Goal: Task Accomplishment & Management: Use online tool/utility

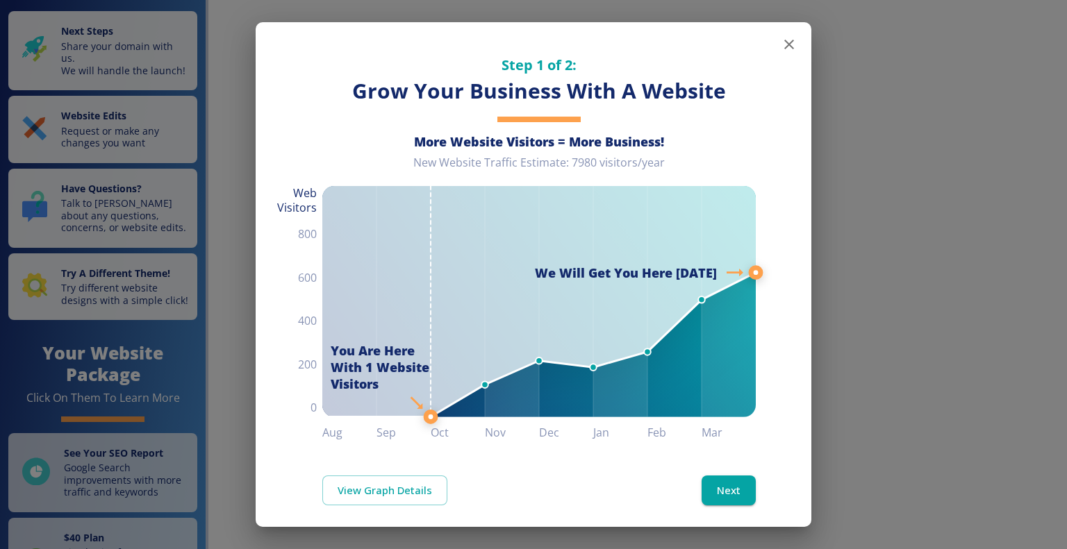
click at [781, 39] on icon "button" at bounding box center [789, 44] width 17 height 17
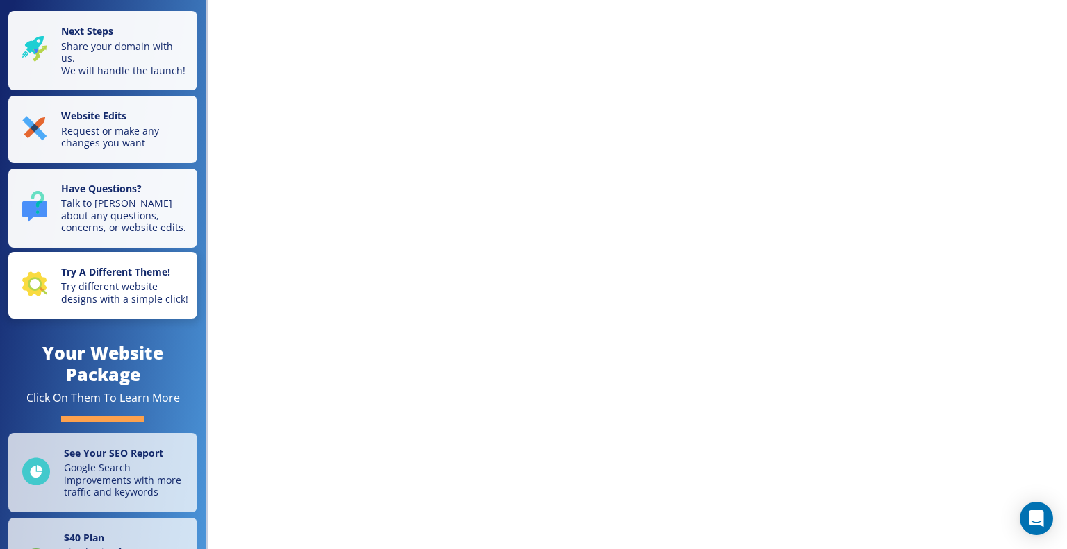
click at [147, 305] on p "Try different website designs with a simple click!" at bounding box center [125, 293] width 128 height 24
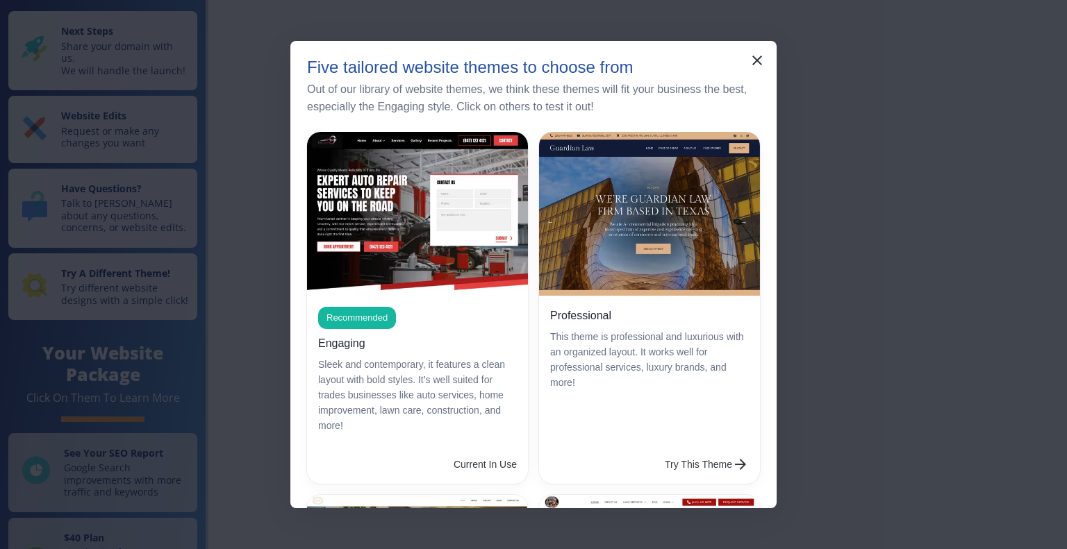
click at [740, 60] on div "Five tailored website themes to choose from Out of our library of website theme…" at bounding box center [533, 95] width 486 height 74
click at [756, 58] on icon "button" at bounding box center [757, 60] width 17 height 17
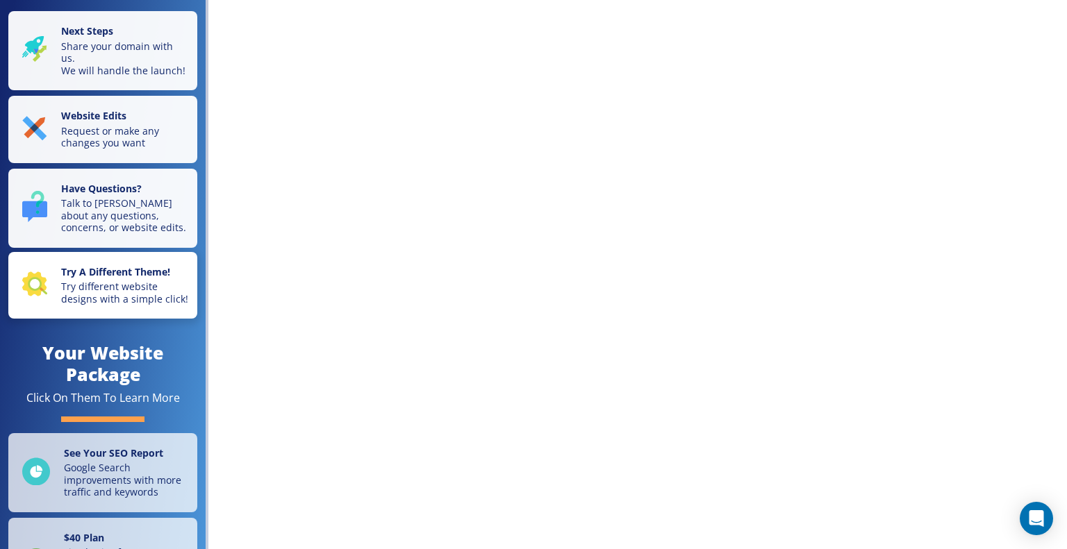
click at [88, 305] on p "Try different website designs with a simple click!" at bounding box center [125, 293] width 128 height 24
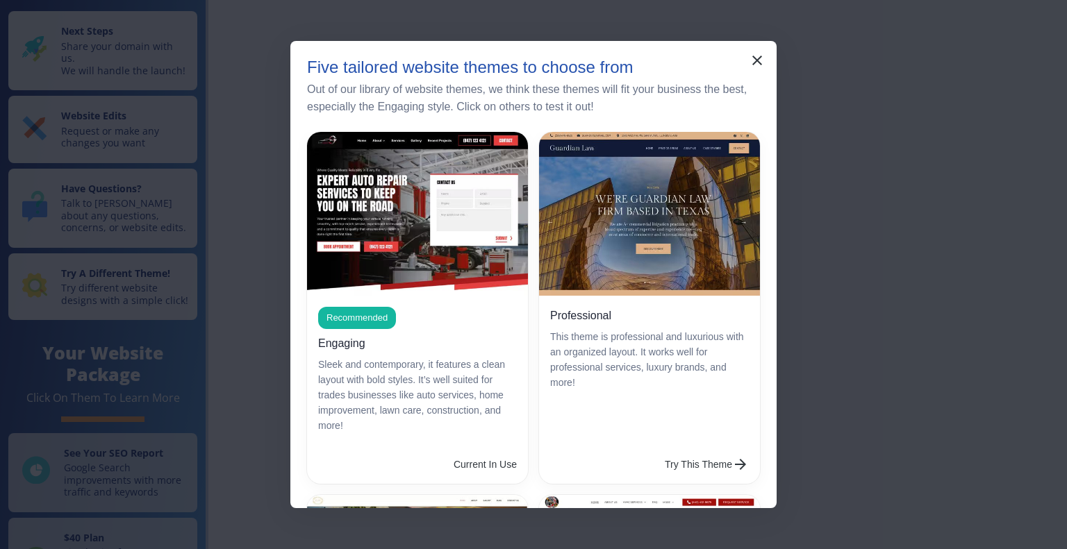
click at [659, 451] on button "Try This Theme" at bounding box center [706, 465] width 95 height 28
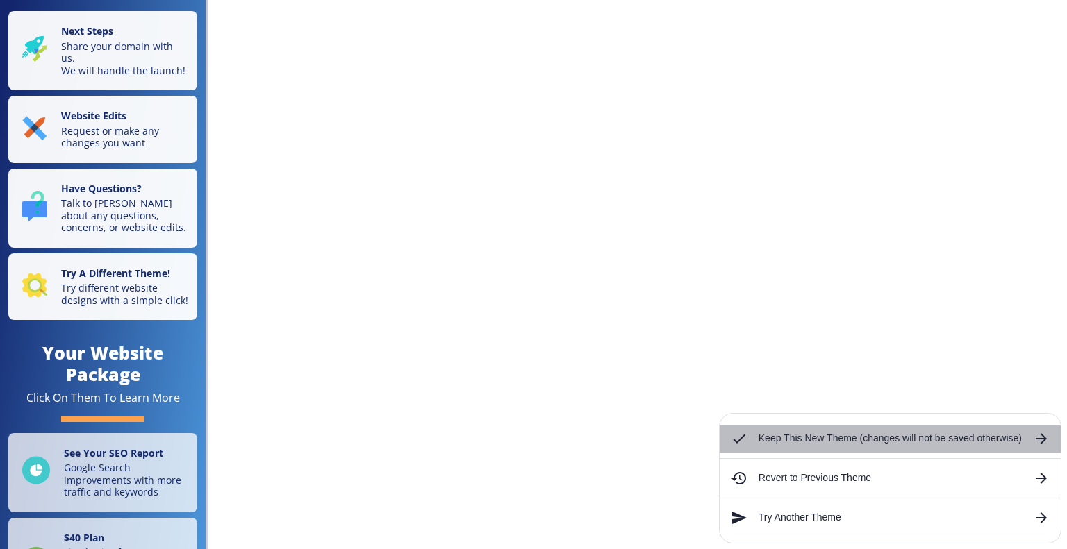
click at [789, 430] on div "Keep This New Theme (changes will not be saved otherwise)" at bounding box center [890, 439] width 341 height 28
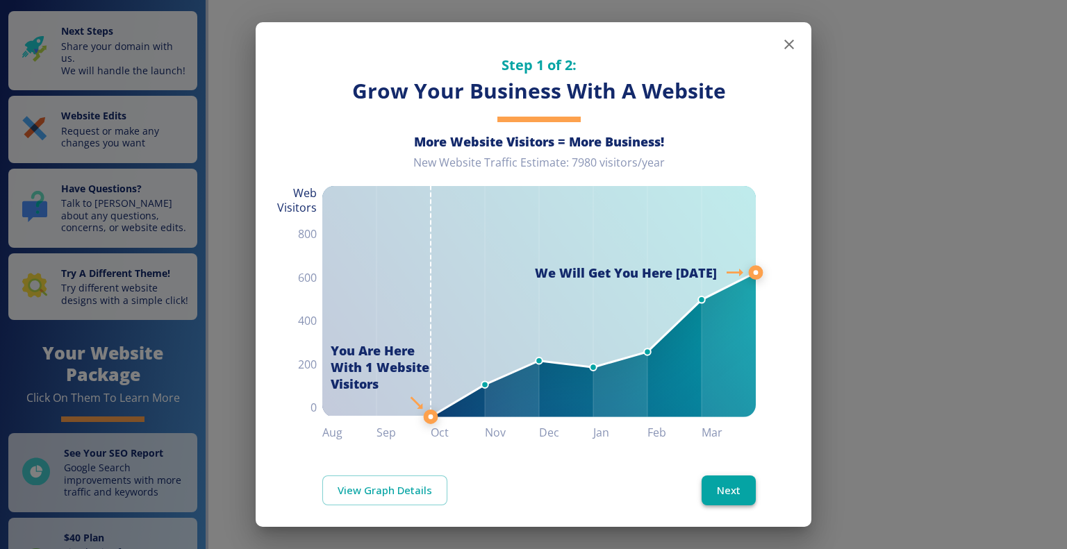
click at [703, 478] on button "Next" at bounding box center [728, 490] width 54 height 29
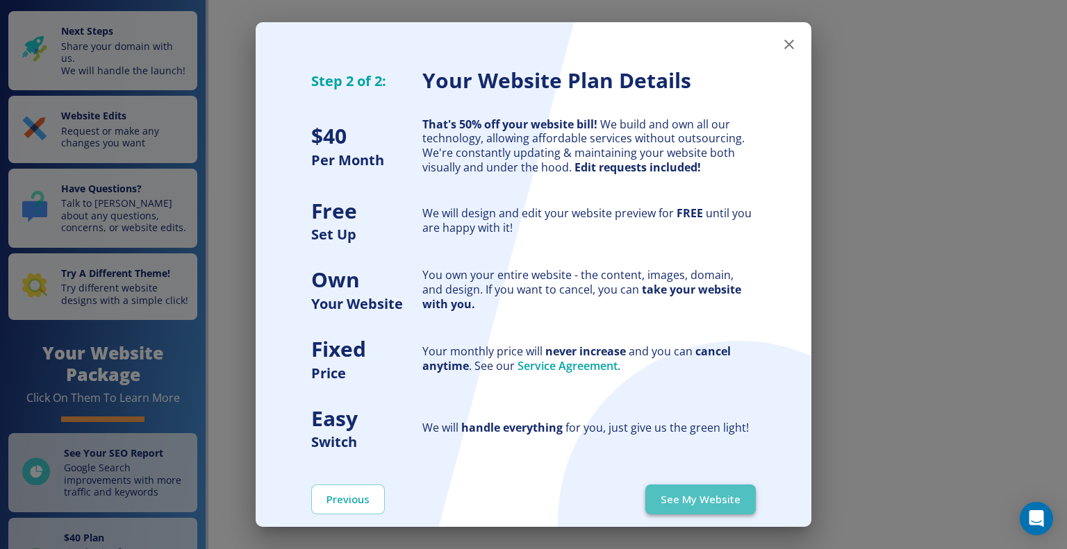
click at [686, 494] on button "See My Website" at bounding box center [700, 499] width 110 height 29
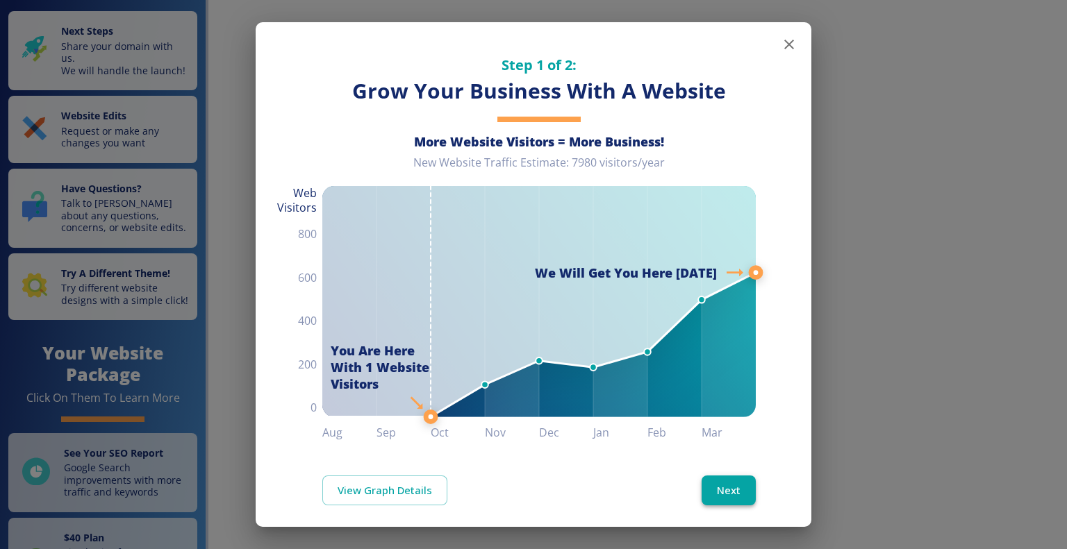
click at [703, 494] on button "Next" at bounding box center [728, 490] width 54 height 29
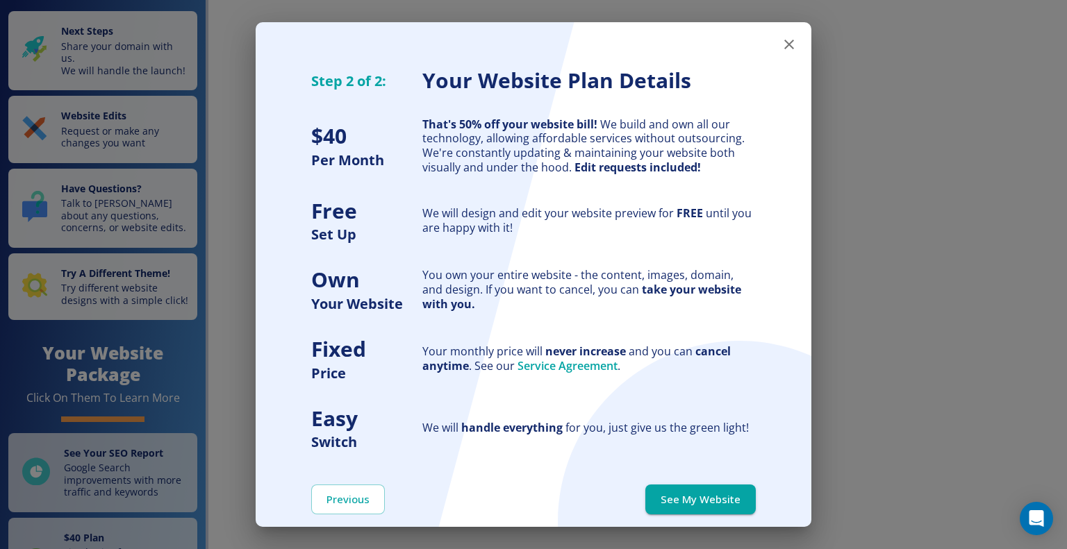
click at [703, 494] on button "See My Website" at bounding box center [700, 499] width 110 height 29
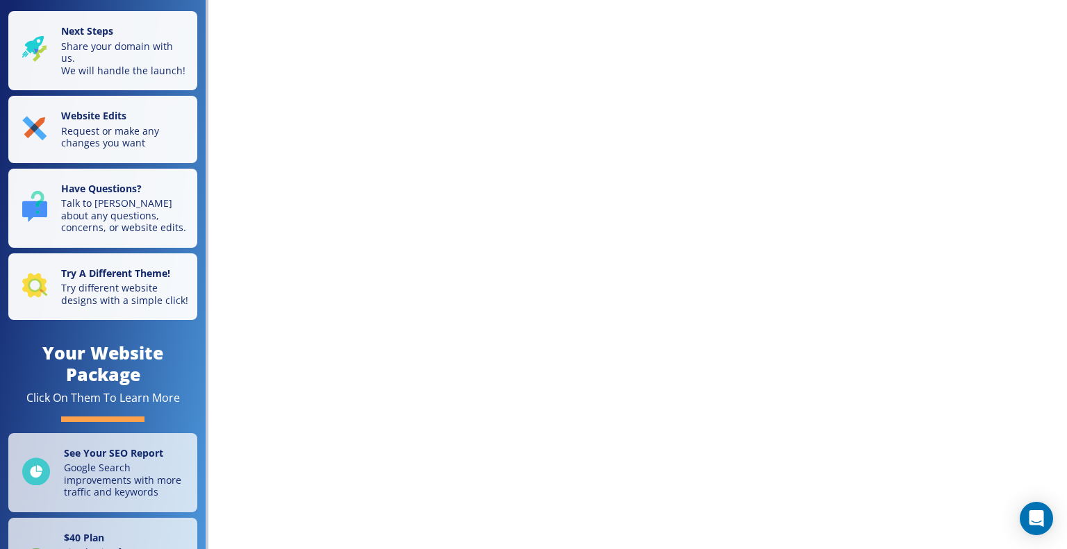
click at [383, 111] on div "Next Steps Share your domain with us. We will handle the launch! Website Edits …" at bounding box center [533, 274] width 1067 height 549
click at [419, 63] on div "Next Steps Share your domain with us. We will handle the launch! Website Edits …" at bounding box center [533, 274] width 1067 height 549
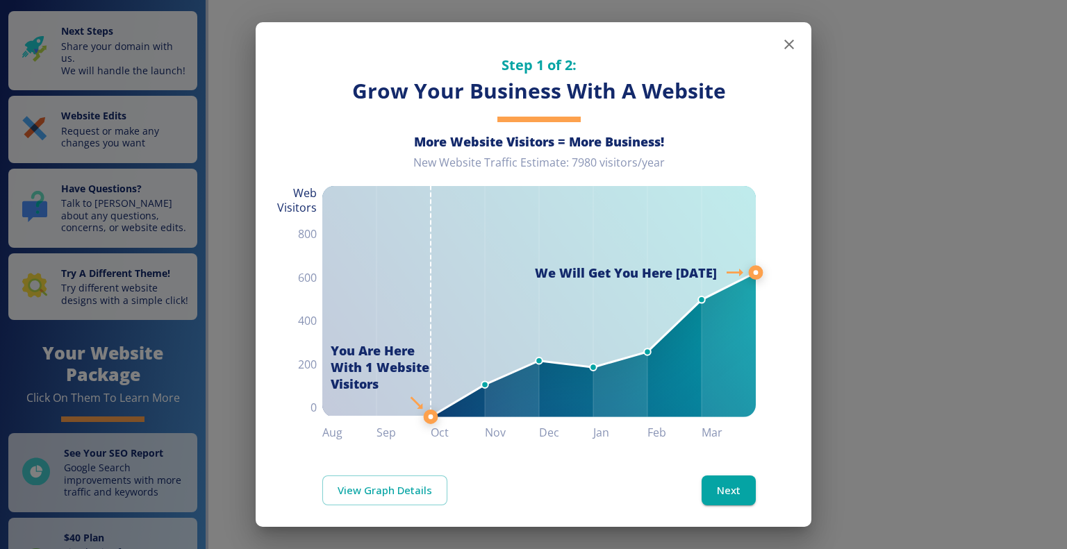
click at [781, 49] on icon "button" at bounding box center [789, 44] width 17 height 17
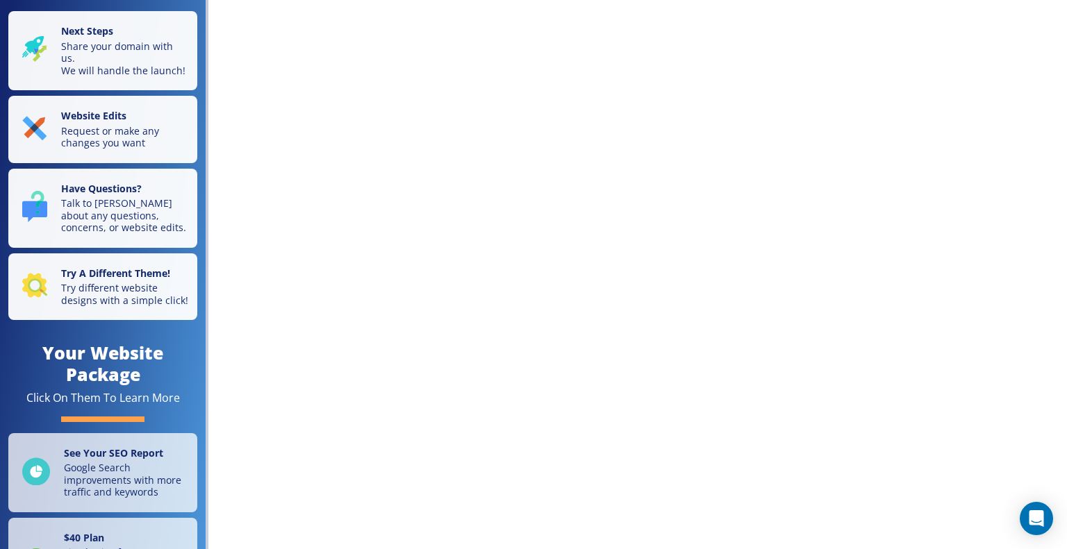
click at [544, 97] on div "Next Steps Share your domain with us. We will handle the launch! Website Edits …" at bounding box center [533, 274] width 1067 height 549
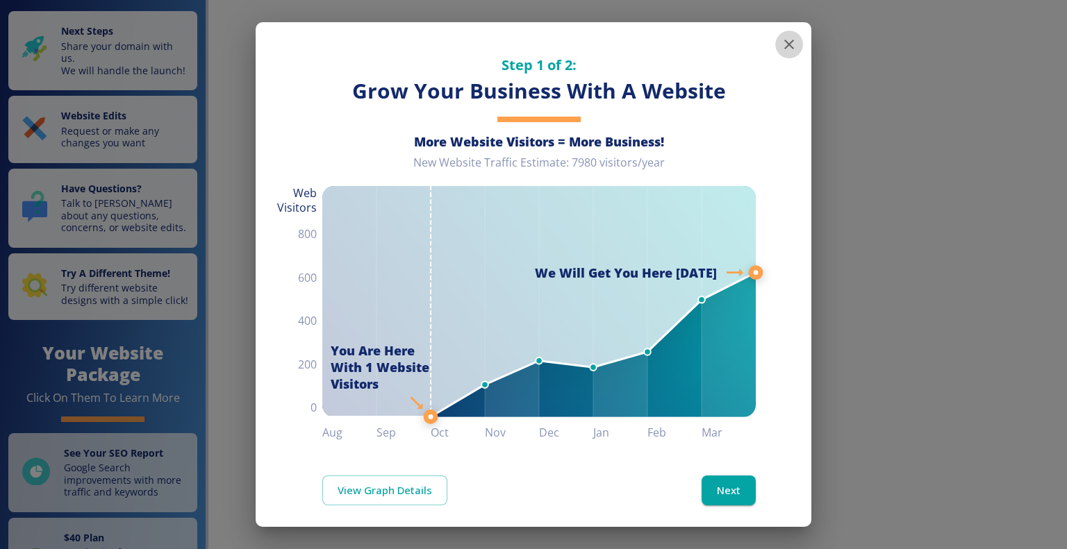
click at [784, 42] on icon "button" at bounding box center [789, 45] width 10 height 10
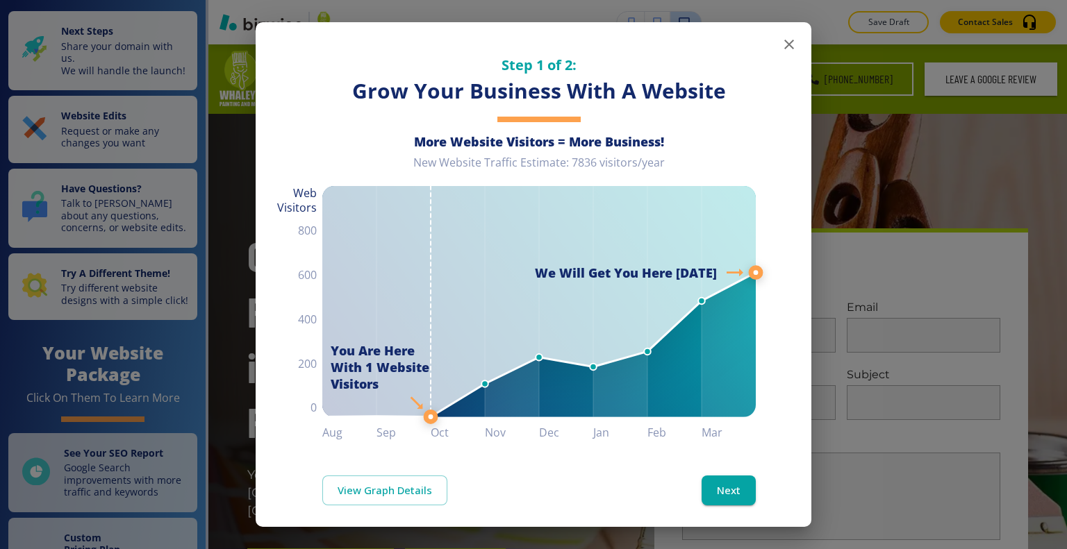
click at [778, 24] on div "Step 1 of 2: Grow Your Business With A Website More Website Visitors = More Bus…" at bounding box center [534, 232] width 556 height 420
click at [781, 38] on icon "button" at bounding box center [789, 44] width 17 height 17
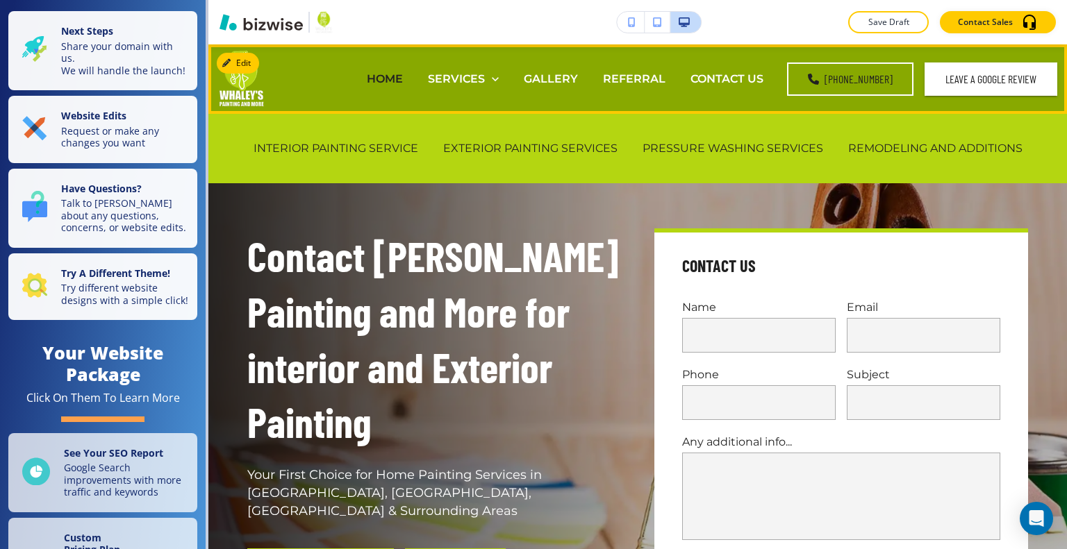
click at [392, 76] on p "HOME" at bounding box center [385, 79] width 36 height 16
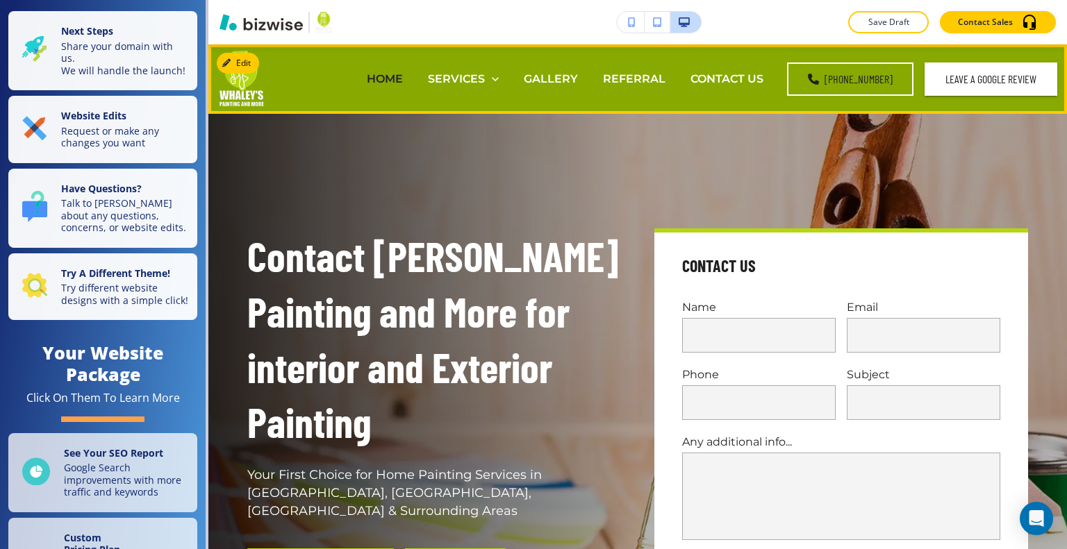
click at [392, 76] on p "HOME" at bounding box center [385, 79] width 36 height 16
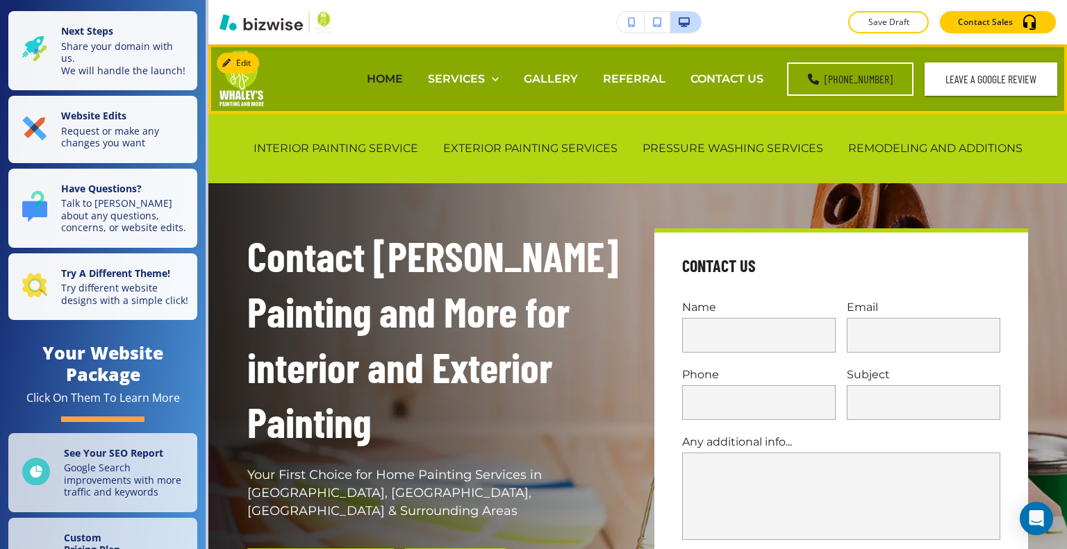
click at [389, 78] on p "HOME" at bounding box center [385, 79] width 36 height 16
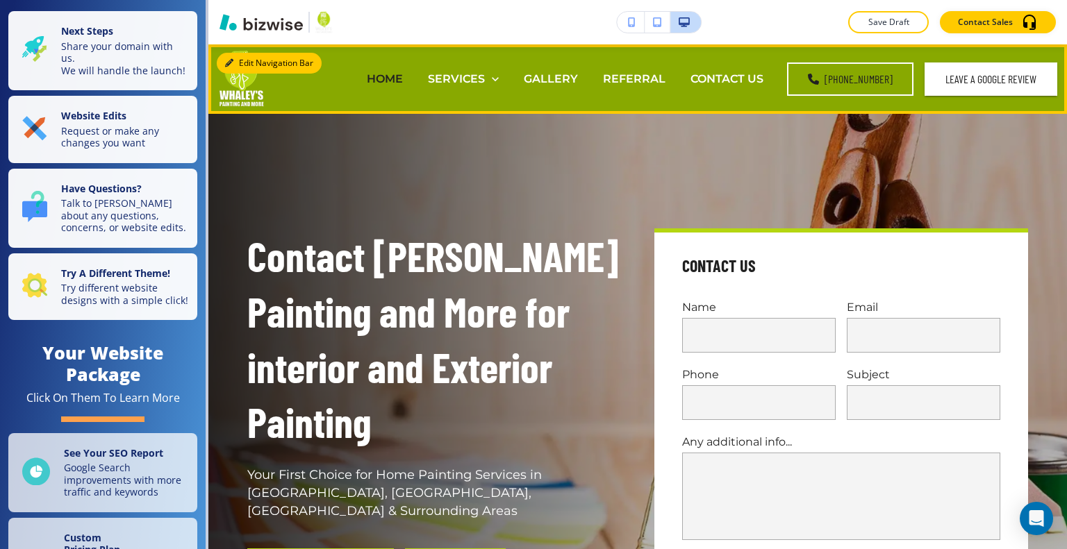
click at [239, 63] on button "Edit Navigation Bar" at bounding box center [269, 63] width 105 height 21
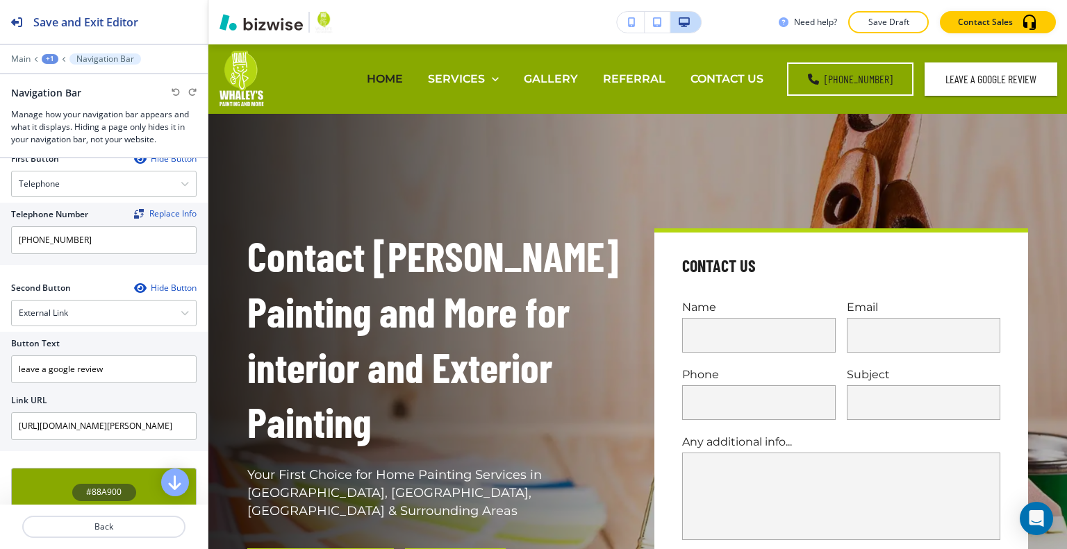
scroll to position [486, 0]
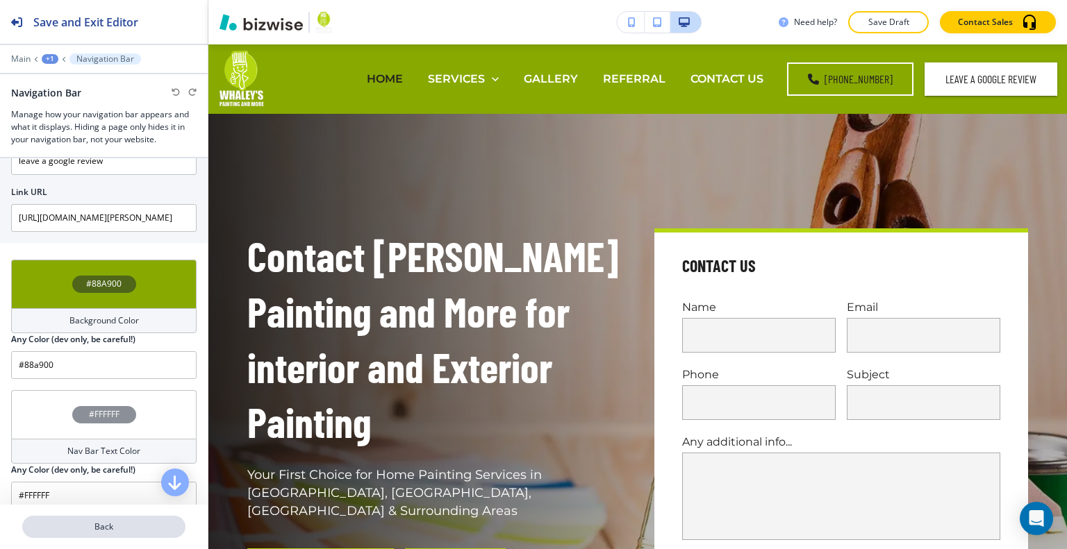
click at [115, 527] on p "Back" at bounding box center [104, 527] width 160 height 13
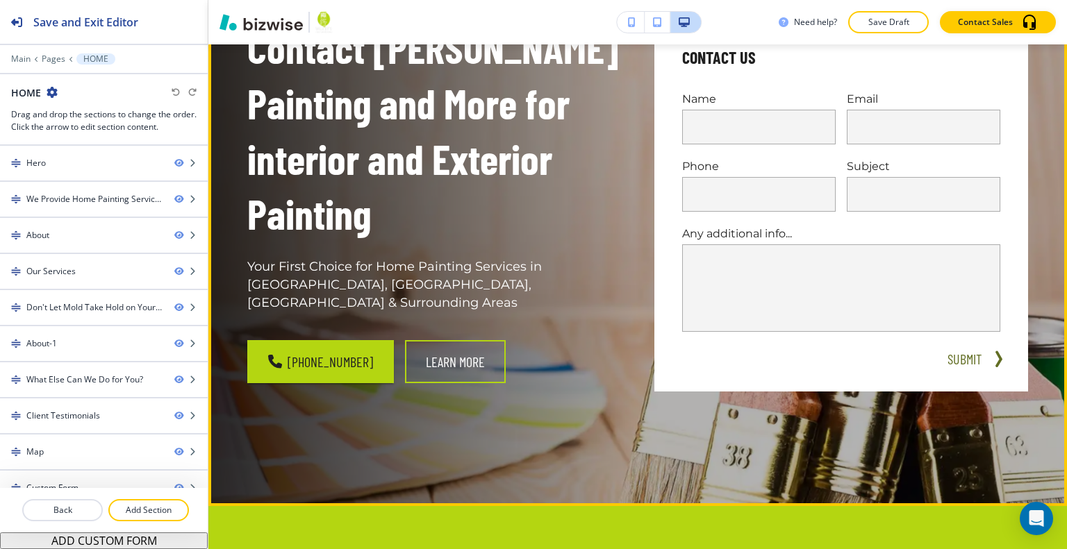
scroll to position [69, 0]
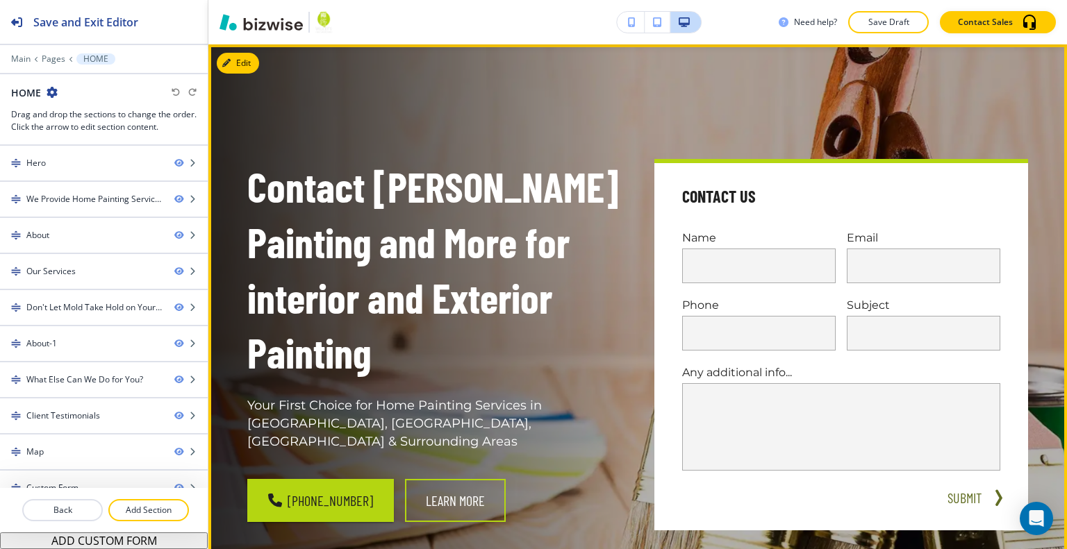
click at [237, 61] on button "Edit" at bounding box center [238, 63] width 42 height 21
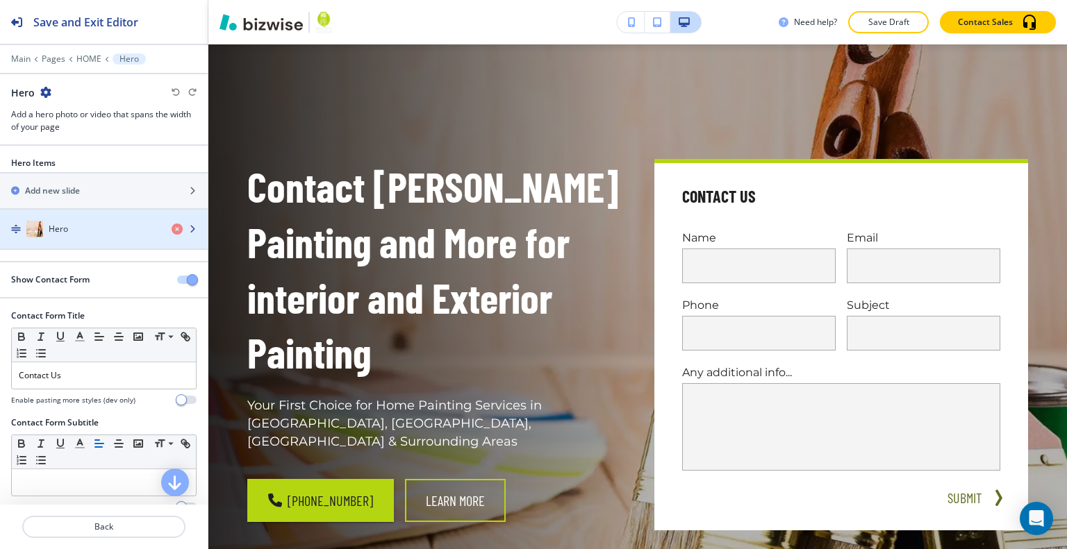
click at [104, 224] on div "Hero" at bounding box center [80, 229] width 160 height 17
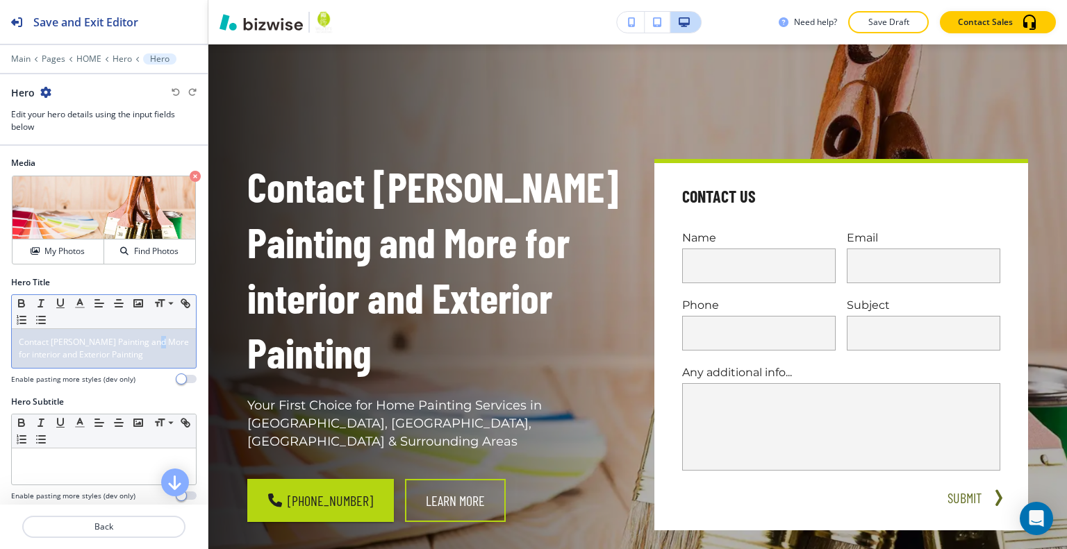
click at [154, 347] on p "Contact Whaley's Painting and More for interior and Exterior Painting" at bounding box center [104, 348] width 170 height 25
drag, startPoint x: 145, startPoint y: 363, endPoint x: 3, endPoint y: 333, distance: 145.5
click at [0, 334] on div "Hero Title Small Normal Large Huge Contact Whaley's Painting and More for inter…" at bounding box center [104, 335] width 208 height 119
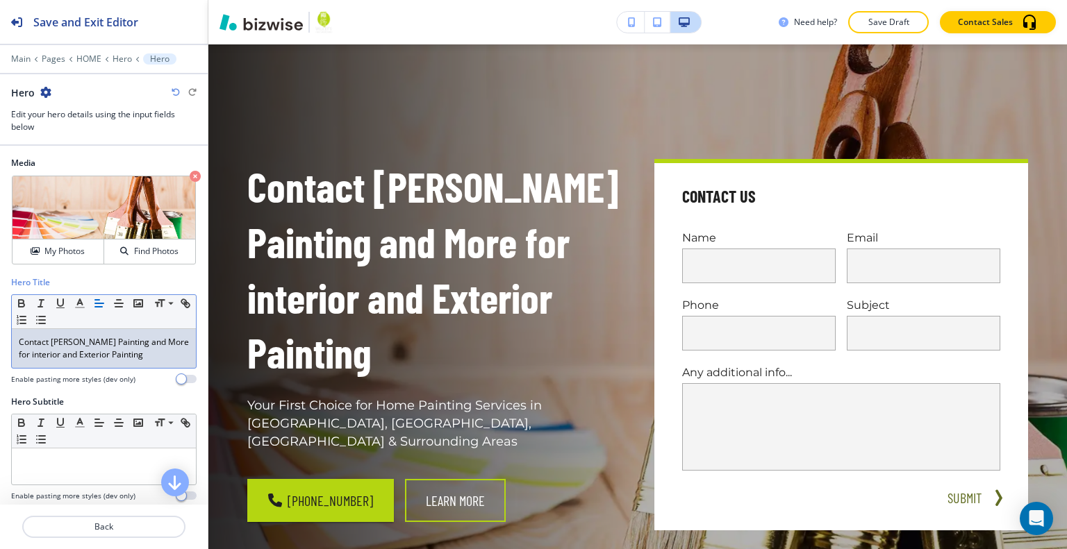
scroll to position [0, 0]
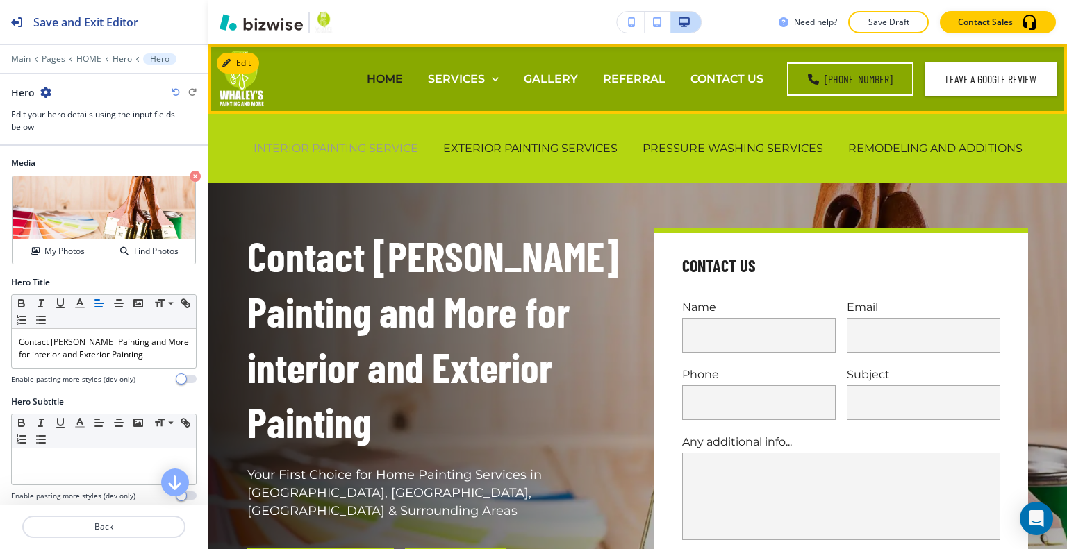
click at [359, 148] on p "INTERIOR PAINTING SERVICE" at bounding box center [335, 148] width 165 height 16
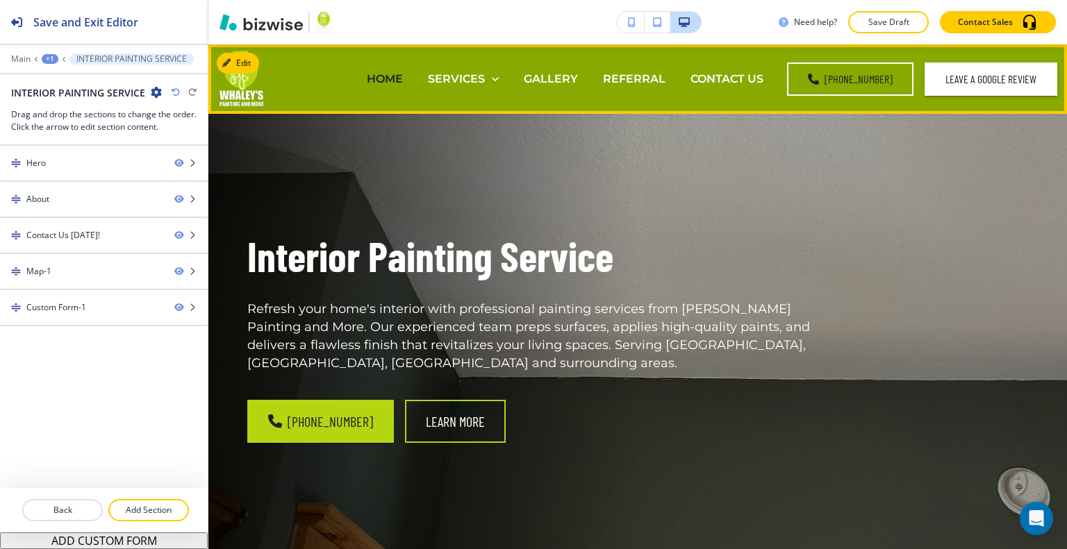
click at [397, 76] on p "HOME" at bounding box center [385, 79] width 36 height 16
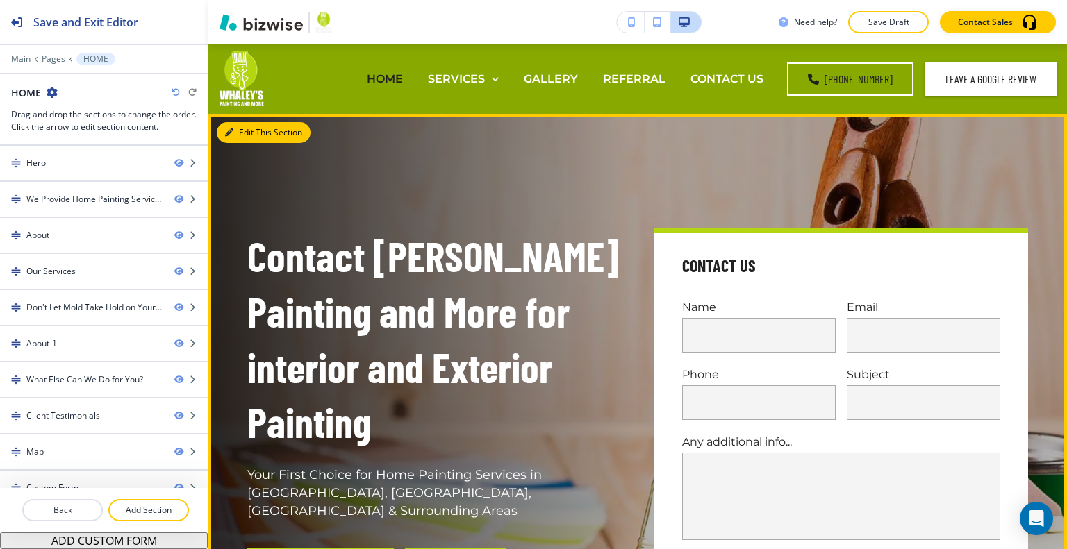
click at [242, 131] on button "Edit This Section" at bounding box center [264, 132] width 94 height 21
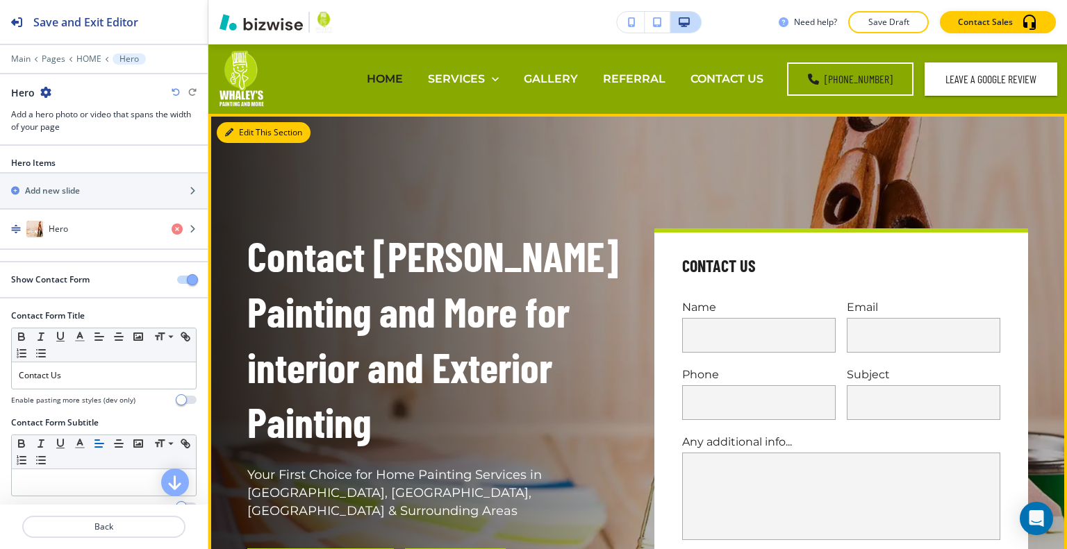
scroll to position [69, 0]
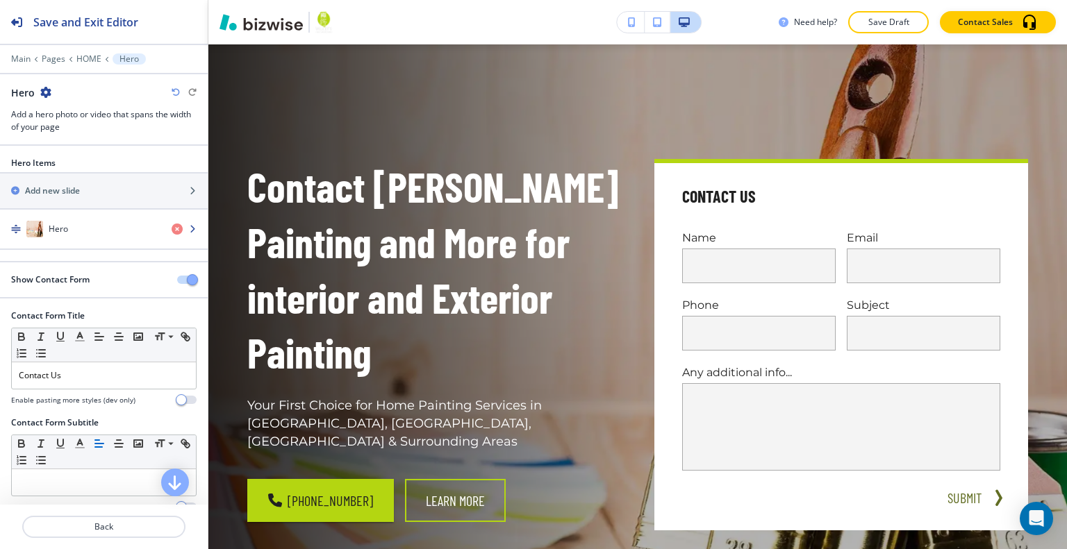
click at [90, 234] on div "Hero" at bounding box center [80, 229] width 160 height 17
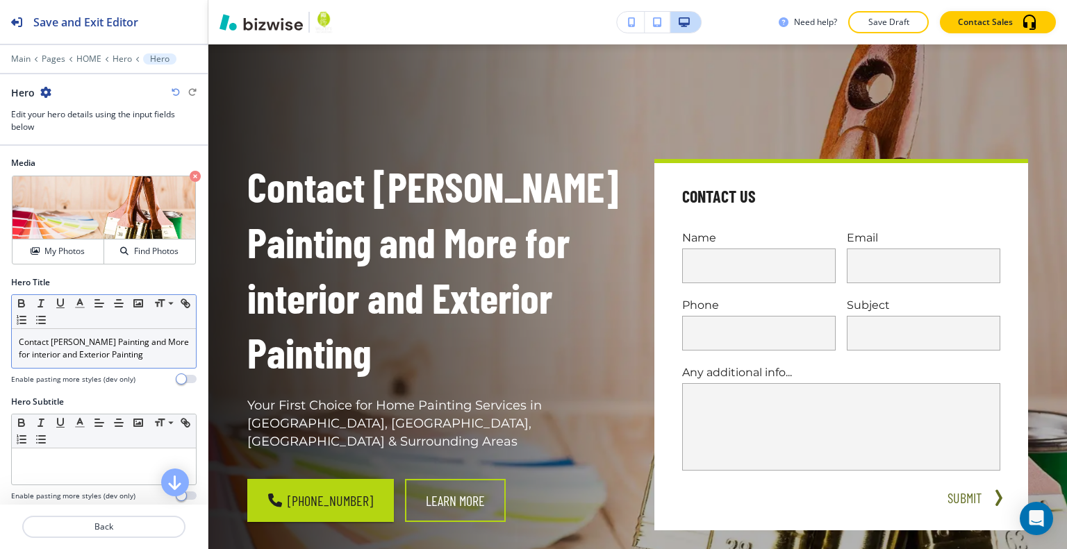
click at [136, 360] on div "Contact Whaley's Painting and More for interior and Exterior Painting" at bounding box center [104, 348] width 184 height 39
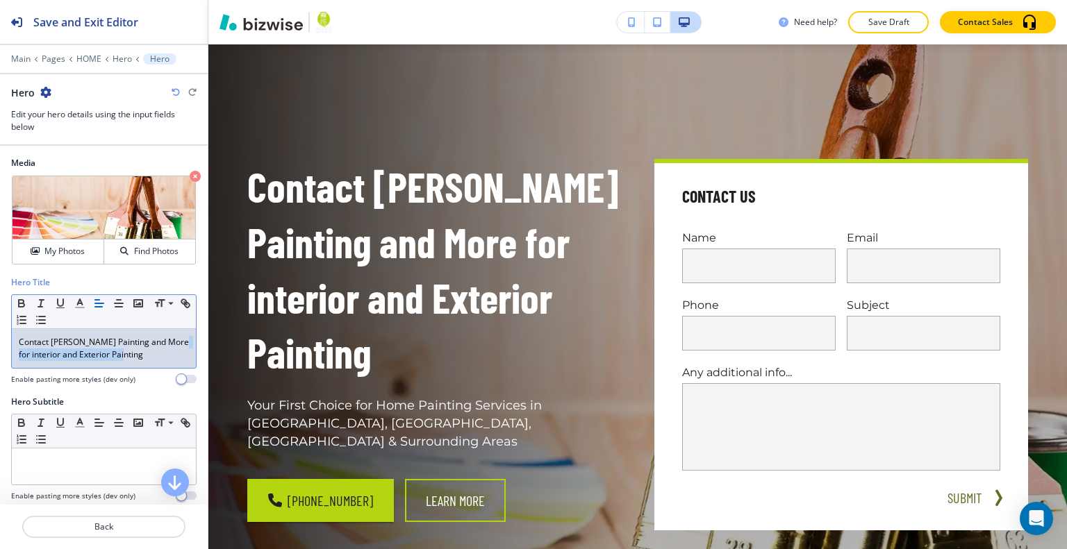
drag, startPoint x: 133, startPoint y: 356, endPoint x: 0, endPoint y: 347, distance: 133.7
click at [0, 347] on div "Hero Title Small Normal Large Huge Contact Whaley's Painting and More for inter…" at bounding box center [104, 335] width 208 height 119
drag, startPoint x: 24, startPoint y: 347, endPoint x: 69, endPoint y: 355, distance: 45.9
click at [69, 355] on p "Contact Whaley's Painting and More for interior and Exterior Painting" at bounding box center [104, 348] width 170 height 25
drag, startPoint x: 146, startPoint y: 356, endPoint x: 0, endPoint y: 341, distance: 146.6
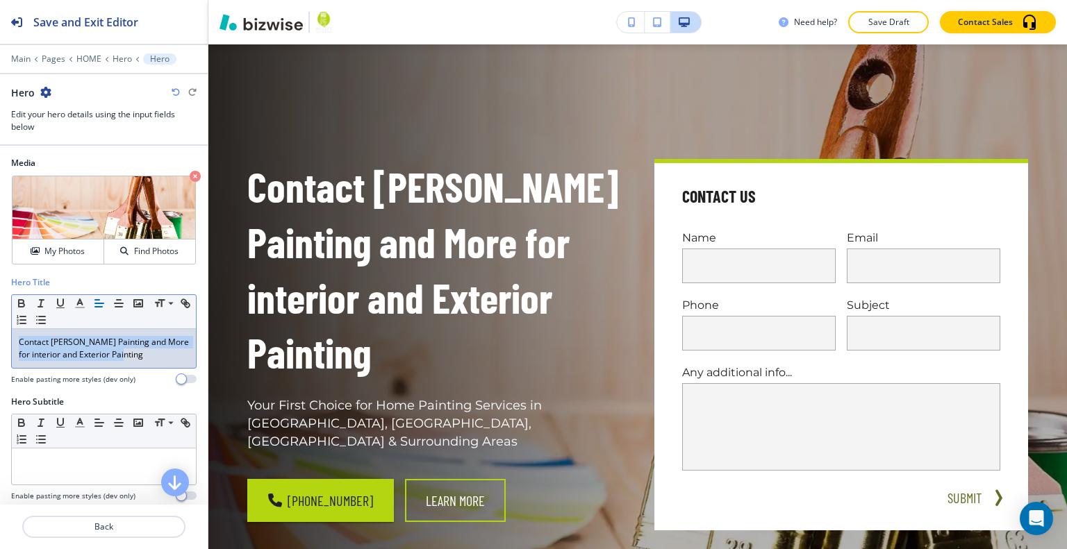
click at [0, 341] on div "Hero Title Small Normal Large Huge Contact Whaley's Painting and More for inter…" at bounding box center [104, 335] width 208 height 119
click at [53, 352] on p "Contact Whaley's Painting And More For Interior And Exterior Painting" at bounding box center [104, 348] width 170 height 25
click at [125, 341] on p "Contact Whaley's Painting And More For Interior and Exterior Painting" at bounding box center [104, 348] width 170 height 25
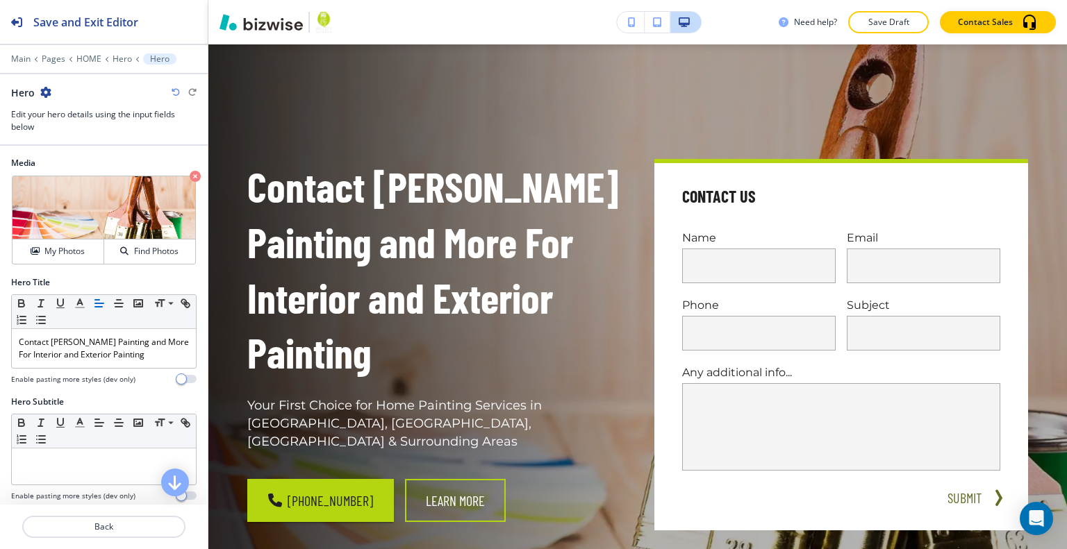
click at [888, 33] on div "Need help? Save Draft Contact Sales" at bounding box center [637, 22] width 858 height 44
click at [888, 28] on button "Save Draft" at bounding box center [888, 22] width 81 height 22
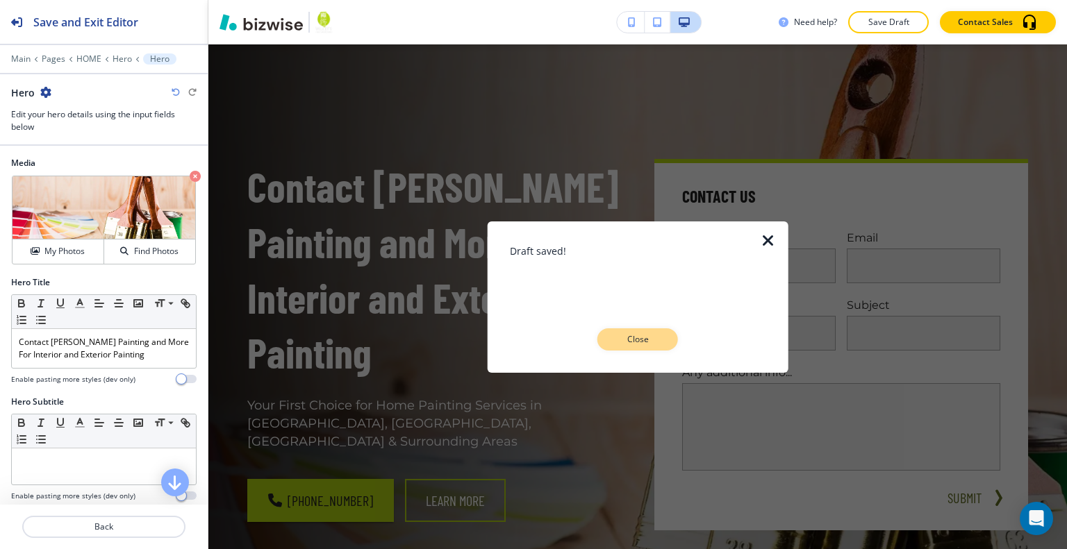
click at [635, 337] on p "Close" at bounding box center [637, 339] width 44 height 13
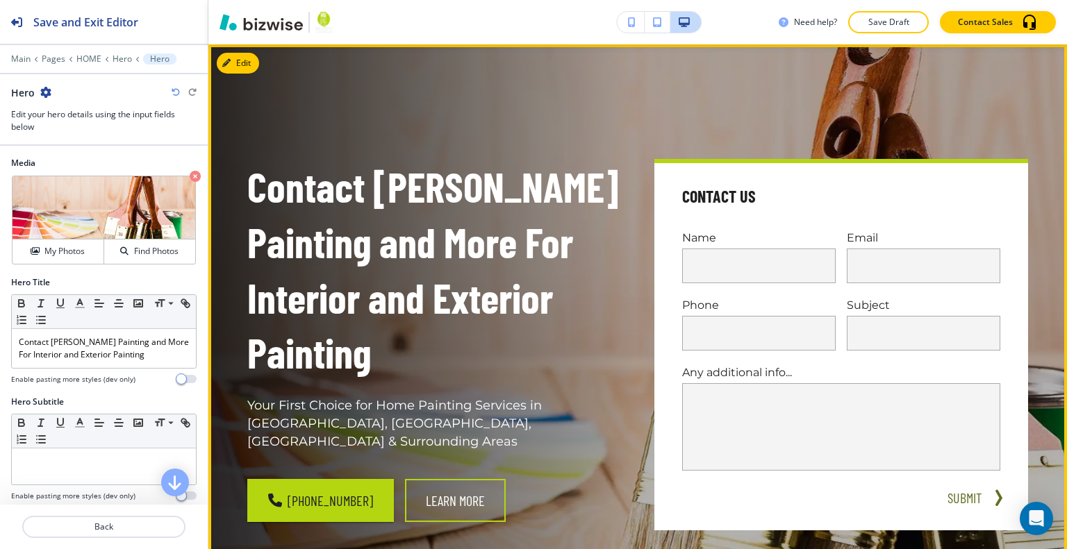
click at [238, 72] on button "Edit" at bounding box center [238, 63] width 42 height 21
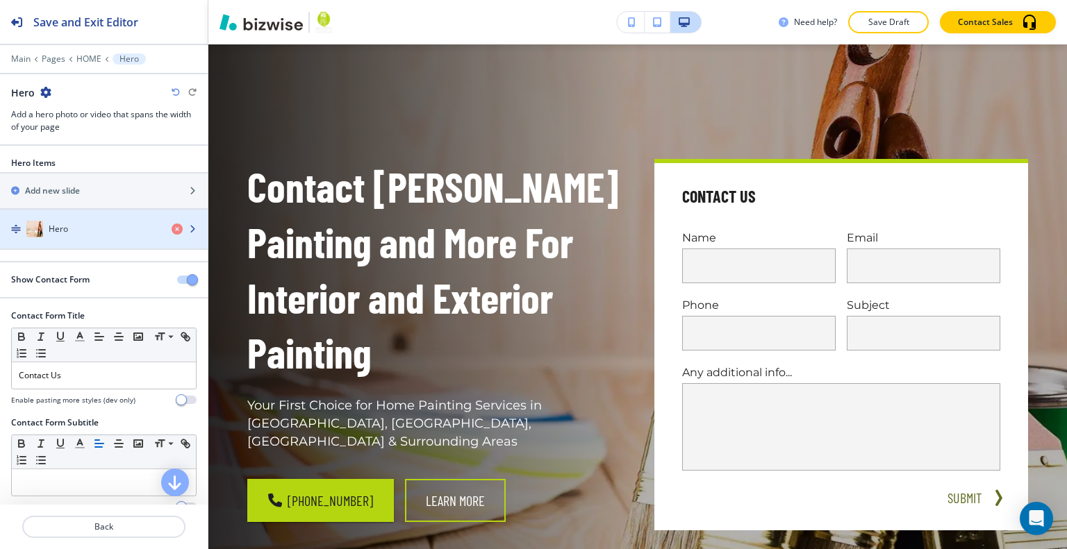
click at [100, 241] on div "button" at bounding box center [104, 243] width 208 height 11
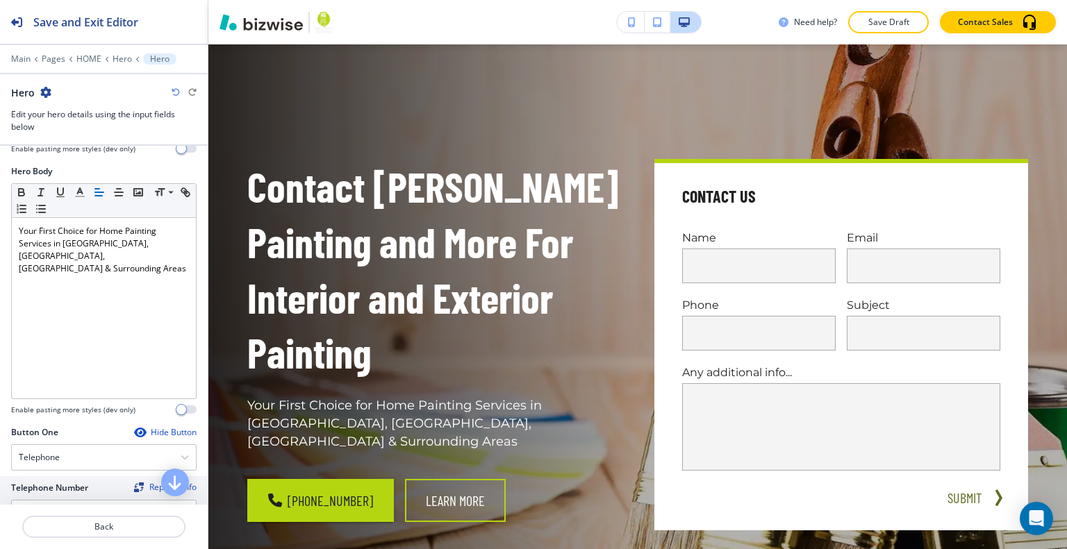
scroll to position [625, 0]
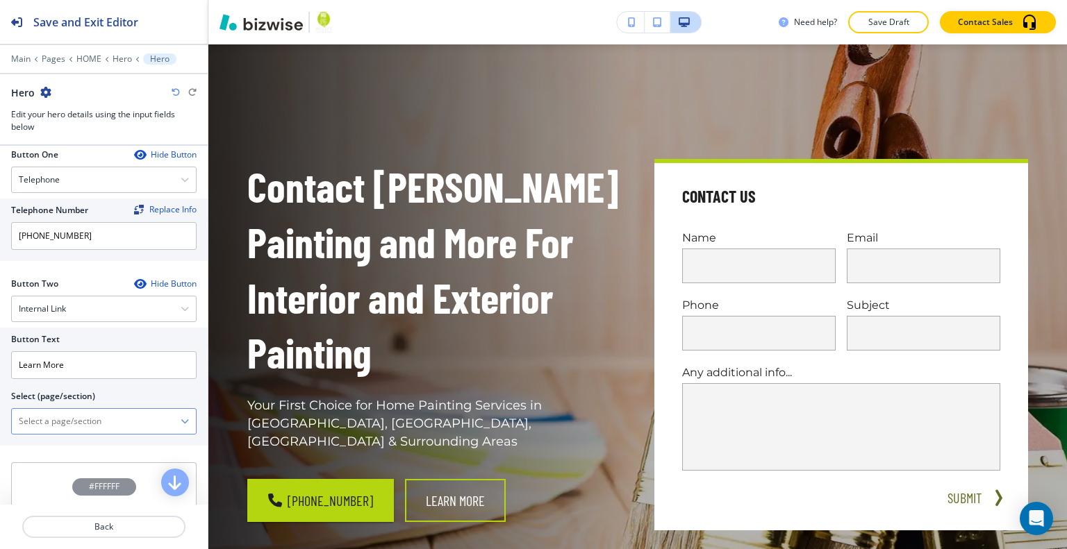
click at [89, 420] on \(page\/section\) "Manual Input" at bounding box center [96, 422] width 169 height 24
type \(page\/section\) "a"
click at [61, 413] on \(page\/section\) "a" at bounding box center [96, 422] width 169 height 24
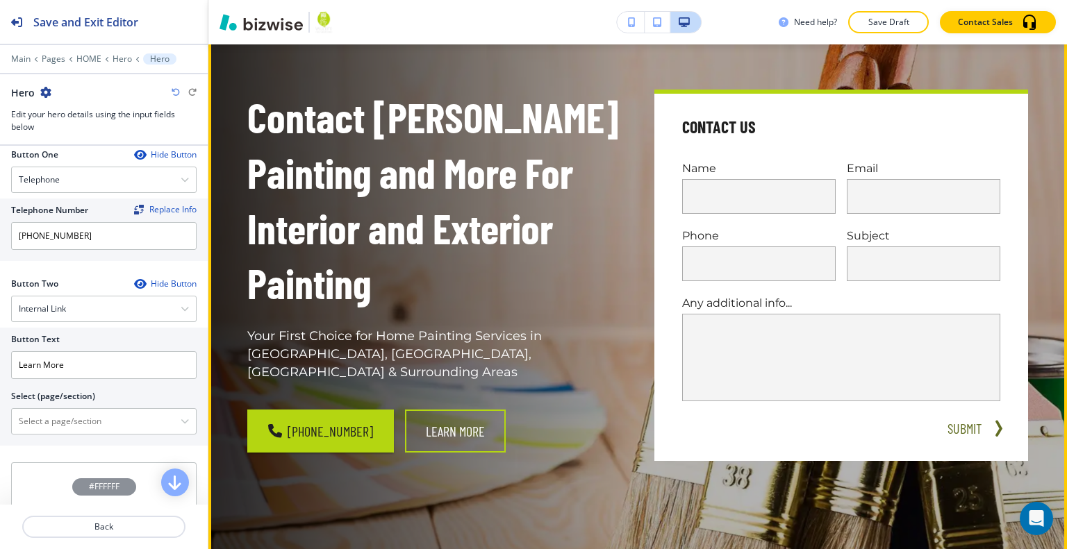
scroll to position [0, 0]
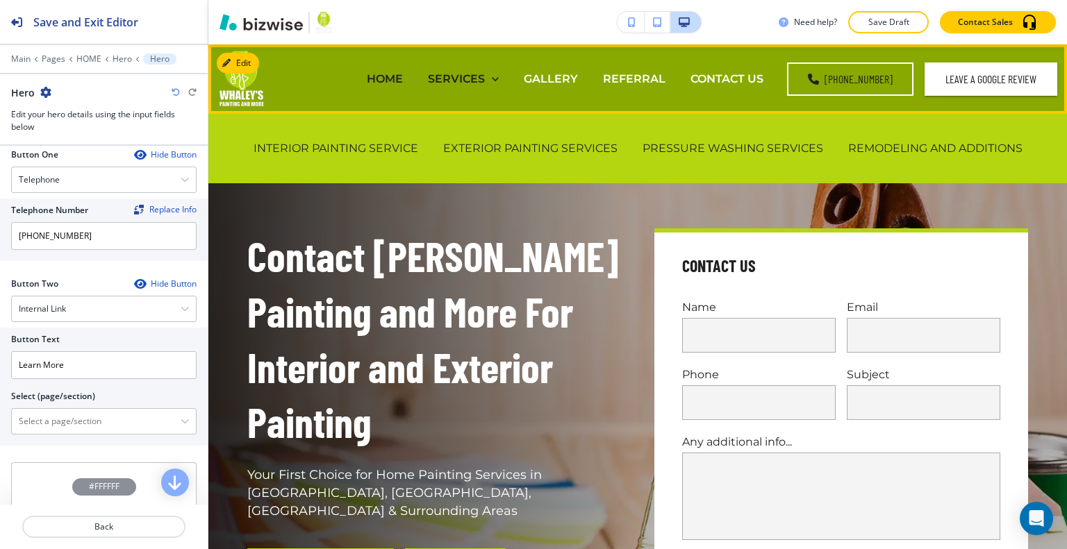
click at [463, 83] on p "SERVICES" at bounding box center [456, 79] width 57 height 16
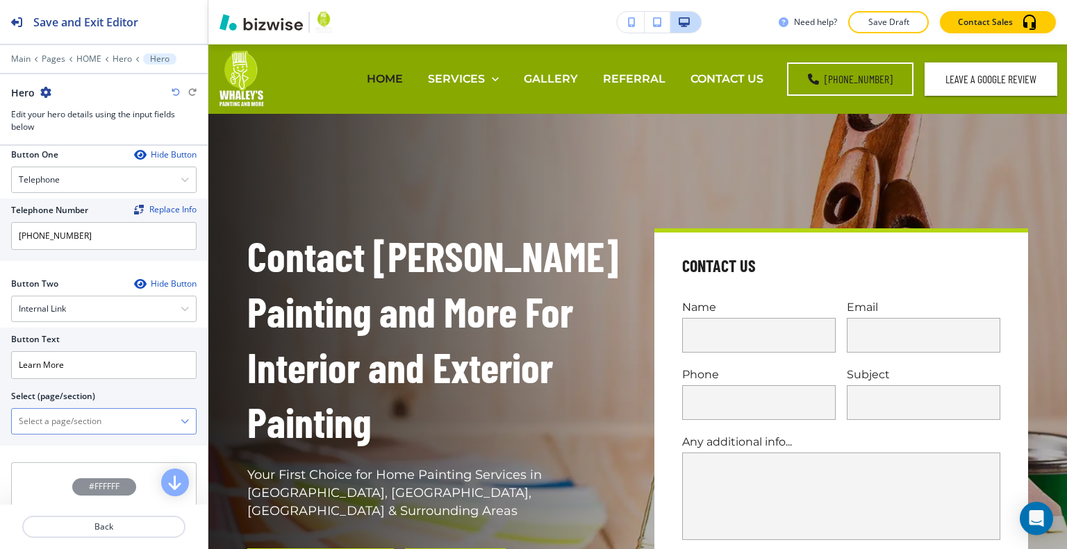
click at [75, 415] on \(page\/section\) "Manual Input" at bounding box center [96, 422] width 169 height 24
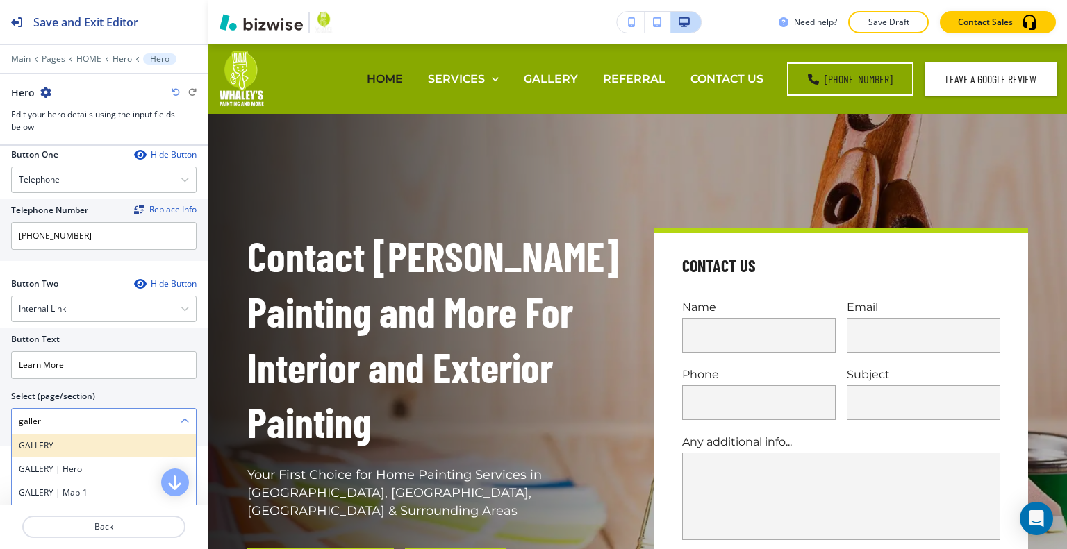
click at [78, 440] on h4 "GALLERY" at bounding box center [104, 446] width 170 height 13
type \(page\/section\) "GALLERY"
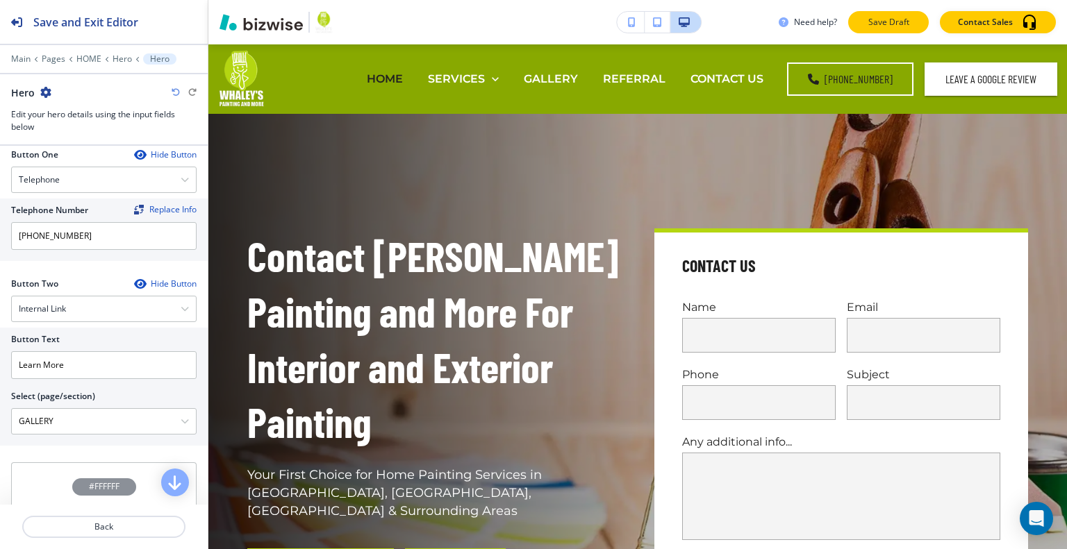
click at [860, 14] on button "Save Draft" at bounding box center [888, 22] width 81 height 22
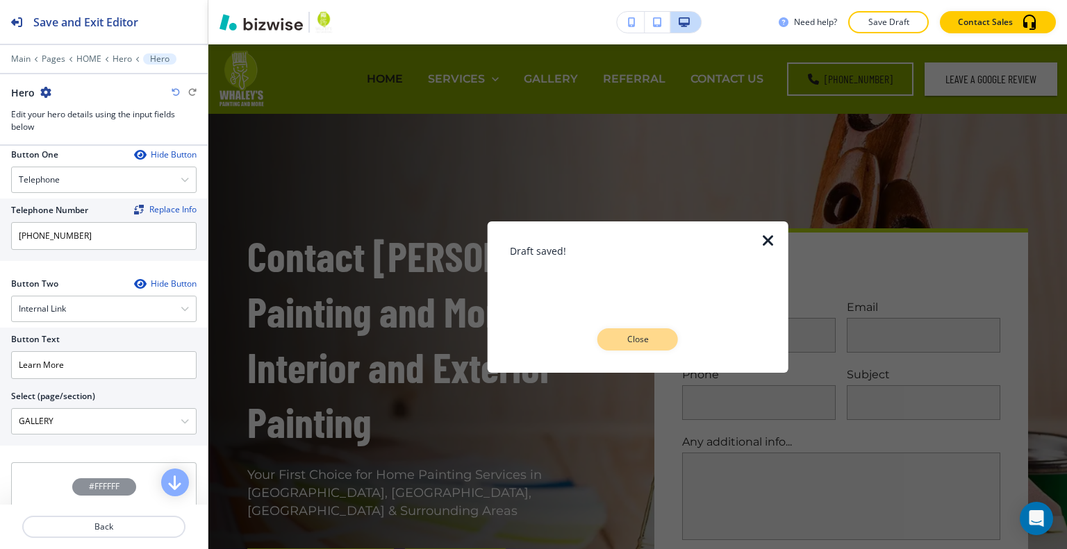
click at [617, 337] on p "Close" at bounding box center [637, 339] width 44 height 13
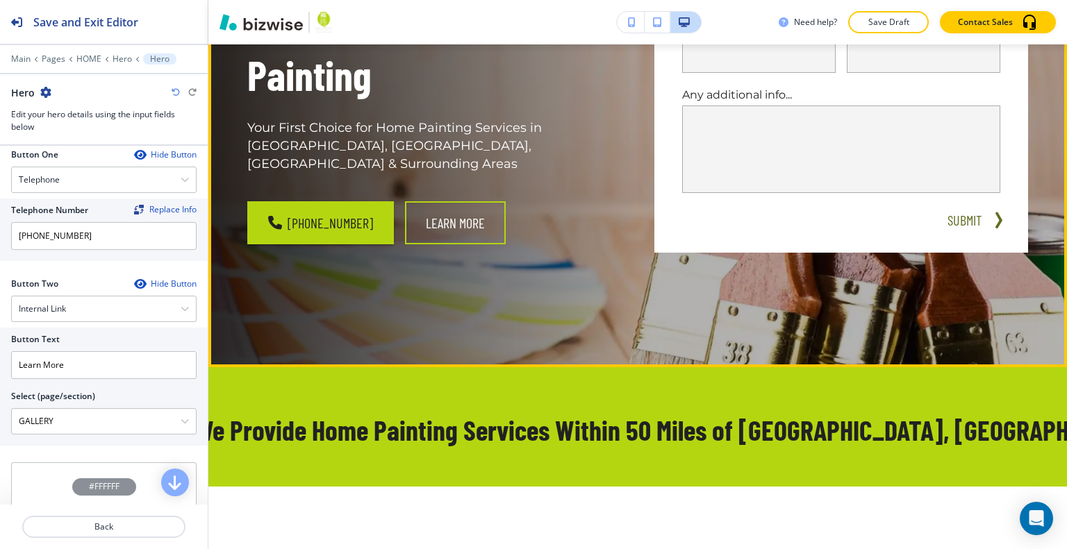
scroll to position [486, 0]
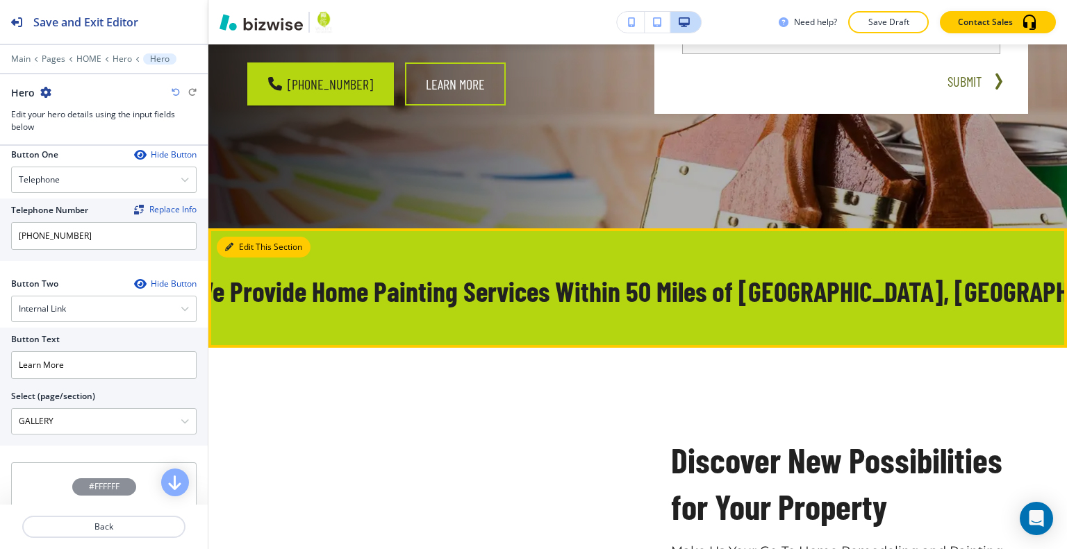
click at [235, 244] on button "Edit This Section" at bounding box center [264, 247] width 94 height 21
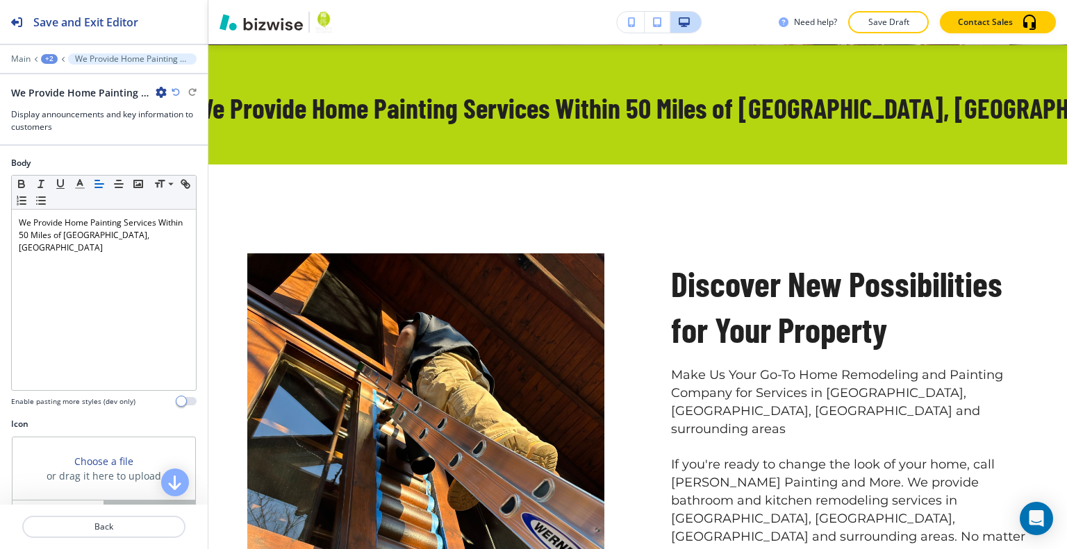
scroll to position [161, 0]
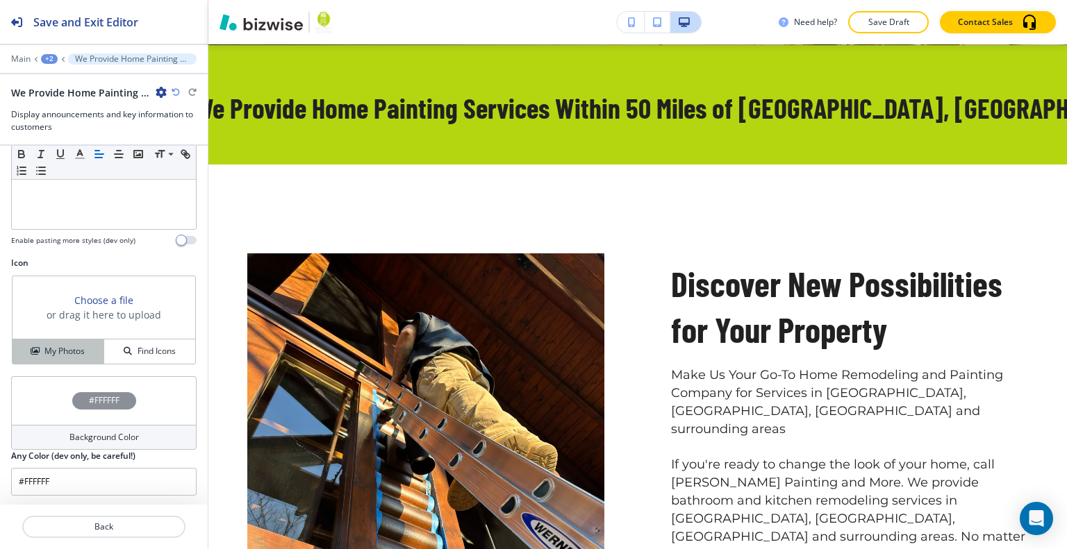
click at [44, 347] on h4 "My Photos" at bounding box center [64, 351] width 40 height 13
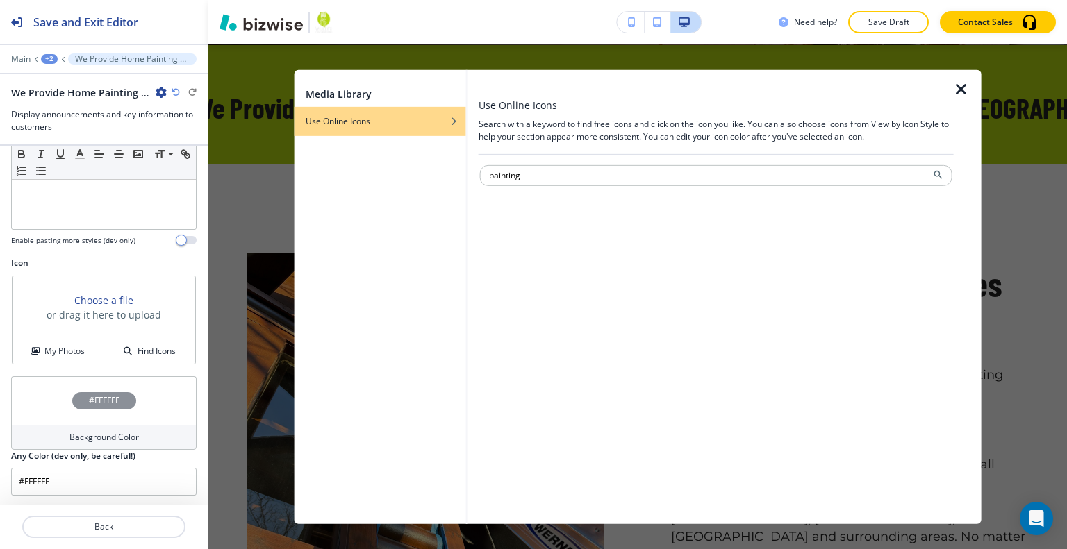
type input "painting"
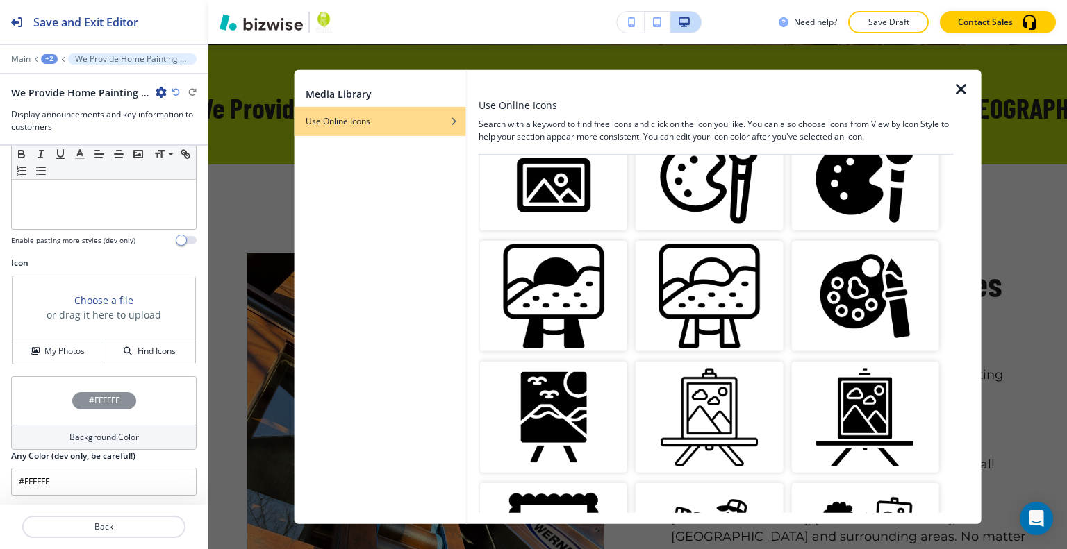
scroll to position [903, 0]
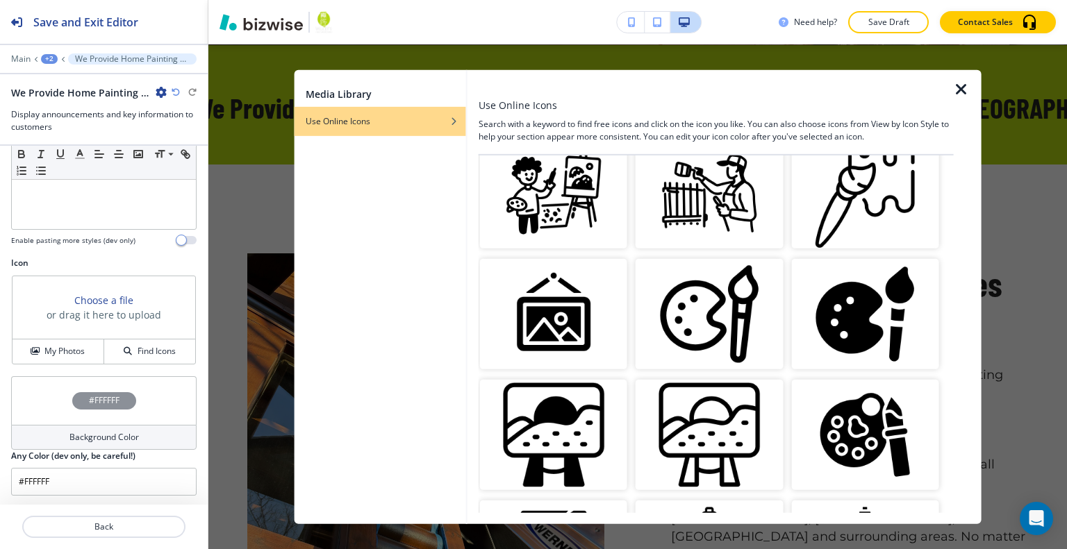
click at [875, 306] on img "button" at bounding box center [864, 314] width 147 height 110
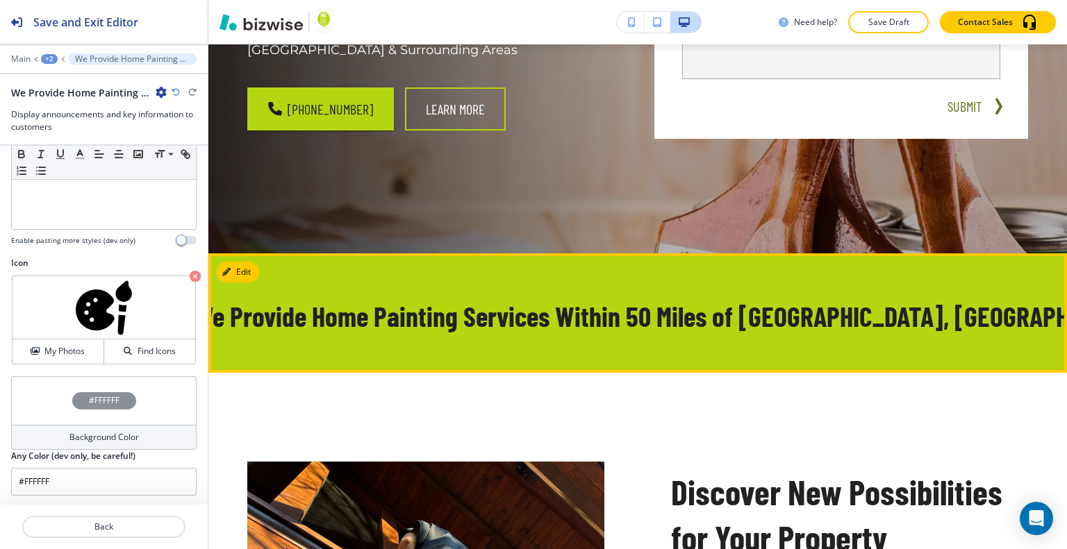
scroll to position [670, 0]
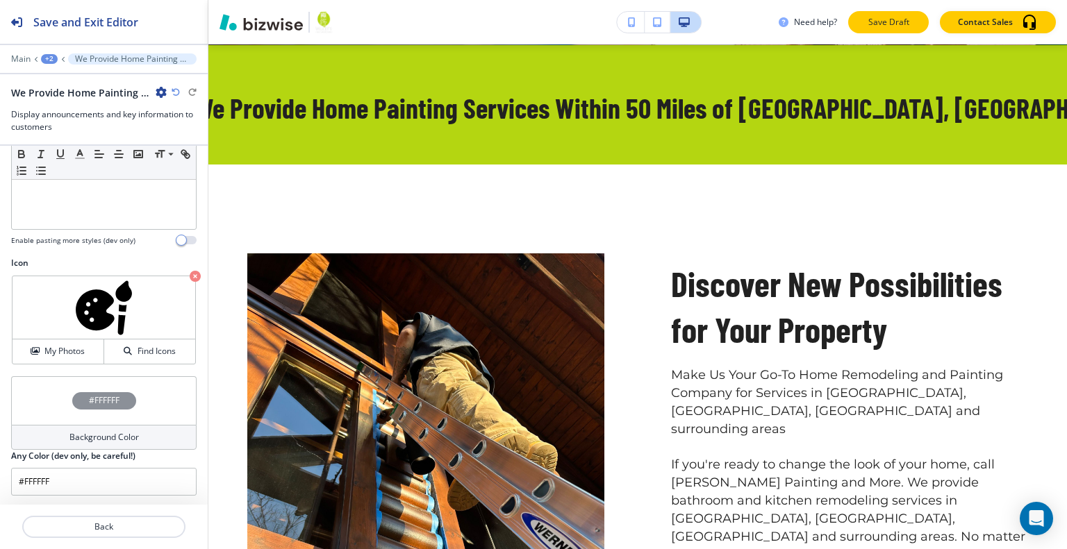
click at [881, 19] on p "Save Draft" at bounding box center [888, 22] width 44 height 13
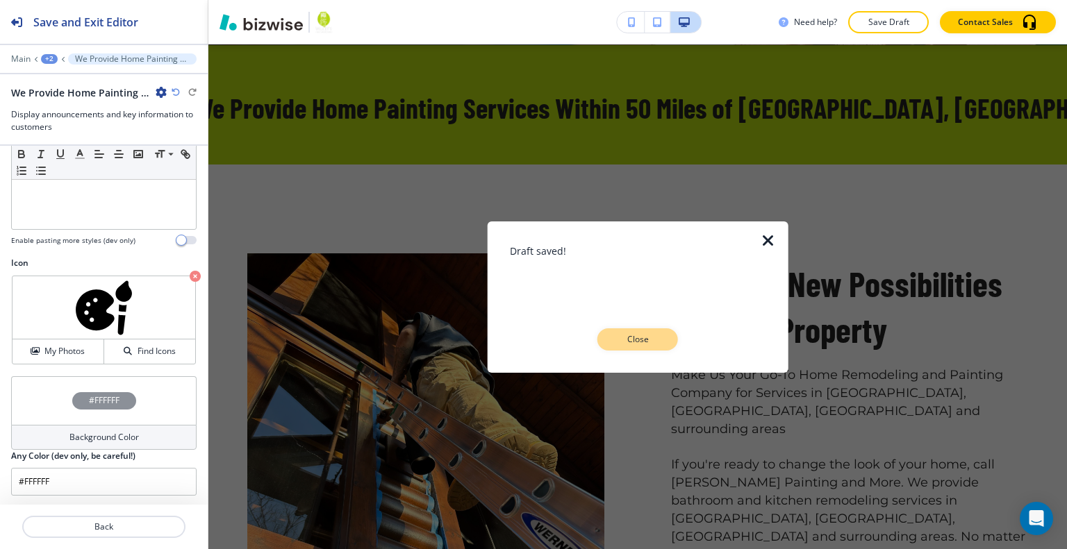
click at [640, 347] on button "Close" at bounding box center [637, 340] width 81 height 22
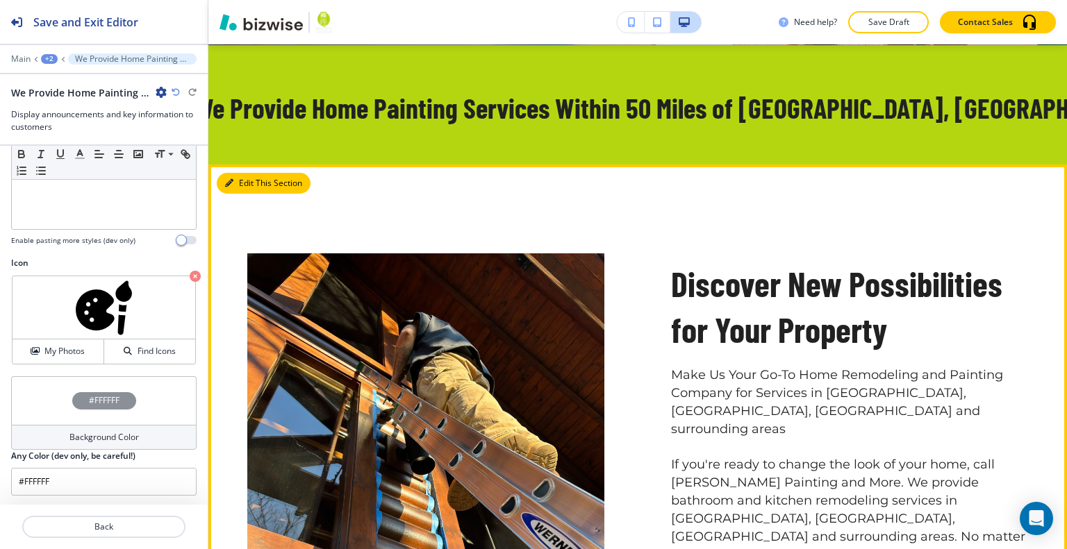
click at [240, 185] on button "Edit This Section" at bounding box center [264, 183] width 94 height 21
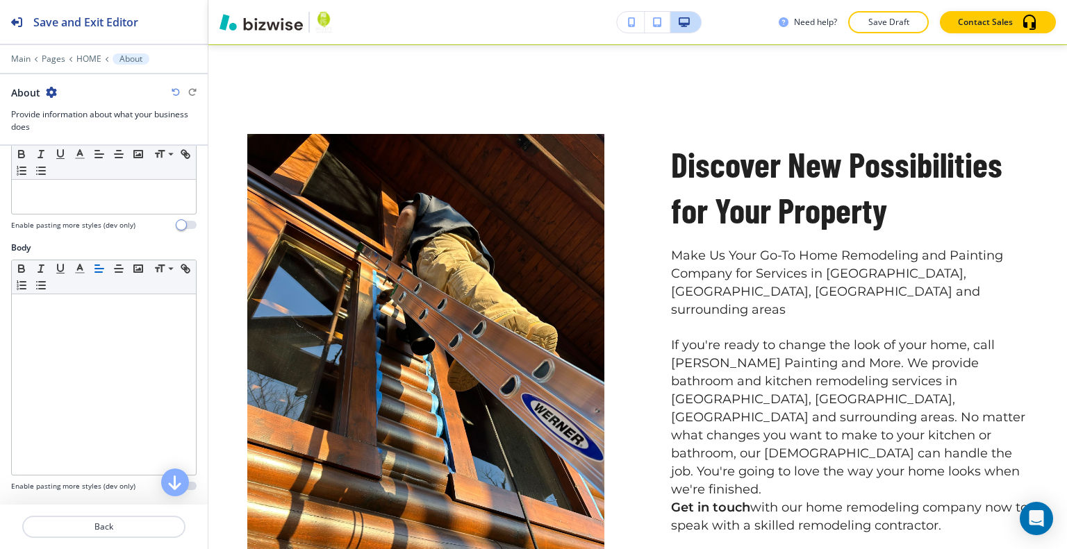
scroll to position [347, 0]
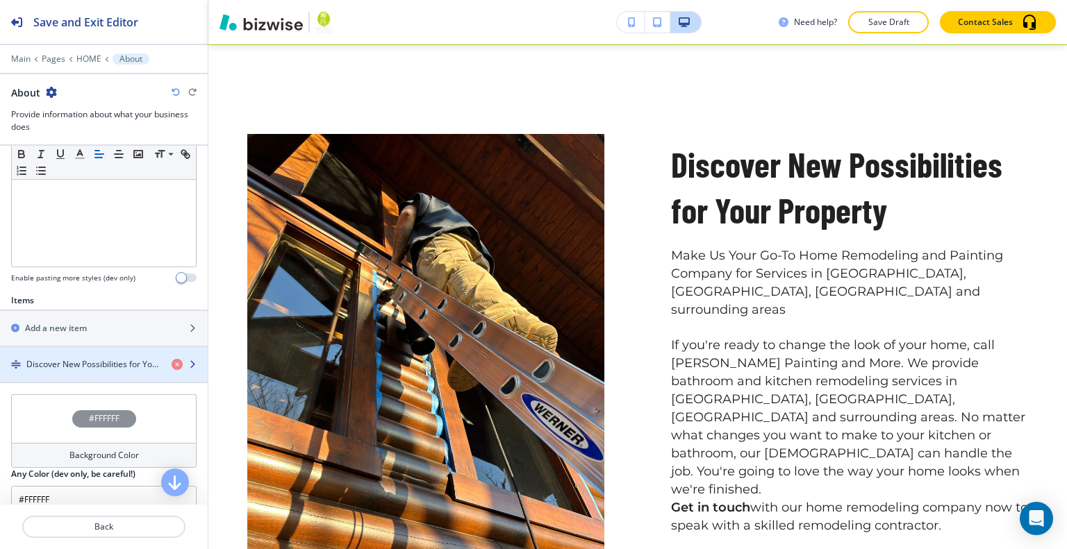
click at [92, 361] on h4 "Discover New Possibilities for Your Property" at bounding box center [93, 364] width 134 height 13
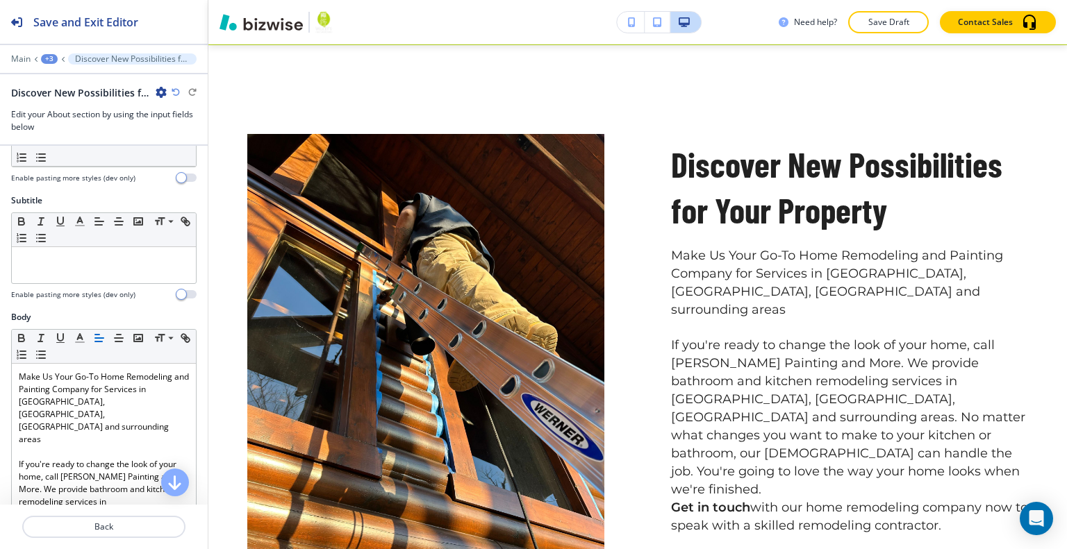
scroll to position [0, 0]
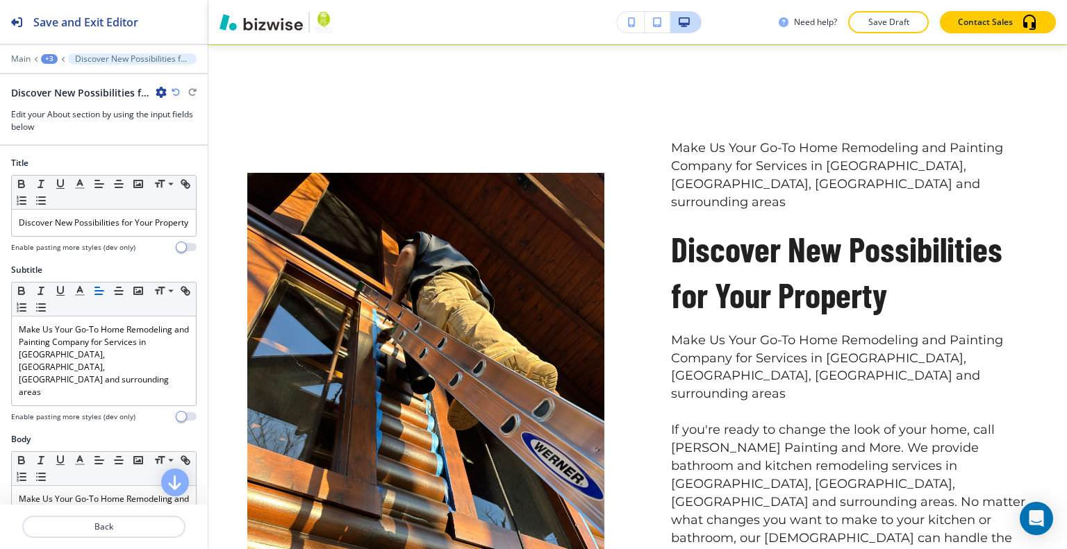
click at [176, 94] on icon "button" at bounding box center [176, 92] width 8 height 8
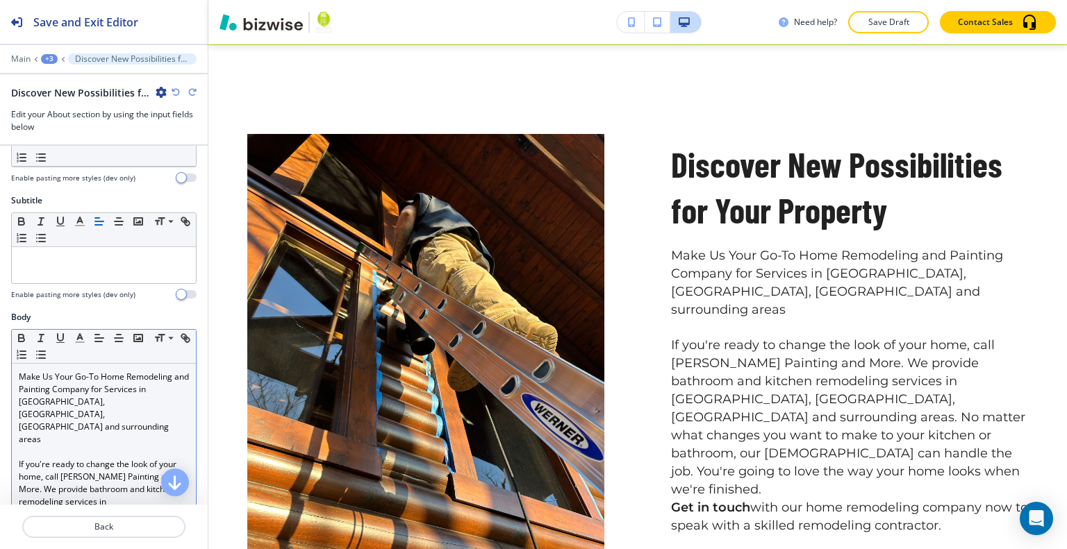
scroll to position [139, 0]
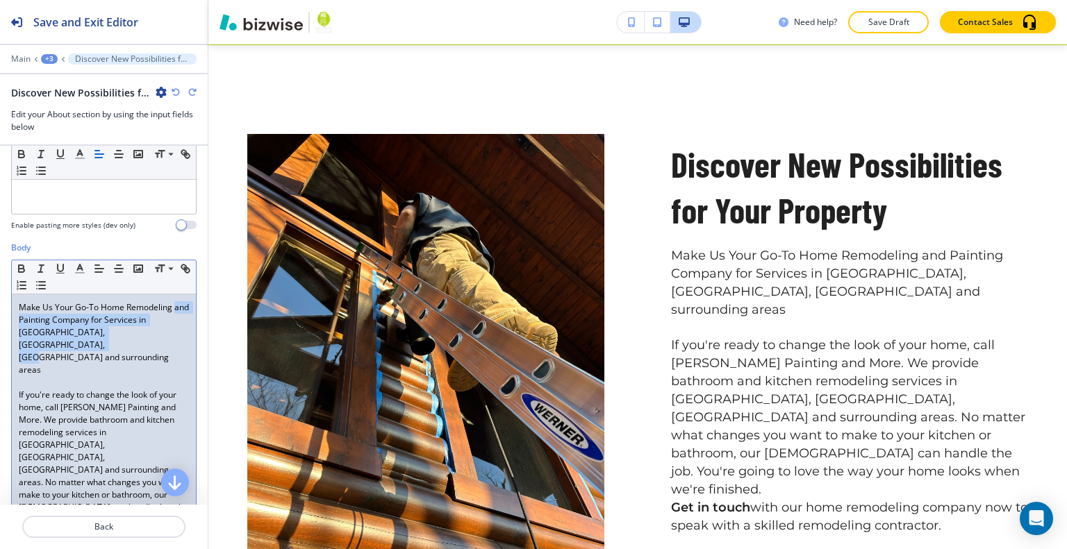
drag, startPoint x: 68, startPoint y: 360, endPoint x: 8, endPoint y: 305, distance: 81.1
click at [0, 315] on div "Body Small Normal Large Huge Make Us Your Go-To Home Remodeling and Painting Co…" at bounding box center [104, 426] width 208 height 369
click at [17, 275] on icon "button" at bounding box center [21, 269] width 13 height 13
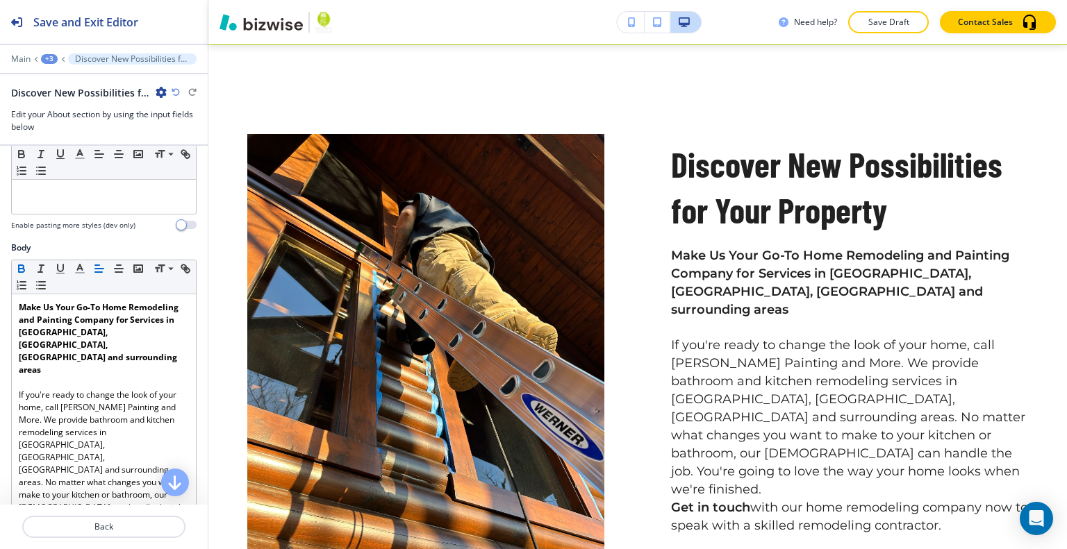
click at [886, 8] on div "Need help? Save Draft Contact Sales" at bounding box center [637, 22] width 858 height 44
click at [882, 16] on p "Save Draft" at bounding box center [888, 22] width 44 height 13
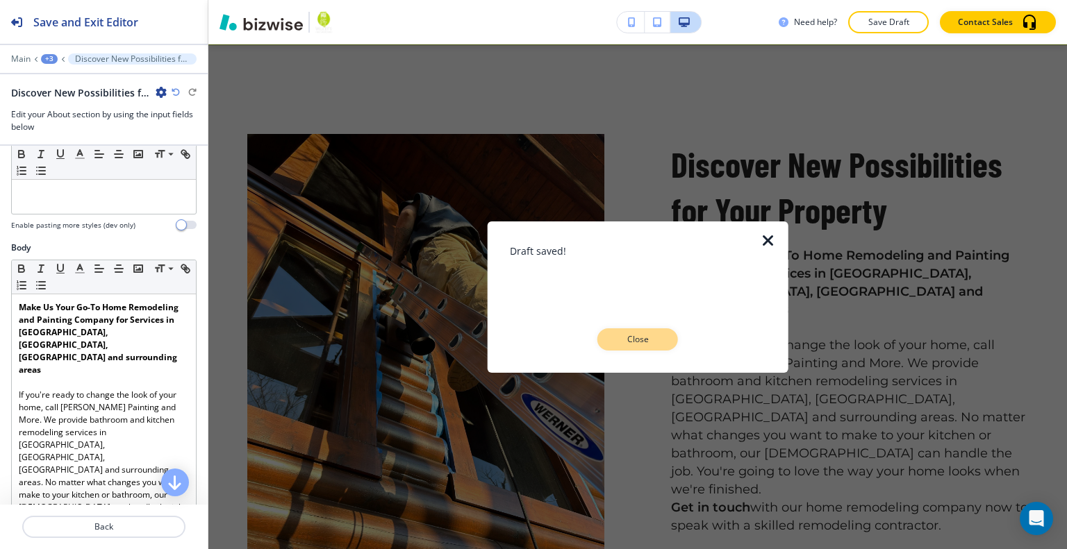
click at [642, 343] on p "Close" at bounding box center [637, 339] width 44 height 13
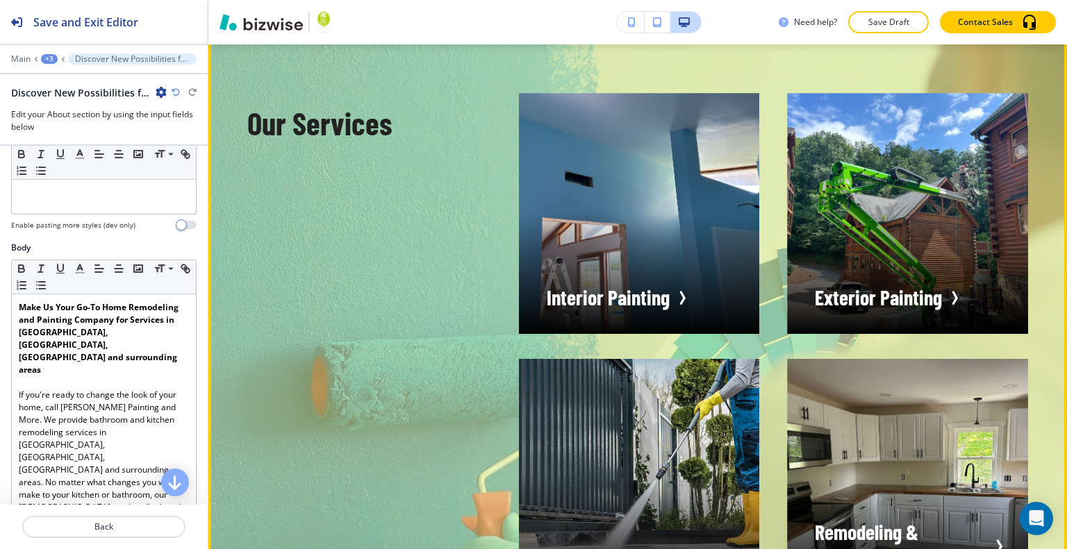
scroll to position [1345, 0]
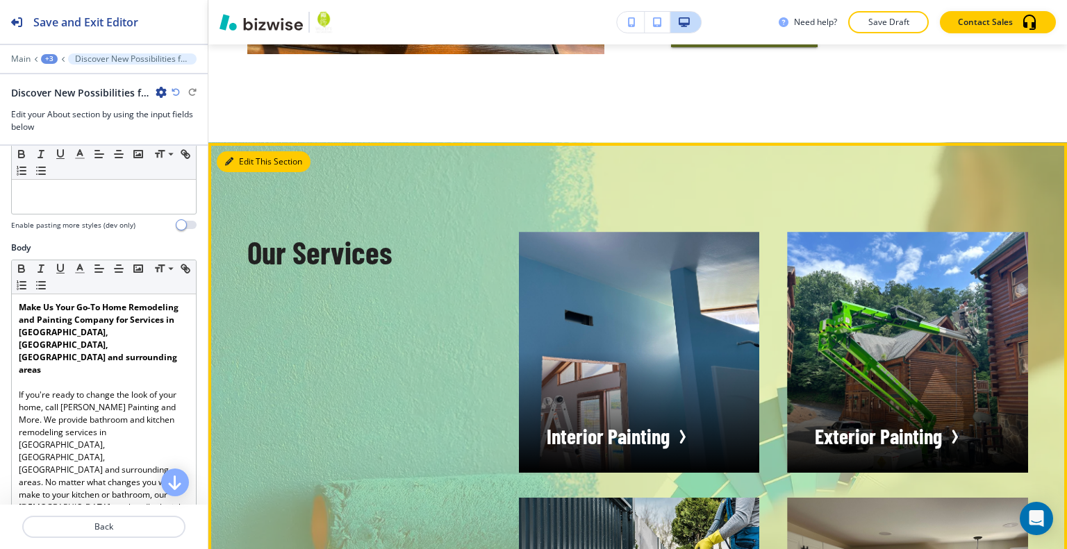
click at [244, 156] on button "Edit This Section" at bounding box center [264, 161] width 94 height 21
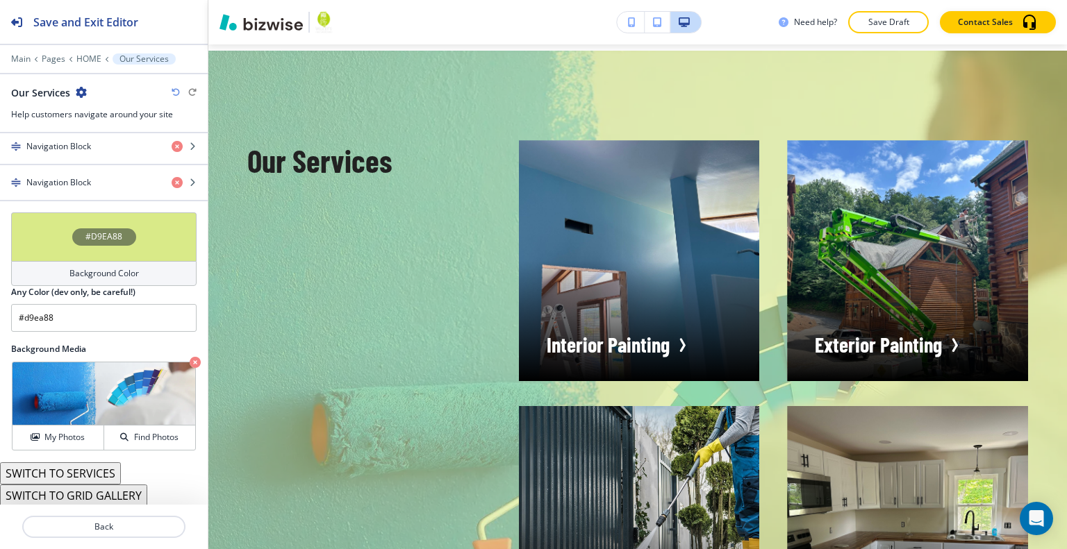
scroll to position [486, 0]
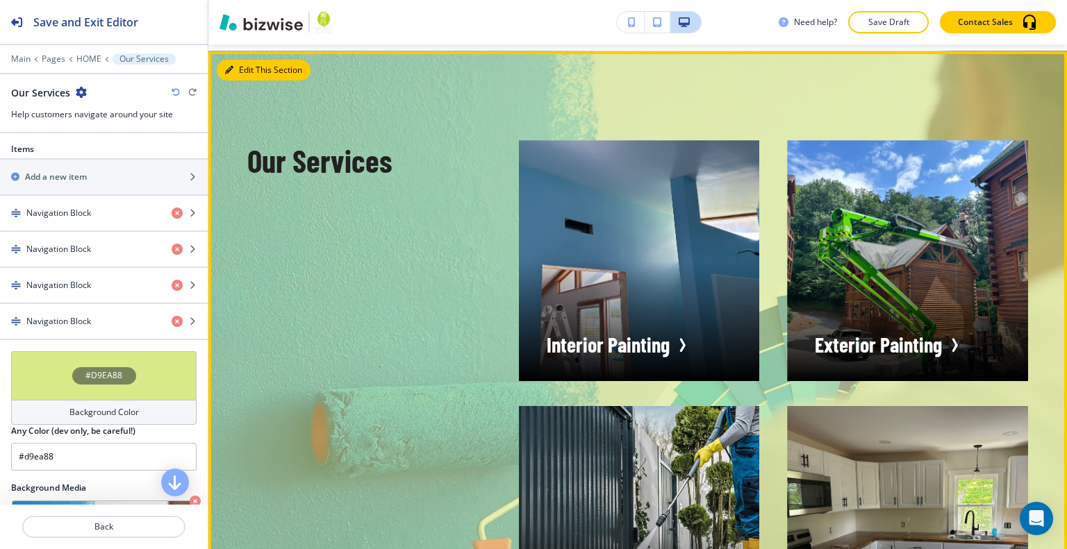
click at [246, 60] on button "Edit This Section" at bounding box center [264, 70] width 94 height 21
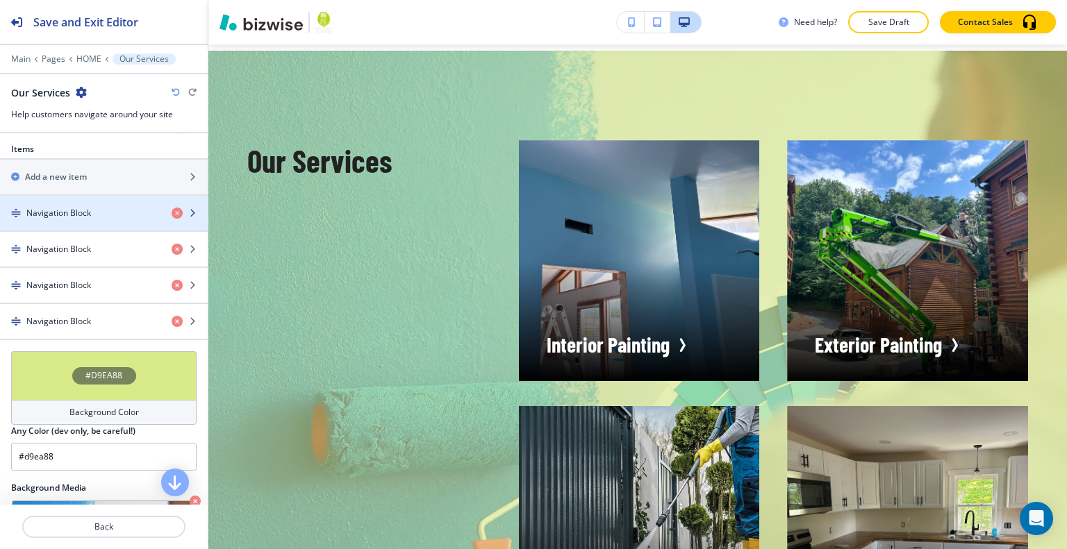
click at [78, 216] on h4 "Navigation Block" at bounding box center [58, 213] width 65 height 13
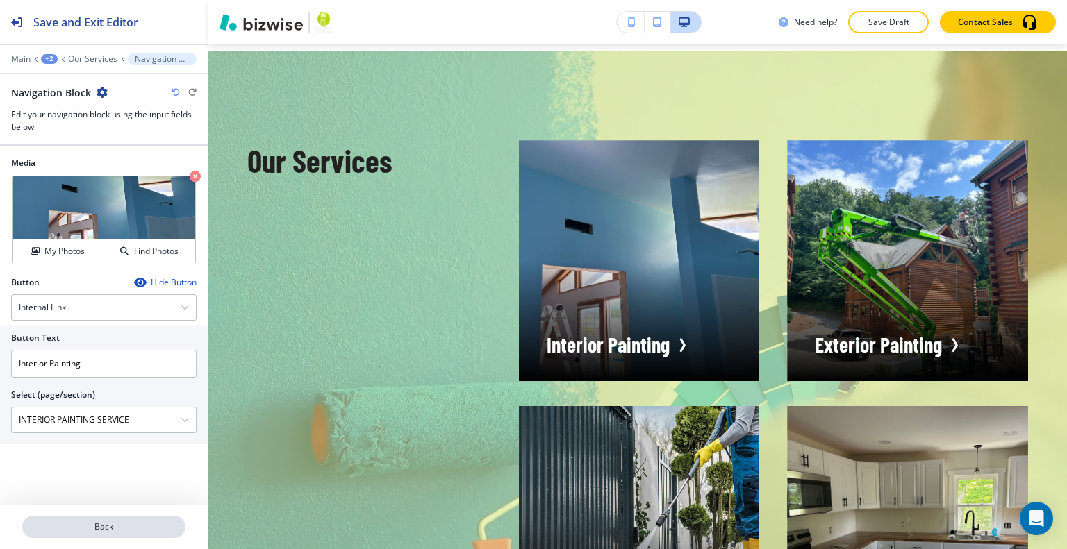
click at [126, 530] on p "Back" at bounding box center [104, 527] width 160 height 13
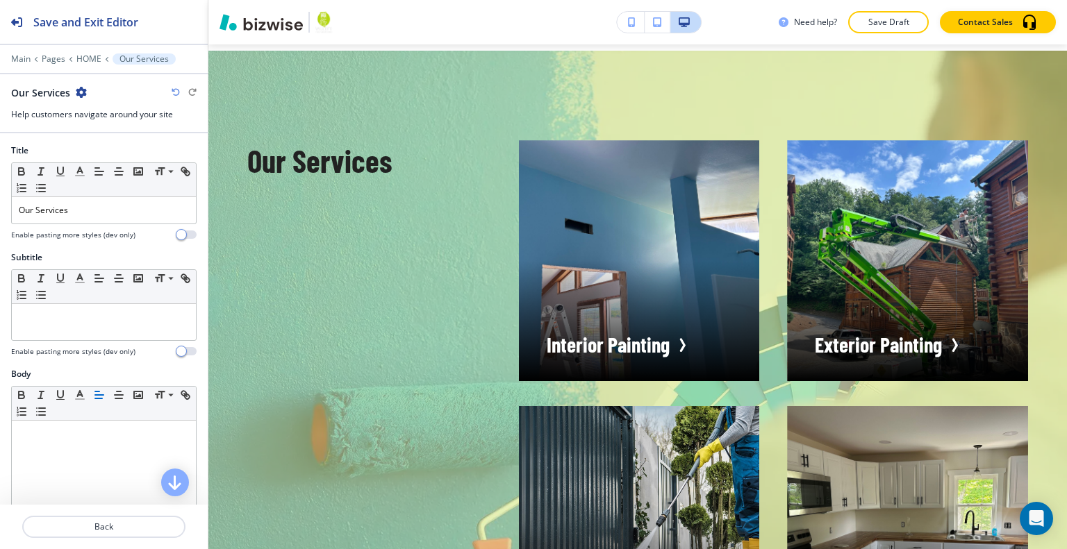
scroll to position [347, 0]
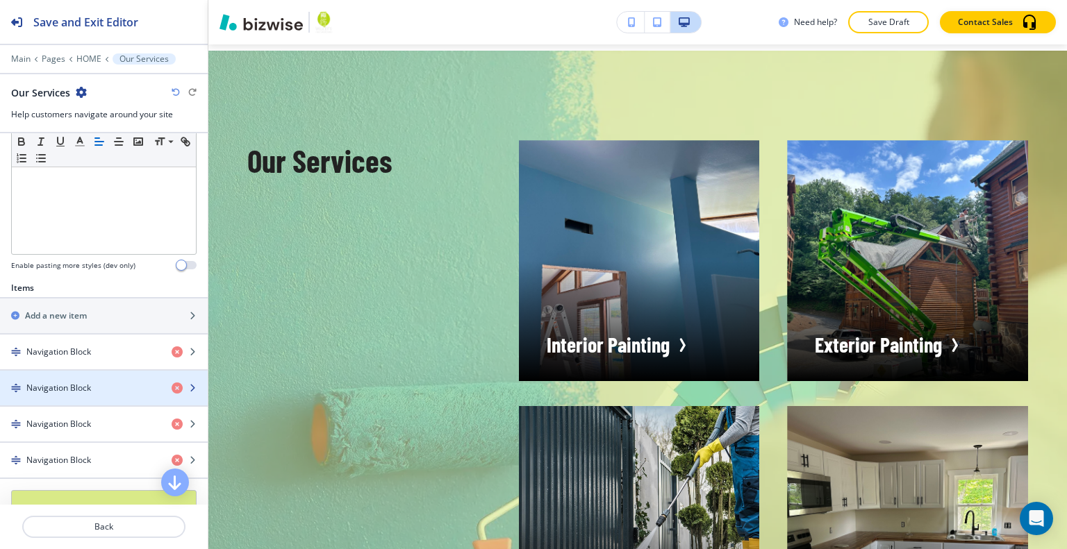
click at [90, 388] on h4 "Navigation Block" at bounding box center [58, 388] width 65 height 13
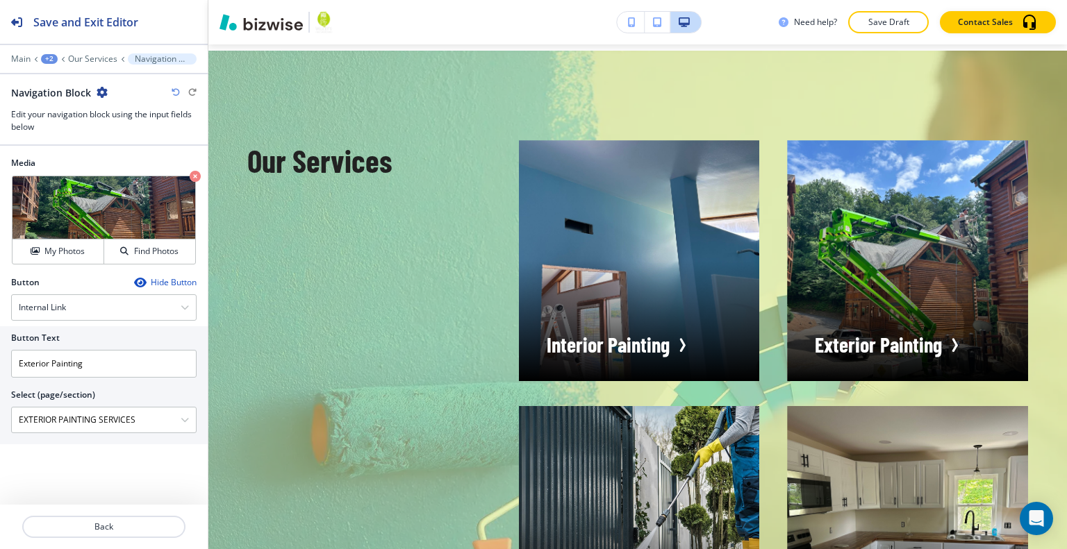
click at [108, 539] on div at bounding box center [104, 543] width 208 height 11
click at [110, 522] on p "Back" at bounding box center [104, 527] width 160 height 13
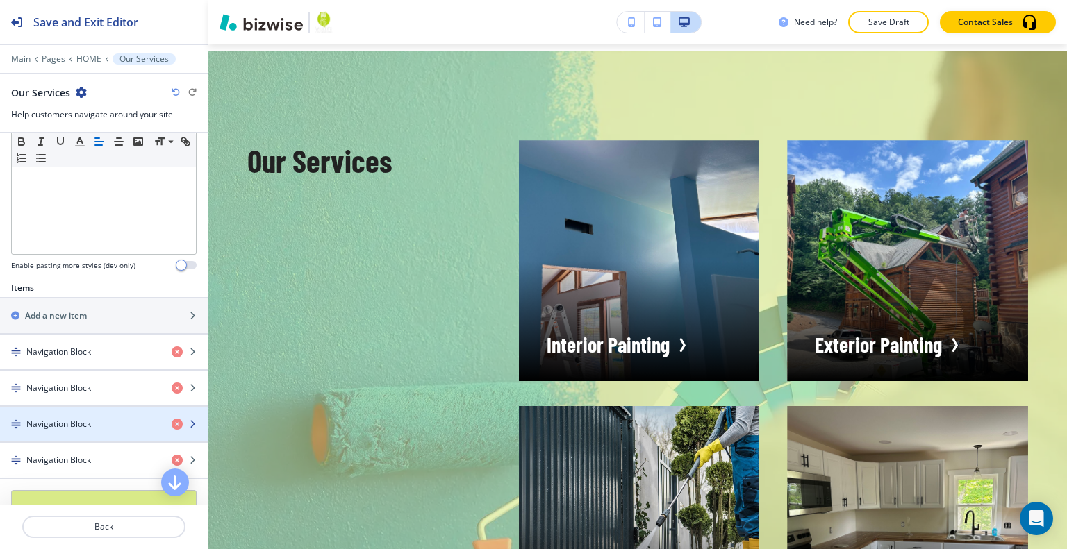
click at [65, 418] on h4 "Navigation Block" at bounding box center [58, 424] width 65 height 13
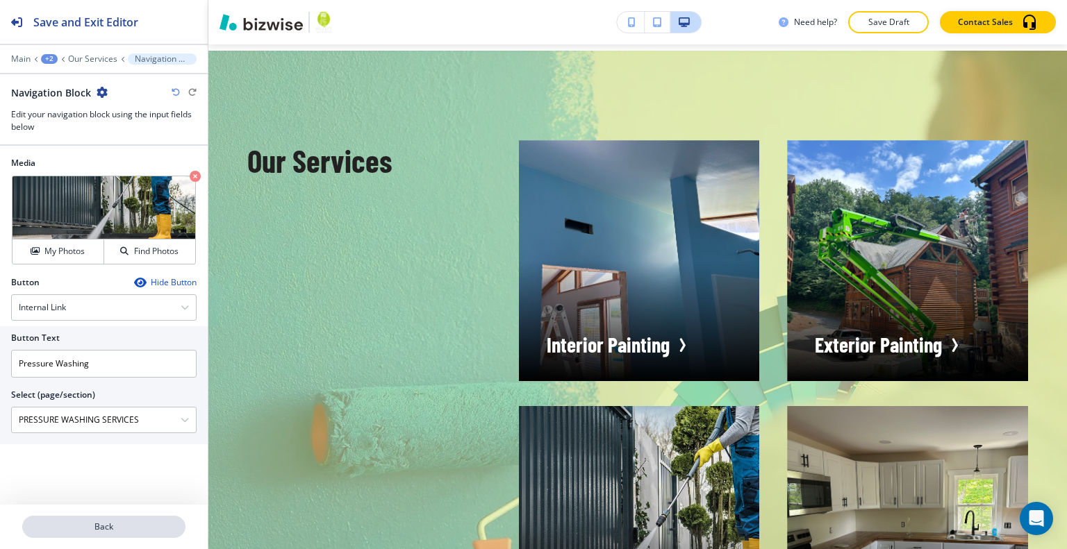
click at [100, 532] on p "Back" at bounding box center [104, 527] width 160 height 13
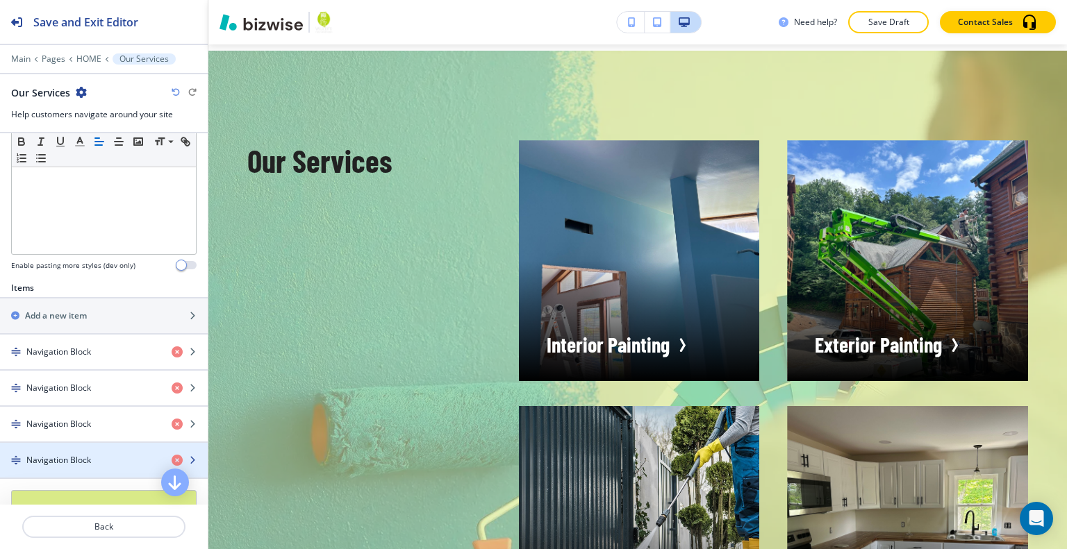
click at [63, 467] on div "button" at bounding box center [104, 472] width 208 height 11
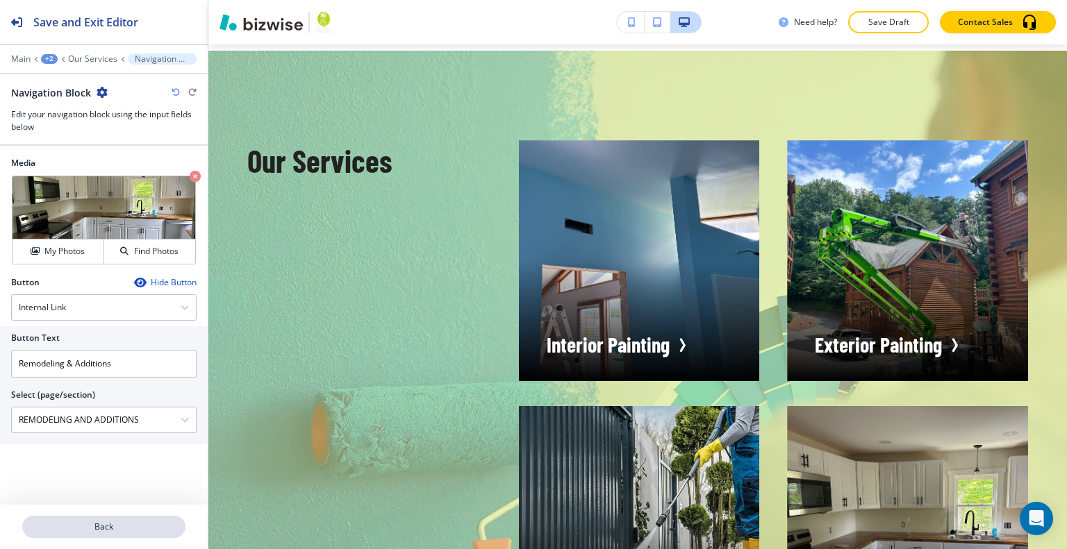
click at [90, 530] on p "Back" at bounding box center [104, 527] width 160 height 13
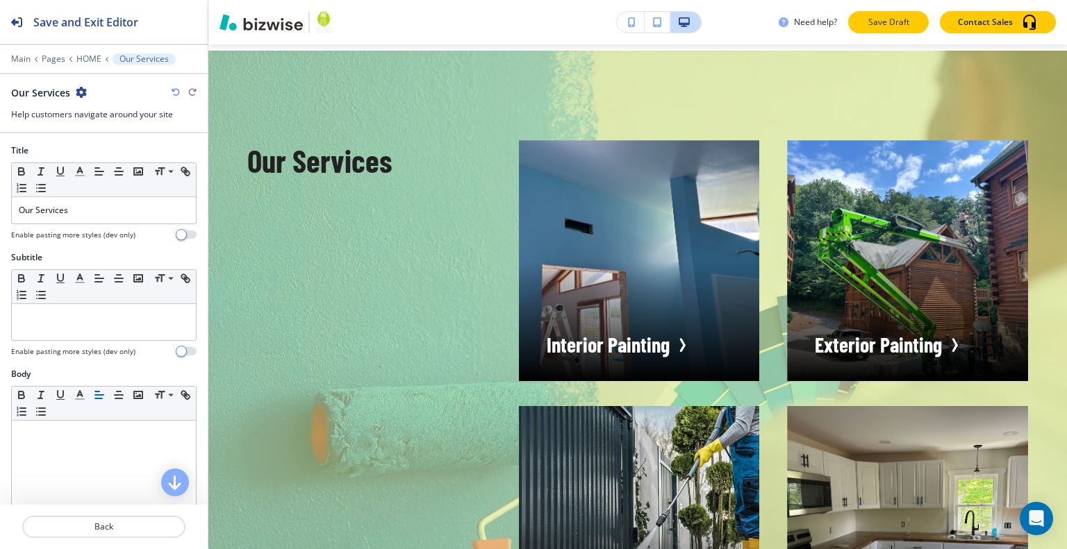
click at [888, 30] on button "Save Draft" at bounding box center [888, 22] width 81 height 22
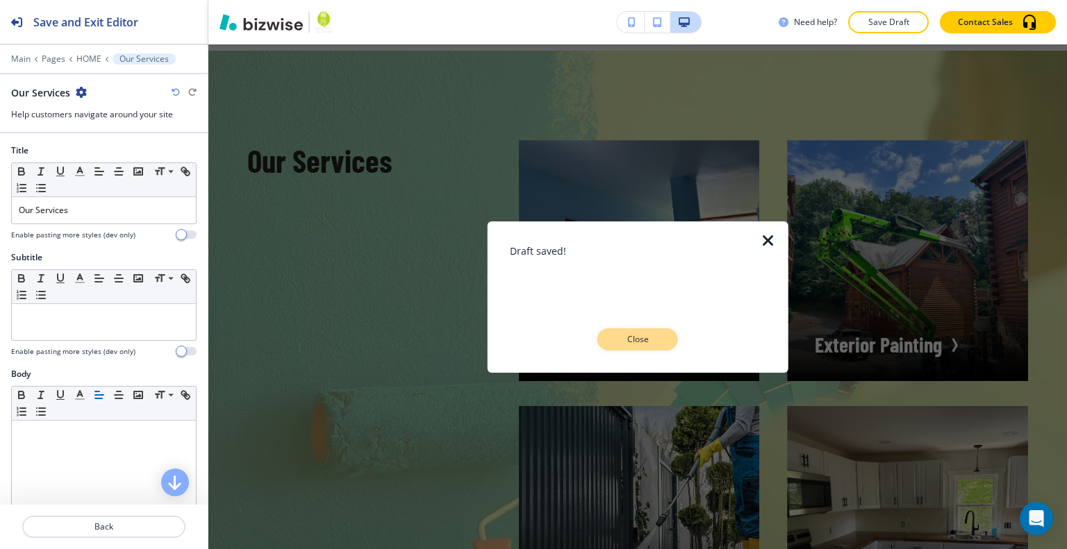
click at [649, 340] on p "Close" at bounding box center [637, 339] width 44 height 13
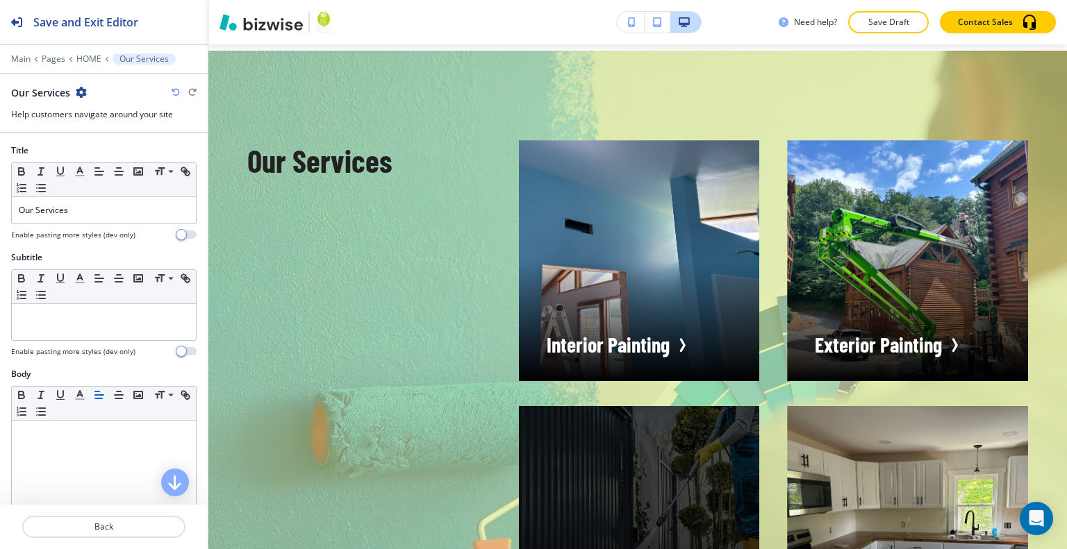
scroll to position [1645, 0]
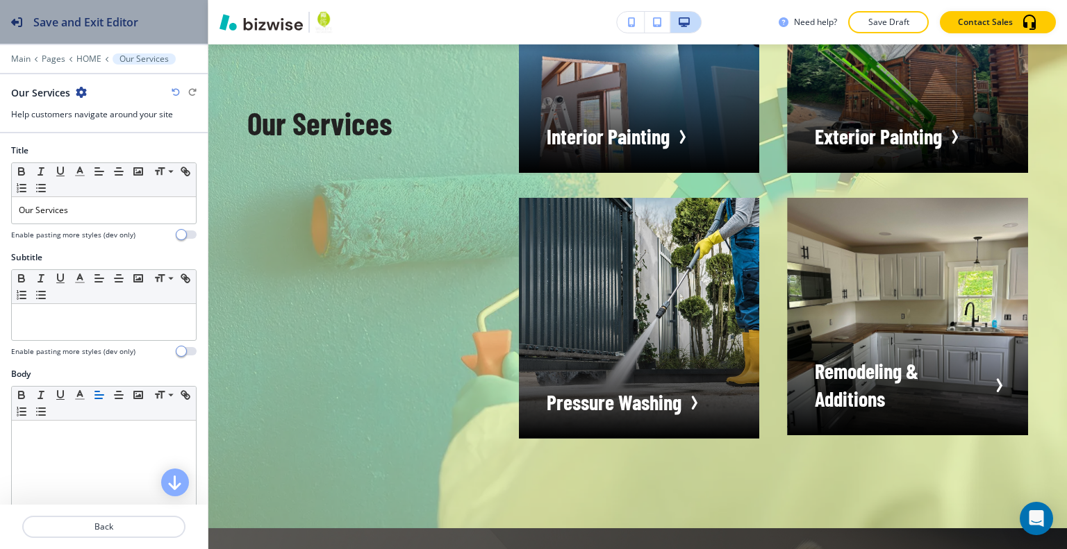
click at [124, 24] on h2 "Save and Exit Editor" at bounding box center [85, 22] width 105 height 17
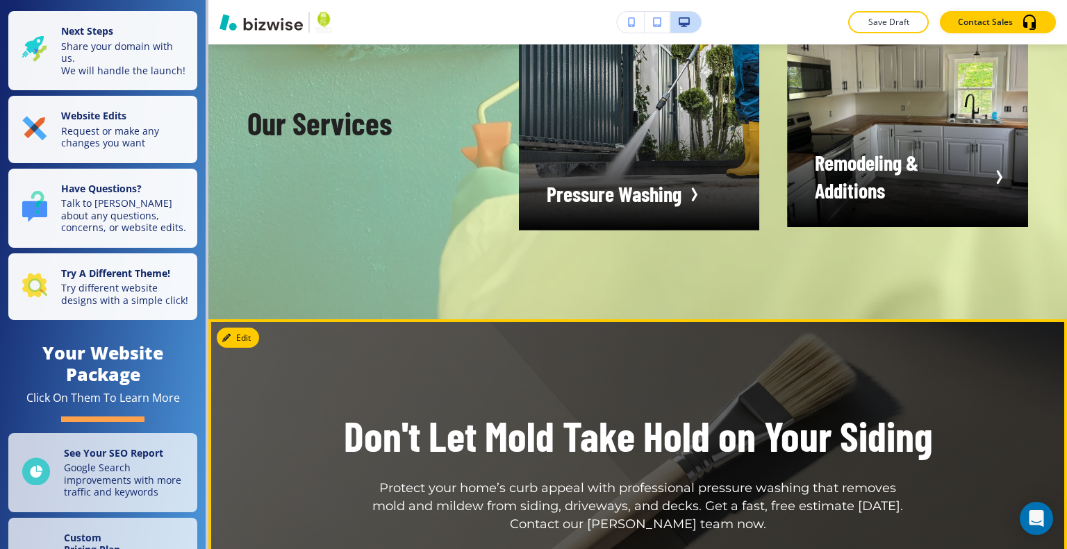
scroll to position [2061, 0]
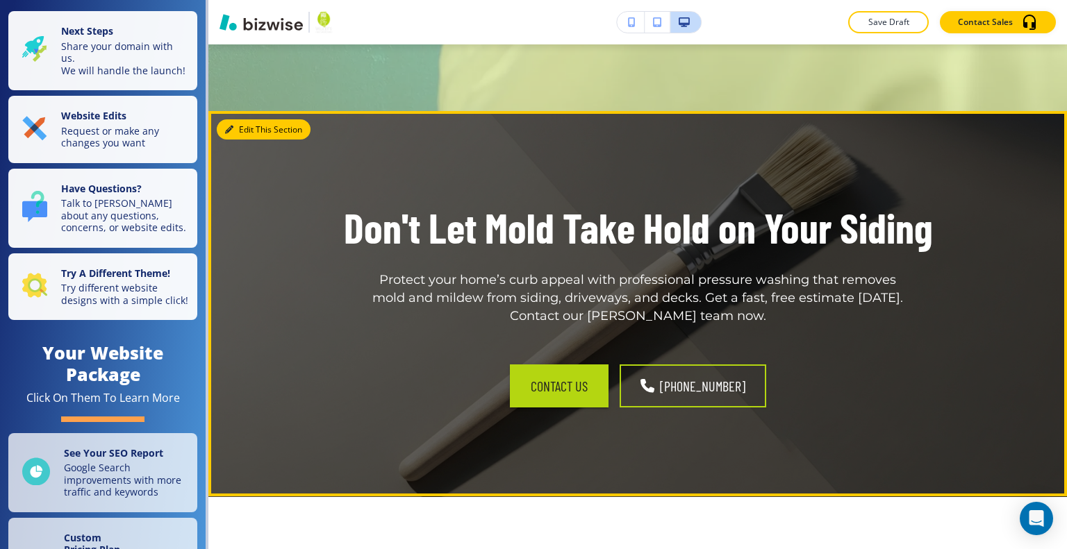
click at [244, 119] on button "Edit This Section" at bounding box center [264, 129] width 94 height 21
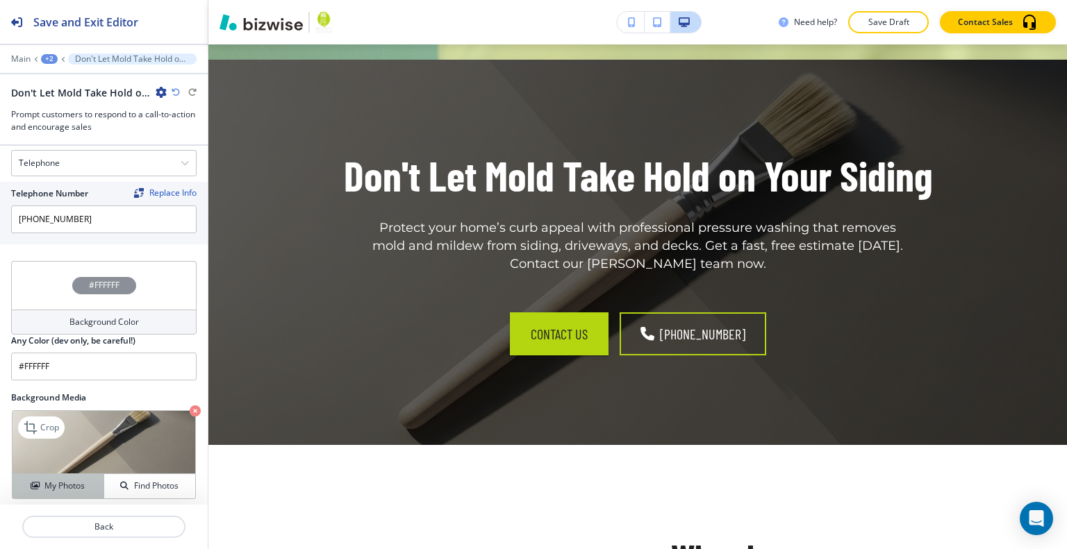
scroll to position [741, 0]
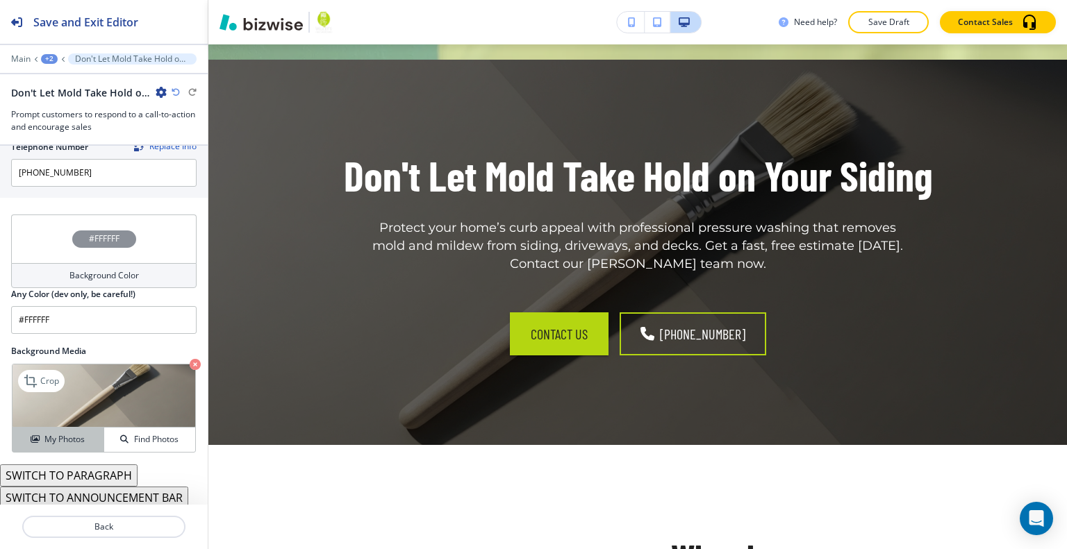
click at [81, 435] on h4 "My Photos" at bounding box center [64, 439] width 40 height 13
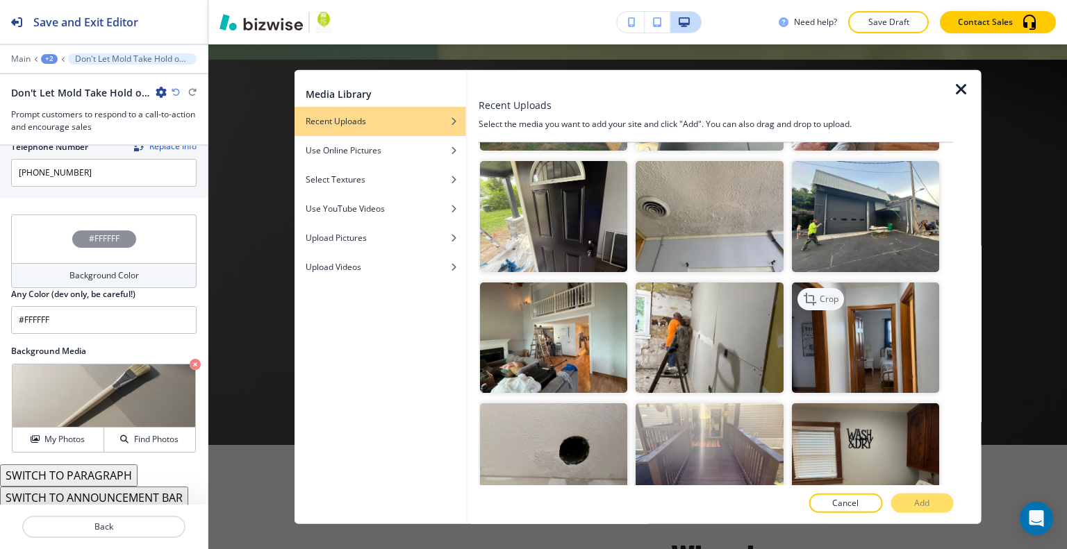
scroll to position [1736, 0]
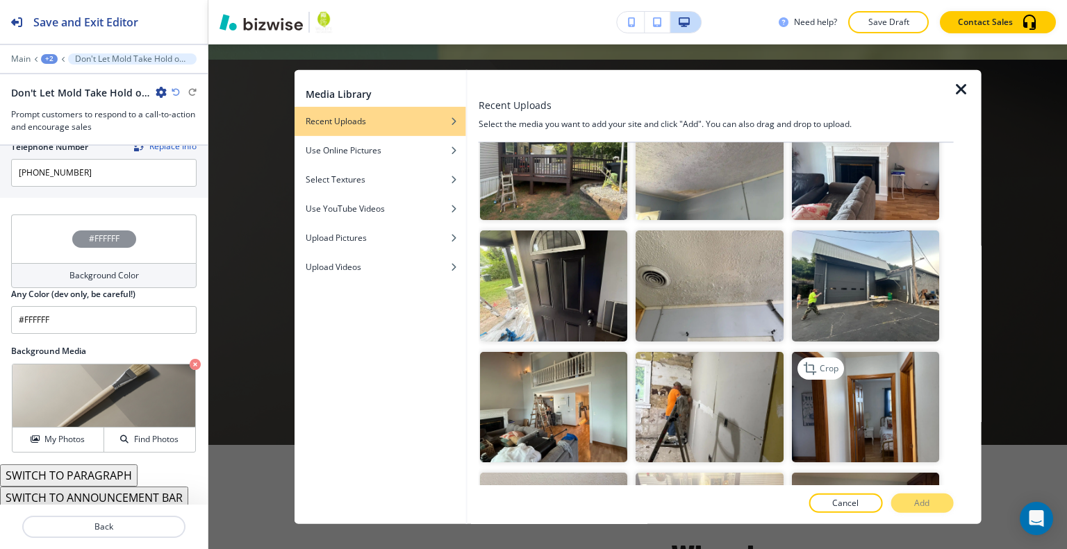
click at [895, 363] on img "button" at bounding box center [864, 406] width 147 height 110
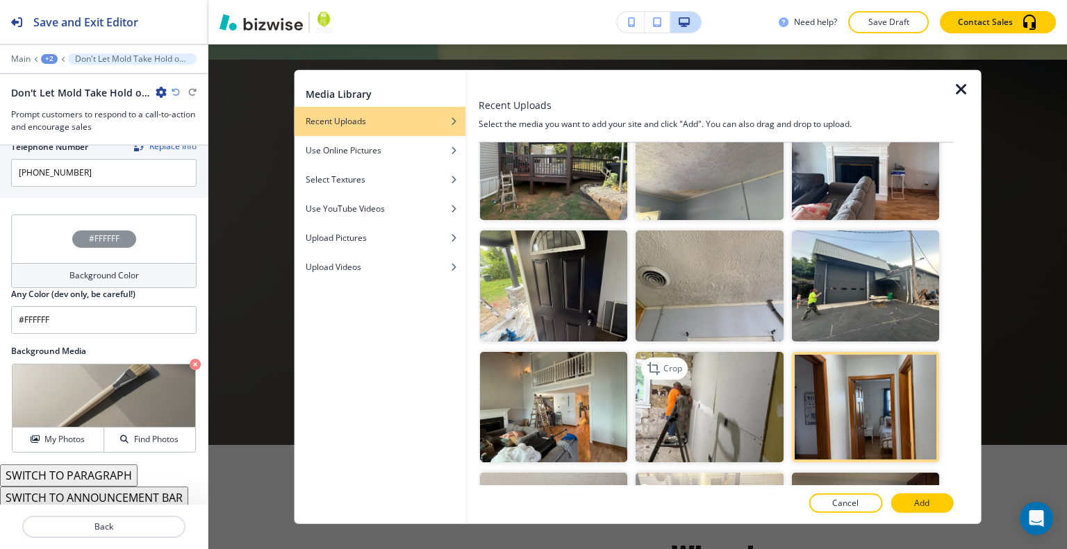
click at [739, 364] on img "button" at bounding box center [708, 406] width 147 height 110
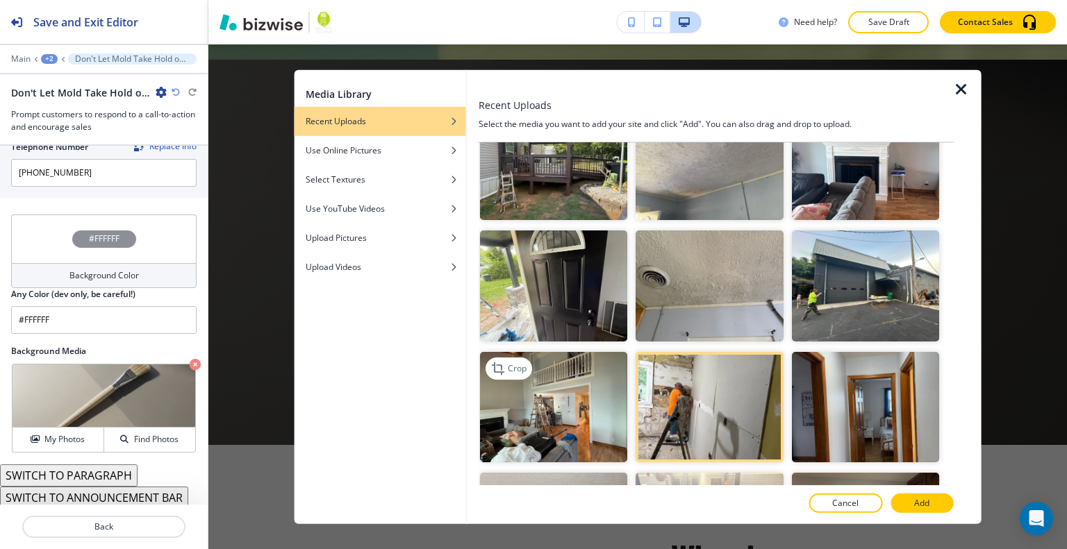
click at [573, 365] on img "button" at bounding box center [553, 406] width 147 height 110
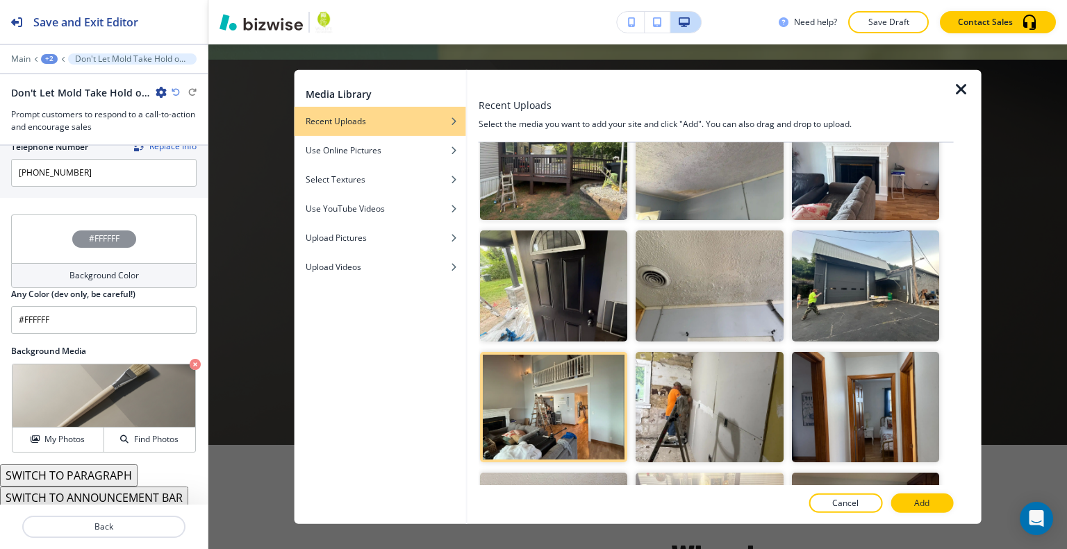
scroll to position [1597, 0]
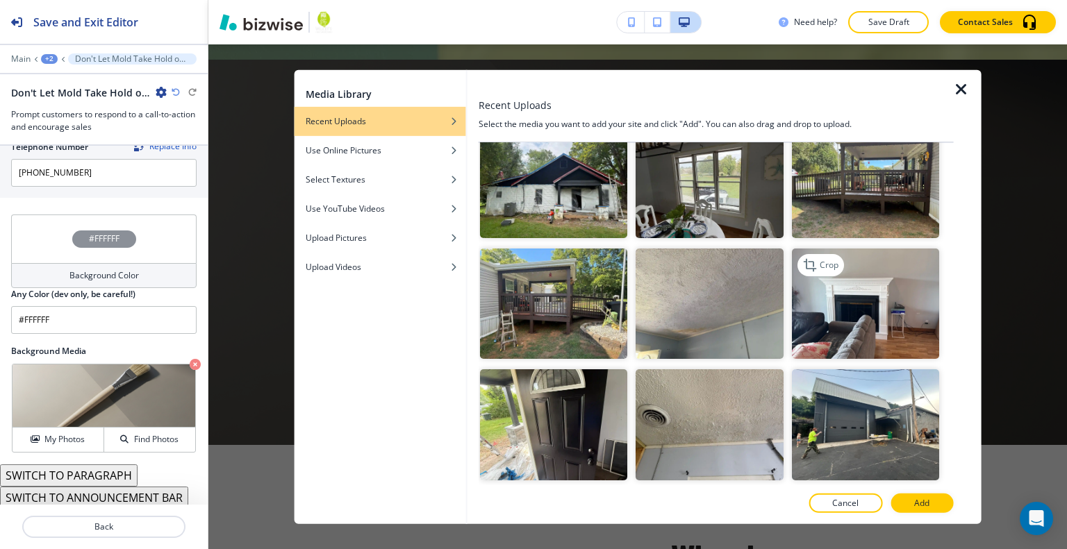
click at [865, 298] on img "button" at bounding box center [864, 304] width 147 height 110
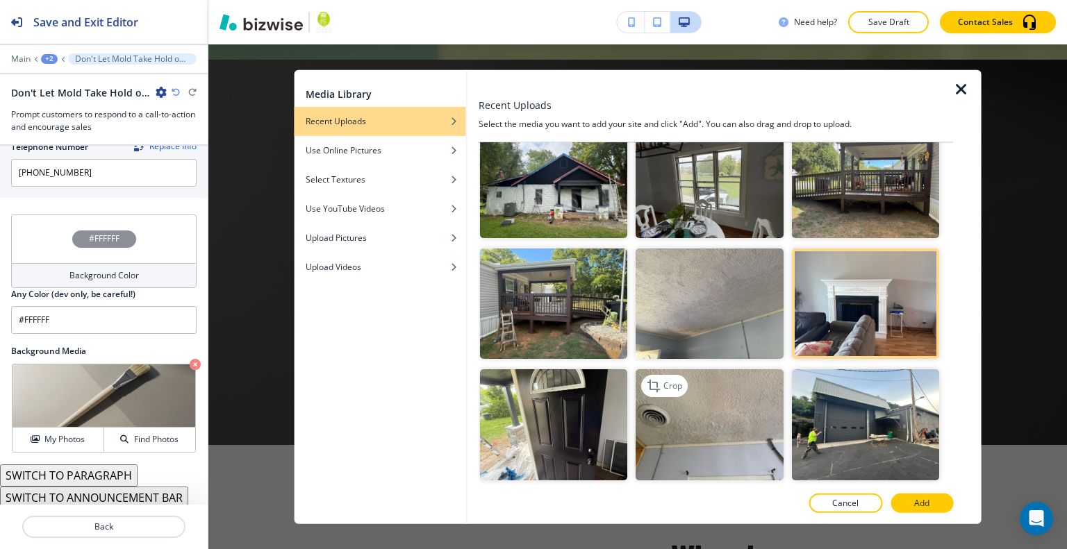
click at [718, 369] on img "button" at bounding box center [708, 424] width 147 height 110
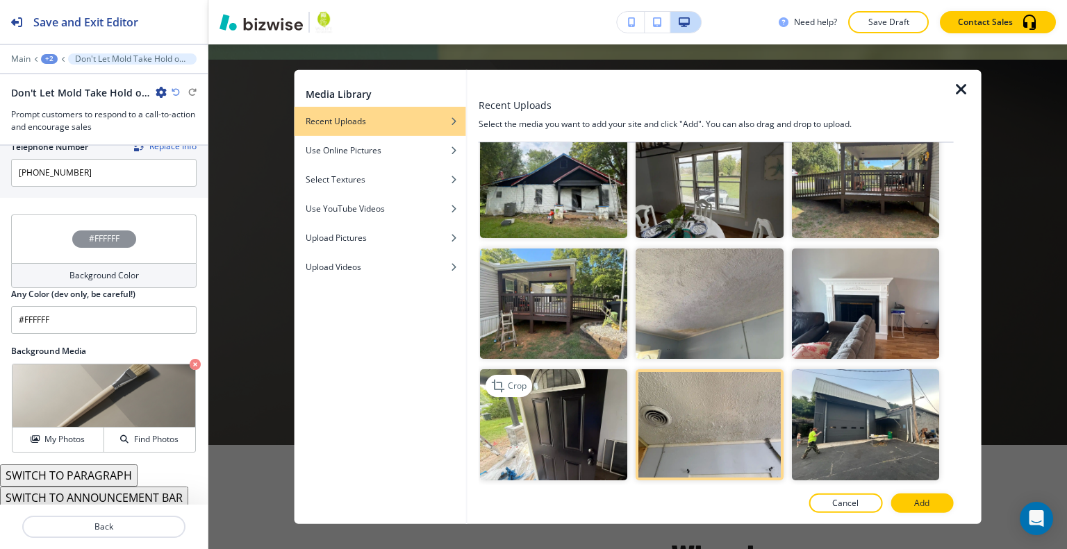
click at [590, 371] on img "button" at bounding box center [553, 424] width 147 height 110
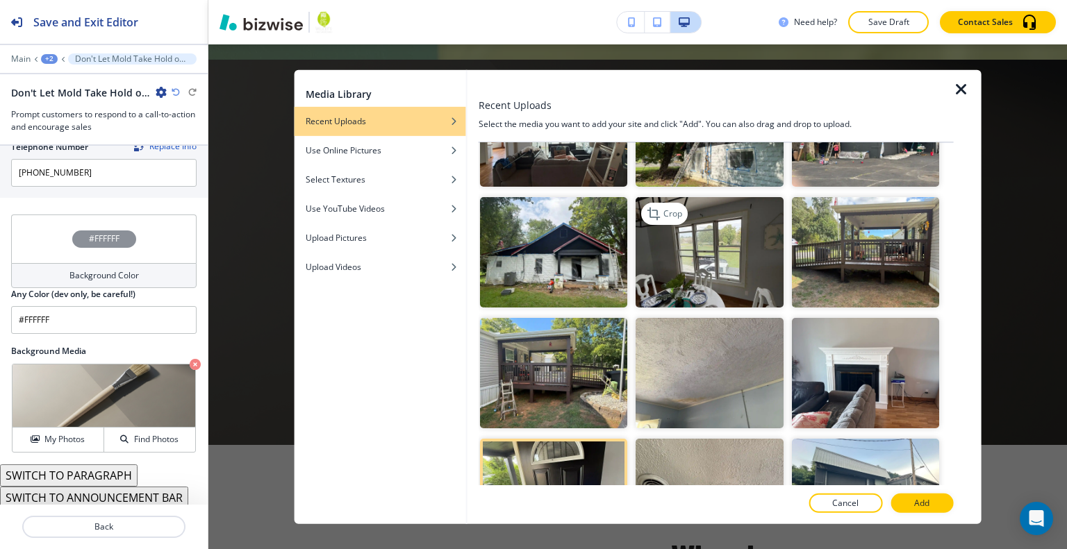
scroll to position [1458, 0]
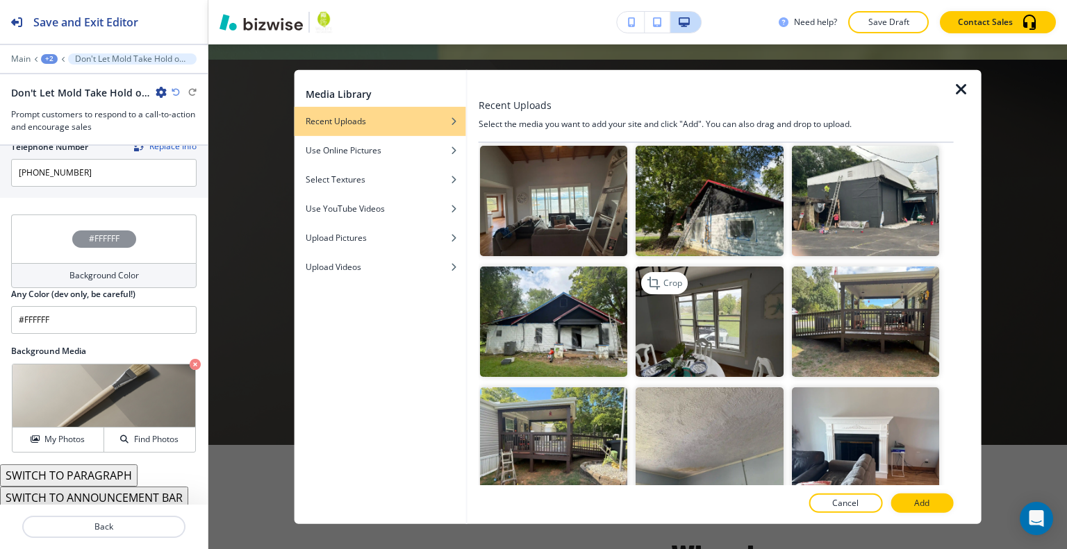
click at [735, 290] on img "button" at bounding box center [708, 322] width 147 height 110
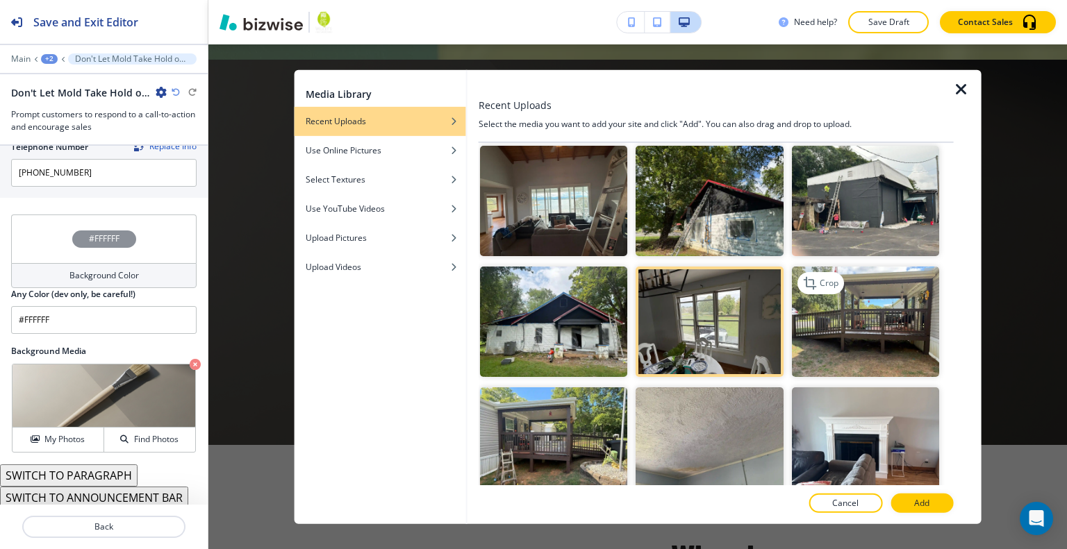
click at [883, 292] on img "button" at bounding box center [864, 322] width 147 height 110
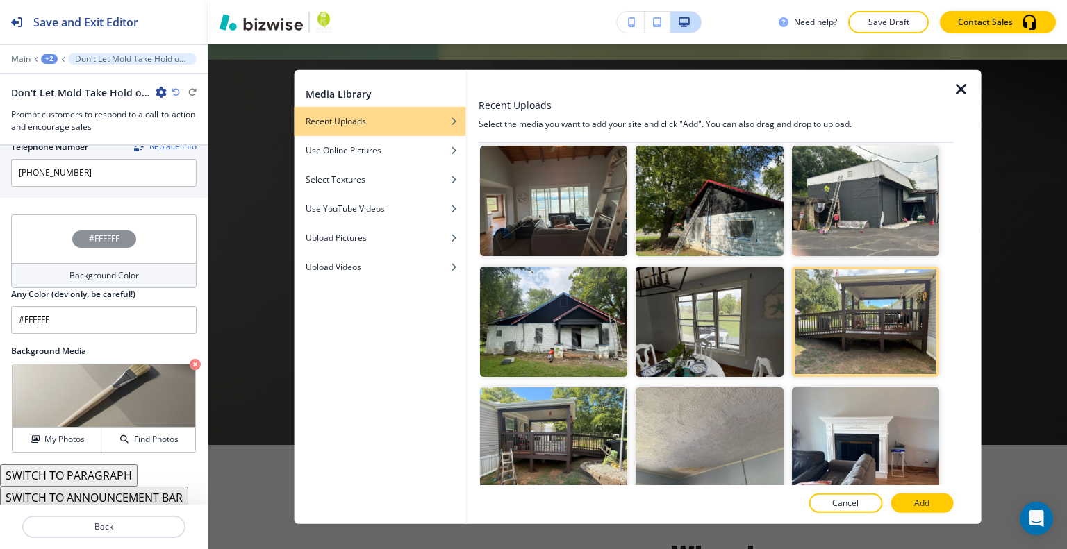
scroll to position [1250, 0]
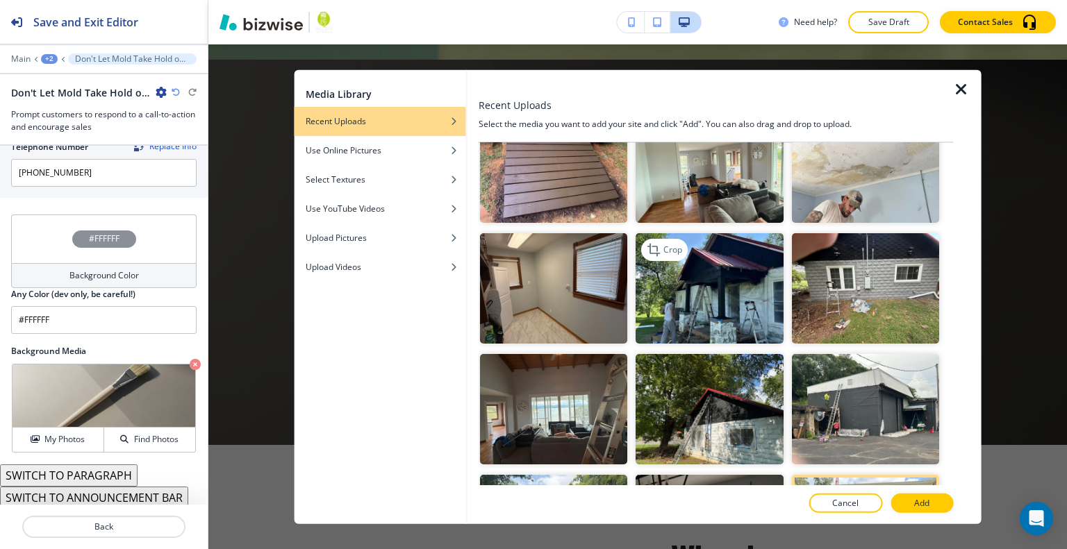
click at [717, 288] on img "button" at bounding box center [708, 288] width 147 height 110
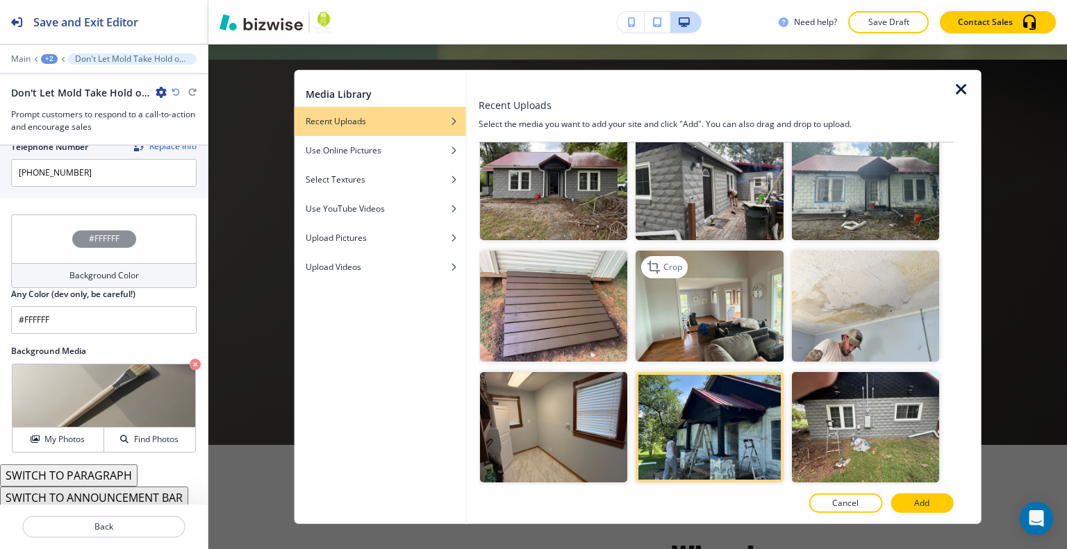
scroll to position [972, 0]
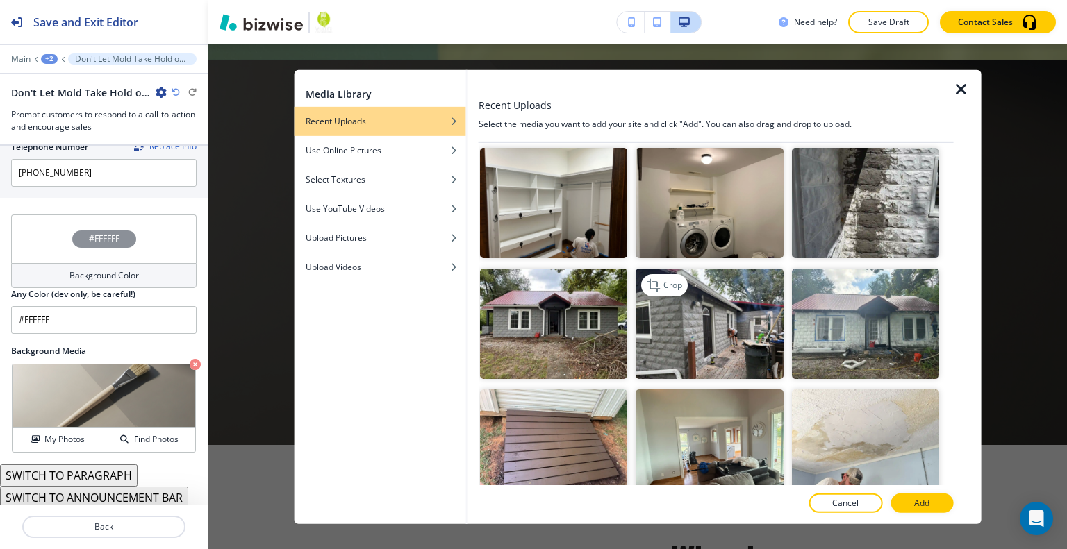
click at [709, 288] on img "button" at bounding box center [708, 324] width 147 height 110
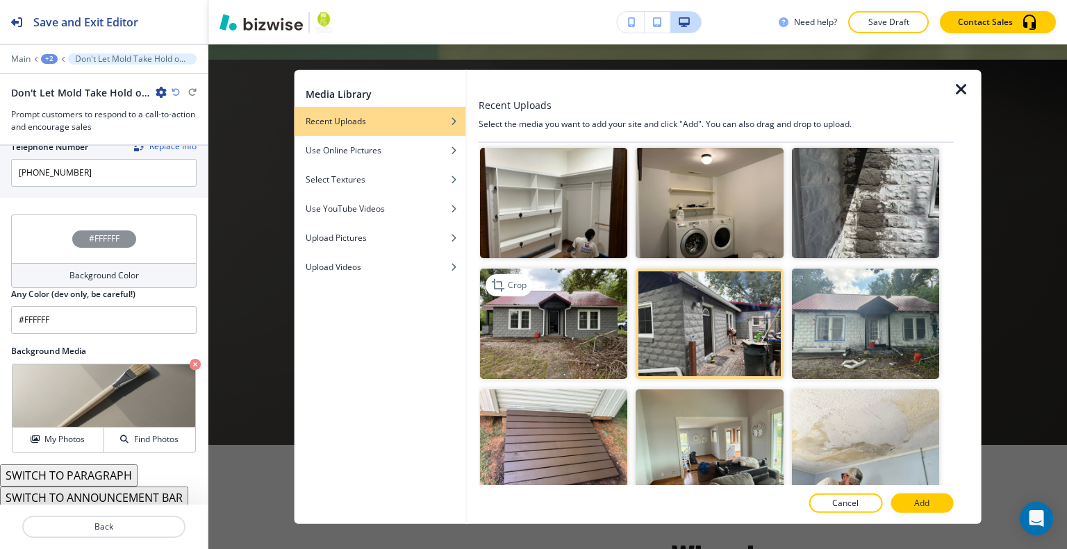
click at [578, 297] on img "button" at bounding box center [553, 324] width 147 height 110
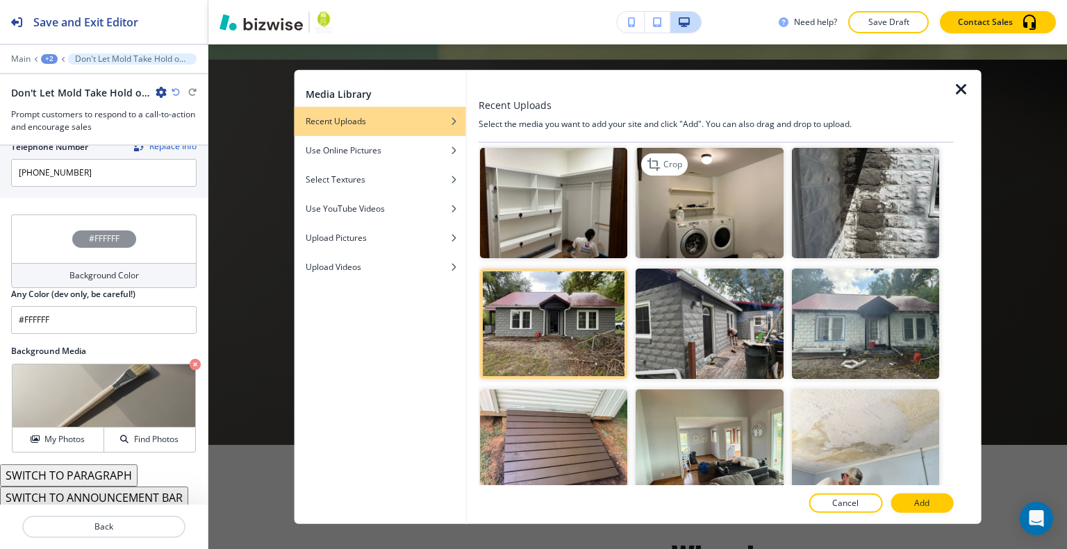
click at [709, 210] on img "button" at bounding box center [708, 203] width 147 height 110
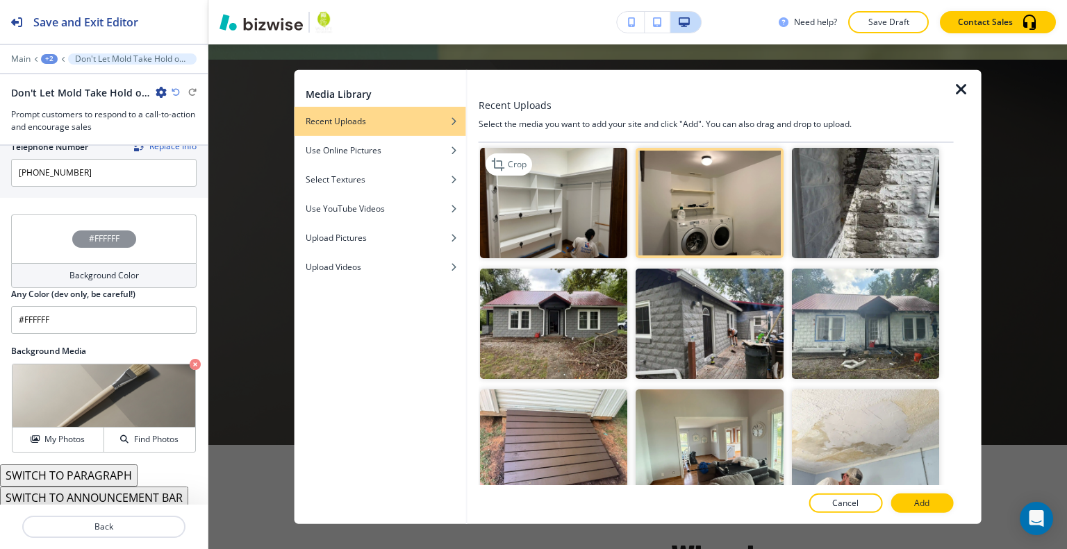
click at [609, 215] on img "button" at bounding box center [553, 203] width 147 height 110
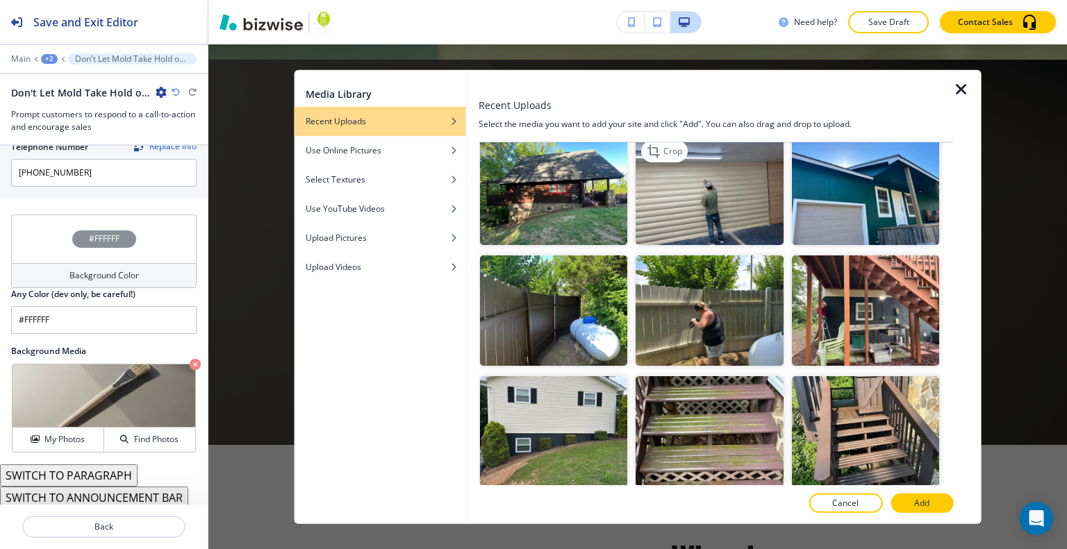
scroll to position [0, 0]
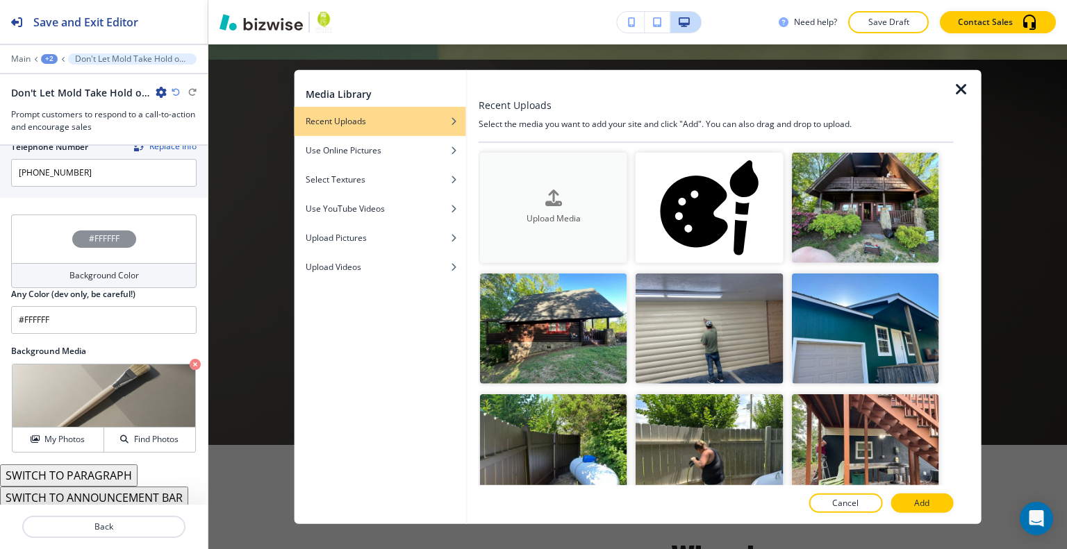
click at [592, 222] on h4 "Upload Media" at bounding box center [553, 219] width 147 height 13
click at [51, 444] on button "My Photos" at bounding box center [59, 440] width 92 height 24
click at [384, 156] on div "button" at bounding box center [380, 160] width 172 height 8
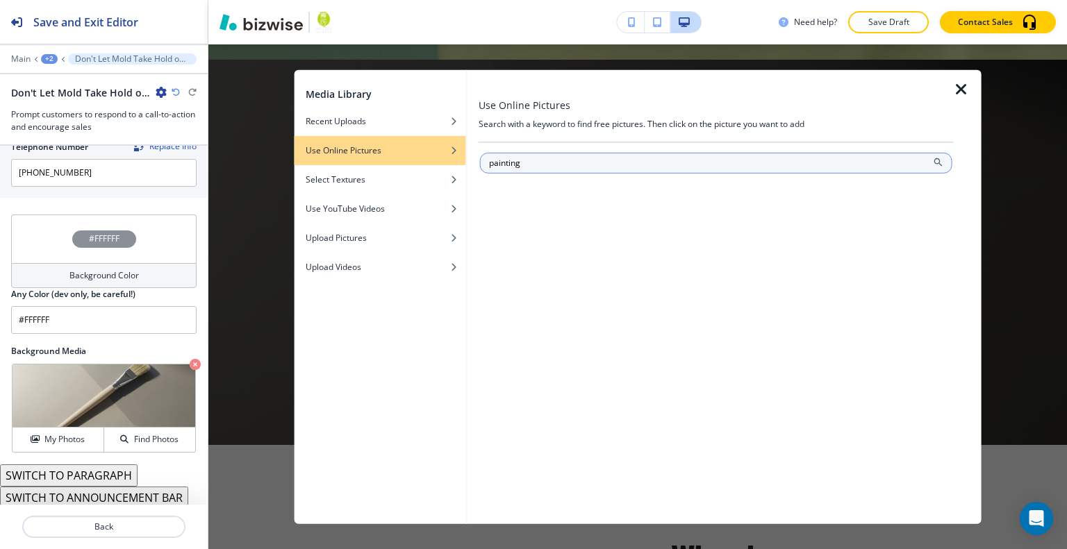
type input "painting"
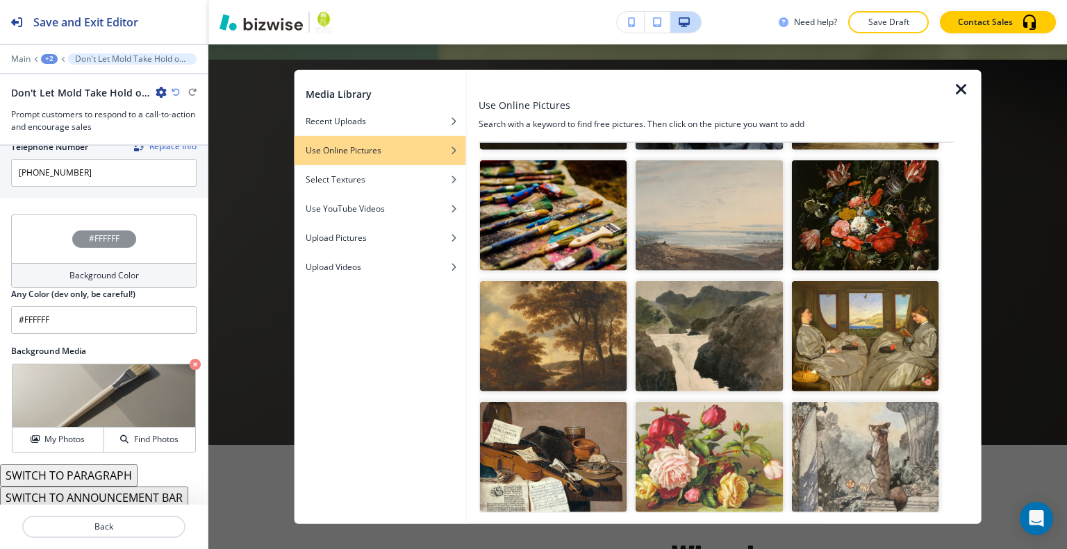
scroll to position [2129, 0]
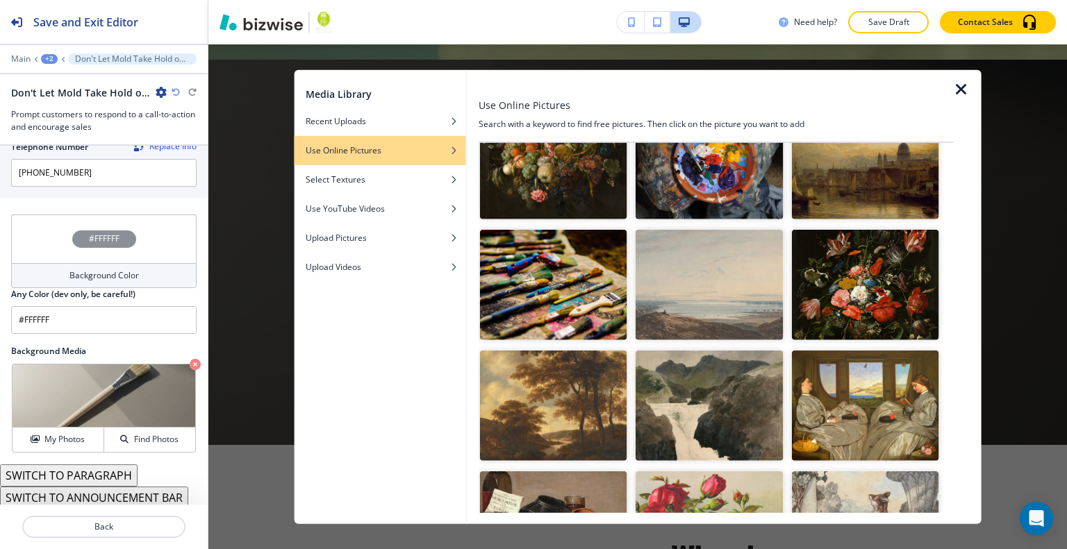
click at [597, 236] on img "button" at bounding box center [553, 285] width 147 height 110
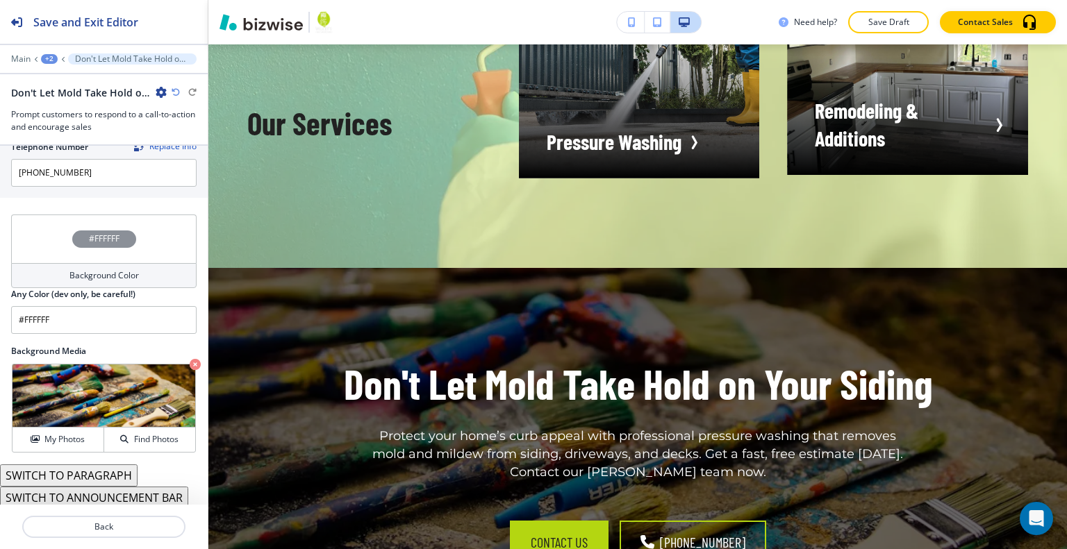
scroll to position [2391, 0]
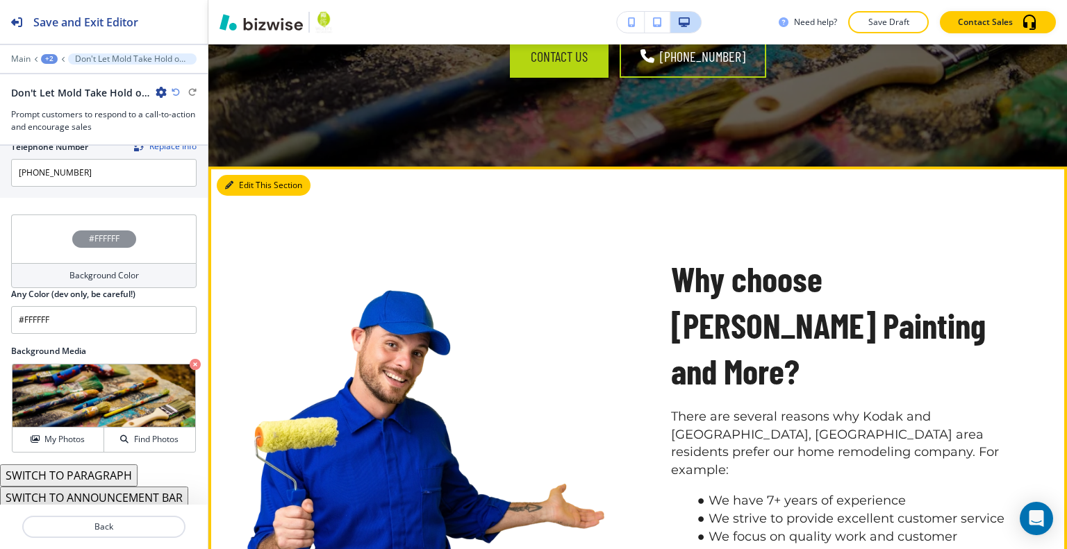
click at [244, 175] on button "Edit This Section" at bounding box center [264, 185] width 94 height 21
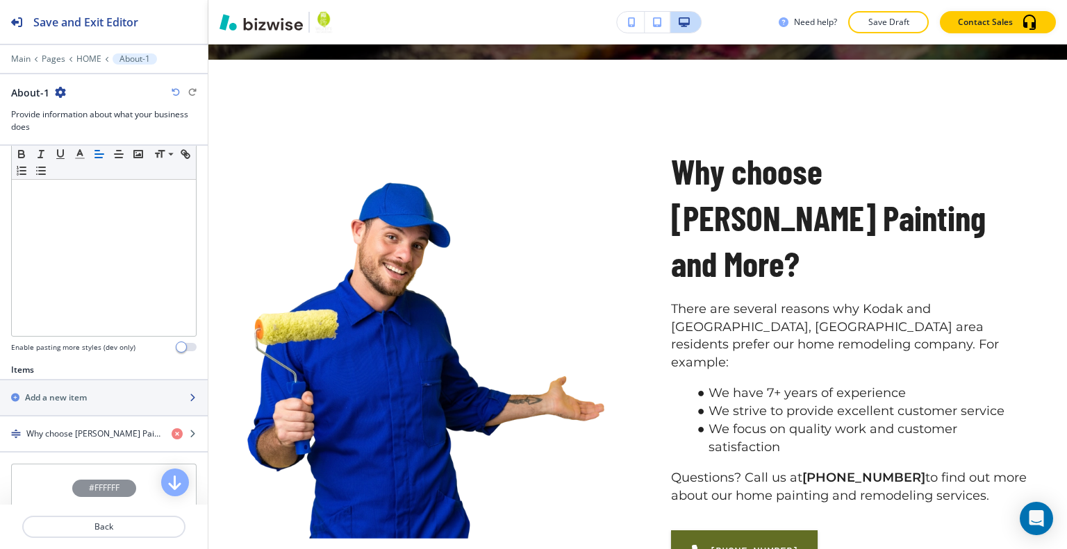
scroll to position [347, 0]
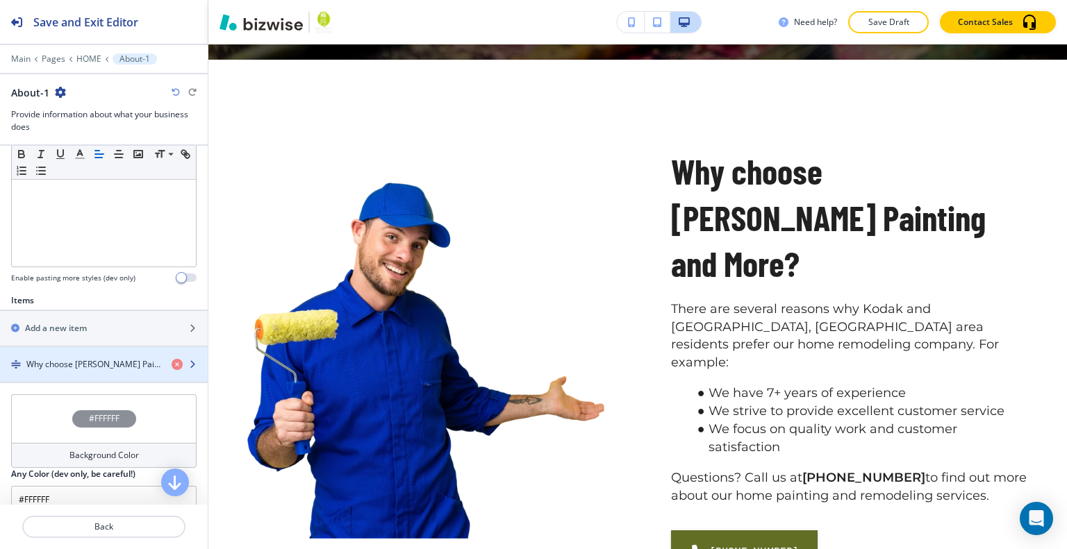
click at [78, 359] on h4 "Why choose Whaley's Painting and More?" at bounding box center [93, 364] width 134 height 13
click at [94, 360] on h4 "Why choose Whaley's Painting and More?" at bounding box center [93, 364] width 134 height 13
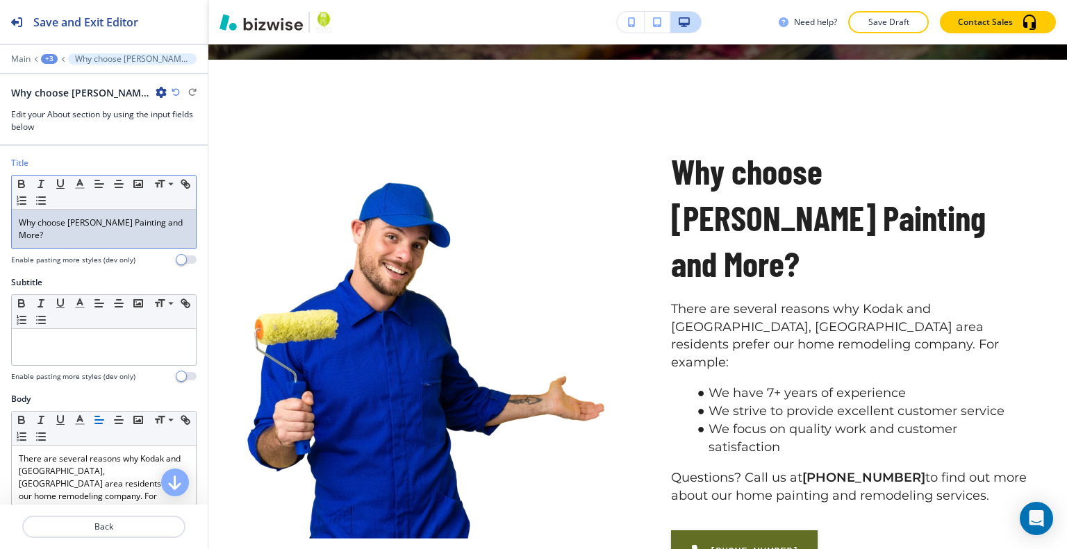
click at [83, 247] on div "Why choose Whaley's Painting and More?" at bounding box center [104, 229] width 184 height 39
drag, startPoint x: 56, startPoint y: 241, endPoint x: 0, endPoint y: 222, distance: 58.9
click at [0, 222] on div "Title Small Normal Large Huge Why choose Whaley's Painting and More? Enable pas…" at bounding box center [104, 216] width 208 height 119
drag, startPoint x: 114, startPoint y: 242, endPoint x: 0, endPoint y: 222, distance: 115.5
click at [0, 222] on div "Title Small Normal Large Huge Why choose Whaley's Painting and More? Enable pas…" at bounding box center [104, 216] width 208 height 119
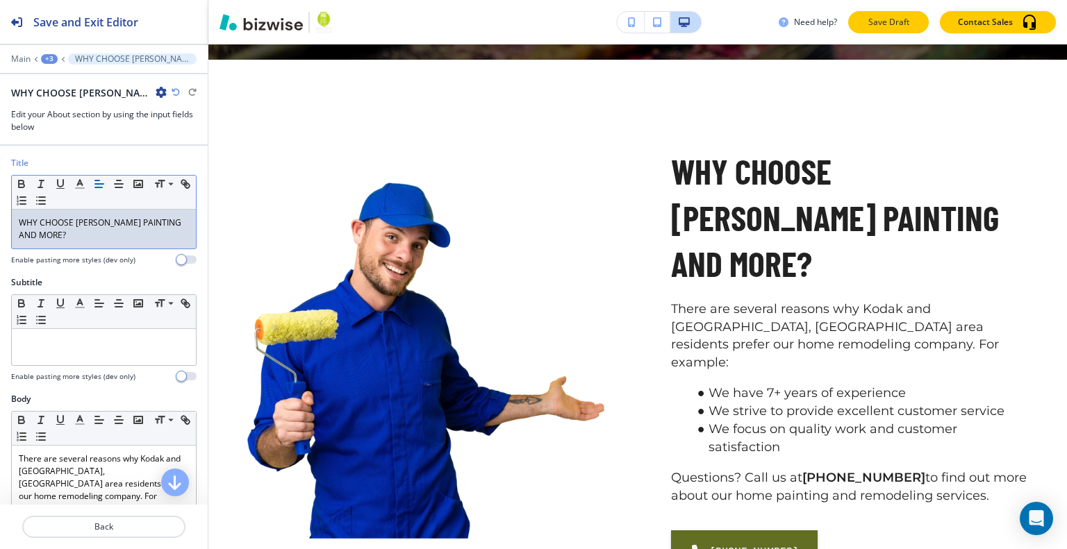
click at [879, 24] on p "Save Draft" at bounding box center [888, 22] width 44 height 13
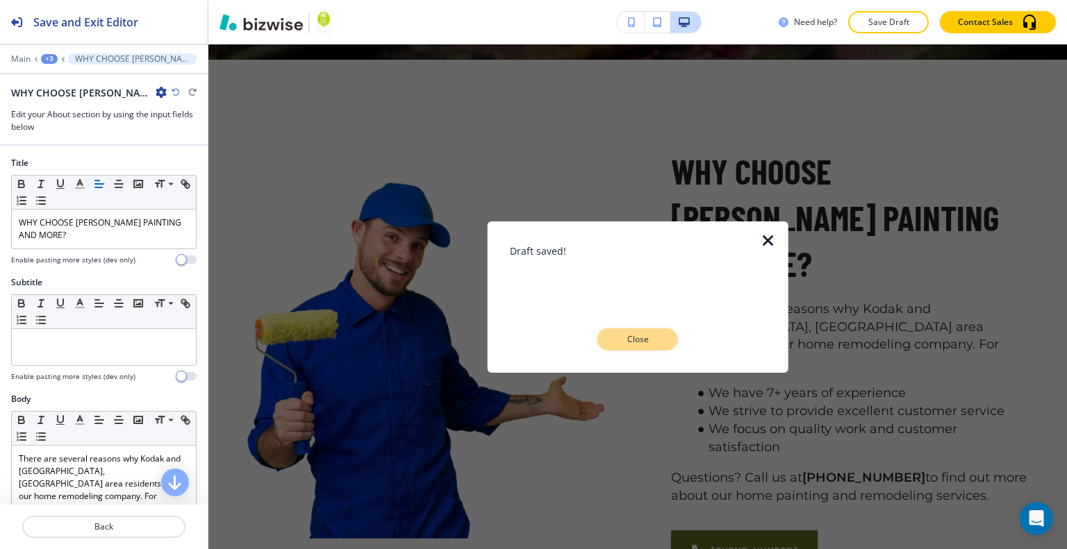
click at [647, 344] on p "Close" at bounding box center [637, 339] width 44 height 13
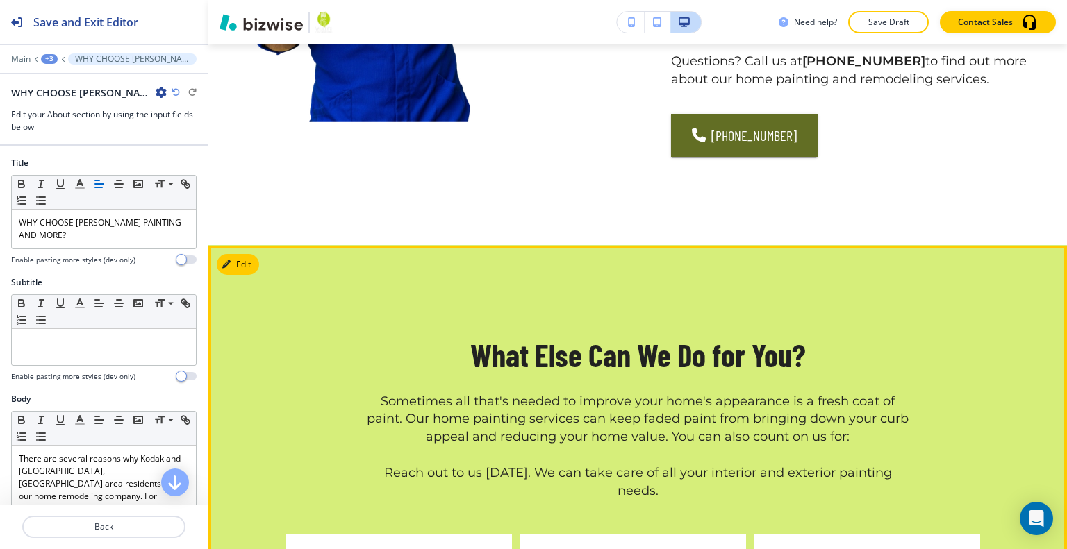
scroll to position [3124, 0]
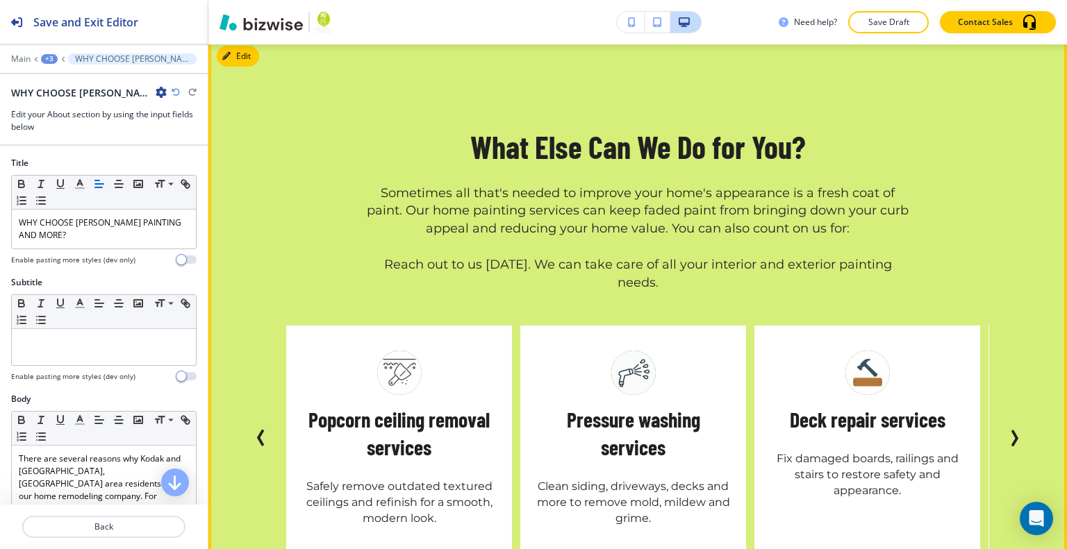
click at [1013, 432] on icon "Next Slide" at bounding box center [1015, 439] width 4 height 14
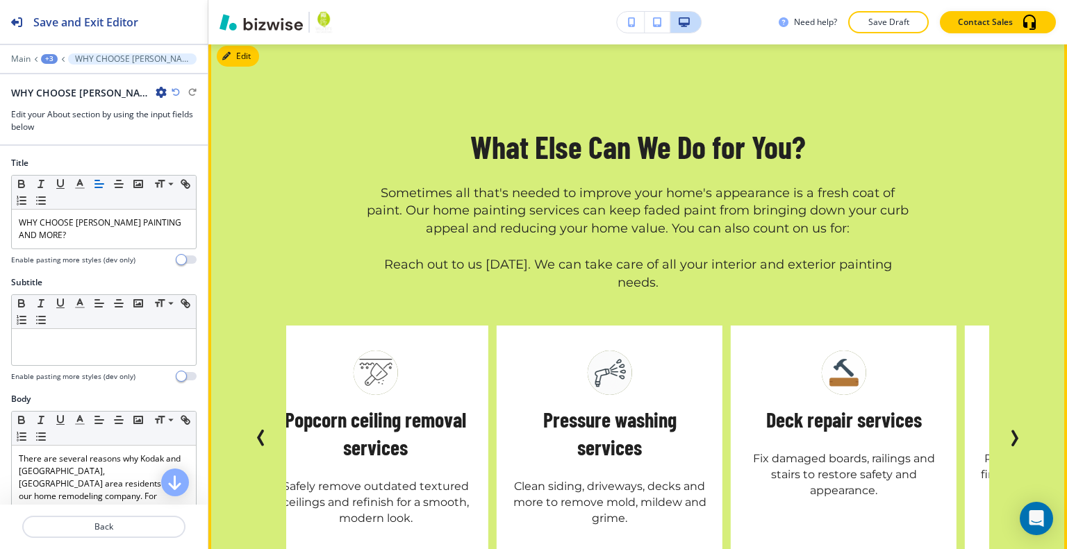
click at [1013, 432] on icon "Next Slide" at bounding box center [1015, 439] width 4 height 14
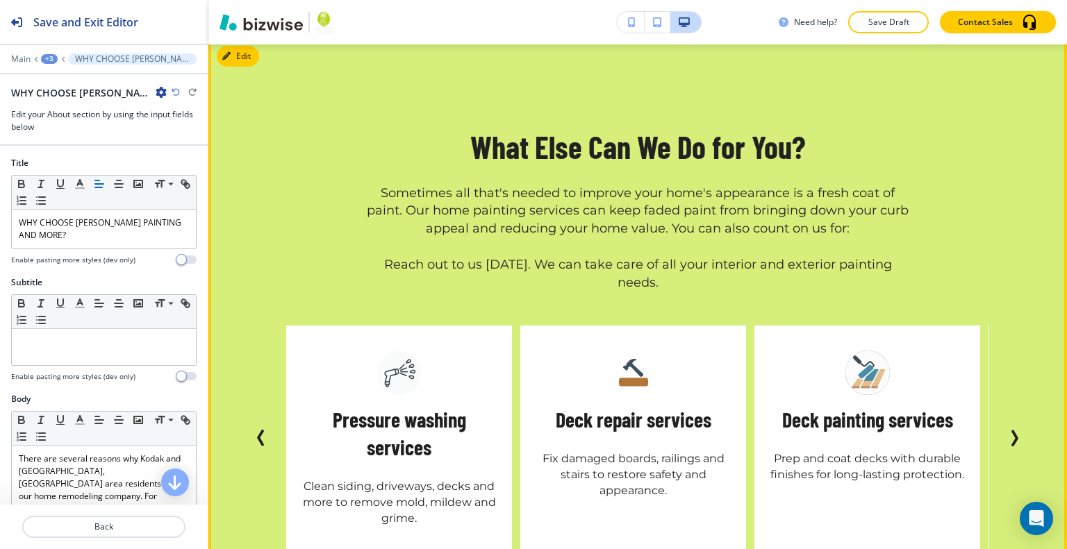
click at [1013, 432] on icon "Next Slide" at bounding box center [1015, 439] width 4 height 14
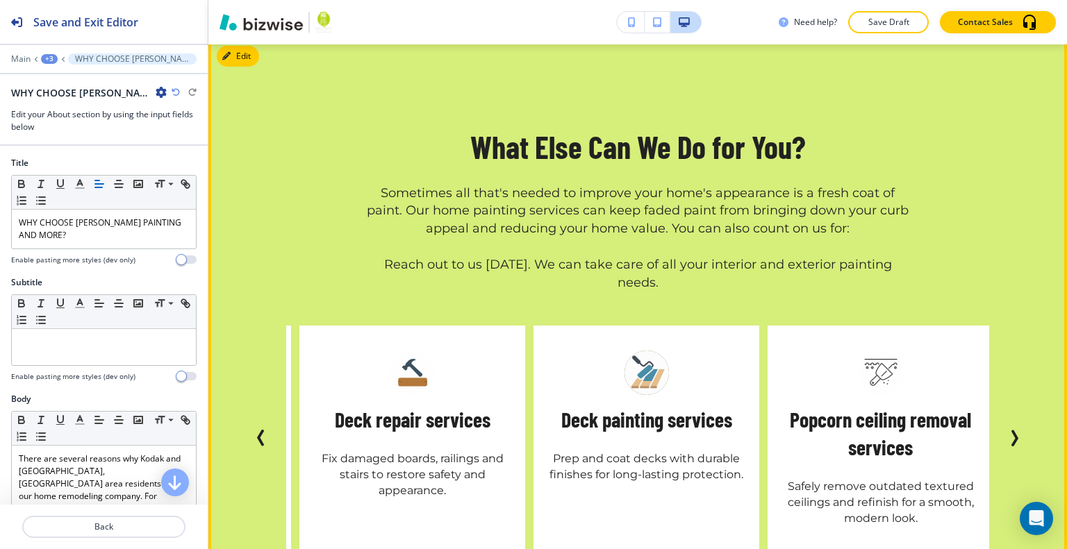
click at [1013, 432] on icon "Next Slide" at bounding box center [1015, 439] width 4 height 14
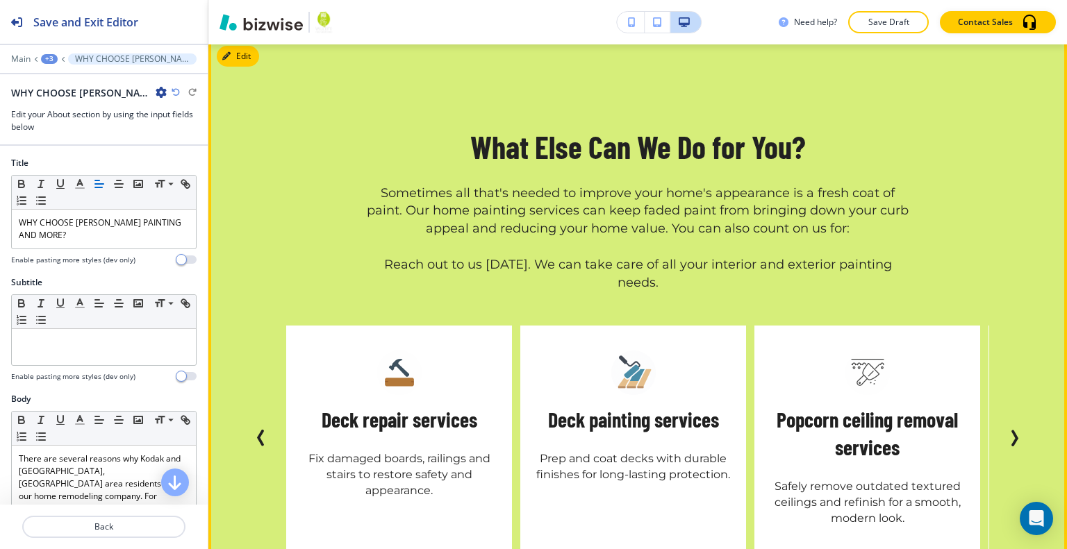
scroll to position [2985, 0]
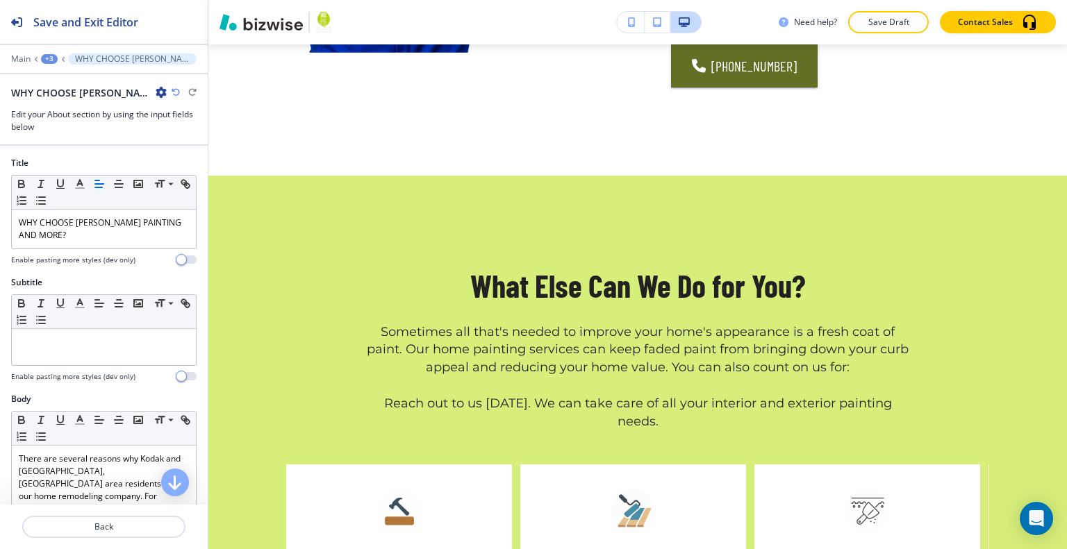
click at [247, 176] on div "Edit What Else Can We Do for You? Sometimes all that's needed to improve your h…" at bounding box center [637, 508] width 858 height 664
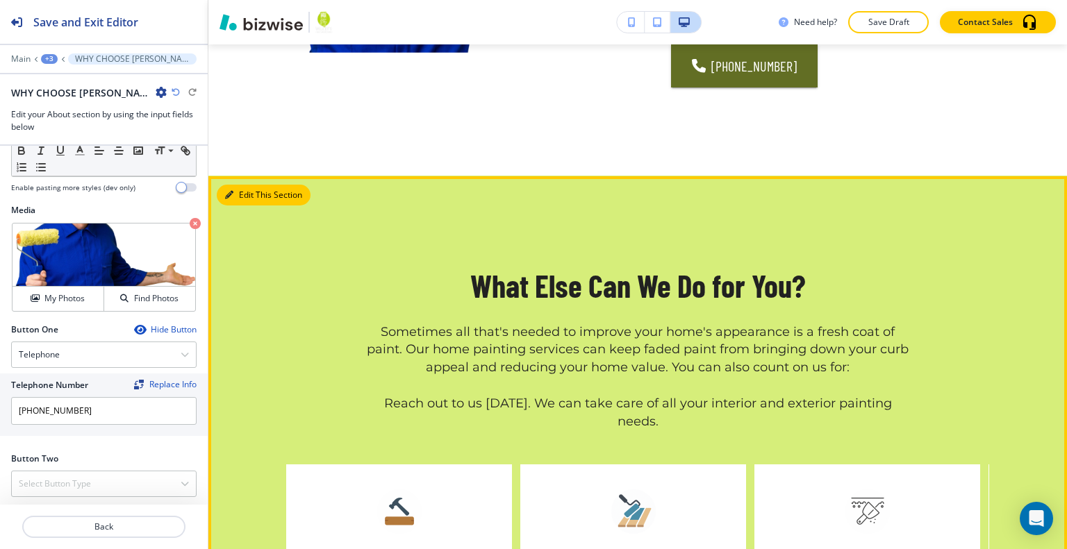
click at [242, 185] on button "Edit This Section" at bounding box center [264, 195] width 94 height 21
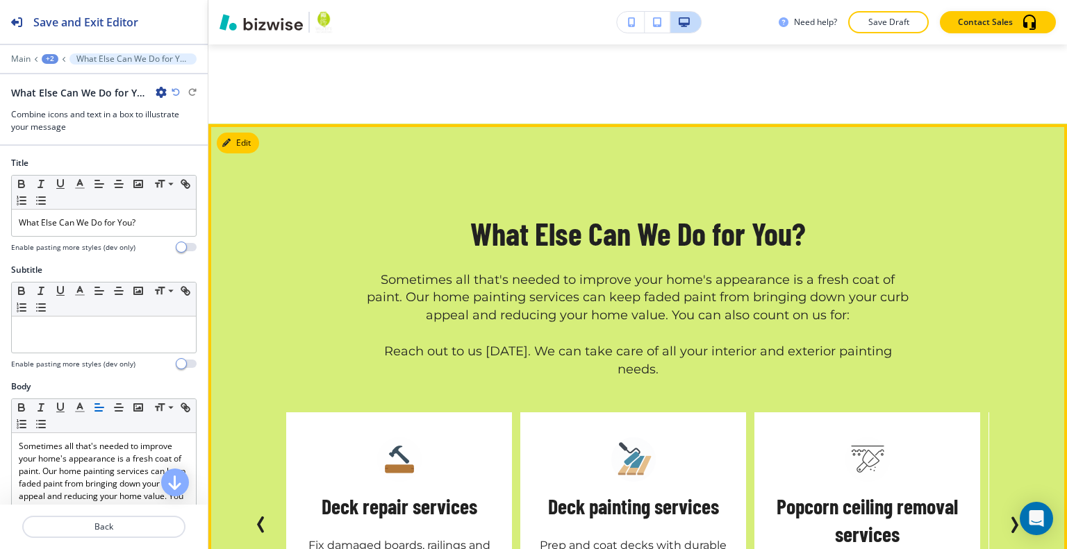
scroll to position [2968, 0]
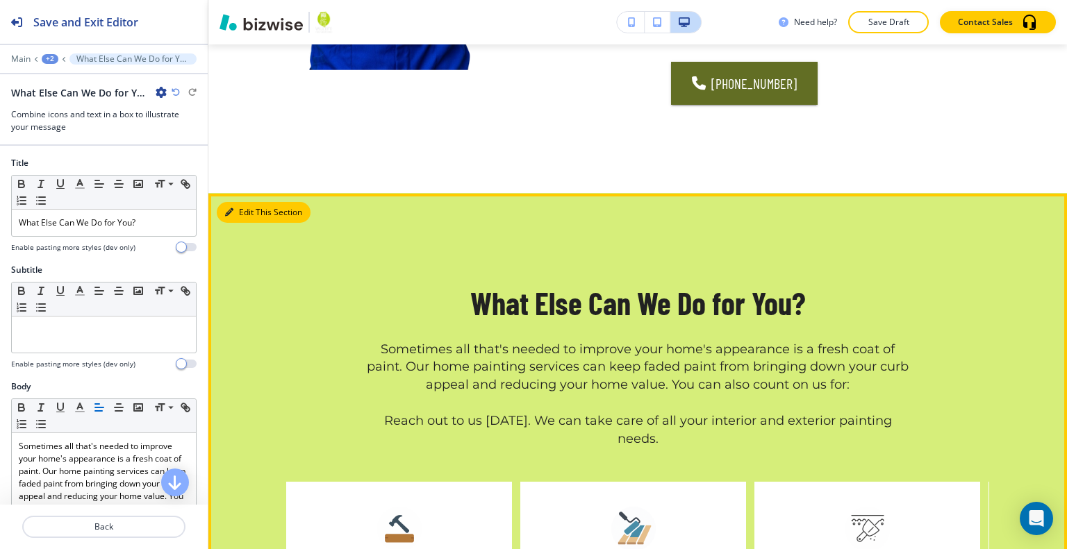
click at [251, 202] on button "Edit This Section" at bounding box center [264, 212] width 94 height 21
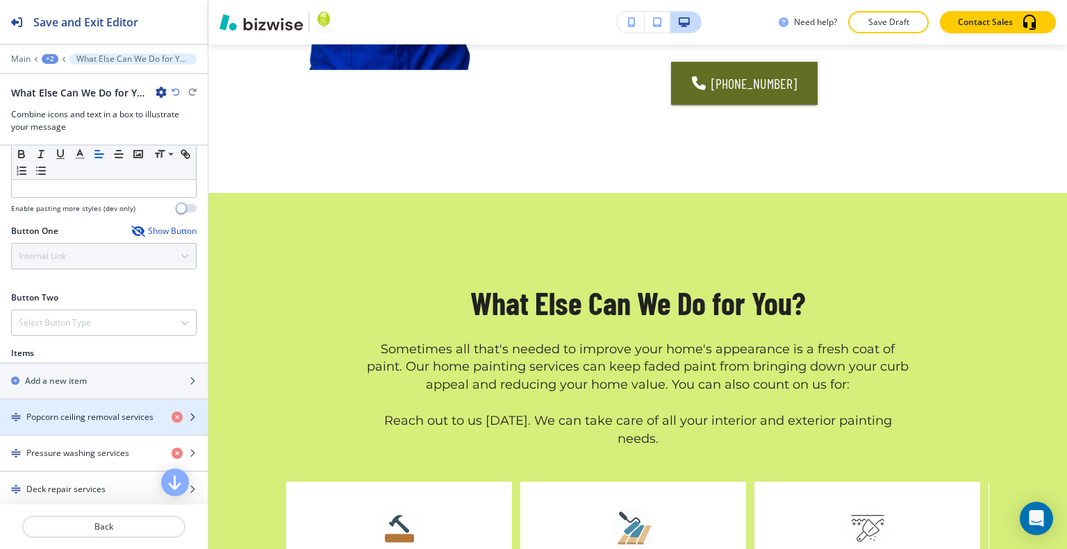
scroll to position [486, 0]
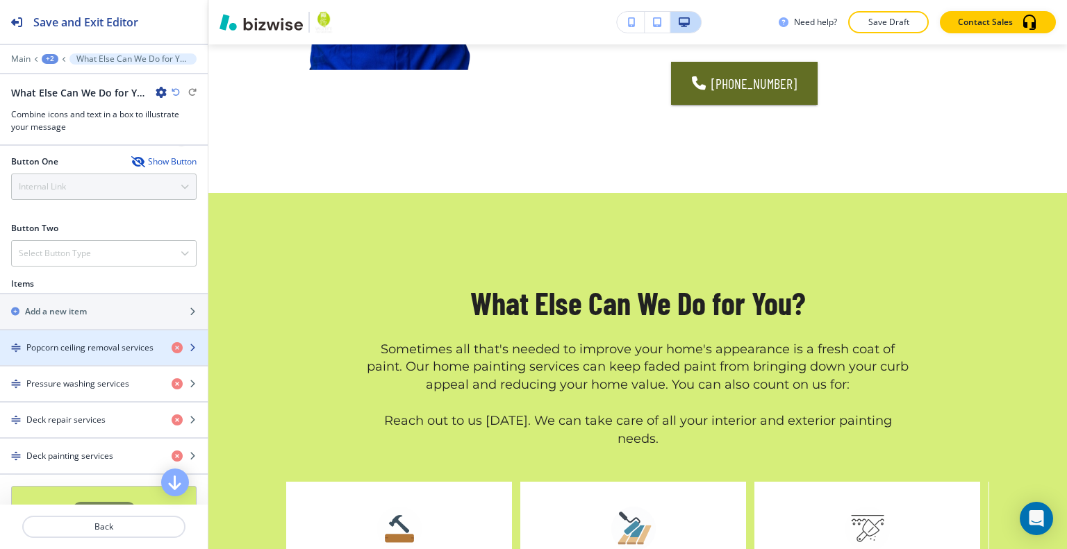
click at [92, 349] on h4 "Popcorn ceiling removal services" at bounding box center [89, 348] width 127 height 13
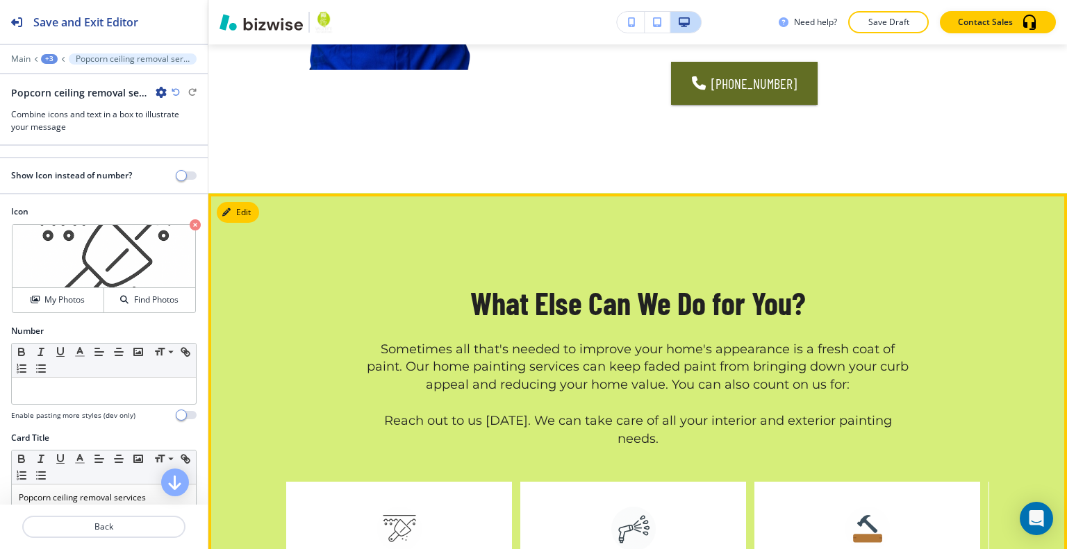
scroll to position [3107, 0]
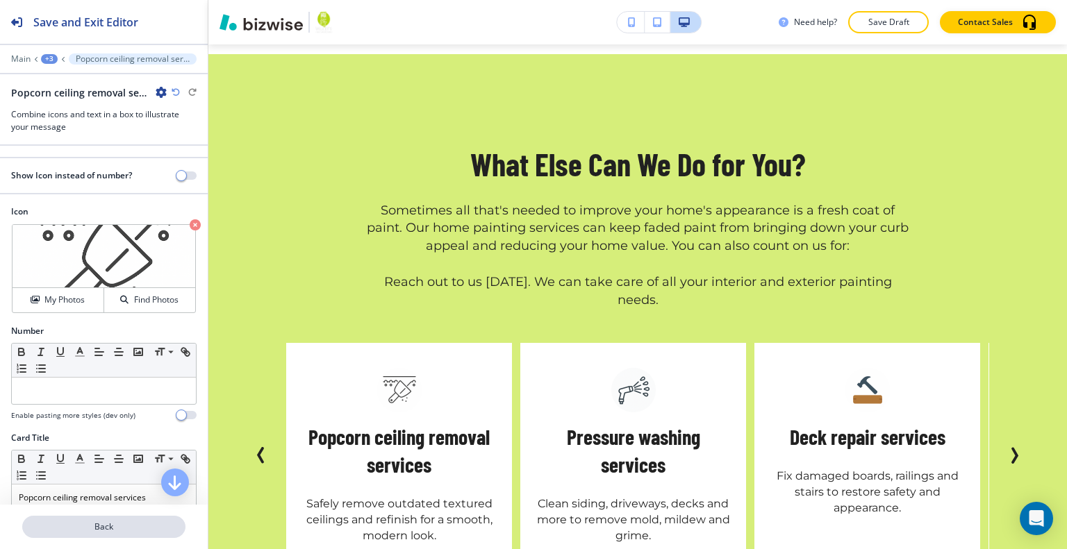
click at [127, 526] on p "Back" at bounding box center [104, 527] width 160 height 13
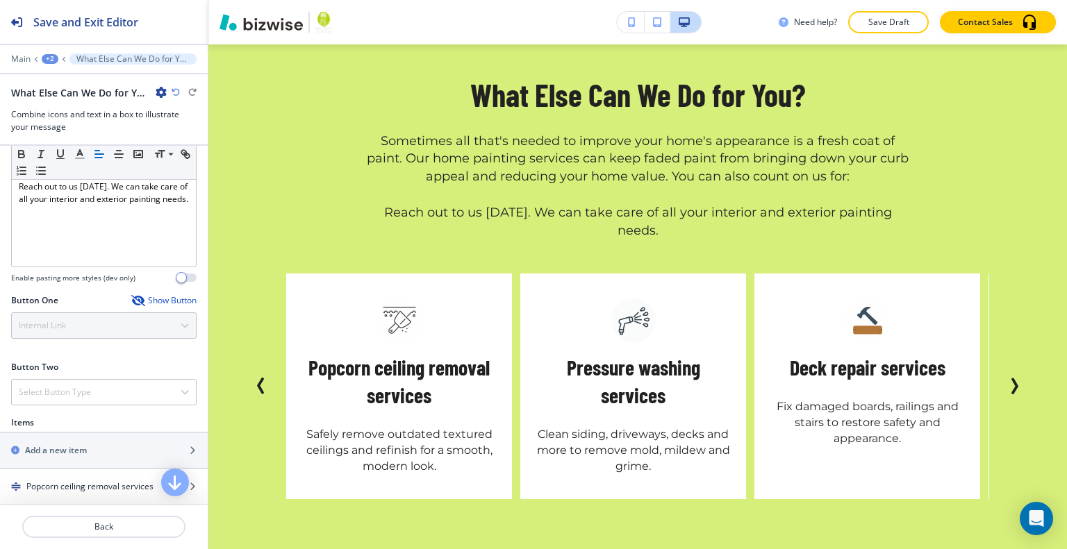
scroll to position [556, 0]
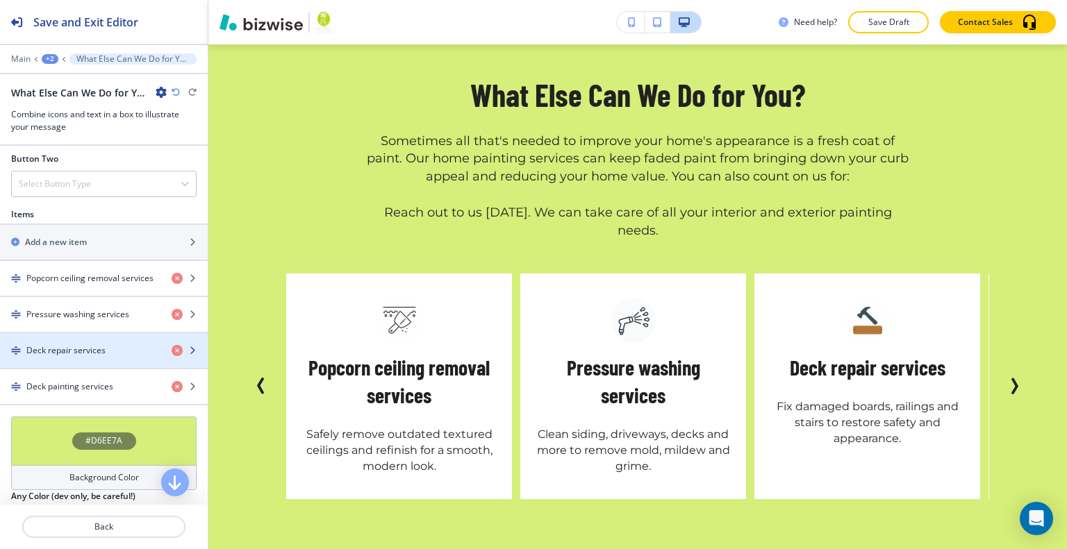
click at [67, 344] on h4 "Deck repair services" at bounding box center [65, 350] width 79 height 13
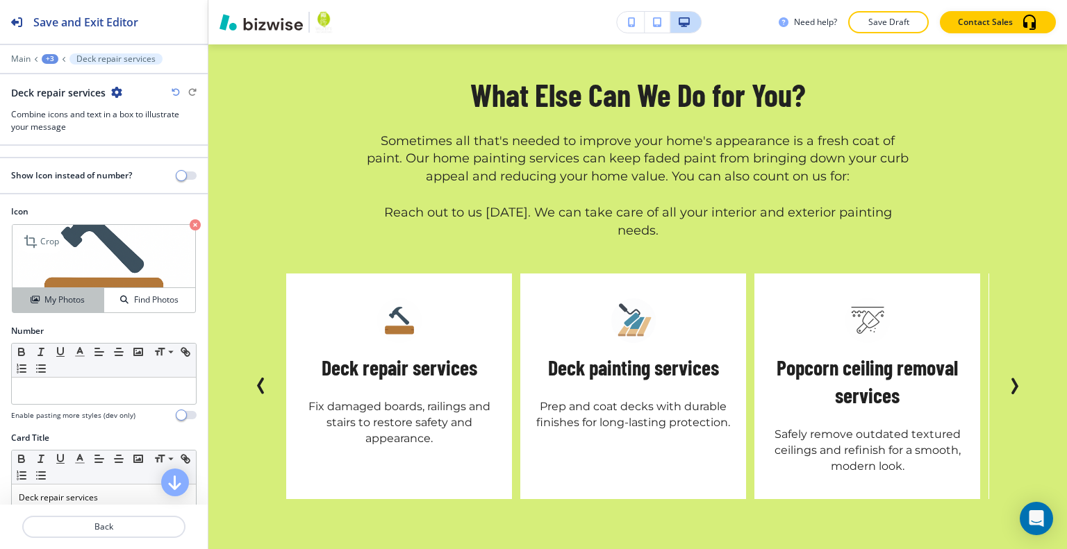
click at [63, 301] on h4 "My Photos" at bounding box center [64, 300] width 40 height 13
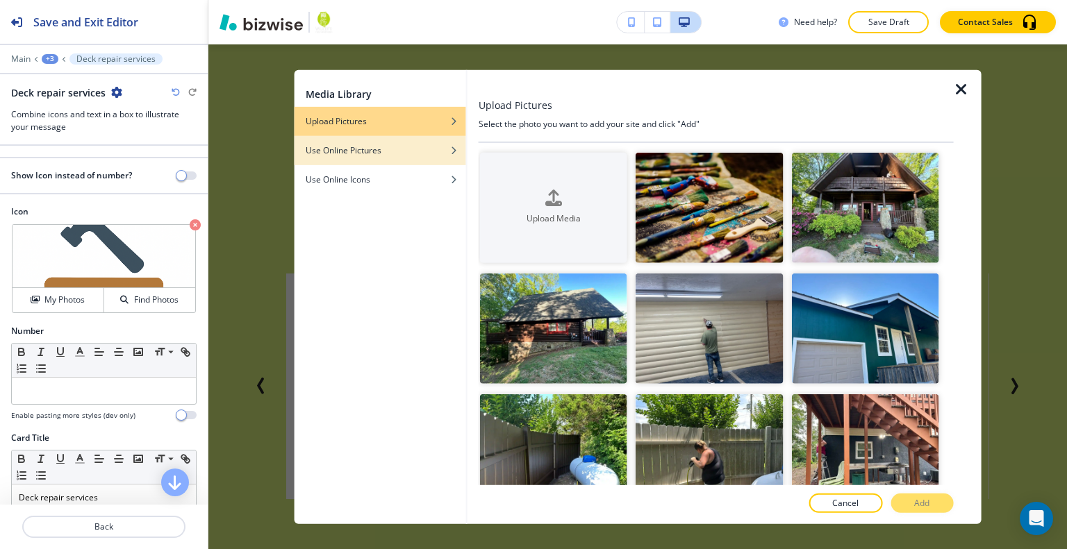
click at [361, 149] on h4 "Use Online Pictures" at bounding box center [344, 150] width 76 height 13
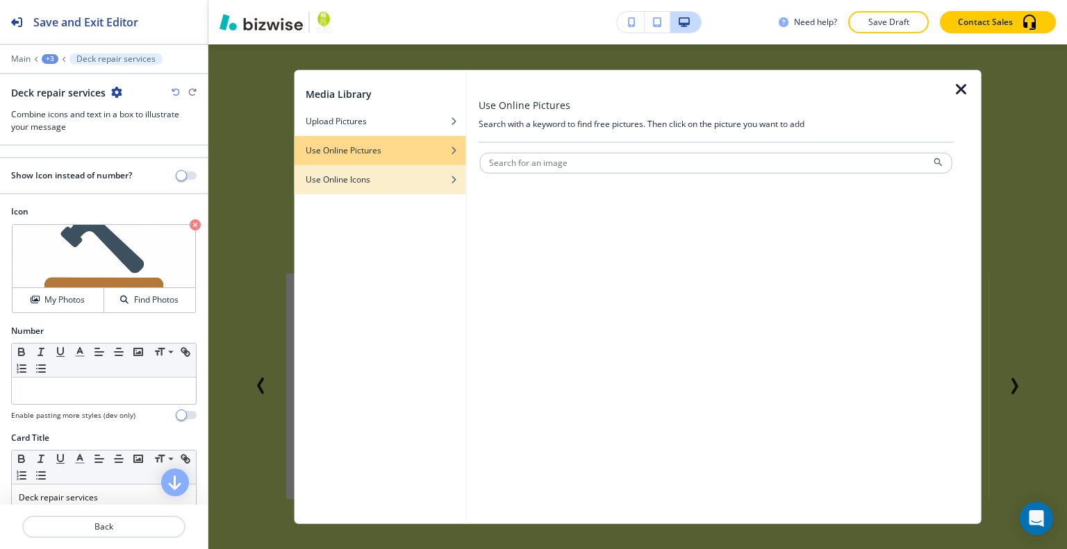
click at [358, 167] on div "button" at bounding box center [380, 169] width 172 height 8
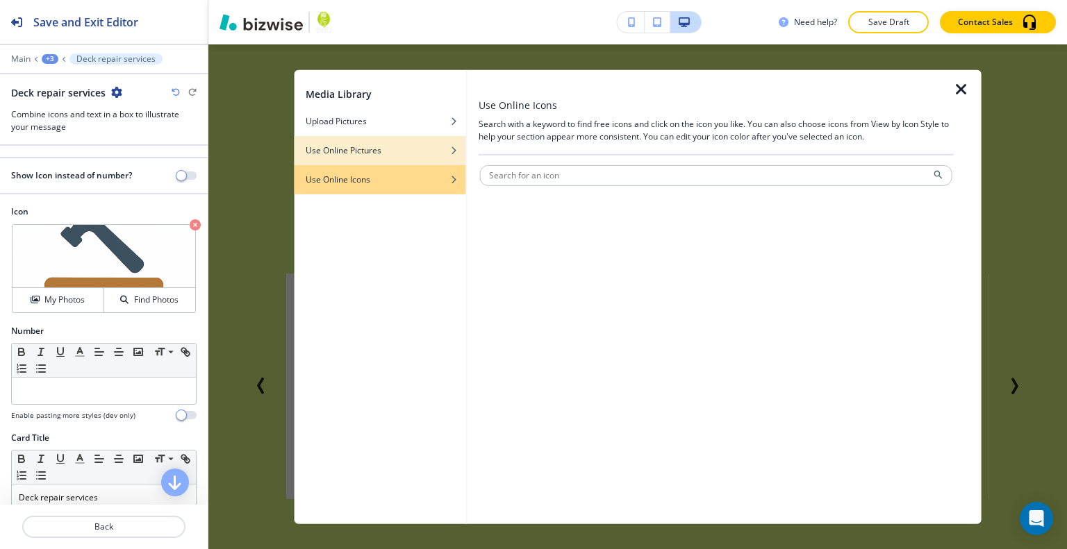
click at [363, 147] on h4 "Use Online Pictures" at bounding box center [344, 150] width 76 height 13
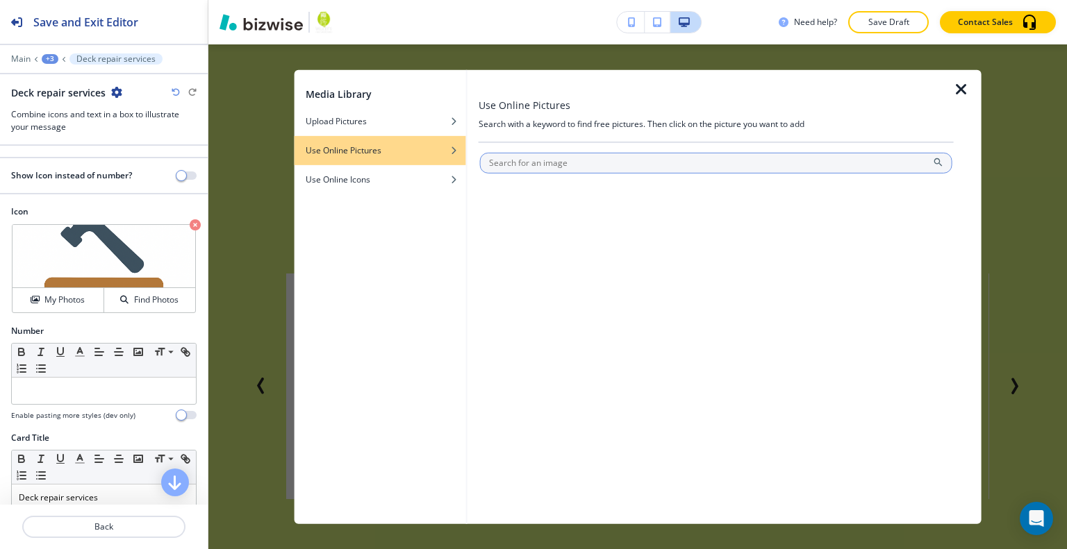
click at [518, 163] on input "text" at bounding box center [716, 162] width 472 height 21
type input "deck repair"
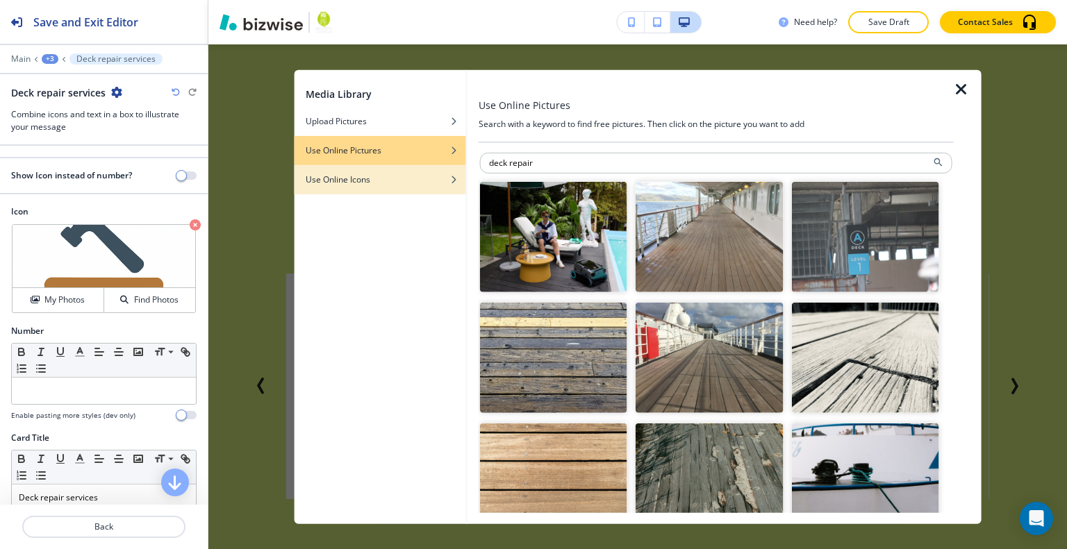
click at [386, 186] on div "button" at bounding box center [380, 189] width 172 height 8
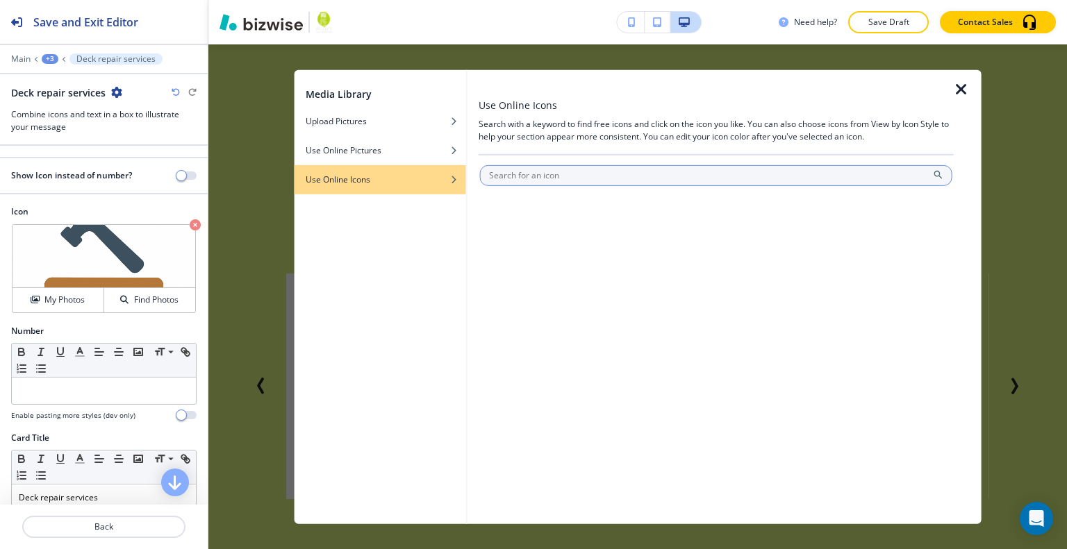
click at [531, 174] on input "text" at bounding box center [716, 175] width 472 height 21
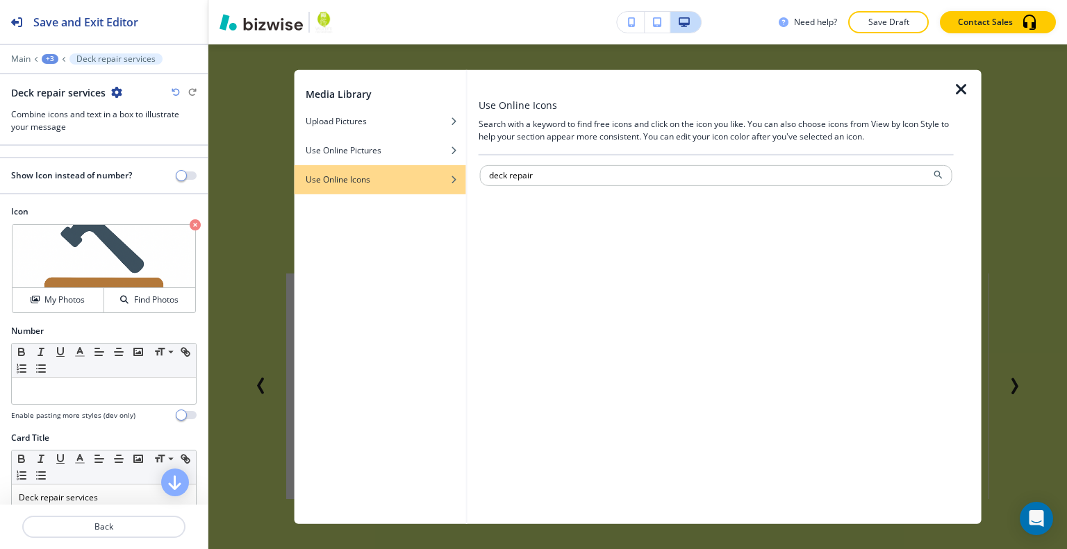
type input "deck repair"
click at [542, 215] on img "button" at bounding box center [553, 249] width 147 height 110
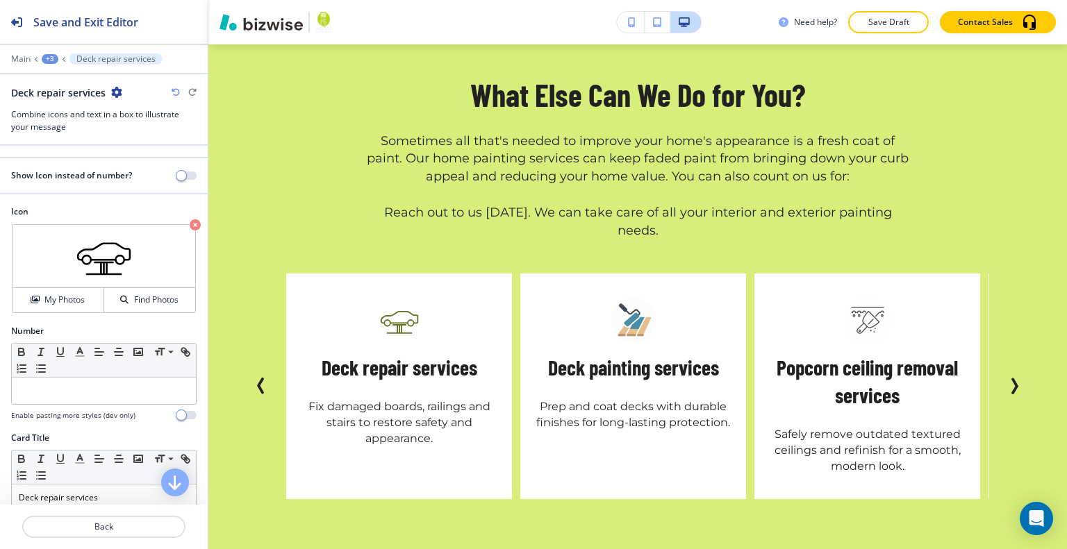
scroll to position [3037, 0]
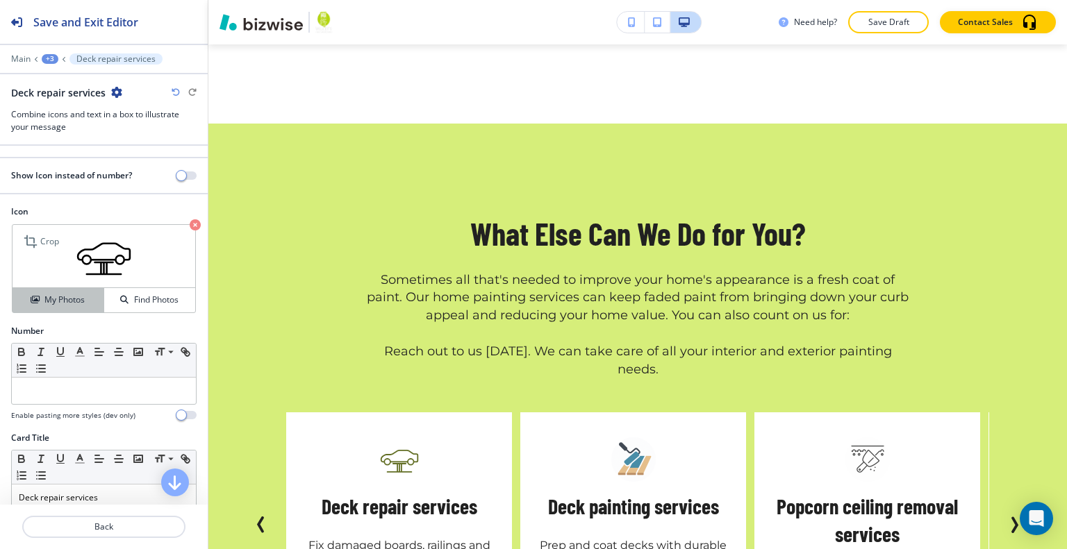
click at [69, 308] on button "My Photos" at bounding box center [59, 300] width 92 height 24
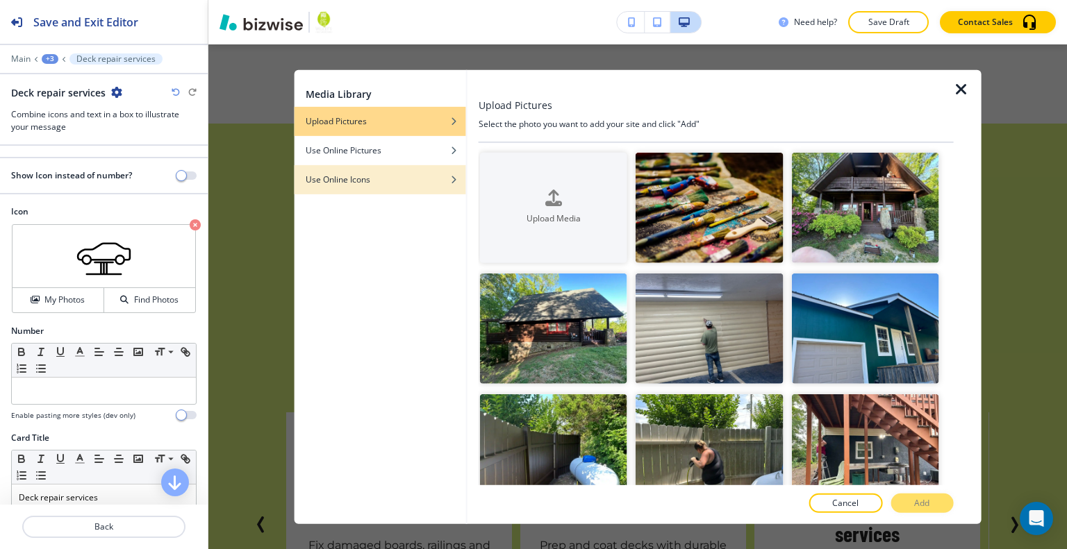
click at [372, 181] on div "Use Online Icons" at bounding box center [380, 179] width 172 height 13
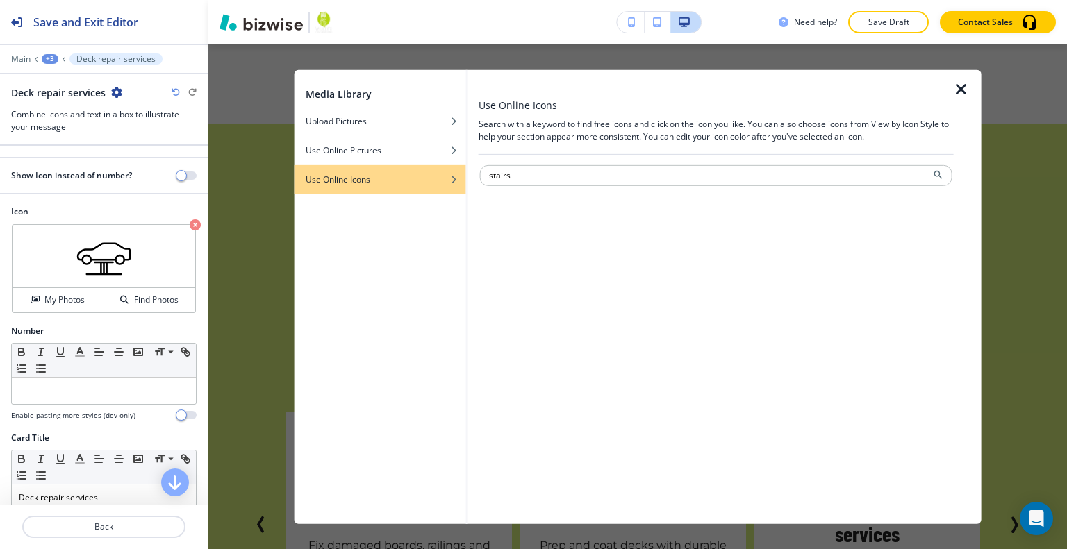
type input "stairs"
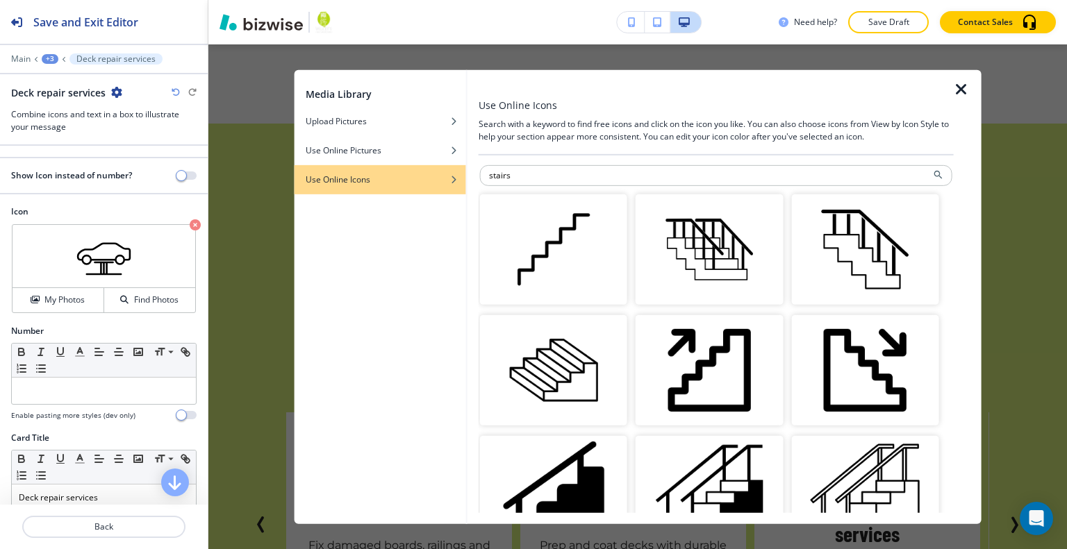
click at [550, 365] on img "button" at bounding box center [553, 370] width 147 height 110
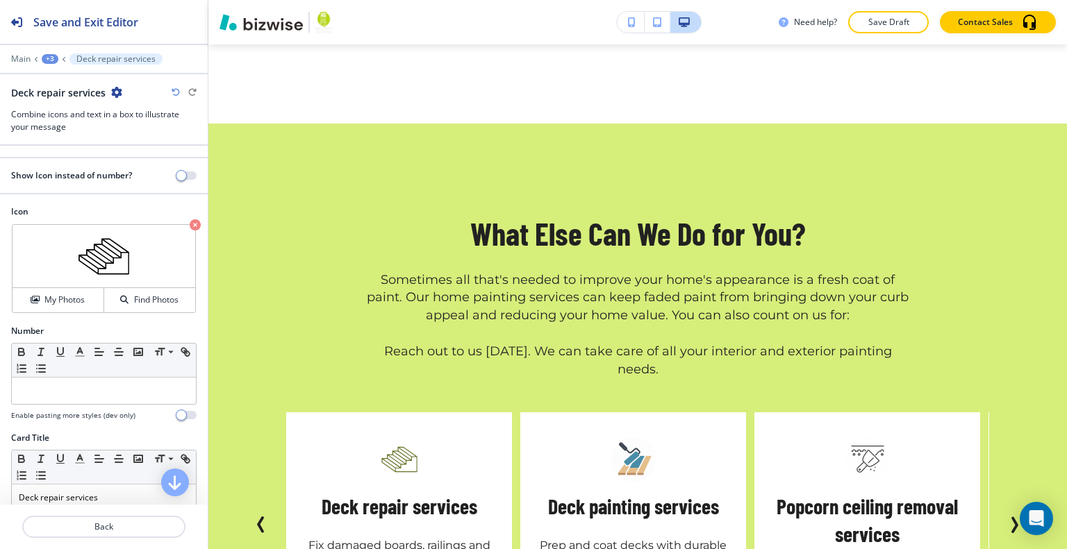
click at [250, 511] on button "Previous Slide" at bounding box center [261, 525] width 28 height 28
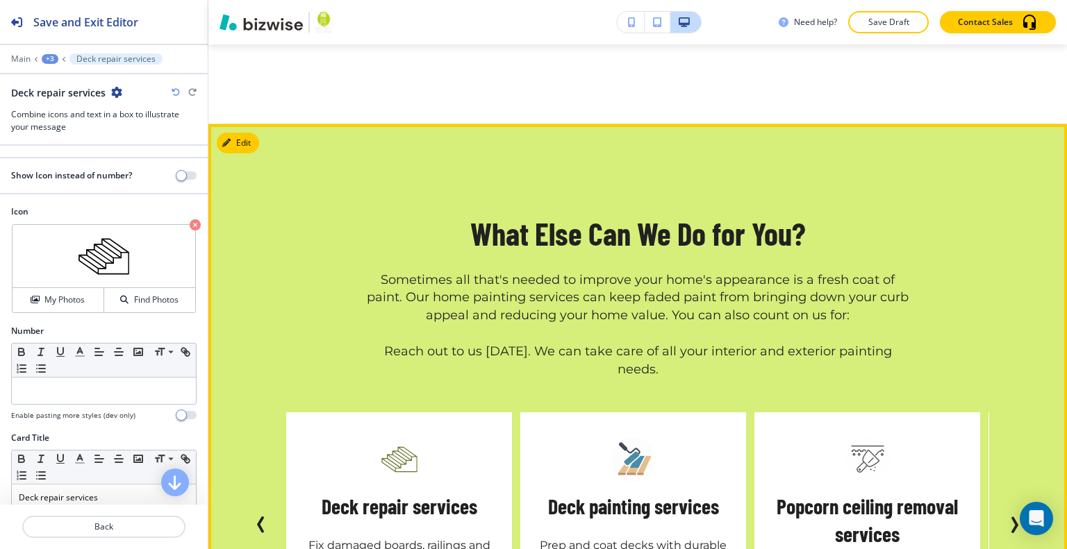
click at [253, 517] on icon "Previous Slide" at bounding box center [261, 525] width 17 height 17
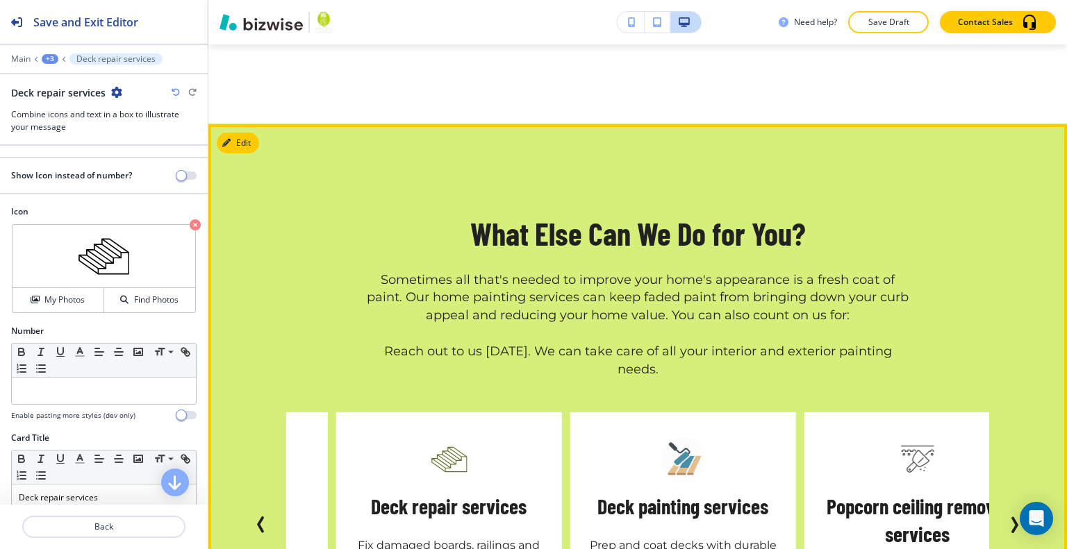
click at [258, 517] on icon "Previous Slide" at bounding box center [261, 525] width 17 height 17
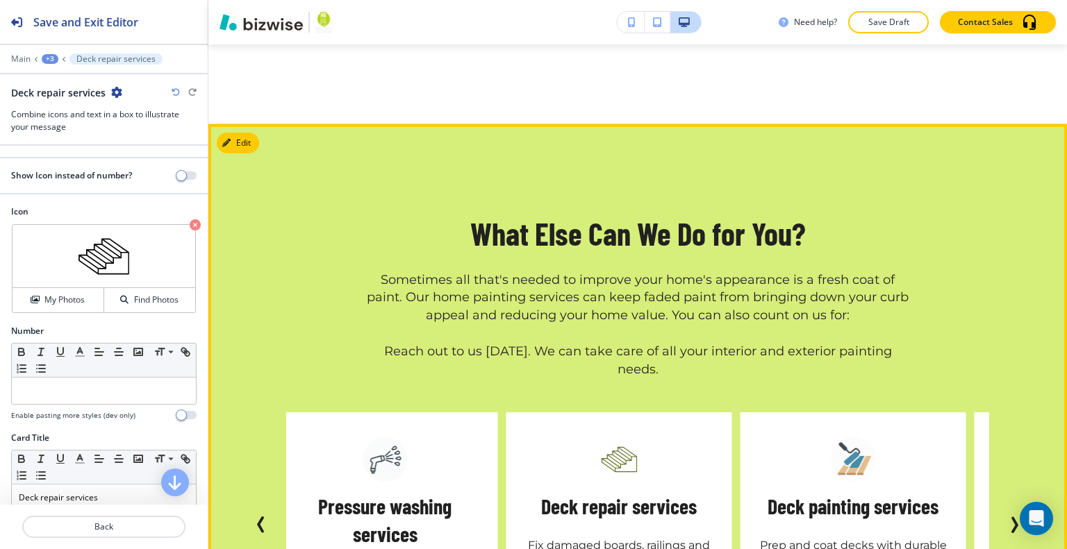
click at [258, 517] on icon "Previous Slide" at bounding box center [261, 525] width 17 height 17
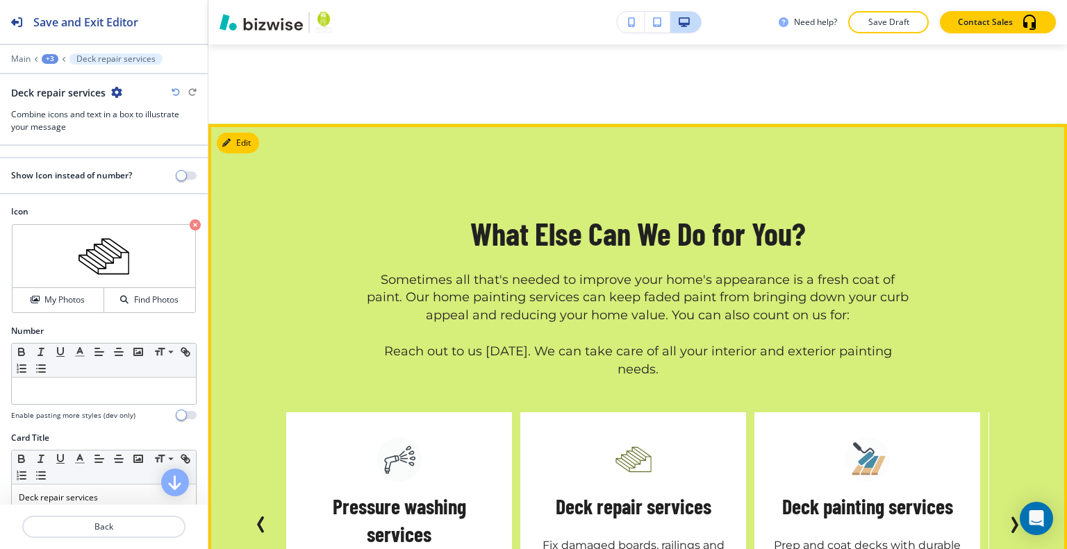
click at [258, 517] on icon "Previous Slide" at bounding box center [261, 525] width 17 height 17
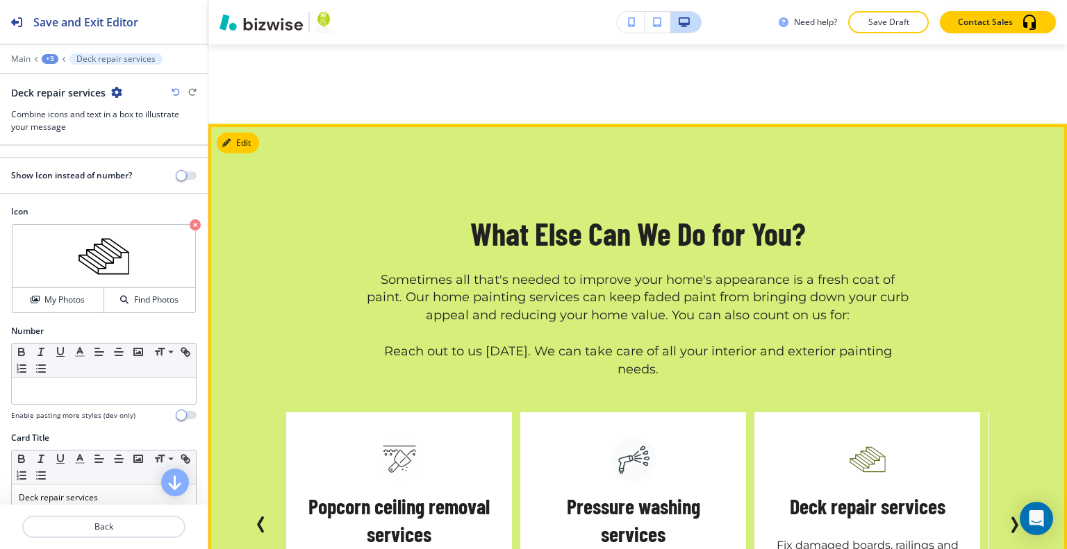
click at [1006, 517] on icon "Next Slide" at bounding box center [1014, 525] width 17 height 17
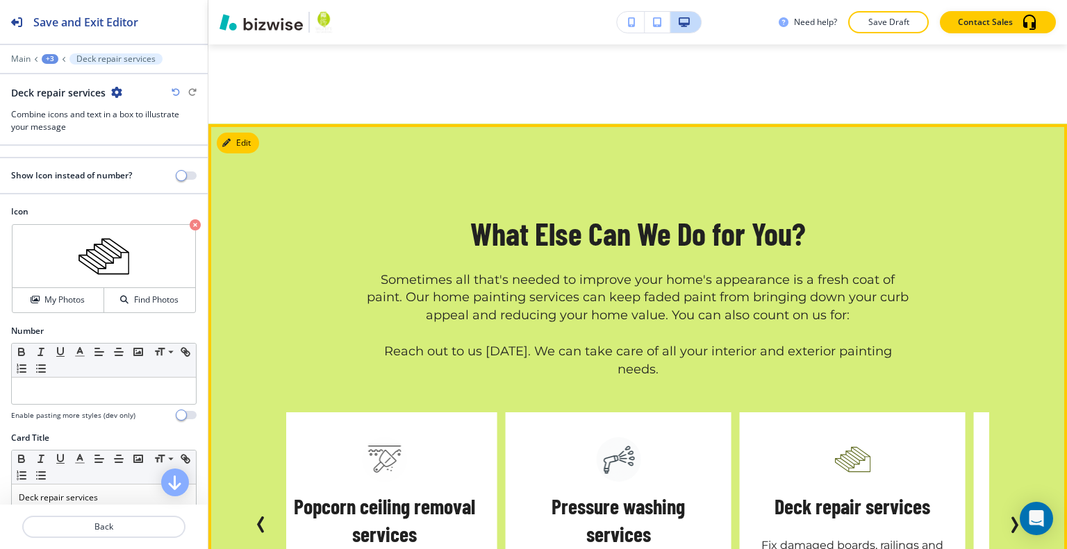
click at [1006, 517] on icon "Next Slide" at bounding box center [1014, 525] width 17 height 17
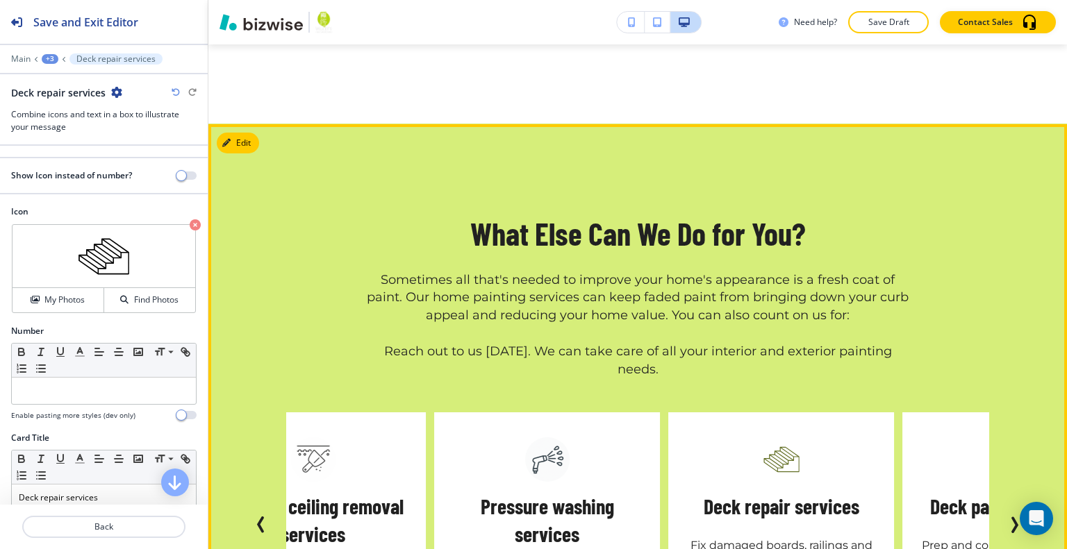
click at [1006, 517] on icon "Next Slide" at bounding box center [1014, 525] width 17 height 17
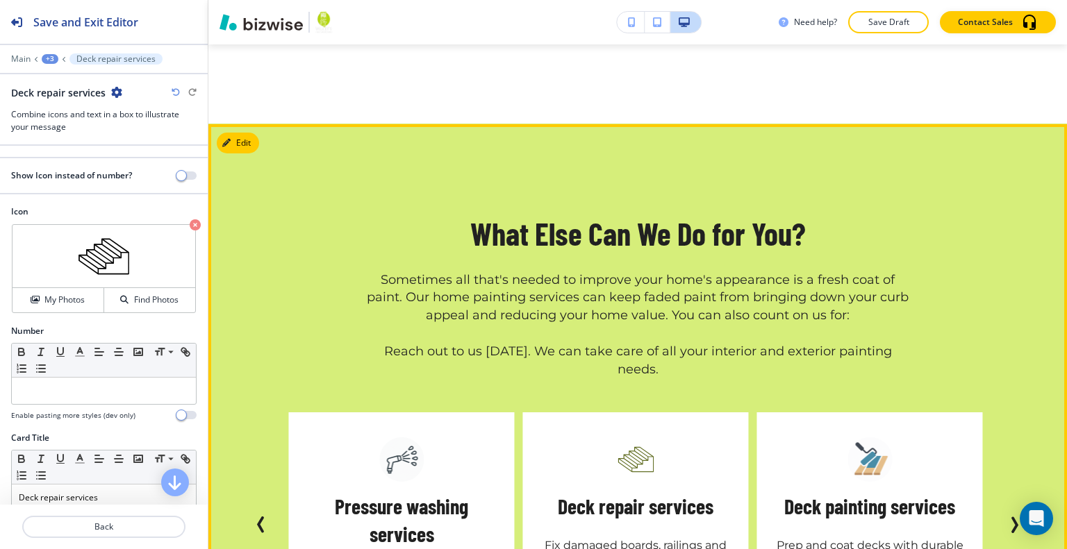
click at [1006, 517] on icon "Next Slide" at bounding box center [1014, 525] width 17 height 17
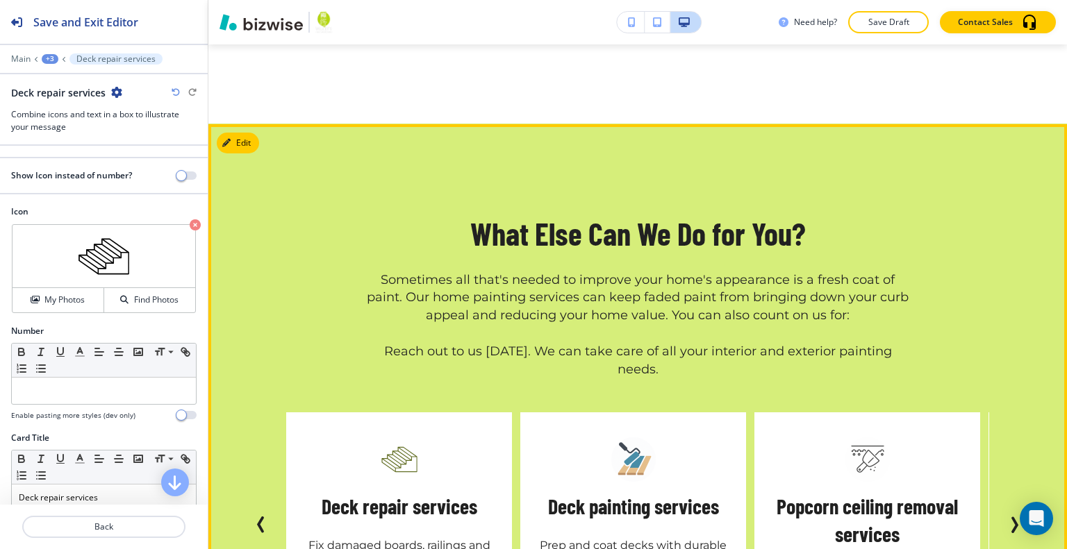
scroll to position [2968, 0]
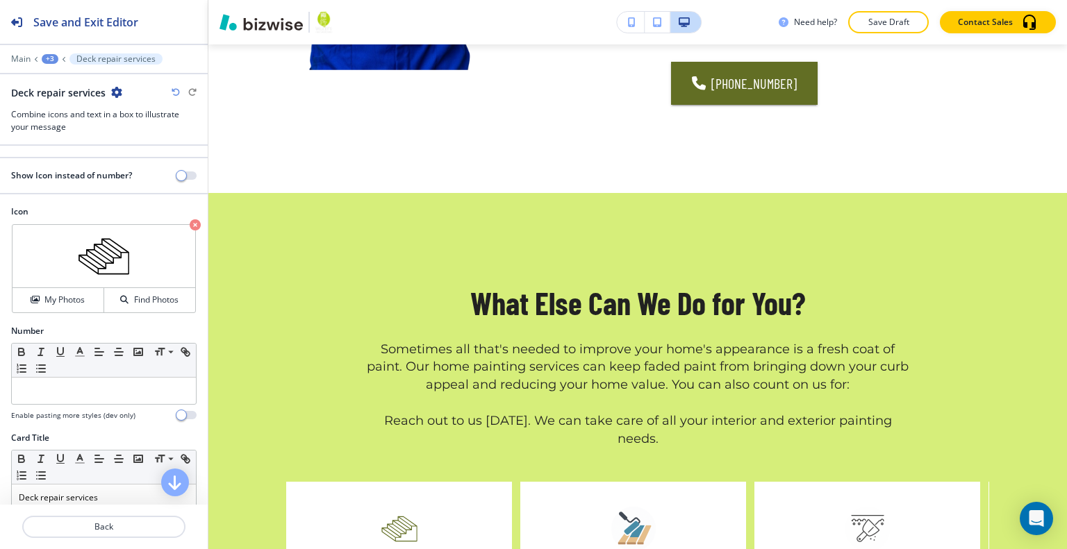
click at [244, 194] on div "Edit What Else Can We Do for You? Sometimes all that's needed to improve your h…" at bounding box center [637, 526] width 858 height 664
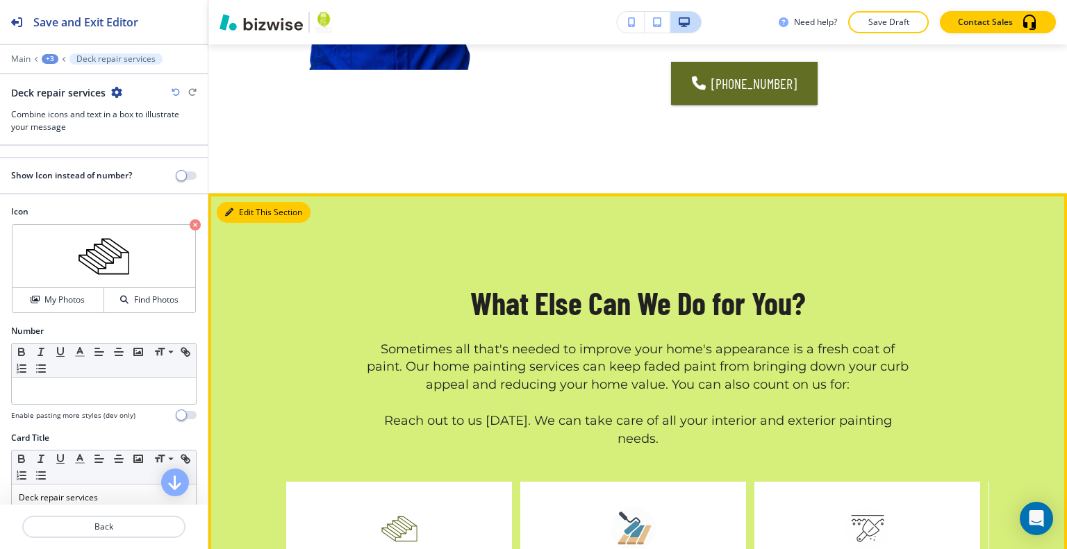
click at [238, 202] on button "Edit This Section" at bounding box center [264, 212] width 94 height 21
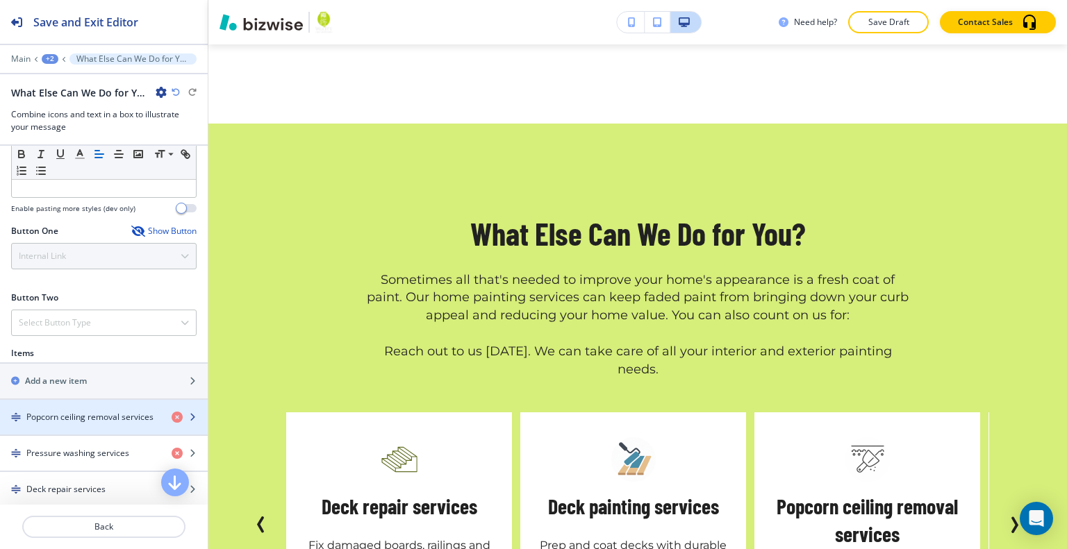
scroll to position [556, 0]
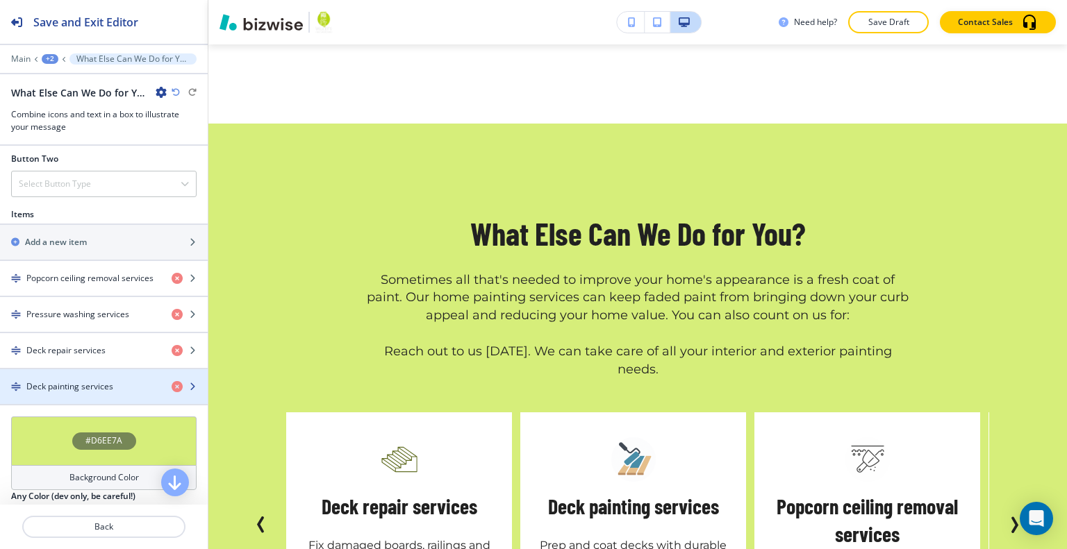
click at [90, 393] on div "button" at bounding box center [104, 398] width 208 height 11
click at [96, 383] on h4 "Deck painting services" at bounding box center [69, 387] width 87 height 13
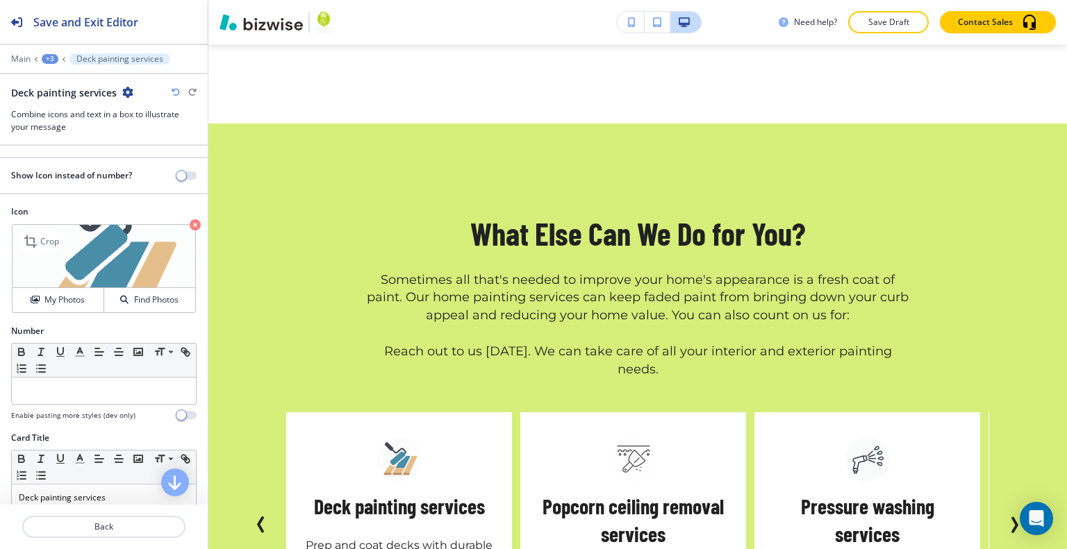
click at [190, 224] on icon "button" at bounding box center [195, 224] width 11 height 11
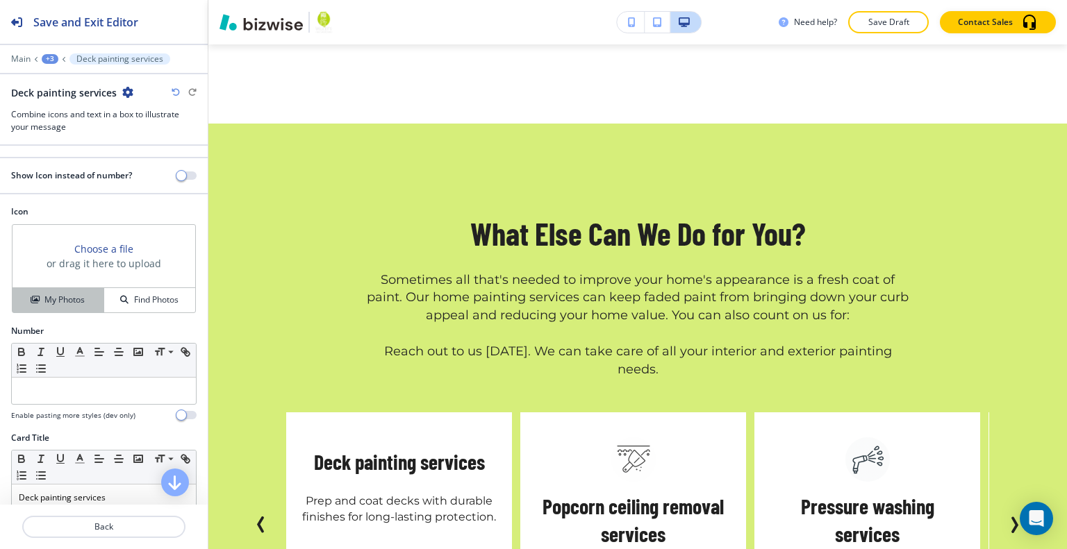
click at [77, 297] on h4 "My Photos" at bounding box center [64, 300] width 40 height 13
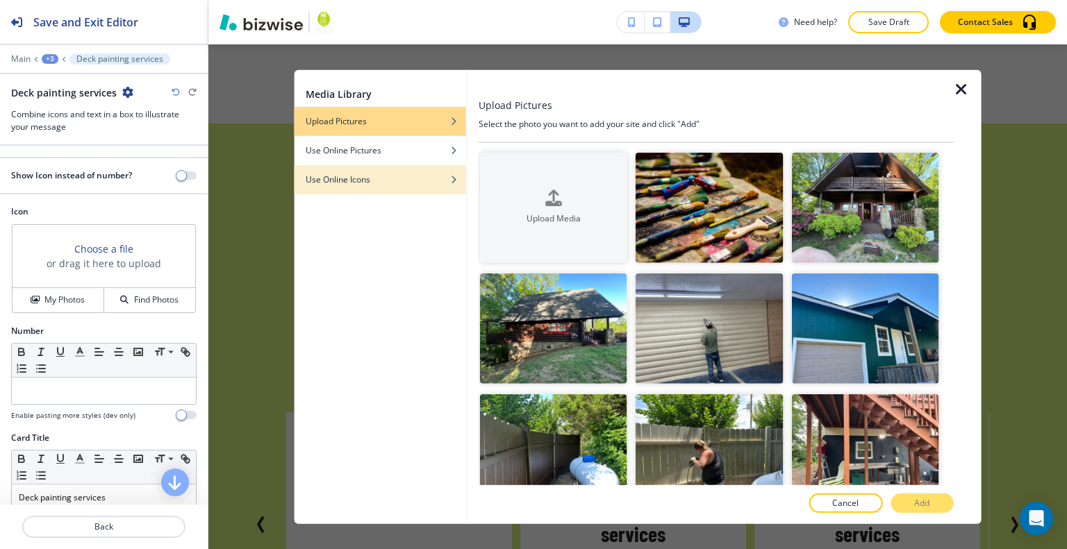
click at [358, 177] on h4 "Use Online Icons" at bounding box center [338, 179] width 65 height 13
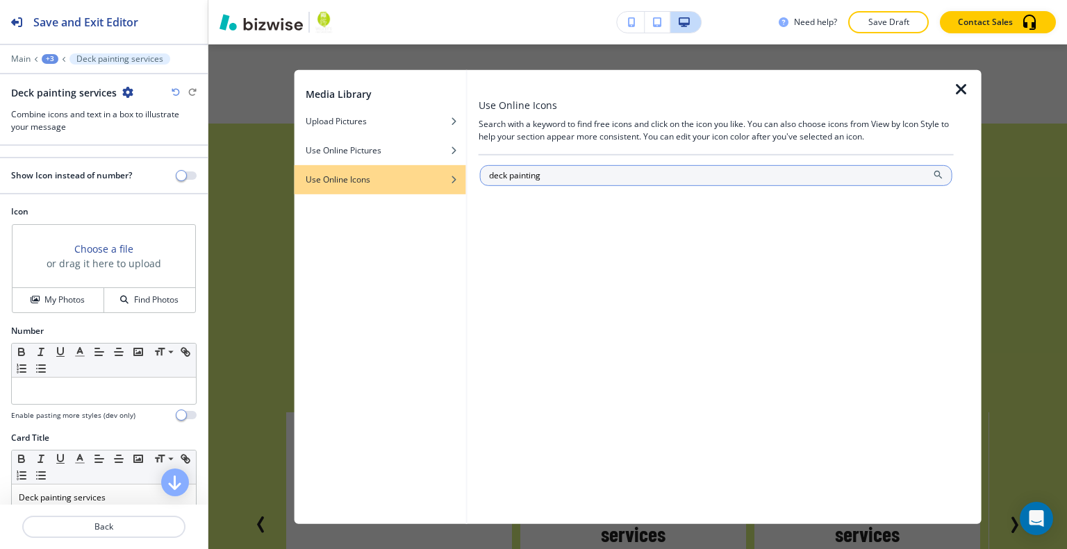
type input "deck painting"
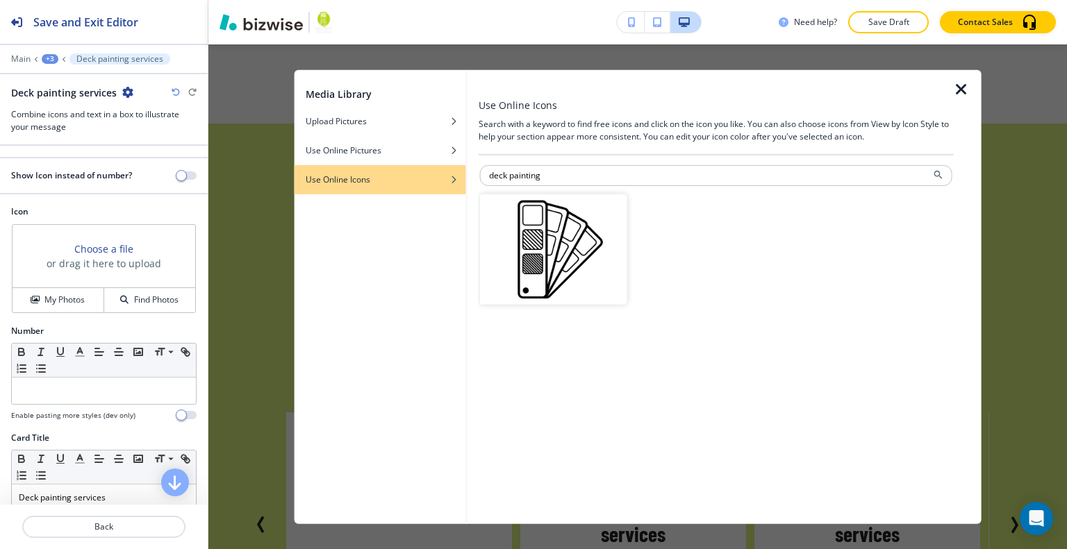
click at [574, 240] on img "button" at bounding box center [553, 249] width 147 height 110
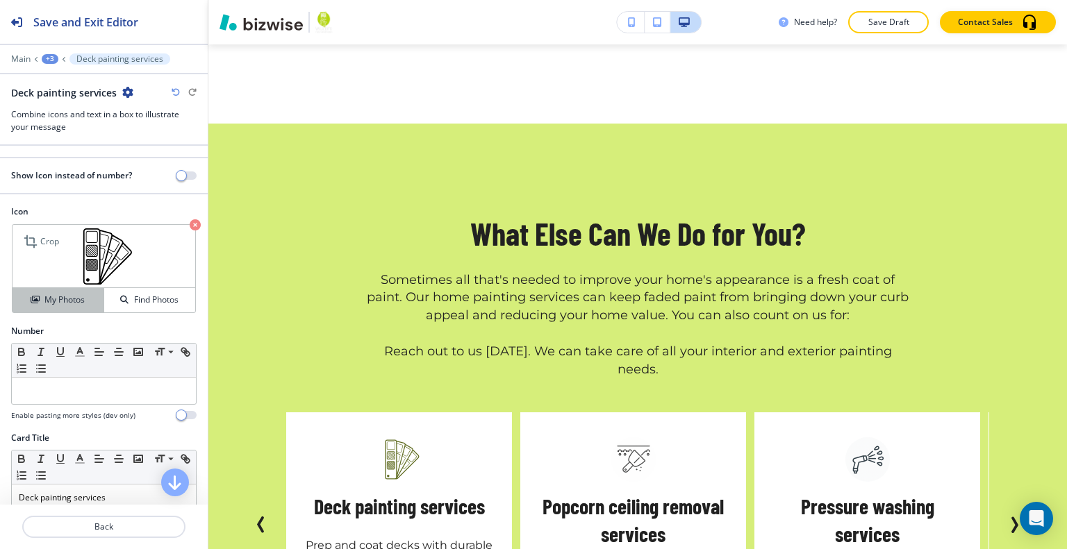
click at [78, 294] on h4 "My Photos" at bounding box center [64, 300] width 40 height 13
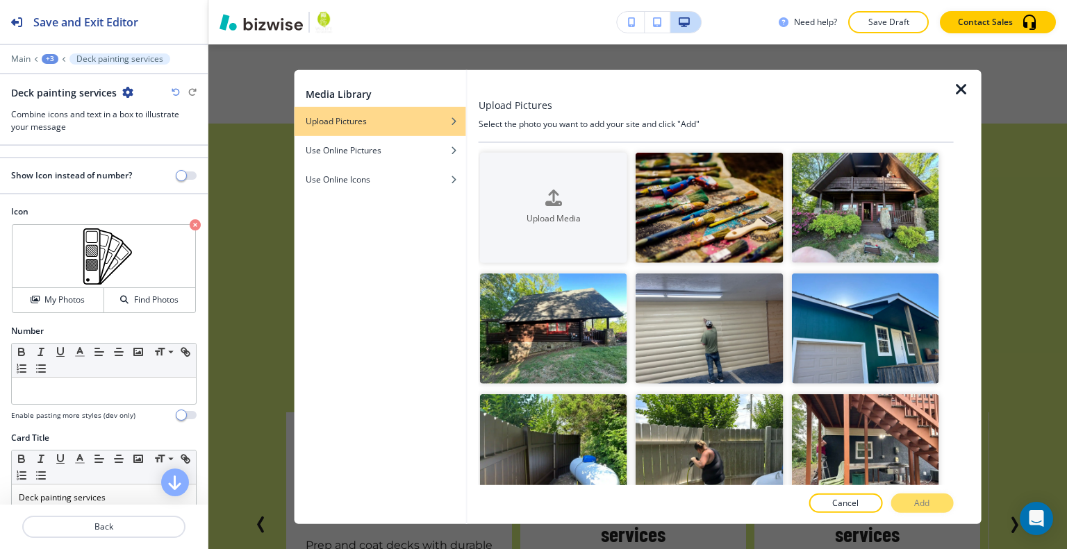
click at [959, 90] on icon "button" at bounding box center [961, 89] width 17 height 17
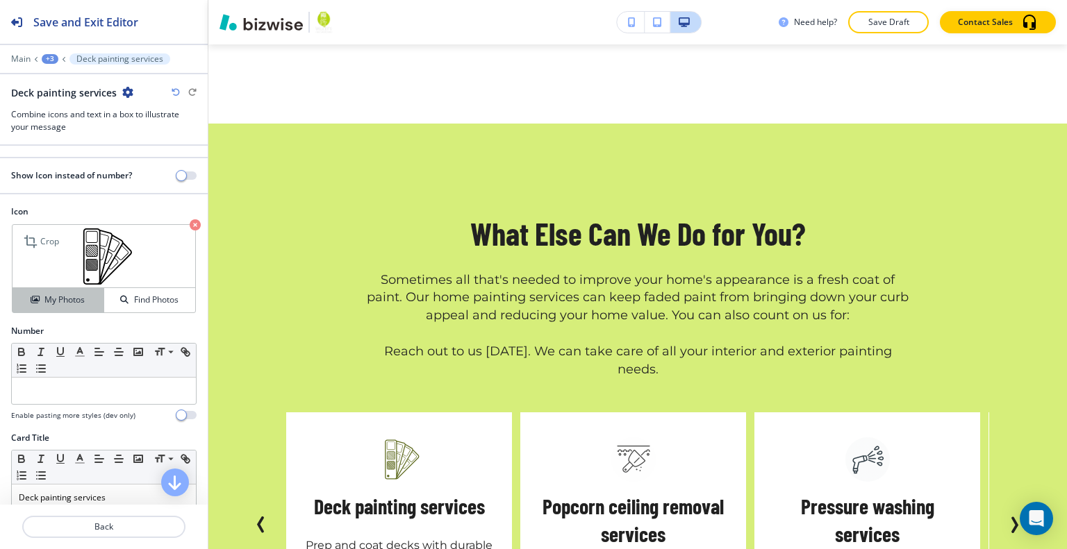
click at [61, 299] on h4 "My Photos" at bounding box center [64, 300] width 40 height 13
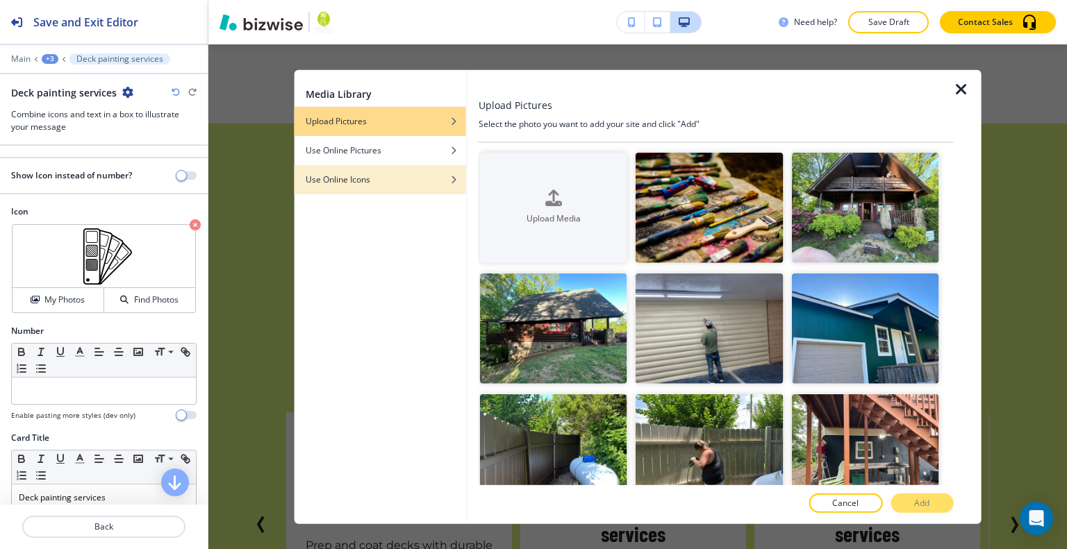
click at [366, 176] on h4 "Use Online Icons" at bounding box center [338, 179] width 65 height 13
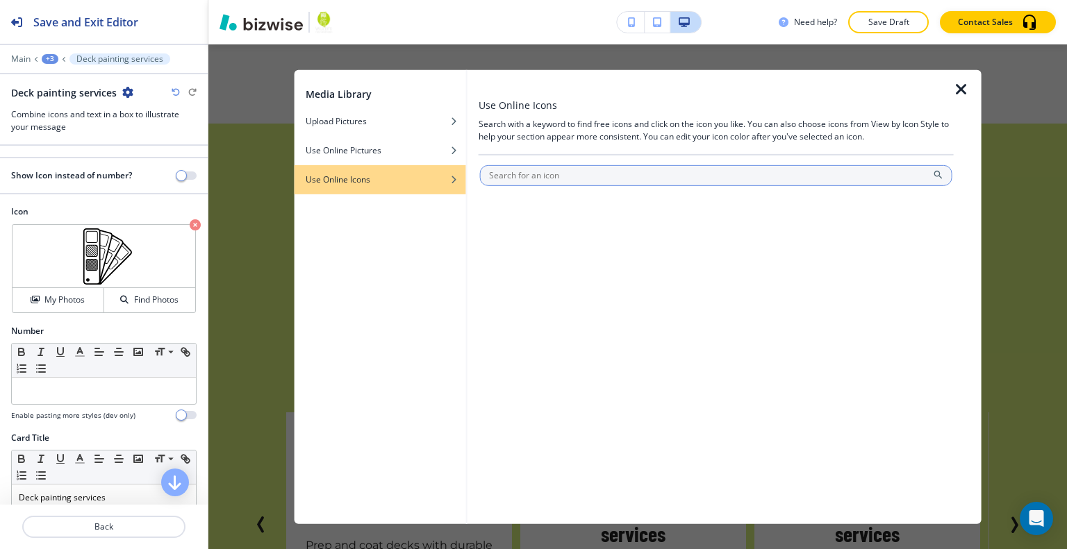
click at [501, 182] on input "text" at bounding box center [716, 175] width 472 height 21
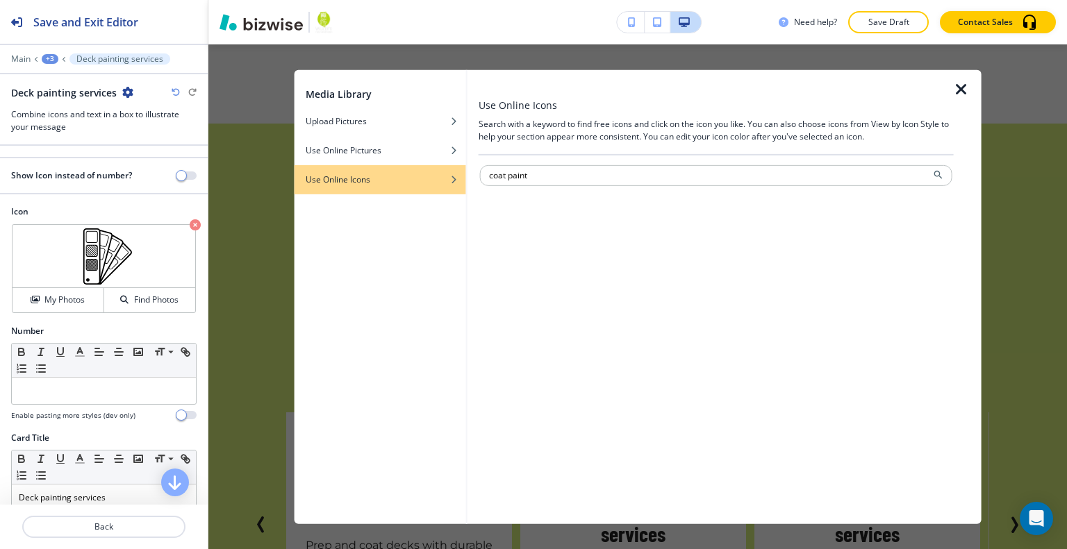
type input "coat paint"
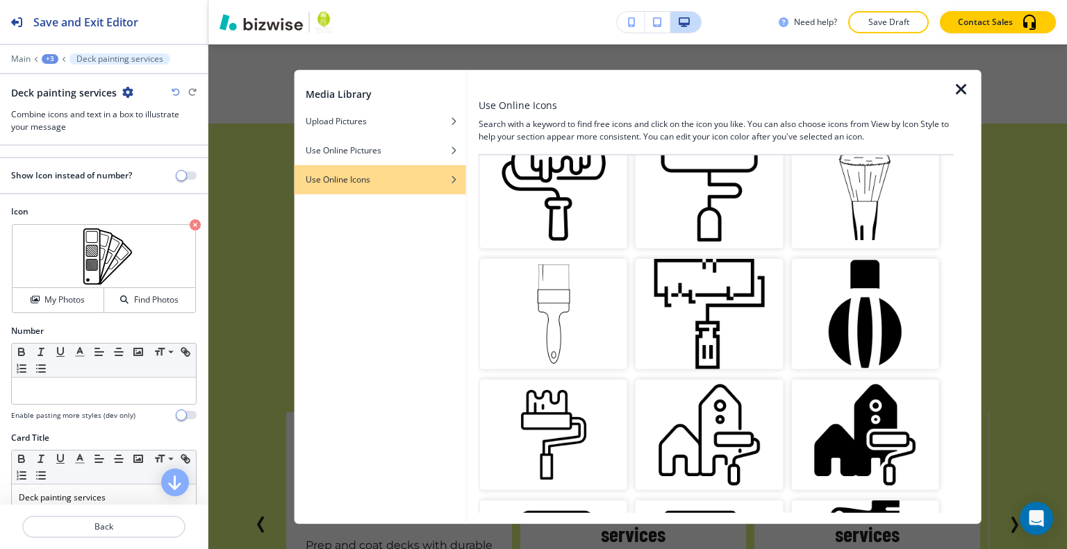
scroll to position [1042, 0]
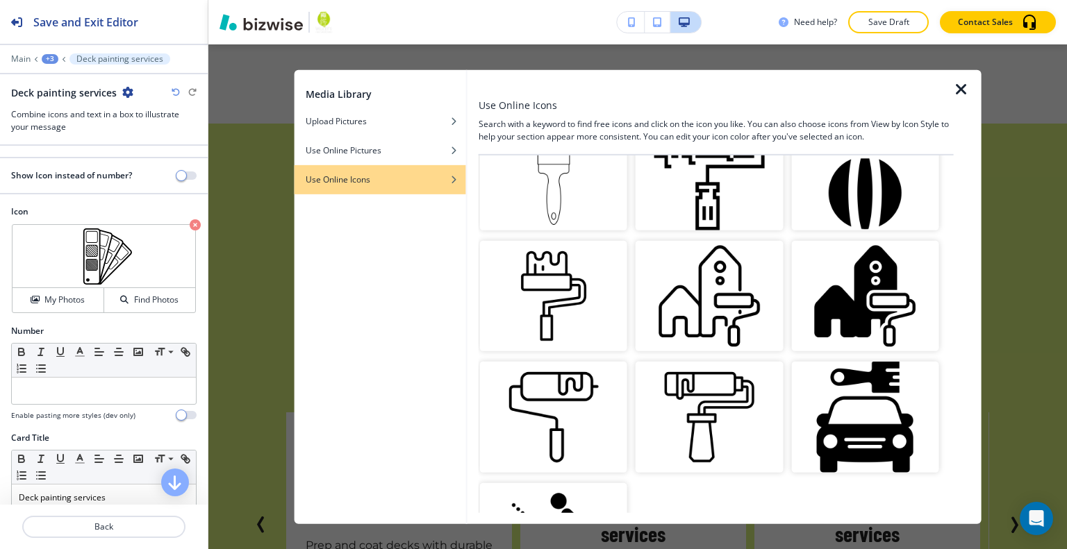
click at [683, 380] on img "button" at bounding box center [708, 417] width 147 height 110
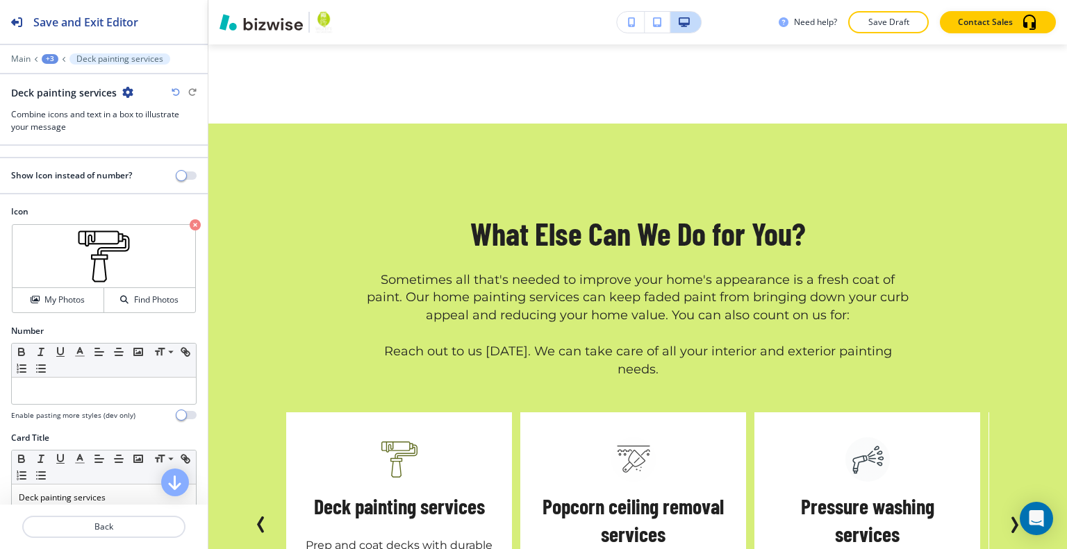
scroll to position [3176, 0]
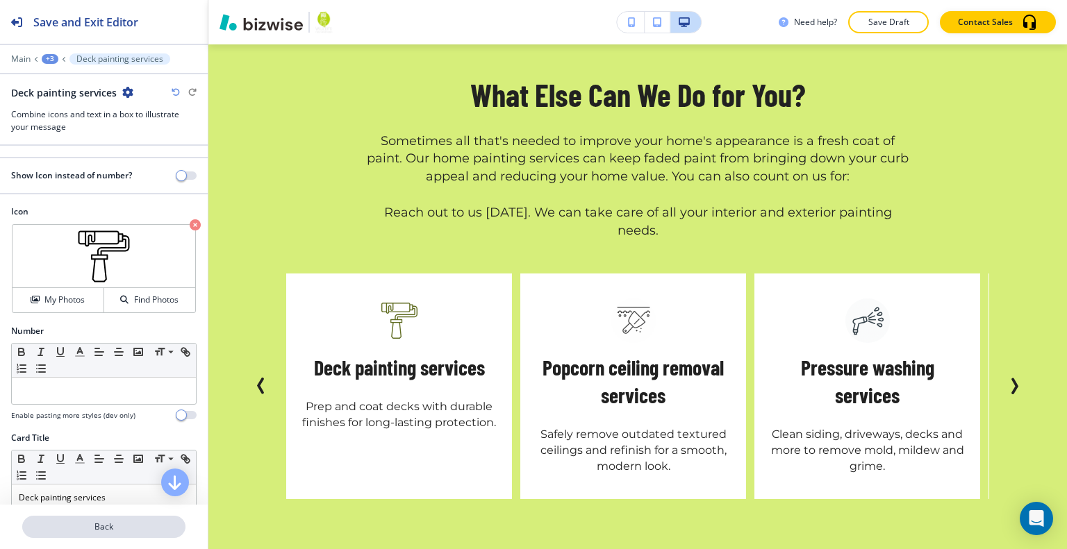
click at [117, 533] on button "Back" at bounding box center [103, 527] width 163 height 22
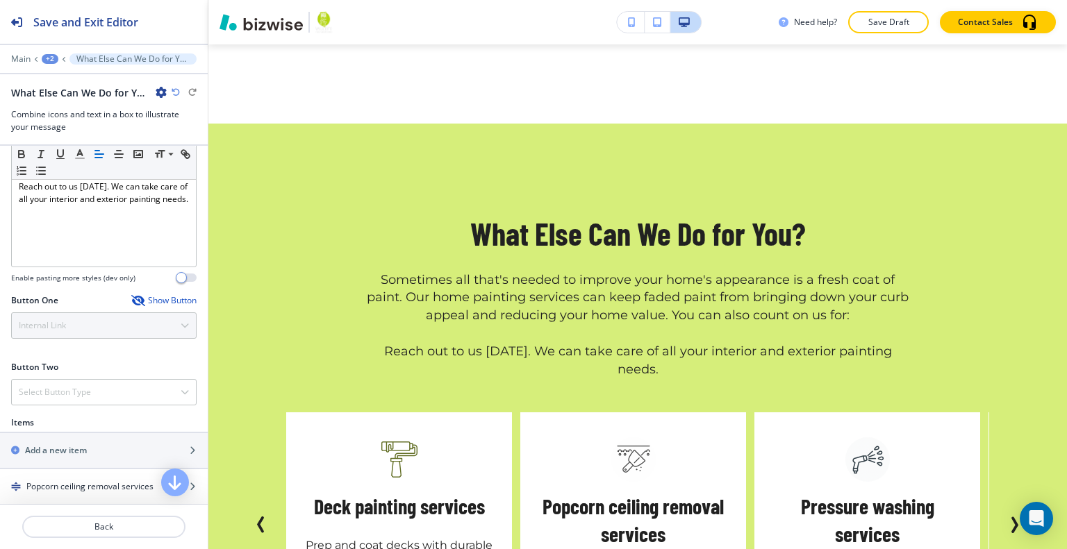
scroll to position [556, 0]
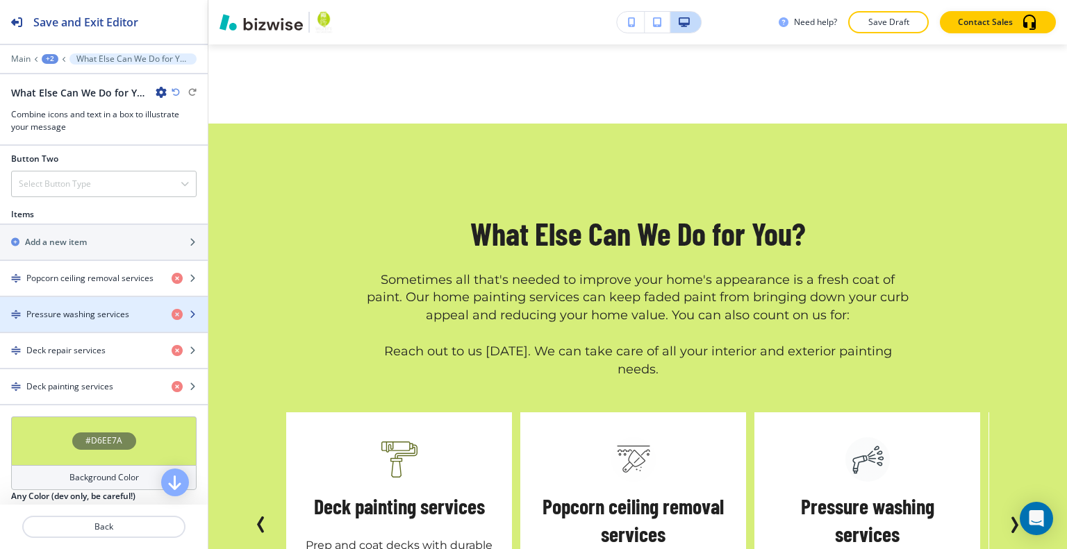
click at [87, 314] on h4 "Pressure washing services" at bounding box center [77, 314] width 103 height 13
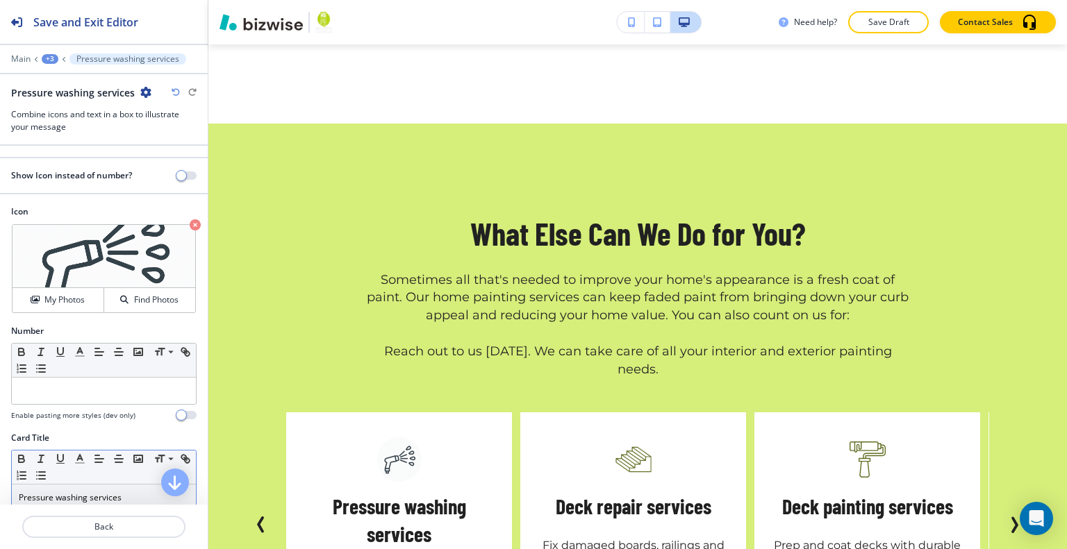
scroll to position [208, 0]
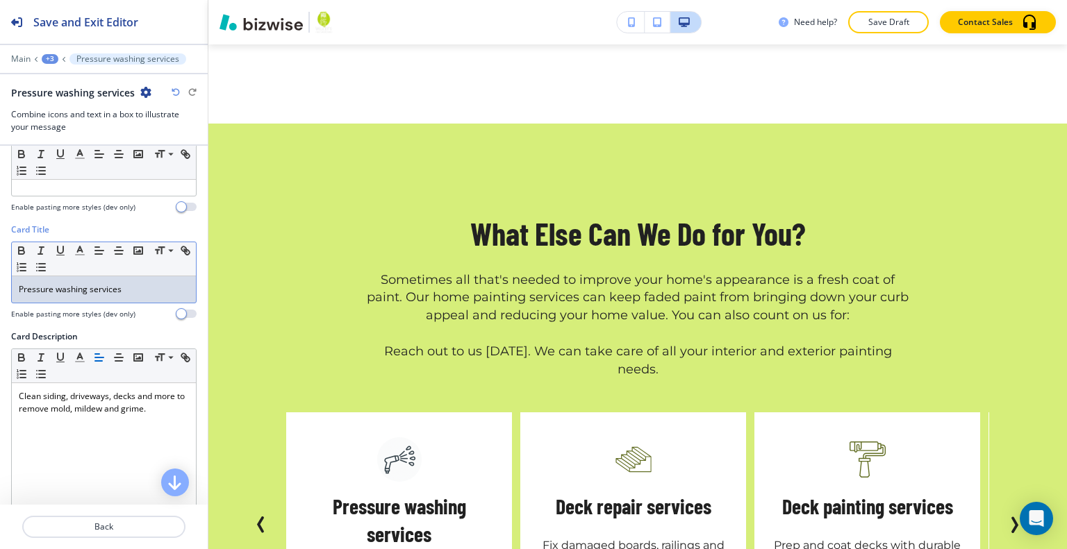
click at [135, 288] on p "Pressure washing services" at bounding box center [104, 289] width 170 height 13
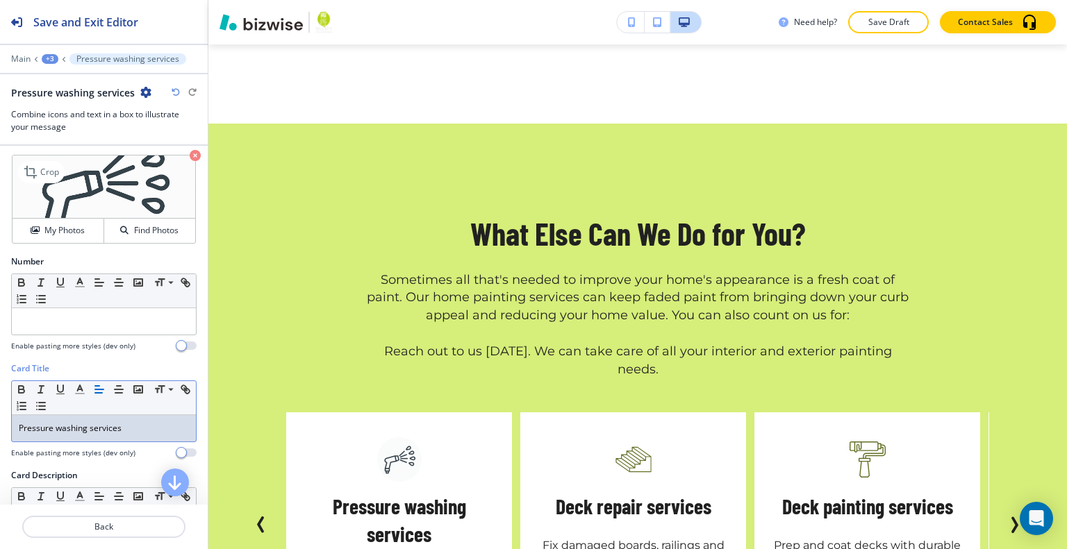
click at [190, 153] on icon "button" at bounding box center [195, 155] width 11 height 11
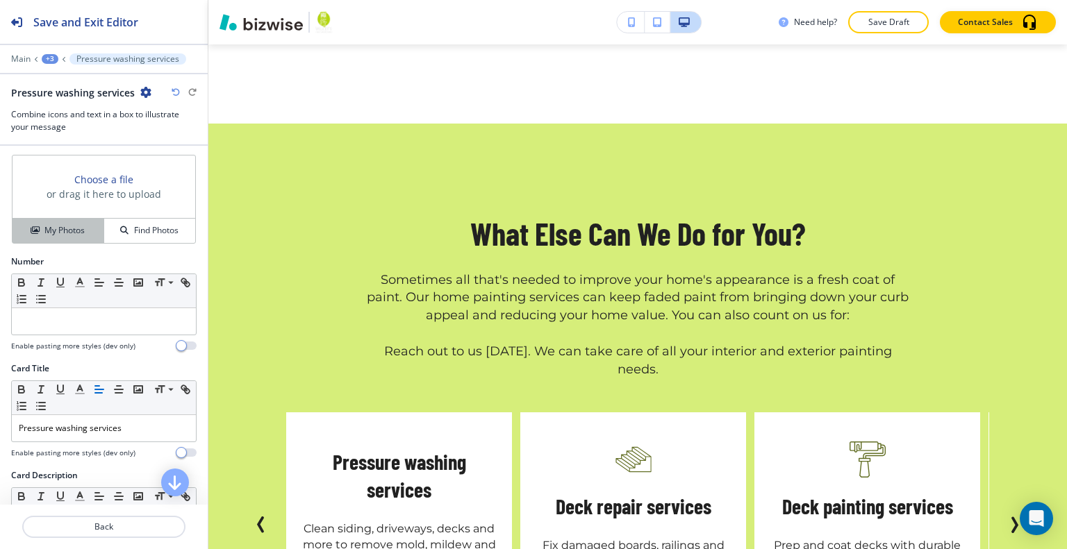
click at [69, 224] on h4 "My Photos" at bounding box center [64, 230] width 40 height 13
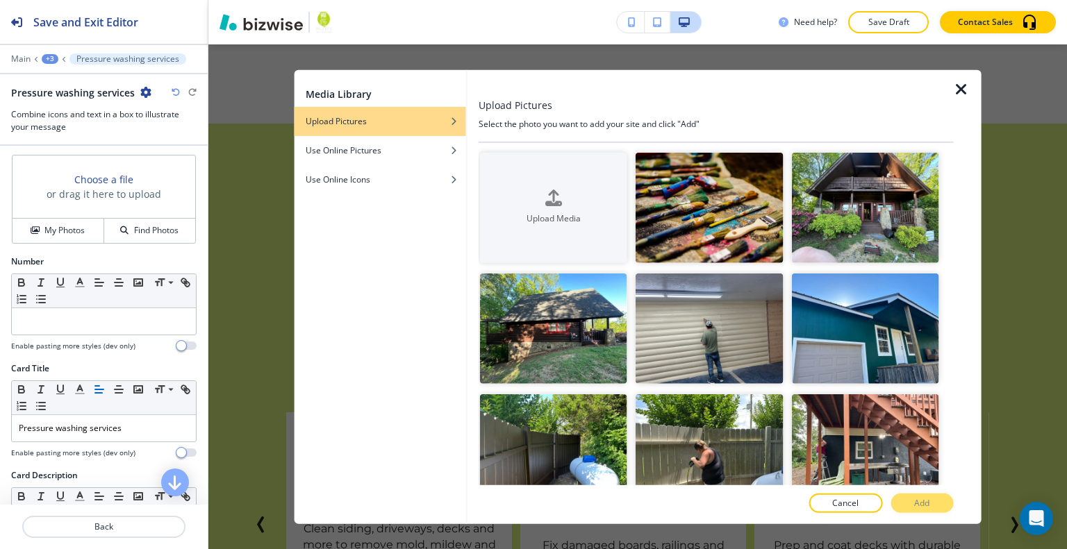
click at [256, 244] on div "Media Library Upload Pictures Use Online Pictures Use Online Icons Upload Pictu…" at bounding box center [637, 296] width 858 height 505
click at [372, 181] on div "Use Online Icons" at bounding box center [380, 179] width 172 height 13
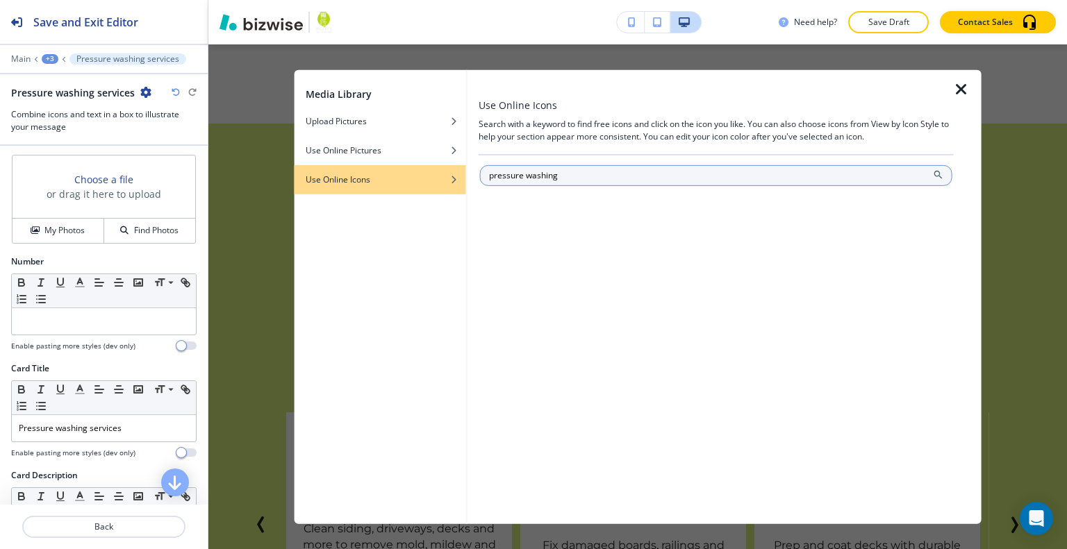
type input "pressure washing"
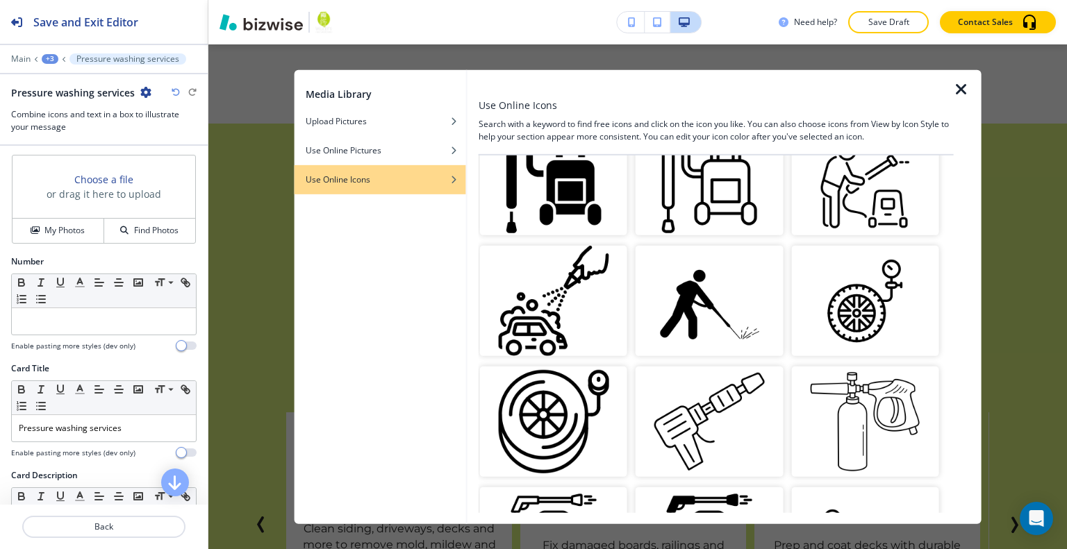
scroll to position [153, 0]
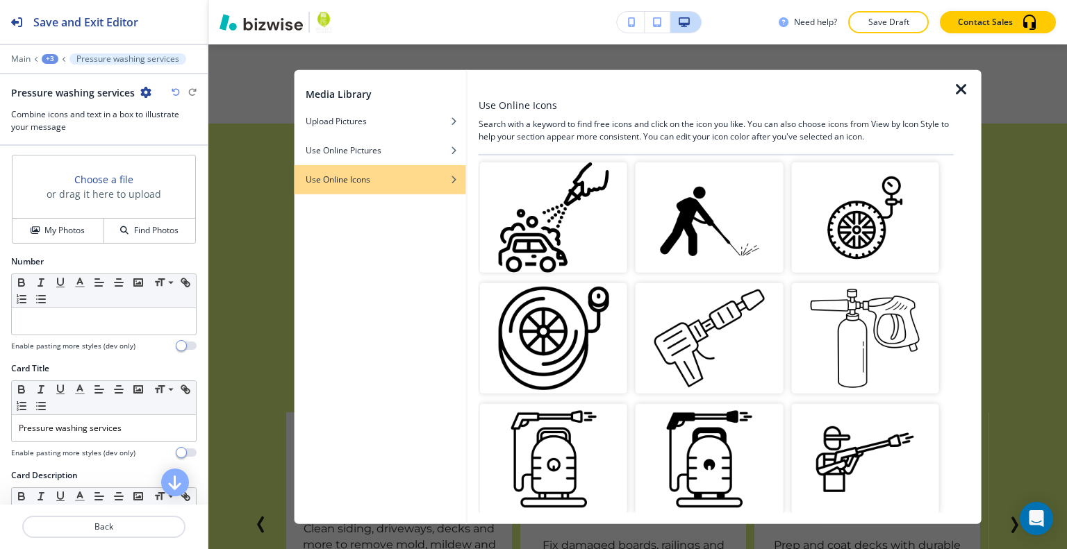
click at [882, 449] on img "button" at bounding box center [864, 459] width 147 height 110
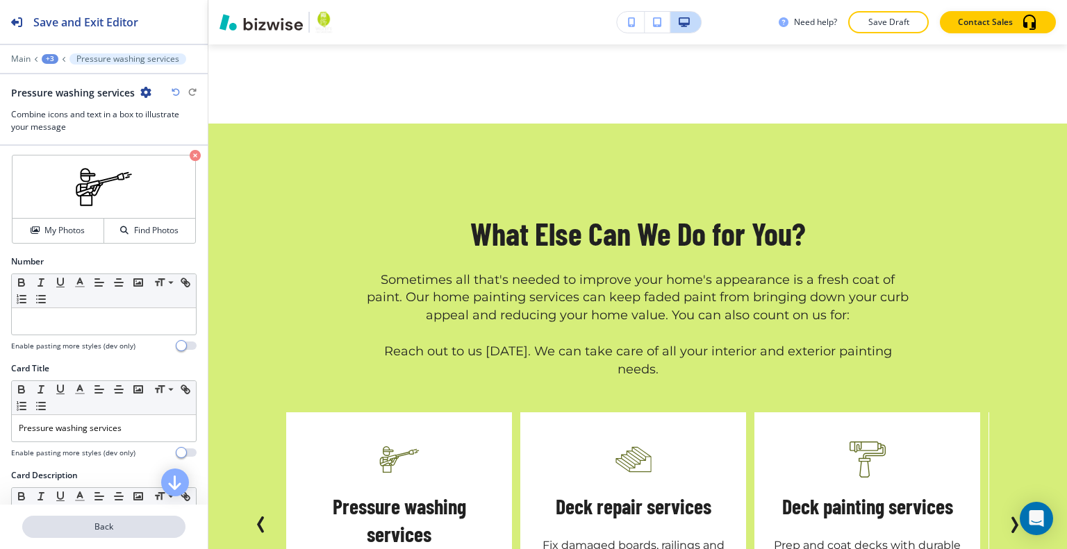
click at [150, 517] on button "Back" at bounding box center [103, 527] width 163 height 22
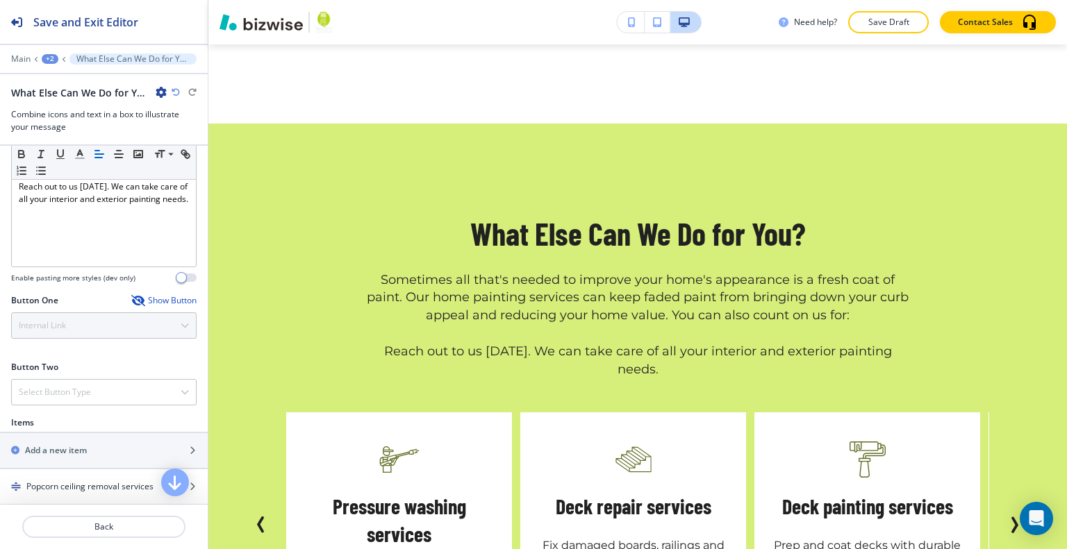
scroll to position [556, 0]
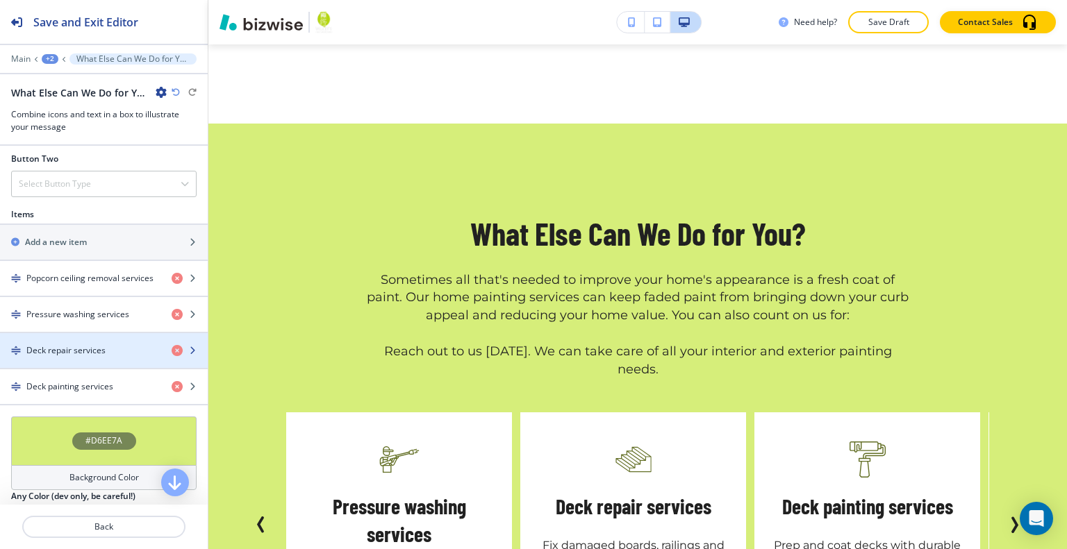
click at [78, 357] on div "button" at bounding box center [104, 362] width 208 height 11
click at [90, 345] on h4 "Deck repair services" at bounding box center [65, 350] width 79 height 13
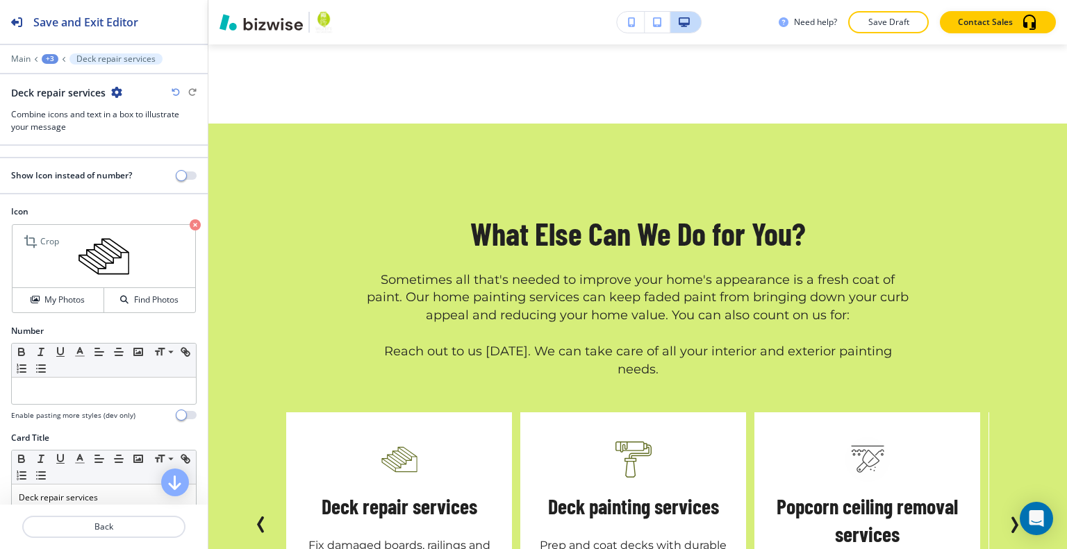
click at [190, 219] on icon "button" at bounding box center [195, 224] width 11 height 11
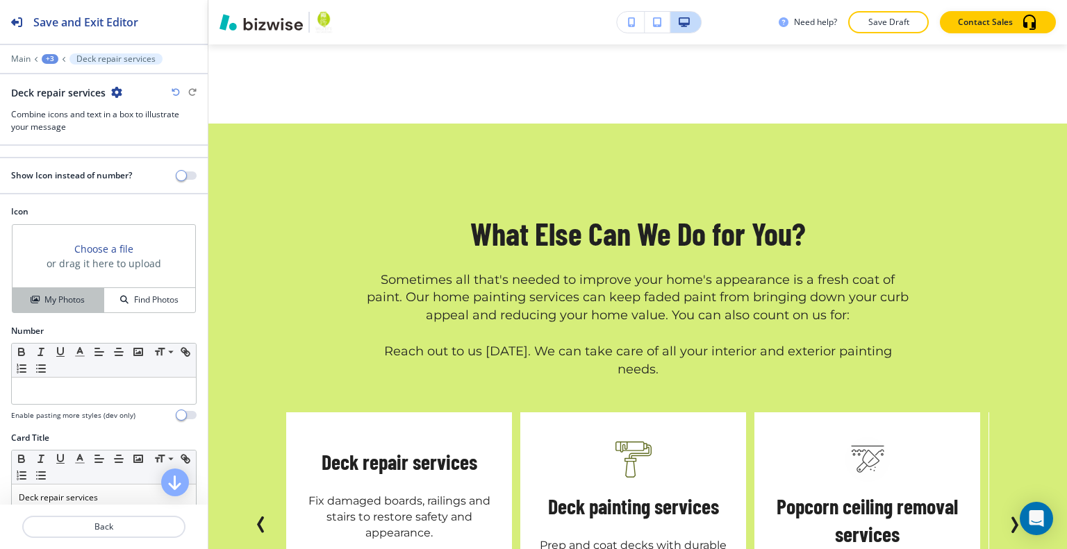
click at [64, 296] on h4 "My Photos" at bounding box center [64, 300] width 40 height 13
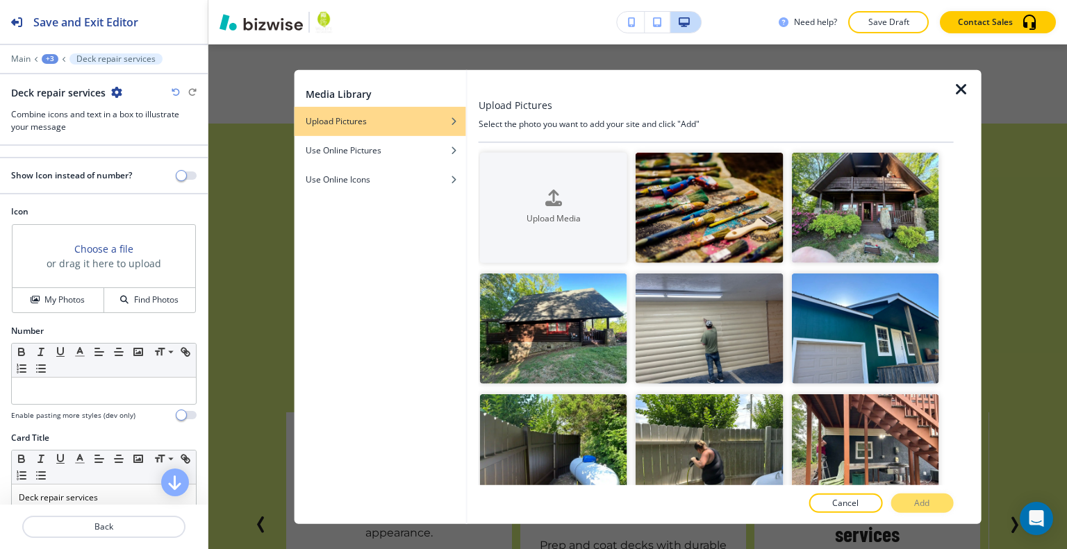
click at [961, 87] on icon "button" at bounding box center [961, 89] width 17 height 17
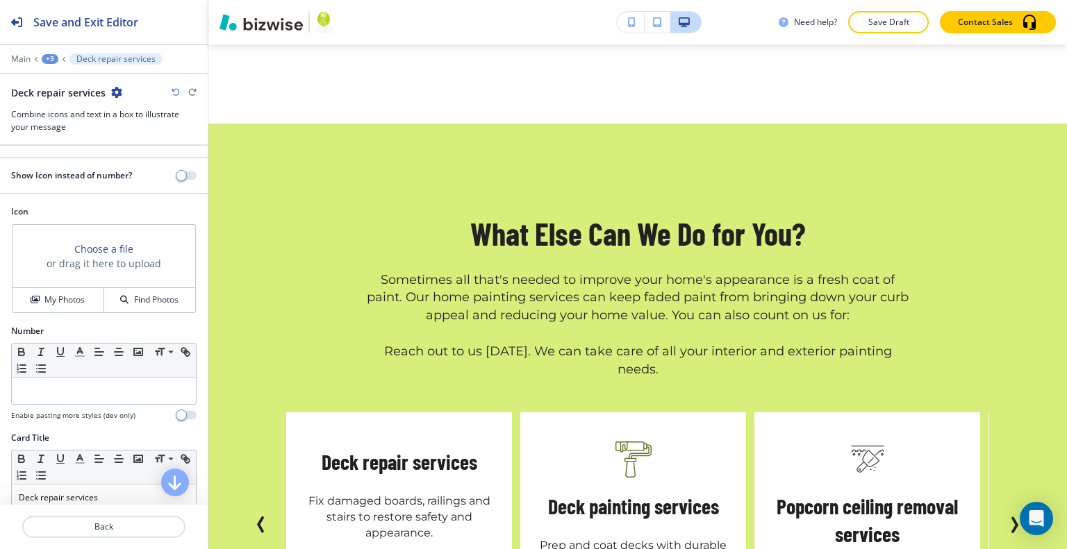
click at [178, 92] on icon "button" at bounding box center [176, 92] width 8 height 8
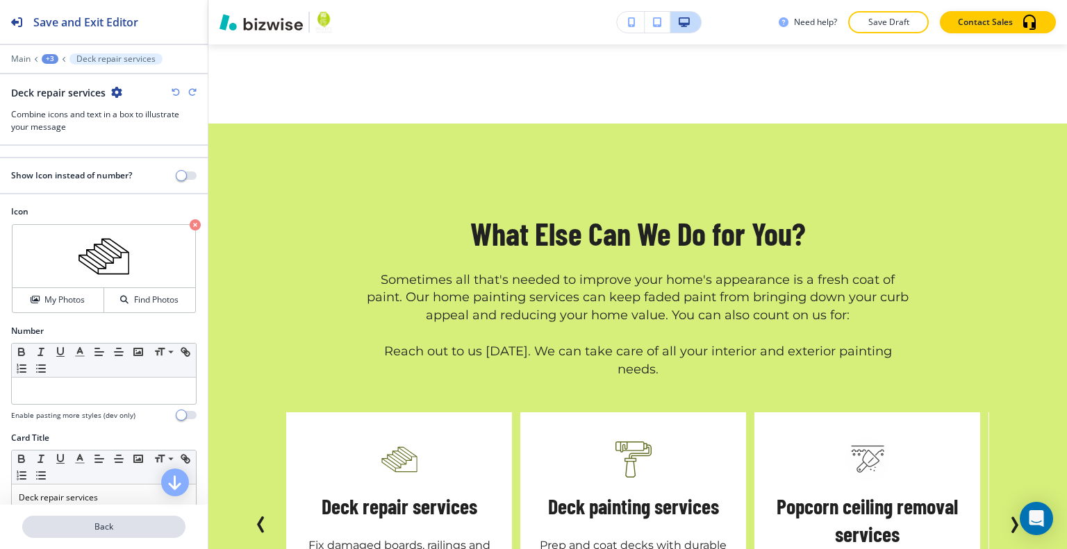
click at [128, 524] on p "Back" at bounding box center [104, 527] width 160 height 13
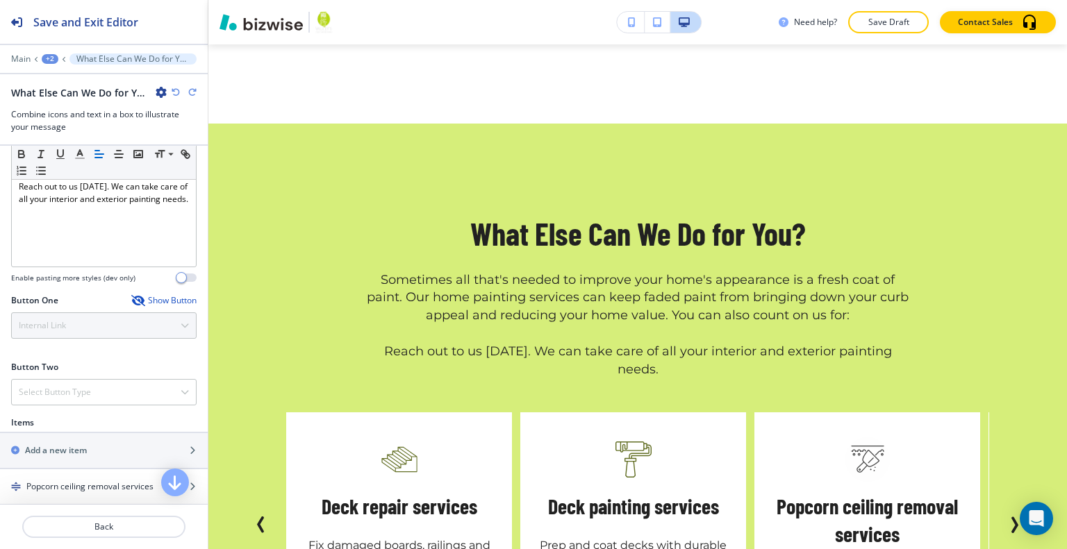
scroll to position [625, 0]
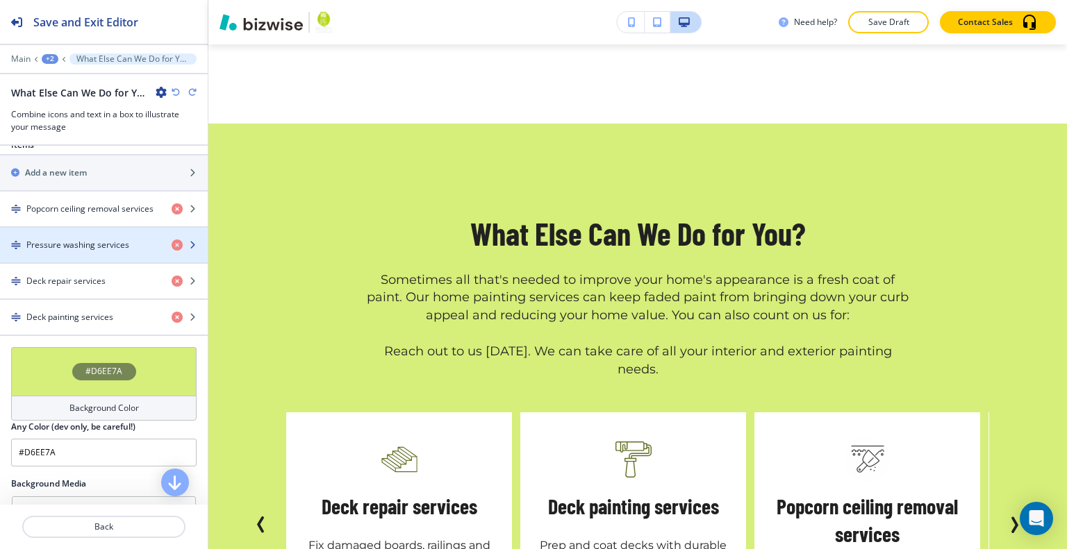
click at [94, 244] on h4 "Pressure washing services" at bounding box center [77, 245] width 103 height 13
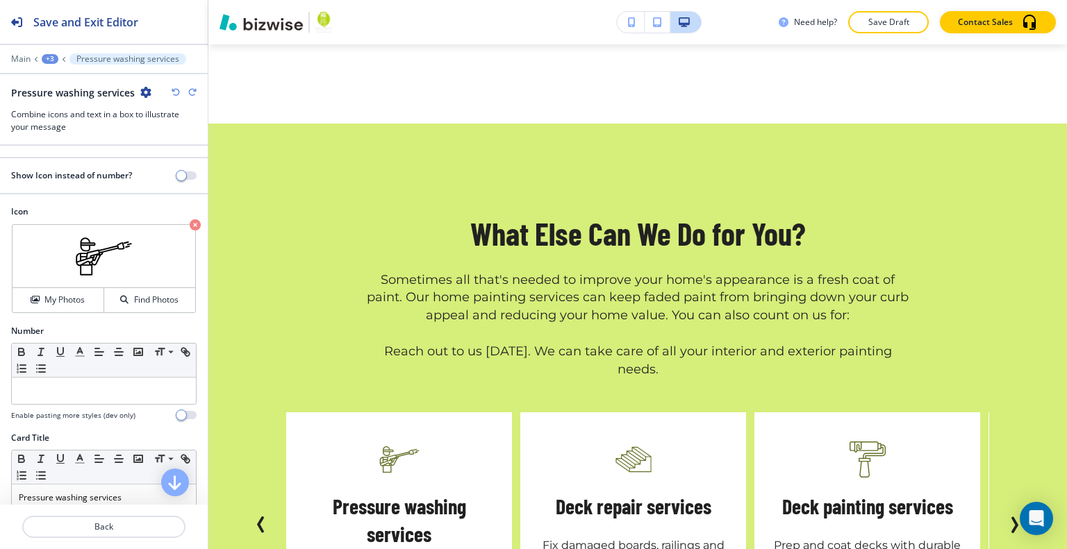
click at [133, 538] on div at bounding box center [104, 543] width 208 height 11
click at [133, 524] on p "Back" at bounding box center [104, 527] width 160 height 13
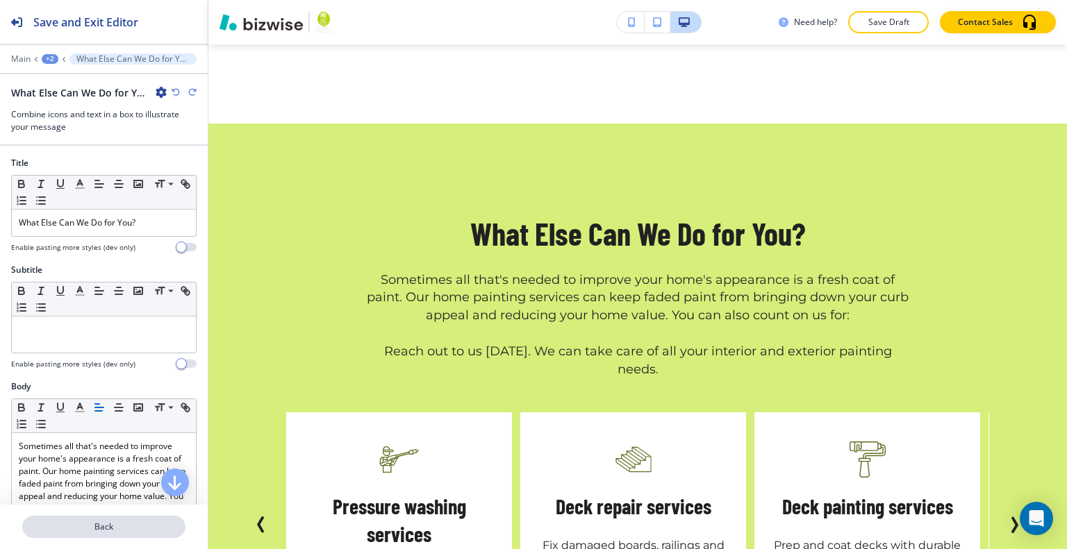
click at [131, 522] on p "Back" at bounding box center [104, 527] width 160 height 13
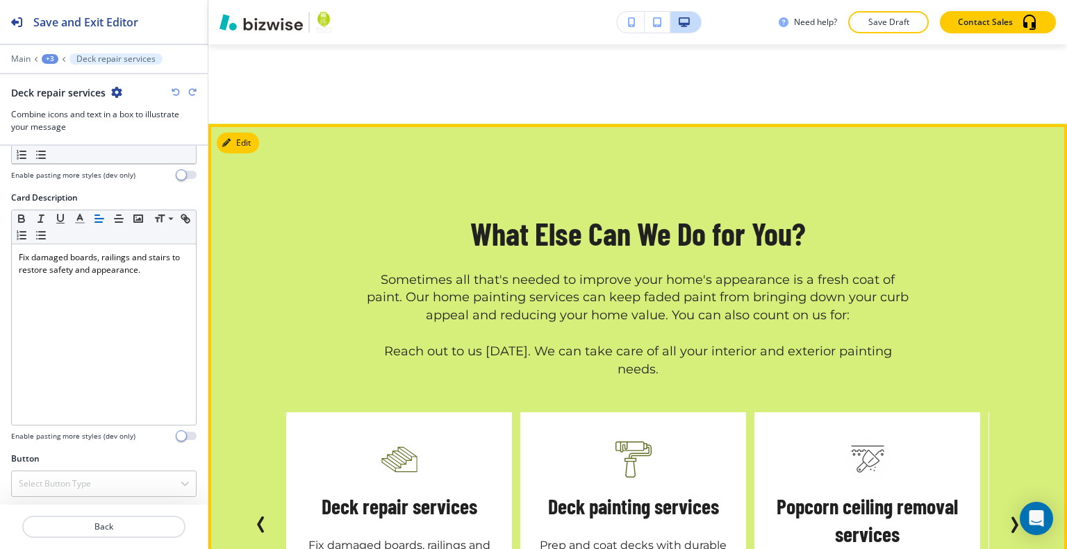
scroll to position [2898, 0]
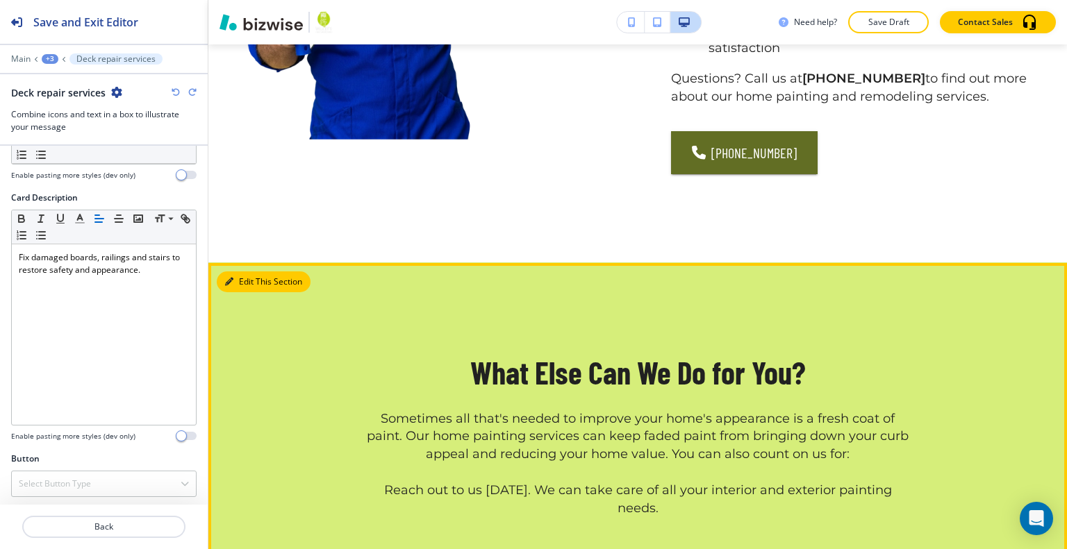
click at [252, 272] on button "Edit This Section" at bounding box center [264, 282] width 94 height 21
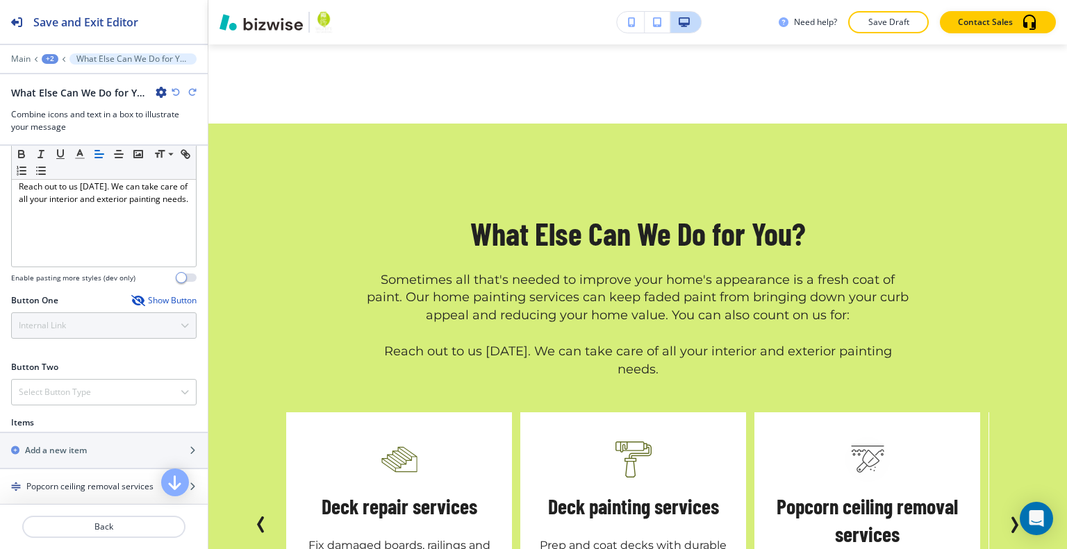
scroll to position [486, 0]
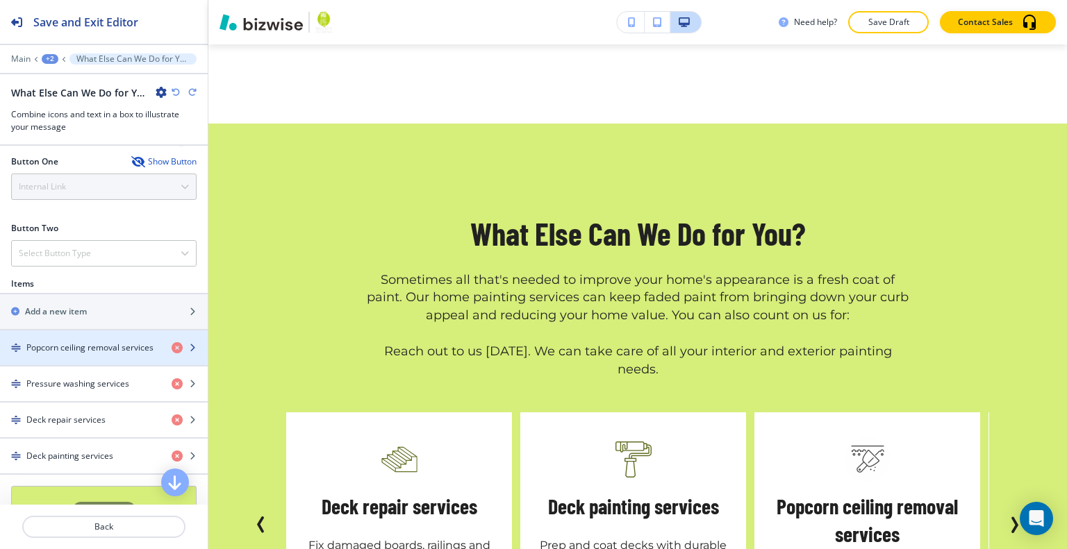
click at [108, 342] on h4 "Popcorn ceiling removal services" at bounding box center [89, 348] width 127 height 13
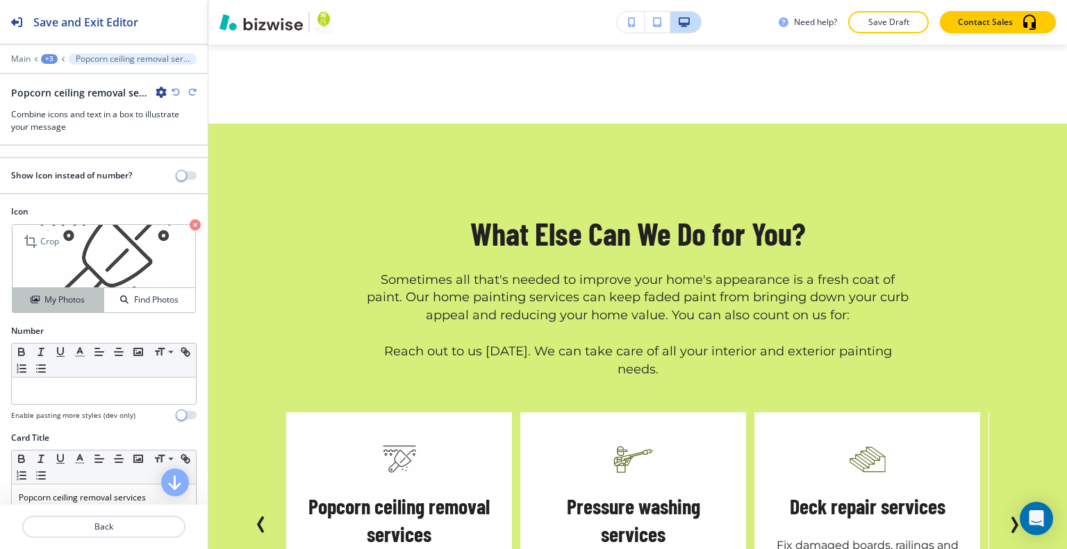
click at [59, 297] on h4 "My Photos" at bounding box center [64, 300] width 40 height 13
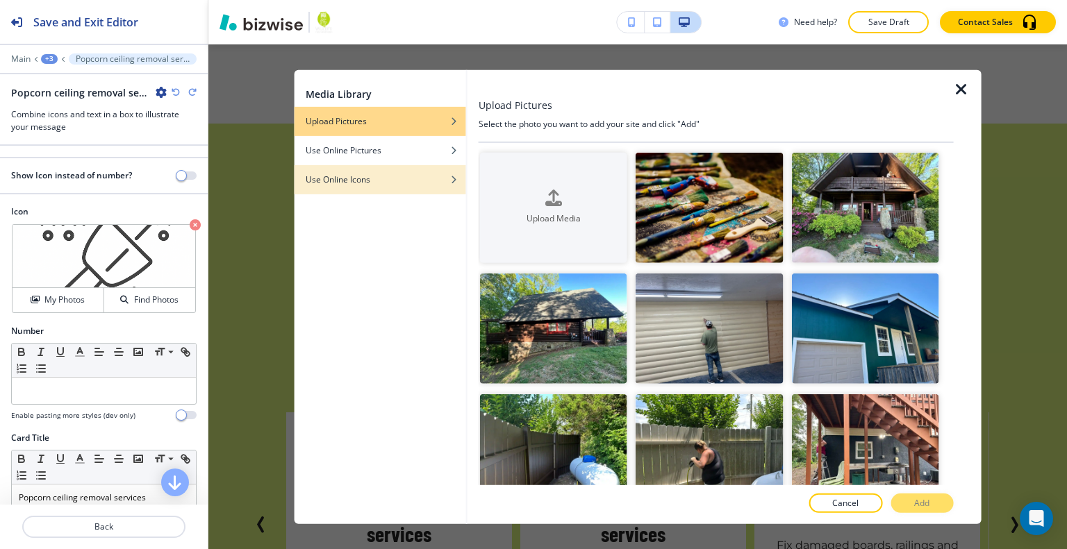
click at [361, 177] on h4 "Use Online Icons" at bounding box center [338, 179] width 65 height 13
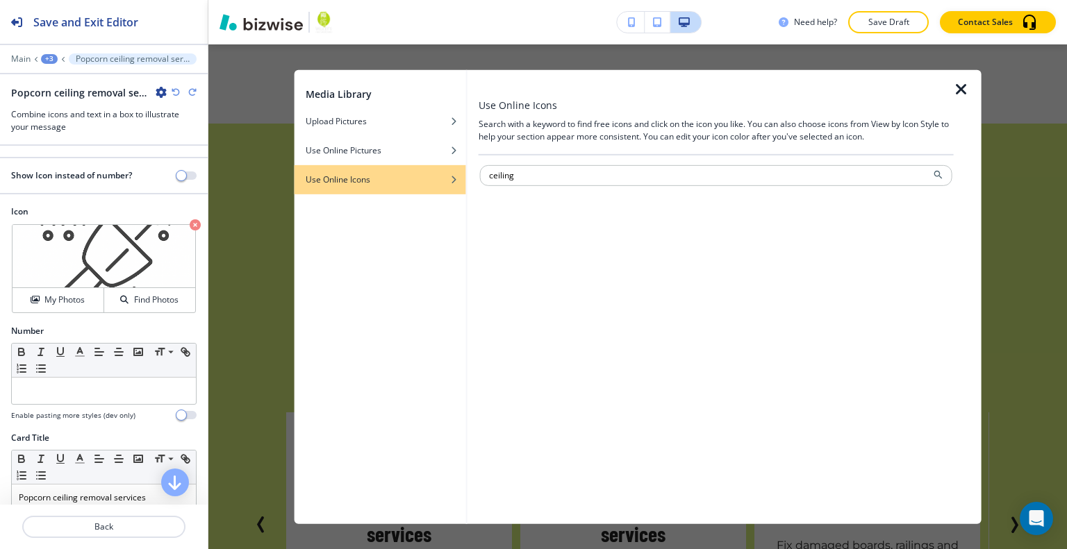
type input "ceiling"
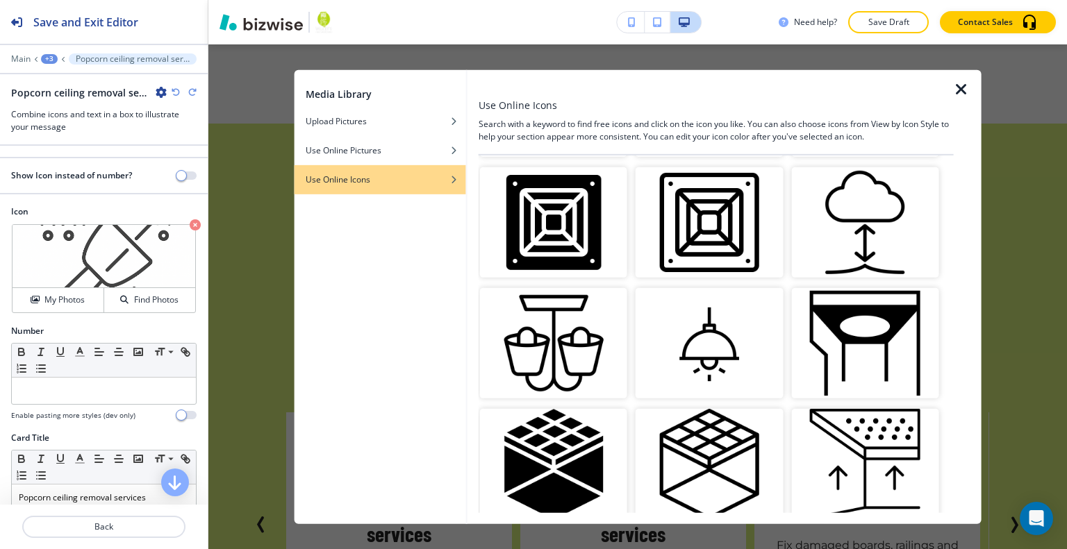
scroll to position [786, 0]
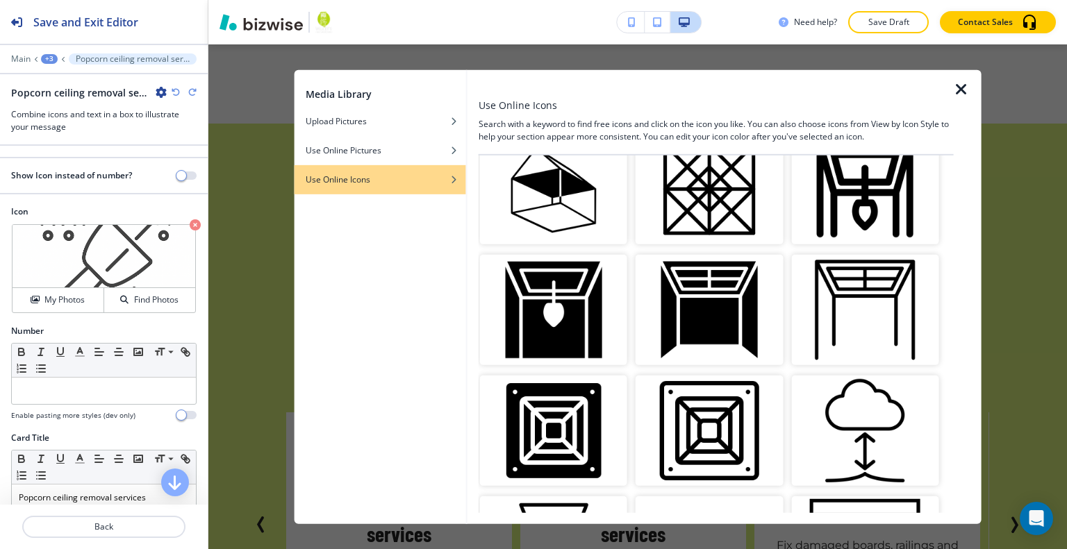
click at [967, 87] on icon "button" at bounding box center [961, 89] width 17 height 17
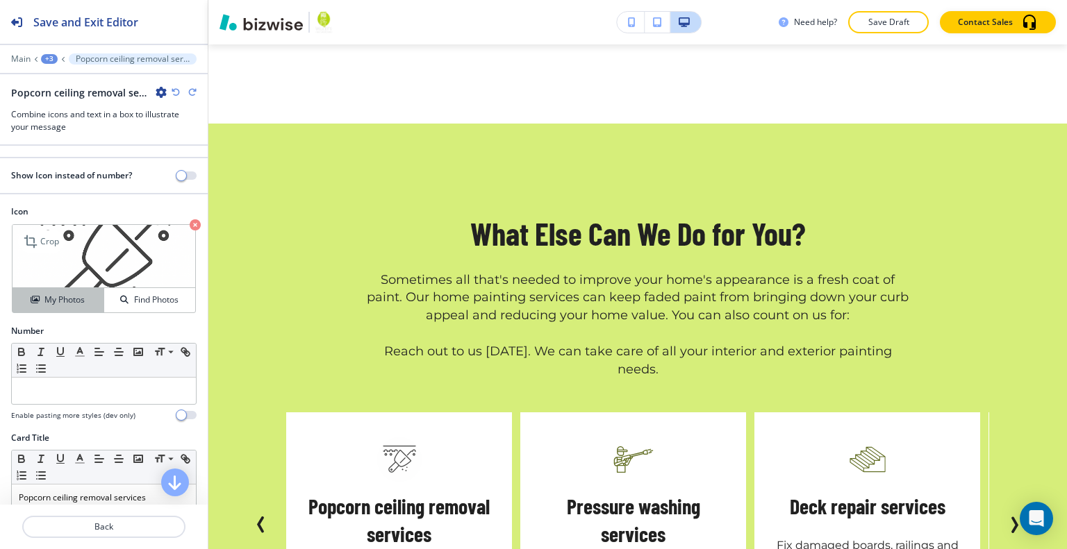
click at [83, 304] on div "My Photos" at bounding box center [58, 300] width 91 height 13
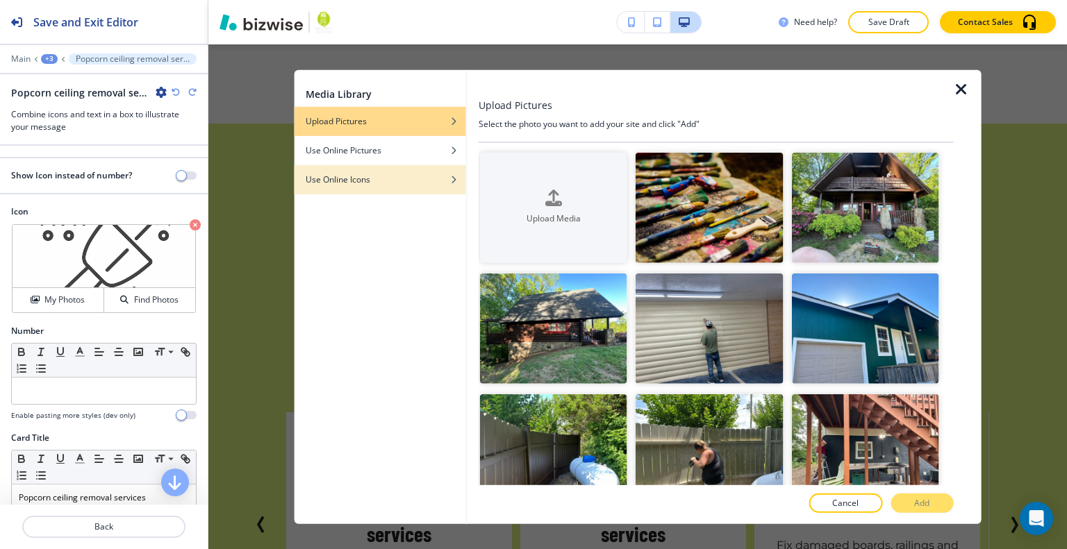
click at [396, 183] on div "Use Online Icons" at bounding box center [380, 179] width 172 height 13
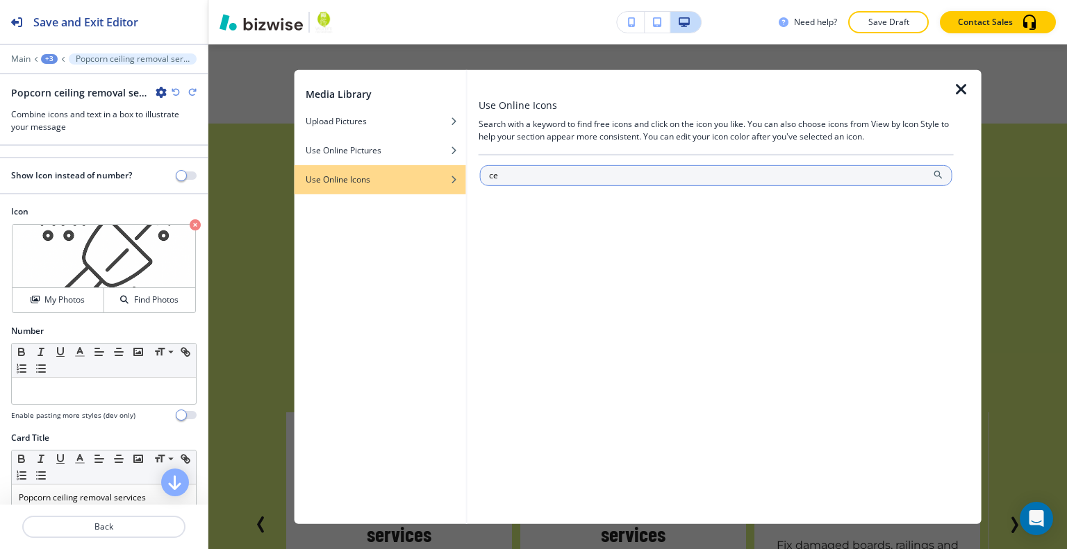
type input "c"
type input "painting"
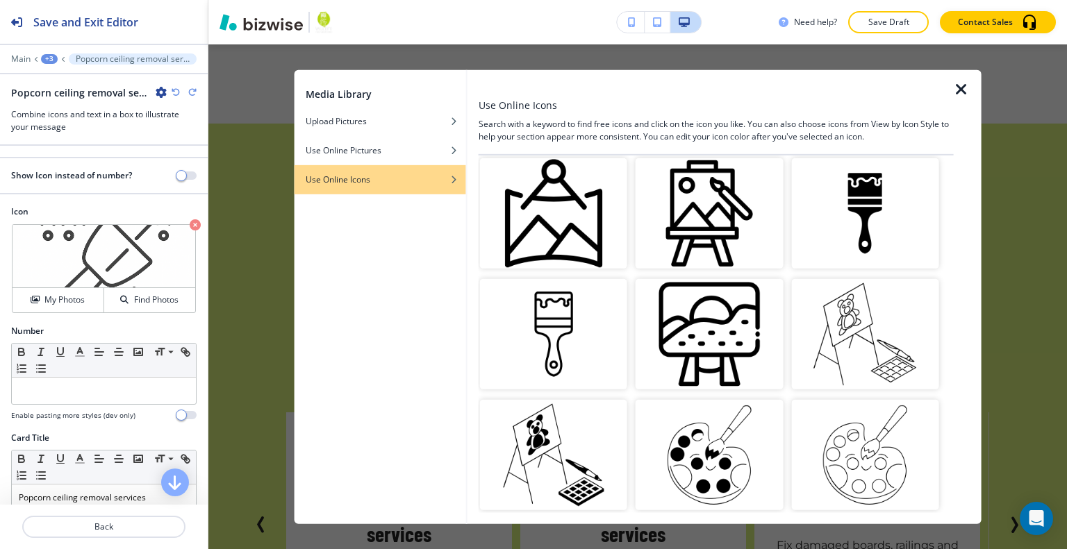
scroll to position [347, 0]
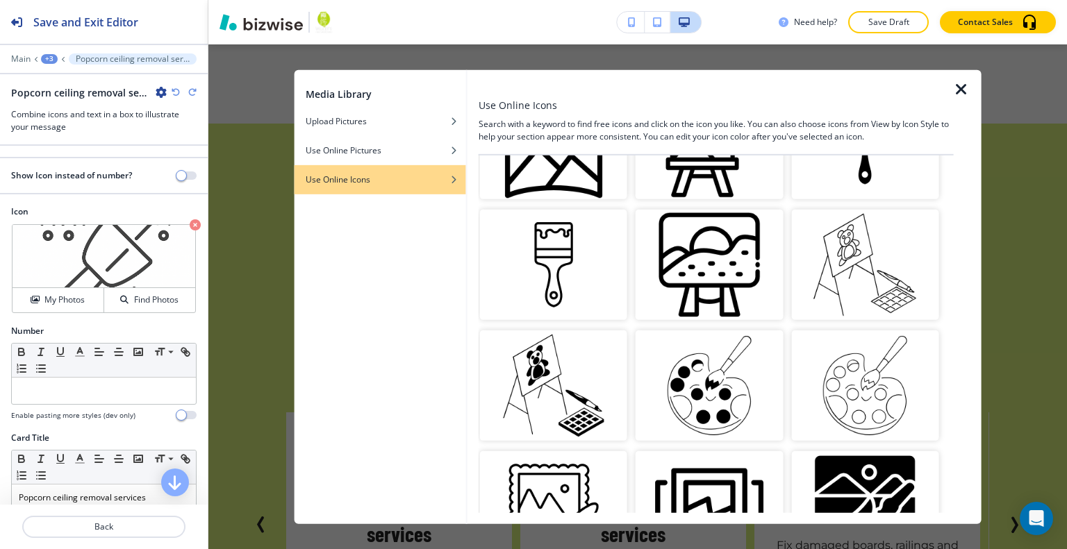
click at [584, 276] on img "button" at bounding box center [553, 265] width 147 height 110
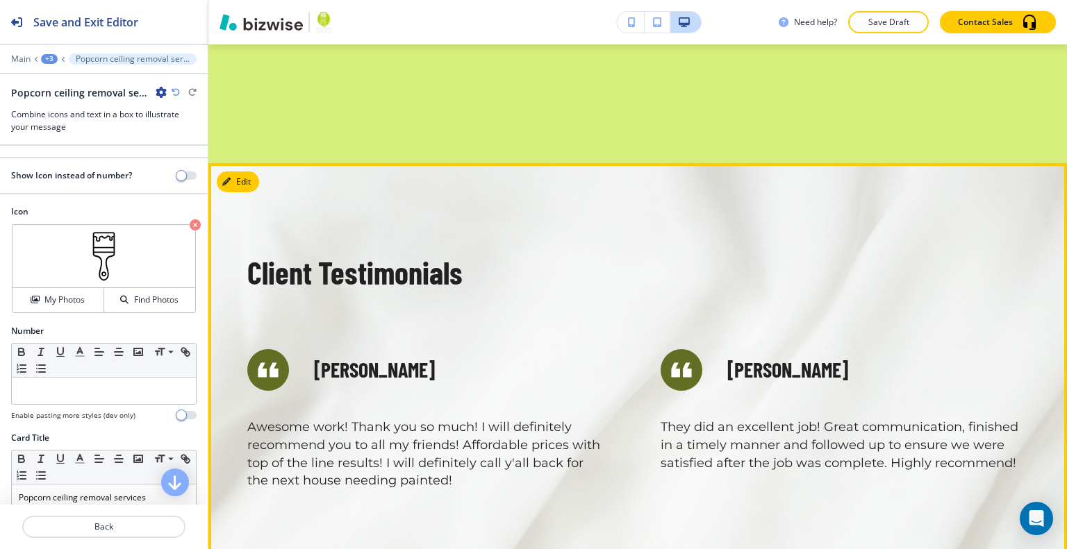
scroll to position [3593, 0]
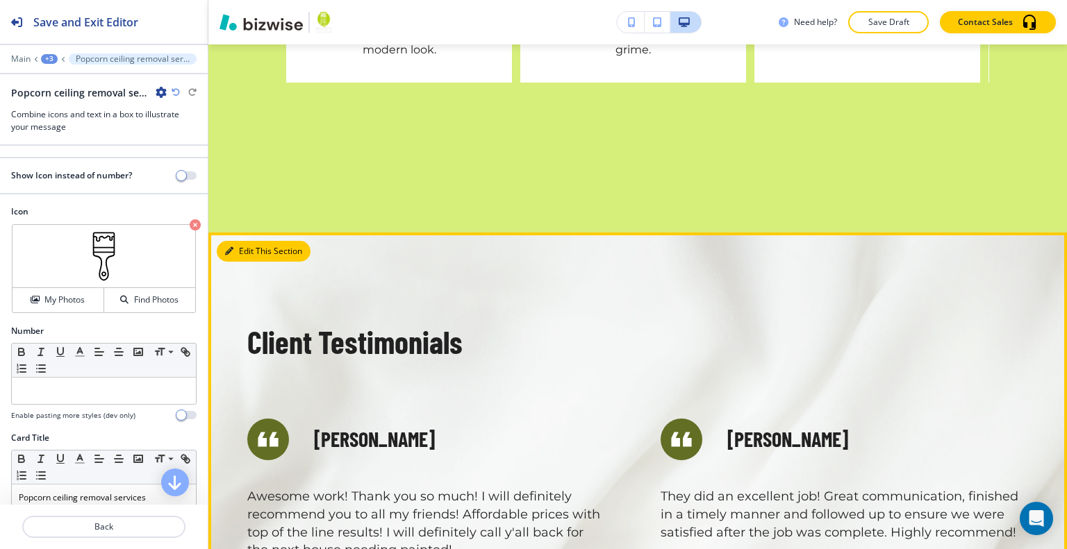
click at [240, 241] on button "Edit This Section" at bounding box center [264, 251] width 94 height 21
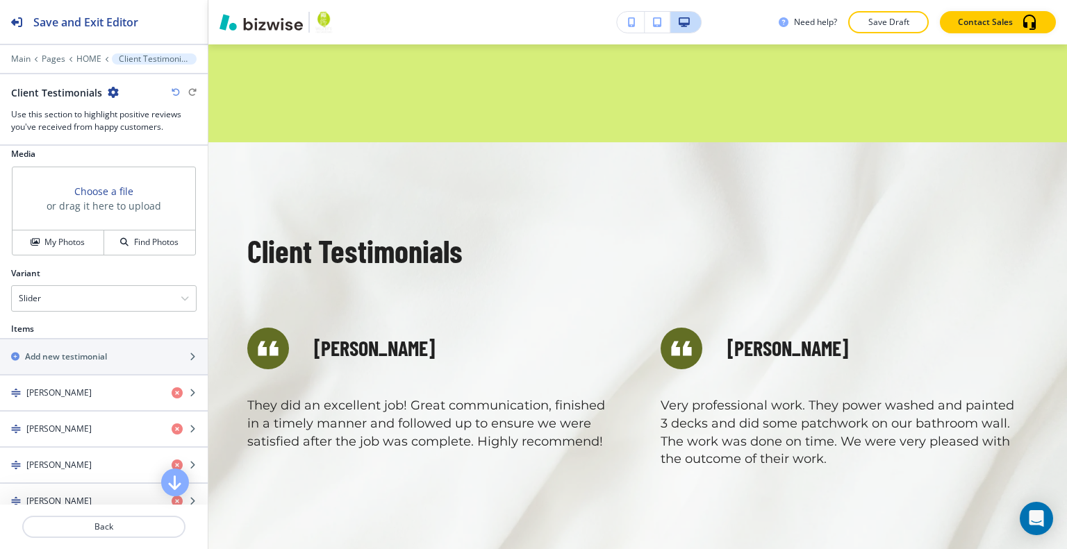
scroll to position [424, 0]
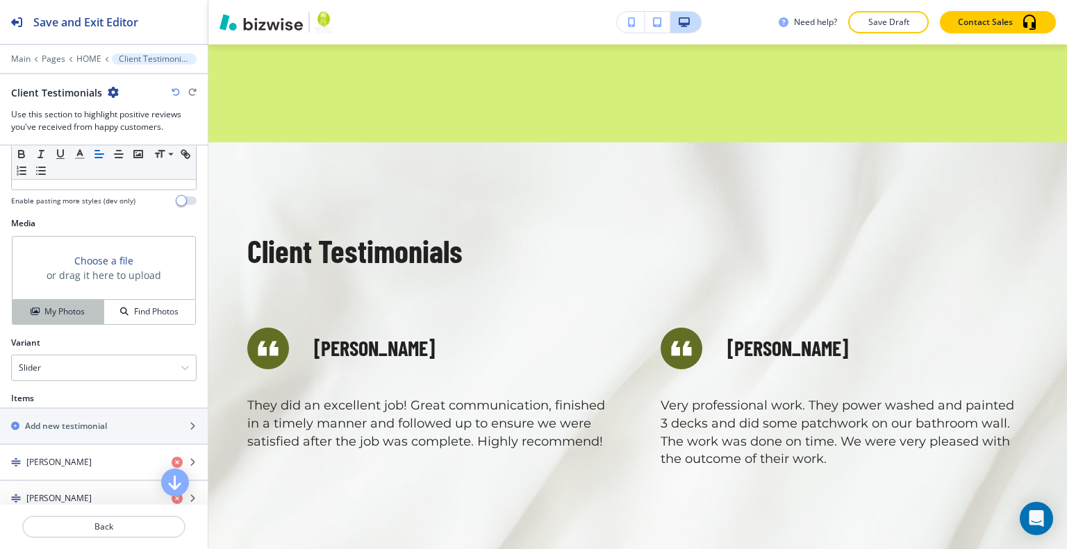
click at [64, 308] on h4 "My Photos" at bounding box center [64, 312] width 40 height 13
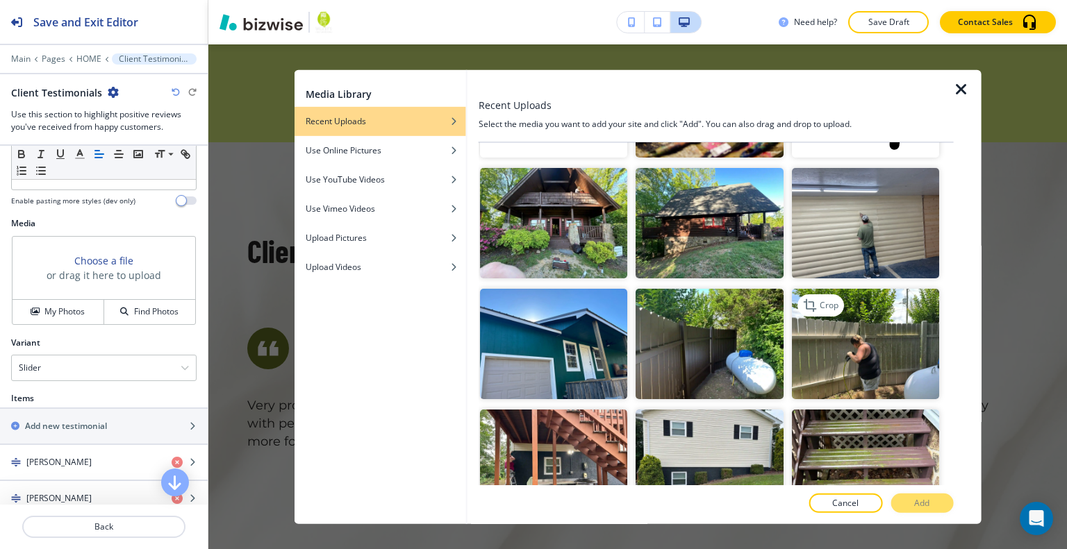
scroll to position [278, 0]
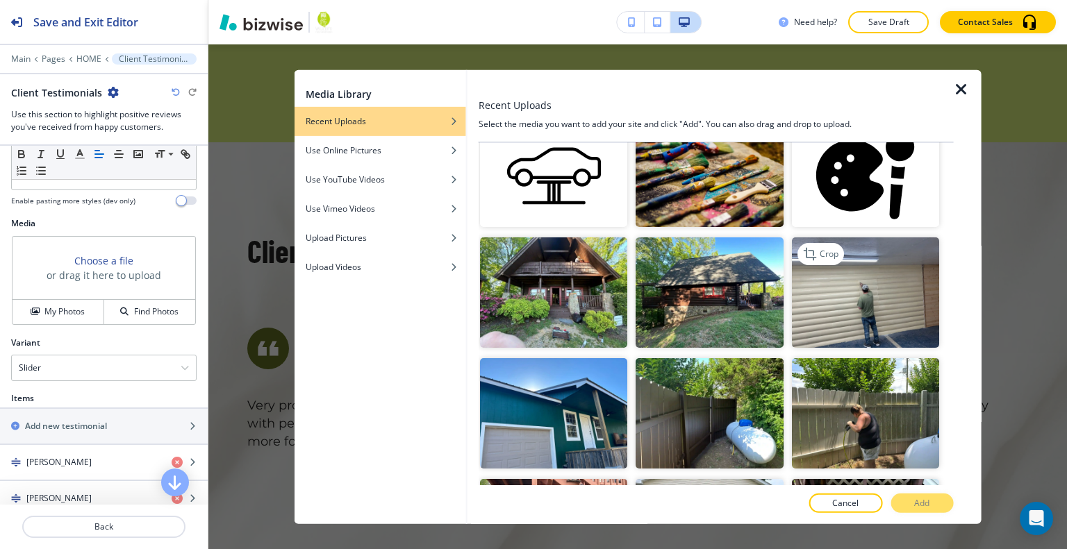
click at [864, 285] on img "button" at bounding box center [864, 293] width 147 height 110
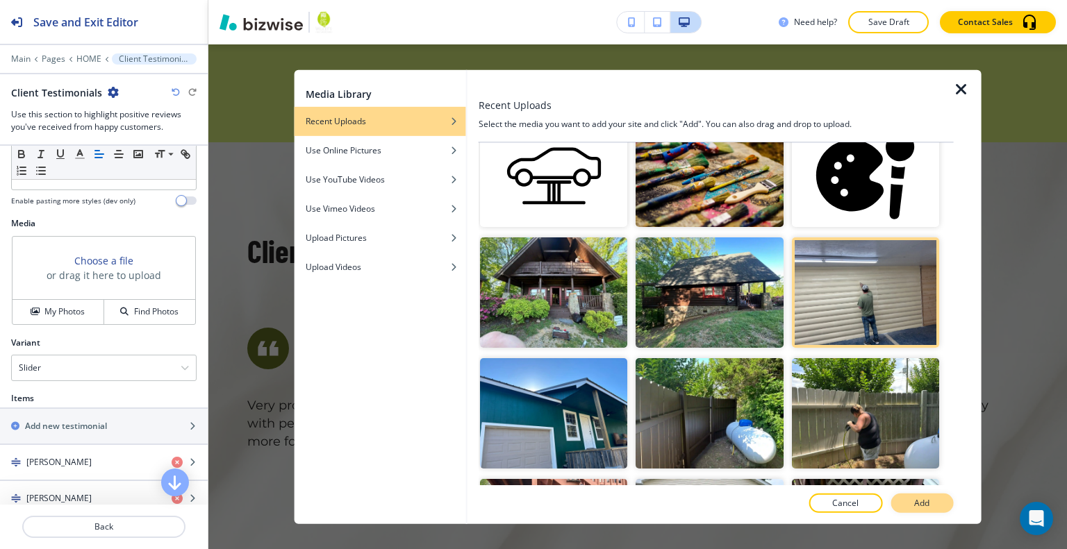
click at [909, 497] on button "Add" at bounding box center [921, 503] width 63 height 19
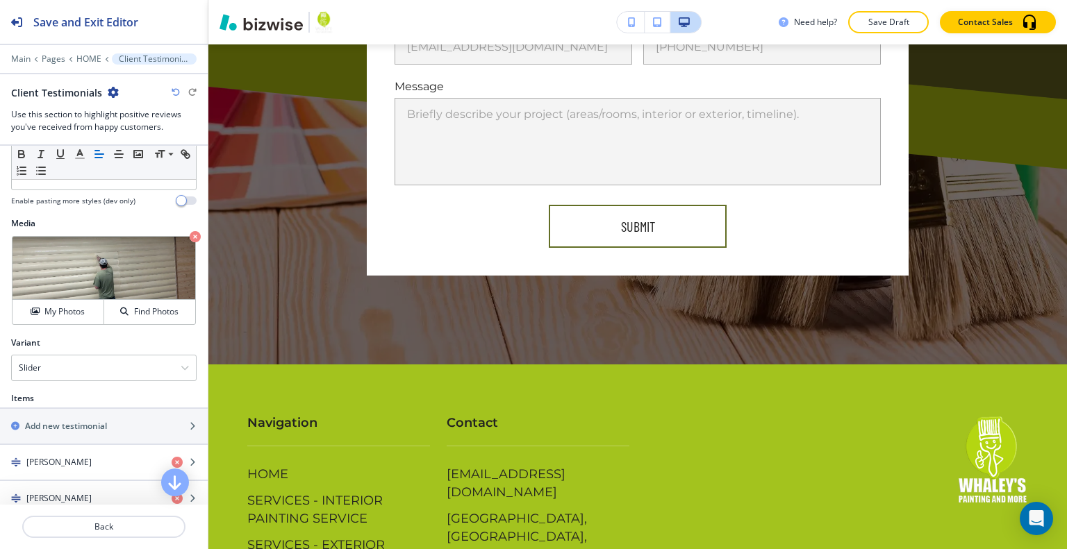
scroll to position [0, 0]
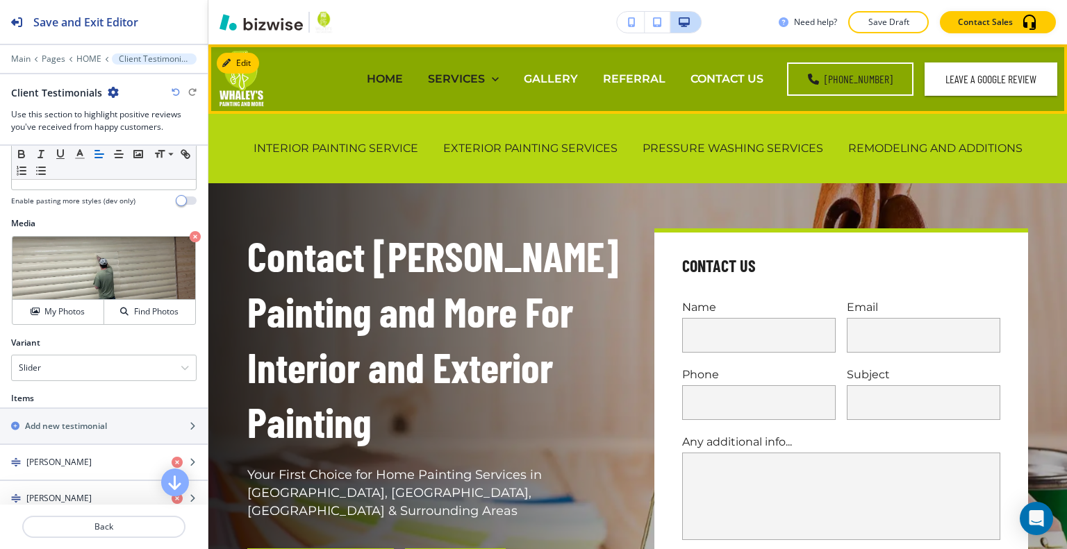
click at [472, 81] on p "SERVICES" at bounding box center [456, 79] width 57 height 16
click at [343, 154] on p "INTERIOR PAINTING SERVICE" at bounding box center [335, 148] width 165 height 16
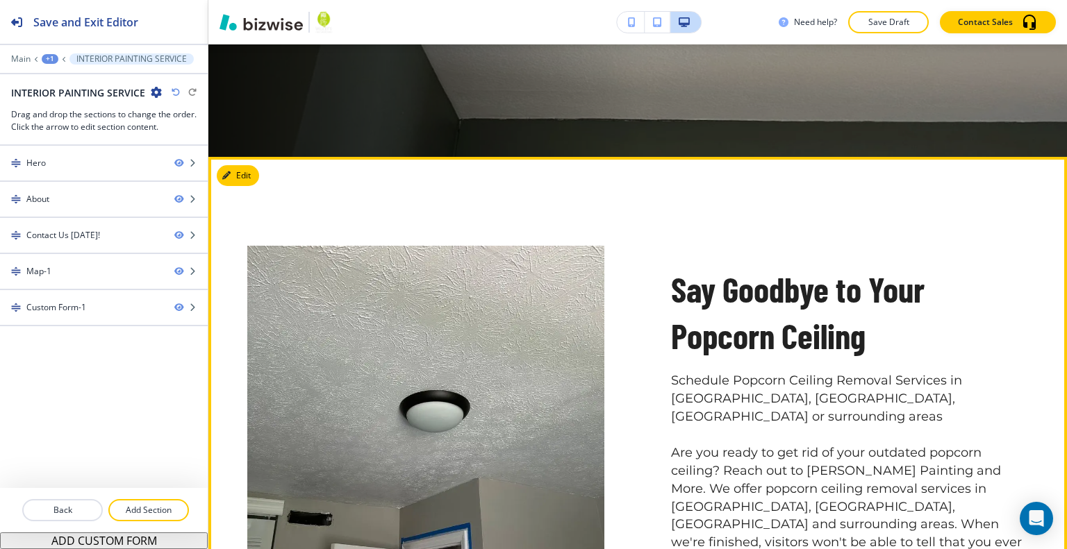
scroll to position [486, 0]
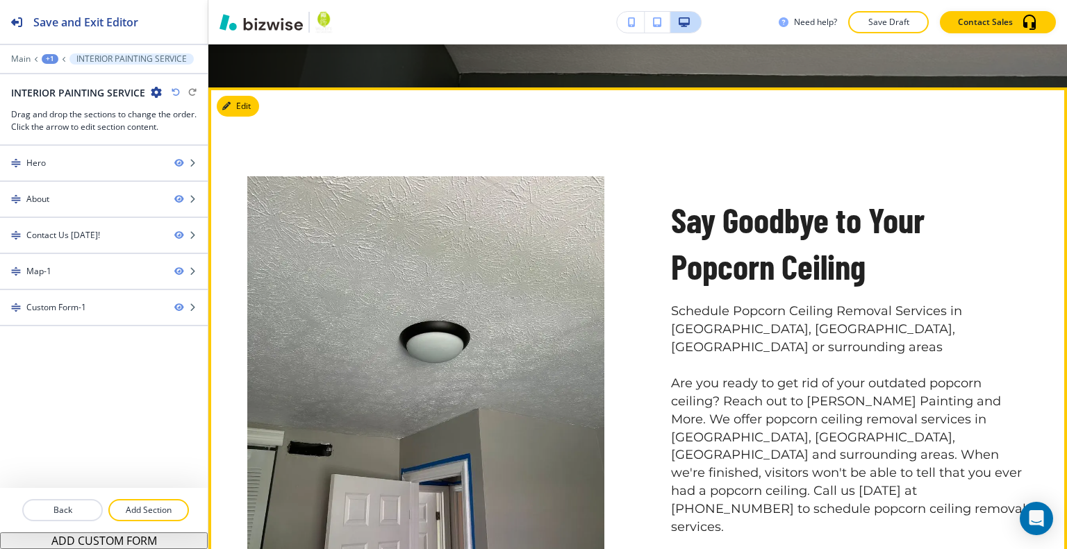
click at [256, 113] on div at bounding box center [393, 333] width 424 height 447
click at [244, 108] on button "Edit" at bounding box center [238, 106] width 42 height 21
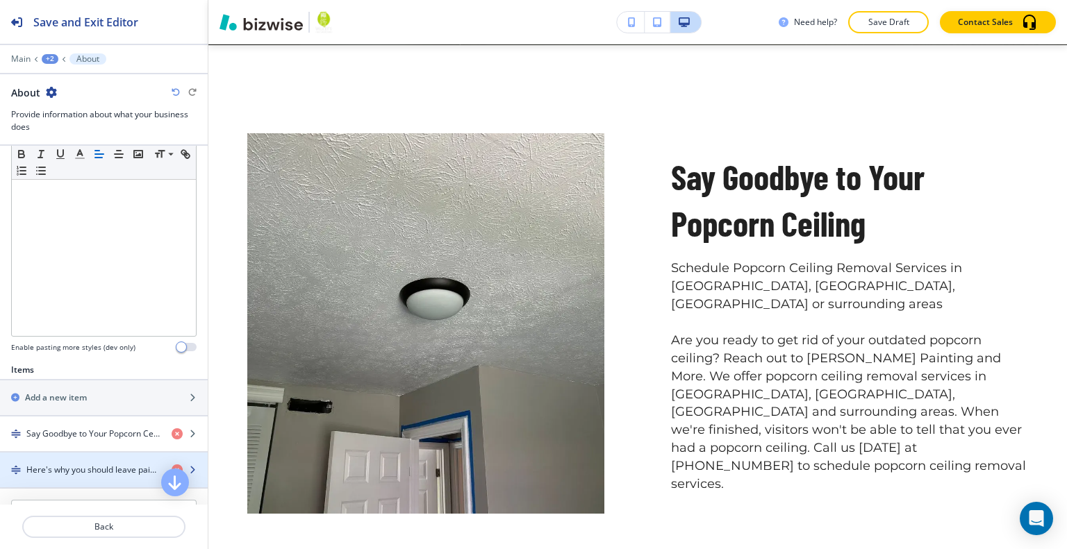
scroll to position [417, 0]
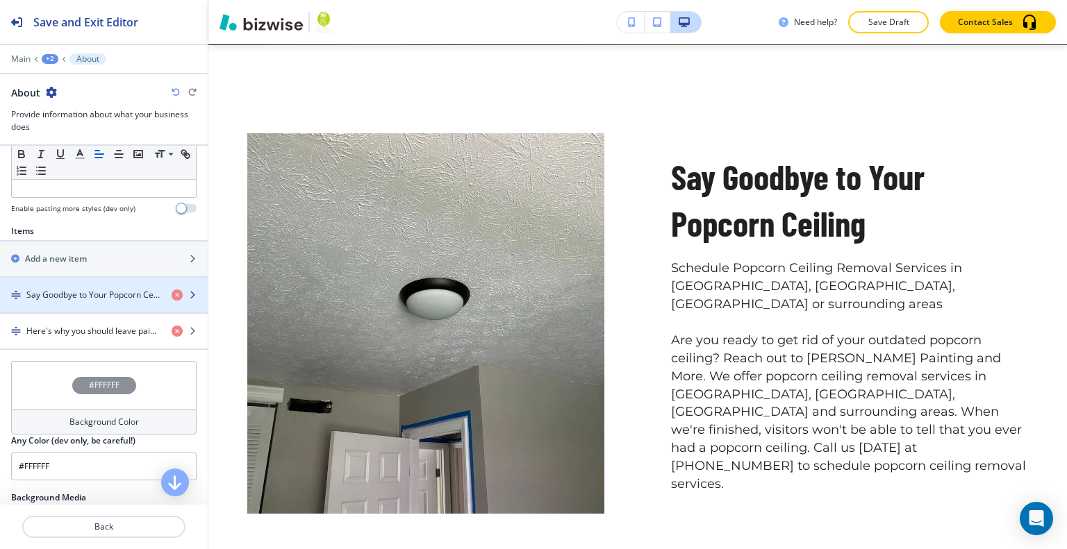
click at [100, 301] on div "button" at bounding box center [104, 306] width 208 height 11
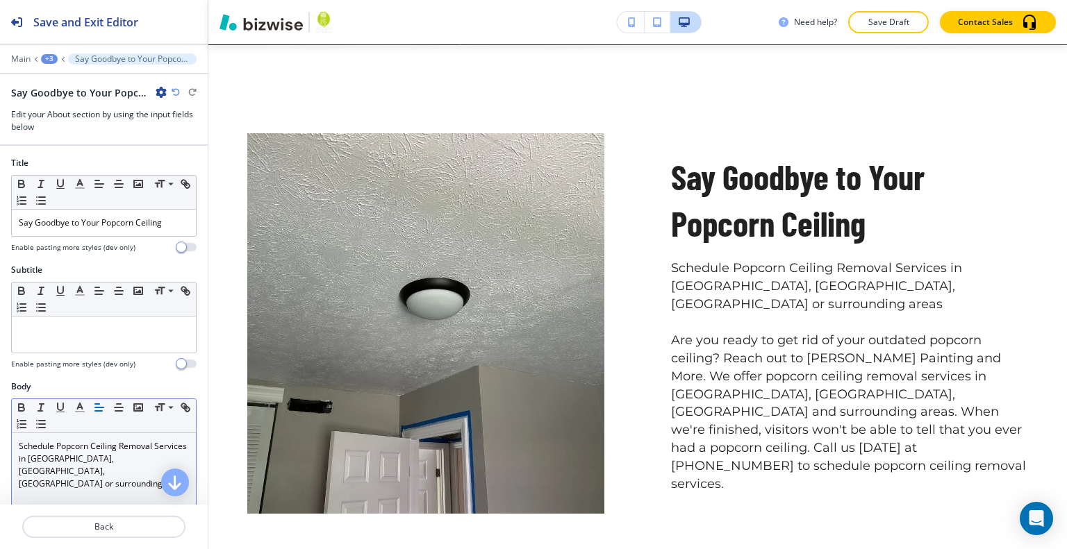
scroll to position [208, 0]
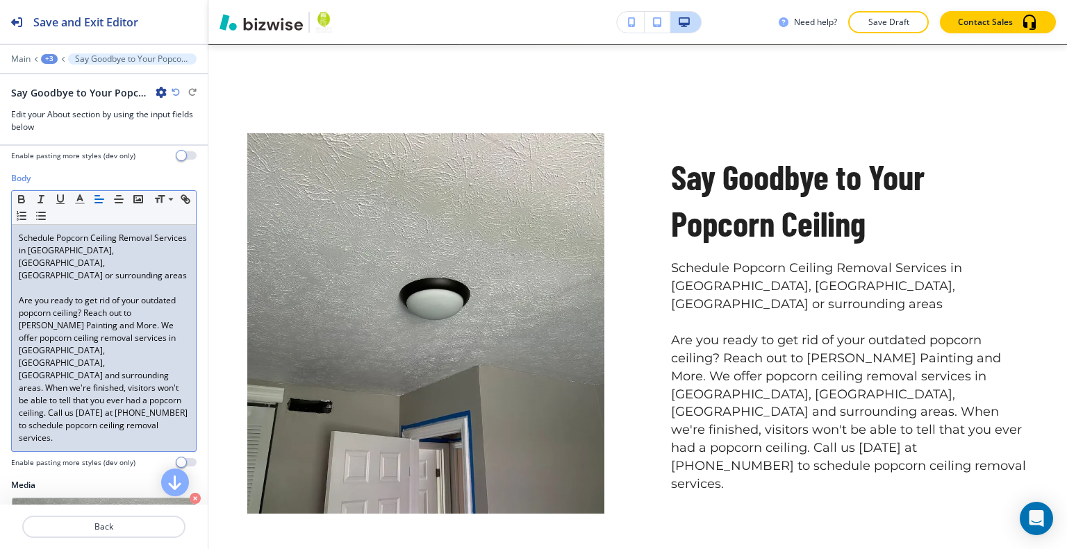
click at [99, 249] on p "Schedule Popcorn Ceiling Removal Services in Kodak, Dandridge, TN or surroundin…" at bounding box center [104, 257] width 170 height 50
drag, startPoint x: 102, startPoint y: 268, endPoint x: 0, endPoint y: 220, distance: 112.8
click at [0, 220] on div "Body Small Normal Large Huge Schedule Popcorn Ceiling Removal Services in Kodak…" at bounding box center [104, 325] width 208 height 307
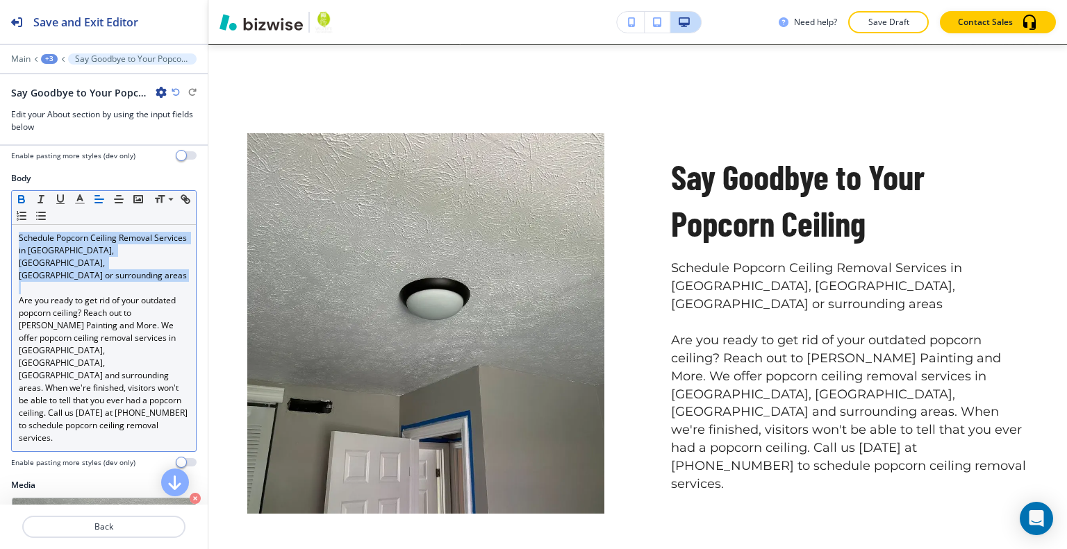
click at [17, 198] on icon "button" at bounding box center [21, 199] width 13 height 13
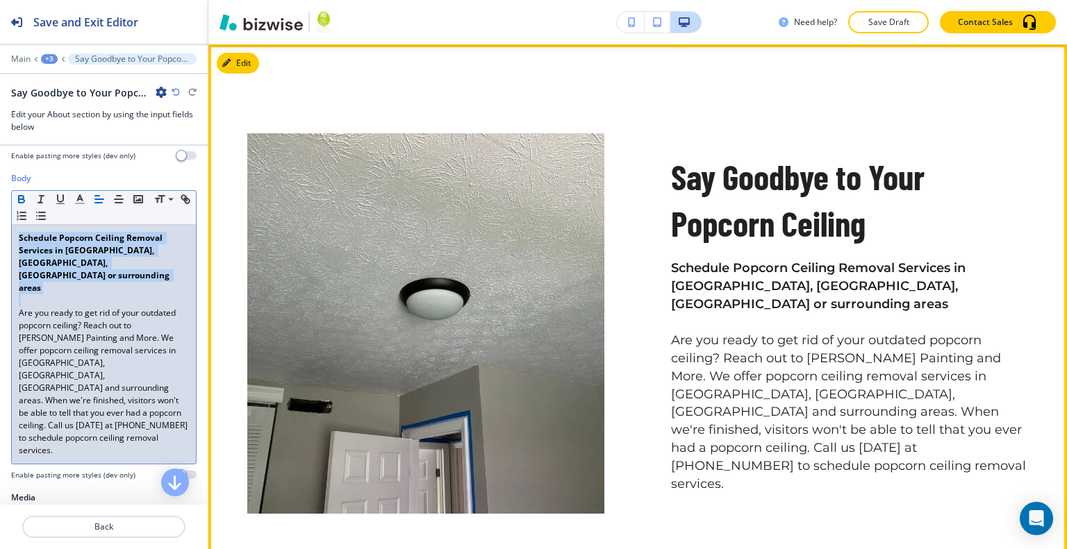
scroll to position [738, 0]
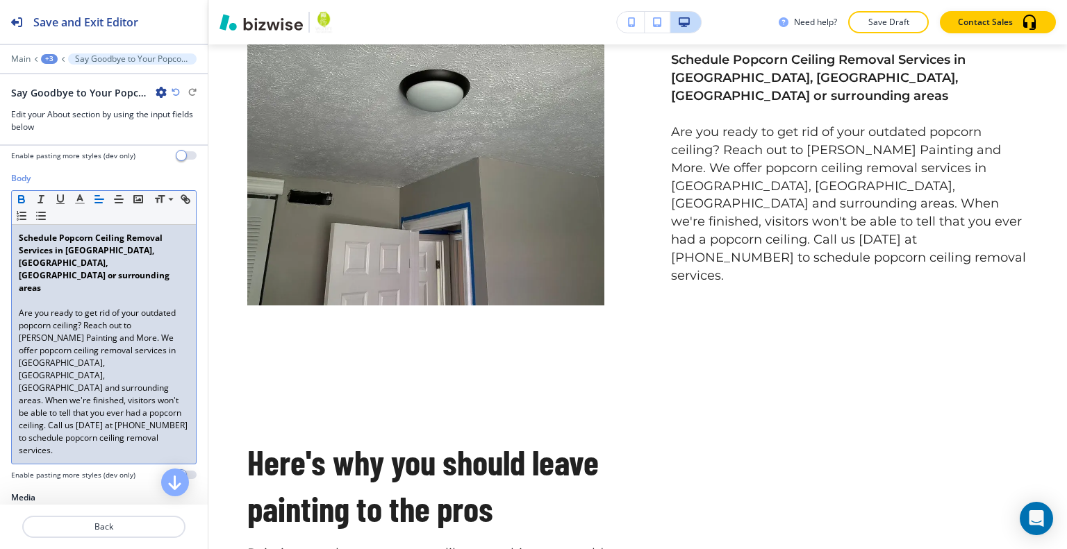
click at [49, 375] on p "Are you ready to get rid of your outdated popcorn ceiling? Reach out to Whaley’…" at bounding box center [104, 382] width 170 height 150
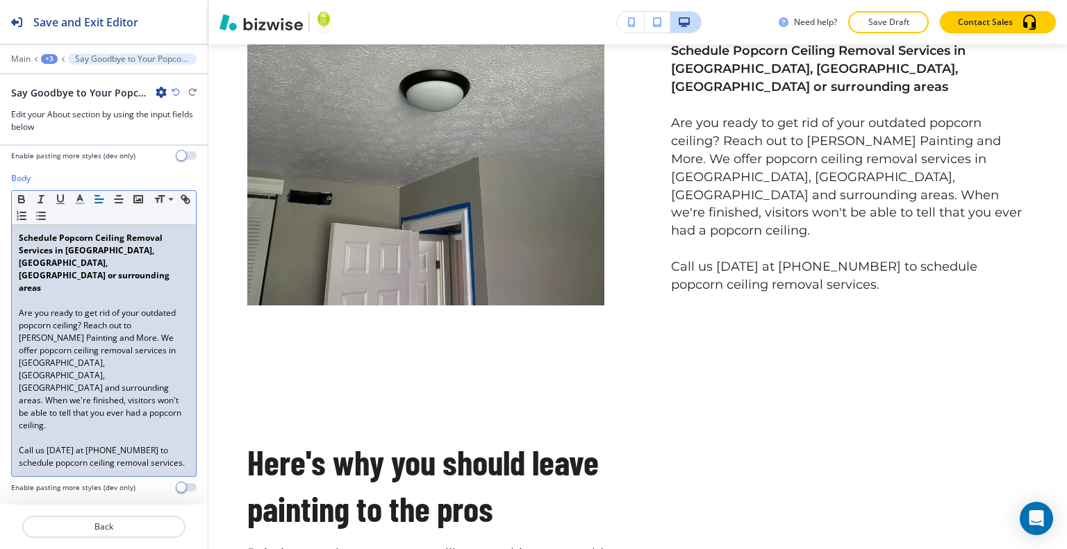
scroll to position [408, 0]
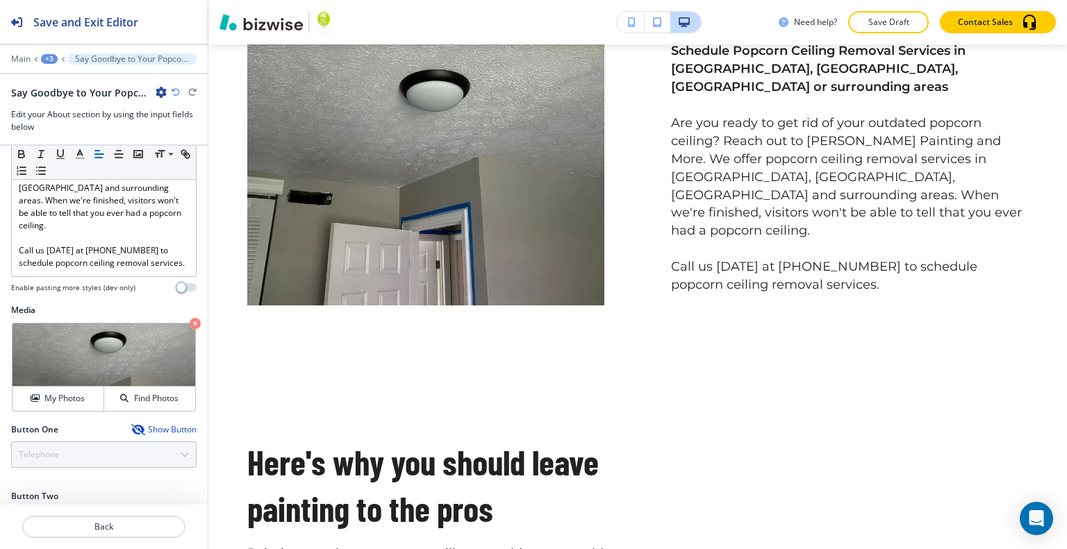
click at [60, 424] on div "Button One Show Button Telephone Telephone External Link Social Media Email Fil…" at bounding box center [103, 446] width 185 height 44
click at [134, 424] on div "Show Button" at bounding box center [163, 429] width 65 height 11
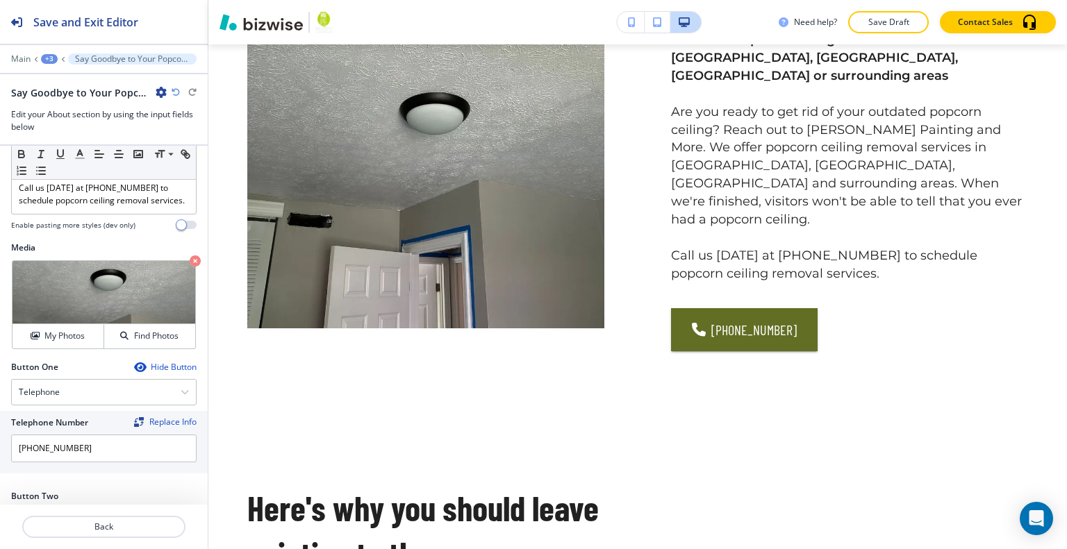
click at [107, 509] on div "Select Button Type" at bounding box center [104, 521] width 184 height 25
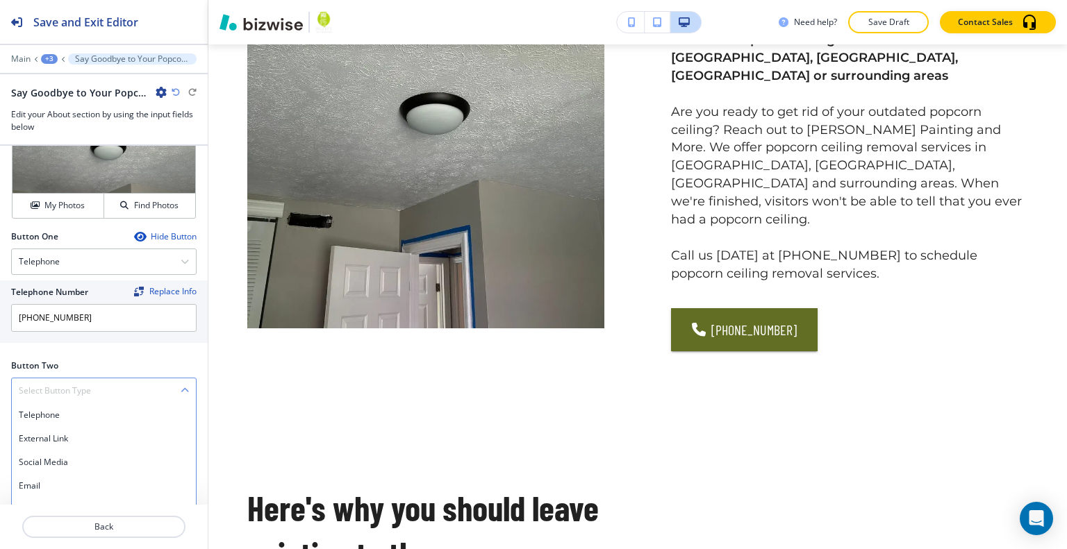
click at [98, 527] on h4 "Internal Link" at bounding box center [104, 533] width 170 height 13
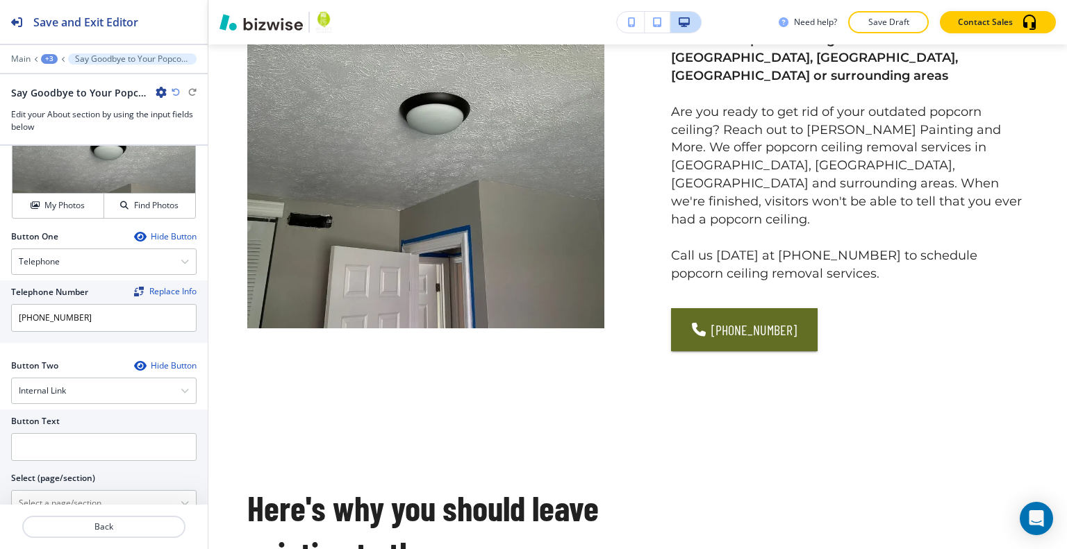
scroll to position [599, 0]
click at [93, 463] on div at bounding box center [103, 468] width 185 height 11
click at [77, 435] on input "text" at bounding box center [103, 449] width 185 height 28
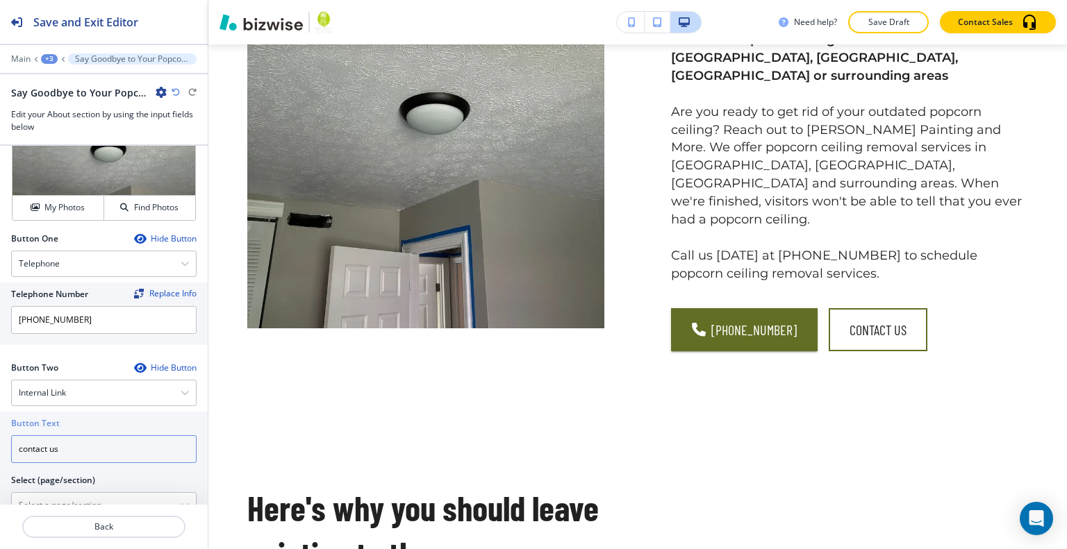
type input "contact us"
click at [50, 487] on div at bounding box center [103, 490] width 185 height 6
click at [52, 494] on \(page\/section\) "Manual Input" at bounding box center [96, 506] width 169 height 24
type \(page\/section\) "CONTACT US"
click at [96, 524] on h4 "CONTACT US" at bounding box center [104, 530] width 170 height 13
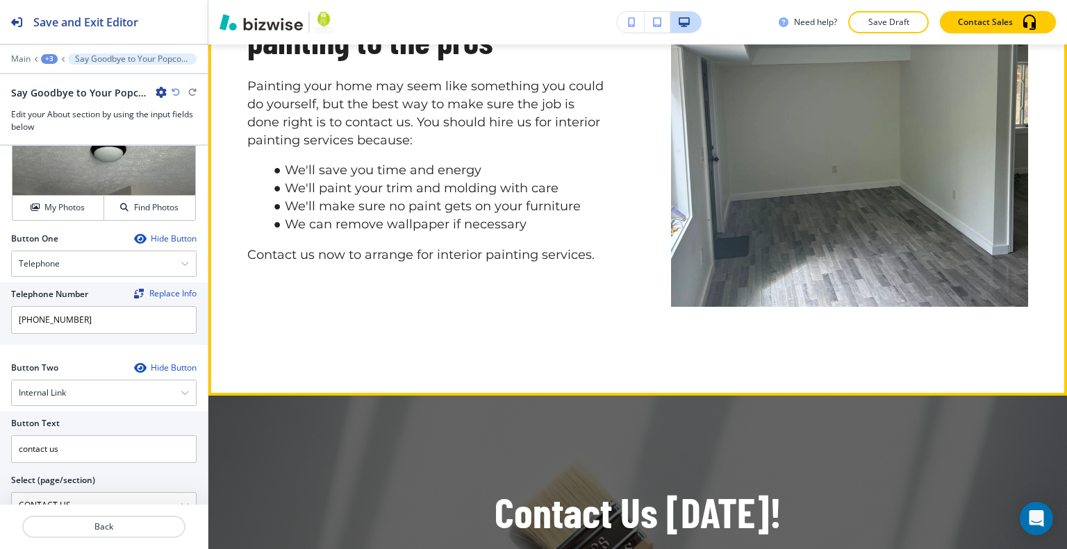
scroll to position [1502, 0]
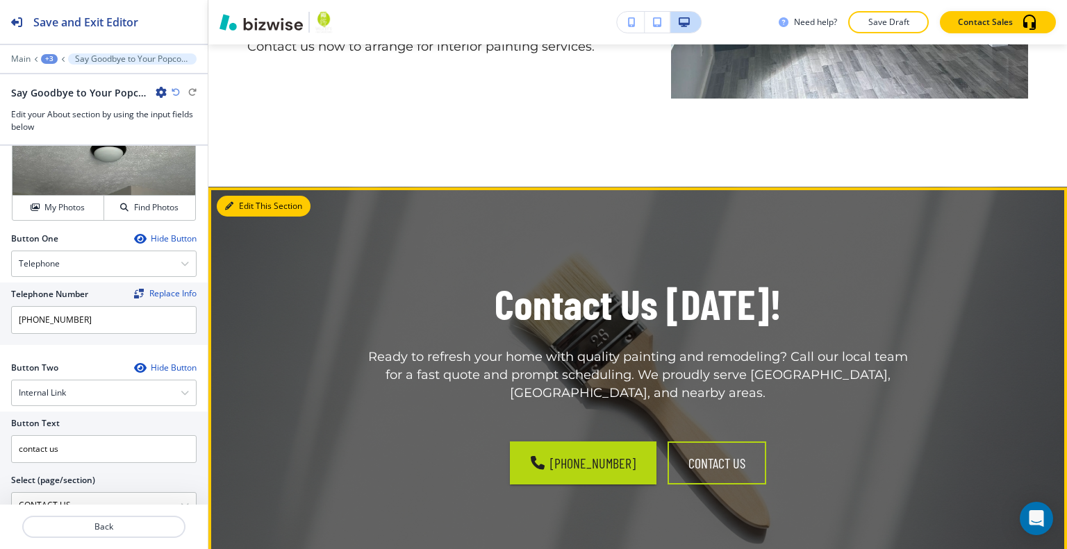
click at [249, 196] on button "Edit This Section" at bounding box center [264, 206] width 94 height 21
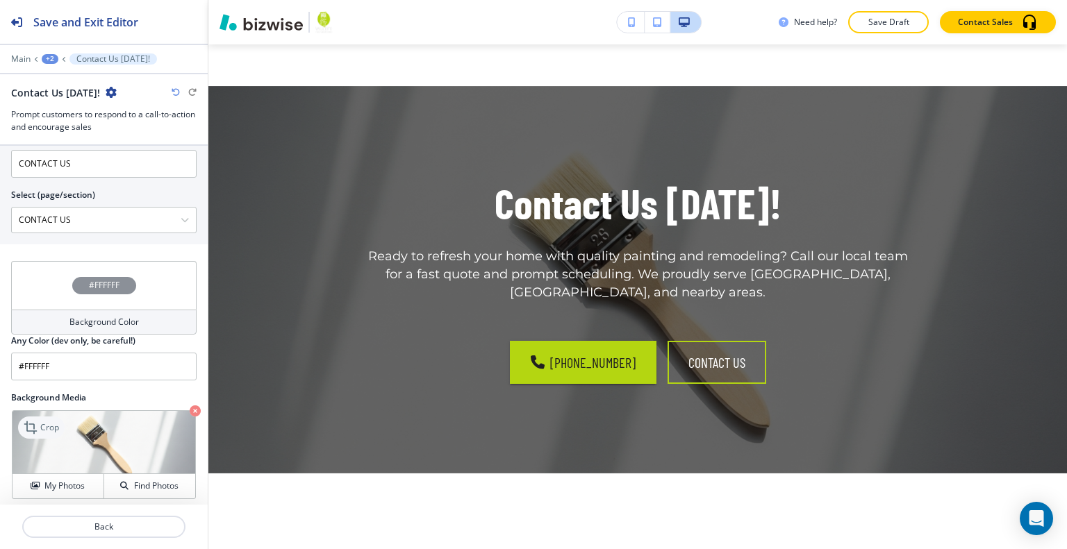
scroll to position [741, 0]
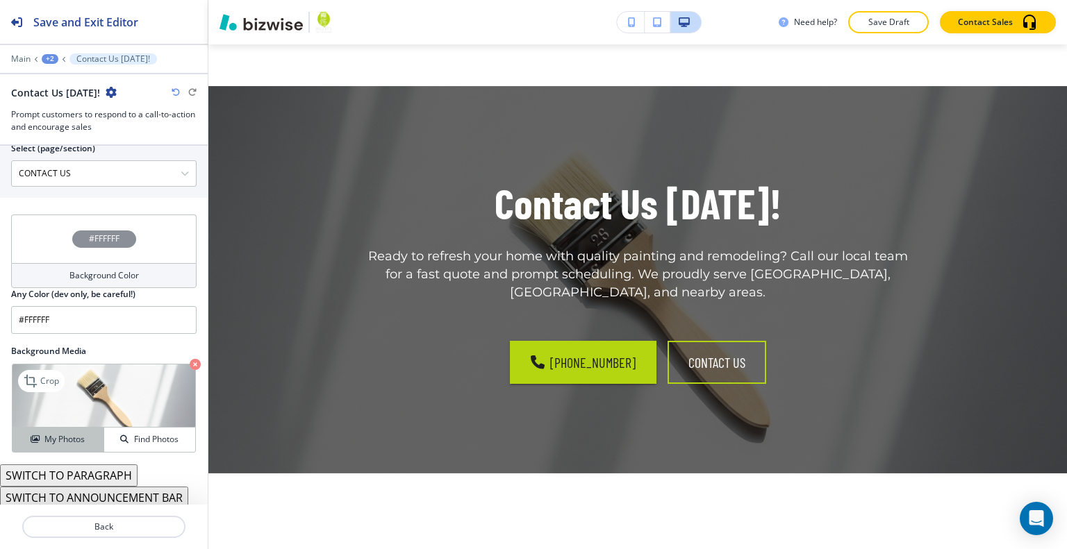
click at [56, 435] on h4 "My Photos" at bounding box center [64, 439] width 40 height 13
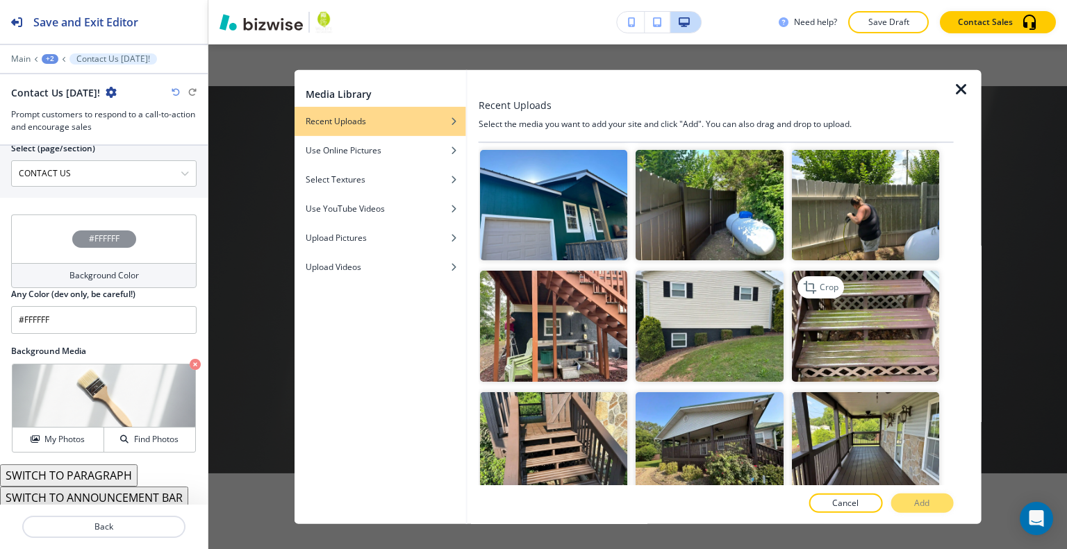
scroll to position [625, 0]
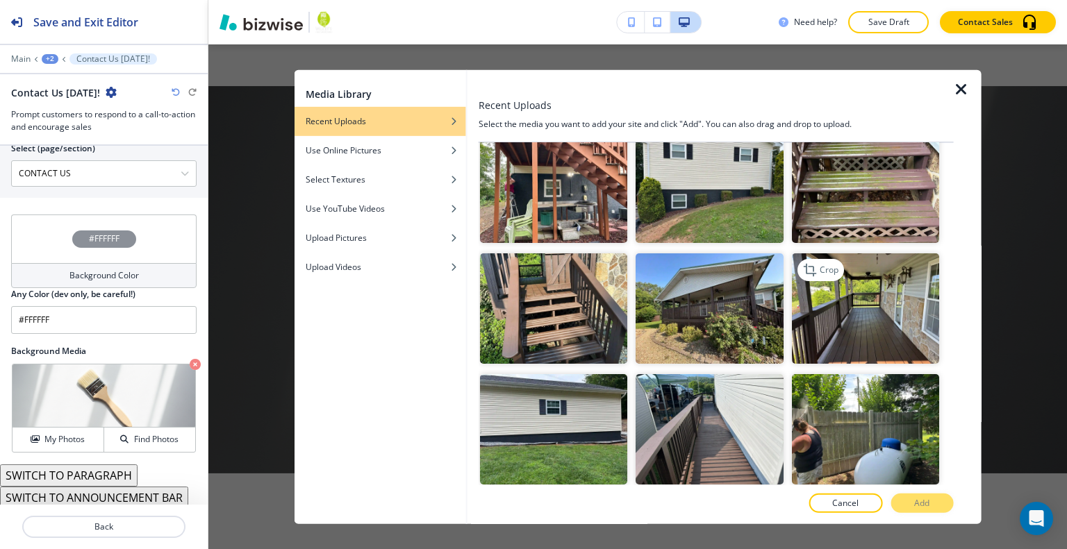
click at [861, 301] on img "button" at bounding box center [864, 308] width 147 height 110
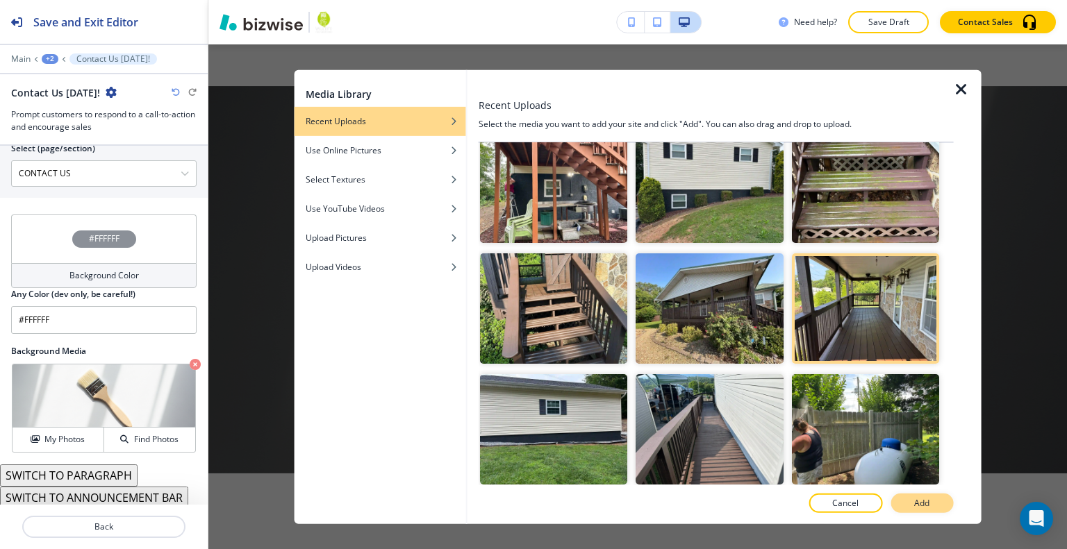
click at [920, 501] on p "Add" at bounding box center [921, 503] width 15 height 13
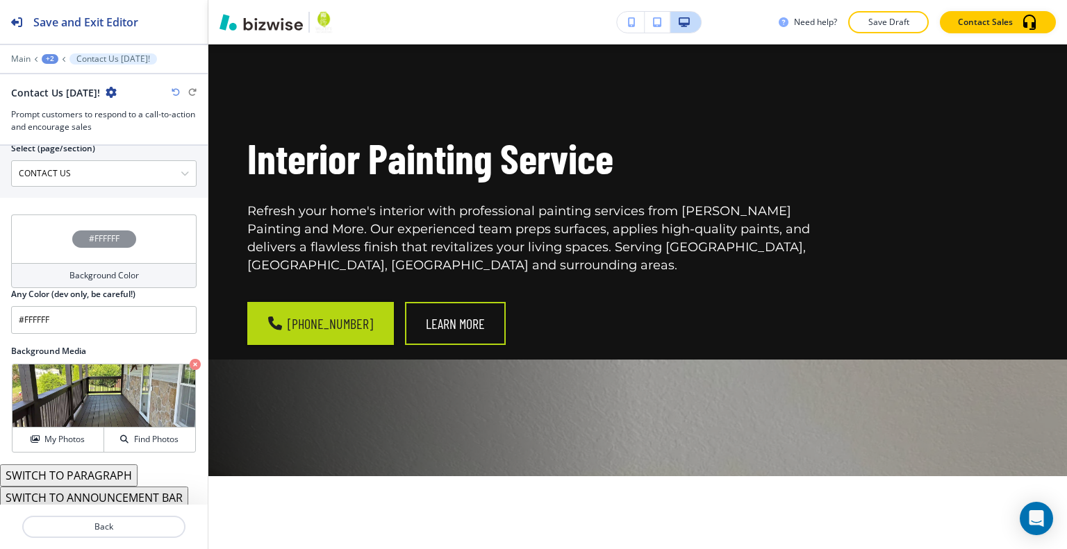
scroll to position [0, 0]
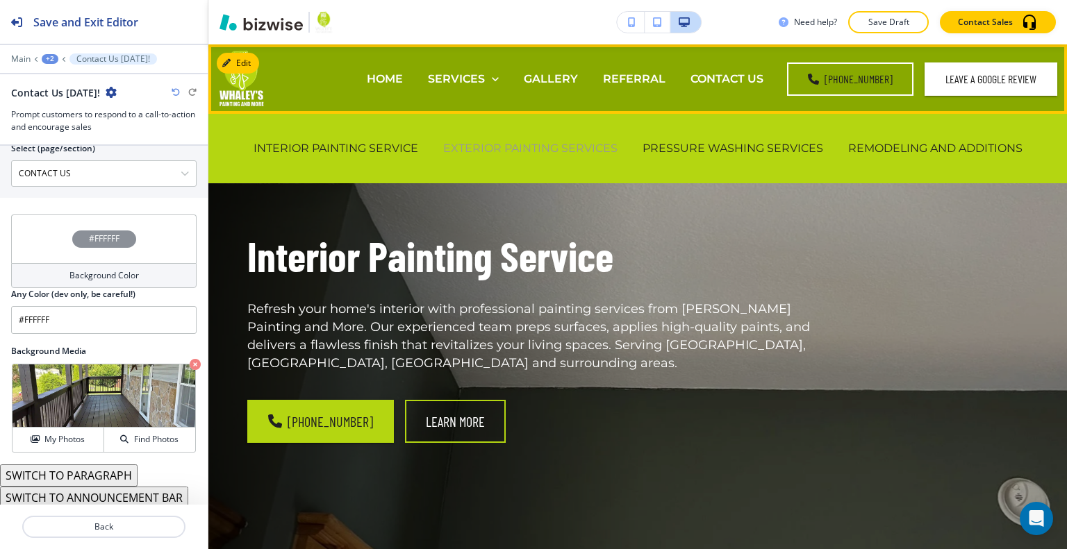
click at [508, 141] on p "EXTERIOR PAINTING SERVICES" at bounding box center [530, 148] width 174 height 16
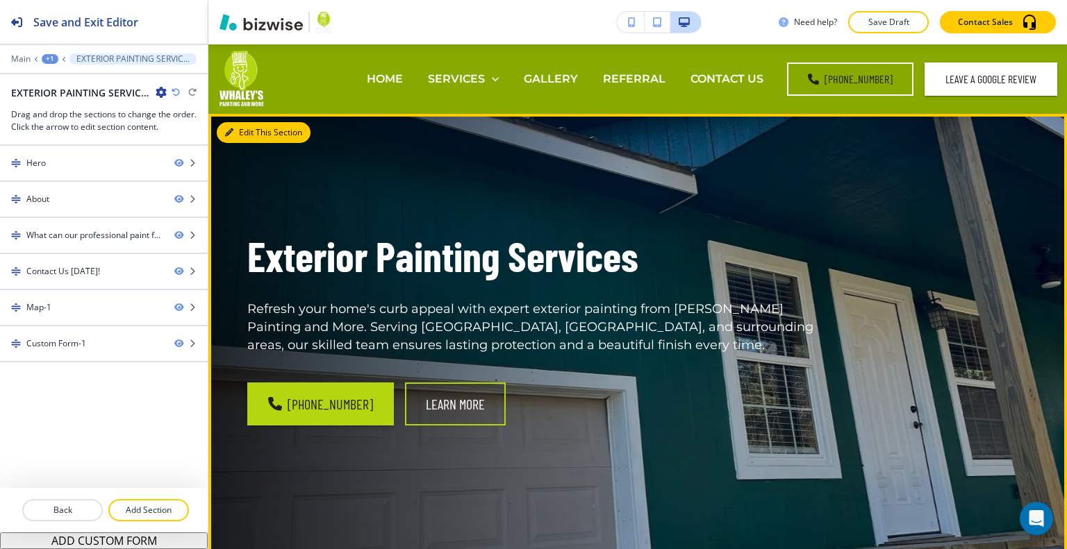
click at [242, 127] on button "Edit This Section" at bounding box center [264, 132] width 94 height 21
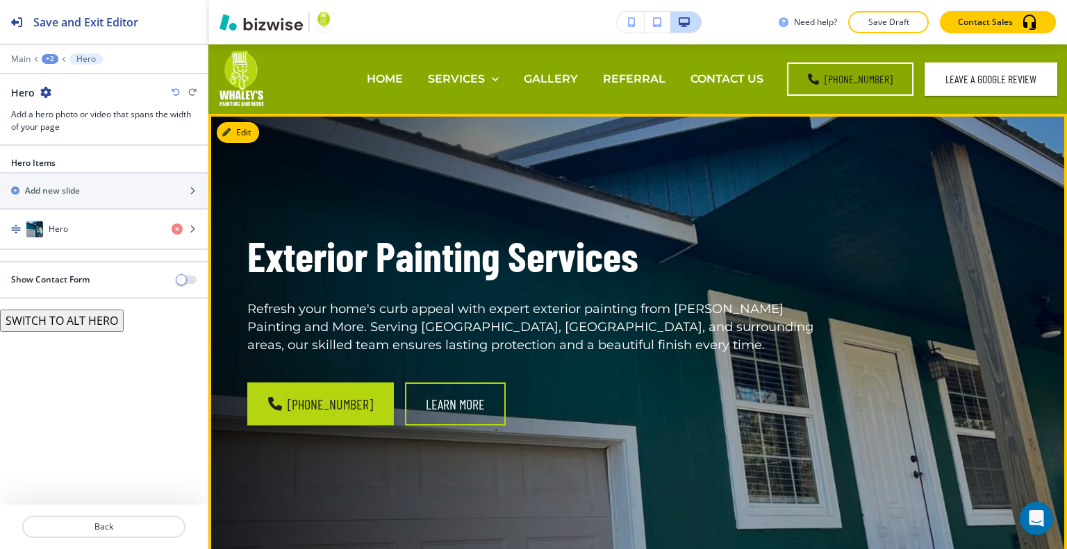
scroll to position [69, 0]
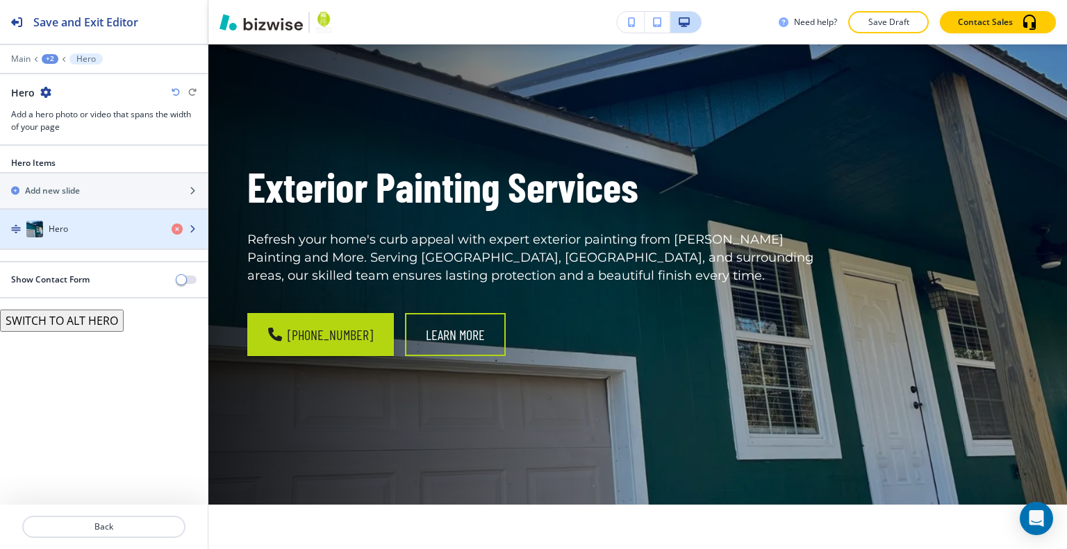
click at [137, 238] on div "button" at bounding box center [104, 243] width 208 height 11
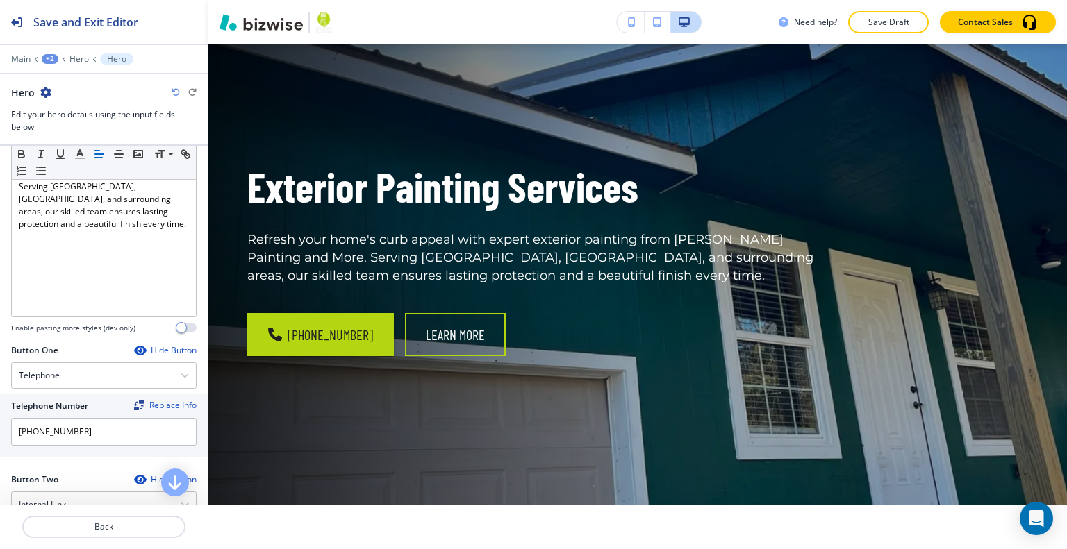
scroll to position [625, 0]
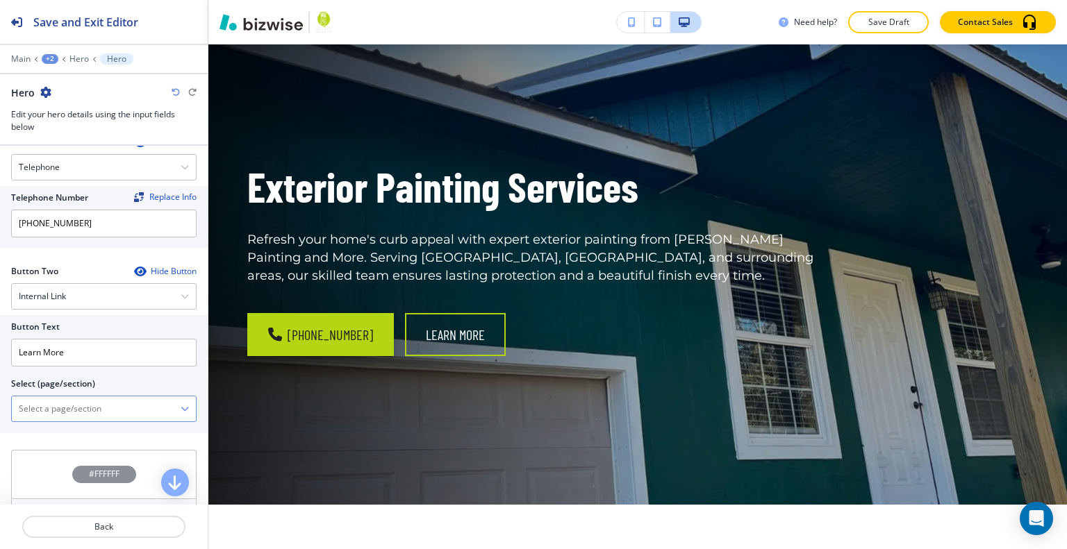
click at [108, 399] on \(page\/section\) "Manual Input" at bounding box center [96, 409] width 169 height 24
type \(page\/section\) "CONTACT US"
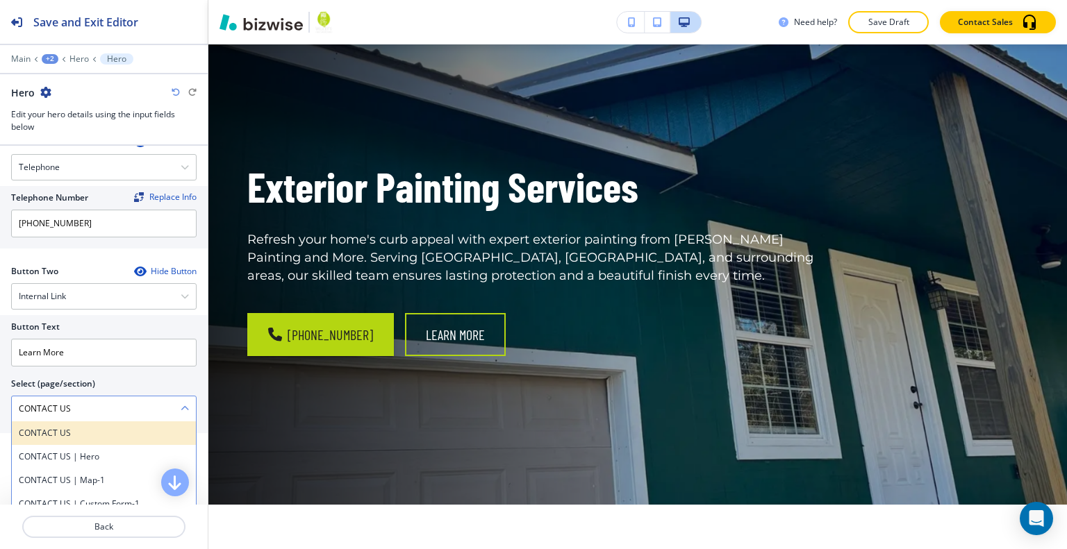
click at [83, 427] on h4 "CONTACT US" at bounding box center [104, 433] width 170 height 13
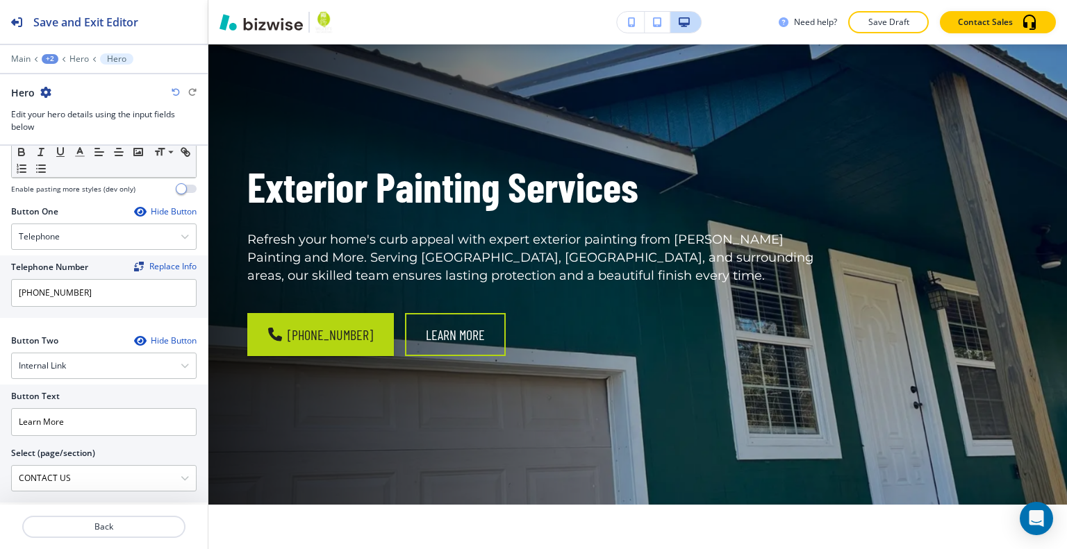
scroll to position [695, 0]
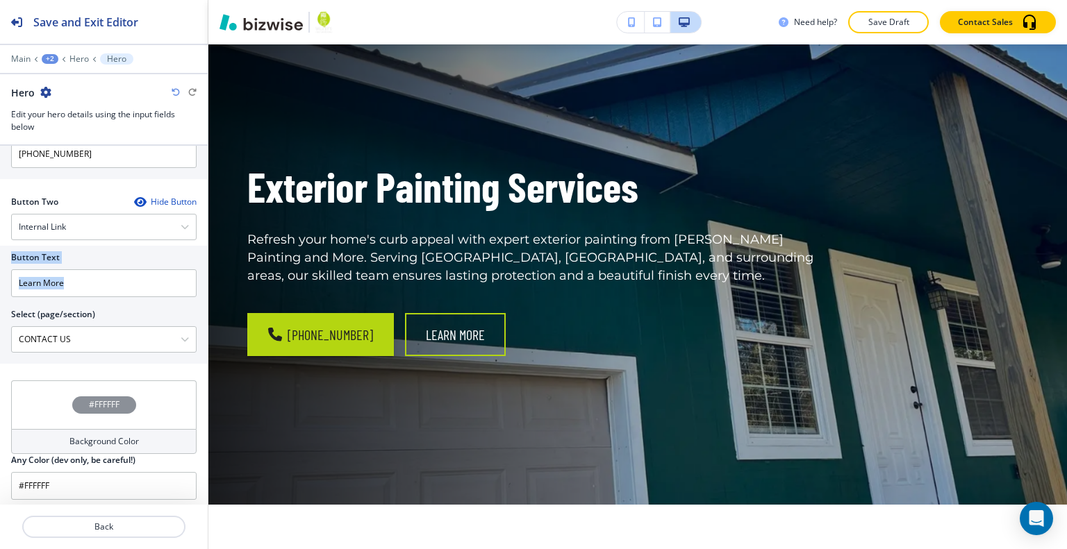
drag, startPoint x: 84, startPoint y: 299, endPoint x: 30, endPoint y: 246, distance: 75.6
click at [11, 246] on div "Button Text Learn More Select (page/section) CONTACT US CONTACT US CONTACT US |…" at bounding box center [103, 299] width 185 height 107
click at [76, 279] on input "Learn More" at bounding box center [103, 283] width 185 height 28
click at [99, 279] on input "Learn More" at bounding box center [103, 283] width 185 height 28
click at [0, 261] on div "Button Text Learn More Select (page/section) CONTACT US CONTACT US CONTACT US |…" at bounding box center [104, 305] width 208 height 118
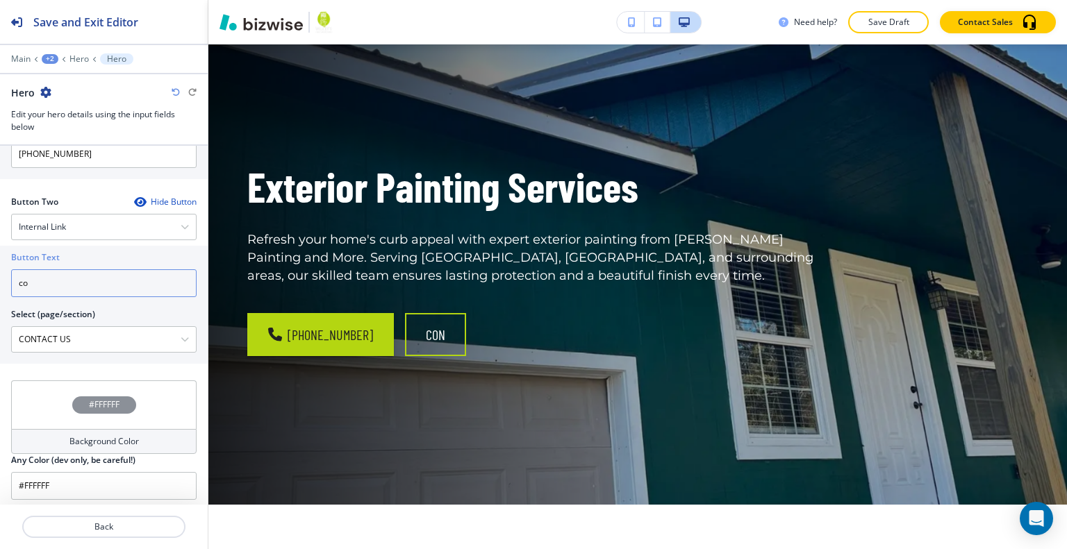
type input "c"
type input "CONTACT US"
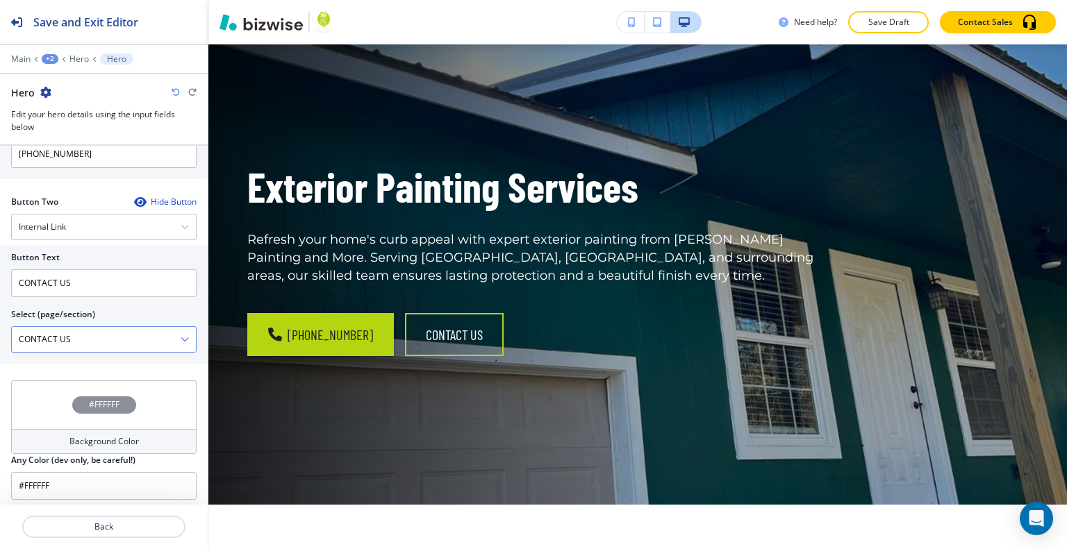
click at [158, 340] on \(page\/section\) "CONTACT US" at bounding box center [96, 340] width 169 height 24
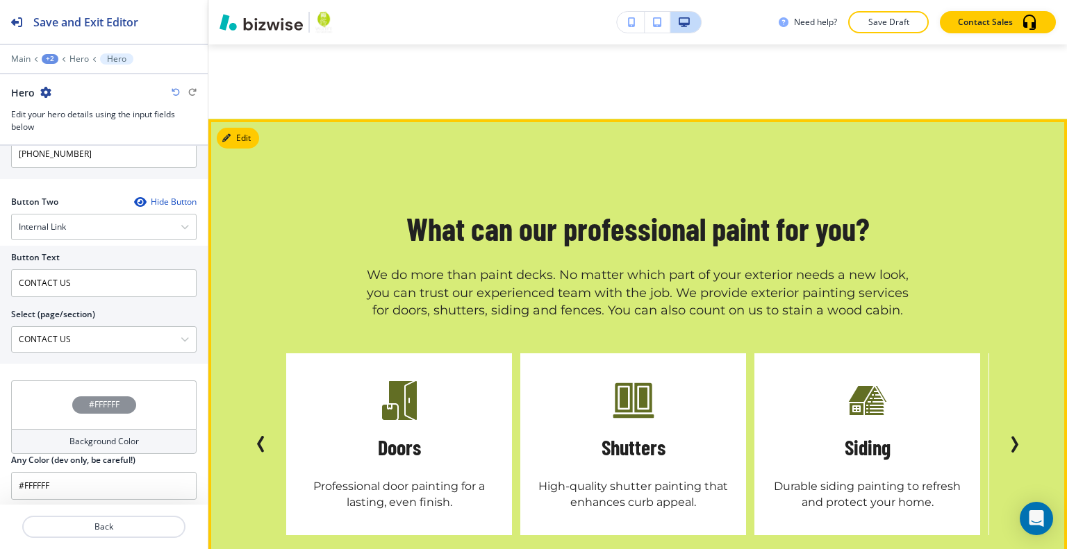
scroll to position [1181, 0]
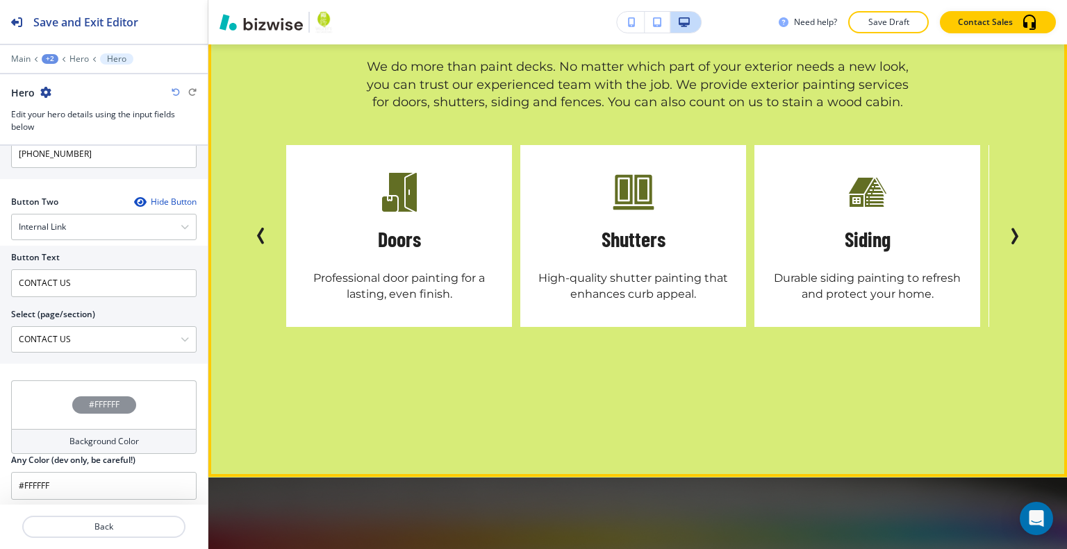
click at [1008, 228] on icon "Next Slide" at bounding box center [1014, 236] width 17 height 17
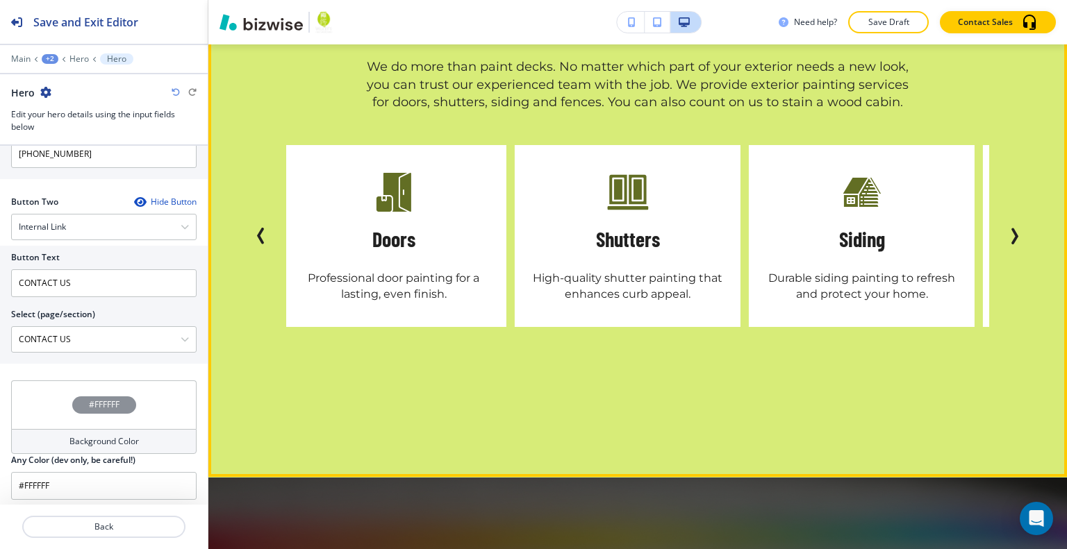
click at [1008, 228] on icon "Next Slide" at bounding box center [1014, 236] width 17 height 17
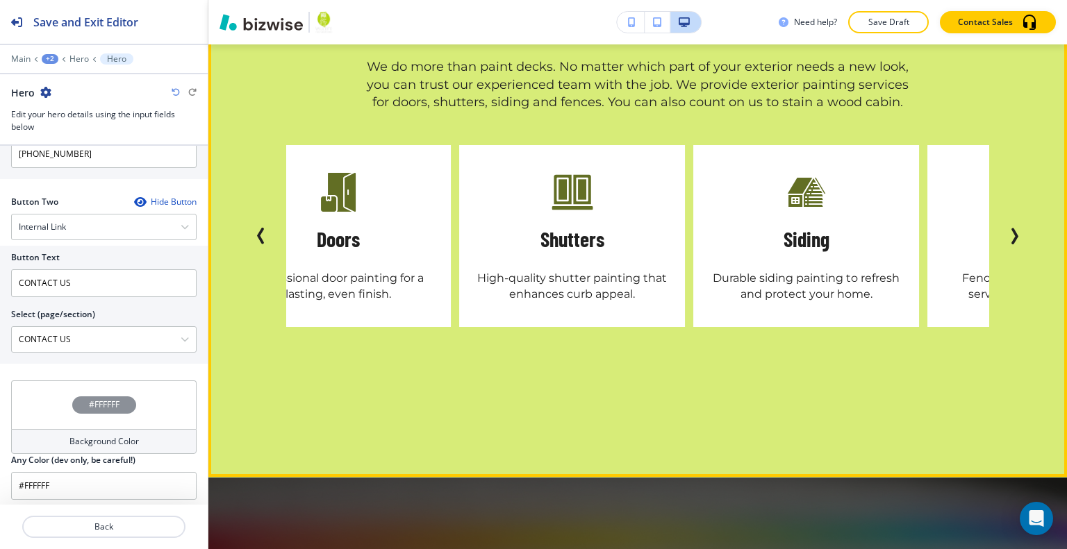
click at [1008, 228] on icon "Next Slide" at bounding box center [1014, 236] width 17 height 17
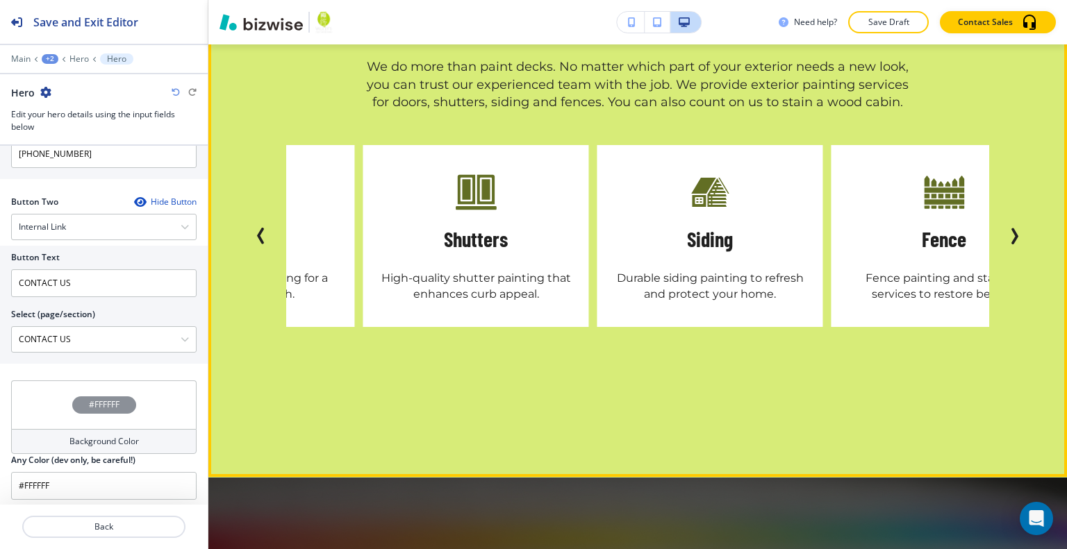
click at [1008, 228] on icon "Next Slide" at bounding box center [1014, 236] width 17 height 17
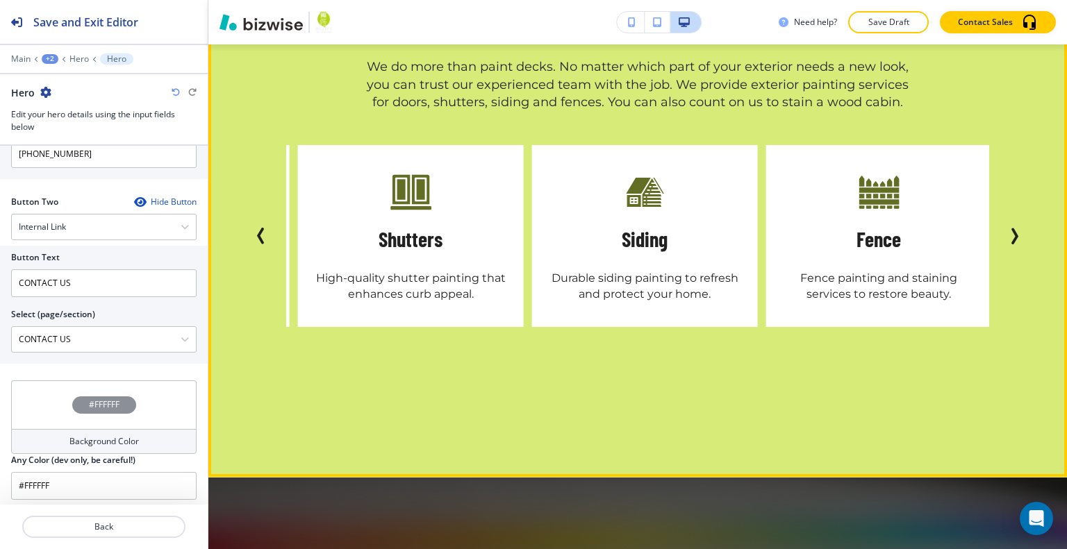
click at [1008, 228] on icon "Next Slide" at bounding box center [1014, 236] width 17 height 17
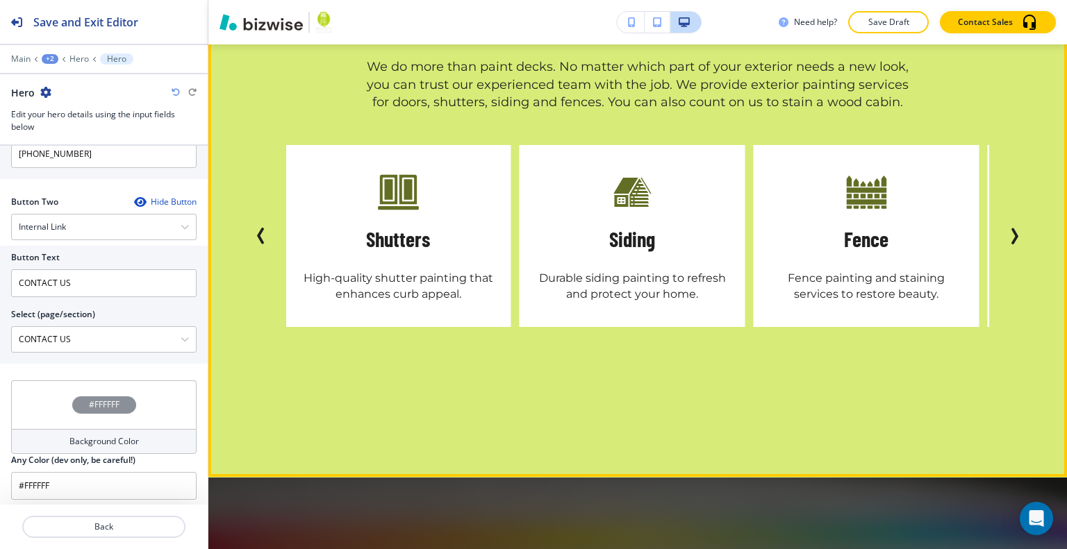
click at [1008, 228] on icon "Next Slide" at bounding box center [1014, 236] width 17 height 17
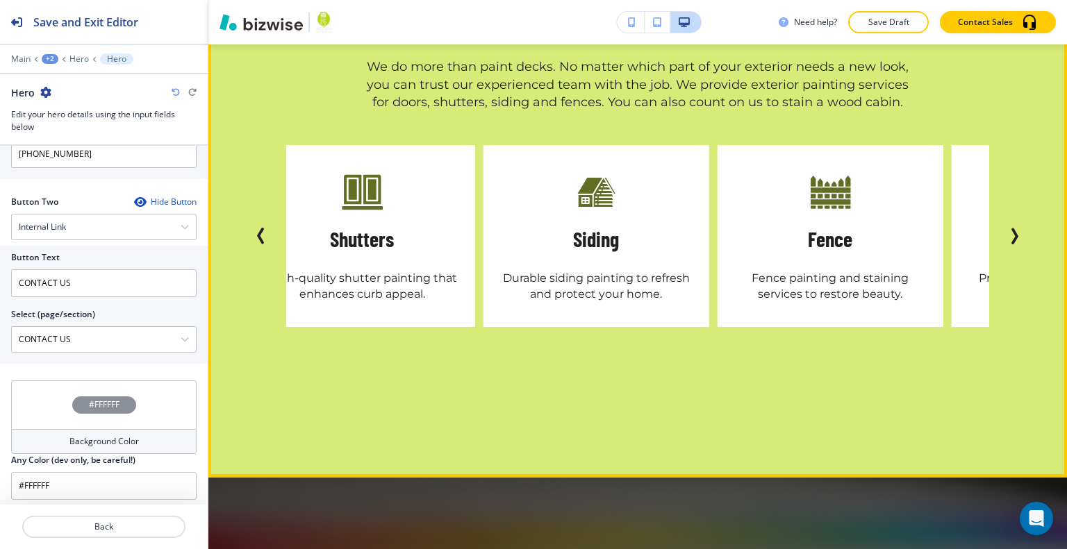
click at [1008, 228] on icon "Next Slide" at bounding box center [1014, 236] width 17 height 17
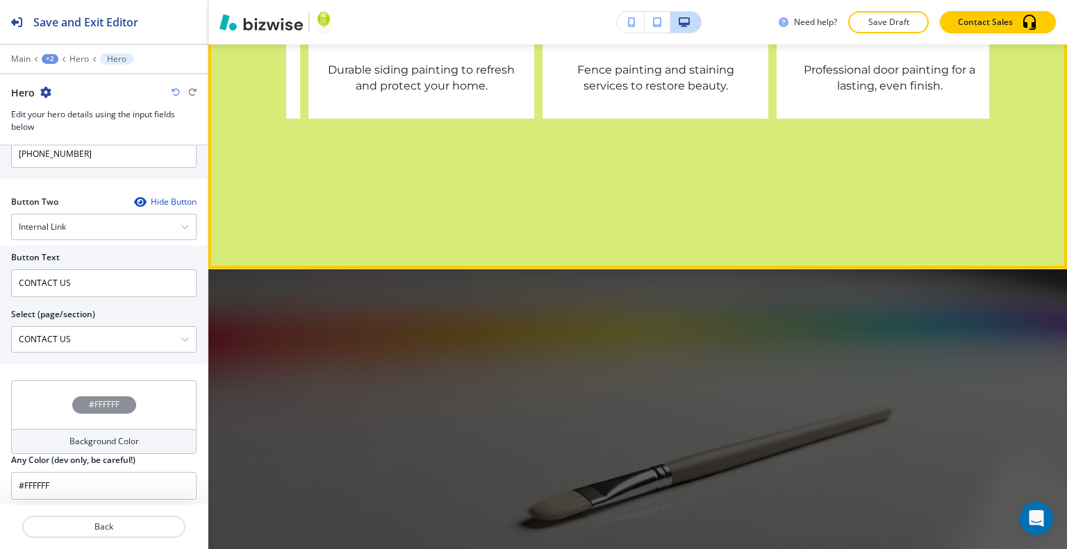
scroll to position [1458, 0]
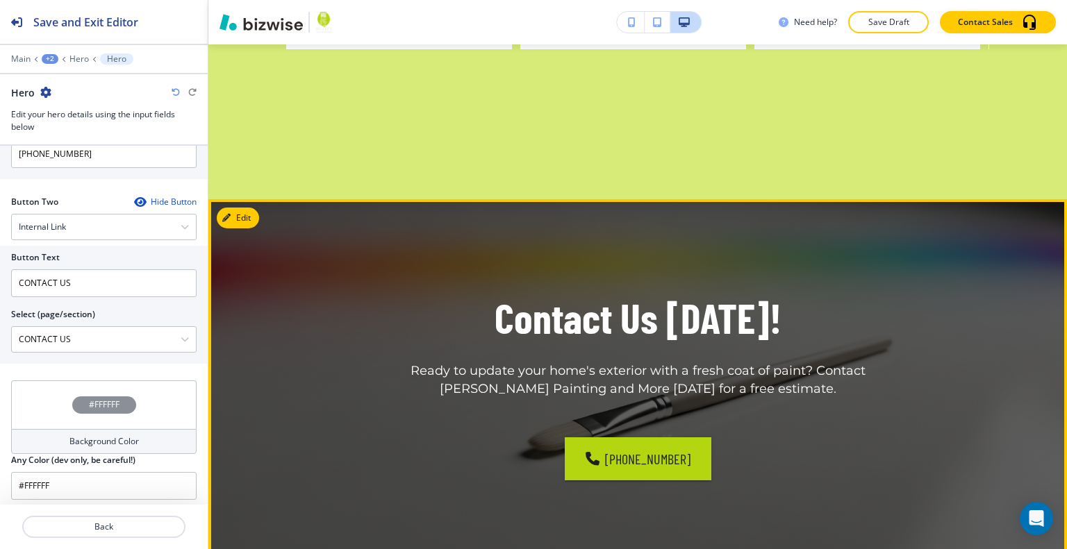
click at [713, 369] on p "Ready to update your home's exterior with a fresh coat of paint? Contact Whaley…" at bounding box center [638, 381] width 542 height 36
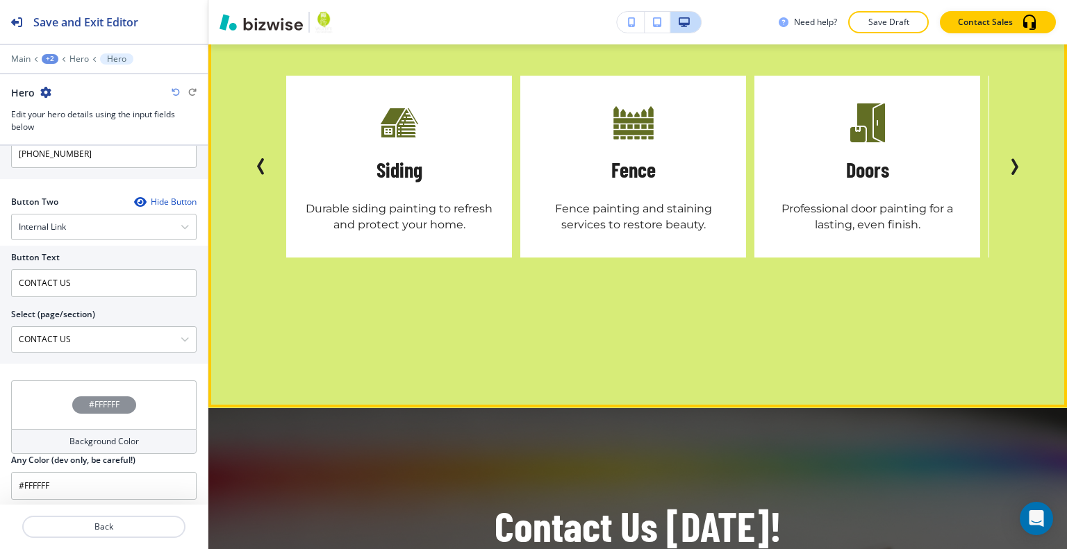
scroll to position [1528, 0]
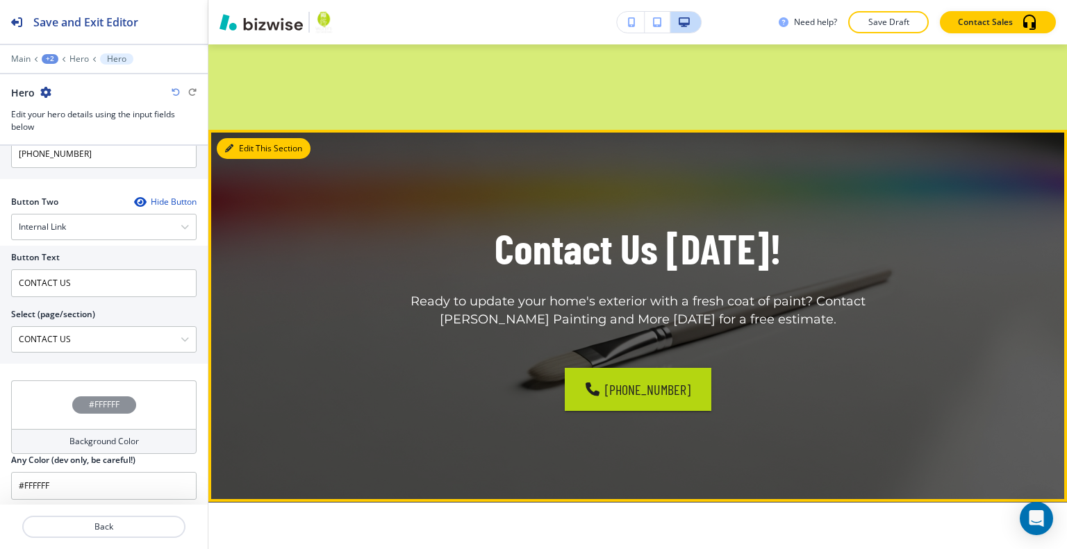
click at [248, 138] on button "Edit This Section" at bounding box center [264, 148] width 94 height 21
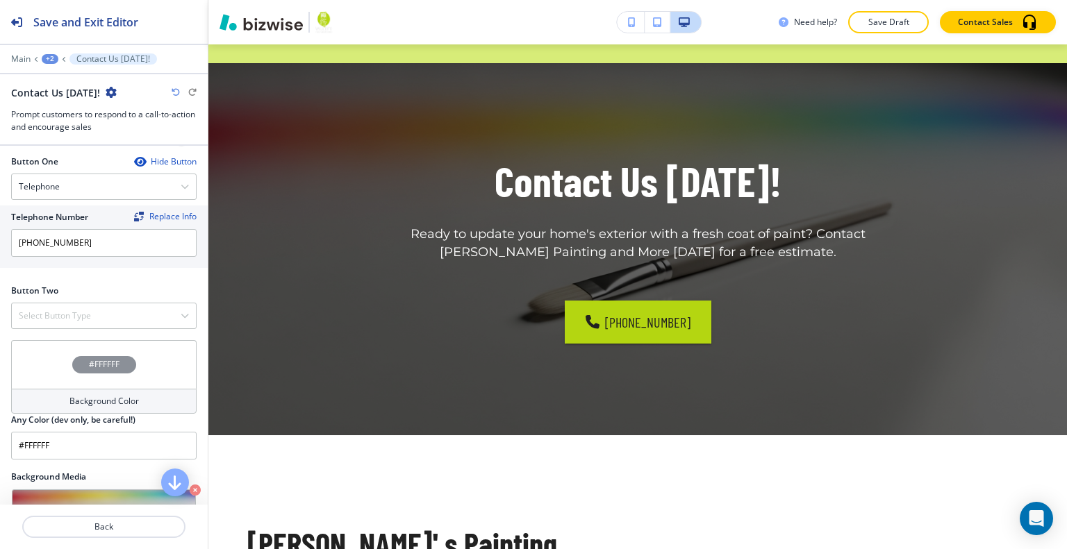
scroll to position [612, 0]
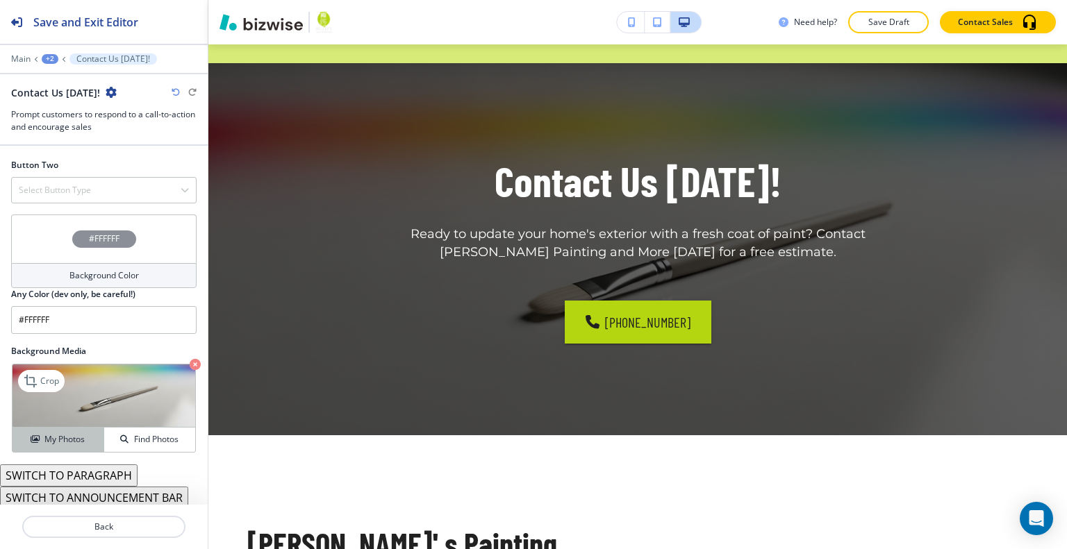
click at [67, 444] on button "My Photos" at bounding box center [59, 440] width 92 height 24
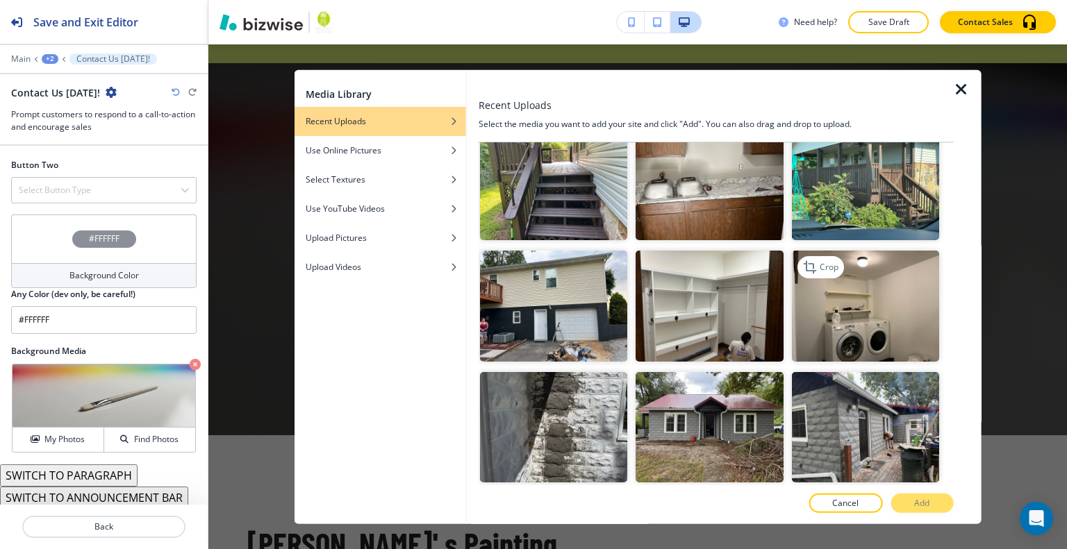
scroll to position [1181, 0]
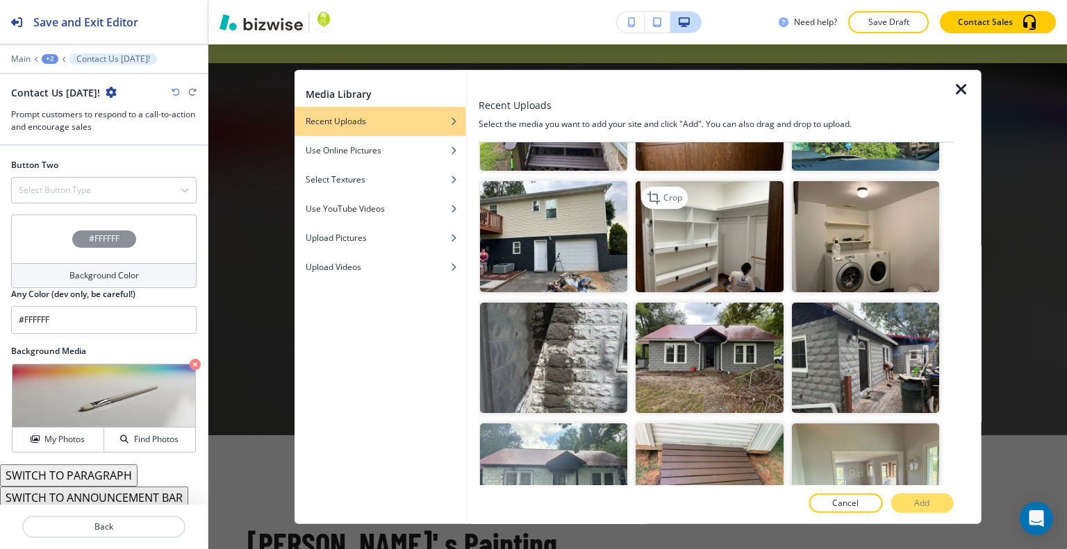
click at [739, 222] on img "button" at bounding box center [708, 236] width 147 height 110
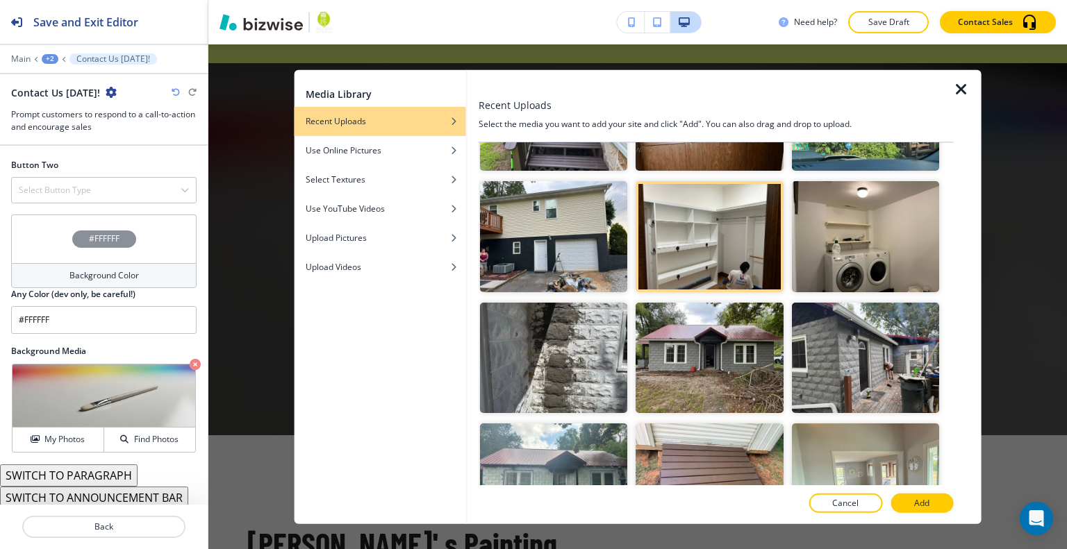
click at [908, 496] on button "Add" at bounding box center [921, 503] width 63 height 19
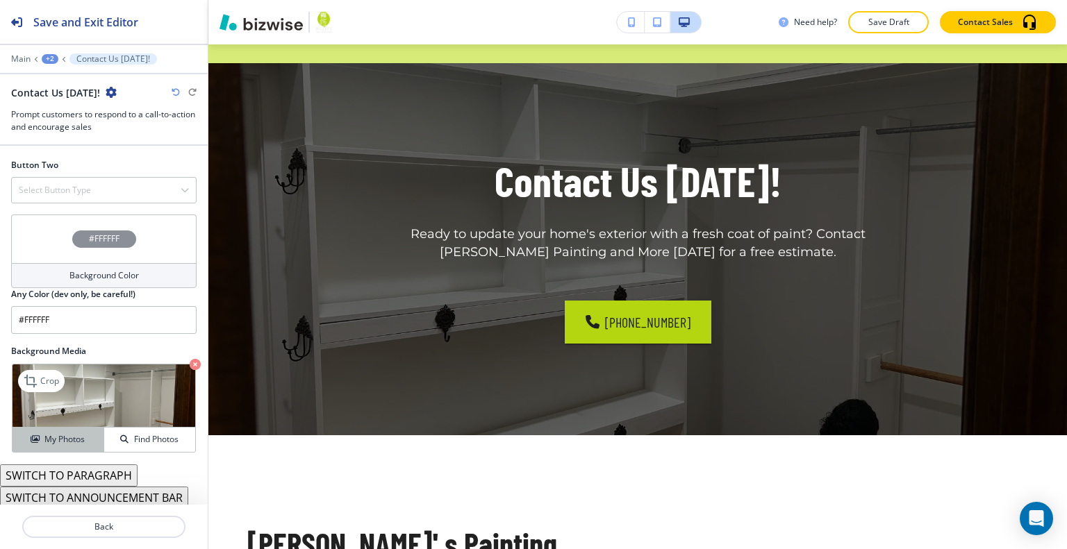
click at [67, 435] on h4 "My Photos" at bounding box center [64, 439] width 40 height 13
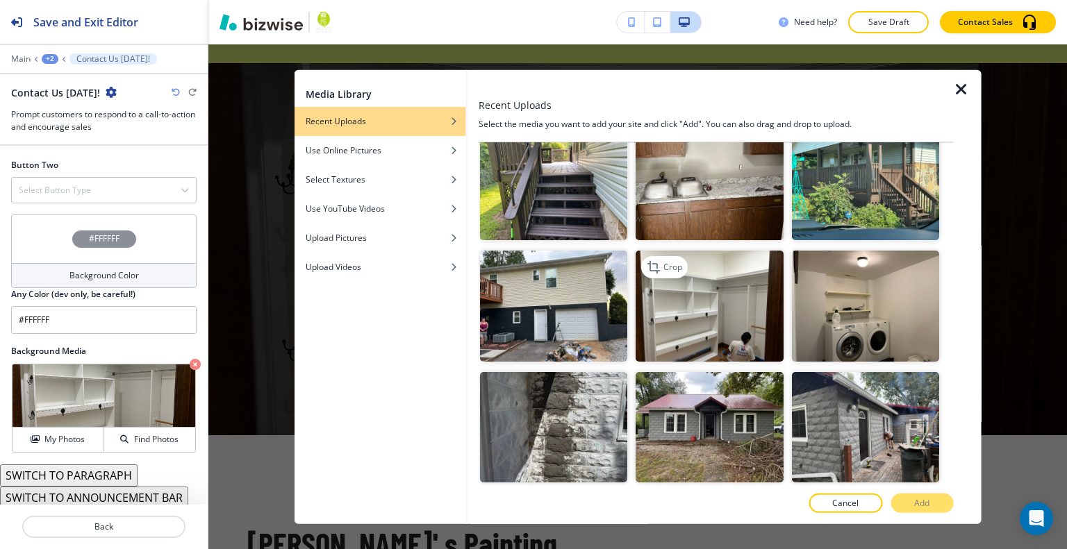
scroll to position [903, 0]
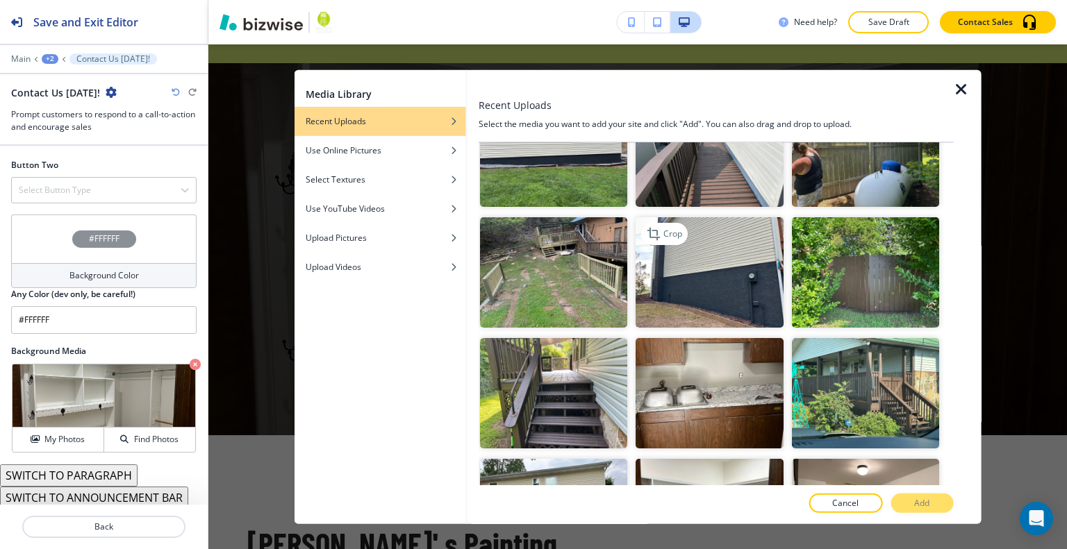
click at [727, 244] on img "button" at bounding box center [708, 272] width 147 height 110
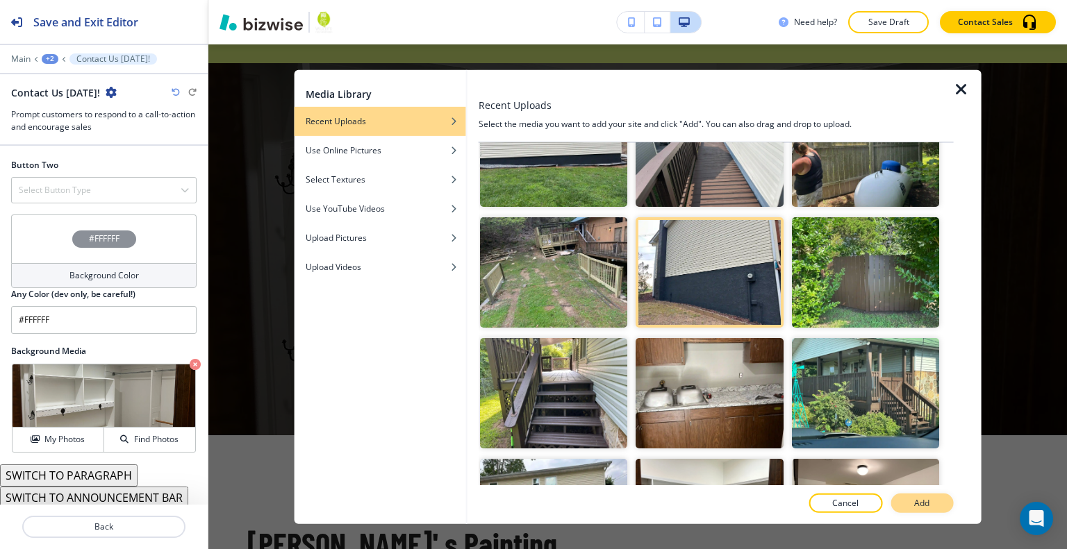
click at [942, 500] on button "Add" at bounding box center [921, 503] width 63 height 19
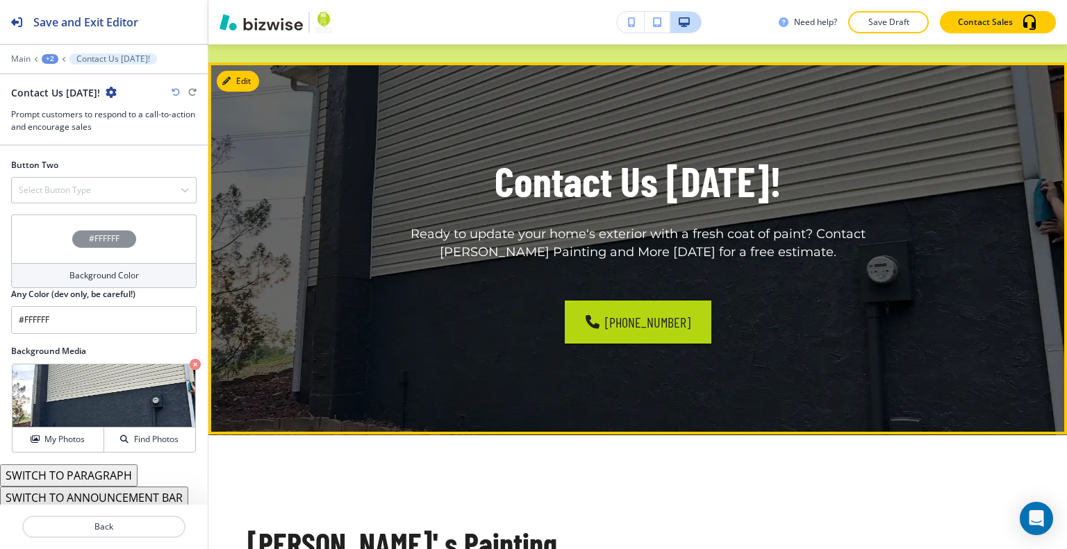
scroll to position [1526, 0]
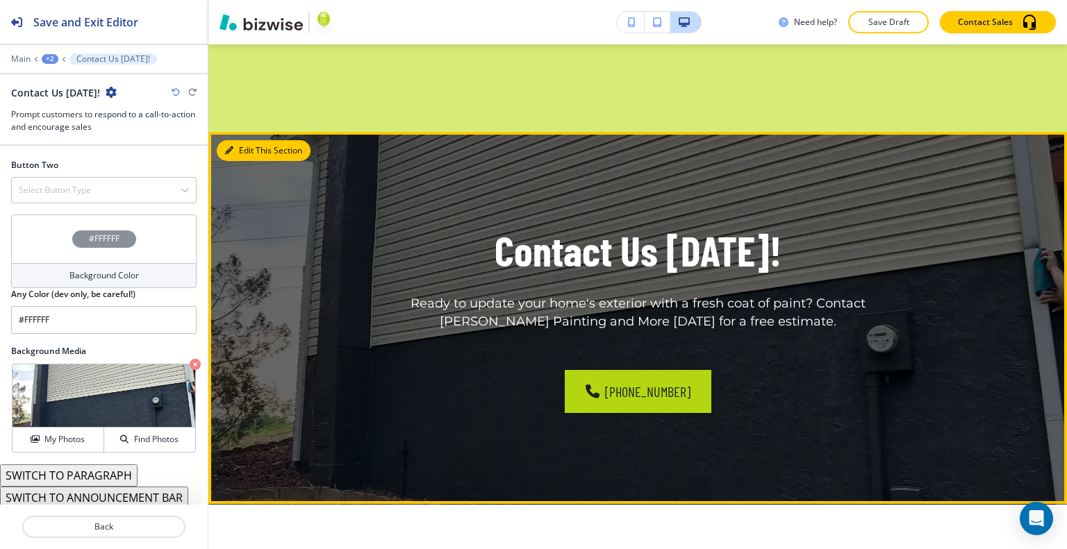
click at [237, 140] on button "Edit This Section" at bounding box center [264, 150] width 94 height 21
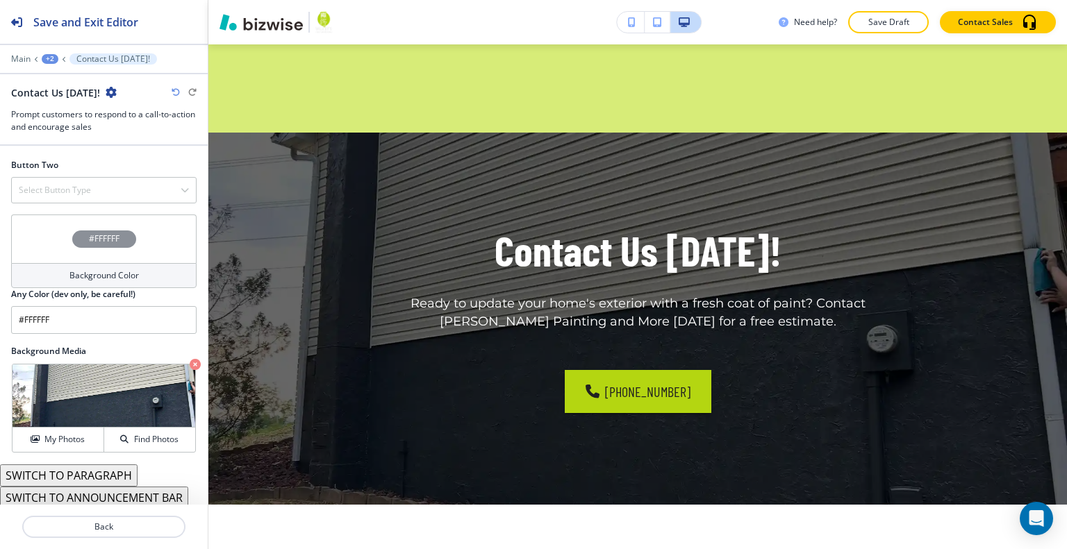
scroll to position [404, 0]
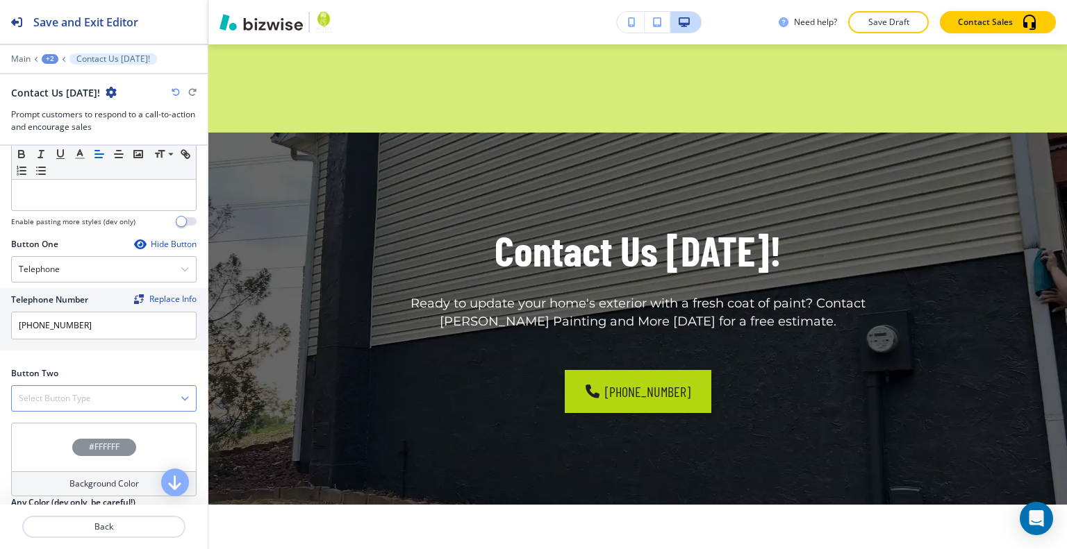
click at [114, 404] on div "Select Button Type" at bounding box center [104, 398] width 184 height 25
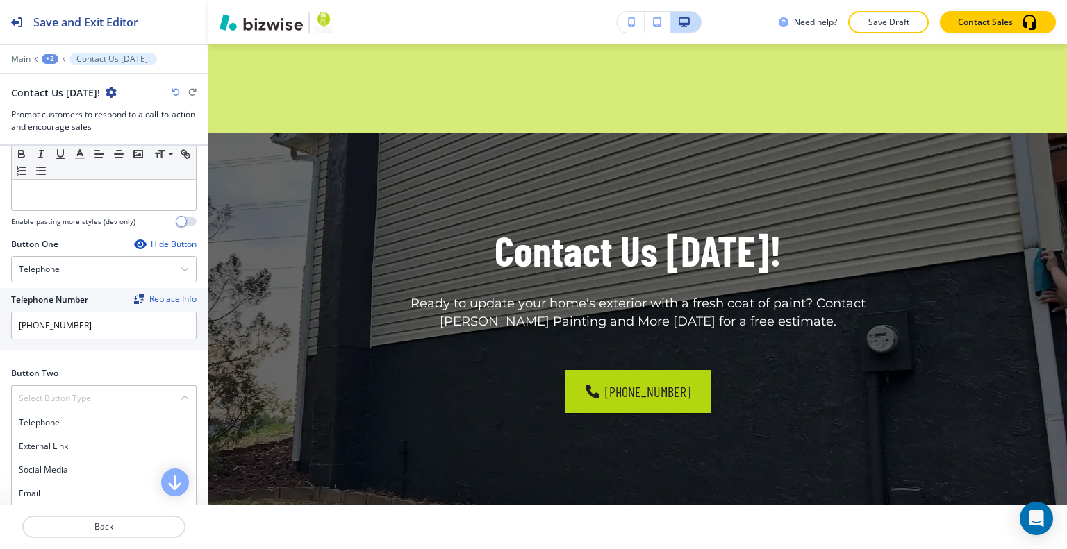
scroll to position [612, 0]
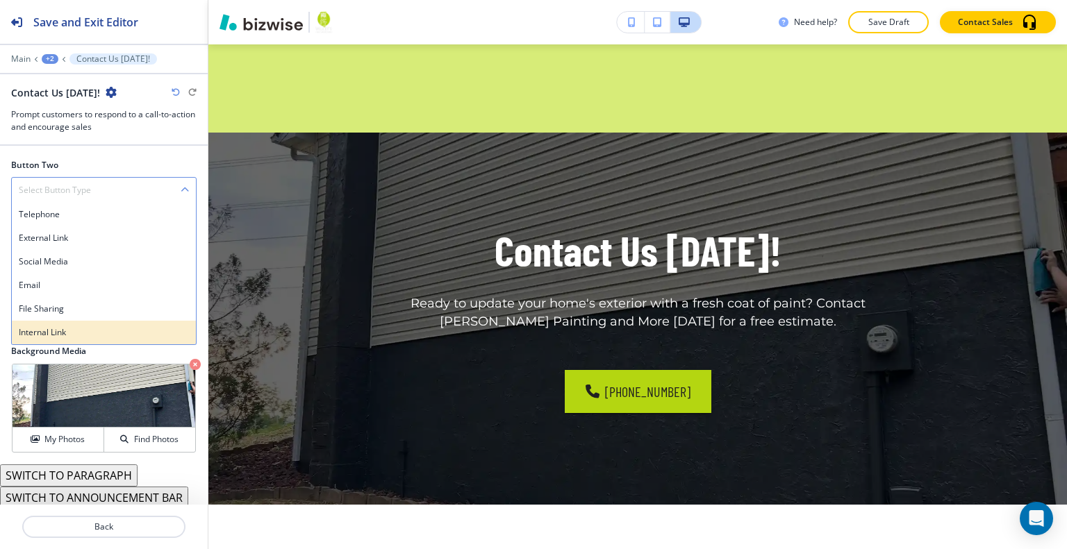
click at [97, 331] on h4 "Internal Link" at bounding box center [104, 332] width 170 height 13
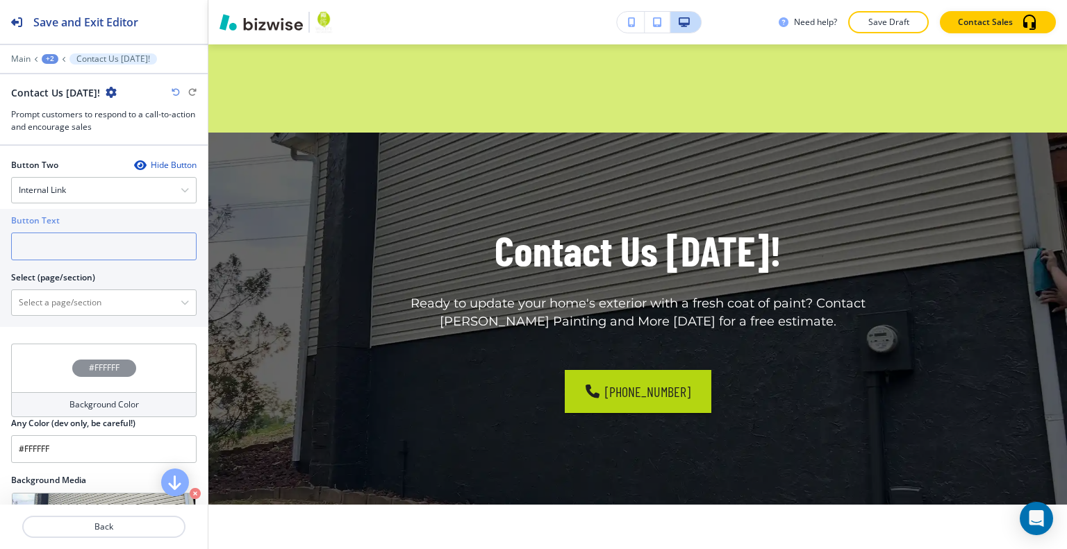
click at [88, 252] on input "text" at bounding box center [103, 247] width 185 height 28
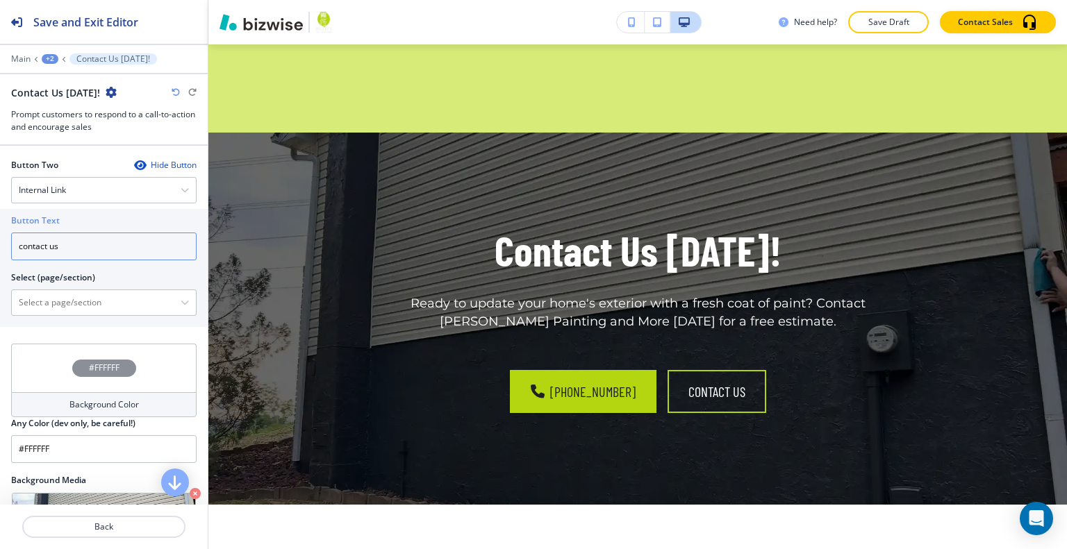
type input "contact us"
click at [23, 313] on div "Button Text contact us Select (page/section) HOME HOME | Hero HOME | We Provide…" at bounding box center [104, 268] width 208 height 118
click at [25, 302] on \(page\/section\) "Manual Input" at bounding box center [96, 303] width 169 height 24
type \(page\/section\) "CONTACT US"
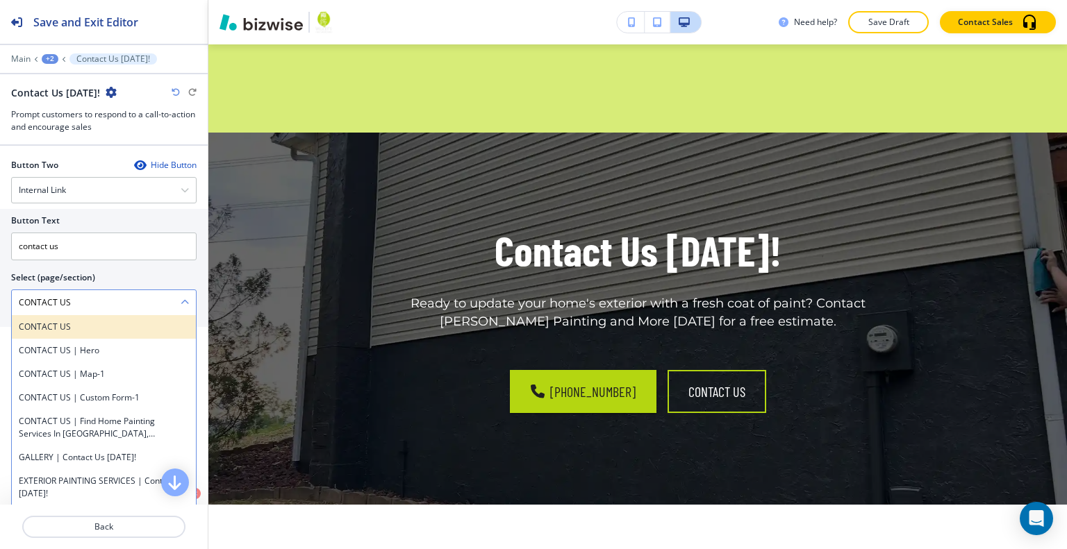
click at [82, 321] on h4 "CONTACT US" at bounding box center [104, 327] width 170 height 13
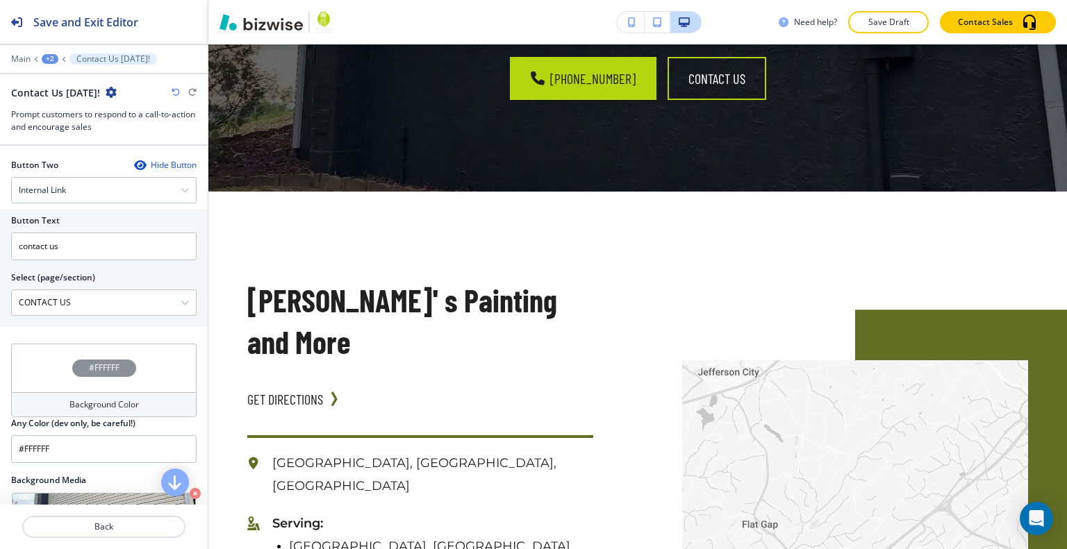
scroll to position [0, 0]
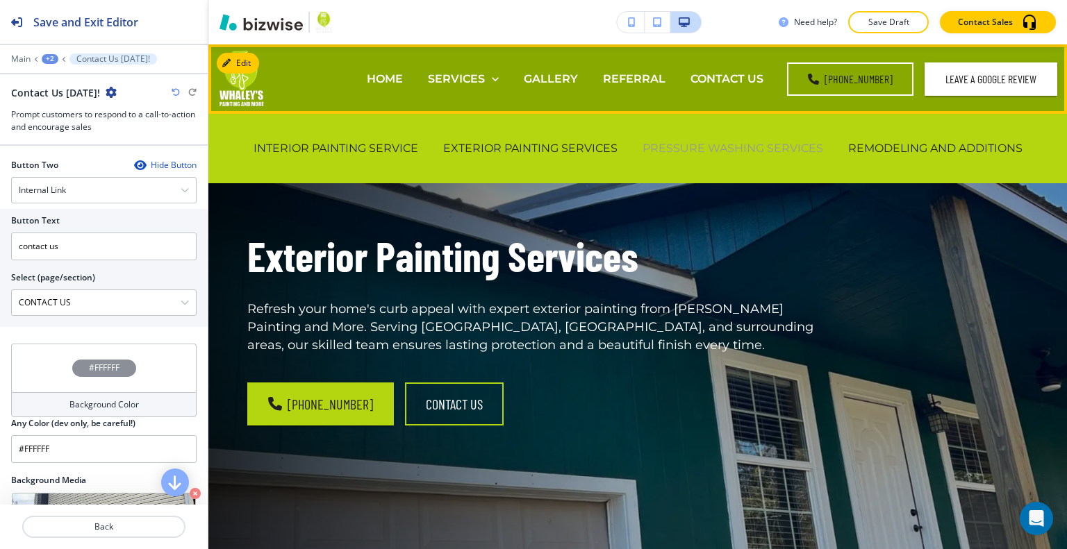
click at [676, 144] on p "PRESSURE WASHING SERVICES" at bounding box center [732, 148] width 181 height 16
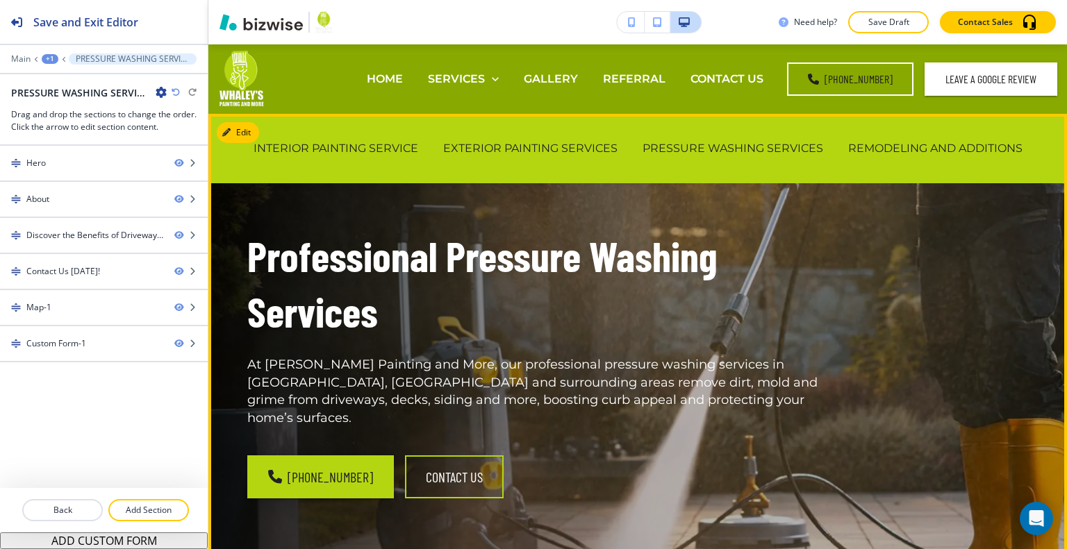
click at [865, 331] on div "Professional Pressure Washing Services At Whaley's Painting and More, our profe…" at bounding box center [621, 347] width 814 height 415
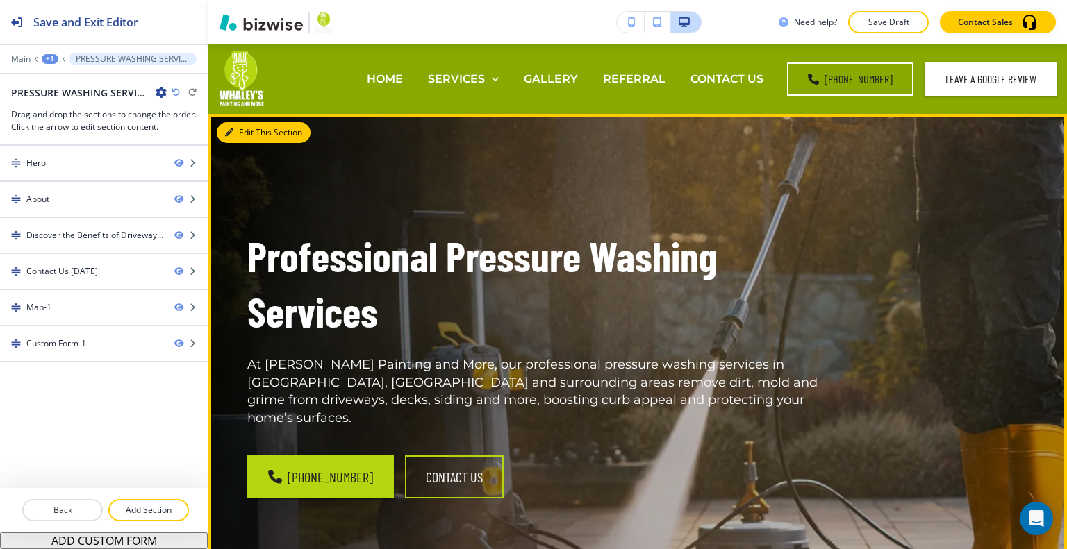
click at [247, 128] on button "Edit This Section" at bounding box center [264, 132] width 94 height 21
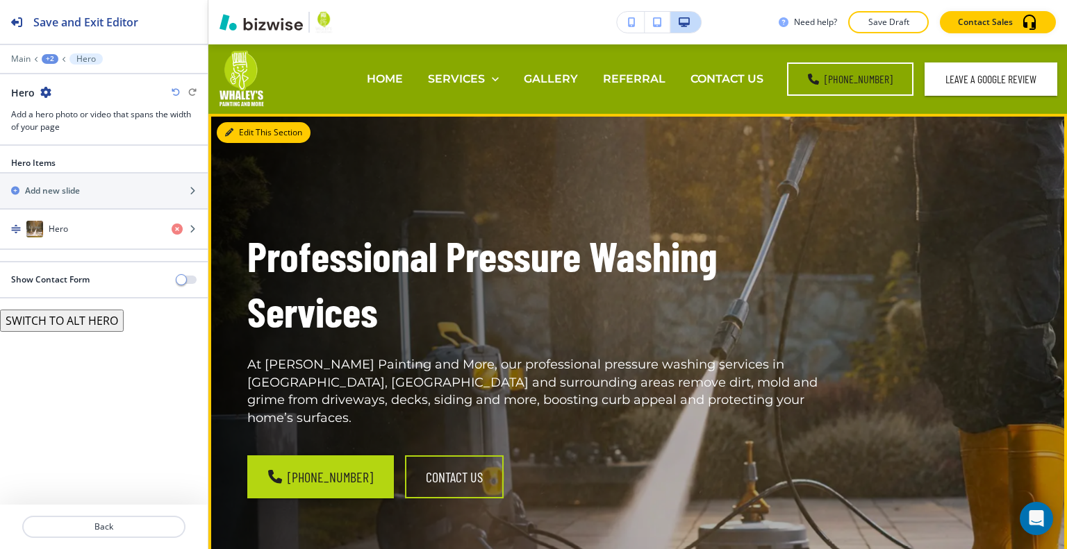
scroll to position [69, 0]
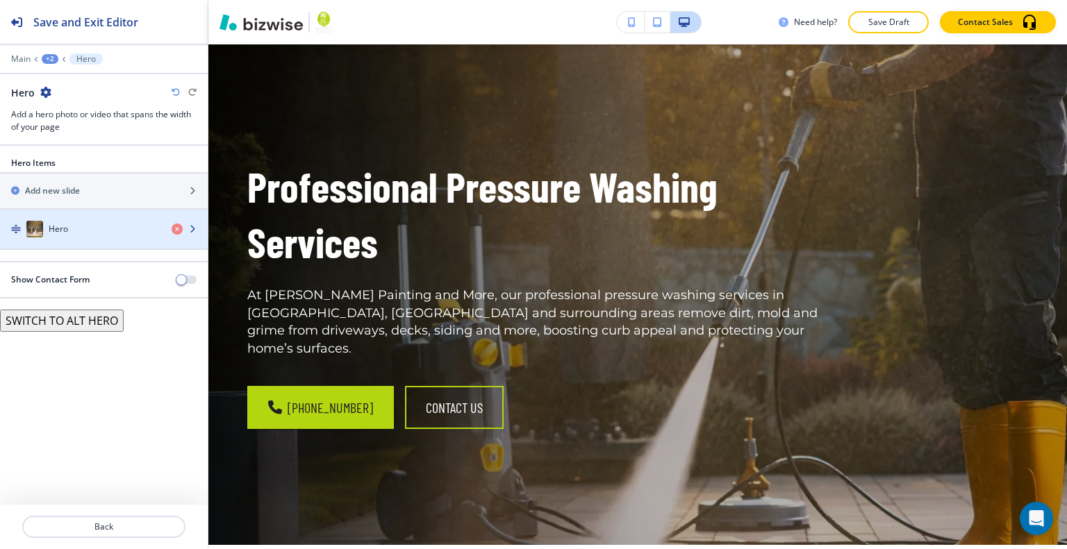
click at [122, 217] on div "button" at bounding box center [104, 215] width 208 height 11
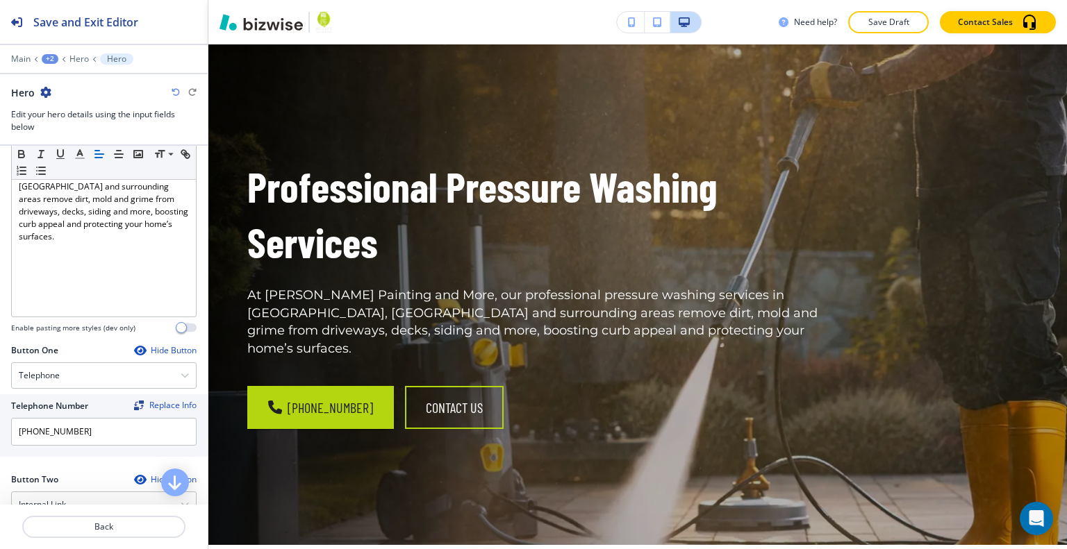
scroll to position [695, 0]
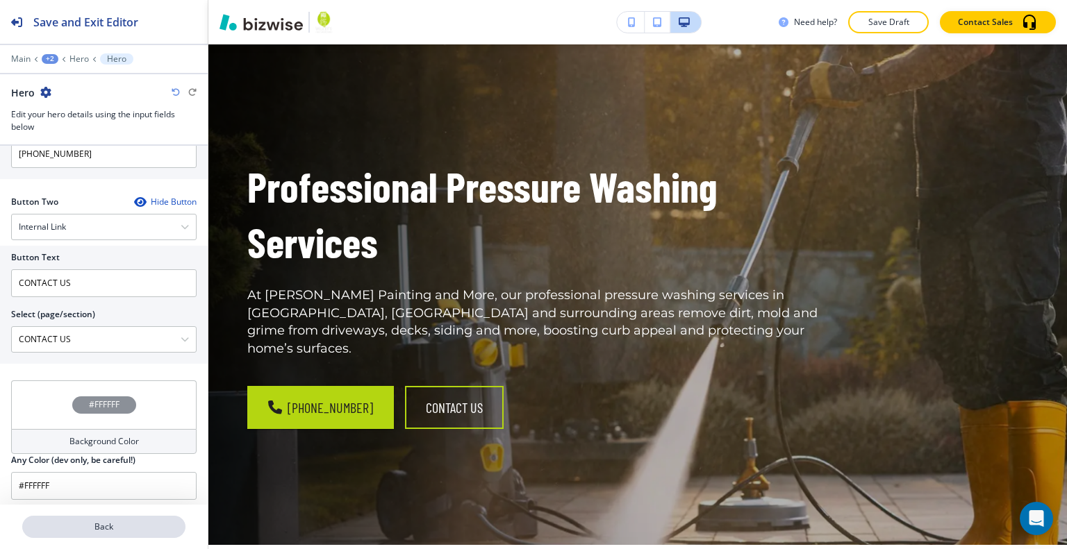
click at [110, 522] on button "Back" at bounding box center [103, 527] width 163 height 22
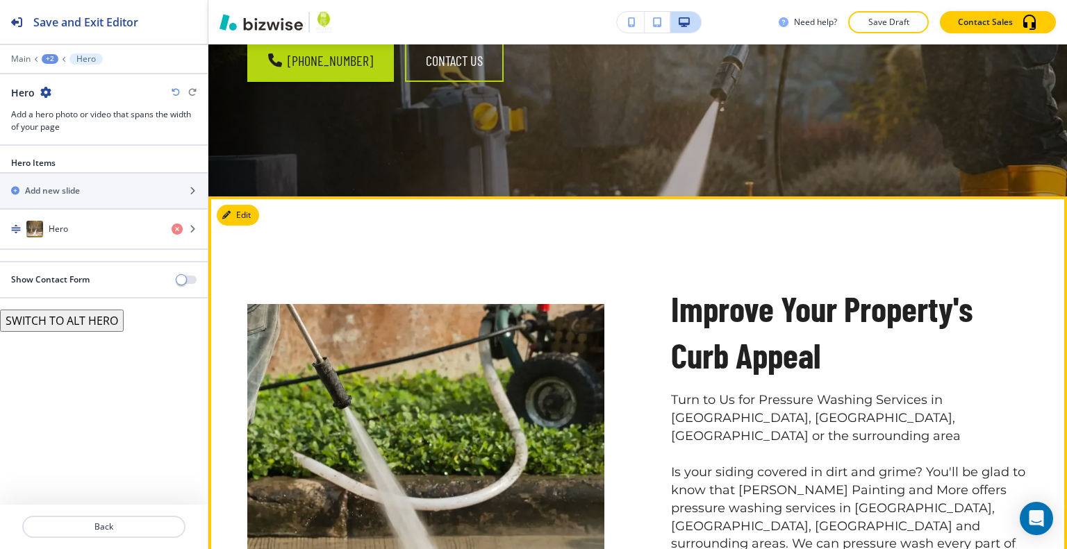
scroll to position [556, 0]
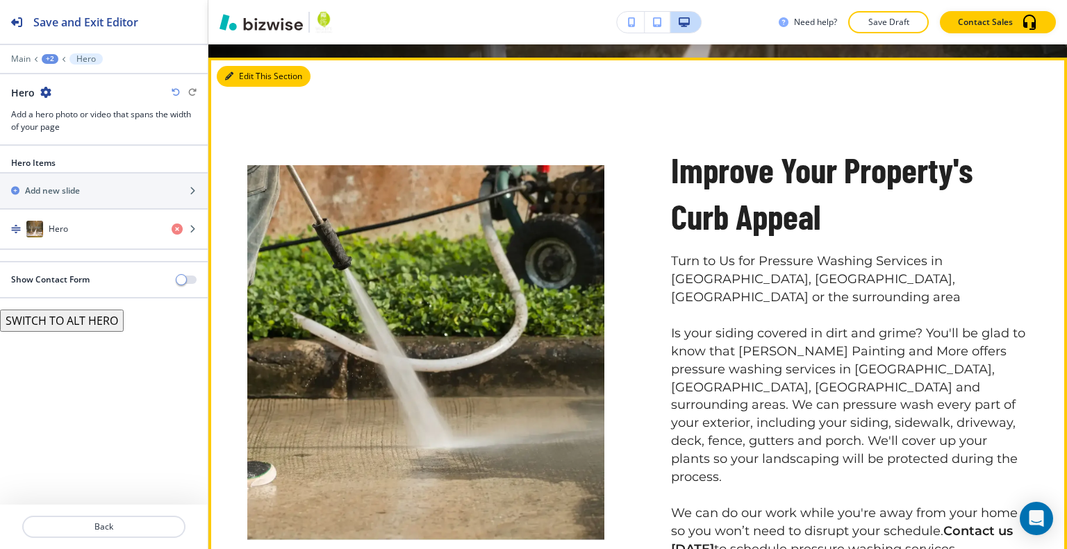
click at [251, 67] on button "Edit This Section" at bounding box center [264, 76] width 94 height 21
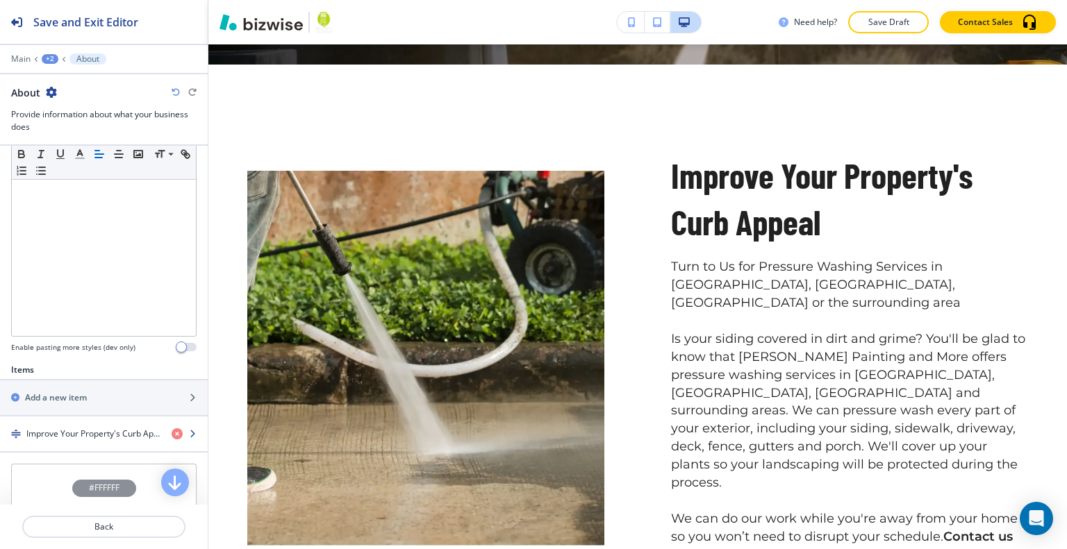
scroll to position [347, 0]
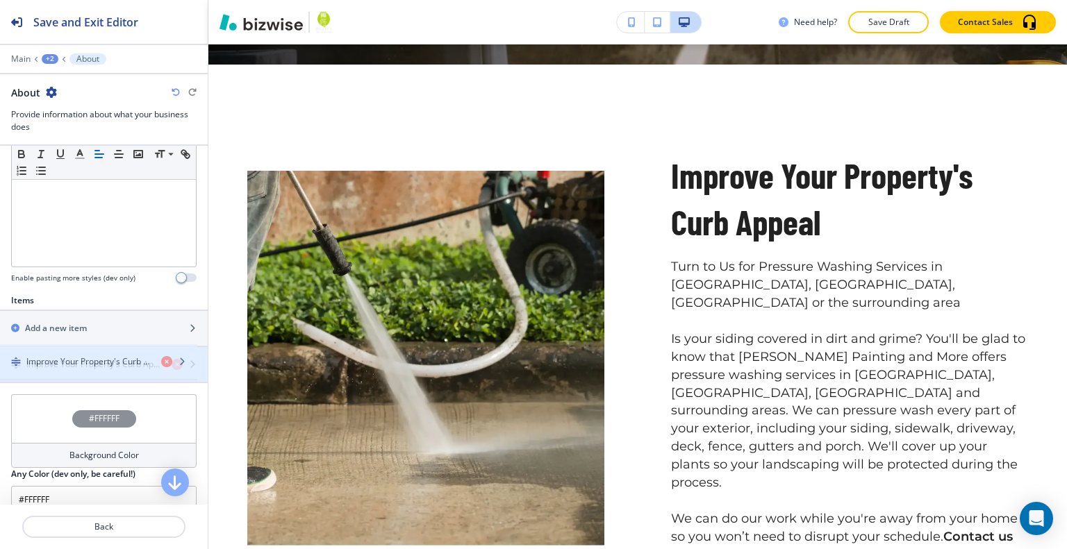
click at [108, 358] on h4 "Improve Your Property's Curb Appeal" at bounding box center [93, 364] width 134 height 13
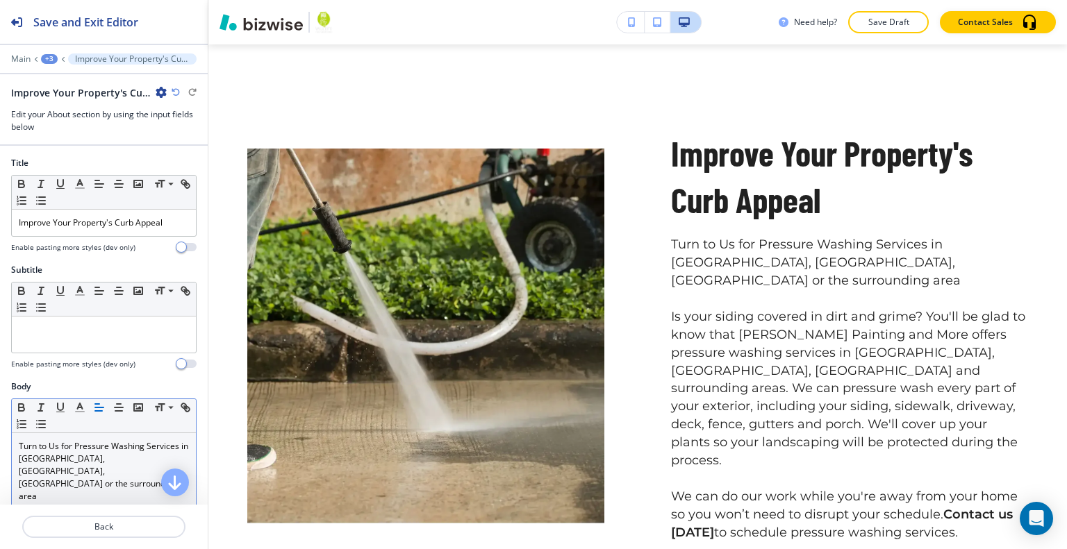
scroll to position [139, 0]
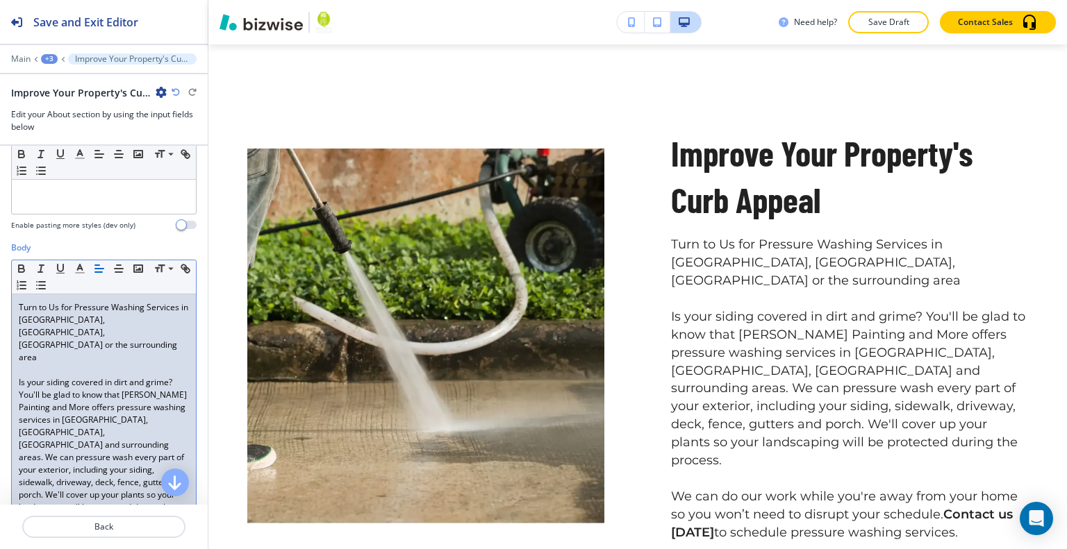
click at [115, 307] on p "Turn to Us for Pressure Washing Services in Kodak, Dandridge, TN or the surroun…" at bounding box center [104, 332] width 170 height 63
drag, startPoint x: 94, startPoint y: 336, endPoint x: 0, endPoint y: 274, distance: 112.9
click at [0, 274] on div "Body Small Normal Large Huge Turn to Us for Pressure Washing Services in Kodak,…" at bounding box center [104, 433] width 208 height 382
click at [19, 265] on icon "button" at bounding box center [21, 266] width 5 height 3
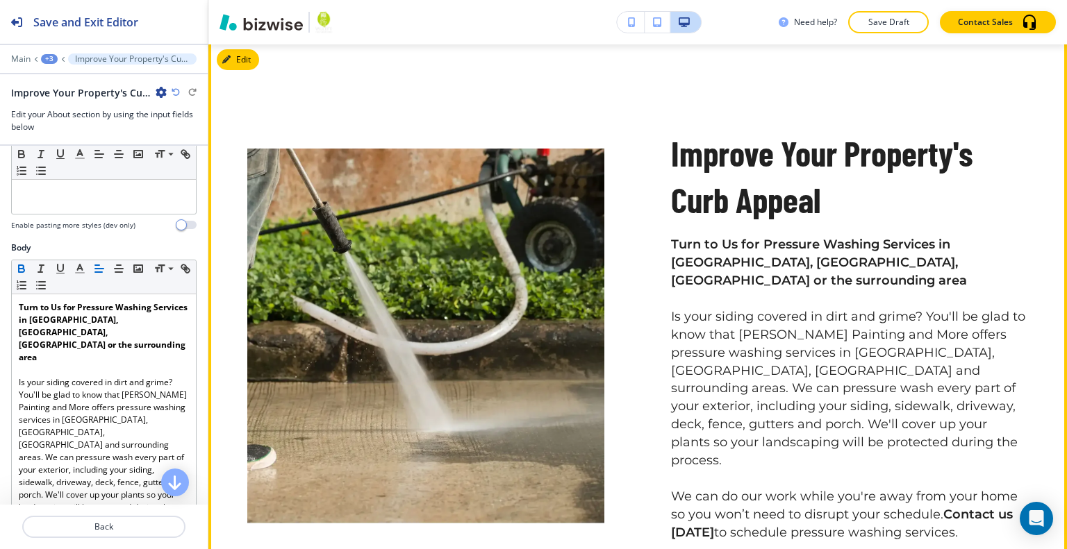
click at [653, 310] on div "Improve Your Property's Curb Appeal Turn to Us for Pressure Washing Services in…" at bounding box center [816, 302] width 424 height 479
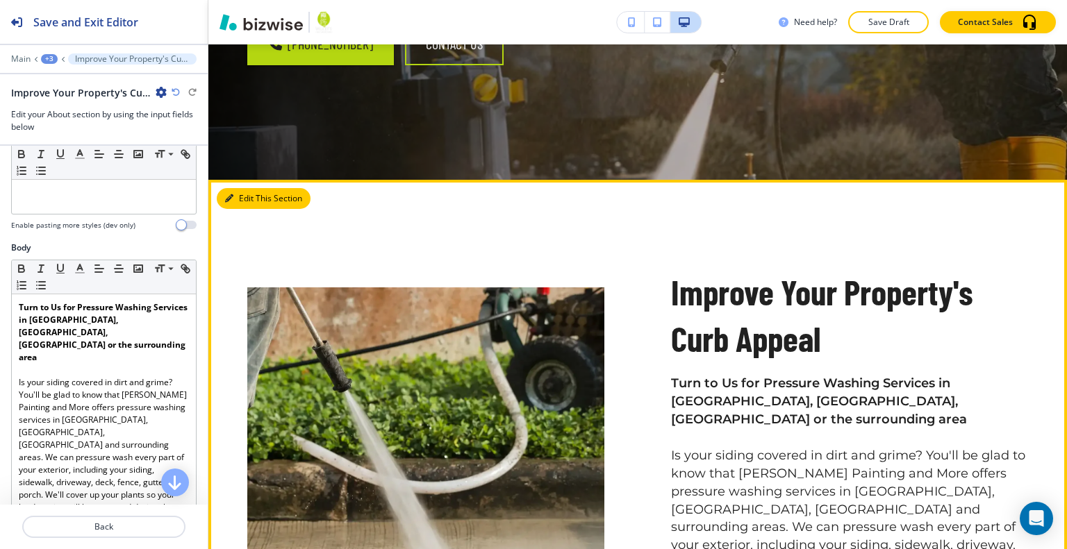
click at [249, 188] on button "Edit This Section" at bounding box center [264, 198] width 94 height 21
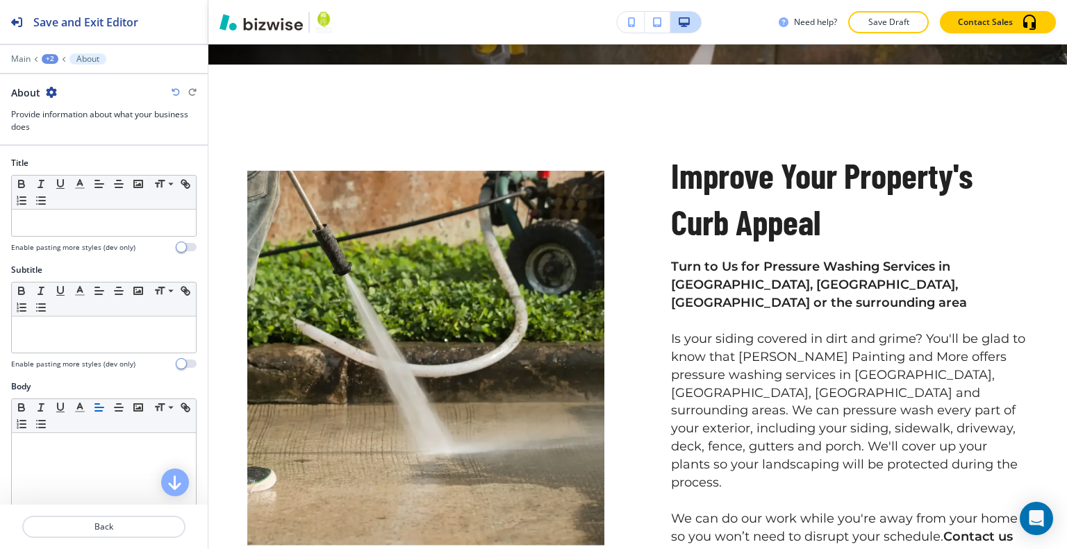
scroll to position [486, 0]
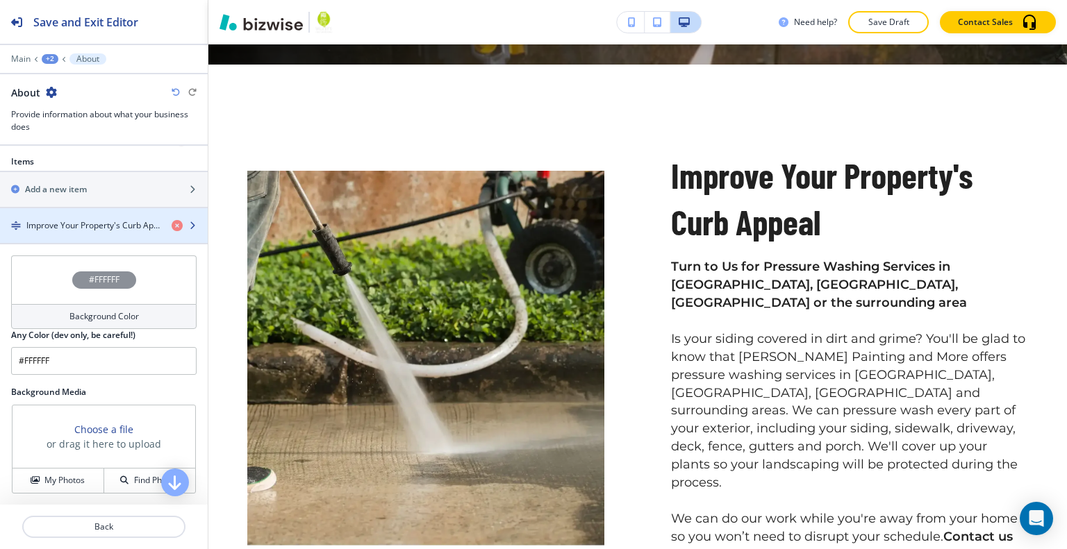
click at [111, 215] on div "button" at bounding box center [104, 213] width 208 height 11
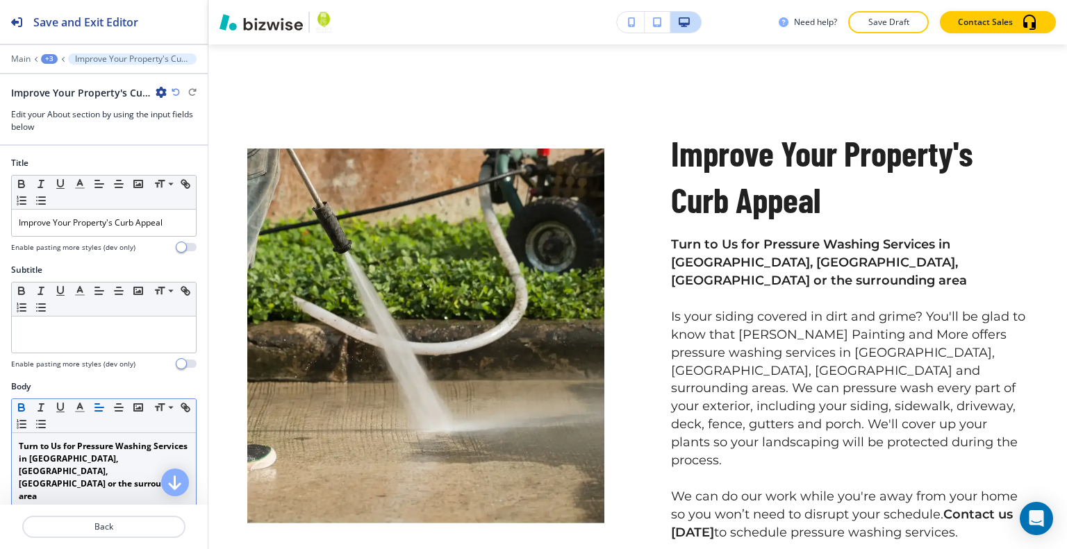
scroll to position [417, 0]
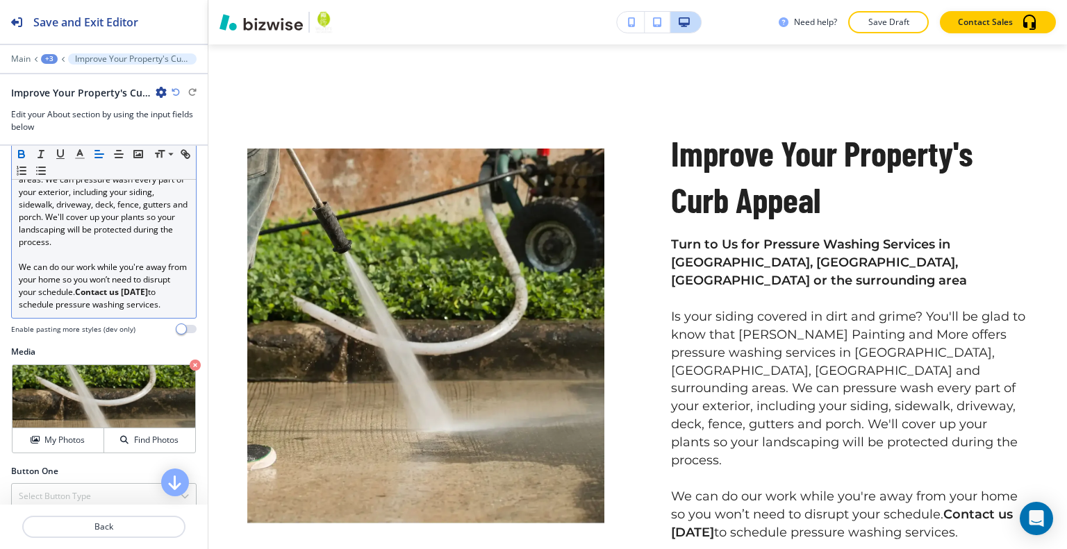
click at [75, 286] on strong "Contact us today" at bounding box center [111, 292] width 73 height 12
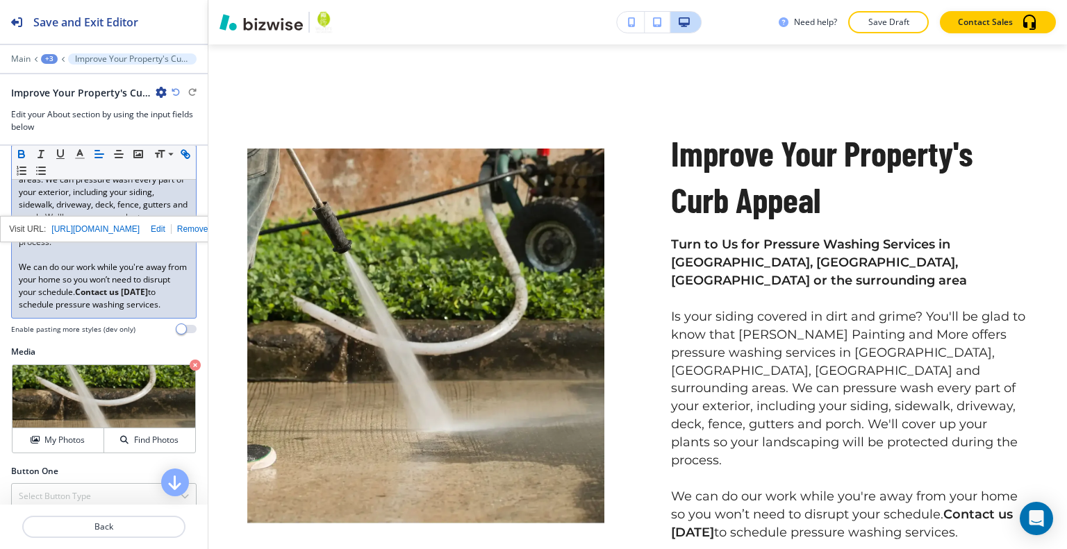
click at [71, 277] on p "We can do our work while you're away from your home so you won’t need to disrup…" at bounding box center [104, 286] width 170 height 50
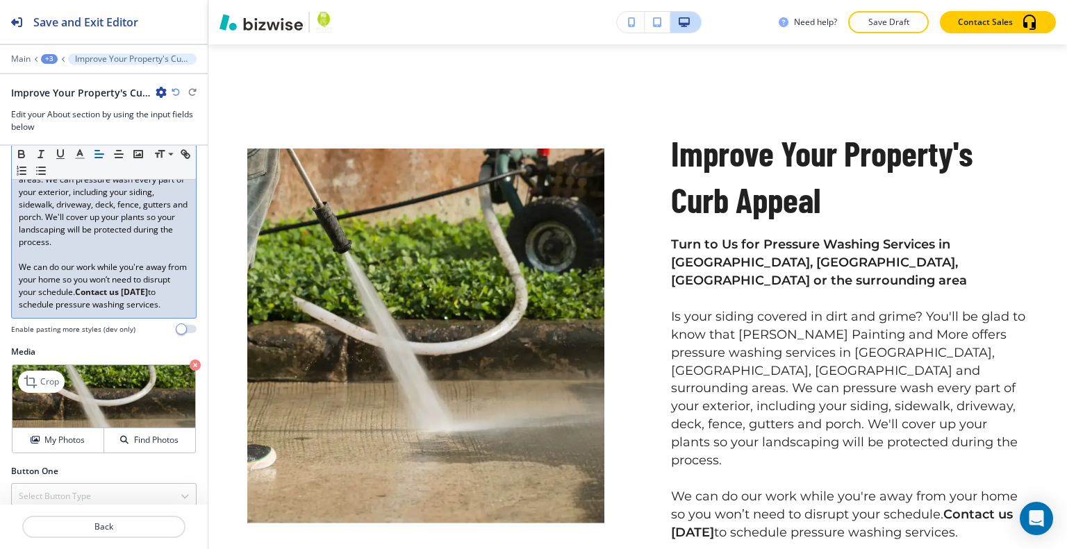
scroll to position [460, 0]
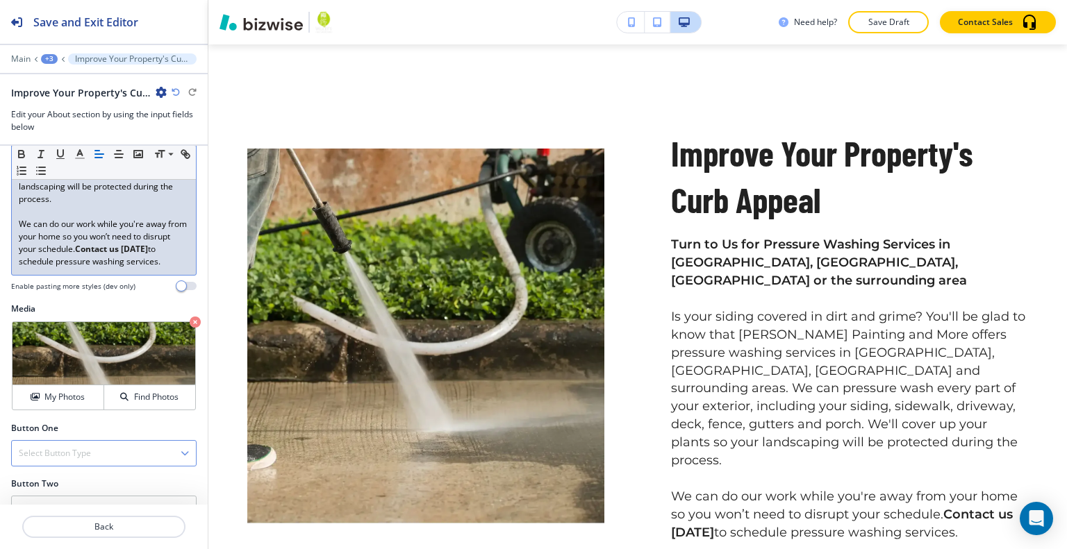
click at [83, 441] on div "Select Button Type" at bounding box center [104, 453] width 184 height 25
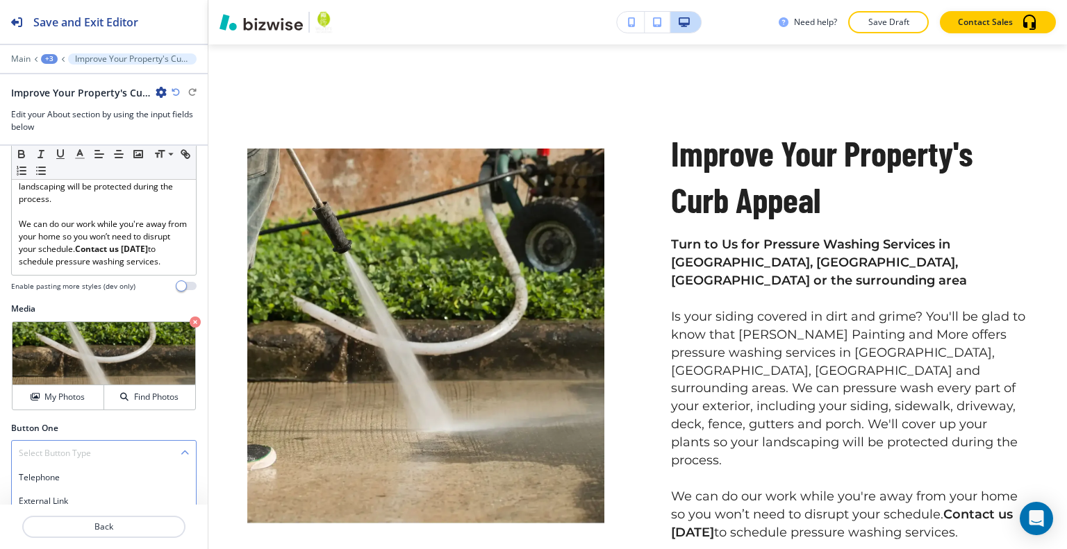
scroll to position [535, 0]
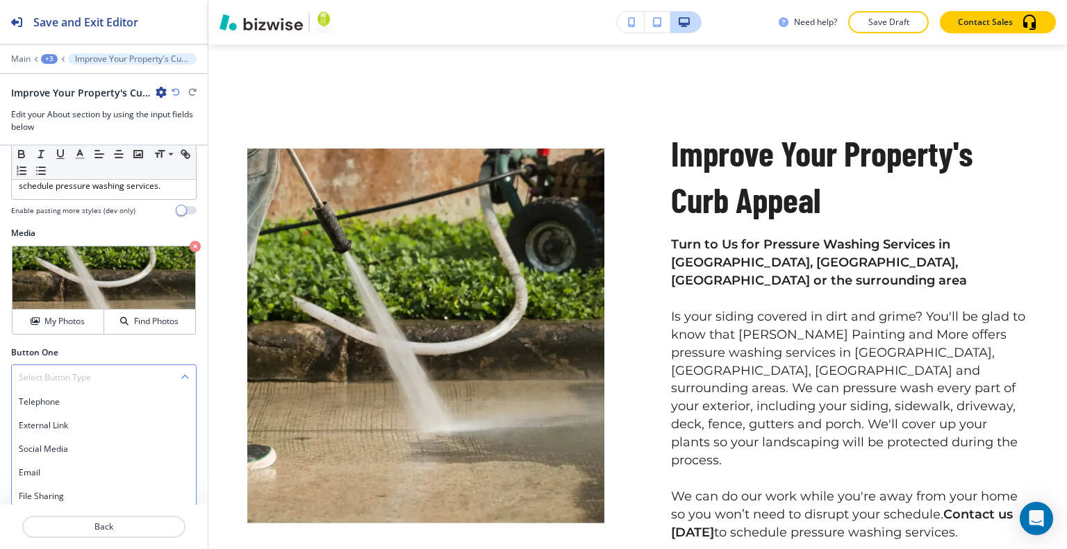
click at [76, 514] on h4 "Internal Link" at bounding box center [104, 520] width 170 height 13
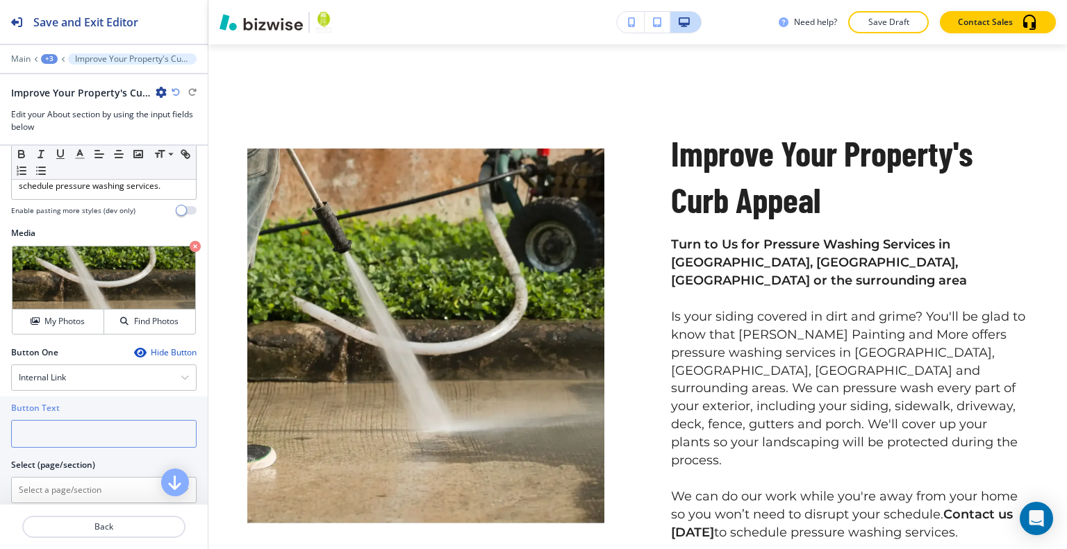
click at [80, 420] on input "text" at bounding box center [103, 434] width 185 height 28
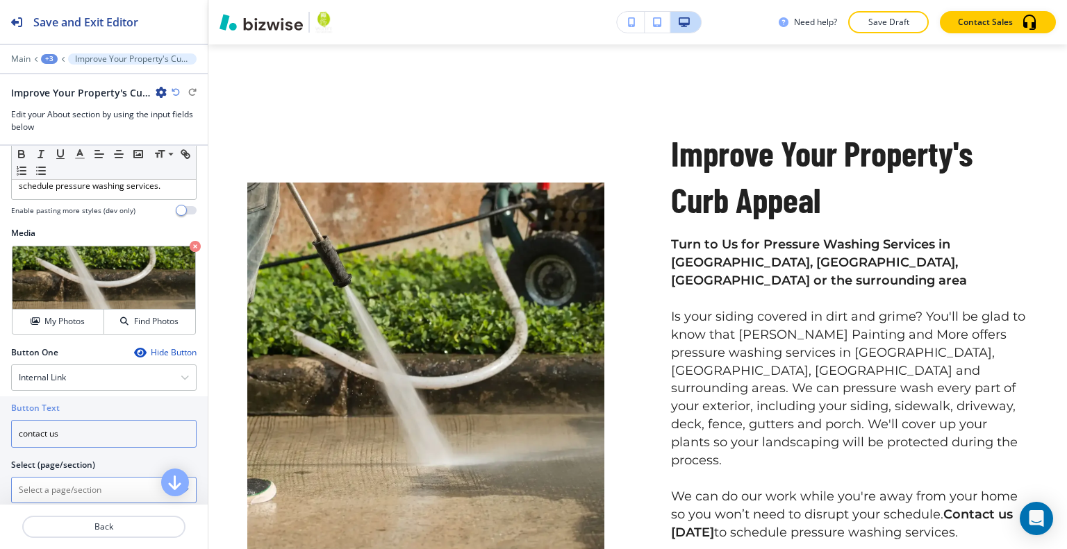
type input "contact us"
click at [42, 479] on \(page\/section\) "Manual Input" at bounding box center [96, 491] width 169 height 24
type \(page\/section\) "CONTACT US"
click at [76, 508] on h4 "CONTACT US" at bounding box center [104, 514] width 170 height 13
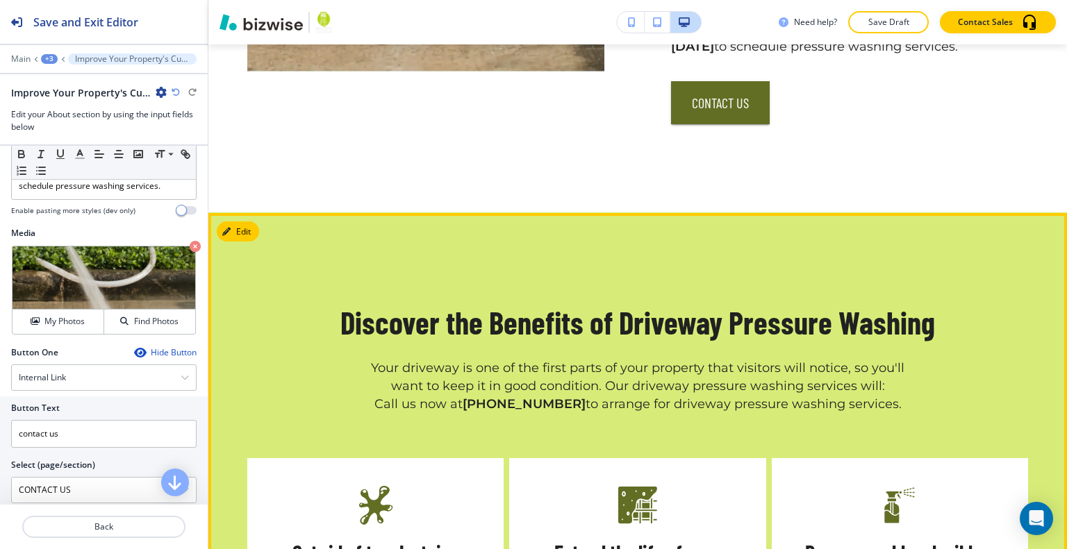
scroll to position [1197, 0]
click at [238, 222] on button "Edit This Section" at bounding box center [264, 232] width 94 height 21
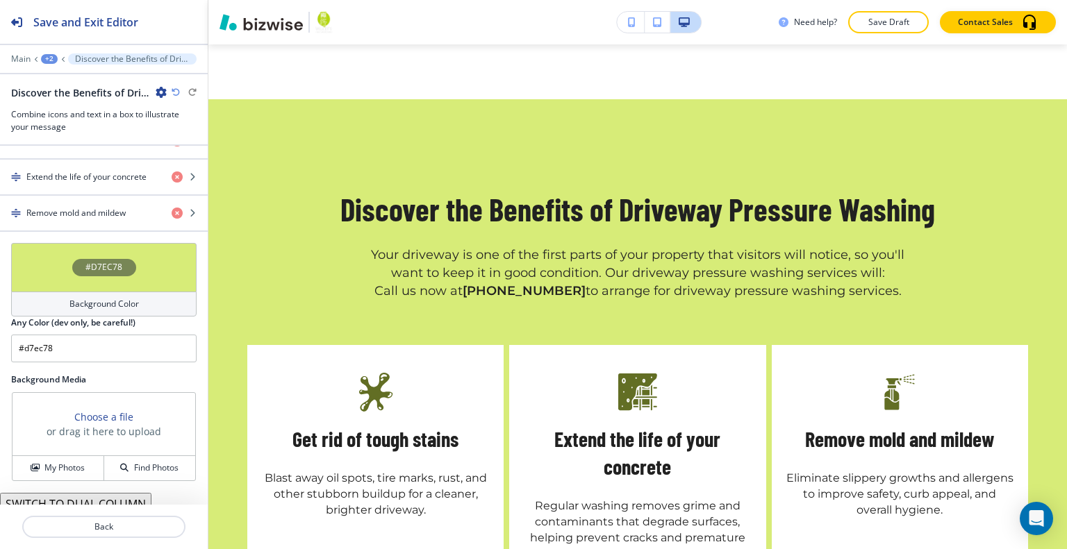
scroll to position [767, 0]
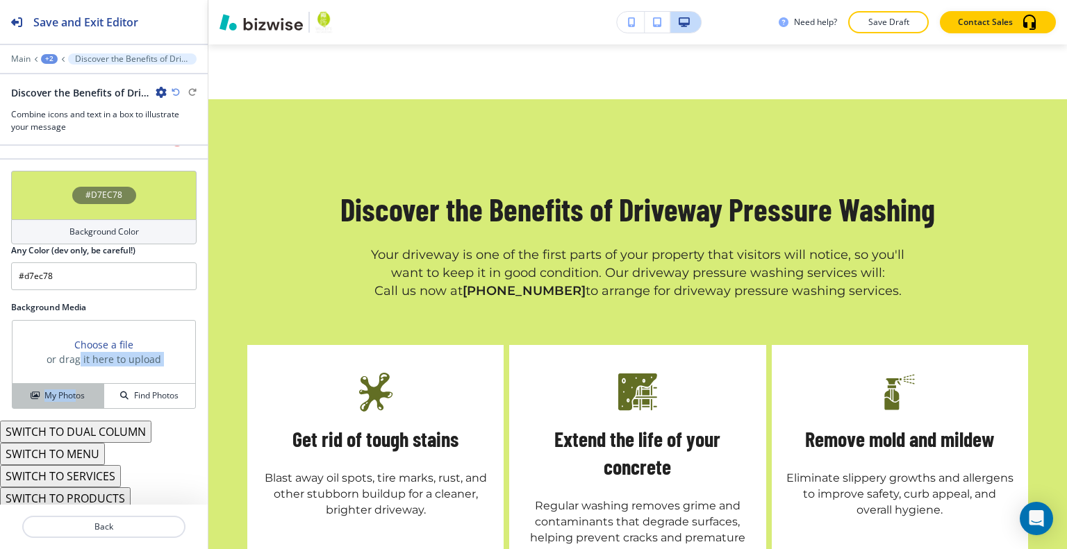
click at [75, 379] on div "Choose a file or drag it here to upload My Photos Find Photos" at bounding box center [104, 364] width 184 height 89
click at [70, 394] on h4 "My Photos" at bounding box center [64, 396] width 40 height 13
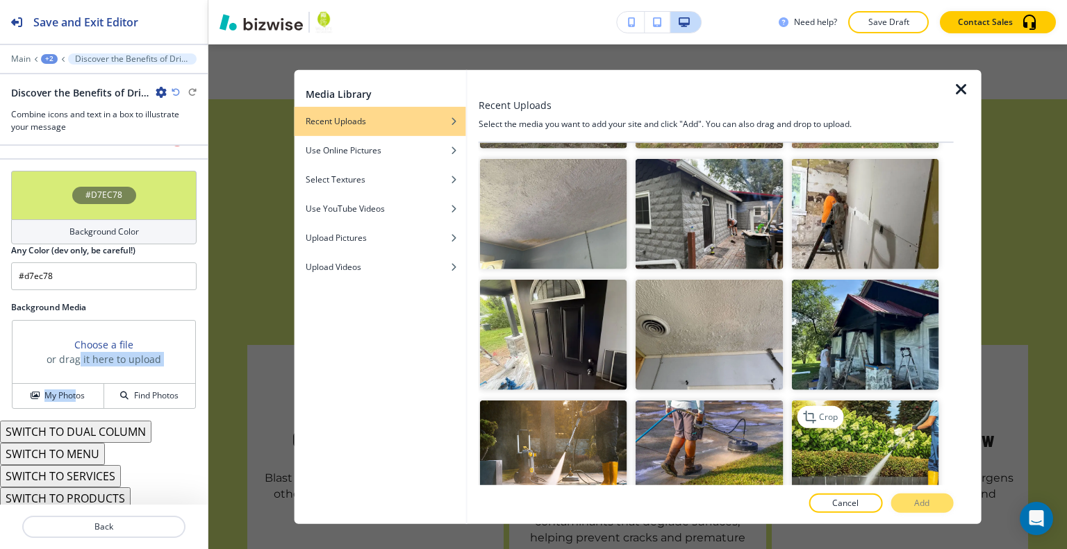
scroll to position [6112, 0]
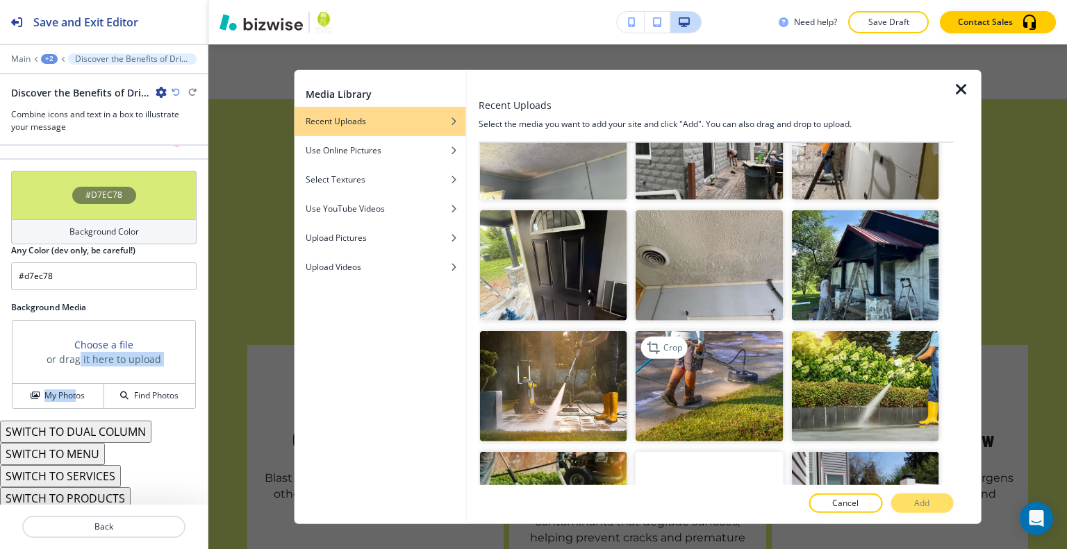
click at [725, 331] on img "button" at bounding box center [708, 386] width 147 height 110
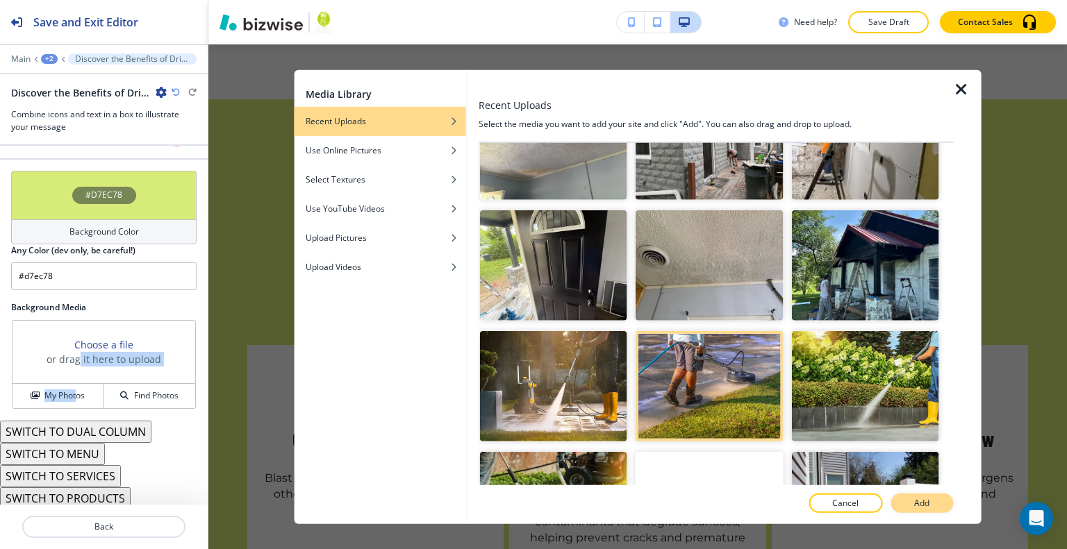
click at [938, 499] on button "Add" at bounding box center [921, 503] width 63 height 19
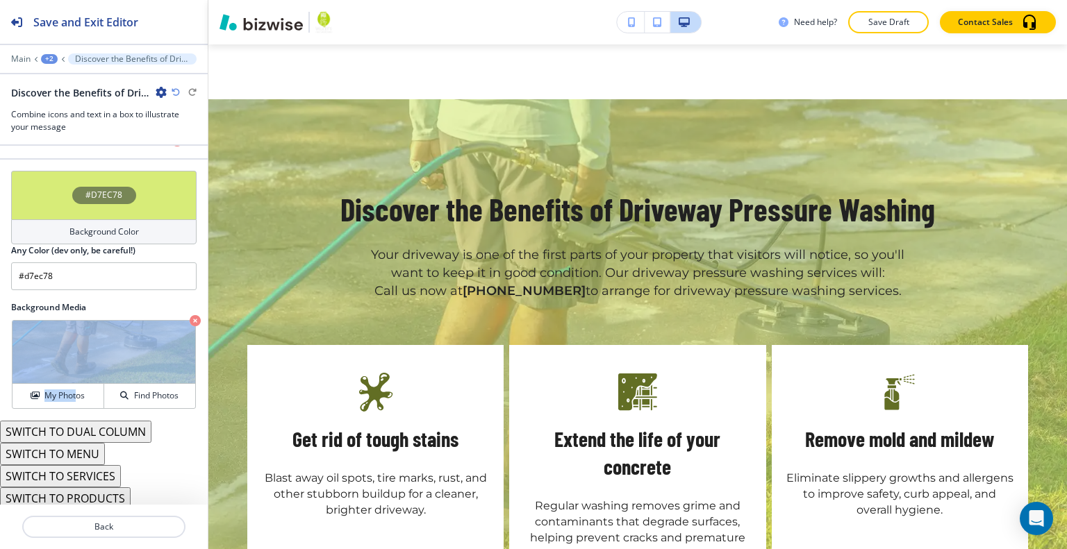
scroll to position [1102, 0]
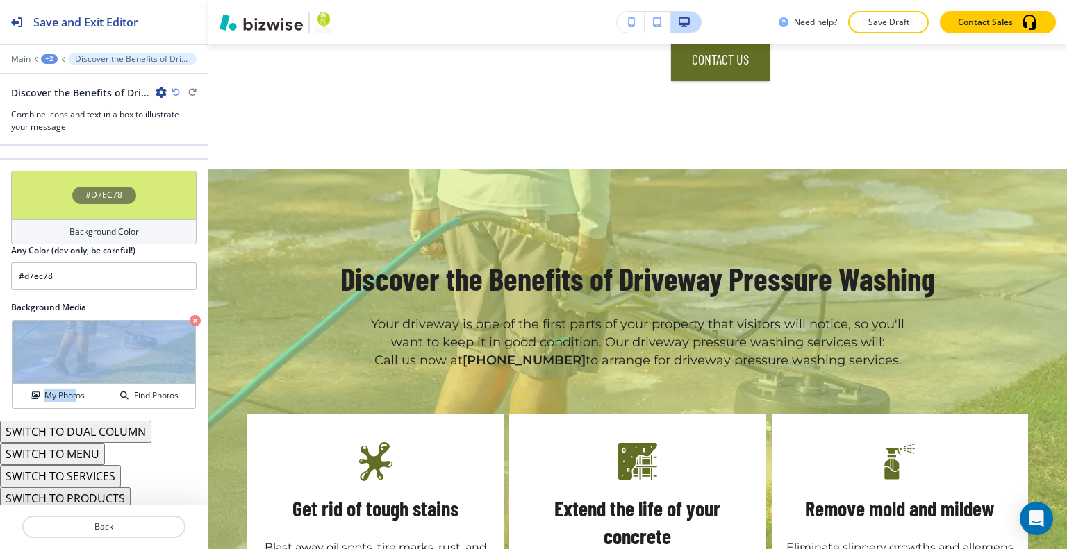
click at [144, 187] on div "#D7EC78" at bounding box center [103, 195] width 185 height 49
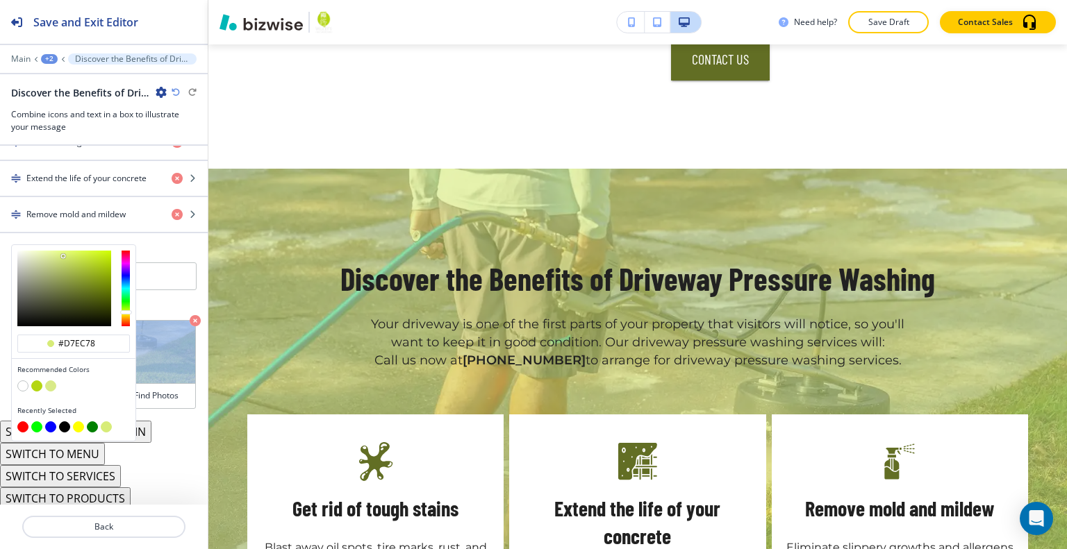
click at [38, 383] on button "button" at bounding box center [36, 386] width 11 height 11
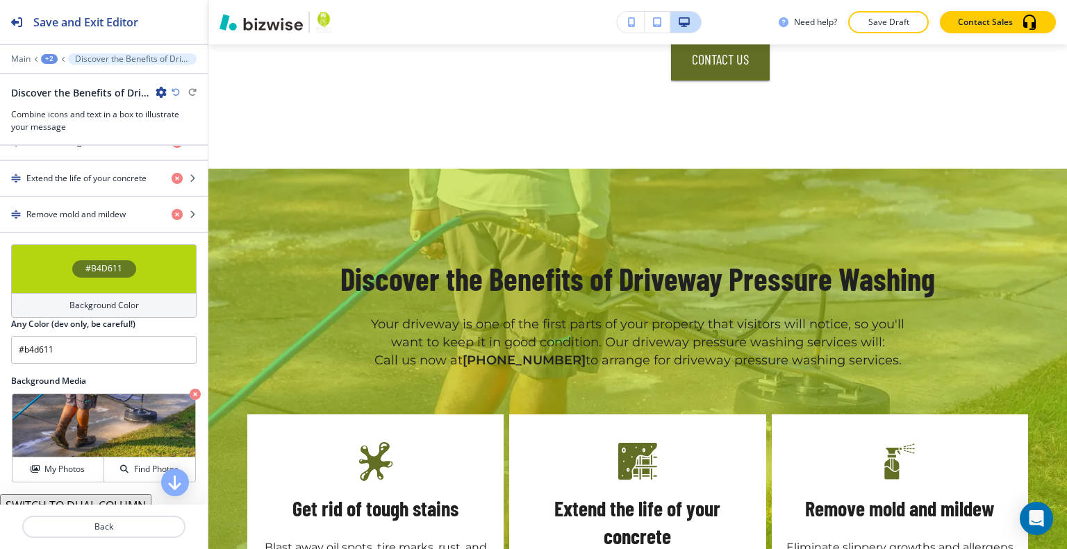
click at [180, 85] on div "Discover the Benefits of Driveway Pressure Washing" at bounding box center [103, 92] width 185 height 15
click at [178, 90] on icon "button" at bounding box center [176, 92] width 8 height 8
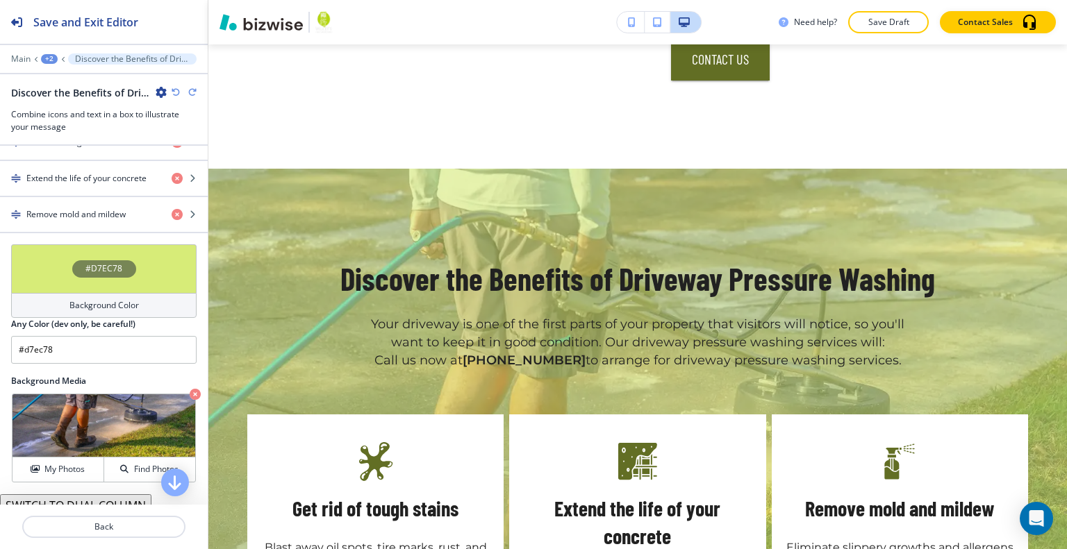
click at [139, 263] on div "#D7EC78" at bounding box center [103, 268] width 185 height 49
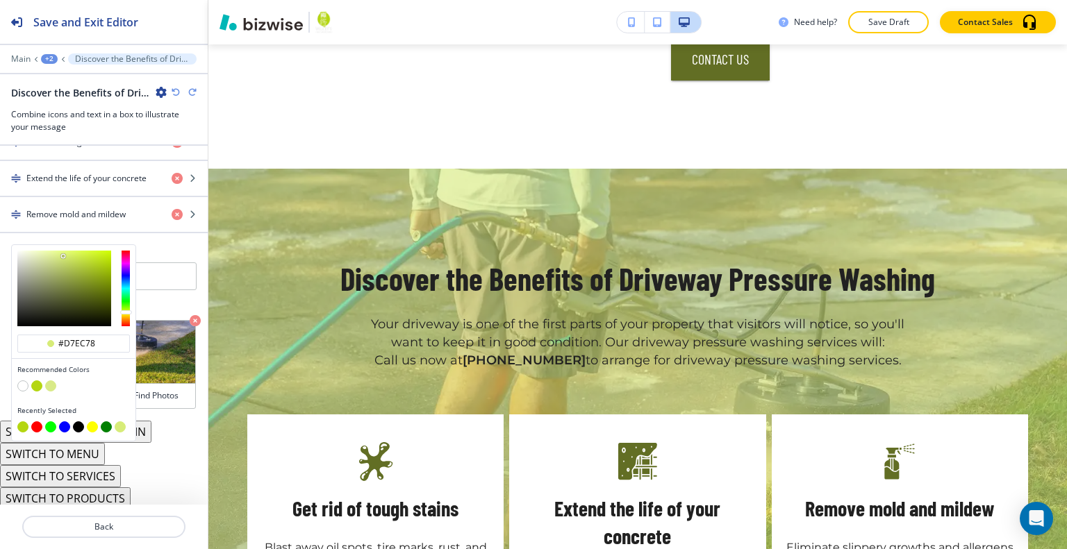
click at [79, 424] on button "button" at bounding box center [78, 427] width 11 height 11
type input "#000000"
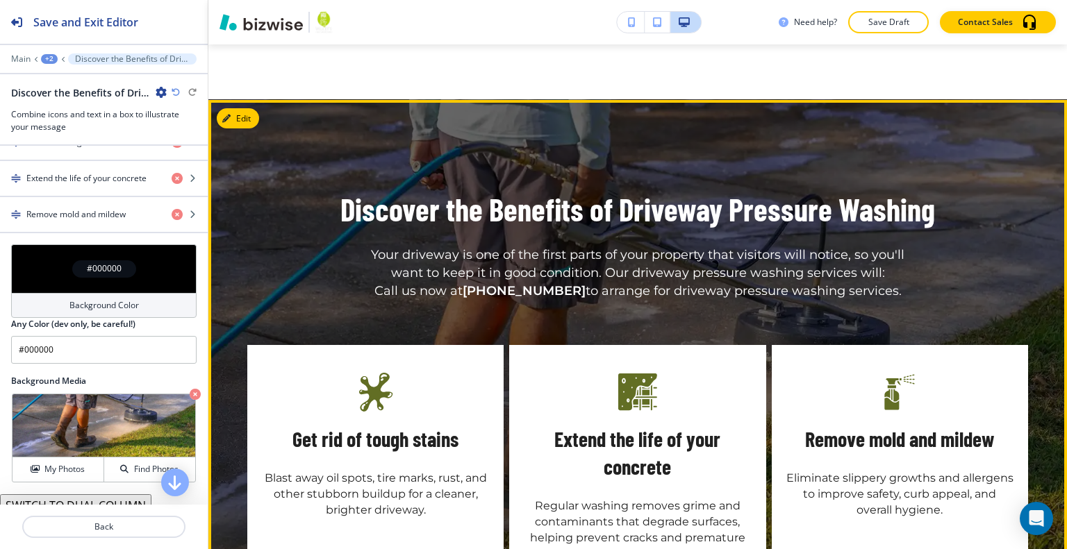
scroll to position [1449, 0]
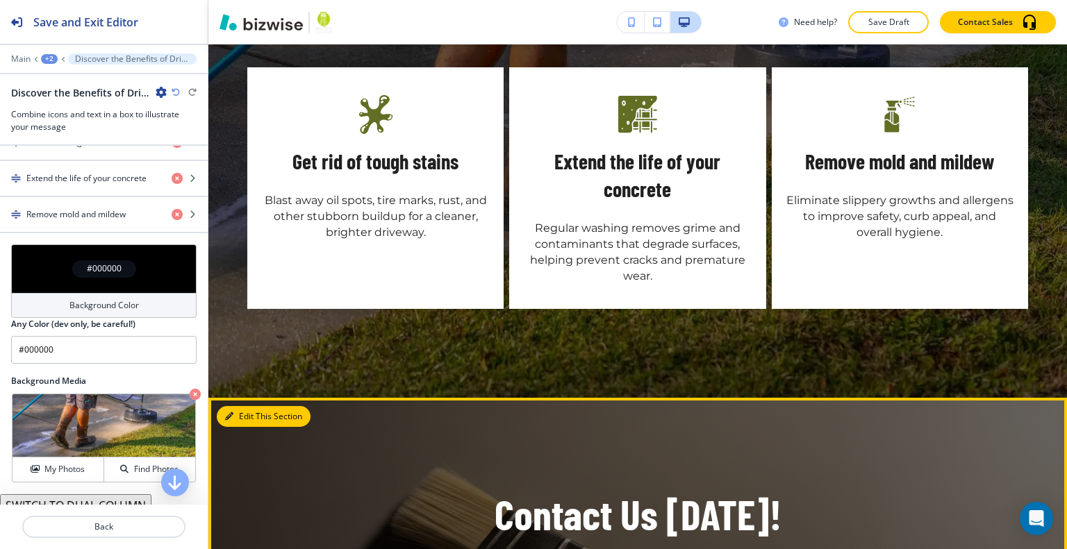
click at [251, 406] on button "Edit This Section" at bounding box center [264, 416] width 94 height 21
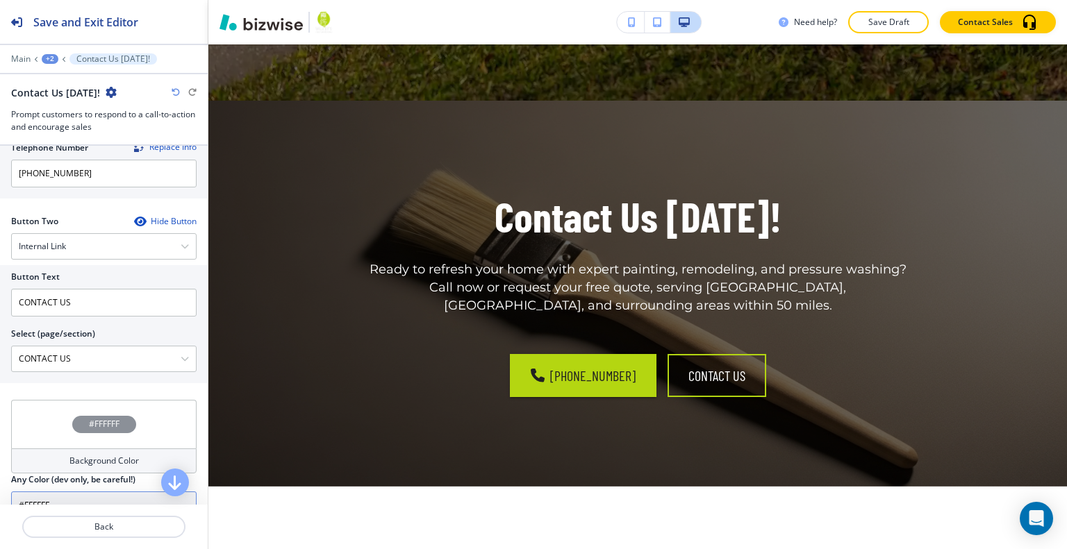
scroll to position [741, 0]
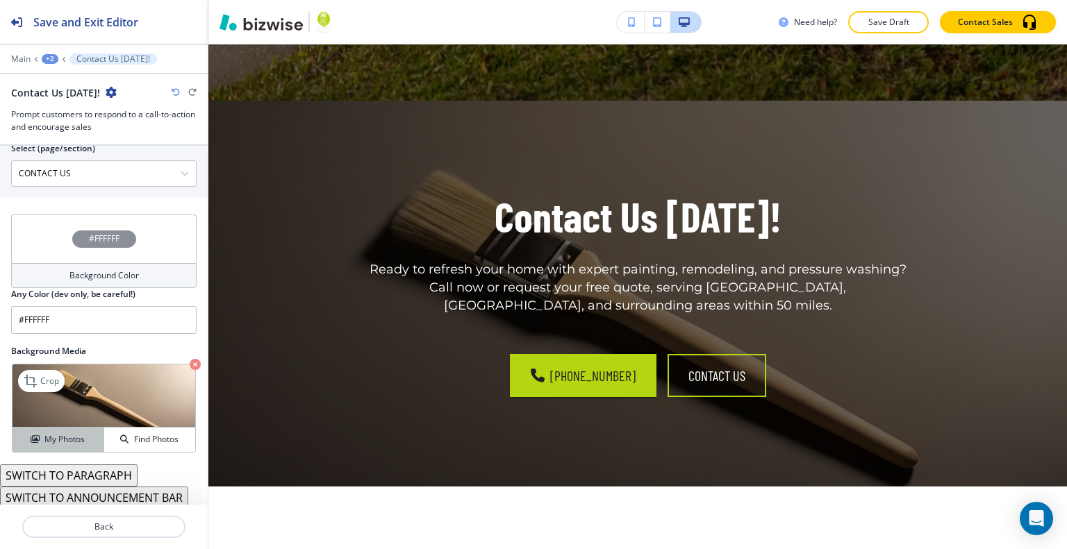
click at [78, 429] on button "My Photos" at bounding box center [59, 440] width 92 height 24
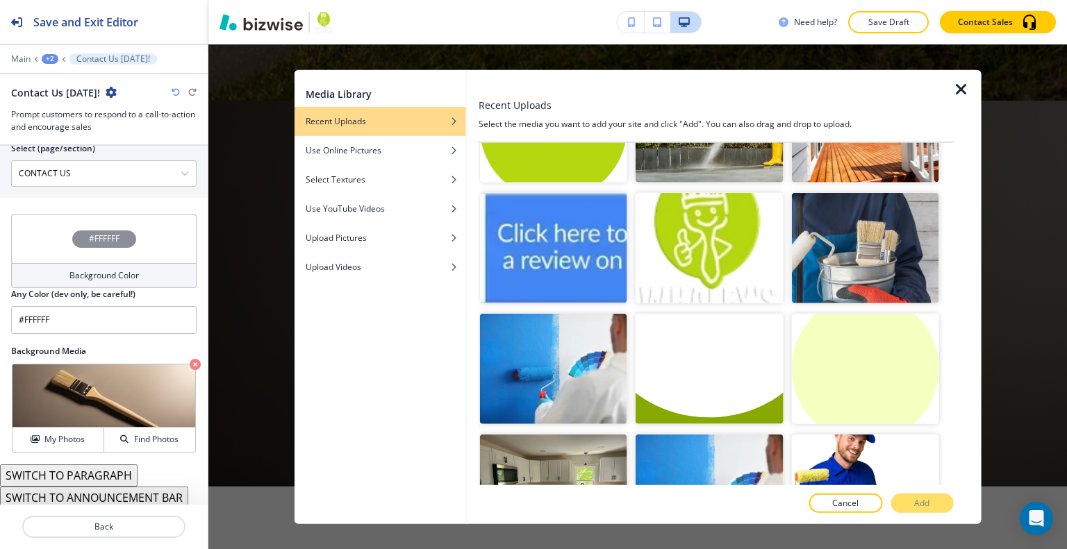
scroll to position [10899, 0]
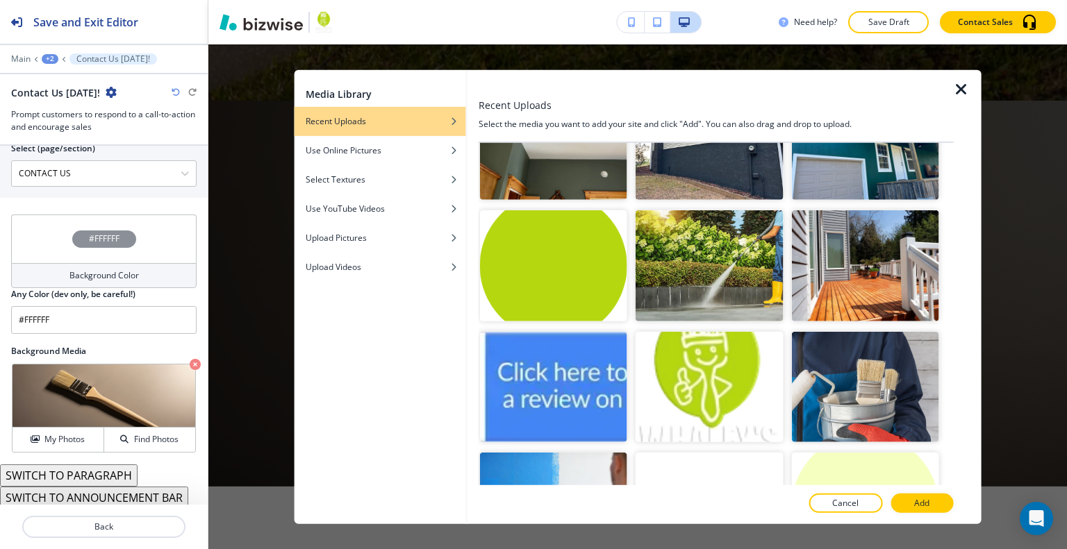
scroll to position [10760, 0]
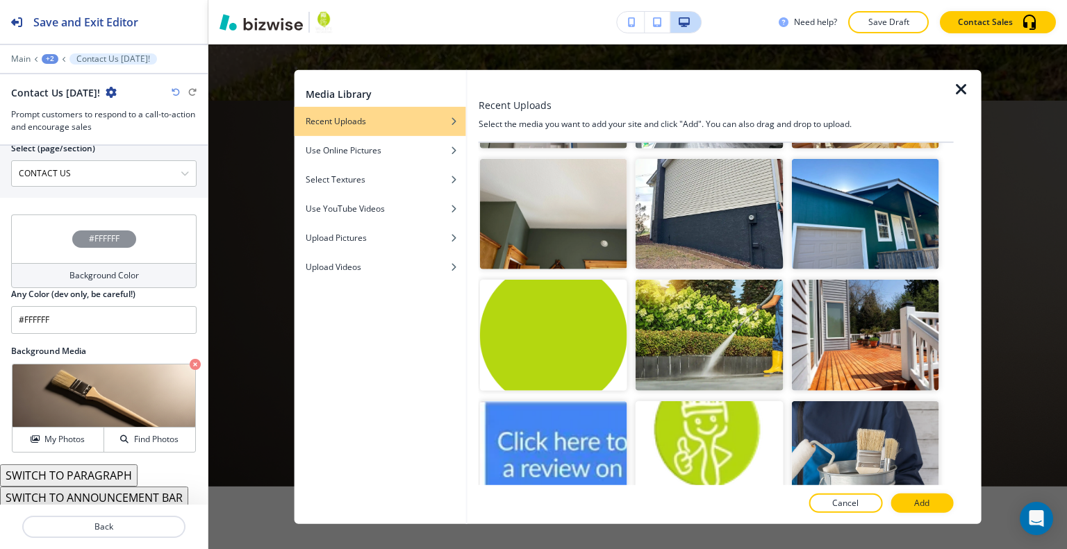
click at [922, 508] on p "Add" at bounding box center [921, 503] width 15 height 13
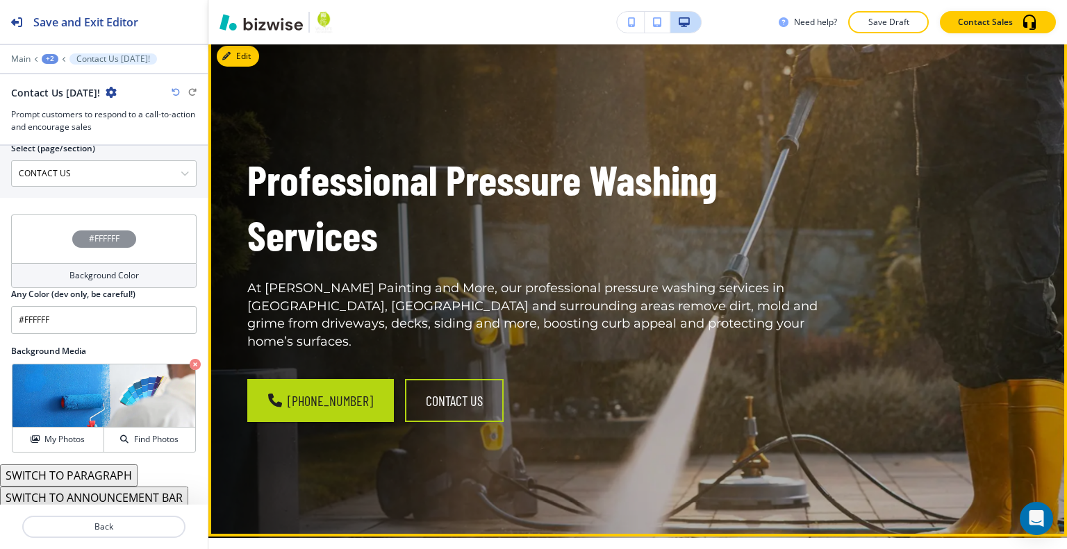
scroll to position [0, 0]
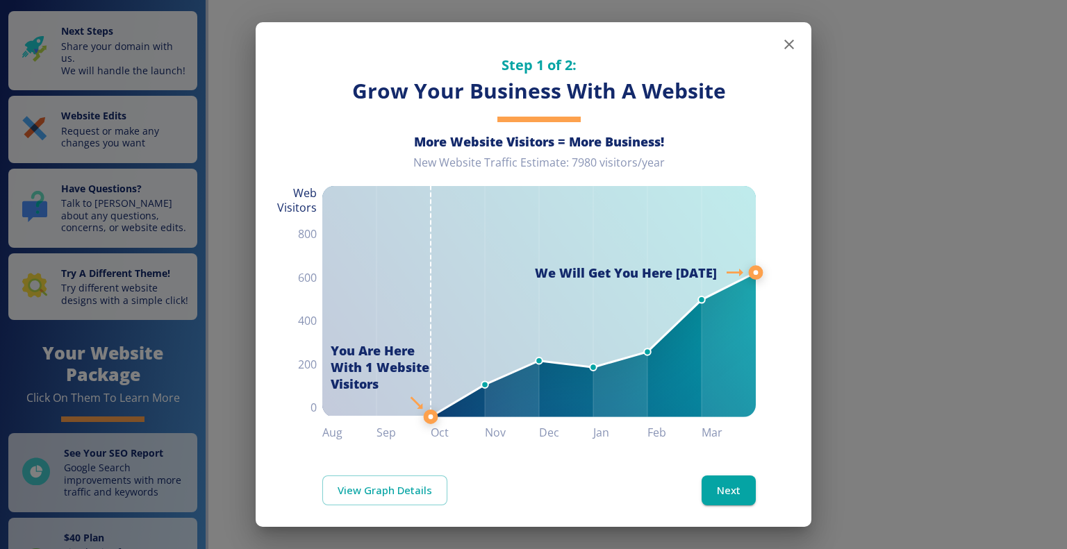
click at [781, 44] on icon "button" at bounding box center [789, 44] width 17 height 17
click at [781, 48] on icon "button" at bounding box center [789, 44] width 17 height 17
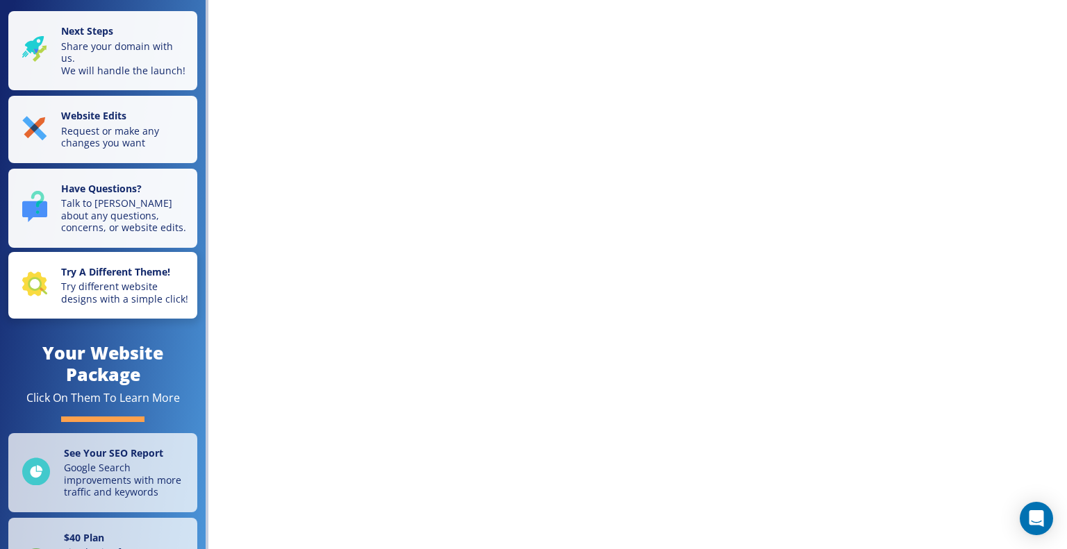
click at [105, 281] on p "Try A Different Theme!" at bounding box center [125, 273] width 128 height 15
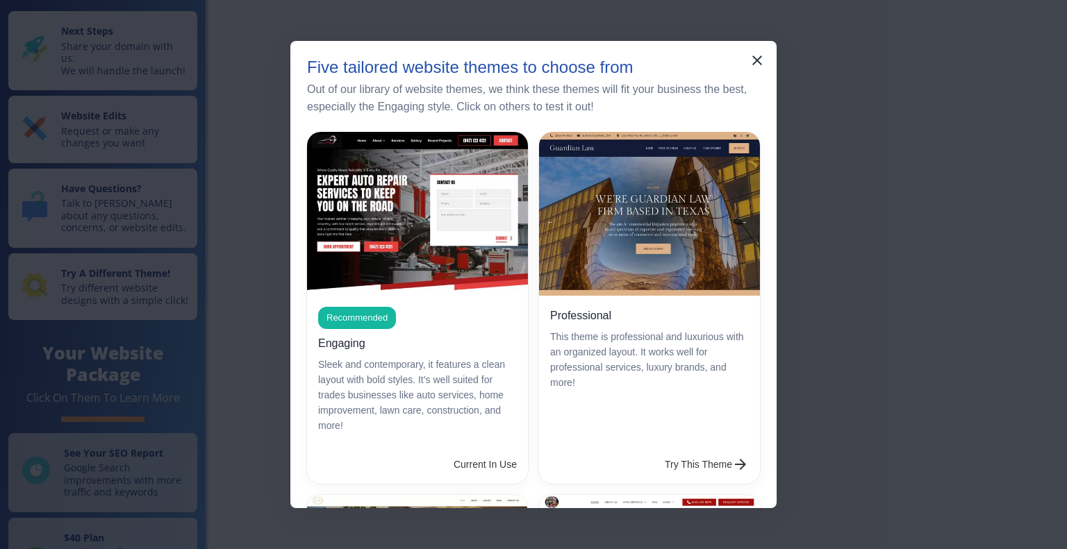
click at [659, 451] on button "Try This Theme" at bounding box center [706, 465] width 95 height 28
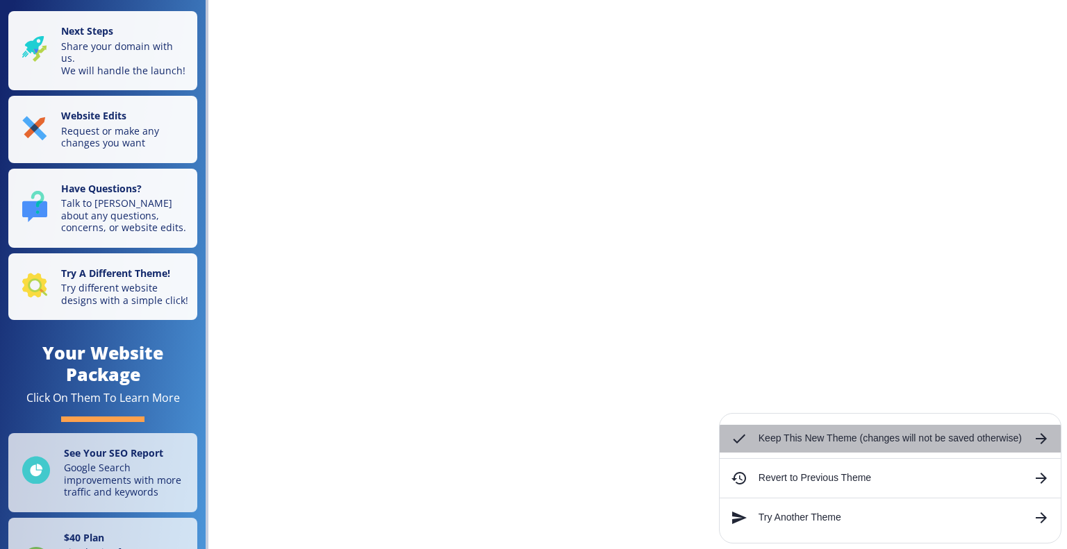
click at [847, 433] on h6 "Keep This New Theme (changes will not be saved otherwise)" at bounding box center [889, 438] width 263 height 15
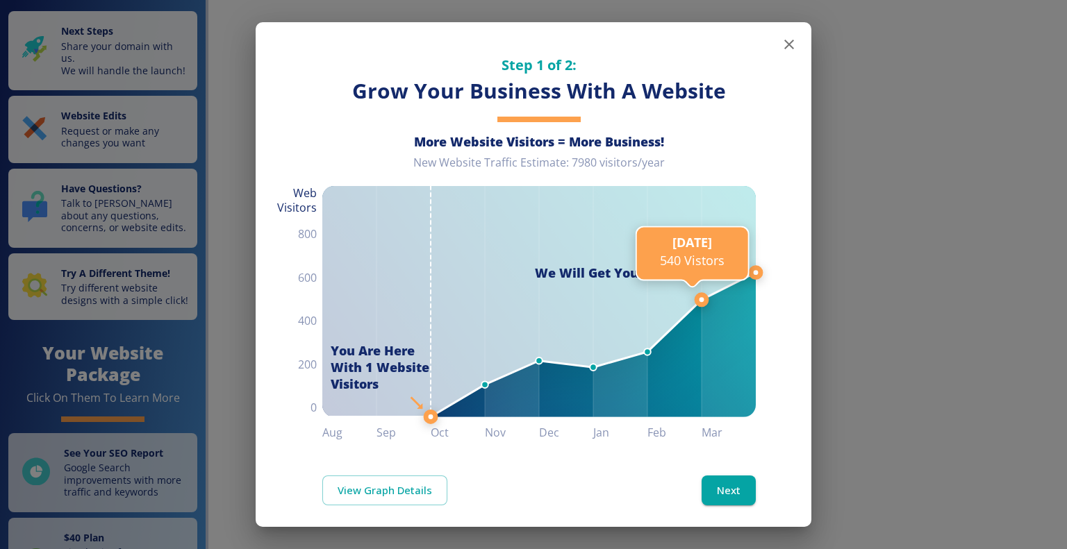
click at [701, 501] on line at bounding box center [701, 301] width 0 height 1204
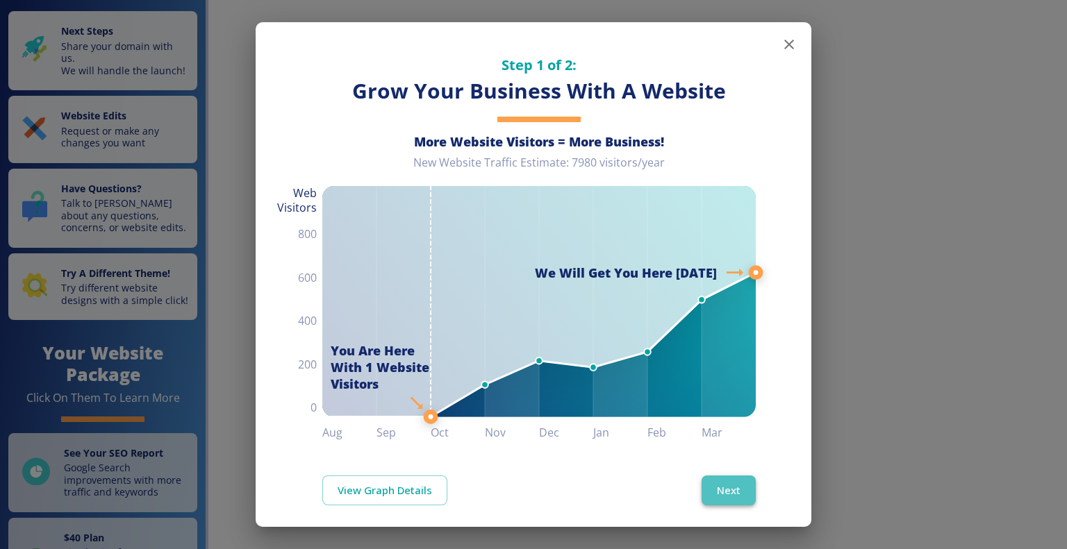
click at [706, 491] on button "Next" at bounding box center [728, 490] width 54 height 29
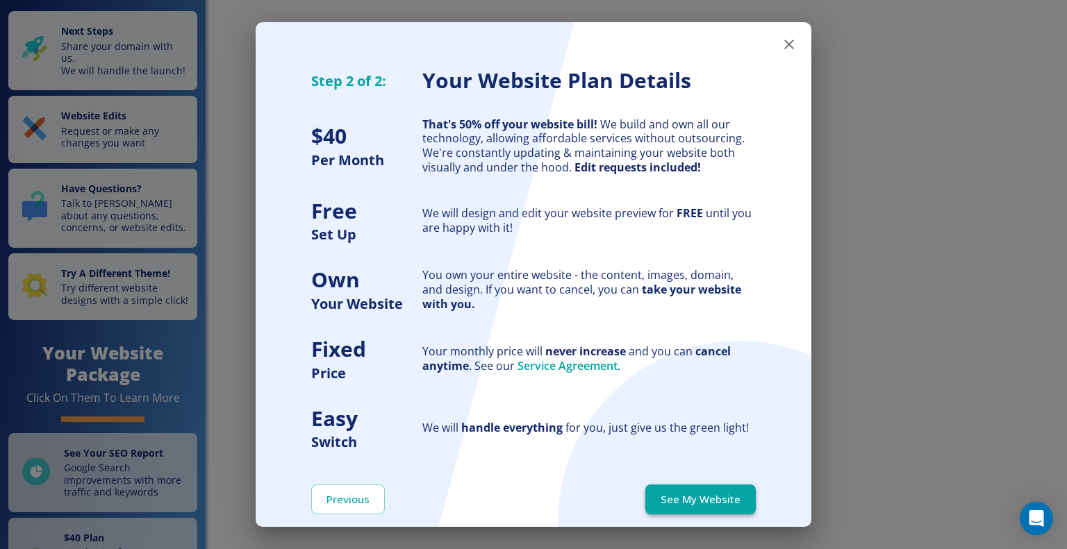
click at [704, 494] on button "See My Website" at bounding box center [700, 499] width 110 height 29
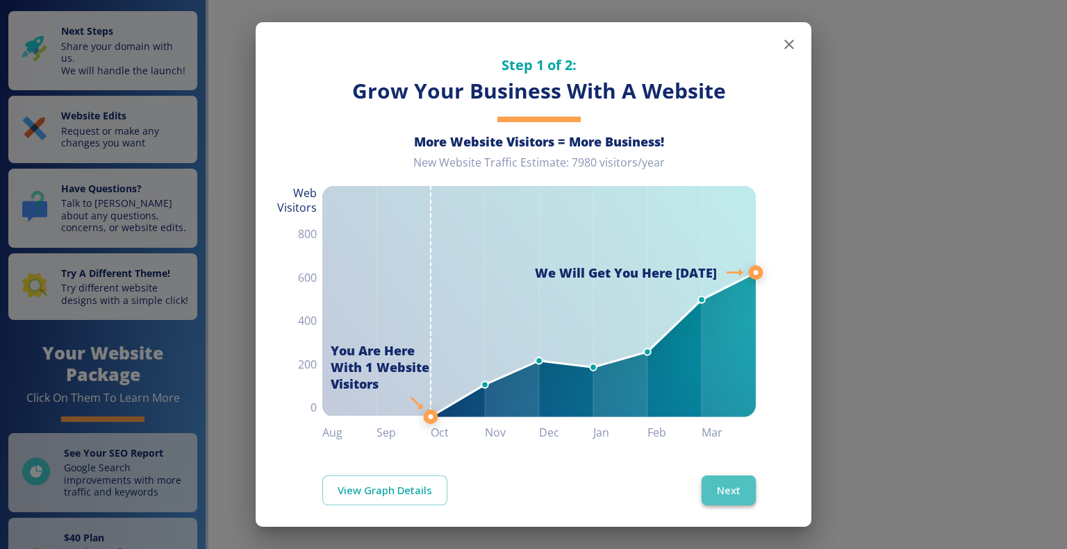
click at [714, 485] on button "Next" at bounding box center [728, 490] width 54 height 29
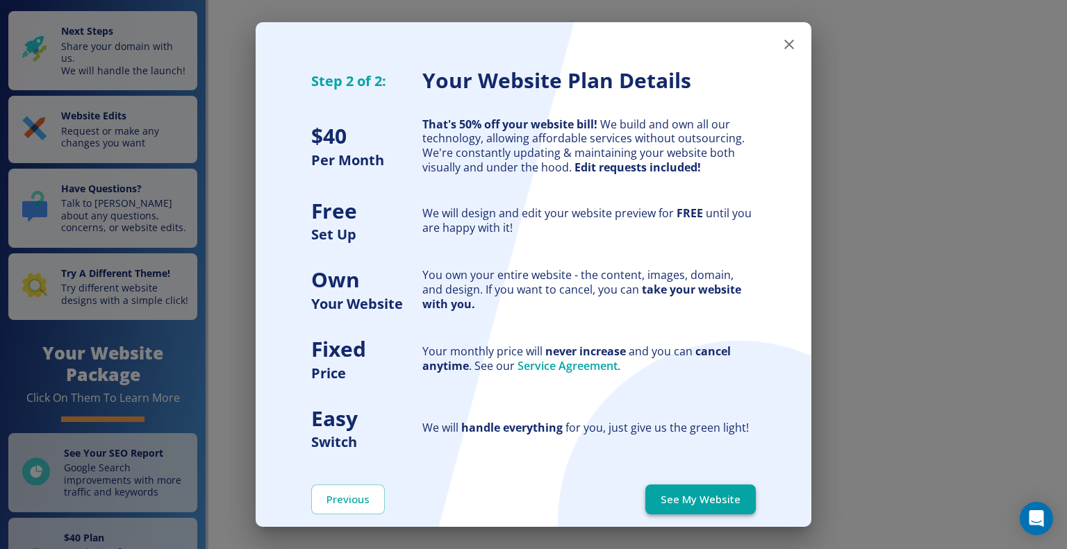
click at [717, 493] on button "See My Website" at bounding box center [700, 499] width 110 height 29
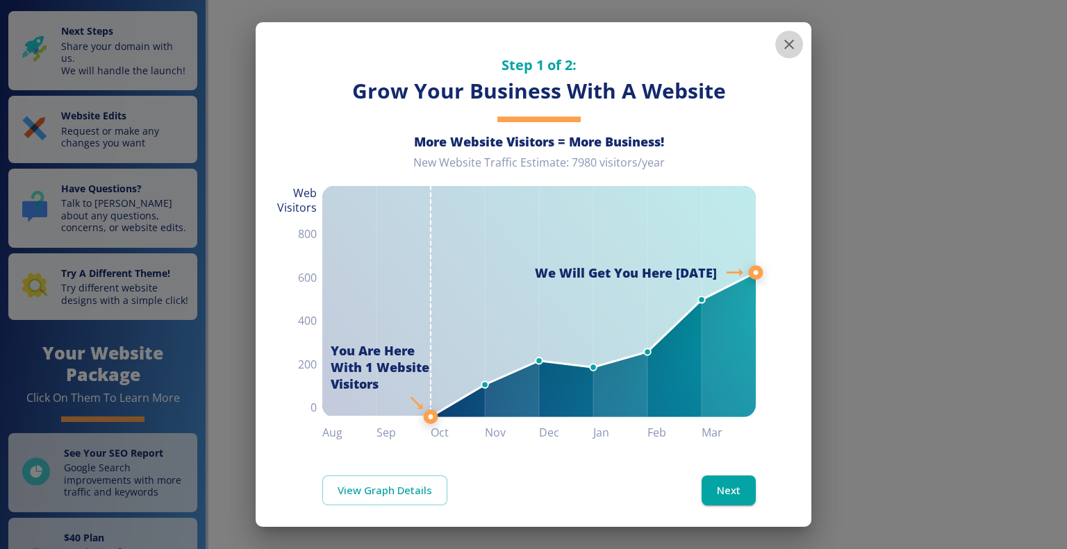
click at [784, 42] on icon "button" at bounding box center [789, 45] width 10 height 10
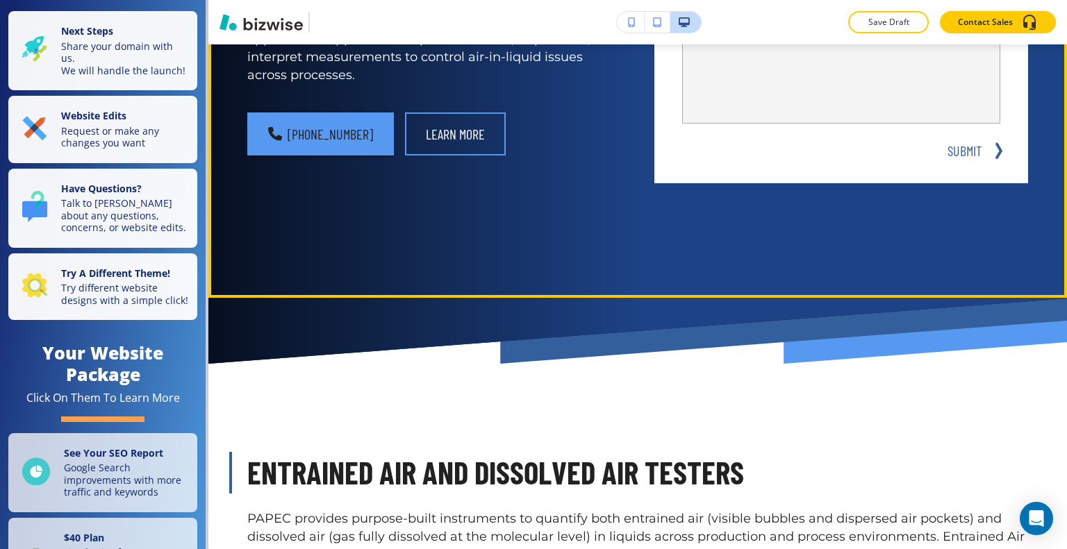
scroll to position [69, 0]
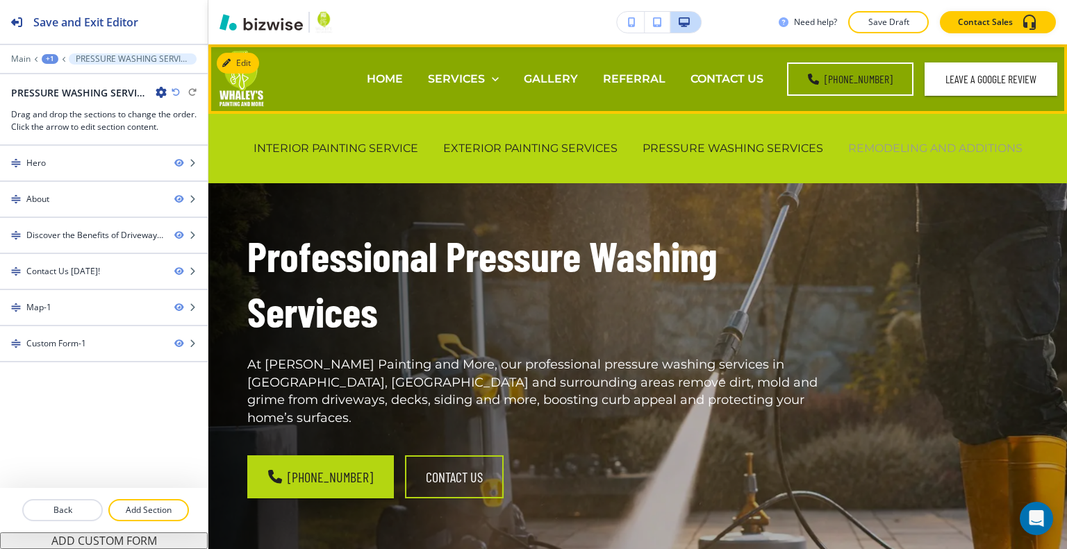
click at [931, 153] on p "REMODELING AND ADDITIONS" at bounding box center [935, 148] width 174 height 16
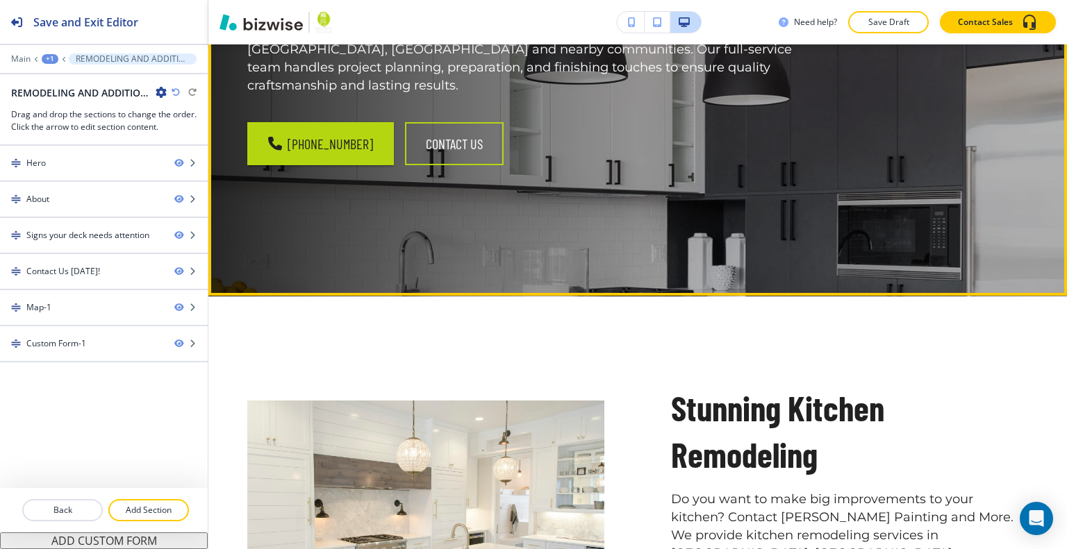
scroll to position [69, 0]
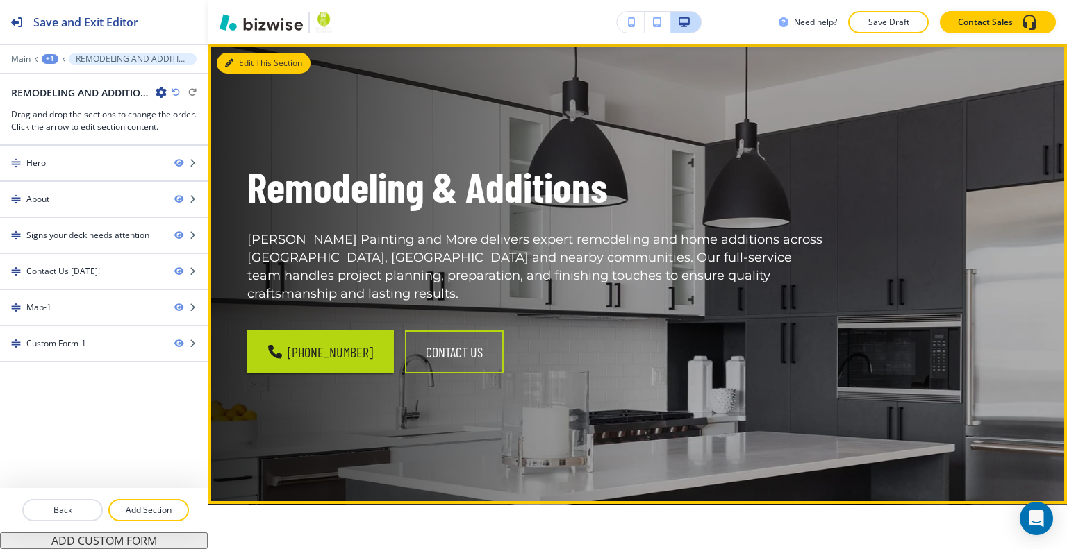
click at [247, 65] on button "Edit This Section" at bounding box center [264, 63] width 94 height 21
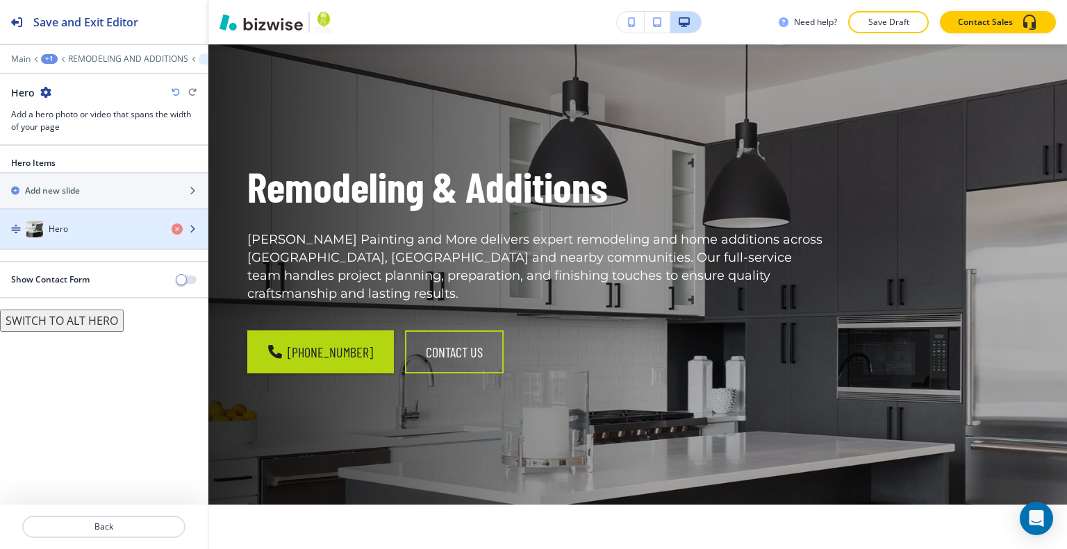
click at [118, 243] on div "button" at bounding box center [104, 243] width 208 height 11
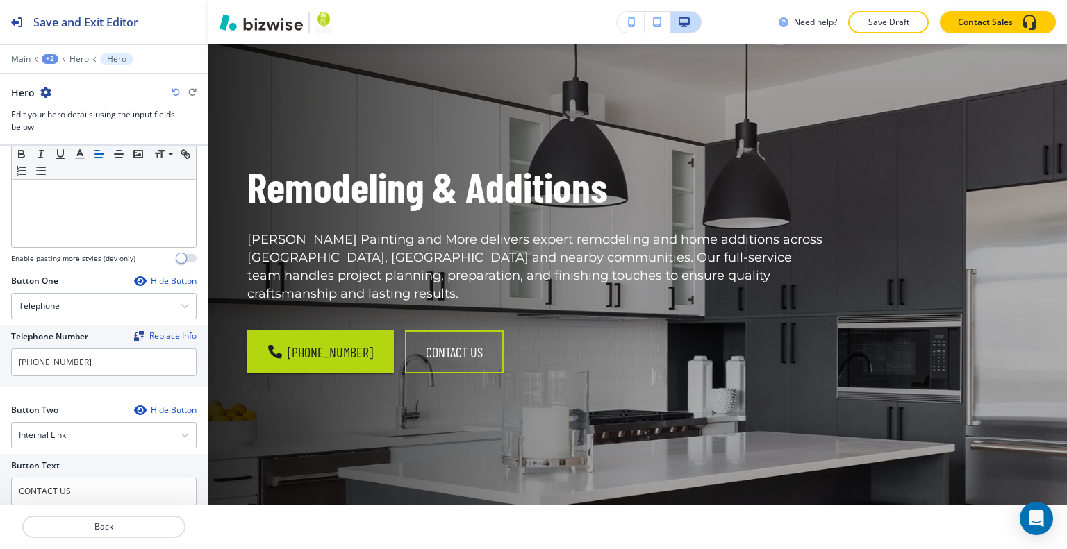
scroll to position [695, 0]
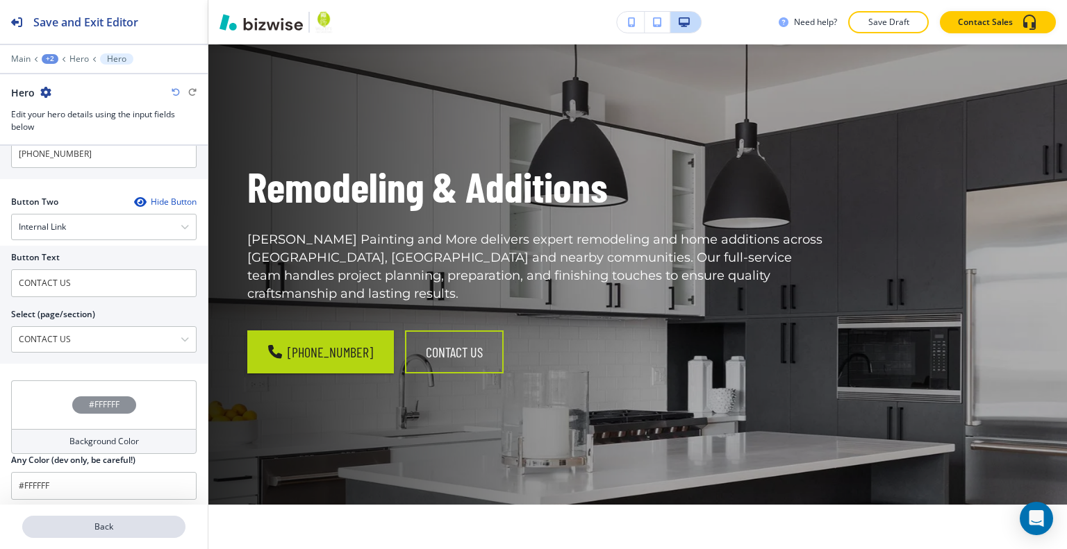
click at [95, 517] on button "Back" at bounding box center [103, 527] width 163 height 22
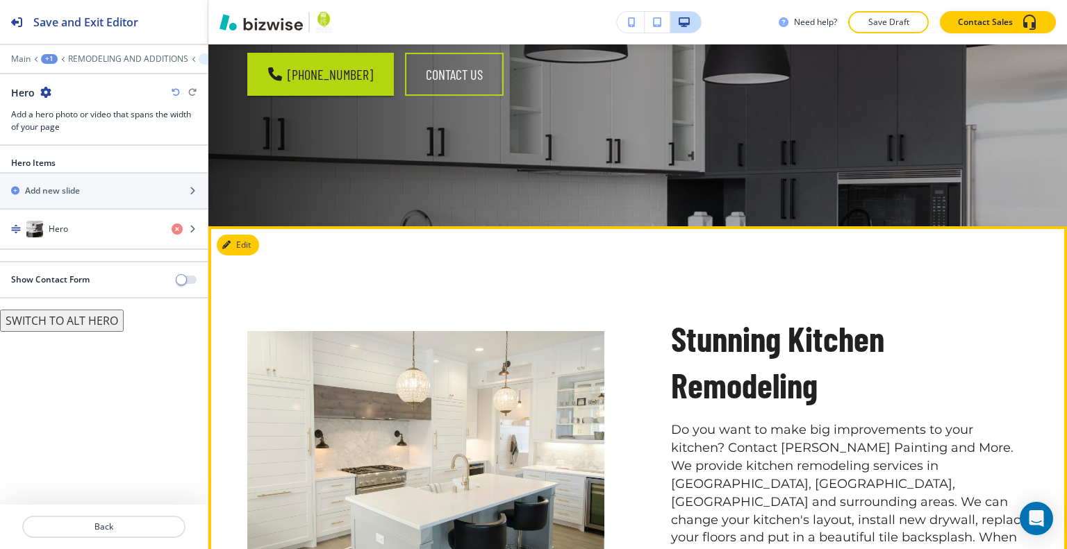
scroll to position [417, 0]
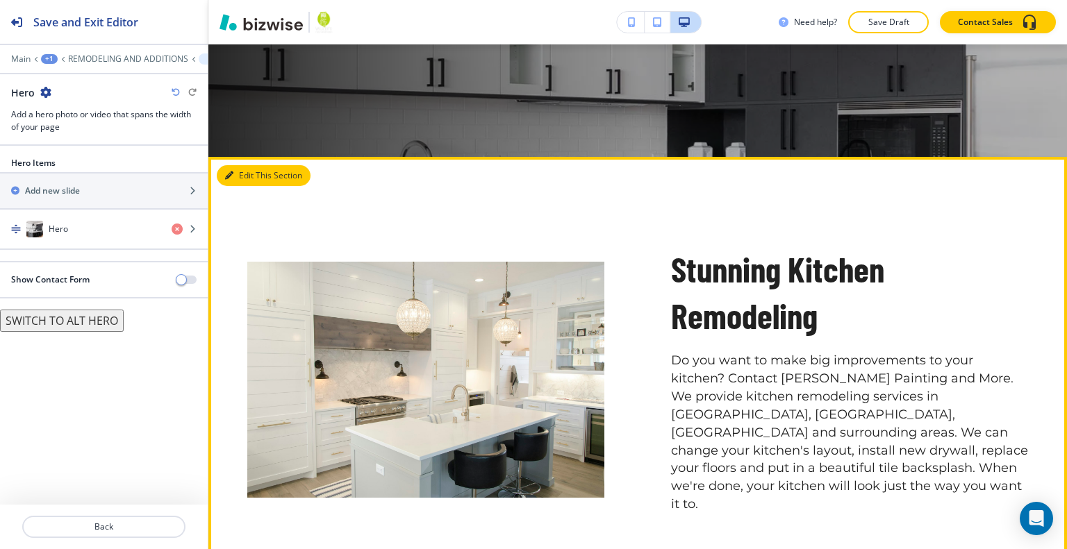
click at [249, 169] on button "Edit This Section" at bounding box center [264, 175] width 94 height 21
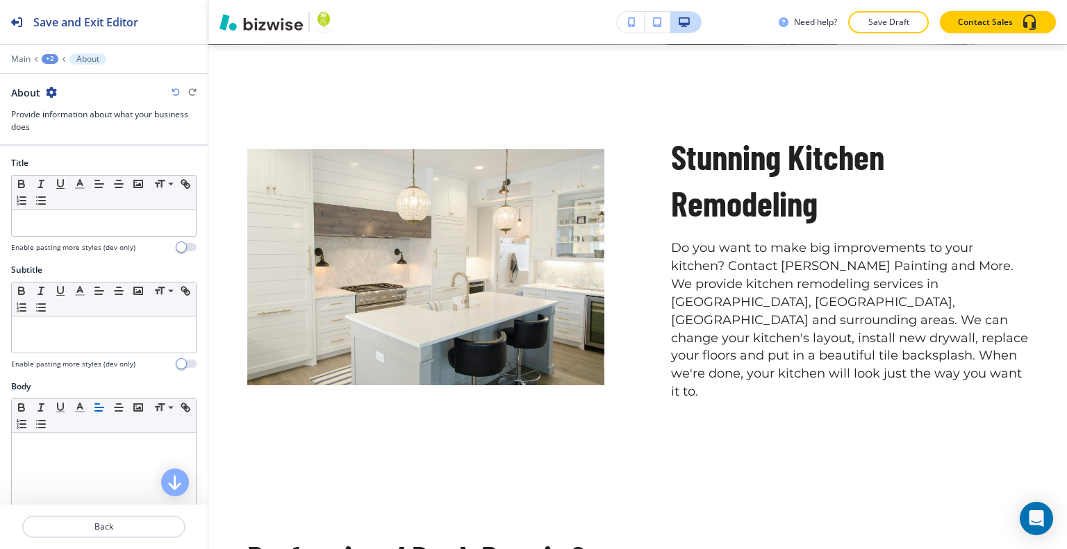
scroll to position [556, 0]
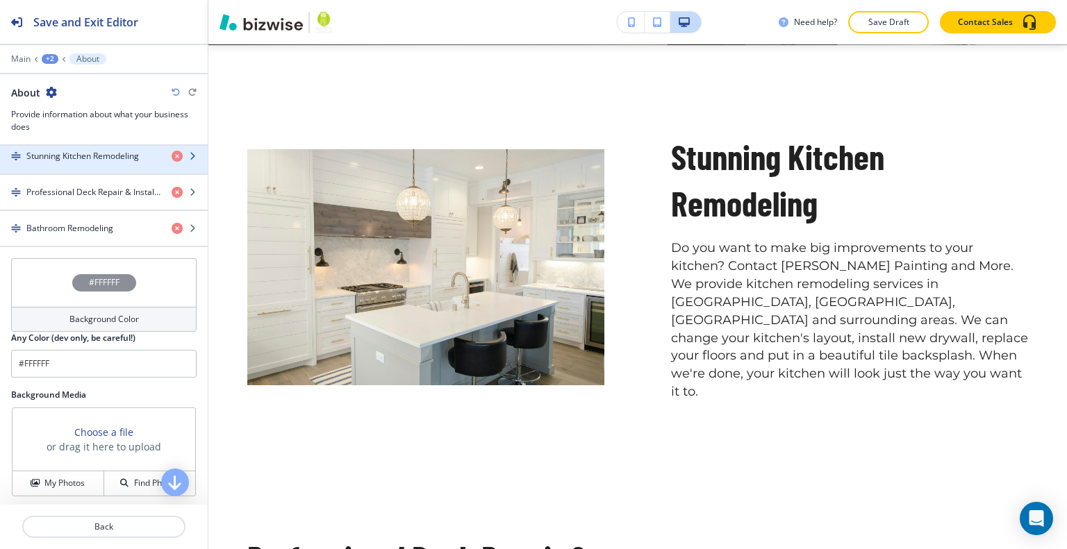
click at [103, 165] on div "button" at bounding box center [104, 168] width 208 height 11
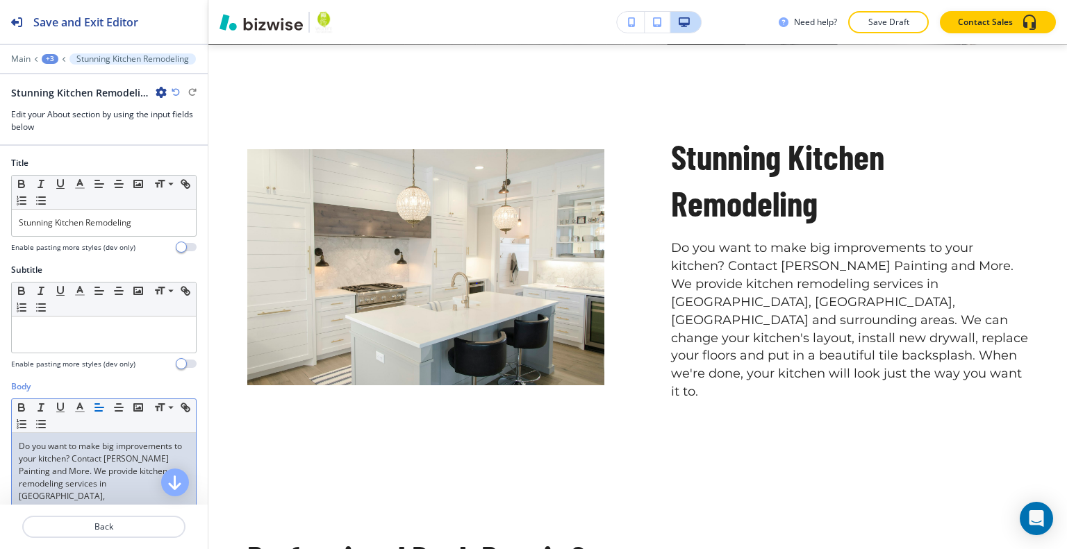
click at [19, 444] on p "Do you want to make big improvements to your kitchen? Contact [PERSON_NAME] Pai…" at bounding box center [104, 515] width 170 height 150
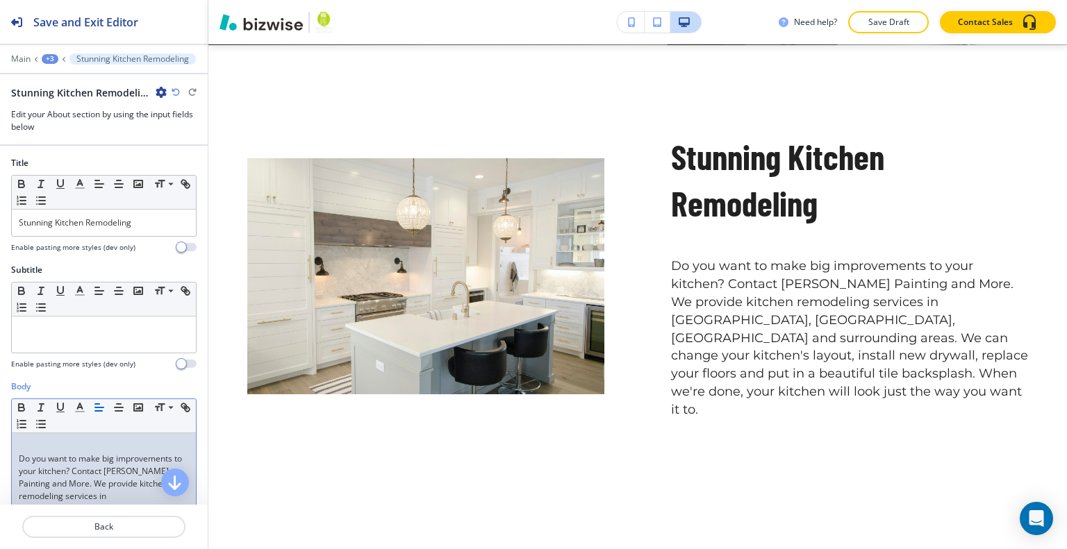
click at [34, 444] on p at bounding box center [104, 446] width 170 height 13
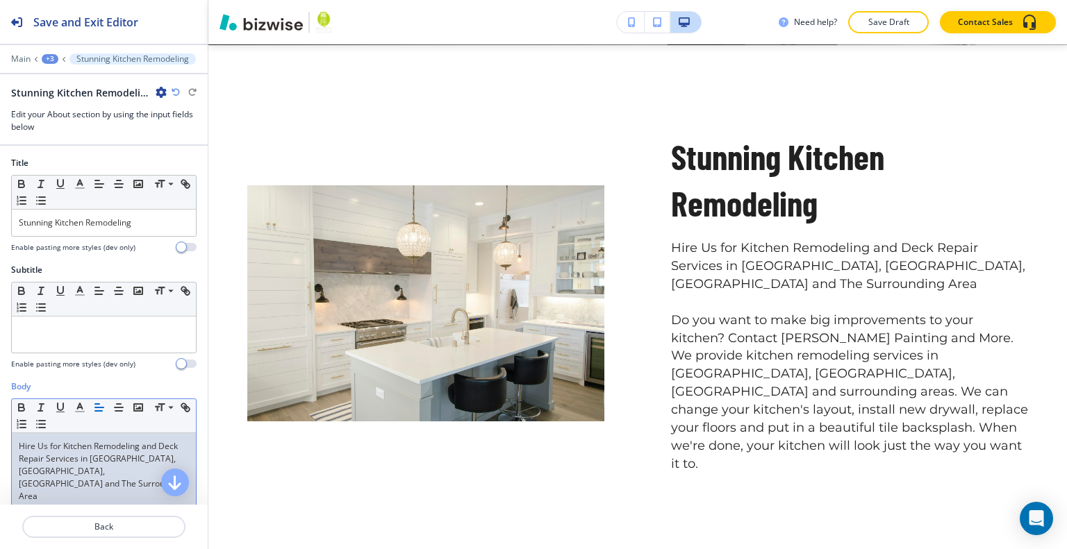
scroll to position [0, 0]
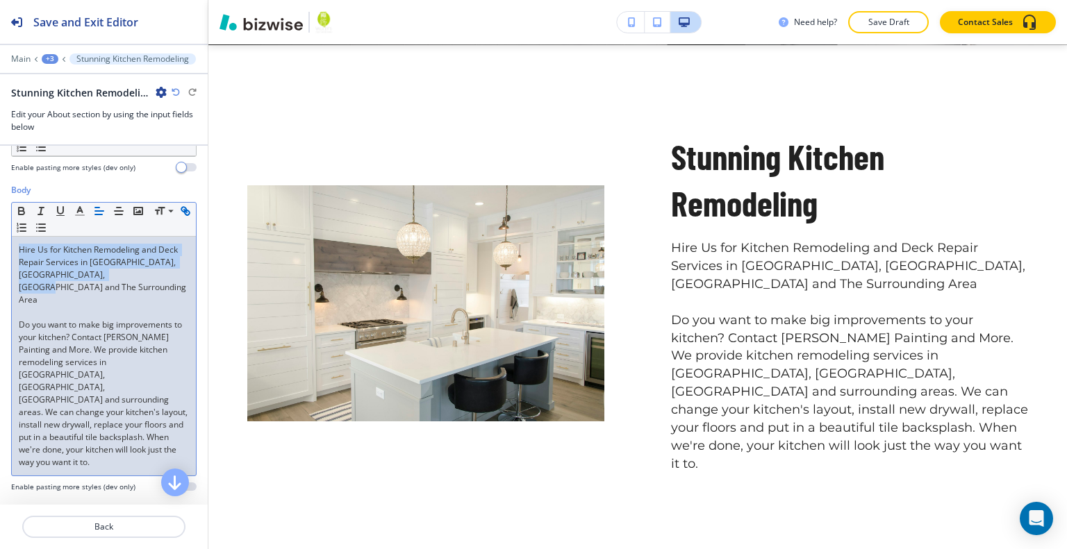
drag, startPoint x: 125, startPoint y: 275, endPoint x: 14, endPoint y: 231, distance: 119.4
click at [2, 249] on div "Body Small Normal Large Huge Hire Us for Kitchen Remodeling and Deck Repair Ser…" at bounding box center [104, 343] width 208 height 319
click at [19, 211] on icon "button" at bounding box center [22, 212] width 6 height 3
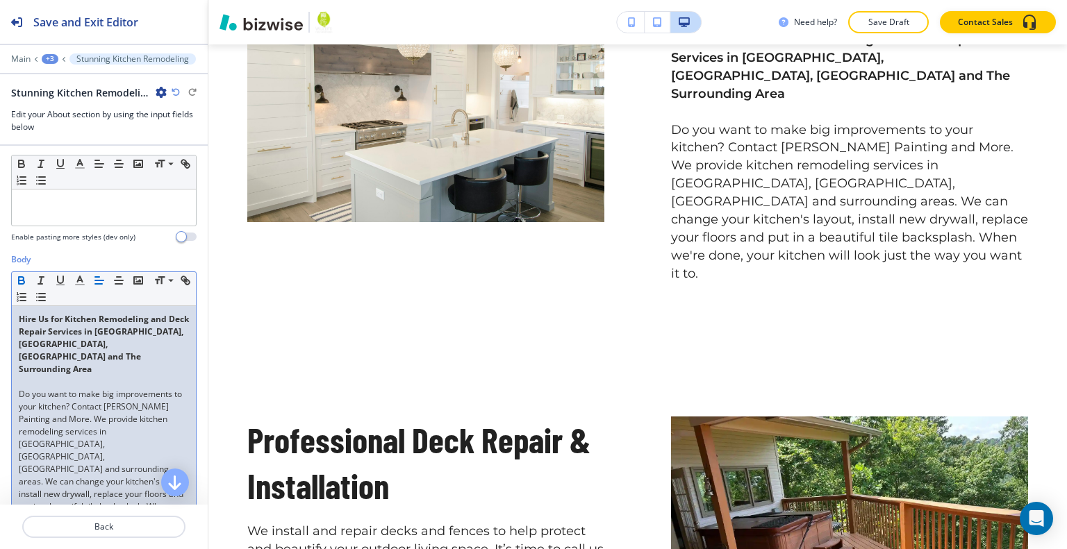
scroll to position [335, 0]
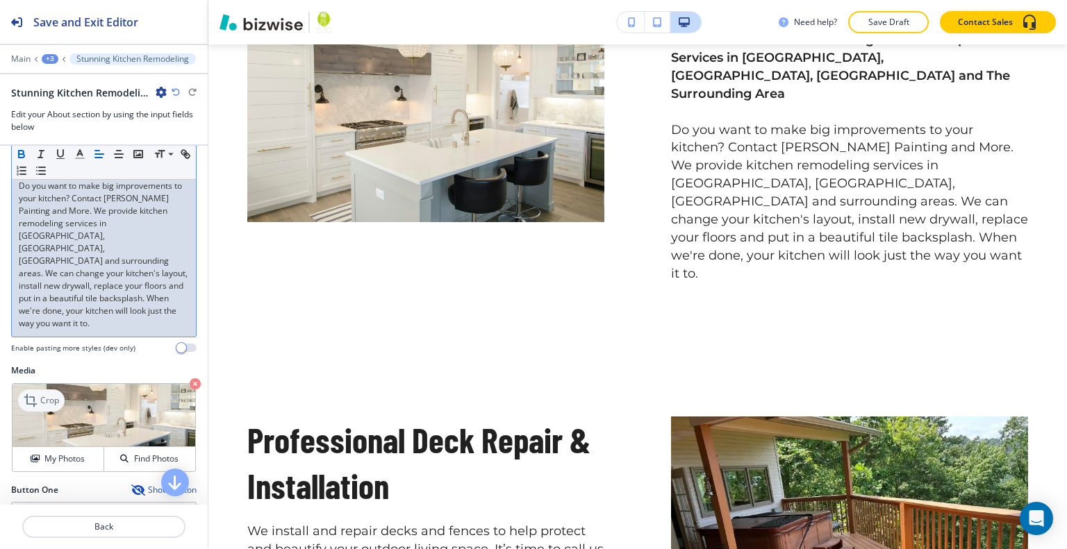
click at [52, 394] on p "Crop" at bounding box center [49, 400] width 19 height 13
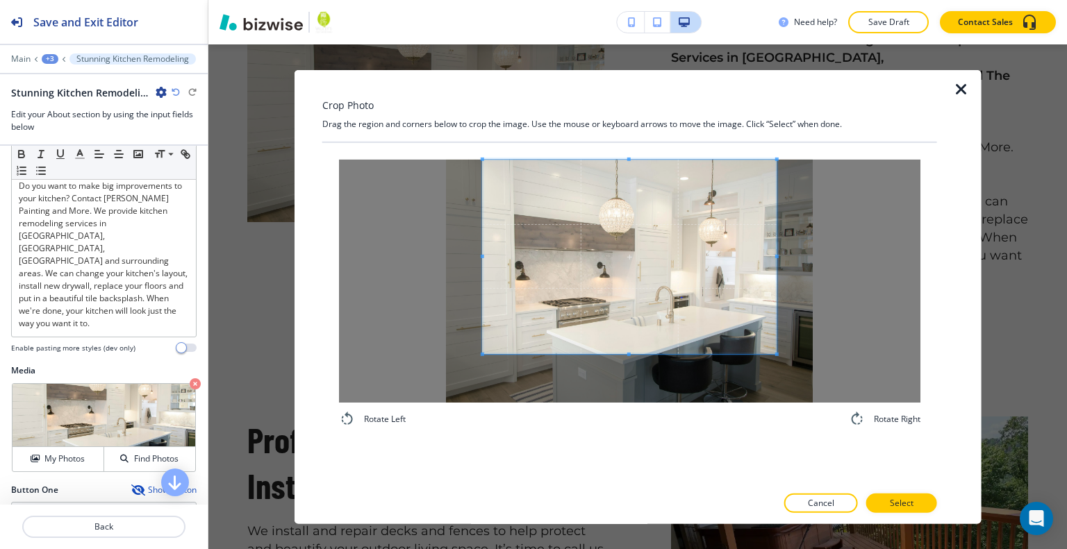
click at [638, 231] on span at bounding box center [630, 256] width 294 height 194
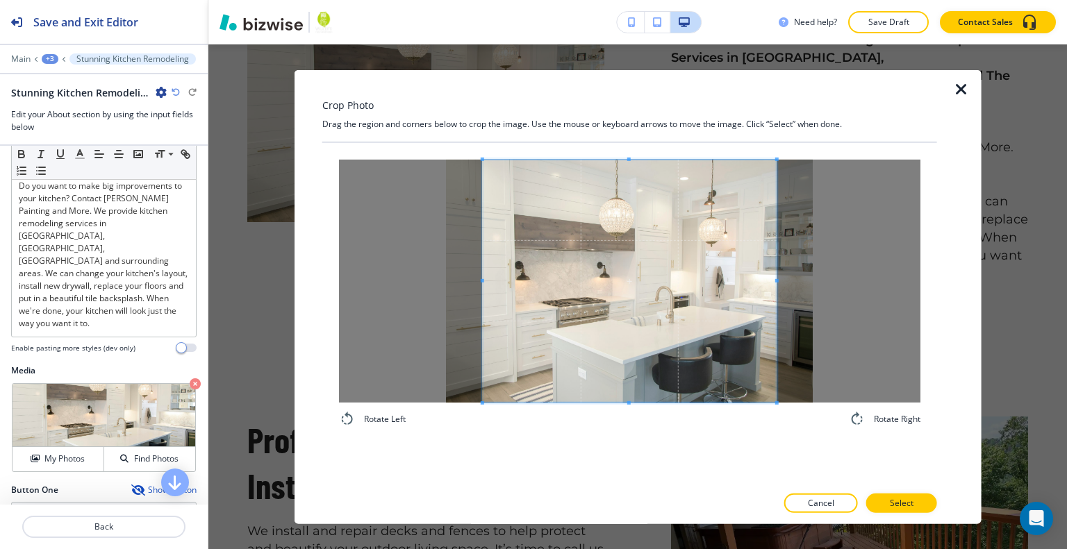
click at [626, 415] on div "Rotate Left Rotate Right" at bounding box center [629, 293] width 581 height 268
drag, startPoint x: 881, startPoint y: 490, endPoint x: 883, endPoint y: 498, distance: 8.6
click at [881, 494] on div "Crop Photo Drag the region and corners below to crop the image. Use the mouse o…" at bounding box center [629, 296] width 615 height 454
click at [884, 505] on button "Select" at bounding box center [901, 503] width 71 height 19
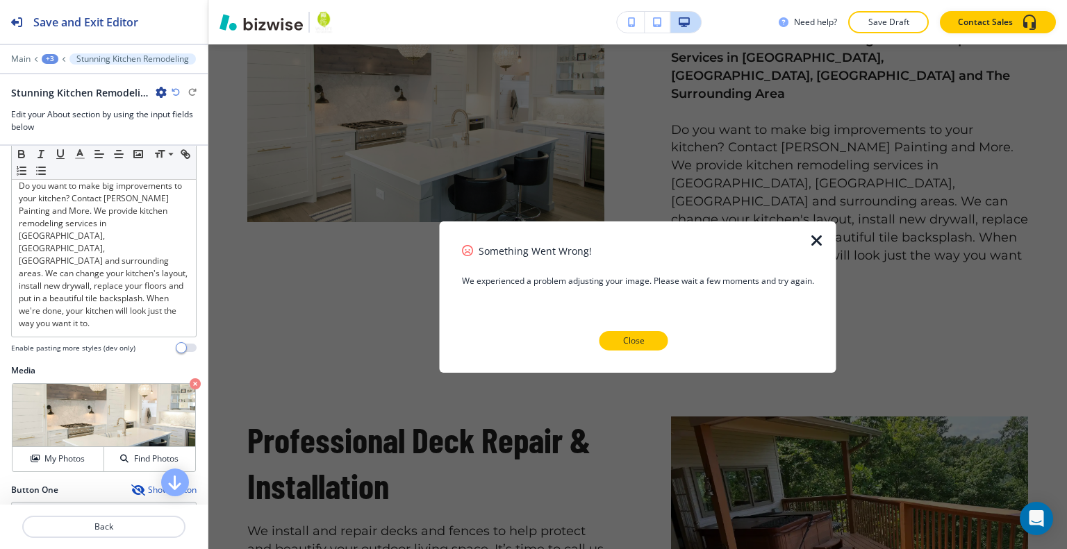
drag, startPoint x: 647, startPoint y: 332, endPoint x: 647, endPoint y: 340, distance: 8.3
click at [647, 340] on button "Close" at bounding box center [633, 340] width 69 height 19
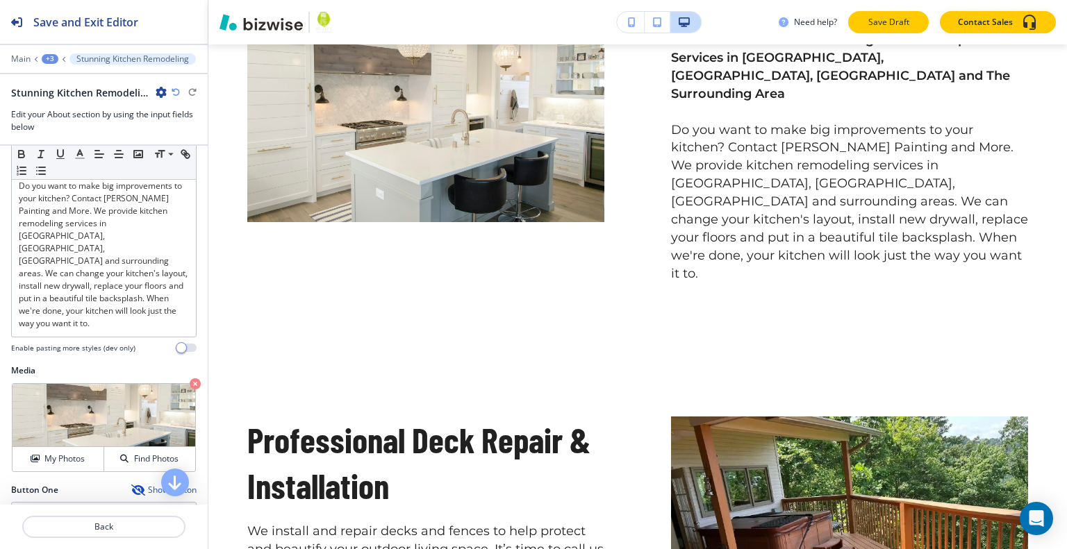
click at [886, 21] on p "Save Draft" at bounding box center [888, 22] width 44 height 13
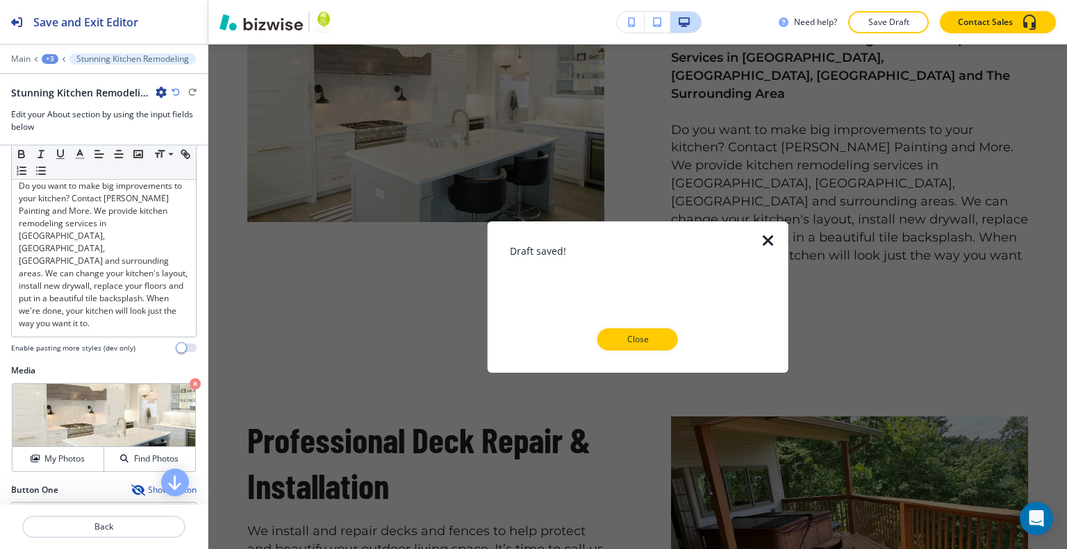
click at [656, 321] on div "Draft saved! Close" at bounding box center [638, 296] width 256 height 107
click at [653, 344] on button "Close" at bounding box center [637, 340] width 81 height 22
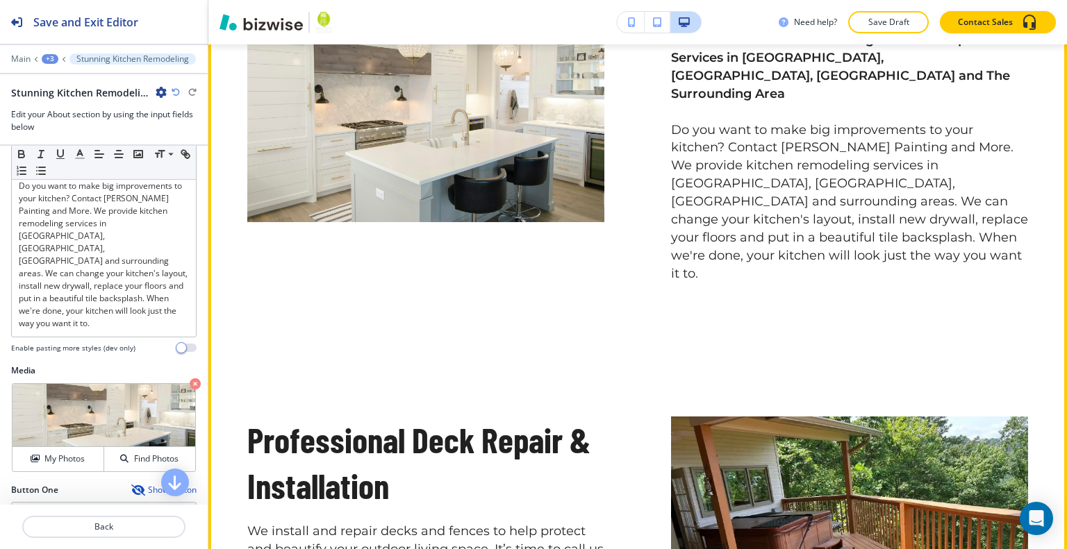
scroll to position [460, 0]
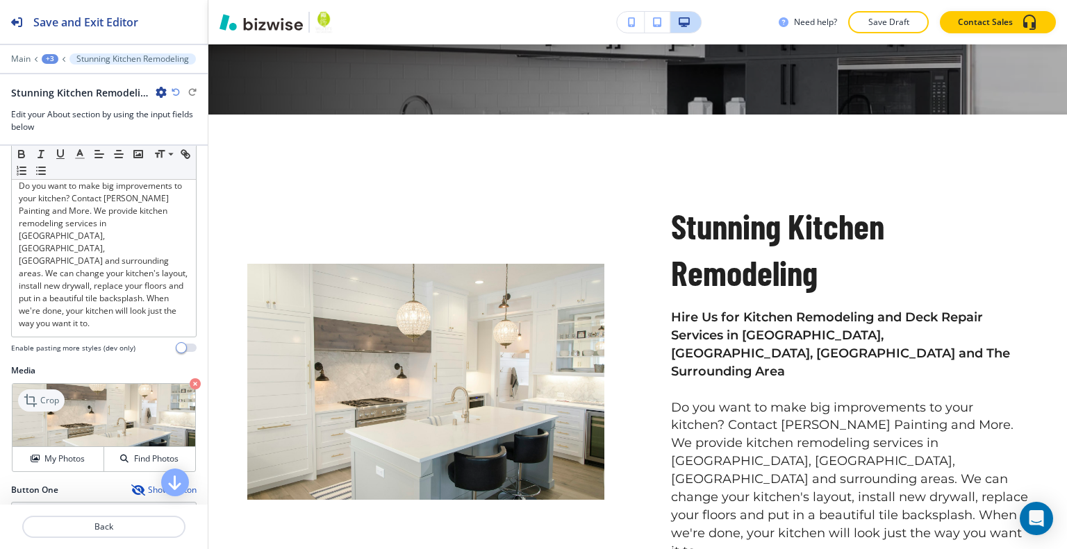
click at [54, 394] on p "Crop" at bounding box center [49, 400] width 19 height 13
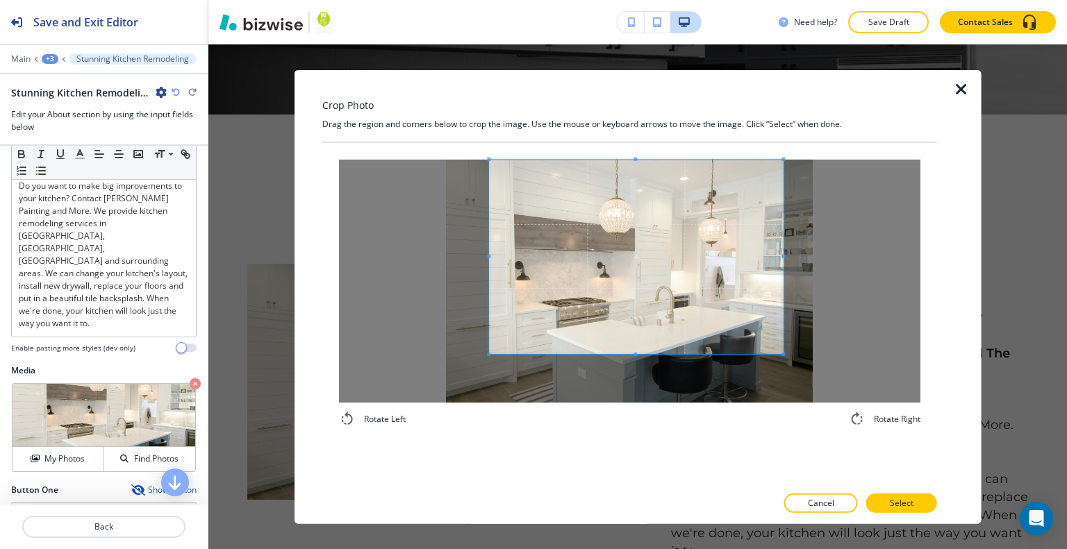
click at [663, 239] on span at bounding box center [636, 256] width 294 height 194
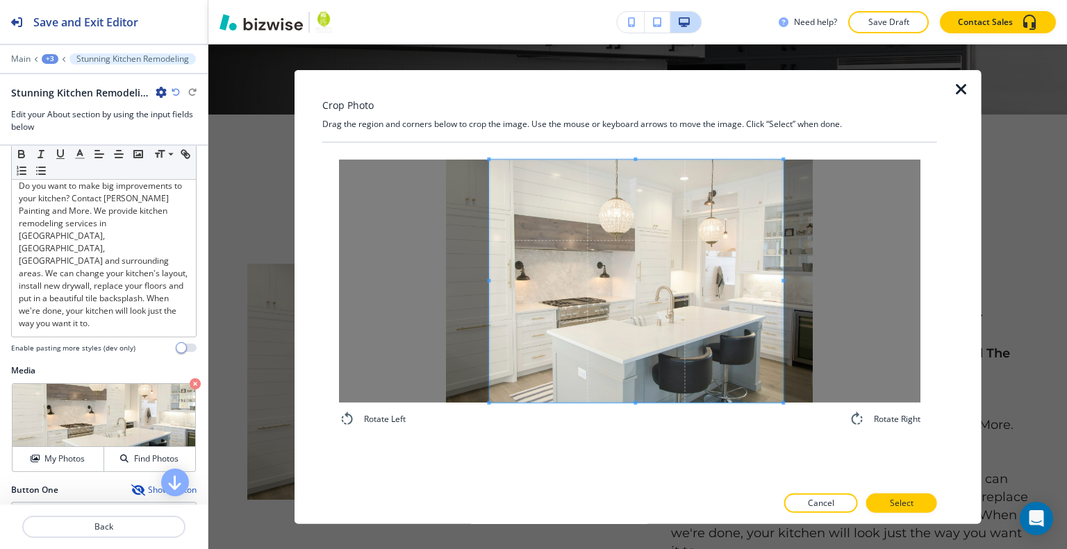
click at [633, 413] on div "Rotate Left Rotate Right" at bounding box center [629, 293] width 581 height 268
click at [906, 497] on button "Select" at bounding box center [901, 503] width 71 height 19
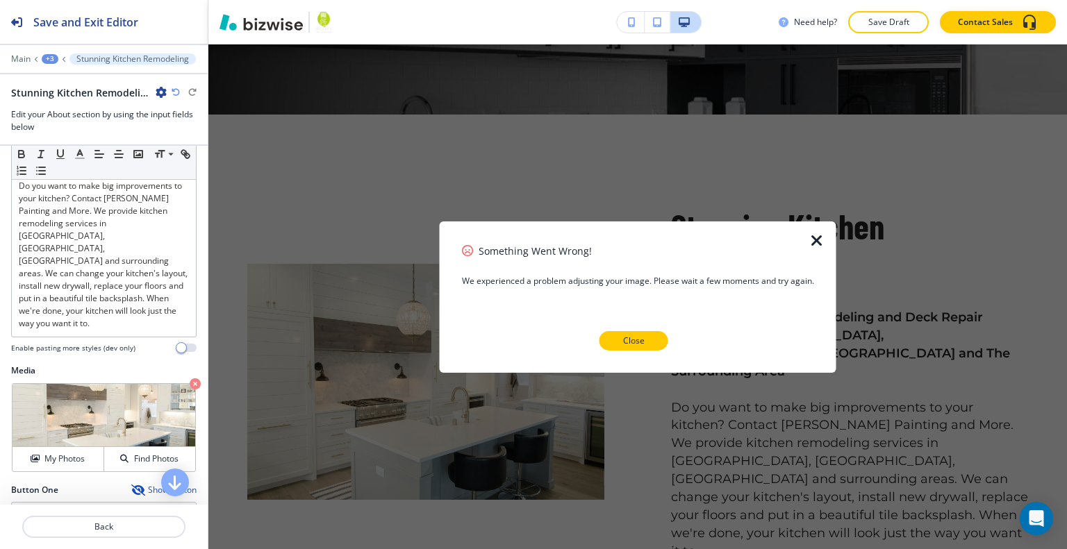
click at [653, 343] on button "Close" at bounding box center [633, 340] width 69 height 19
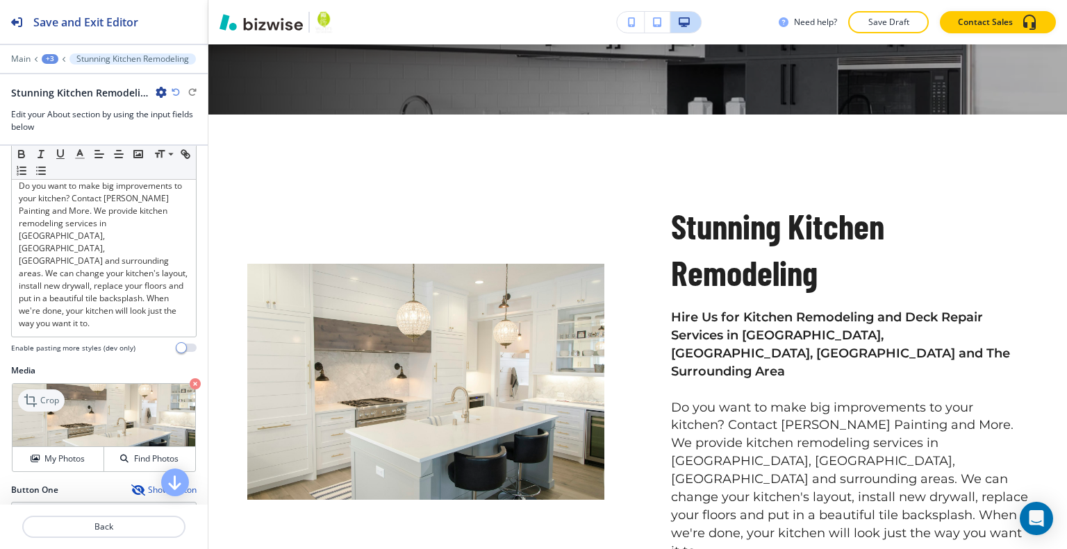
click at [50, 394] on p "Crop" at bounding box center [49, 400] width 19 height 13
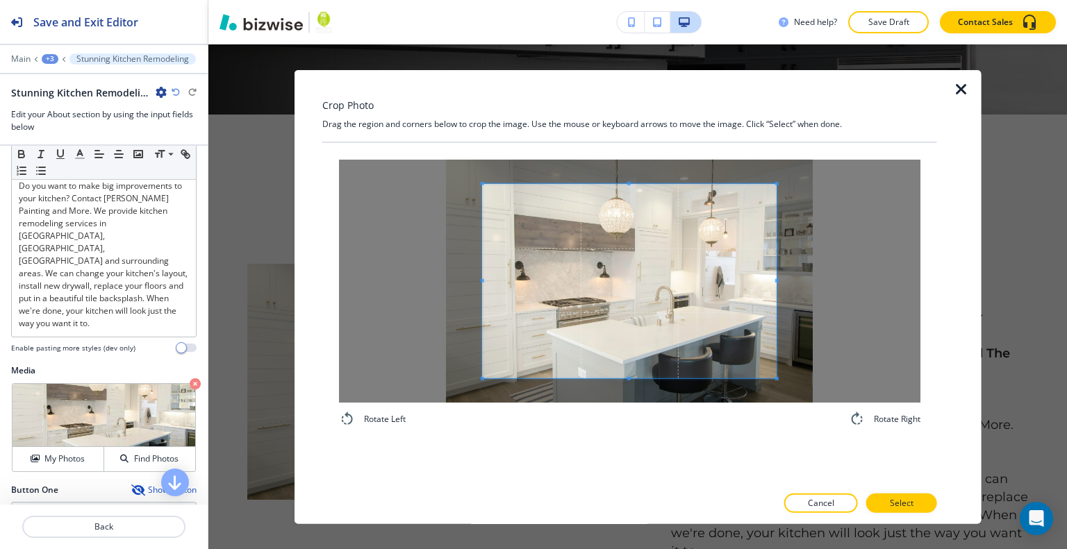
click at [665, 241] on span at bounding box center [630, 280] width 294 height 194
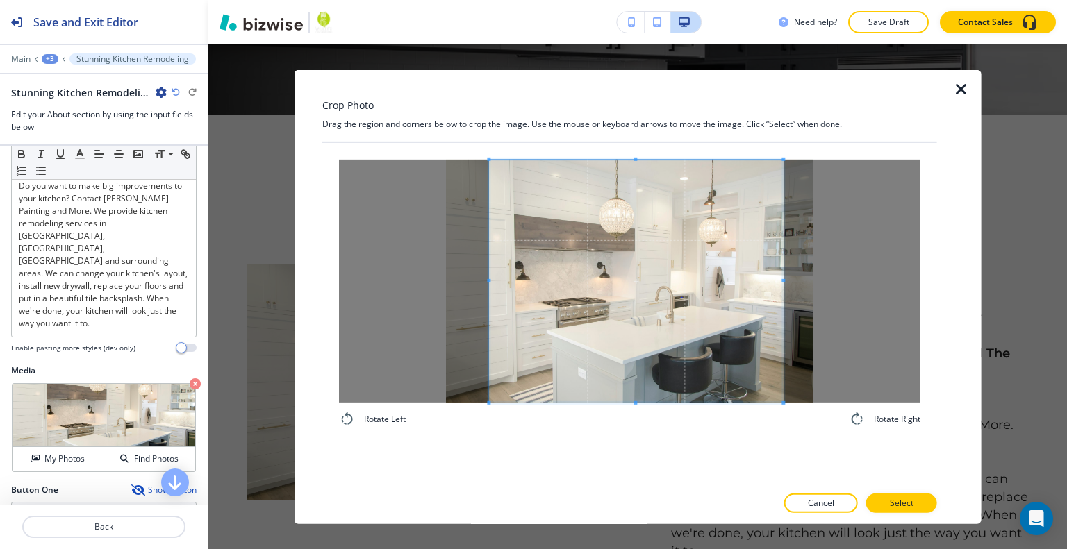
click at [629, 424] on div "Rotate Left Rotate Right" at bounding box center [629, 293] width 581 height 268
click at [895, 491] on div at bounding box center [629, 489] width 615 height 8
click at [897, 501] on p "Select" at bounding box center [902, 503] width 24 height 13
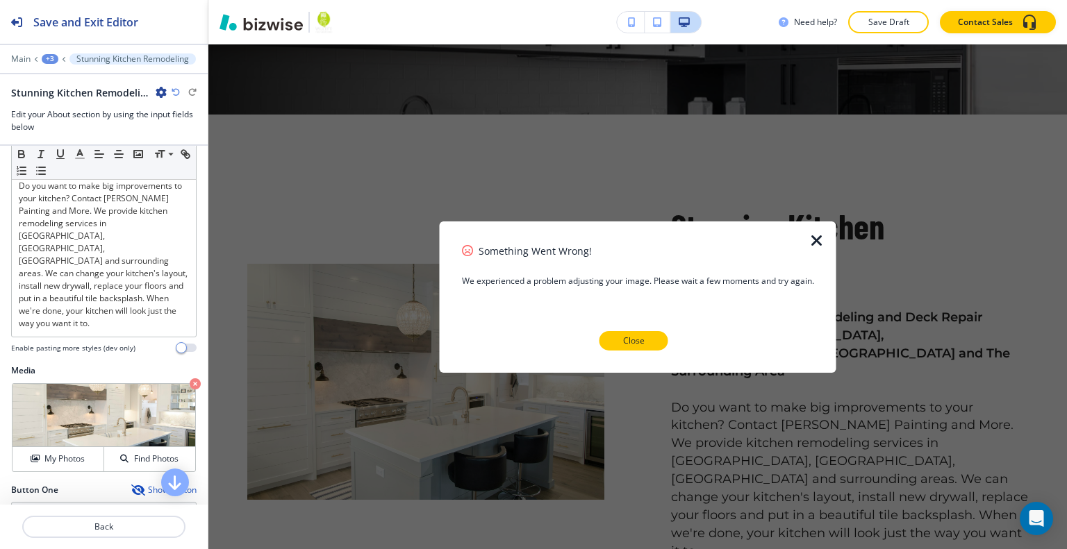
click at [639, 344] on p "Close" at bounding box center [634, 341] width 22 height 13
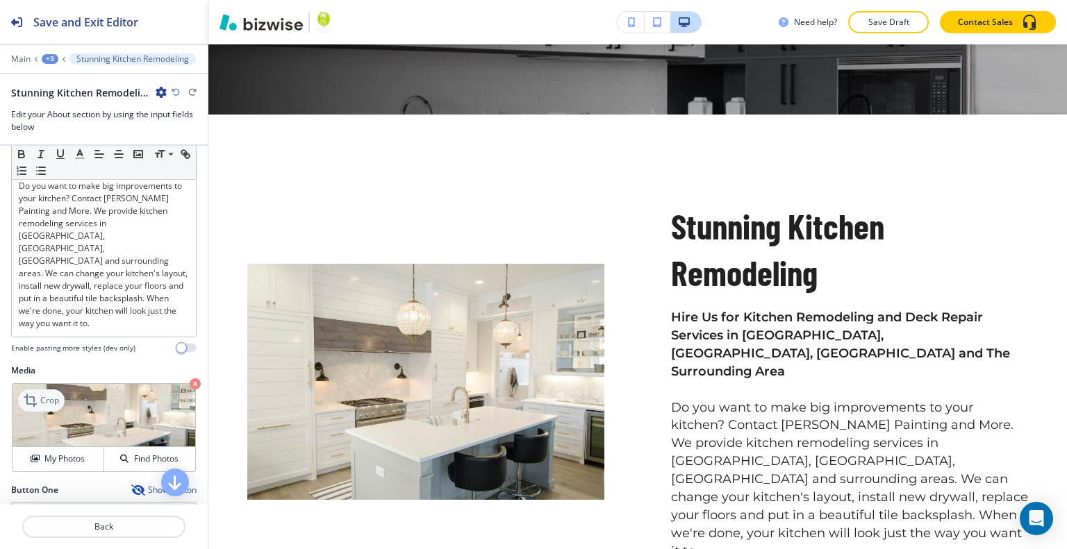
click at [47, 394] on p "Crop" at bounding box center [49, 400] width 19 height 13
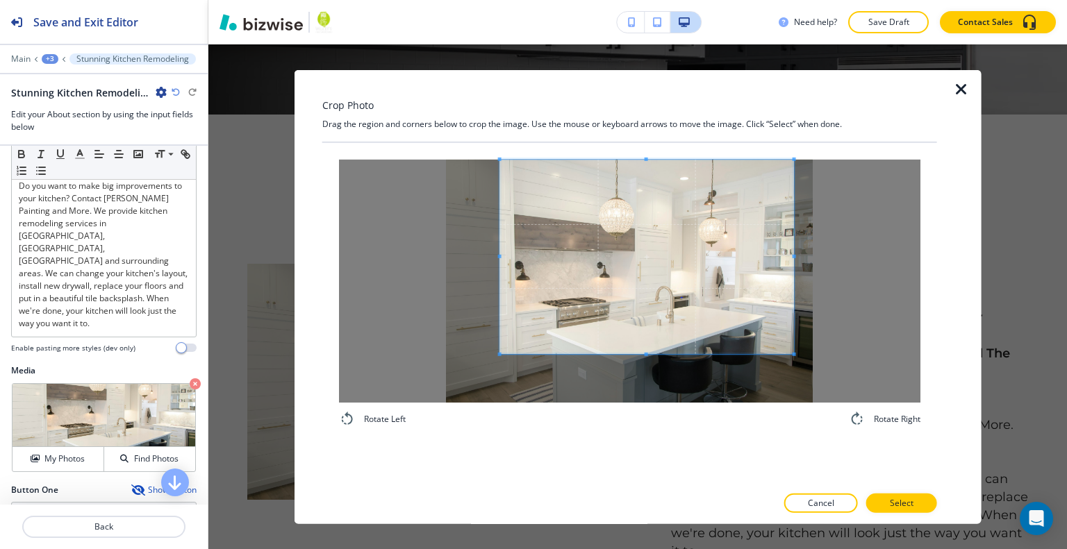
click at [629, 283] on span at bounding box center [647, 256] width 294 height 194
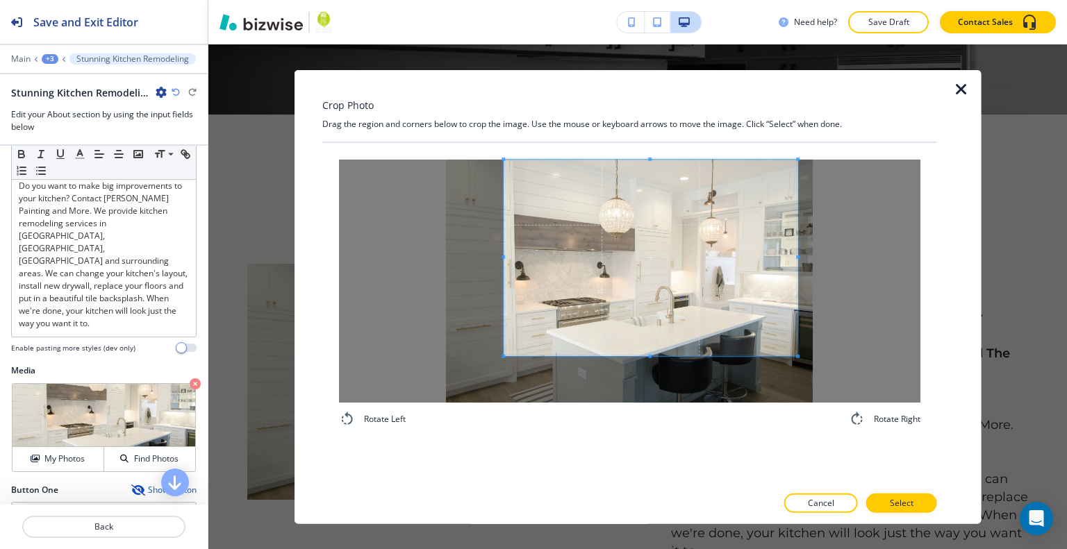
click at [650, 426] on div "Rotate Left Rotate Right" at bounding box center [629, 293] width 581 height 268
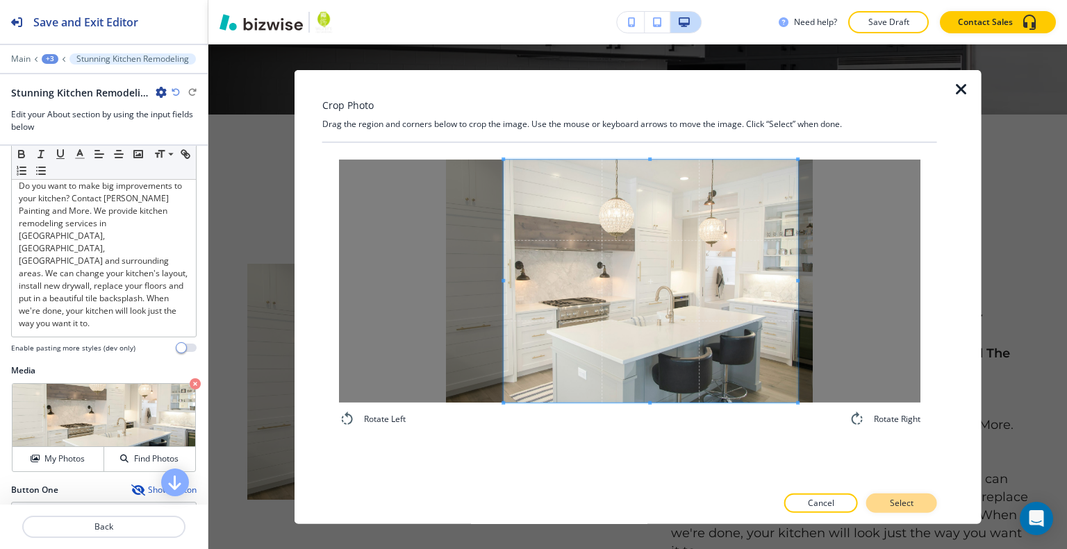
click at [883, 497] on button "Select" at bounding box center [901, 503] width 71 height 19
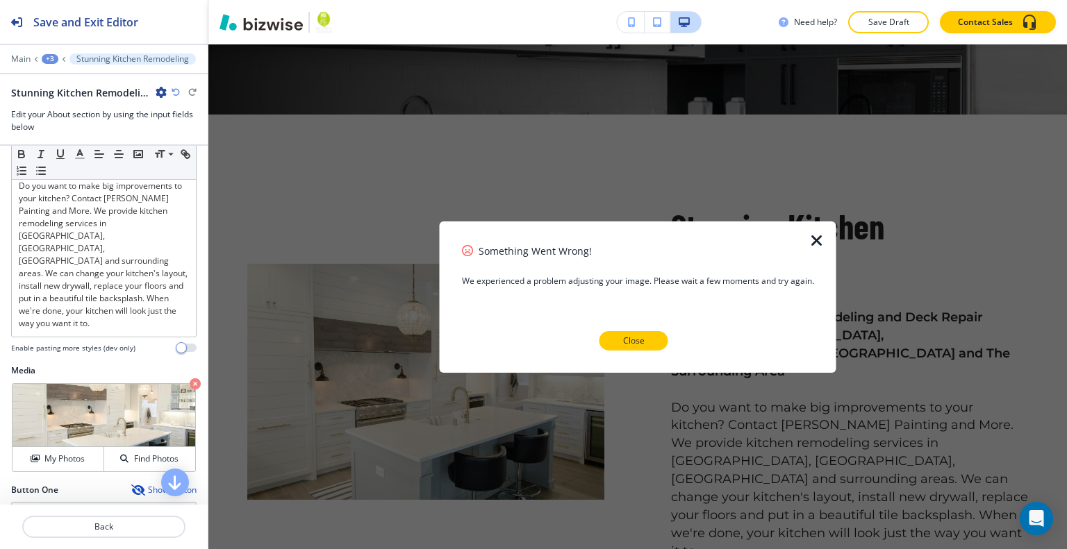
click at [645, 341] on button "Close" at bounding box center [633, 340] width 69 height 19
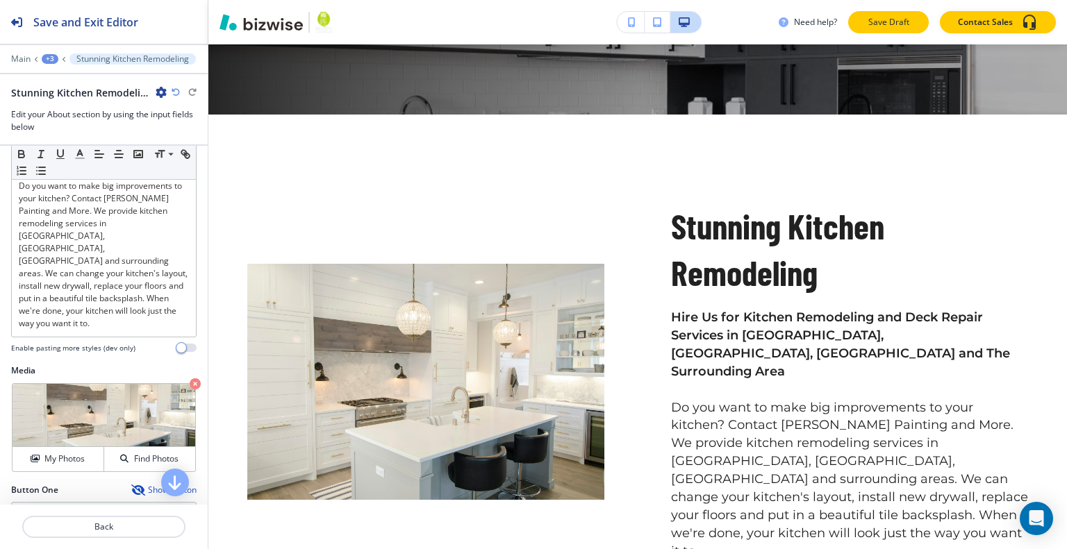
click at [888, 17] on p "Save Draft" at bounding box center [888, 22] width 44 height 13
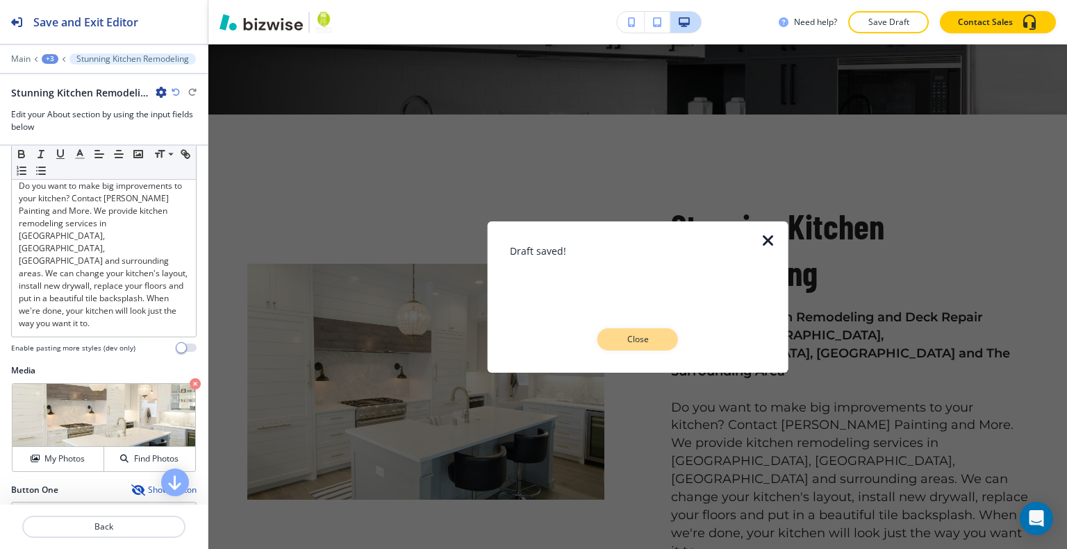
click at [647, 341] on p "Close" at bounding box center [637, 339] width 44 height 13
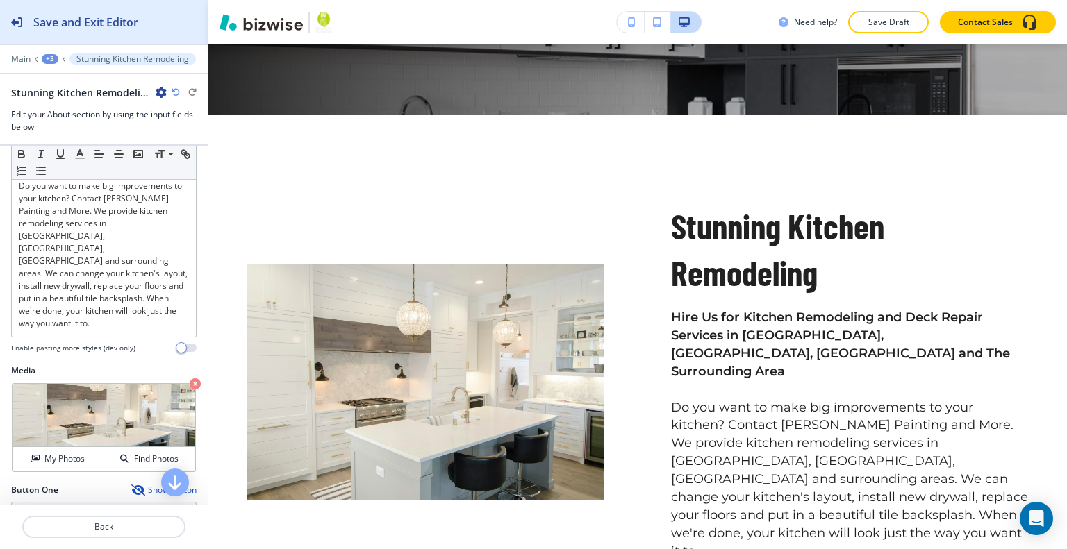
click at [144, 26] on button "Save and Exit Editor" at bounding box center [104, 22] width 208 height 44
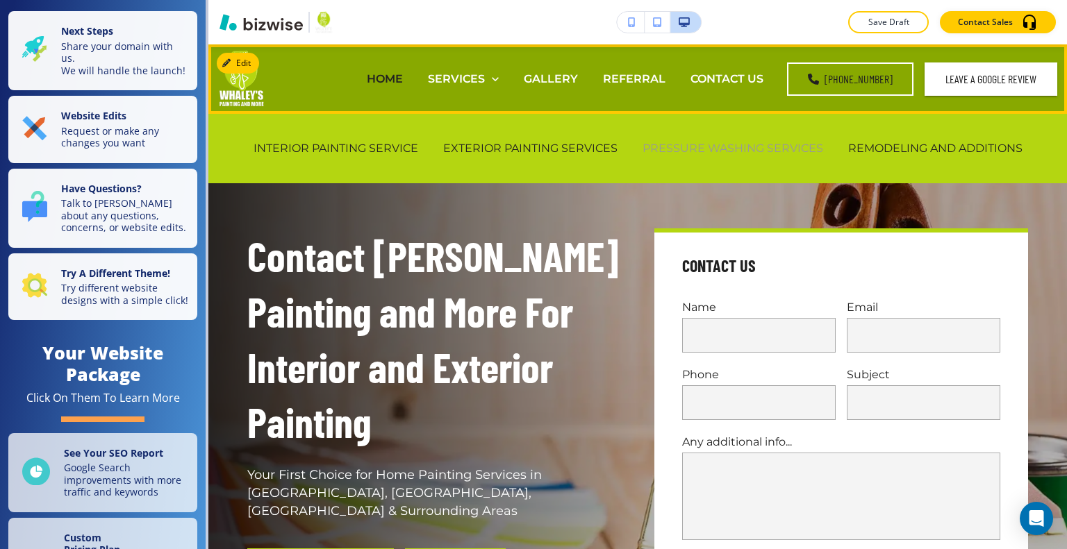
click at [701, 146] on p "PRESSURE WASHING SERVICES" at bounding box center [732, 148] width 181 height 16
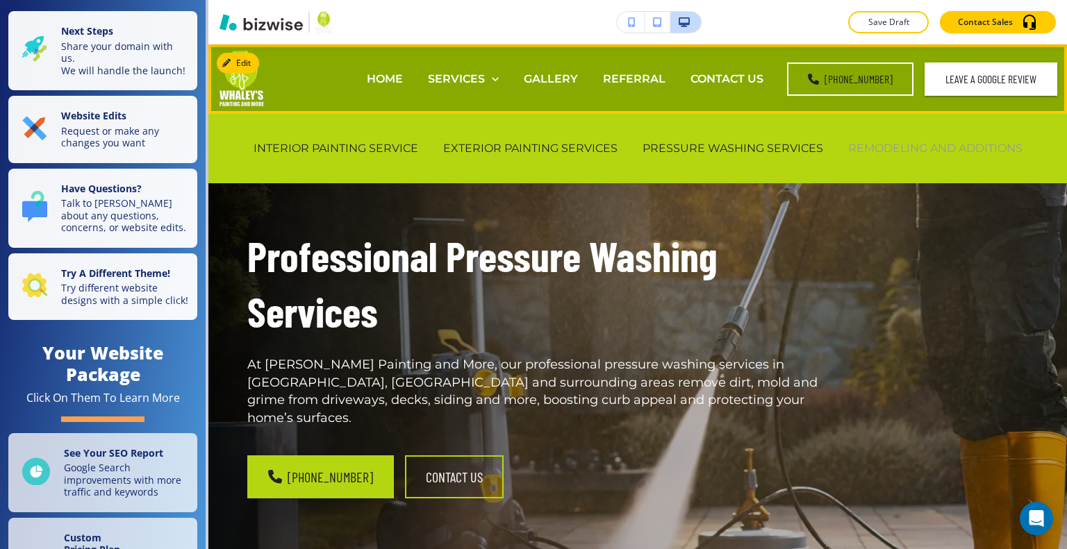
click at [938, 153] on p "REMODELING AND ADDITIONS" at bounding box center [935, 148] width 174 height 16
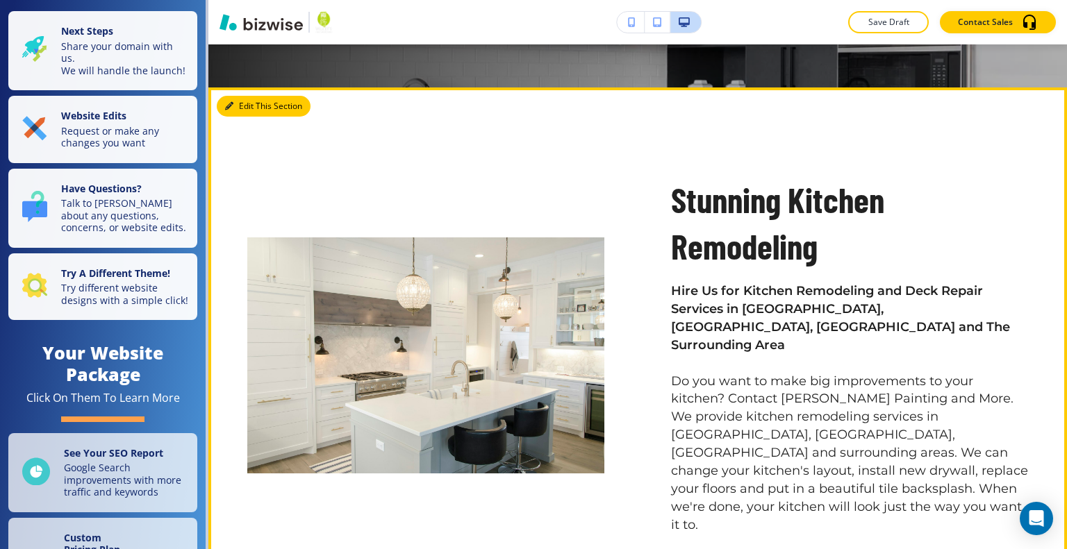
click at [237, 109] on button "Edit This Section" at bounding box center [264, 106] width 94 height 21
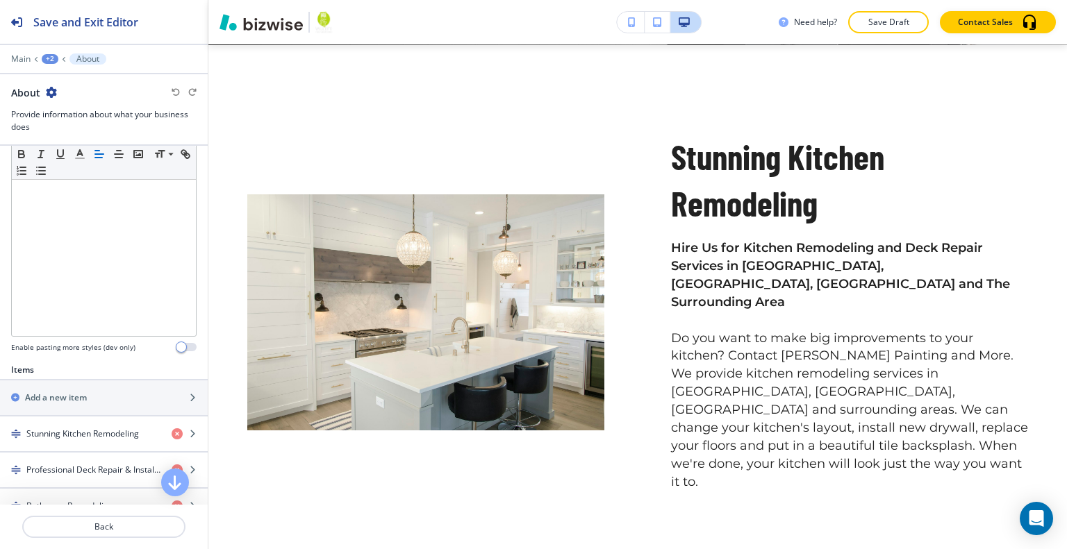
scroll to position [347, 0]
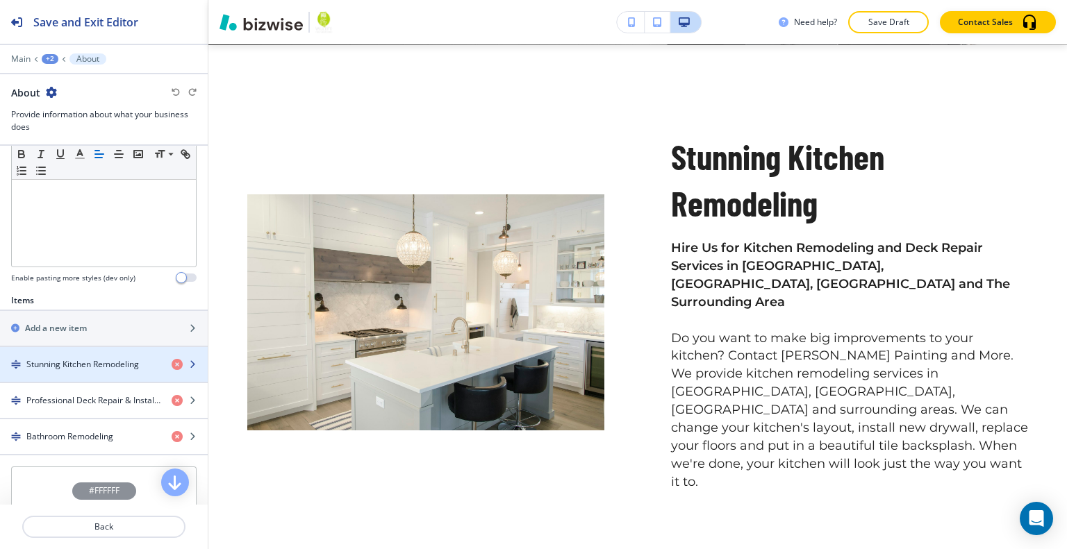
click at [72, 363] on h4 "Stunning Kitchen Remodeling" at bounding box center [82, 364] width 113 height 13
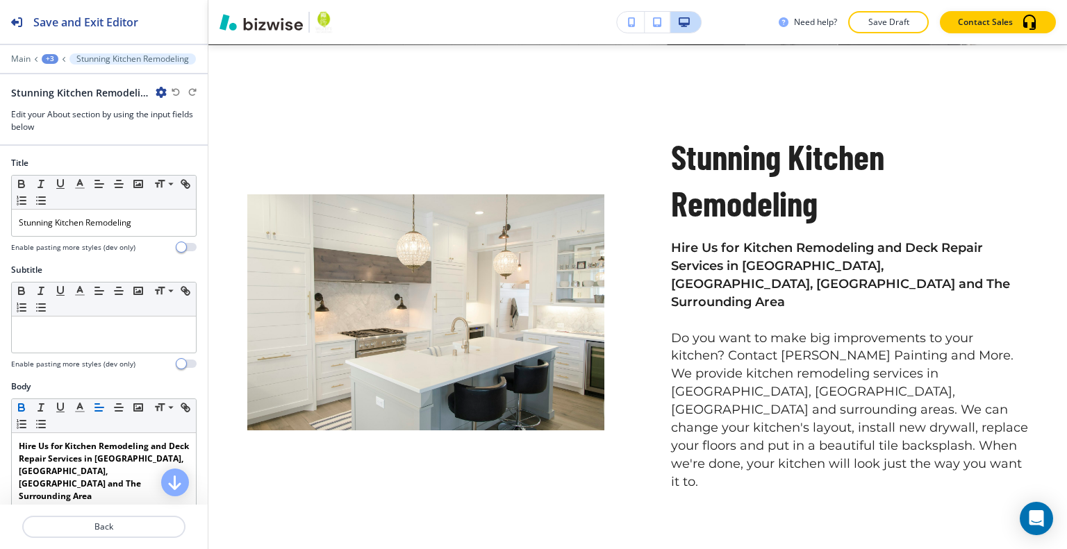
scroll to position [407, 0]
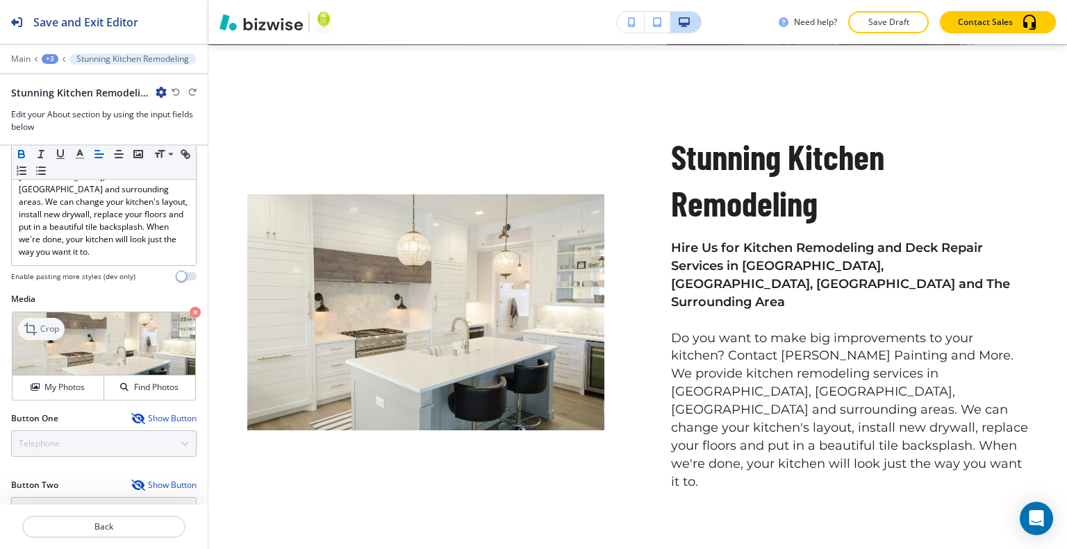
click at [56, 323] on p "Crop" at bounding box center [49, 329] width 19 height 13
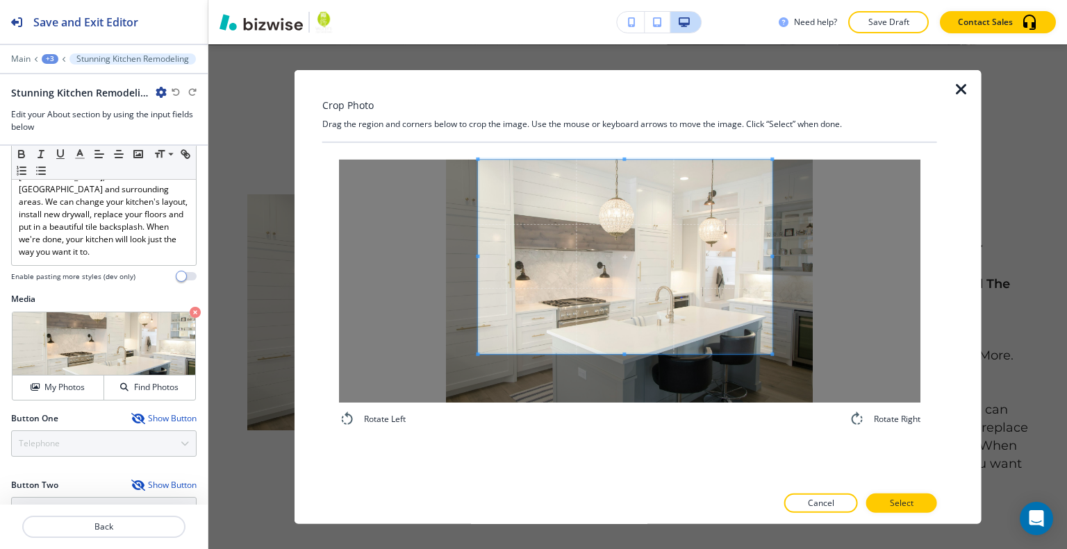
click at [626, 243] on span at bounding box center [625, 256] width 294 height 194
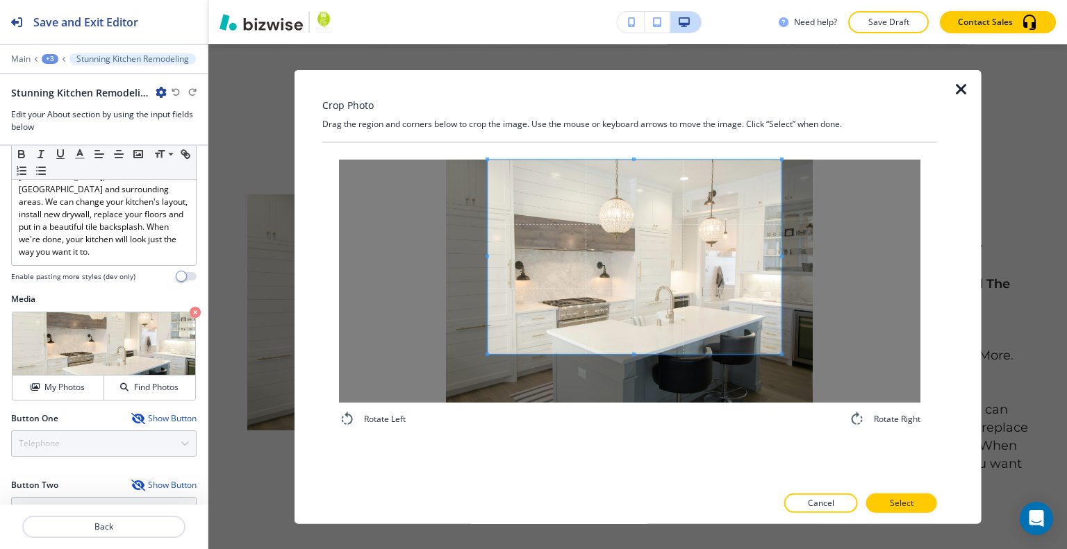
click at [639, 306] on span at bounding box center [635, 256] width 294 height 194
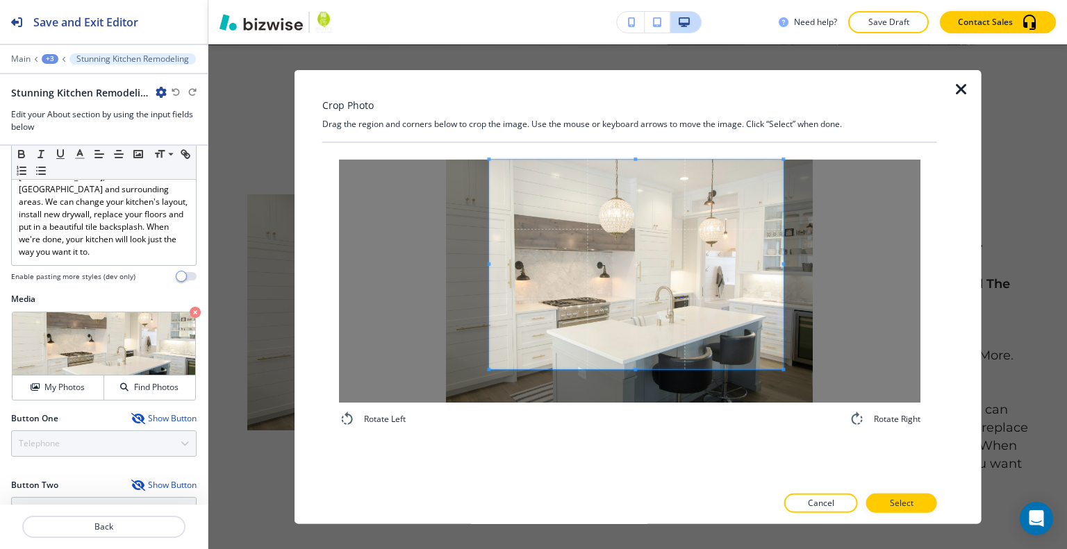
click at [633, 406] on div "Rotate Left Rotate Right" at bounding box center [629, 293] width 581 height 268
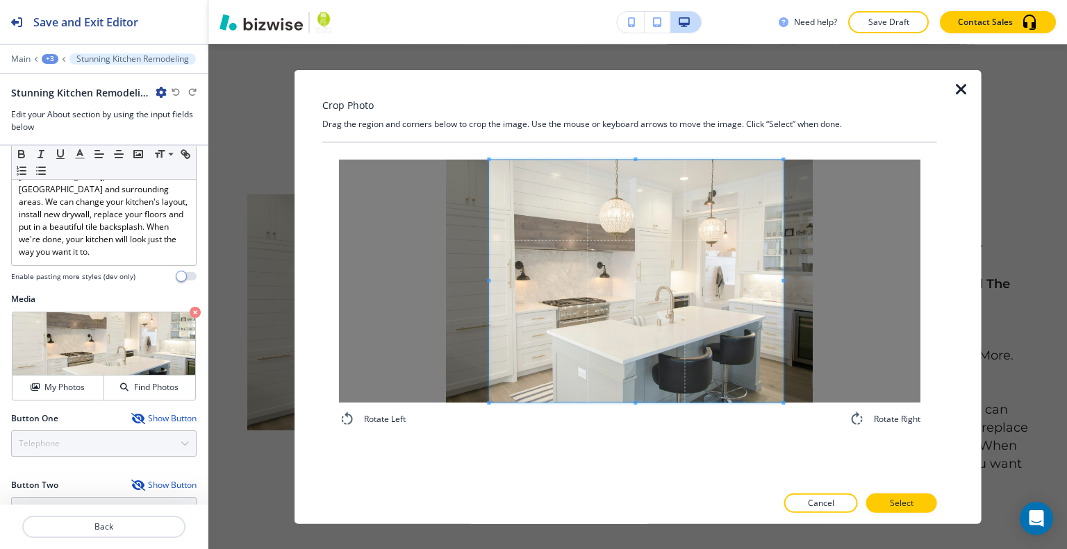
click at [885, 485] on div "Rotate Left Rotate Right" at bounding box center [629, 313] width 615 height 342
click at [890, 496] on button "Select" at bounding box center [901, 503] width 71 height 19
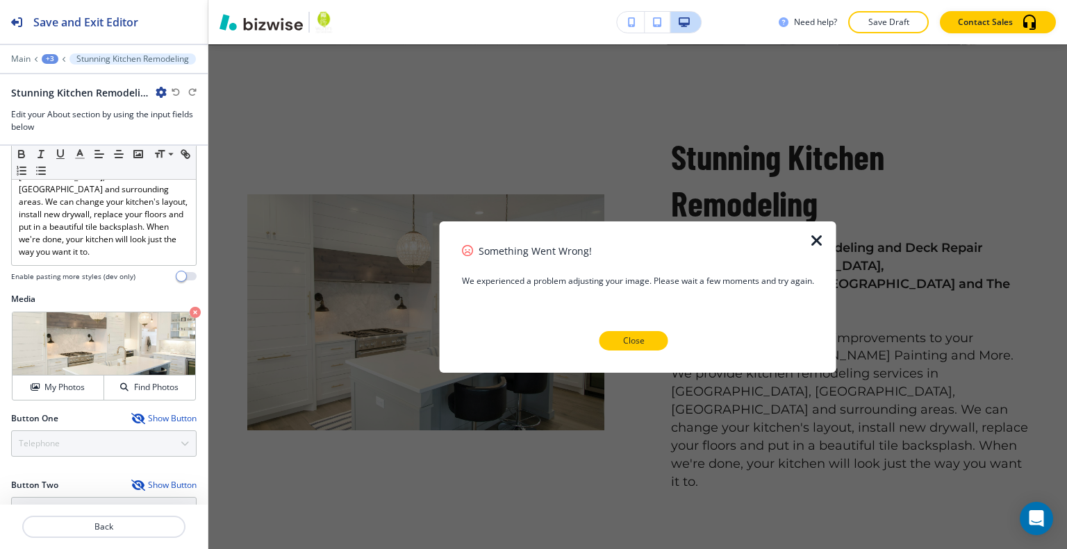
click at [644, 349] on button "Close" at bounding box center [633, 340] width 69 height 19
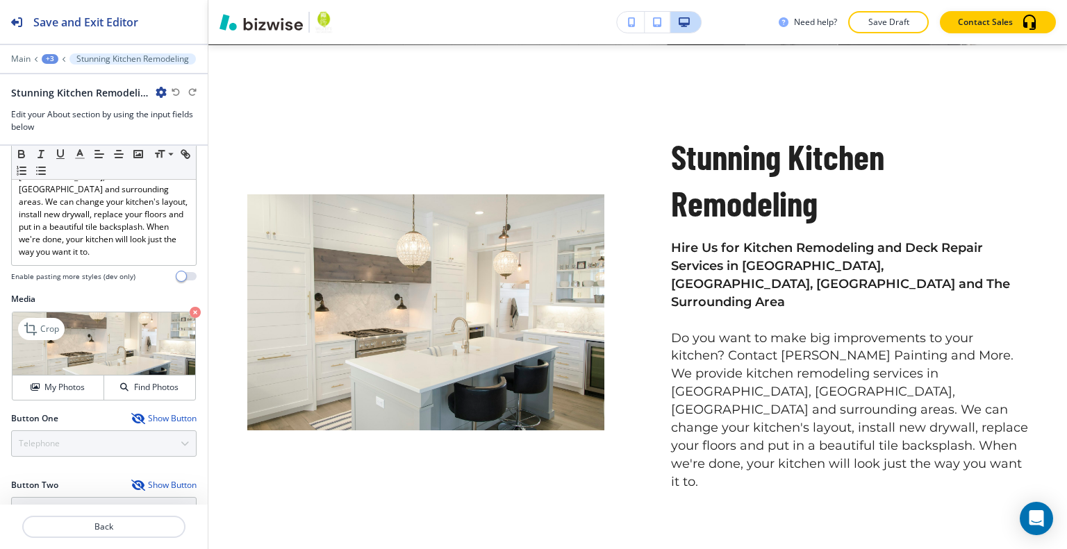
click at [190, 307] on icon "button" at bounding box center [195, 312] width 11 height 11
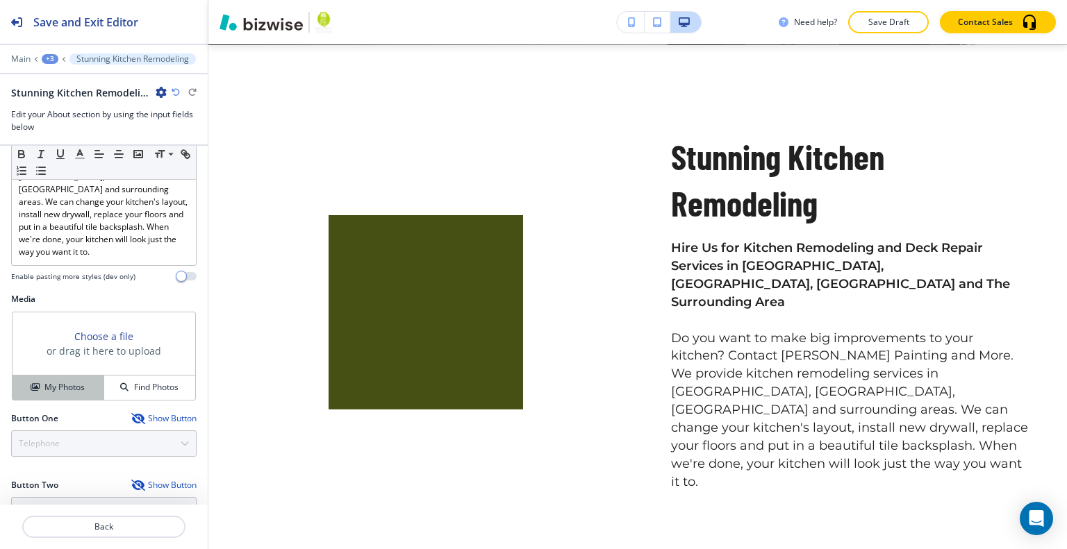
click at [87, 381] on div "My Photos" at bounding box center [58, 387] width 91 height 13
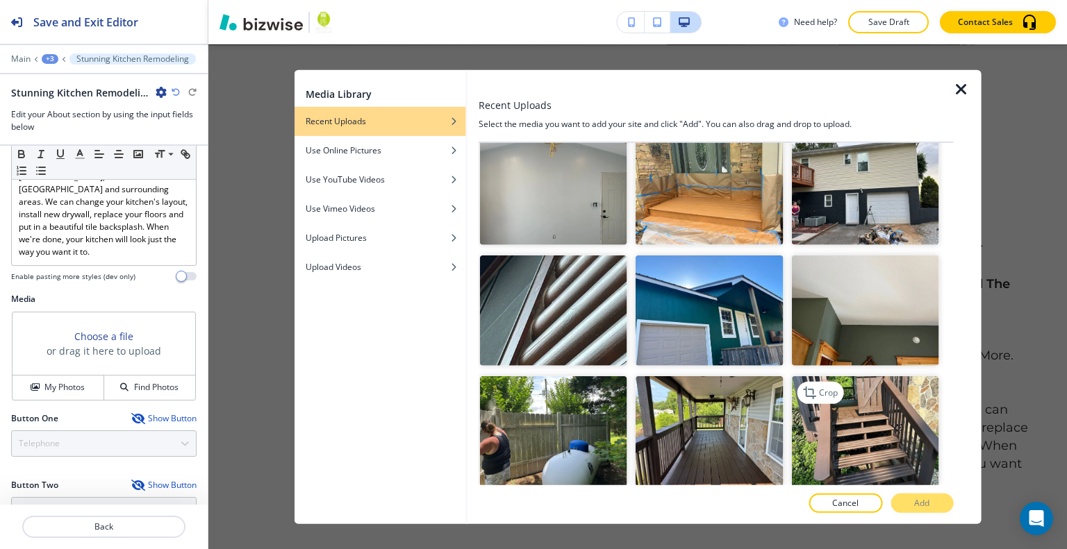
scroll to position [8329, 0]
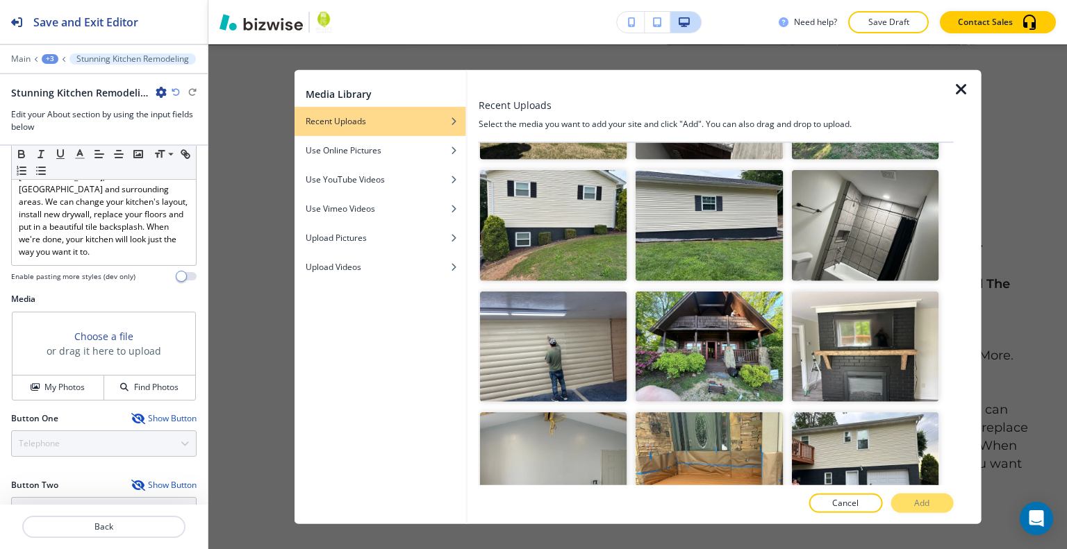
click at [967, 84] on icon "button" at bounding box center [961, 89] width 17 height 17
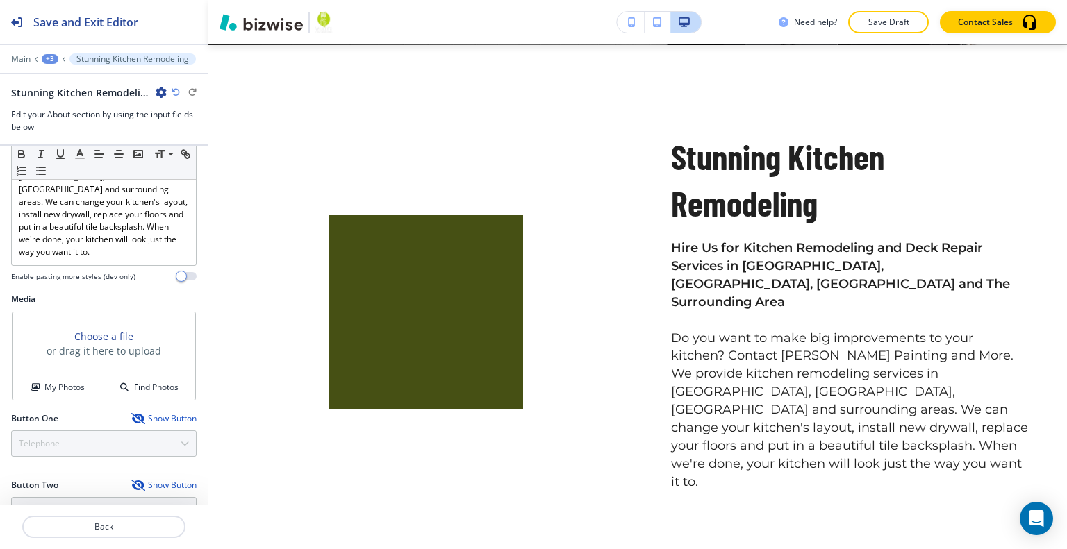
click at [176, 85] on div "Stunning Kitchen Remodeling" at bounding box center [103, 92] width 185 height 15
click at [175, 86] on div "Stunning Kitchen Remodeling" at bounding box center [103, 92] width 185 height 15
click at [178, 92] on icon "button" at bounding box center [176, 92] width 8 height 8
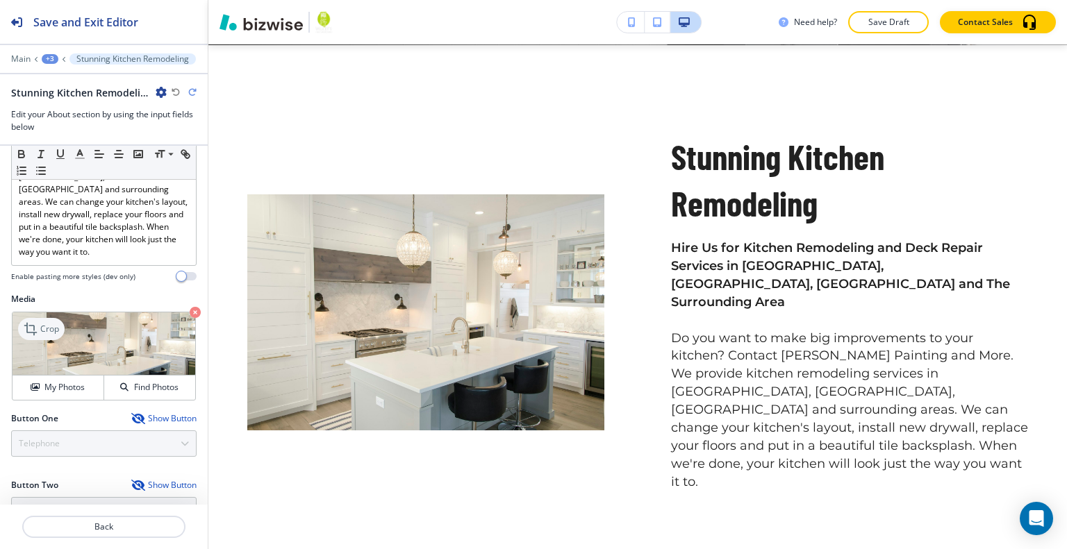
click at [47, 323] on p "Crop" at bounding box center [49, 329] width 19 height 13
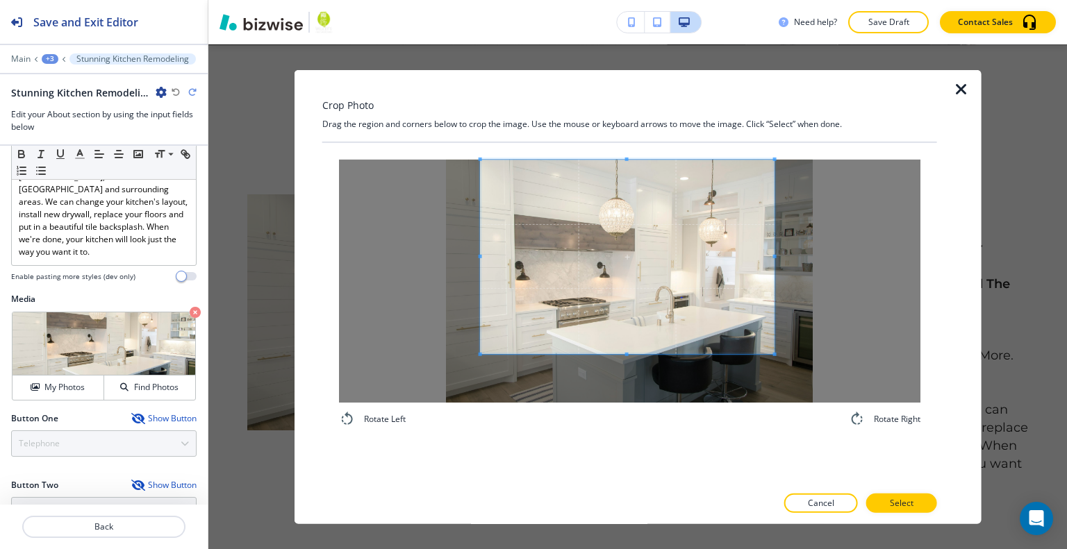
click at [617, 222] on span at bounding box center [628, 256] width 294 height 194
click at [626, 360] on span at bounding box center [626, 358] width 3 height 3
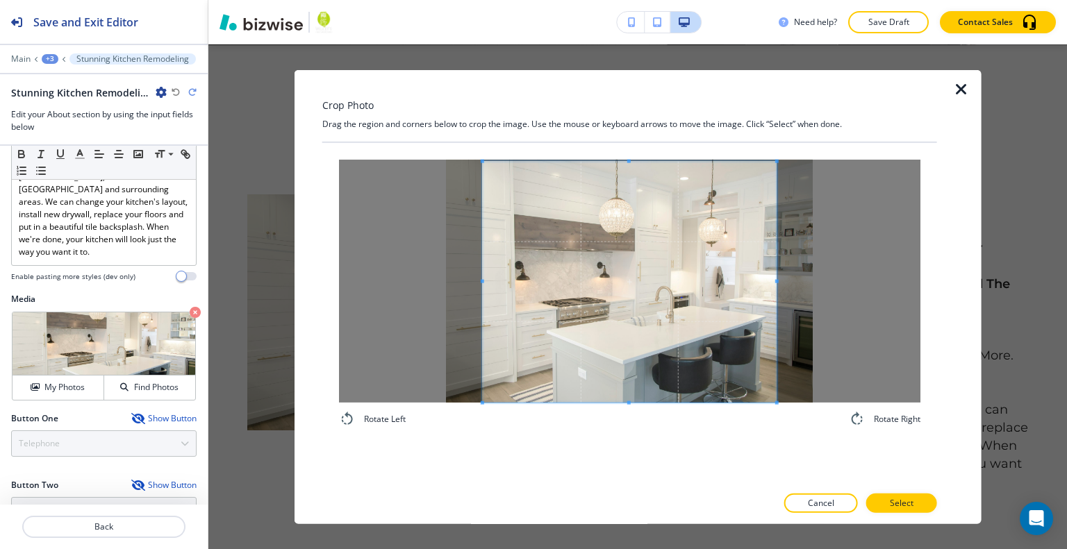
click at [683, 338] on span at bounding box center [630, 281] width 294 height 241
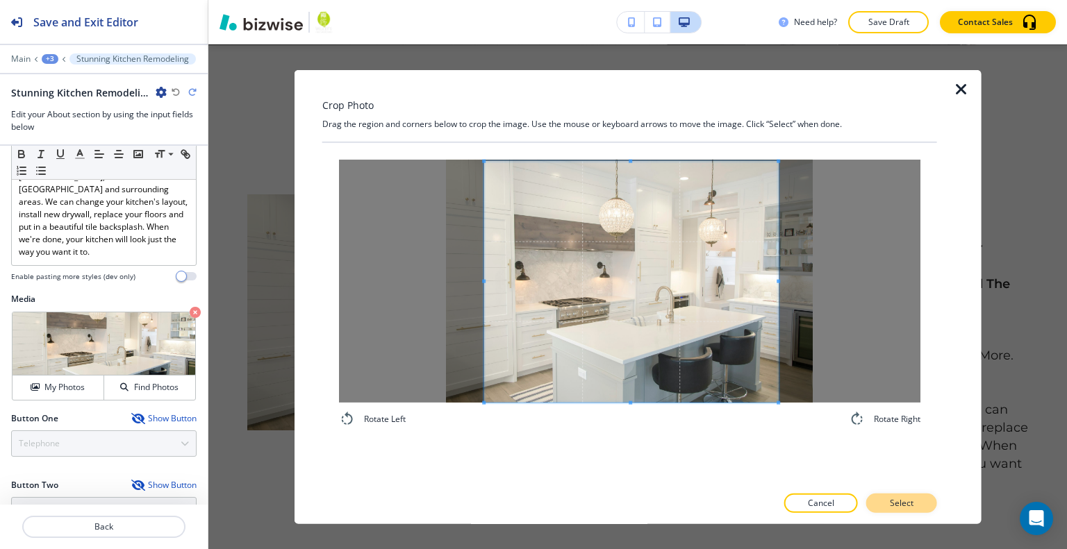
click at [901, 499] on p "Select" at bounding box center [902, 503] width 24 height 13
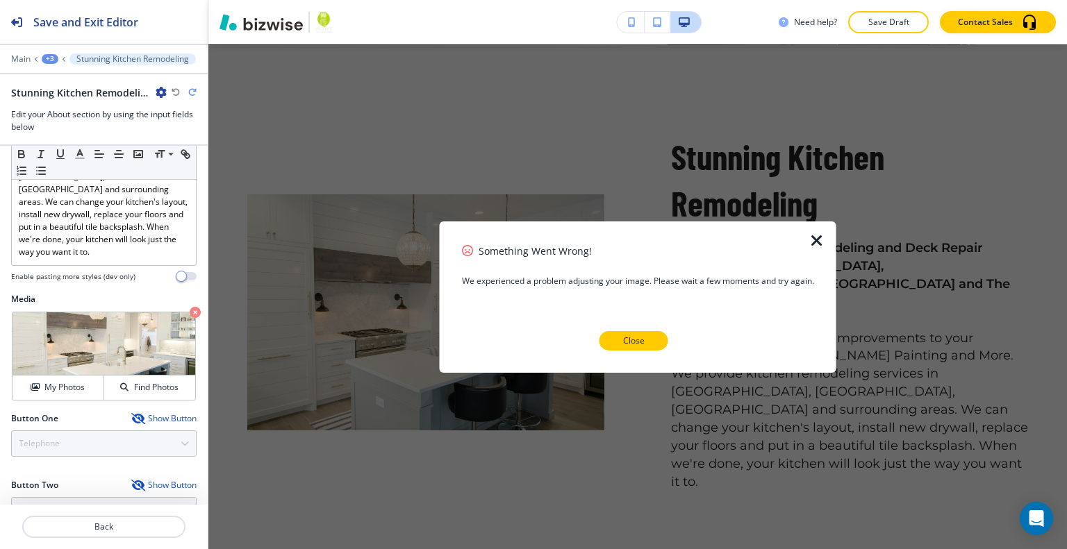
click at [629, 338] on p "Close" at bounding box center [634, 341] width 22 height 13
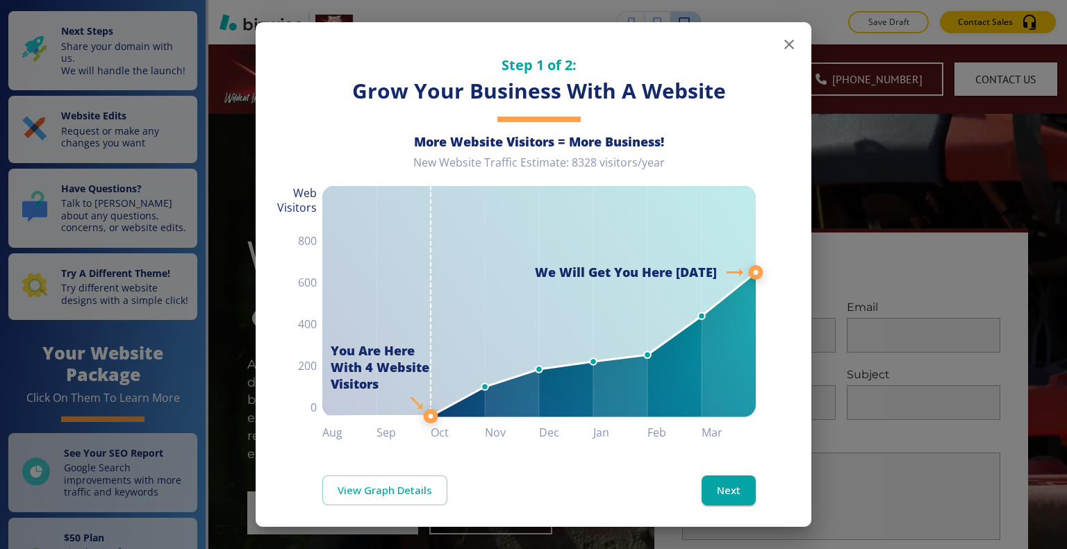
click at [784, 43] on icon "button" at bounding box center [789, 45] width 10 height 10
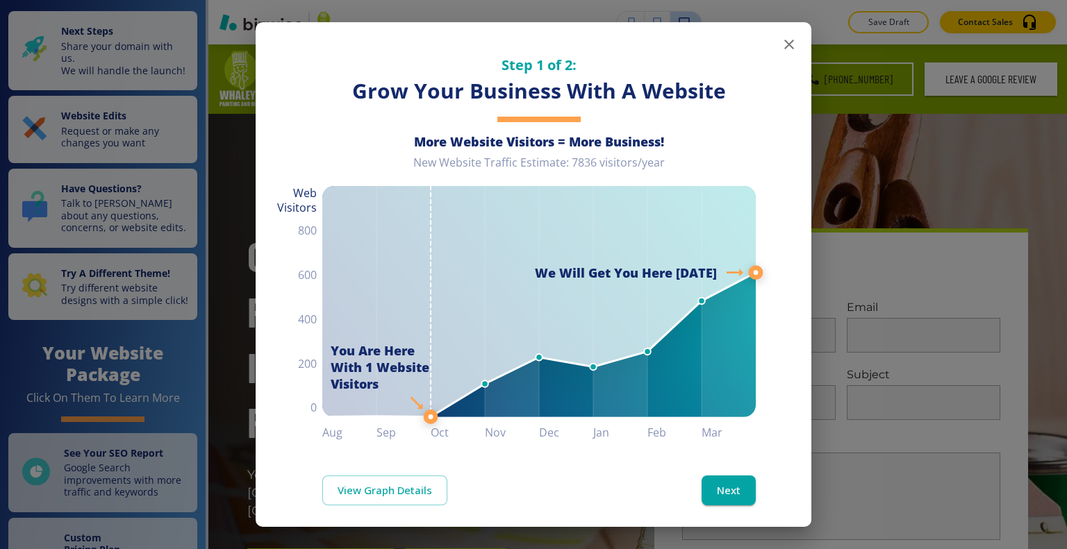
click at [781, 45] on icon "button" at bounding box center [789, 44] width 17 height 17
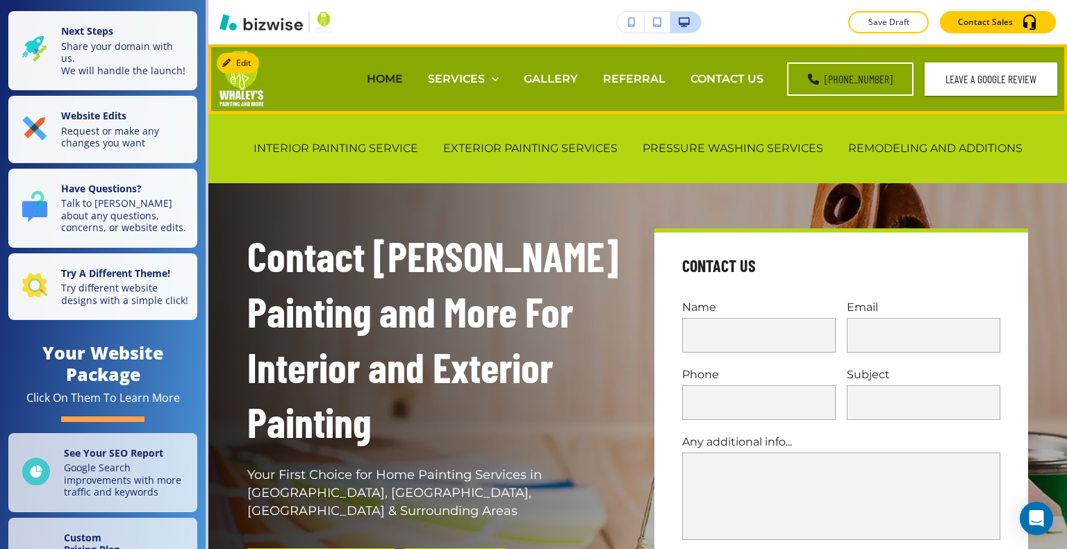
click at [862, 157] on div "REMODELING AND ADDITIONS" at bounding box center [934, 149] width 199 height 56
click at [864, 149] on p "REMODELING AND ADDITIONS" at bounding box center [935, 148] width 174 height 16
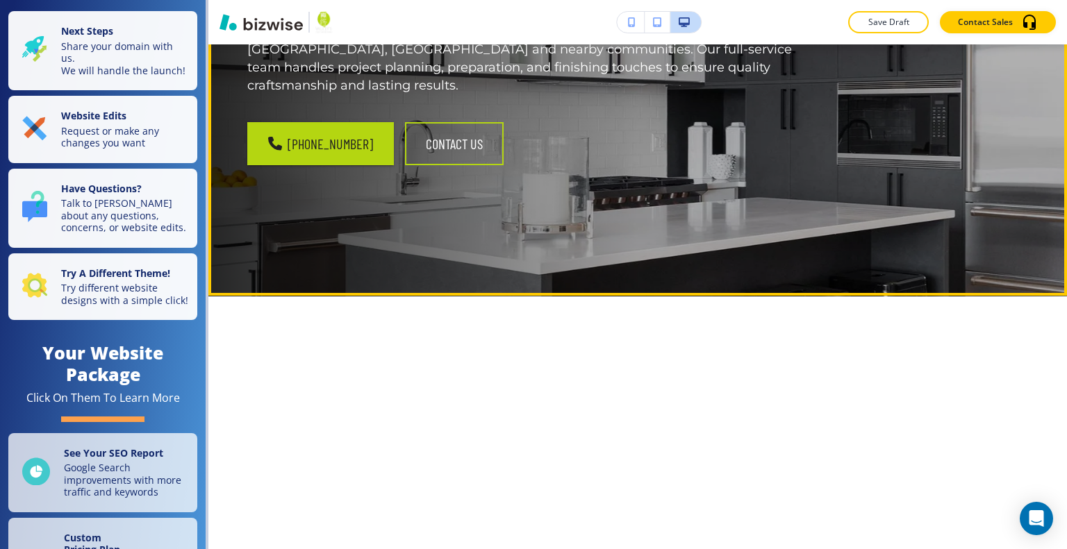
scroll to position [417, 0]
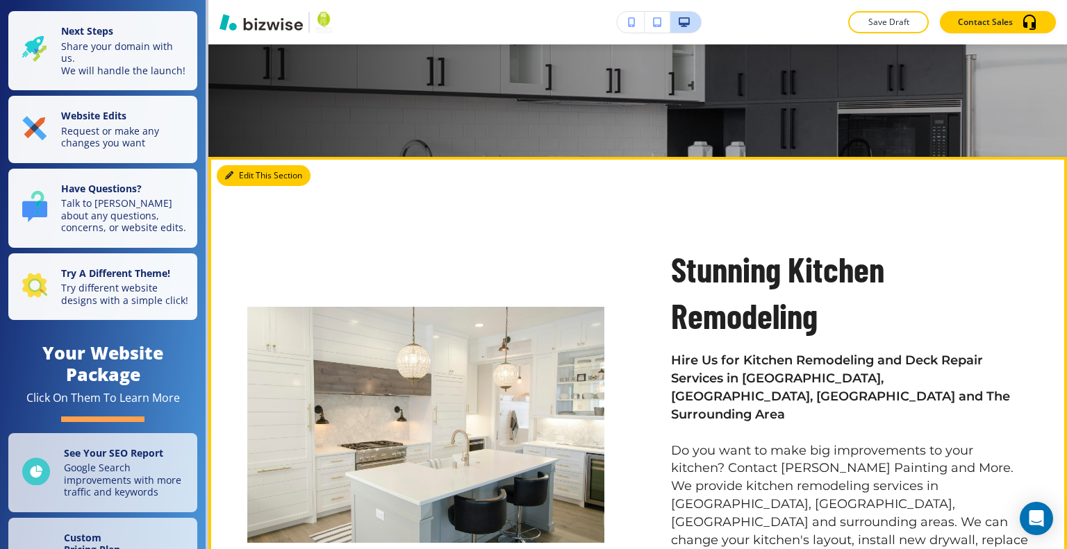
click at [258, 177] on button "Edit This Section" at bounding box center [264, 175] width 94 height 21
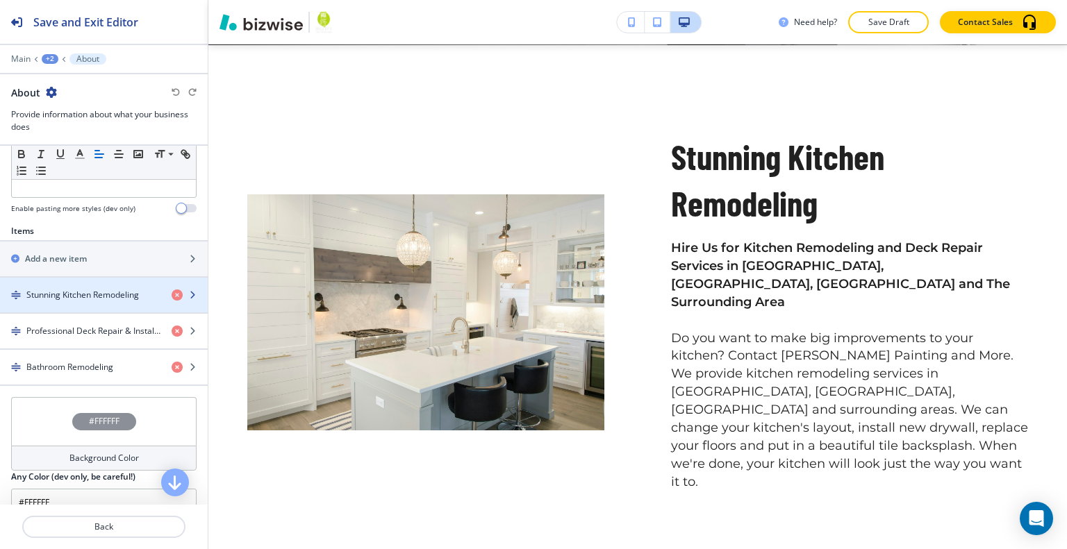
click at [93, 305] on div "button" at bounding box center [104, 306] width 208 height 11
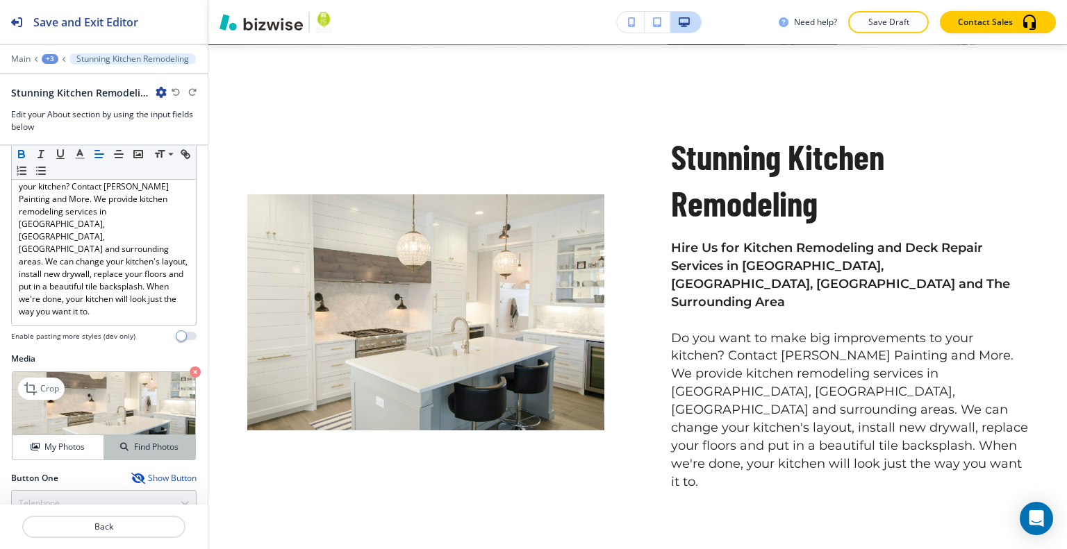
scroll to position [407, 0]
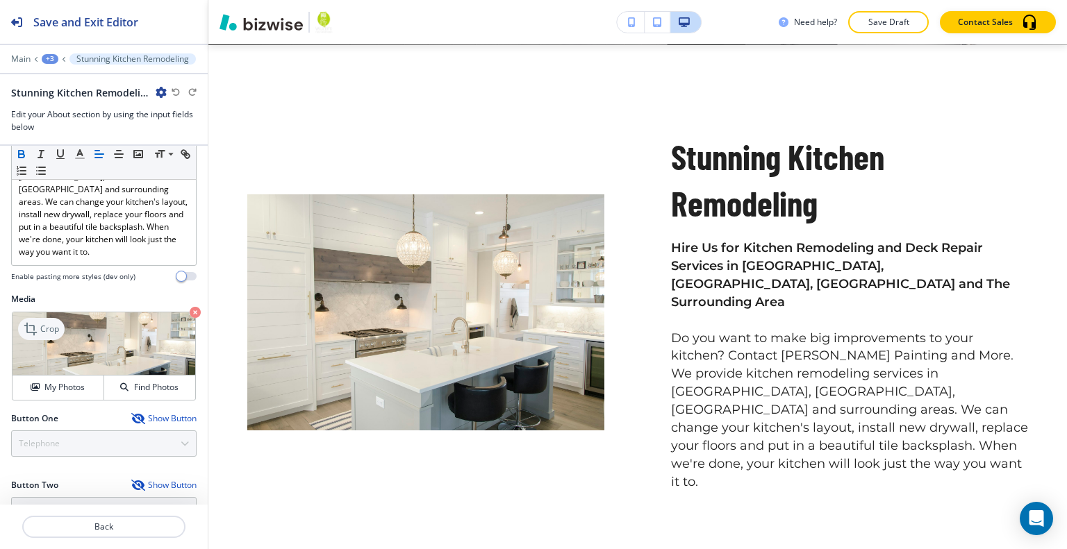
click at [51, 323] on p "Crop" at bounding box center [49, 329] width 19 height 13
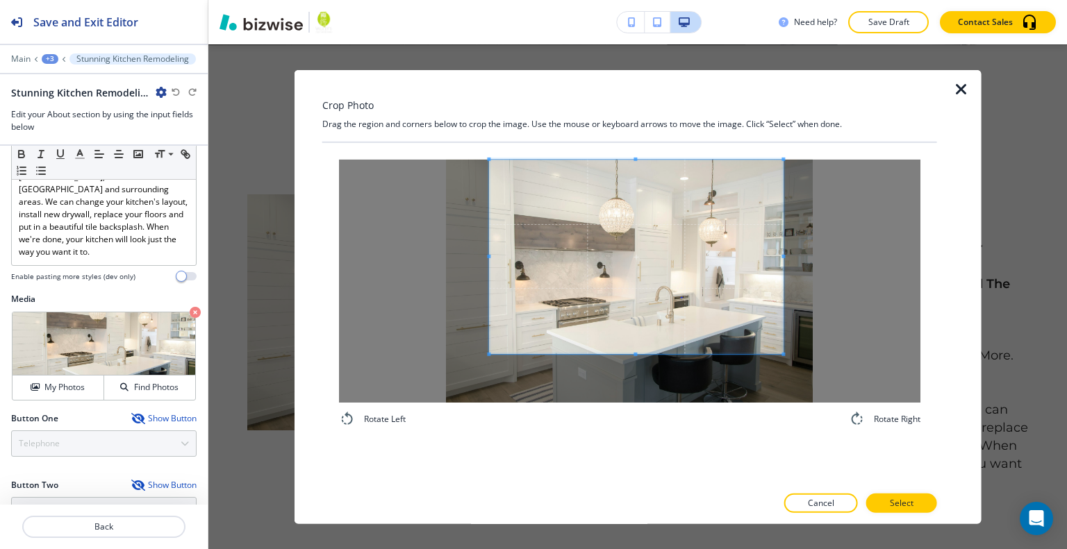
click at [658, 294] on span at bounding box center [636, 256] width 294 height 194
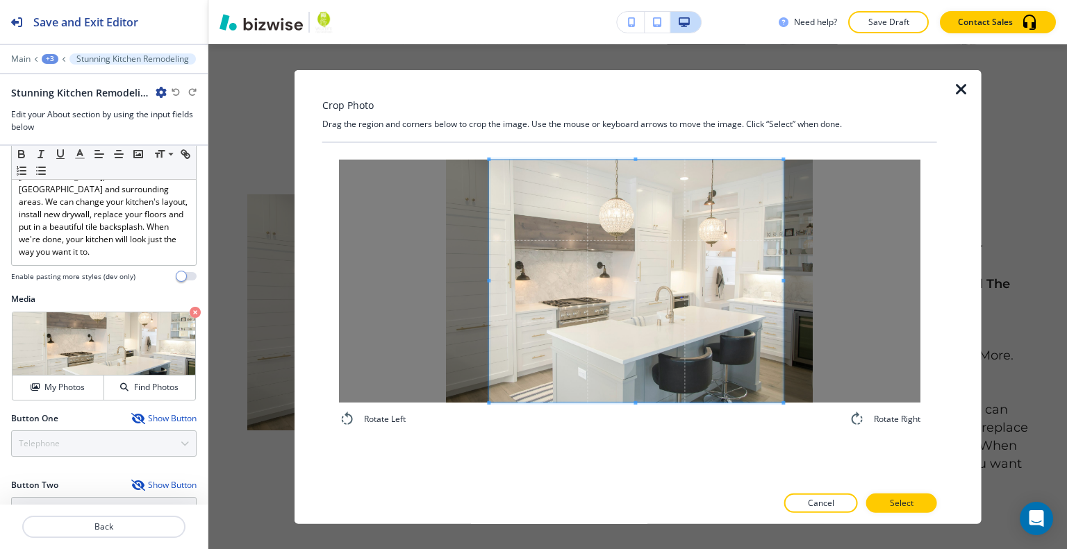
click at [649, 425] on div "Rotate Left Rotate Right" at bounding box center [629, 293] width 581 height 268
click at [906, 500] on p "Select" at bounding box center [902, 503] width 24 height 13
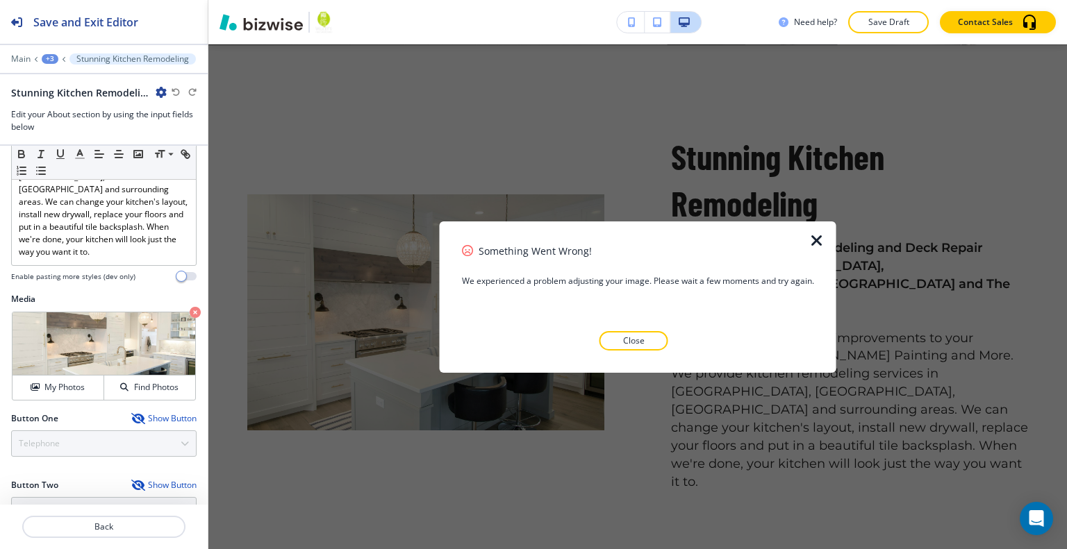
drag, startPoint x: 648, startPoint y: 344, endPoint x: 645, endPoint y: 352, distance: 8.1
click at [647, 349] on button "Close" at bounding box center [633, 340] width 69 height 19
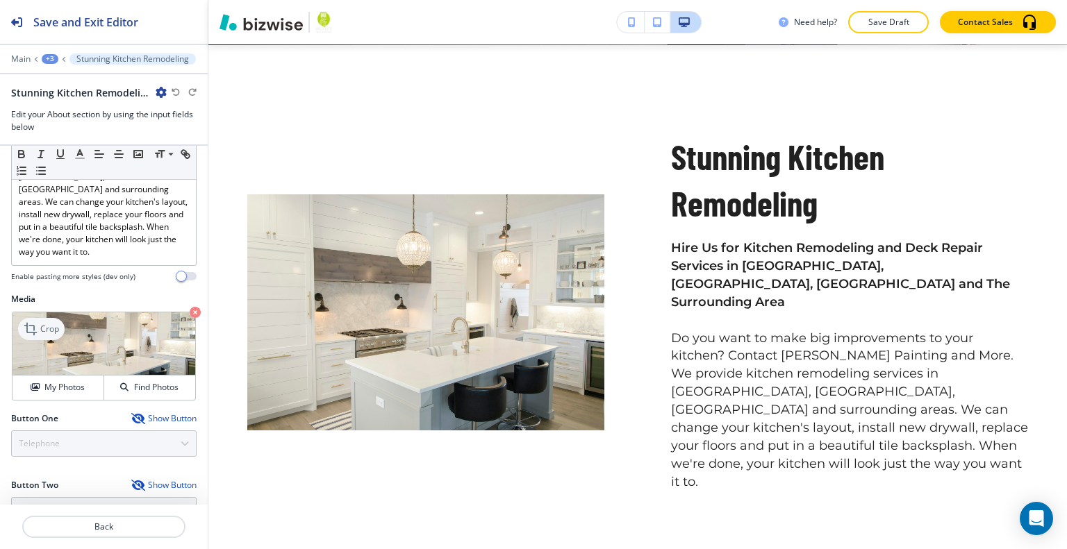
click at [49, 318] on div "Crop" at bounding box center [41, 329] width 47 height 22
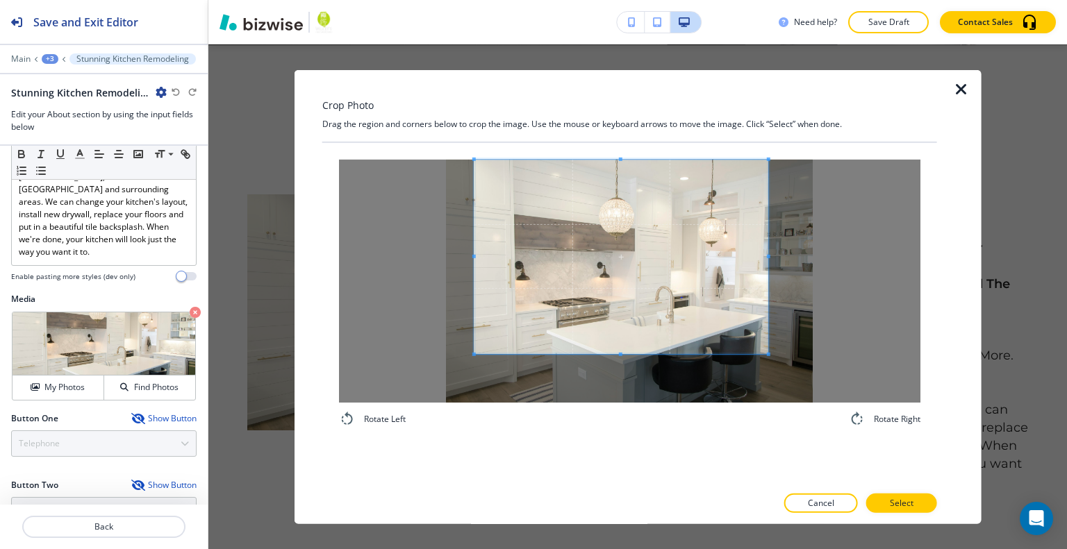
click at [624, 215] on span at bounding box center [621, 256] width 294 height 194
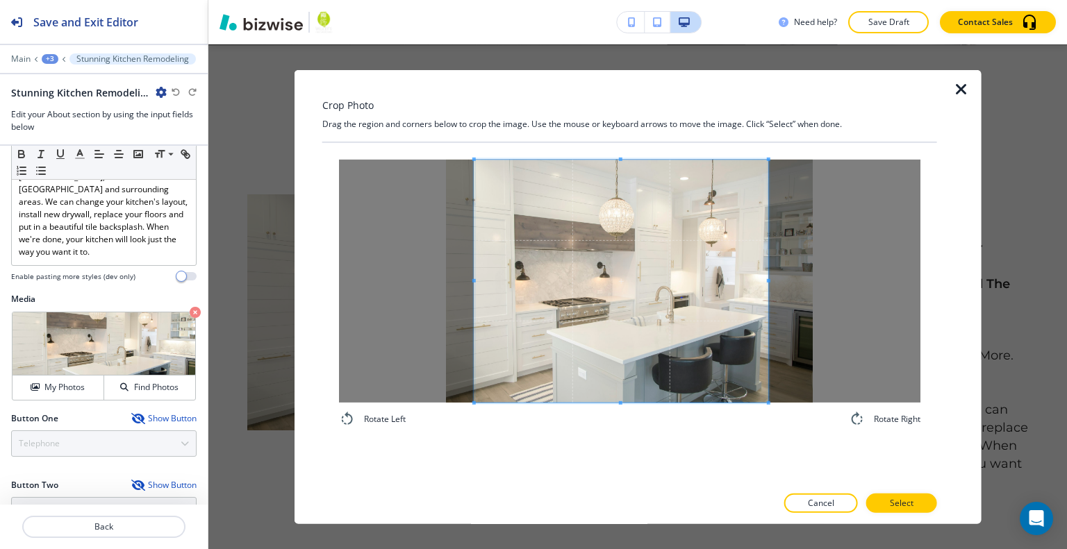
click at [629, 419] on div "Rotate Left Rotate Right" at bounding box center [629, 293] width 581 height 268
click at [893, 506] on p "Select" at bounding box center [902, 503] width 24 height 13
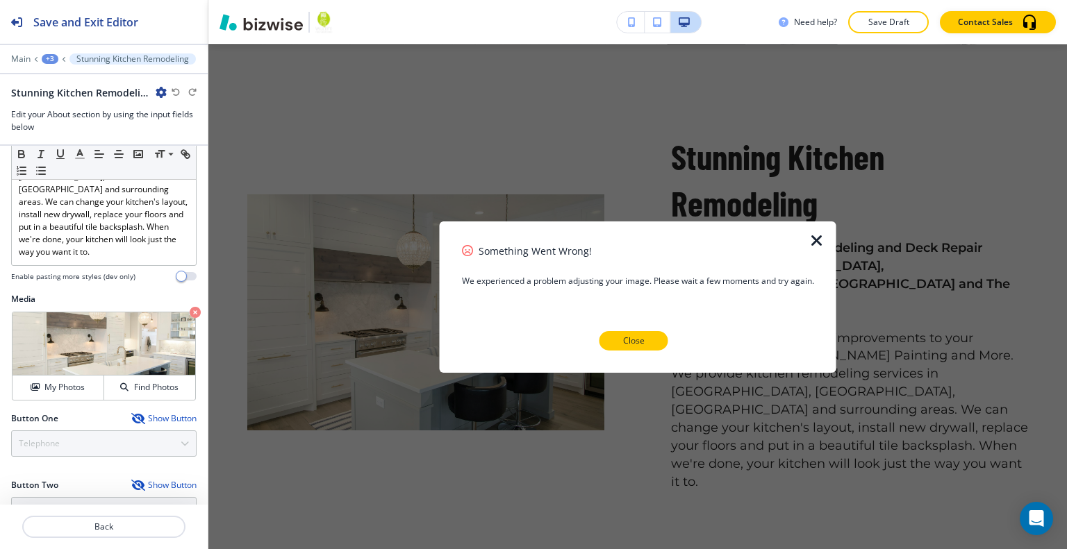
click at [638, 342] on p "Close" at bounding box center [634, 341] width 22 height 13
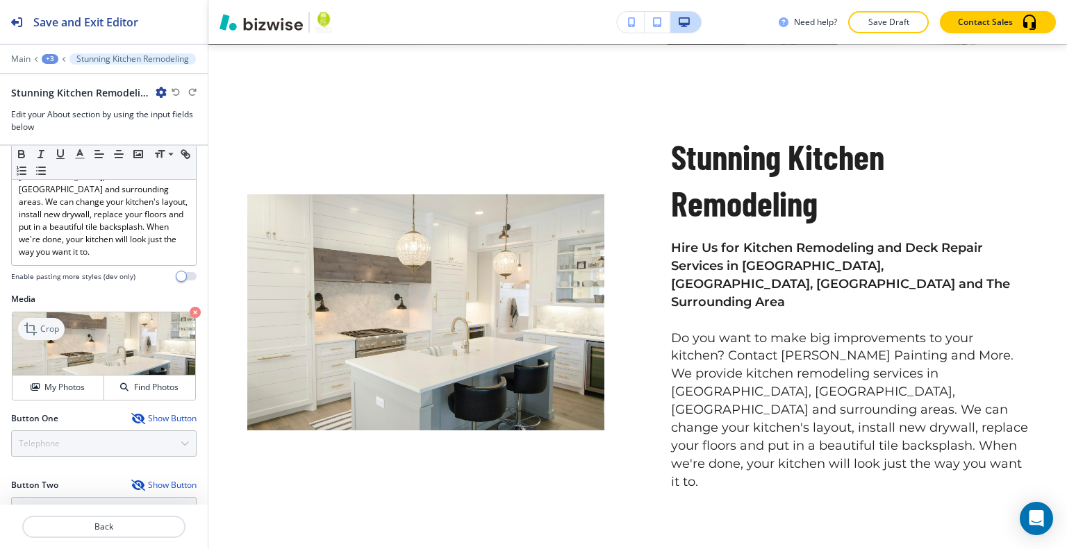
click at [45, 318] on div "Crop" at bounding box center [41, 329] width 47 height 22
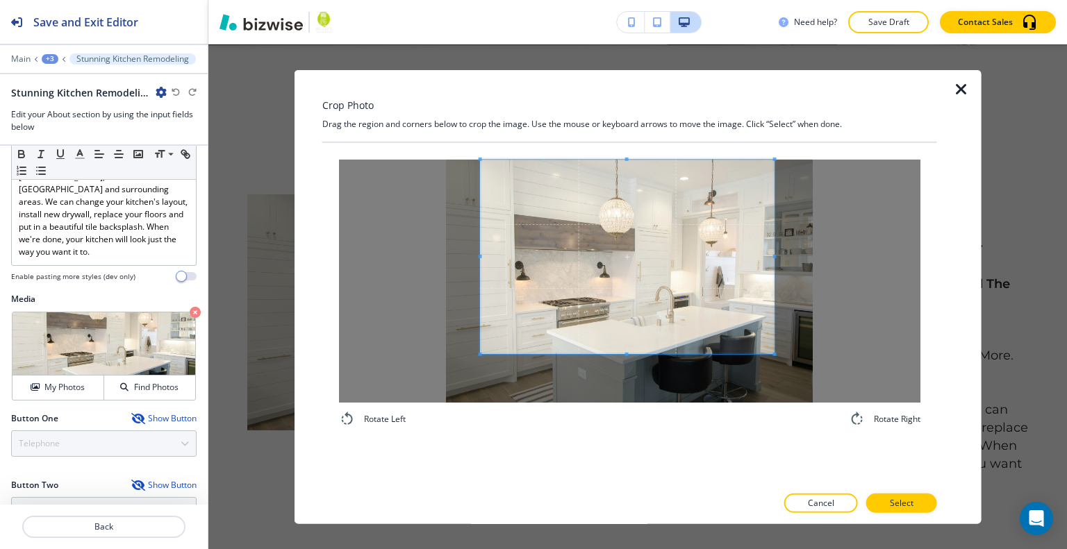
click at [670, 239] on span at bounding box center [628, 256] width 294 height 194
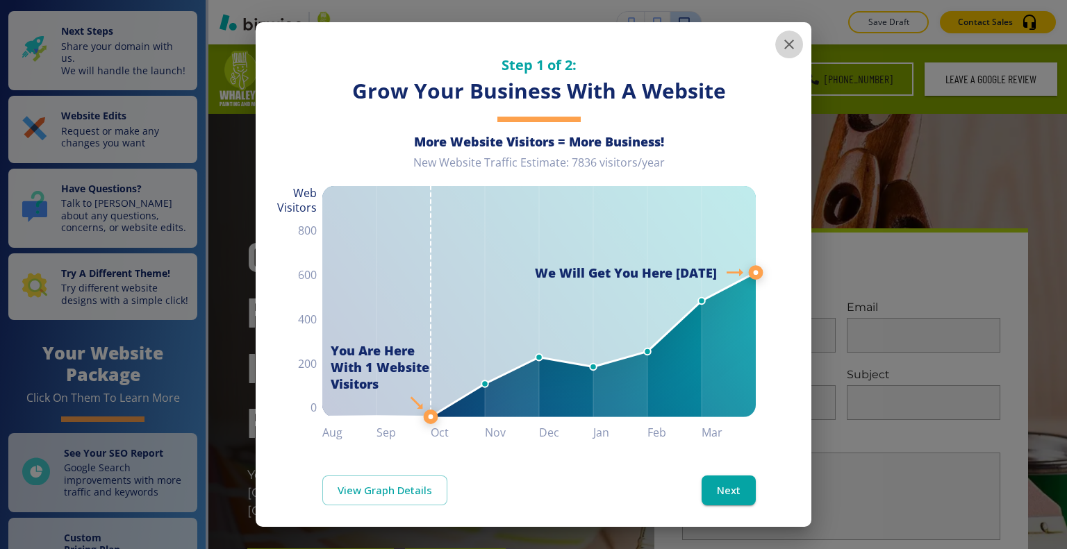
click at [787, 35] on button "button" at bounding box center [789, 45] width 28 height 28
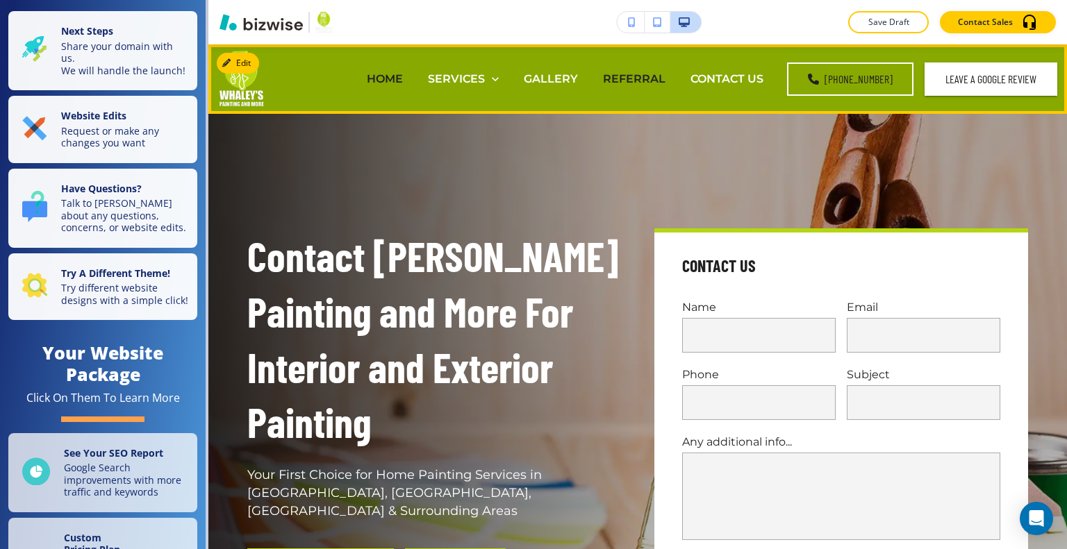
click at [630, 77] on p "REFERRAL" at bounding box center [634, 79] width 63 height 16
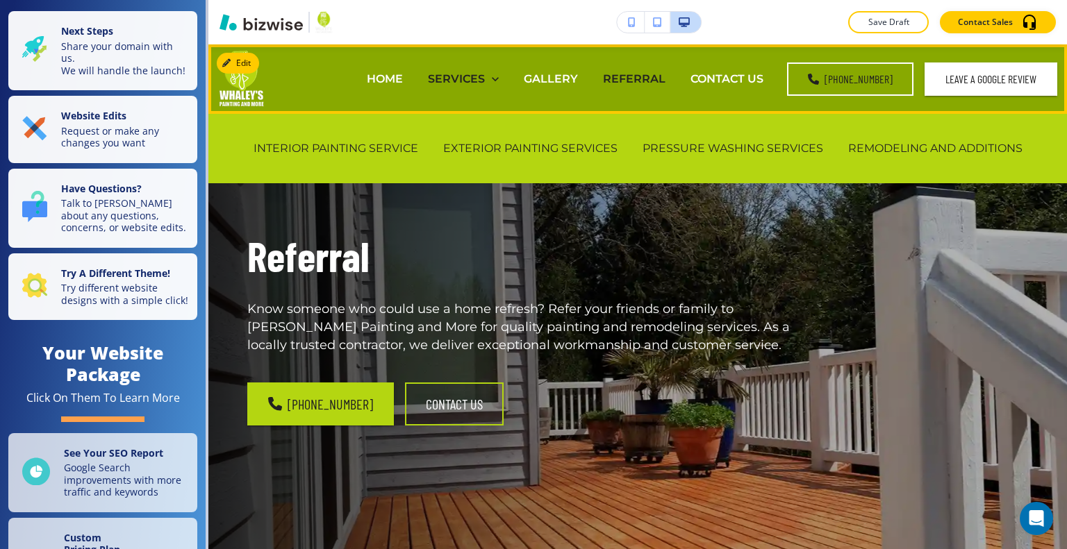
click at [475, 76] on p "SERVICES" at bounding box center [456, 79] width 57 height 16
click at [933, 136] on div "REMODELING AND ADDITIONS" at bounding box center [934, 149] width 199 height 56
click at [928, 144] on p "REMODELING AND ADDITIONS" at bounding box center [935, 148] width 174 height 16
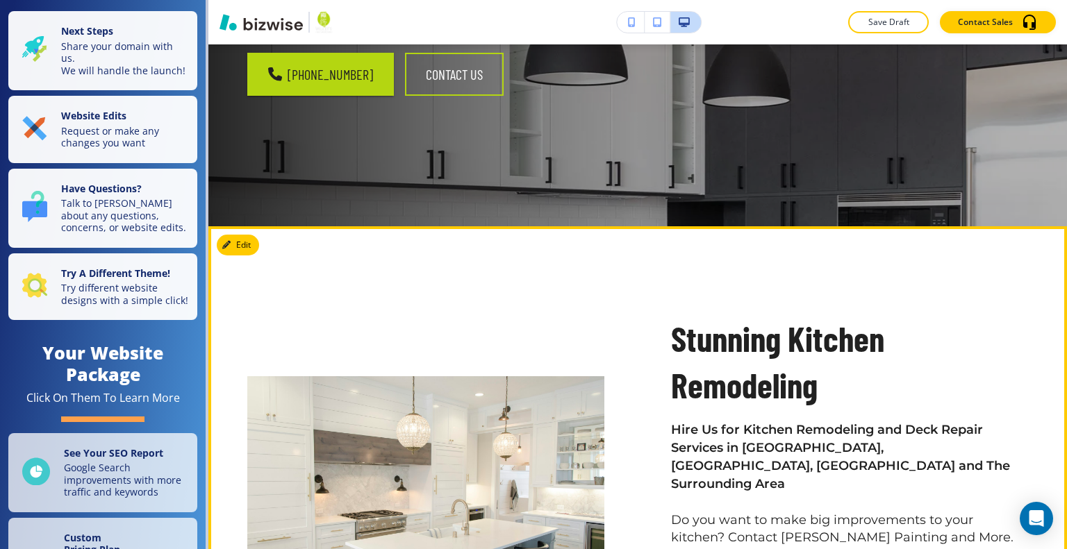
scroll to position [486, 0]
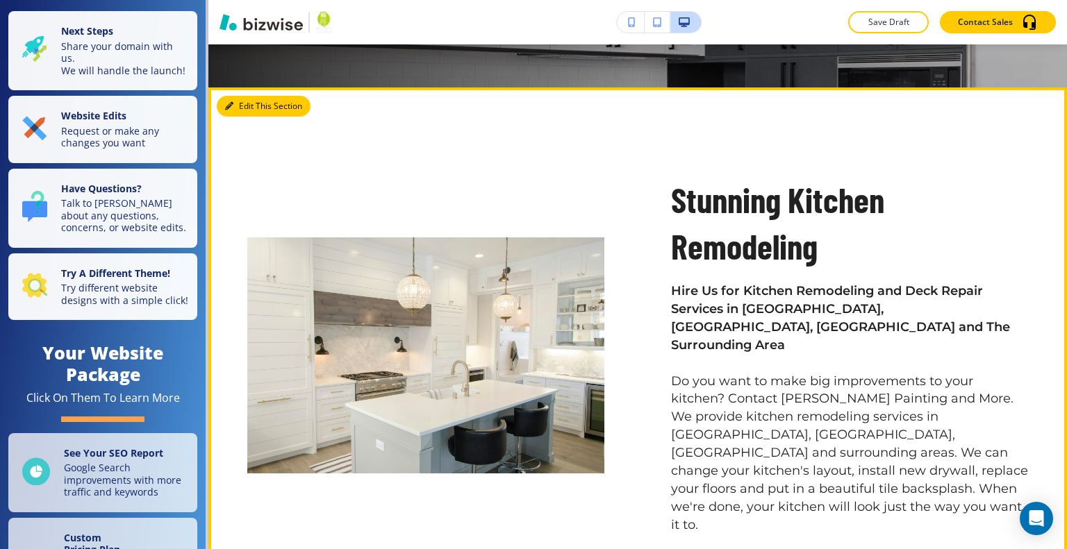
click at [238, 108] on button "Edit This Section" at bounding box center [264, 106] width 94 height 21
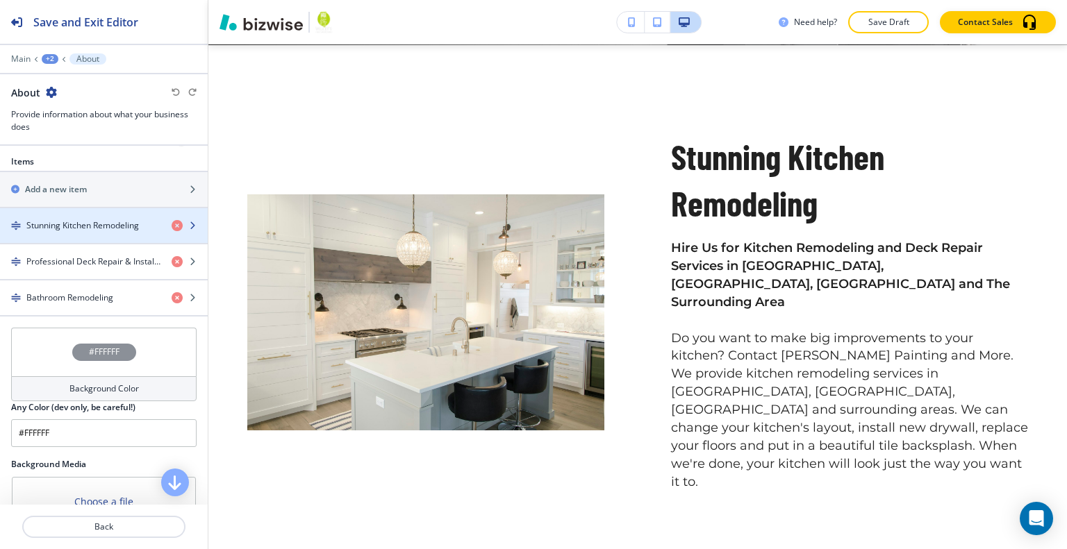
click at [83, 226] on h4 "Stunning Kitchen Remodeling" at bounding box center [82, 225] width 113 height 13
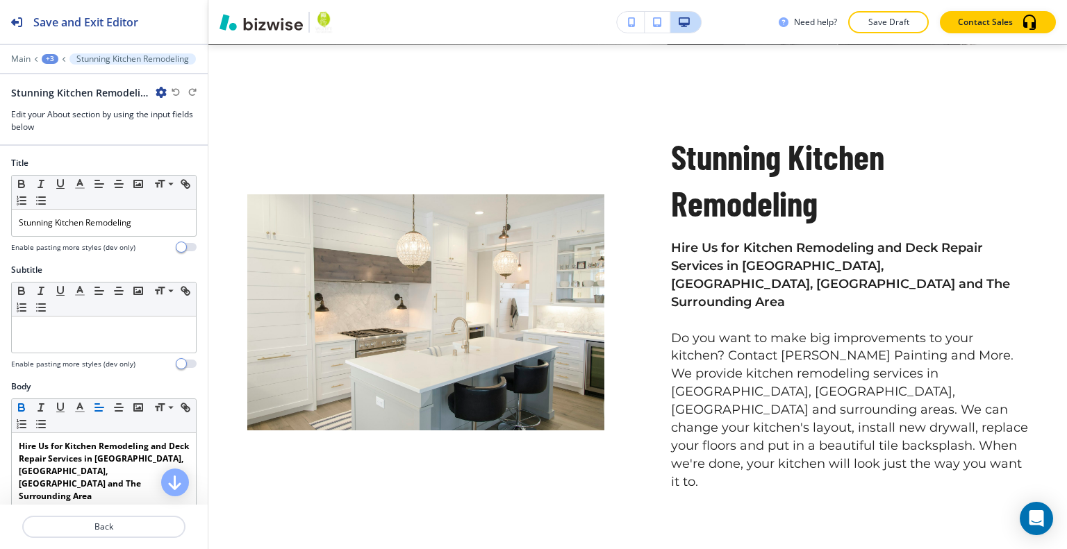
scroll to position [407, 0]
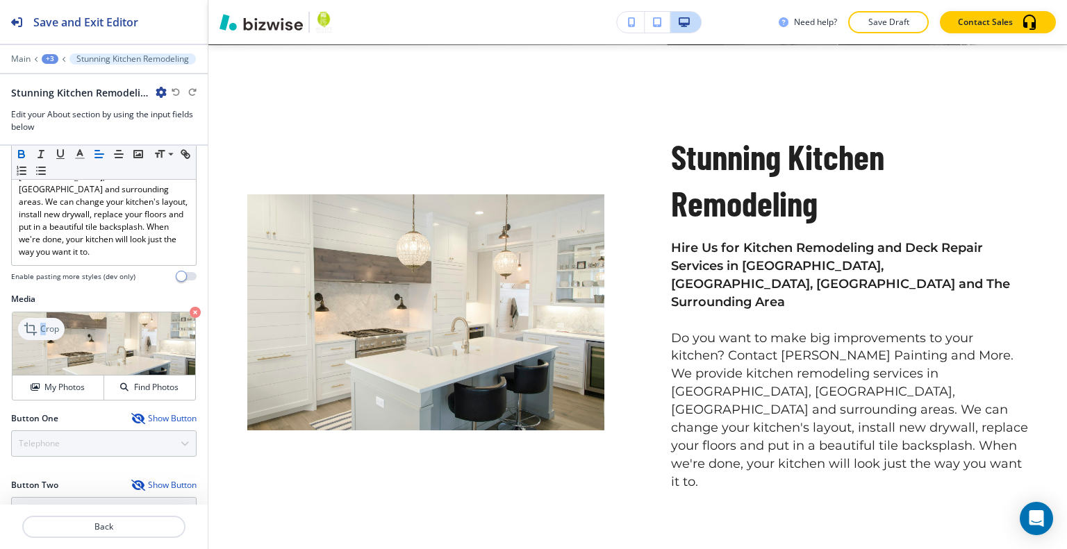
click at [44, 323] on p "Crop" at bounding box center [49, 329] width 19 height 13
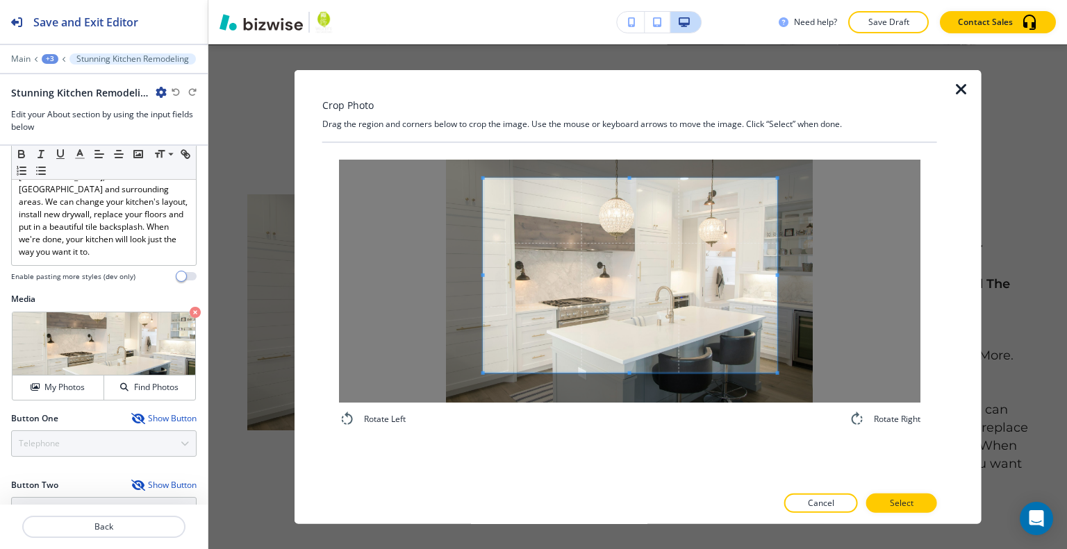
click at [627, 216] on span at bounding box center [630, 275] width 294 height 194
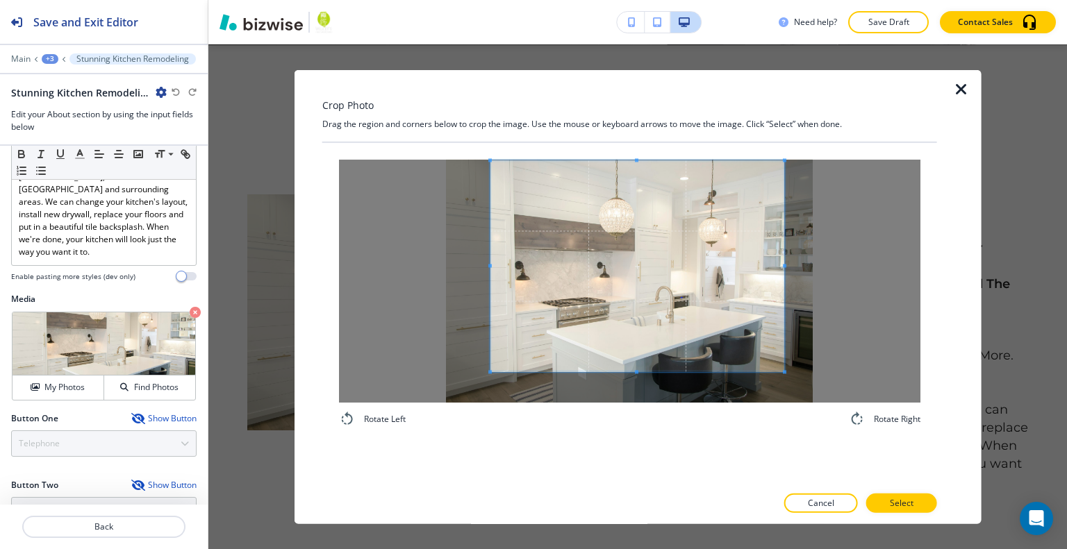
click at [636, 438] on div "Rotate Left Rotate Right" at bounding box center [629, 292] width 615 height 301
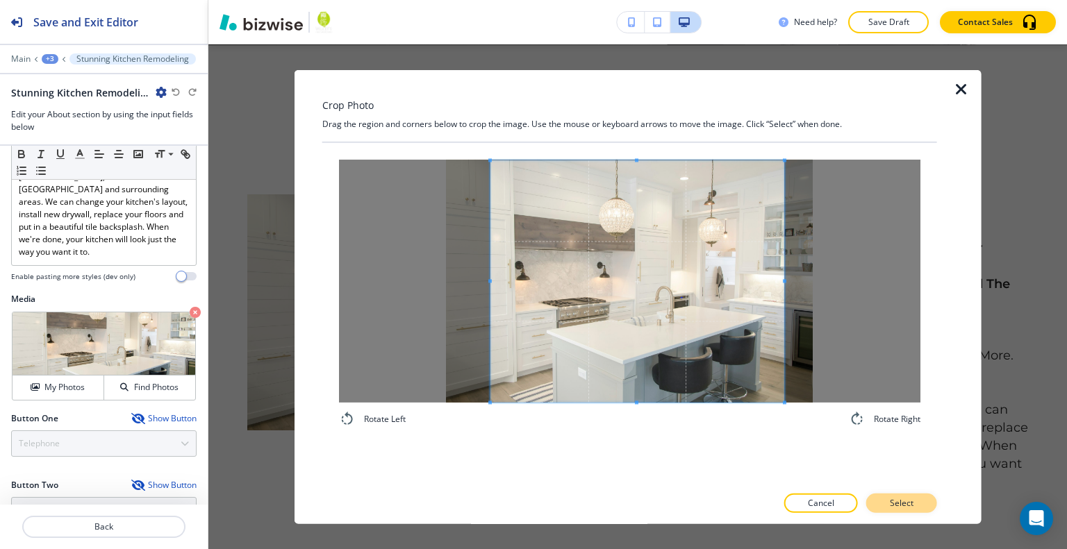
click at [892, 505] on p "Select" at bounding box center [902, 503] width 24 height 13
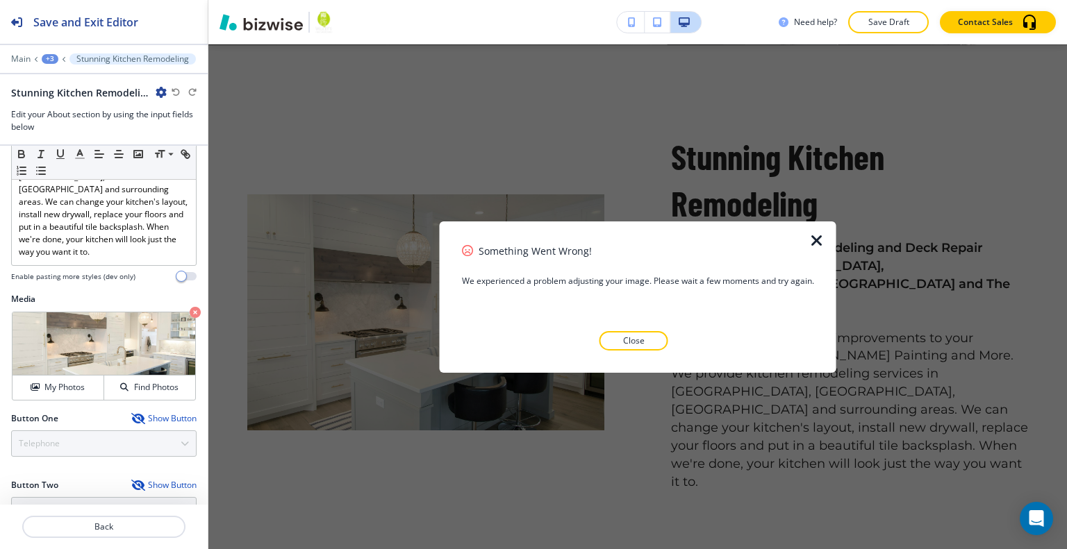
click at [822, 251] on div "Something Went Wrong! We experienced a problem adjusting your image. Please wai…" at bounding box center [638, 296] width 397 height 151
click at [810, 242] on icon "button" at bounding box center [816, 240] width 17 height 17
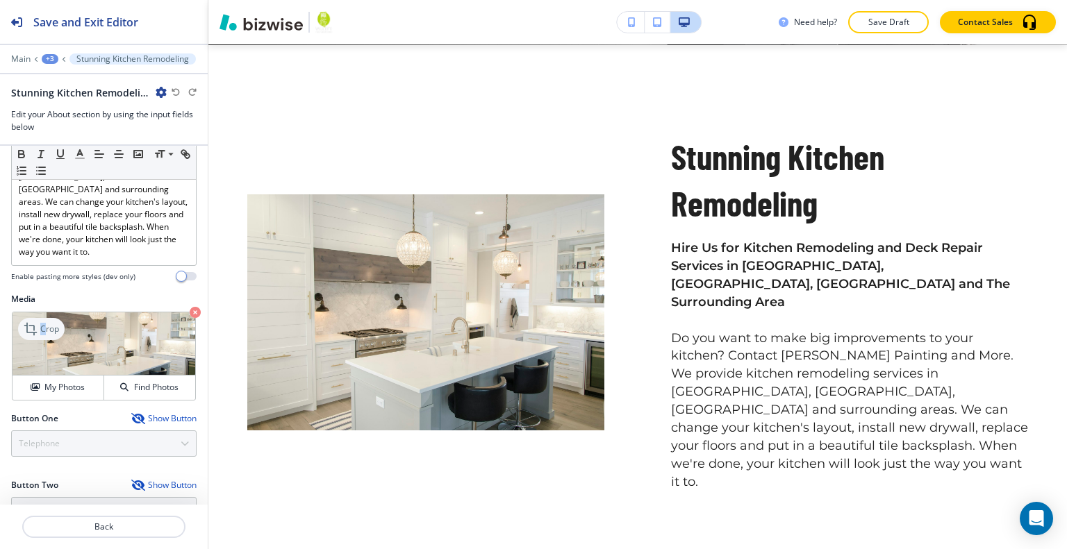
click at [43, 323] on p "Crop" at bounding box center [49, 329] width 19 height 13
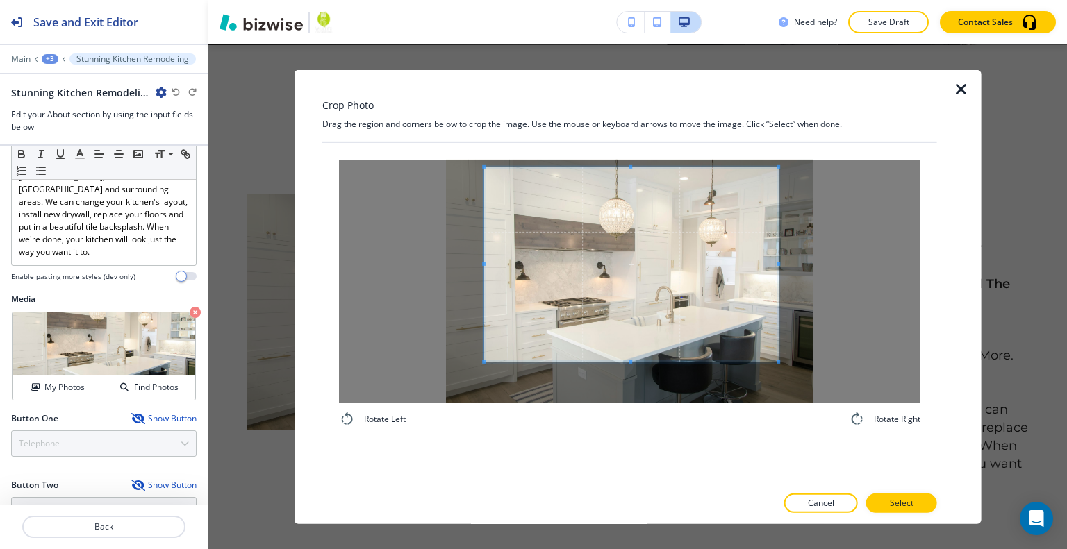
click at [627, 224] on span at bounding box center [631, 264] width 294 height 194
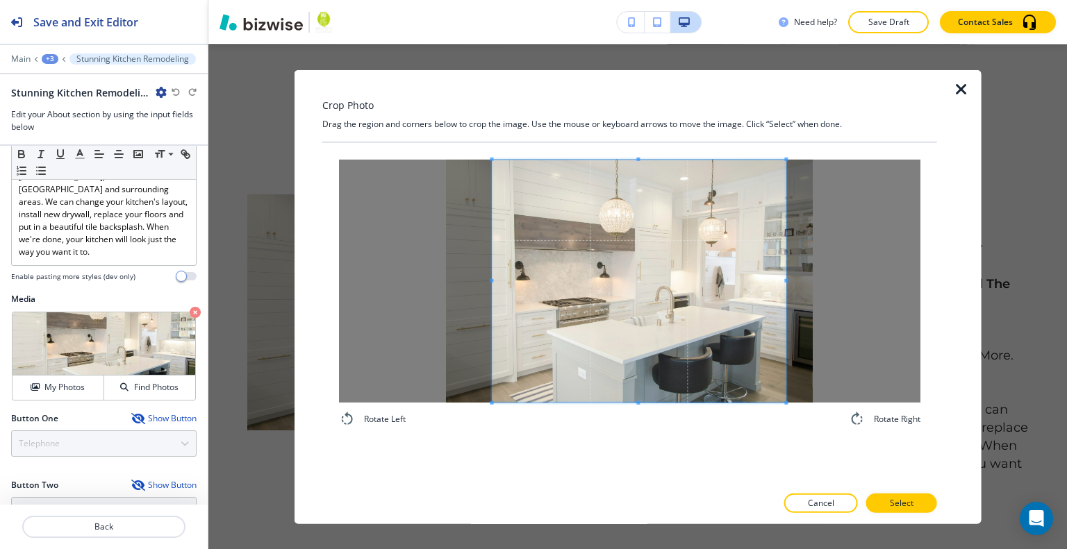
click at [633, 416] on div "Rotate Left Rotate Right" at bounding box center [629, 293] width 581 height 268
click at [920, 508] on button "Select" at bounding box center [901, 503] width 71 height 19
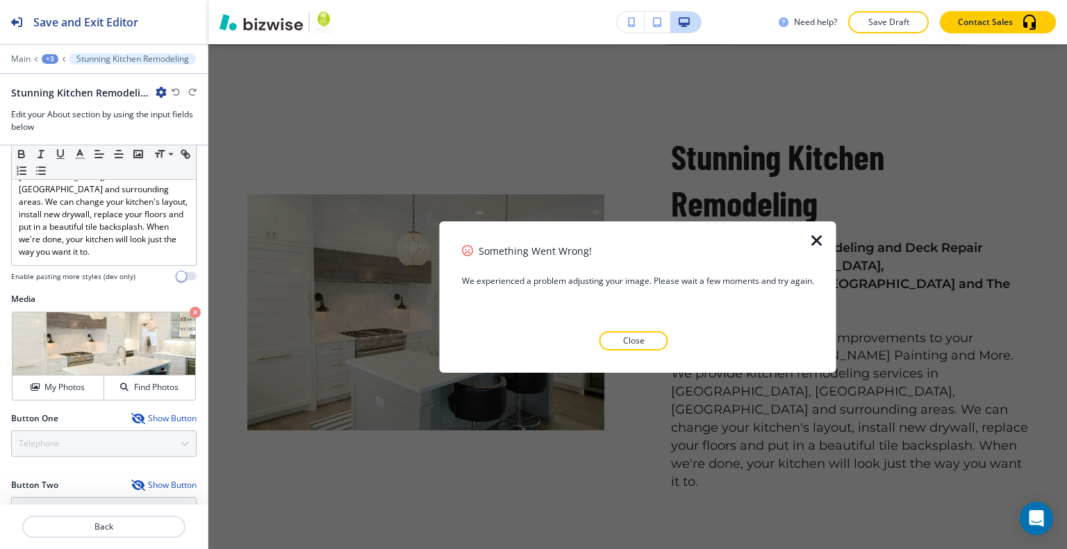
click at [626, 352] on div "Something Went Wrong! We experienced a problem adjusting your image. Please wai…" at bounding box center [638, 296] width 352 height 151
click at [623, 342] on p "Close" at bounding box center [634, 341] width 22 height 13
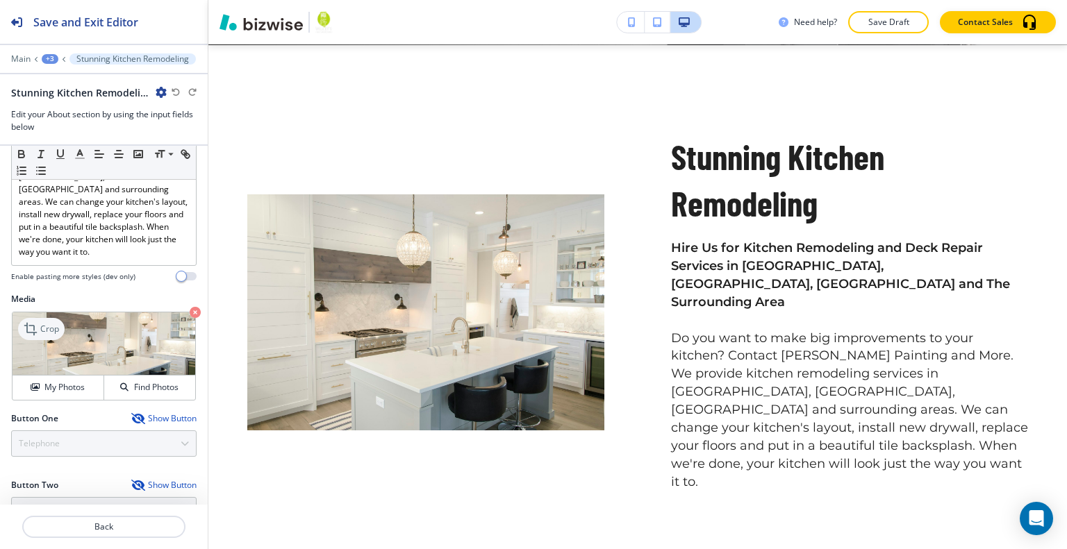
click at [52, 318] on div "Crop" at bounding box center [41, 329] width 47 height 22
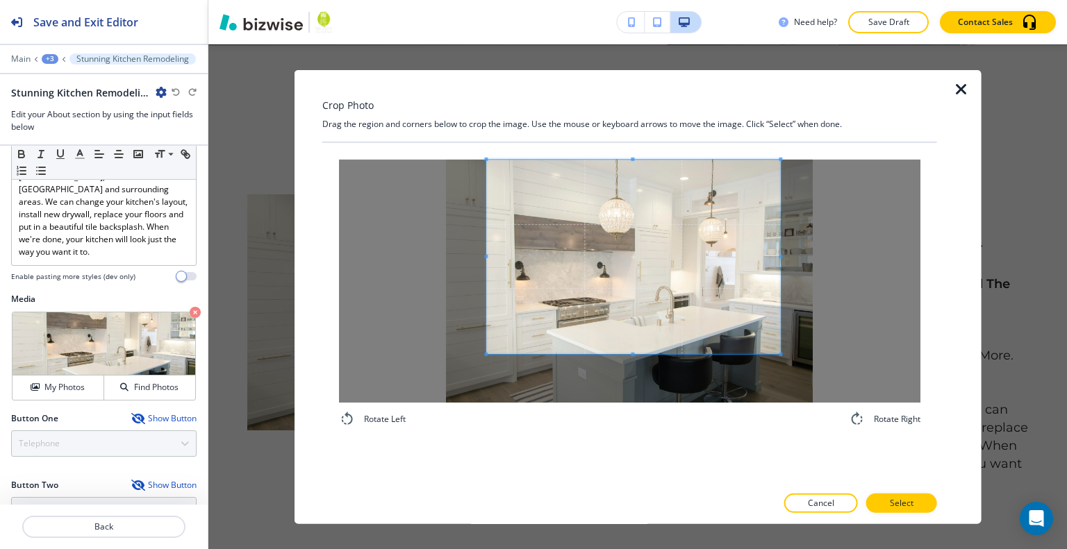
click at [594, 274] on span at bounding box center [633, 256] width 294 height 194
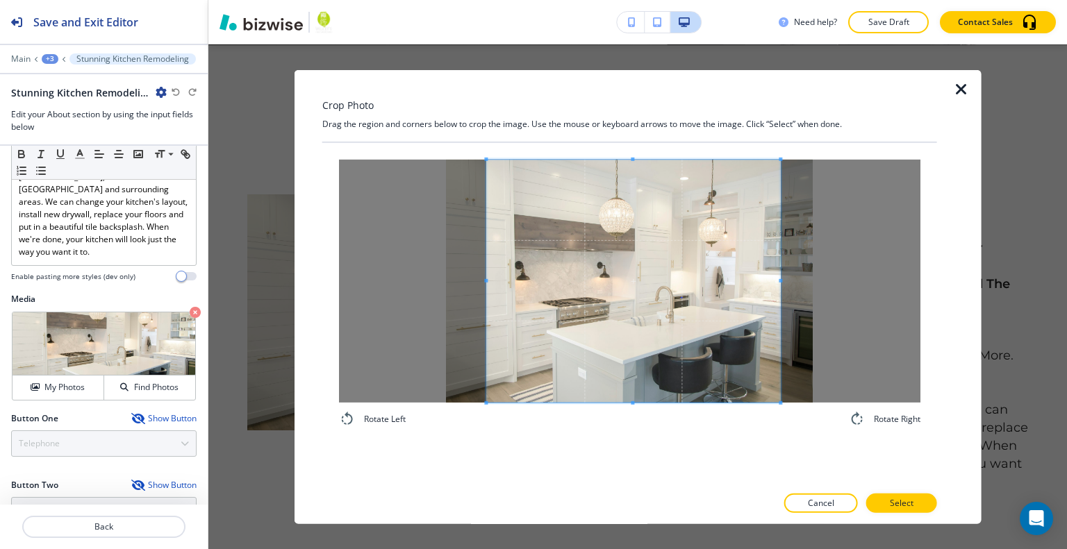
click at [633, 418] on div "Rotate Left Rotate Right" at bounding box center [629, 293] width 581 height 268
click at [889, 499] on button "Select" at bounding box center [901, 503] width 71 height 19
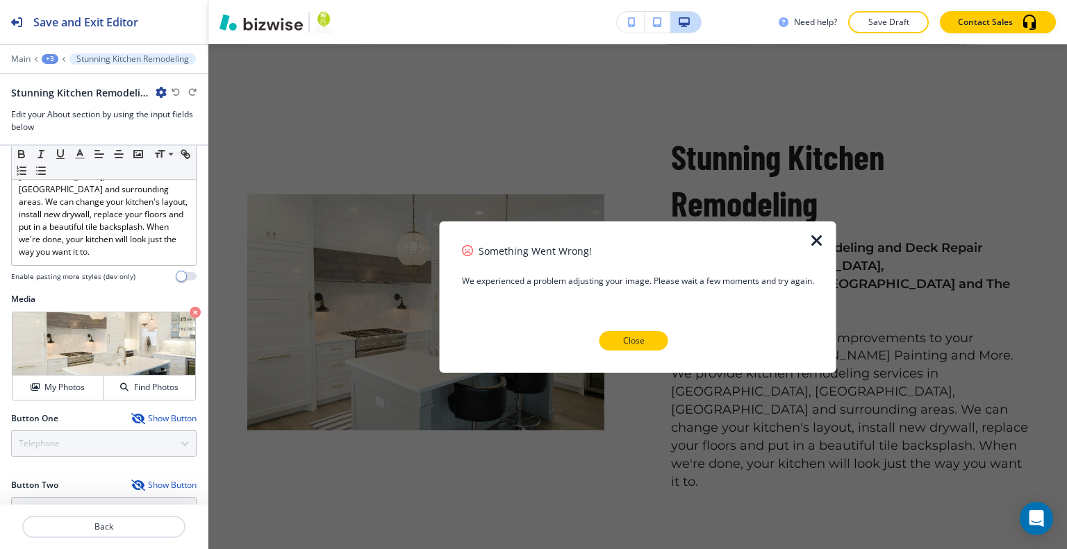
click at [623, 345] on p "Close" at bounding box center [634, 341] width 22 height 13
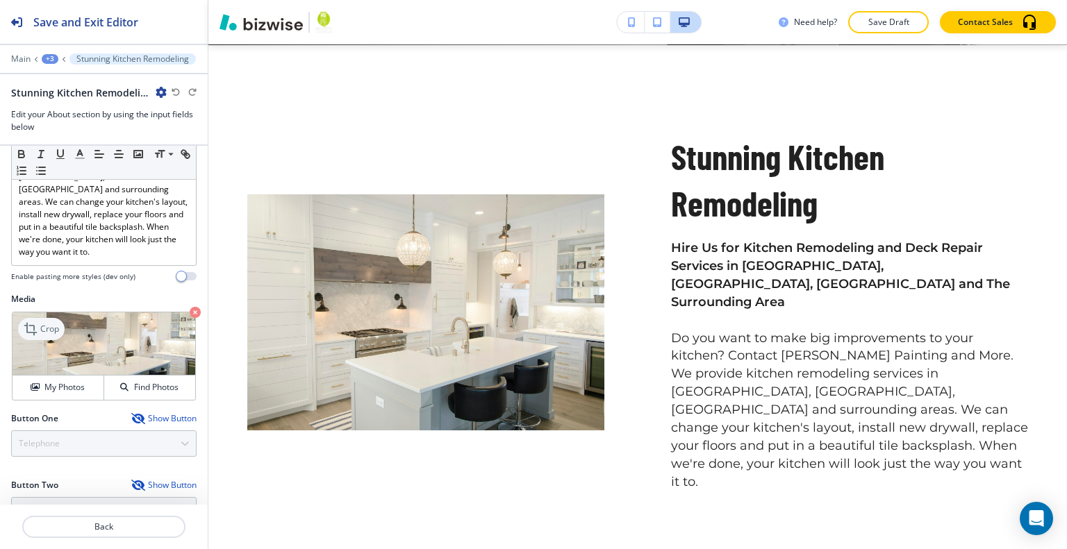
click at [56, 323] on p "Crop" at bounding box center [49, 329] width 19 height 13
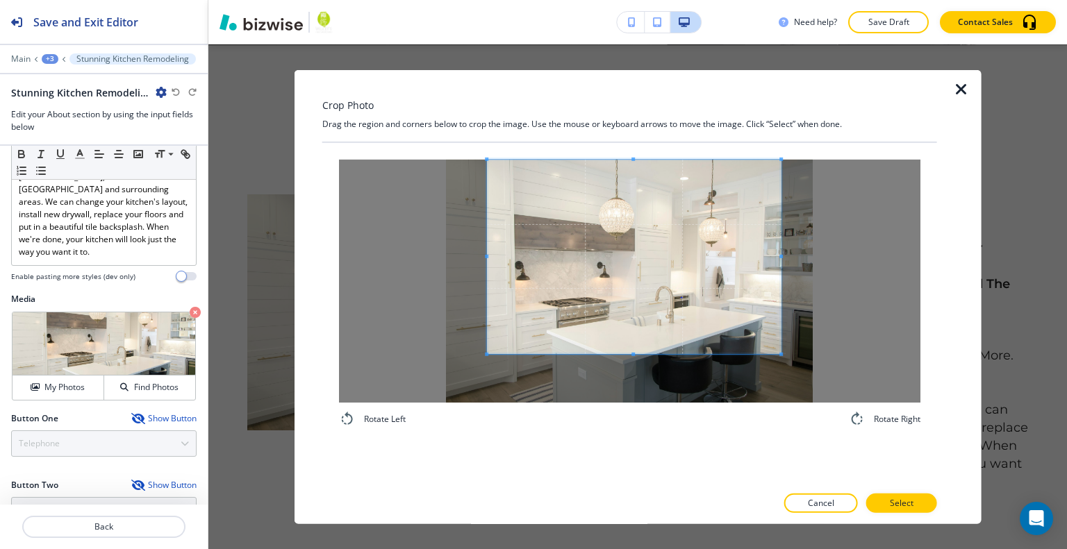
click at [597, 266] on span at bounding box center [634, 256] width 294 height 194
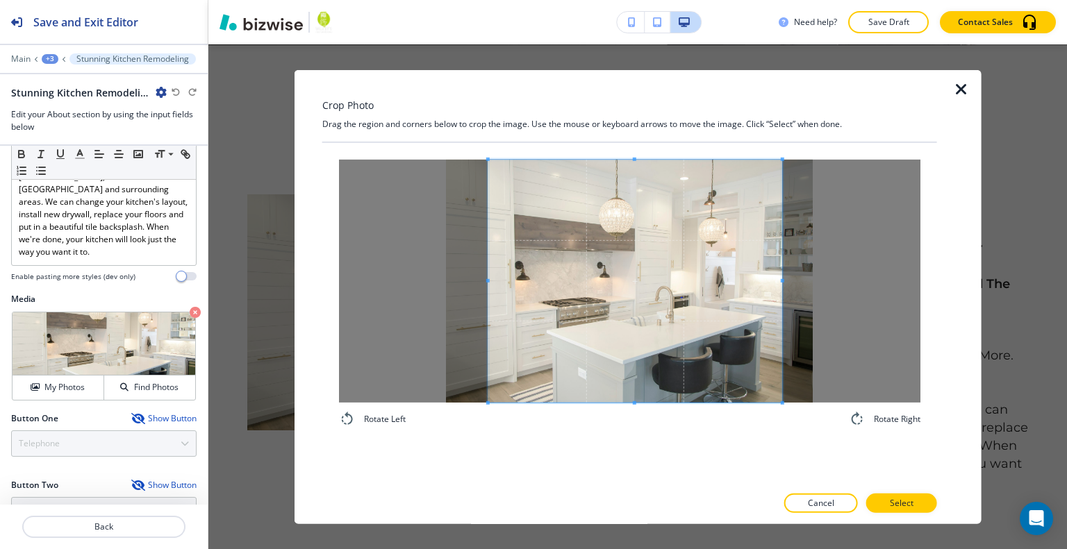
click at [635, 411] on div "Rotate Left Rotate Right" at bounding box center [629, 293] width 581 height 268
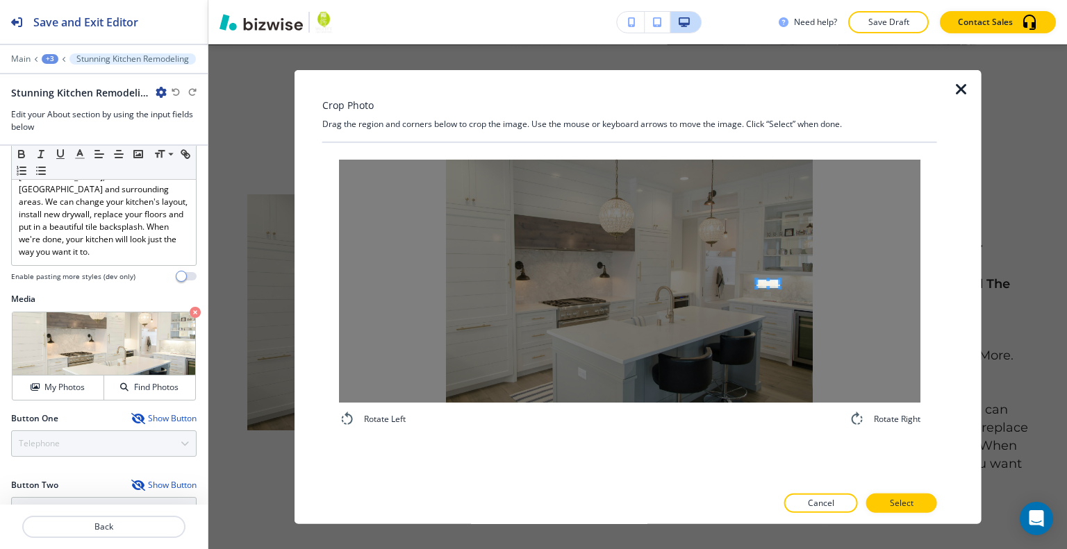
click at [761, 281] on div at bounding box center [629, 280] width 581 height 243
click at [833, 505] on p "Cancel" at bounding box center [821, 503] width 26 height 13
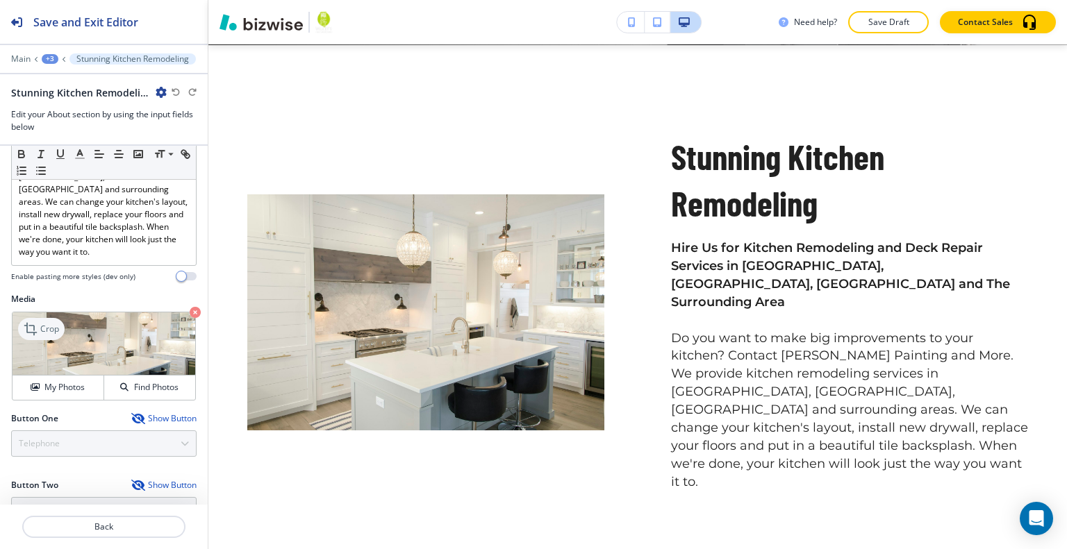
click at [53, 323] on p "Crop" at bounding box center [49, 329] width 19 height 13
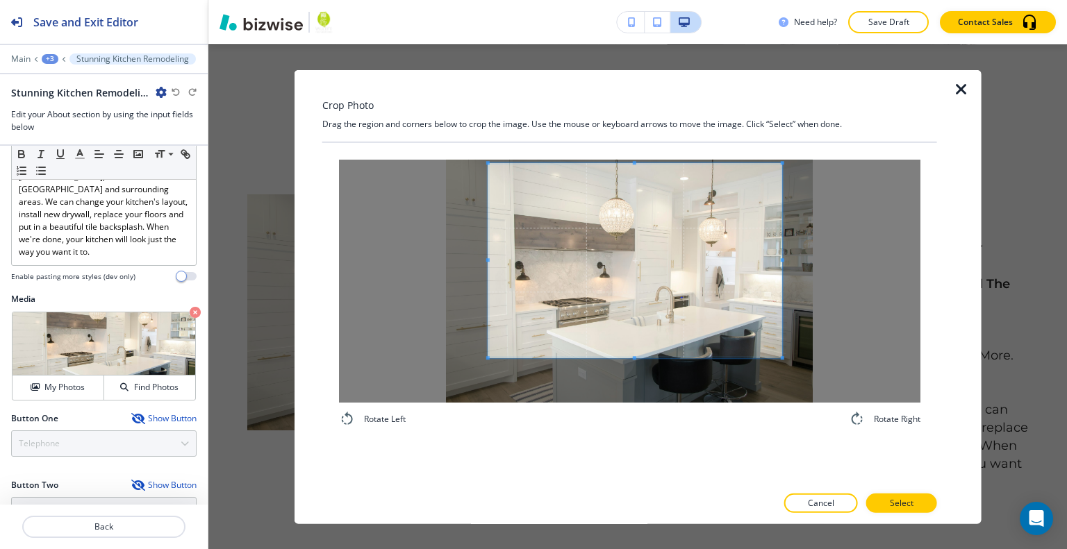
click at [598, 212] on span at bounding box center [635, 260] width 294 height 194
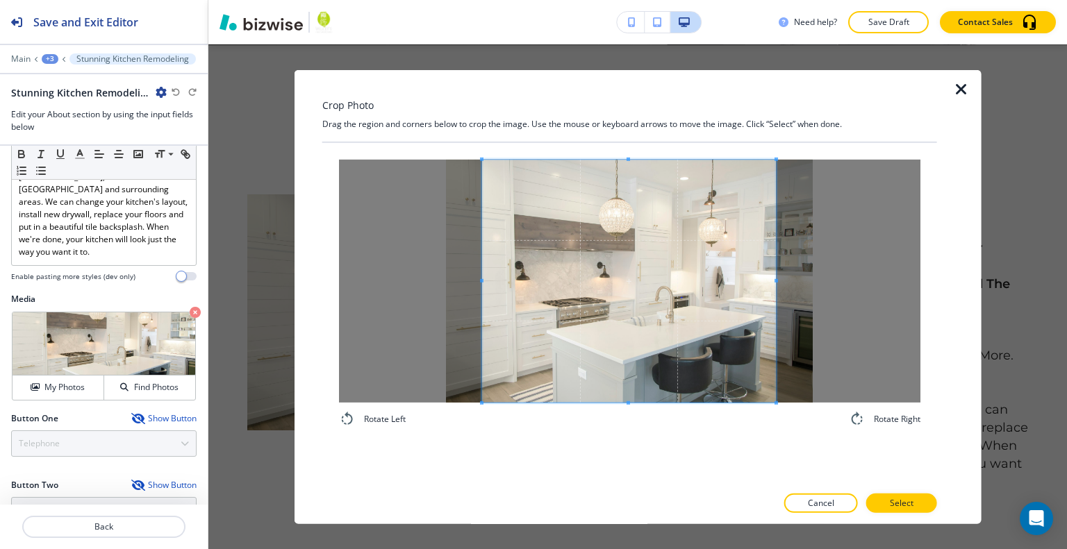
click at [630, 417] on div "Rotate Left Rotate Right" at bounding box center [629, 293] width 581 height 268
click at [910, 501] on p "Select" at bounding box center [902, 503] width 24 height 13
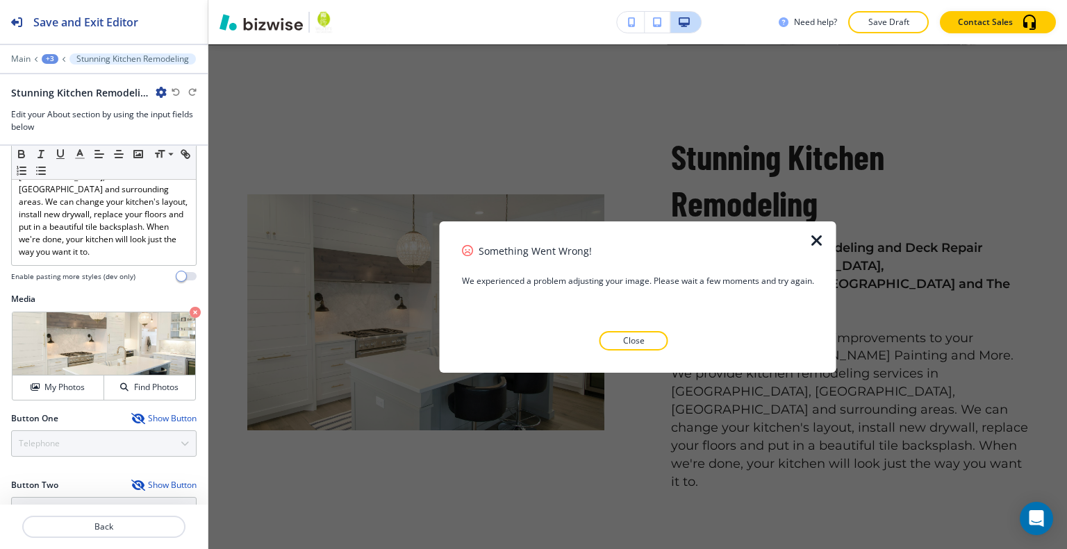
click at [814, 235] on icon "button" at bounding box center [816, 240] width 17 height 17
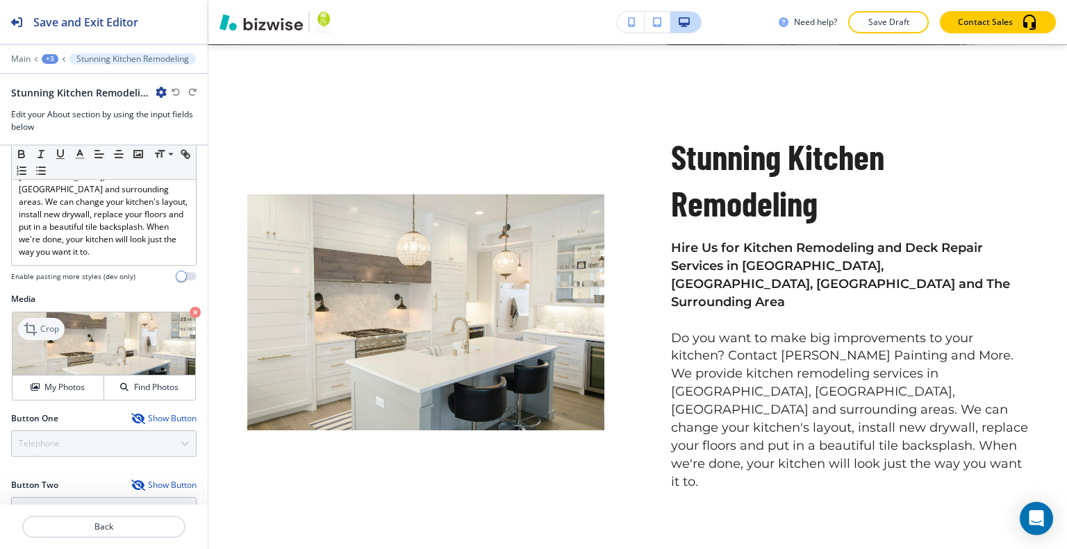
click at [44, 318] on div "Crop" at bounding box center [41, 329] width 47 height 22
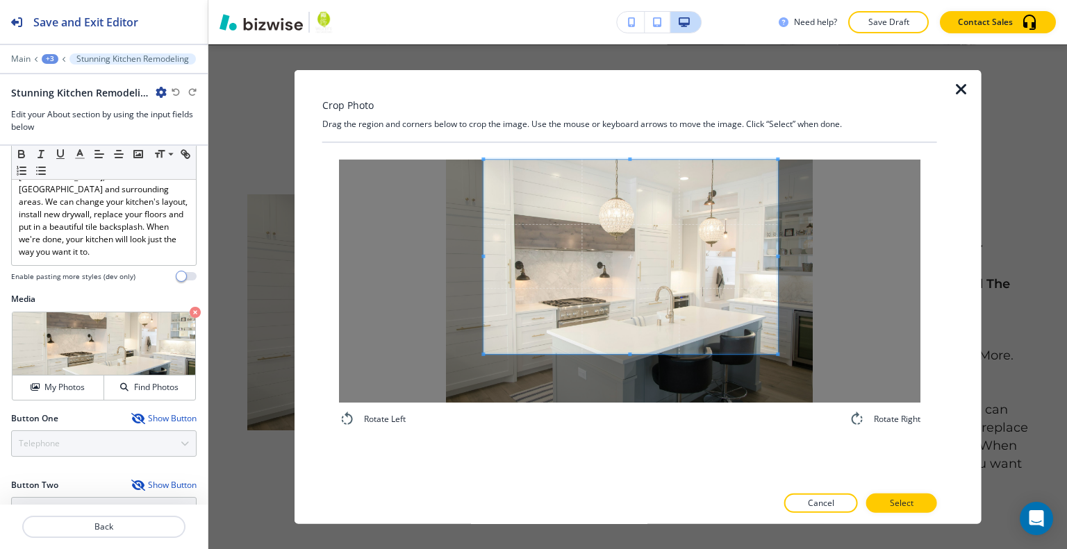
click at [684, 232] on span at bounding box center [630, 256] width 294 height 194
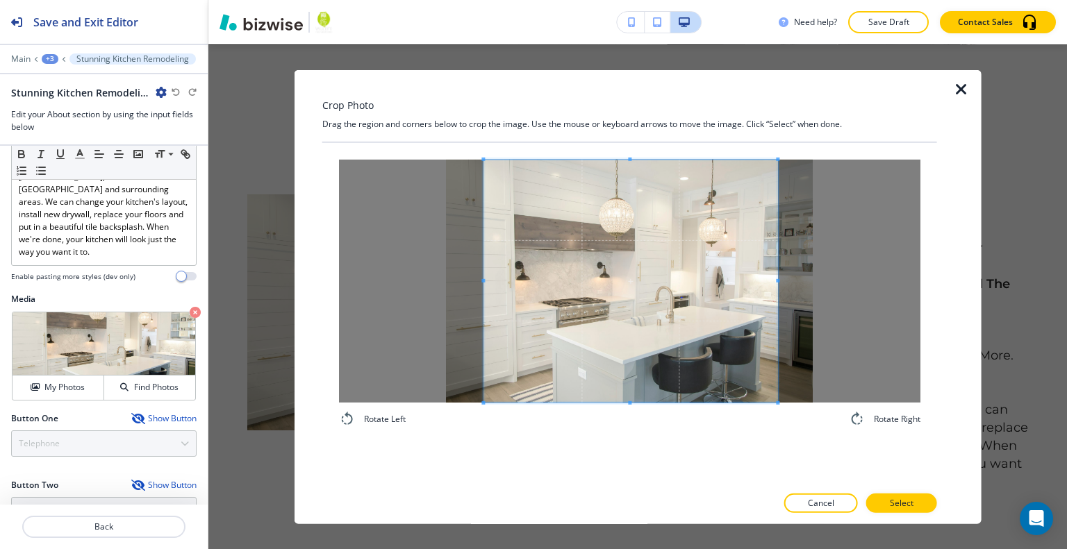
click at [617, 451] on div "Rotate Left Rotate Right" at bounding box center [629, 313] width 615 height 342
click at [878, 502] on button "Select" at bounding box center [901, 503] width 71 height 19
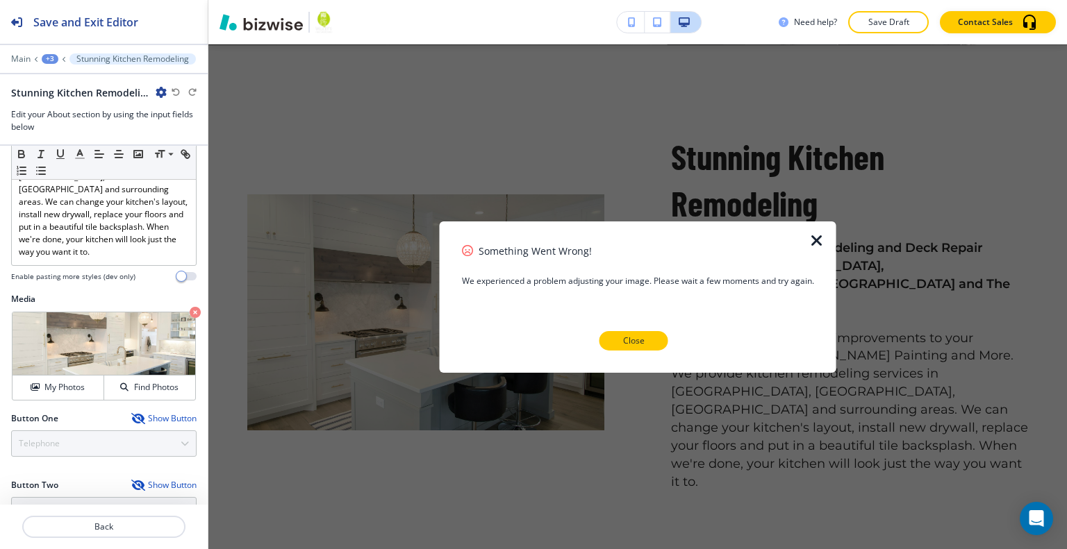
click at [646, 337] on button "Close" at bounding box center [633, 340] width 69 height 19
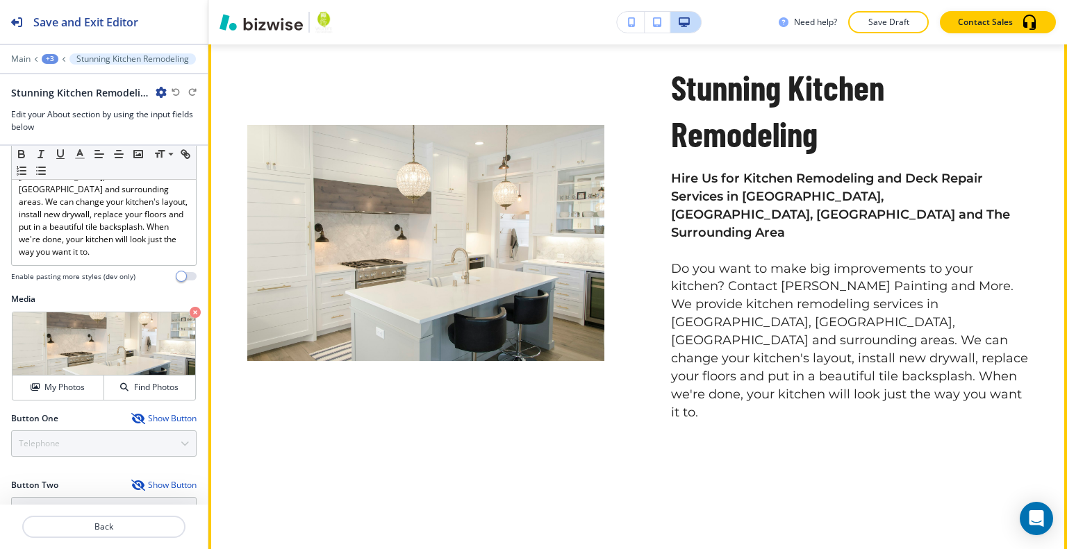
scroll to position [390, 0]
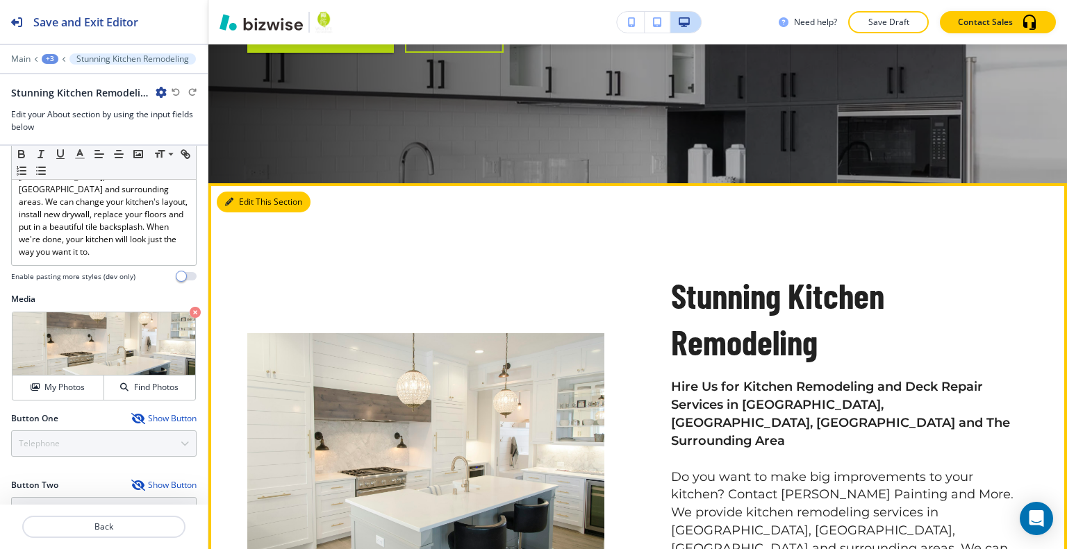
click at [249, 202] on button "Edit This Section" at bounding box center [264, 202] width 94 height 21
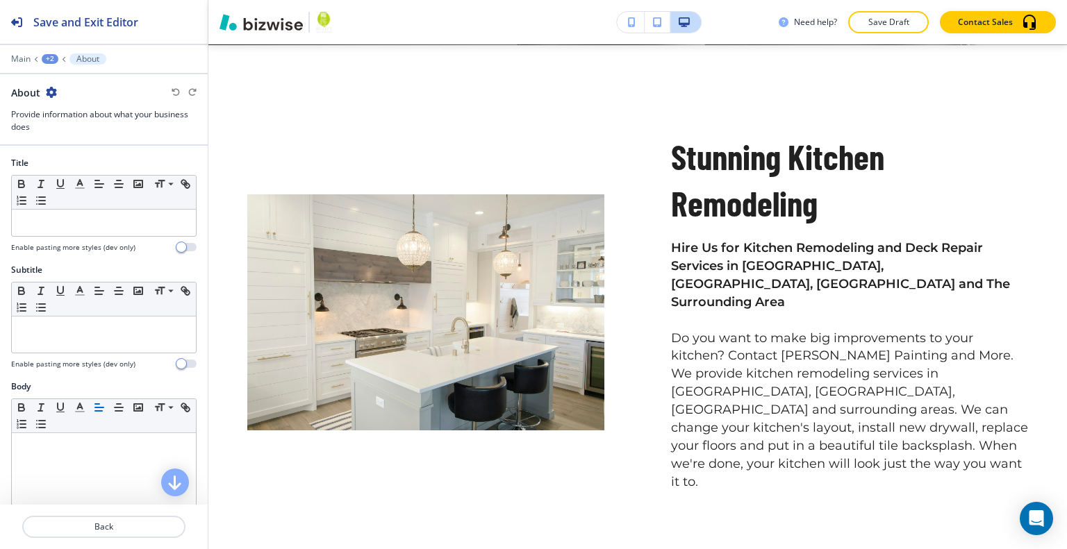
scroll to position [486, 0]
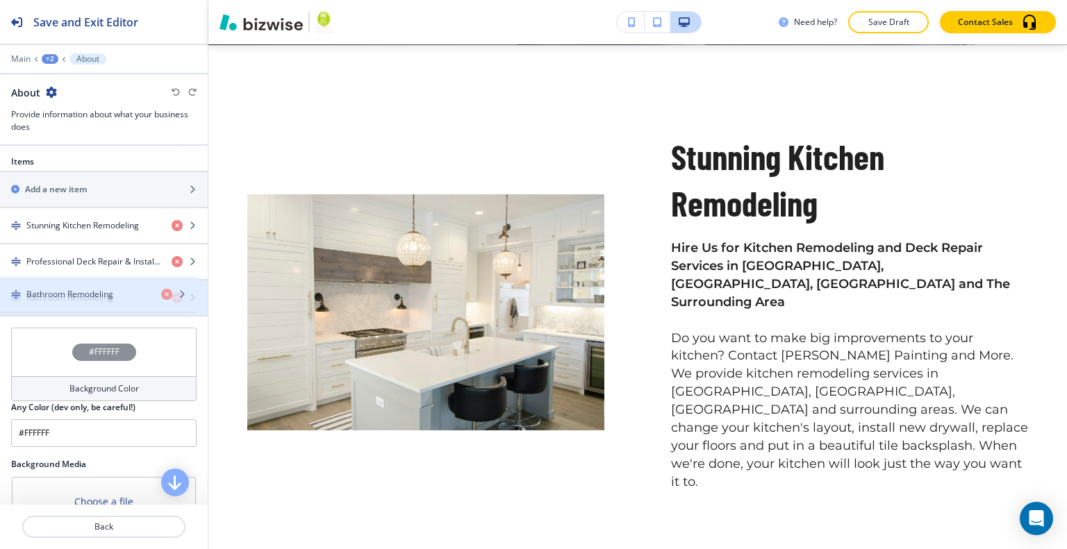
click at [94, 311] on div "button" at bounding box center [104, 309] width 208 height 11
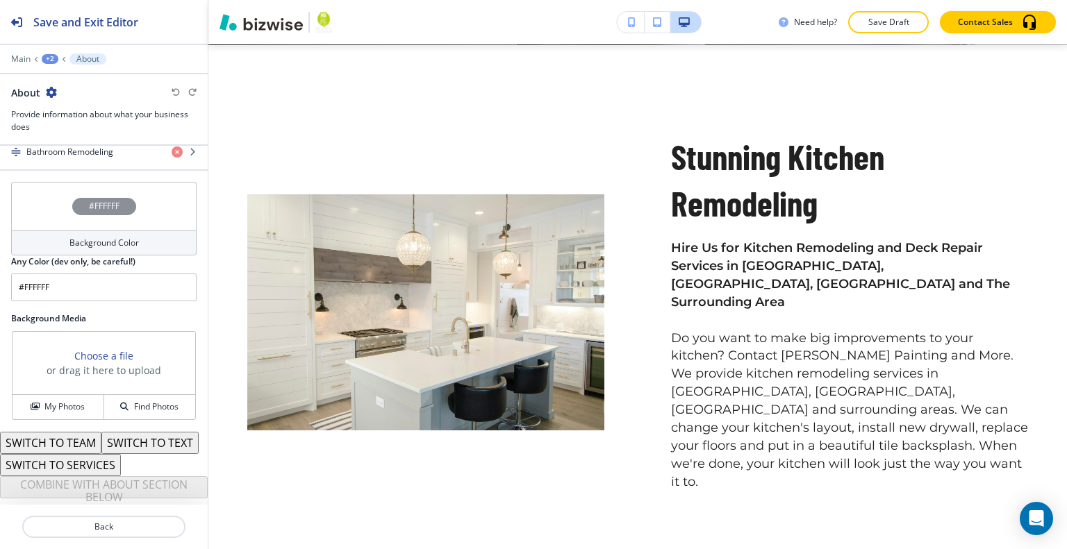
scroll to position [511, 0]
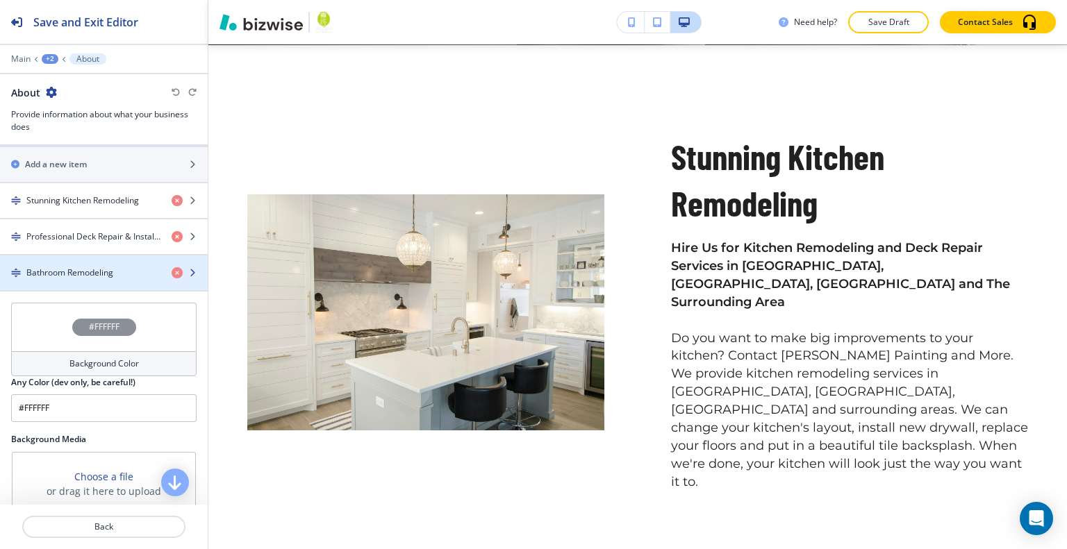
click at [108, 267] on h4 "Bathroom Remodeling" at bounding box center [69, 273] width 87 height 13
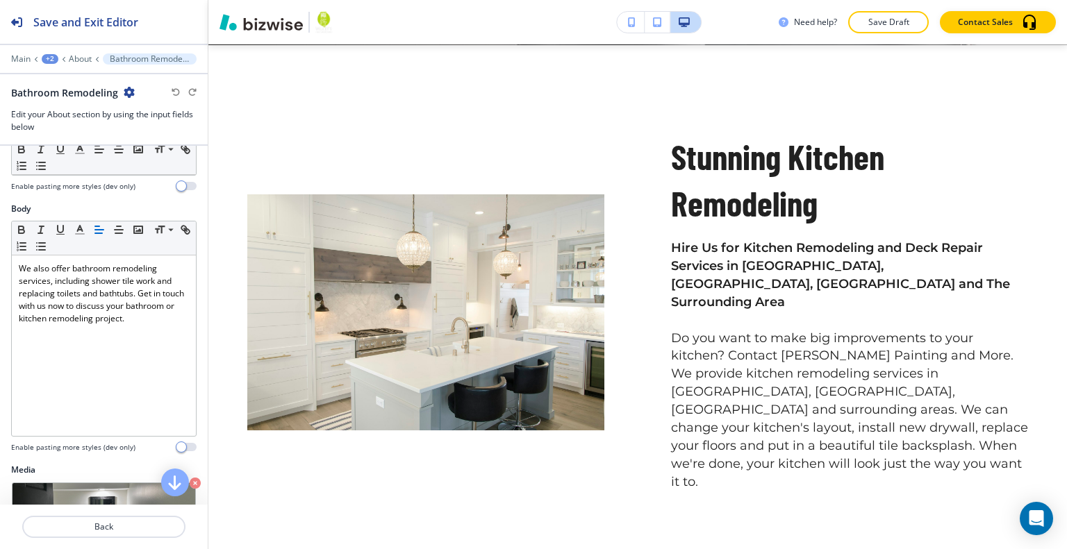
scroll to position [386, 0]
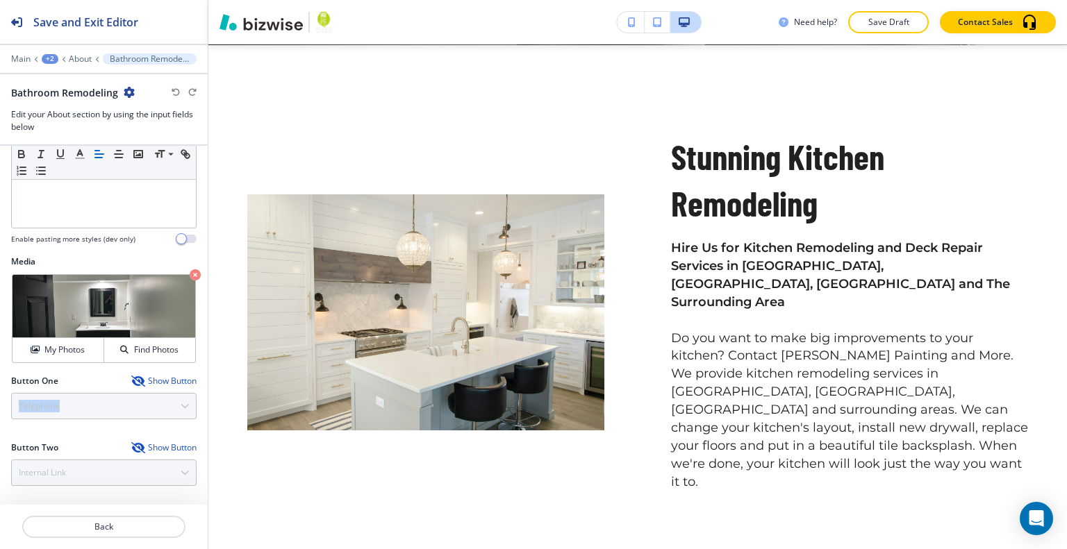
click at [100, 391] on div "Button One Show Button Telephone Telephone External Link Social Media Email Fil…" at bounding box center [103, 397] width 185 height 44
click at [149, 380] on div "Show Button" at bounding box center [163, 381] width 65 height 11
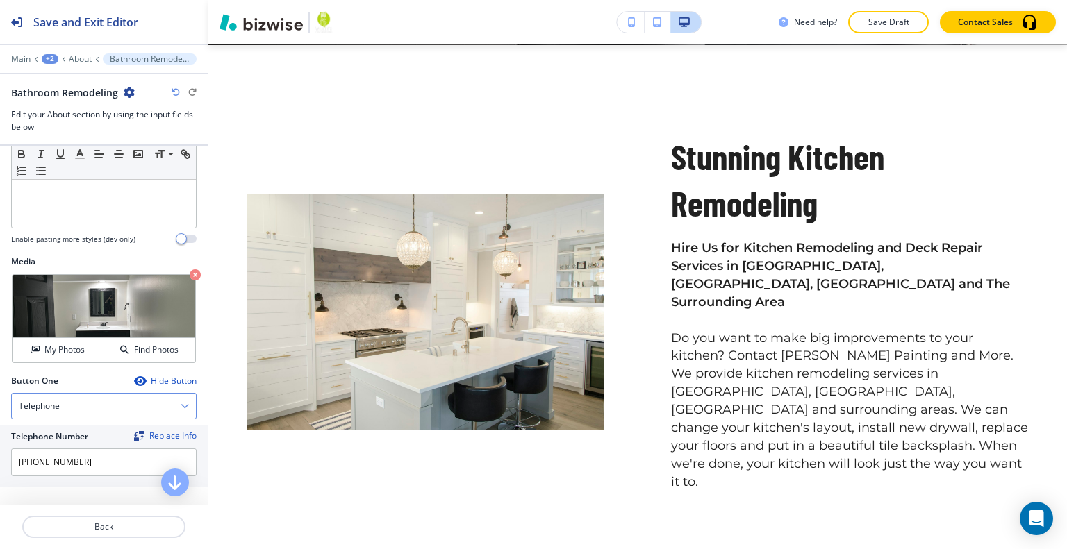
click at [128, 404] on div "Telephone" at bounding box center [104, 406] width 184 height 25
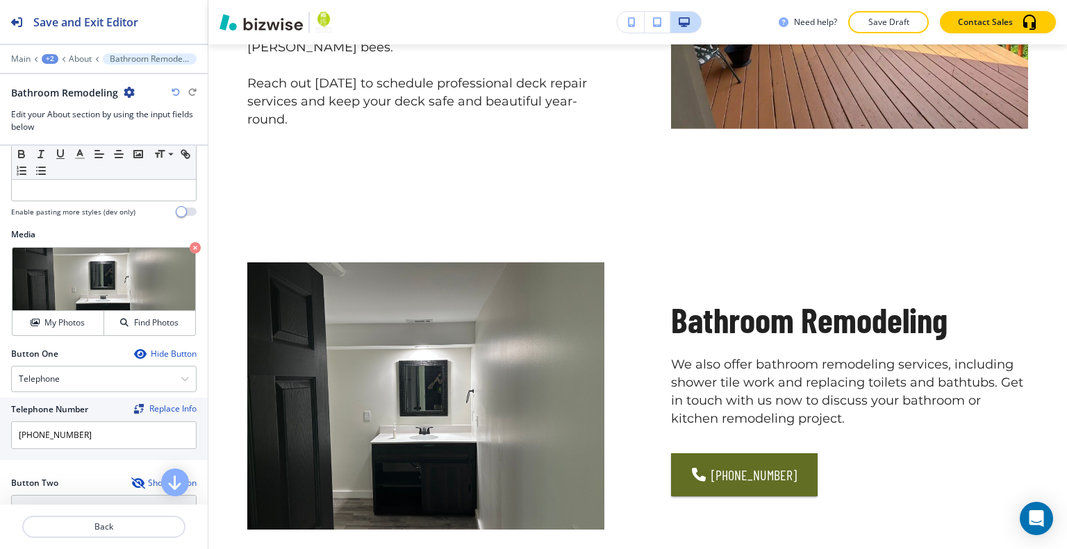
scroll to position [449, 0]
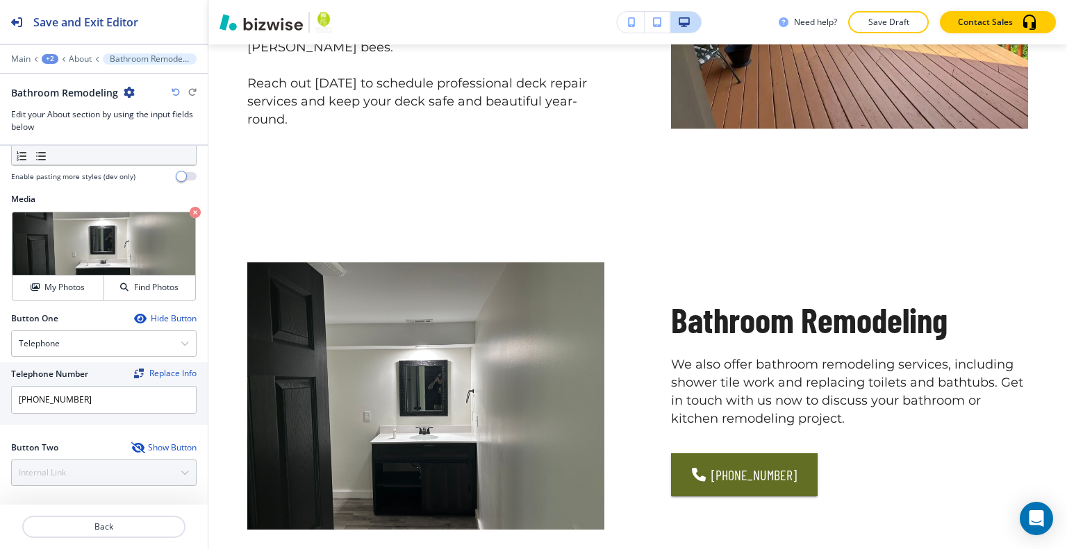
click at [142, 442] on div "Show Button" at bounding box center [163, 447] width 65 height 11
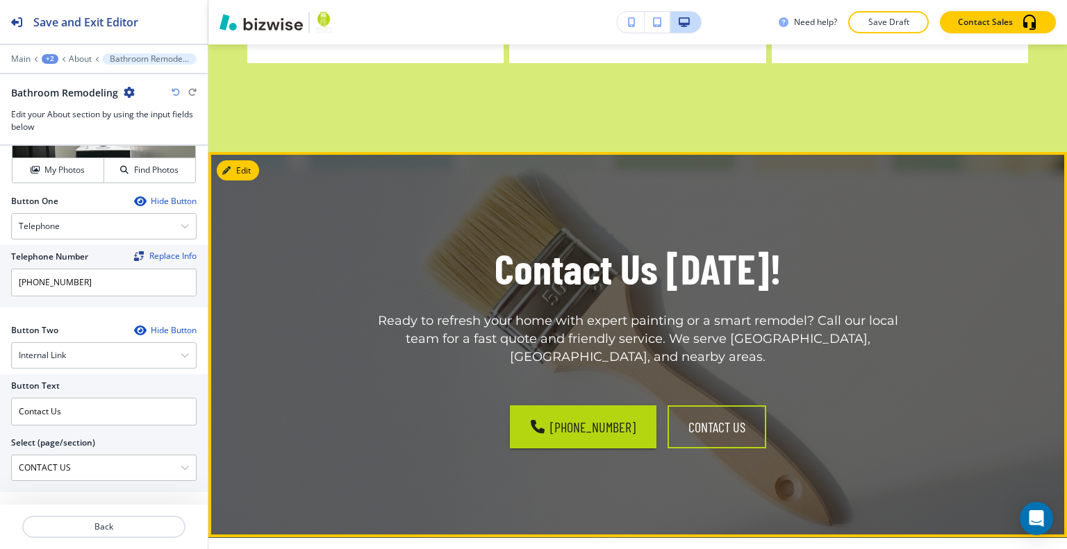
scroll to position [2335, 0]
click at [249, 160] on button "Edit This Section" at bounding box center [264, 170] width 94 height 21
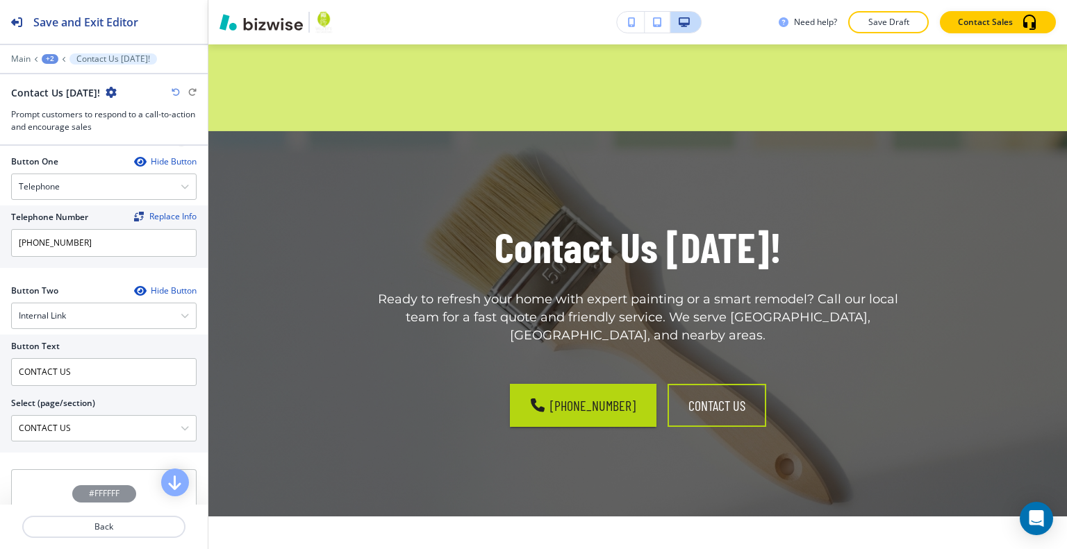
scroll to position [741, 0]
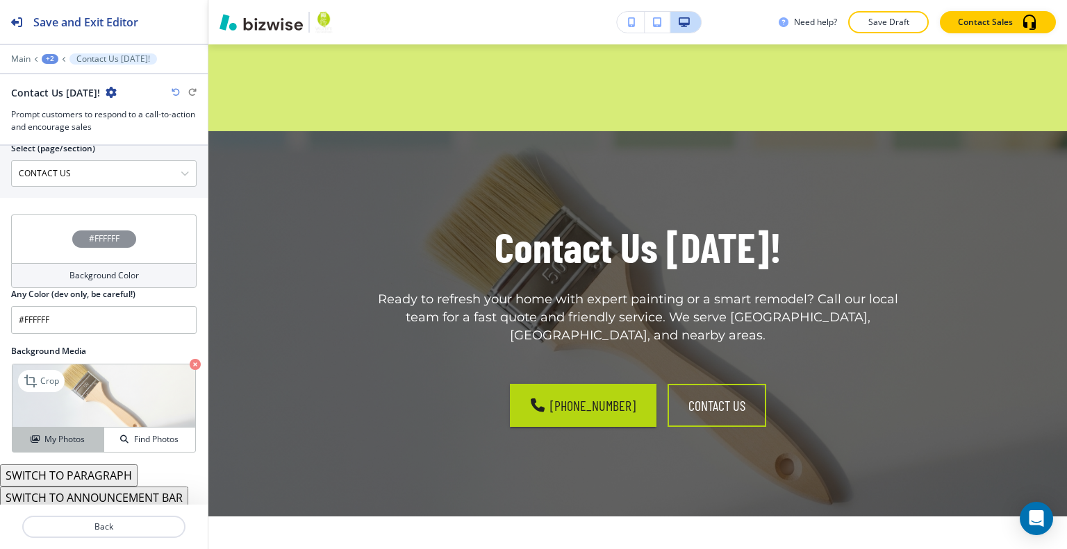
click at [80, 442] on button "My Photos" at bounding box center [59, 440] width 92 height 24
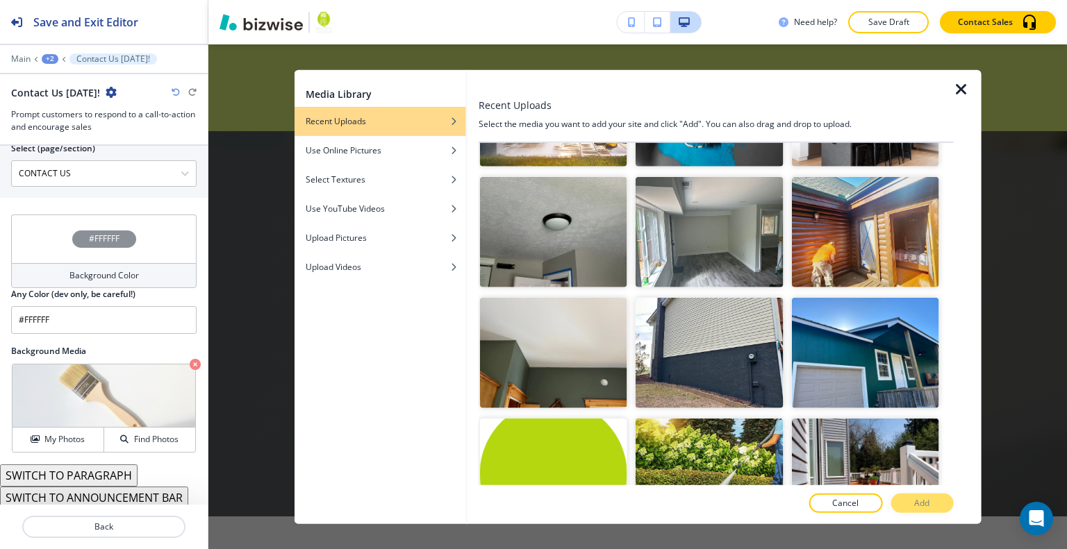
scroll to position [10482, 0]
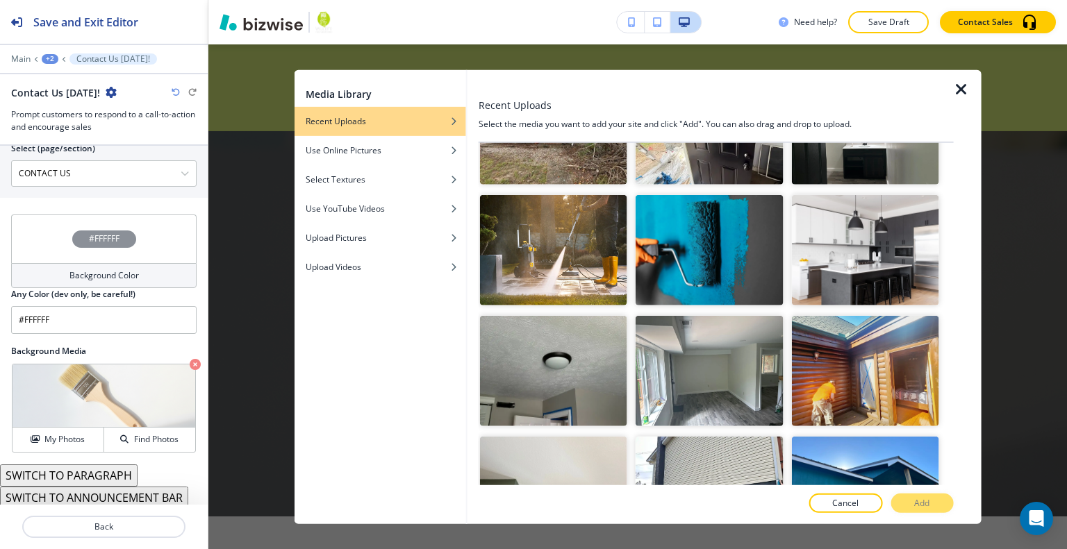
click at [933, 508] on button "Add" at bounding box center [921, 503] width 63 height 19
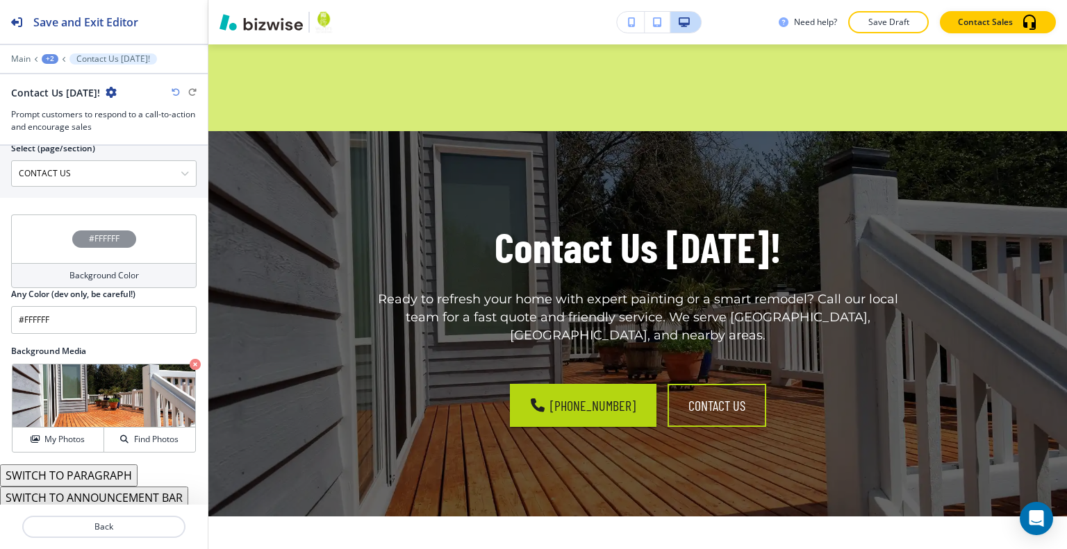
click at [886, 13] on button "Save Draft" at bounding box center [888, 22] width 81 height 22
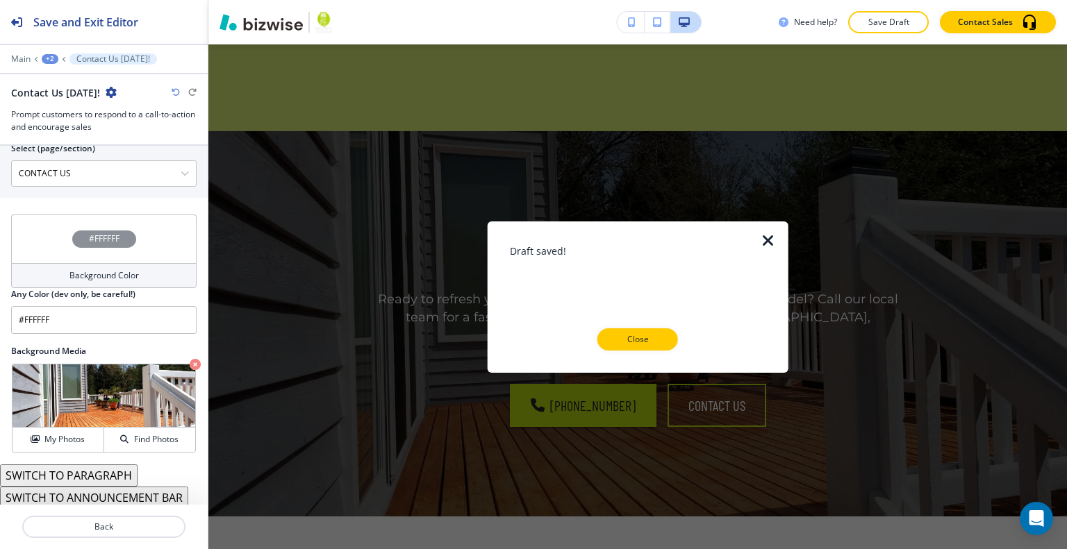
click at [766, 240] on icon "button" at bounding box center [768, 240] width 17 height 17
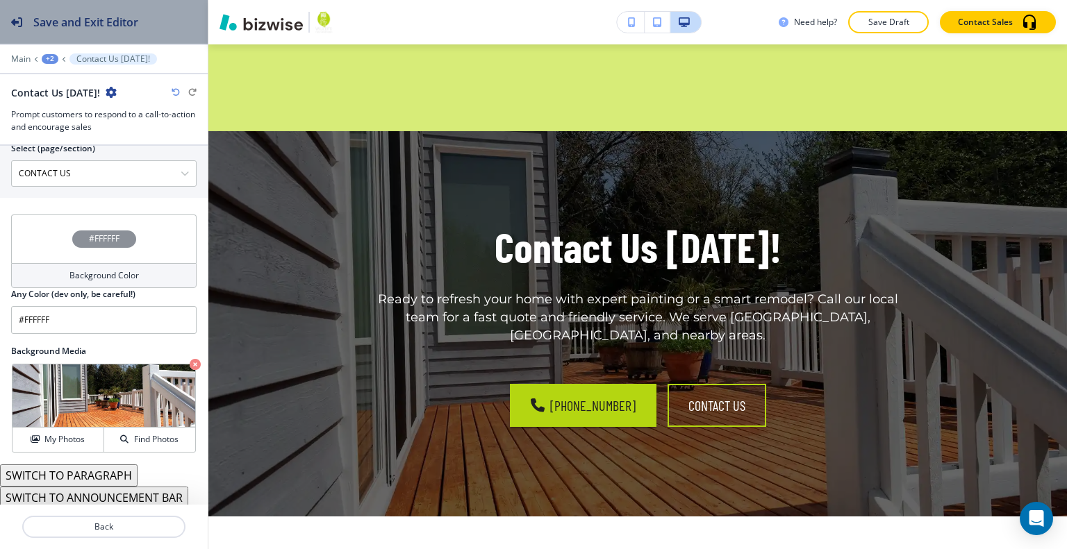
click at [74, 33] on div "Save and Exit Editor" at bounding box center [69, 22] width 138 height 44
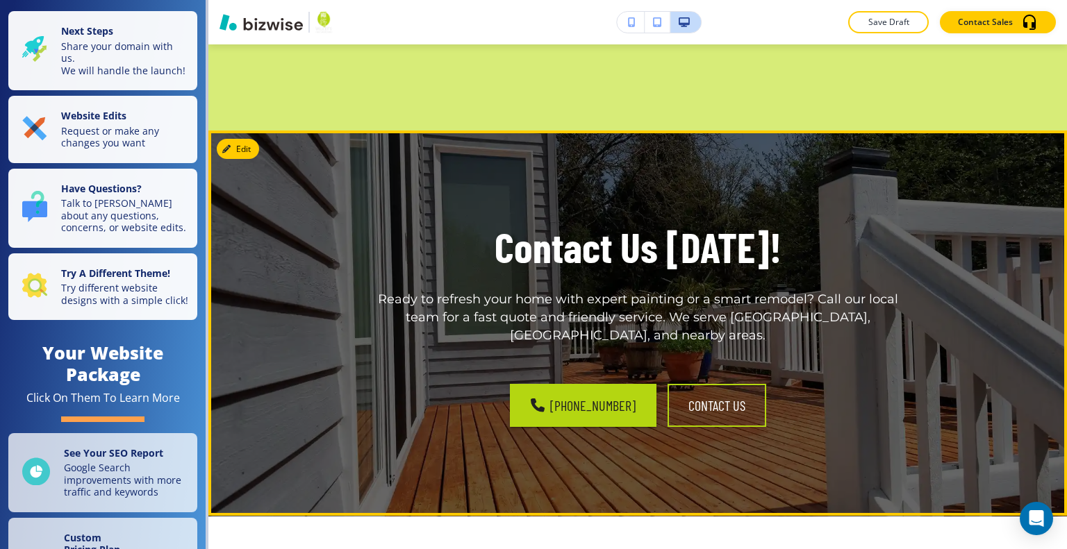
scroll to position [2148, 0]
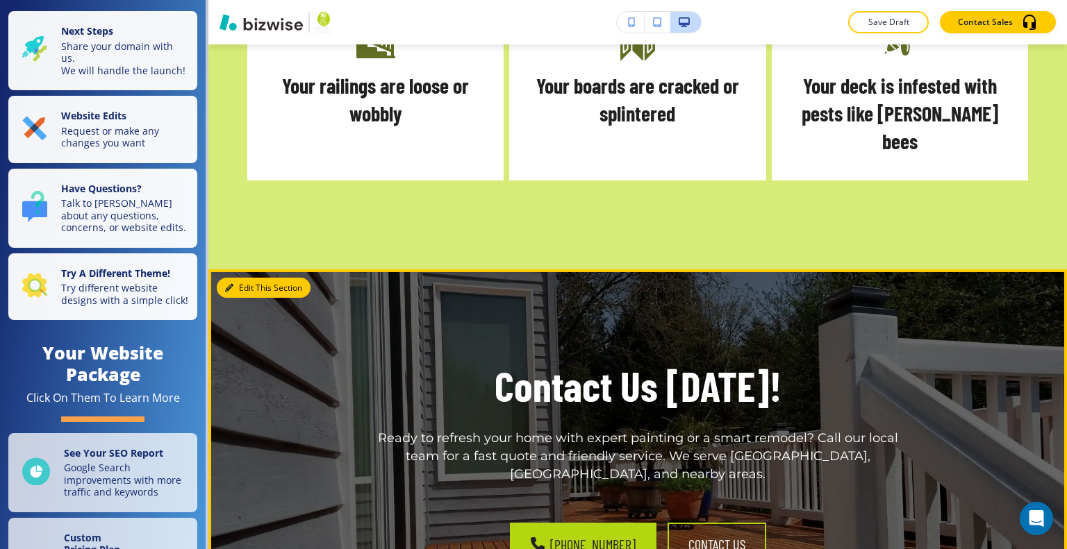
click at [237, 278] on button "Edit This Section" at bounding box center [264, 288] width 94 height 21
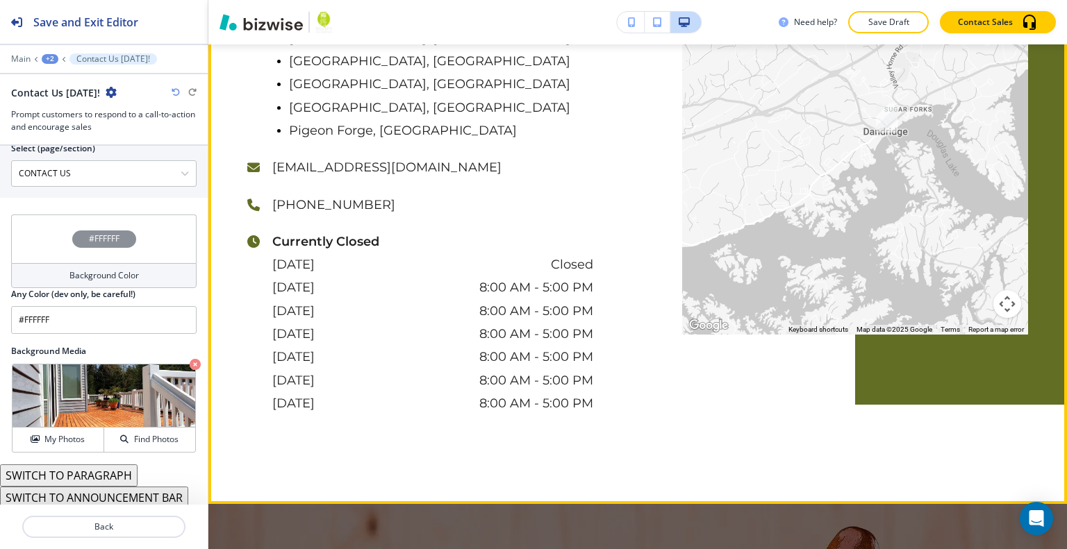
scroll to position [3398, 0]
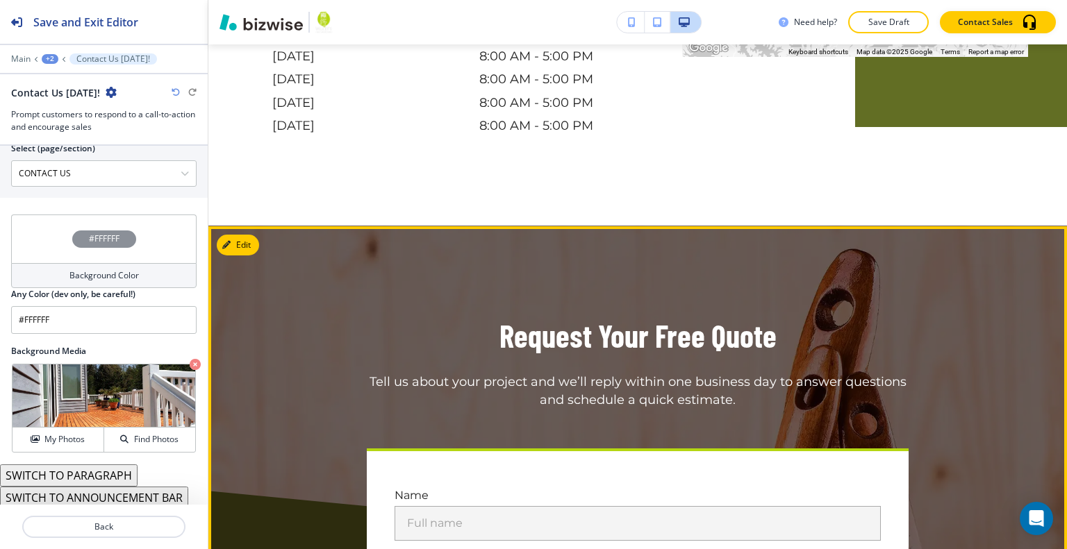
click at [246, 235] on button "Edit This Section" at bounding box center [264, 245] width 94 height 21
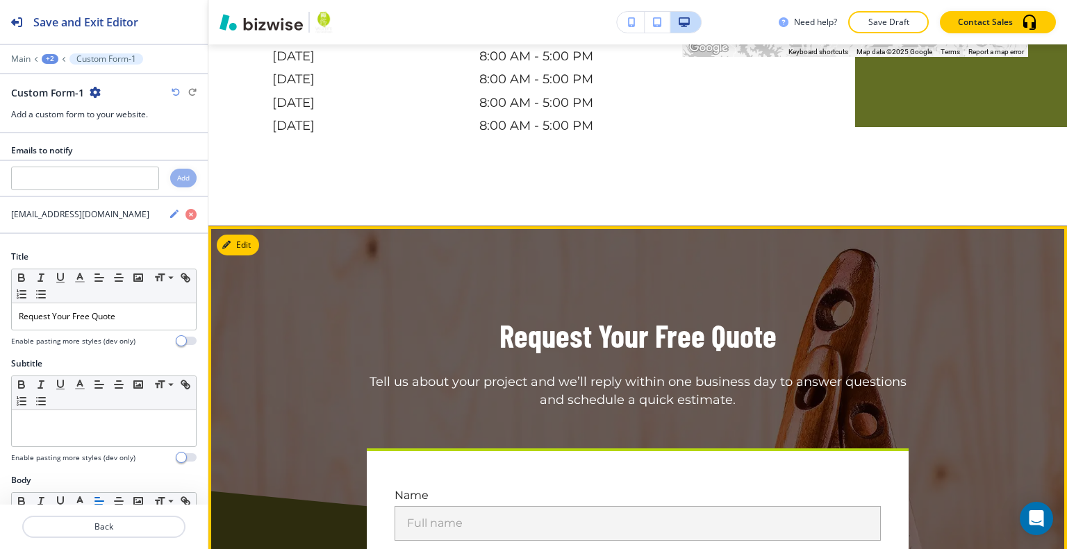
scroll to position [3429, 0]
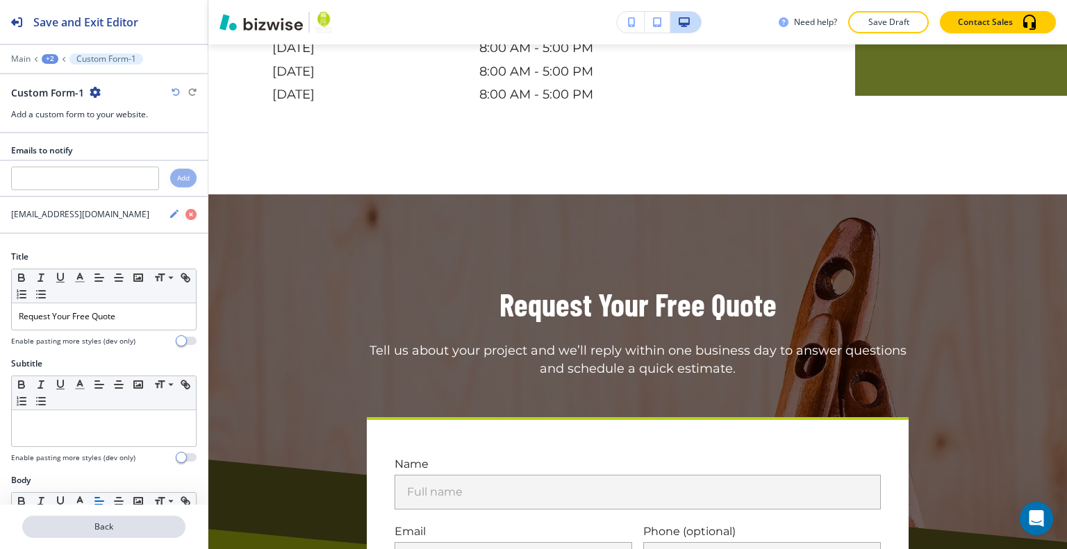
click at [103, 524] on p "Back" at bounding box center [104, 527] width 160 height 13
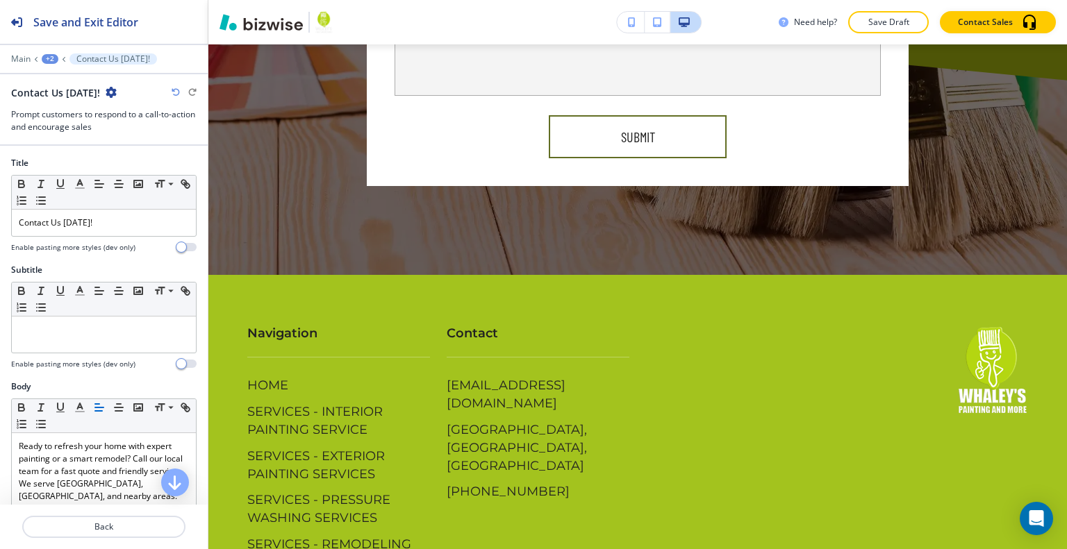
scroll to position [0, 0]
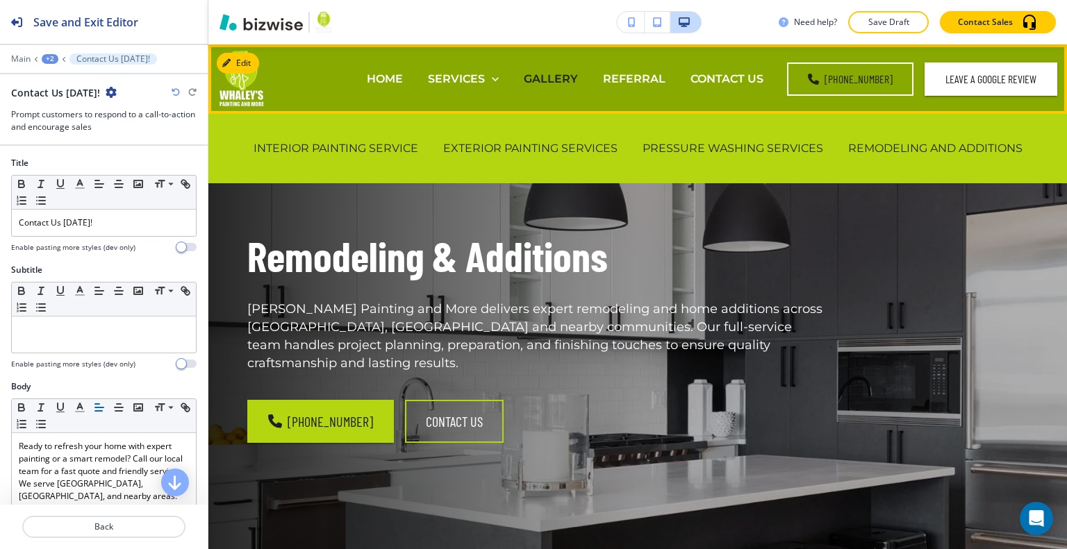
click at [567, 83] on p "GALLERY" at bounding box center [551, 79] width 54 height 16
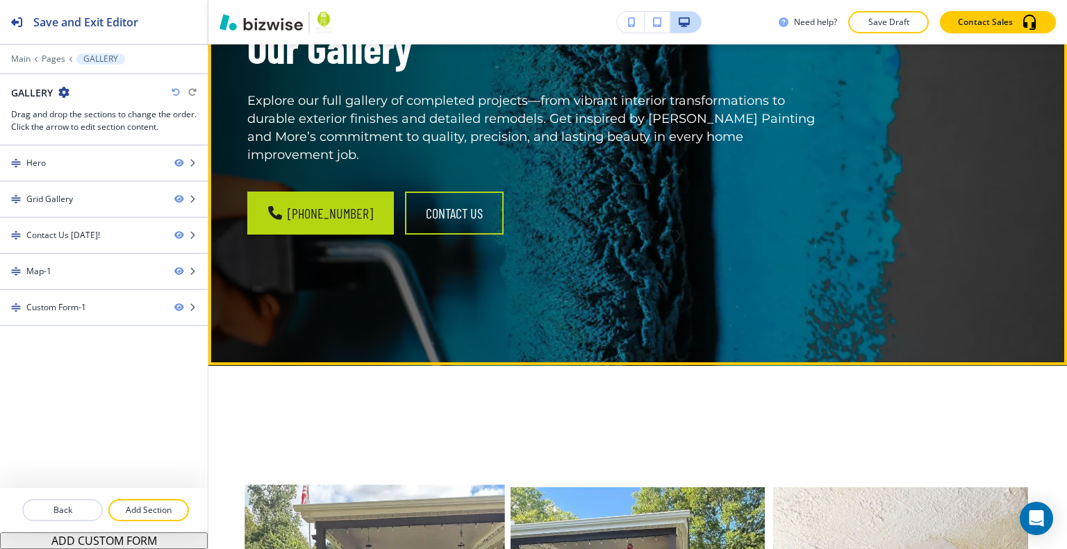
scroll to position [486, 0]
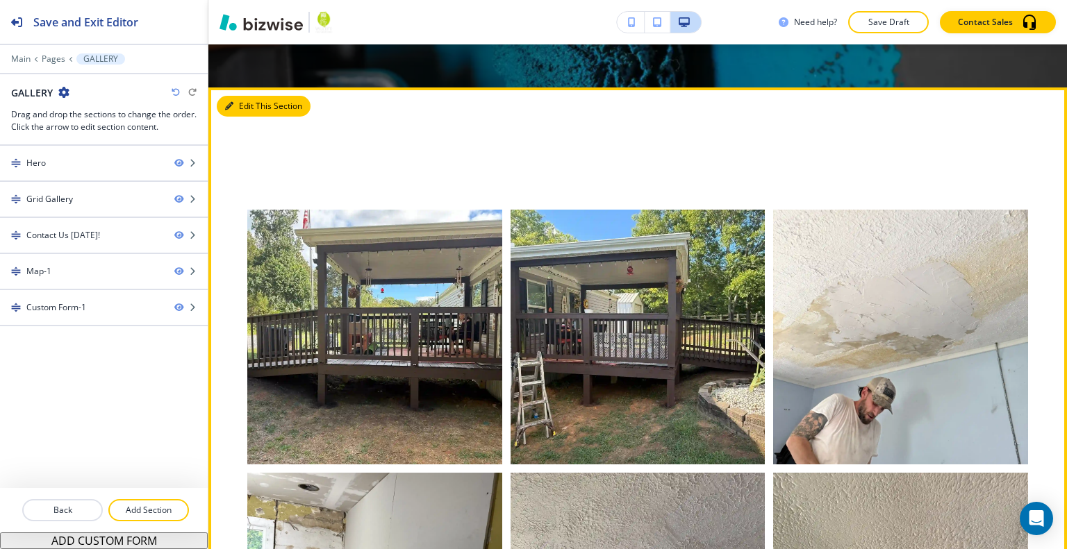
click at [245, 103] on button "Edit This Section" at bounding box center [264, 106] width 94 height 21
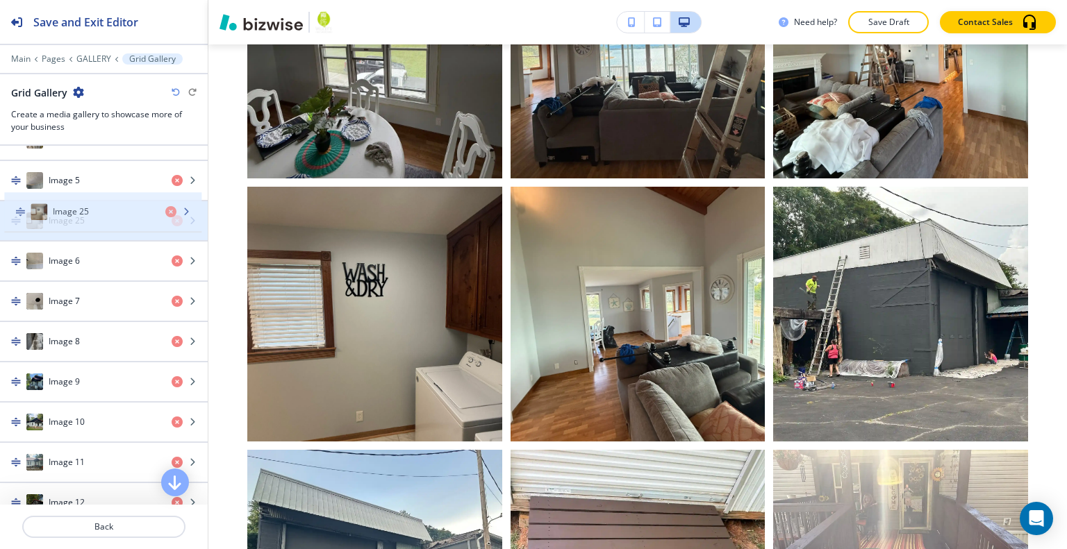
scroll to position [556, 0]
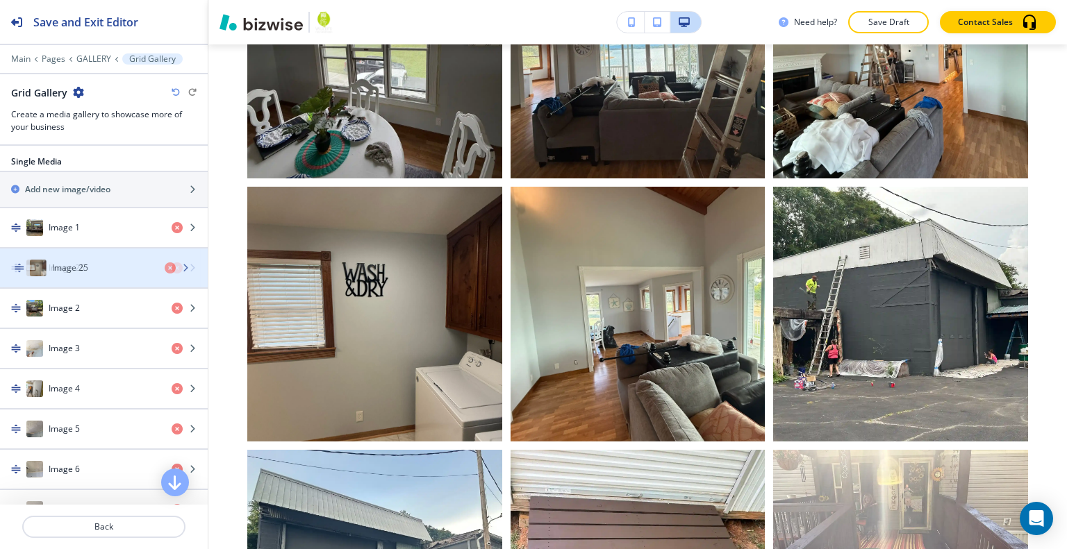
drag, startPoint x: 97, startPoint y: 422, endPoint x: 100, endPoint y: 269, distance: 152.8
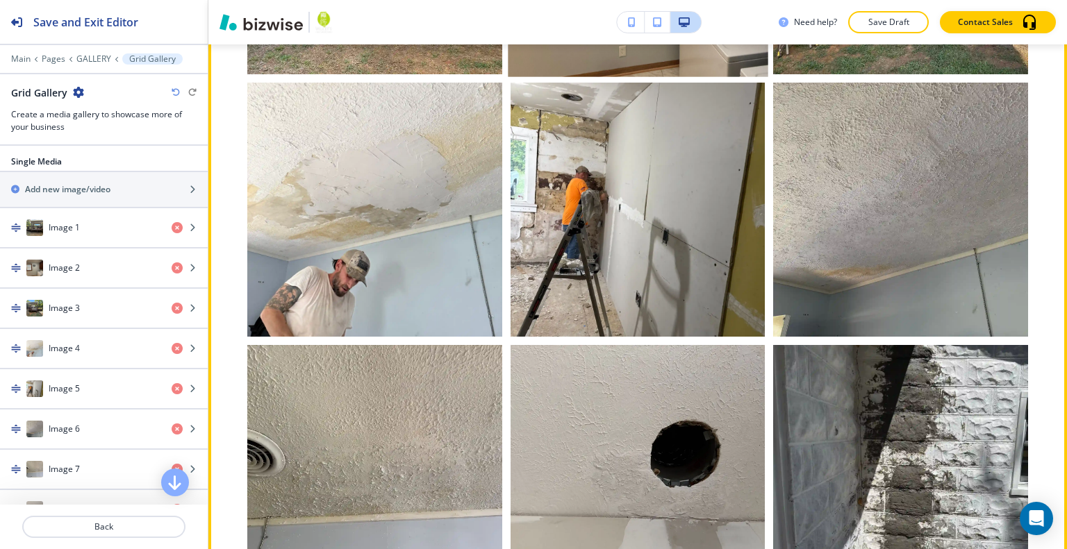
scroll to position [599, 0]
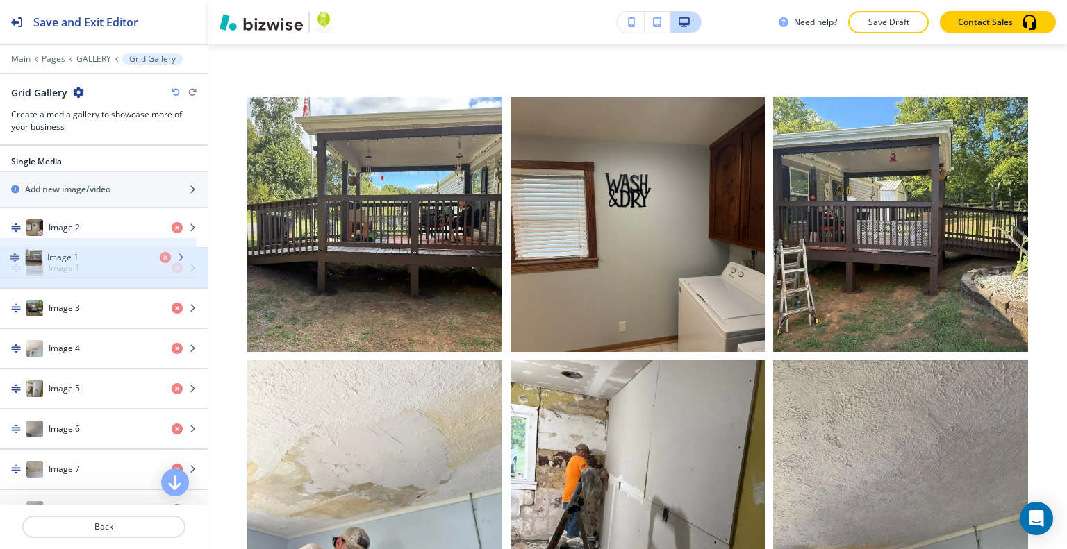
drag, startPoint x: 101, startPoint y: 221, endPoint x: 100, endPoint y: 254, distance: 33.3
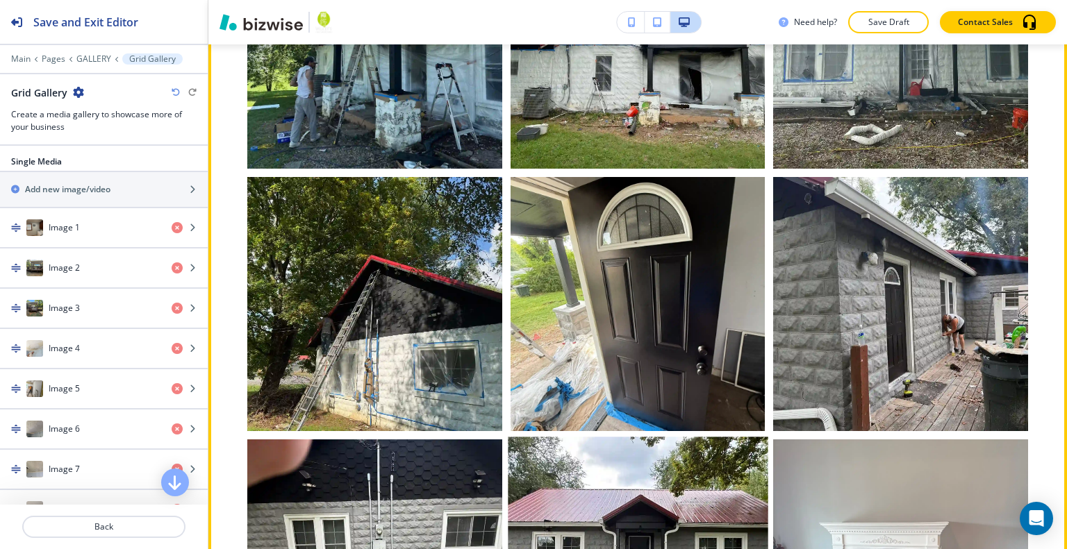
scroll to position [1988, 0]
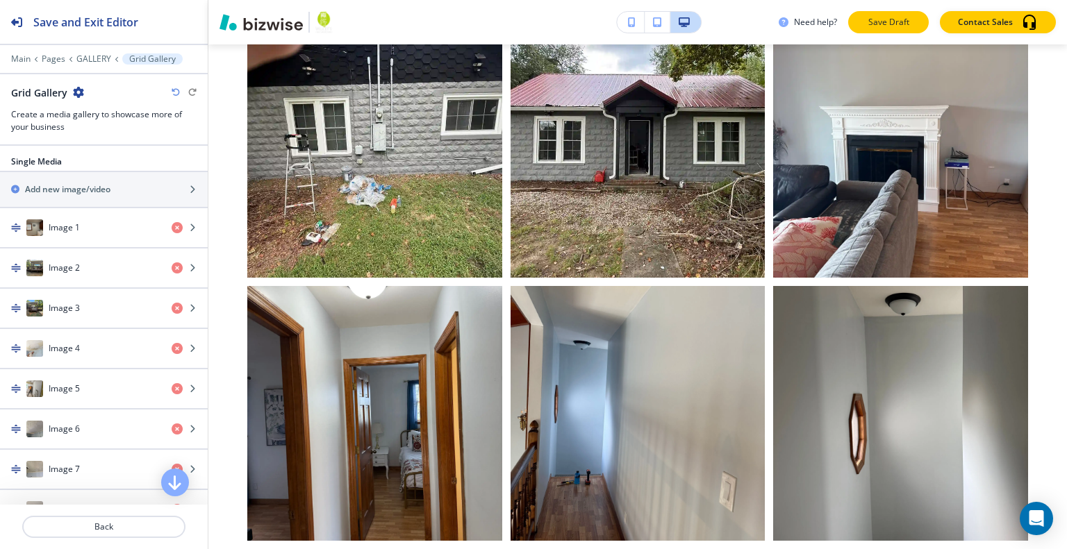
click at [887, 31] on button "Save Draft" at bounding box center [888, 22] width 81 height 22
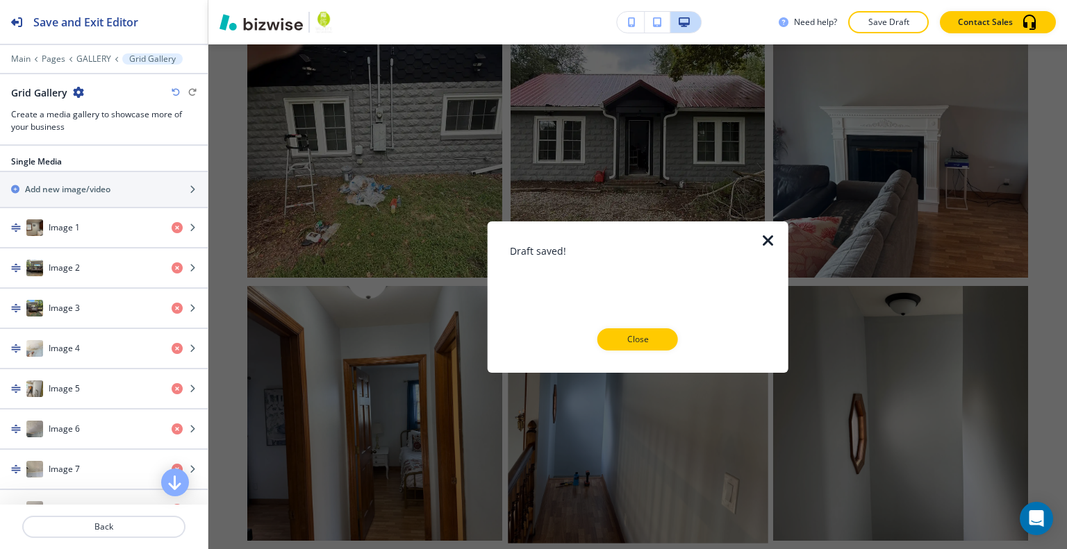
click at [626, 344] on p "Close" at bounding box center [637, 339] width 44 height 13
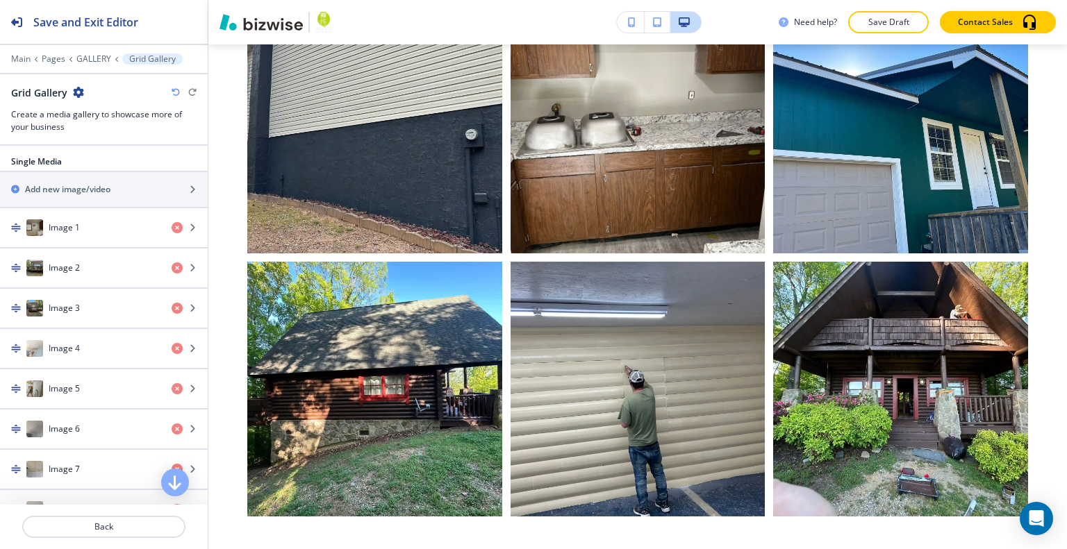
scroll to position [5321, 0]
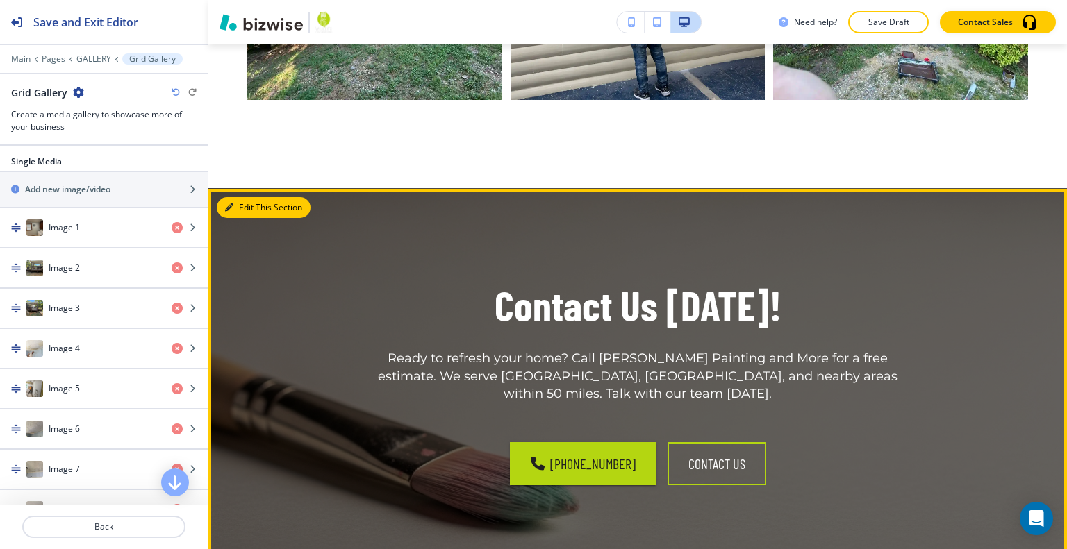
click at [239, 197] on button "Edit This Section" at bounding box center [264, 207] width 94 height 21
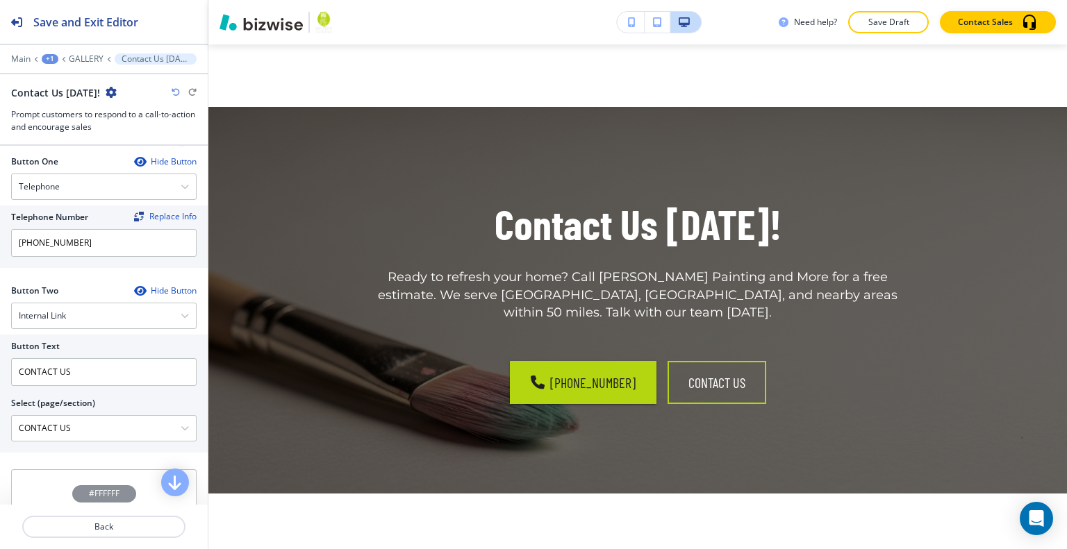
scroll to position [741, 0]
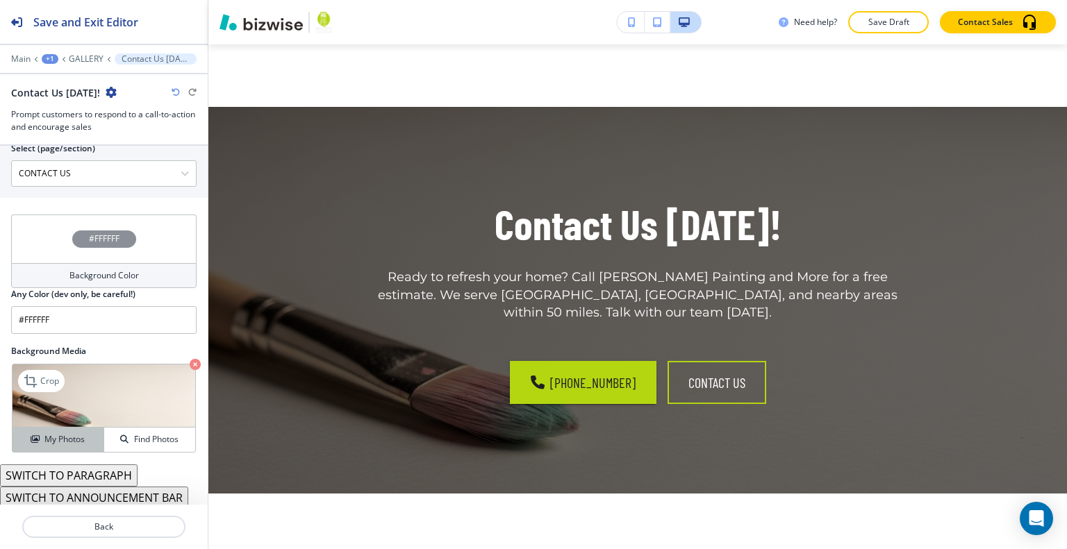
click at [83, 433] on div "My Photos" at bounding box center [58, 439] width 91 height 13
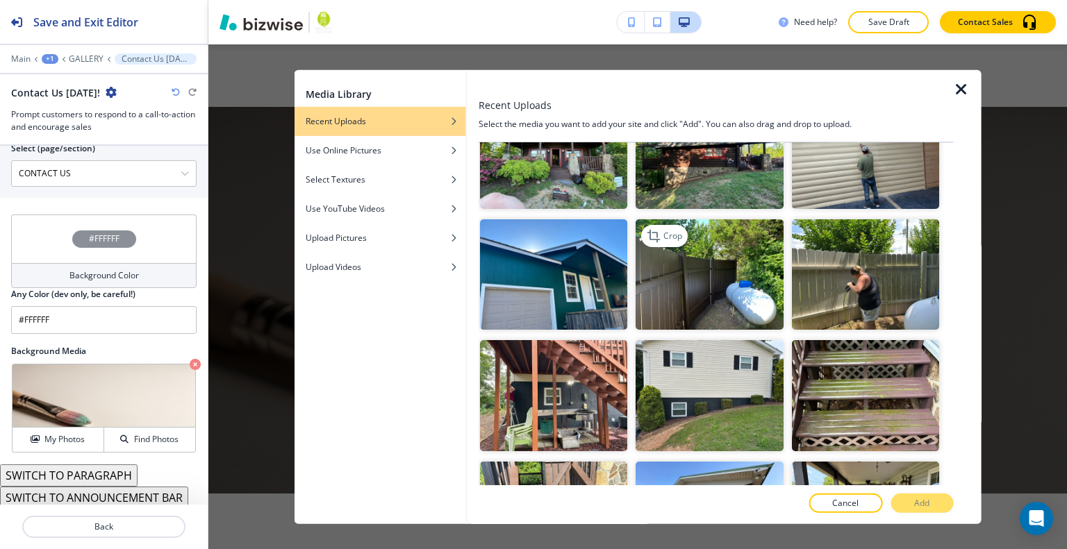
scroll to position [556, 0]
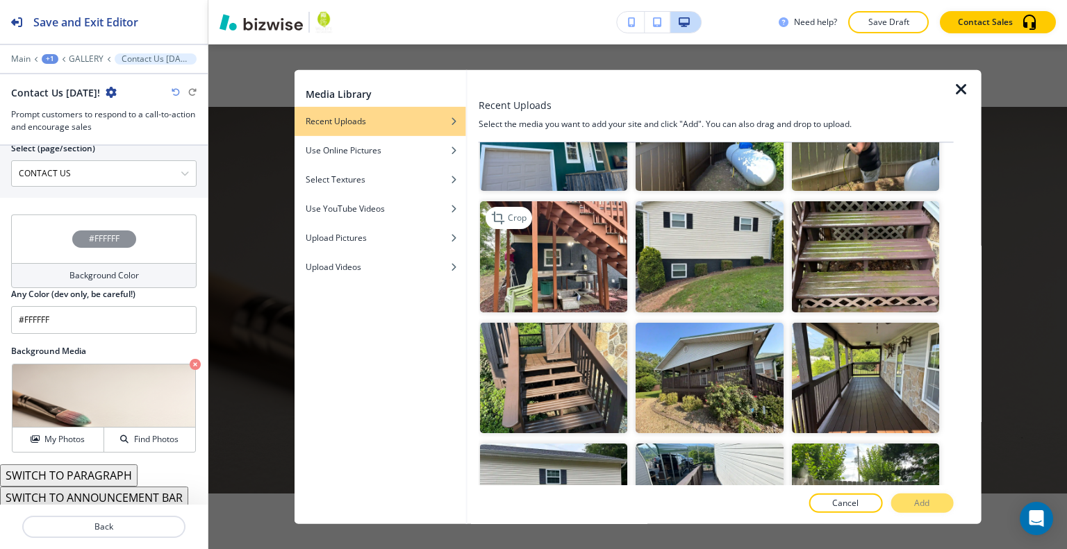
click at [596, 235] on img "button" at bounding box center [553, 256] width 147 height 110
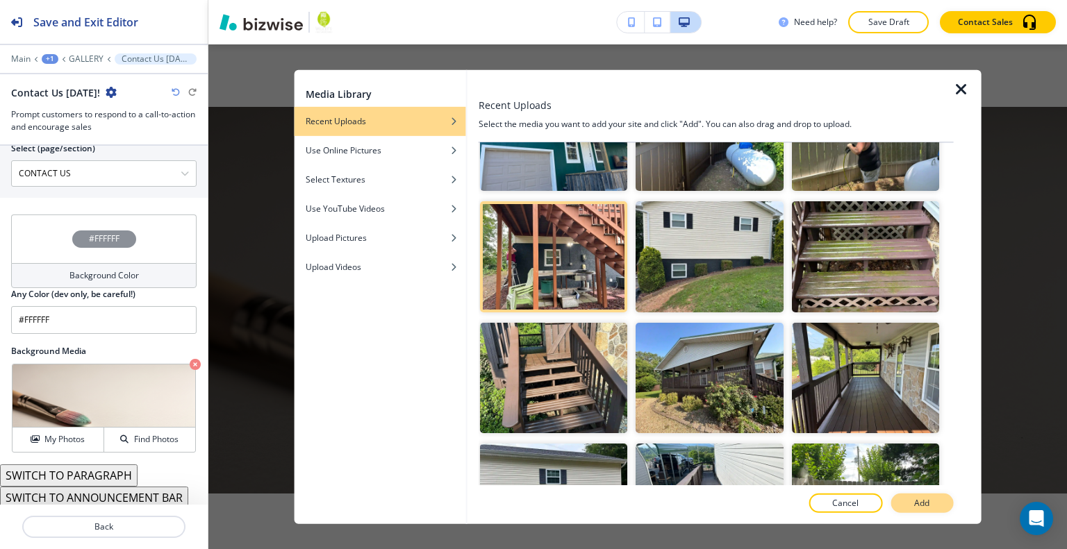
click at [933, 504] on button "Add" at bounding box center [921, 503] width 63 height 19
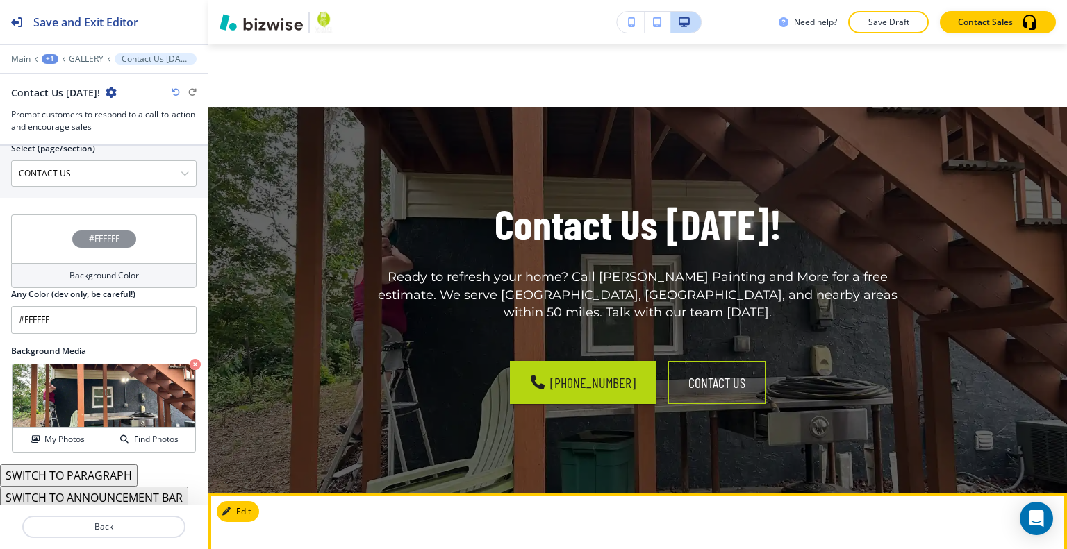
scroll to position [5264, 0]
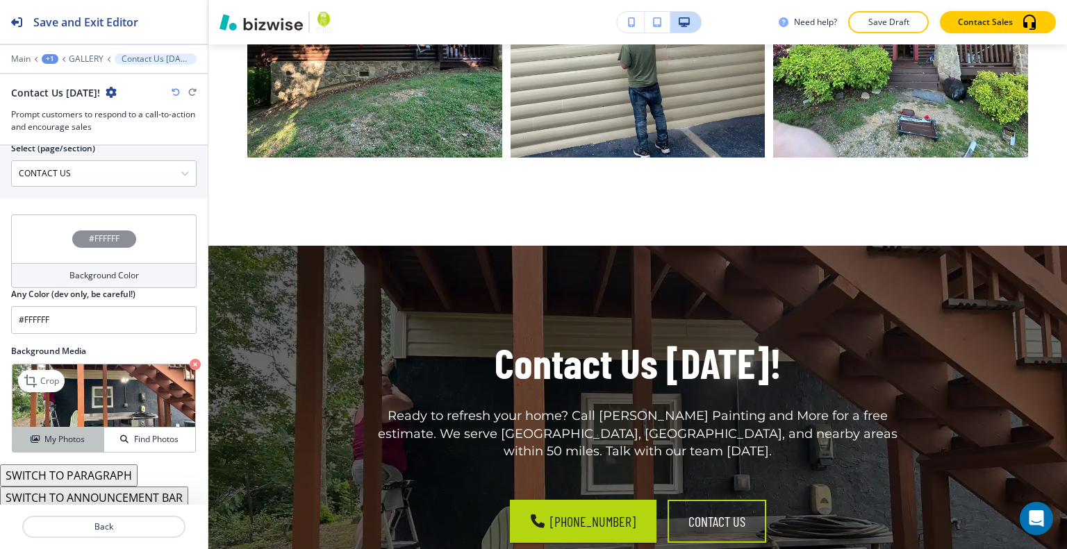
click at [28, 433] on div "My Photos" at bounding box center [58, 439] width 91 height 13
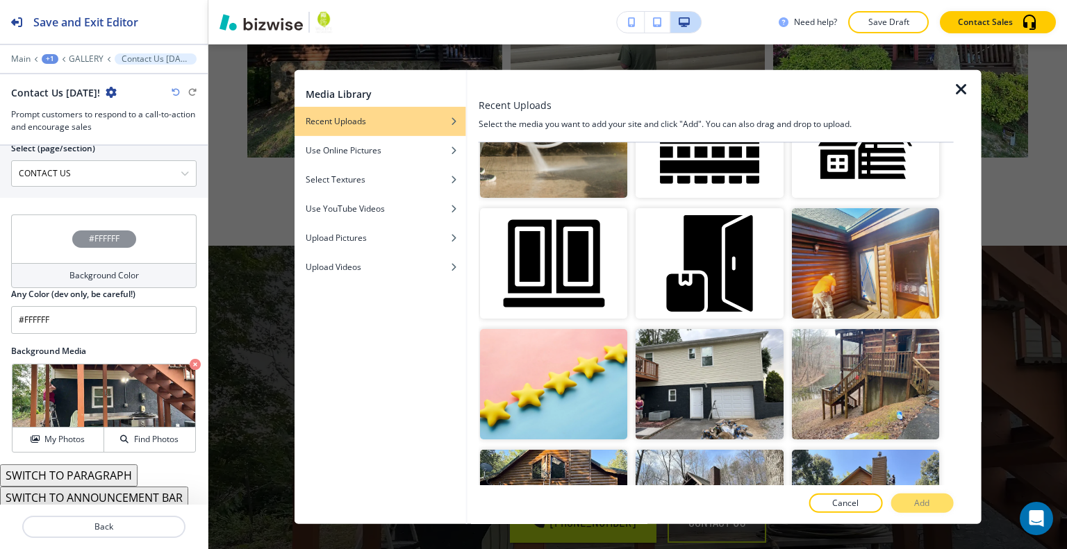
scroll to position [3403, 0]
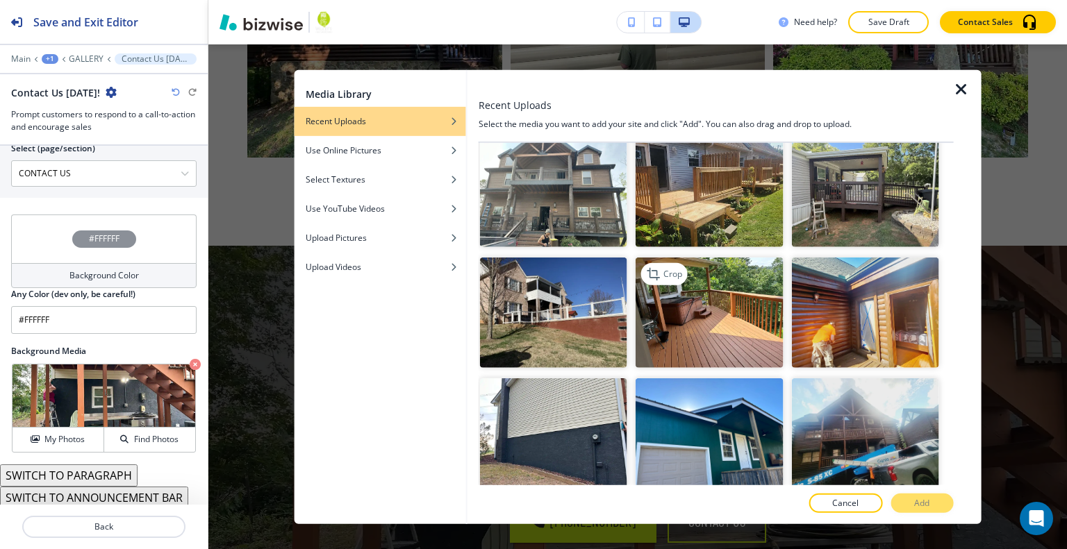
click at [770, 258] on img "button" at bounding box center [708, 313] width 147 height 110
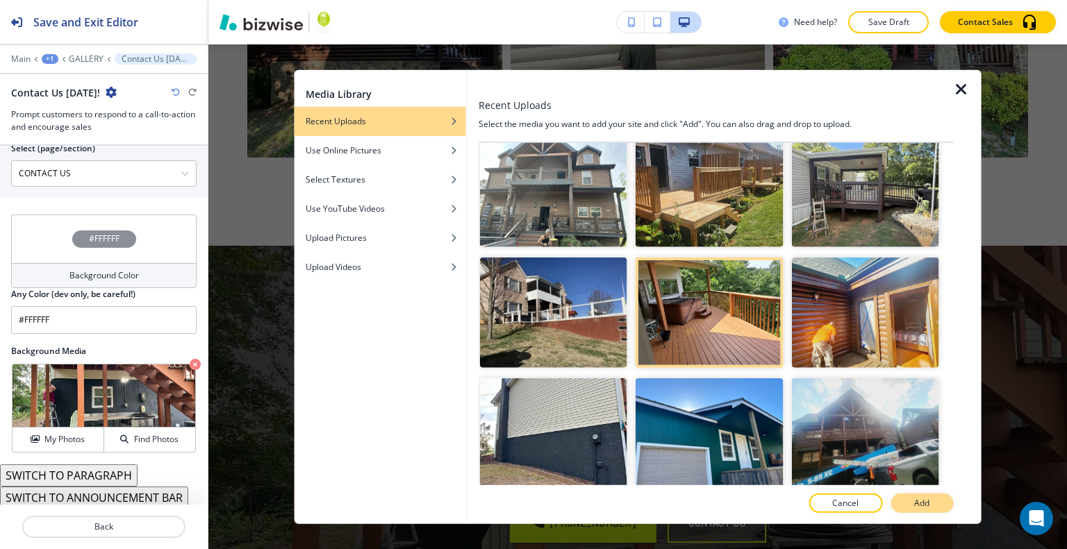
click at [933, 506] on button "Add" at bounding box center [921, 503] width 63 height 19
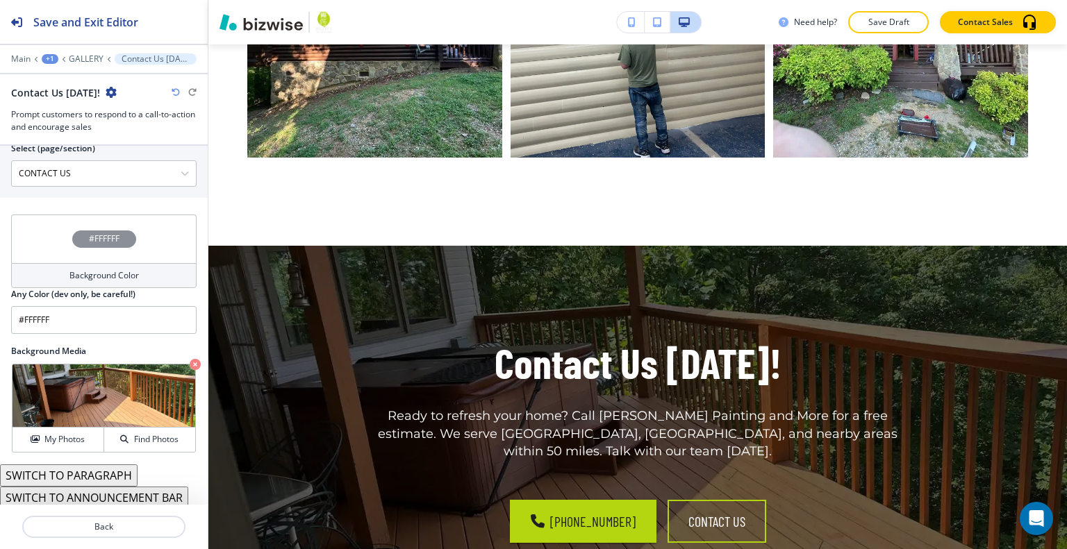
scroll to position [5333, 0]
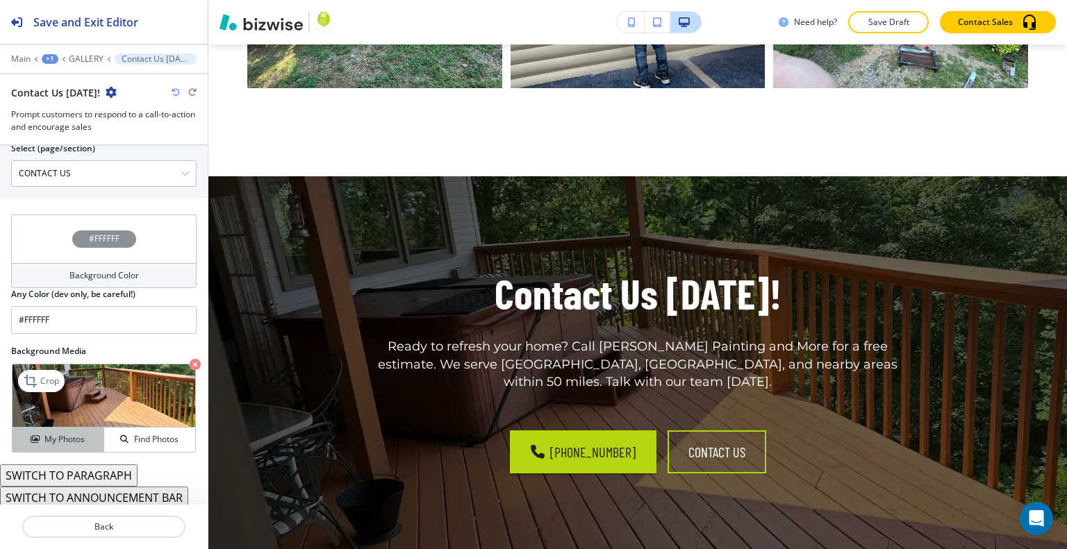
click at [86, 441] on div "My Photos" at bounding box center [58, 439] width 91 height 13
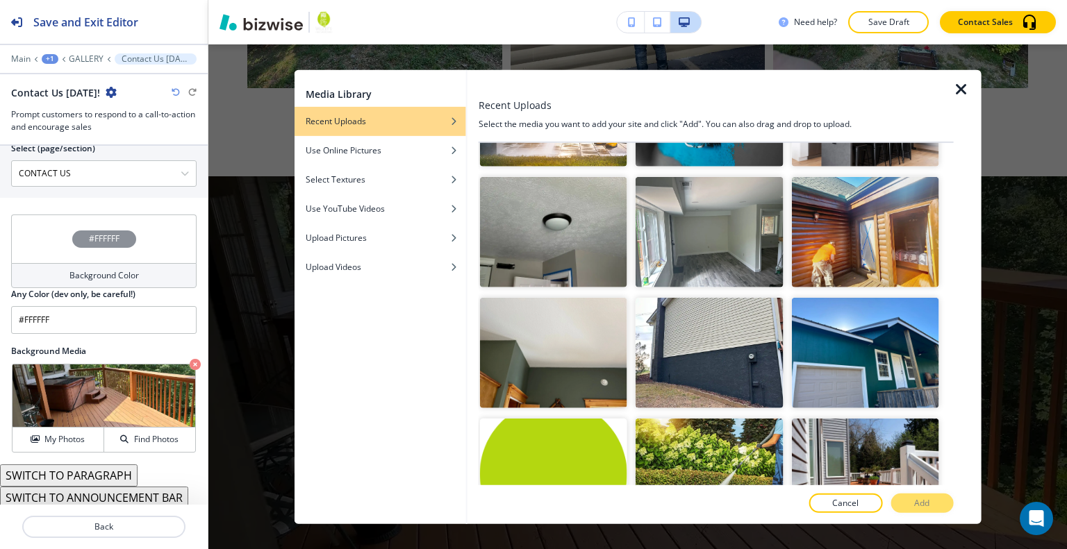
scroll to position [10482, 0]
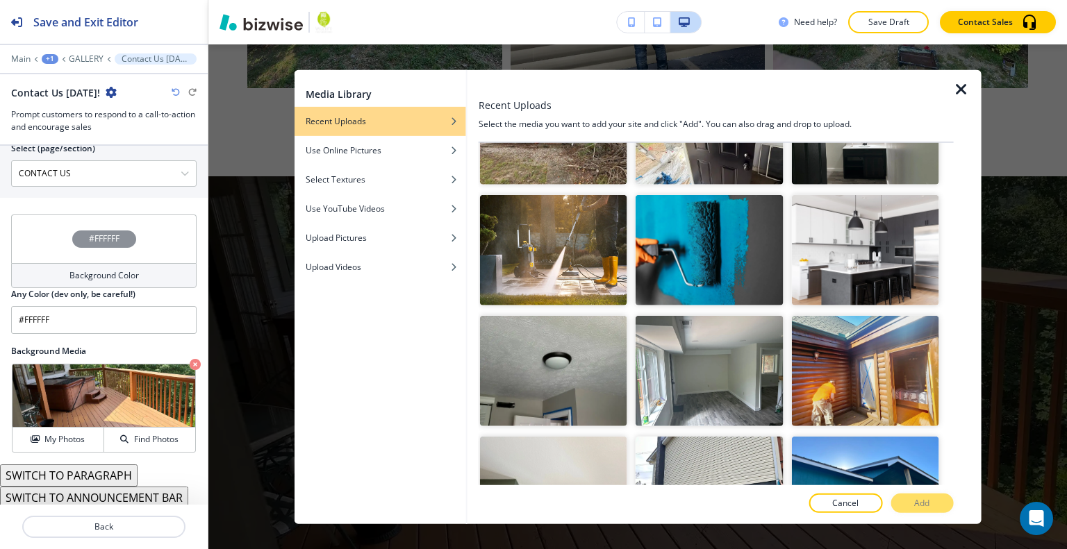
click at [929, 513] on div at bounding box center [716, 518] width 475 height 11
click at [929, 494] on button "Add" at bounding box center [921, 503] width 63 height 19
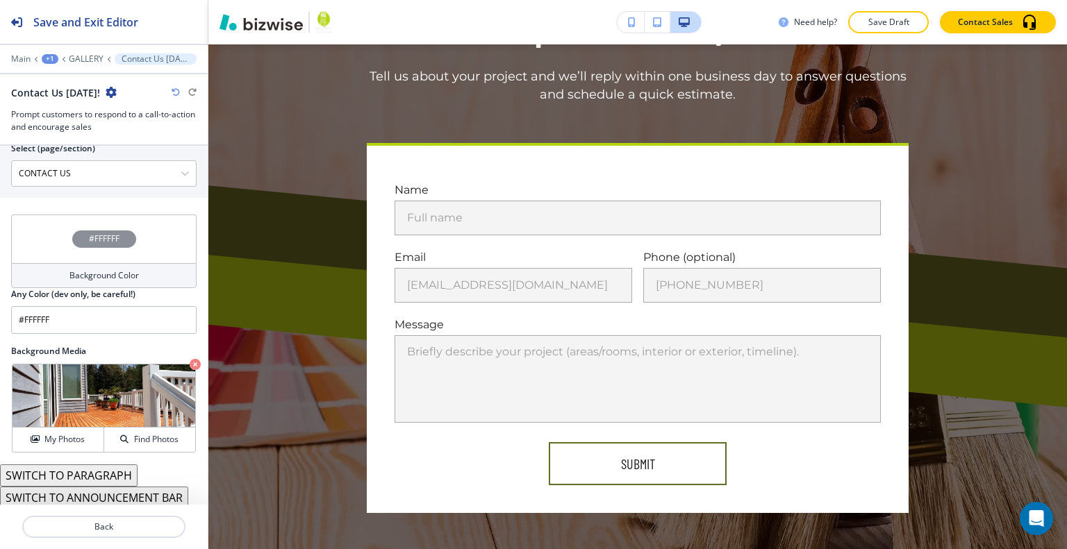
scroll to position [0, 0]
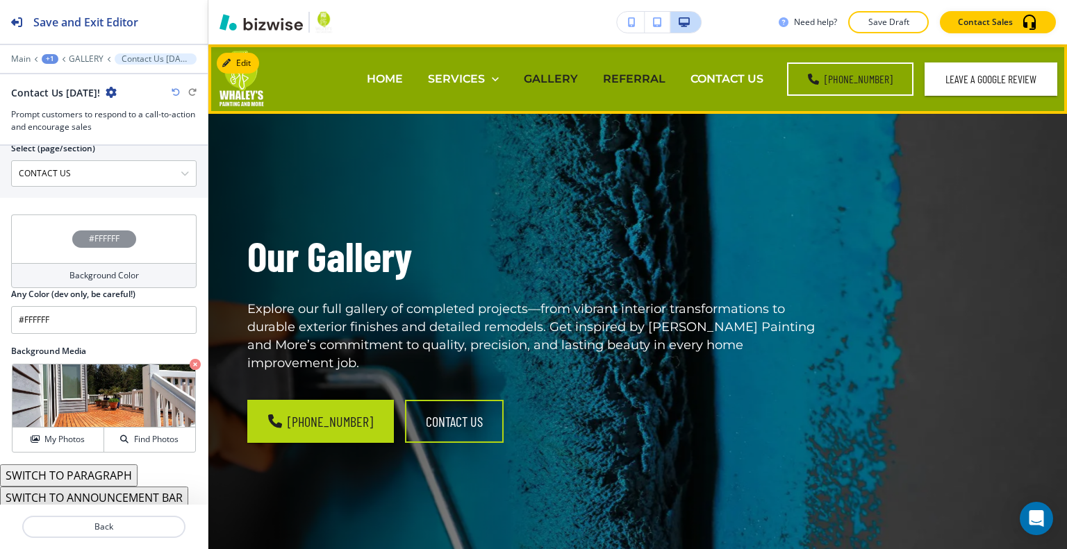
click at [645, 78] on p "REFERRAL" at bounding box center [634, 79] width 63 height 16
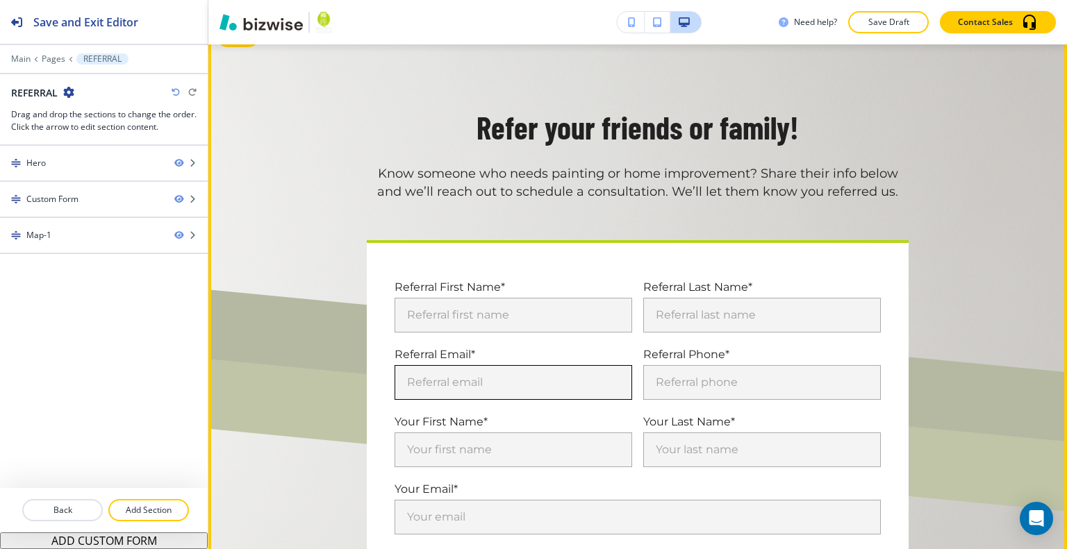
scroll to position [625, 0]
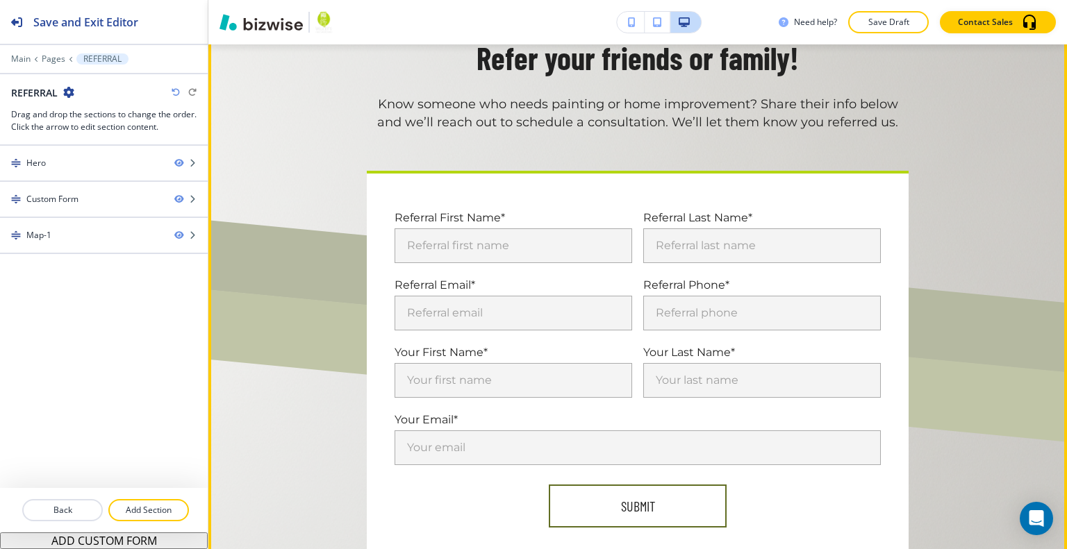
click at [458, 276] on div "Referral Email* Referral email Referral email" at bounding box center [507, 296] width 249 height 67
click at [453, 243] on input "Referral first name" at bounding box center [513, 245] width 238 height 35
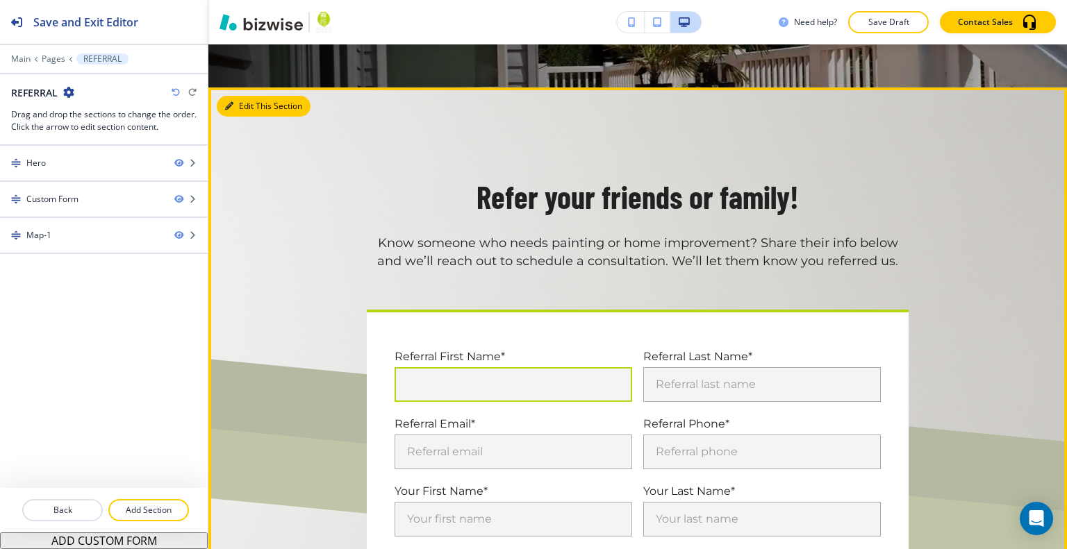
click at [245, 107] on div "Edit This Section Refer your friends or family! Know someone who needs painting…" at bounding box center [637, 436] width 858 height 696
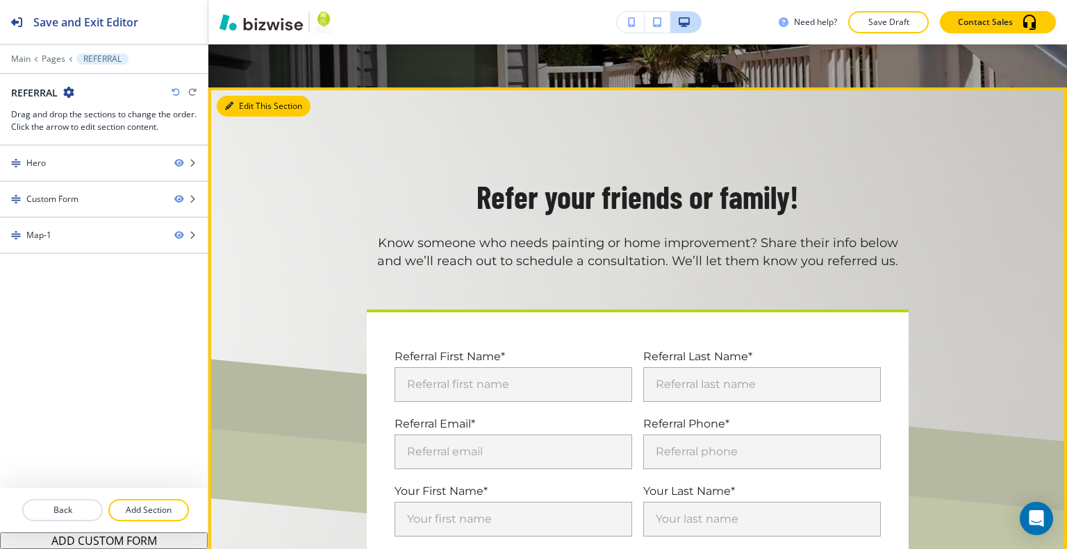
click at [235, 101] on button "Edit This Section" at bounding box center [264, 106] width 94 height 21
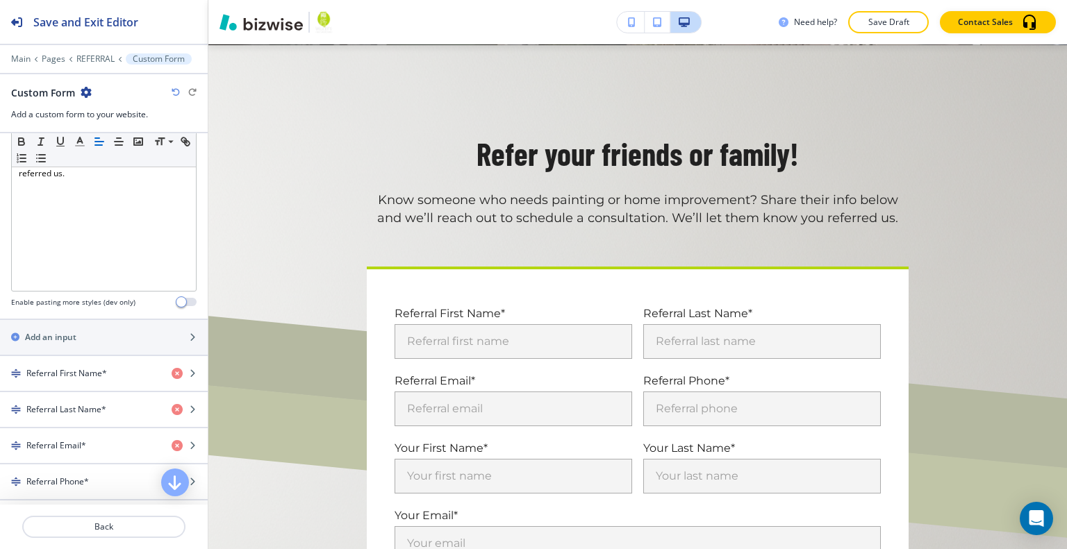
scroll to position [695, 0]
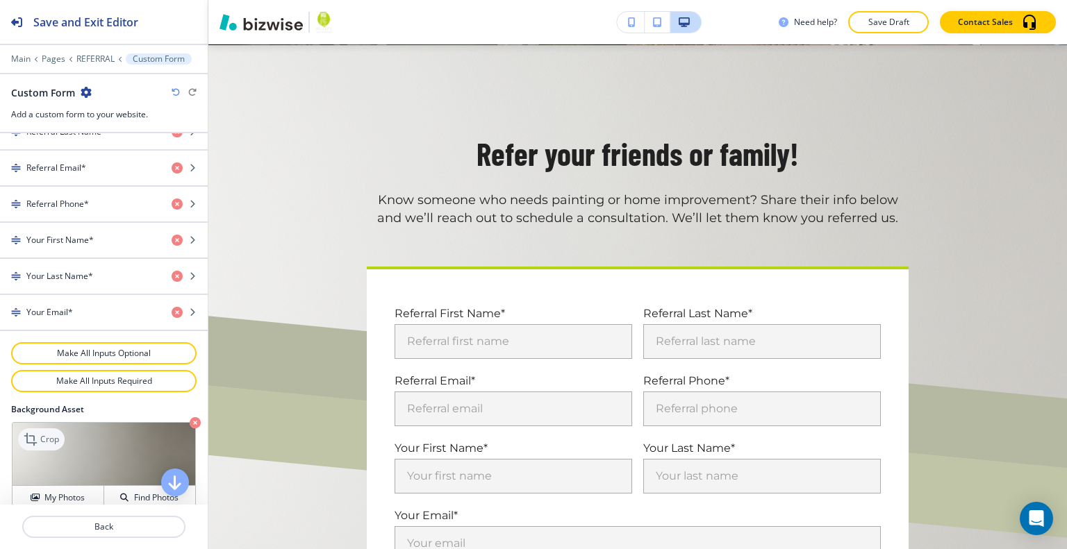
click at [47, 436] on p "Crop" at bounding box center [49, 439] width 19 height 13
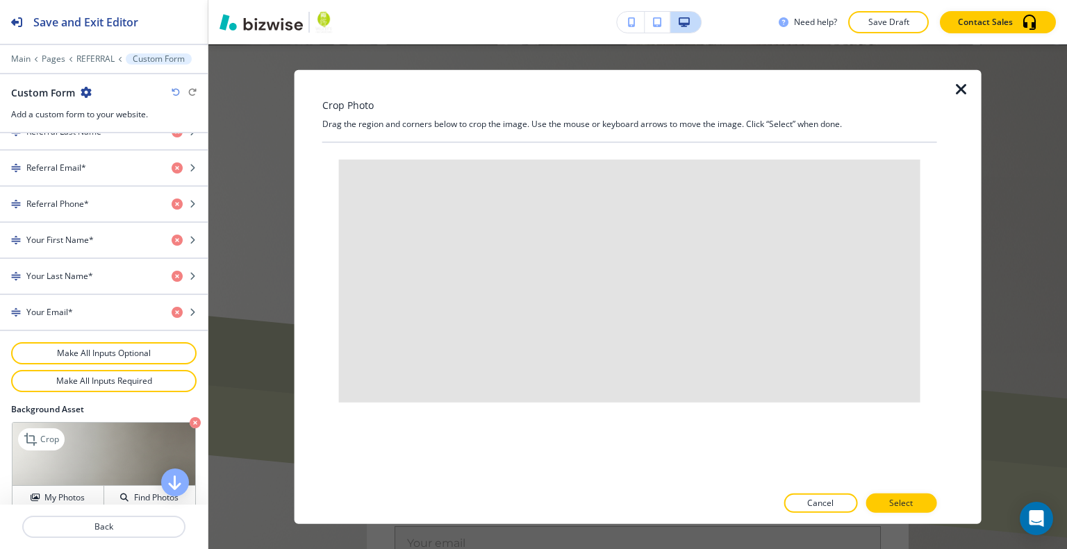
click at [190, 419] on icon "button" at bounding box center [195, 422] width 11 height 11
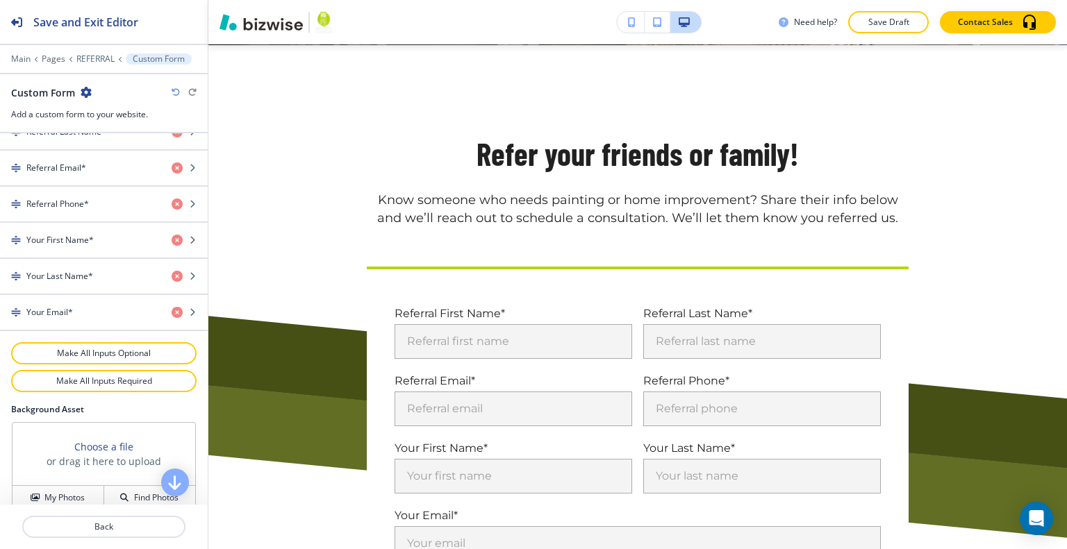
scroll to position [836, 0]
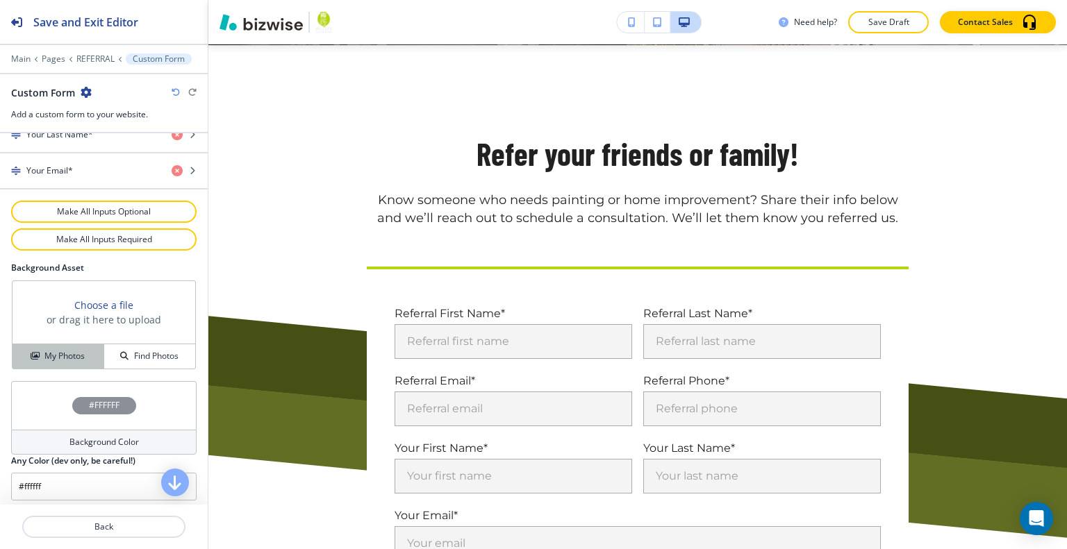
click at [72, 353] on h4 "My Photos" at bounding box center [64, 356] width 40 height 13
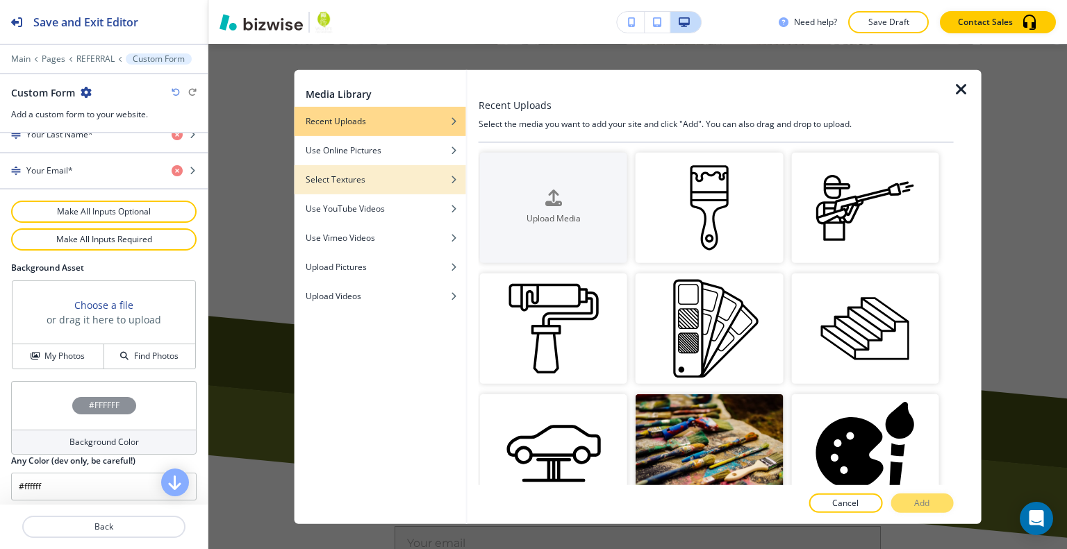
click at [346, 172] on div "button" at bounding box center [380, 169] width 172 height 8
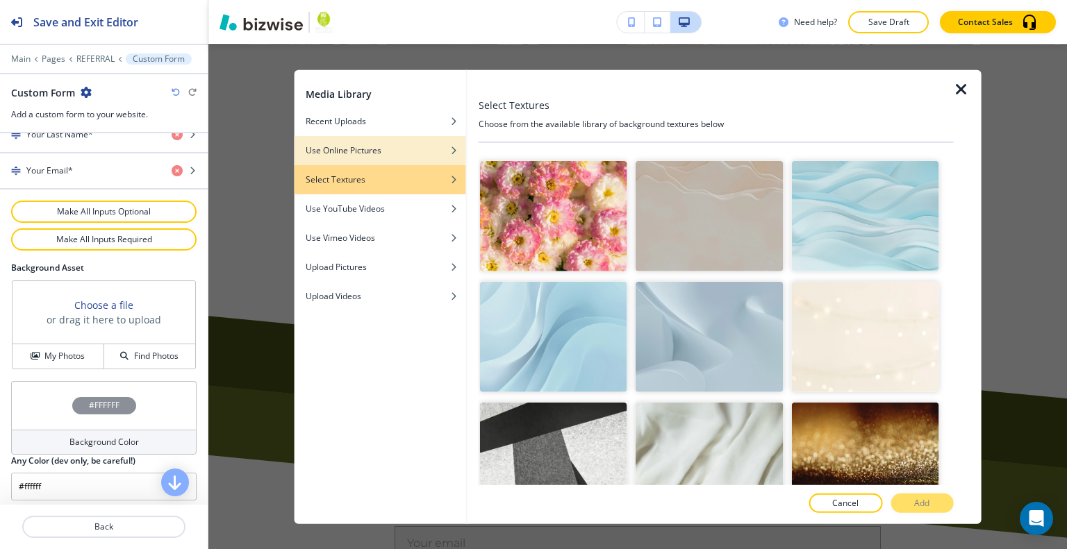
click at [353, 147] on h4 "Use Online Pictures" at bounding box center [344, 150] width 76 height 13
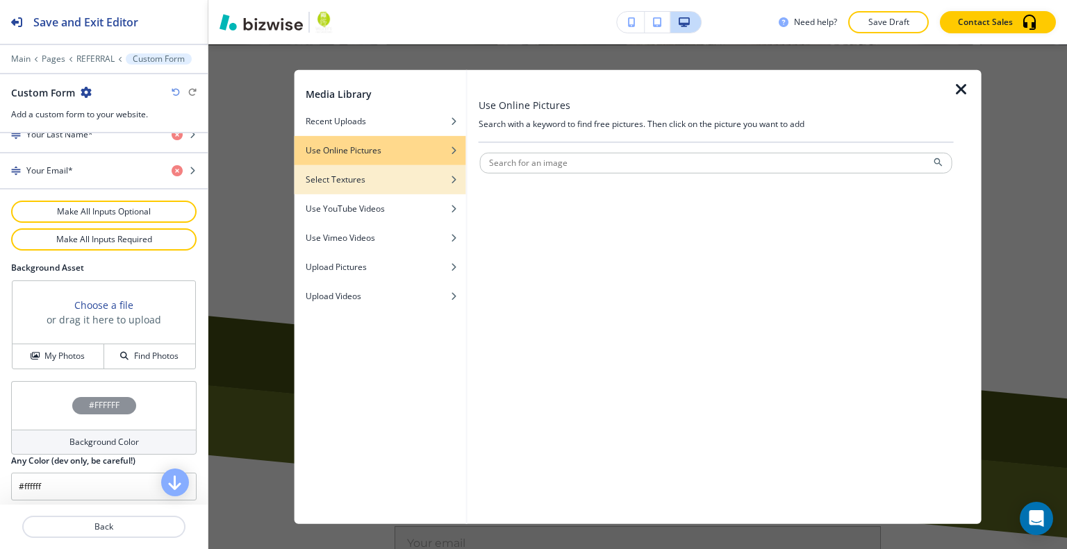
click at [354, 172] on div "button" at bounding box center [380, 169] width 172 height 8
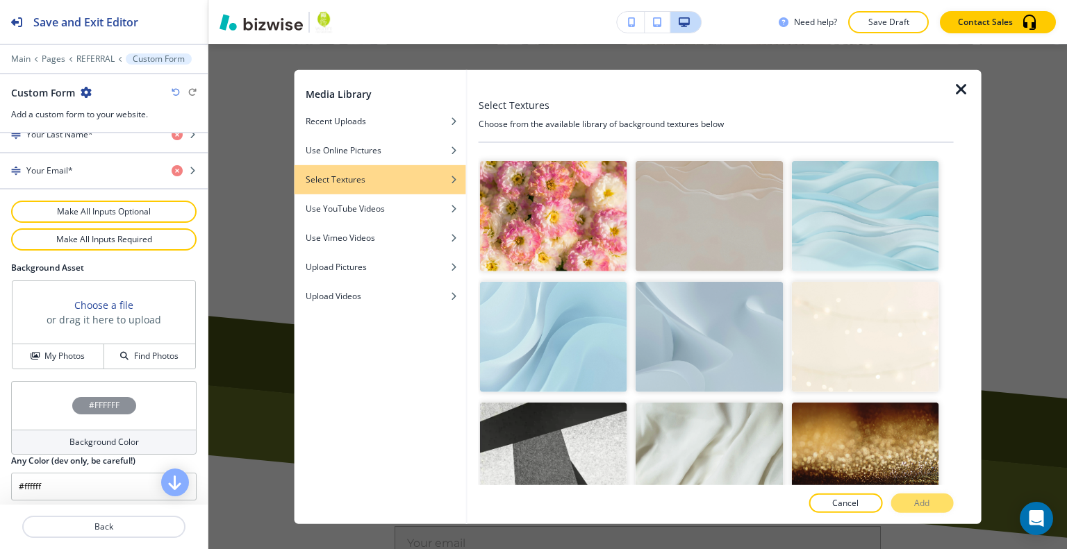
click at [687, 435] on img "button" at bounding box center [708, 458] width 147 height 110
click at [922, 506] on p "Add" at bounding box center [921, 503] width 15 height 13
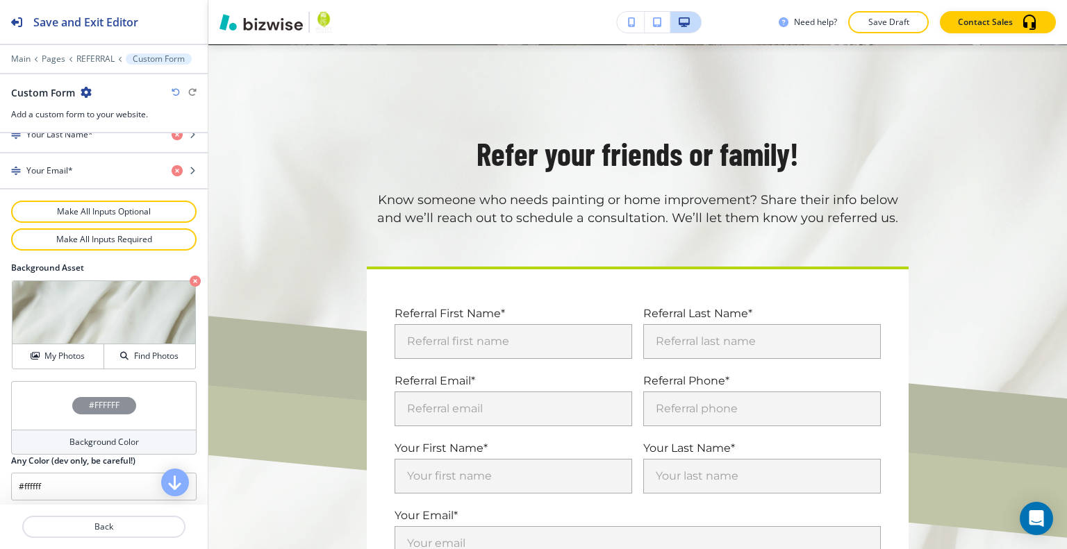
scroll to position [807, 0]
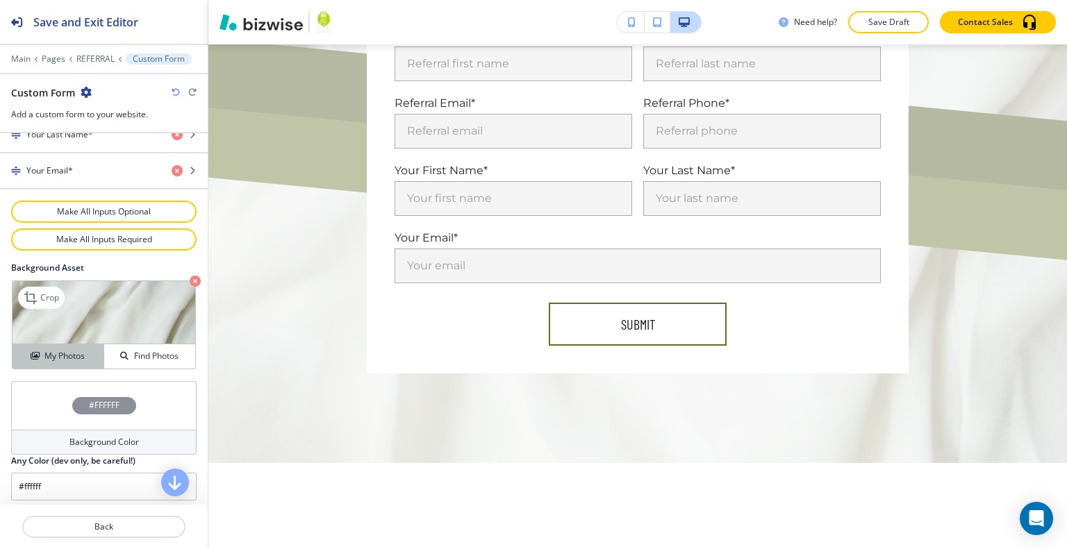
click at [69, 352] on h4 "My Photos" at bounding box center [64, 356] width 40 height 13
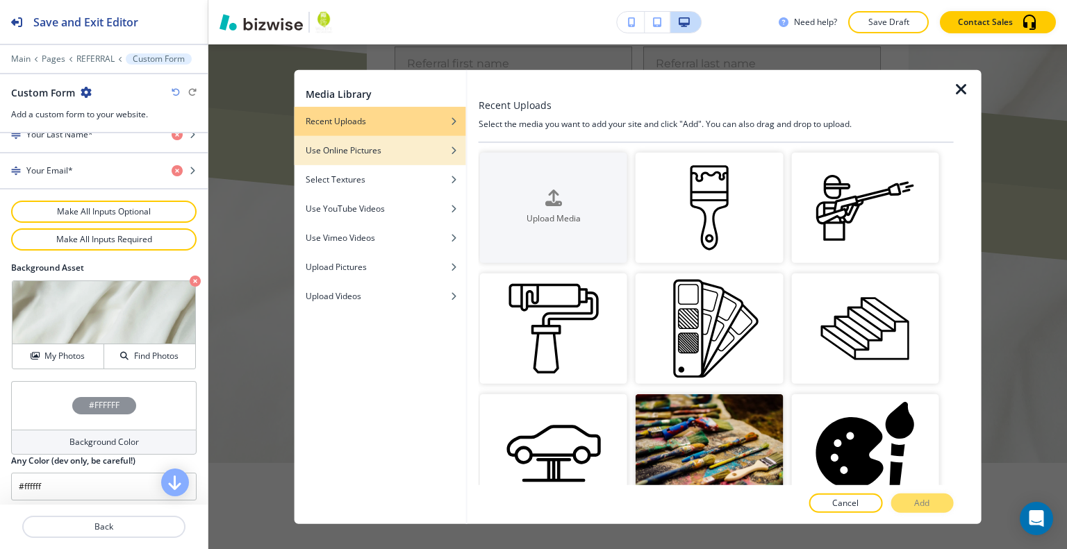
click at [374, 152] on h4 "Use Online Pictures" at bounding box center [344, 150] width 76 height 13
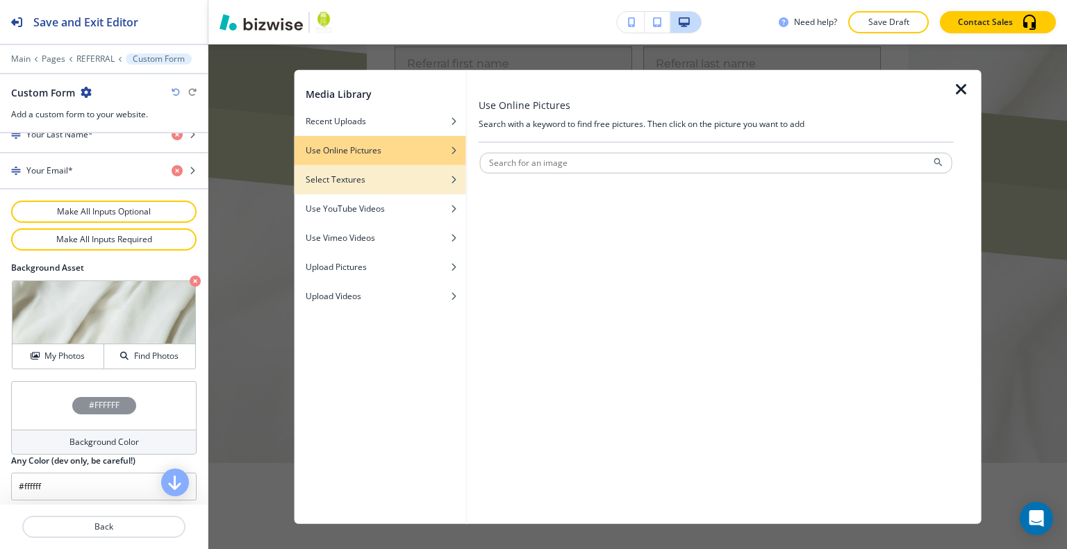
click at [365, 182] on div "Select Textures" at bounding box center [380, 179] width 172 height 13
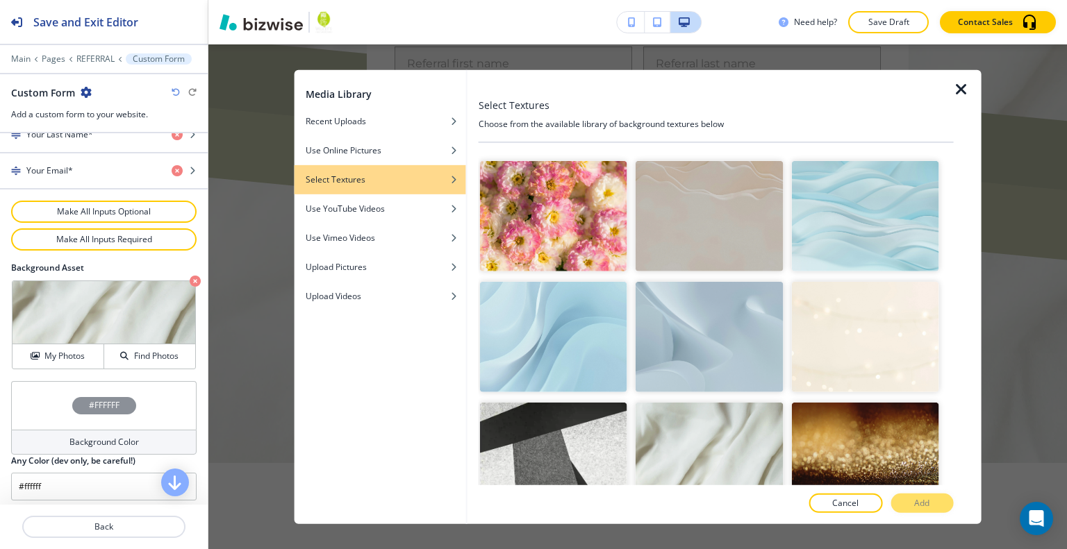
click at [749, 349] on img "button" at bounding box center [708, 337] width 147 height 110
click at [925, 499] on p "Add" at bounding box center [921, 503] width 15 height 13
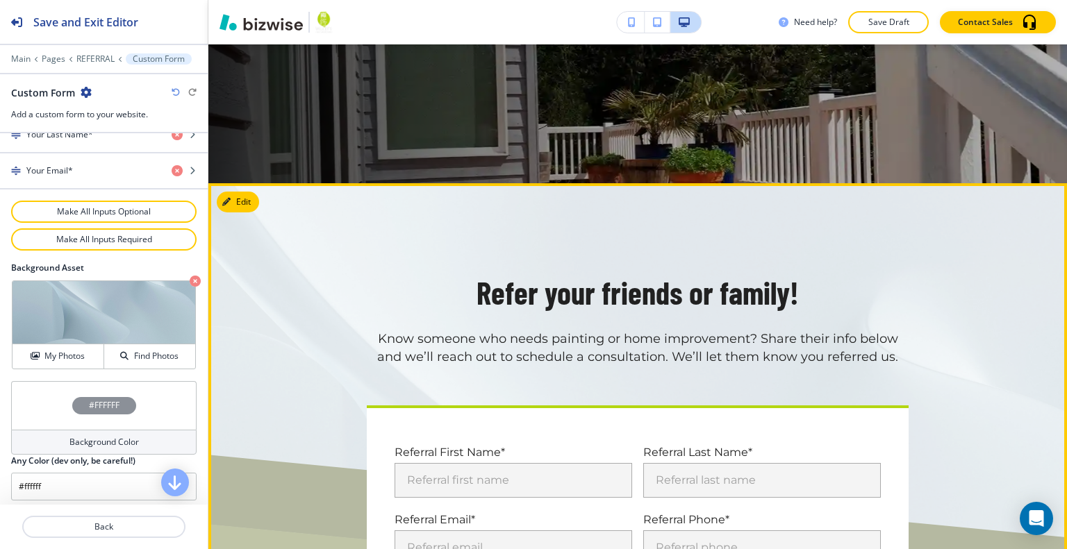
scroll to position [668, 0]
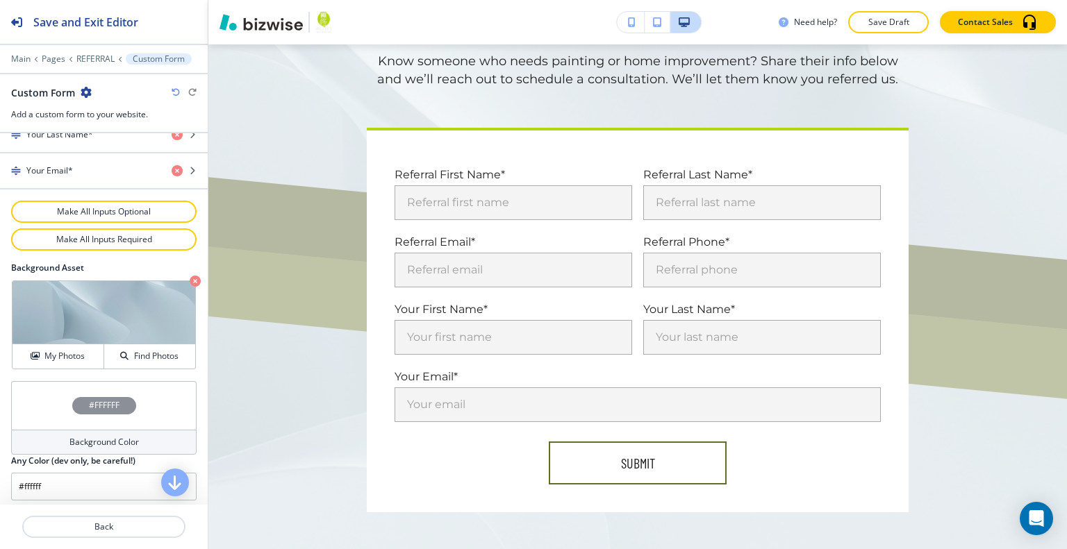
click at [51, 388] on div "#FFFFFF" at bounding box center [103, 405] width 185 height 49
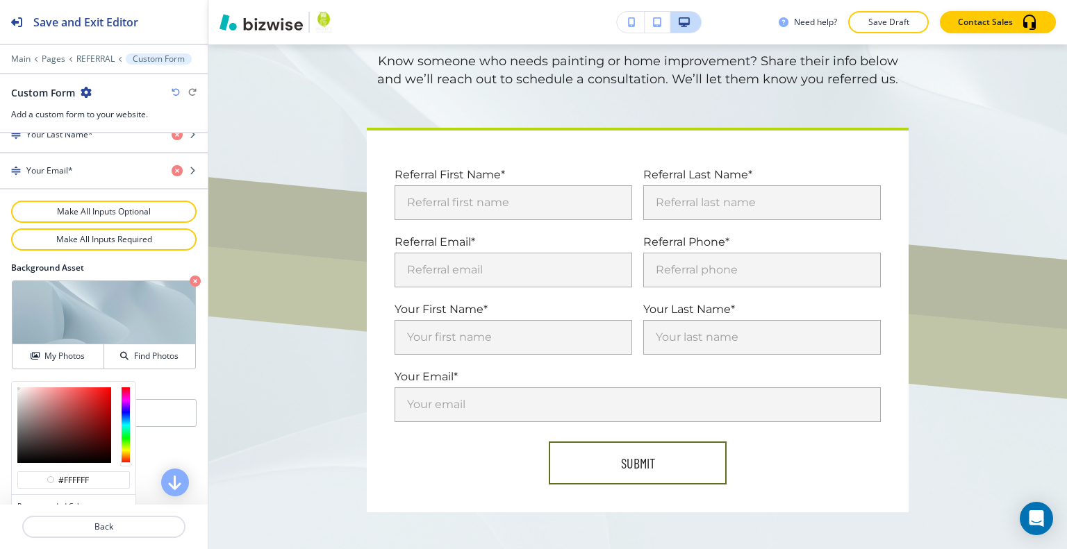
scroll to position [902, 0]
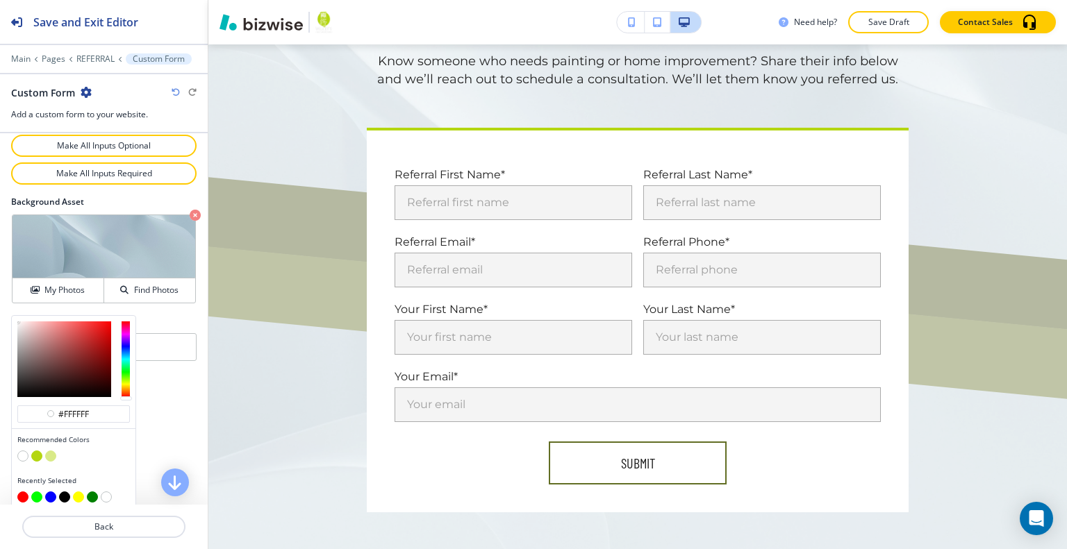
click at [50, 451] on button "button" at bounding box center [50, 456] width 11 height 11
type input "#d9ea88"
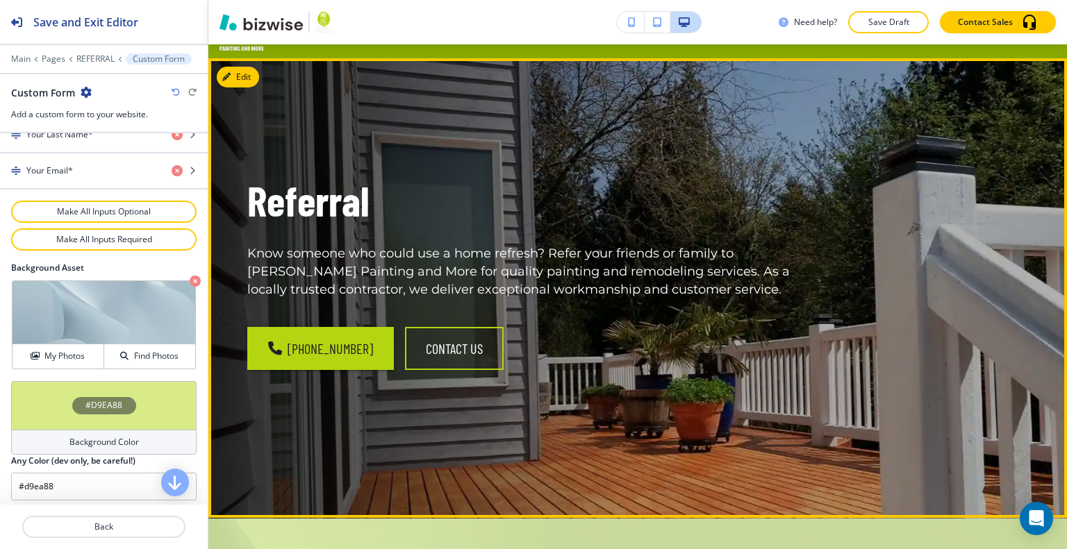
scroll to position [0, 0]
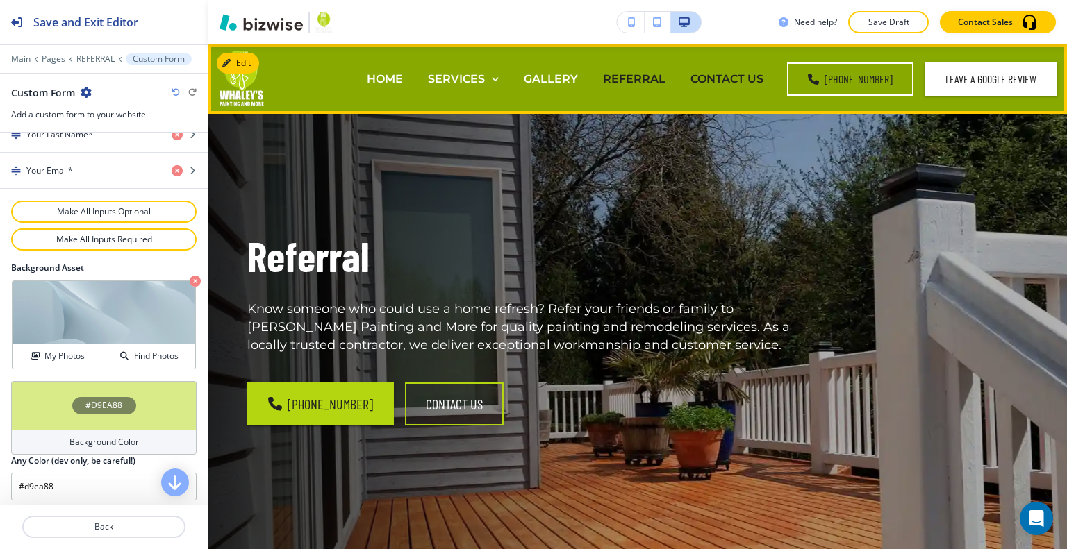
click at [710, 75] on p "CONTACT US" at bounding box center [726, 79] width 73 height 16
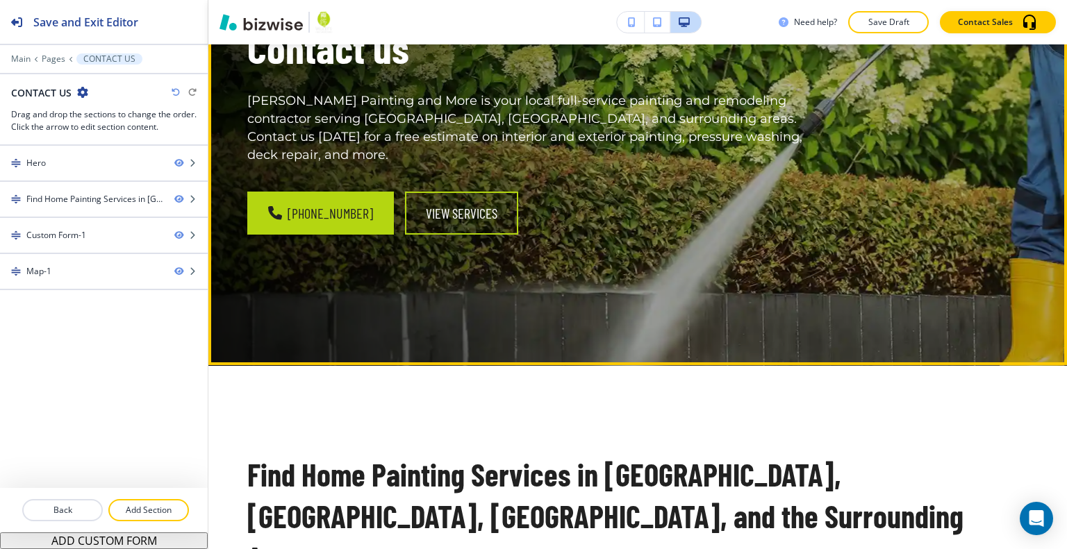
scroll to position [69, 0]
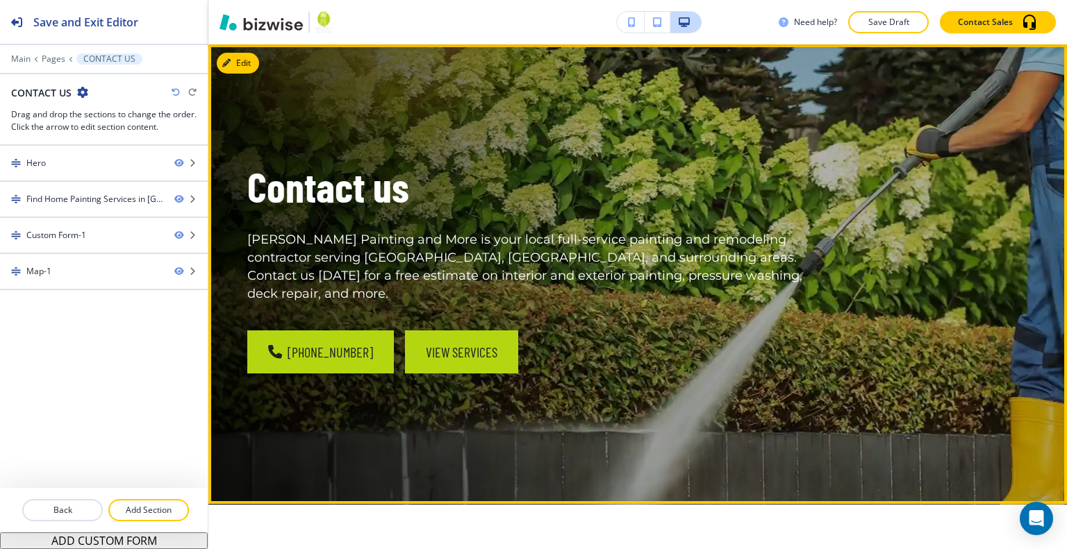
click at [433, 332] on button "View Services" at bounding box center [461, 352] width 113 height 43
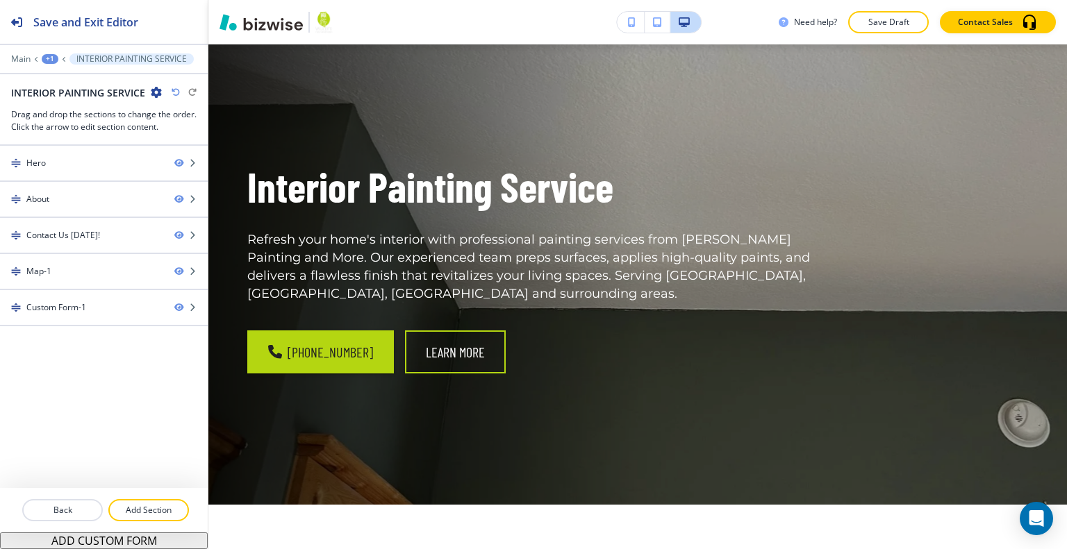
scroll to position [0, 0]
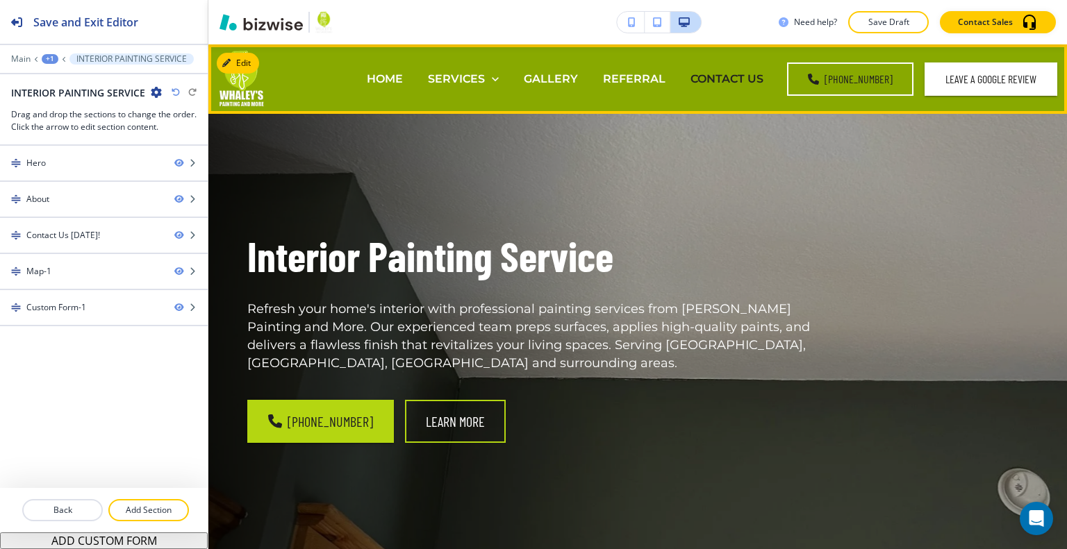
click at [750, 76] on p "CONTACT US" at bounding box center [726, 79] width 73 height 16
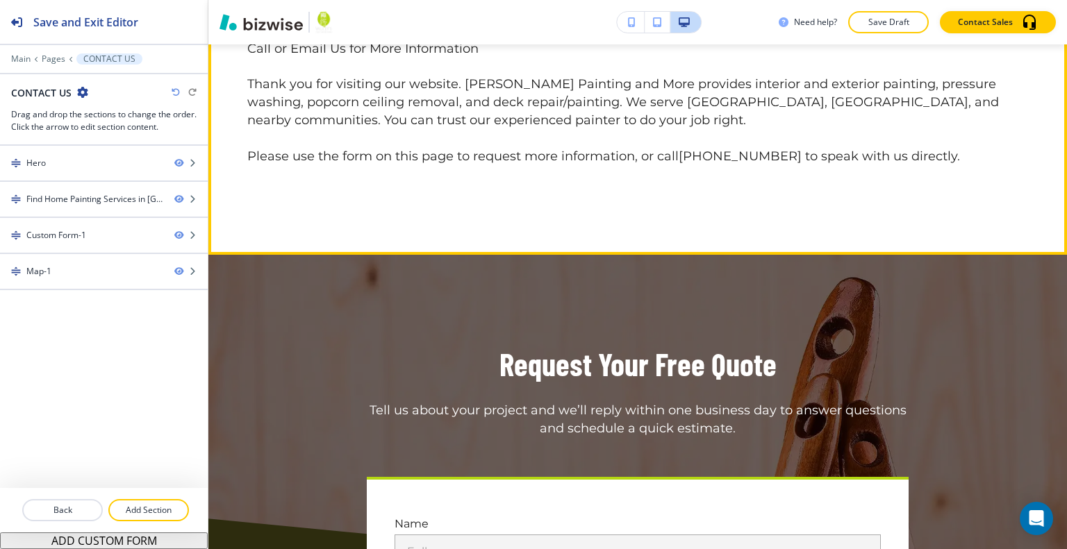
scroll to position [486, 0]
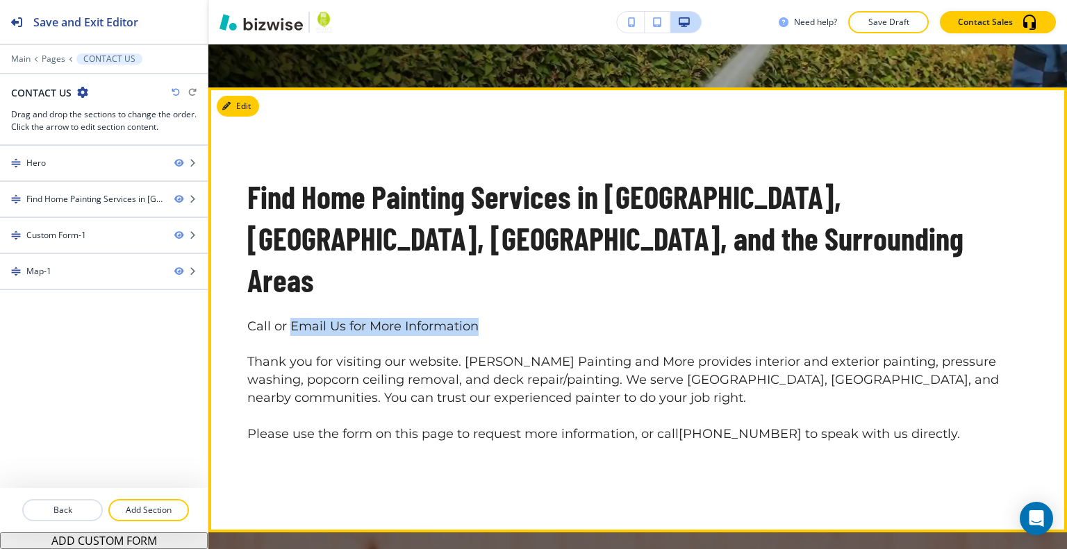
drag, startPoint x: 486, startPoint y: 284, endPoint x: 306, endPoint y: 0, distance: 336.2
click at [292, 318] on p "Call or Email Us for More Information" at bounding box center [637, 327] width 781 height 18
click at [253, 100] on button "Edit This Section" at bounding box center [264, 106] width 94 height 21
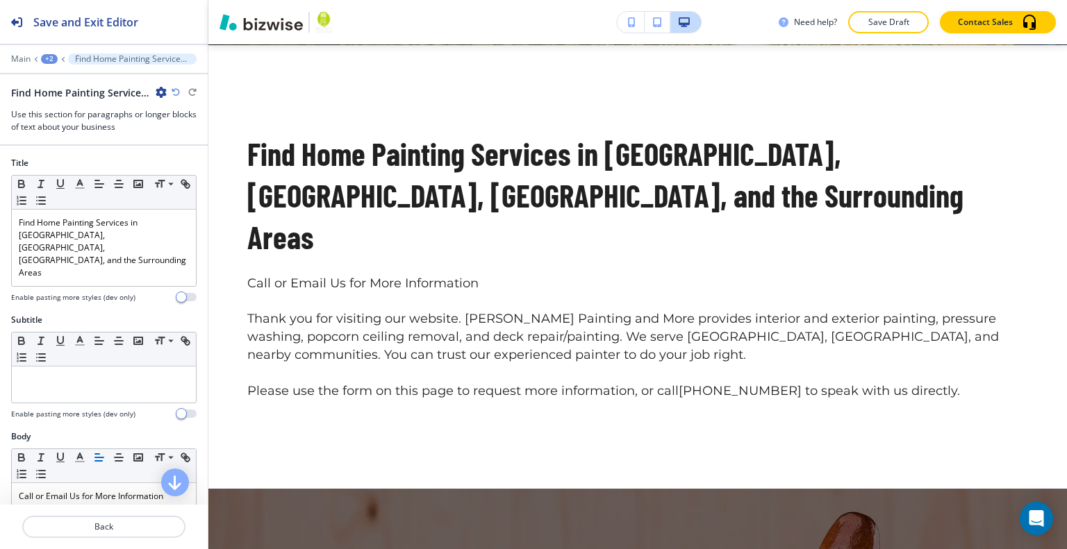
scroll to position [139, 0]
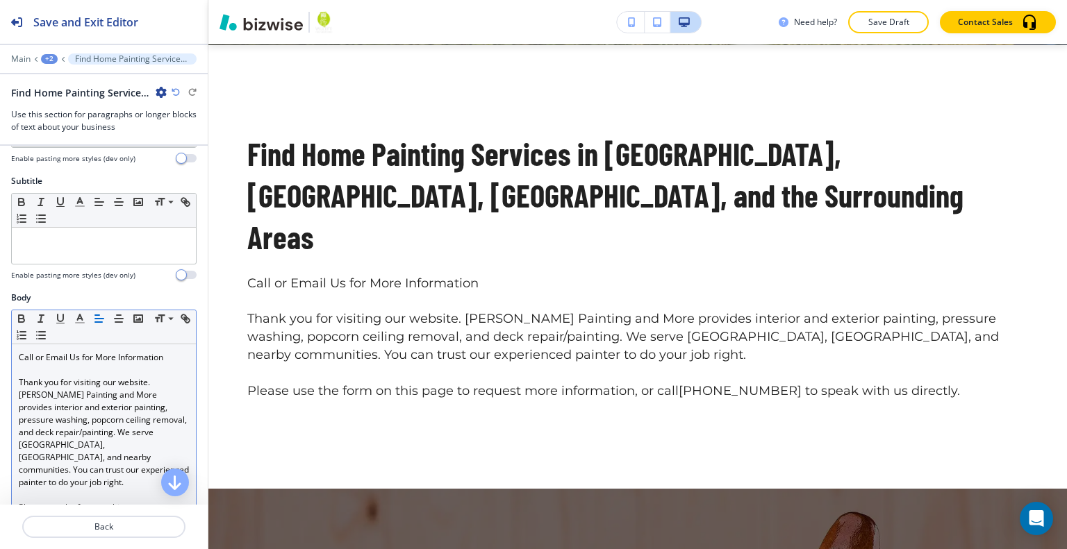
click at [141, 364] on p at bounding box center [104, 370] width 170 height 13
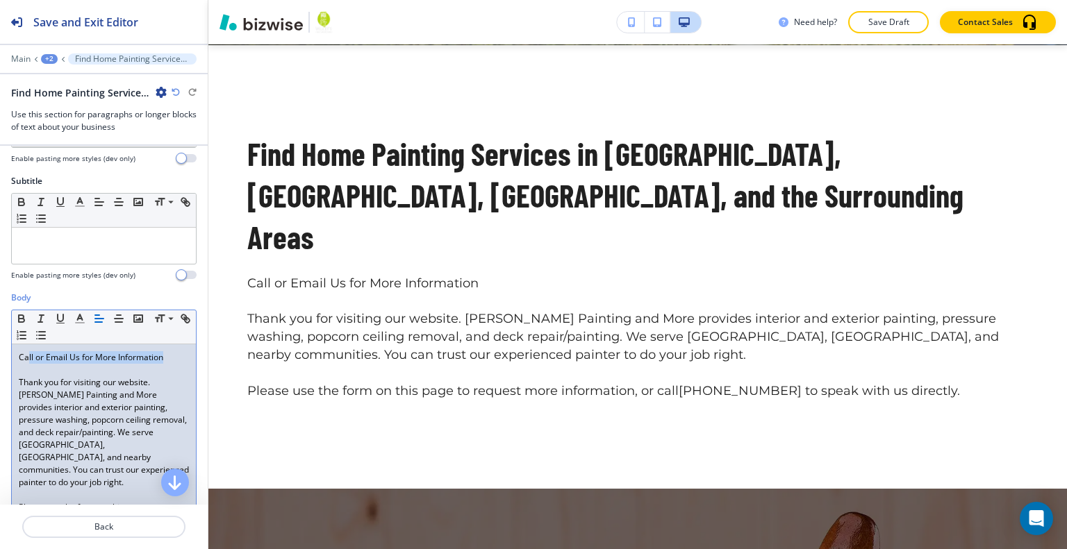
drag, startPoint x: 164, startPoint y: 333, endPoint x: 44, endPoint y: 335, distance: 119.5
click at [30, 351] on p "Call or Email Us for More Information" at bounding box center [104, 357] width 170 height 13
click at [115, 351] on p "Call or Email Us for More Information" at bounding box center [104, 357] width 170 height 13
drag, startPoint x: 170, startPoint y: 331, endPoint x: 16, endPoint y: 329, distance: 154.2
click at [16, 344] on div "Call or Email Us for More Information Thank you for visiting our website. Whale…" at bounding box center [104, 444] width 184 height 201
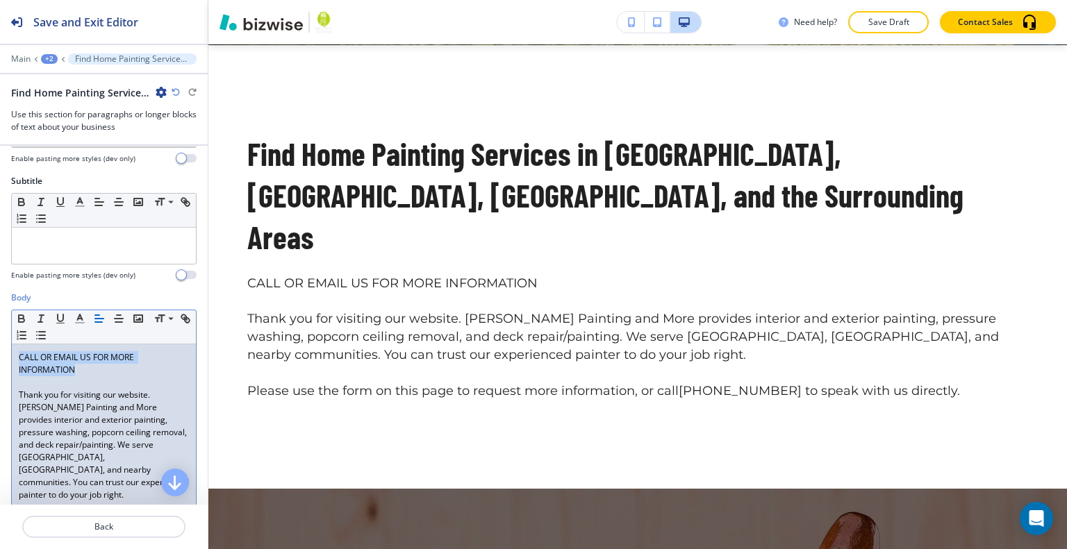
drag, startPoint x: 85, startPoint y: 348, endPoint x: 0, endPoint y: 326, distance: 87.6
click at [0, 326] on div "Body Small Normal Large Huge CALL OR EMAIL US FOR MORE INFORMATION Thank you fo…" at bounding box center [104, 439] width 208 height 294
click at [20, 313] on icon "button" at bounding box center [21, 319] width 13 height 13
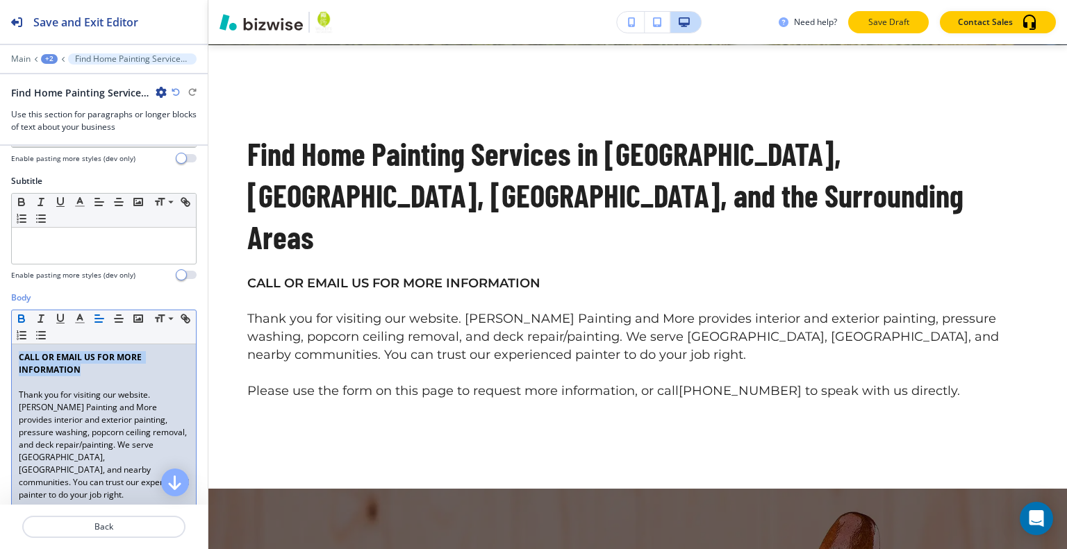
click at [897, 24] on p "Save Draft" at bounding box center [888, 22] width 44 height 13
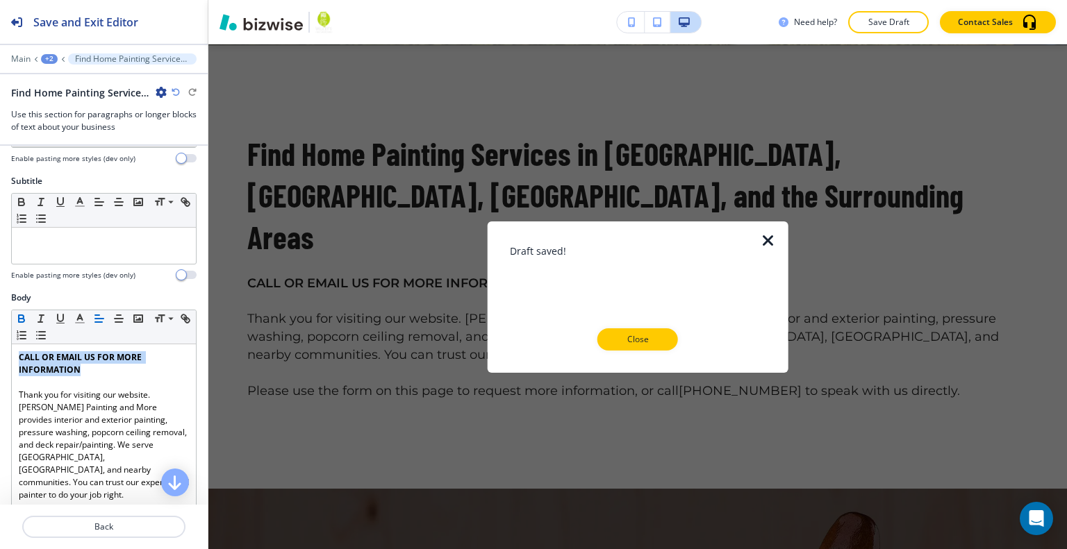
click at [642, 344] on p "Close" at bounding box center [637, 339] width 44 height 13
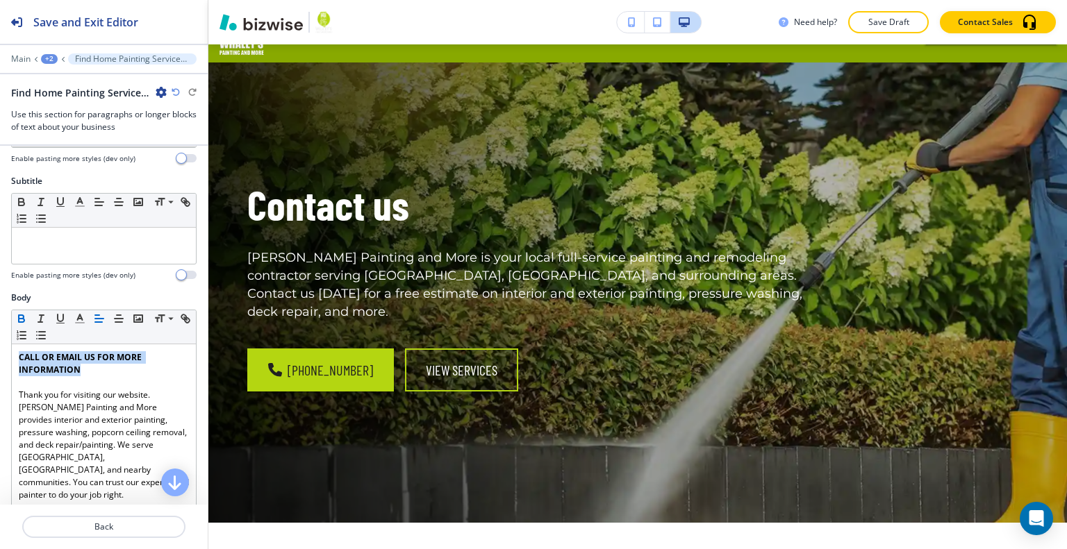
scroll to position [0, 0]
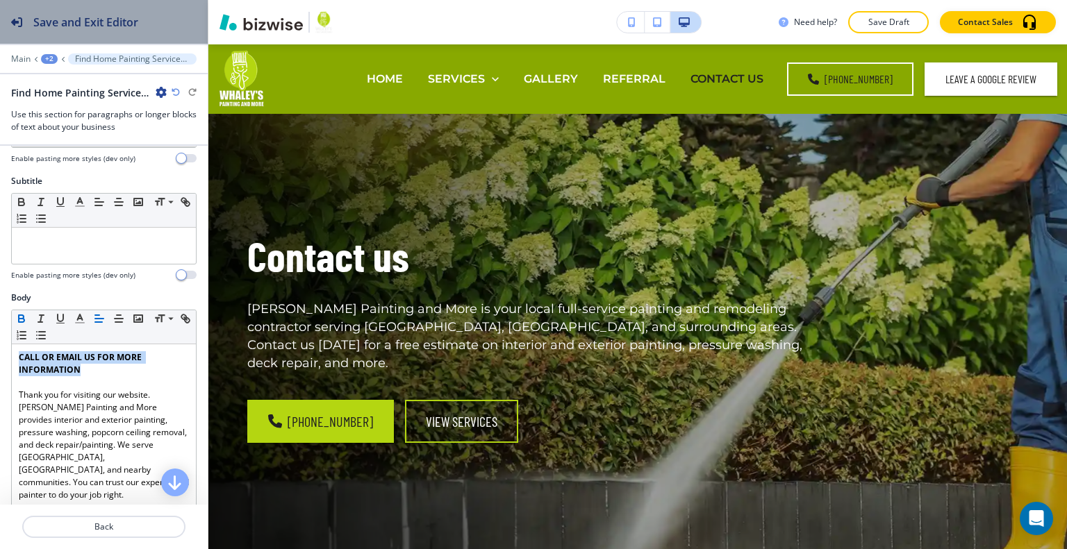
click at [103, 21] on h2 "Save and Exit Editor" at bounding box center [85, 22] width 105 height 17
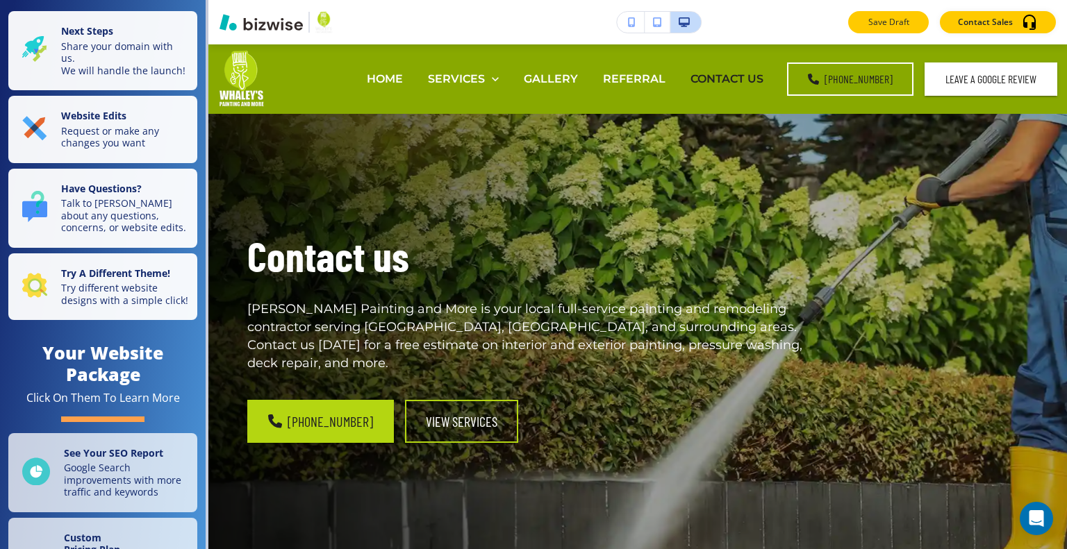
click at [876, 28] on p "Save Draft" at bounding box center [888, 22] width 44 height 13
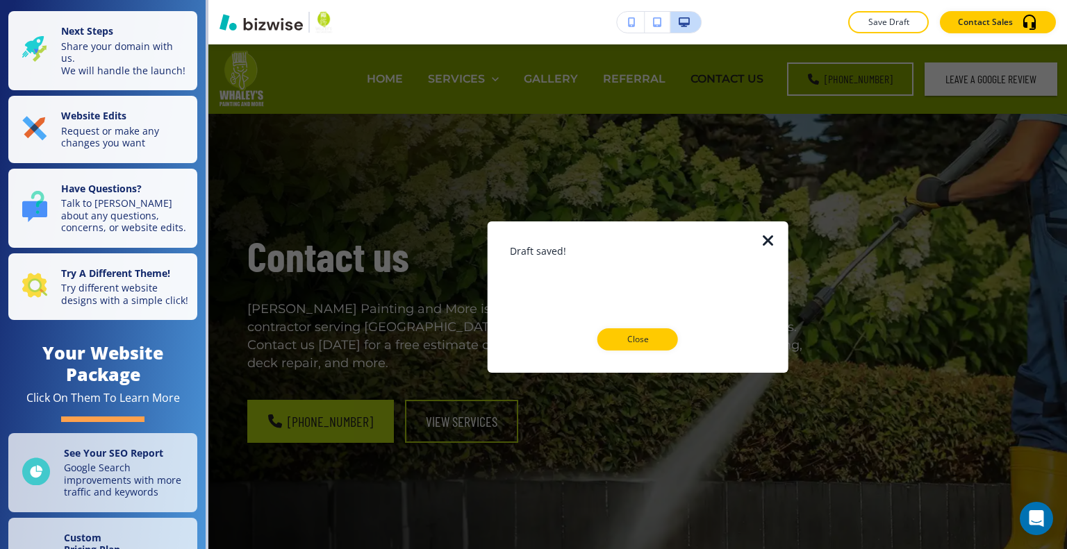
click at [636, 337] on p "Close" at bounding box center [637, 339] width 44 height 13
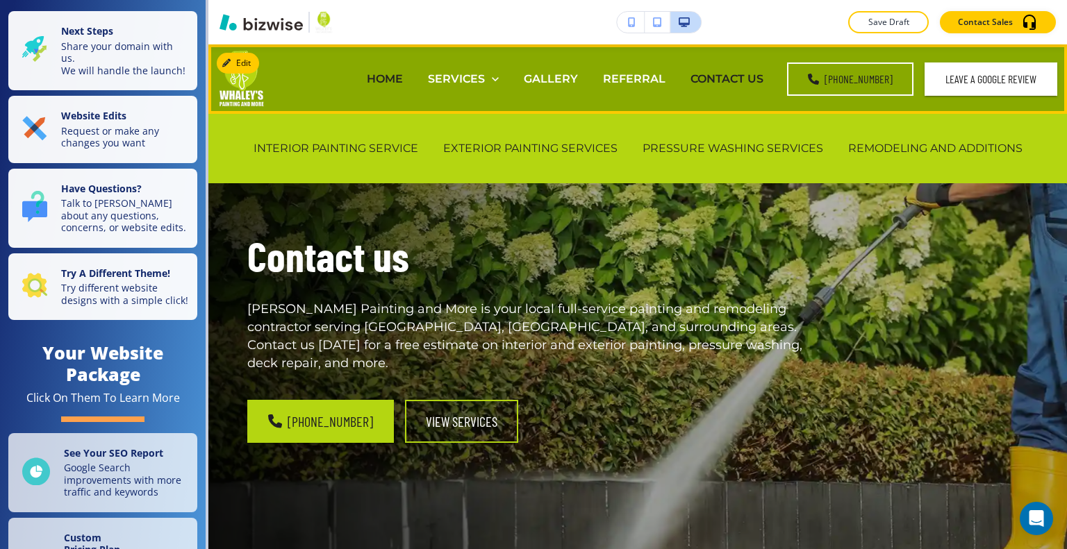
click at [381, 71] on p "HOME" at bounding box center [385, 79] width 36 height 16
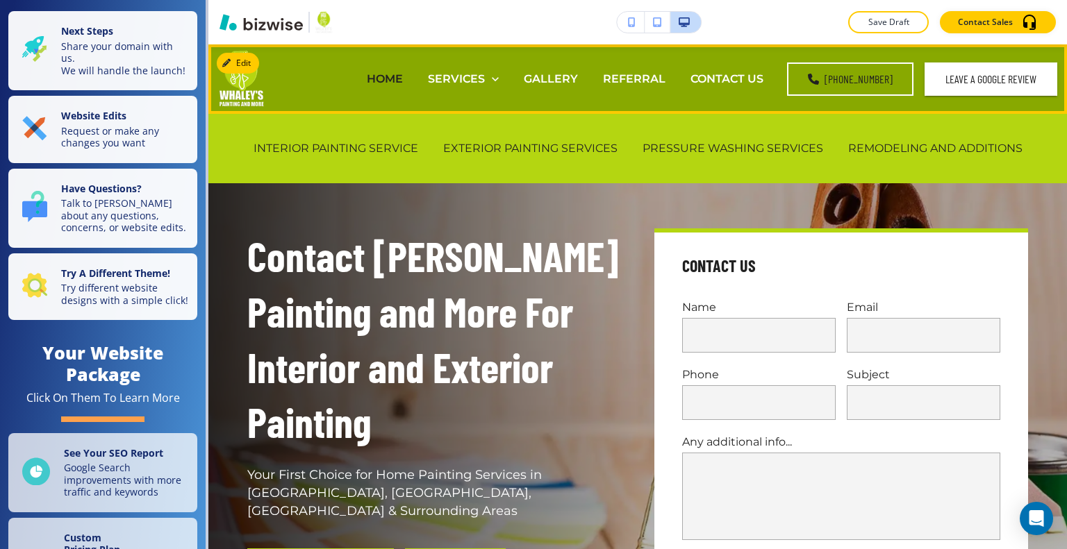
click at [389, 80] on p "HOME" at bounding box center [385, 79] width 36 height 16
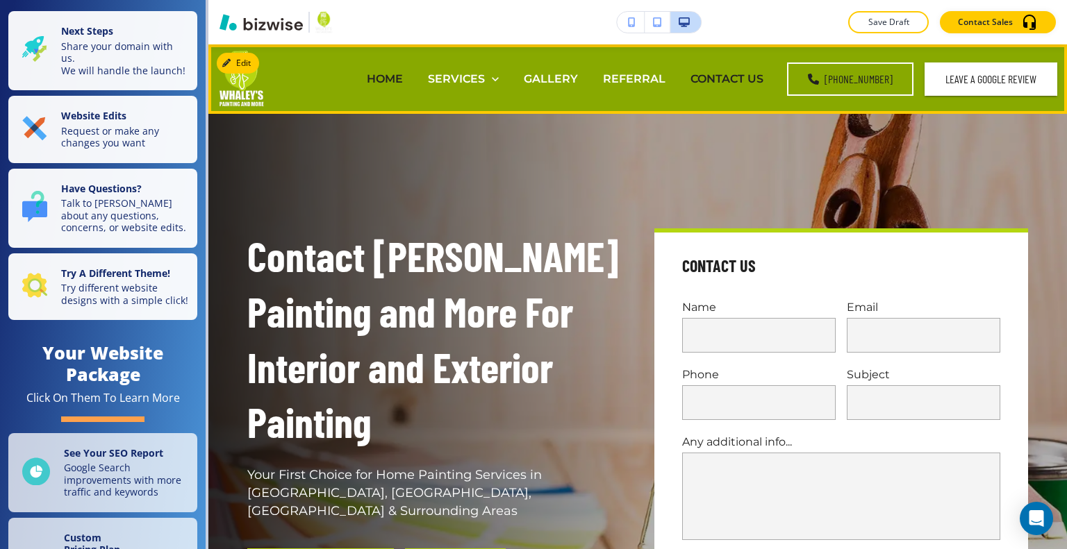
click at [750, 71] on p "CONTACT US" at bounding box center [726, 79] width 73 height 16
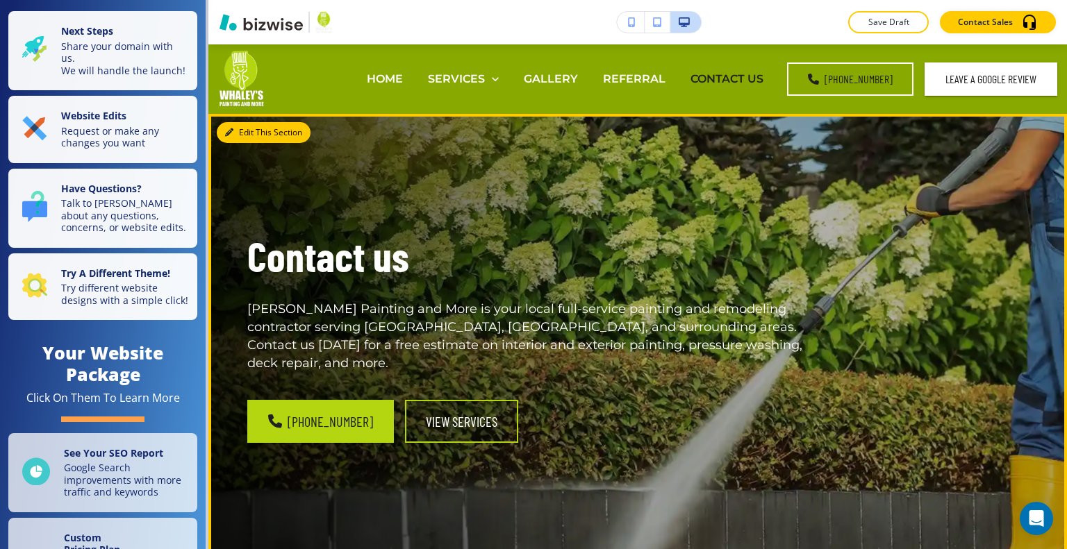
click at [244, 130] on button "Edit This Section" at bounding box center [264, 132] width 94 height 21
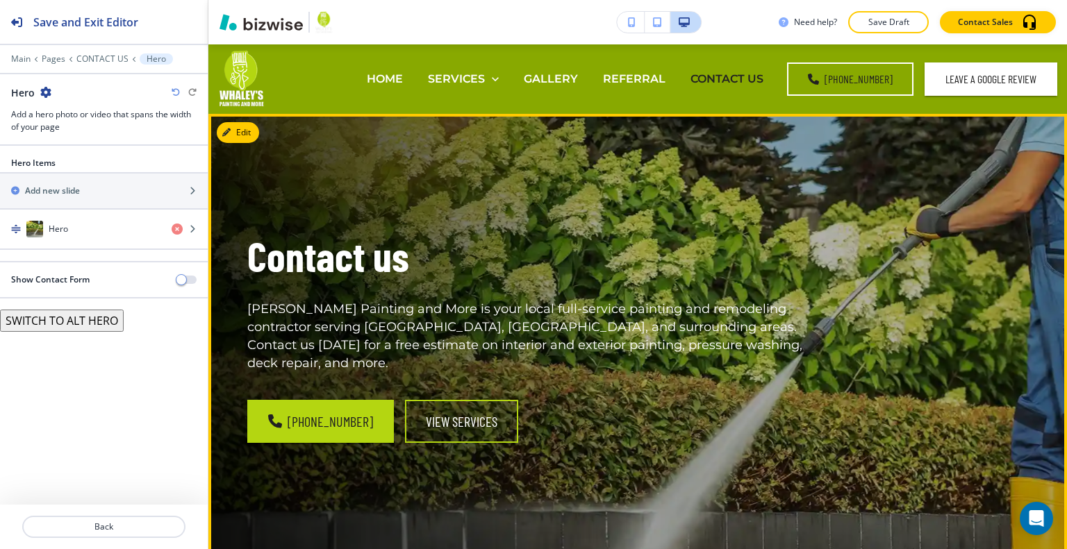
scroll to position [69, 0]
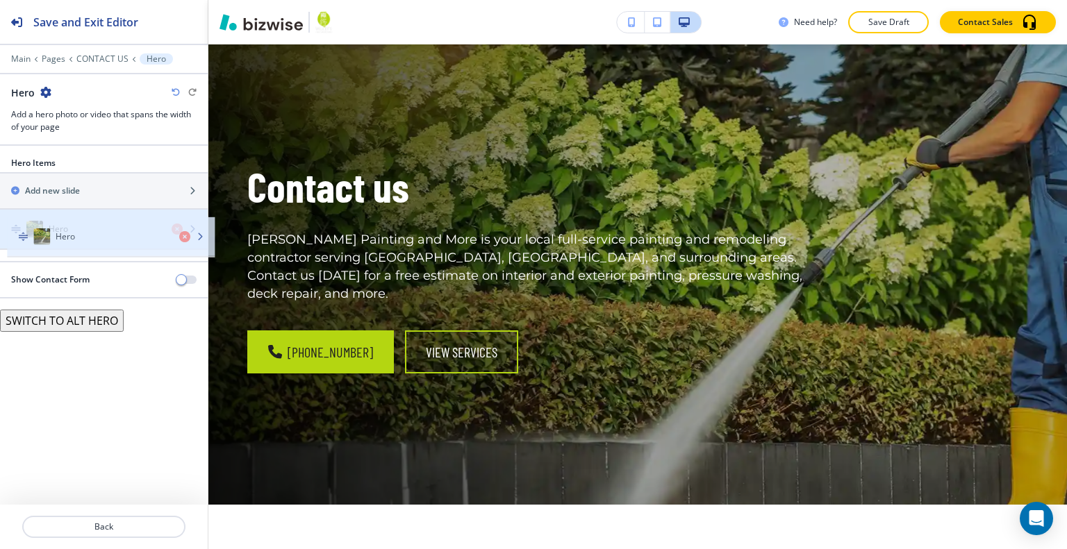
drag, startPoint x: 122, startPoint y: 233, endPoint x: 129, endPoint y: 242, distance: 11.4
click at [129, 242] on div "Hero" at bounding box center [104, 229] width 208 height 39
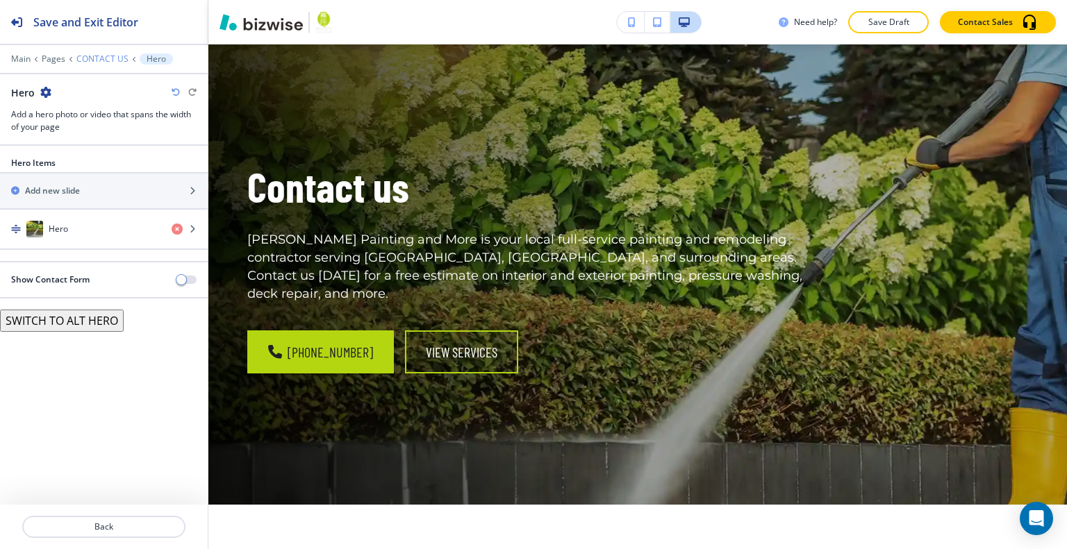
click at [103, 57] on p "CONTACT US" at bounding box center [102, 59] width 52 height 10
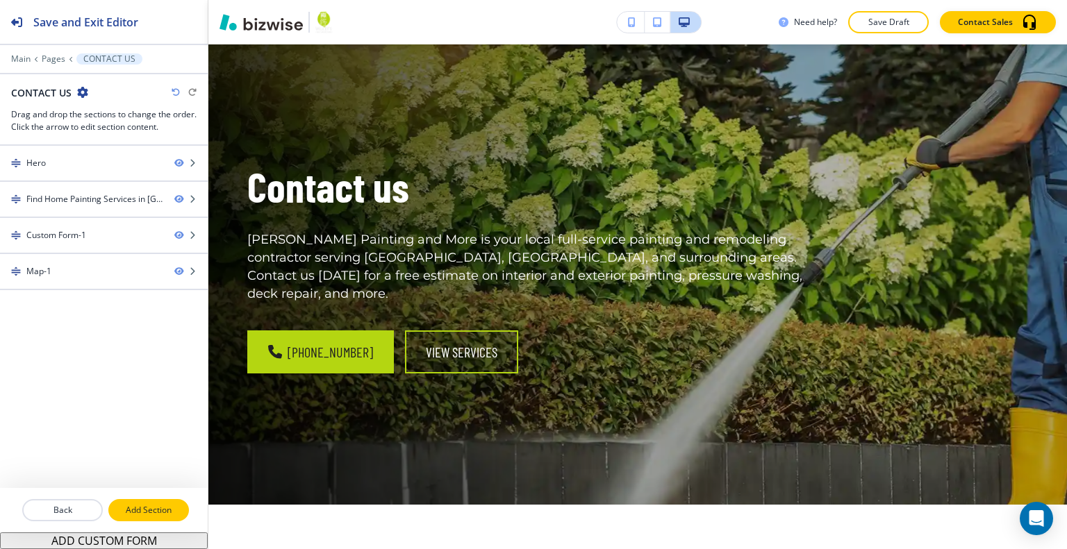
click at [142, 518] on button "Add Section" at bounding box center [148, 510] width 81 height 22
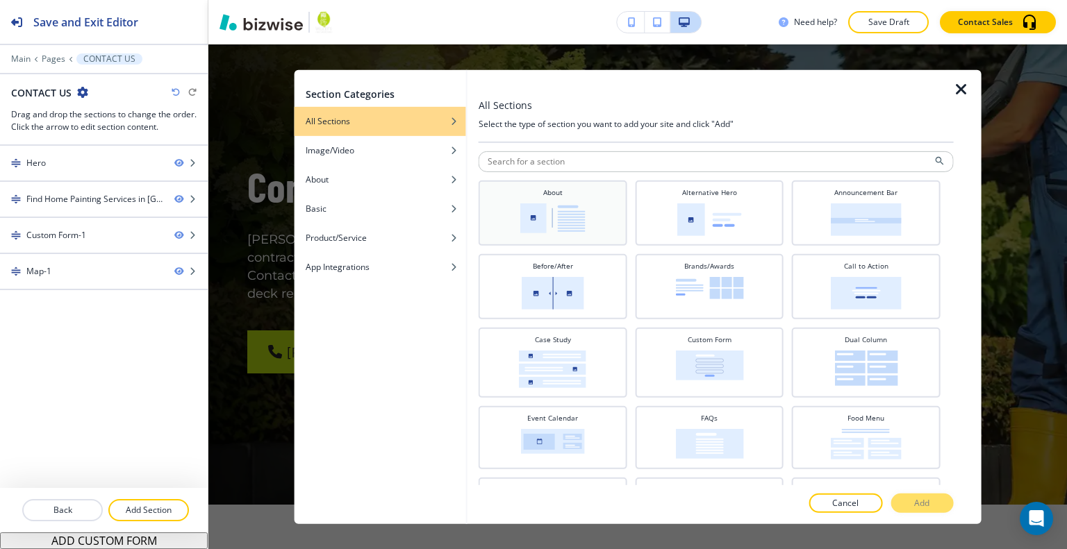
click at [560, 203] on img at bounding box center [552, 218] width 65 height 30
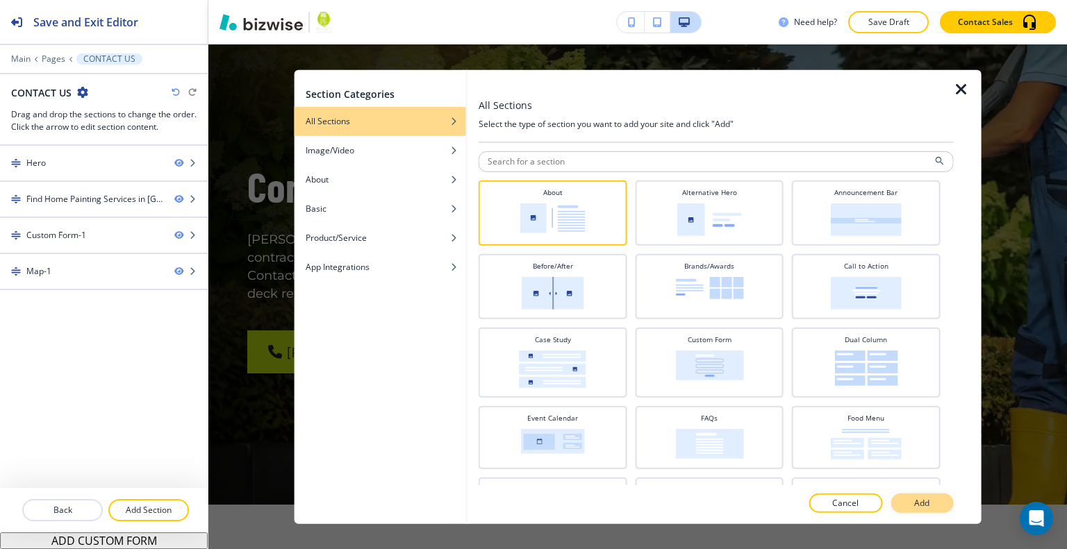
click at [924, 497] on p "Add" at bounding box center [921, 503] width 15 height 13
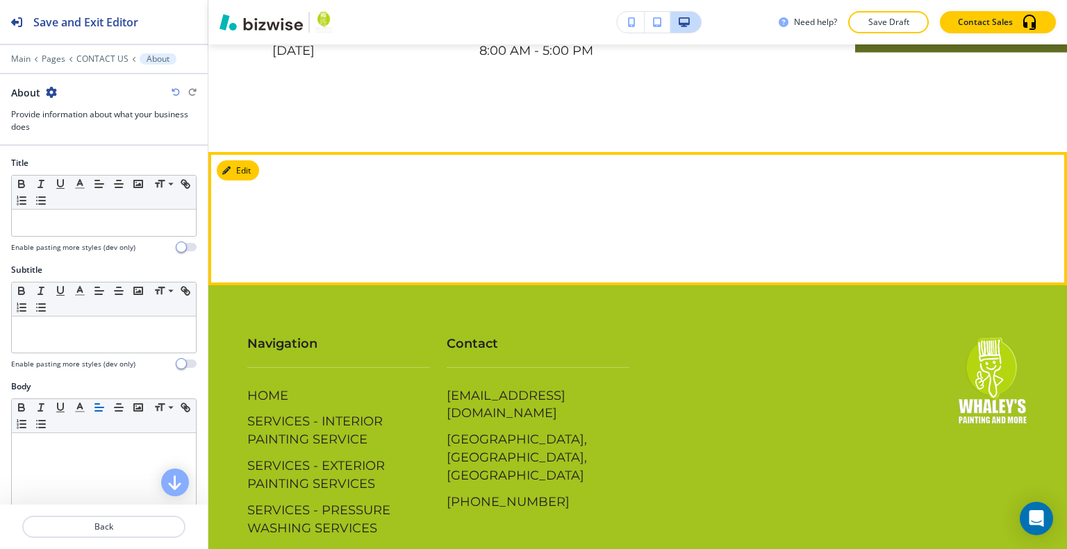
scroll to position [2300, 0]
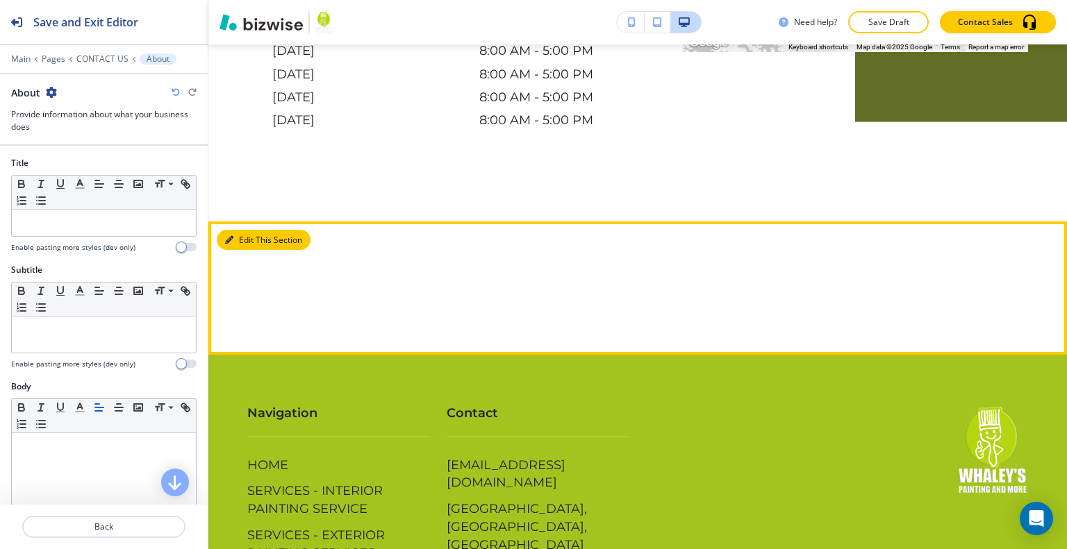
click at [249, 230] on button "Edit This Section" at bounding box center [264, 240] width 94 height 21
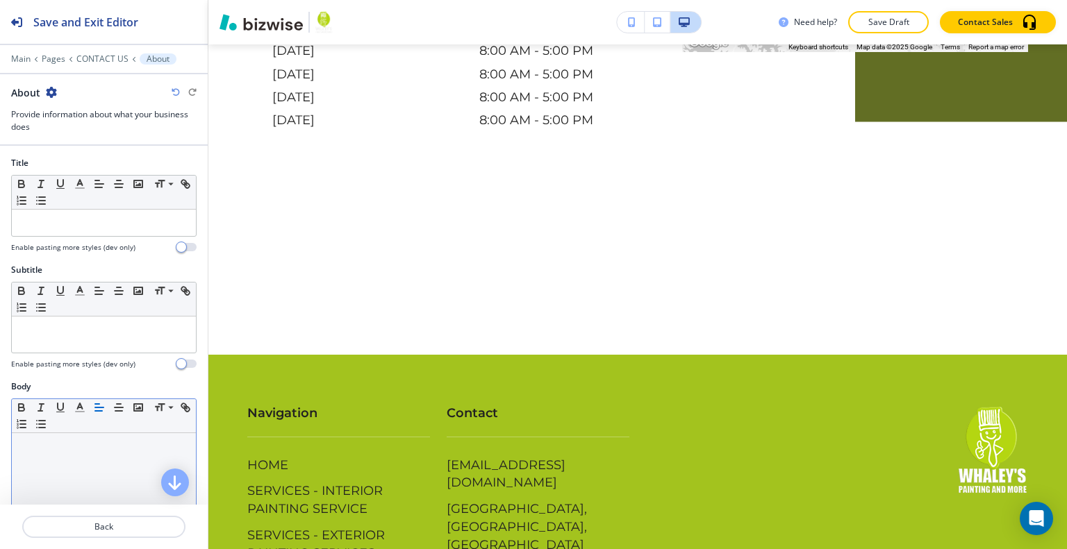
scroll to position [208, 0]
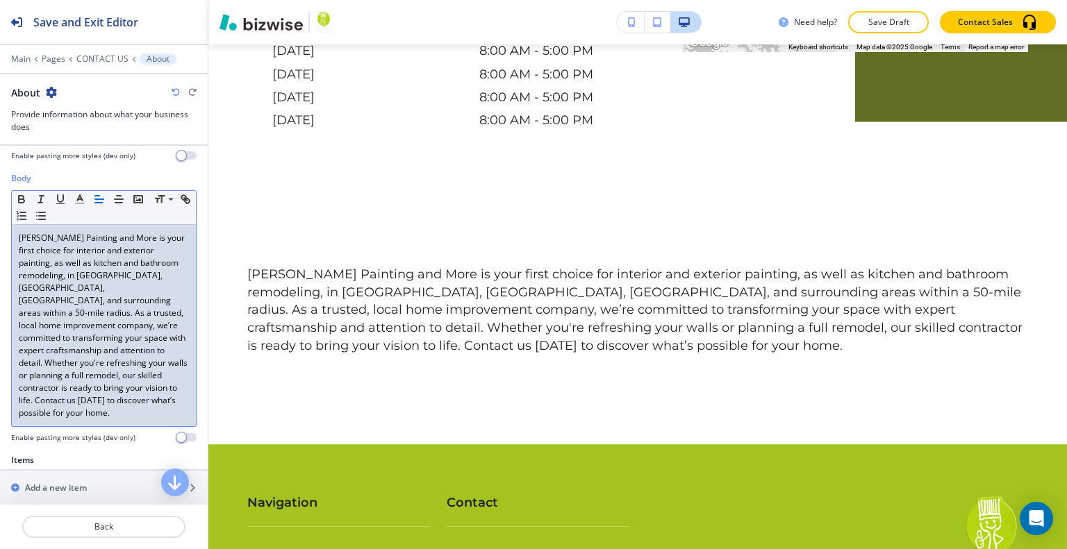
click at [88, 238] on p "Whaley's Painting and More is your first choice for interior and exterior paint…" at bounding box center [104, 326] width 170 height 188
drag, startPoint x: 125, startPoint y: 238, endPoint x: 15, endPoint y: 208, distance: 113.9
click at [2, 222] on div "Body Small Normal Large Huge Whaley's Painting and More is your first choice fo…" at bounding box center [104, 313] width 208 height 282
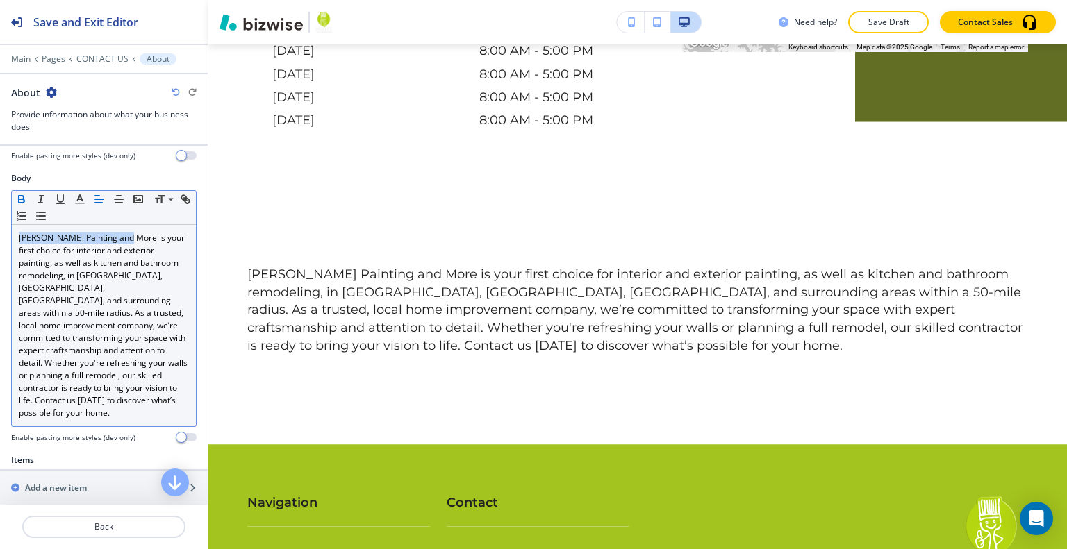
click at [19, 194] on icon "button" at bounding box center [21, 199] width 13 height 13
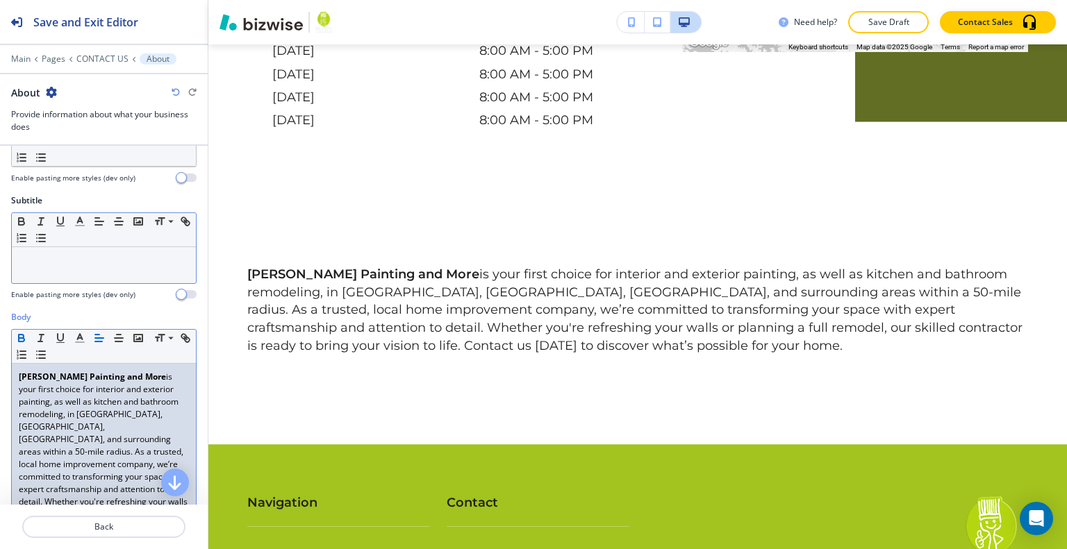
scroll to position [0, 0]
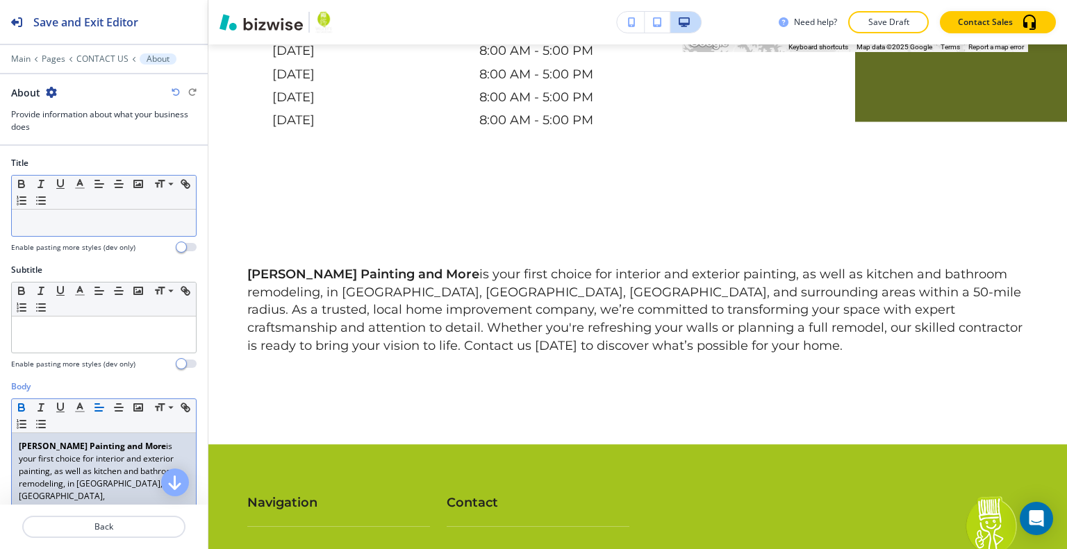
click at [75, 226] on p at bounding box center [104, 223] width 170 height 13
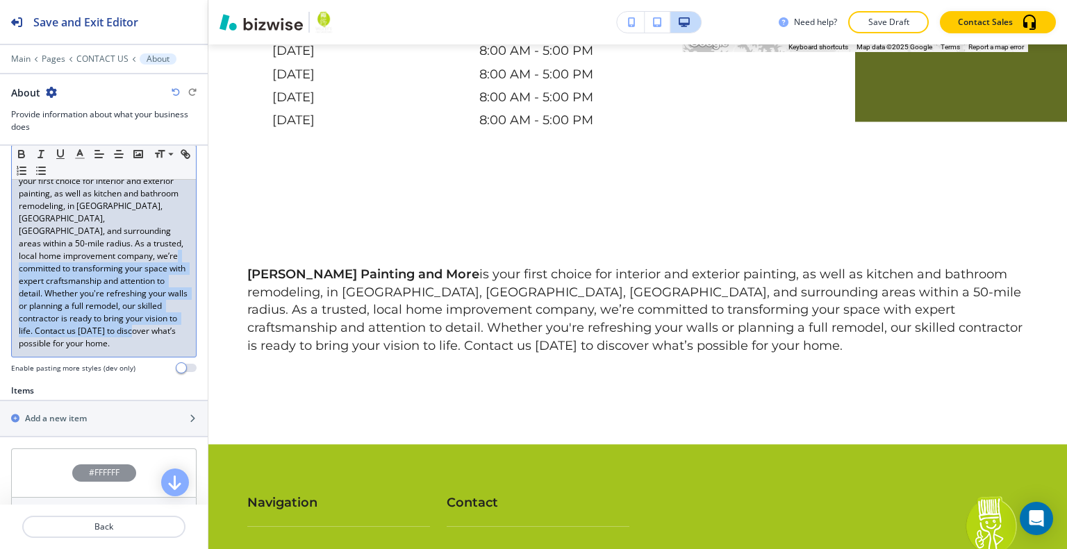
scroll to position [208, 0]
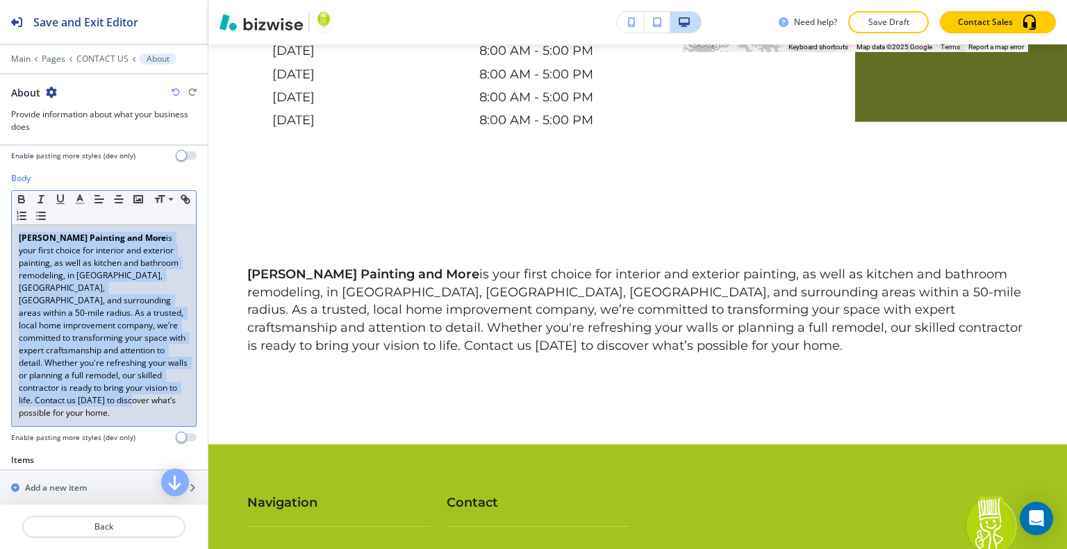
drag, startPoint x: 83, startPoint y: 355, endPoint x: 0, endPoint y: 228, distance: 152.0
click at [0, 228] on div "Body Small Normal Large Huge Whaley's Painting and More is your first choice fo…" at bounding box center [104, 313] width 208 height 282
copy p "Whaley's Painting and More is your first choice for interior and exterior paint…"
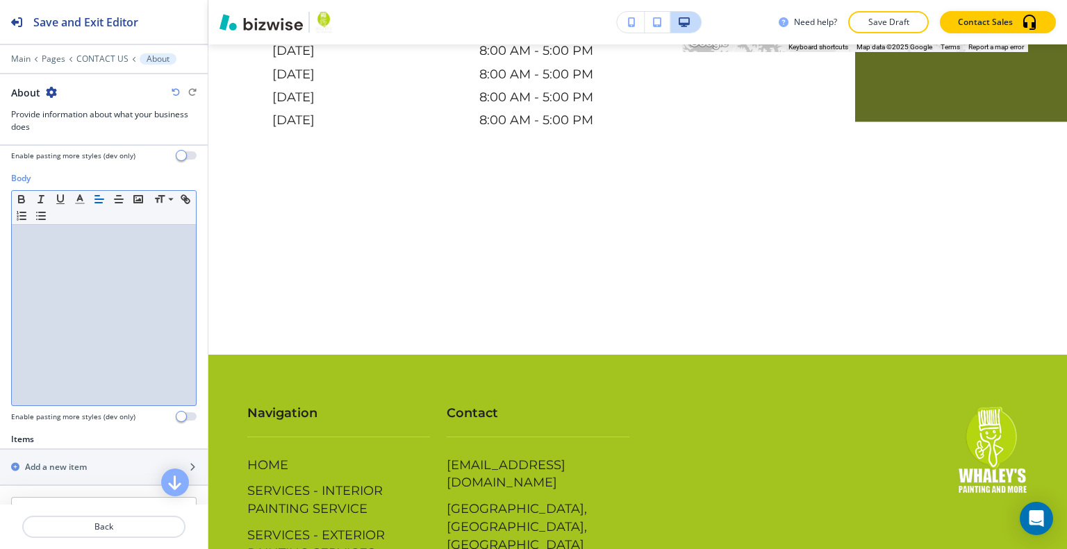
scroll to position [347, 0]
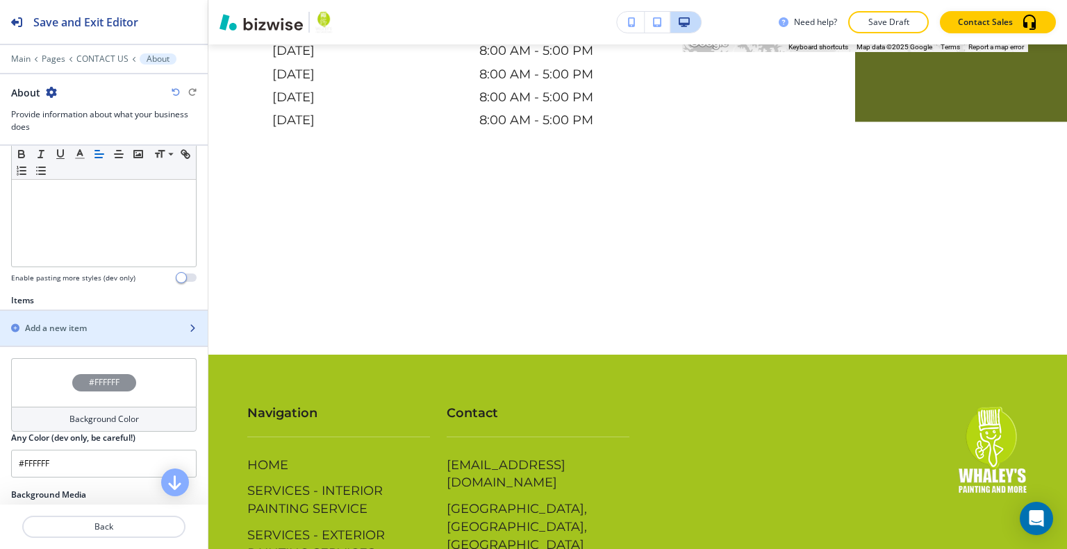
click at [72, 328] on h2 "Add a new item" at bounding box center [56, 328] width 62 height 13
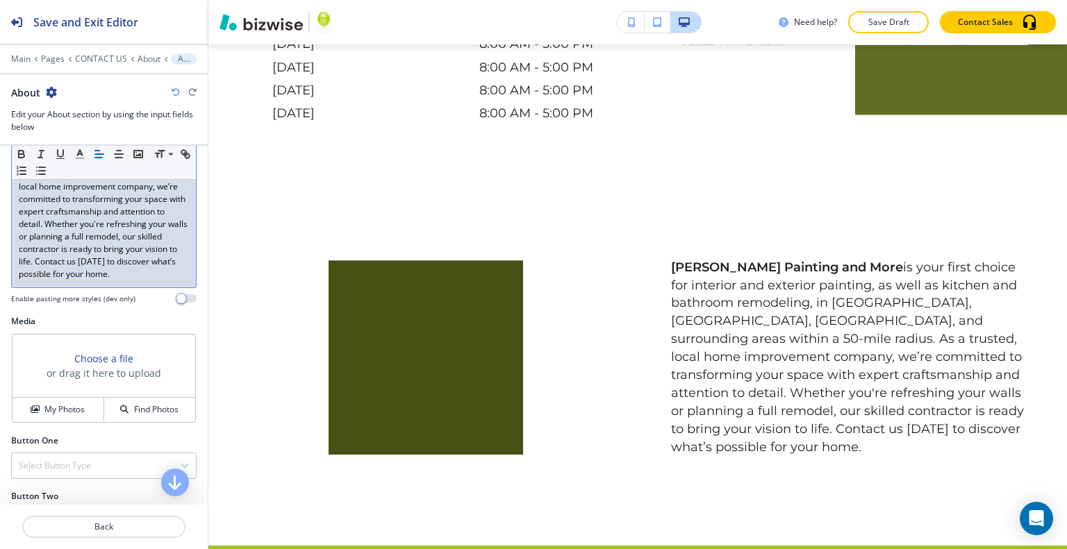
scroll to position [385, 0]
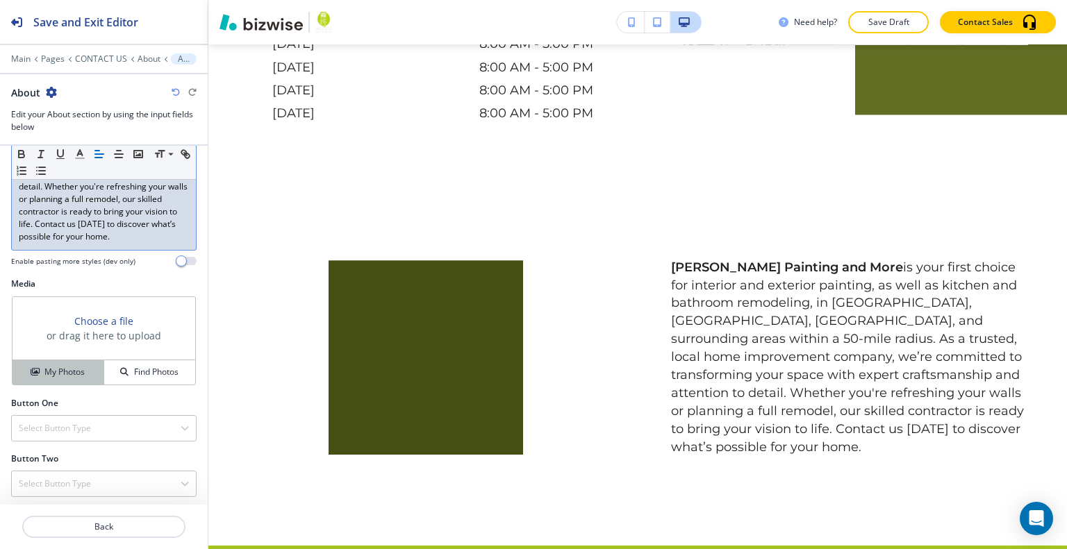
click at [70, 366] on h4 "My Photos" at bounding box center [64, 372] width 40 height 13
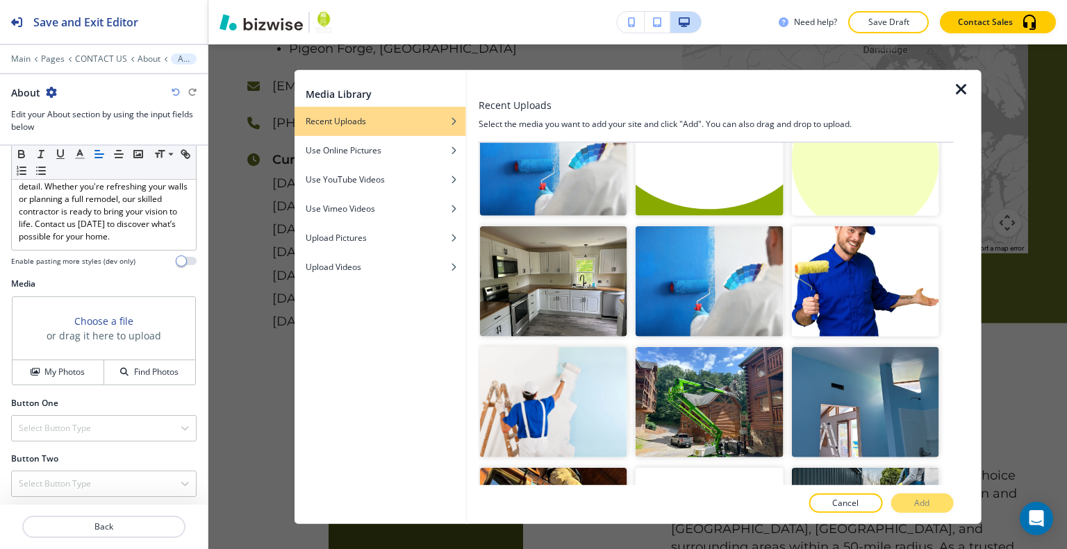
scroll to position [11107, 0]
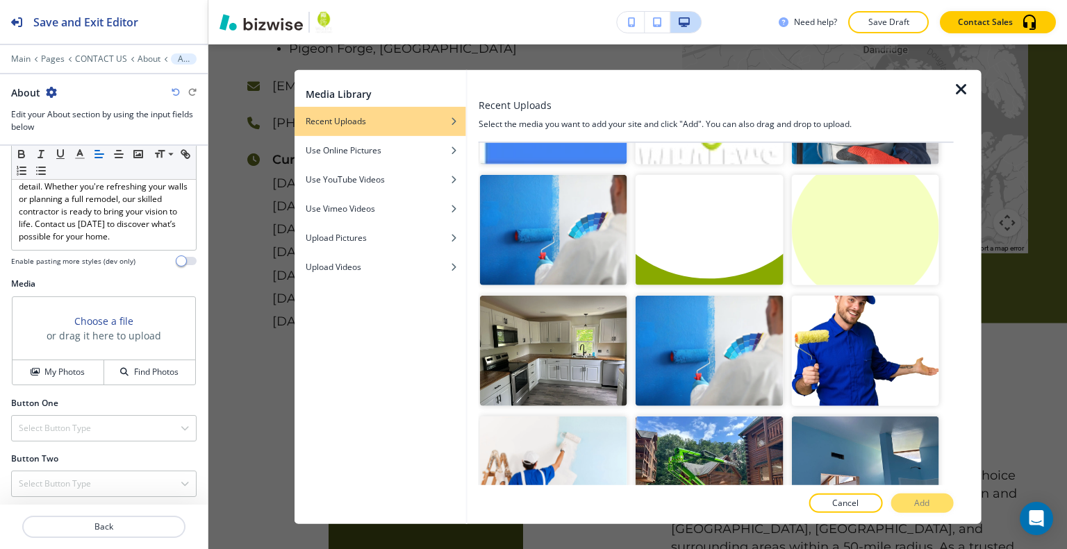
drag, startPoint x: 626, startPoint y: 299, endPoint x: 542, endPoint y: 313, distance: 84.5
click at [934, 506] on button "Add" at bounding box center [921, 503] width 63 height 19
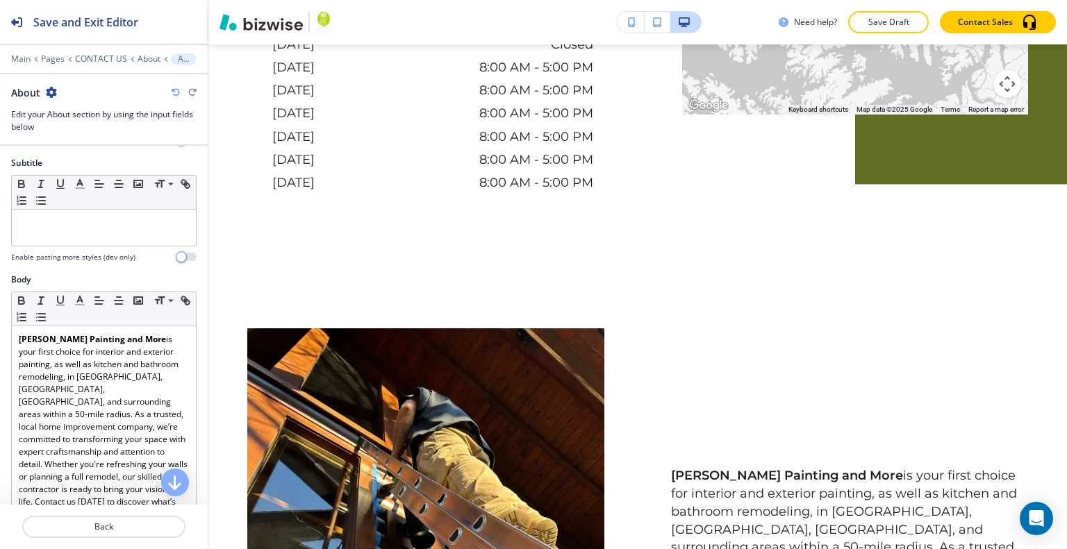
scroll to position [0, 0]
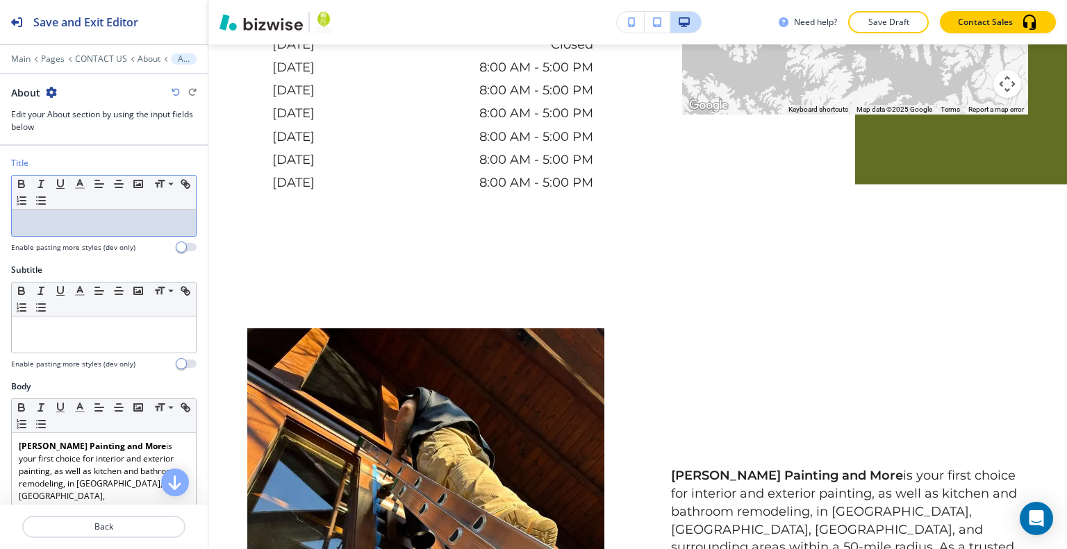
click at [33, 222] on p at bounding box center [104, 223] width 170 height 13
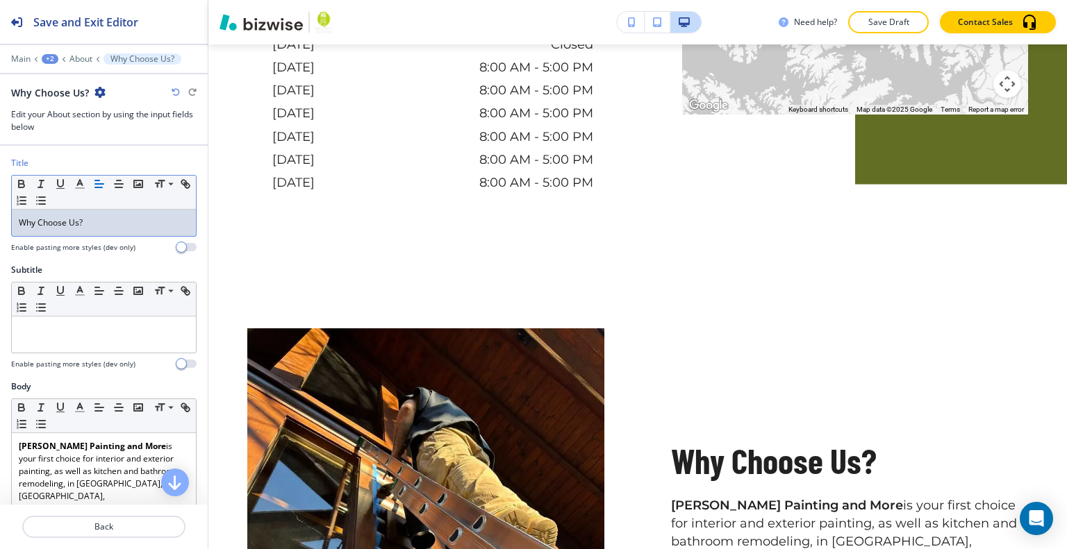
scroll to position [385, 0]
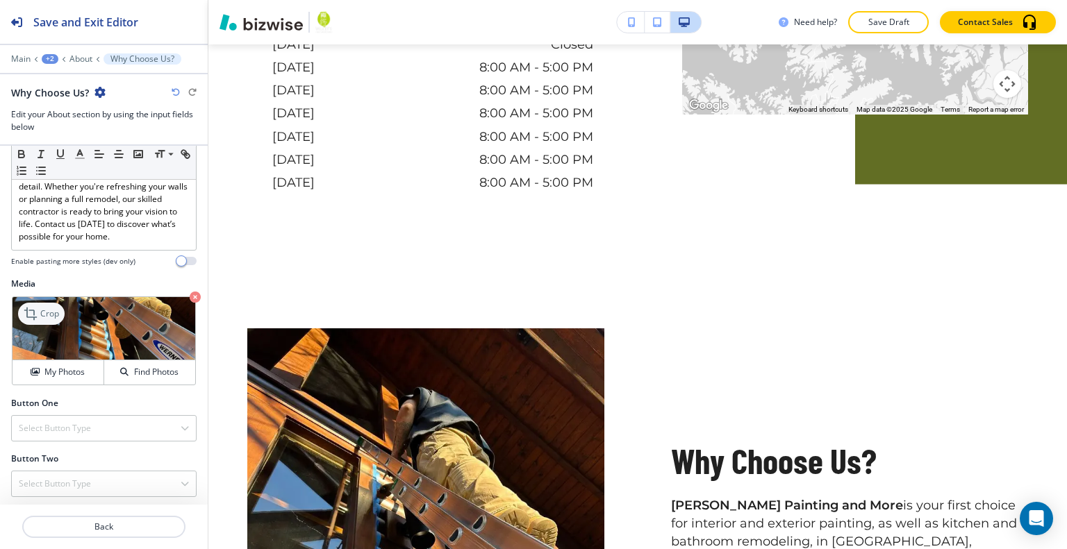
click at [51, 308] on p "Crop" at bounding box center [49, 314] width 19 height 13
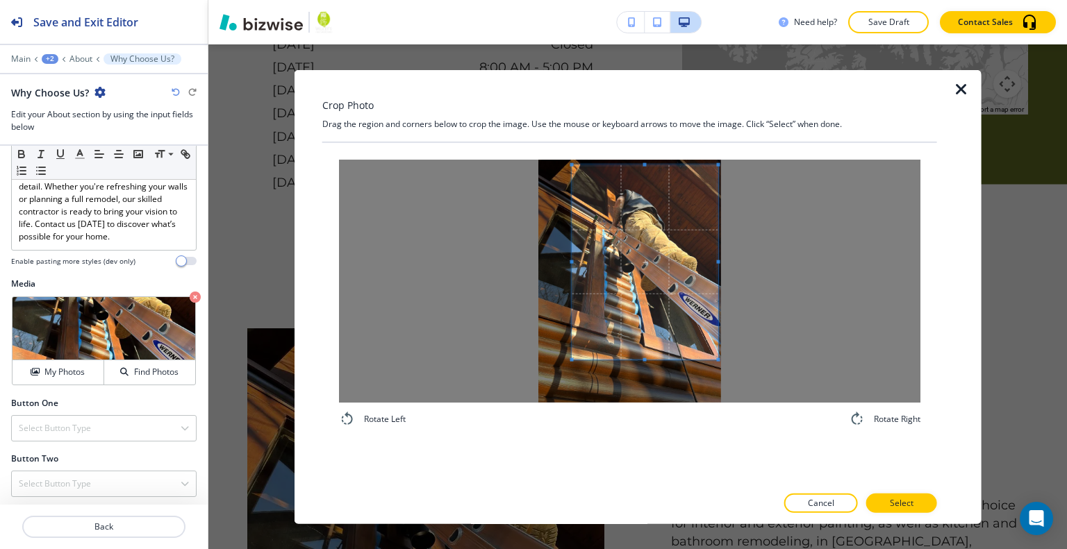
click at [642, 247] on span at bounding box center [645, 262] width 146 height 194
click at [641, 324] on div at bounding box center [645, 244] width 146 height 159
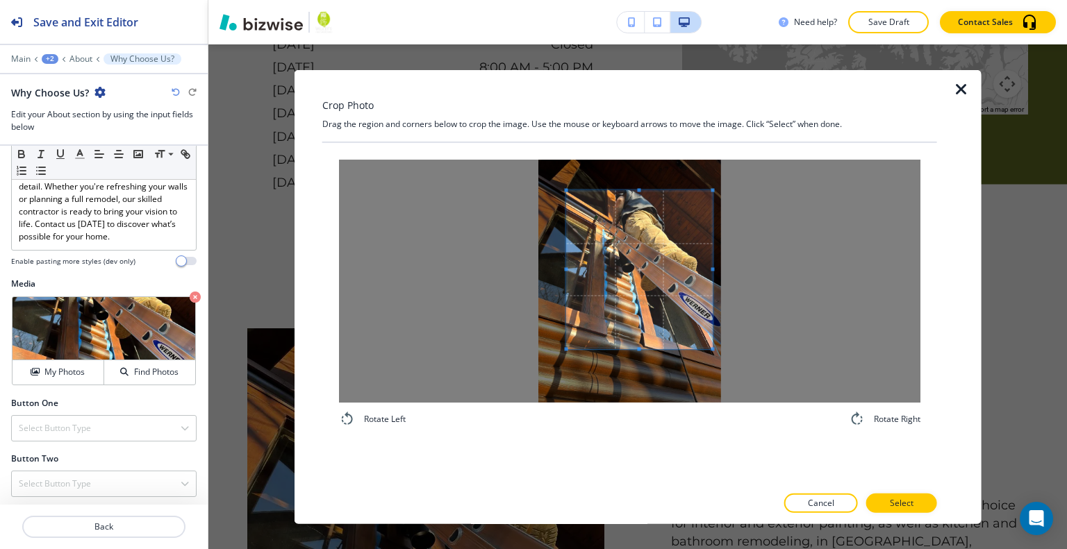
click at [654, 306] on span at bounding box center [640, 269] width 146 height 159
click at [892, 508] on p "Select" at bounding box center [902, 503] width 24 height 13
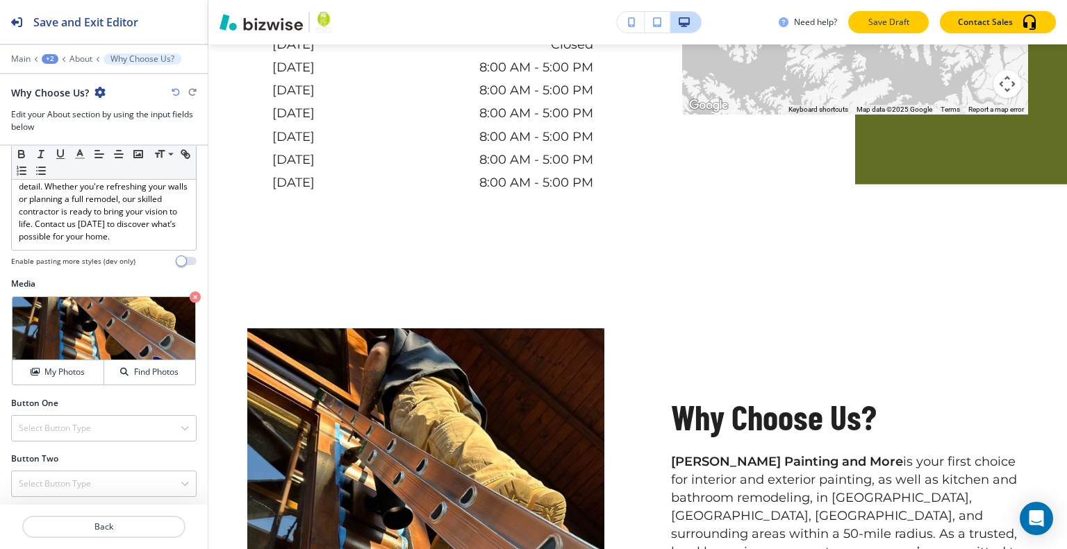
click at [891, 15] on button "Save Draft" at bounding box center [888, 22] width 81 height 22
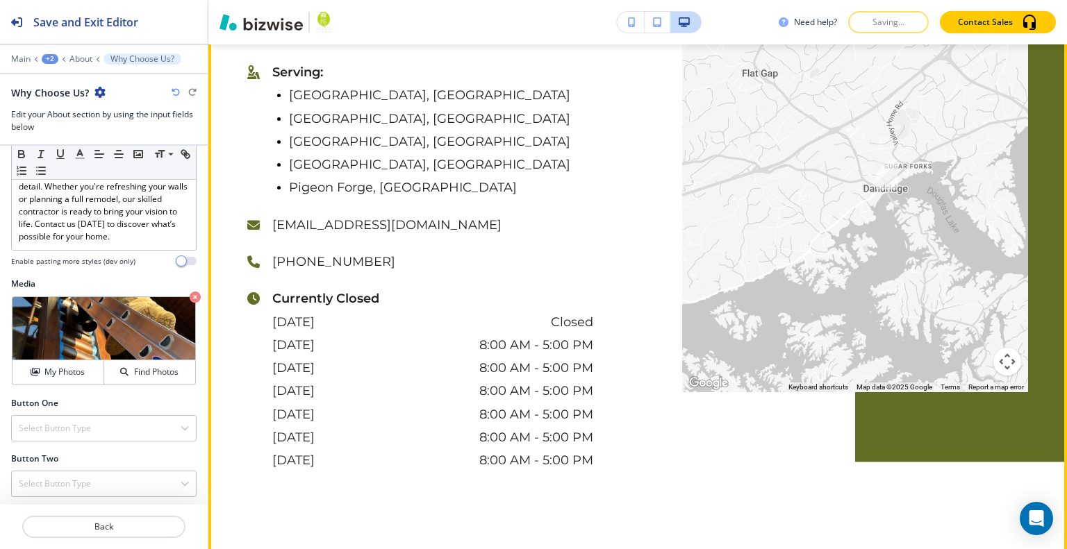
scroll to position [1752, 0]
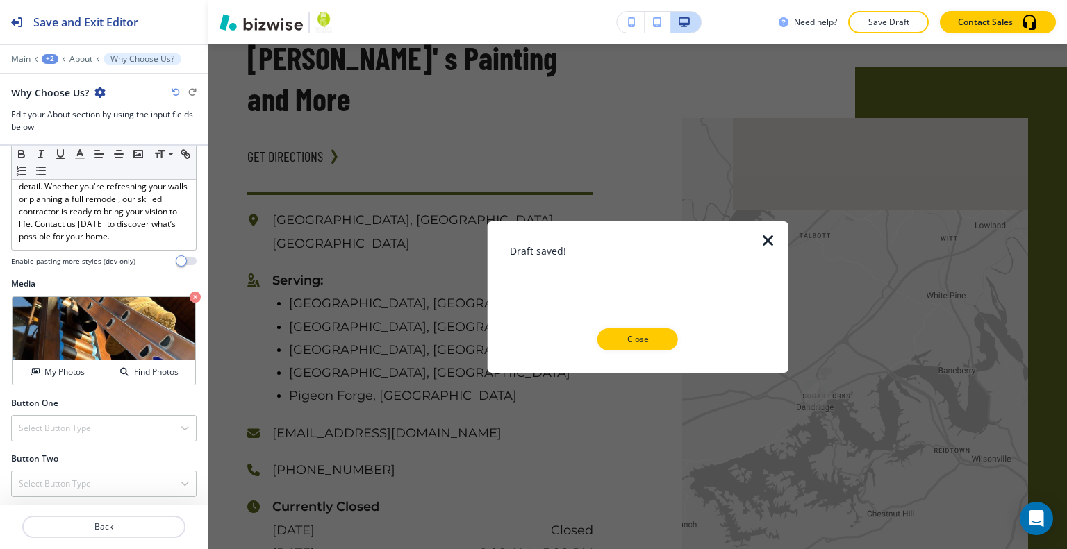
click at [637, 344] on p "Close" at bounding box center [637, 339] width 44 height 13
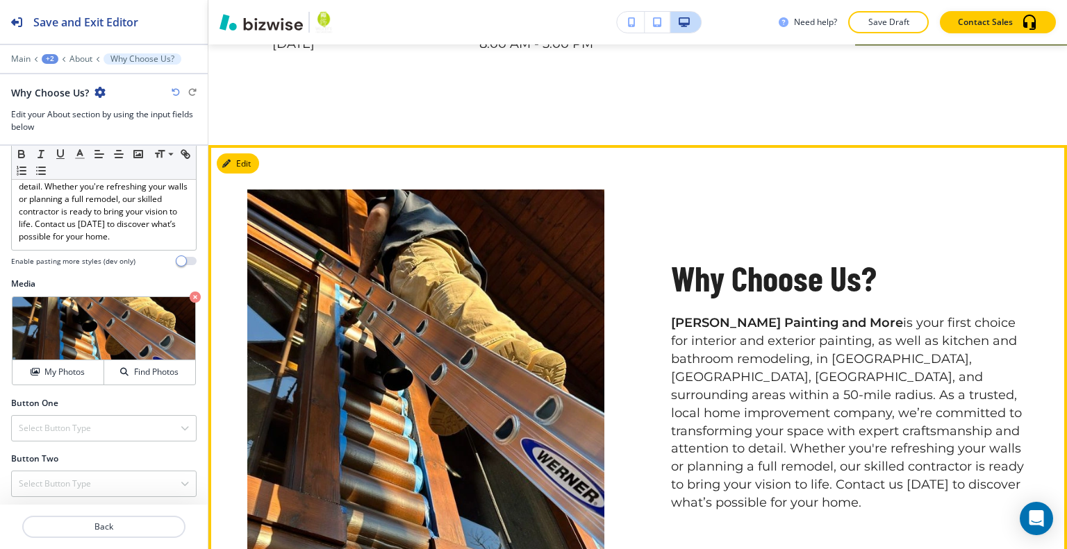
scroll to position [2099, 0]
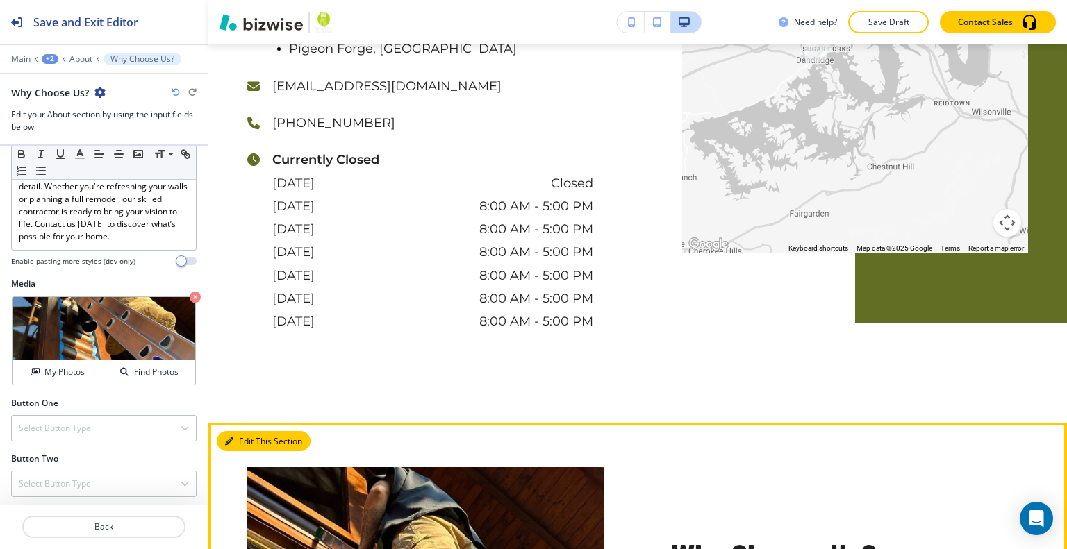
click at [243, 431] on button "Edit This Section" at bounding box center [264, 441] width 94 height 21
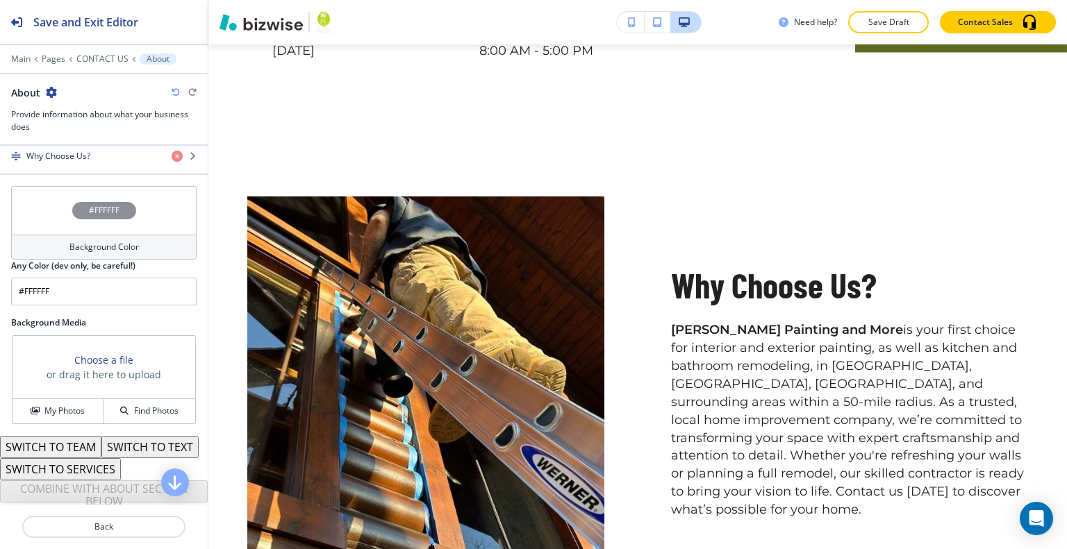
scroll to position [578, 0]
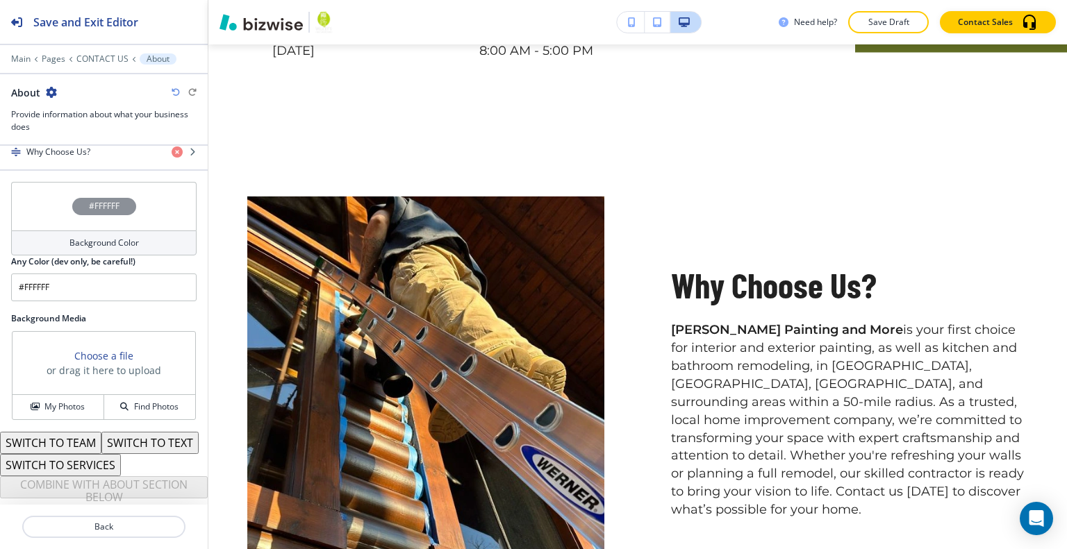
click at [50, 182] on div "#FFFFFF" at bounding box center [103, 206] width 185 height 49
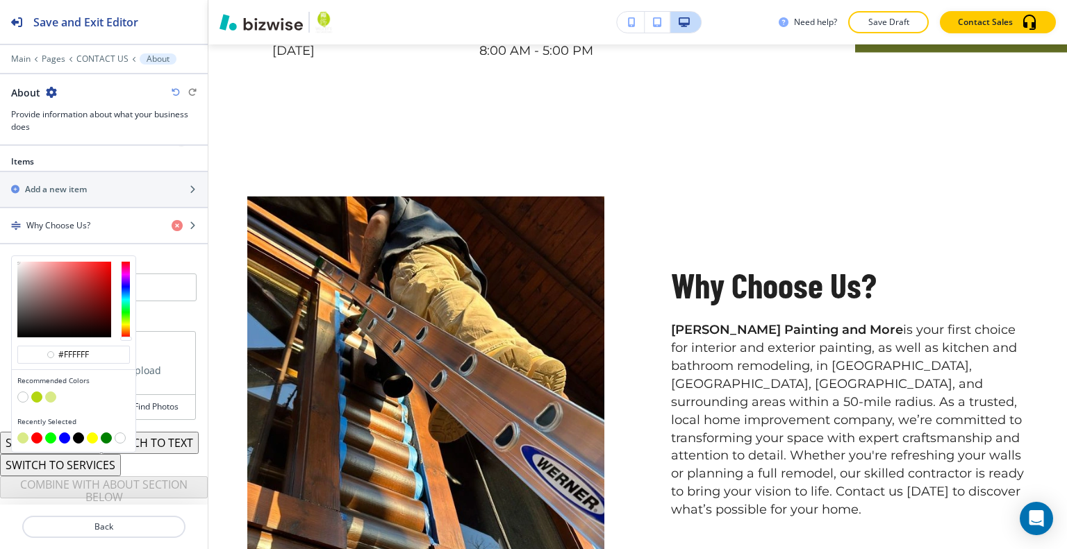
click at [49, 392] on button "button" at bounding box center [50, 397] width 11 height 11
type input "#d9ea88"
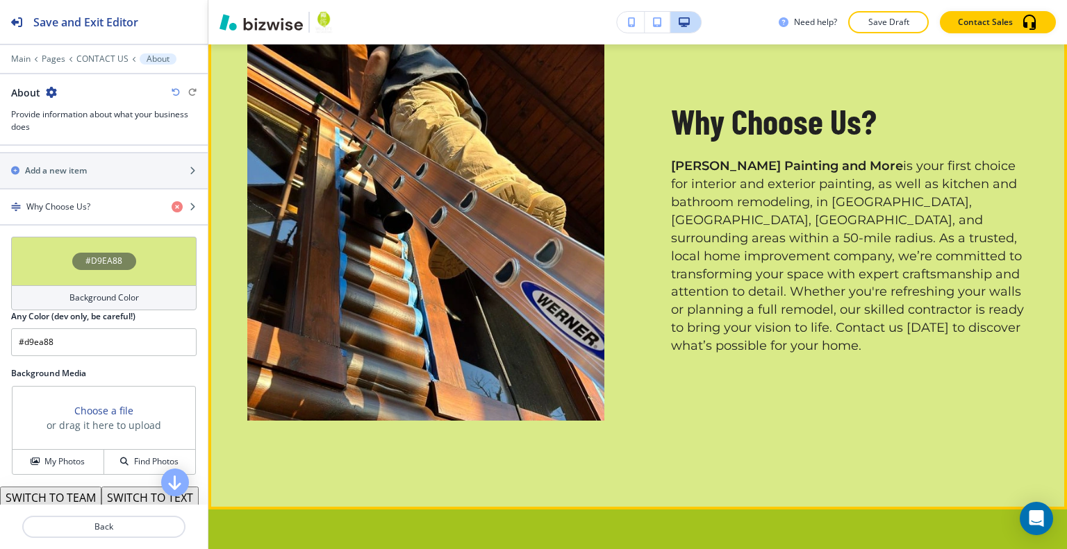
scroll to position [2300, 0]
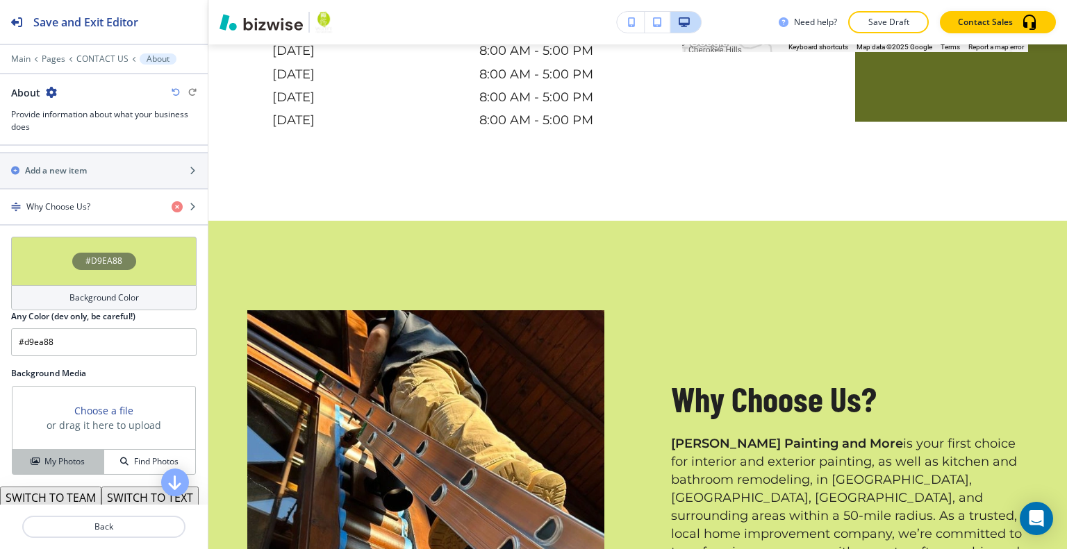
click at [61, 458] on h4 "My Photos" at bounding box center [64, 462] width 40 height 13
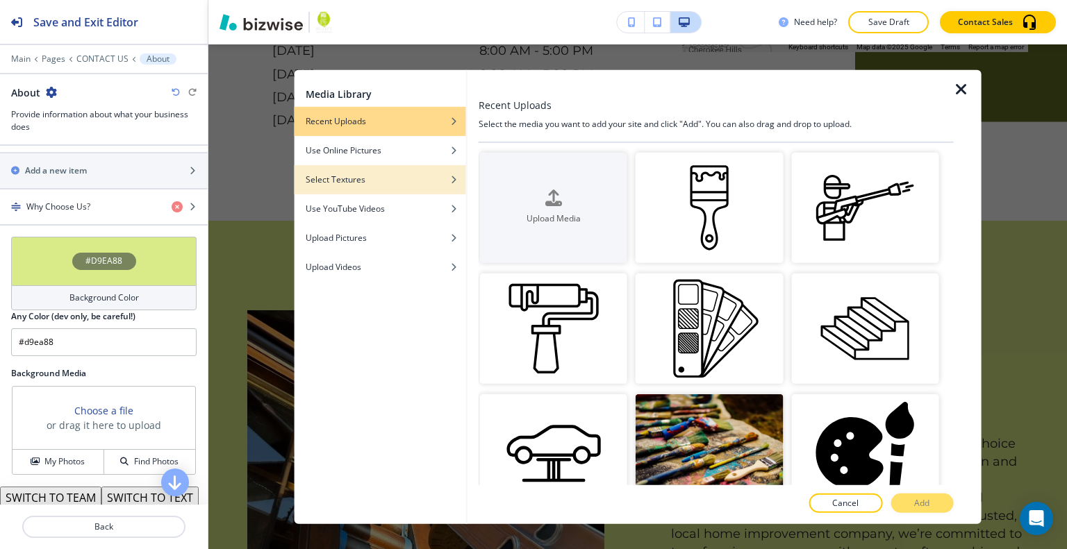
click at [370, 173] on div "Select Textures" at bounding box center [380, 179] width 172 height 13
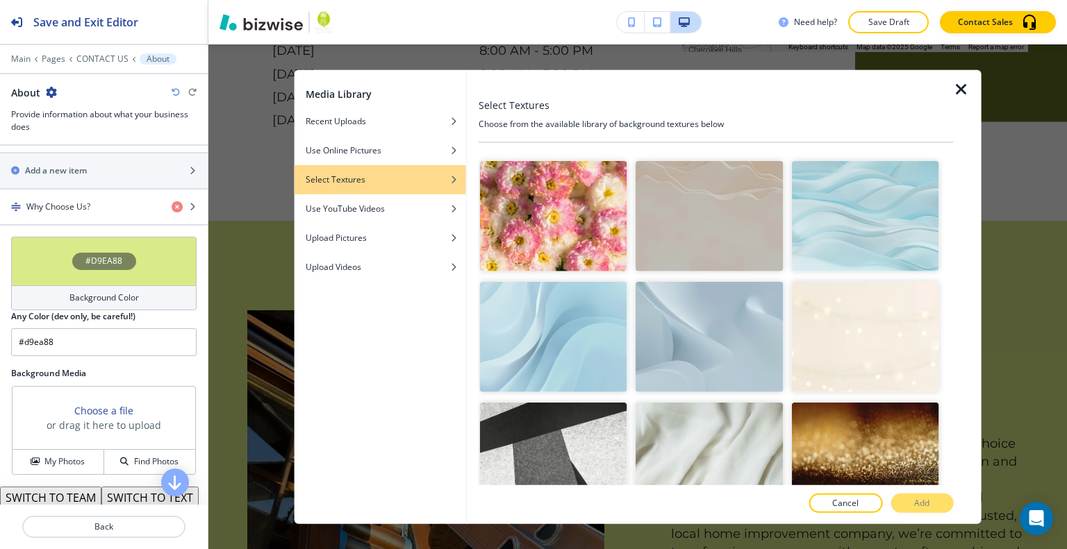
click at [734, 319] on img "button" at bounding box center [708, 337] width 147 height 110
click at [931, 501] on button "Add" at bounding box center [921, 503] width 63 height 19
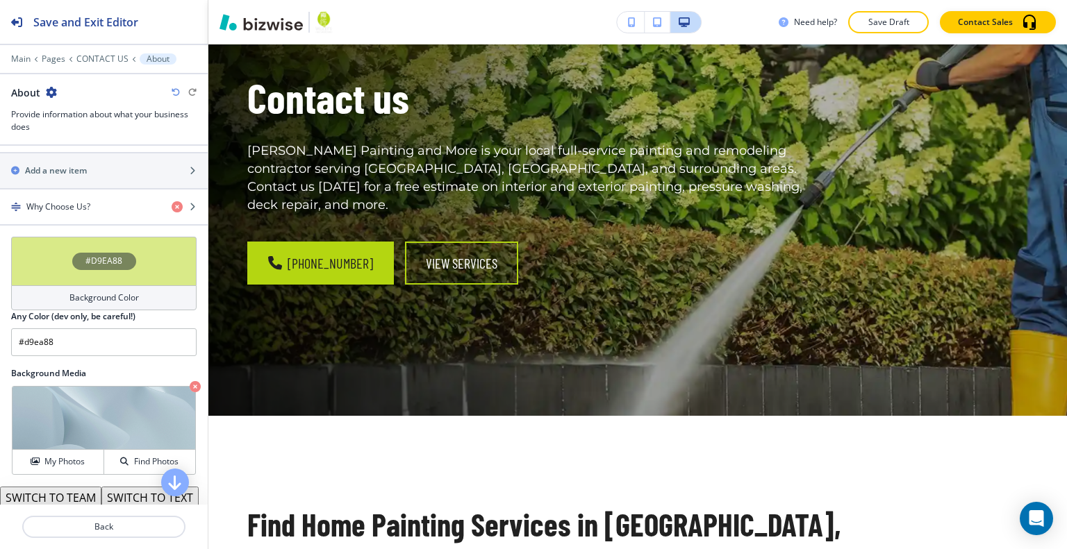
scroll to position [0, 0]
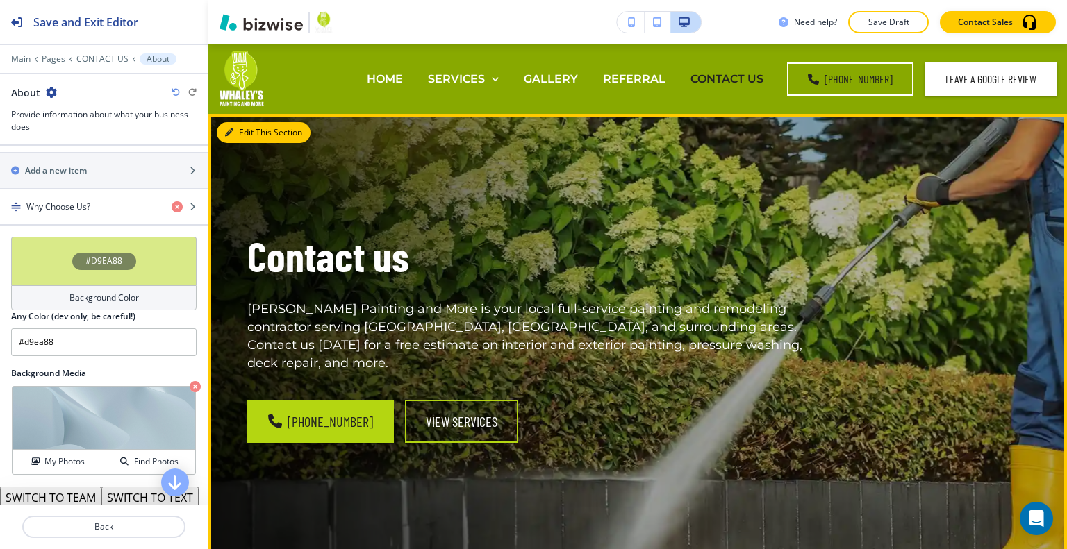
click at [238, 133] on button "Edit This Section" at bounding box center [264, 132] width 94 height 21
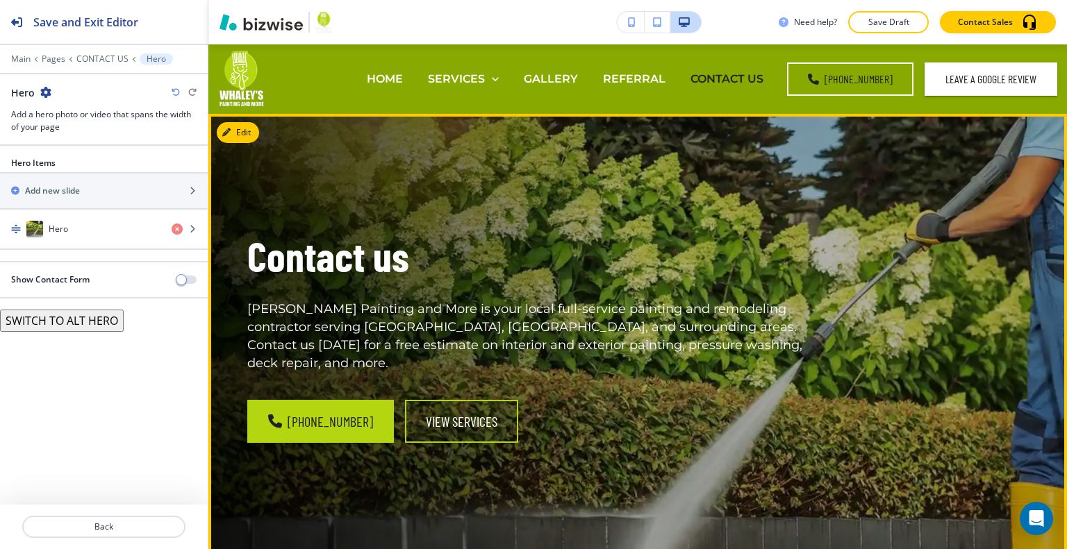
scroll to position [69, 0]
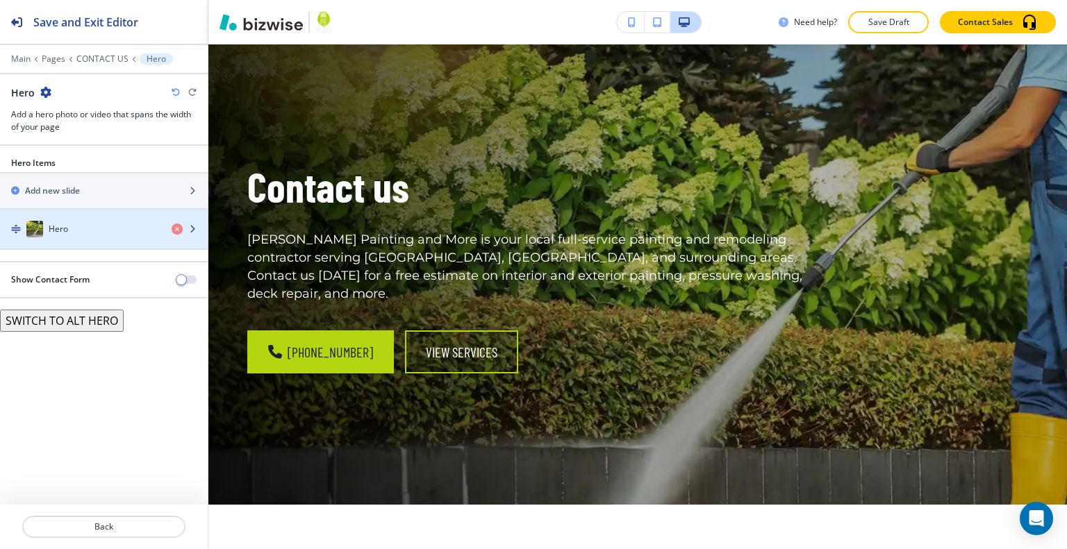
click at [83, 238] on div "button" at bounding box center [104, 243] width 208 height 11
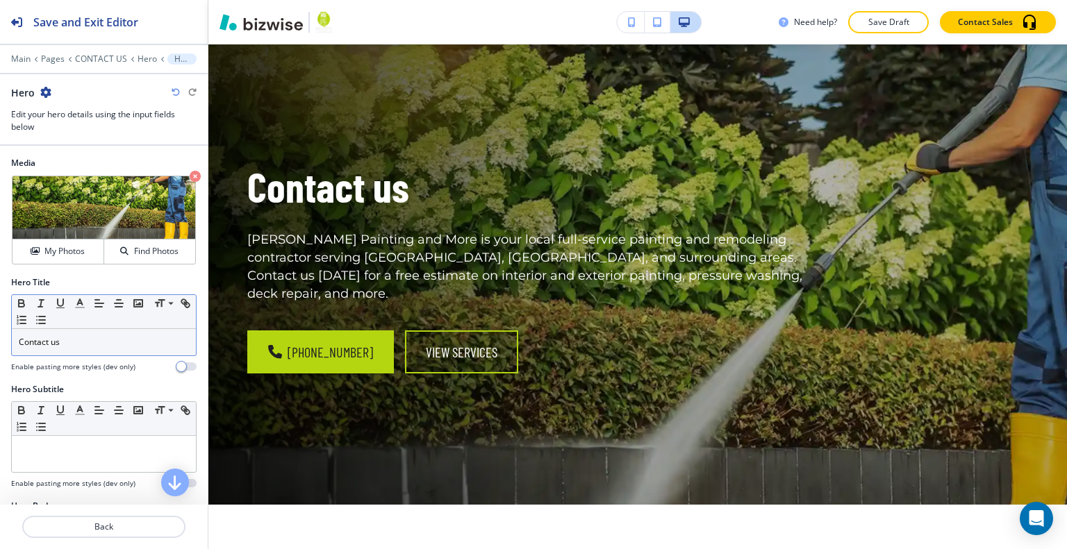
click at [67, 351] on div "Contact us" at bounding box center [104, 342] width 184 height 26
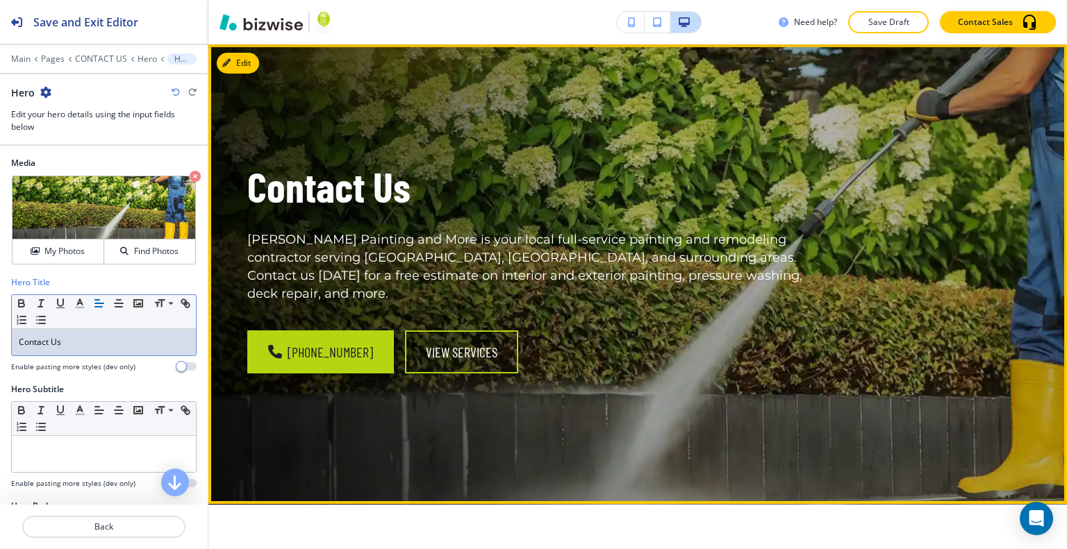
scroll to position [0, 0]
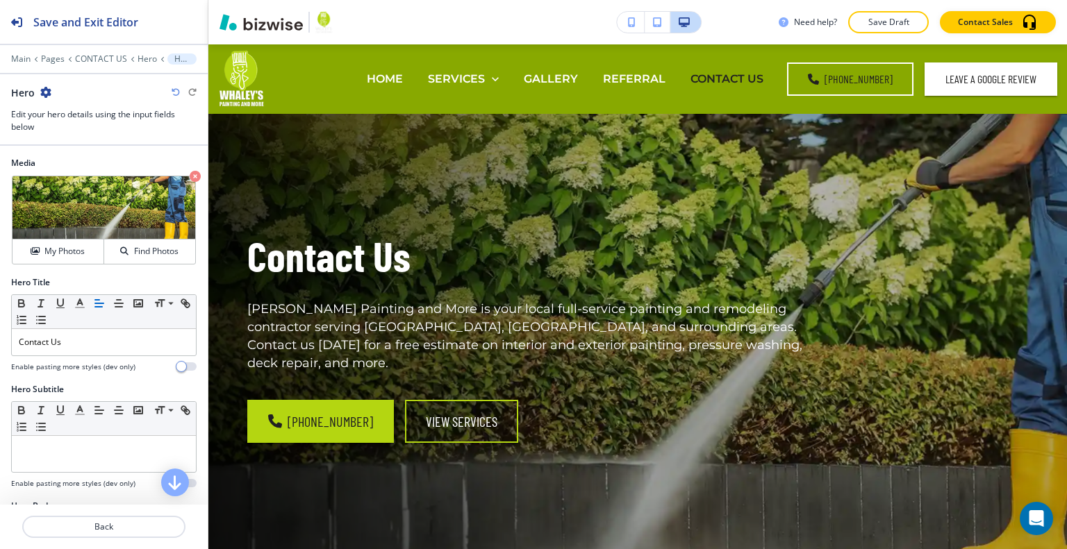
click at [892, 29] on button "Save Draft" at bounding box center [888, 22] width 81 height 22
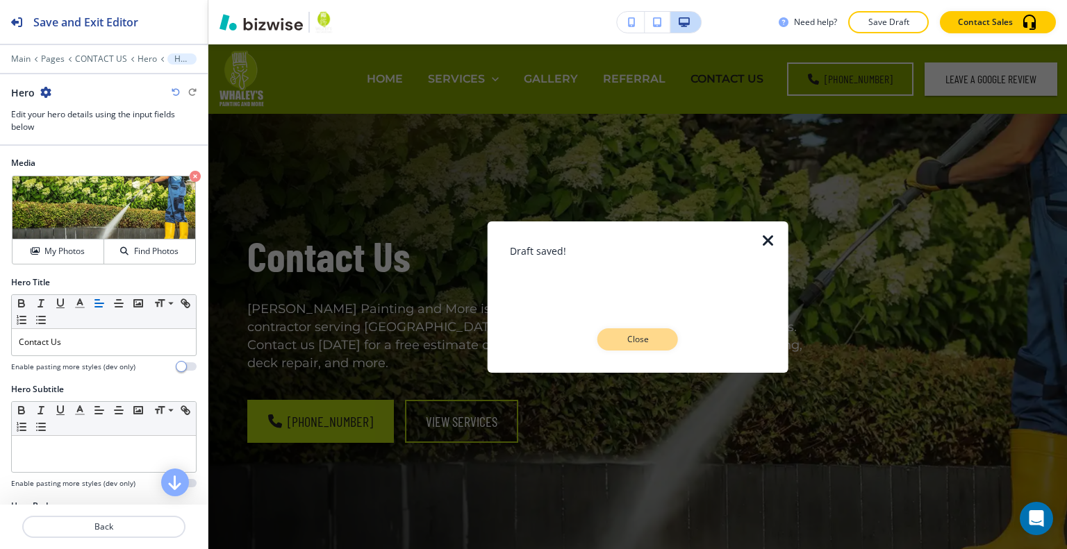
click at [636, 349] on button "Close" at bounding box center [637, 340] width 81 height 22
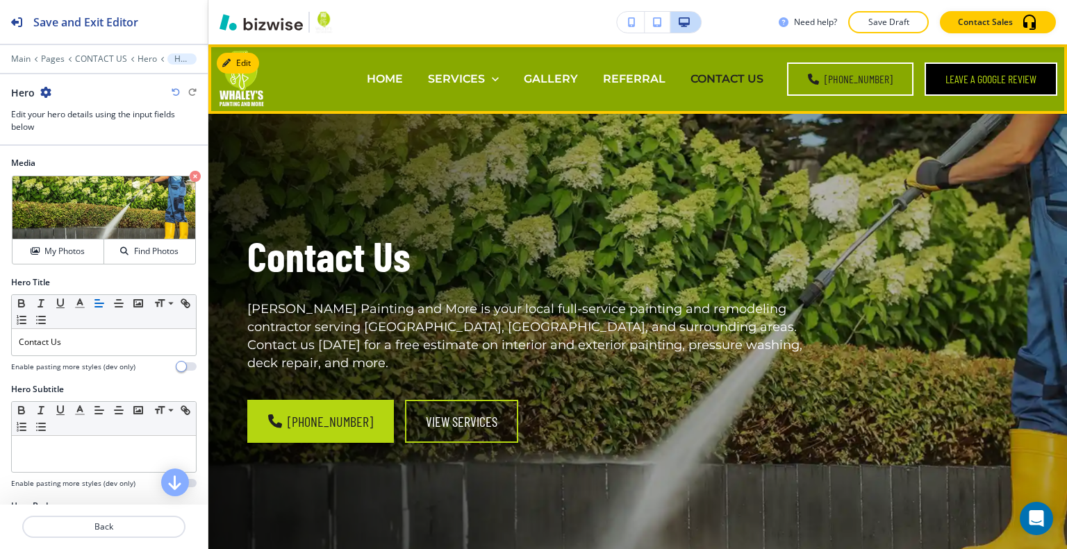
click at [983, 74] on link "leave a google review" at bounding box center [990, 79] width 133 height 33
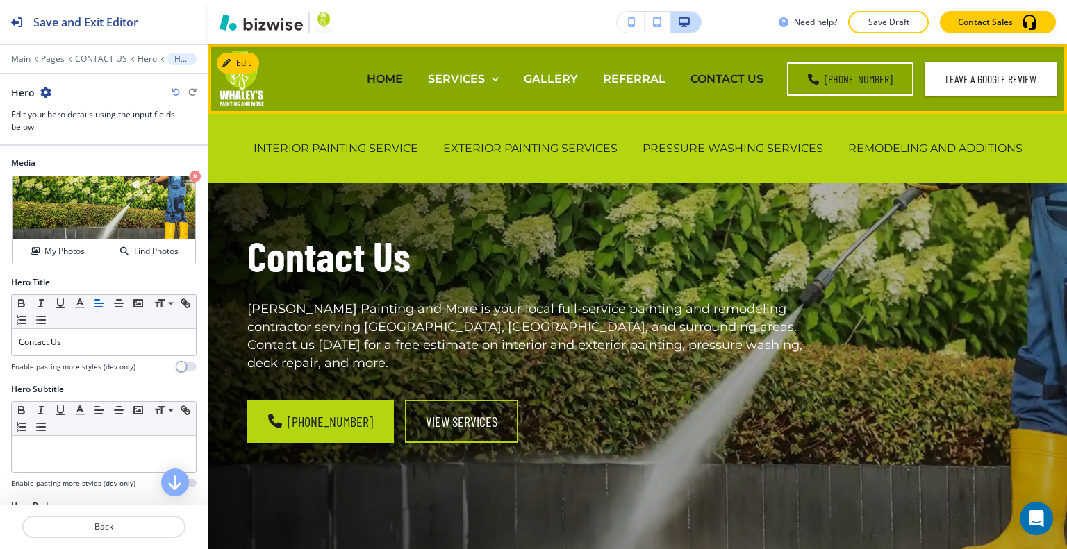
click at [403, 80] on p "HOME" at bounding box center [385, 79] width 36 height 16
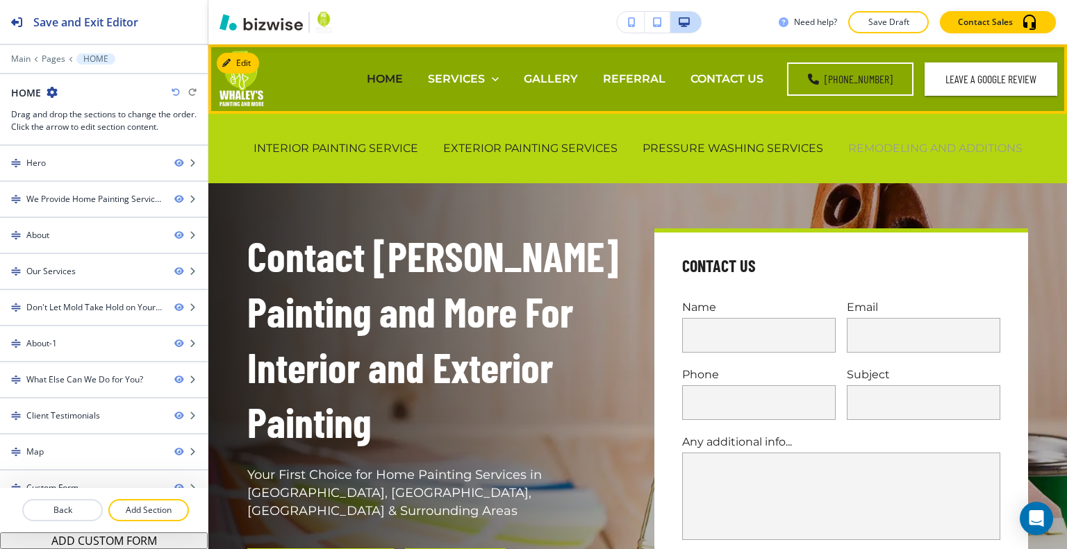
click at [933, 146] on p "REMODELING AND ADDITIONS" at bounding box center [935, 148] width 174 height 16
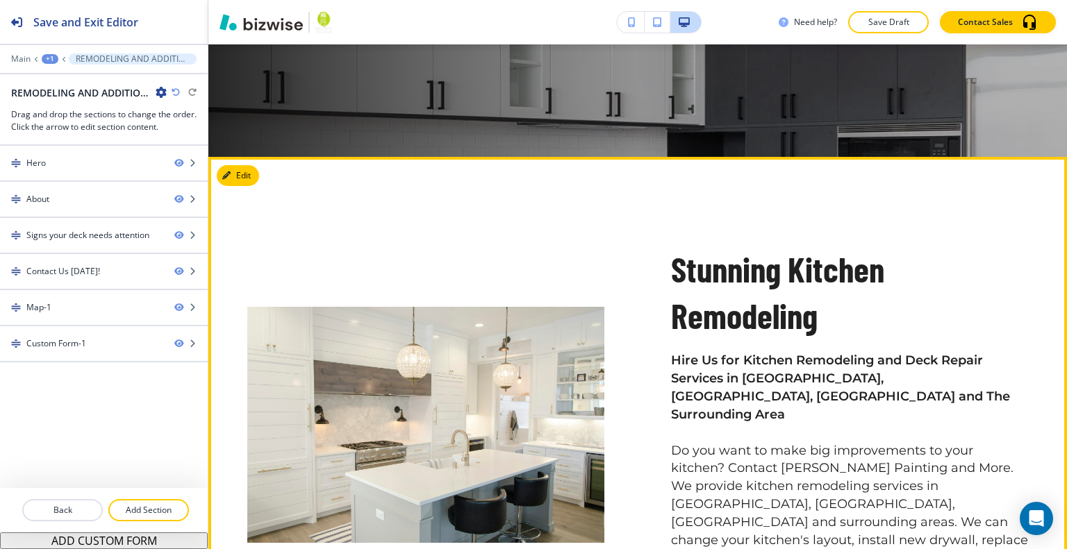
scroll to position [486, 0]
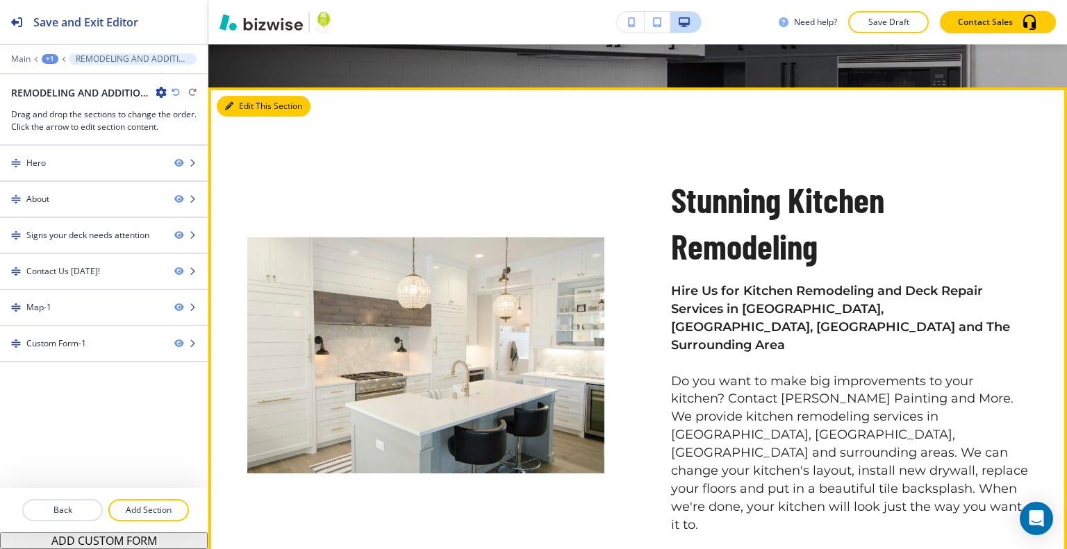
click at [242, 110] on button "Edit This Section" at bounding box center [264, 106] width 94 height 21
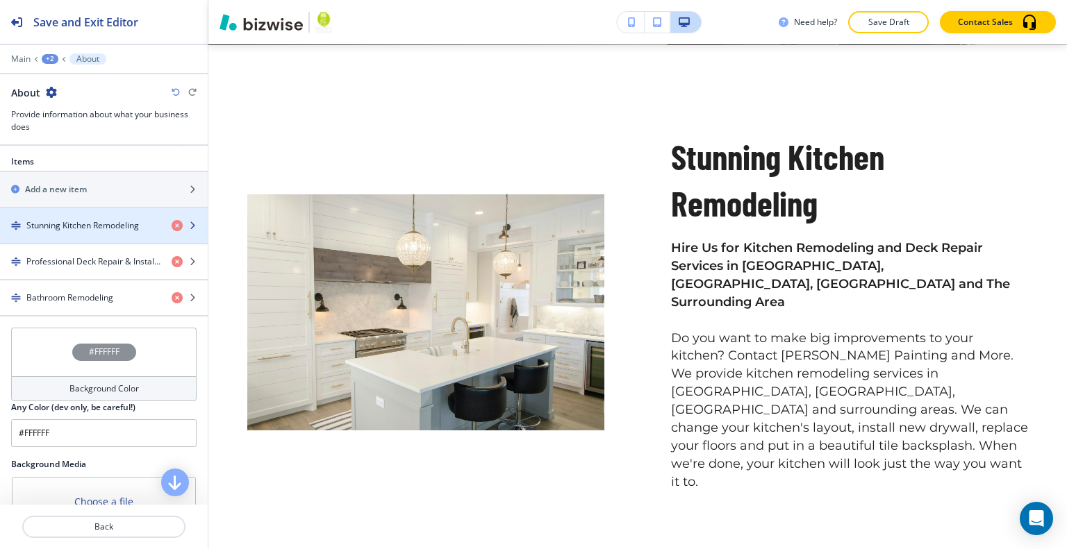
click at [105, 223] on h4 "Stunning Kitchen Remodeling" at bounding box center [82, 225] width 113 height 13
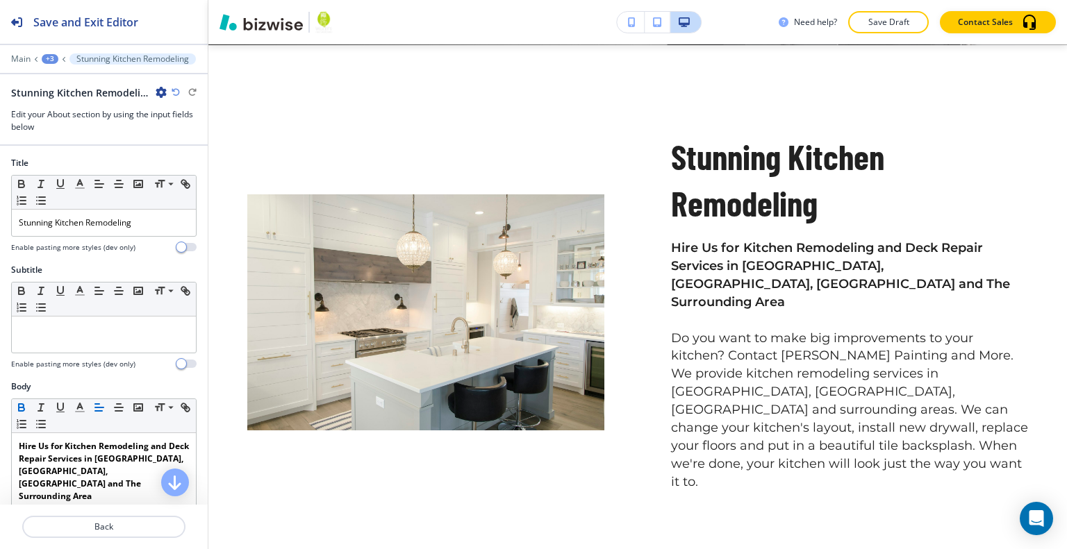
scroll to position [407, 0]
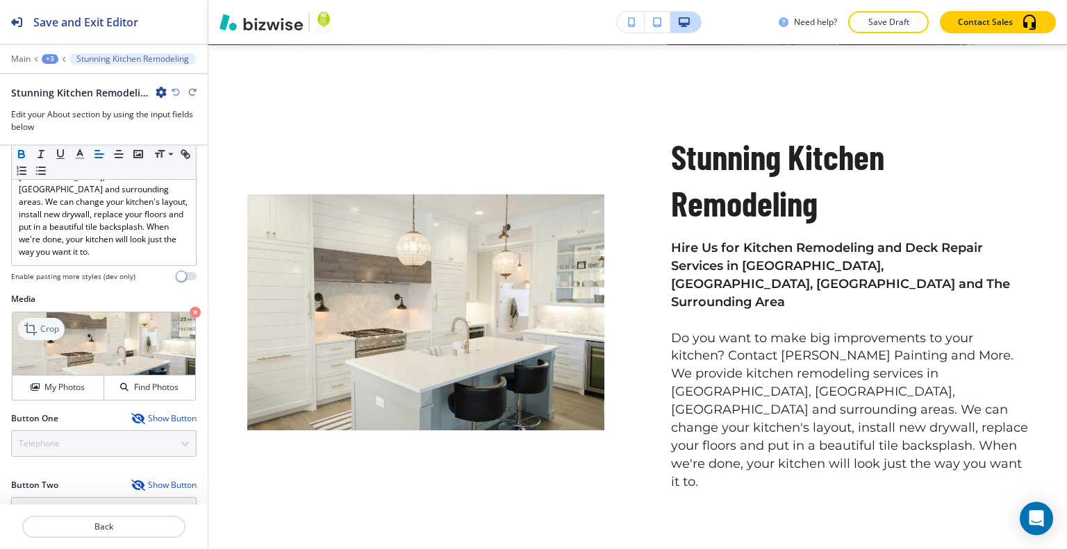
click at [51, 323] on p "Crop" at bounding box center [49, 329] width 19 height 13
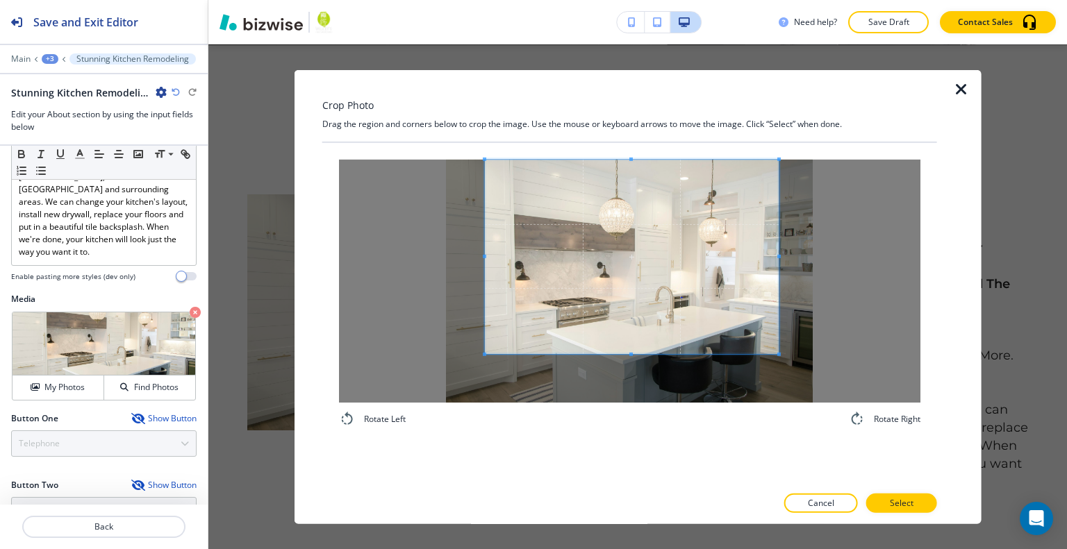
click at [650, 263] on span at bounding box center [632, 256] width 294 height 194
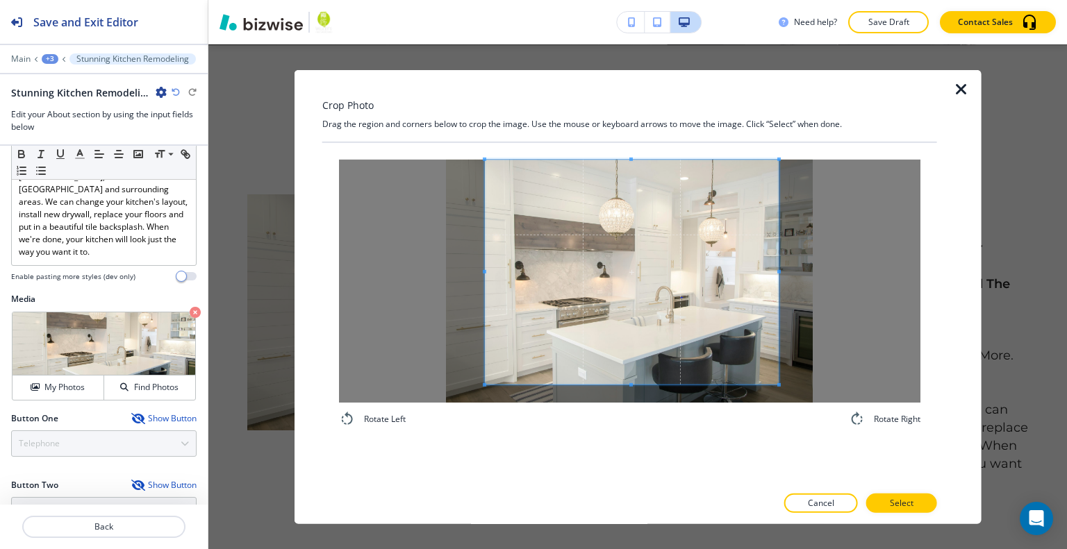
click at [628, 437] on div "Rotate Left Rotate Right" at bounding box center [629, 292] width 615 height 301
click at [895, 513] on div at bounding box center [629, 518] width 615 height 11
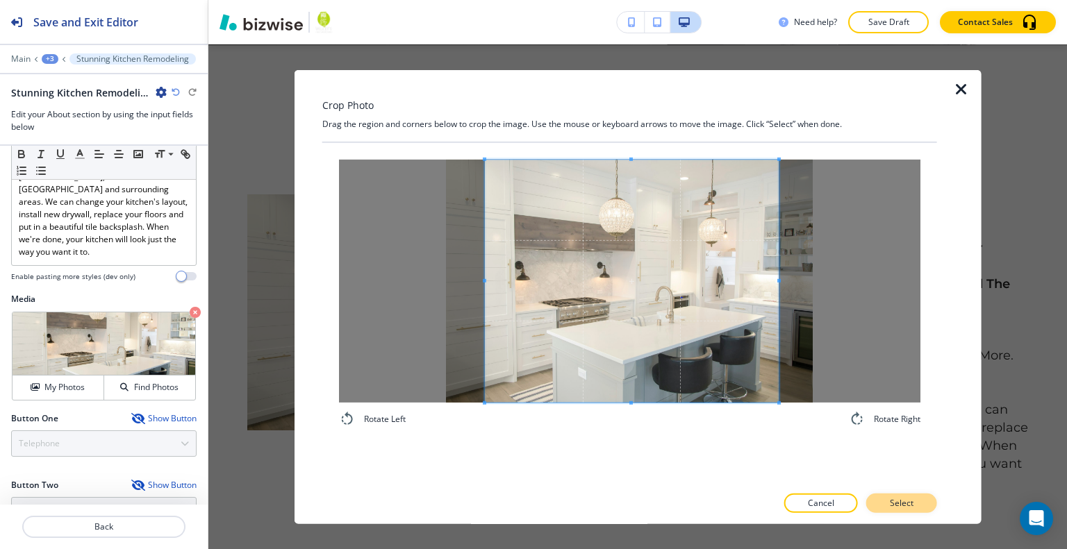
click at [895, 508] on p "Select" at bounding box center [902, 503] width 24 height 13
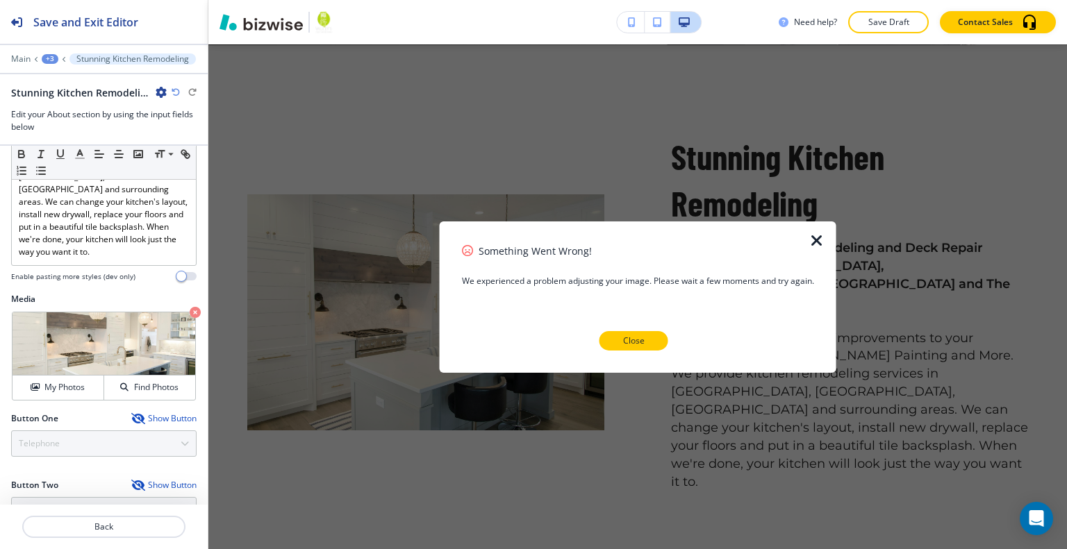
click at [647, 342] on button "Close" at bounding box center [633, 340] width 69 height 19
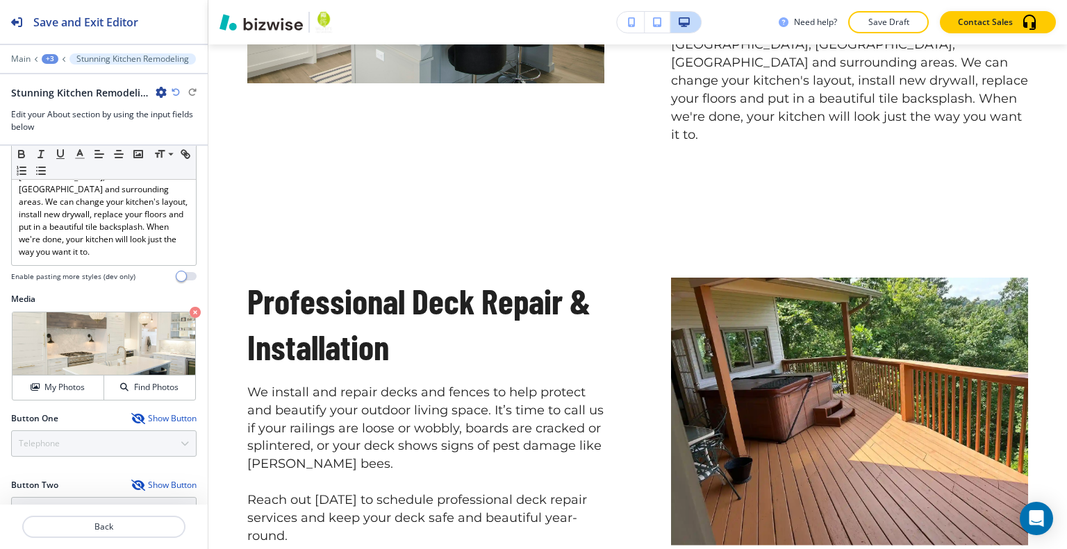
scroll to position [738, 0]
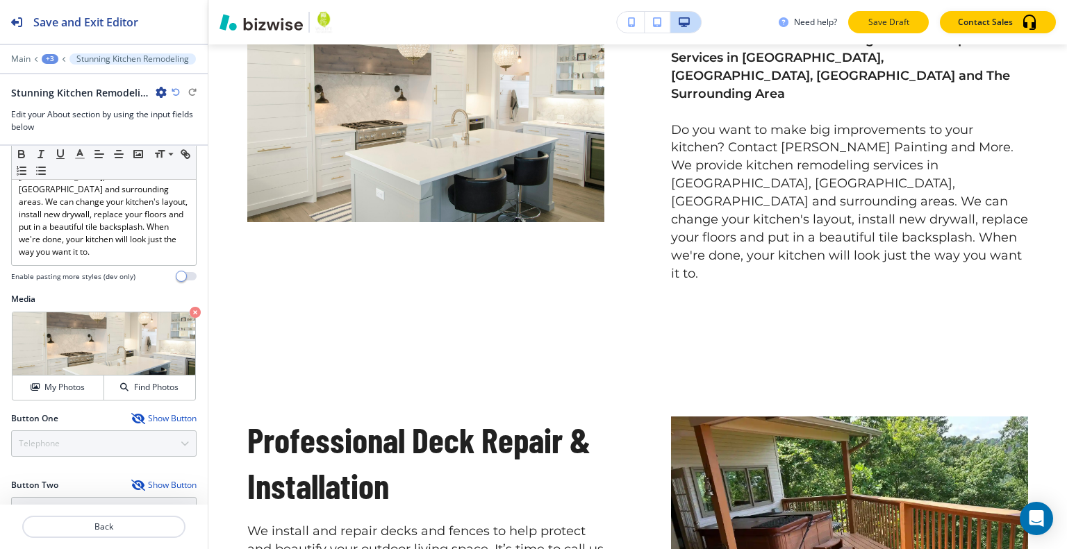
click at [889, 17] on p "Save Draft" at bounding box center [888, 22] width 44 height 13
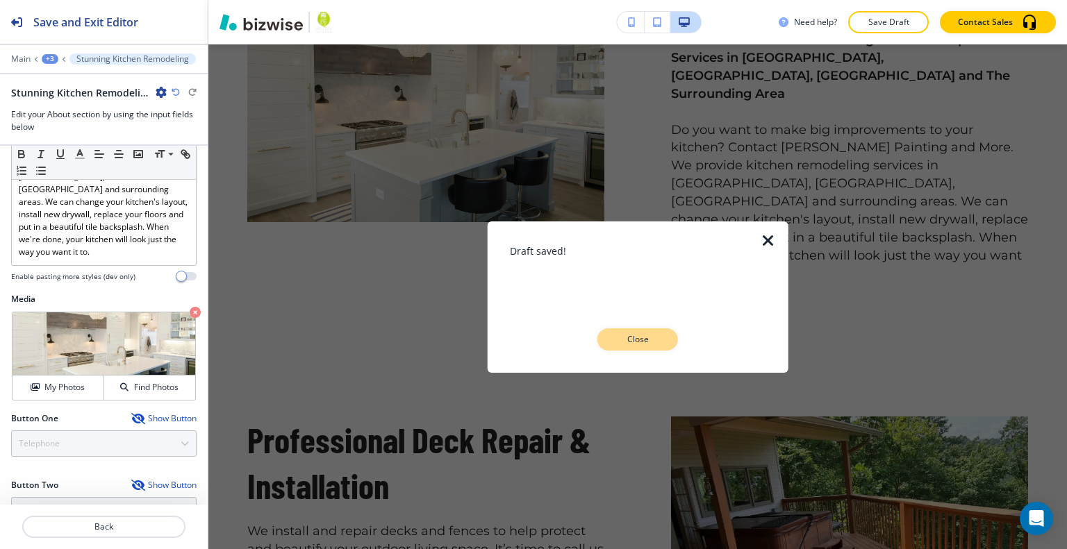
click at [660, 333] on button "Close" at bounding box center [637, 340] width 81 height 22
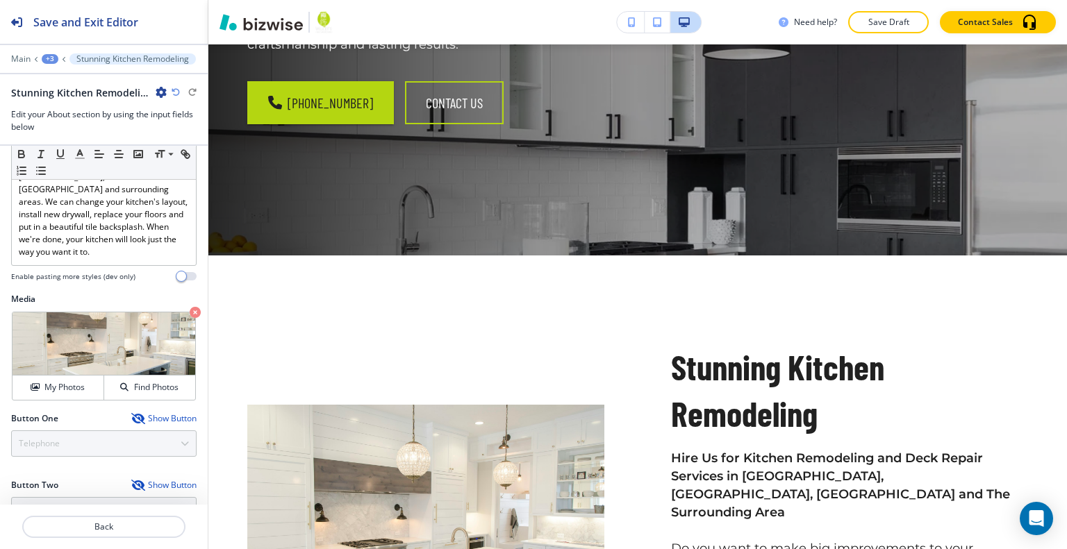
scroll to position [0, 0]
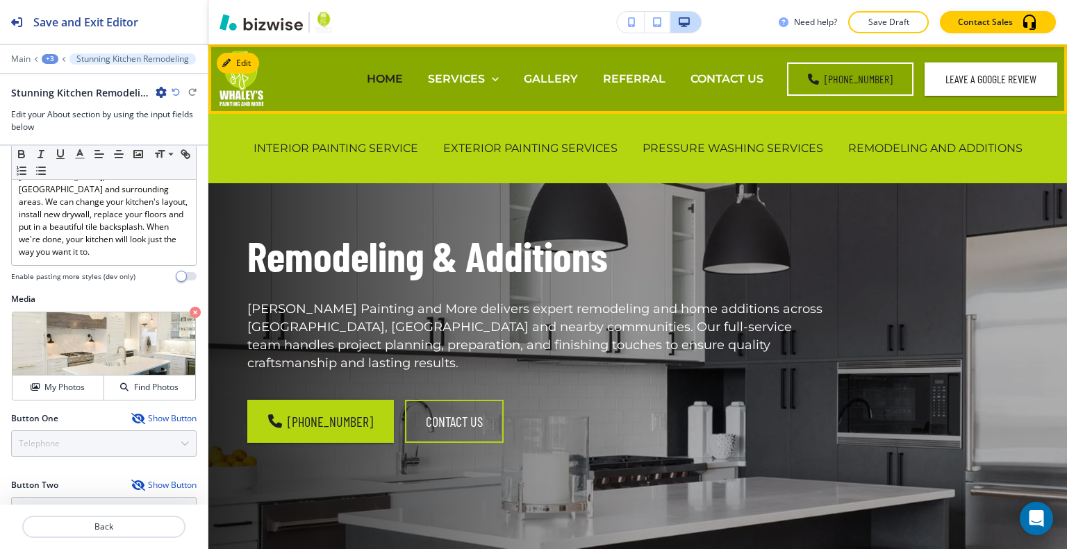
click at [392, 82] on p "HOME" at bounding box center [385, 79] width 36 height 16
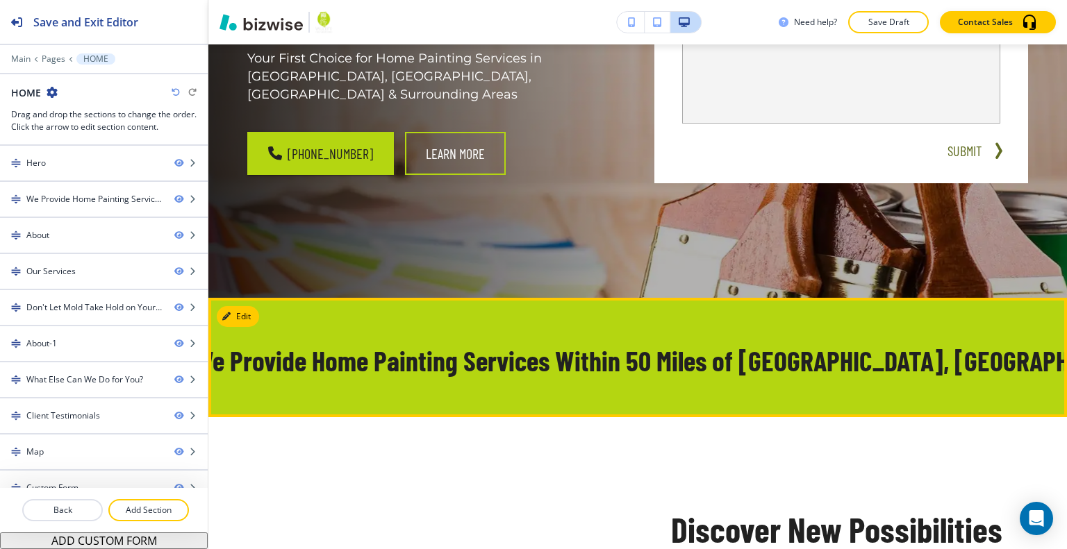
scroll to position [486, 0]
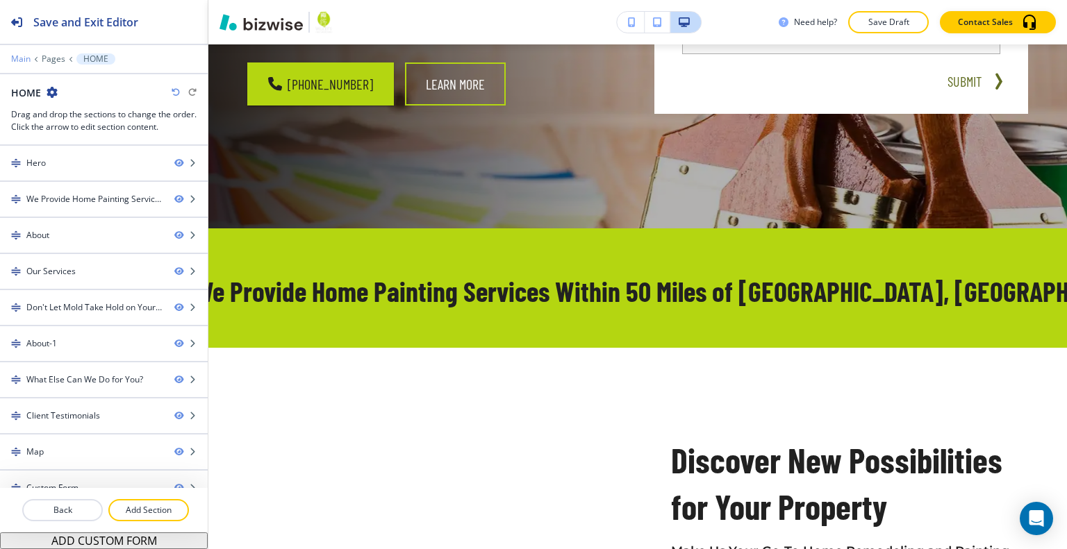
click at [20, 63] on p "Main" at bounding box center [20, 59] width 19 height 10
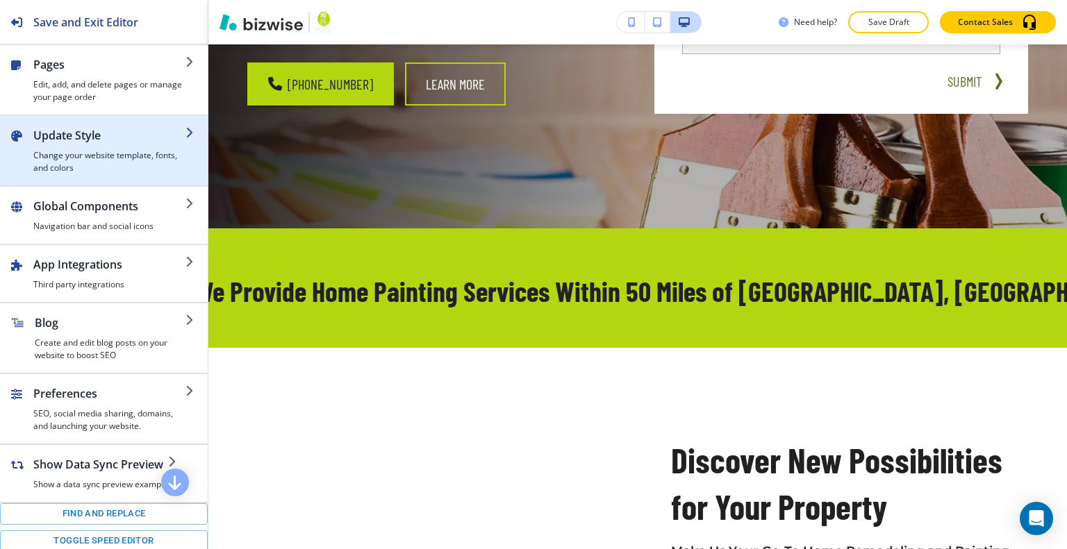
click at [72, 130] on h2 "Update Style" at bounding box center [109, 135] width 152 height 17
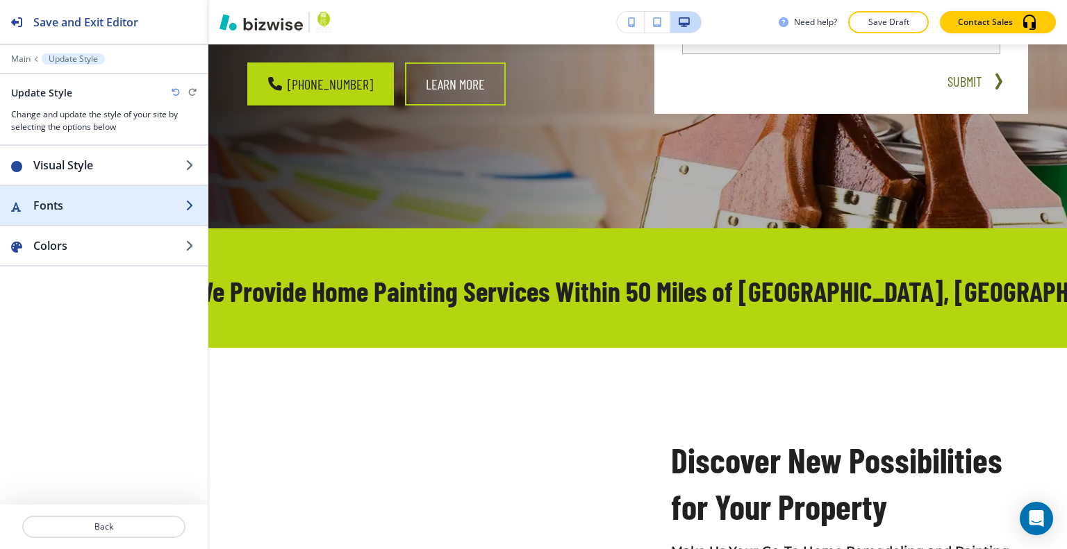
click at [77, 217] on div "button" at bounding box center [104, 219] width 208 height 11
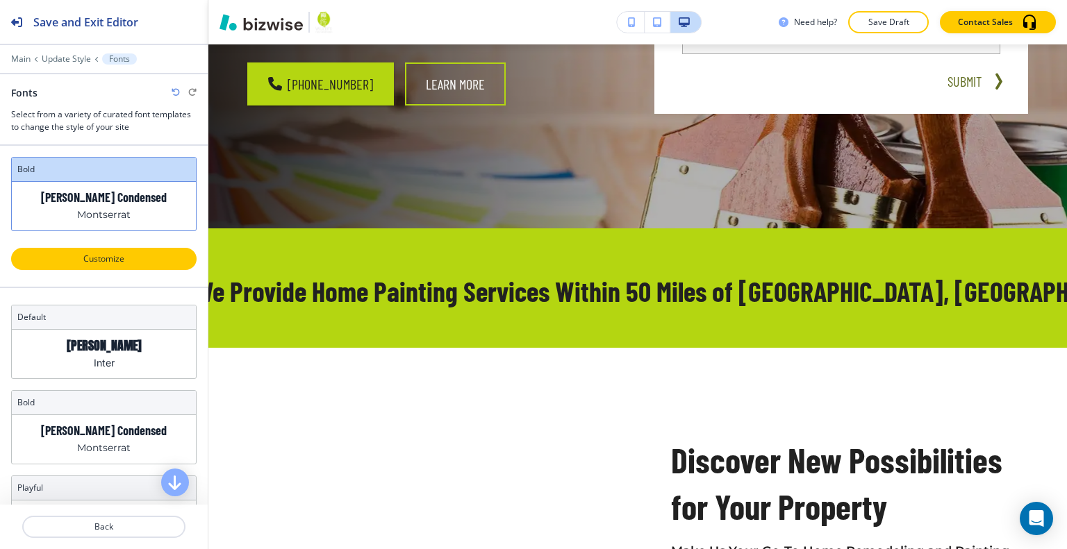
click at [99, 258] on p "Customize" at bounding box center [103, 259] width 149 height 13
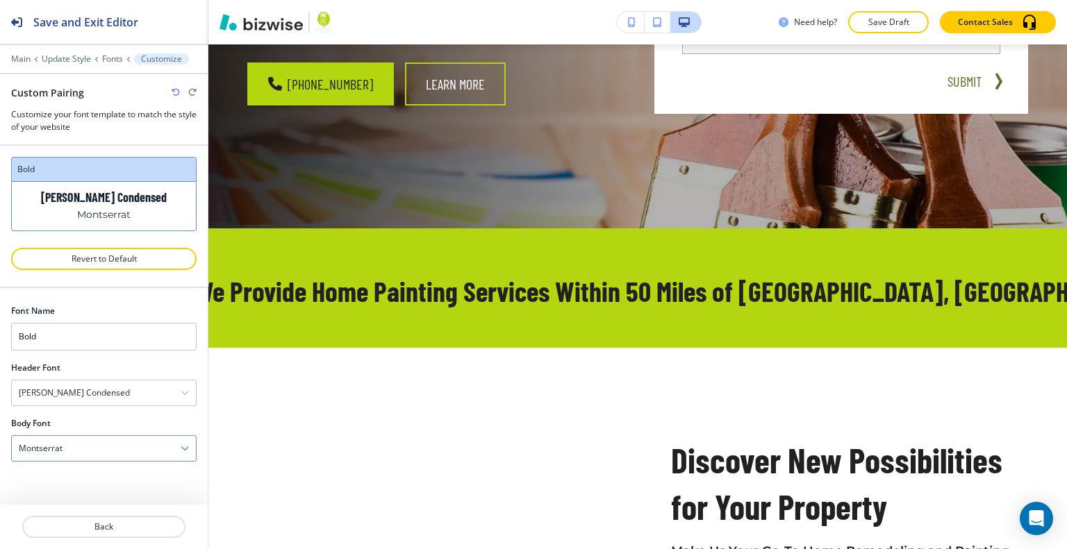
click at [117, 444] on div "Montserrat" at bounding box center [104, 448] width 184 height 25
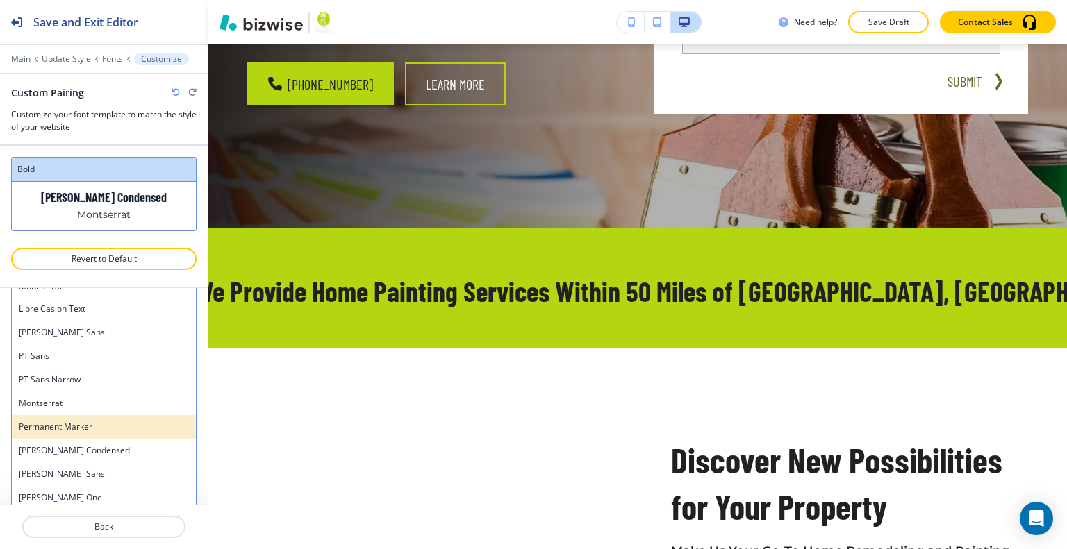
scroll to position [617, 0]
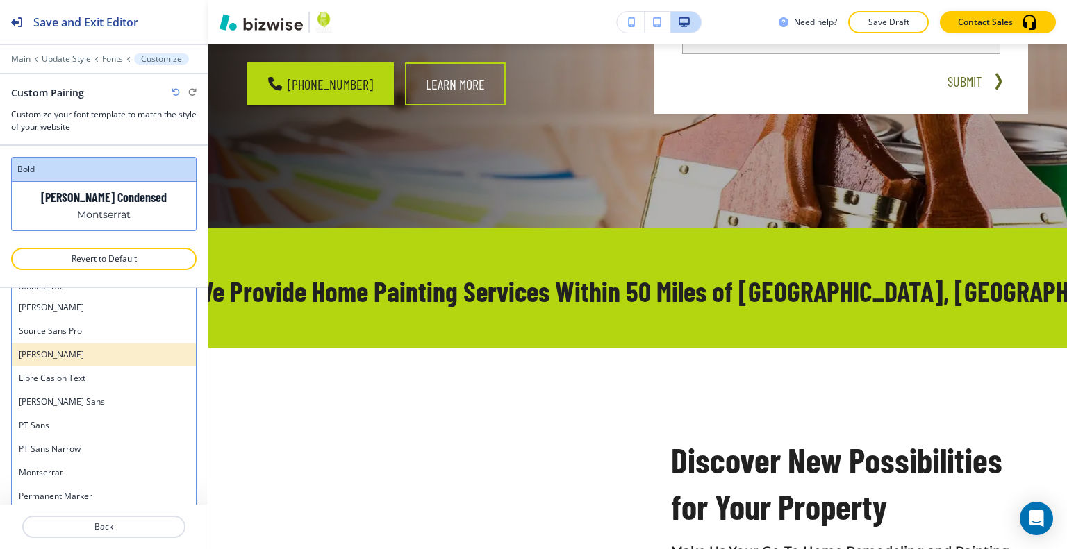
click at [122, 352] on h4 "Oswald" at bounding box center [104, 355] width 170 height 13
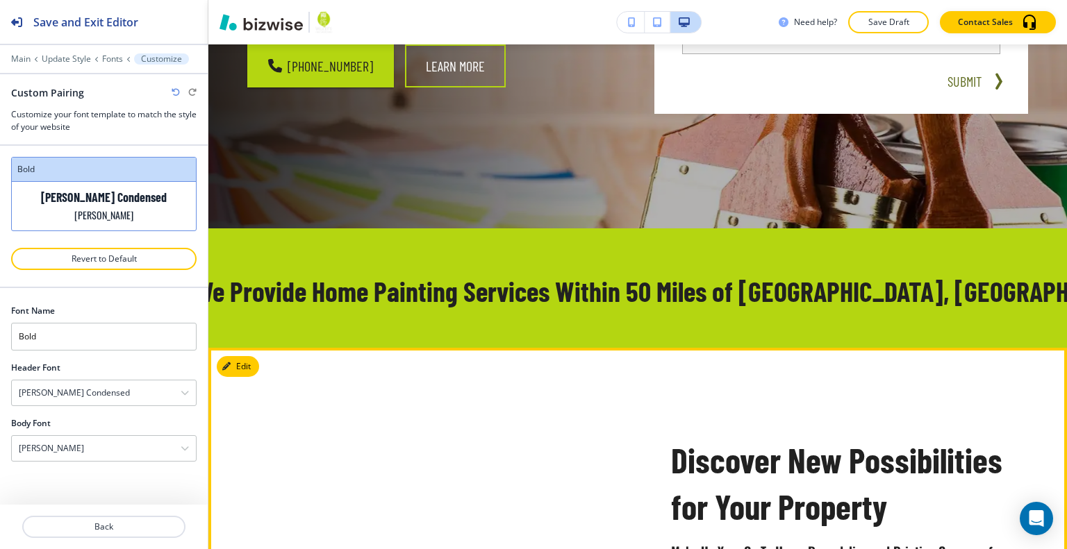
scroll to position [764, 0]
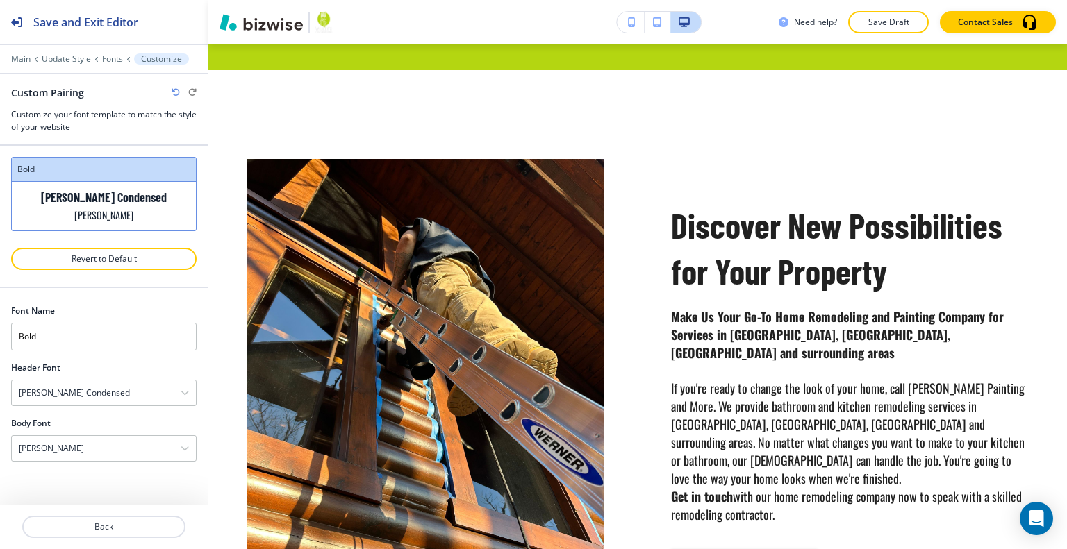
click at [178, 90] on icon "button" at bounding box center [176, 92] width 8 height 8
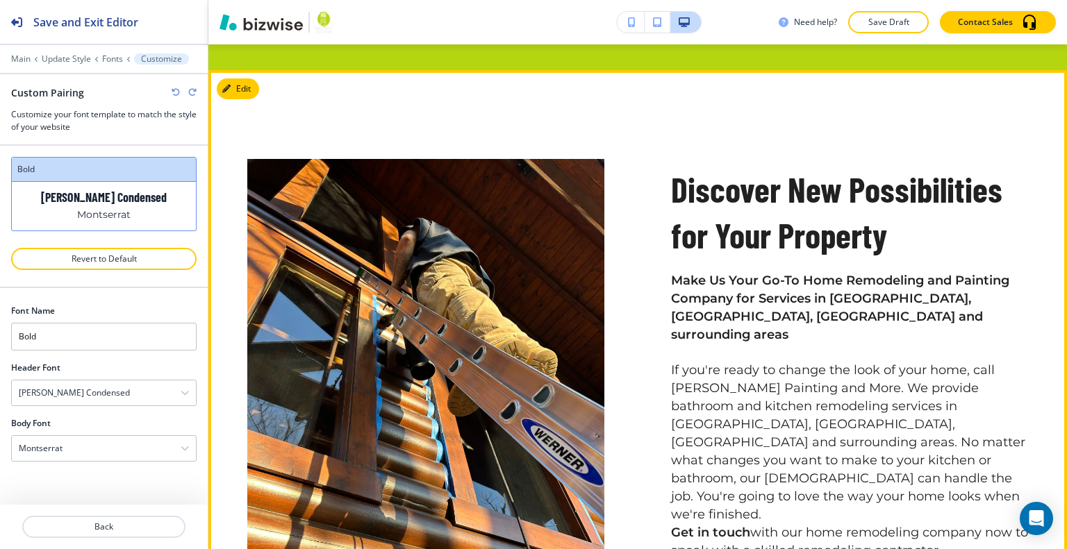
scroll to position [556, 0]
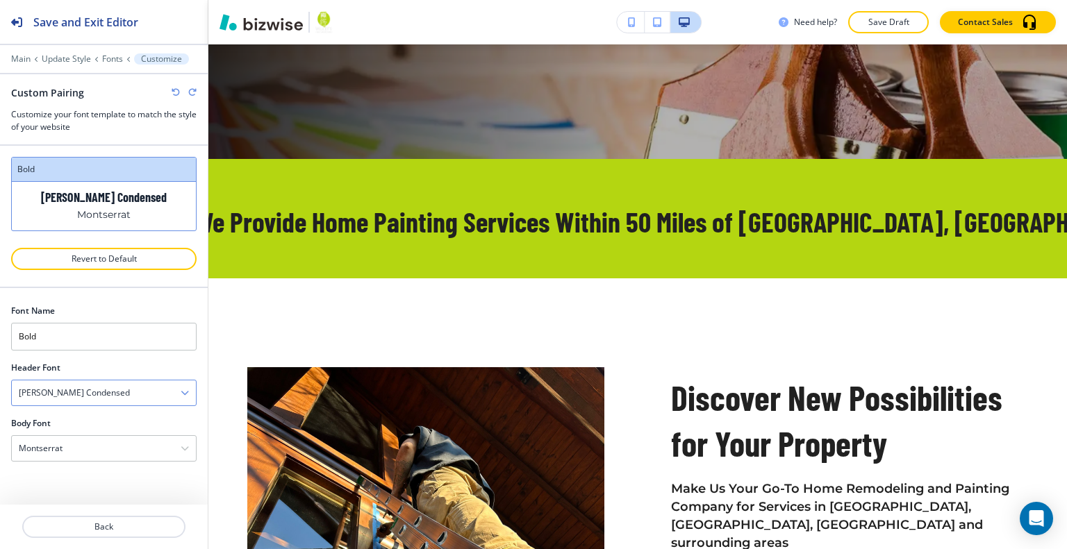
click at [108, 389] on div "Barlow Condensed" at bounding box center [104, 393] width 184 height 25
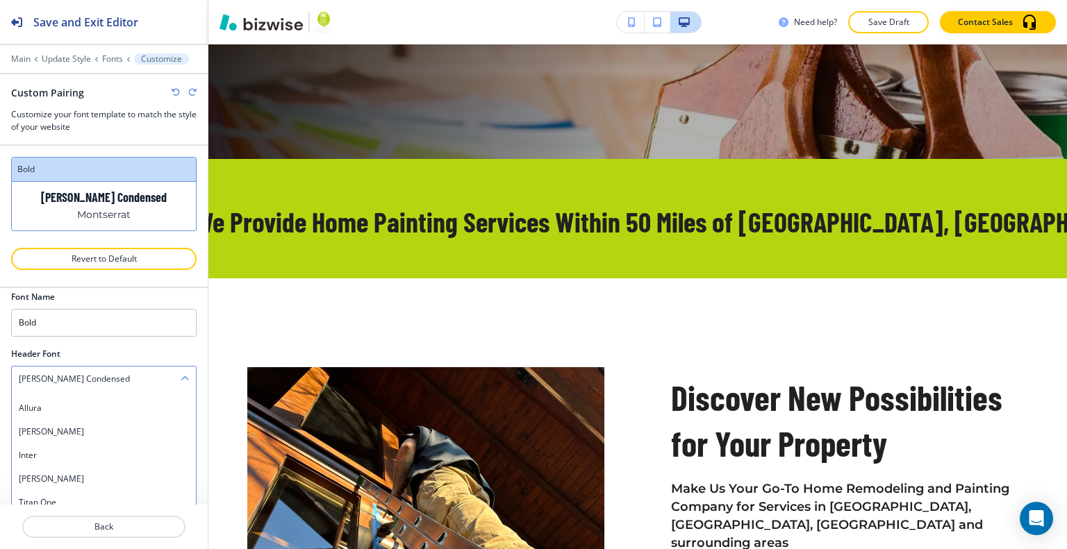
scroll to position [1151, 0]
click at [91, 451] on h4 "Poppins" at bounding box center [104, 457] width 170 height 13
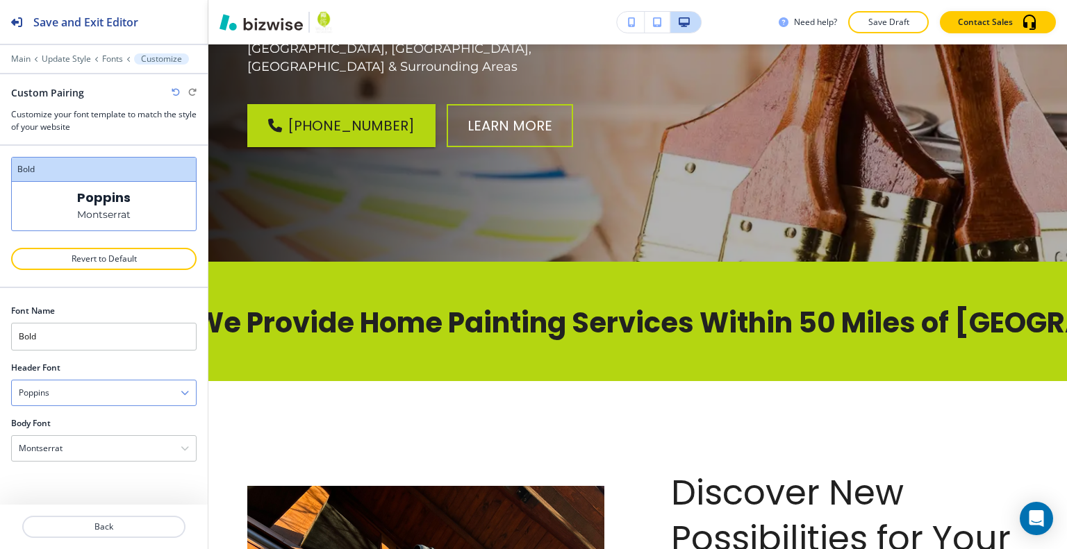
scroll to position [0, 0]
click at [108, 392] on div "Poppins" at bounding box center [104, 393] width 184 height 25
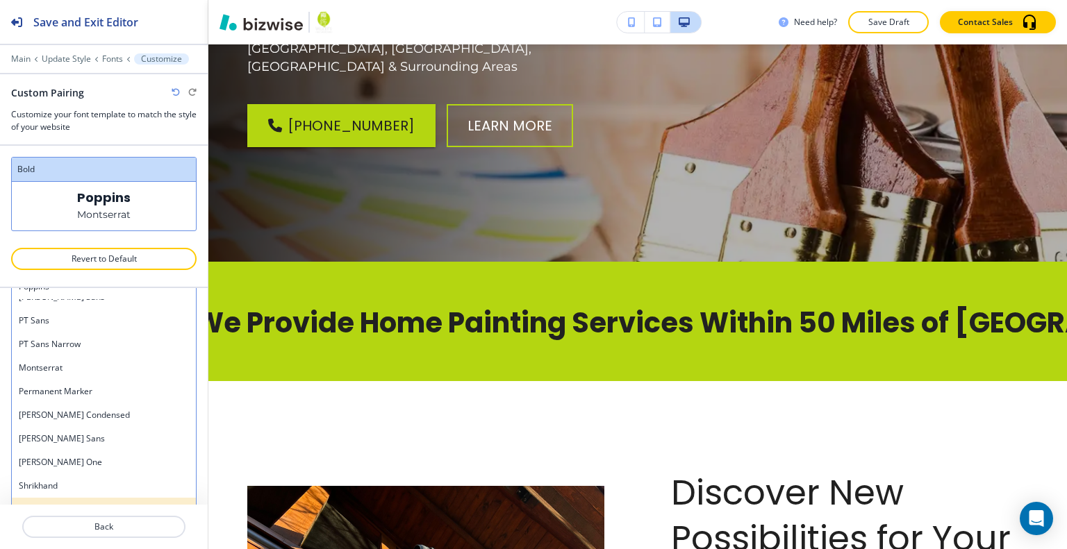
scroll to position [792, 0]
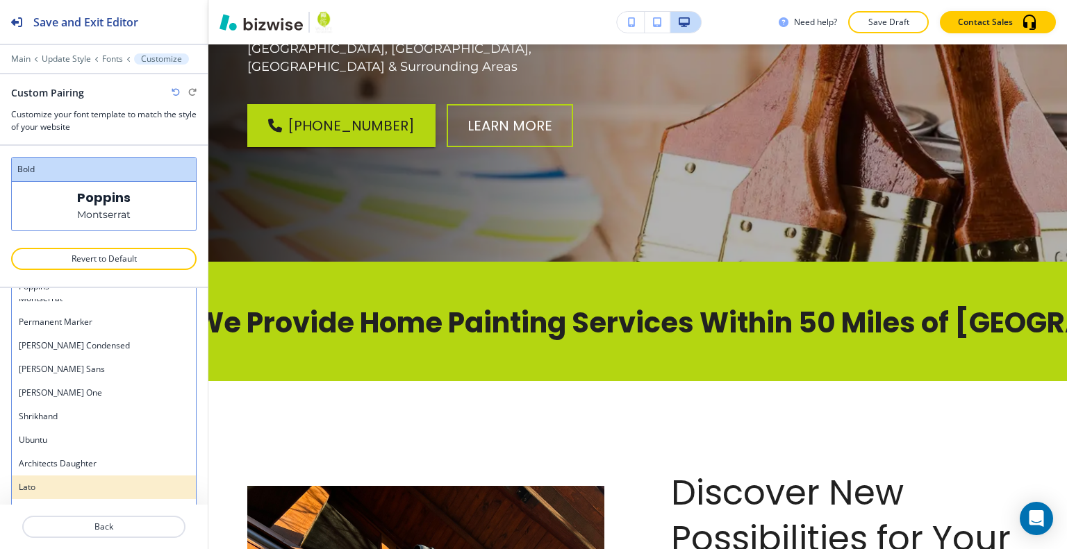
click at [79, 477] on div "Lato" at bounding box center [104, 488] width 184 height 24
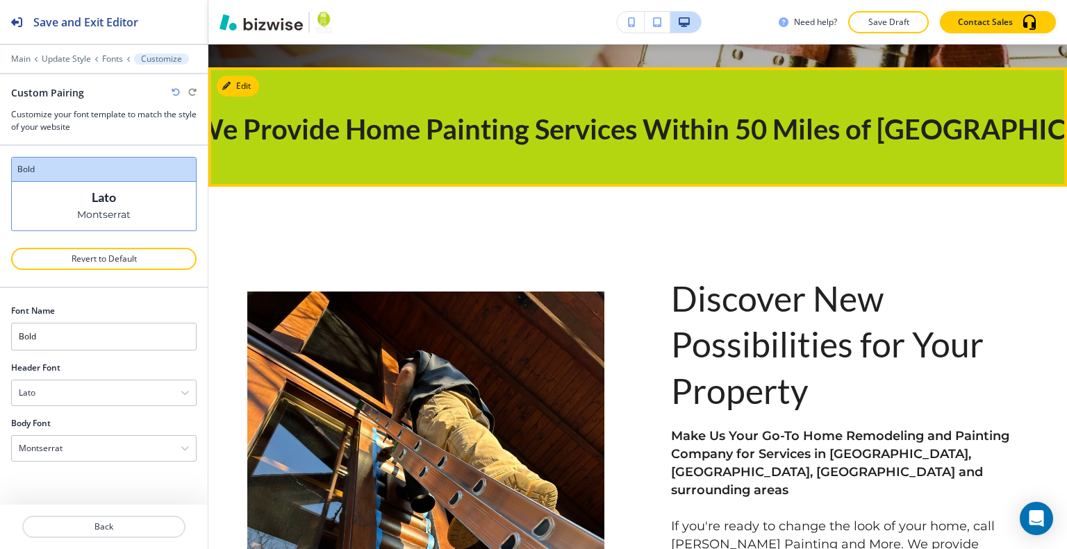
scroll to position [764, 0]
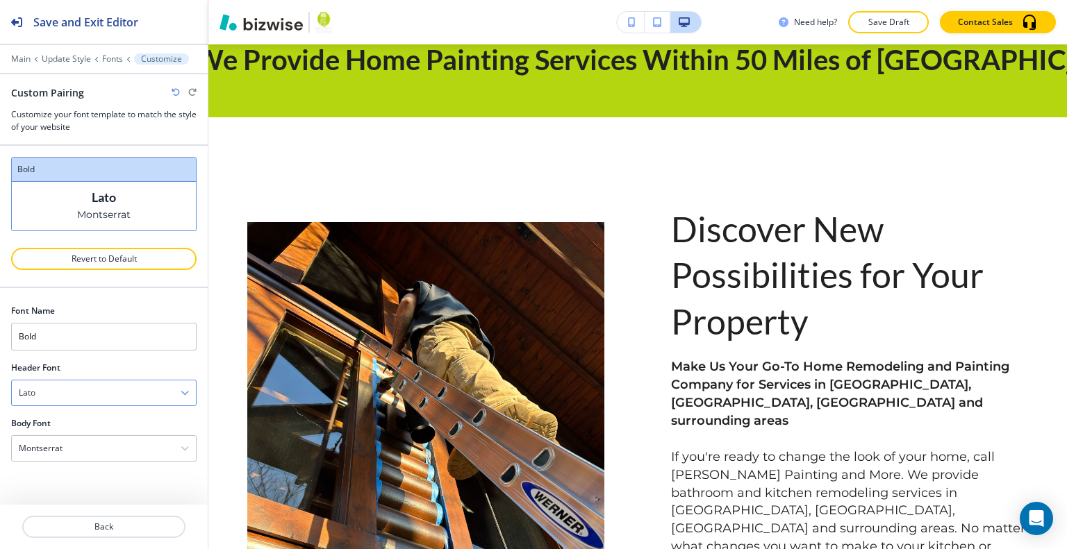
click at [117, 393] on div "Lato" at bounding box center [104, 393] width 184 height 25
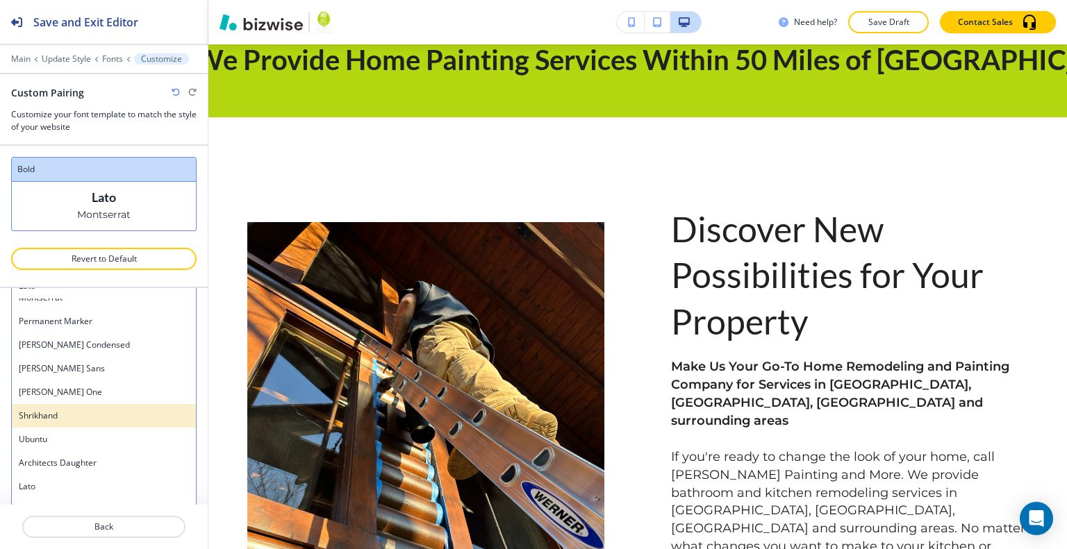
click at [120, 404] on div "Shrikhand" at bounding box center [104, 416] width 184 height 24
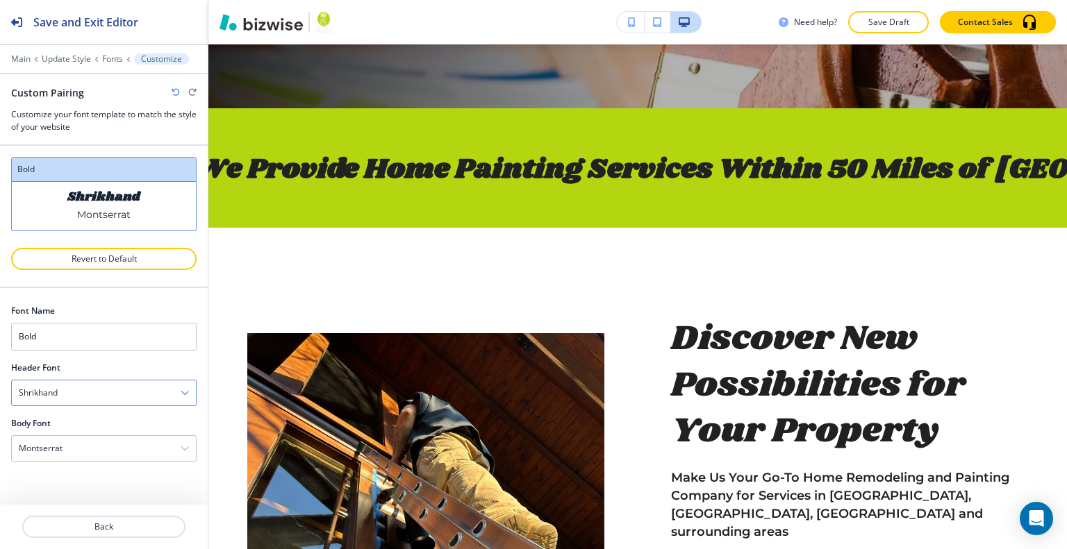
scroll to position [0, 0]
click at [135, 388] on div "Shrikhand" at bounding box center [104, 393] width 184 height 25
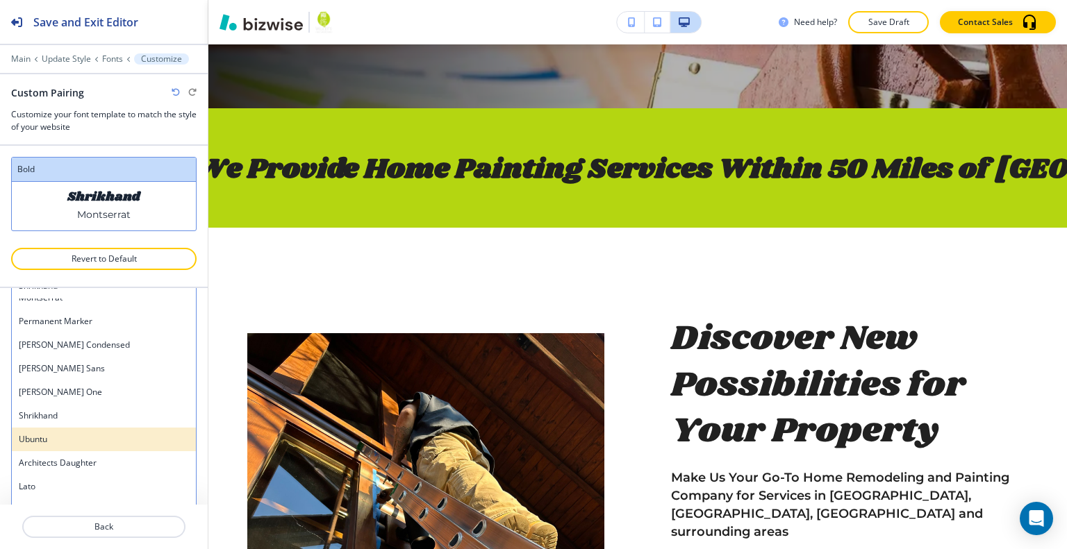
click at [114, 437] on h4 "Ubuntu" at bounding box center [104, 439] width 170 height 13
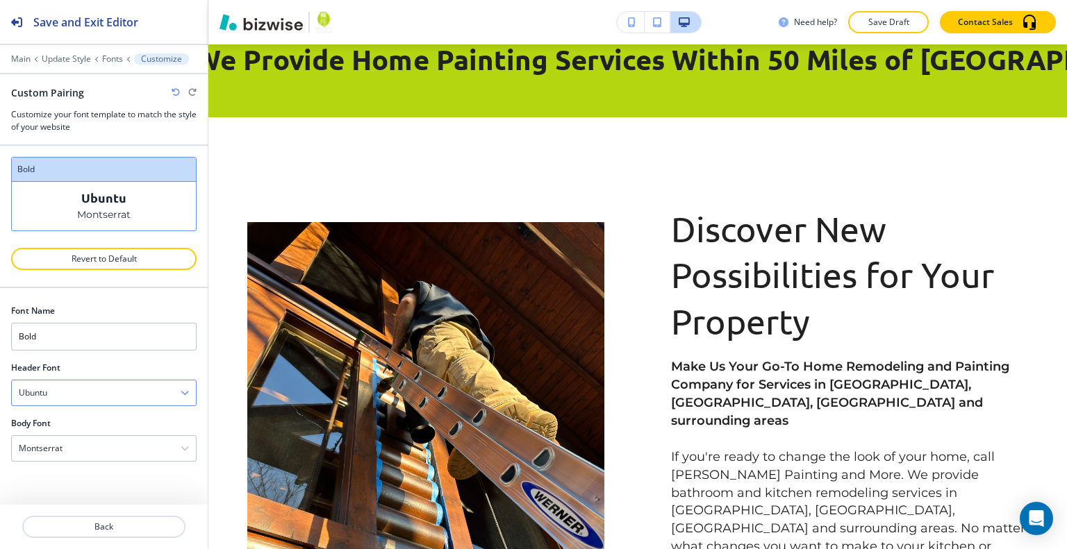
scroll to position [0, 0]
click at [108, 383] on div "Ubuntu" at bounding box center [104, 393] width 184 height 25
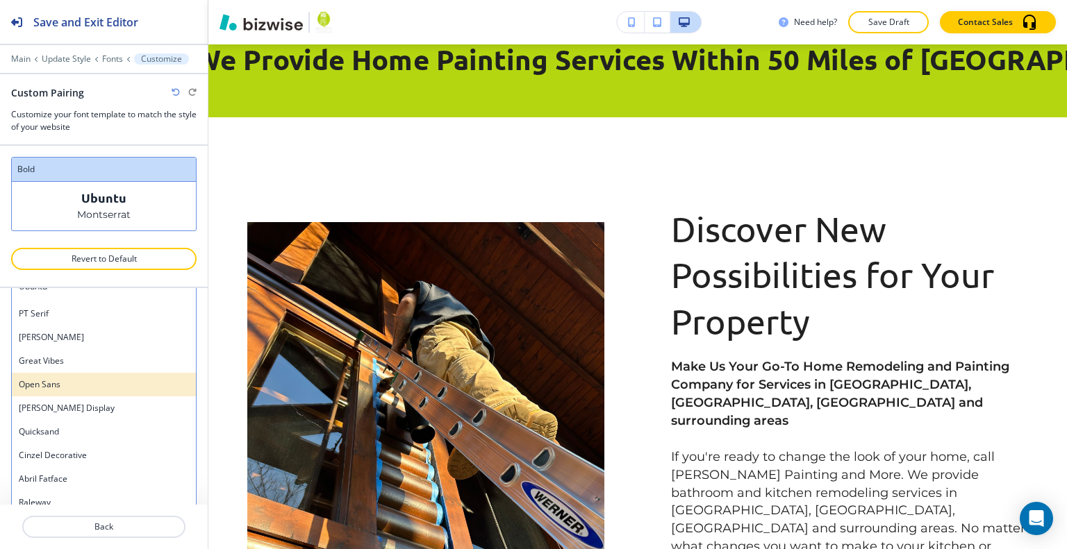
scroll to position [306, 0]
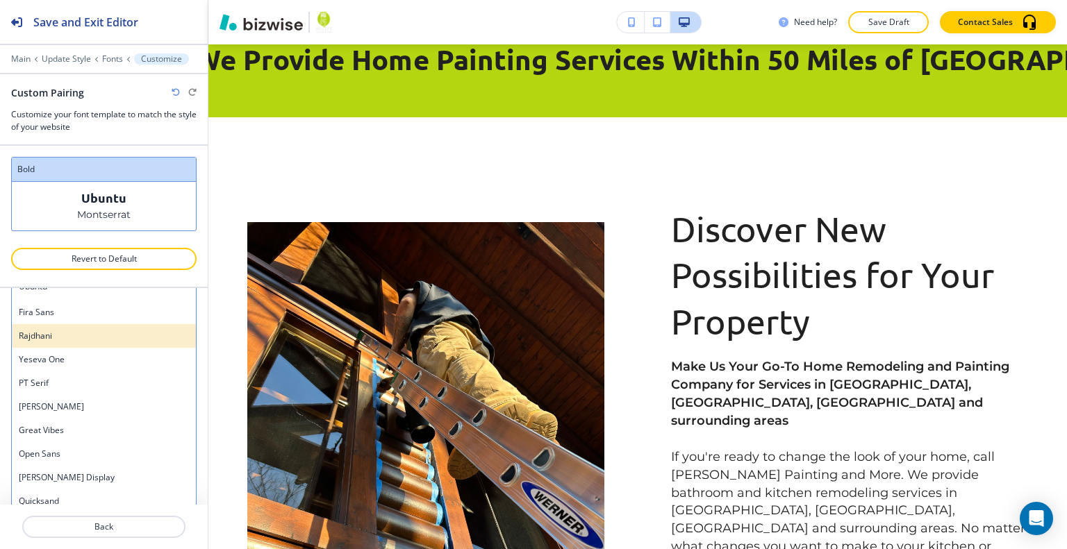
click at [144, 338] on h4 "Rajdhani" at bounding box center [104, 336] width 170 height 13
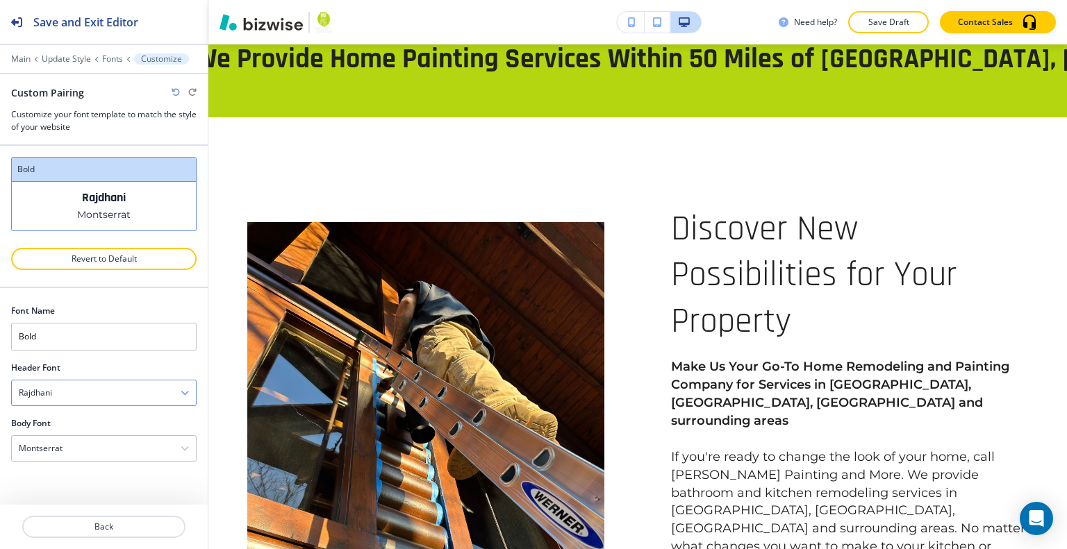
scroll to position [0, 0]
click at [122, 383] on div "Rajdhani" at bounding box center [104, 393] width 184 height 25
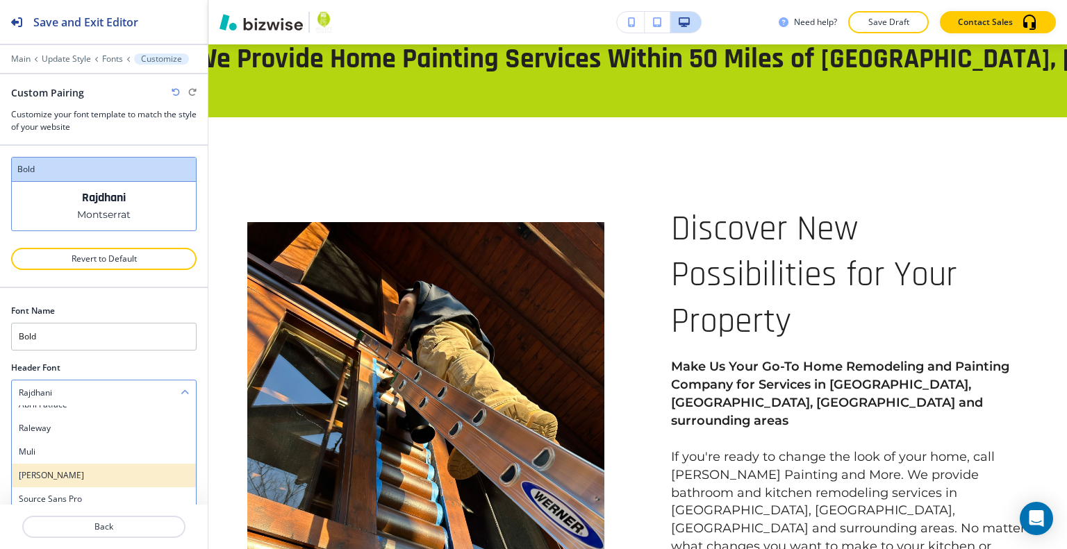
scroll to position [625, 0]
click at [85, 460] on div "Oswald" at bounding box center [104, 454] width 184 height 24
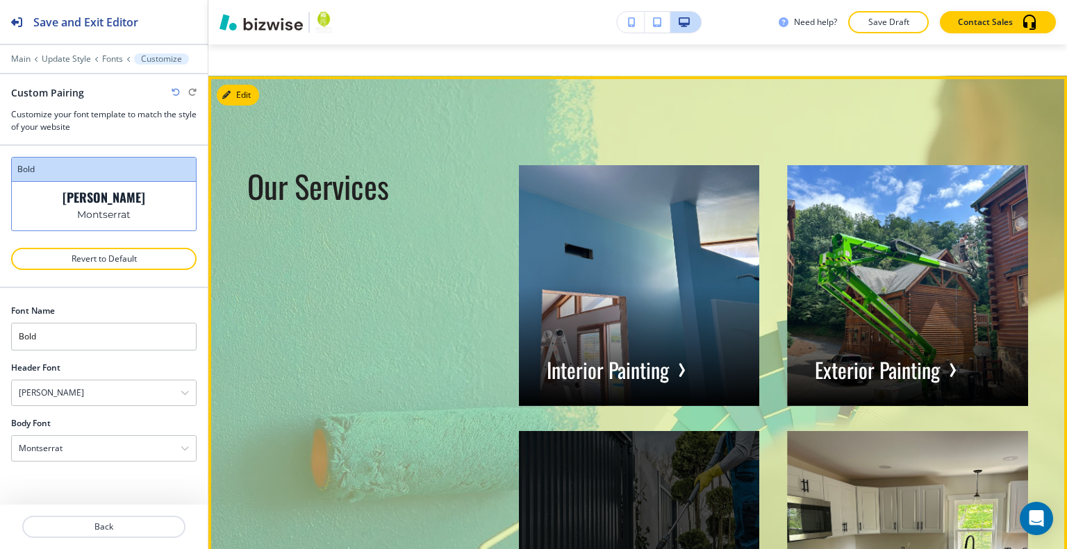
scroll to position [1736, 0]
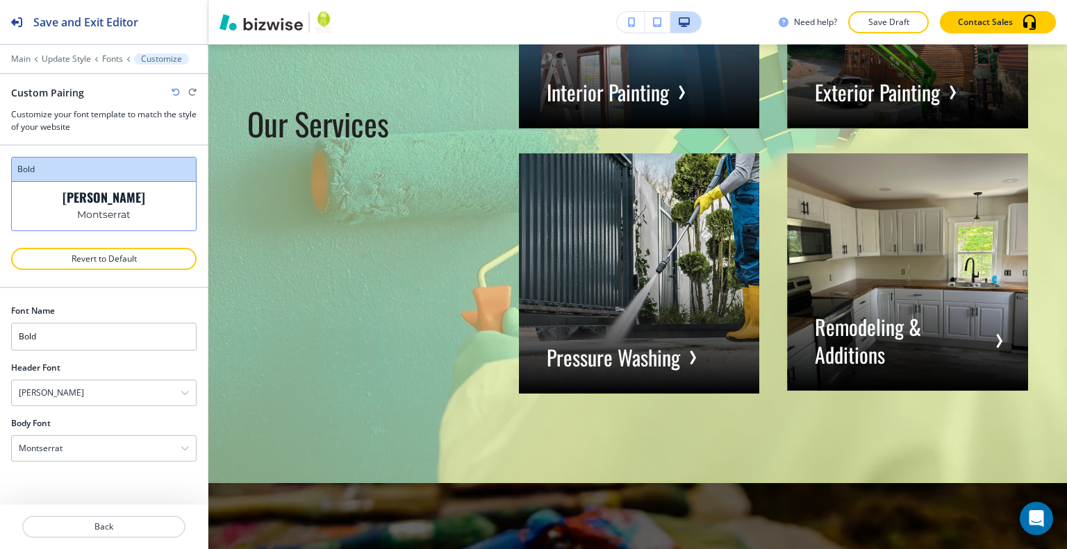
click at [176, 92] on icon "button" at bounding box center [176, 92] width 8 height 8
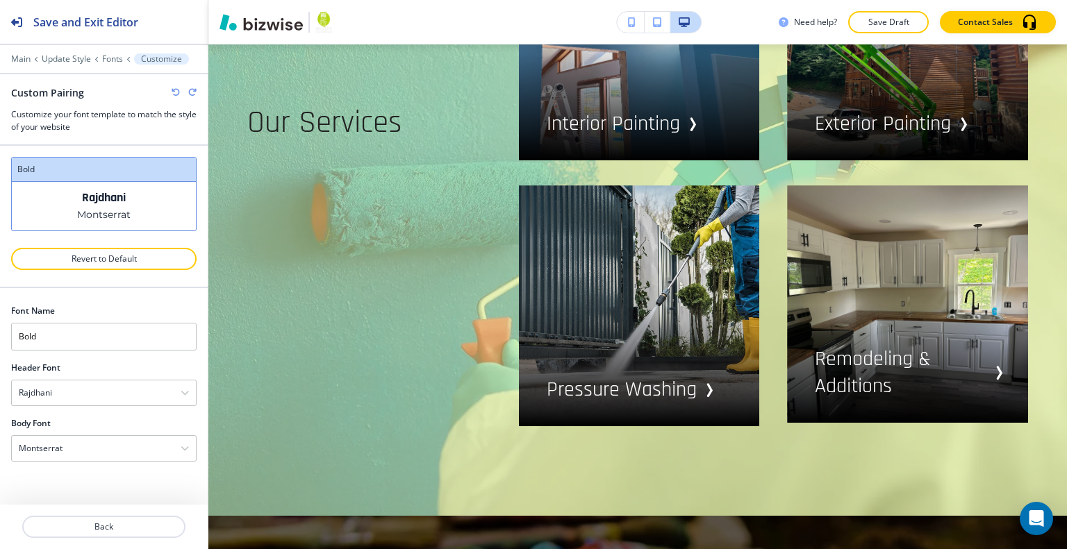
click at [176, 85] on div "Custom Pairing" at bounding box center [103, 92] width 185 height 15
click at [175, 89] on icon "button" at bounding box center [176, 92] width 8 height 8
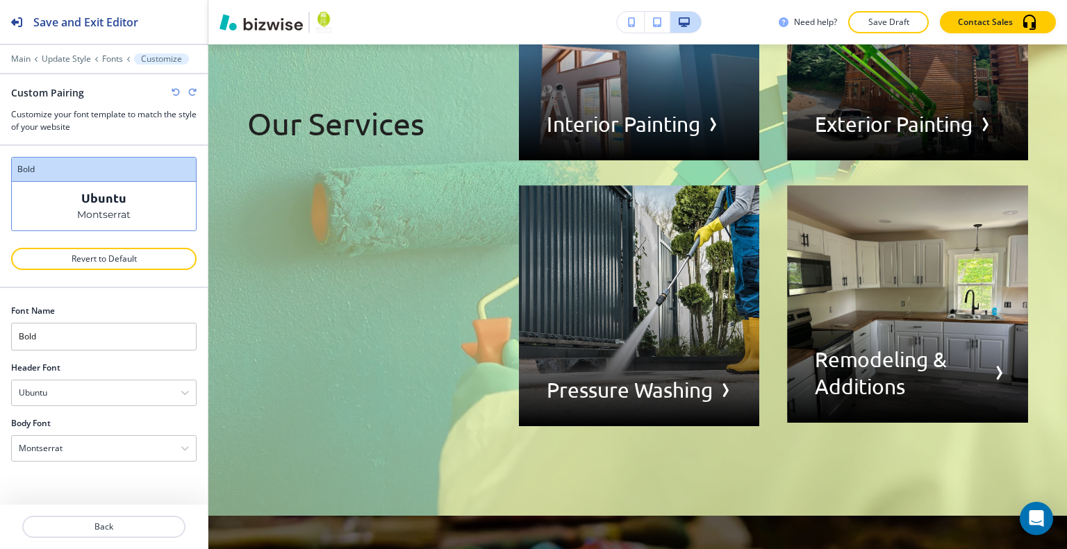
click at [175, 89] on icon "button" at bounding box center [176, 92] width 8 height 8
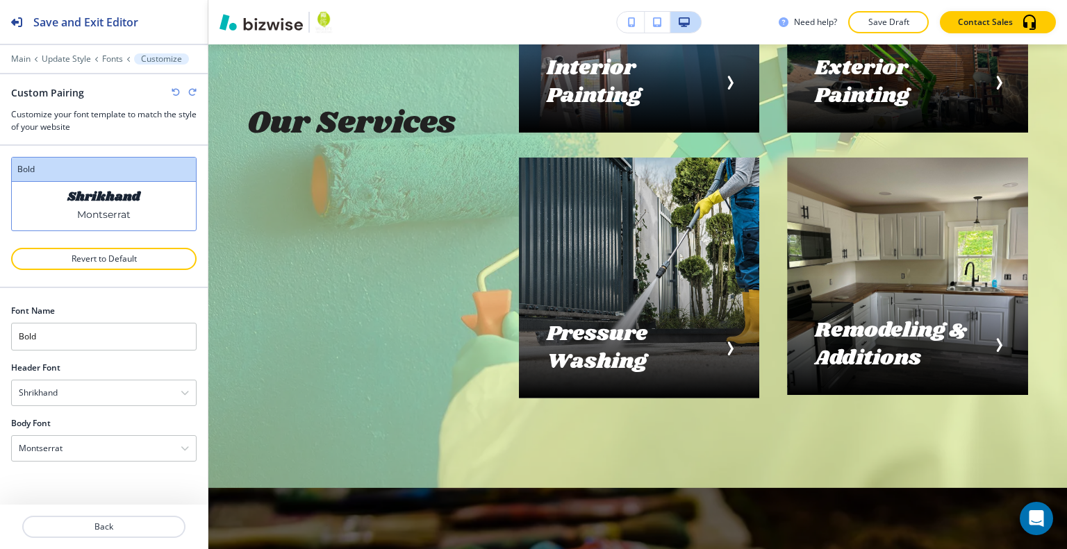
click at [175, 89] on icon "button" at bounding box center [176, 92] width 8 height 8
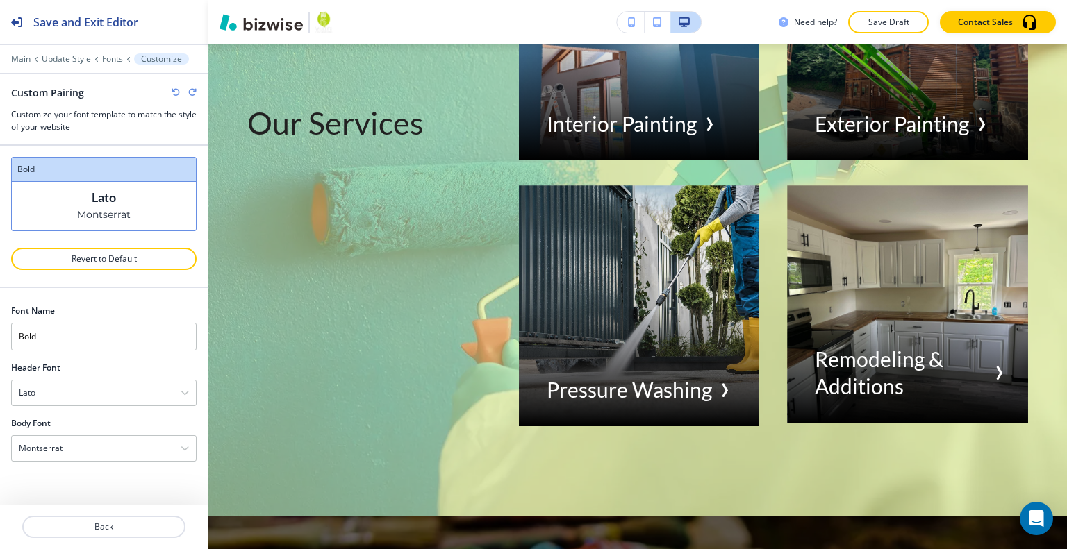
click at [175, 89] on icon "button" at bounding box center [176, 92] width 8 height 8
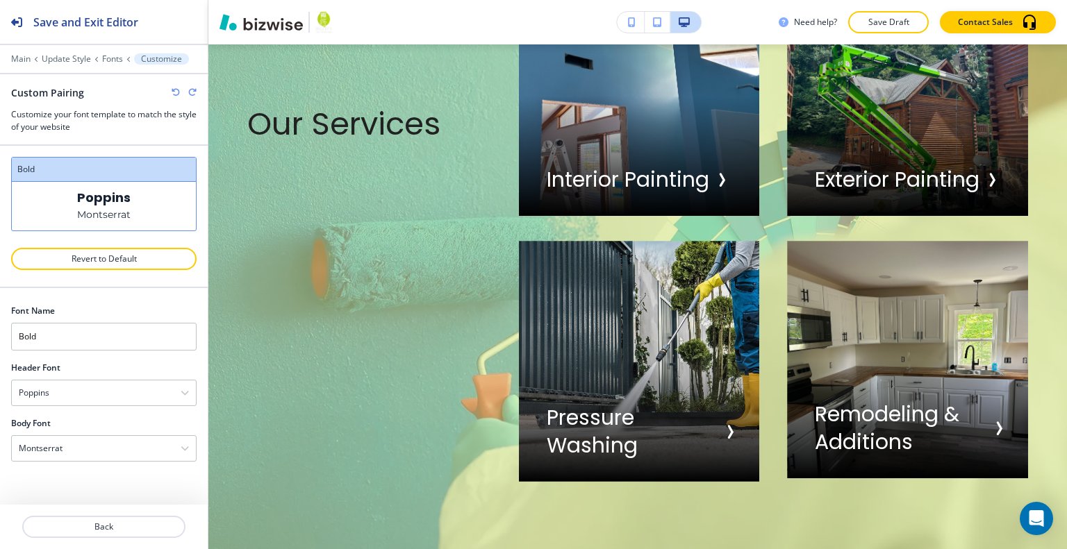
scroll to position [1765, 0]
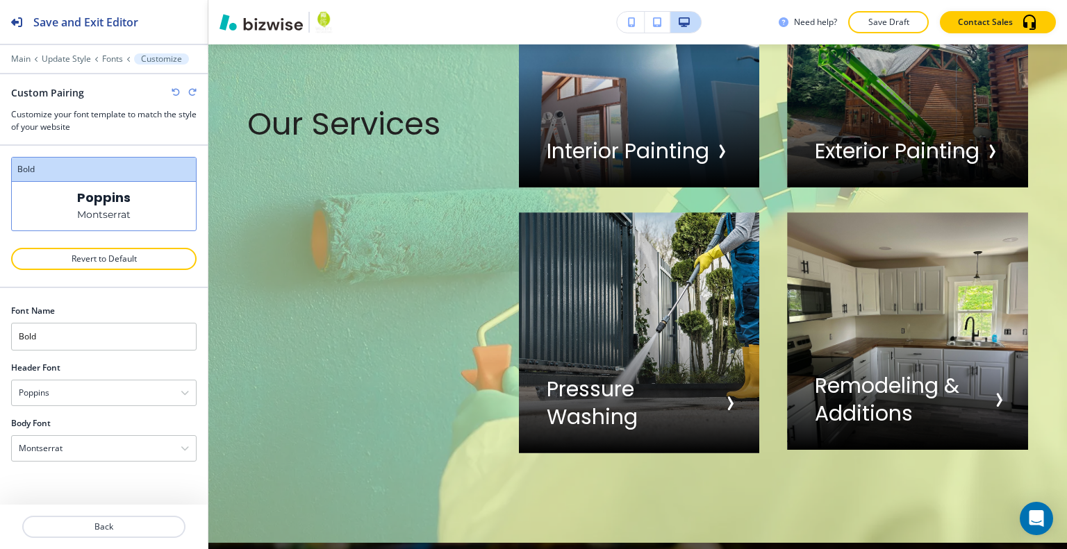
click at [175, 89] on icon "button" at bounding box center [176, 92] width 8 height 8
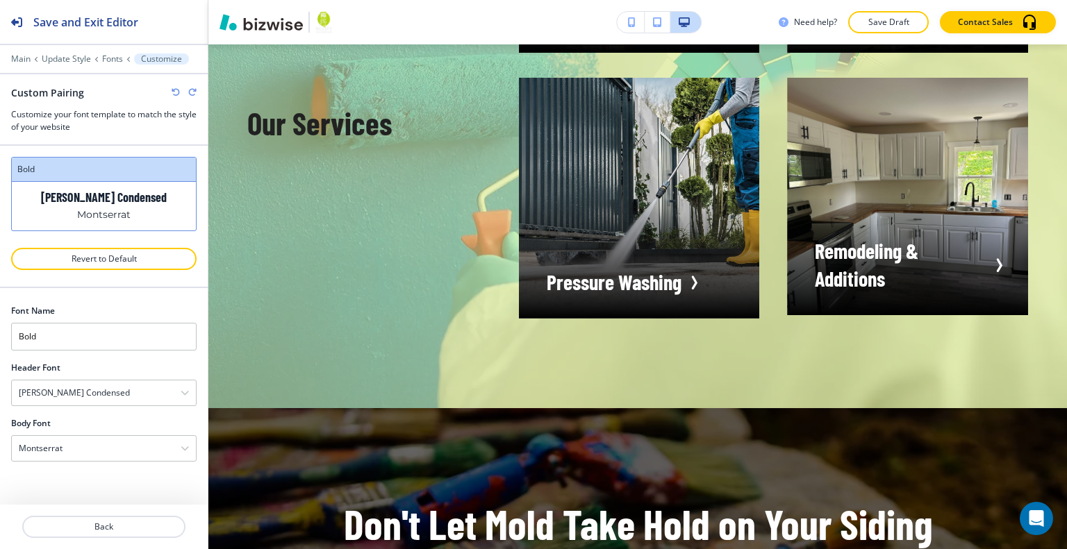
scroll to position [1736, 0]
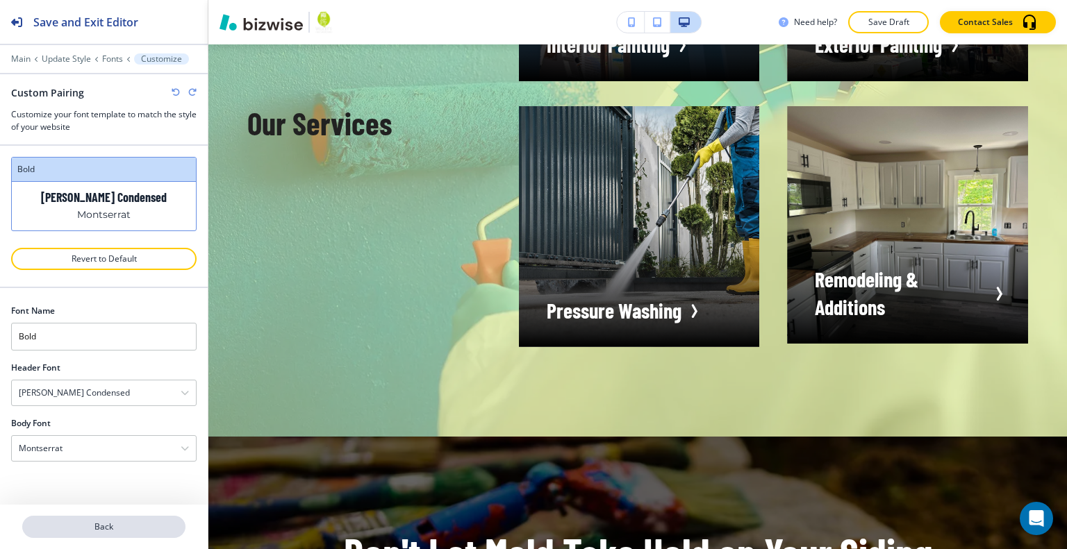
click at [117, 526] on p "Back" at bounding box center [104, 527] width 160 height 13
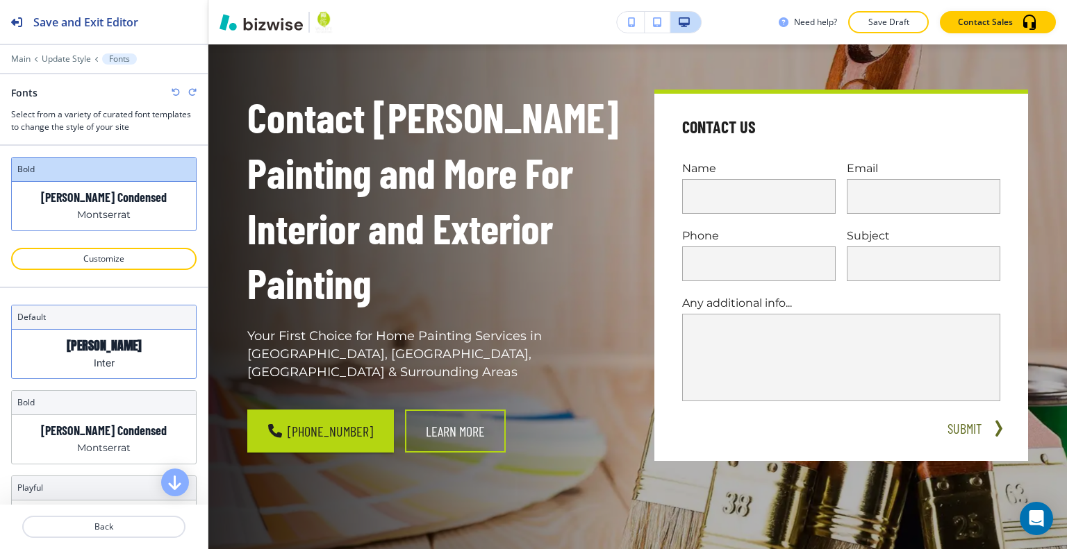
scroll to position [69, 0]
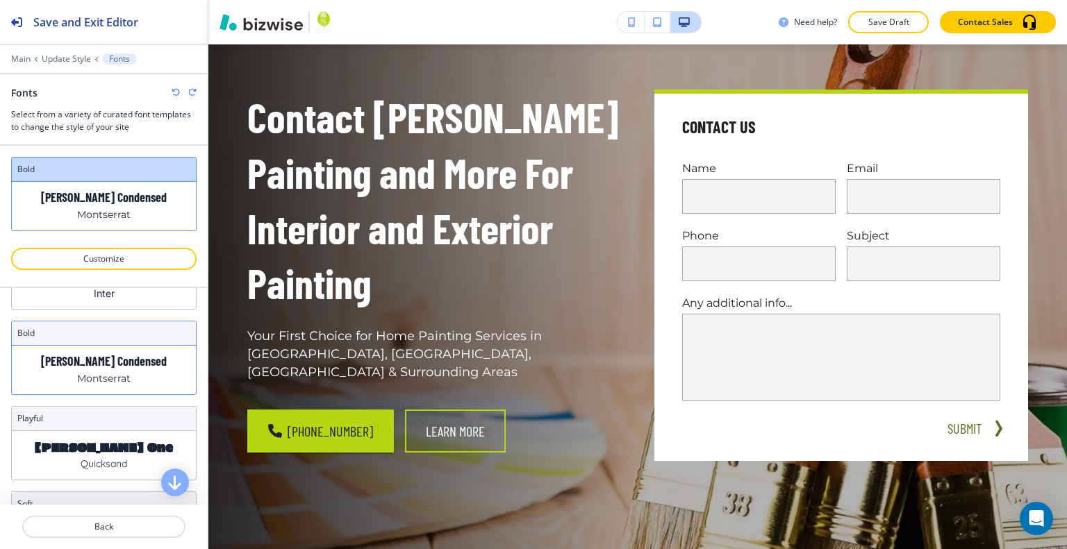
click at [128, 376] on div "Barlow Condensed Montserrat" at bounding box center [104, 370] width 184 height 49
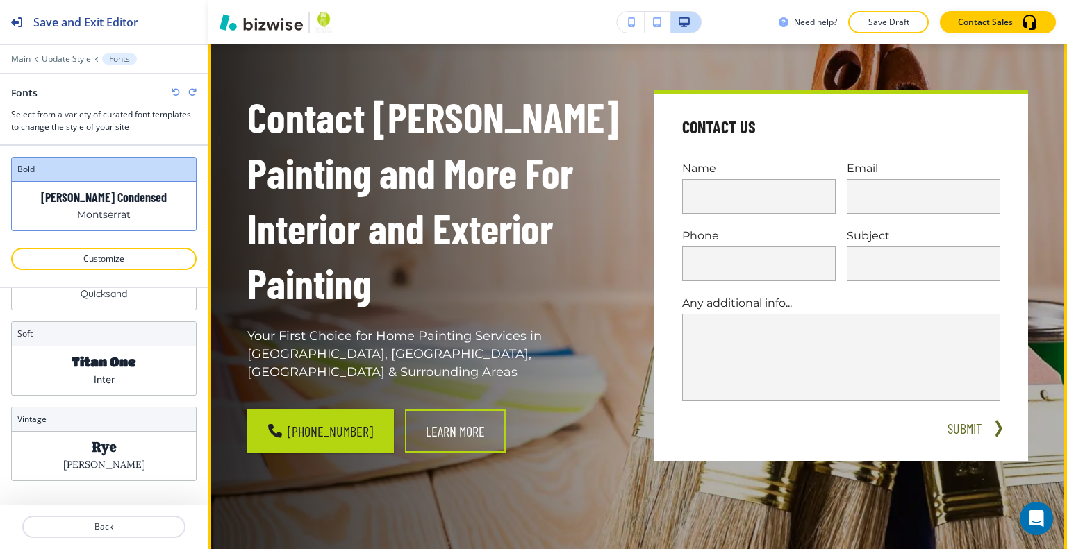
scroll to position [0, 0]
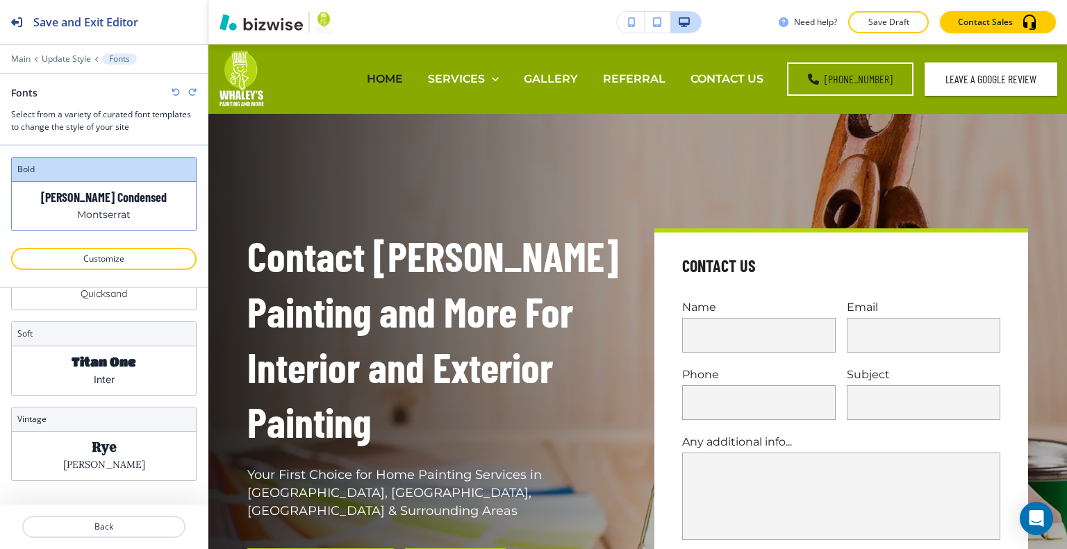
click at [892, 28] on p "Save Draft" at bounding box center [888, 22] width 44 height 13
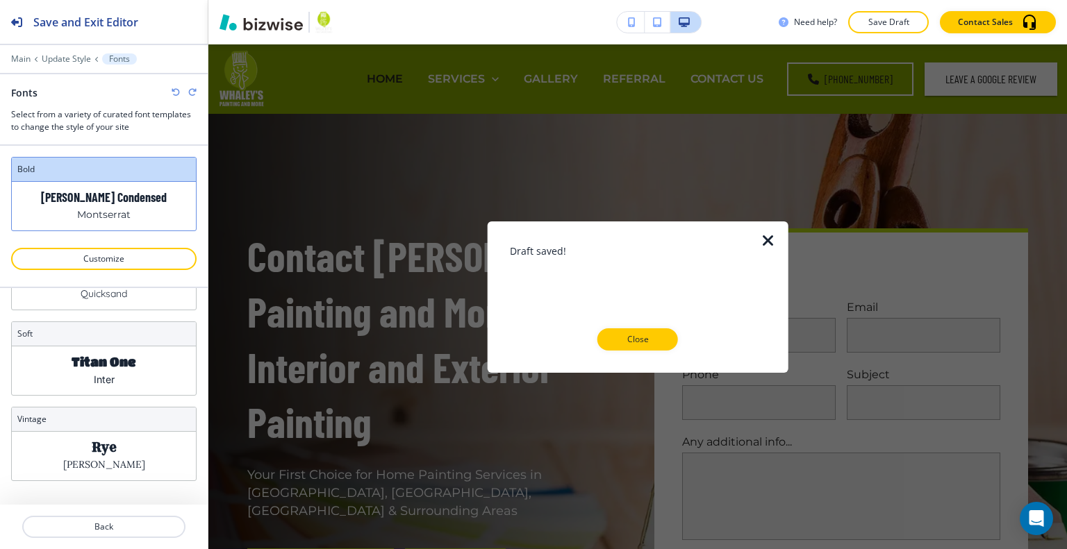
click at [650, 341] on p "Close" at bounding box center [637, 339] width 44 height 13
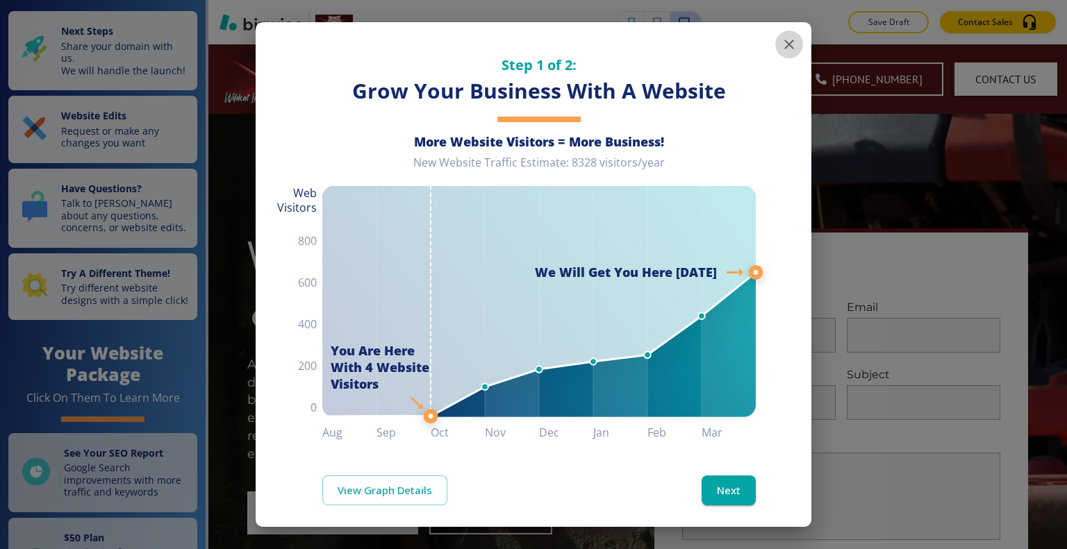
click at [781, 41] on icon "button" at bounding box center [789, 44] width 17 height 17
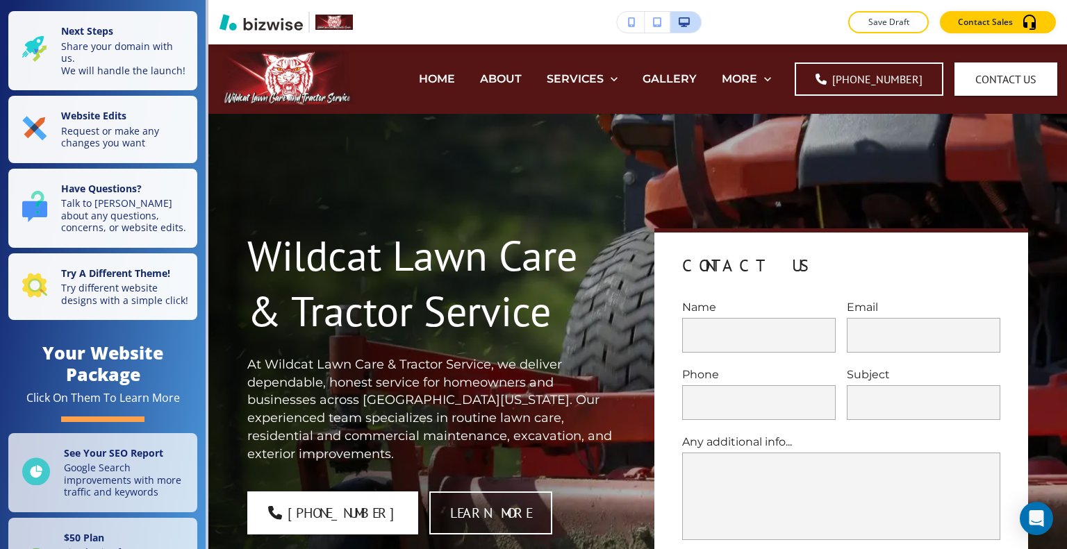
click at [885, 22] on p "Save Draft" at bounding box center [888, 22] width 44 height 13
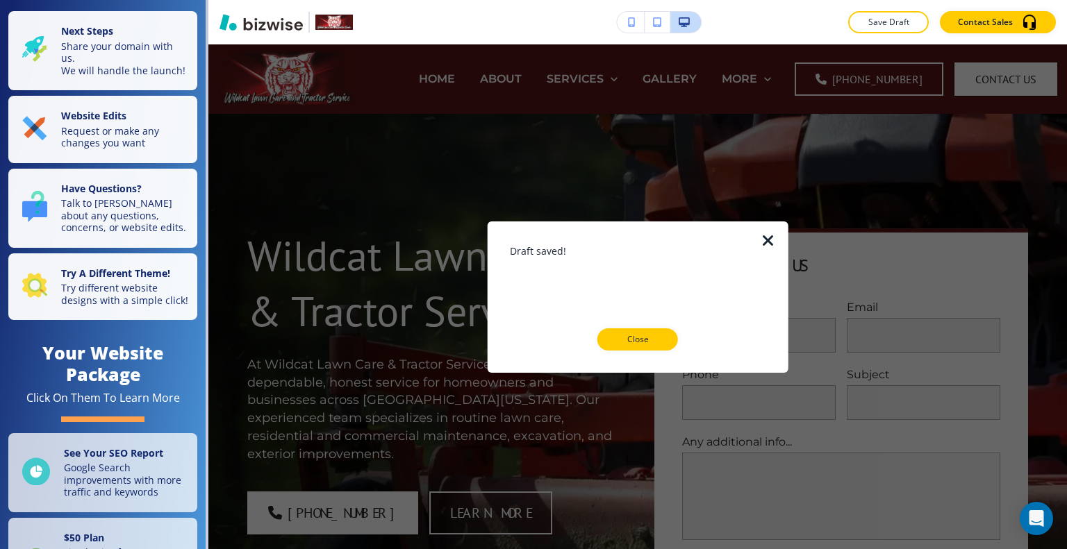
click at [636, 347] on button "Close" at bounding box center [637, 340] width 81 height 22
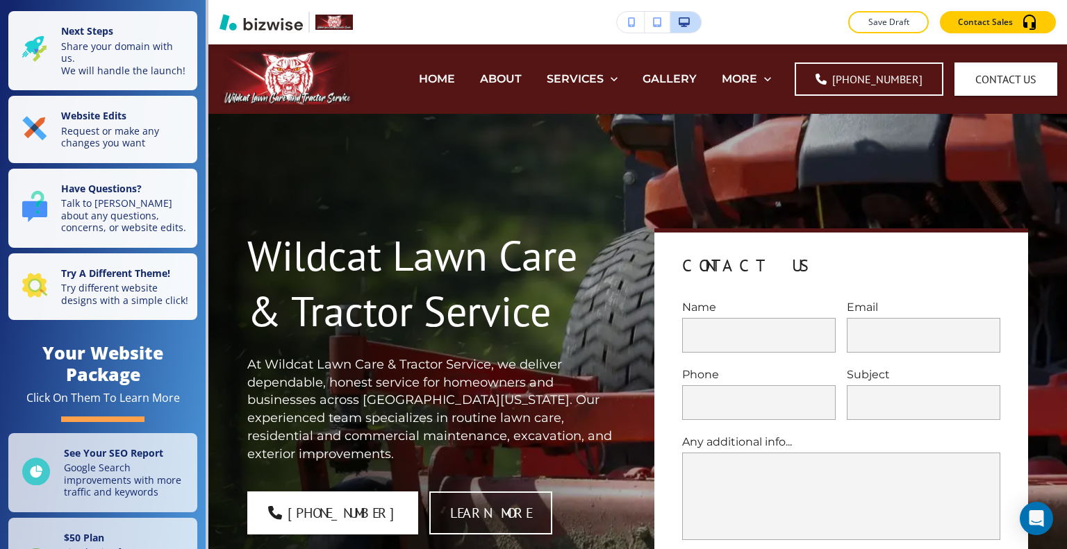
drag, startPoint x: 635, startPoint y: 334, endPoint x: 650, endPoint y: 368, distance: 37.3
click at [634, 334] on div "Contact Us Name Email Phone Subject Any additional info... x SUBMIT" at bounding box center [824, 397] width 407 height 405
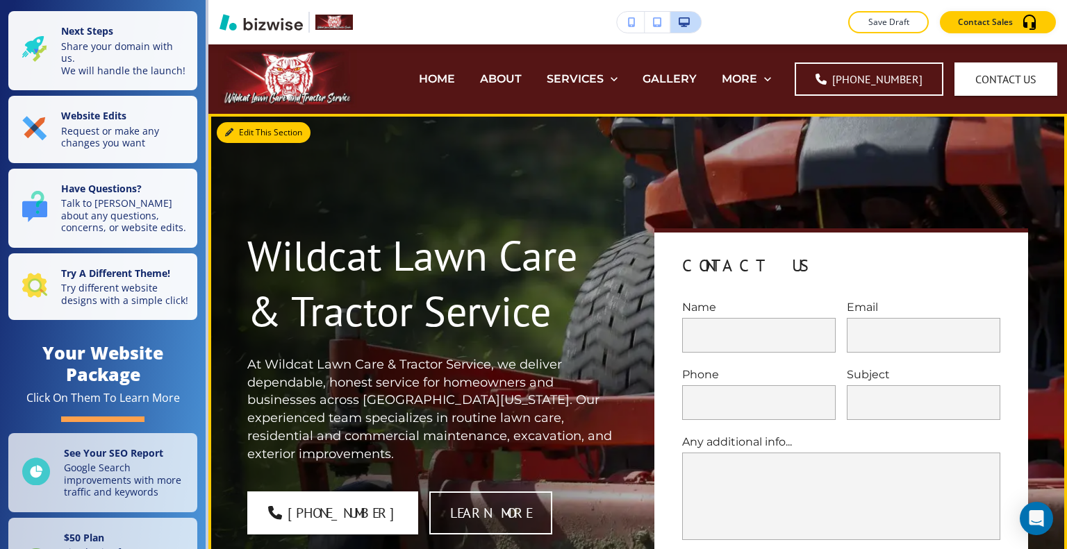
click at [244, 135] on button "Edit This Section" at bounding box center [264, 132] width 94 height 21
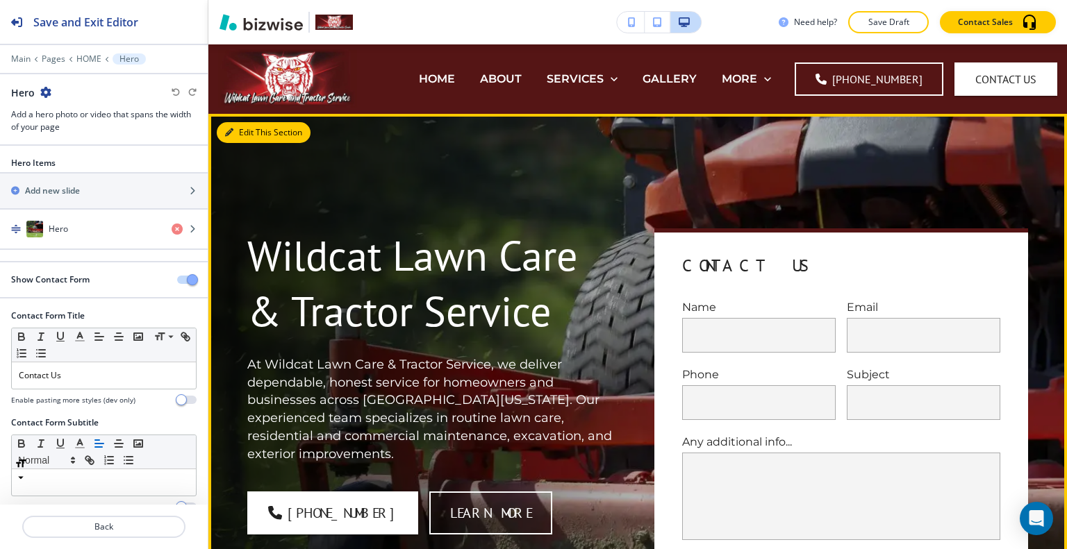
scroll to position [69, 0]
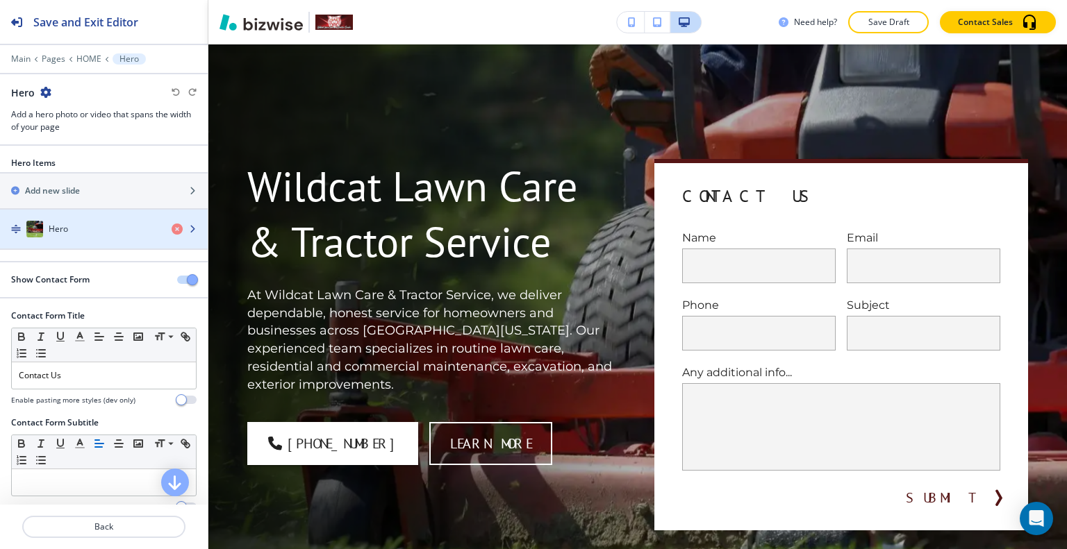
click at [119, 233] on div "Hero" at bounding box center [80, 229] width 160 height 17
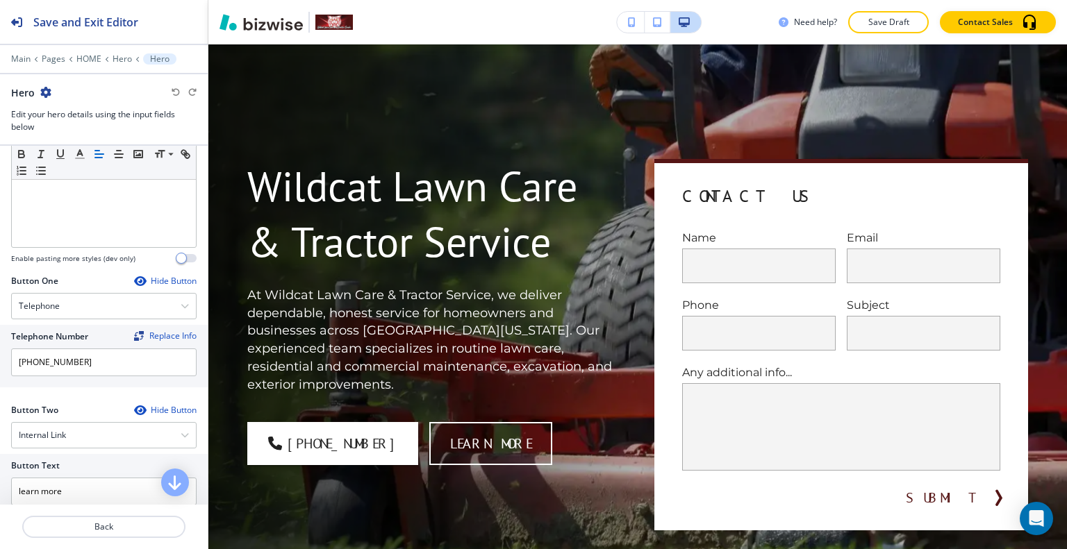
scroll to position [697, 0]
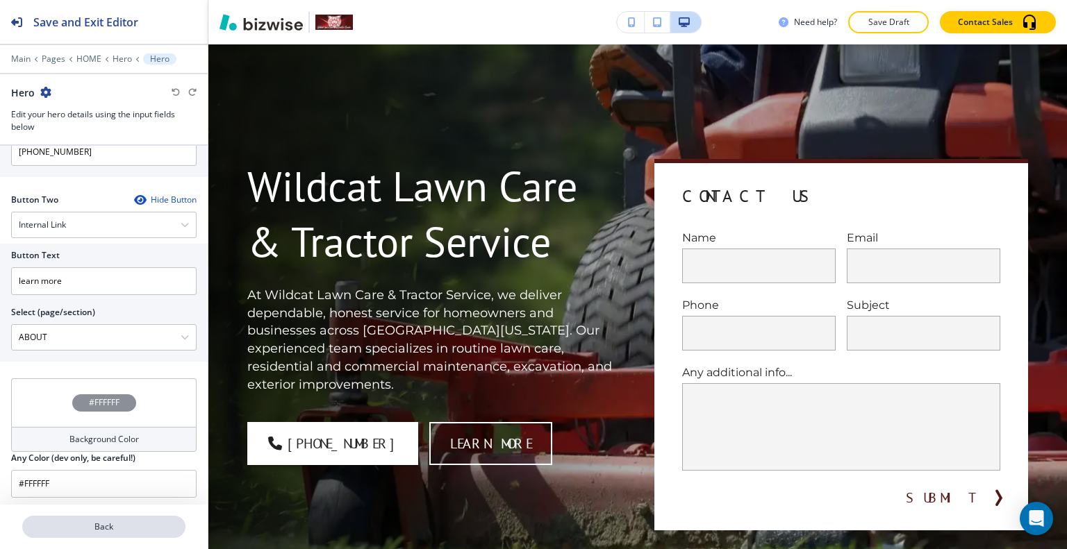
click at [113, 520] on button "Back" at bounding box center [103, 527] width 163 height 22
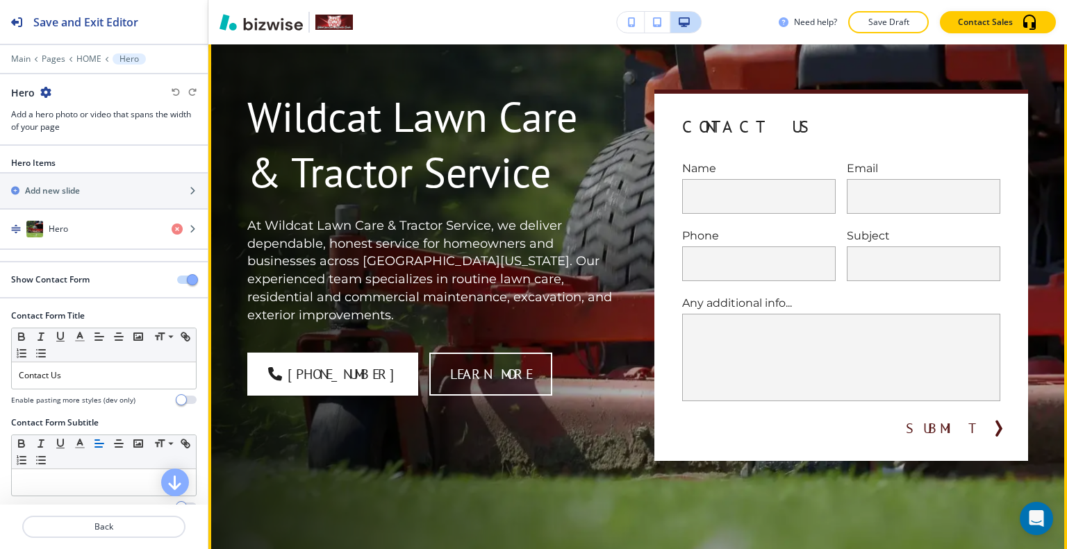
scroll to position [0, 0]
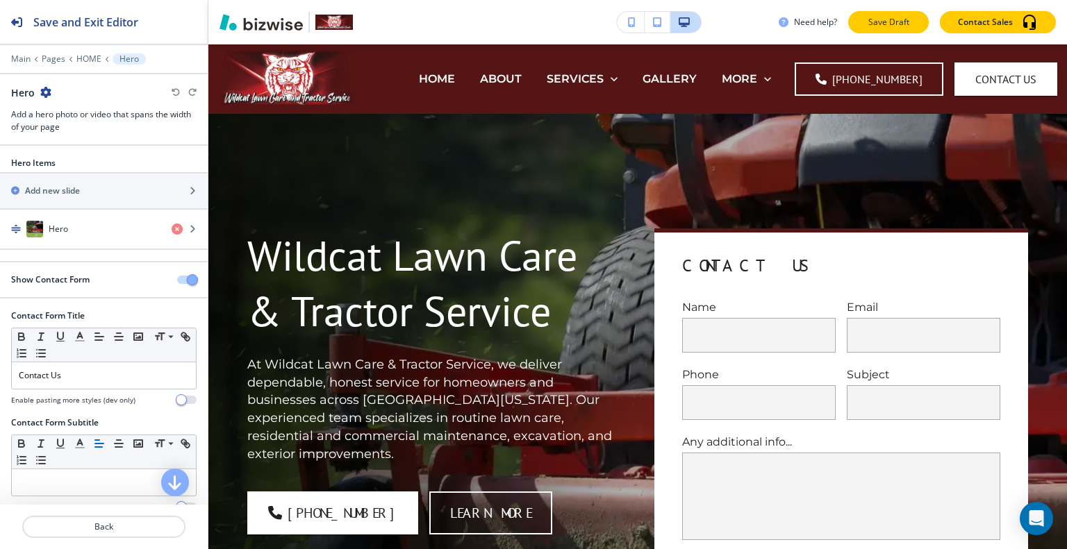
click at [881, 20] on p "Save Draft" at bounding box center [888, 22] width 44 height 13
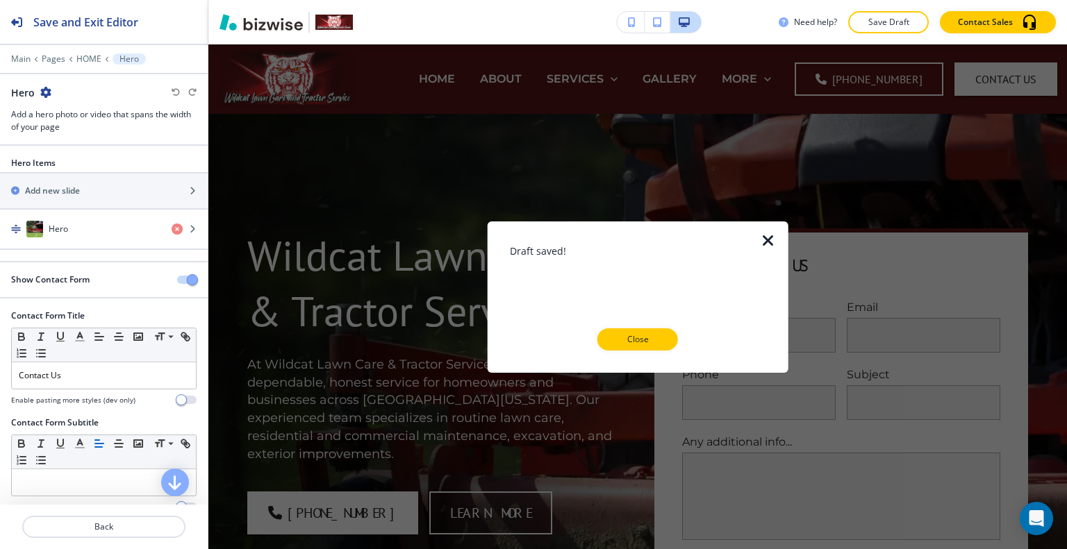
click at [626, 343] on p "Close" at bounding box center [637, 339] width 44 height 13
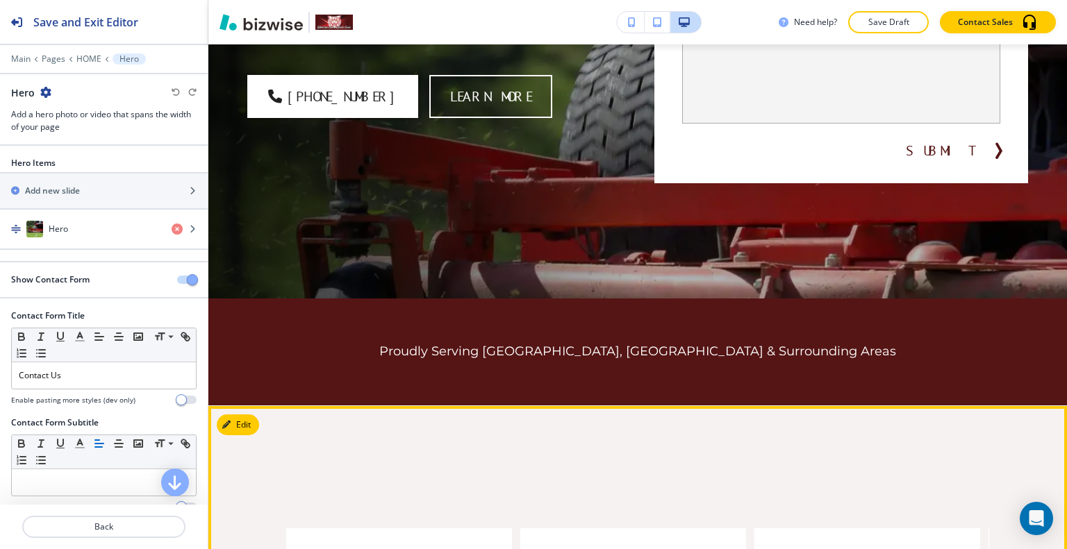
scroll to position [625, 0]
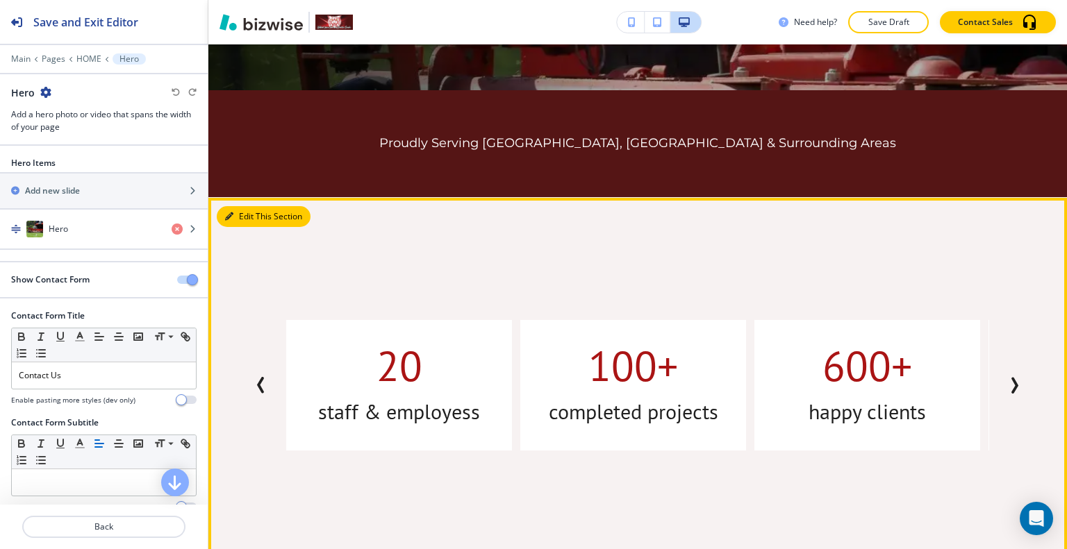
click at [238, 223] on button "Edit This Section" at bounding box center [264, 216] width 94 height 21
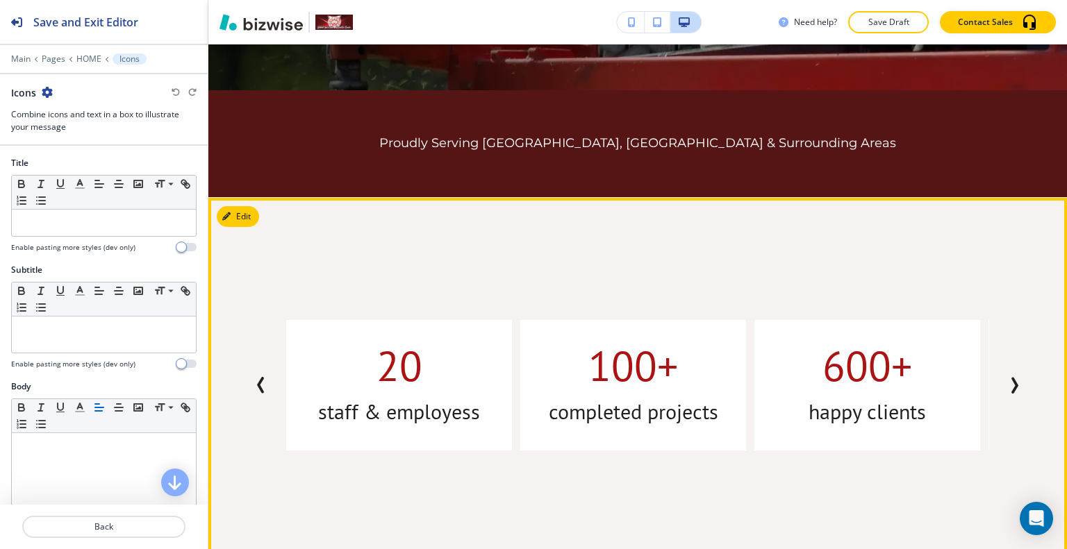
scroll to position [778, 0]
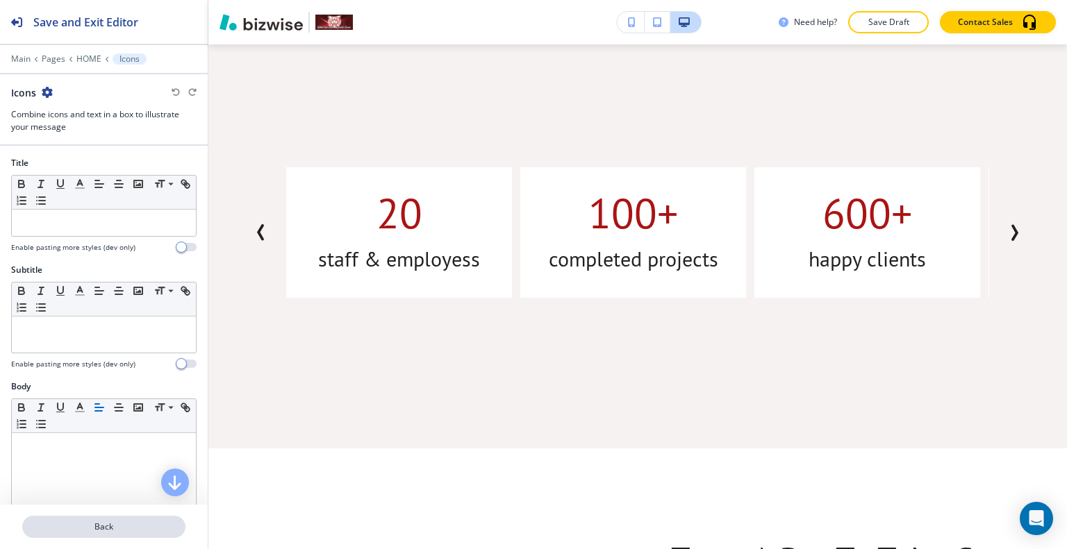
click at [89, 538] on button "Back" at bounding box center [103, 527] width 163 height 22
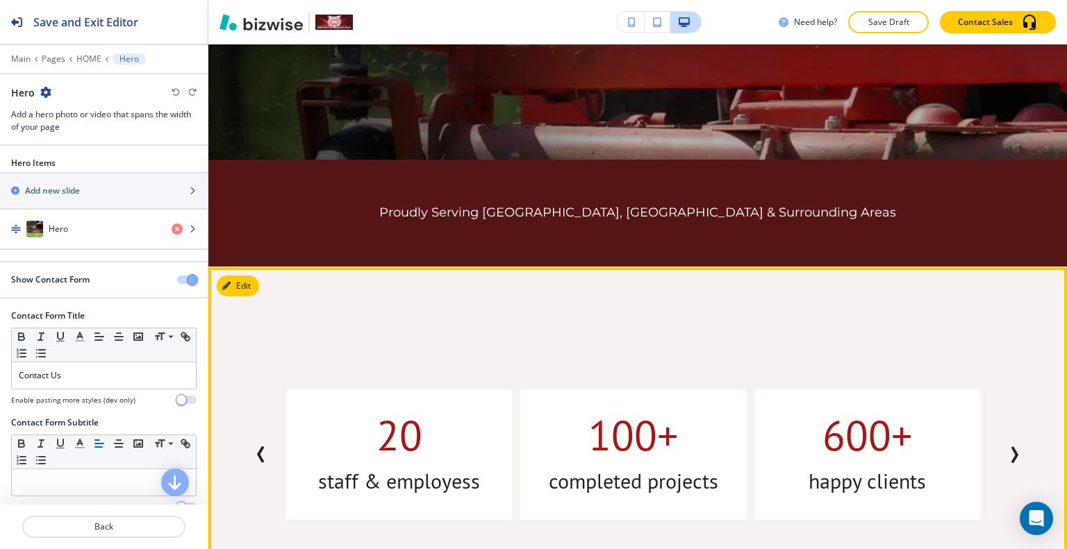
scroll to position [764, 0]
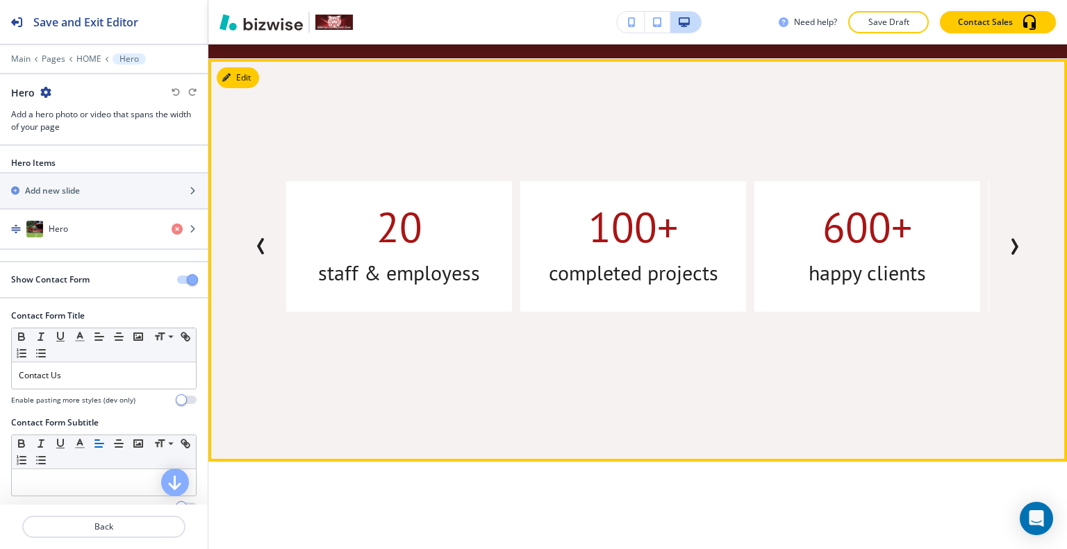
click at [1002, 255] on button "Next Slide" at bounding box center [1014, 247] width 28 height 28
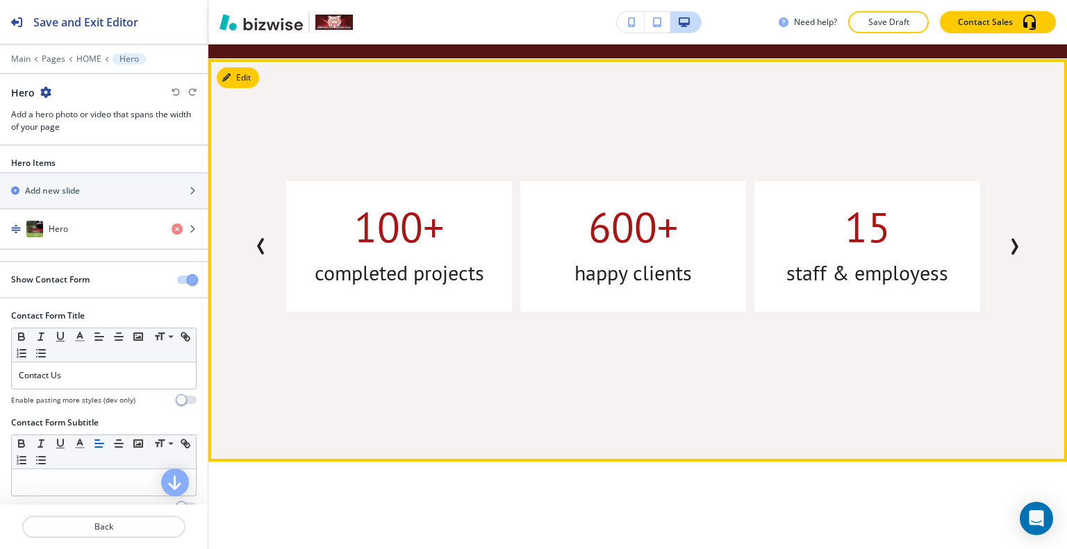
scroll to position [695, 0]
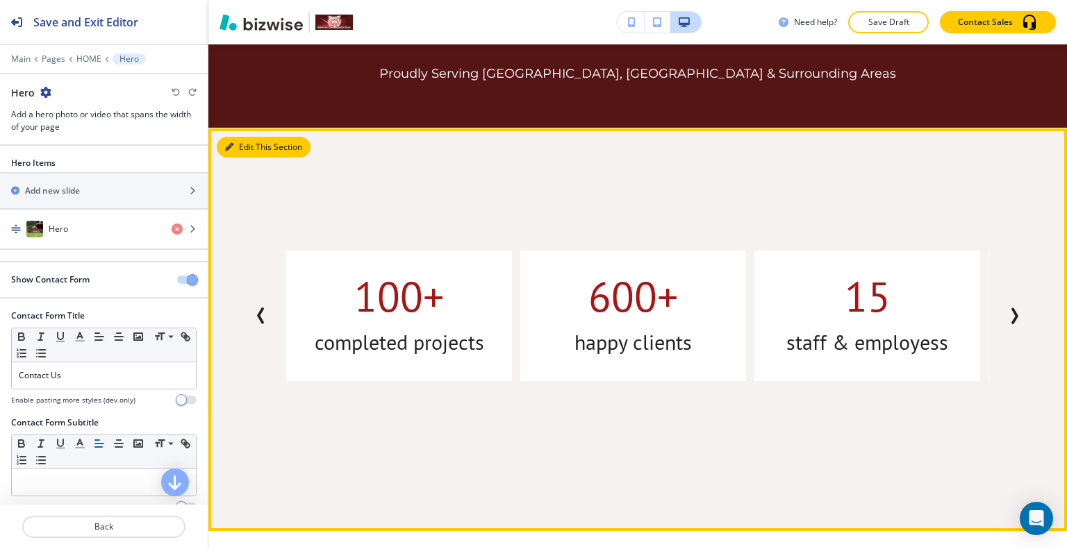
click at [250, 144] on div "Edit This Section 100+ completed projects 600+ happy clients 15 staff & employe…" at bounding box center [637, 329] width 858 height 403
click at [244, 149] on button "Edit This Section" at bounding box center [264, 147] width 94 height 21
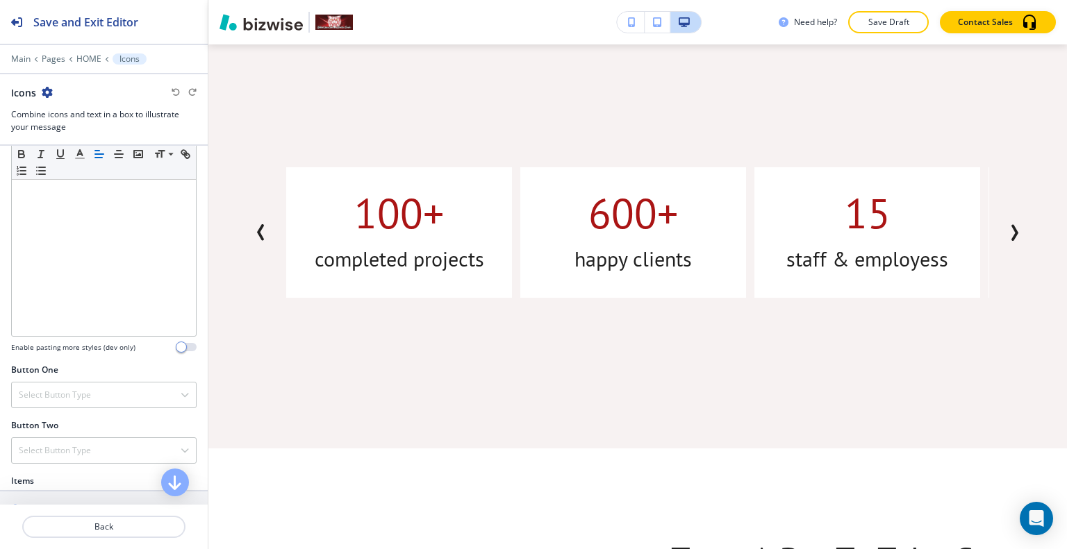
scroll to position [486, 0]
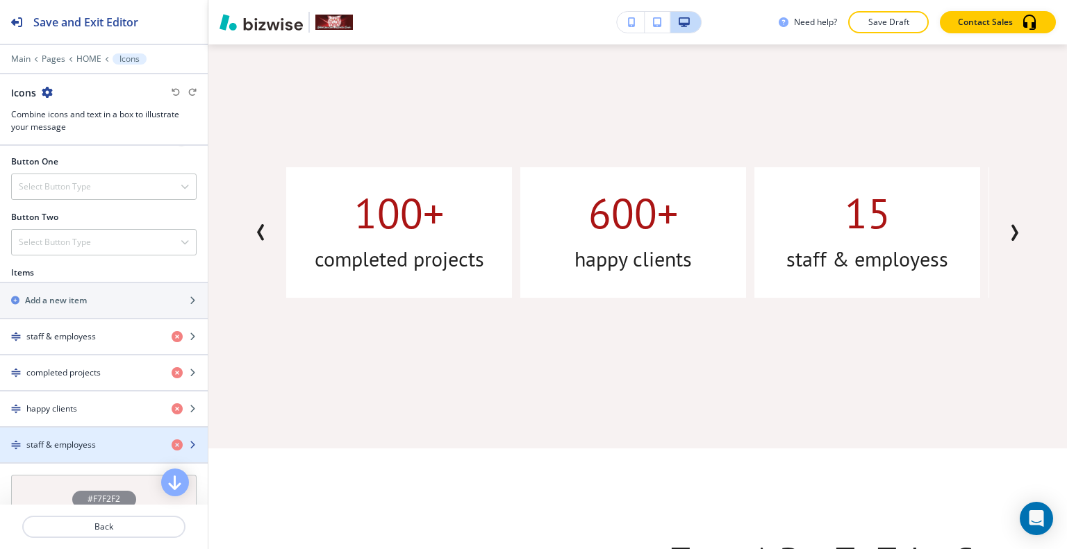
click at [88, 439] on h4 "staff & employess" at bounding box center [60, 445] width 69 height 13
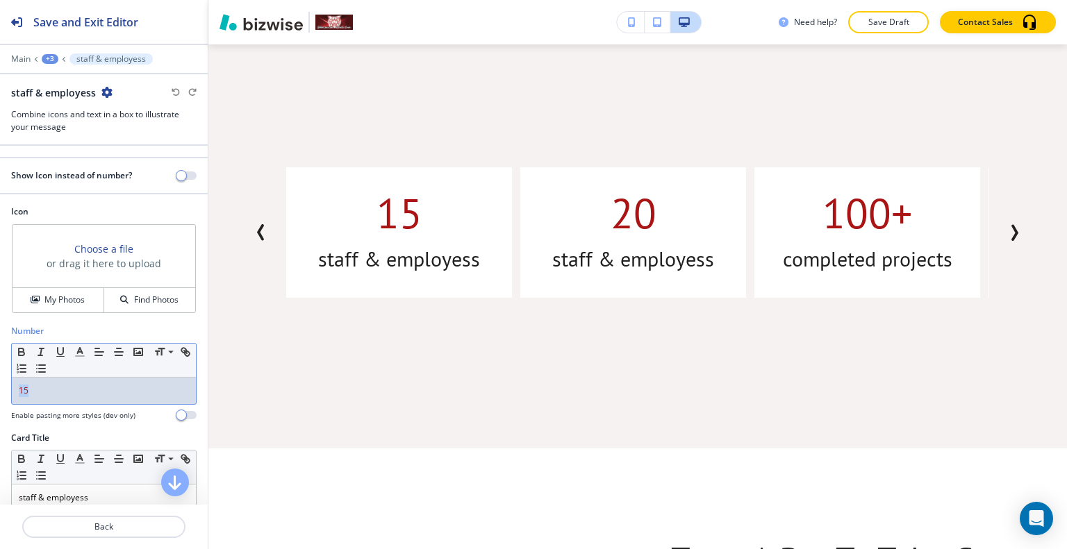
drag, startPoint x: 72, startPoint y: 388, endPoint x: 19, endPoint y: 380, distance: 52.8
click at [16, 380] on div "15" at bounding box center [104, 391] width 184 height 26
click at [174, 90] on icon "button" at bounding box center [176, 92] width 8 height 8
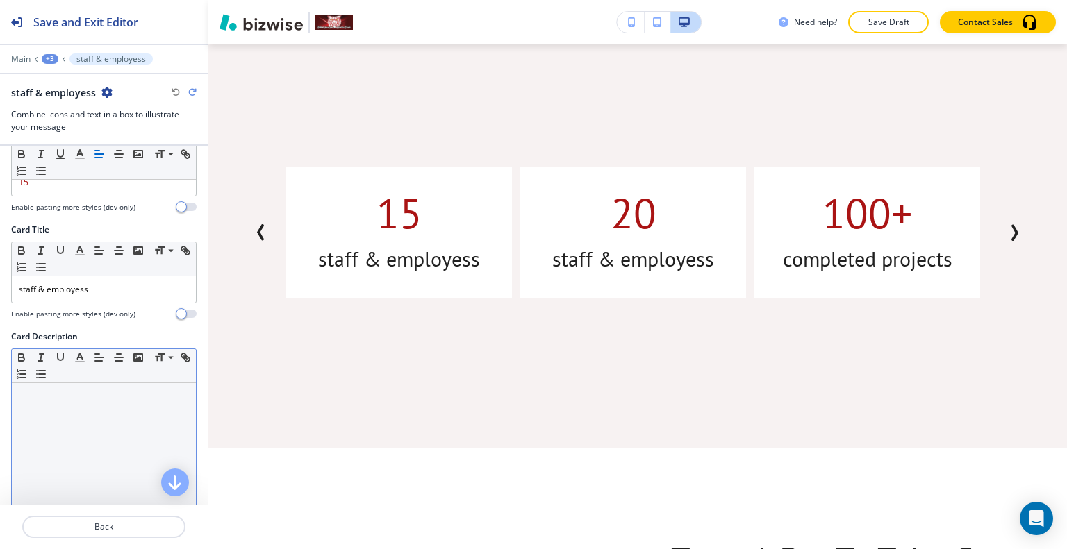
scroll to position [347, 0]
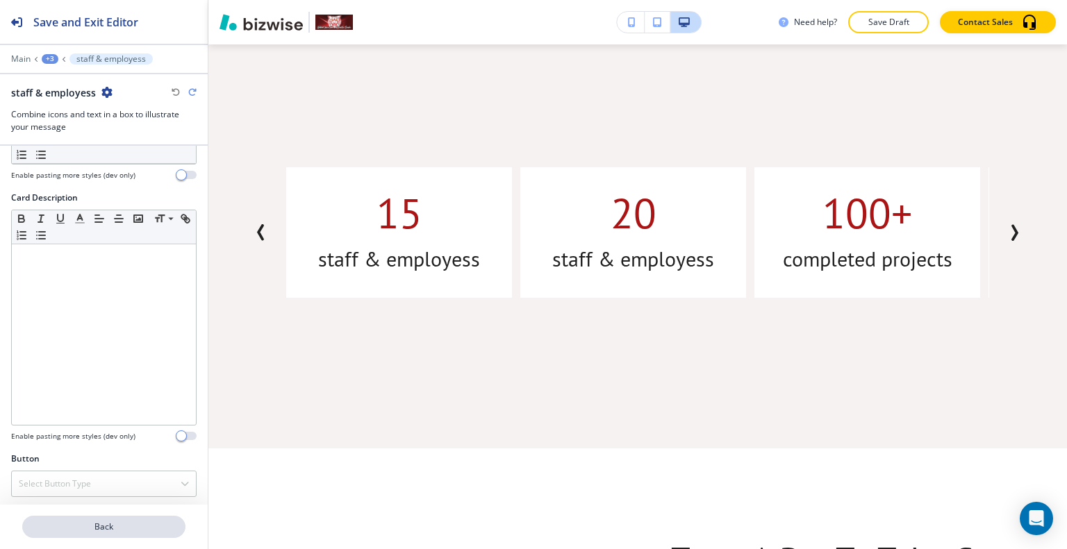
click at [127, 524] on p "Back" at bounding box center [104, 527] width 160 height 13
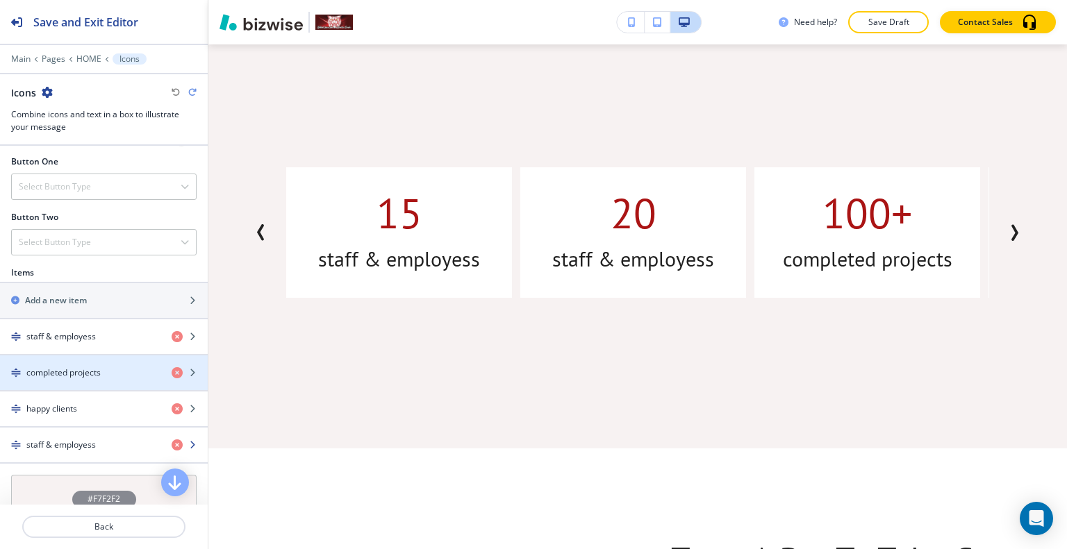
scroll to position [556, 0]
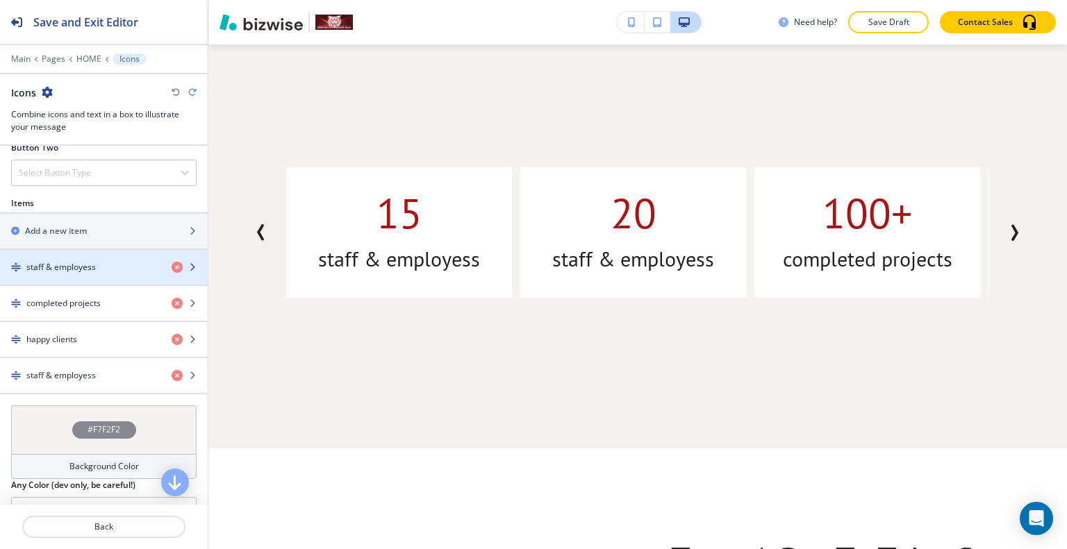
click at [78, 274] on div "button" at bounding box center [104, 279] width 208 height 11
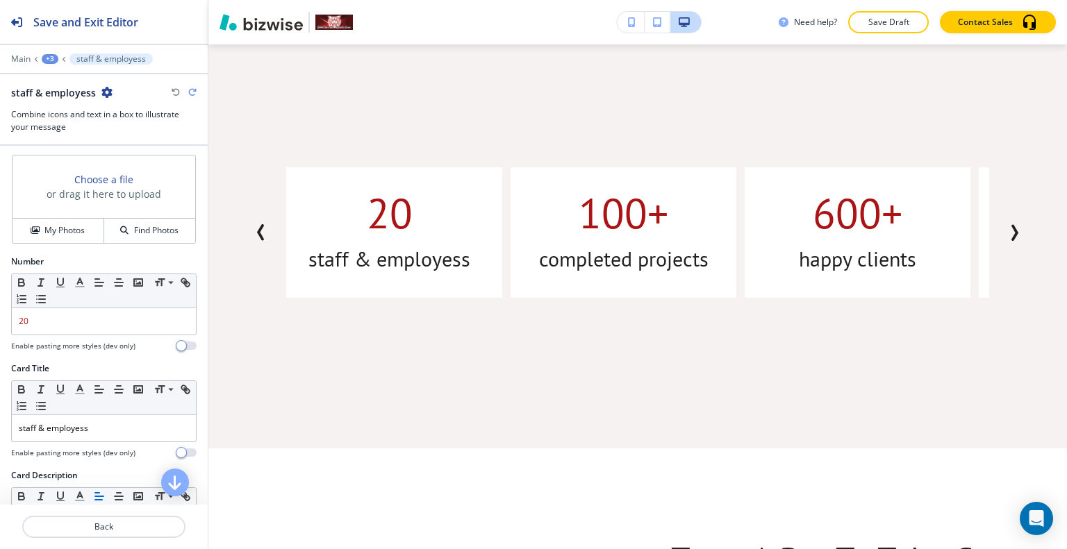
scroll to position [139, 0]
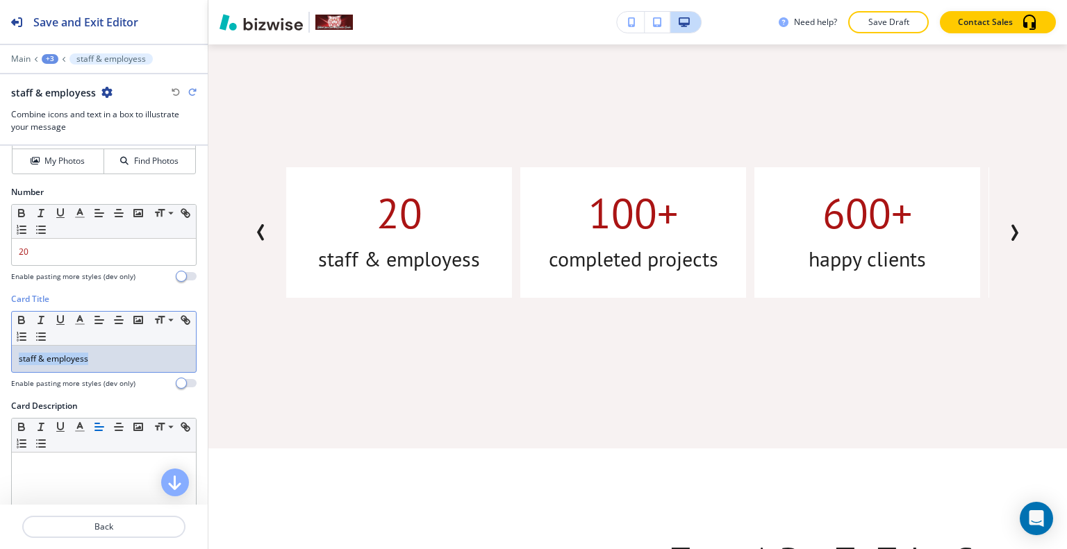
drag, startPoint x: 62, startPoint y: 352, endPoint x: 3, endPoint y: 356, distance: 59.1
click at [2, 355] on div "Card Title Small Normal Large Huge staff & employess Enable pasting more styles…" at bounding box center [104, 346] width 208 height 107
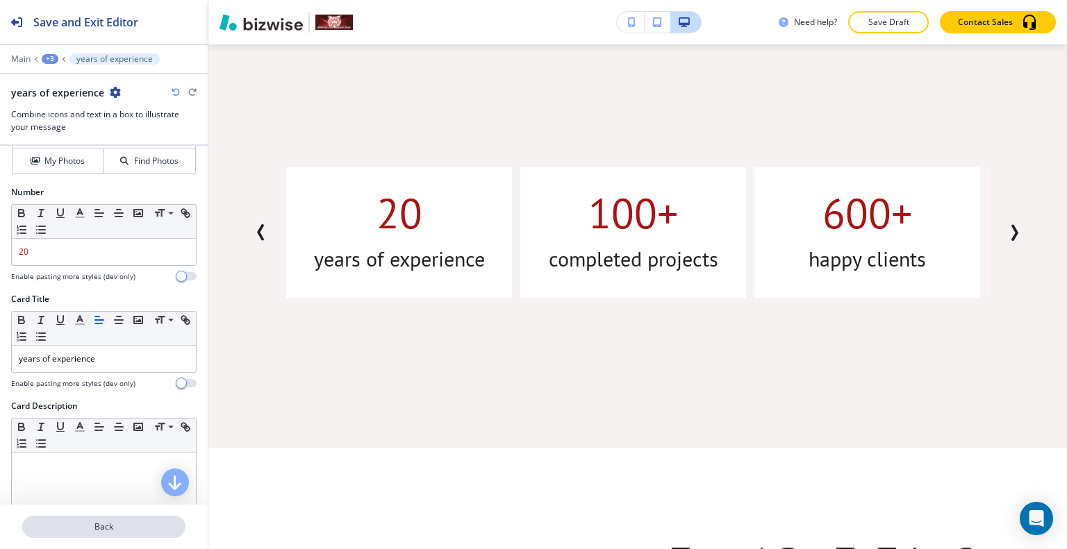
click at [98, 526] on p "Back" at bounding box center [104, 527] width 160 height 13
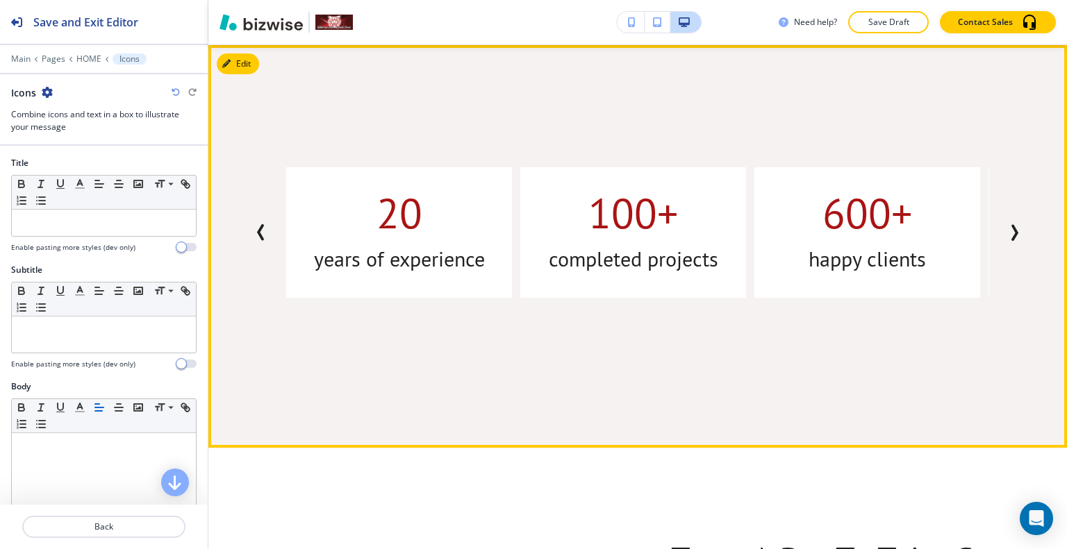
click at [1011, 230] on button "Next Slide" at bounding box center [1014, 233] width 28 height 28
click at [1011, 230] on icon "Next Slide" at bounding box center [1014, 232] width 17 height 17
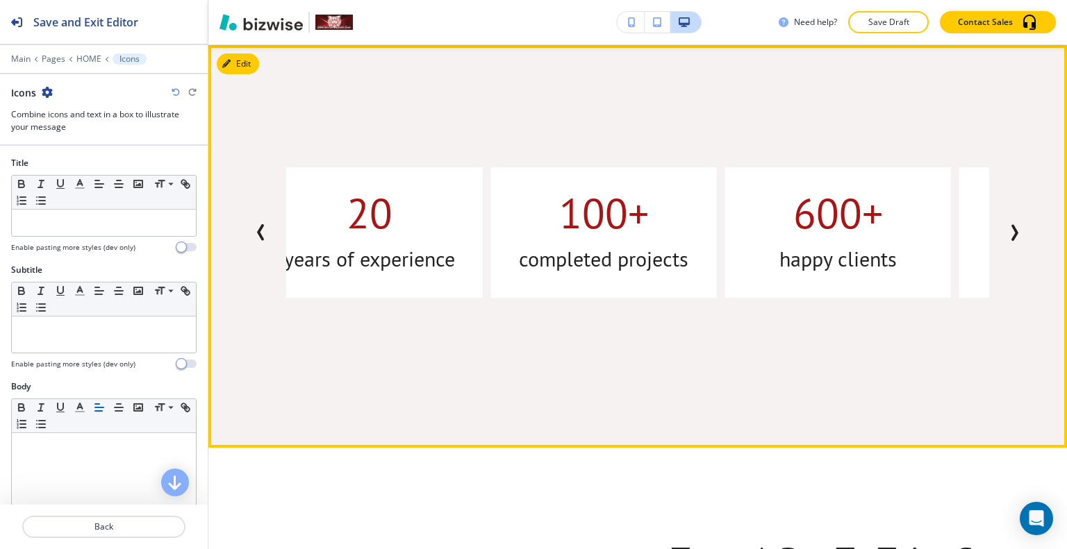
click at [1010, 230] on icon "Next Slide" at bounding box center [1014, 232] width 17 height 17
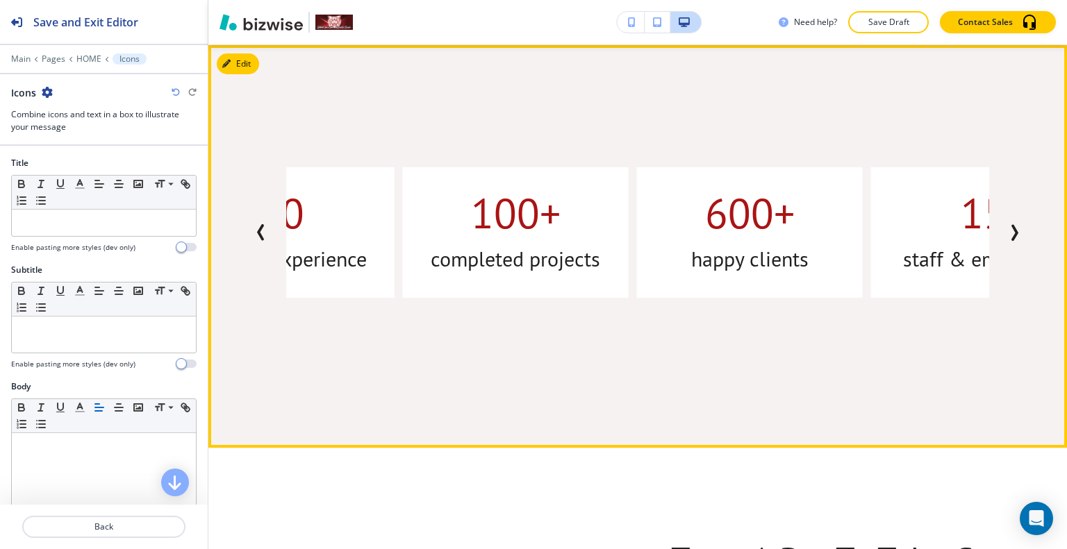
click at [1010, 230] on icon "Next Slide" at bounding box center [1014, 232] width 17 height 17
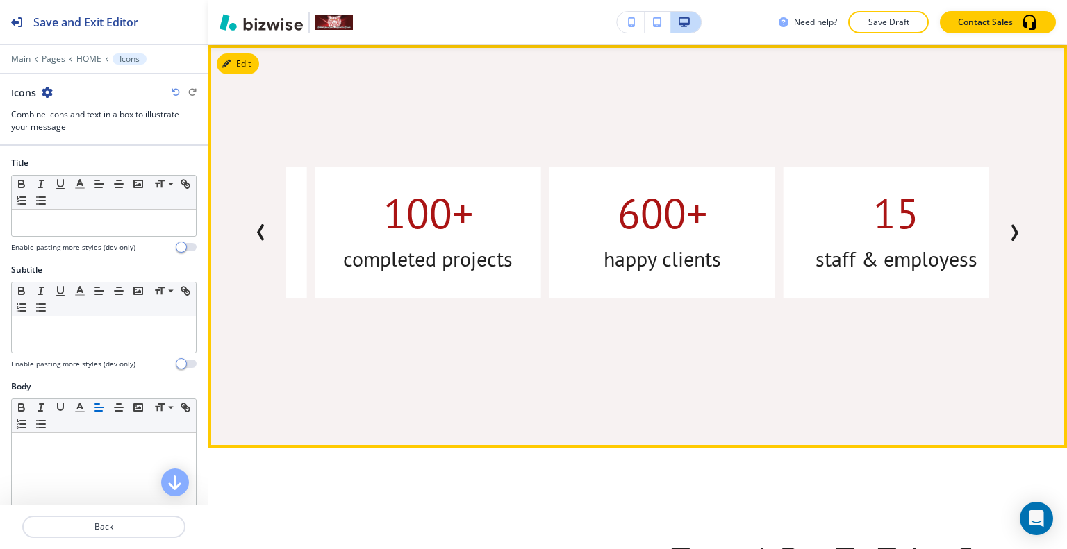
click at [1010, 231] on icon "Next Slide" at bounding box center [1014, 232] width 17 height 17
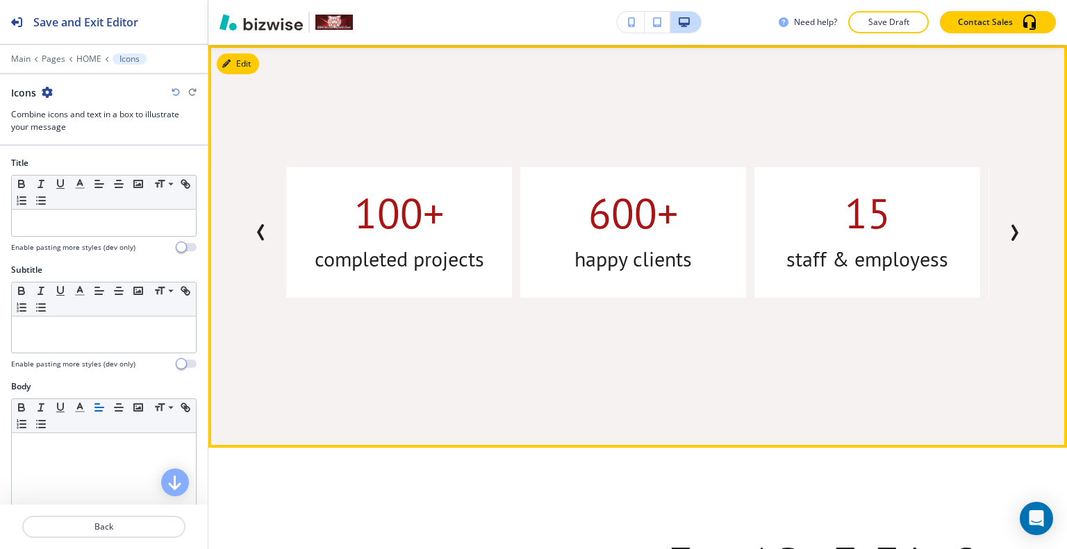
click at [1009, 232] on icon "Next Slide" at bounding box center [1014, 232] width 17 height 17
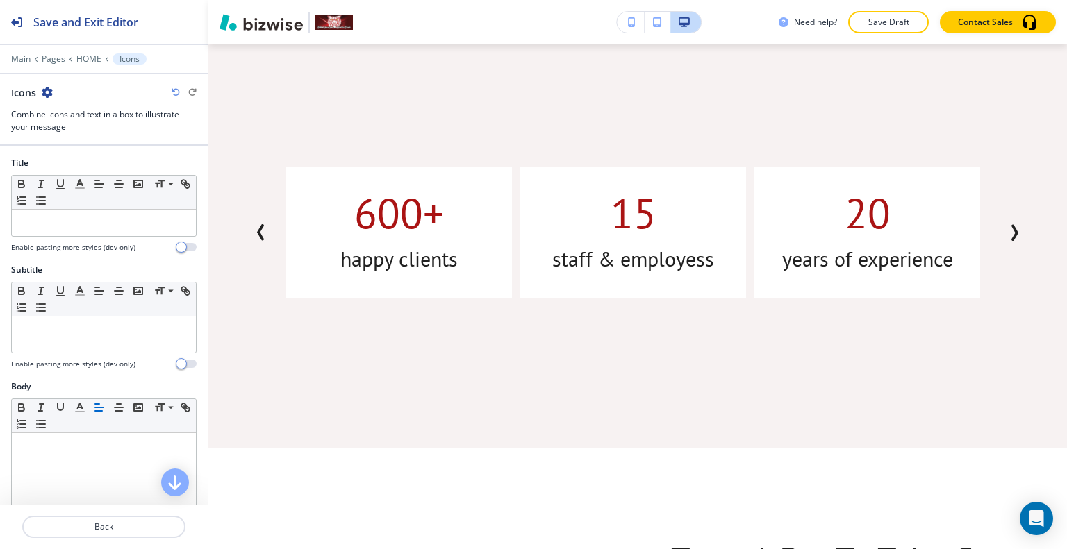
click at [258, 71] on div "100+ completed projects 600+ happy clients 15 staff & employess 20 years of exp…" at bounding box center [637, 246] width 858 height 403
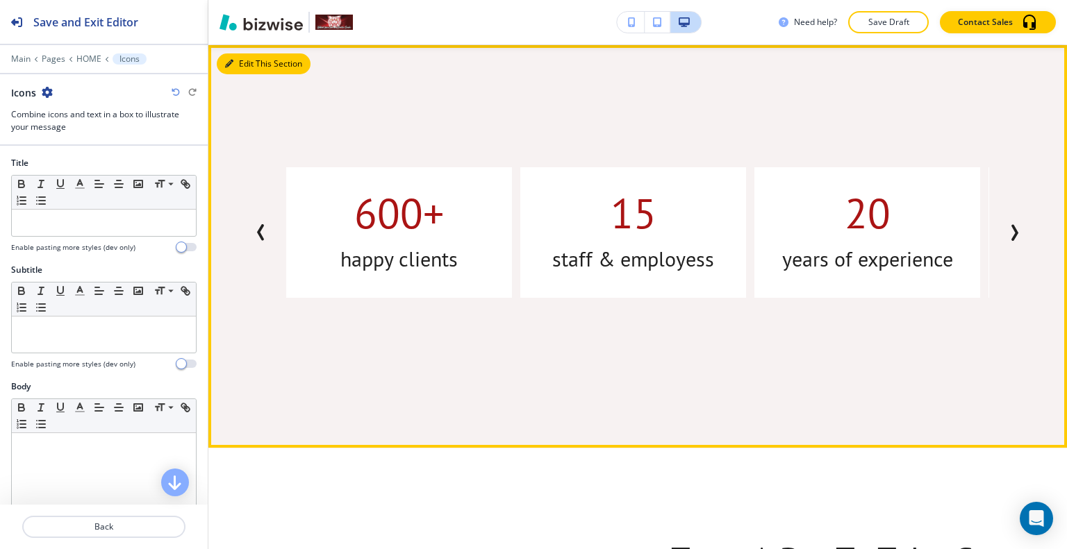
click at [231, 60] on icon "button" at bounding box center [229, 64] width 8 height 8
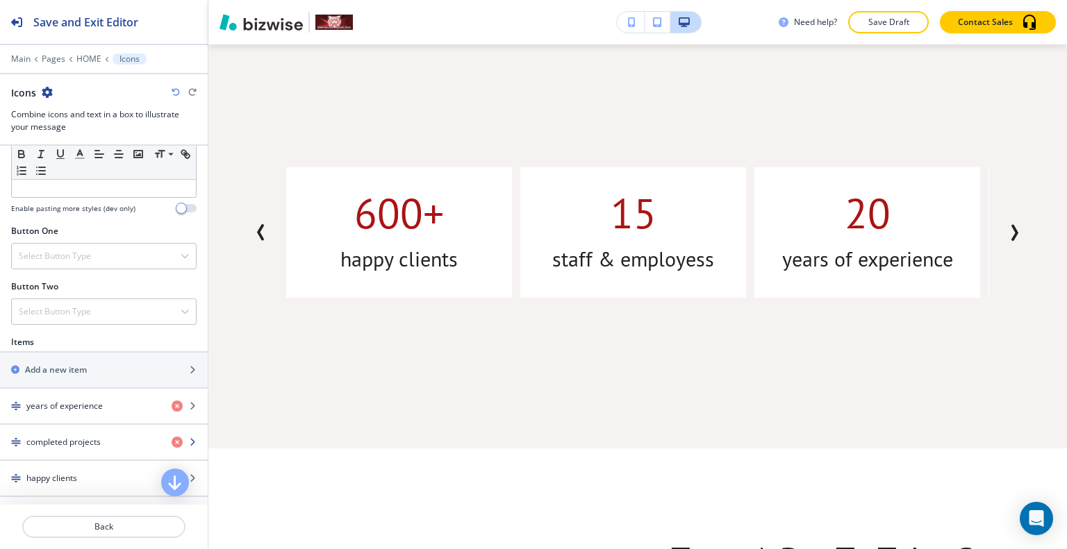
scroll to position [486, 0]
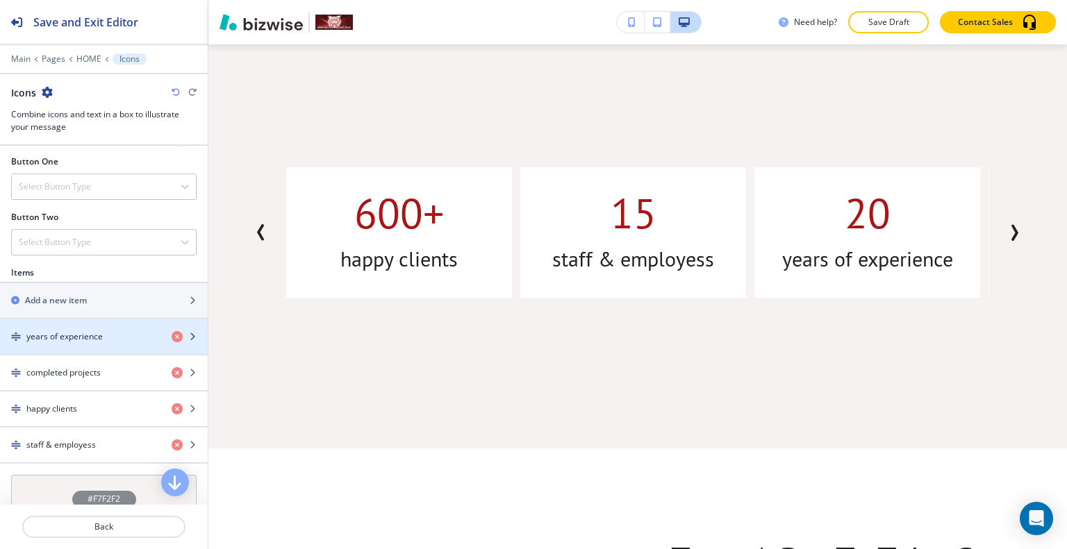
click at [92, 335] on h4 "years of experience" at bounding box center [64, 337] width 76 height 13
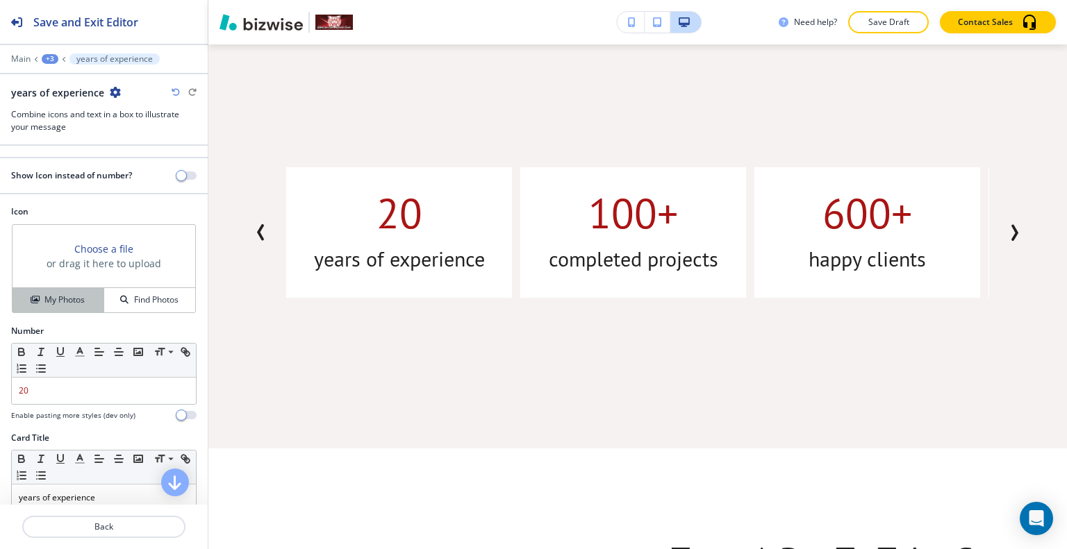
click at [76, 299] on h4 "My Photos" at bounding box center [64, 300] width 40 height 13
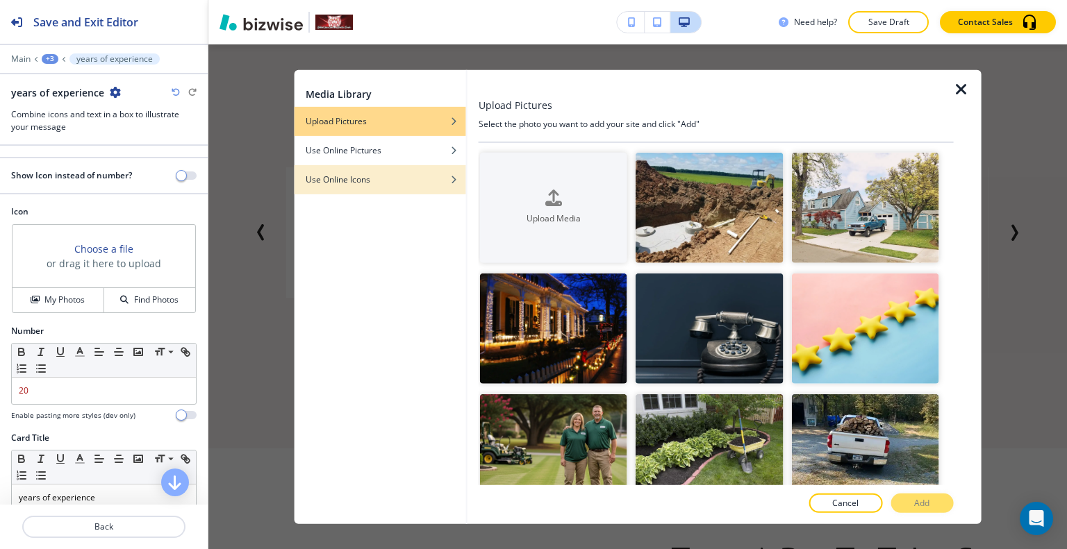
click at [388, 169] on div "button" at bounding box center [380, 169] width 172 height 8
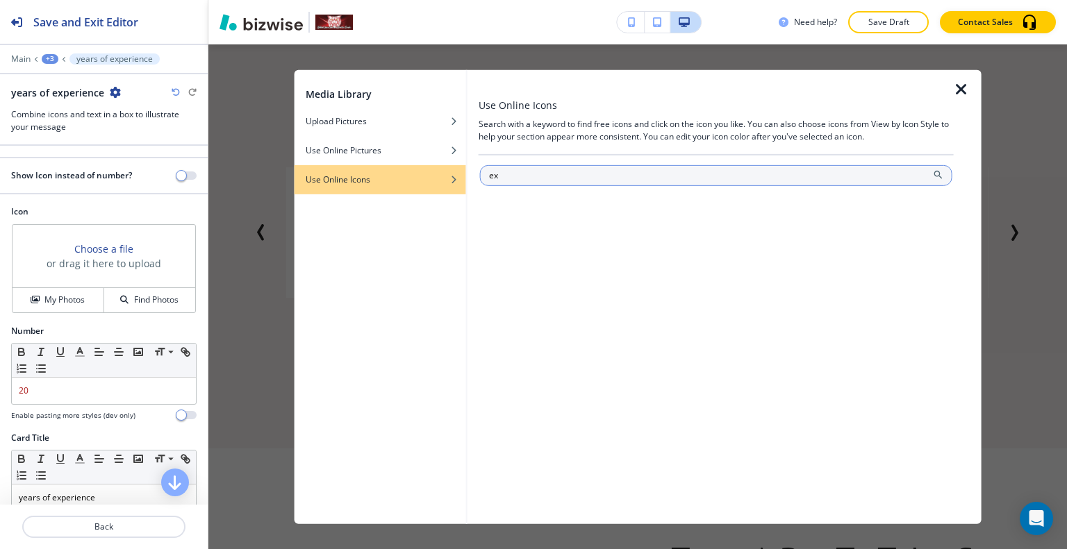
type input "e"
type input "lawn"
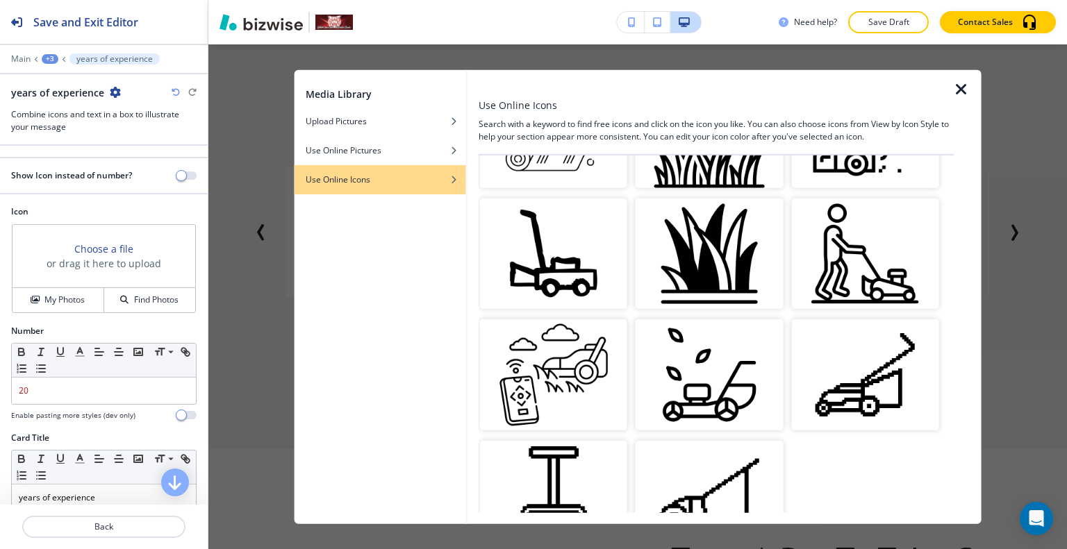
scroll to position [1411, 0]
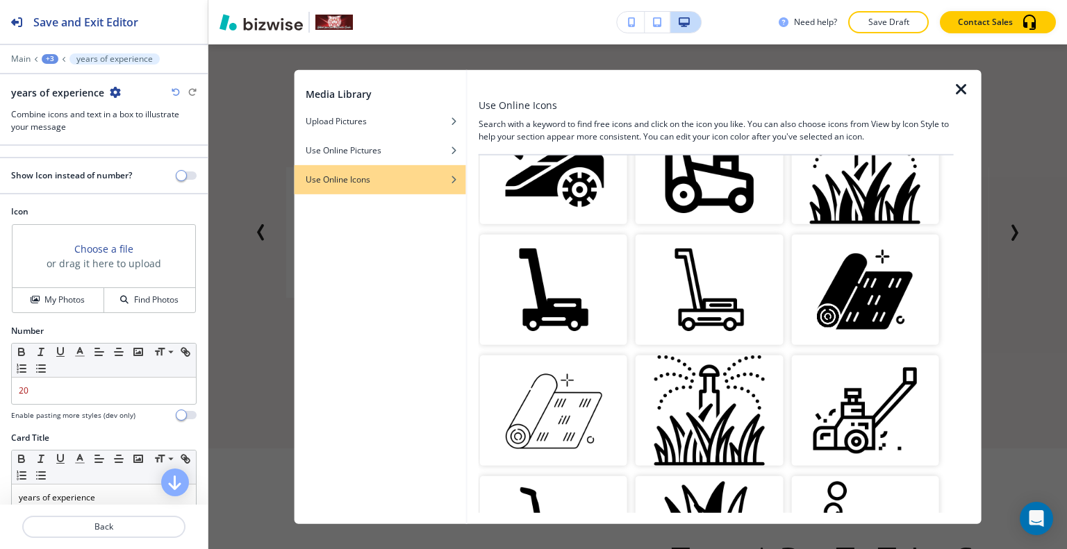
click at [594, 285] on img "button" at bounding box center [553, 290] width 147 height 110
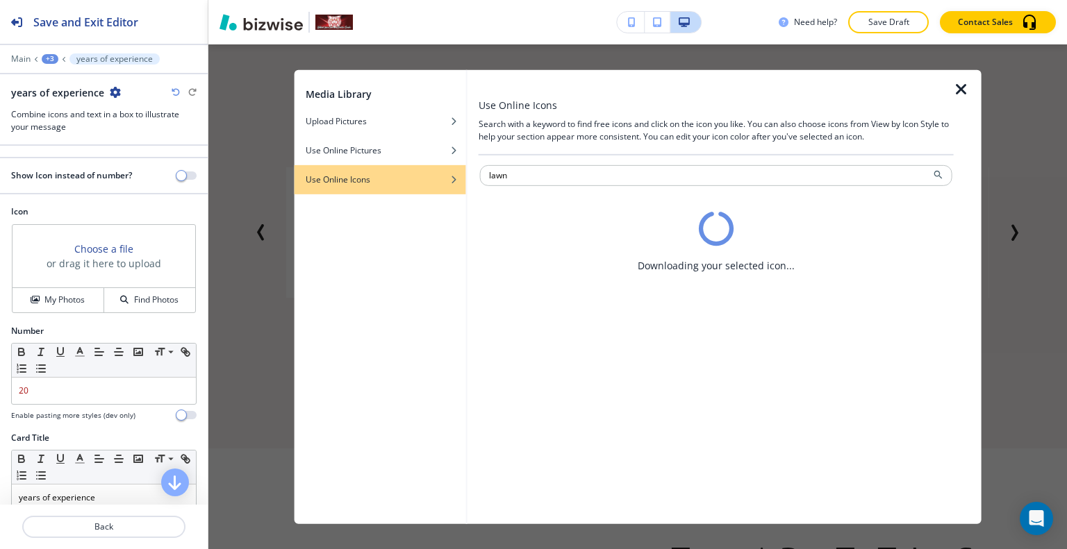
scroll to position [0, 0]
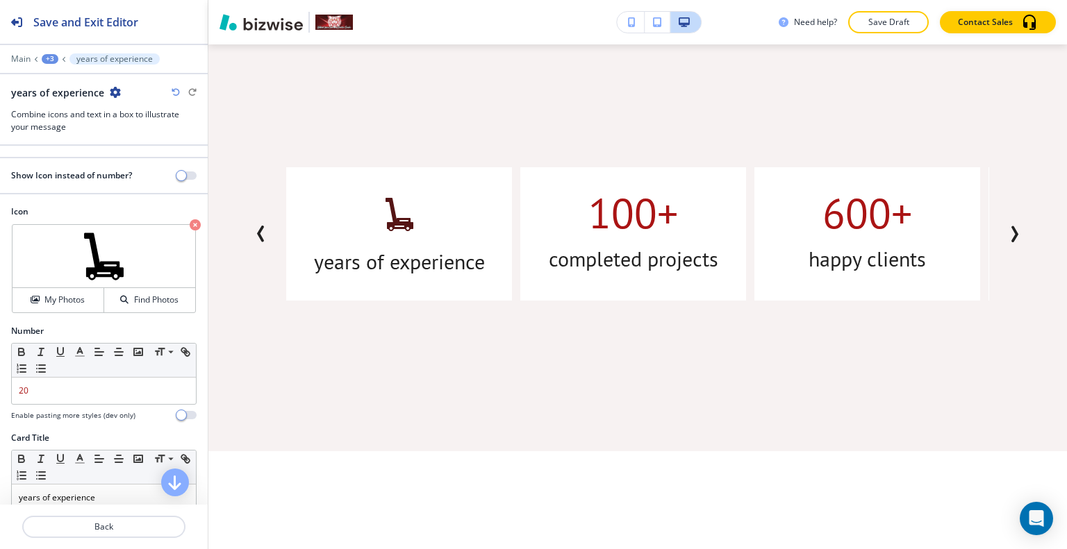
click at [175, 94] on icon "button" at bounding box center [176, 92] width 8 height 8
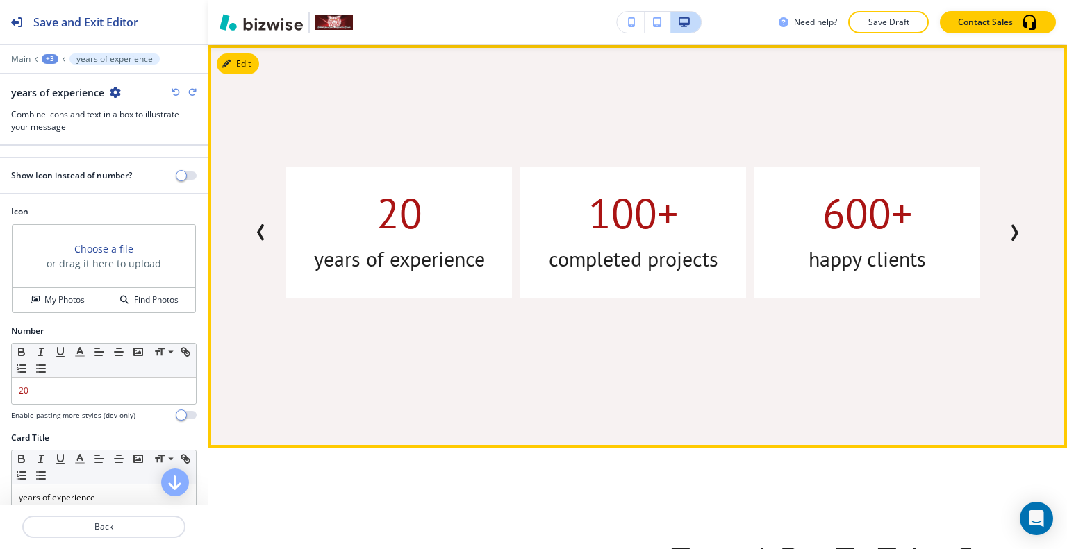
scroll to position [708, 0]
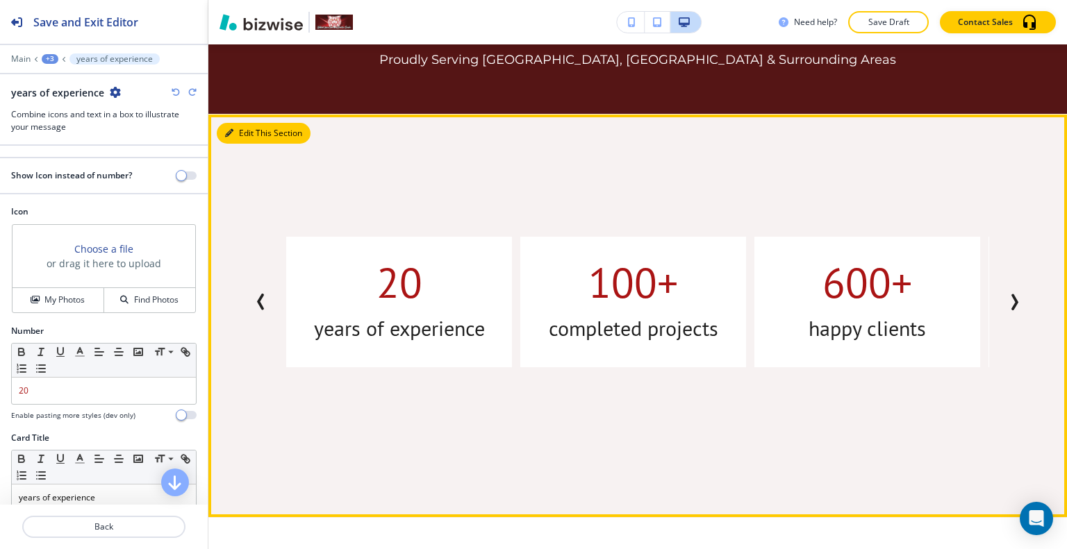
drag, startPoint x: 251, startPoint y: 127, endPoint x: 297, endPoint y: 2, distance: 133.1
click at [252, 127] on button "Edit This Section" at bounding box center [264, 133] width 94 height 21
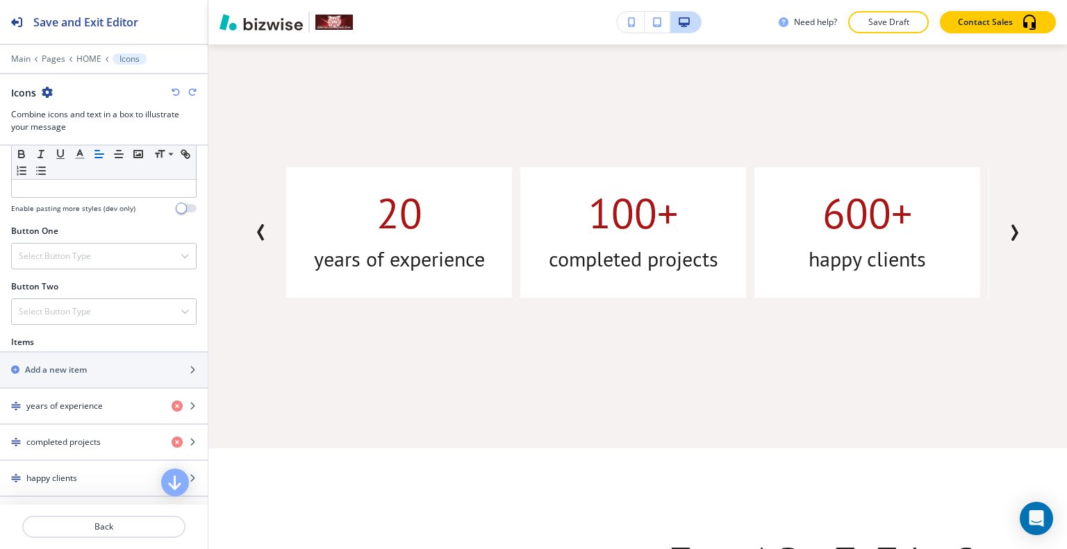
scroll to position [790, 0]
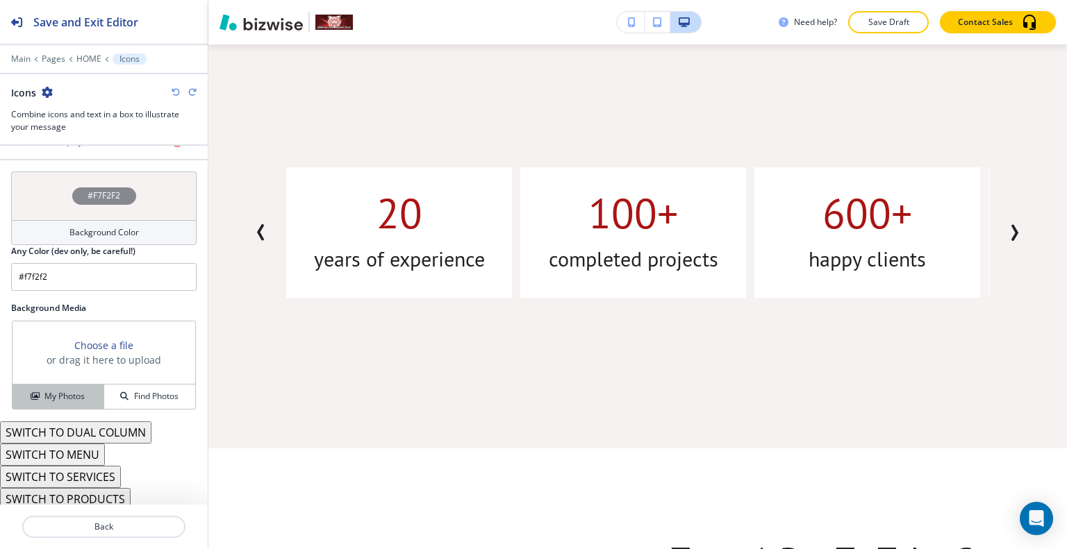
click at [58, 390] on h4 "My Photos" at bounding box center [64, 396] width 40 height 13
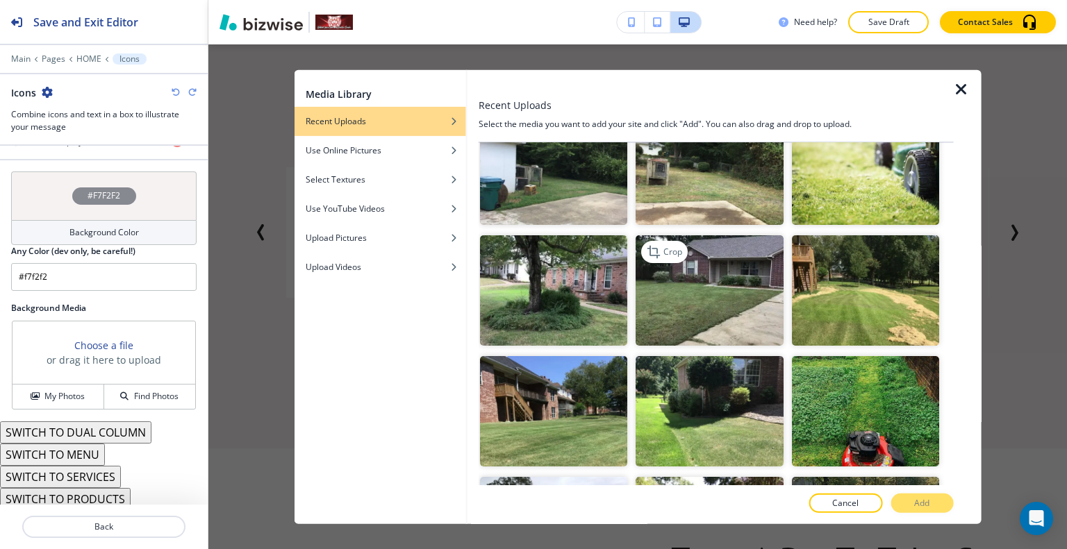
scroll to position [1111, 0]
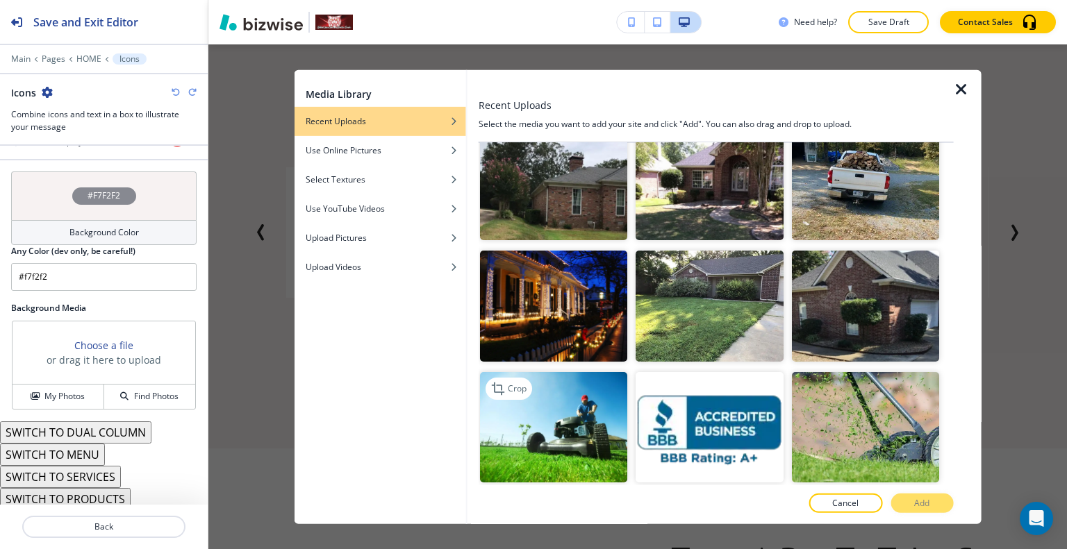
click at [602, 407] on img "button" at bounding box center [553, 427] width 147 height 110
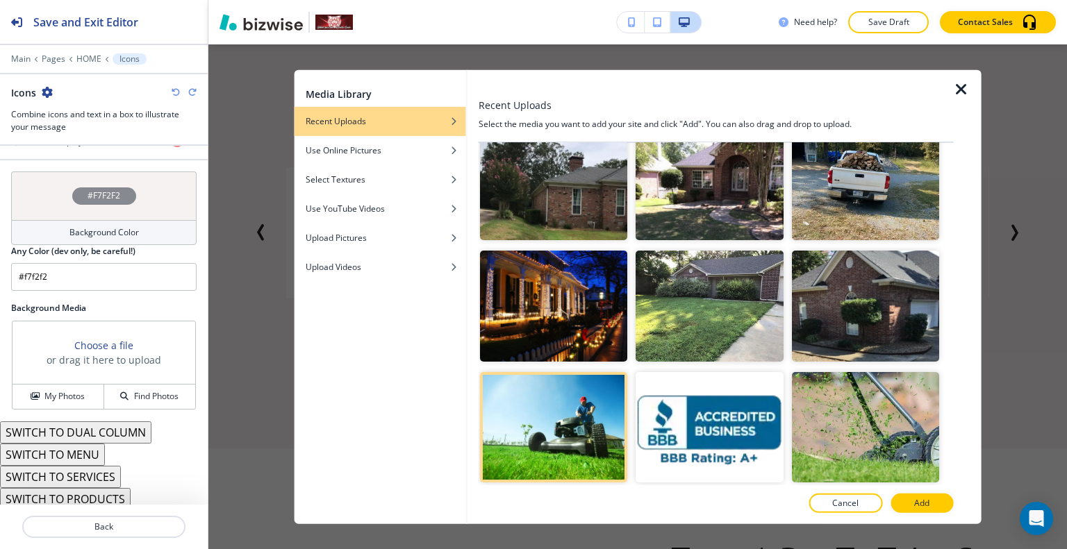
drag, startPoint x: 892, startPoint y: 427, endPoint x: 923, endPoint y: 474, distance: 56.3
click at [892, 428] on img "button" at bounding box center [864, 427] width 147 height 110
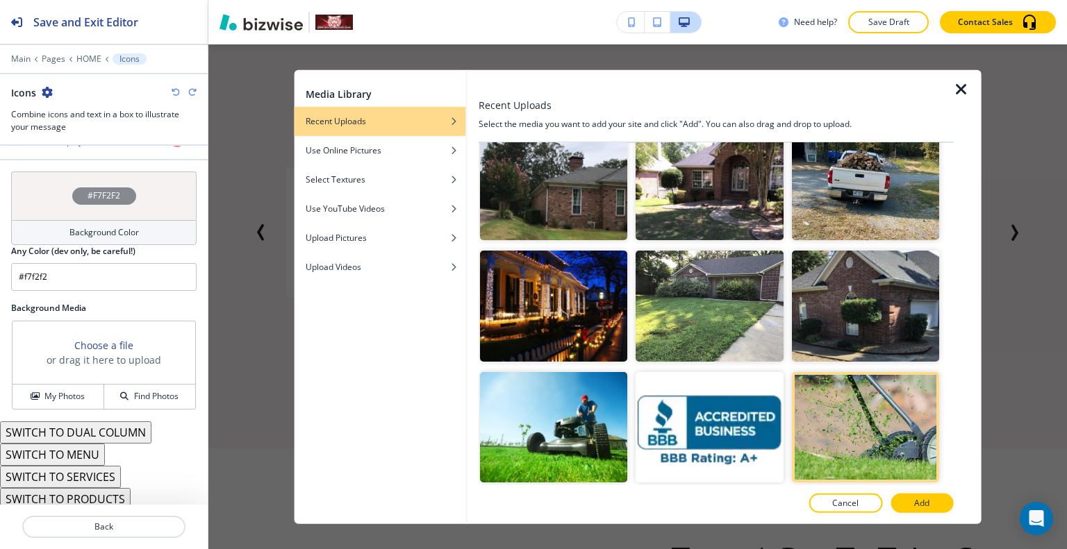
click at [942, 508] on button "Add" at bounding box center [921, 503] width 63 height 19
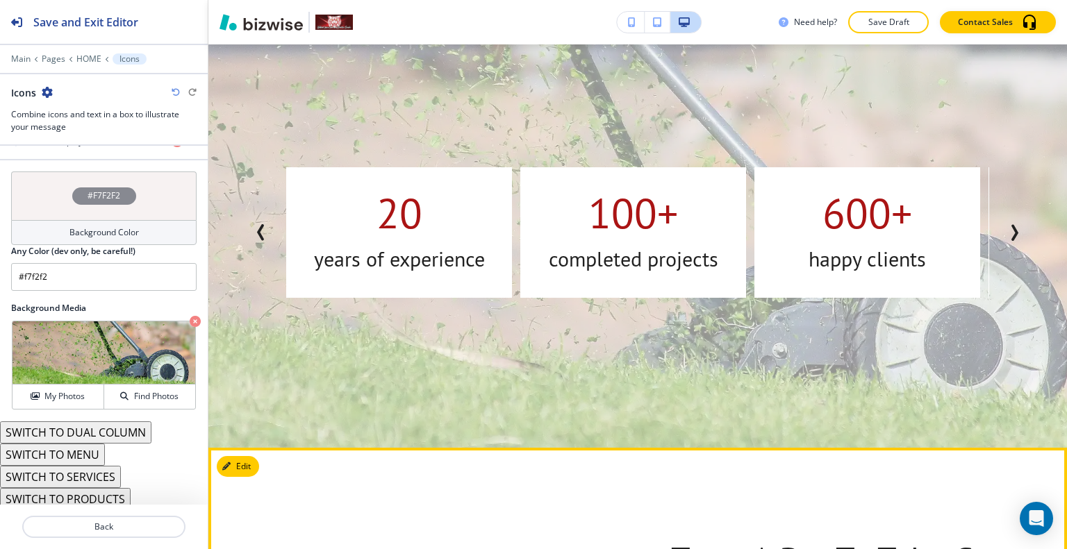
scroll to position [708, 0]
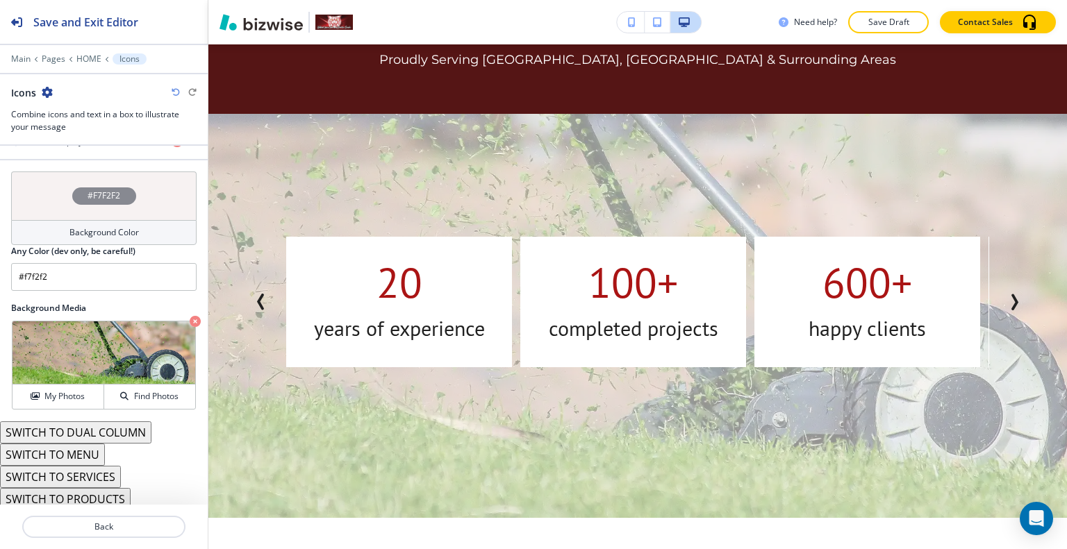
drag, startPoint x: 59, startPoint y: 194, endPoint x: 58, endPoint y: 202, distance: 8.4
click at [59, 196] on div "#F7F2F2" at bounding box center [103, 196] width 185 height 49
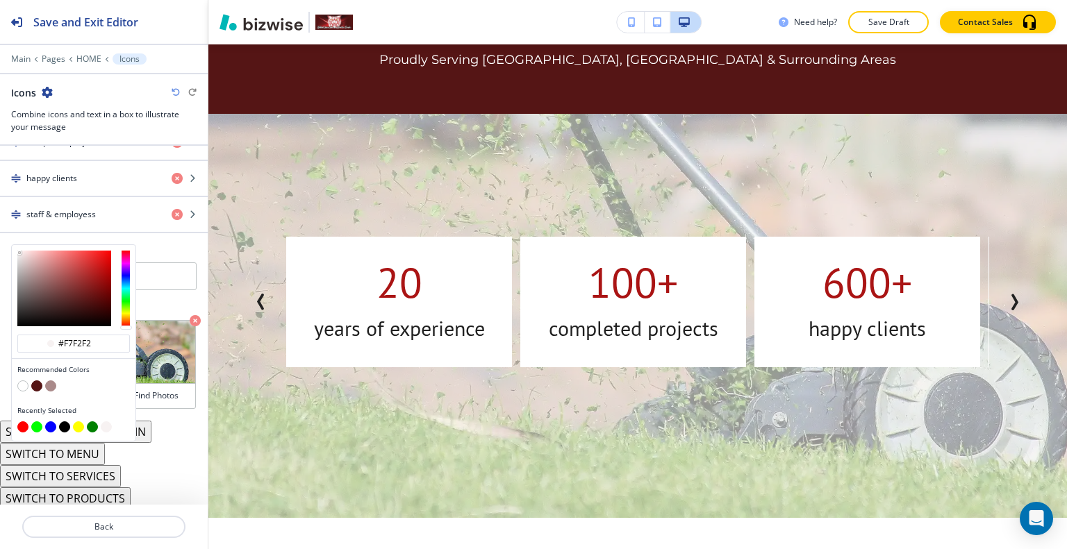
click at [40, 381] on button "button" at bounding box center [36, 386] width 11 height 11
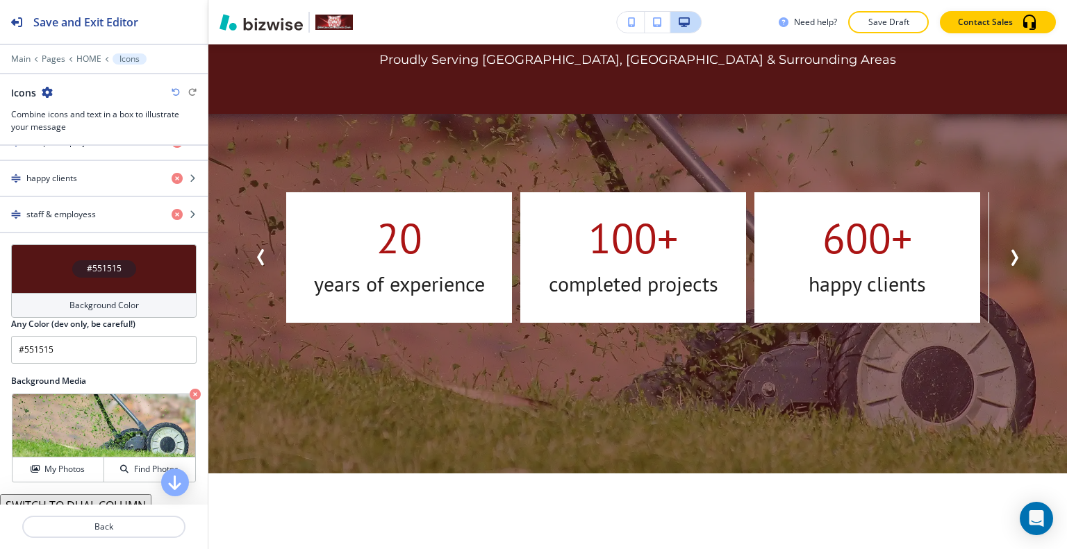
click at [47, 259] on div "#551515" at bounding box center [103, 268] width 185 height 49
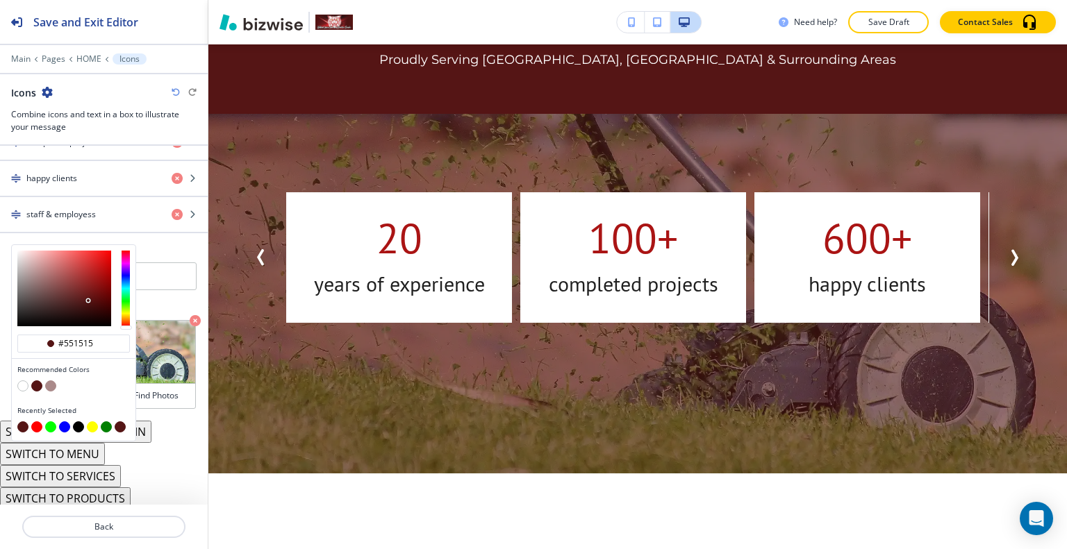
click at [79, 427] on div at bounding box center [73, 429] width 113 height 14
click at [77, 422] on button "button" at bounding box center [78, 427] width 11 height 11
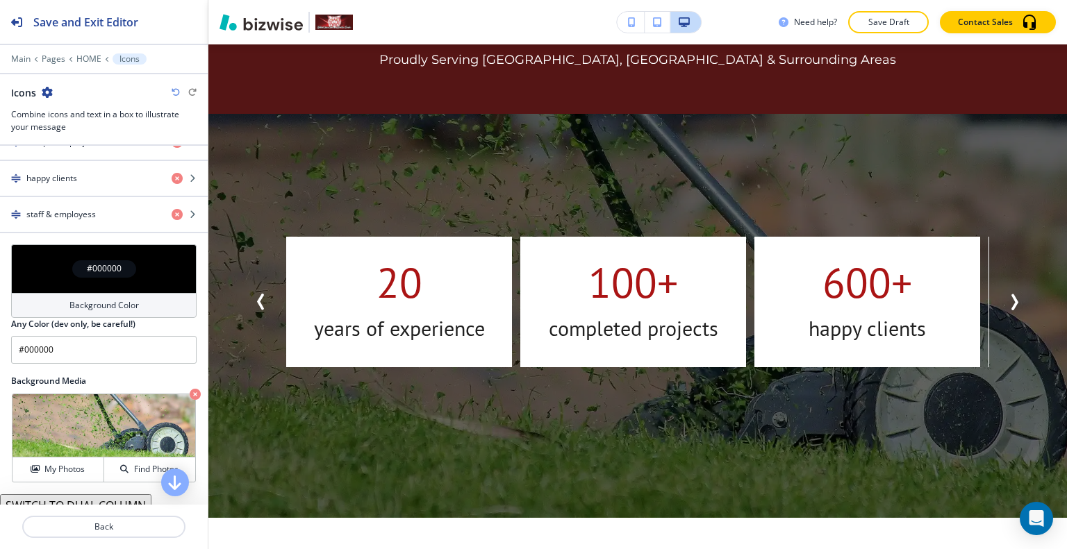
click at [176, 88] on div "Icons" at bounding box center [103, 92] width 185 height 15
click at [172, 95] on icon "button" at bounding box center [176, 92] width 8 height 8
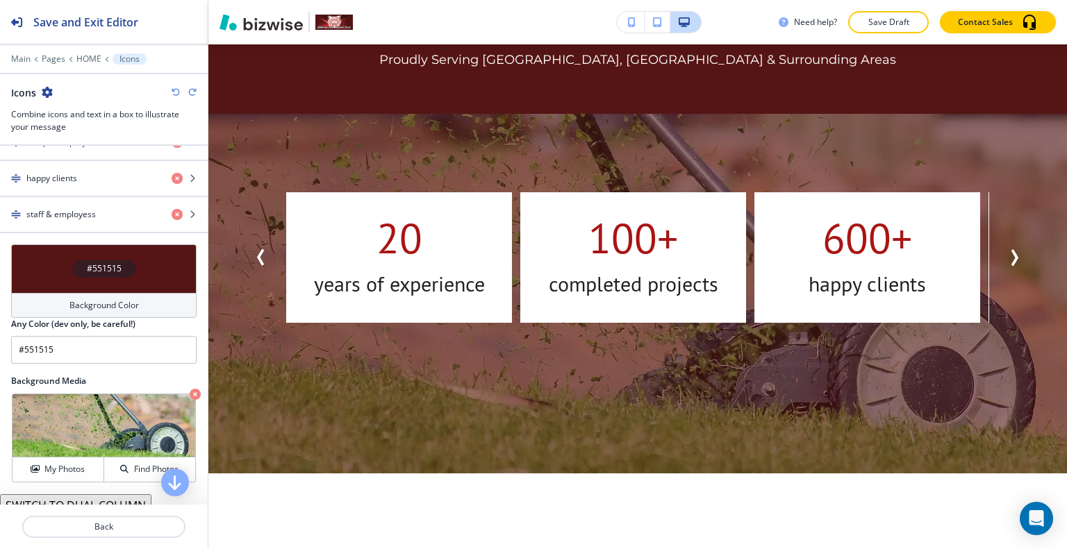
click at [172, 94] on icon "button" at bounding box center [176, 92] width 8 height 8
type input "#f7f2f2"
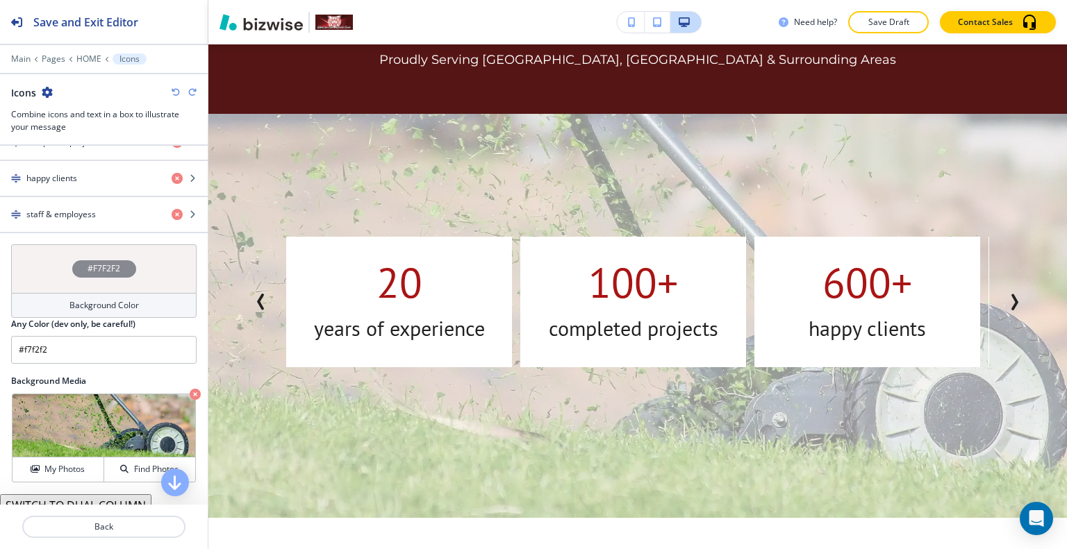
click at [173, 94] on icon "button" at bounding box center [176, 92] width 8 height 8
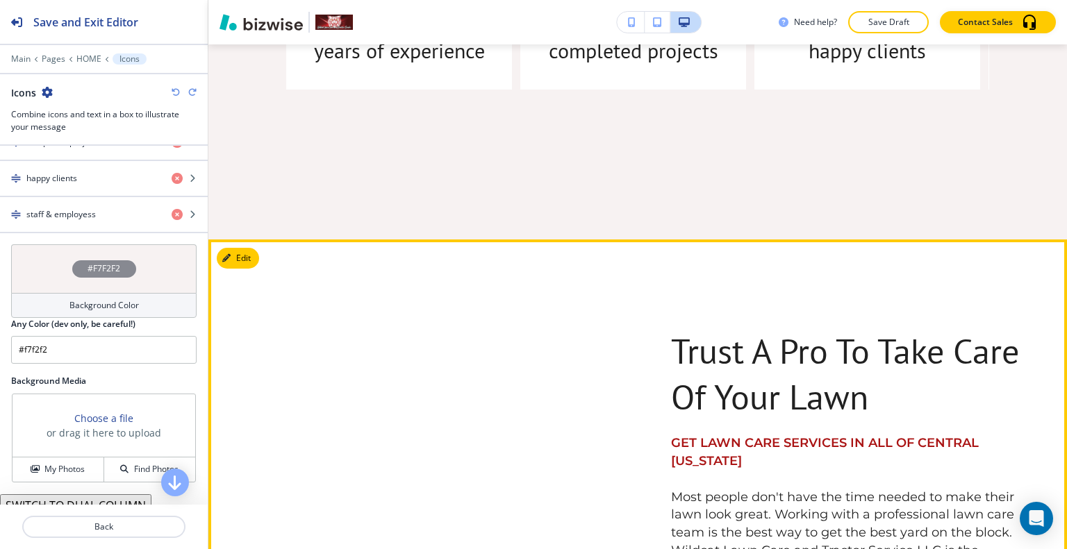
scroll to position [1195, 0]
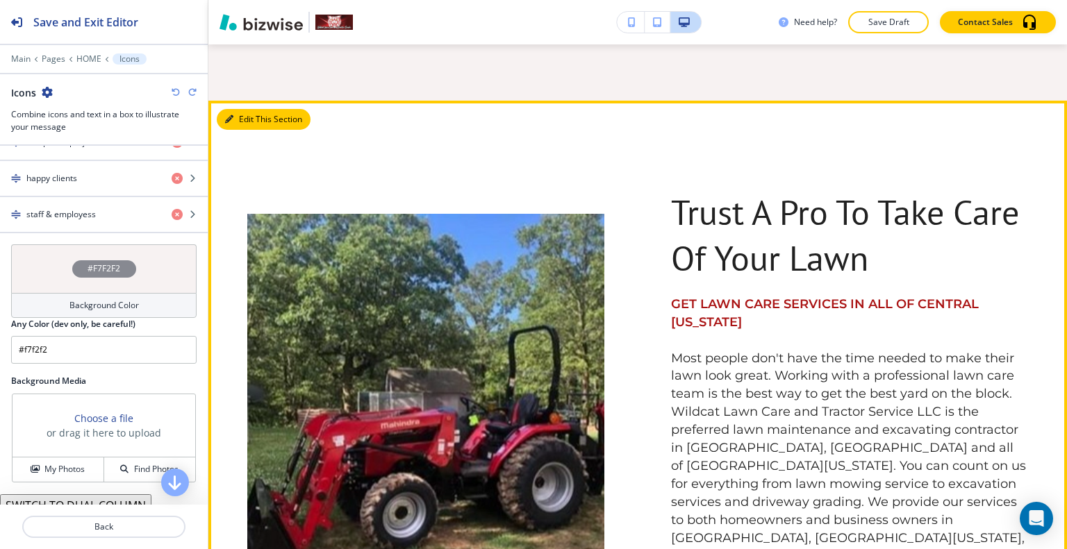
click at [246, 109] on button "Edit This Section" at bounding box center [264, 119] width 94 height 21
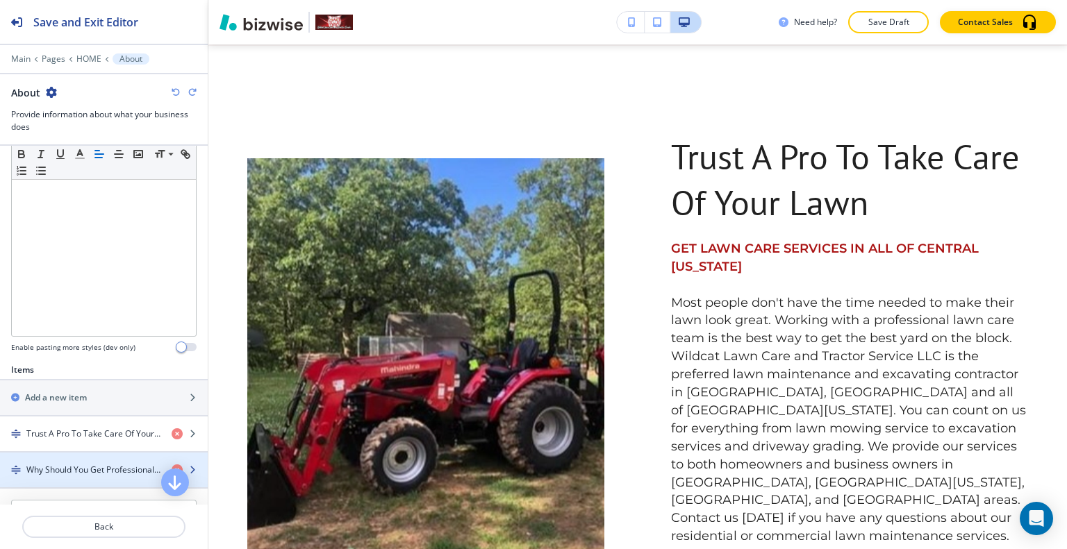
scroll to position [417, 0]
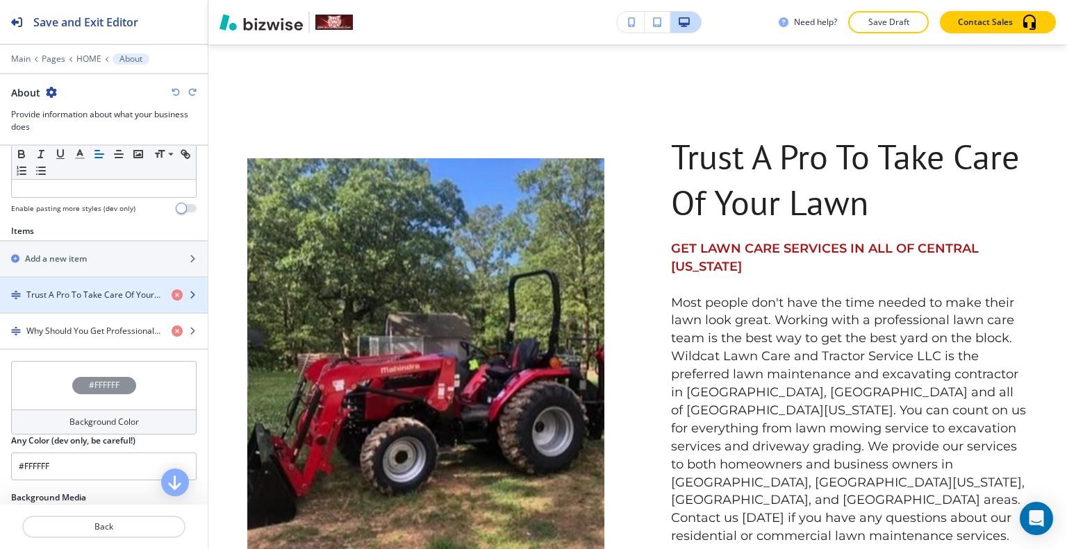
click at [100, 297] on h4 "Trust A Pro To Take Care Of Your Lawn" at bounding box center [93, 295] width 134 height 13
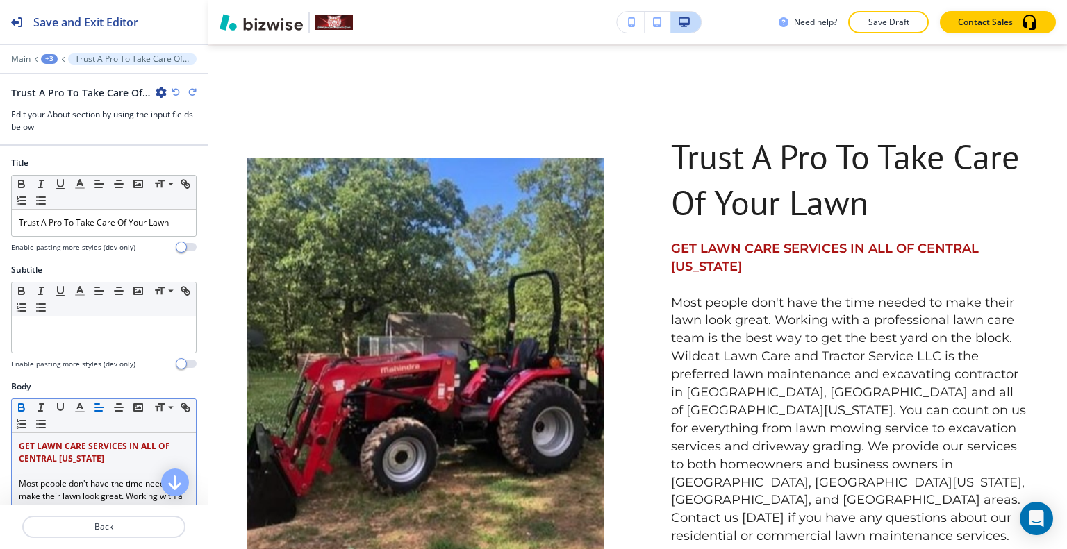
scroll to position [69, 0]
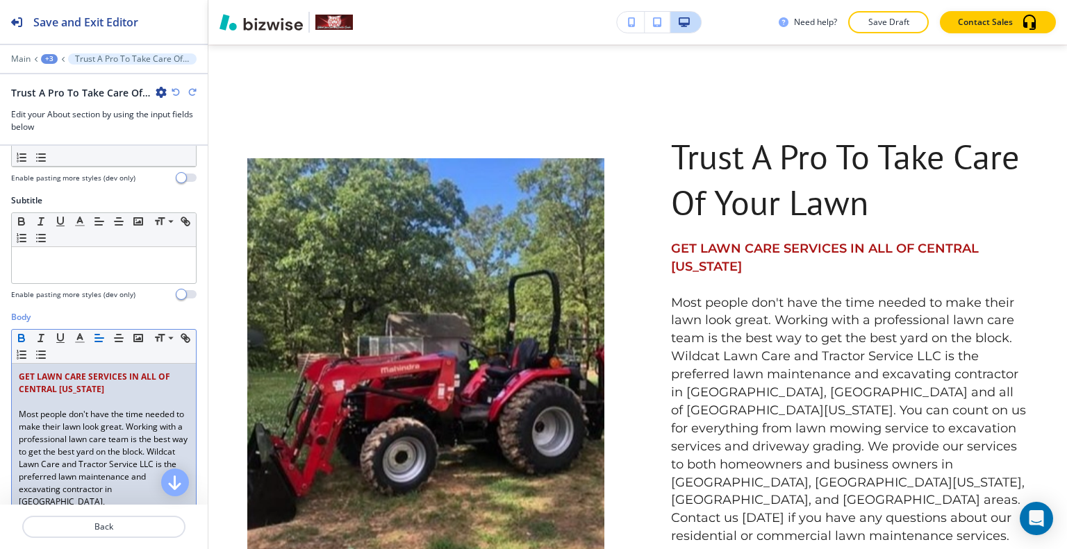
click at [127, 377] on strong "GET LAWN CARE SERVICES IN ALL OF CENTRAL [US_STATE]" at bounding box center [95, 383] width 153 height 24
drag, startPoint x: 117, startPoint y: 388, endPoint x: 15, endPoint y: 372, distance: 104.1
click at [15, 372] on div "GET LAWN CARE SERVICES IN ALL OF CENTRAL ARKANSAS Most people don't have the ti…" at bounding box center [104, 521] width 184 height 314
copy strong "GET LAWN CARE SERVICES IN ALL OF CENTRAL [US_STATE]"
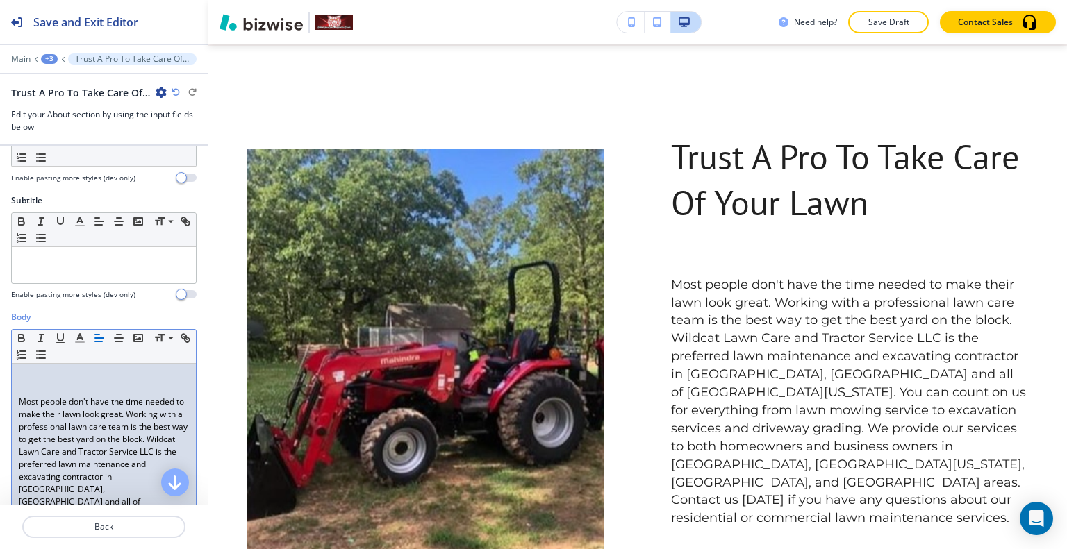
click at [14, 399] on div "Most people don't have the time needed to make their lawn look great. Working w…" at bounding box center [104, 514] width 184 height 301
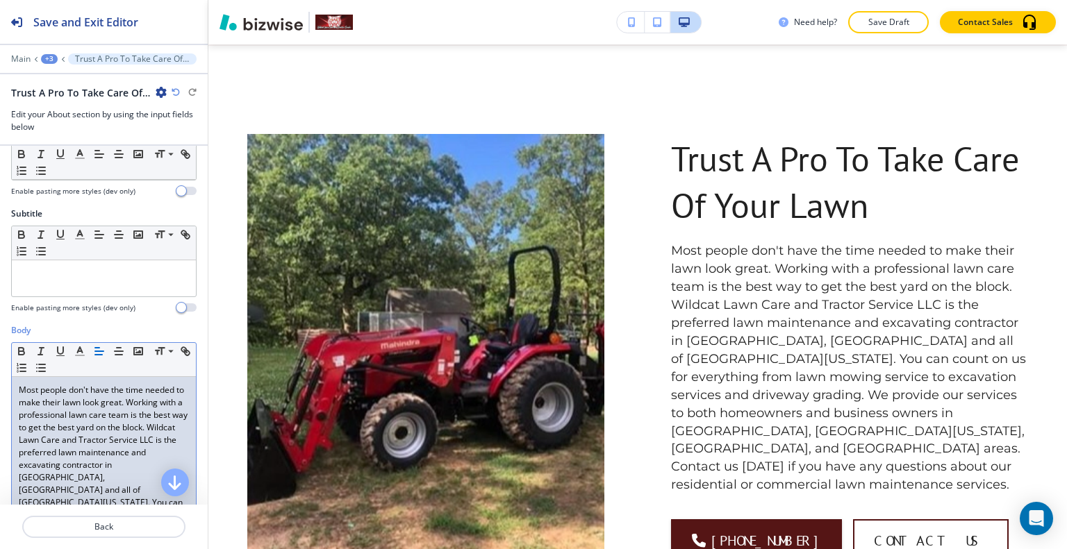
scroll to position [0, 0]
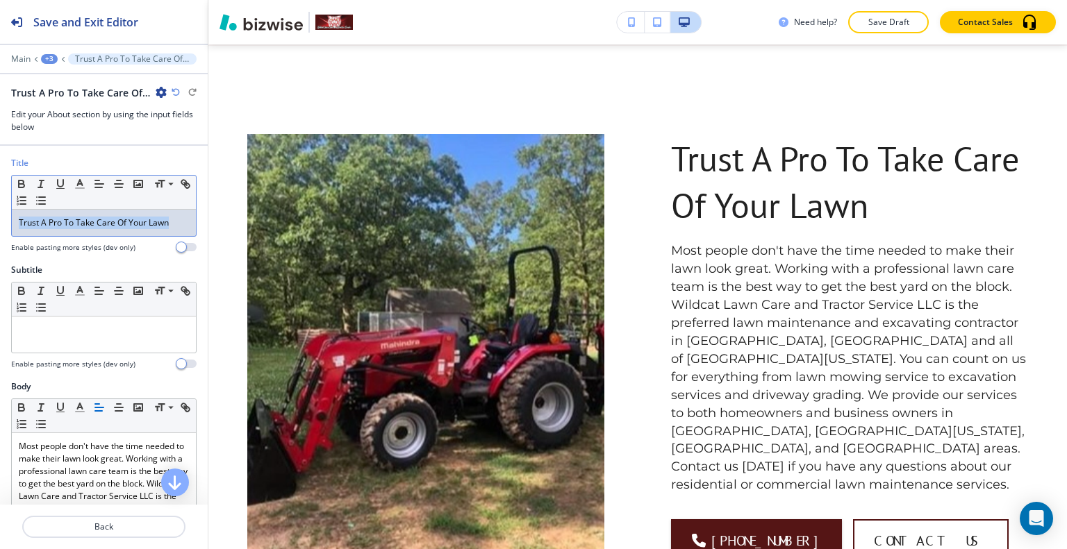
drag, startPoint x: 177, startPoint y: 227, endPoint x: 9, endPoint y: 227, distance: 168.1
click at [9, 227] on div "Title Small Normal Large Huge Trust A Pro To Take Care Of Your Lawn Enable past…" at bounding box center [104, 210] width 208 height 107
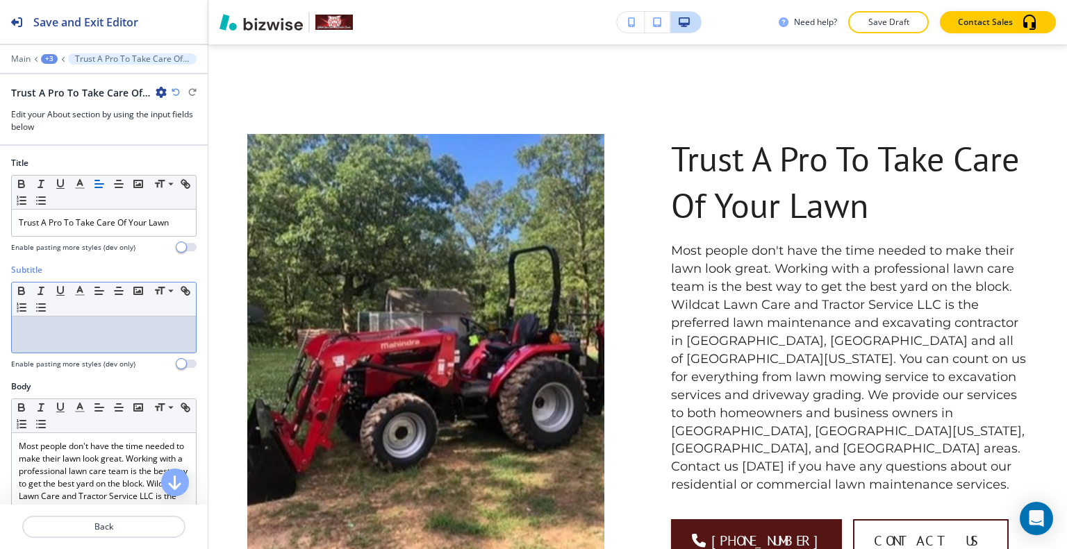
click at [53, 331] on p at bounding box center [104, 330] width 170 height 13
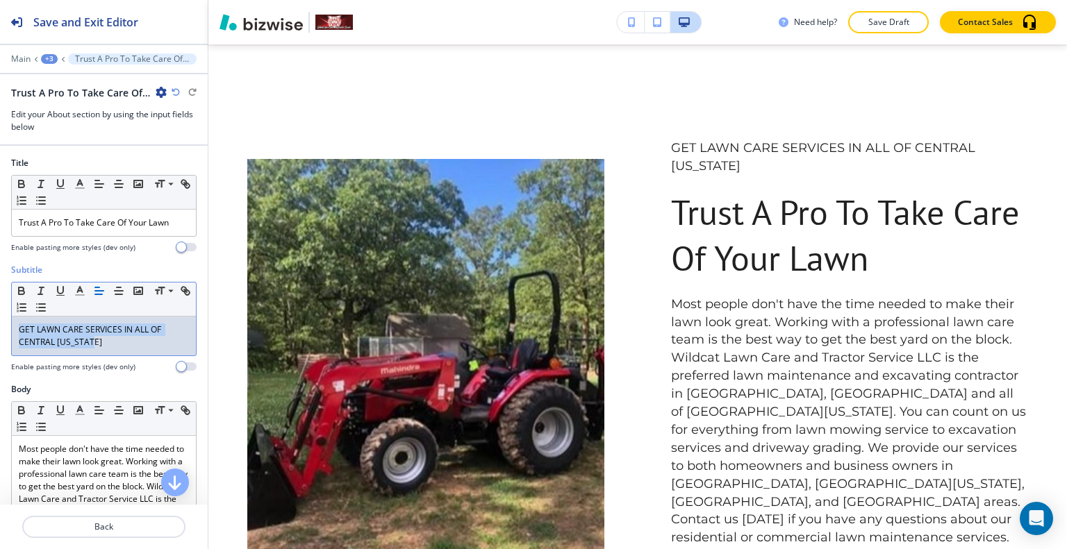
drag, startPoint x: 109, startPoint y: 341, endPoint x: 3, endPoint y: 291, distance: 116.8
click at [2, 291] on div "Subtitle Small Normal Large Huge GET LAWN CARE SERVICES IN ALL OF CENTRAL ARKAN…" at bounding box center [104, 323] width 208 height 119
click at [78, 292] on icon "button" at bounding box center [80, 291] width 13 height 13
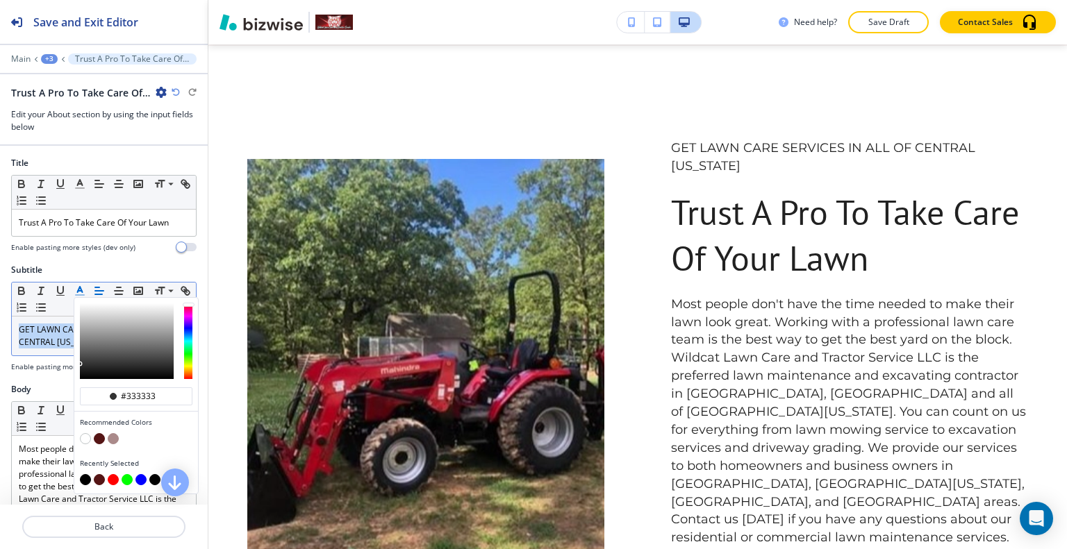
click at [102, 434] on button "button" at bounding box center [99, 438] width 11 height 11
type input "#551515"
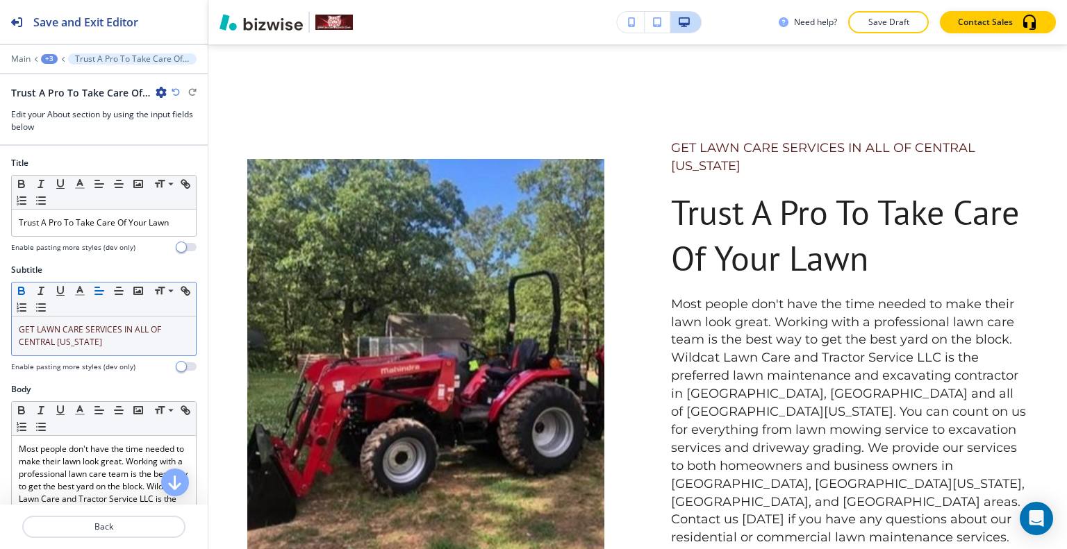
click at [24, 285] on icon "button" at bounding box center [21, 291] width 13 height 13
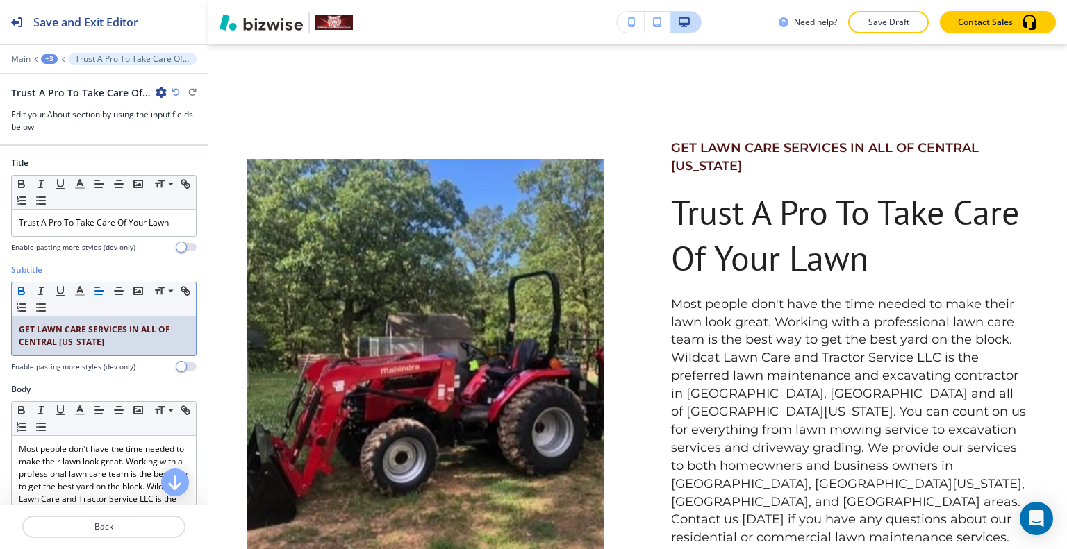
click at [23, 285] on icon "button" at bounding box center [21, 291] width 13 height 13
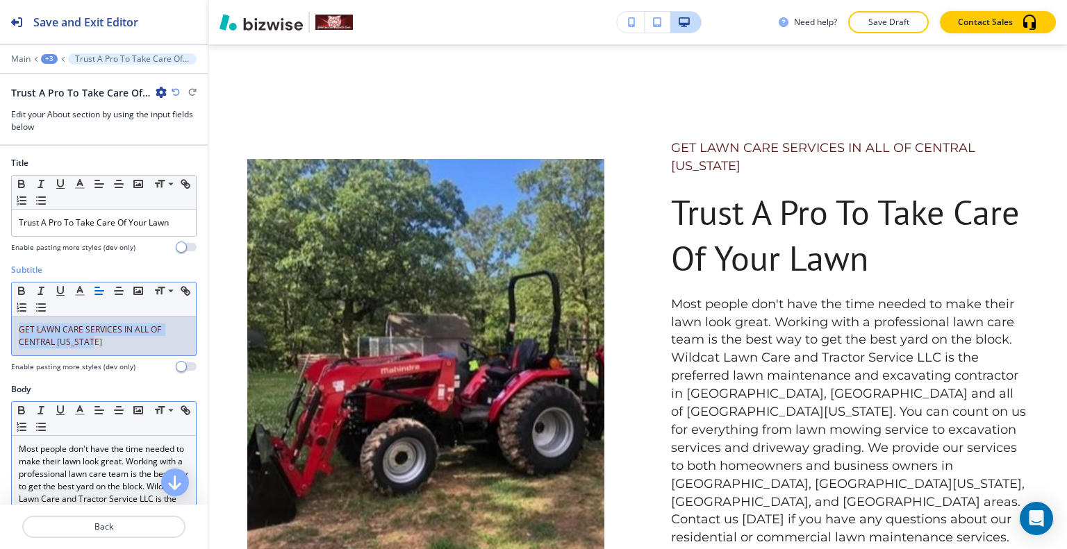
scroll to position [139, 0]
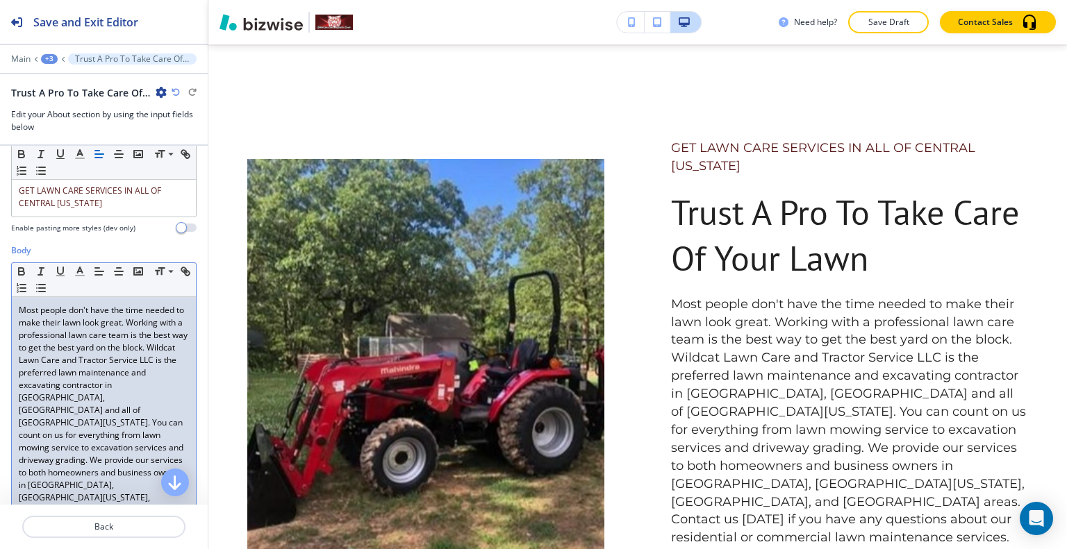
click at [12, 360] on div "Most people don't have the time needed to make their lawn look great. Working w…" at bounding box center [104, 435] width 184 height 276
click at [19, 313] on p "Most people don't have the time needed to make their lawn look great. Working w…" at bounding box center [104, 435] width 170 height 263
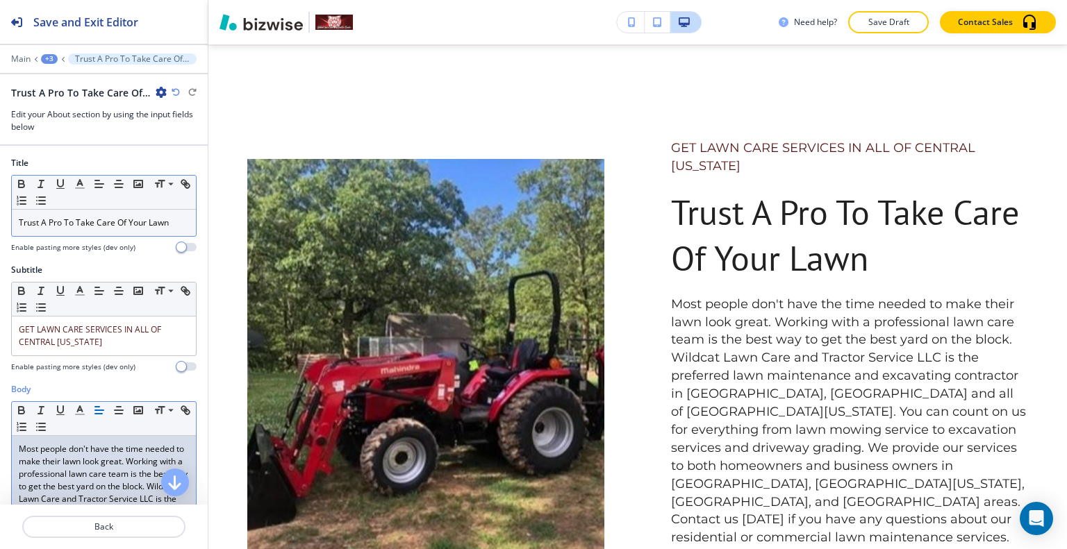
click at [174, 218] on p "Trust A Pro To Take Care Of Your Lawn" at bounding box center [104, 223] width 170 height 13
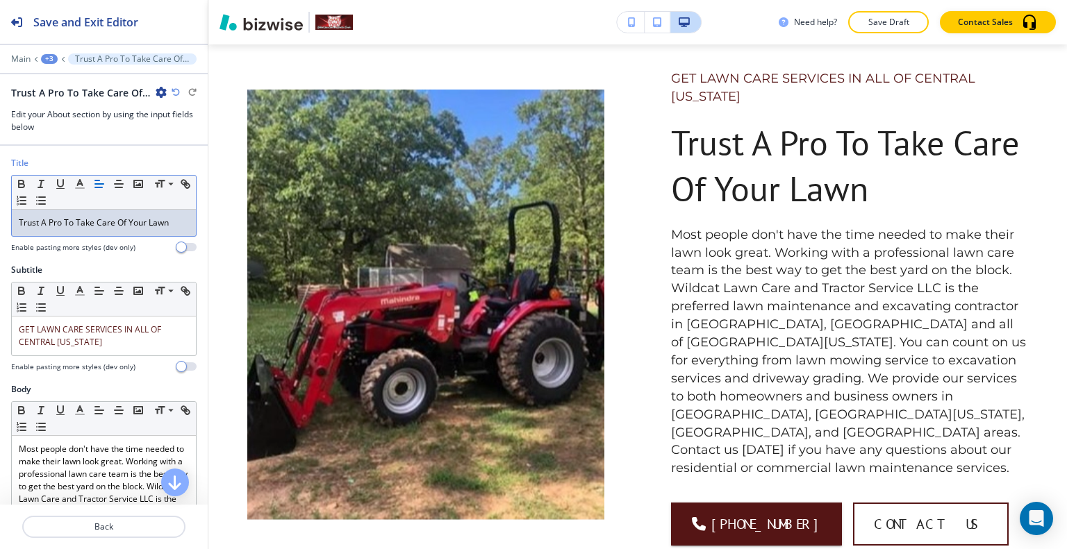
scroll to position [347, 0]
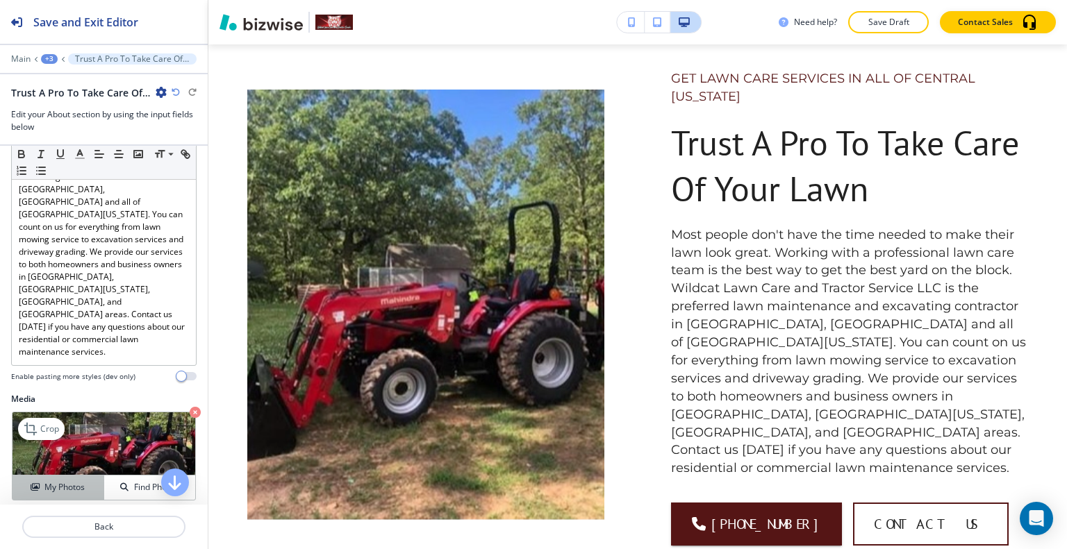
click at [78, 481] on h4 "My Photos" at bounding box center [64, 487] width 40 height 13
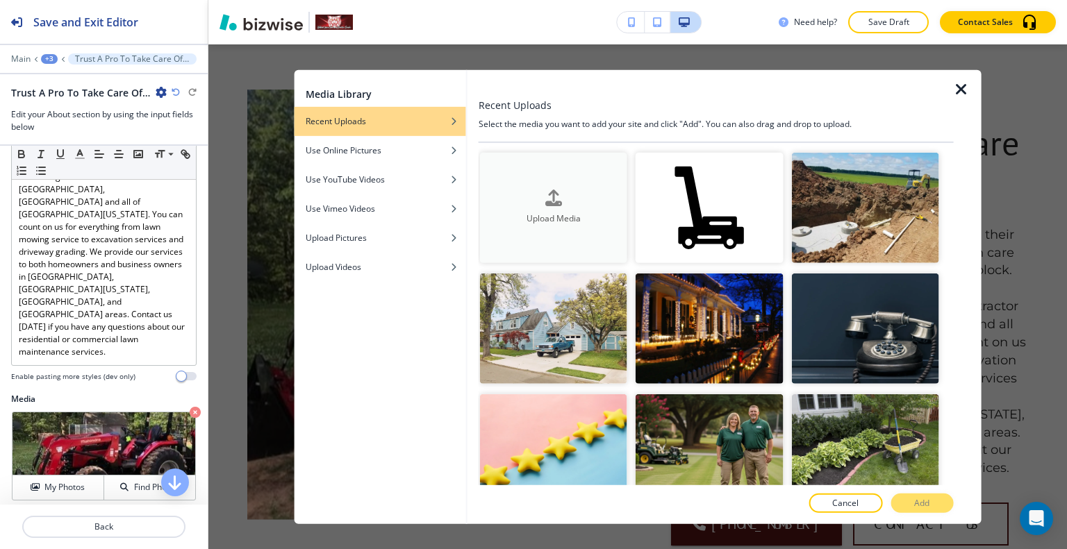
click at [564, 184] on button "Upload Media" at bounding box center [553, 207] width 147 height 110
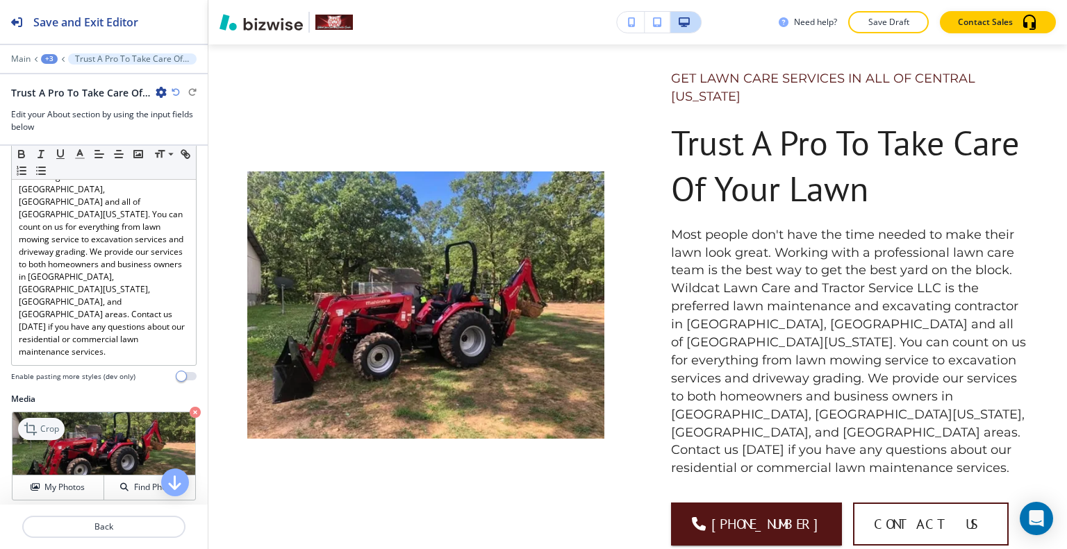
click at [56, 418] on div "Crop" at bounding box center [41, 429] width 47 height 22
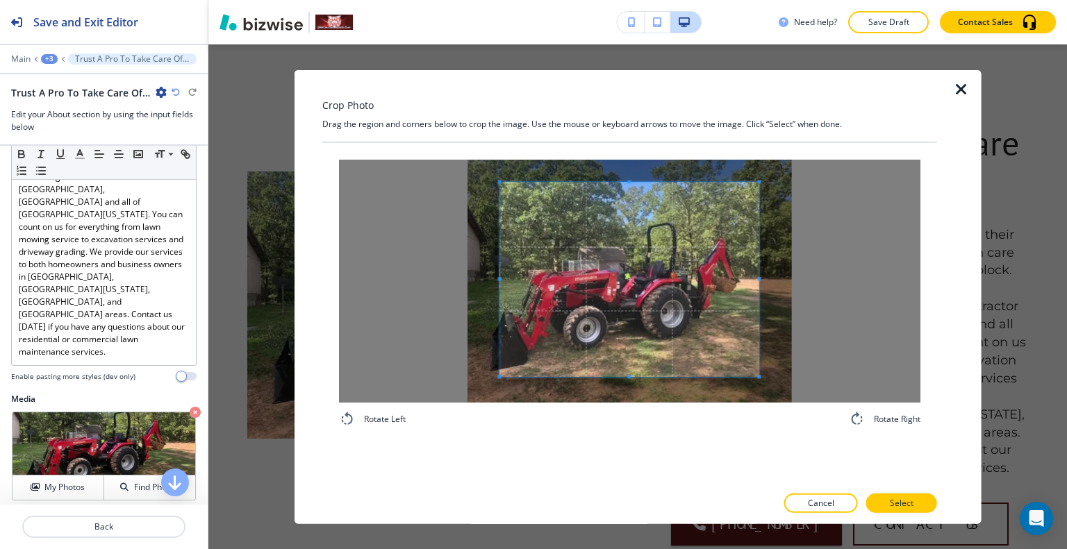
click at [617, 263] on span at bounding box center [628, 279] width 259 height 194
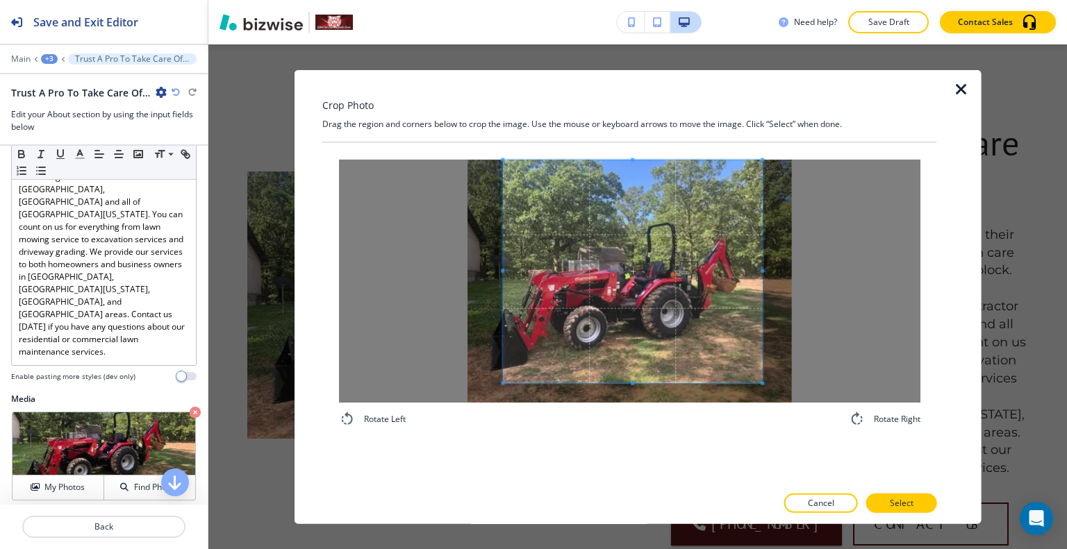
click at [629, 441] on div "Rotate Left Rotate Right" at bounding box center [629, 292] width 615 height 301
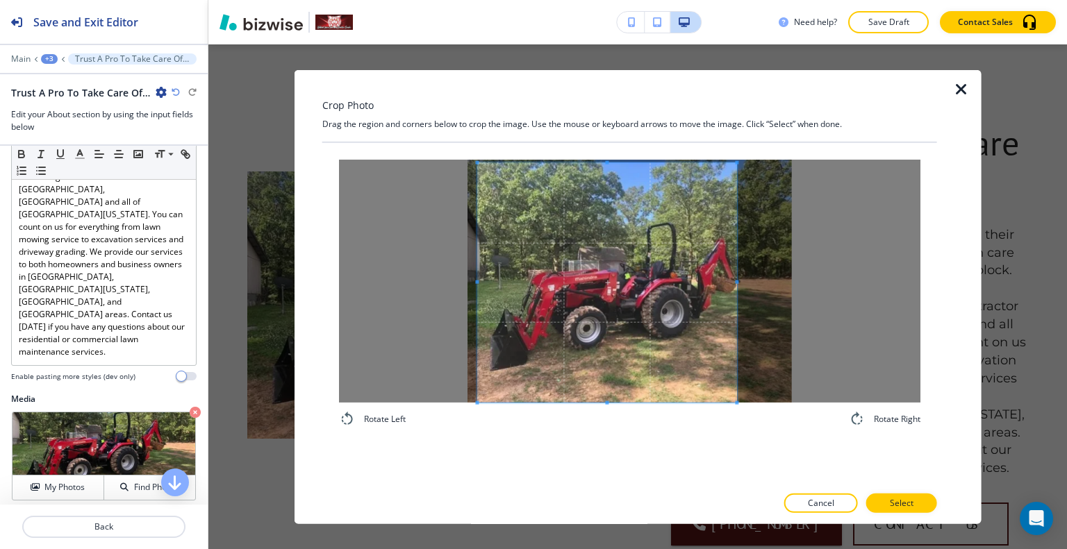
click at [623, 358] on span at bounding box center [606, 283] width 259 height 240
click at [897, 502] on p "Select" at bounding box center [902, 503] width 24 height 13
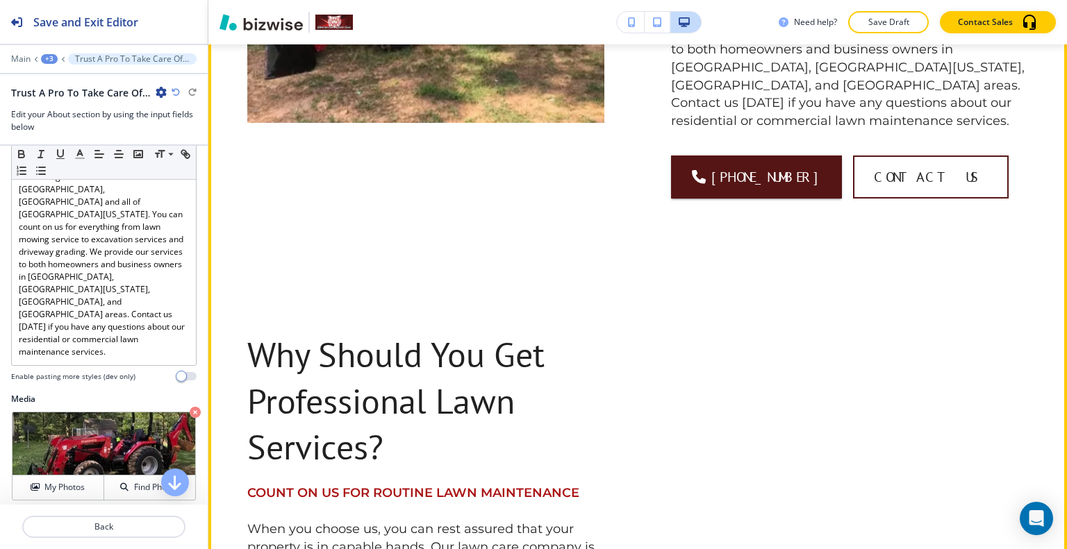
scroll to position [1806, 0]
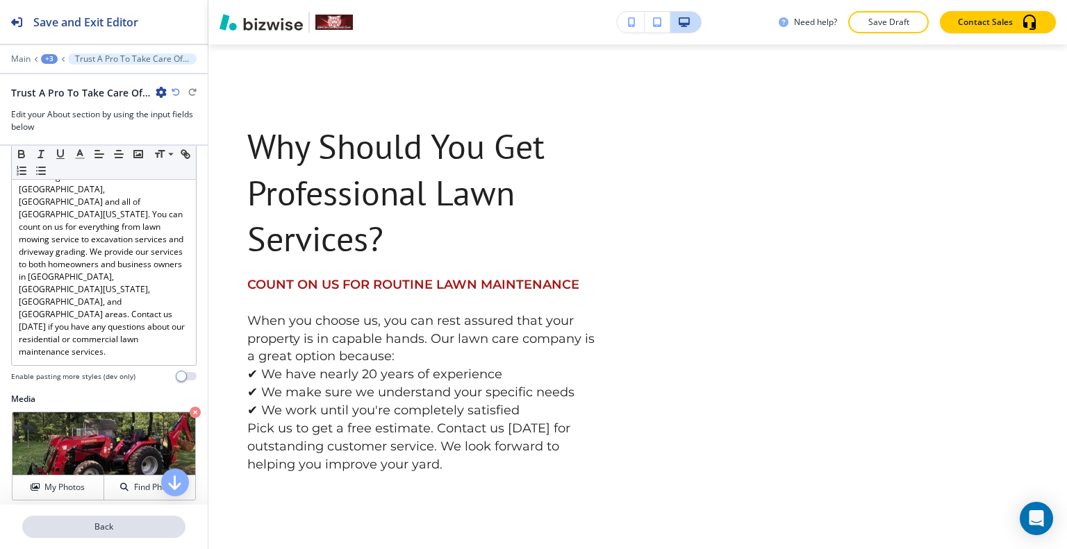
click at [104, 526] on p "Back" at bounding box center [104, 527] width 160 height 13
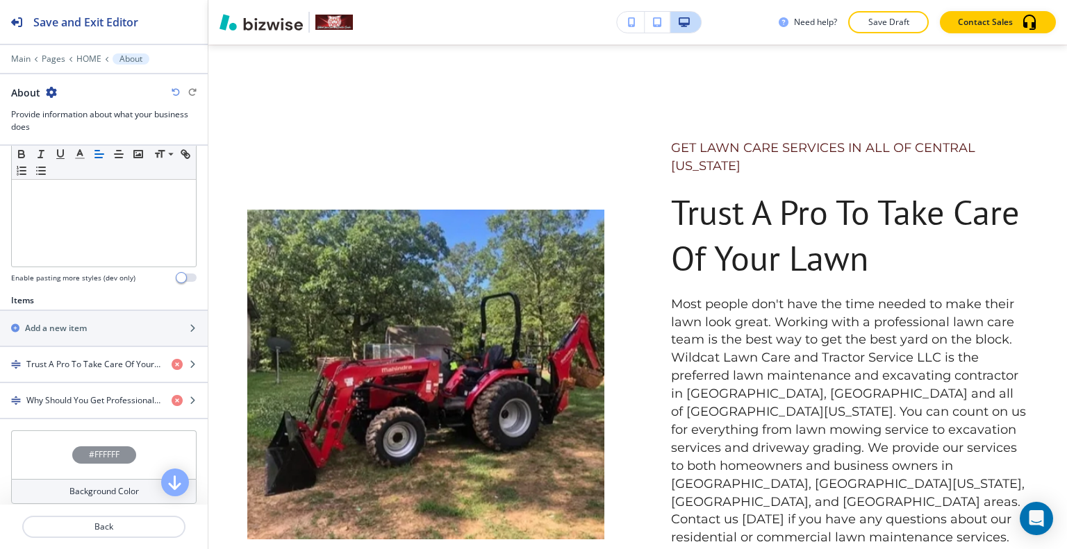
scroll to position [486, 0]
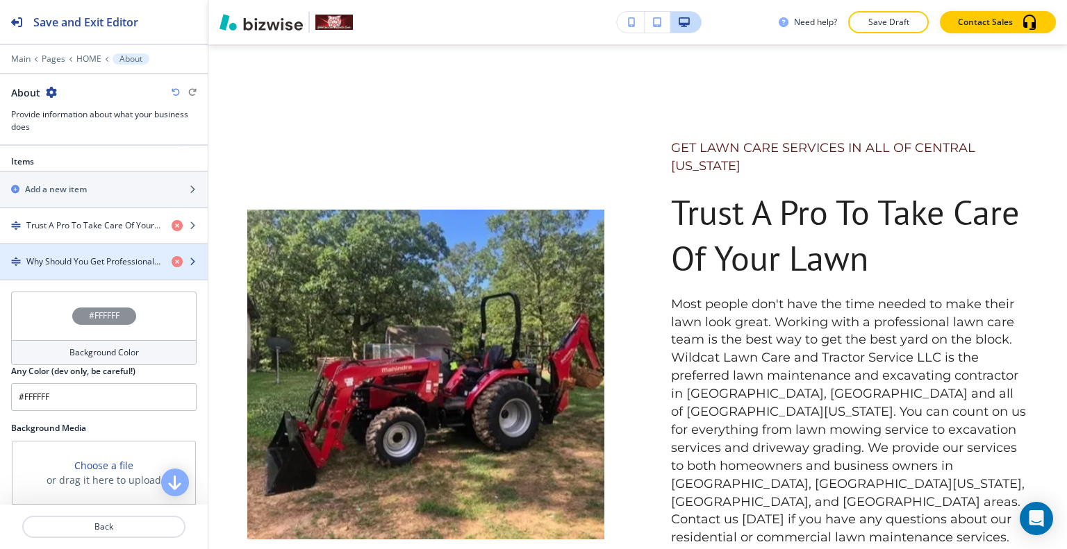
click at [115, 272] on div "button" at bounding box center [104, 273] width 208 height 11
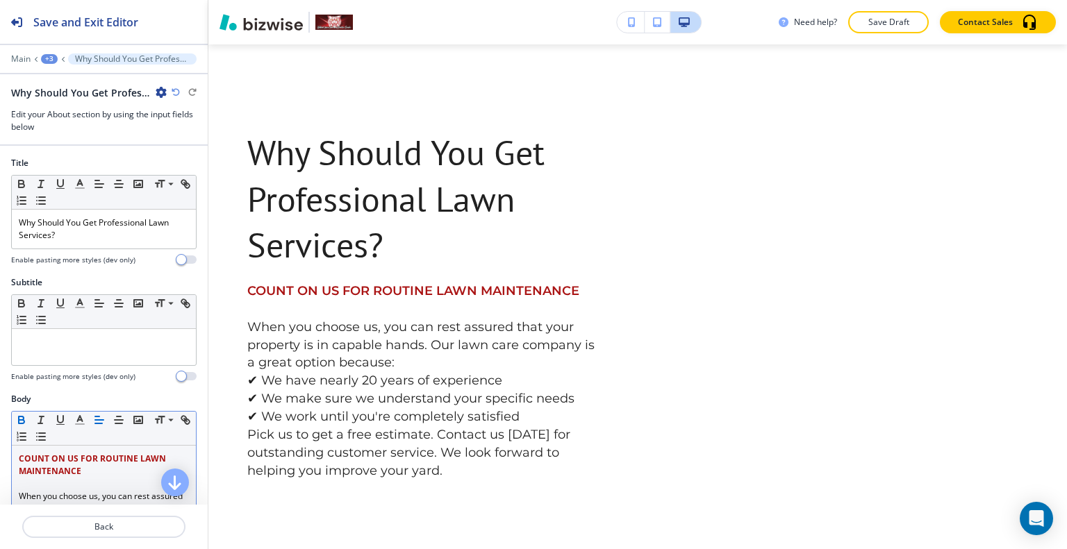
scroll to position [139, 0]
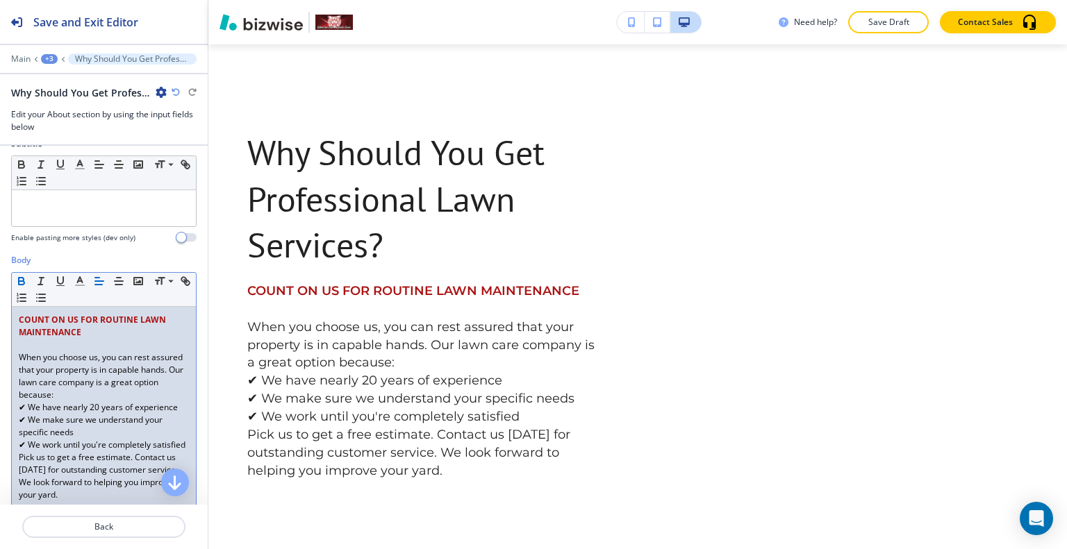
click at [15, 358] on div "COUNT ON US FOR ROUTINE LAWN MAINTENANCE ﻿When you choose us, you can rest assu…" at bounding box center [104, 407] width 184 height 201
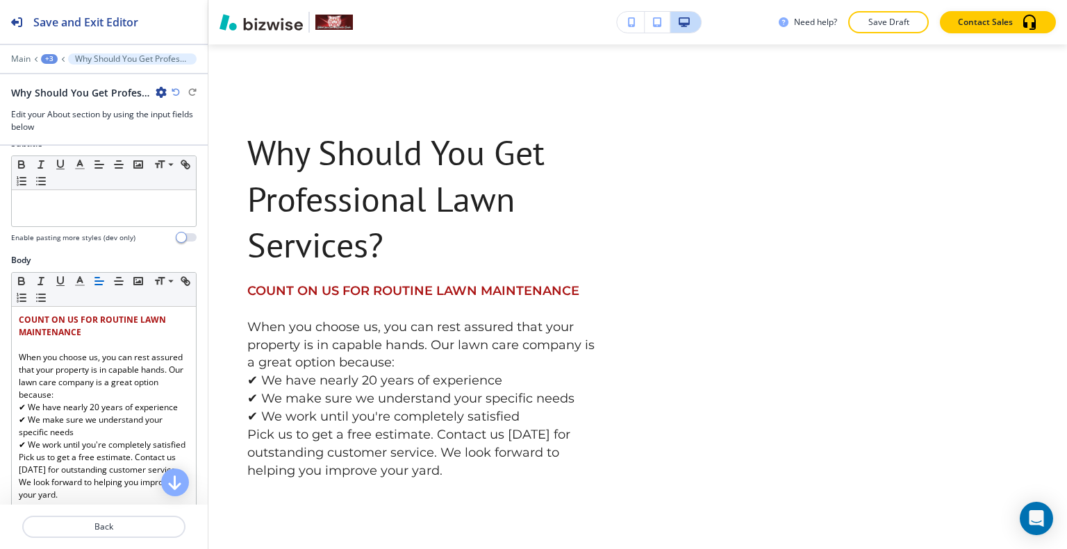
click at [641, 24] on button "button" at bounding box center [631, 22] width 28 height 21
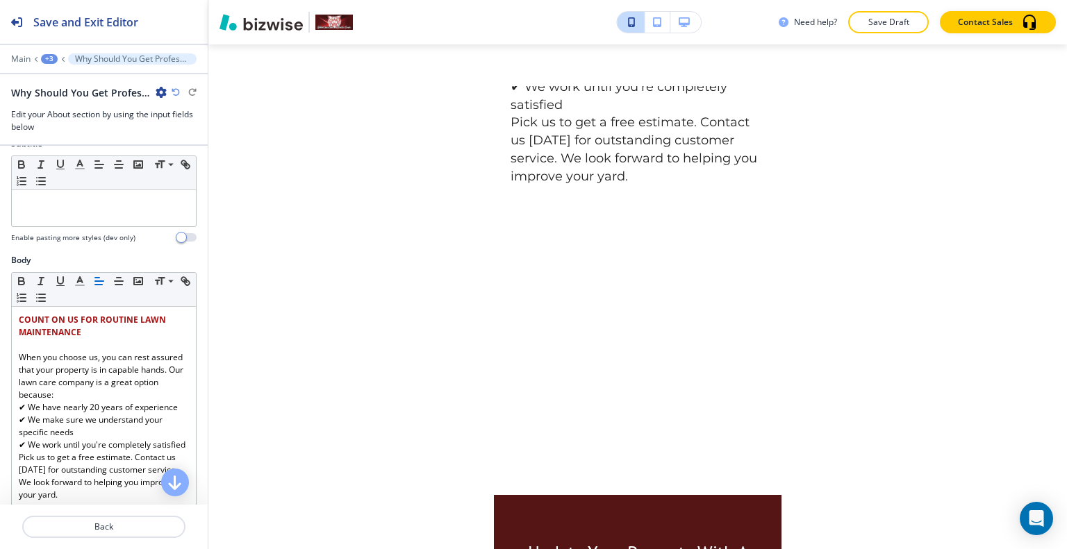
scroll to position [2681, 0]
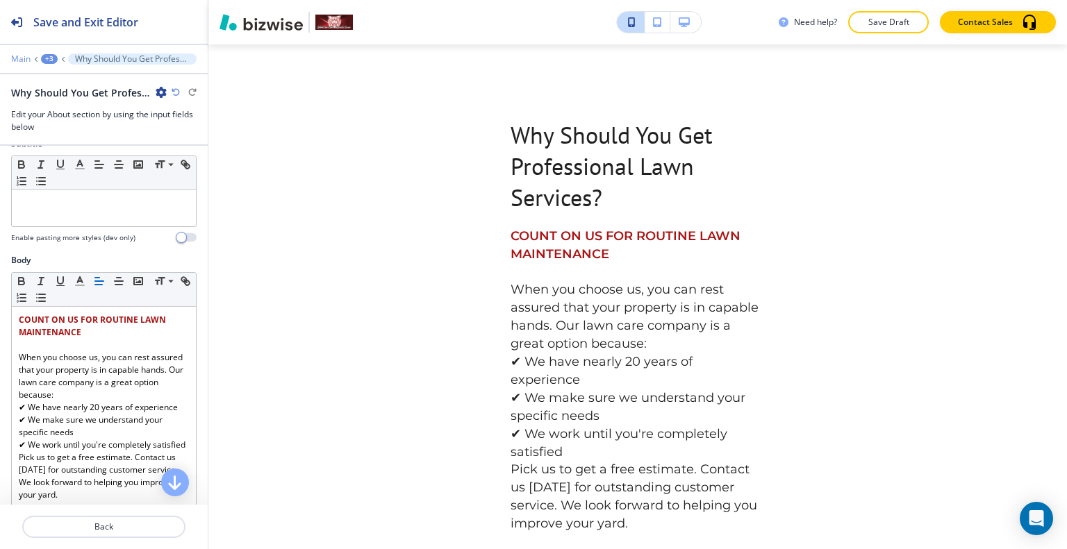
click at [22, 60] on p "Main" at bounding box center [20, 59] width 19 height 10
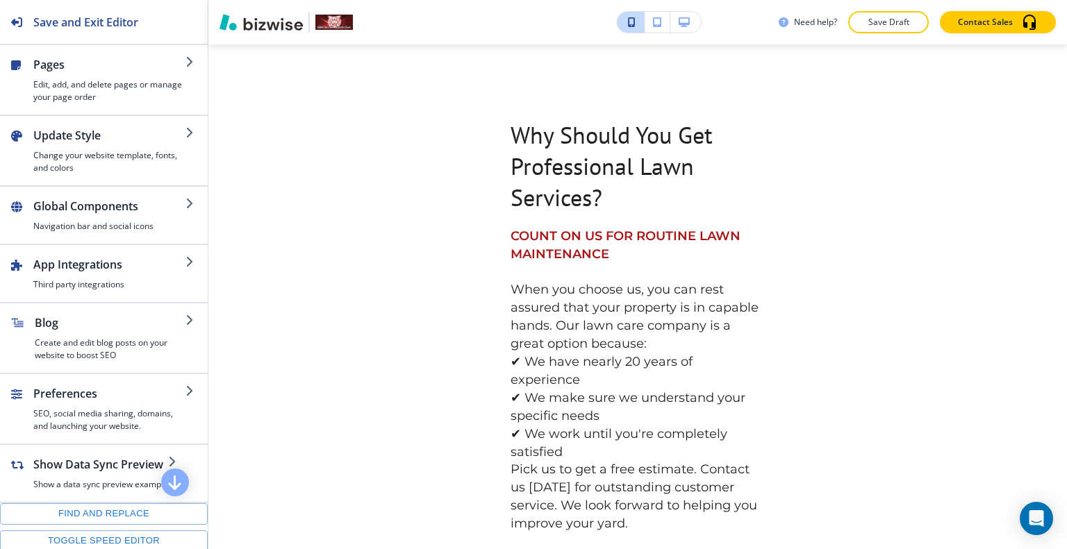
click at [670, 23] on button "button" at bounding box center [685, 22] width 31 height 21
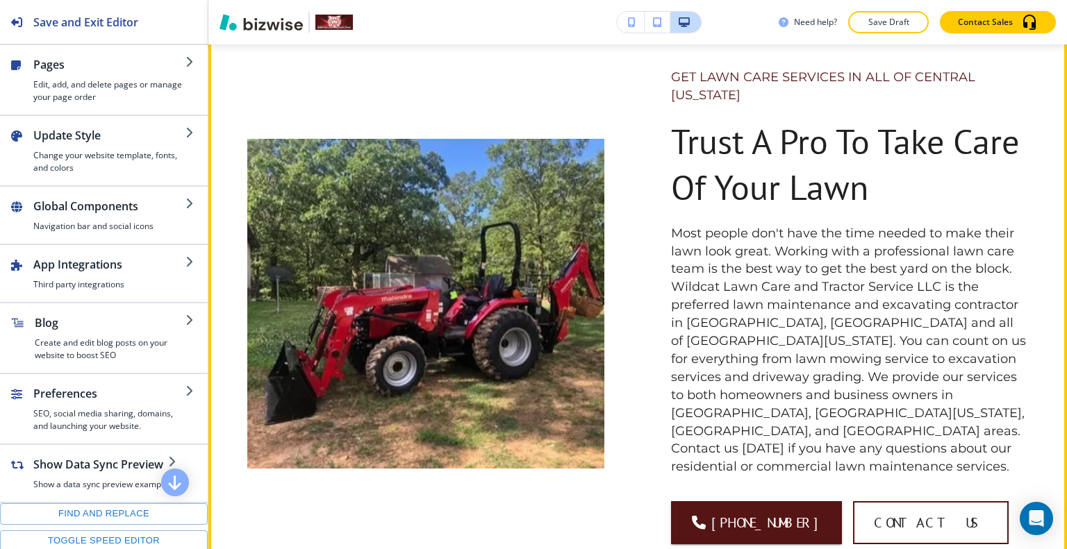
scroll to position [974, 0]
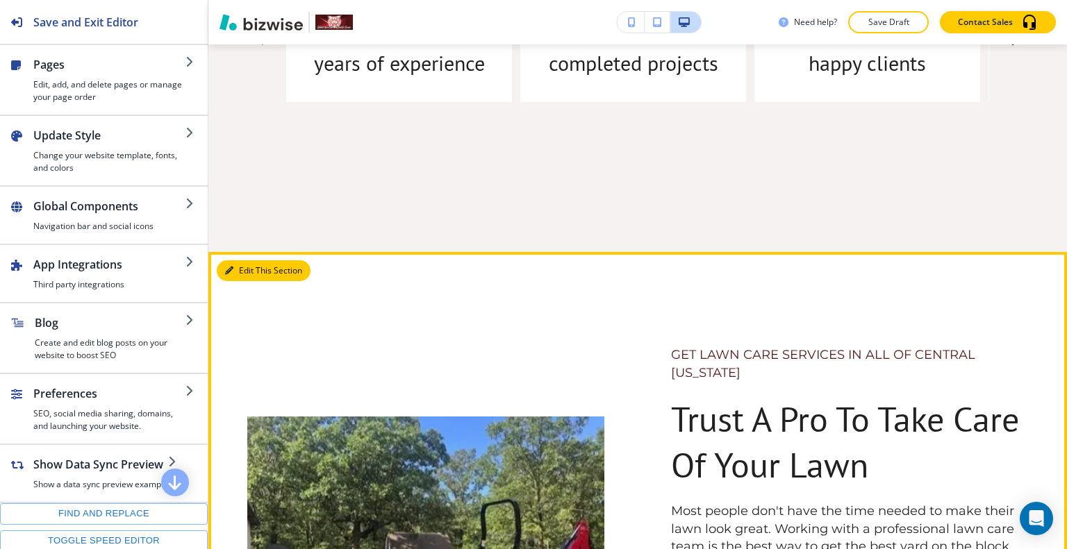
click at [253, 272] on button "Edit This Section" at bounding box center [264, 270] width 94 height 21
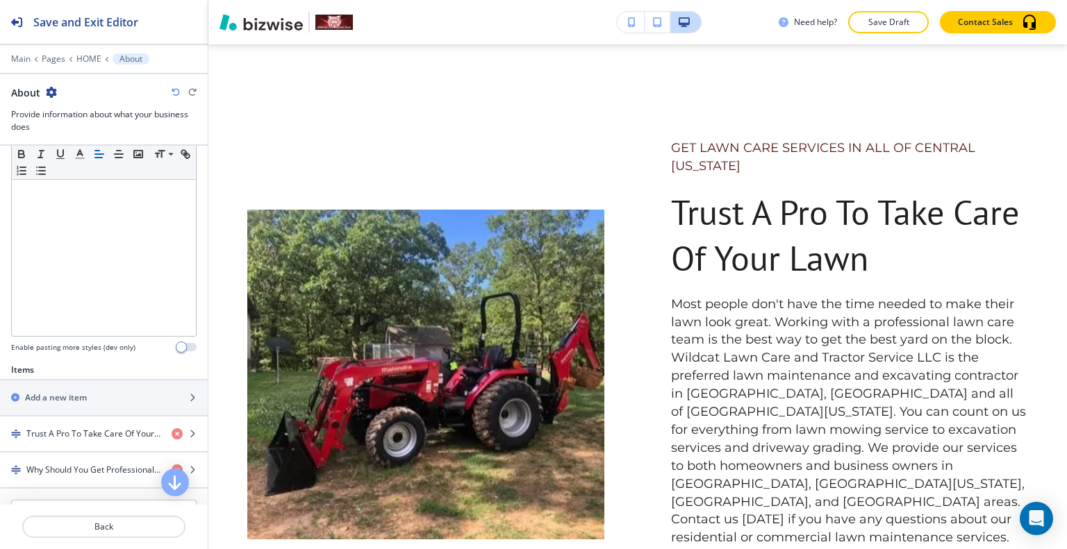
scroll to position [486, 0]
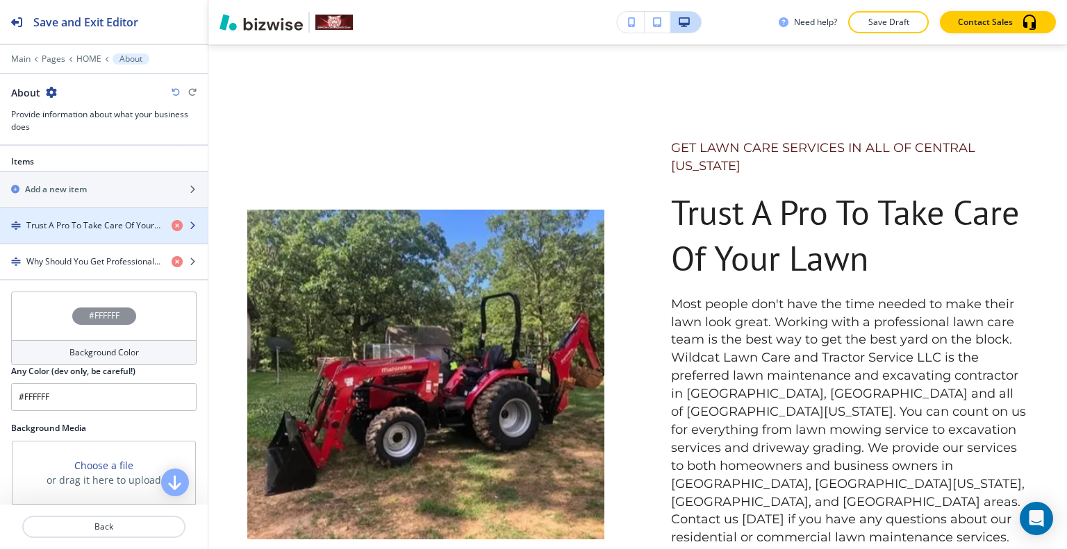
click at [106, 232] on div "button" at bounding box center [104, 237] width 208 height 11
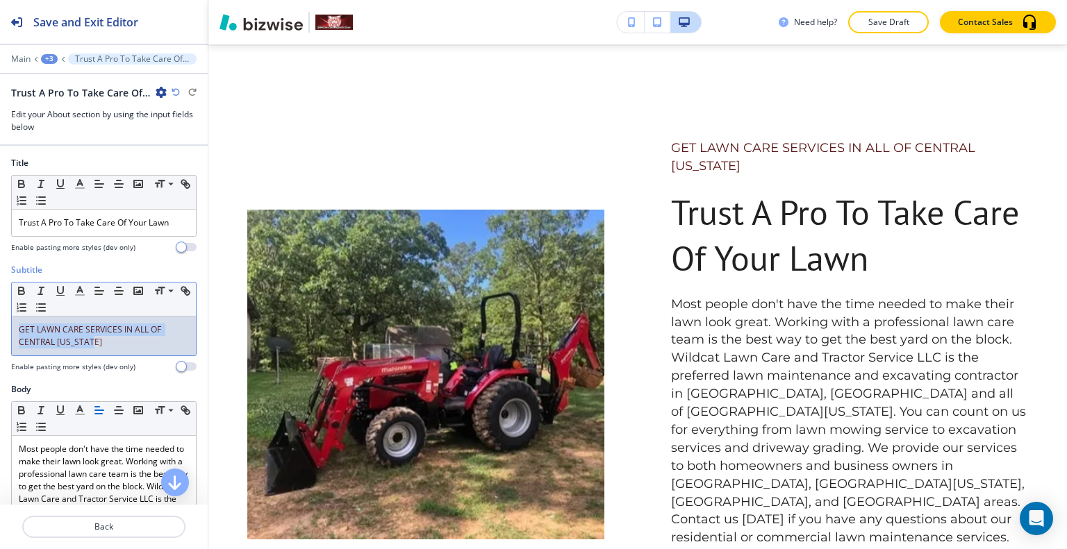
drag, startPoint x: 130, startPoint y: 341, endPoint x: 4, endPoint y: 319, distance: 127.7
click at [4, 319] on div "Subtitle Small Normal Large Huge GET LAWN CARE SERVICES IN ALL OF CENTRAL ARKAN…" at bounding box center [104, 323] width 208 height 119
copy span "GET LAWN CARE SERVICES IN ALL OF CENTRAL [US_STATE]"
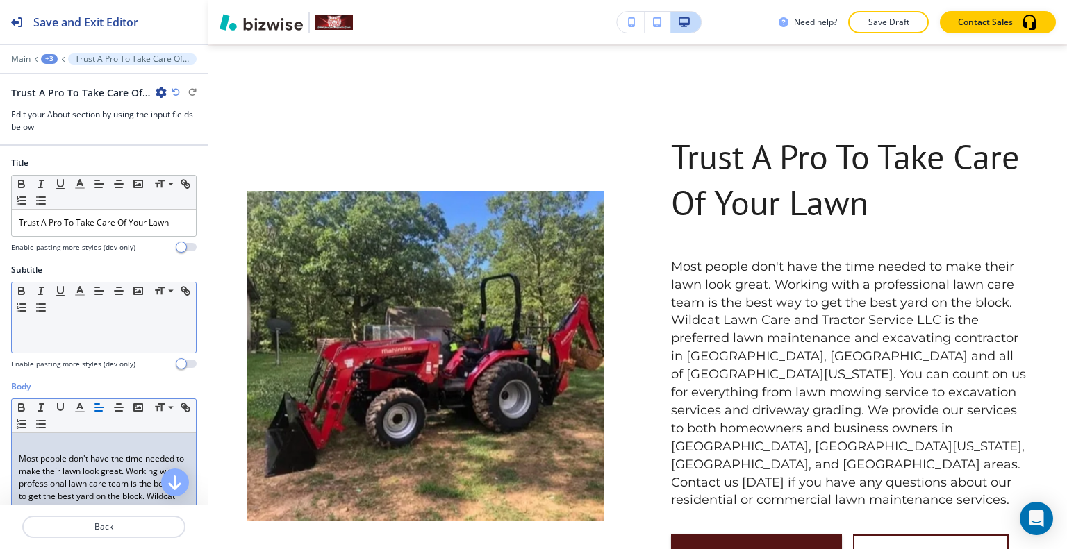
click at [26, 449] on p at bounding box center [104, 446] width 170 height 13
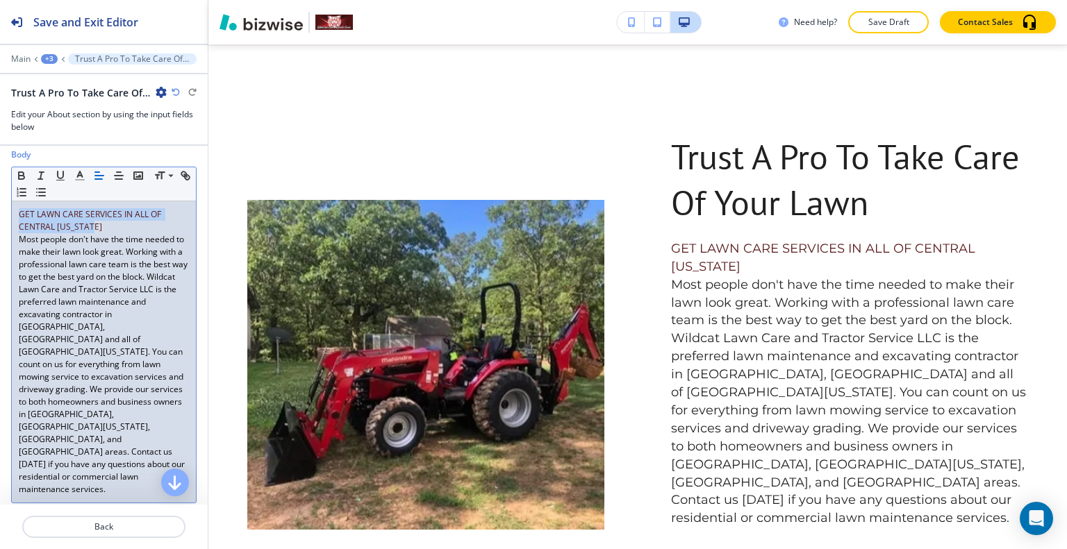
drag, startPoint x: 110, startPoint y: 224, endPoint x: 18, endPoint y: 205, distance: 94.4
click at [18, 205] on div "GET LAWN CARE SERVICES IN ALL OF CENTRAL ARKANSAS Most people don't have the ti…" at bounding box center [104, 351] width 184 height 301
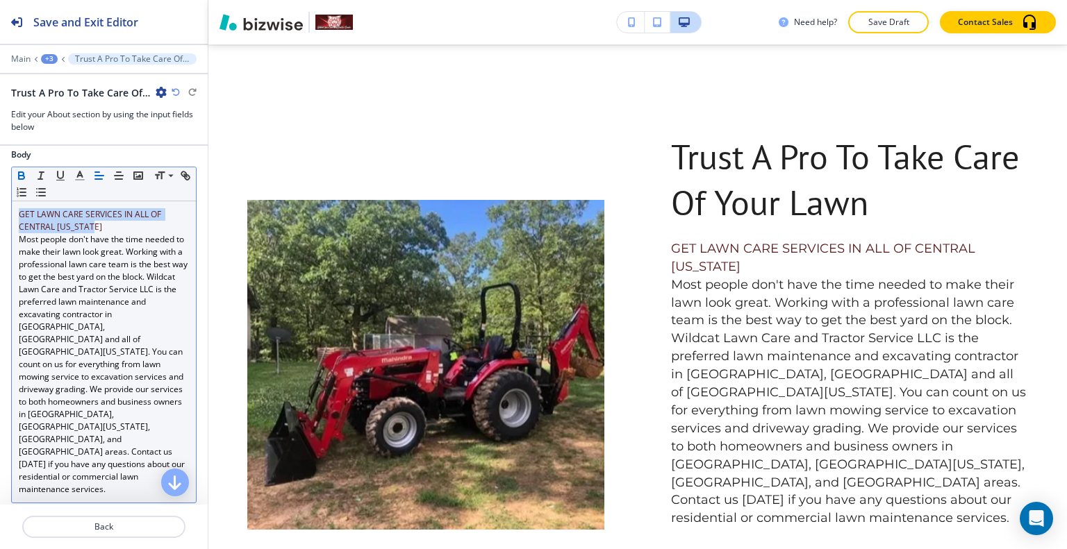
click at [16, 174] on icon "button" at bounding box center [21, 175] width 13 height 13
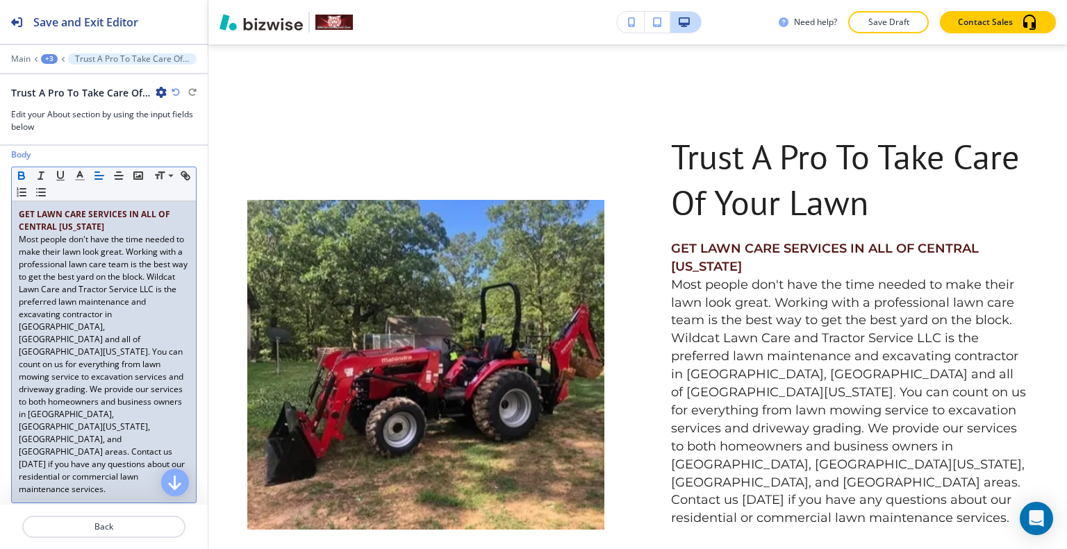
drag, startPoint x: 119, startPoint y: 235, endPoint x: 113, endPoint y: 230, distance: 7.9
click at [119, 235] on p "Most people don't have the time needed to make their lawn look great. Working w…" at bounding box center [104, 364] width 170 height 263
click at [106, 226] on p "GET LAWN CARE SERVICES IN ALL OF CENTRAL [US_STATE]" at bounding box center [104, 220] width 170 height 25
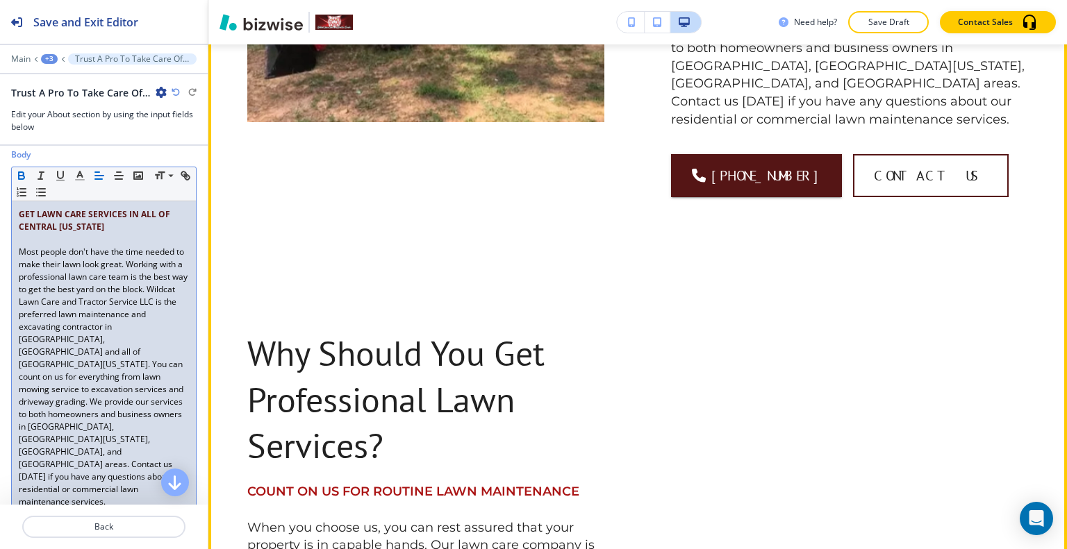
scroll to position [1806, 0]
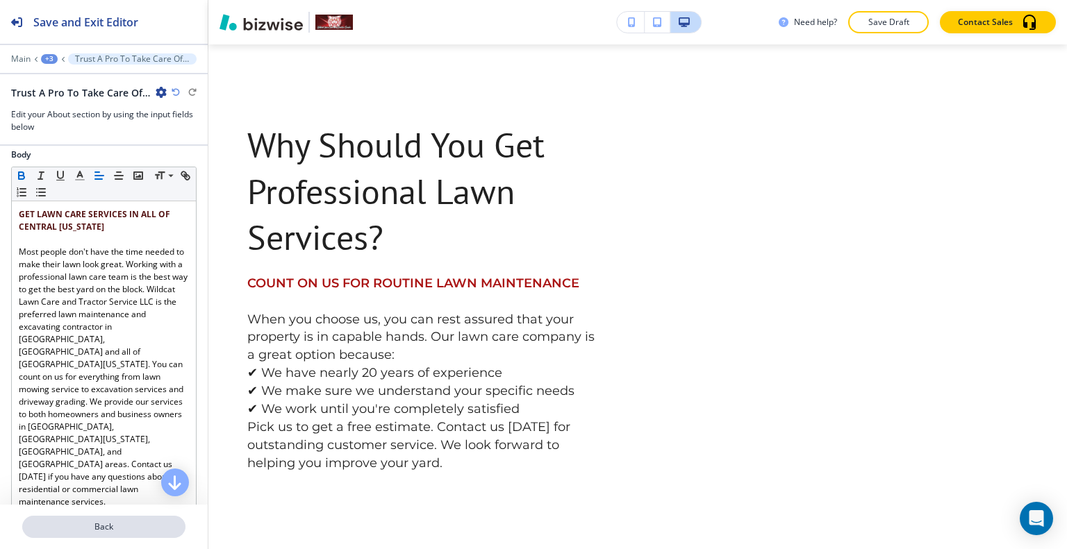
click at [144, 522] on p "Back" at bounding box center [104, 527] width 160 height 13
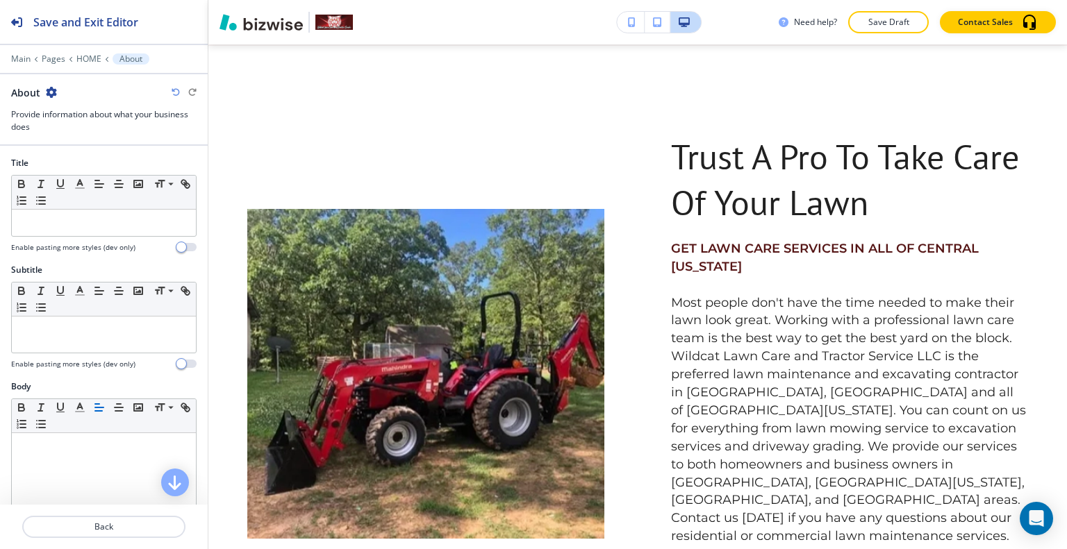
scroll to position [556, 0]
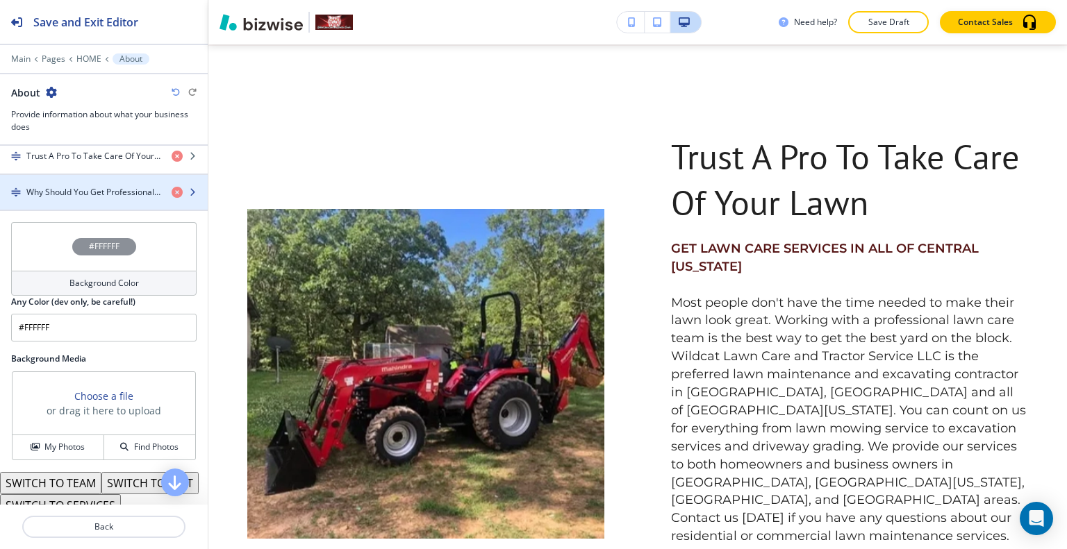
click at [101, 199] on div "button" at bounding box center [104, 204] width 208 height 11
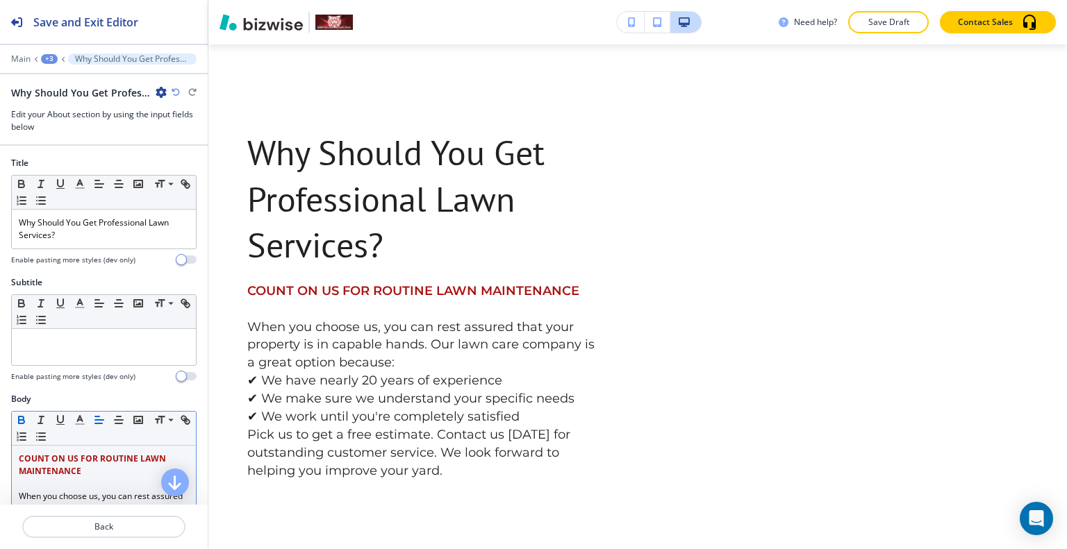
scroll to position [69, 0]
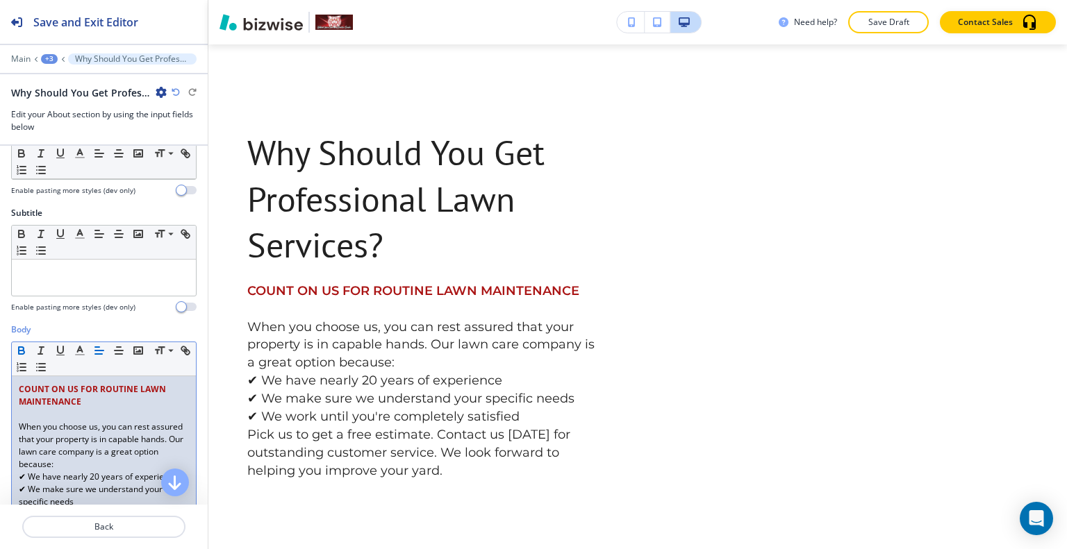
click at [96, 394] on p "COUNT ON US FOR ROUTINE LAWN MAINTENANCE" at bounding box center [104, 395] width 170 height 25
drag, startPoint x: 89, startPoint y: 404, endPoint x: 1, endPoint y: 369, distance: 94.5
click at [0, 369] on div "Body Small Normal Large Huge COUNT ON US FOR ROUTINE LAWN MAINTENANCE ﻿When you…" at bounding box center [104, 465] width 208 height 282
click at [47, 399] on strong "COUNT ON US FOR ROUTINE LAWN MAINTENANCE" at bounding box center [93, 395] width 149 height 24
drag, startPoint x: 81, startPoint y: 399, endPoint x: 0, endPoint y: 373, distance: 84.8
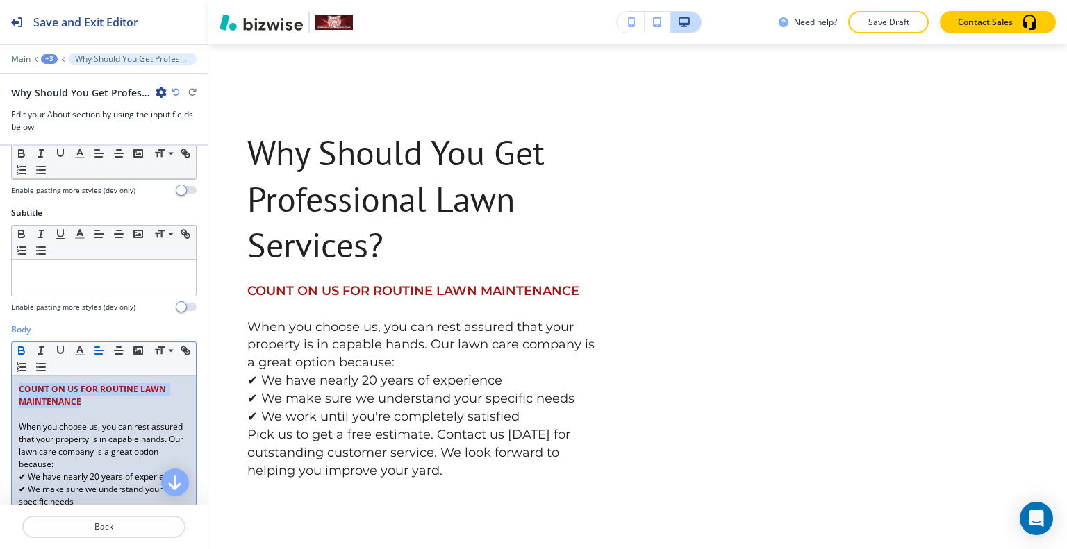
click at [0, 373] on div "Body Small Normal Large Huge COUNT ON US FOR ROUTINE LAWN MAINTENANCE ﻿When you…" at bounding box center [104, 465] width 208 height 282
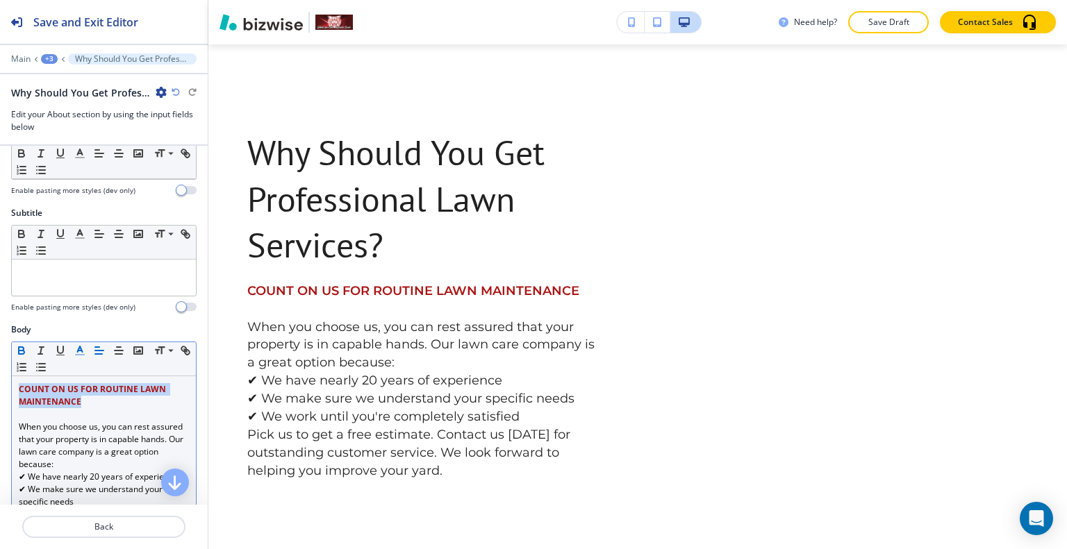
click at [76, 349] on icon "button" at bounding box center [80, 350] width 13 height 13
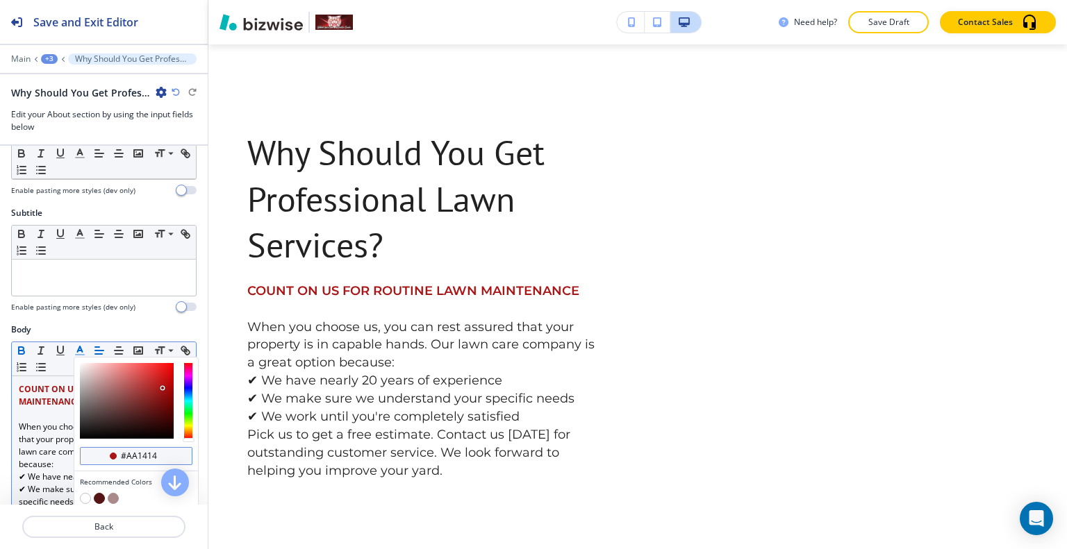
drag, startPoint x: 160, startPoint y: 456, endPoint x: 110, endPoint y: 452, distance: 49.5
click at [110, 452] on div "#aa1414" at bounding box center [136, 456] width 113 height 18
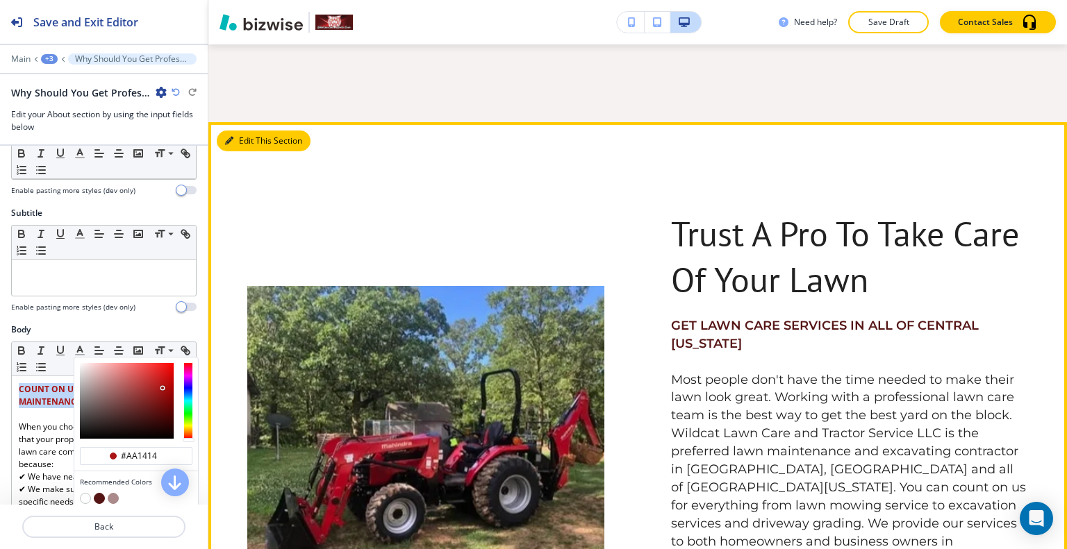
click at [244, 136] on button "Edit This Section" at bounding box center [264, 141] width 94 height 21
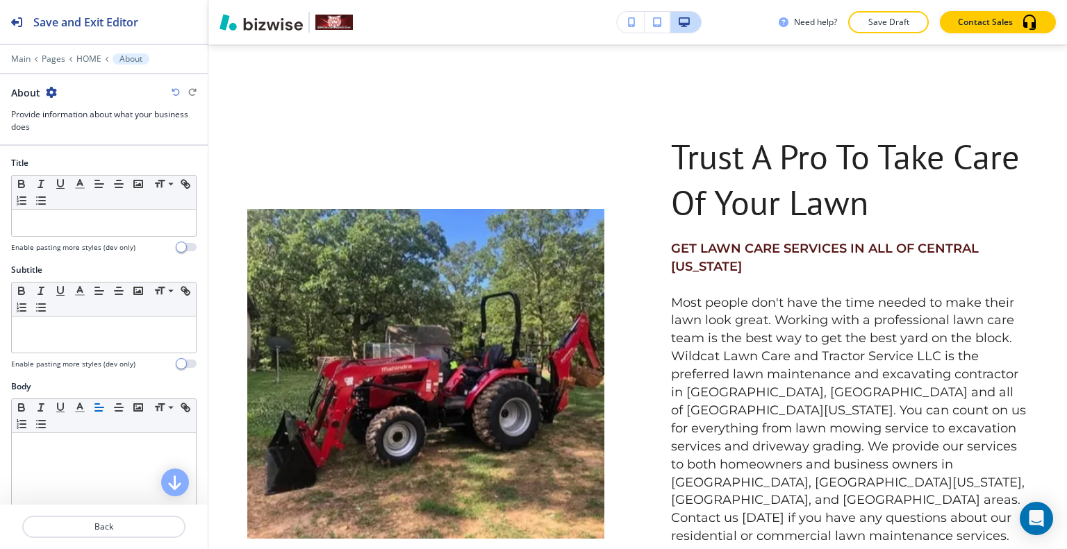
scroll to position [486, 0]
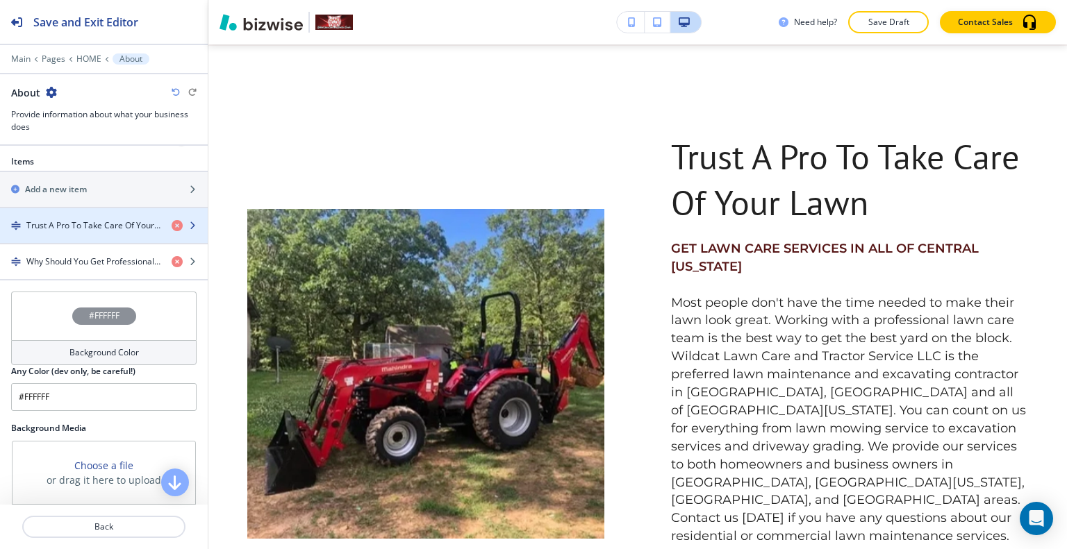
click at [71, 238] on div "button" at bounding box center [104, 237] width 208 height 11
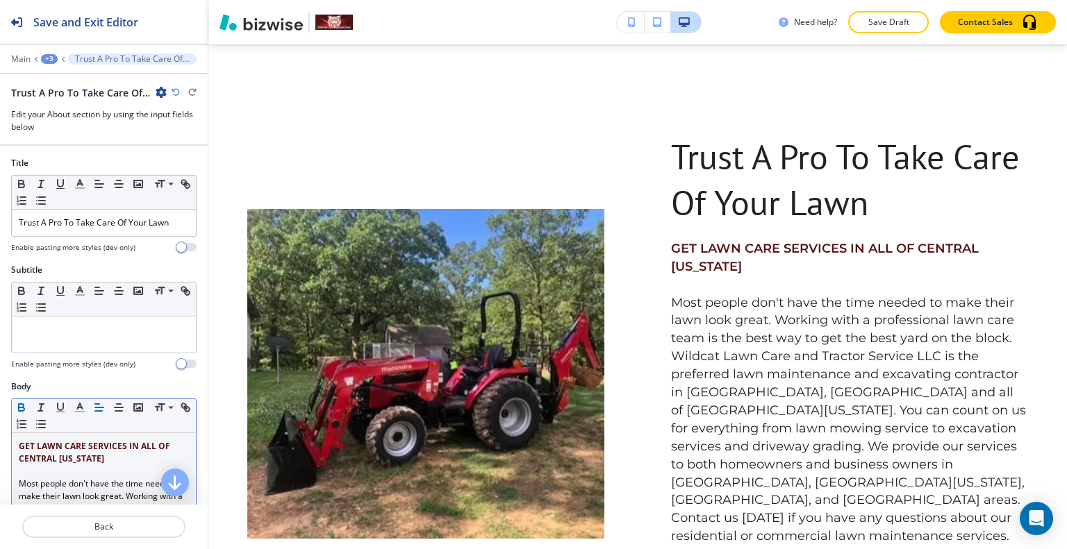
scroll to position [69, 0]
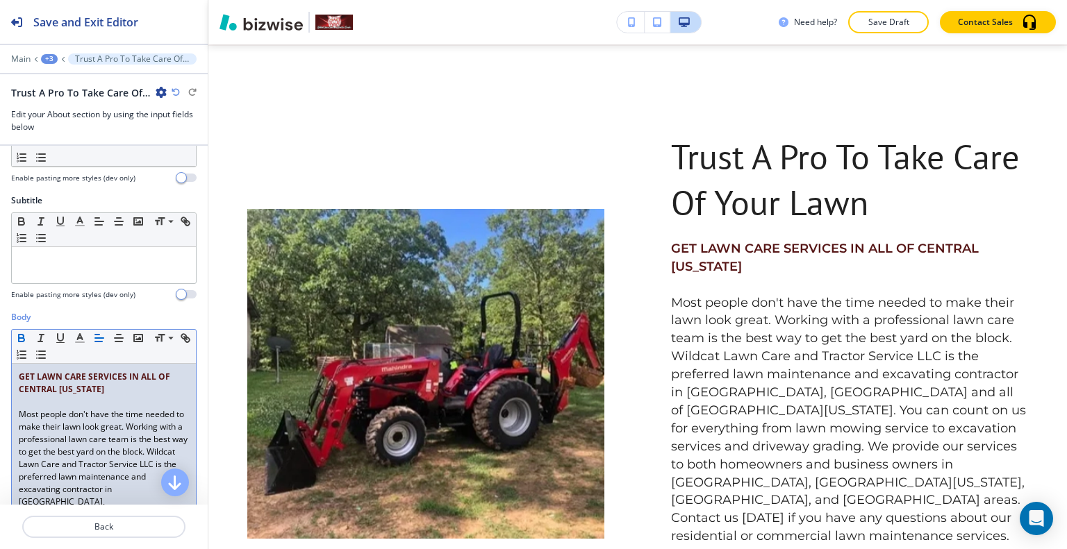
click at [135, 371] on strong "GET LAWN CARE SERVICES IN ALL OF CENTRAL [US_STATE]" at bounding box center [95, 383] width 153 height 24
drag, startPoint x: 117, startPoint y: 390, endPoint x: 1, endPoint y: 358, distance: 119.8
click at [0, 358] on div "Body Small Normal Large Huge GET LAWN CARE SERVICES IN ALL OF CENTRAL ARKANSAS …" at bounding box center [104, 508] width 208 height 394
click at [80, 335] on icon "button" at bounding box center [80, 338] width 13 height 13
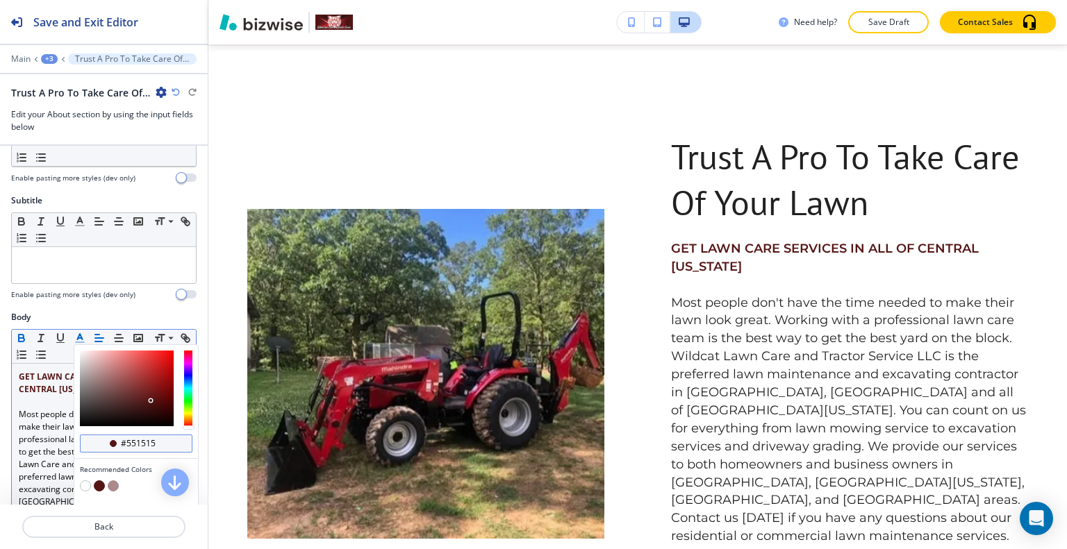
drag, startPoint x: 163, startPoint y: 438, endPoint x: 120, endPoint y: 440, distance: 43.1
click at [113, 439] on div "#551515" at bounding box center [136, 444] width 113 height 18
paste input "aa1414"
type input "#aa1414"
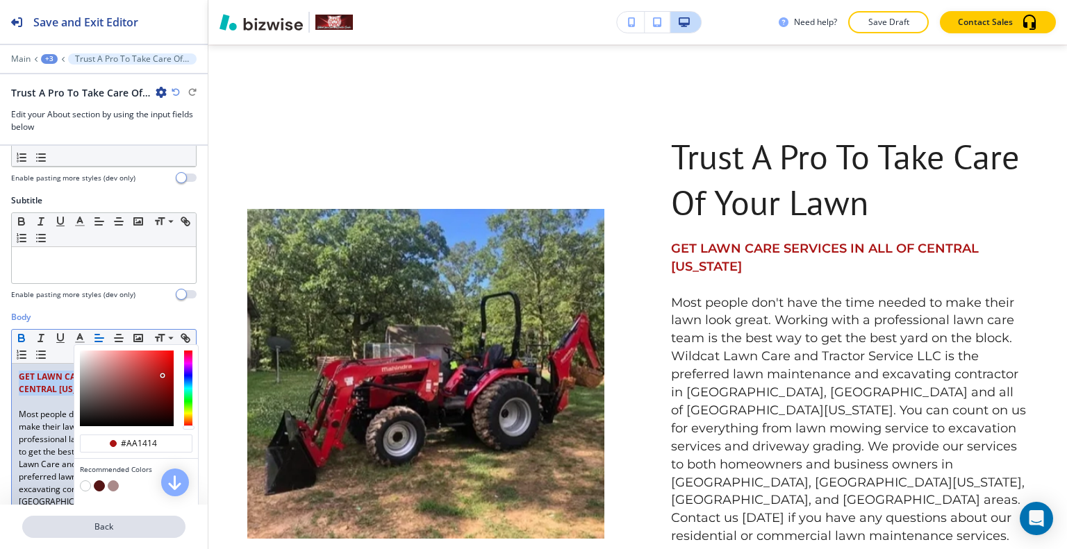
click at [142, 525] on p "Back" at bounding box center [104, 527] width 160 height 13
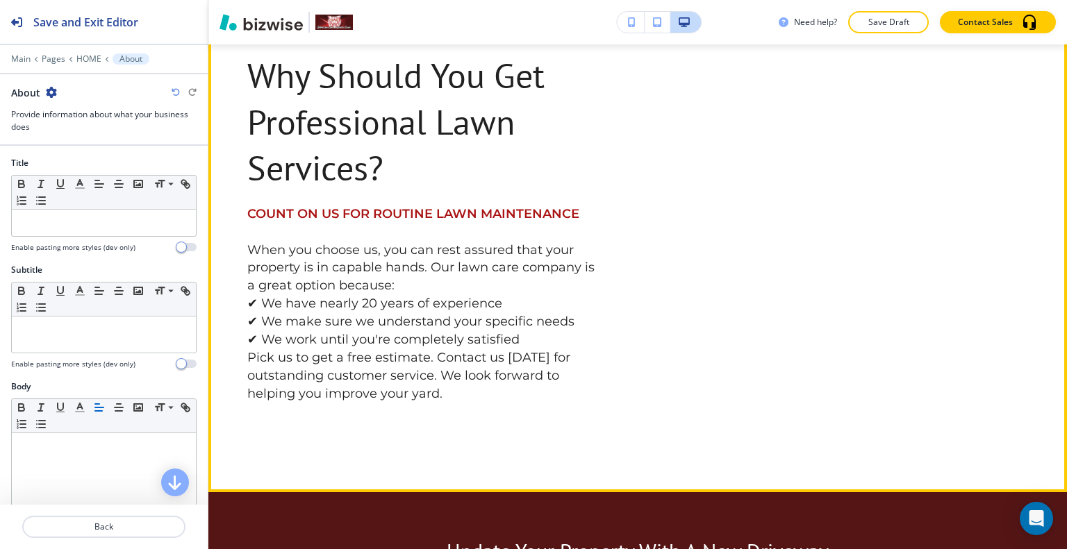
scroll to position [1667, 0]
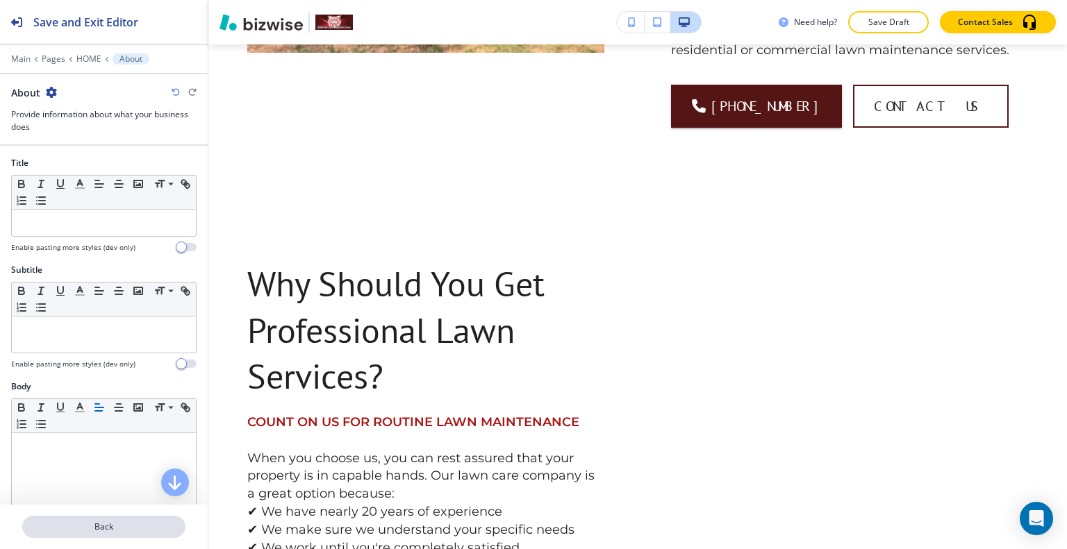
click at [119, 527] on p "Back" at bounding box center [104, 527] width 160 height 13
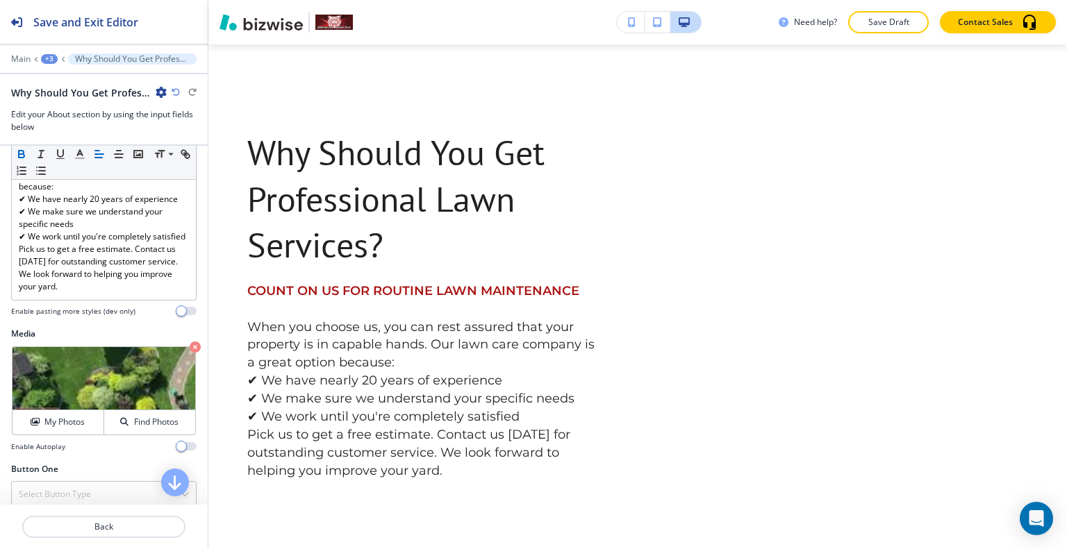
scroll to position [426, 0]
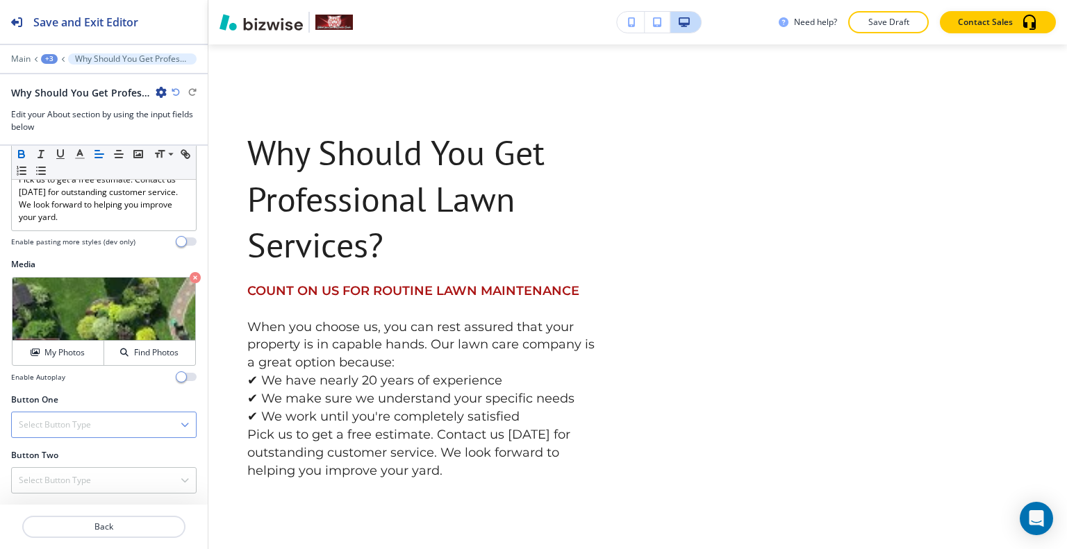
click at [81, 417] on div "Select Button Type" at bounding box center [104, 425] width 184 height 25
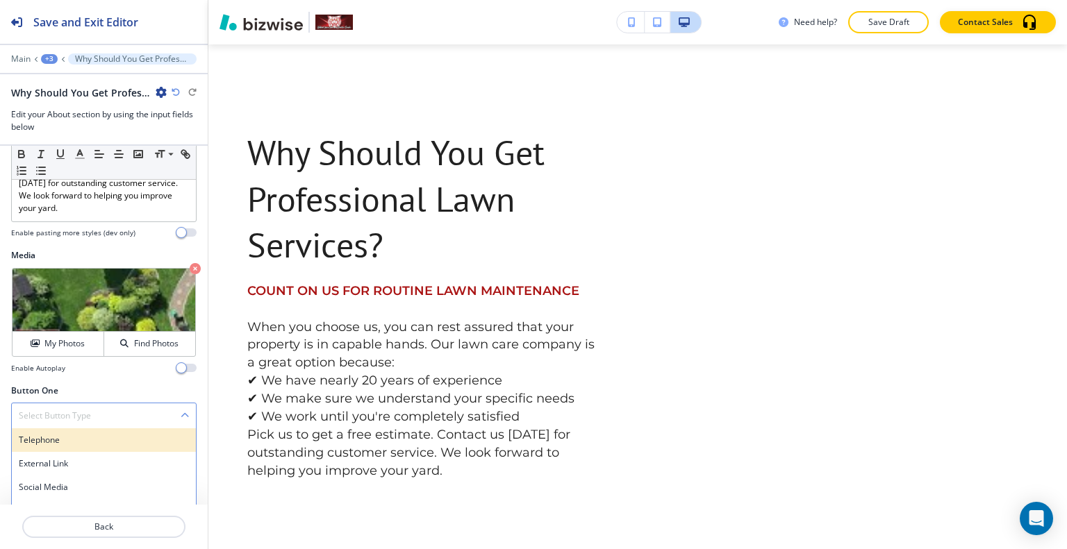
click at [81, 444] on h4 "Telephone" at bounding box center [104, 440] width 170 height 13
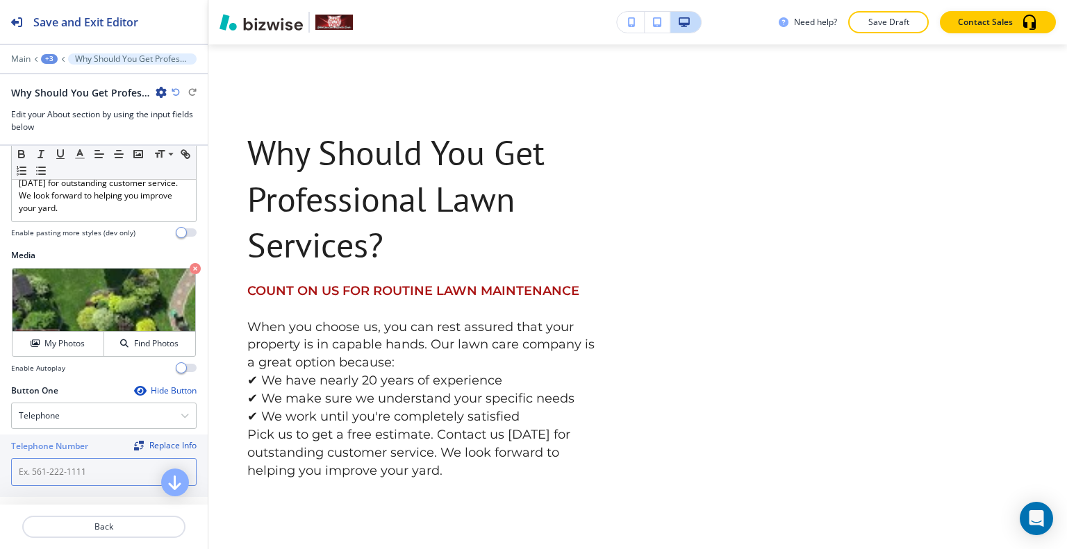
paste input "[PHONE_NUMBER]"
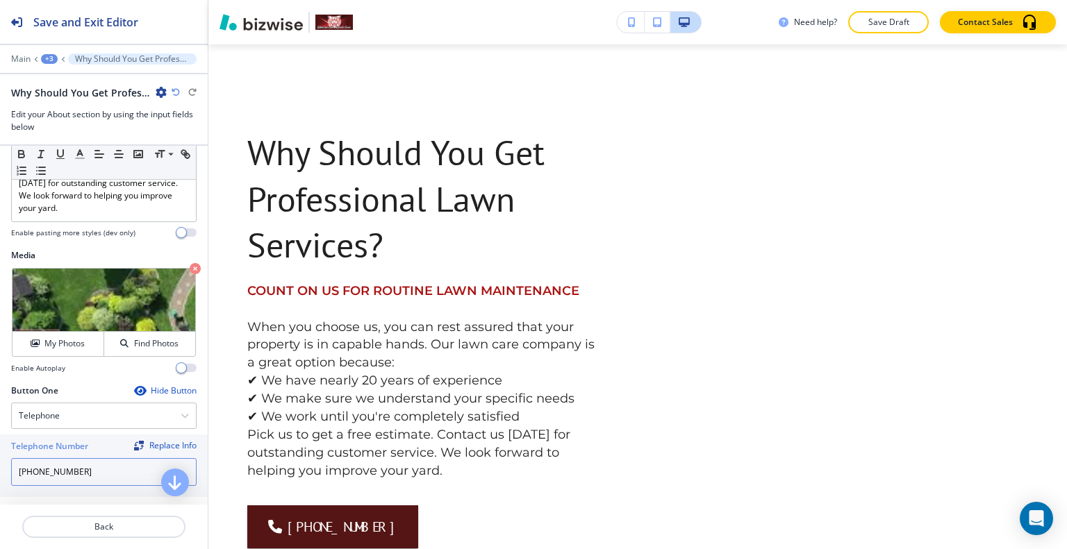
type input "[PHONE_NUMBER]"
click at [175, 95] on icon "button" at bounding box center [176, 92] width 8 height 8
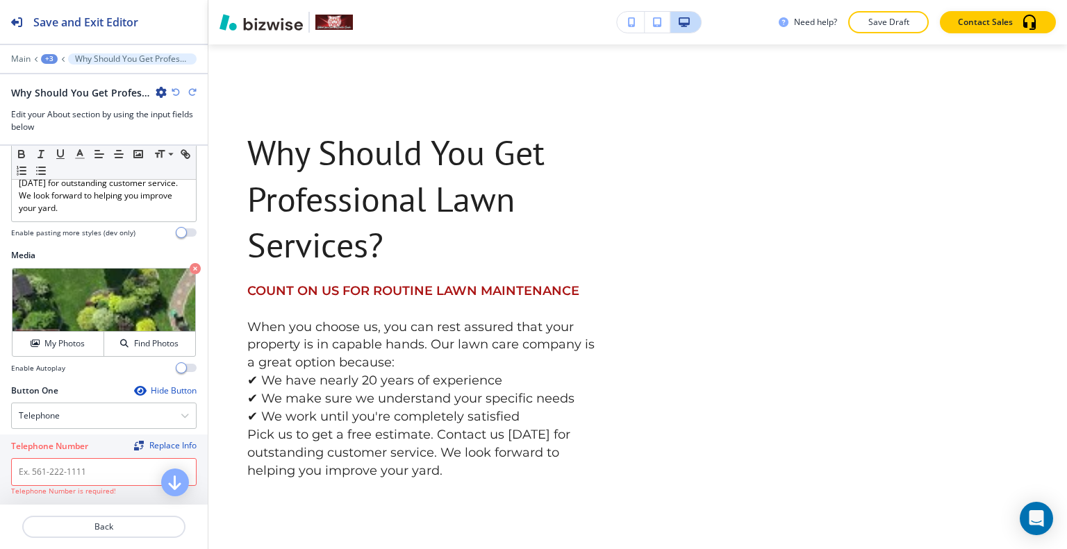
click at [192, 92] on icon "button" at bounding box center [192, 92] width 8 height 8
type input "[PHONE_NUMBER]"
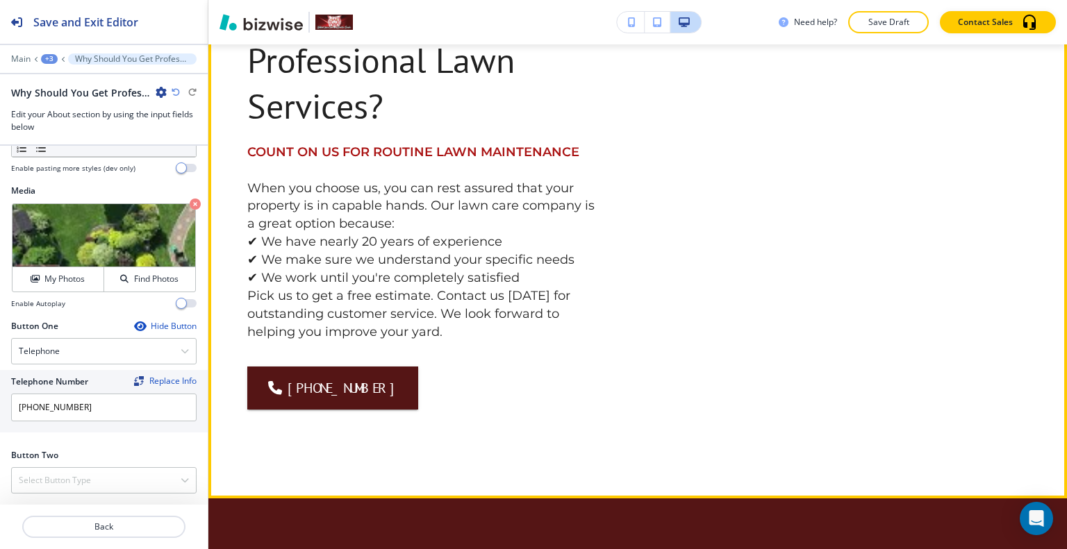
scroll to position [2215, 0]
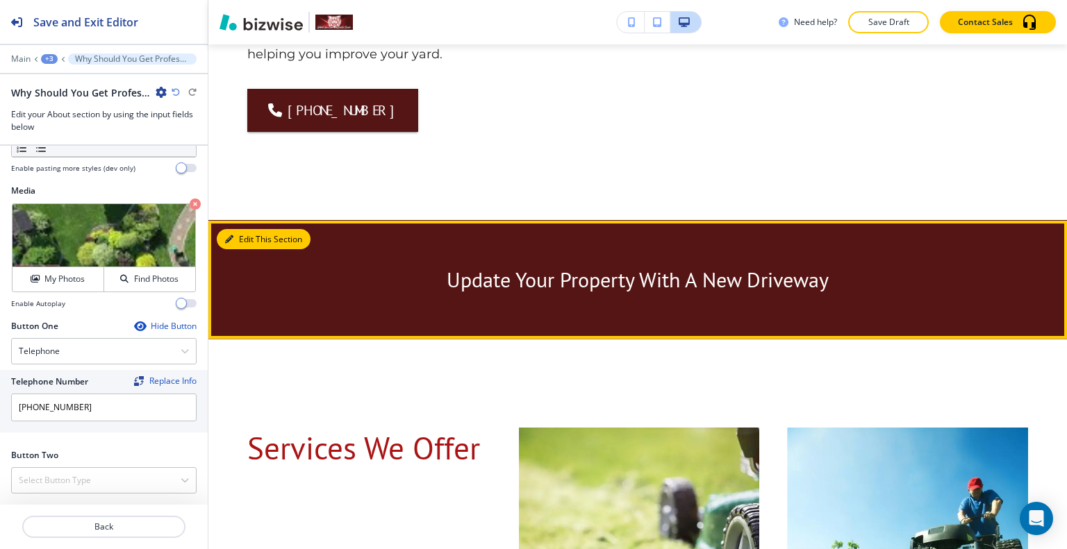
click at [239, 229] on button "Edit This Section" at bounding box center [264, 239] width 94 height 21
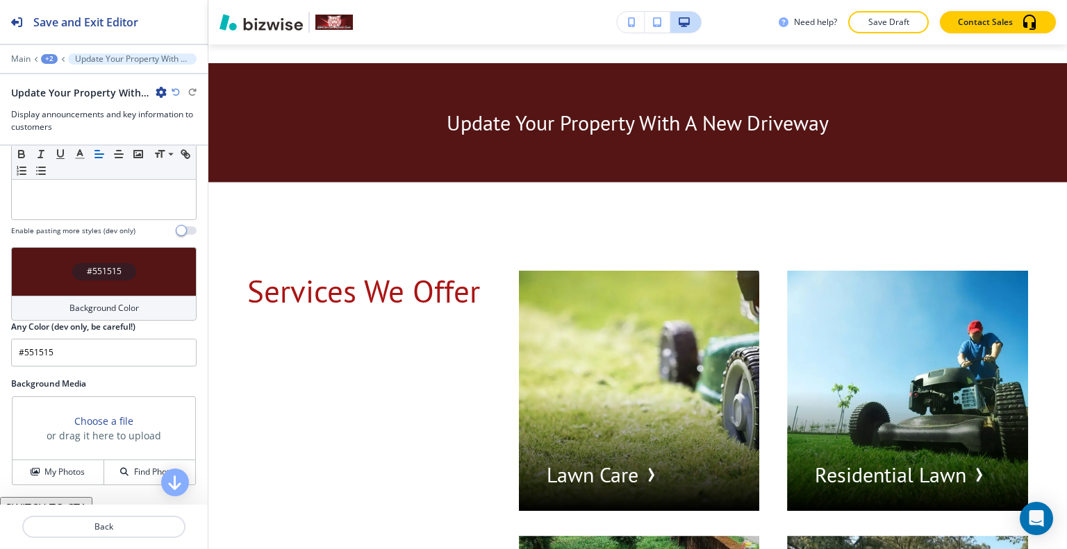
scroll to position [302, 0]
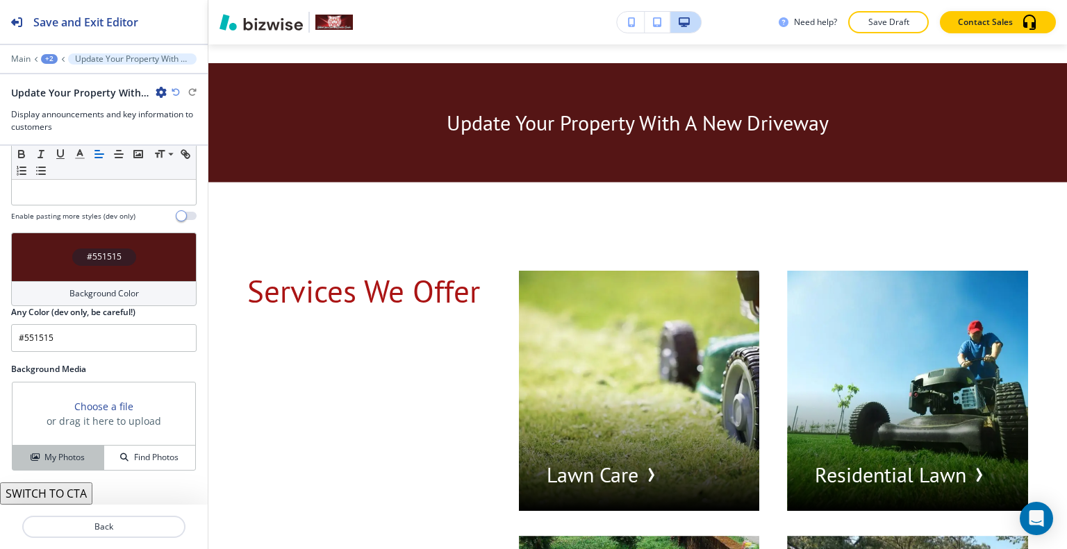
click at [78, 463] on h4 "My Photos" at bounding box center [64, 457] width 40 height 13
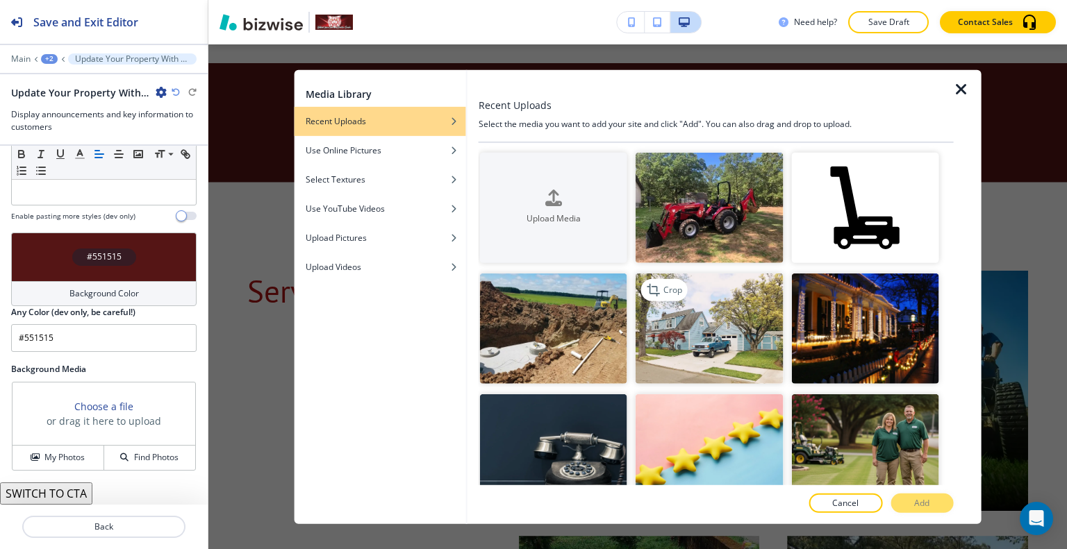
click at [705, 347] on img "button" at bounding box center [708, 329] width 147 height 110
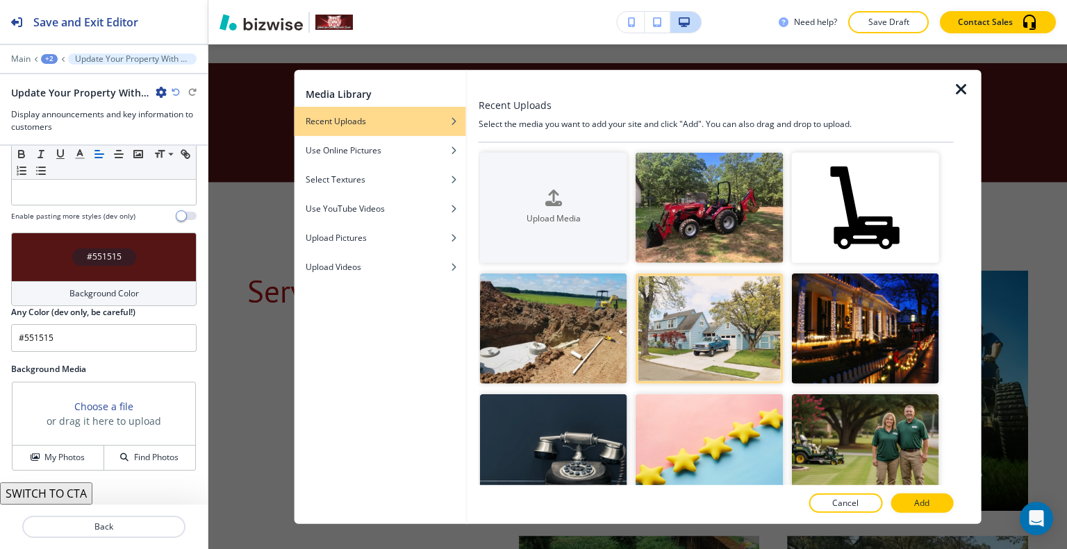
click at [915, 501] on button "Add" at bounding box center [921, 503] width 63 height 19
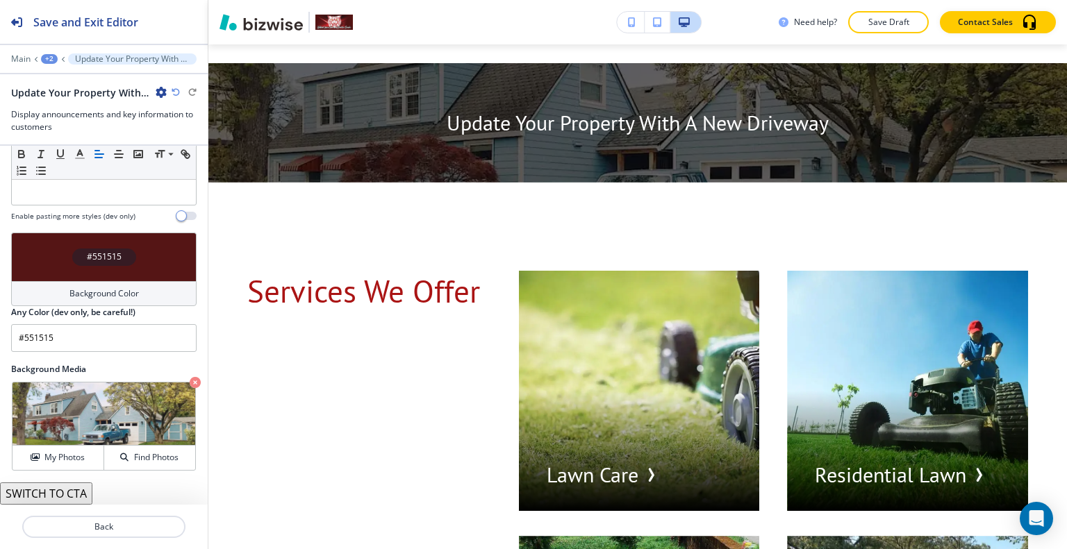
scroll to position [2302, 0]
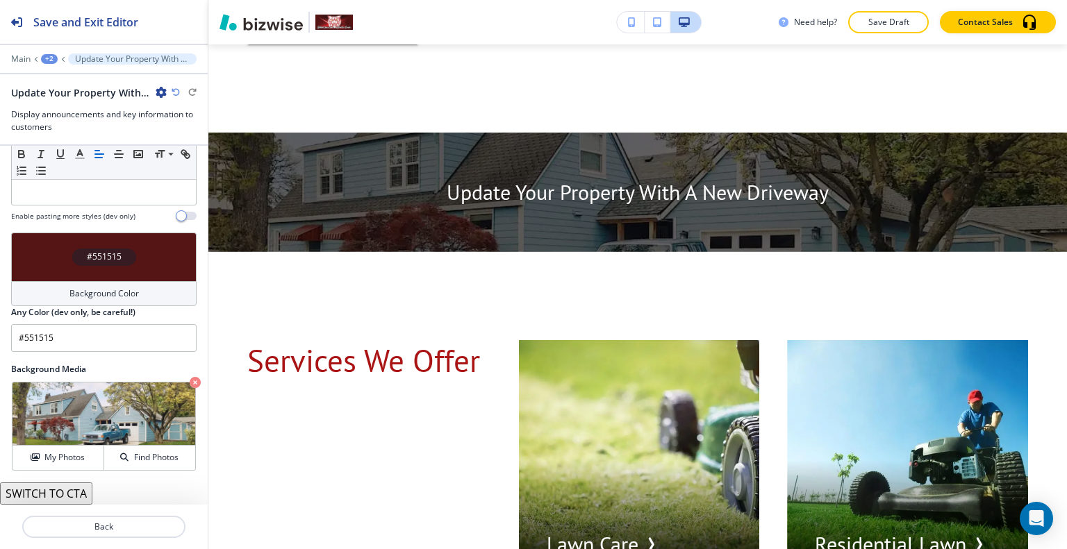
click at [175, 89] on icon "button" at bounding box center [176, 92] width 8 height 8
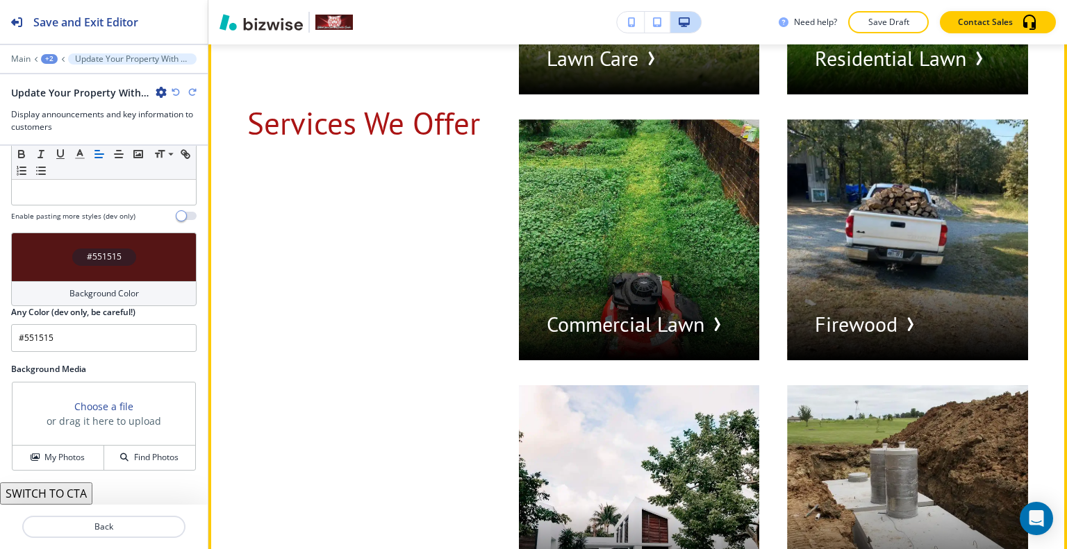
scroll to position [2580, 0]
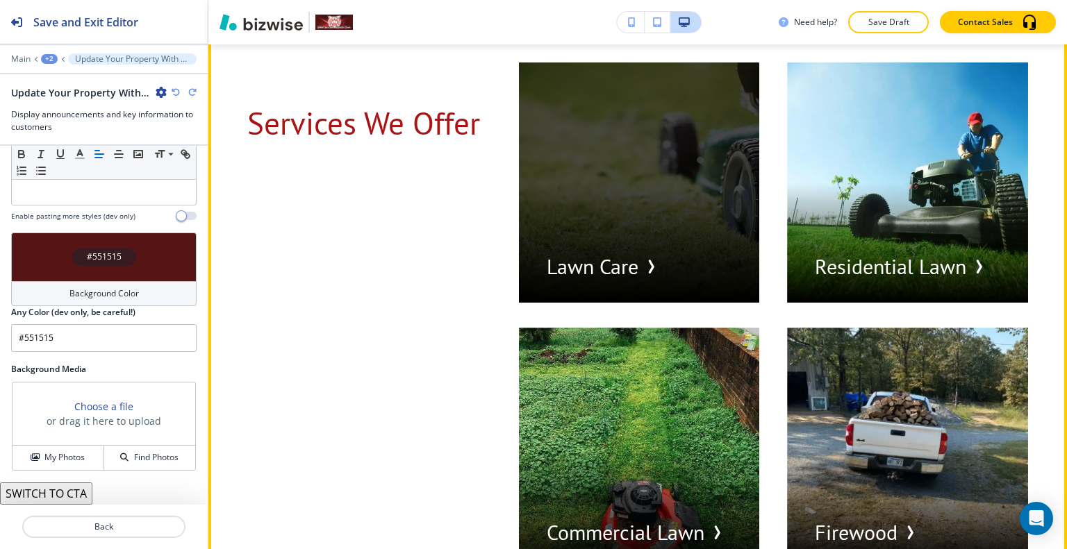
click at [629, 233] on div "button" at bounding box center [639, 183] width 241 height 241
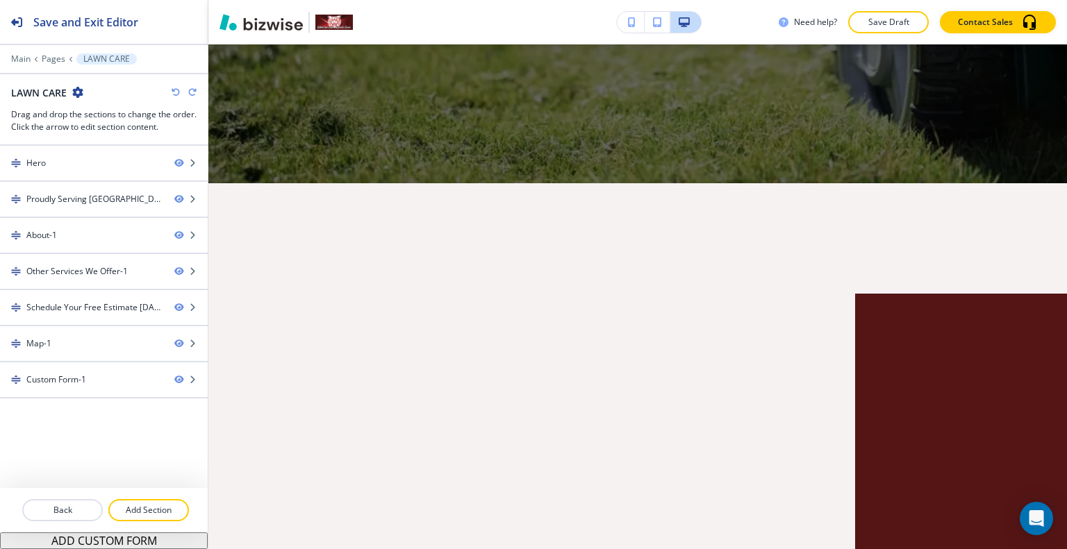
scroll to position [0, 0]
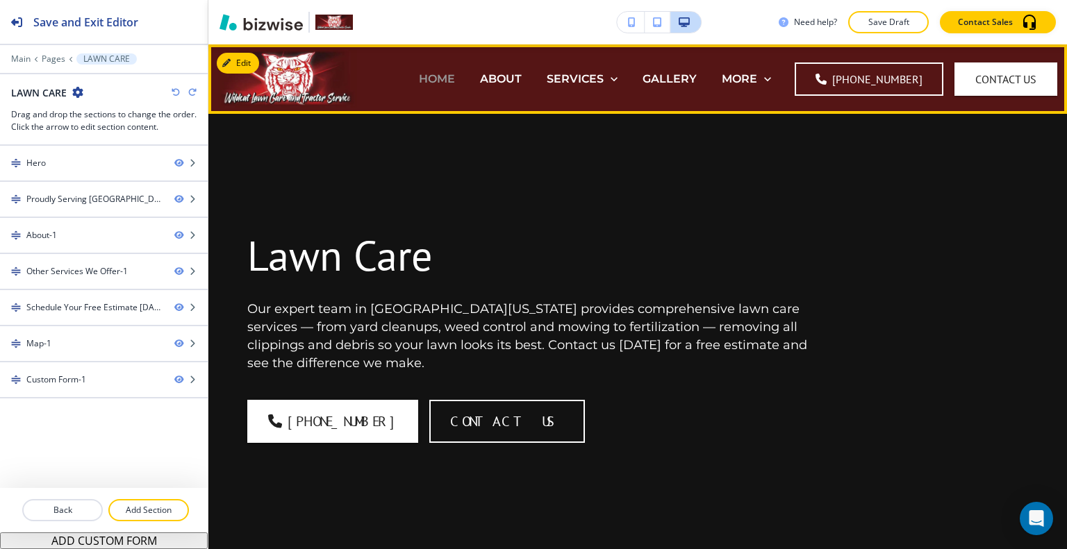
click at [439, 76] on p "HOME" at bounding box center [437, 79] width 36 height 16
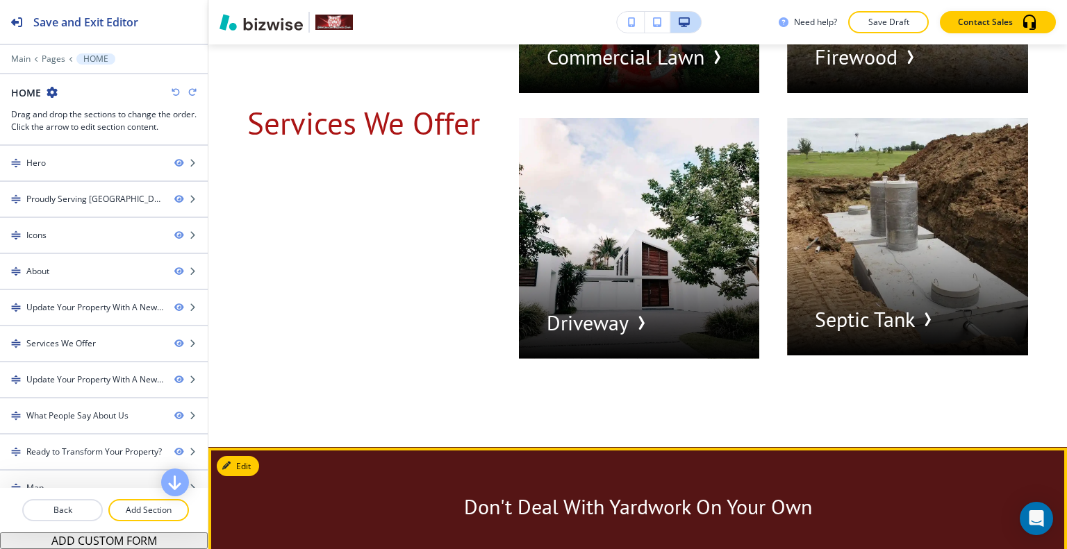
scroll to position [3125, 0]
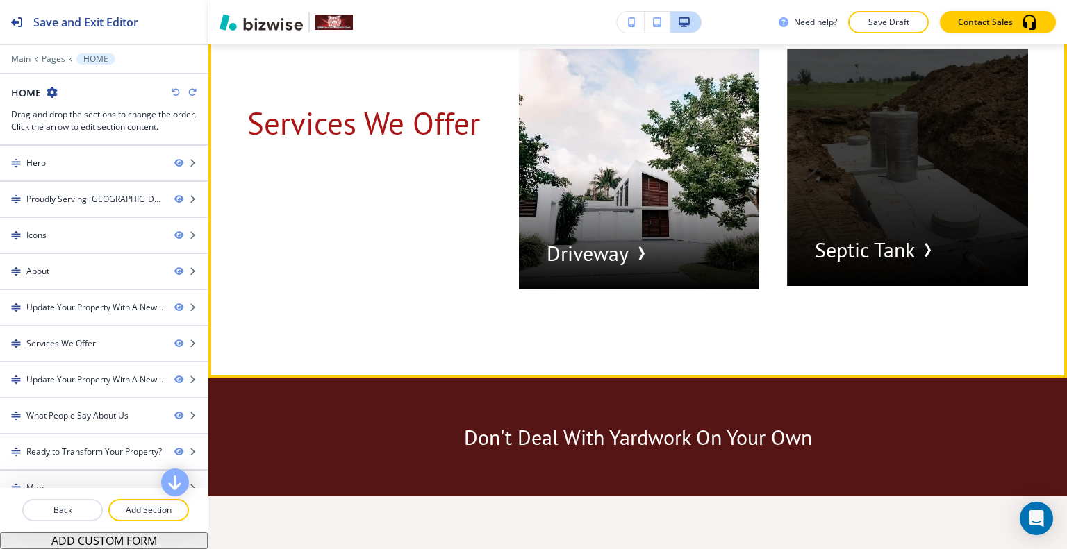
click at [879, 210] on div "button" at bounding box center [907, 168] width 241 height 238
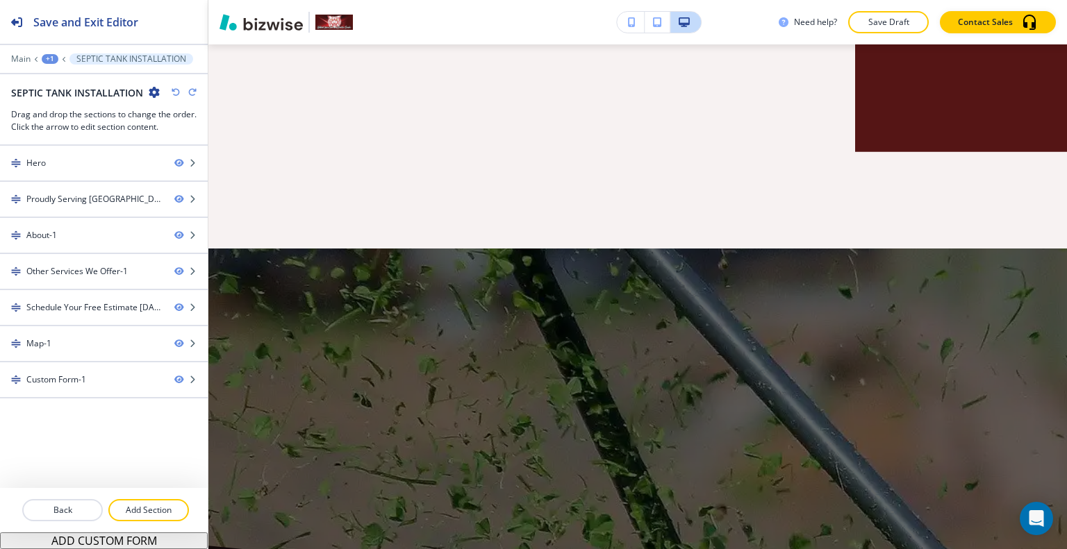
scroll to position [0, 0]
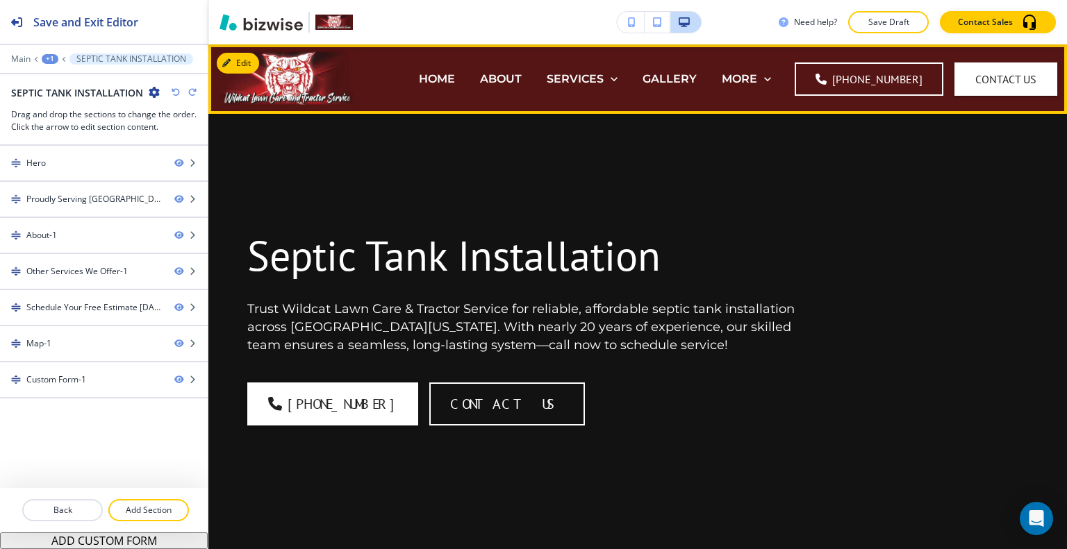
drag, startPoint x: 458, startPoint y: 72, endPoint x: 474, endPoint y: 106, distance: 37.9
click at [455, 74] on p "HOME" at bounding box center [437, 79] width 36 height 16
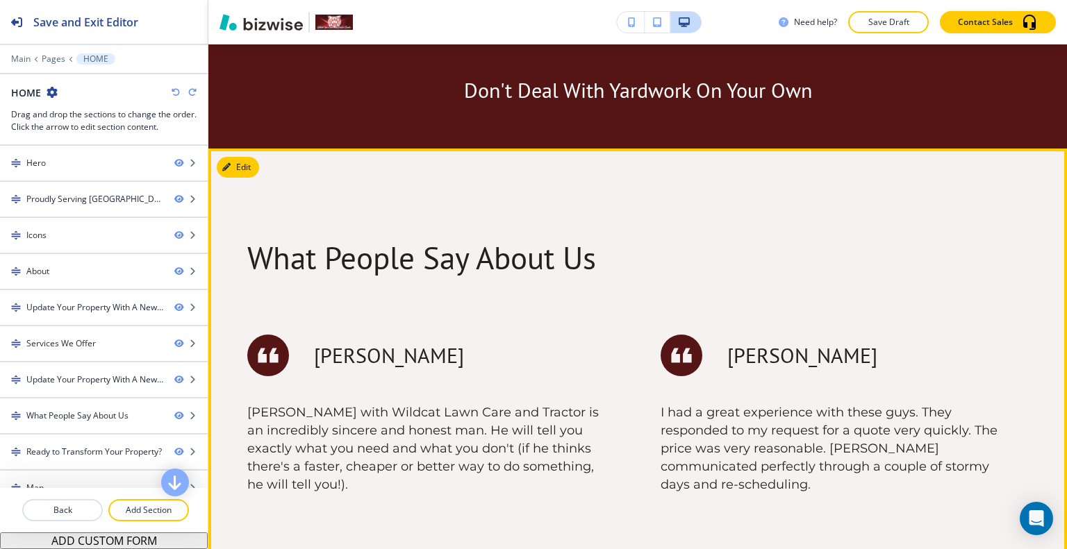
scroll to position [3542, 0]
click at [247, 157] on button "Edit This Section" at bounding box center [264, 167] width 94 height 21
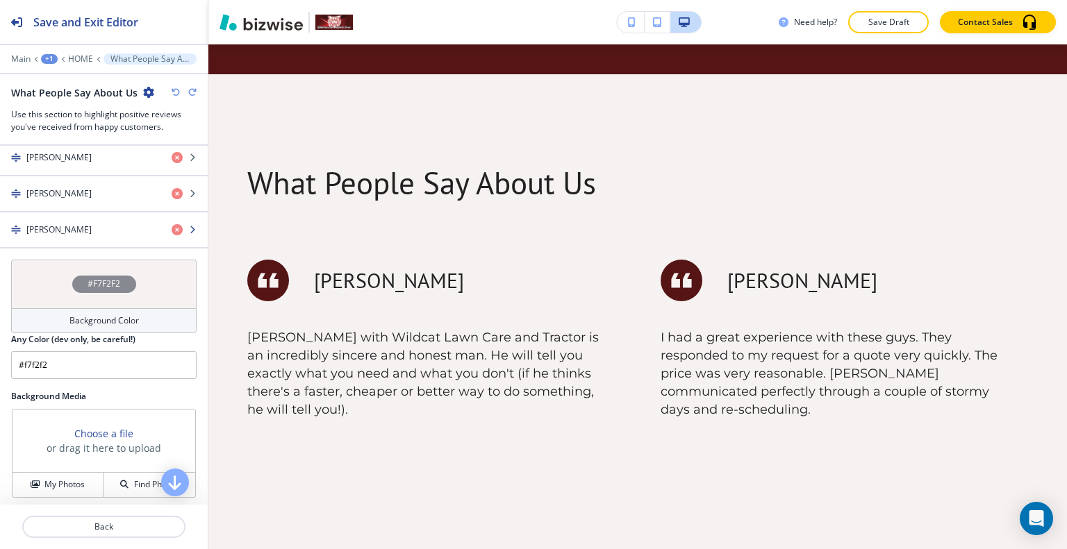
scroll to position [521, 0]
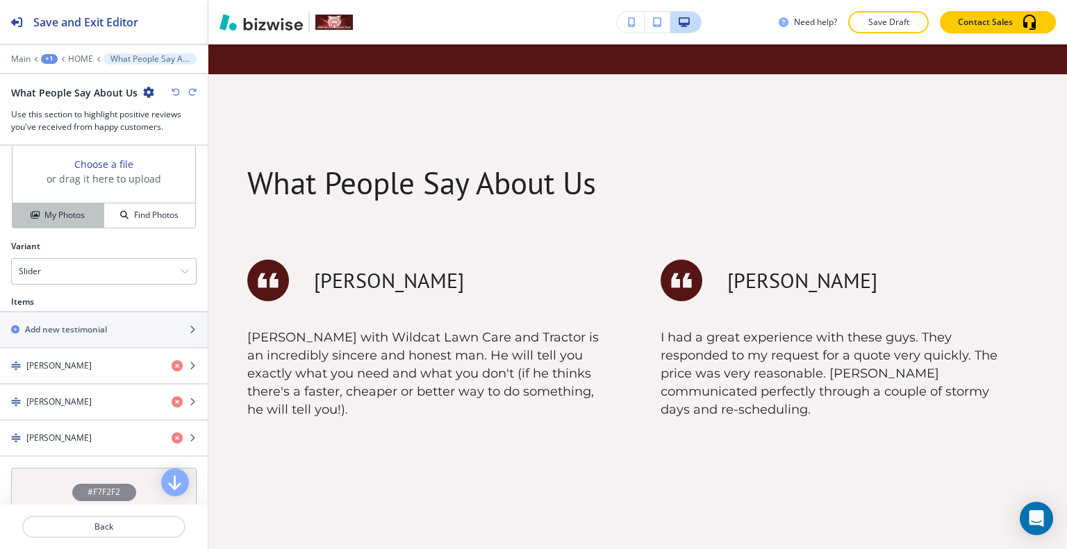
click at [75, 224] on button "My Photos" at bounding box center [59, 215] width 92 height 24
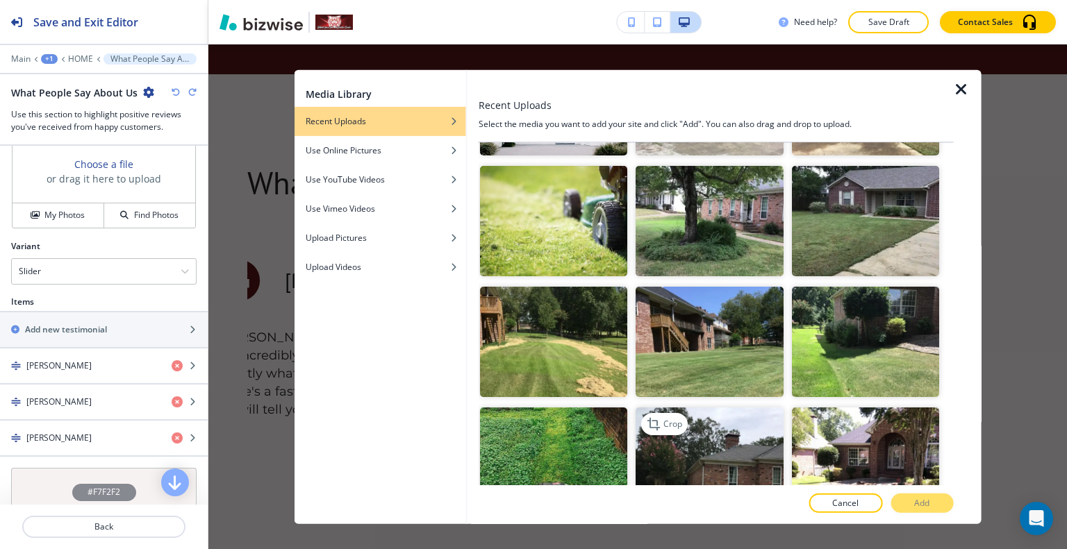
scroll to position [1111, 0]
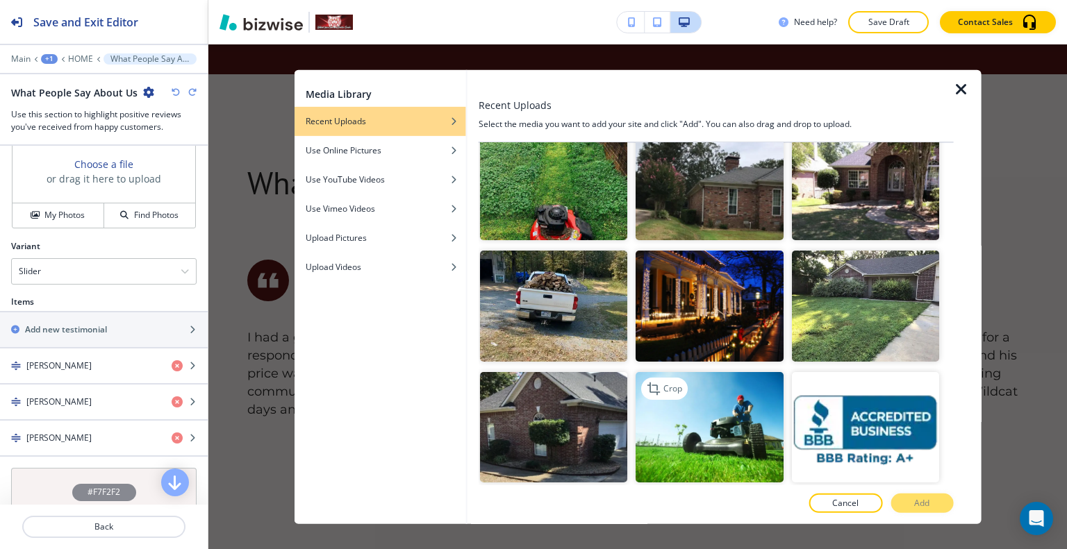
click at [712, 409] on img "button" at bounding box center [708, 427] width 147 height 110
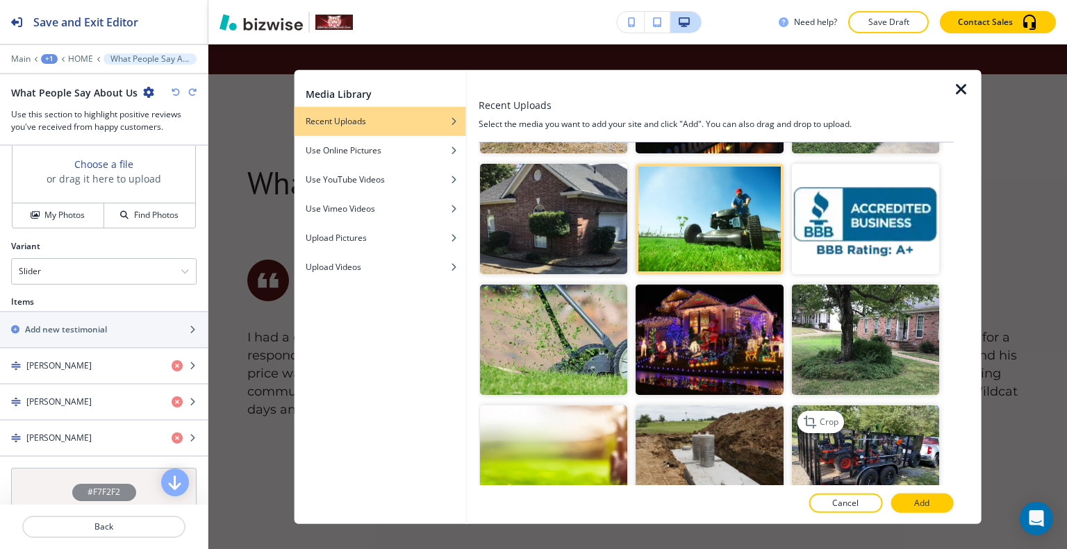
scroll to position [1458, 0]
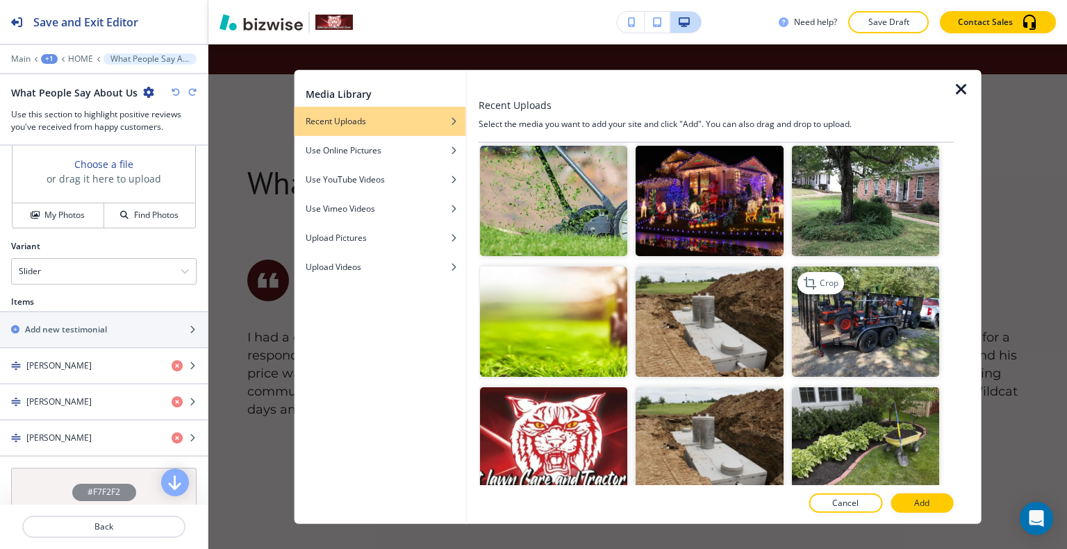
click at [867, 305] on img "button" at bounding box center [864, 322] width 147 height 110
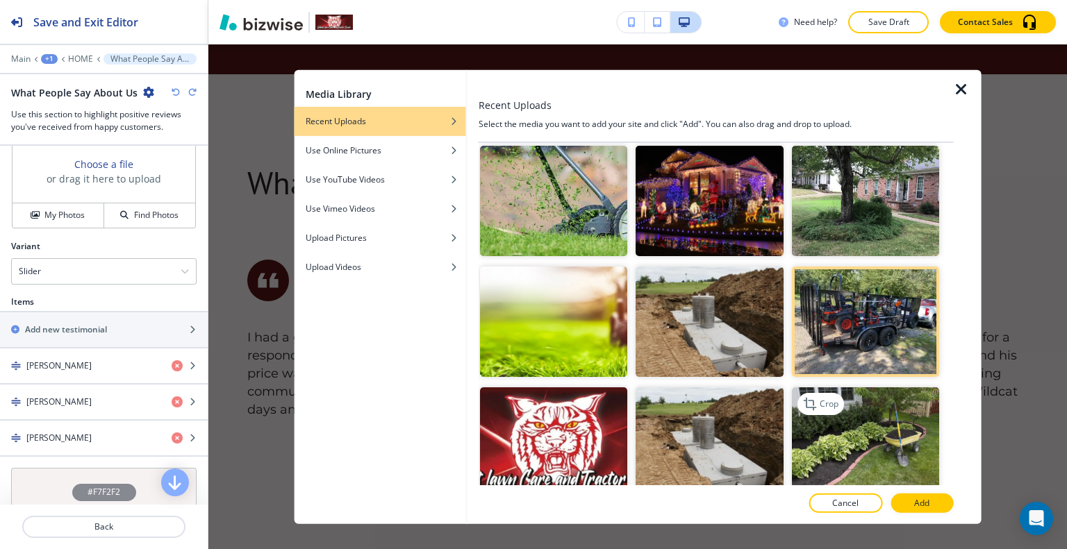
click at [894, 415] on img "button" at bounding box center [864, 443] width 147 height 110
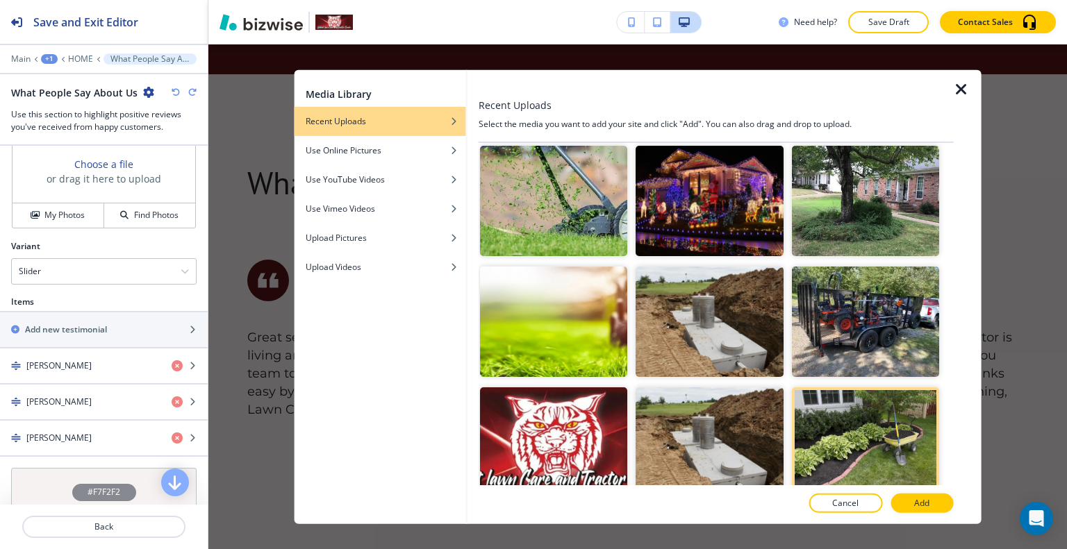
click at [914, 516] on div at bounding box center [716, 518] width 475 height 11
click at [913, 504] on button "Add" at bounding box center [921, 503] width 63 height 19
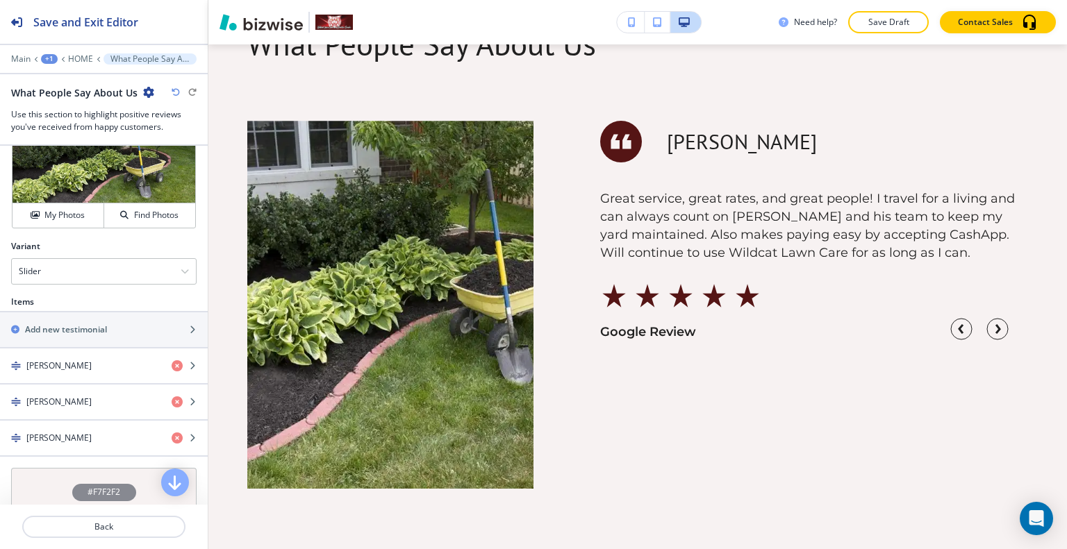
scroll to position [729, 0]
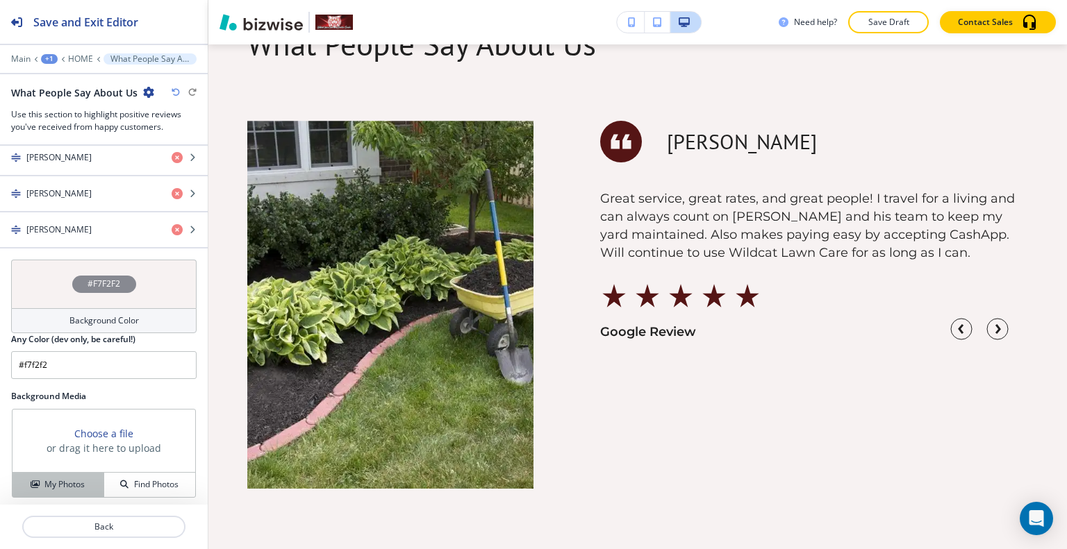
click at [67, 479] on h4 "My Photos" at bounding box center [64, 485] width 40 height 13
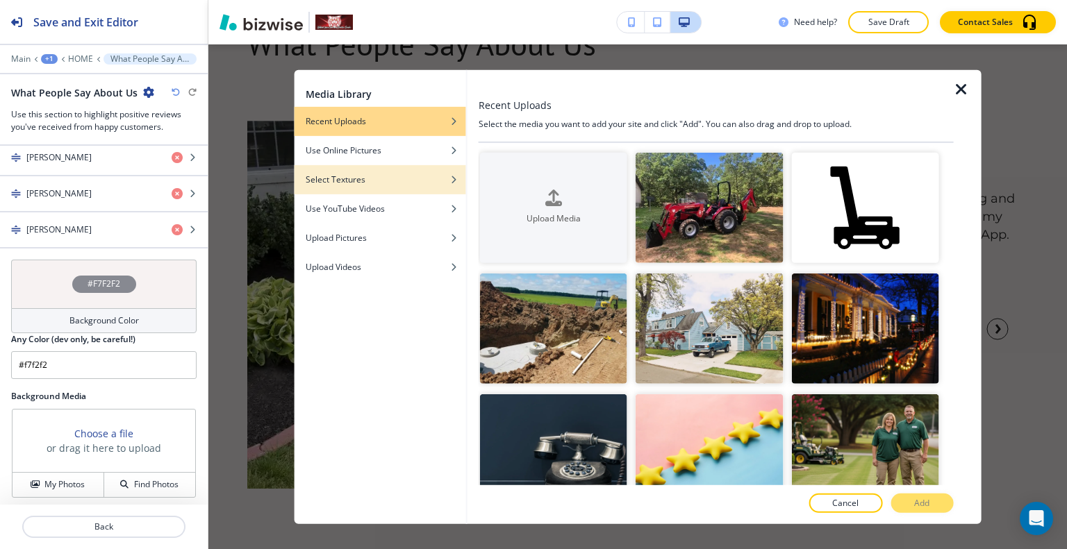
click at [389, 174] on div "Select Textures" at bounding box center [380, 179] width 172 height 13
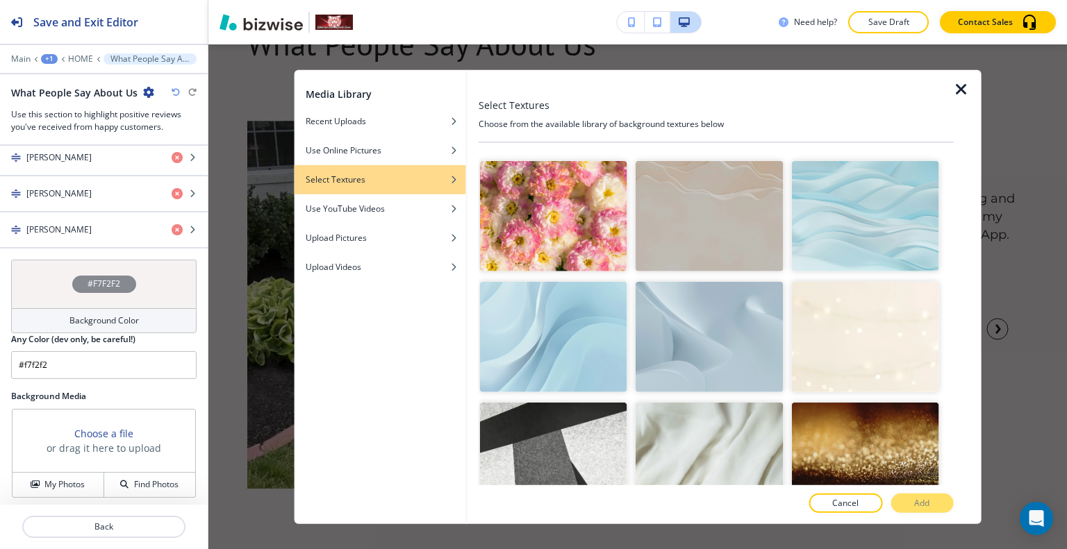
click at [701, 333] on img "button" at bounding box center [708, 337] width 147 height 110
click at [917, 494] on button "Add" at bounding box center [921, 503] width 63 height 19
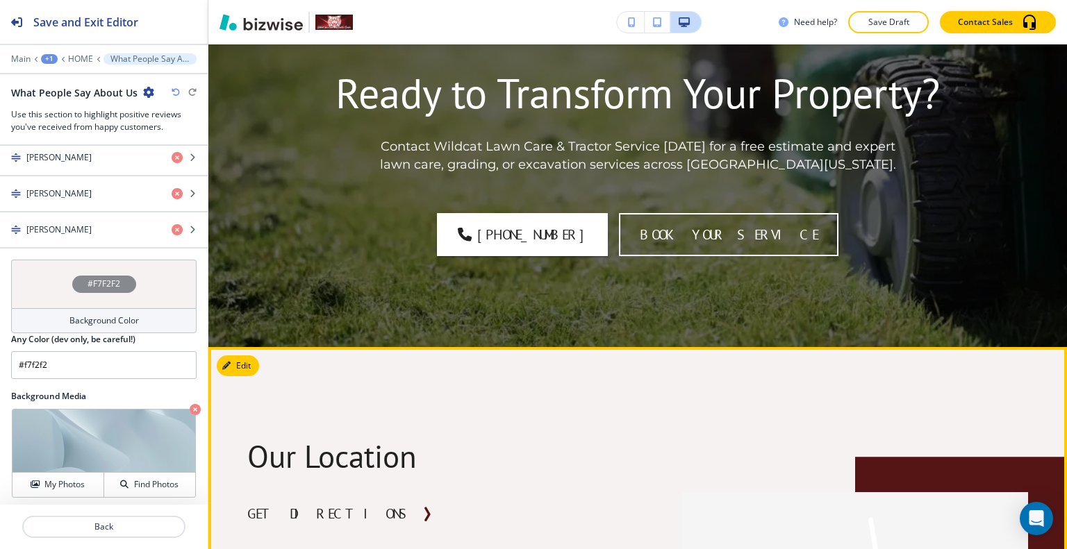
scroll to position [4242, 0]
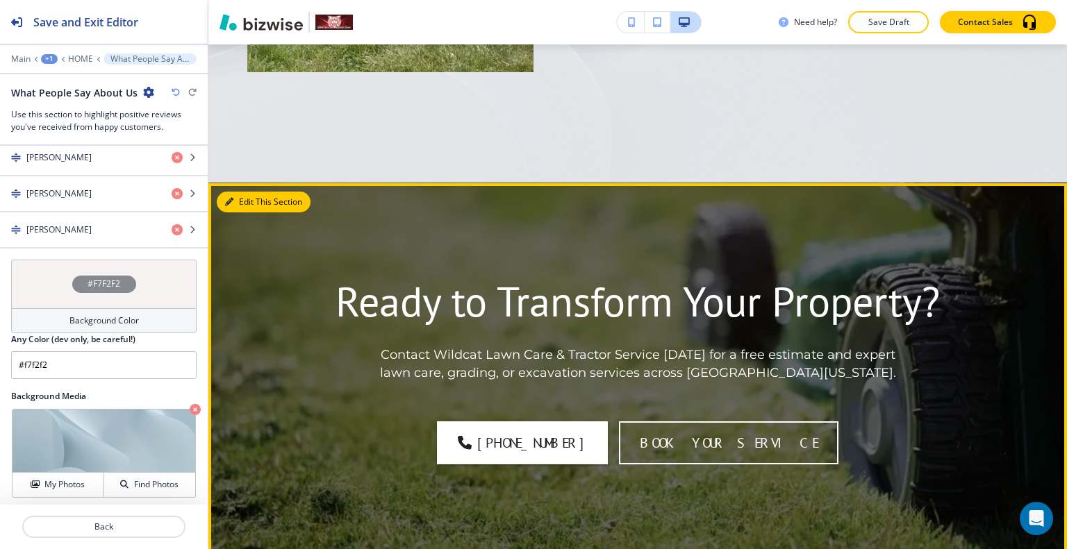
click at [249, 192] on button "Edit This Section" at bounding box center [264, 202] width 94 height 21
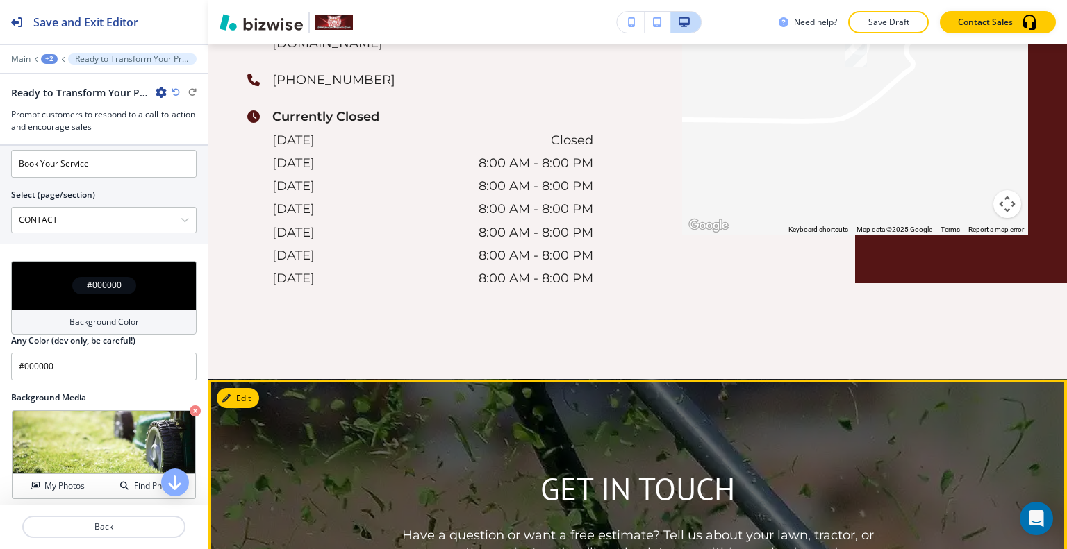
scroll to position [5184, 0]
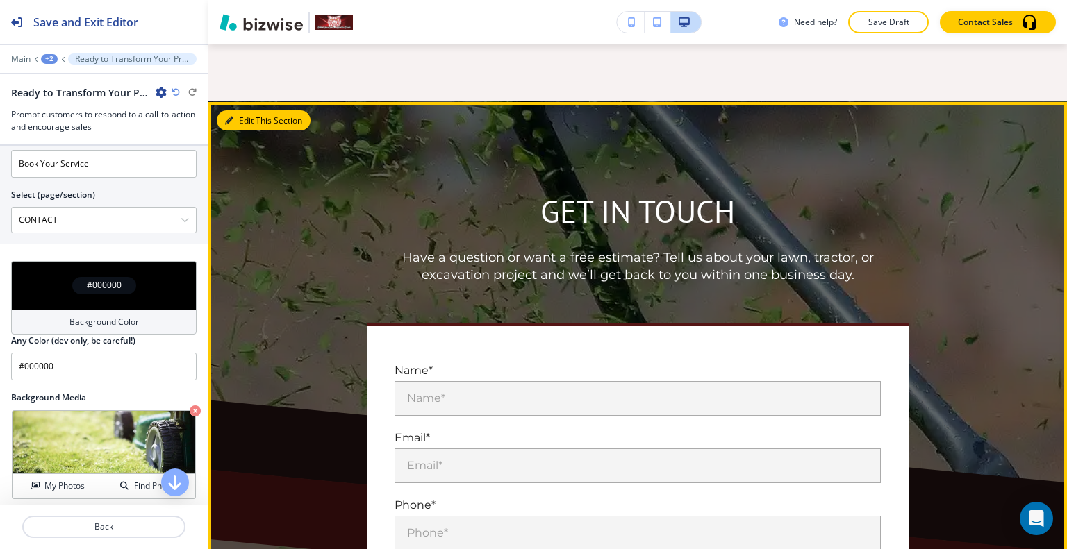
click at [244, 110] on button "Edit This Section" at bounding box center [264, 120] width 94 height 21
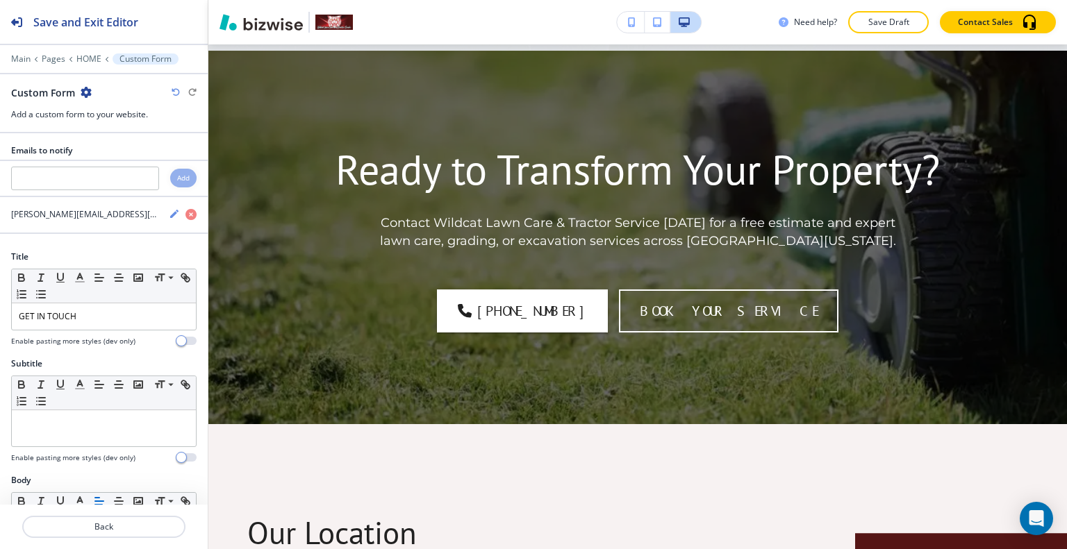
scroll to position [0, 0]
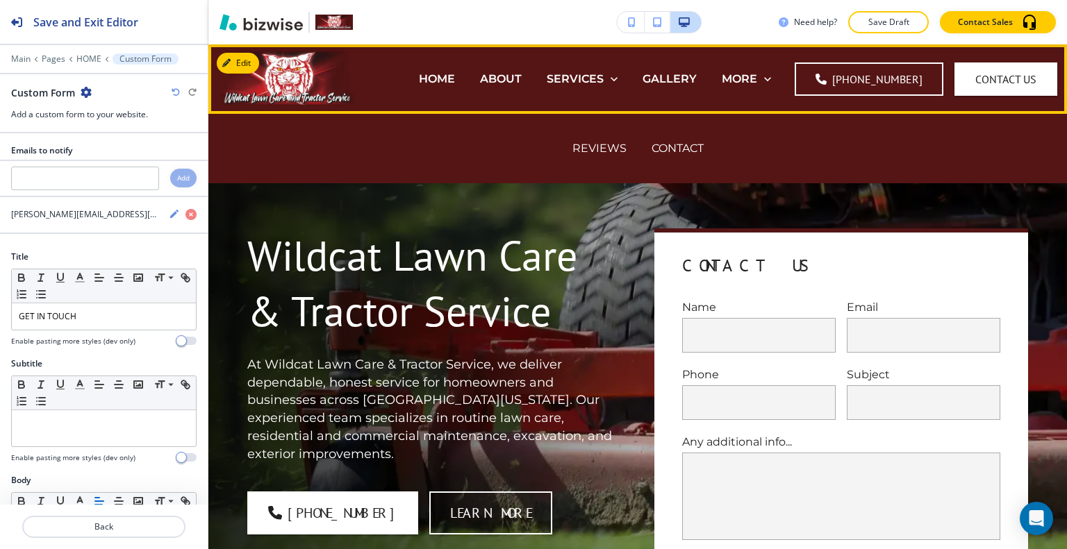
click at [514, 89] on div "ABOUT" at bounding box center [500, 79] width 67 height 56
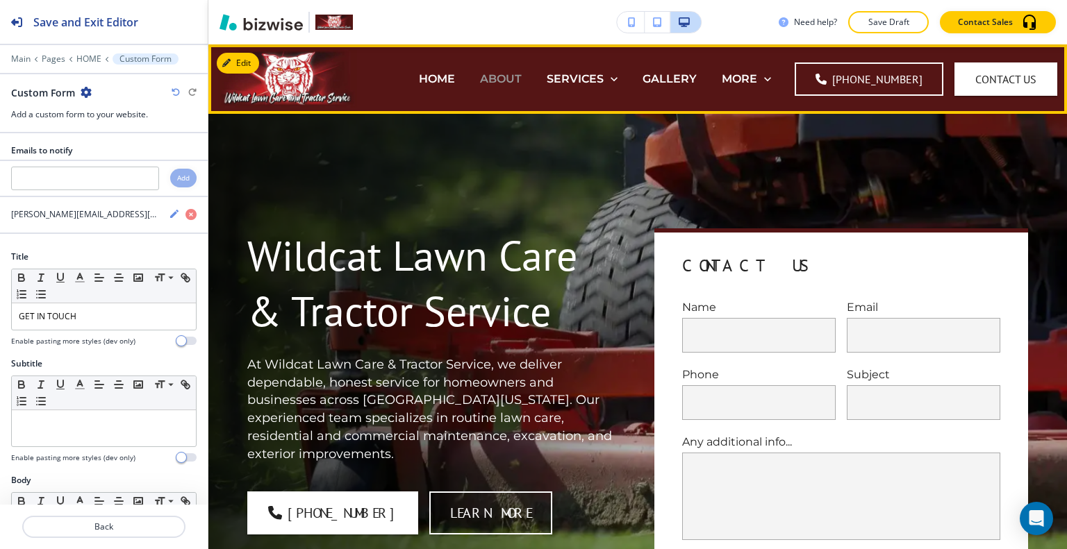
click at [508, 82] on p "ABOUT" at bounding box center [501, 79] width 42 height 16
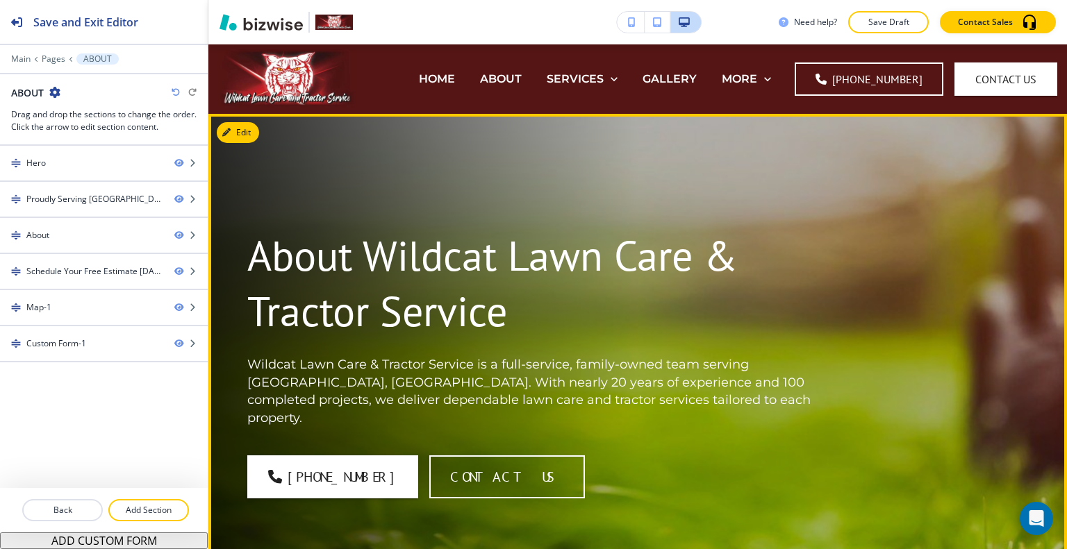
scroll to position [69, 0]
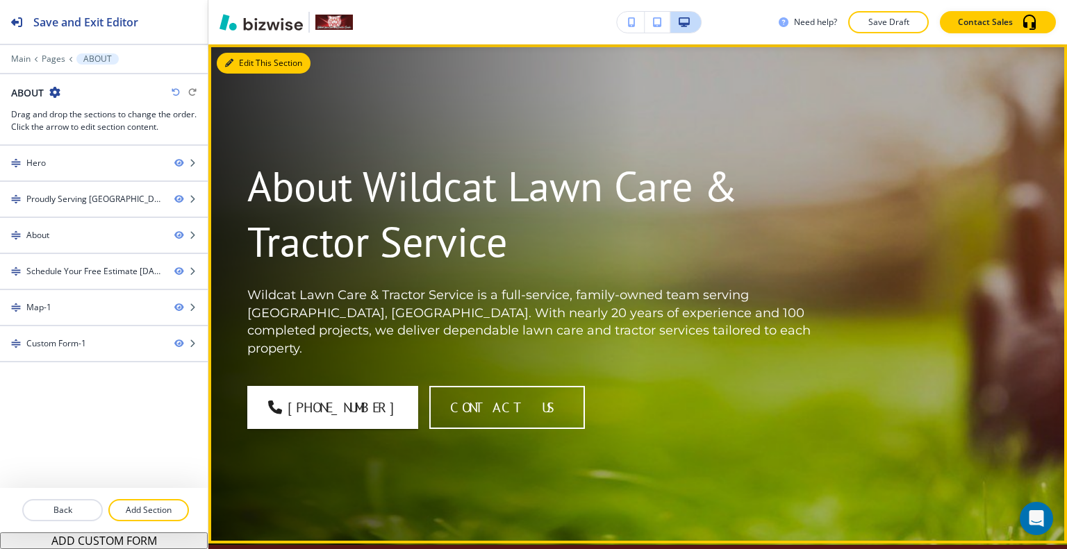
click at [247, 60] on button "Edit This Section" at bounding box center [264, 63] width 94 height 21
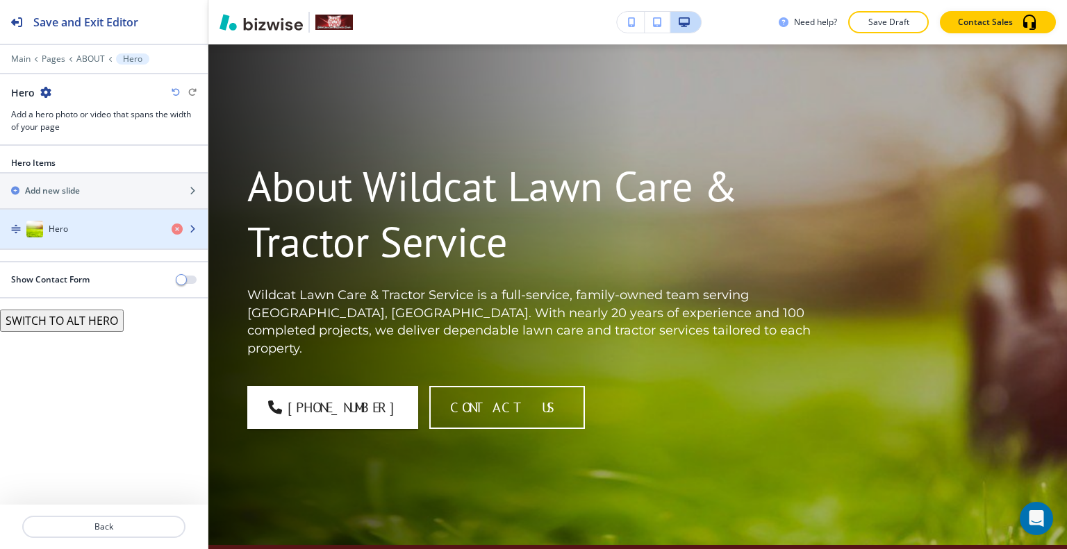
click at [69, 227] on div "Hero" at bounding box center [80, 229] width 160 height 17
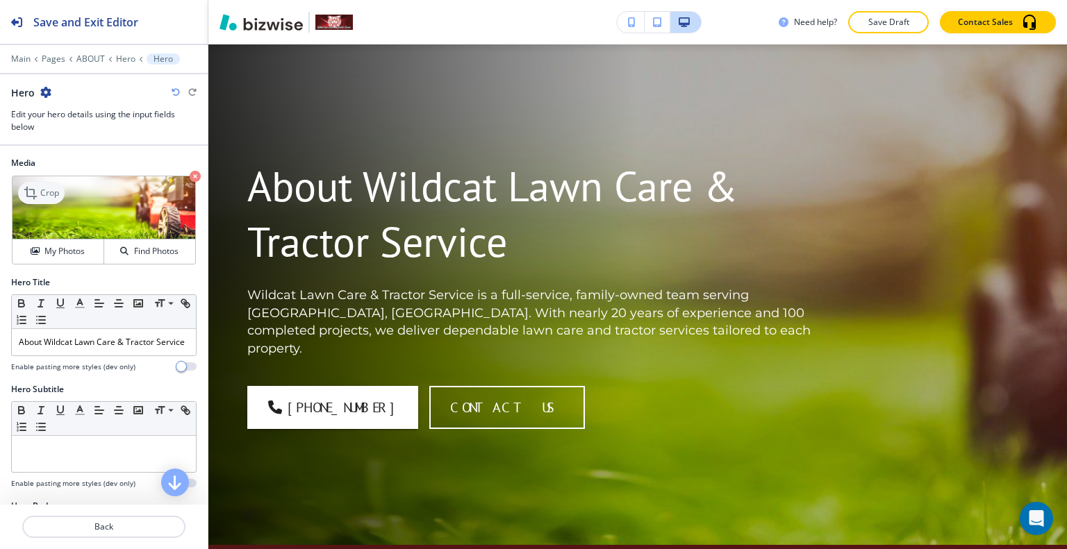
click at [47, 199] on div "Crop" at bounding box center [41, 193] width 47 height 22
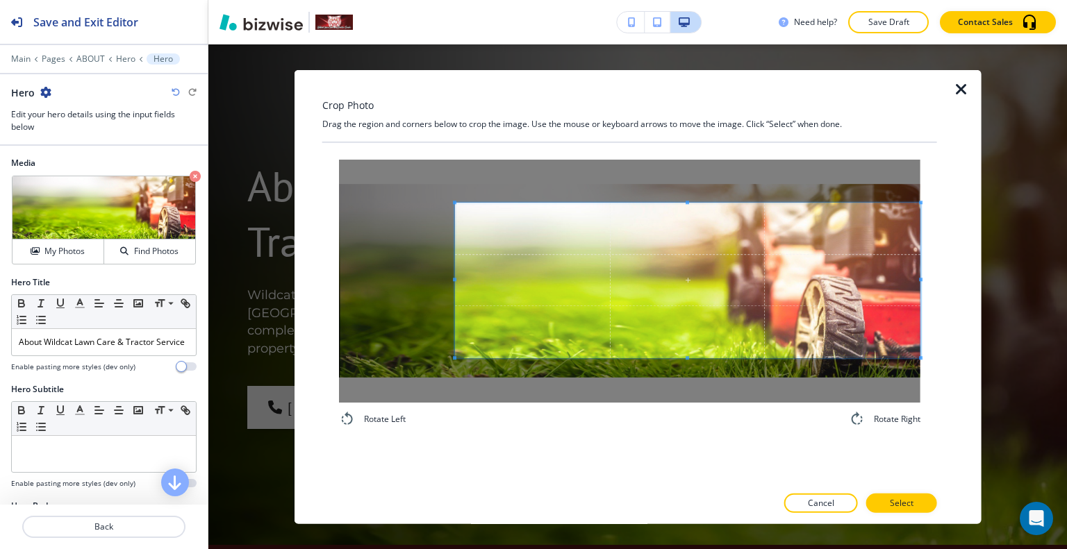
click at [926, 303] on div "Rotate Left Rotate Right" at bounding box center [629, 293] width 615 height 268
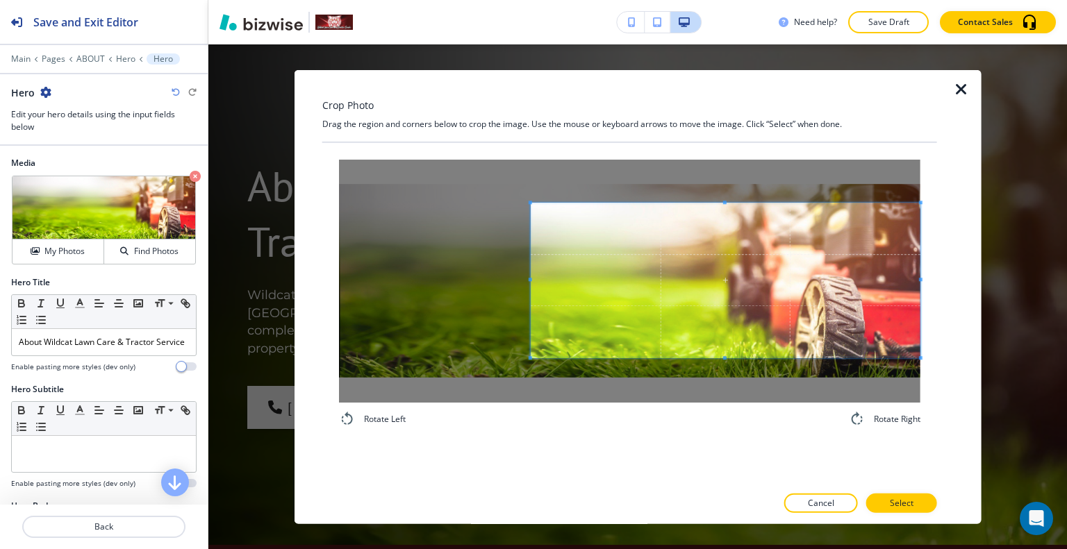
click at [538, 274] on div at bounding box center [726, 281] width 390 height 156
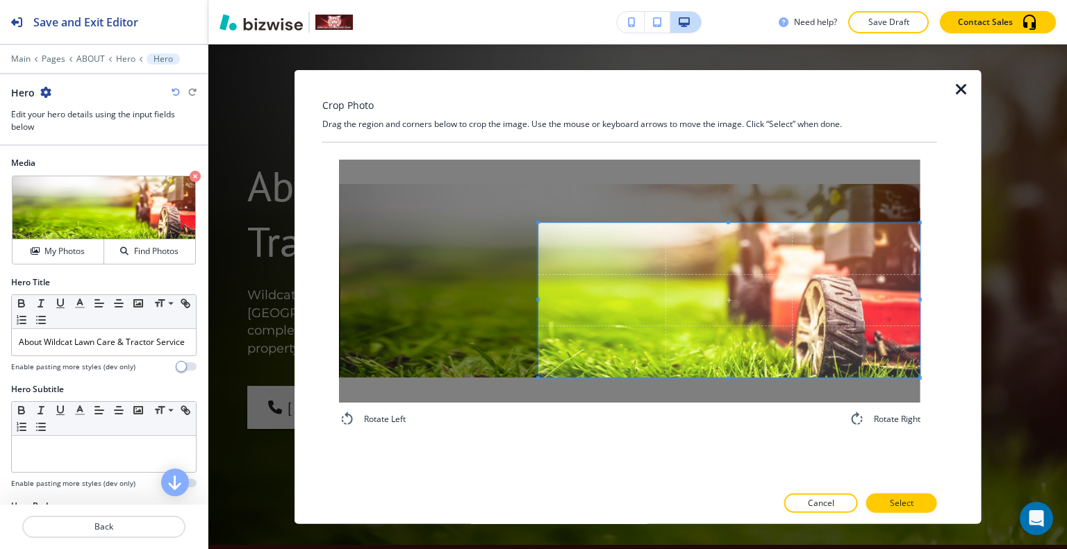
click at [786, 320] on span at bounding box center [728, 301] width 381 height 156
click at [732, 149] on div "Rotate Left Rotate Right" at bounding box center [629, 292] width 615 height 301
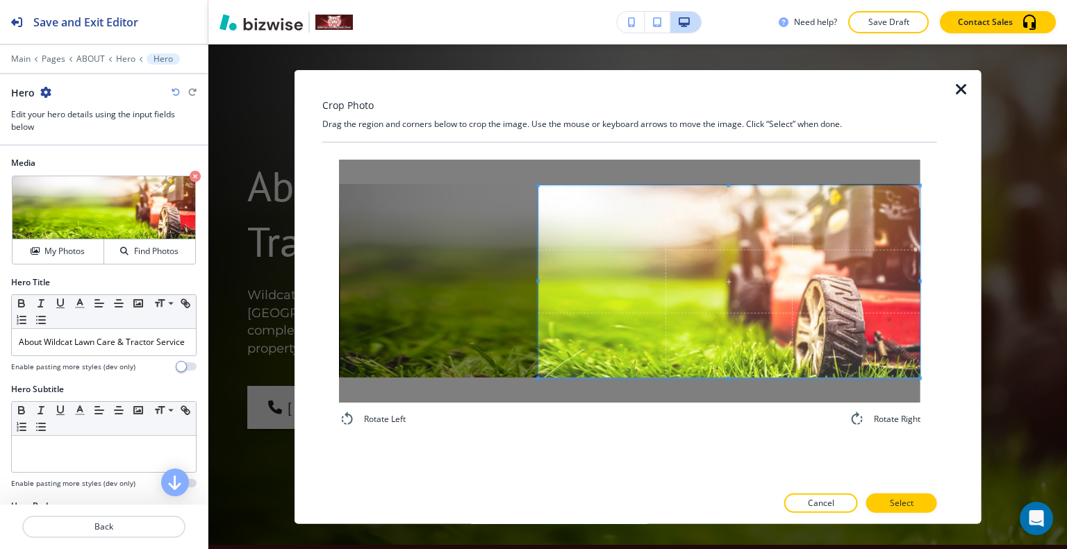
click at [891, 492] on div at bounding box center [629, 489] width 615 height 8
click at [899, 510] on button "Select" at bounding box center [901, 503] width 71 height 19
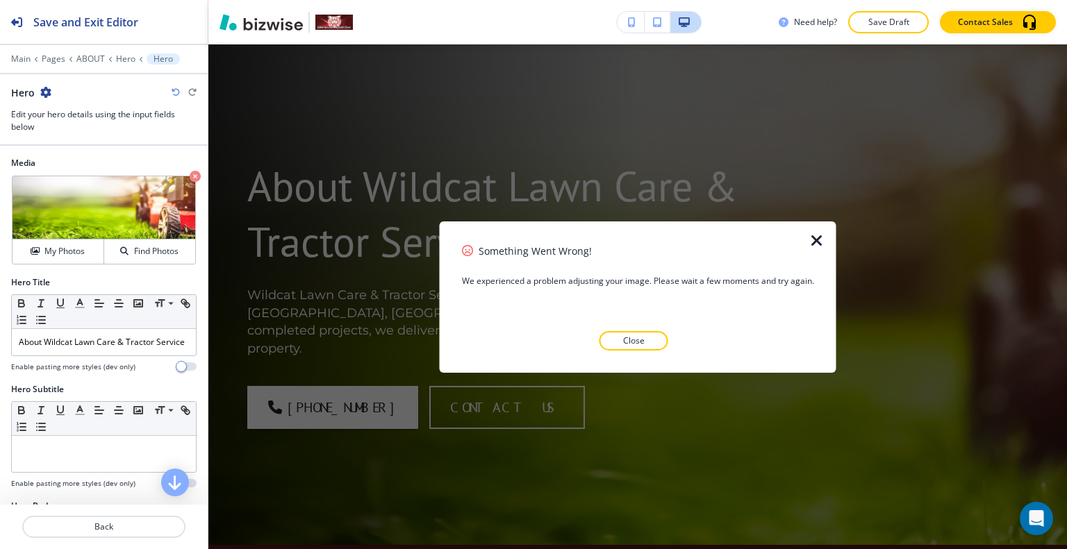
click at [642, 334] on button "Close" at bounding box center [633, 340] width 69 height 19
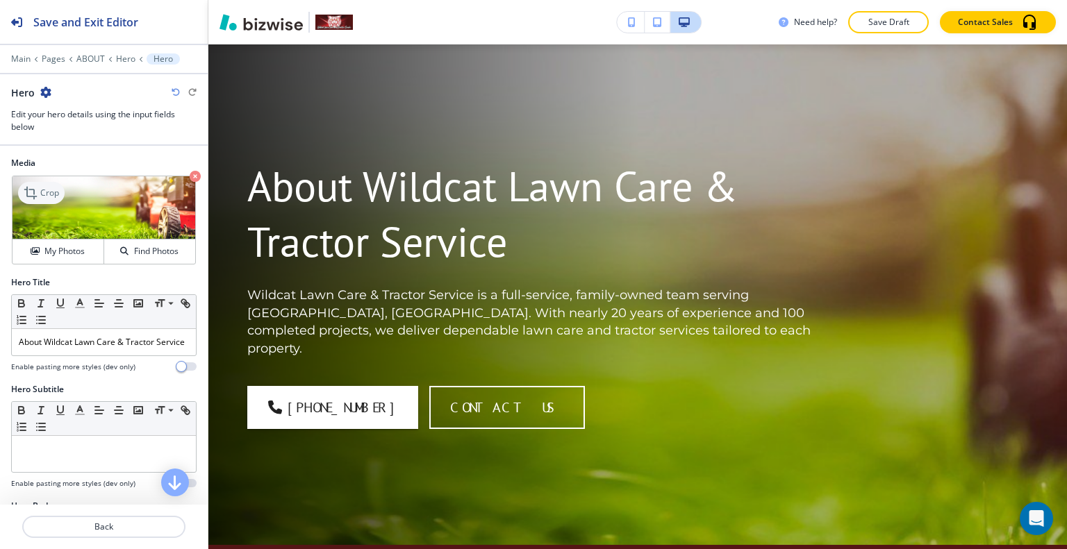
click at [43, 187] on p "Crop" at bounding box center [49, 193] width 19 height 13
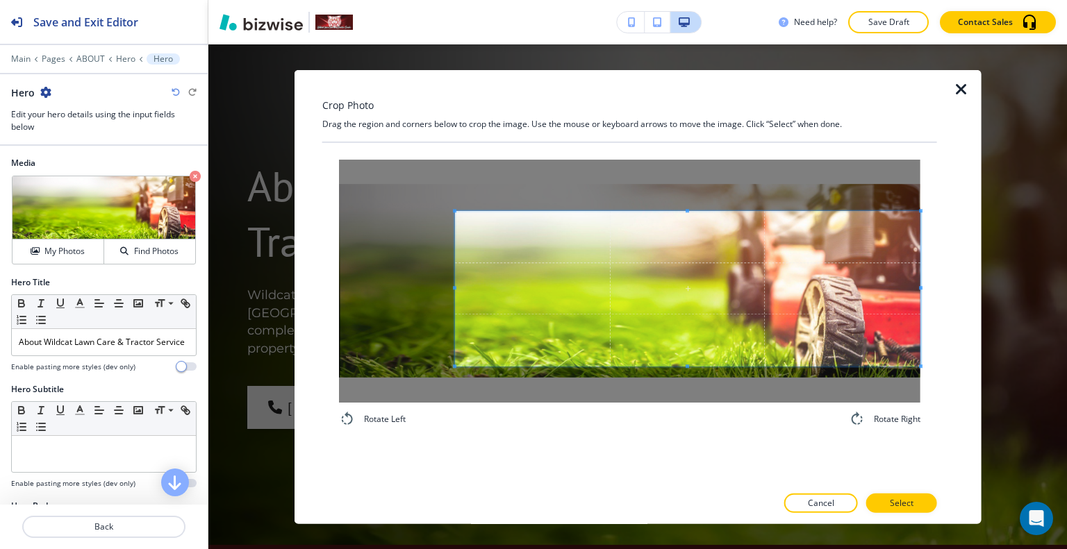
click at [799, 275] on span at bounding box center [687, 289] width 465 height 156
click at [901, 502] on p "Select" at bounding box center [902, 503] width 24 height 13
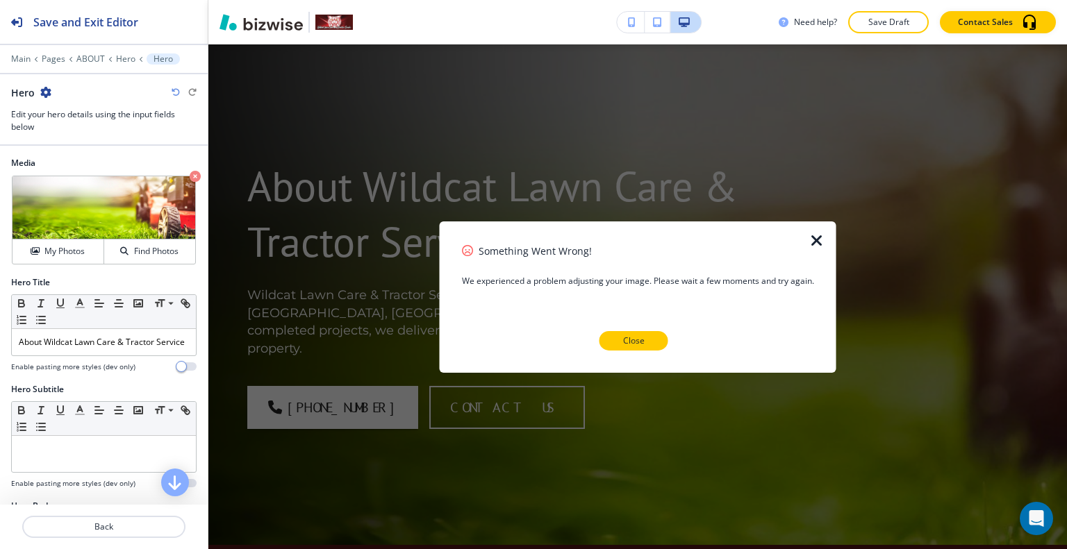
click at [645, 342] on button "Close" at bounding box center [633, 340] width 69 height 19
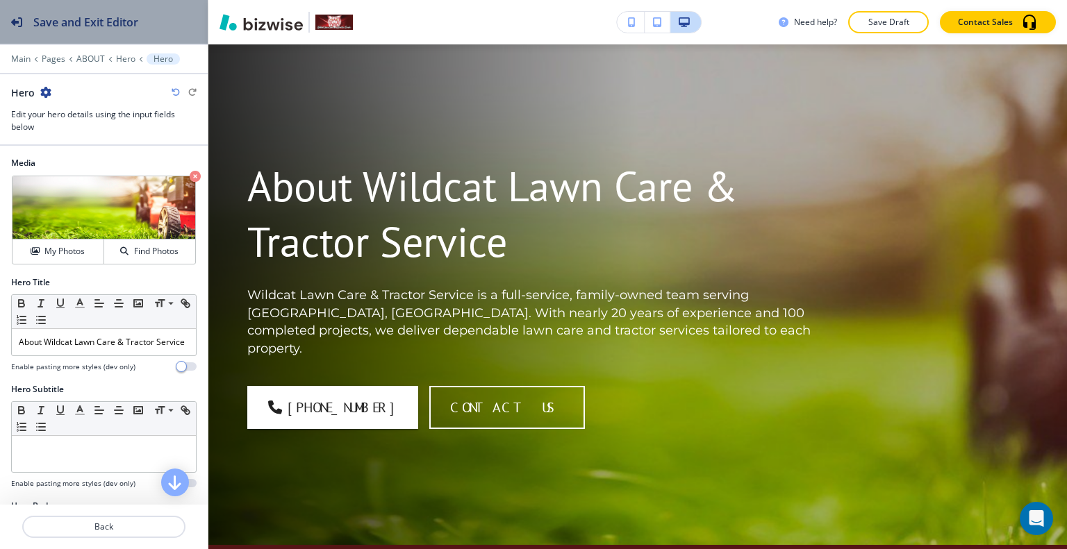
click at [167, 28] on button "Save and Exit Editor" at bounding box center [104, 22] width 208 height 44
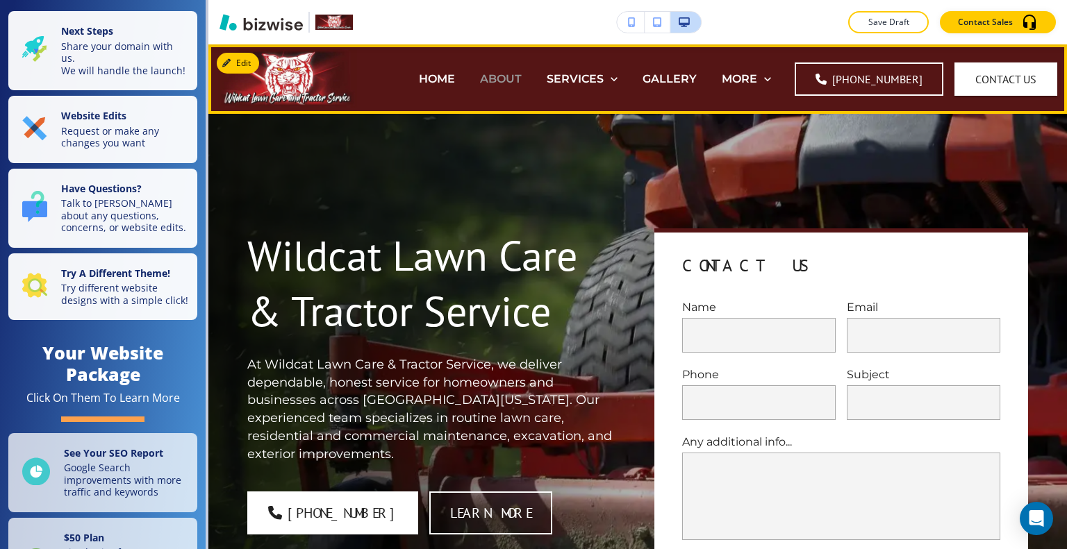
click at [511, 77] on p "ABOUT" at bounding box center [501, 79] width 42 height 16
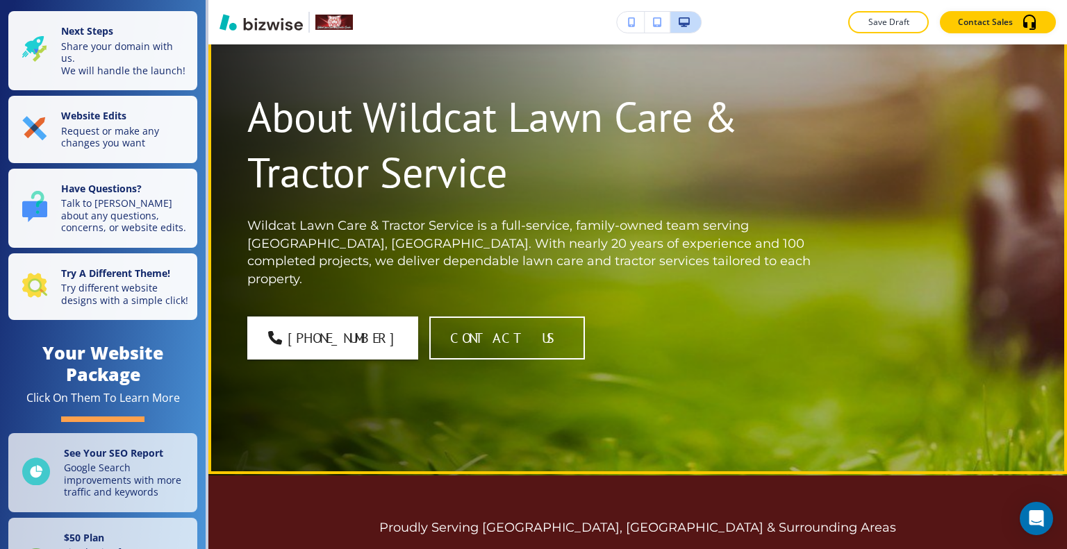
scroll to position [69, 0]
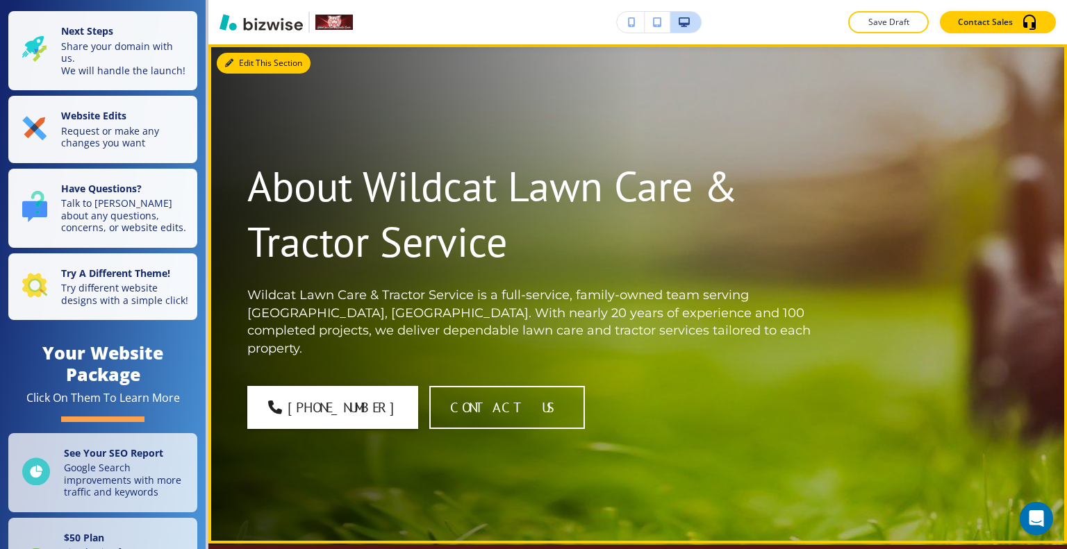
click at [250, 63] on button "Edit This Section" at bounding box center [264, 63] width 94 height 21
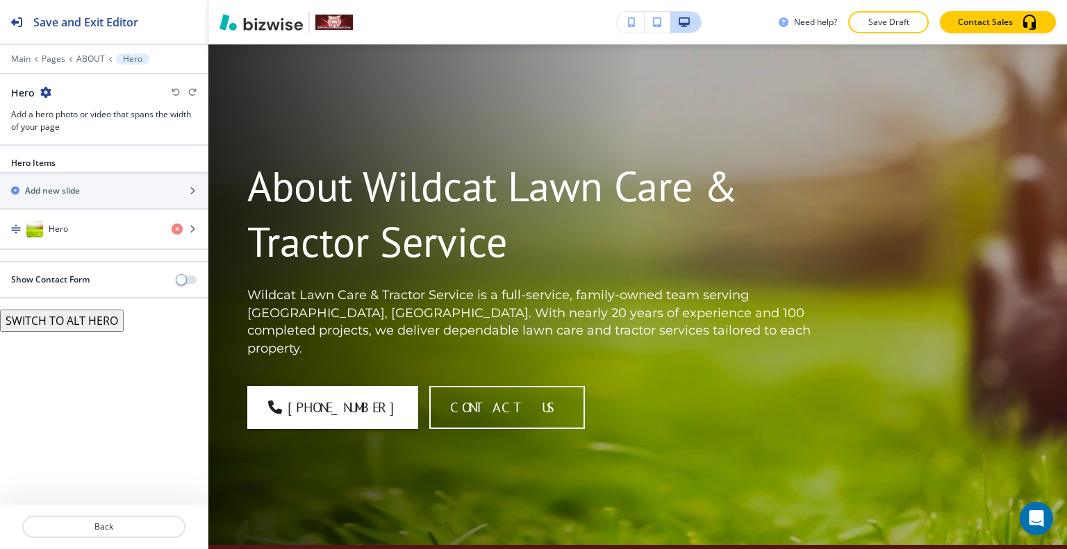
click at [83, 250] on div "Hero Items Add new slide Hero" at bounding box center [104, 209] width 208 height 104
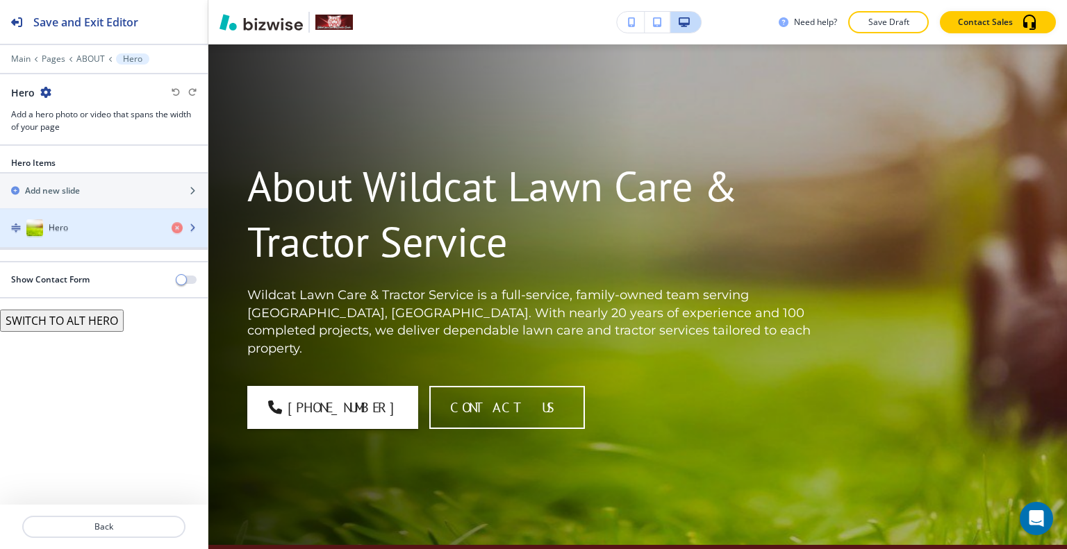
click at [81, 243] on div "button" at bounding box center [104, 243] width 208 height 11
click at [85, 233] on div "Hero" at bounding box center [80, 229] width 160 height 17
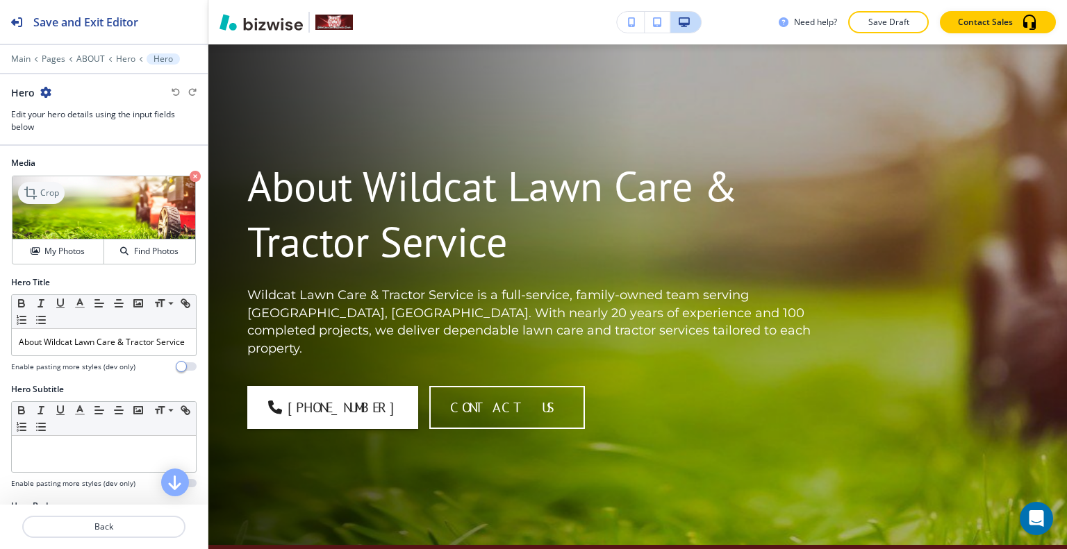
click at [38, 196] on icon at bounding box center [32, 193] width 17 height 17
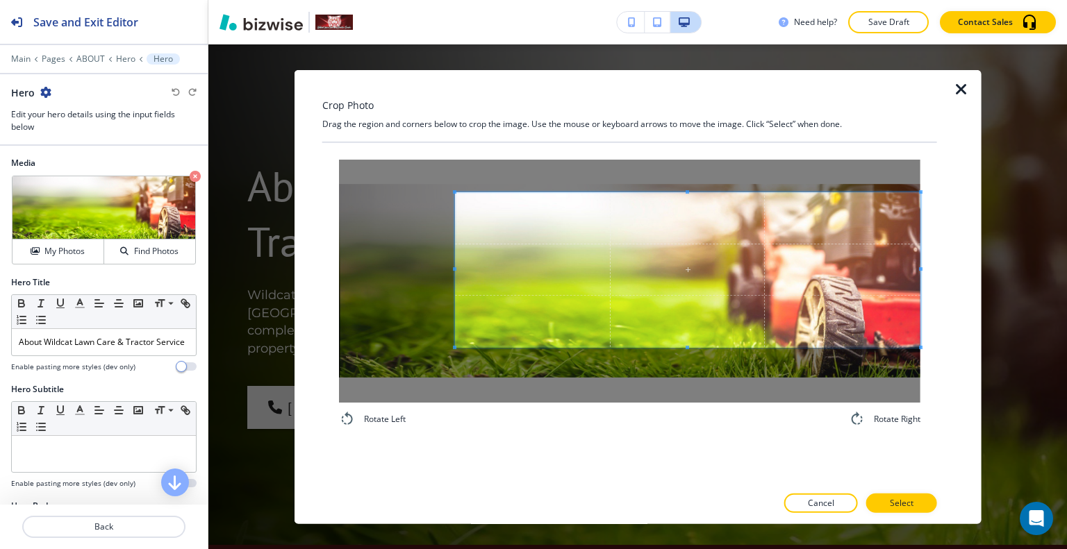
click at [872, 274] on span at bounding box center [687, 270] width 465 height 156
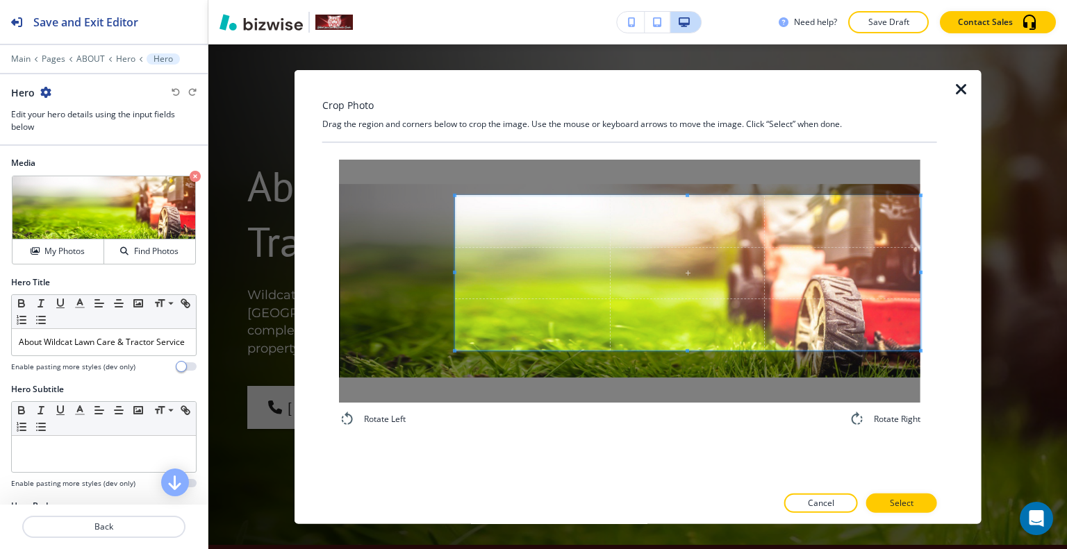
click at [911, 490] on div at bounding box center [629, 489] width 615 height 8
click at [910, 497] on p "Select" at bounding box center [902, 503] width 24 height 13
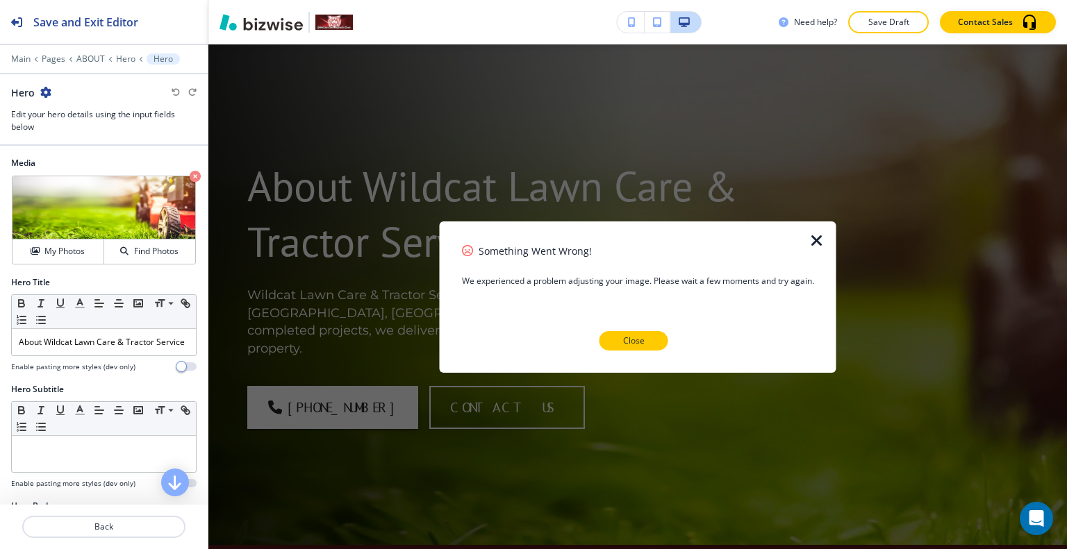
click at [649, 337] on button "Close" at bounding box center [633, 340] width 69 height 19
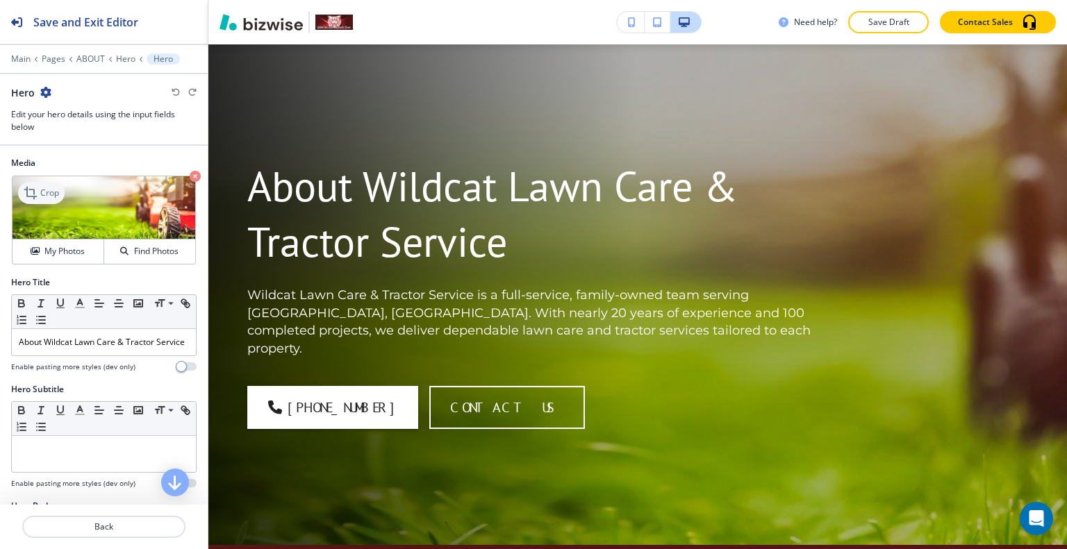
click at [52, 196] on p "Crop" at bounding box center [49, 193] width 19 height 13
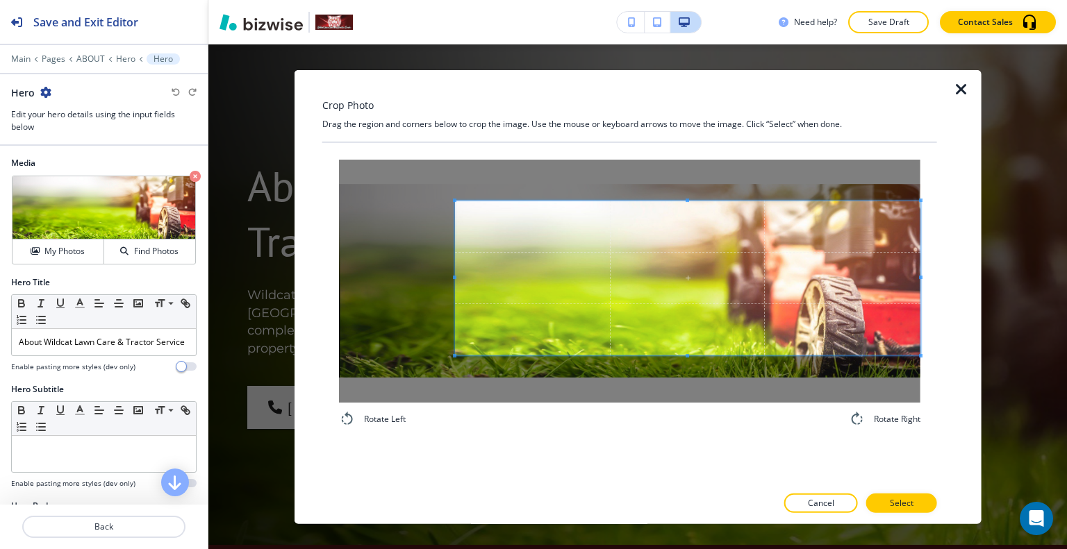
click at [967, 299] on div "Crop Photo Drag the region and corners below to crop the image. Use the mouse o…" at bounding box center [637, 296] width 687 height 454
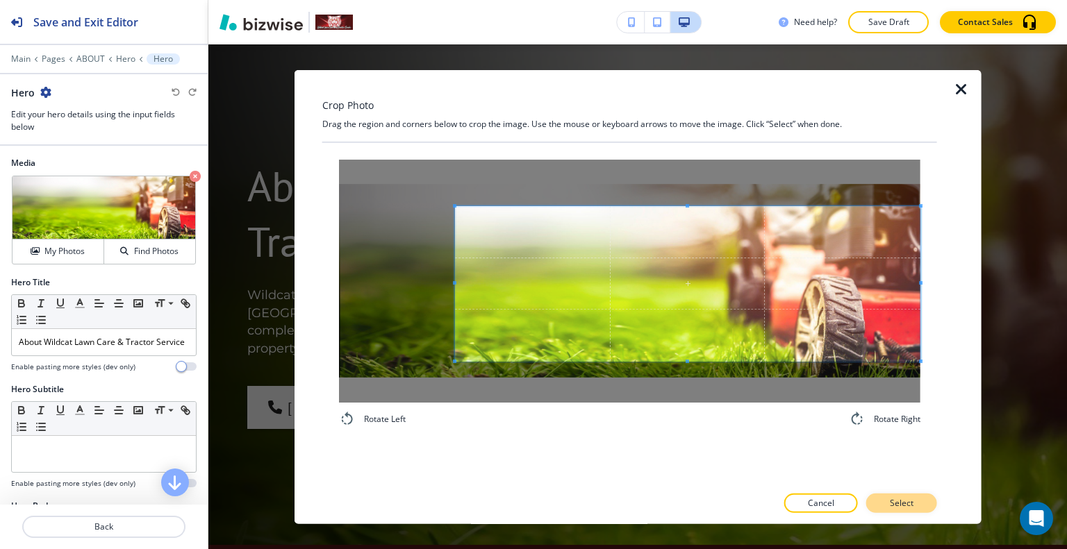
click at [913, 499] on button "Select" at bounding box center [901, 503] width 71 height 19
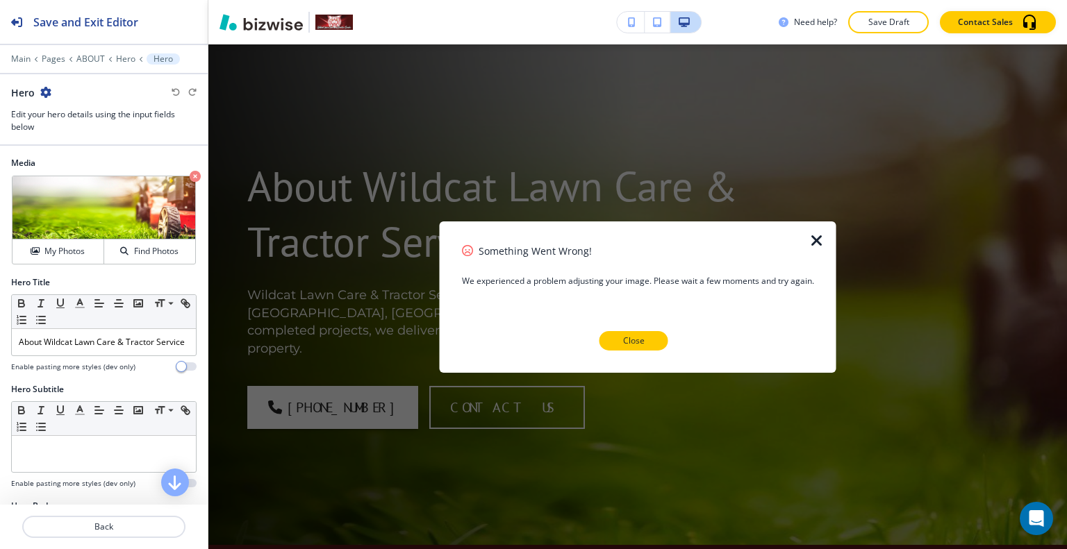
click at [652, 347] on button "Close" at bounding box center [633, 340] width 69 height 19
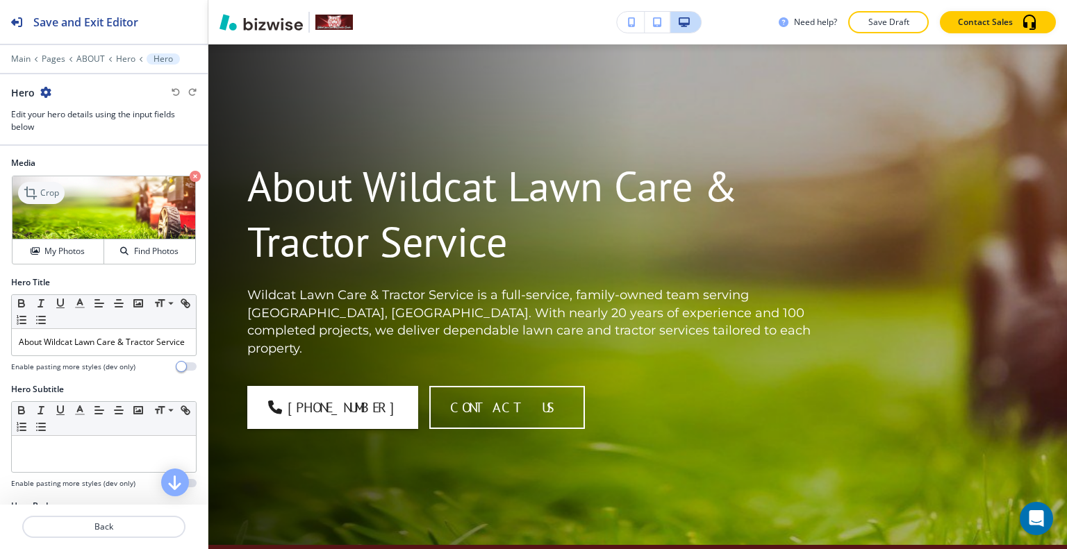
click at [55, 187] on p "Crop" at bounding box center [49, 193] width 19 height 13
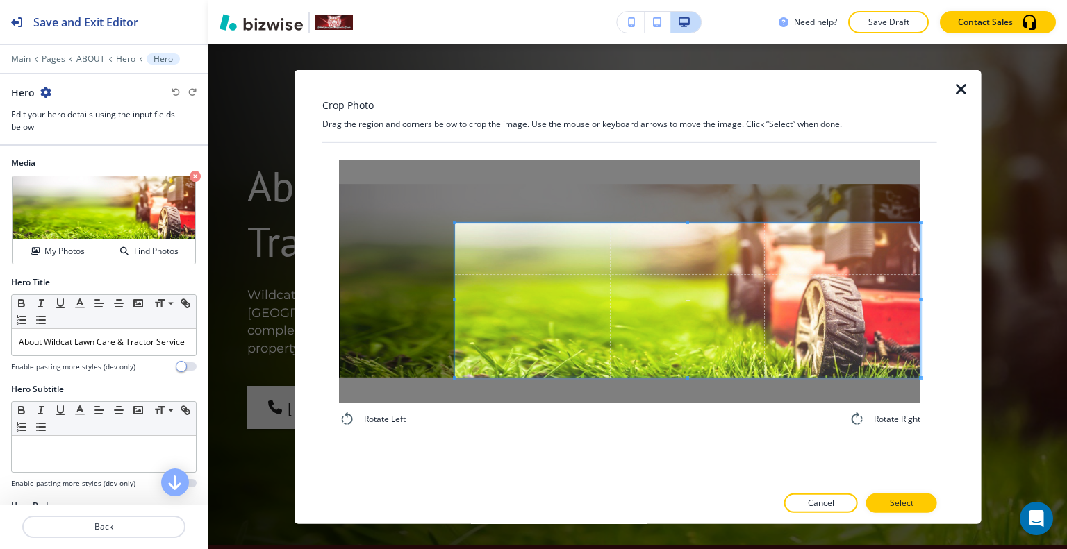
click at [920, 331] on div at bounding box center [687, 301] width 465 height 156
click at [919, 498] on button "Select" at bounding box center [901, 503] width 71 height 19
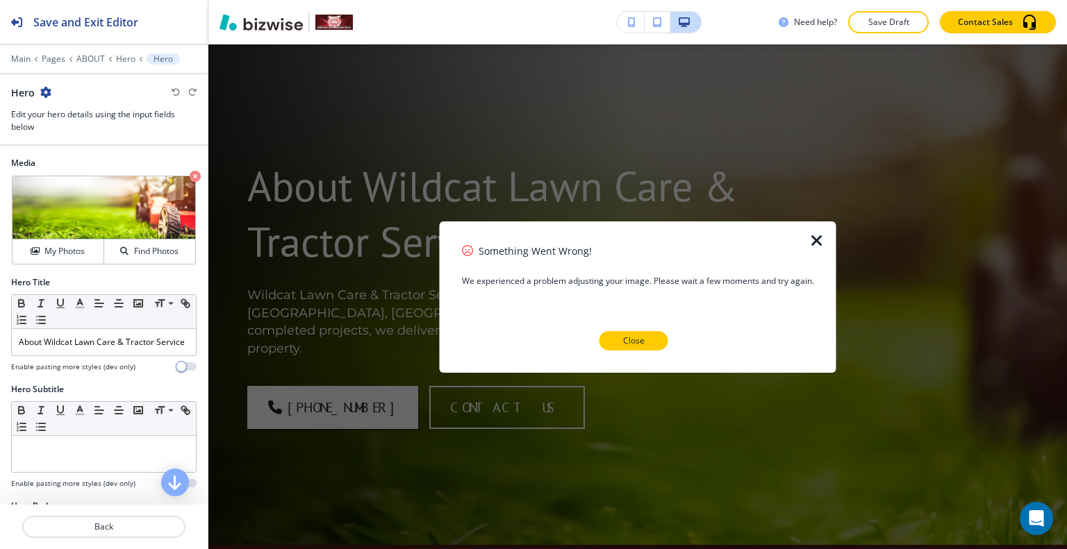
click at [637, 339] on p "Close" at bounding box center [634, 341] width 22 height 13
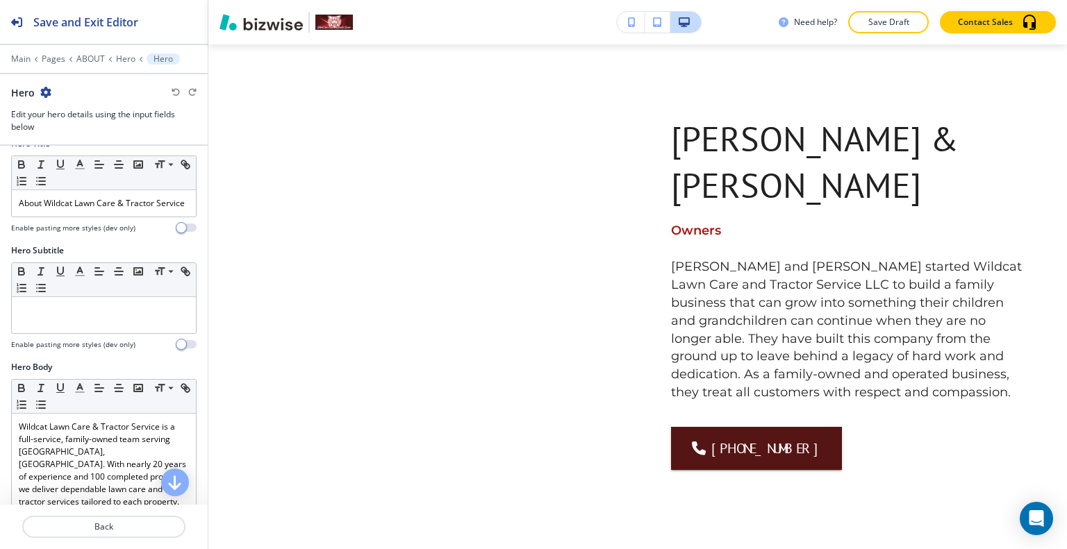
scroll to position [0, 0]
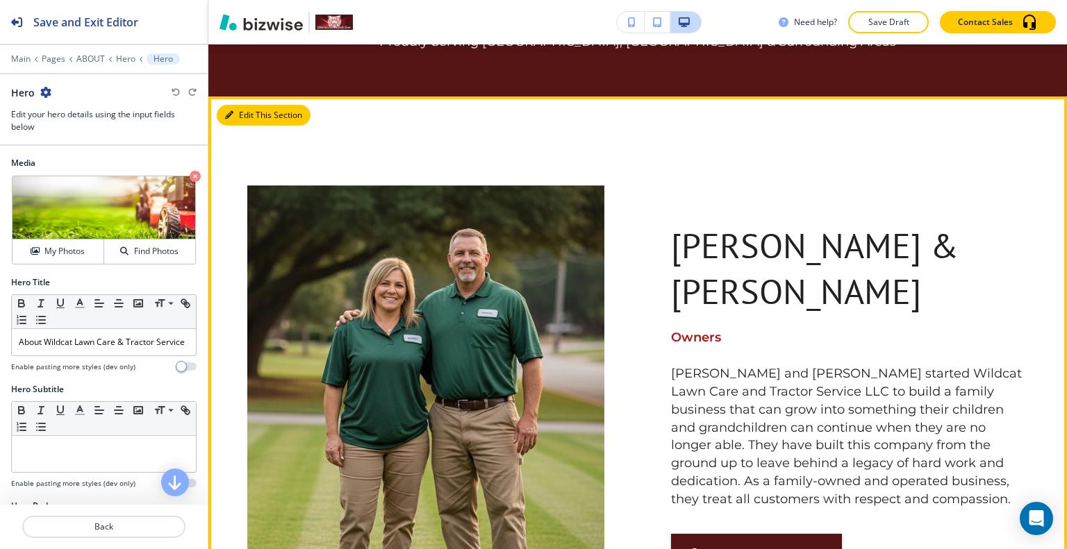
click at [247, 105] on button "Edit This Section" at bounding box center [264, 115] width 94 height 21
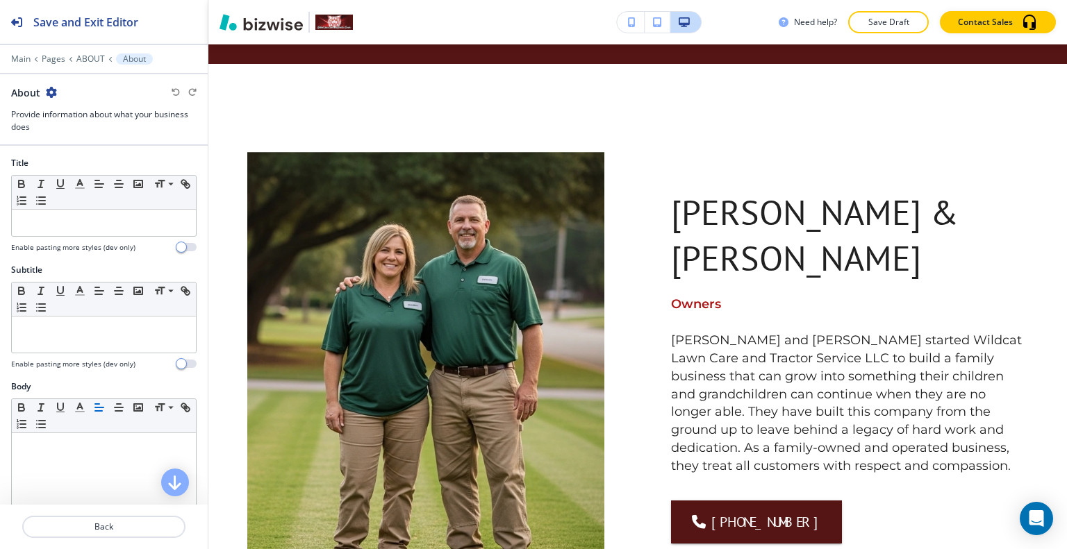
scroll to position [486, 0]
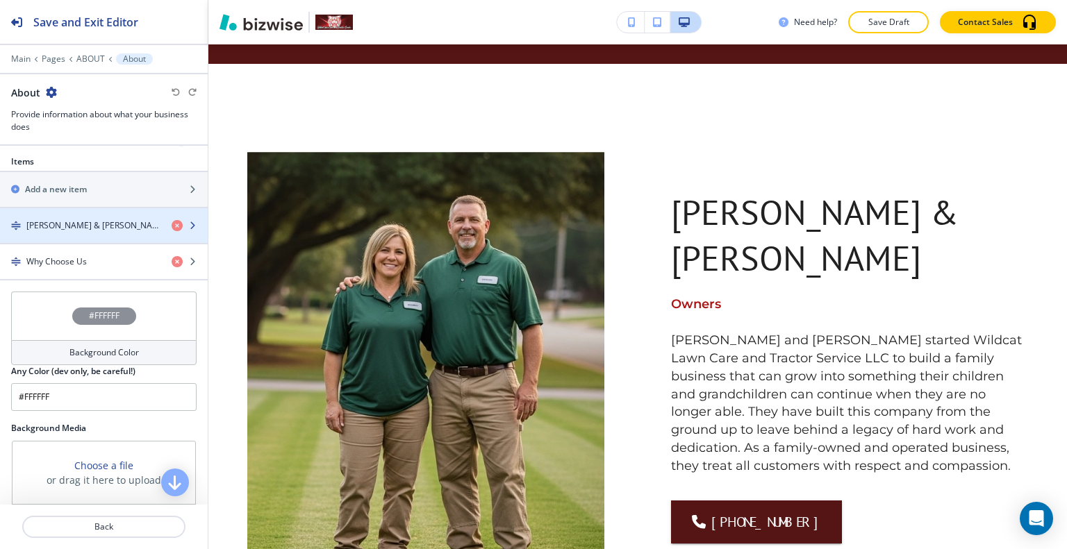
click at [117, 232] on div "button" at bounding box center [104, 237] width 208 height 11
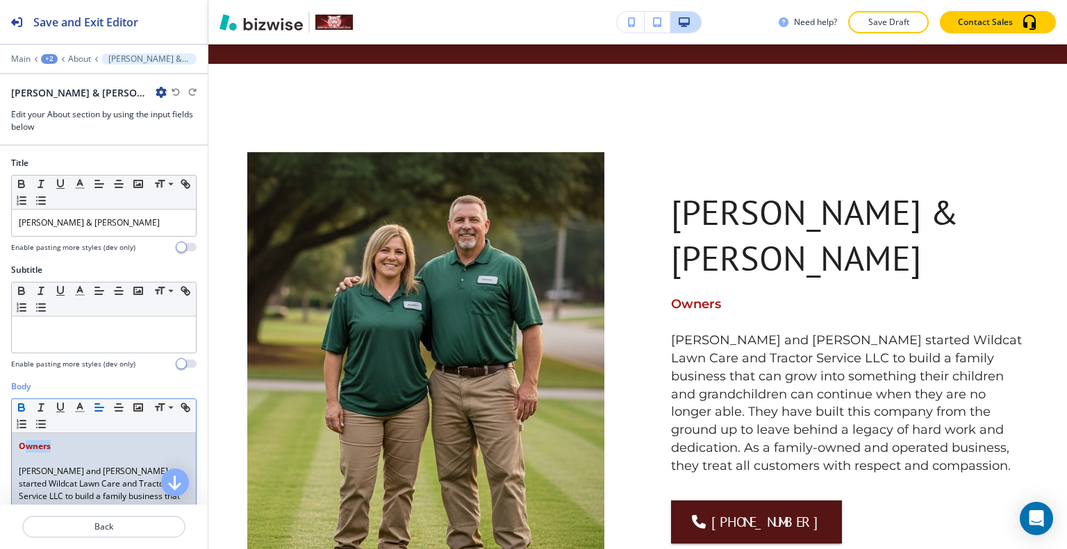
drag, startPoint x: 76, startPoint y: 443, endPoint x: 37, endPoint y: 447, distance: 39.7
click at [25, 447] on p "Owners" at bounding box center [104, 446] width 170 height 13
click at [58, 444] on p "Owners" at bounding box center [104, 446] width 170 height 13
drag, startPoint x: 60, startPoint y: 447, endPoint x: 6, endPoint y: 447, distance: 54.9
click at [2, 447] on div "Body Small Normal Large Huge Owners ﻿ [PERSON_NAME] and [PERSON_NAME] started W…" at bounding box center [104, 511] width 208 height 261
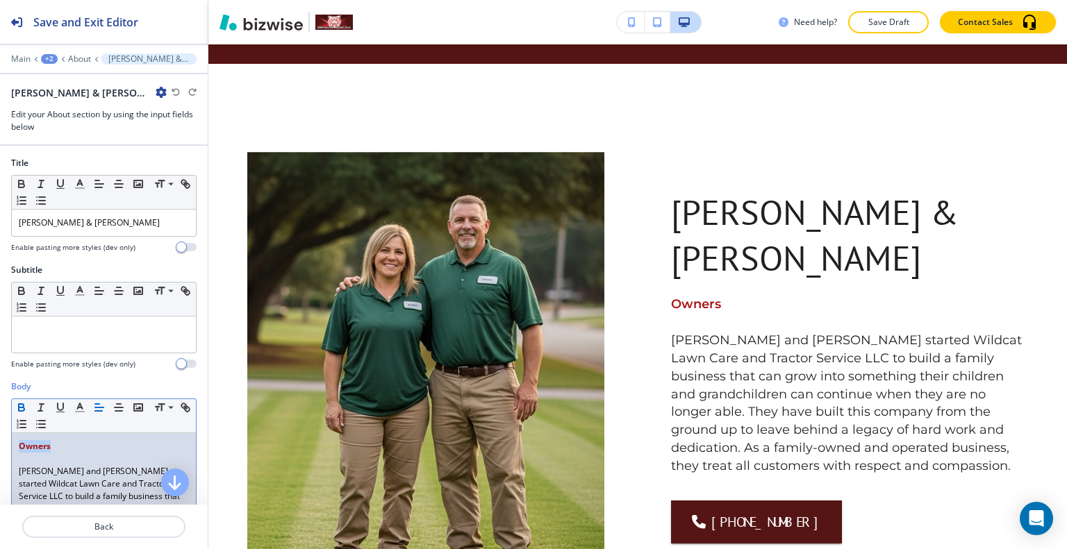
copy strong "Owners"
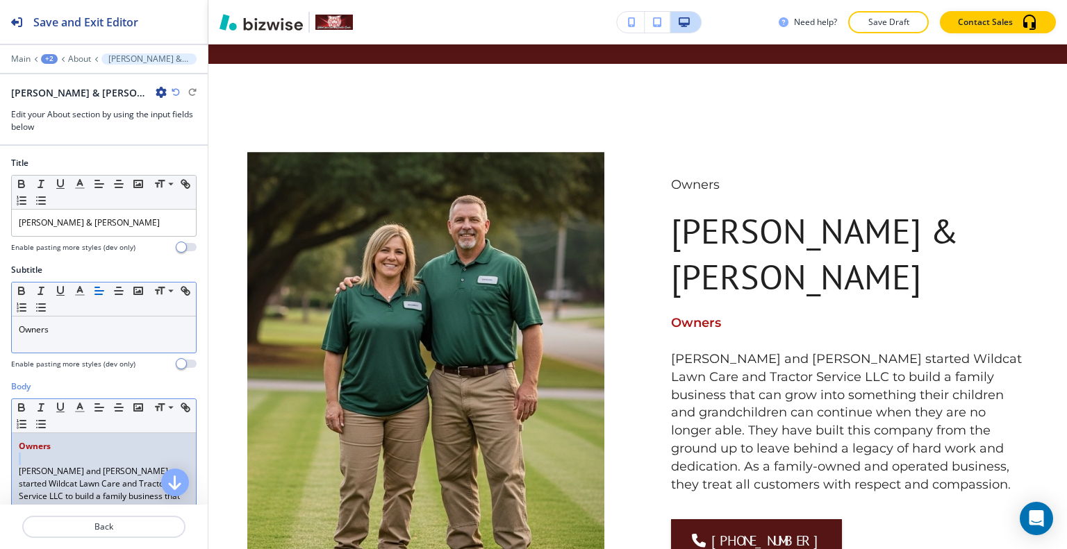
drag, startPoint x: 80, startPoint y: 447, endPoint x: 6, endPoint y: 444, distance: 74.4
click at [1, 451] on div "Body Small Normal Large Huge Owners ﻿ [PERSON_NAME] and [PERSON_NAME] started W…" at bounding box center [104, 511] width 208 height 261
click at [17, 472] on div "Owners ﻿ [PERSON_NAME] and [PERSON_NAME] started Wildcat Lawn Care and Tractor …" at bounding box center [104, 523] width 184 height 181
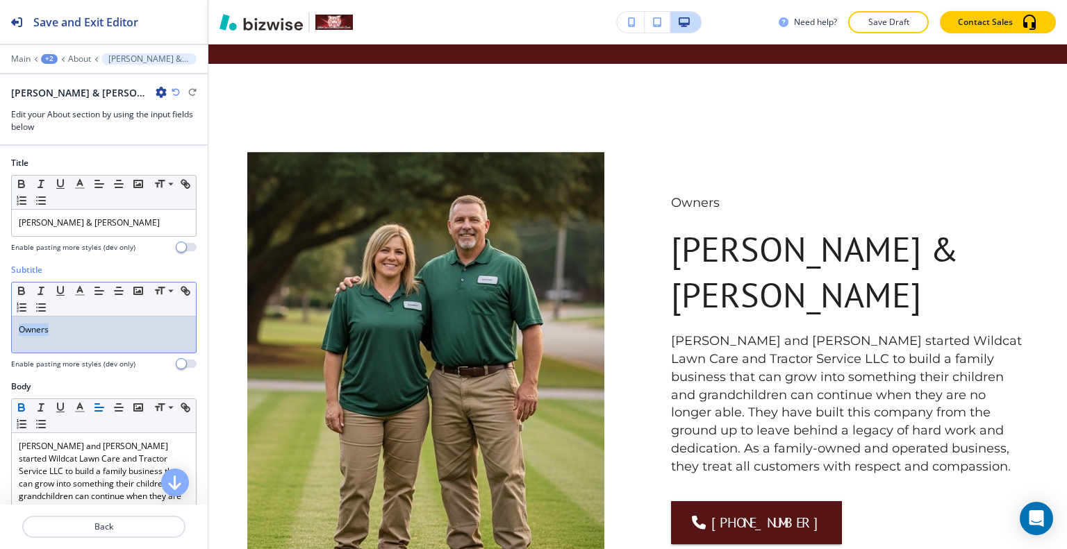
drag, startPoint x: 58, startPoint y: 317, endPoint x: 17, endPoint y: 316, distance: 41.0
click at [0, 319] on div "Subtitle Small Normal Large Huge Owners Enable pasting more styles (dev only)" at bounding box center [104, 322] width 208 height 117
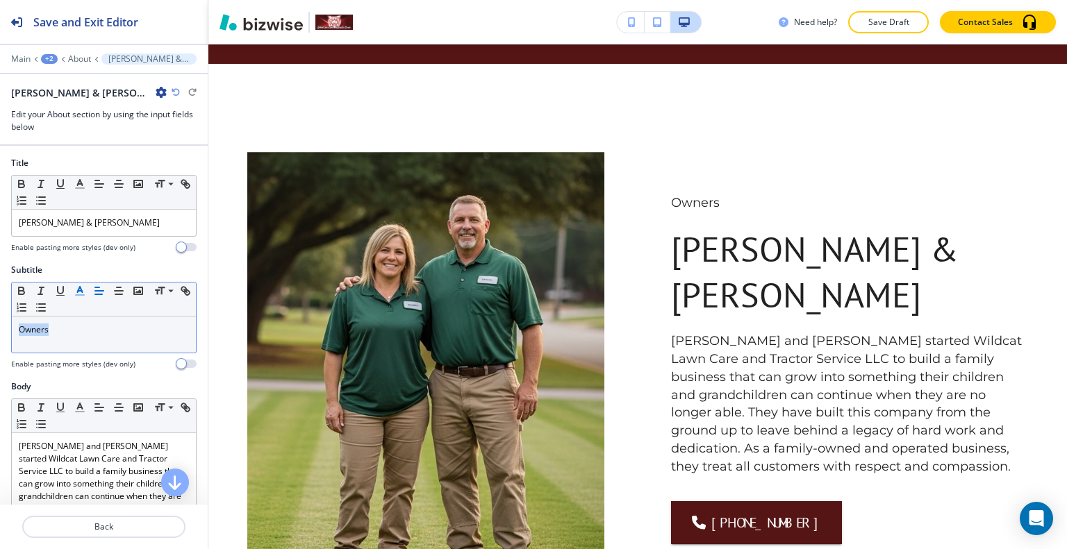
click at [82, 291] on icon "button" at bounding box center [80, 291] width 13 height 13
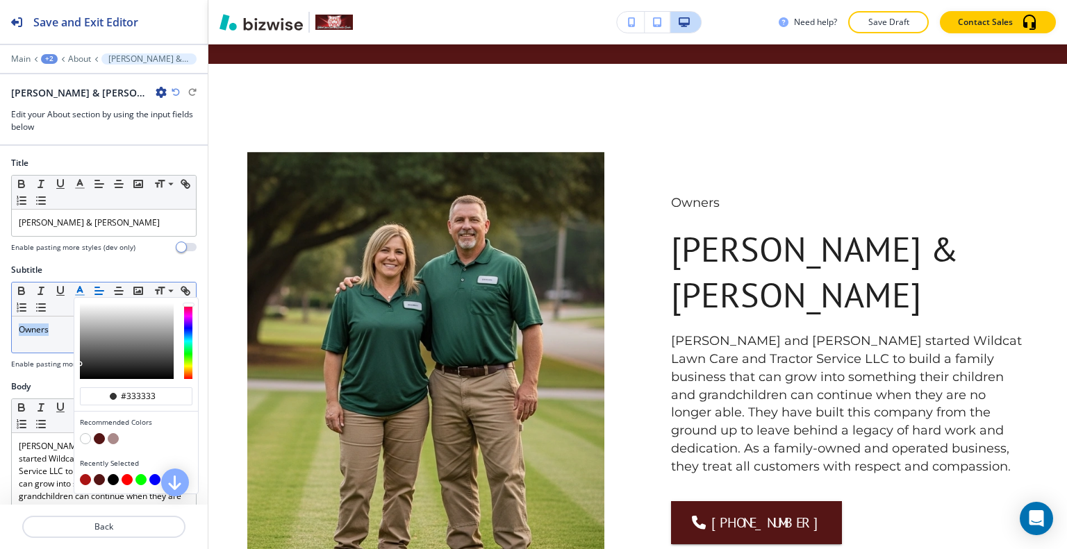
click at [86, 475] on button "button" at bounding box center [85, 479] width 11 height 11
type input "#aa1414"
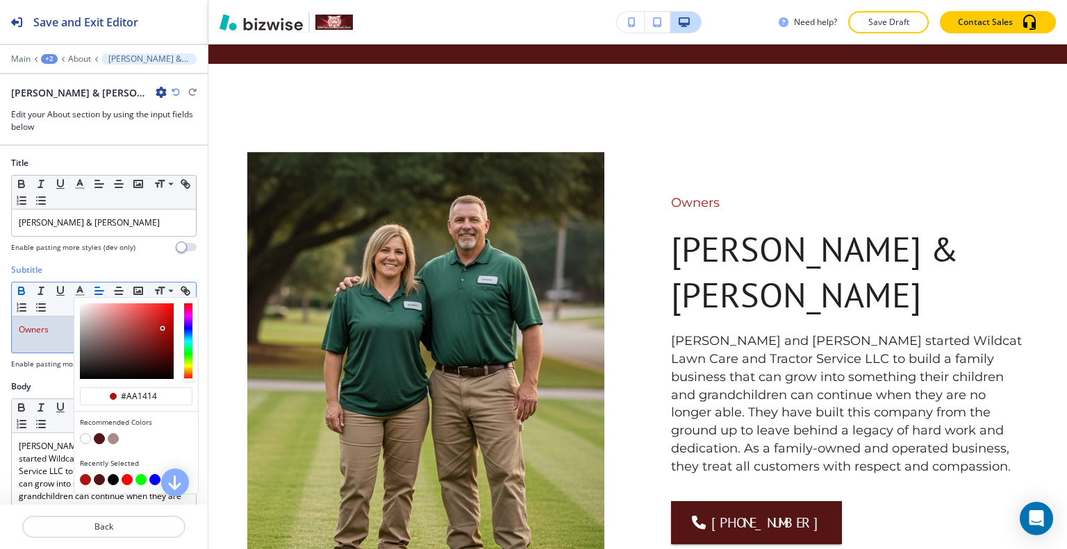
click at [20, 294] on icon "button" at bounding box center [21, 291] width 13 height 13
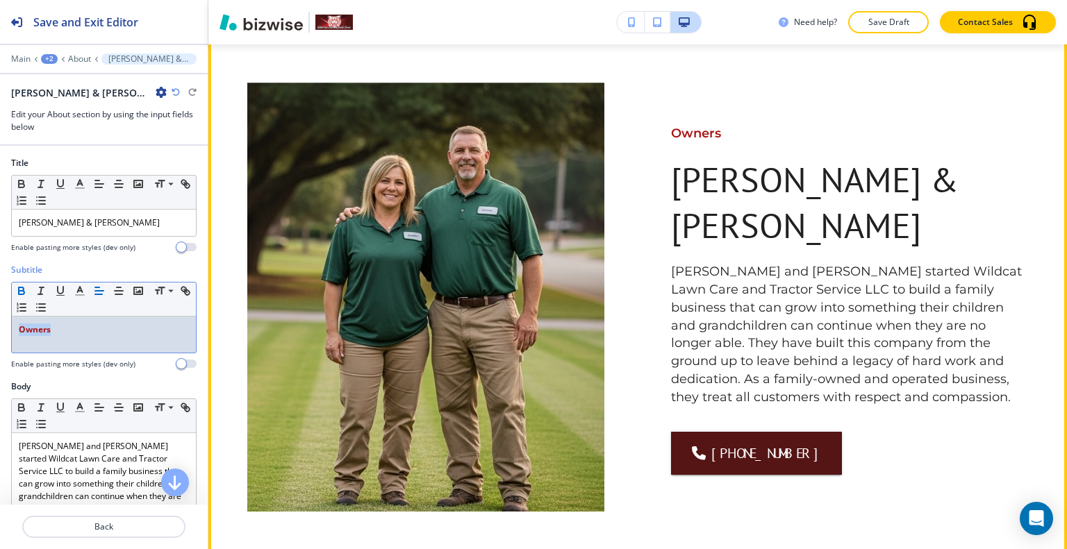
scroll to position [658, 0]
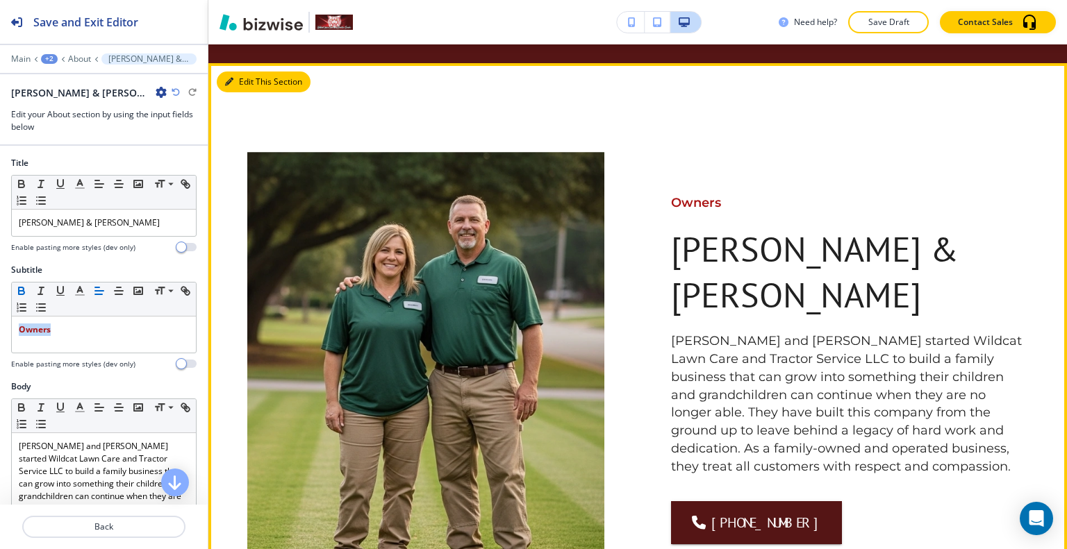
click at [223, 72] on button "Edit This Section" at bounding box center [264, 82] width 94 height 21
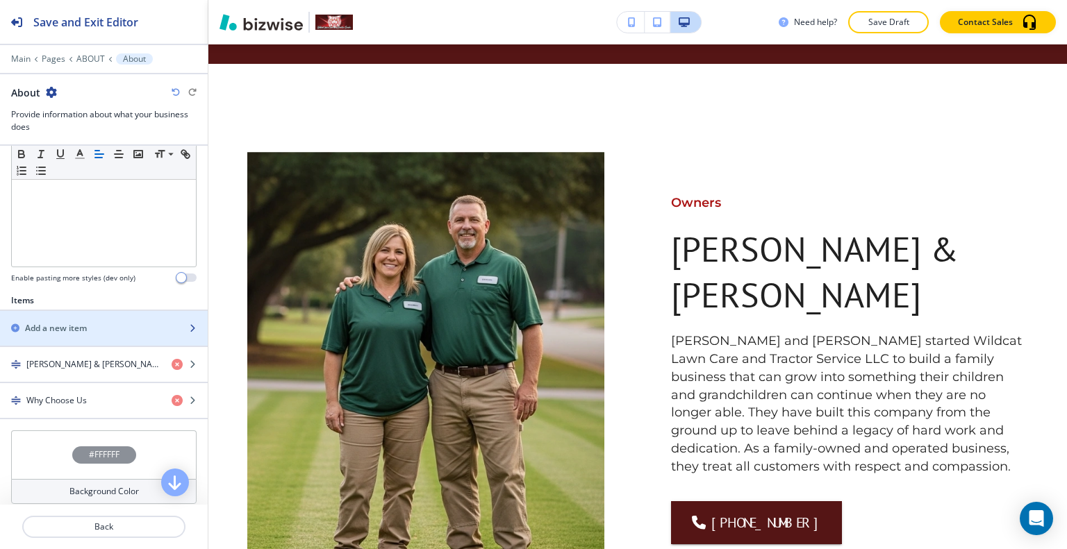
scroll to position [417, 0]
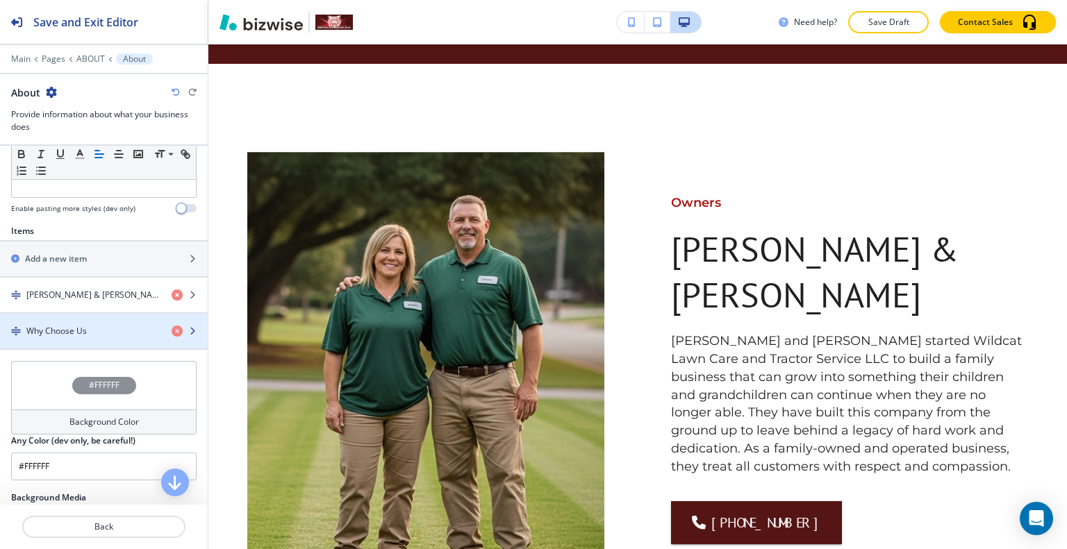
click at [114, 319] on div "button" at bounding box center [104, 319] width 208 height 11
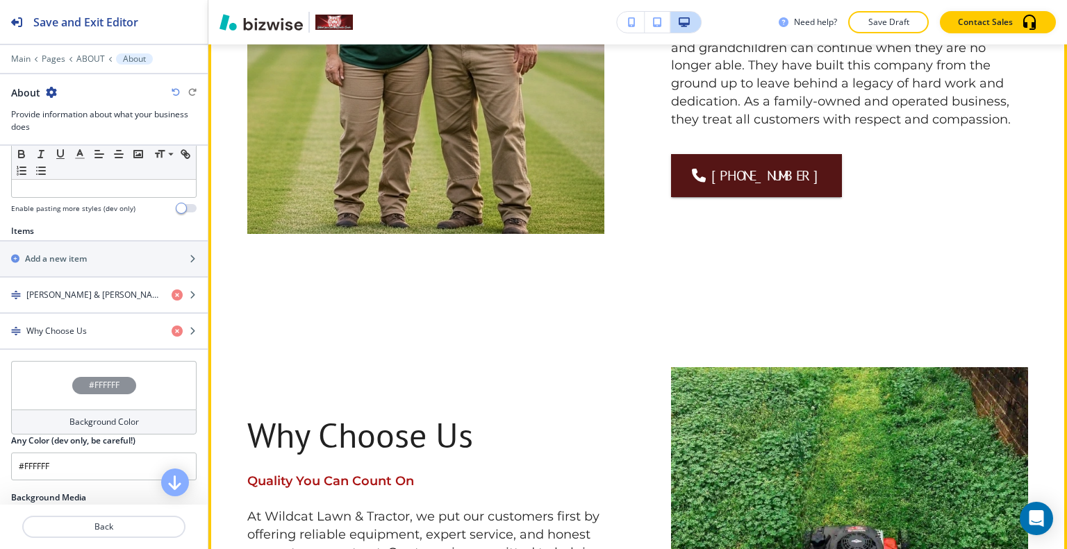
scroll to position [1075, 0]
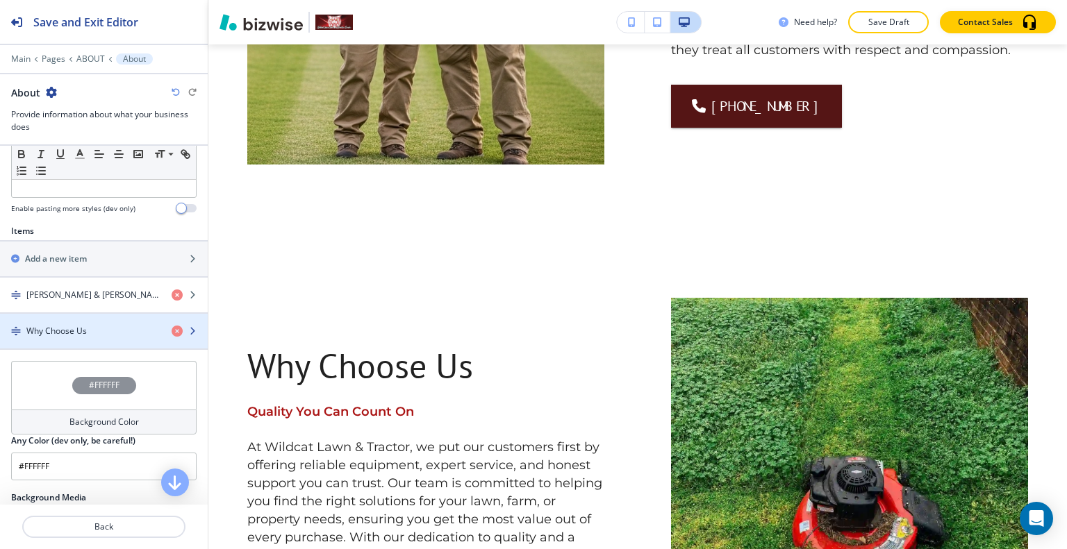
click at [120, 325] on div "Why Choose Us" at bounding box center [80, 331] width 160 height 13
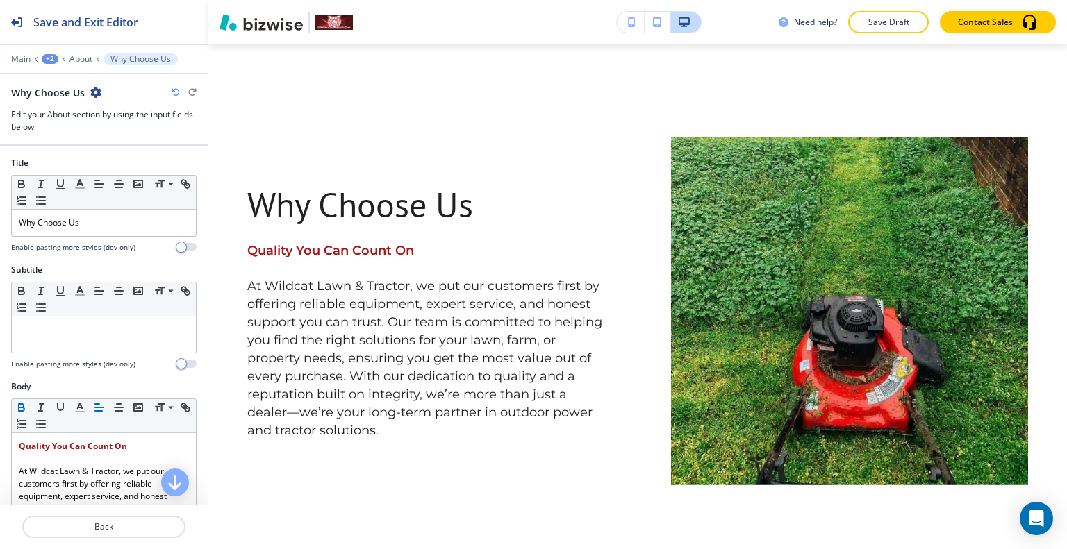
scroll to position [385, 0]
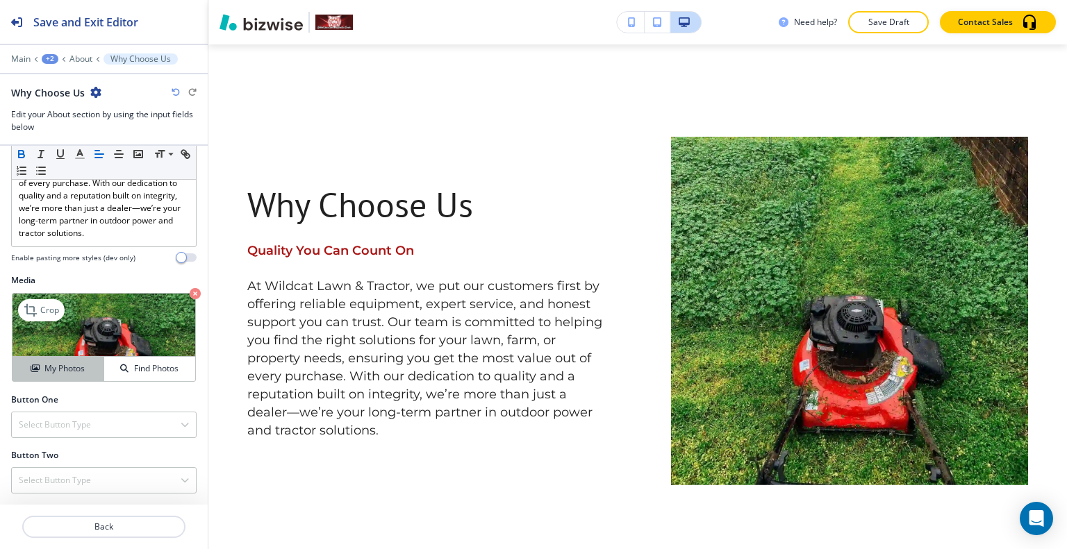
click at [81, 369] on h4 "My Photos" at bounding box center [64, 369] width 40 height 13
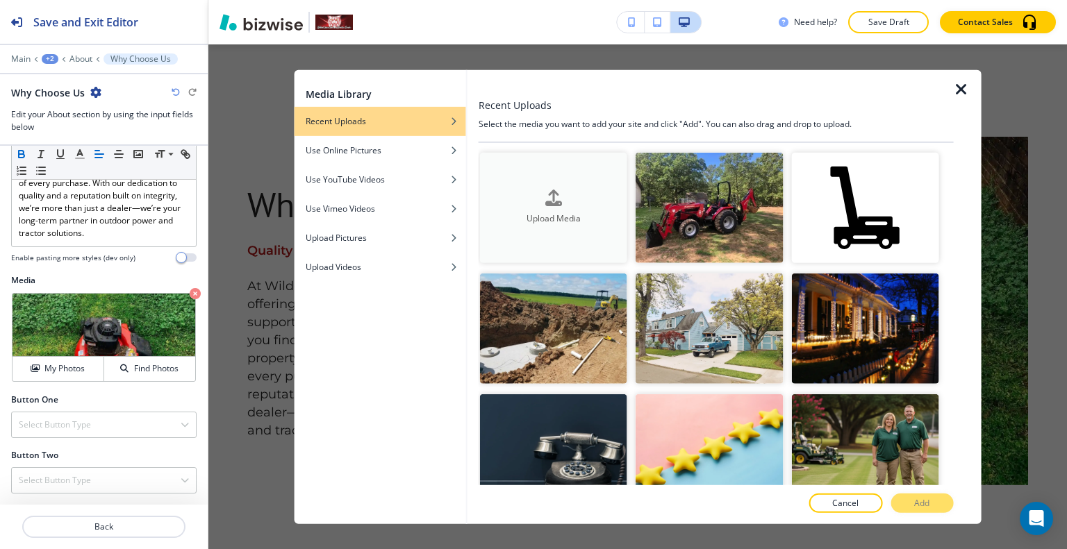
click at [512, 197] on div "Upload Media" at bounding box center [553, 207] width 147 height 35
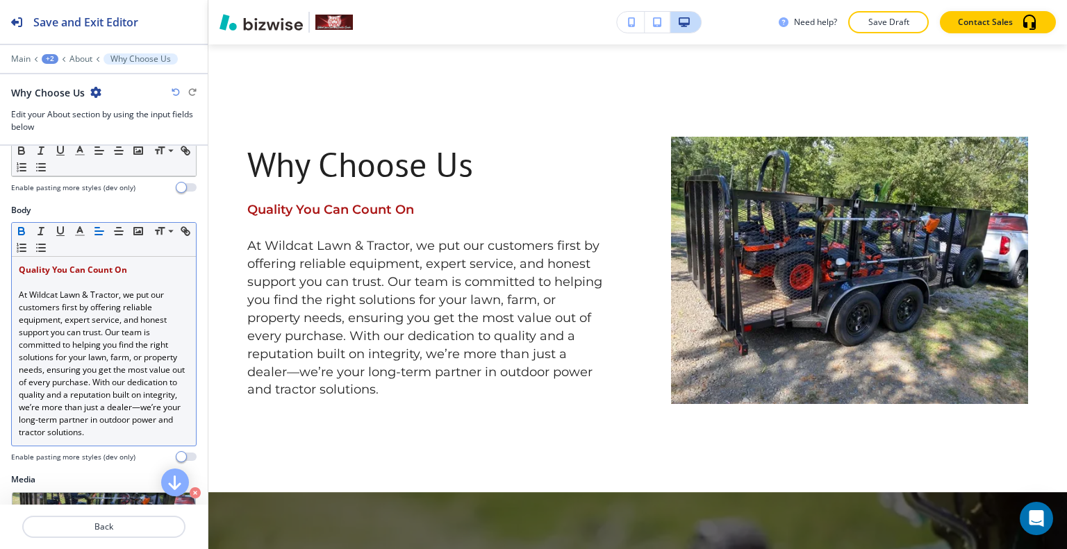
scroll to position [107, 0]
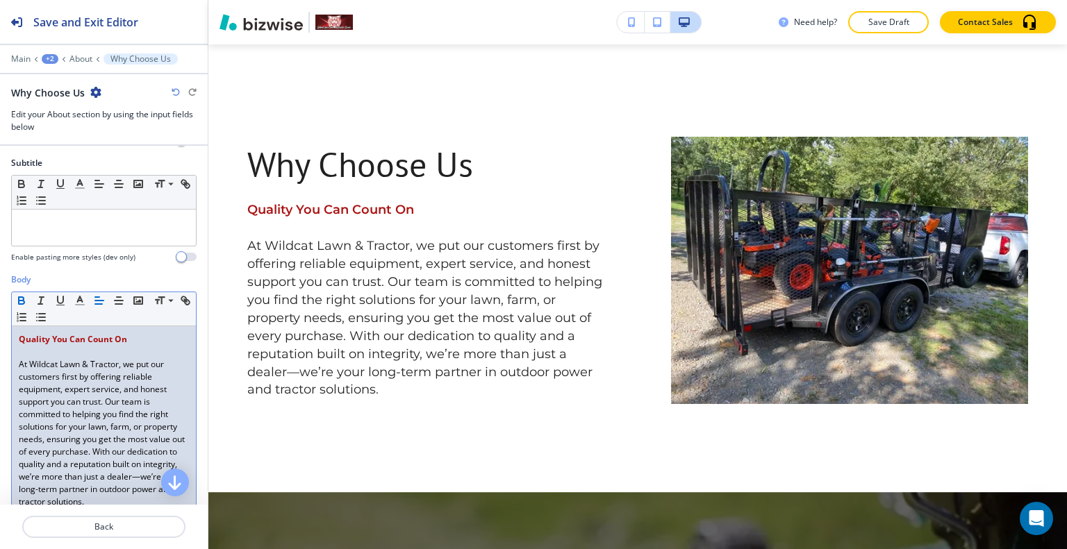
drag, startPoint x: 178, startPoint y: 348, endPoint x: 112, endPoint y: 348, distance: 66.7
click at [112, 348] on div "Quality You Can Count On ﻿At Wildcat Lawn & Tractor, we put our customers first…" at bounding box center [104, 420] width 184 height 189
click at [119, 346] on p at bounding box center [104, 352] width 170 height 13
drag, startPoint x: 134, startPoint y: 338, endPoint x: 32, endPoint y: 336, distance: 102.1
click at [6, 334] on div "Body Small Normal Large Huge Quality You Can Count On ﻿At Wildcat Lawn & Tracto…" at bounding box center [104, 408] width 208 height 269
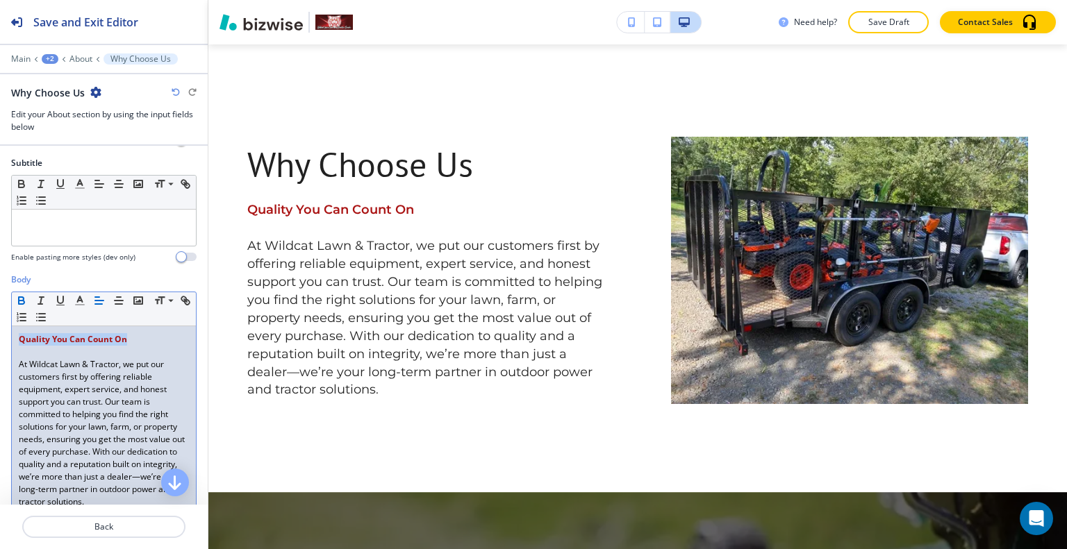
copy strong "Quality You Can Count On"
click at [20, 363] on p "﻿At Wildcat Lawn & Tractor, we put our customers first by offering reliable equ…" at bounding box center [104, 433] width 170 height 150
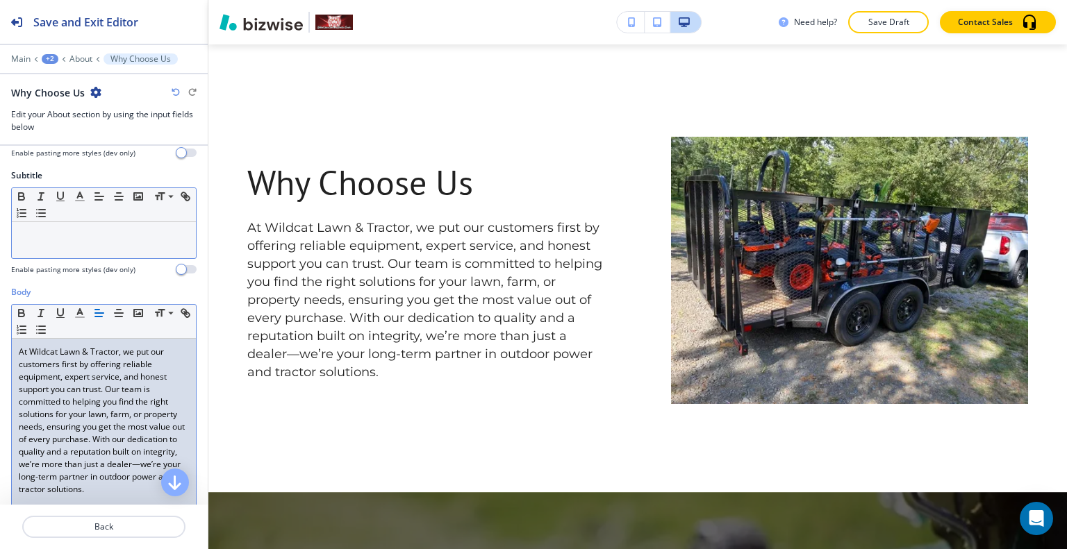
scroll to position [0, 0]
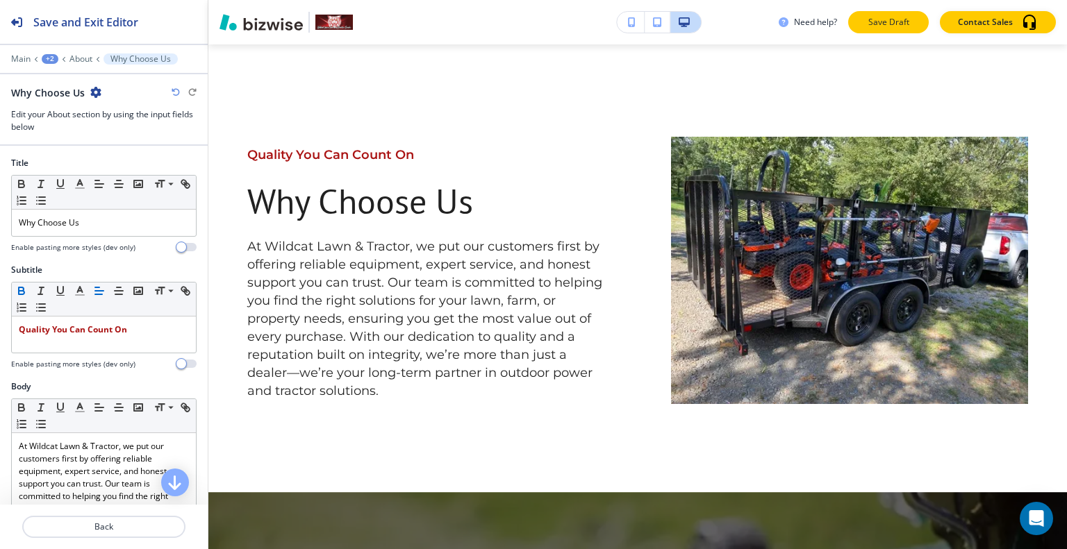
click at [883, 15] on button "Save Draft" at bounding box center [888, 22] width 81 height 22
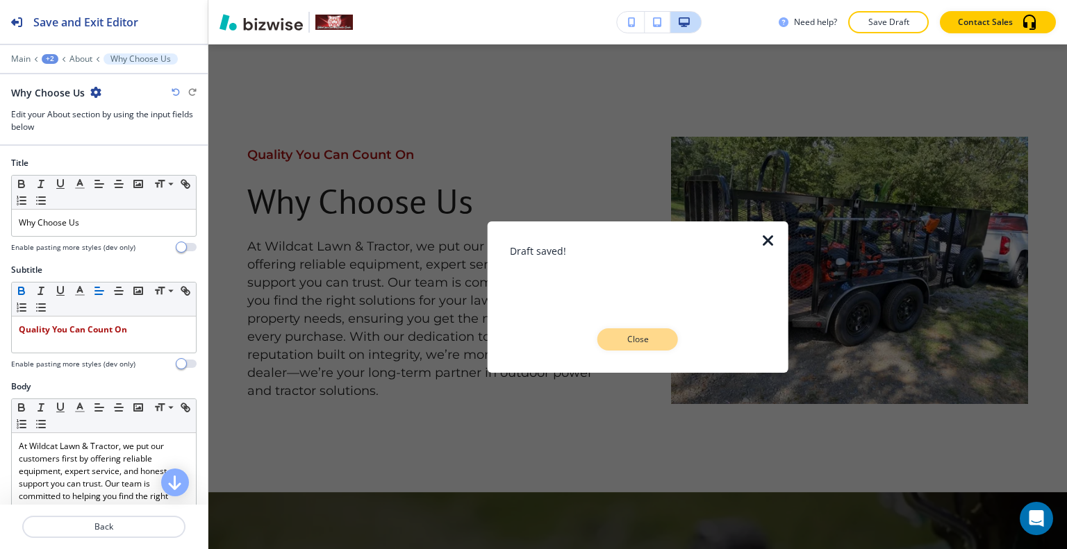
click at [620, 330] on button "Close" at bounding box center [637, 340] width 81 height 22
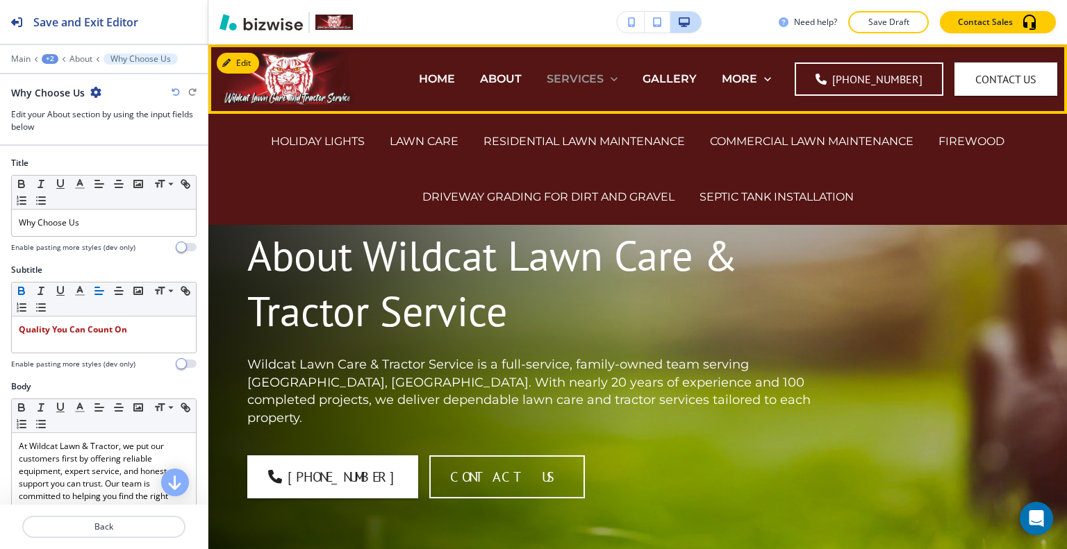
click at [585, 72] on p "SERVICES" at bounding box center [575, 79] width 57 height 16
click at [344, 138] on p "HOLIDAY LIGHTS" at bounding box center [318, 141] width 94 height 16
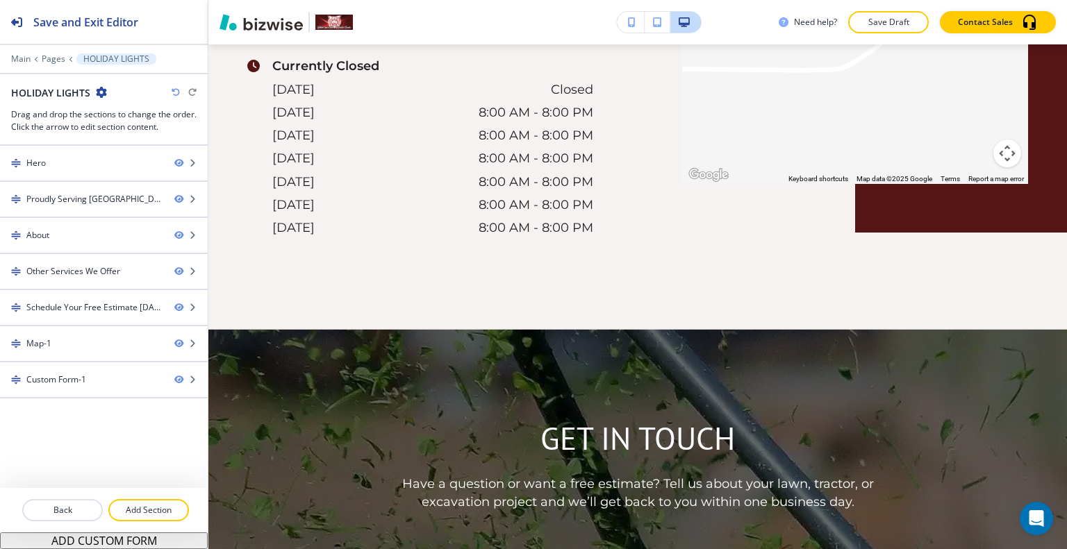
scroll to position [3695, 0]
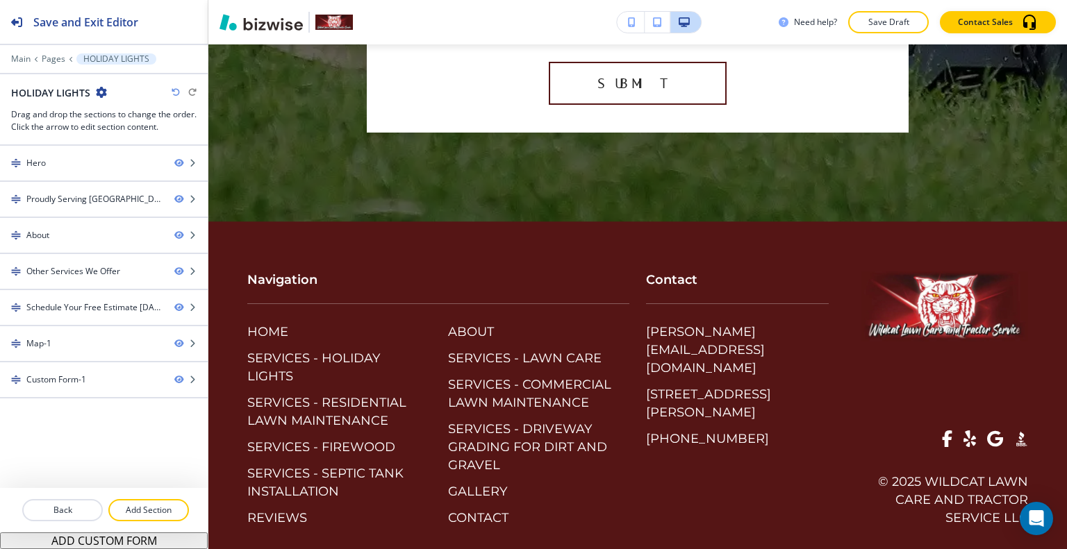
click at [144, 528] on div at bounding box center [104, 527] width 208 height 11
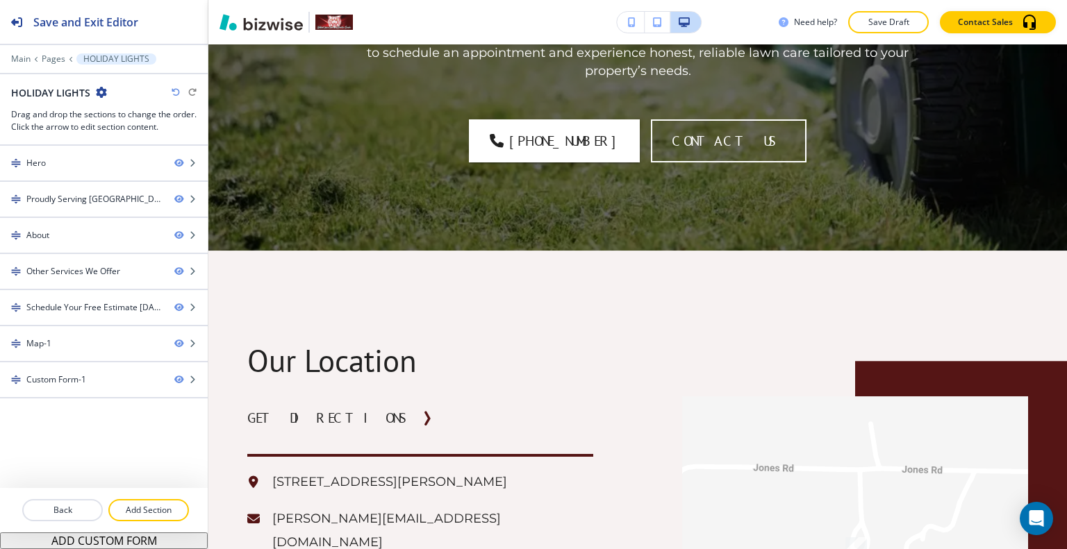
scroll to position [0, 0]
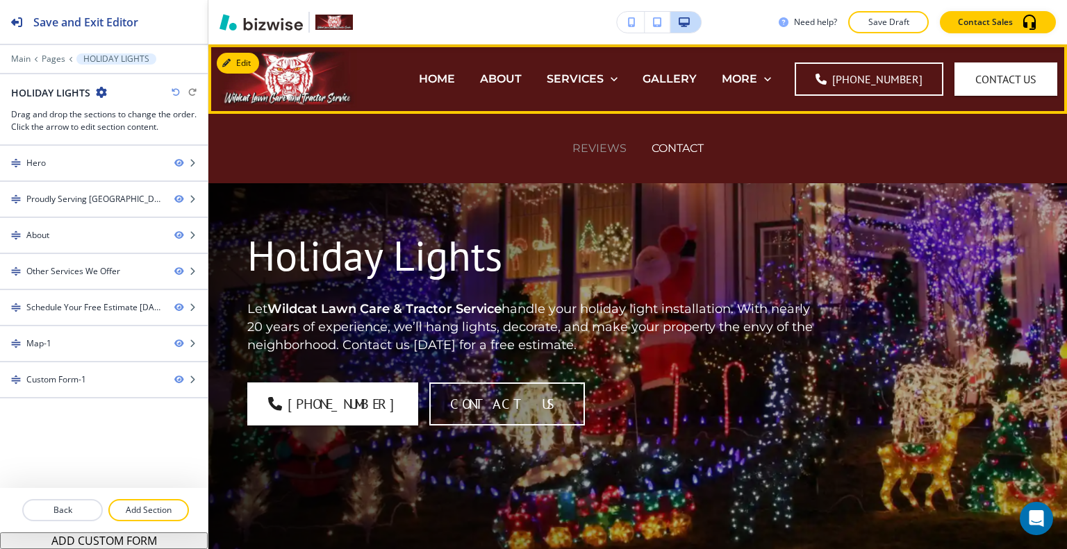
click at [608, 144] on p "REVIEWS" at bounding box center [599, 148] width 54 height 16
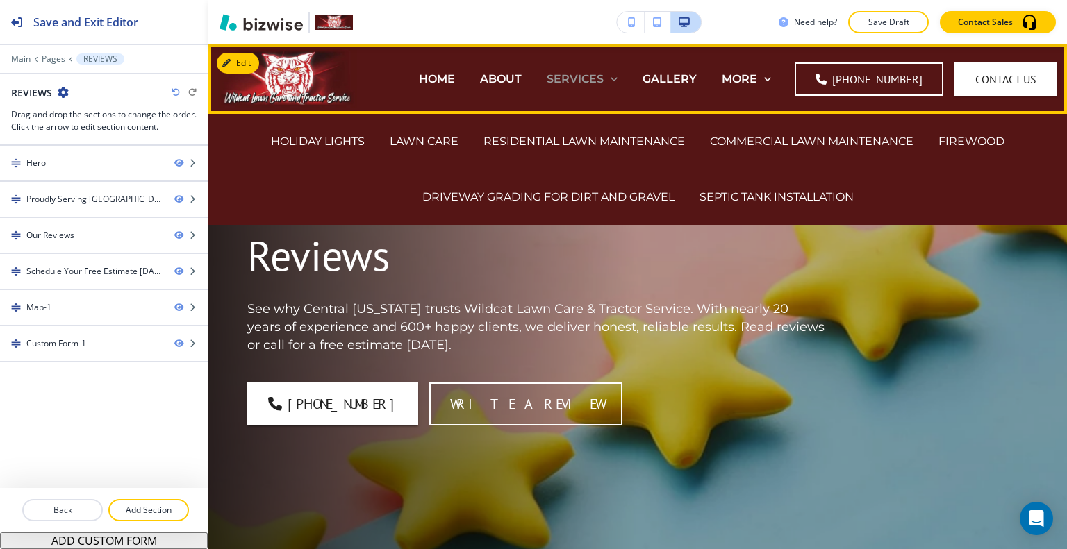
click at [576, 79] on p "SERVICES" at bounding box center [575, 79] width 57 height 16
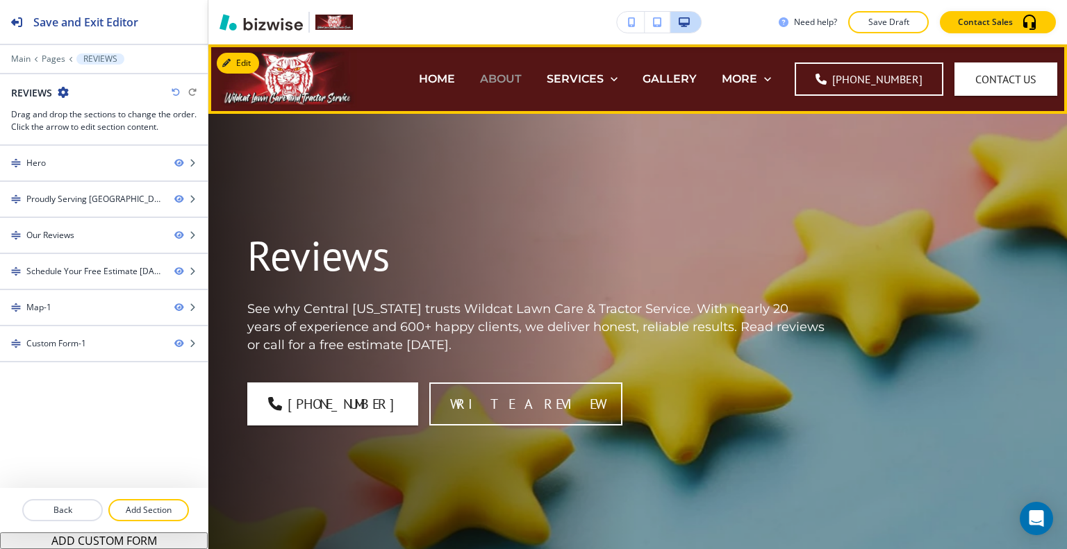
click at [517, 79] on p "ABOUT" at bounding box center [501, 79] width 42 height 16
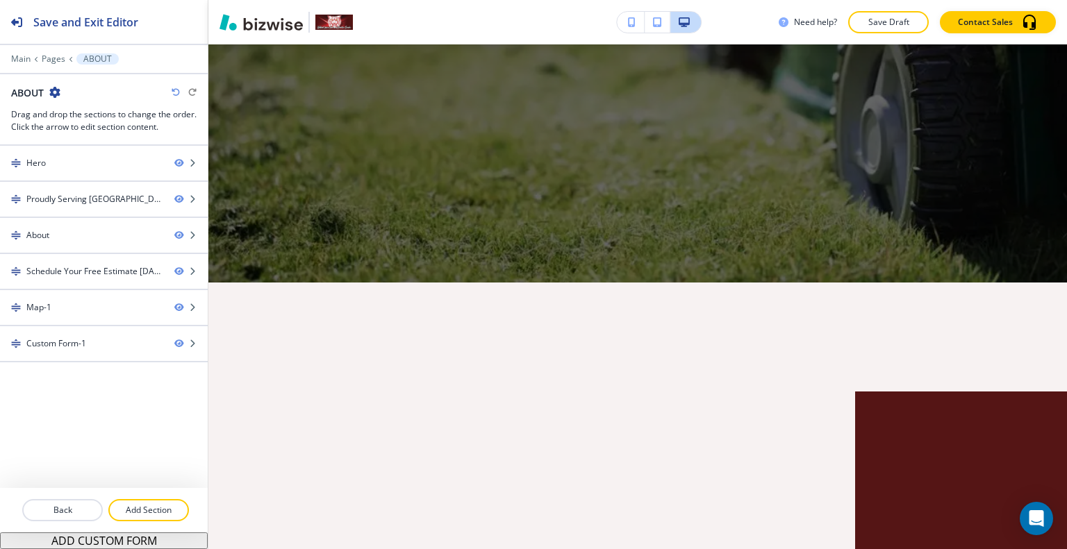
scroll to position [1911, 0]
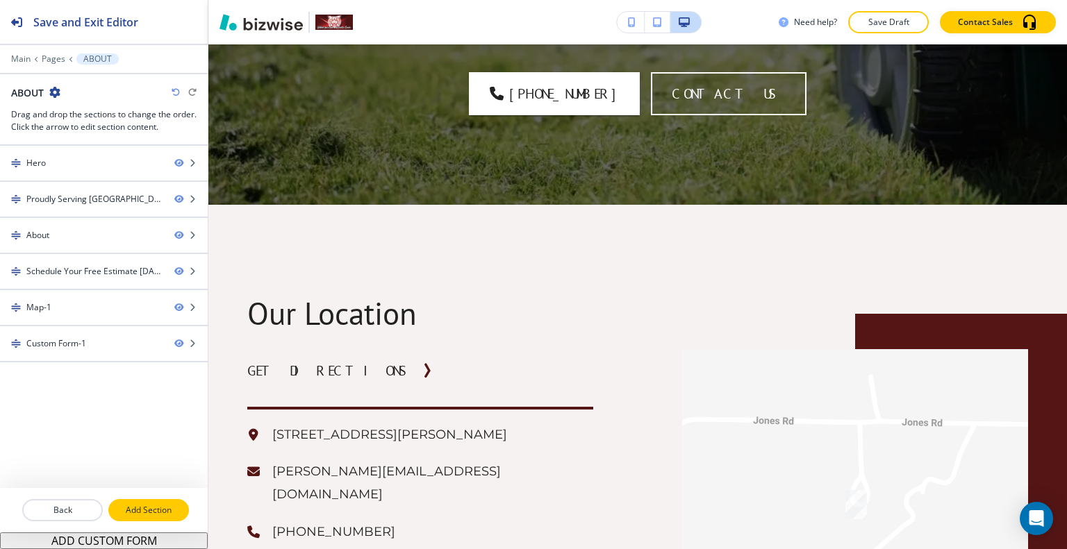
click at [131, 507] on p "Add Section" at bounding box center [149, 510] width 78 height 13
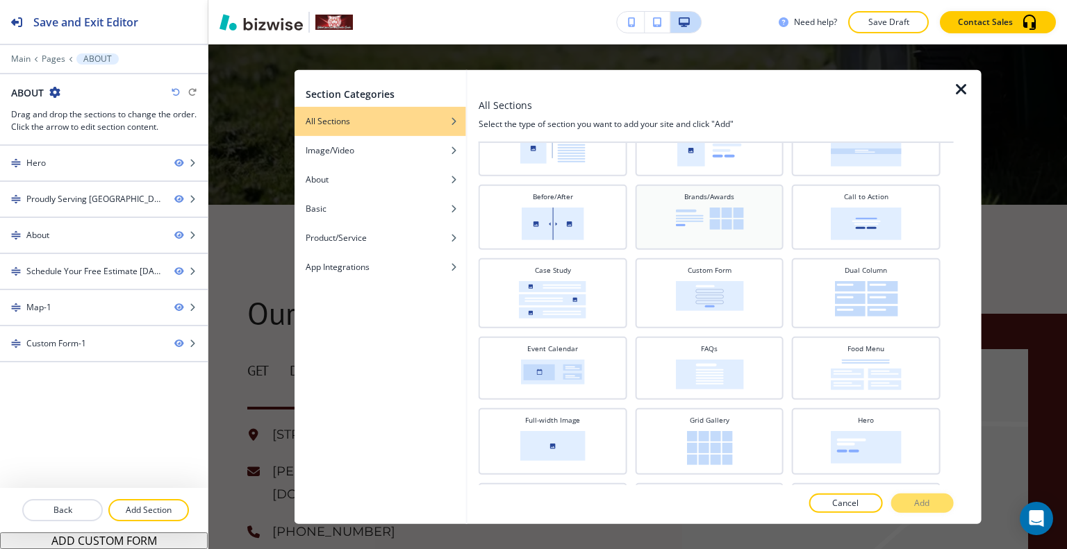
scroll to position [139, 0]
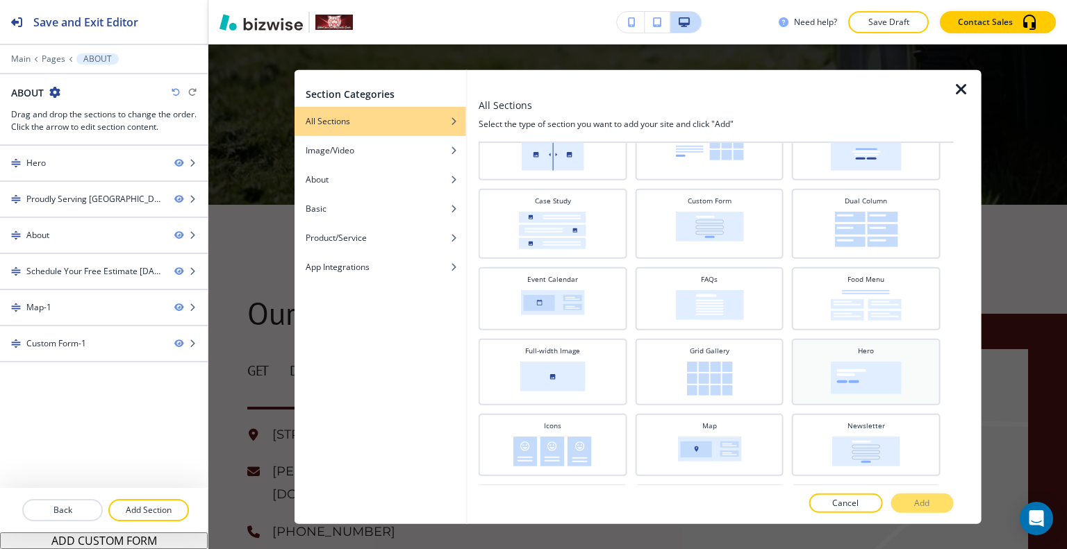
click at [839, 373] on img at bounding box center [866, 377] width 71 height 33
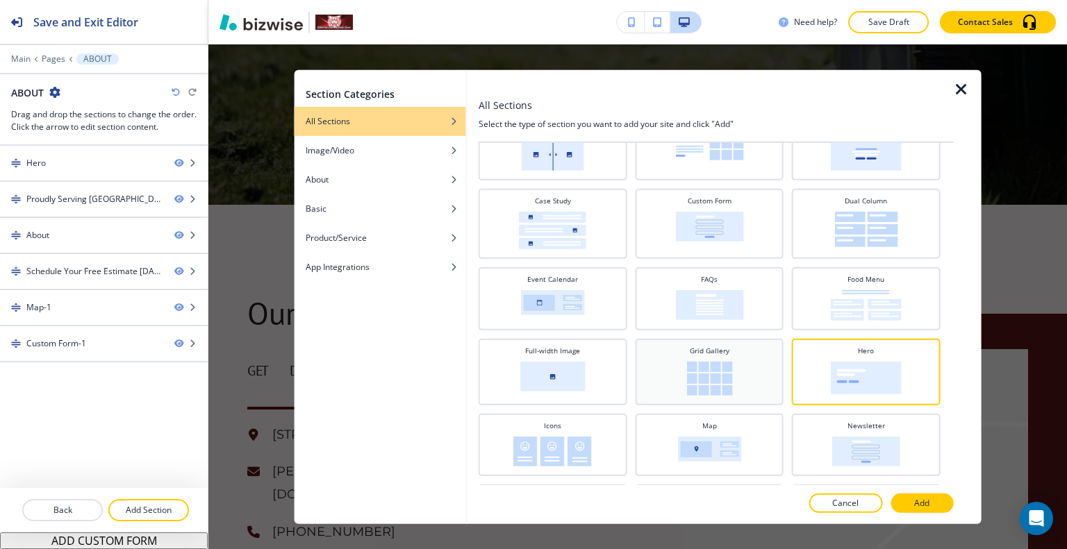
click at [706, 367] on img at bounding box center [709, 378] width 46 height 34
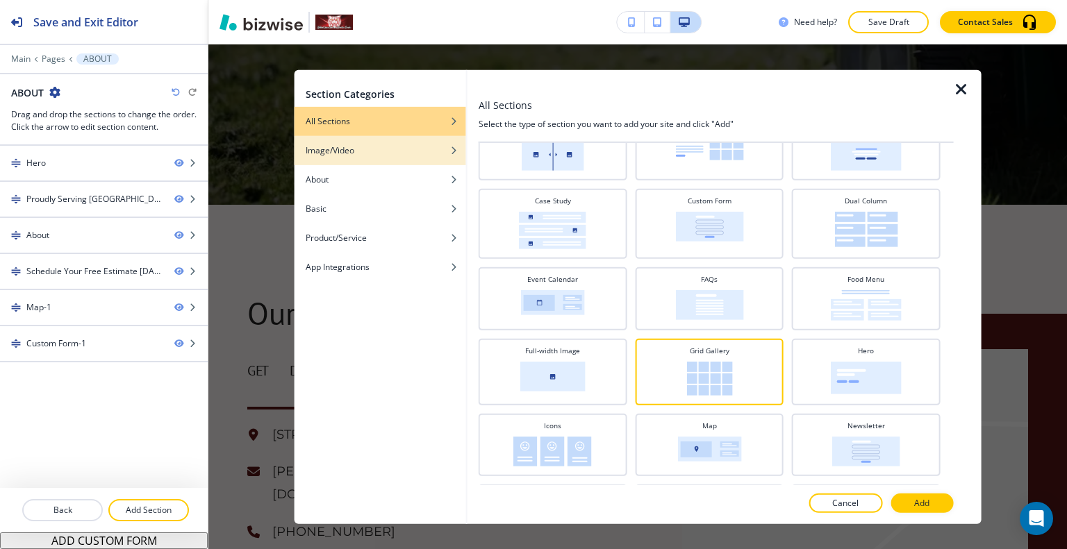
click at [389, 148] on div "Image/Video" at bounding box center [380, 150] width 172 height 13
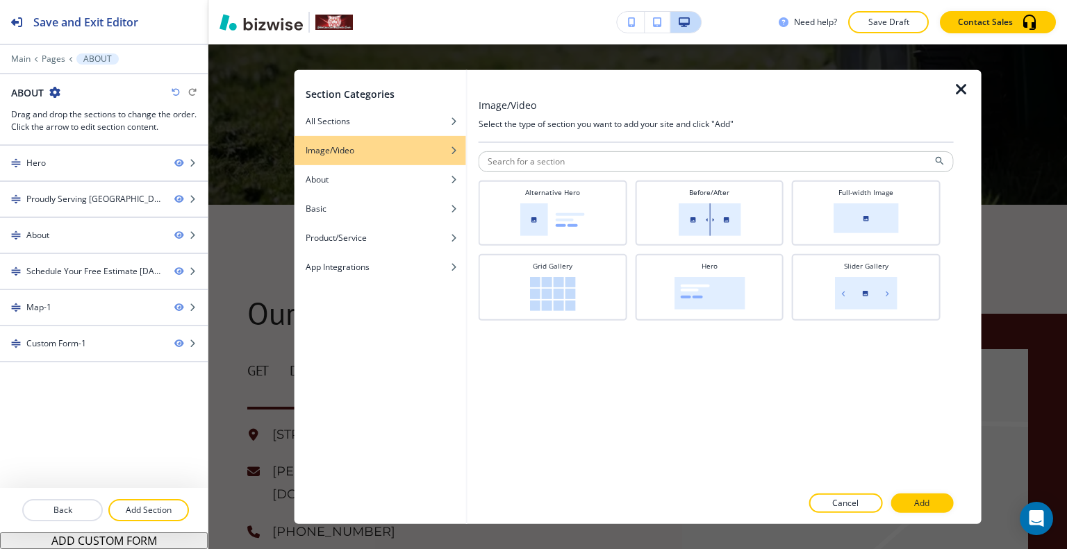
scroll to position [0, 0]
click at [383, 120] on div "All Sections" at bounding box center [380, 121] width 172 height 13
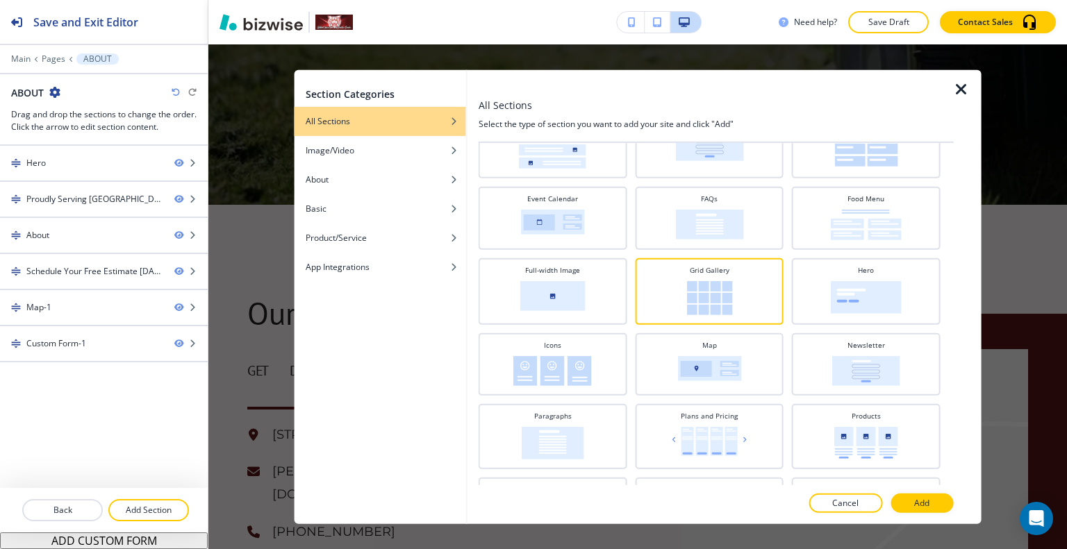
scroll to position [11, 0]
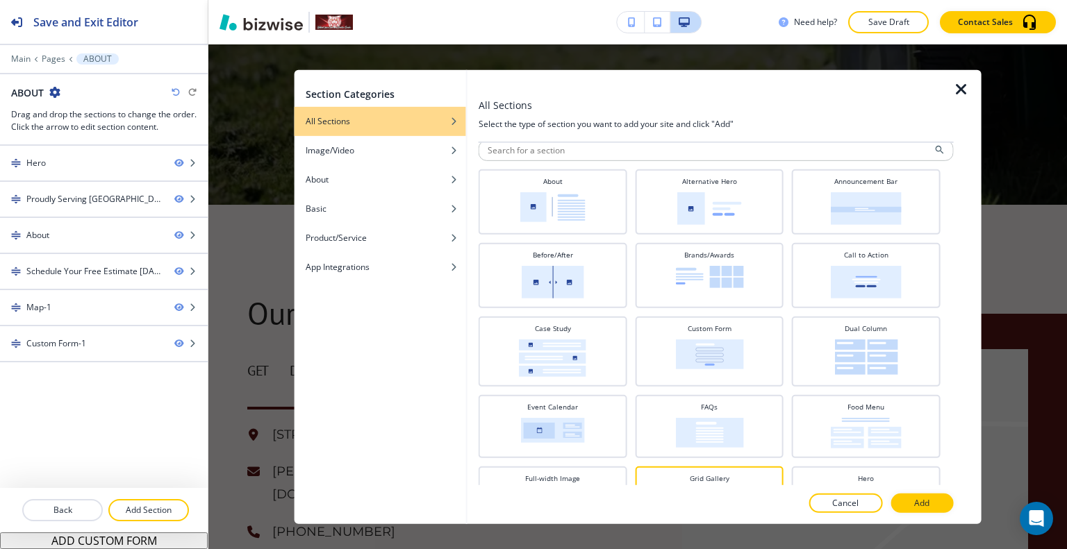
click at [681, 280] on img at bounding box center [709, 276] width 68 height 22
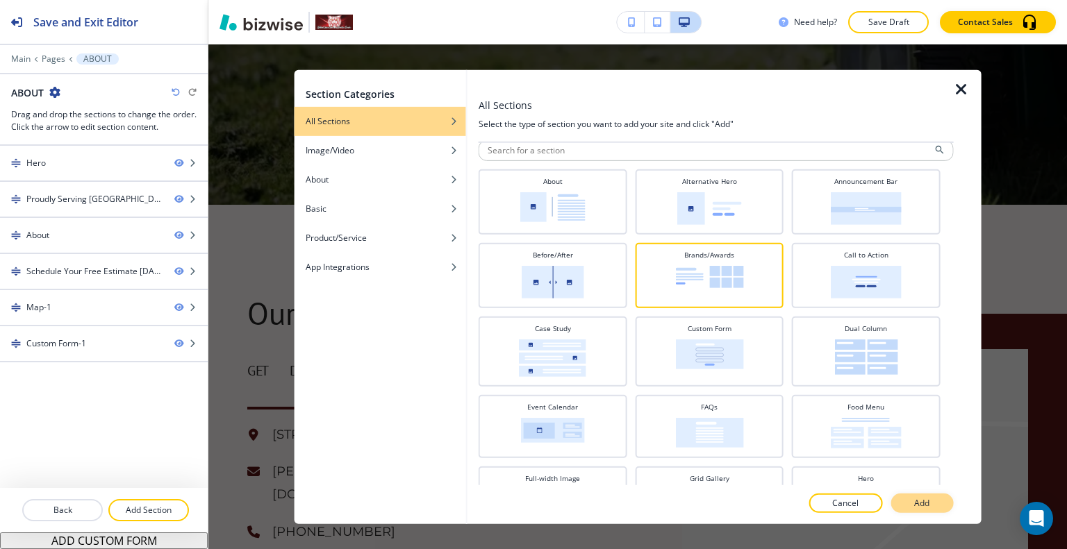
click at [920, 498] on p "Add" at bounding box center [921, 503] width 15 height 13
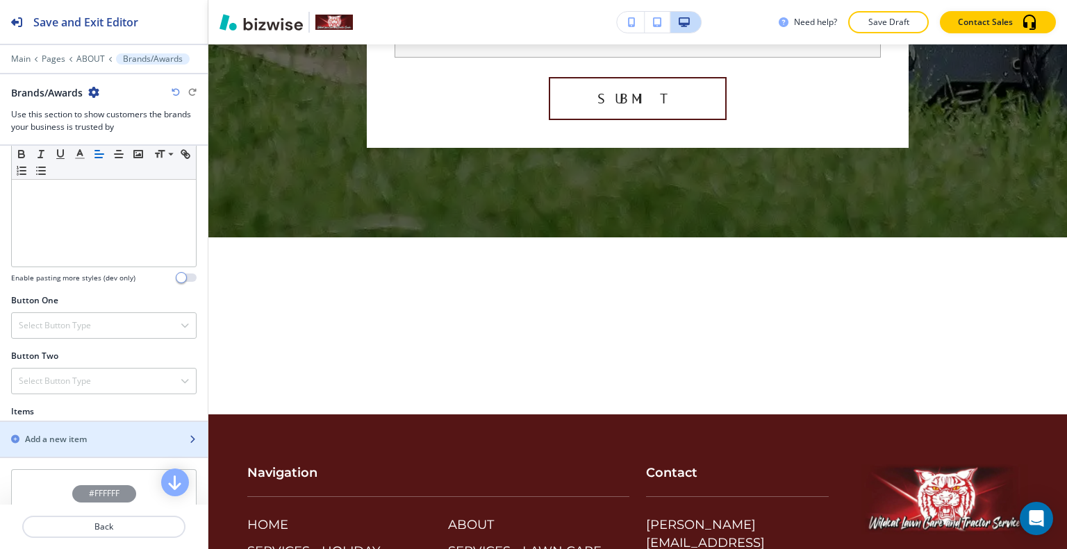
scroll to position [417, 0]
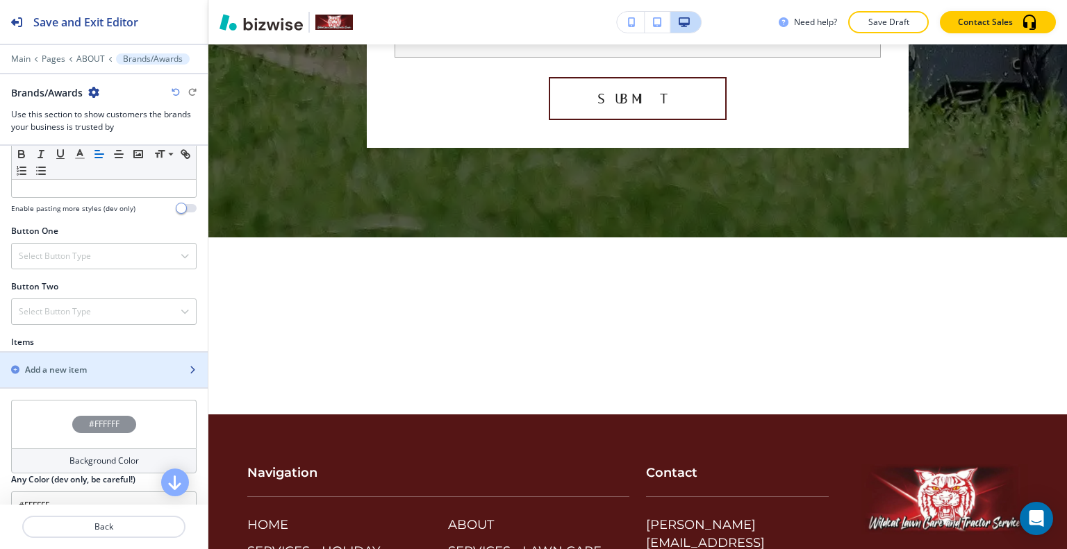
click at [76, 372] on h2 "Add a new item" at bounding box center [56, 370] width 62 height 13
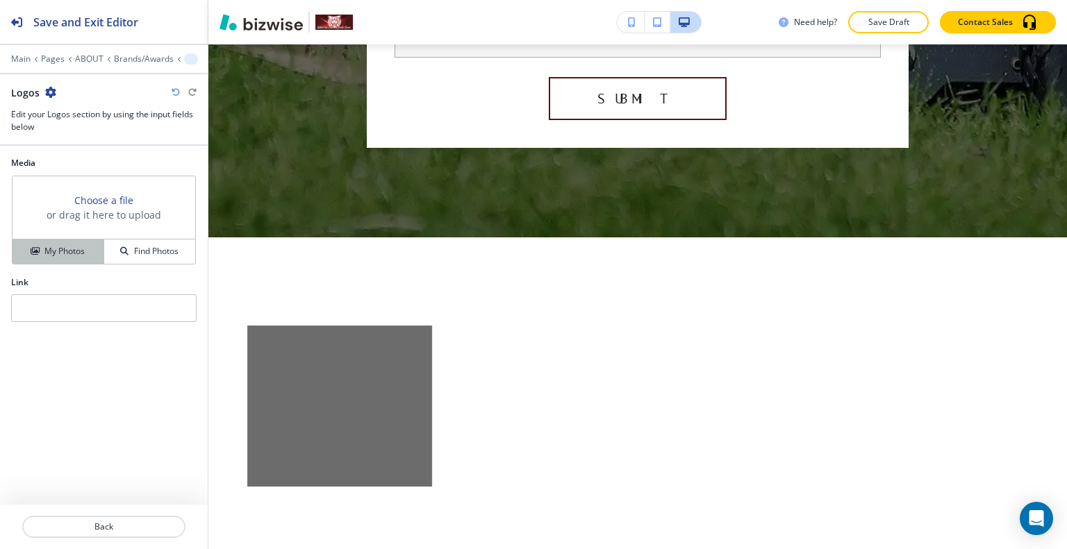
click at [85, 240] on button "My Photos" at bounding box center [59, 252] width 92 height 24
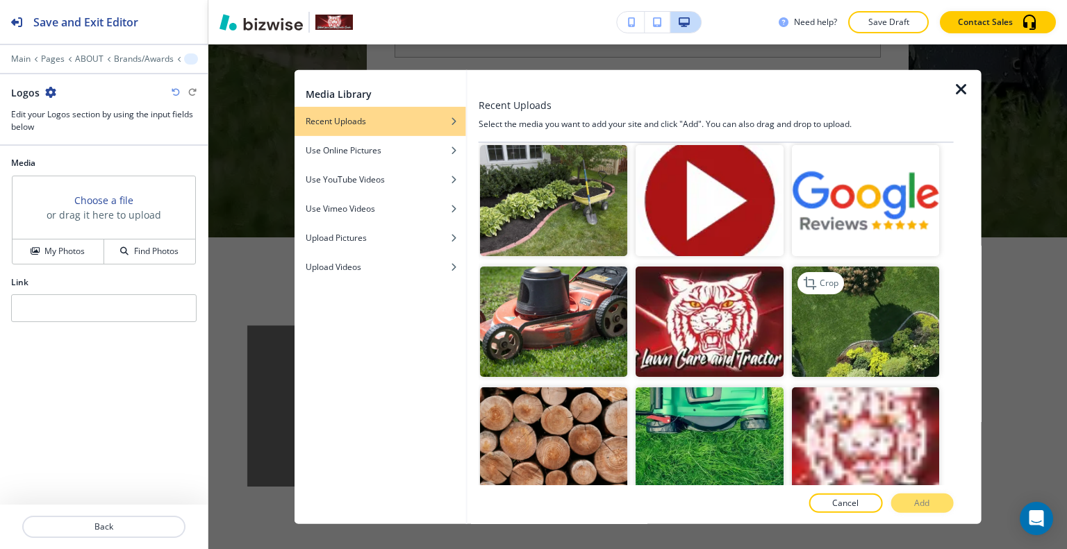
scroll to position [1683, 0]
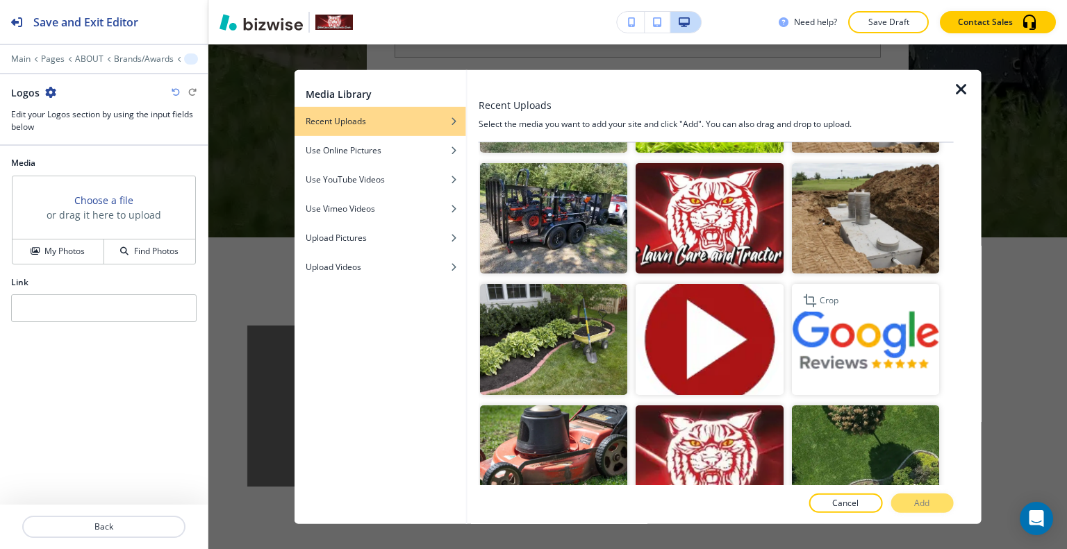
click at [836, 310] on img "button" at bounding box center [864, 339] width 147 height 110
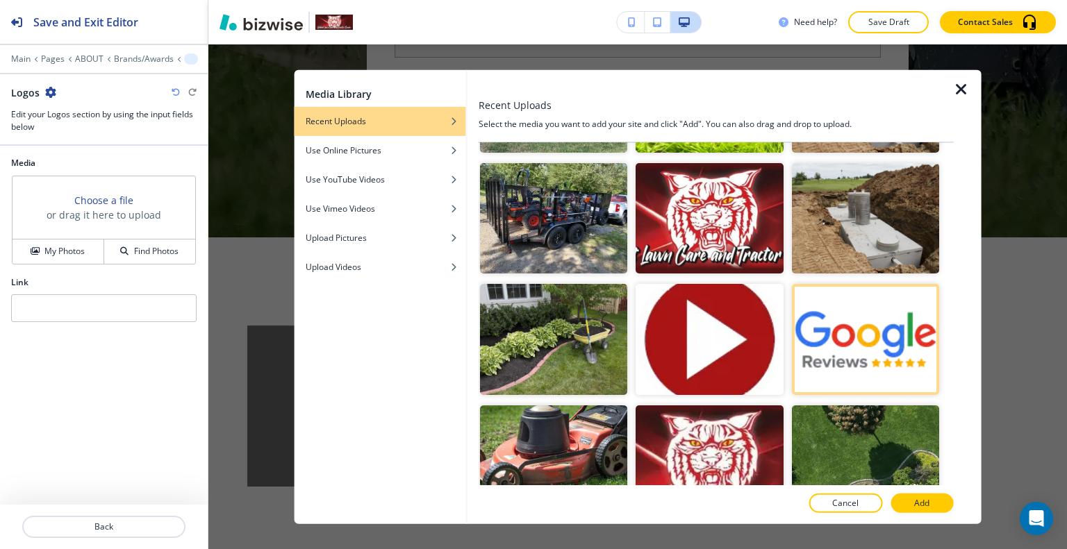
click at [923, 507] on p "Add" at bounding box center [921, 503] width 15 height 13
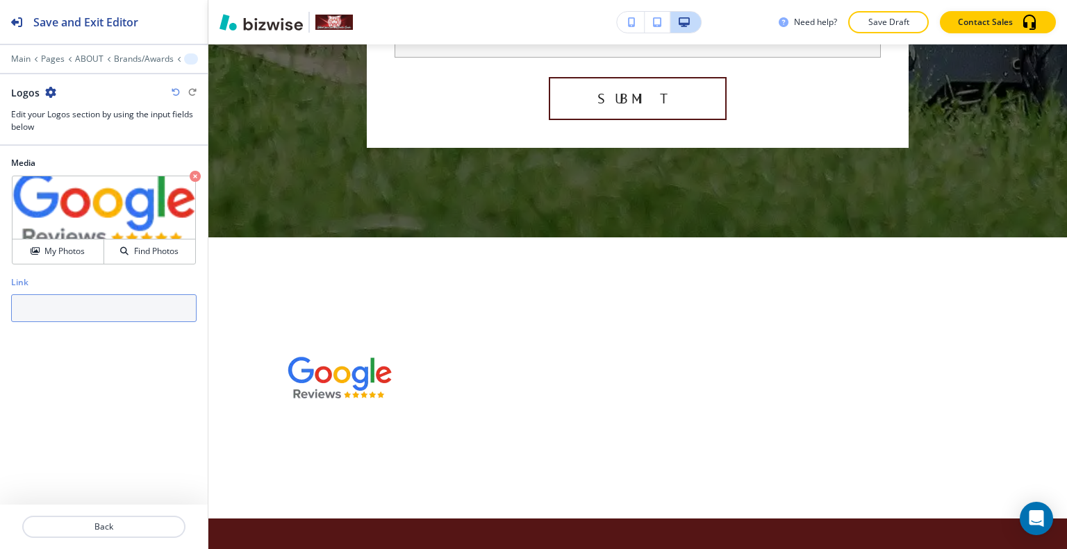
paste input "[URL][DOMAIN_NAME],"
type input "[URL][DOMAIN_NAME],"
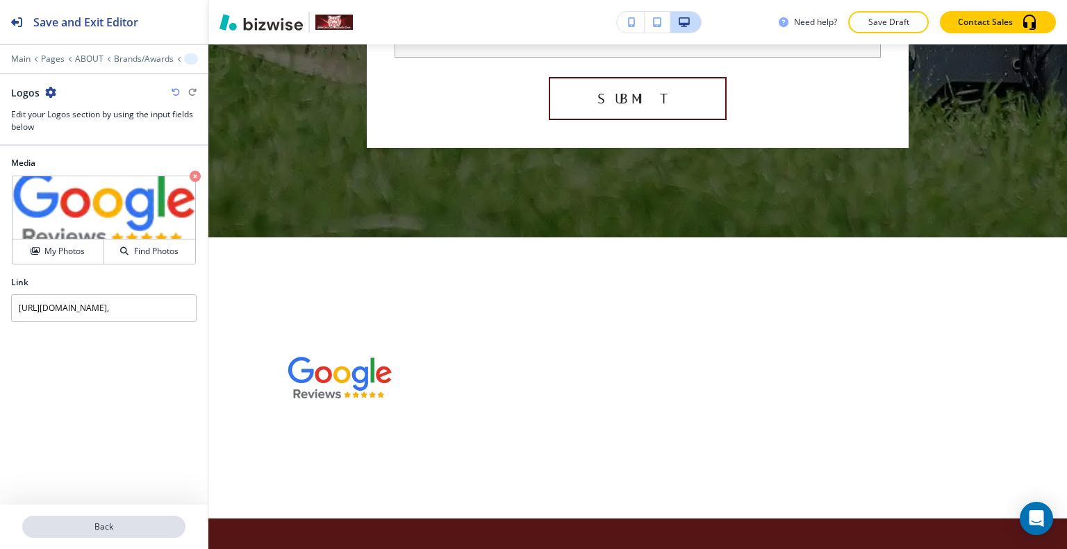
scroll to position [0, 0]
click at [131, 529] on p "Back" at bounding box center [104, 527] width 160 height 13
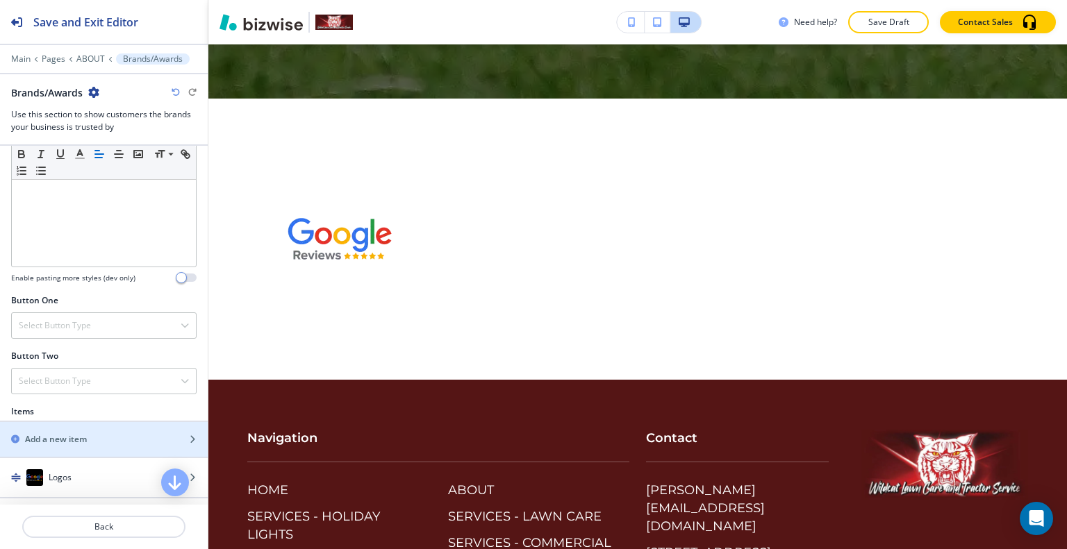
scroll to position [556, 0]
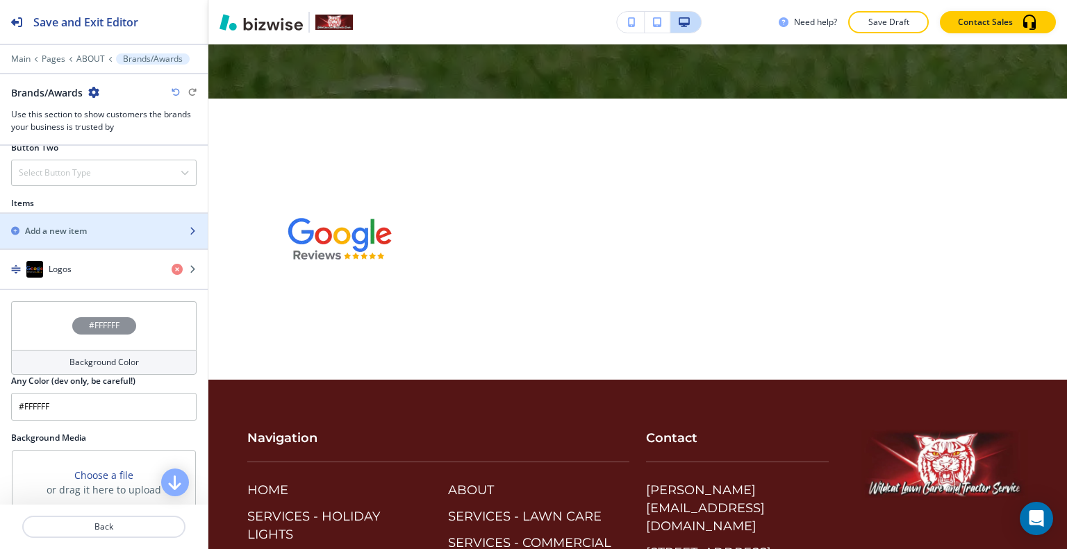
click at [104, 219] on div "button" at bounding box center [104, 219] width 208 height 11
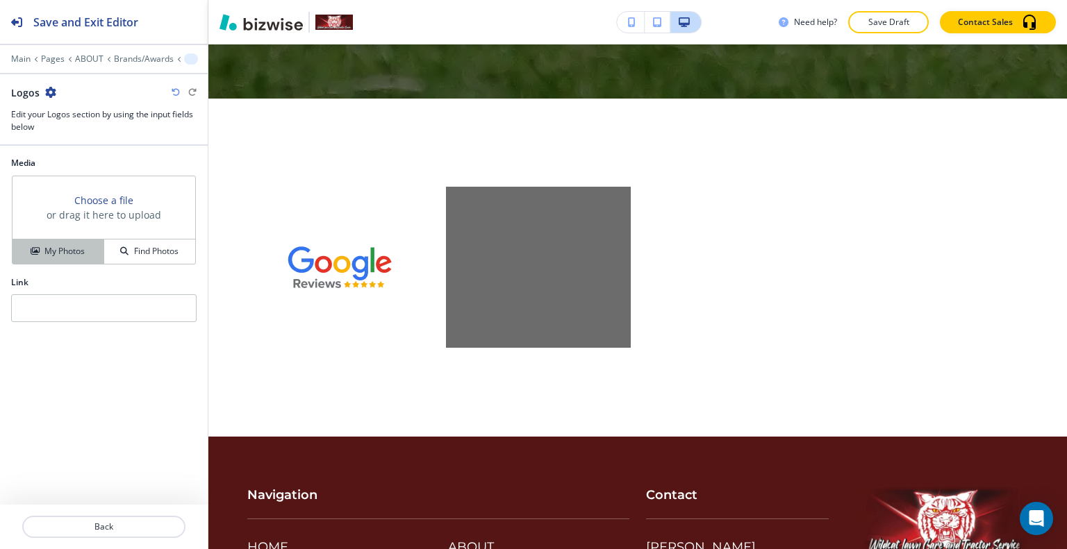
click at [92, 248] on div "My Photos" at bounding box center [58, 251] width 91 height 13
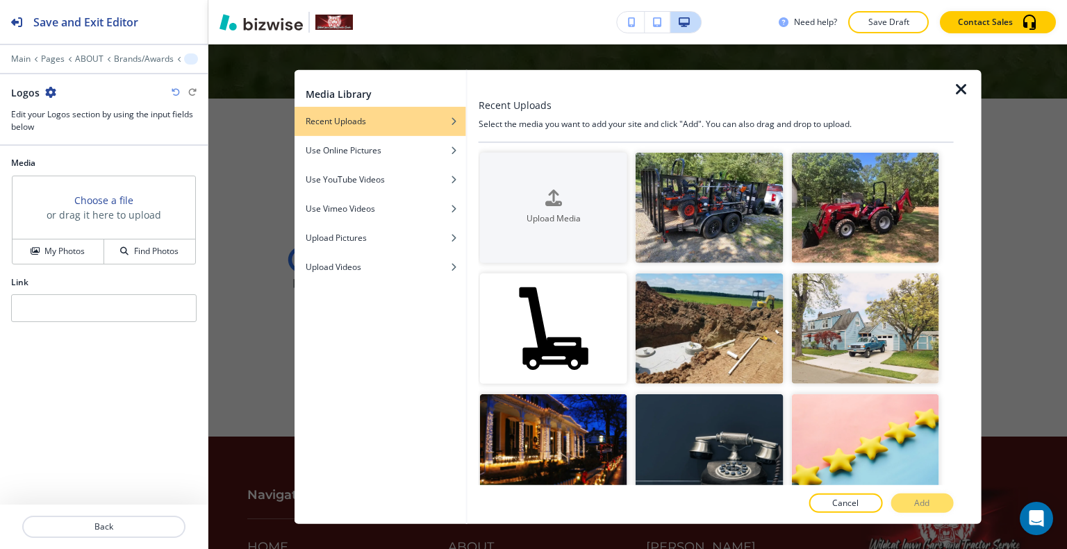
scroll to position [208, 0]
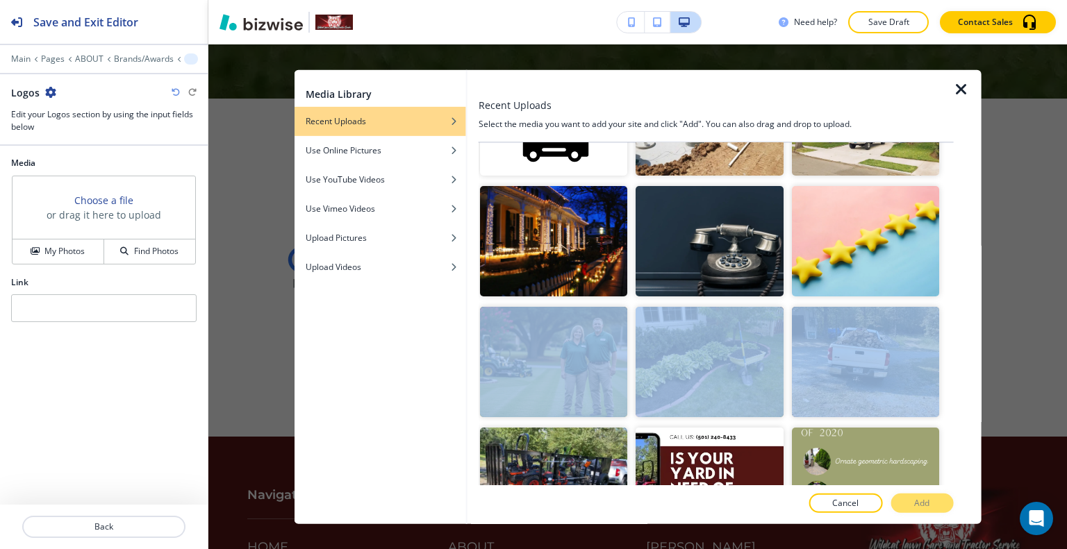
drag, startPoint x: 942, startPoint y: 220, endPoint x: 938, endPoint y: 301, distance: 81.3
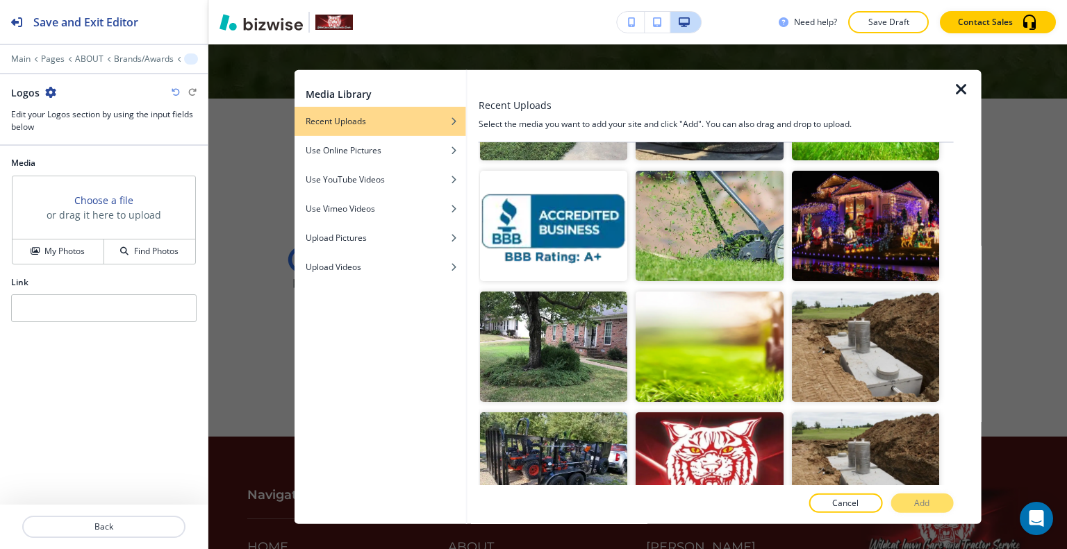
scroll to position [2030, 0]
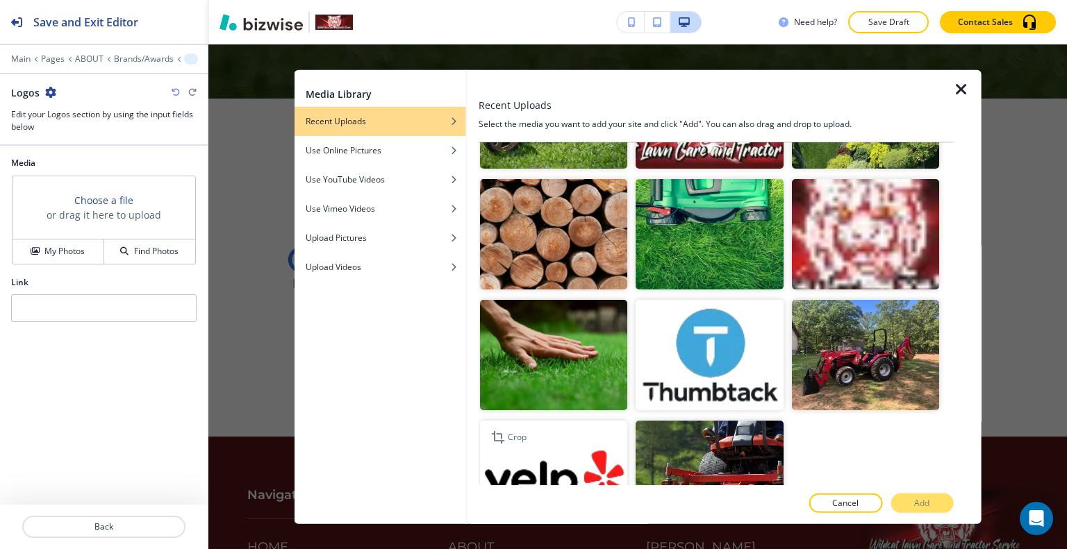
click at [564, 421] on img "button" at bounding box center [553, 476] width 147 height 110
click at [896, 497] on button "Add" at bounding box center [921, 503] width 63 height 19
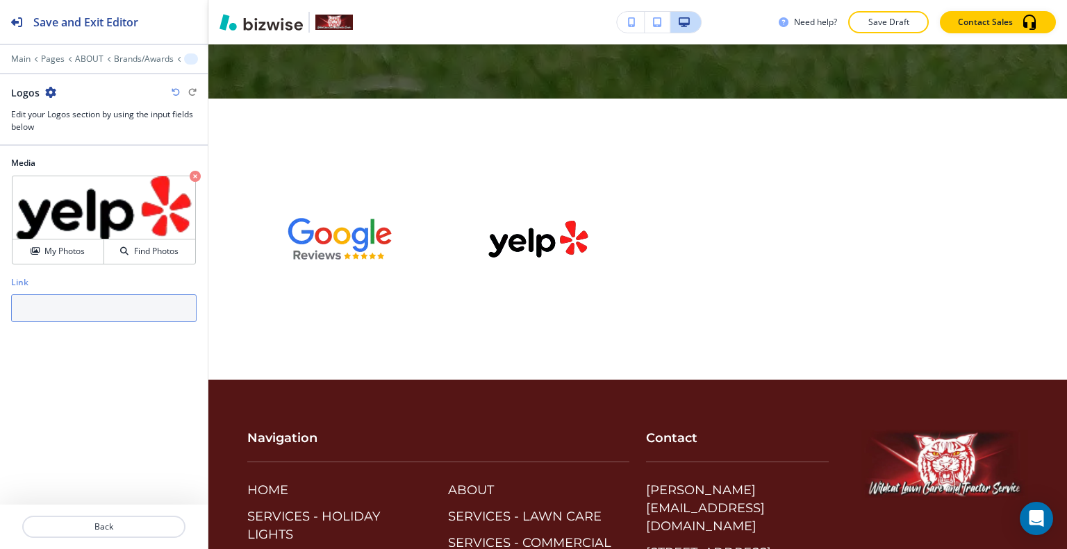
paste input "[URL][DOMAIN_NAME]"
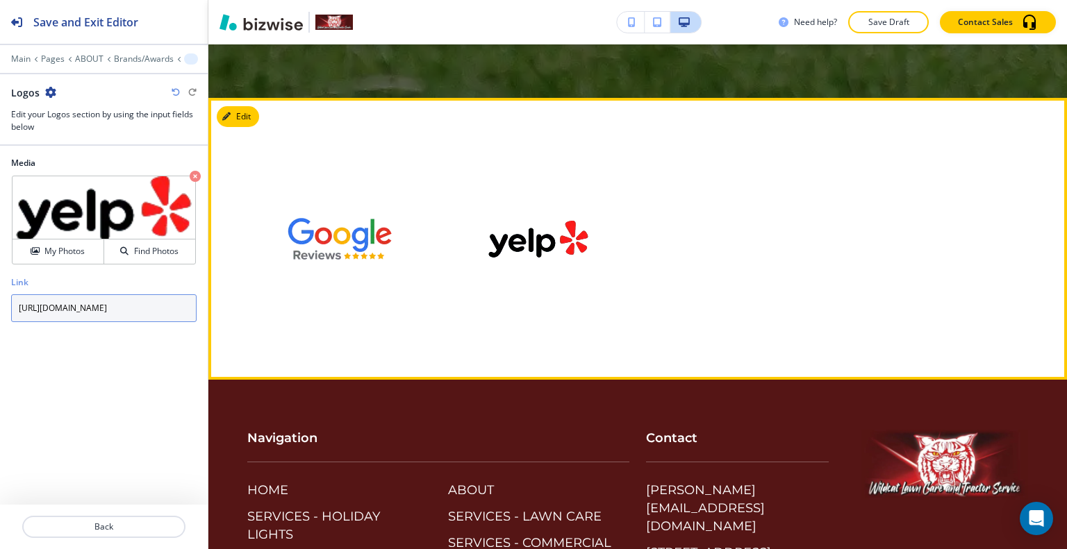
scroll to position [0, 122]
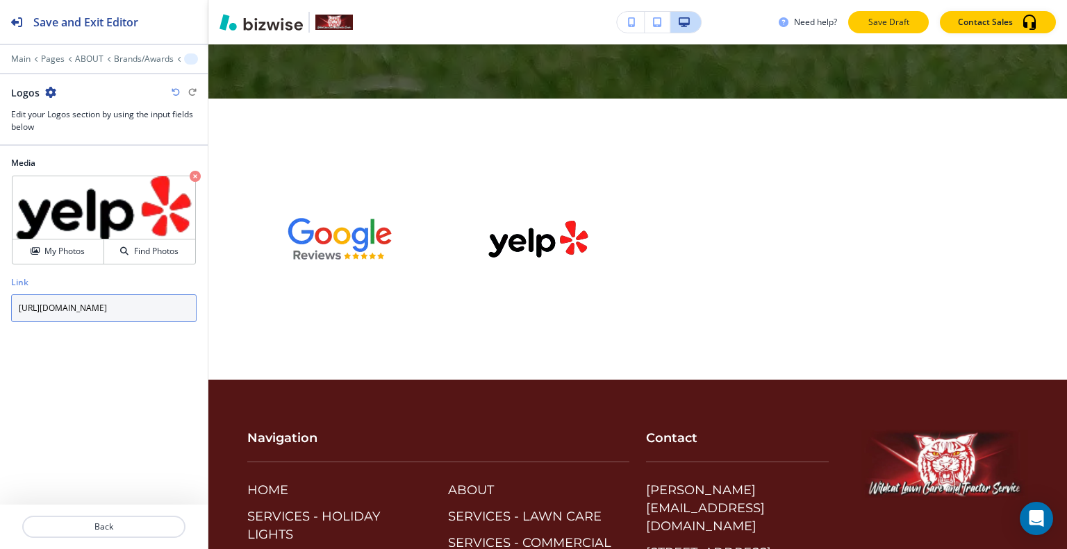
type input "[URL][DOMAIN_NAME]"
click at [902, 19] on p "Save Draft" at bounding box center [888, 22] width 44 height 13
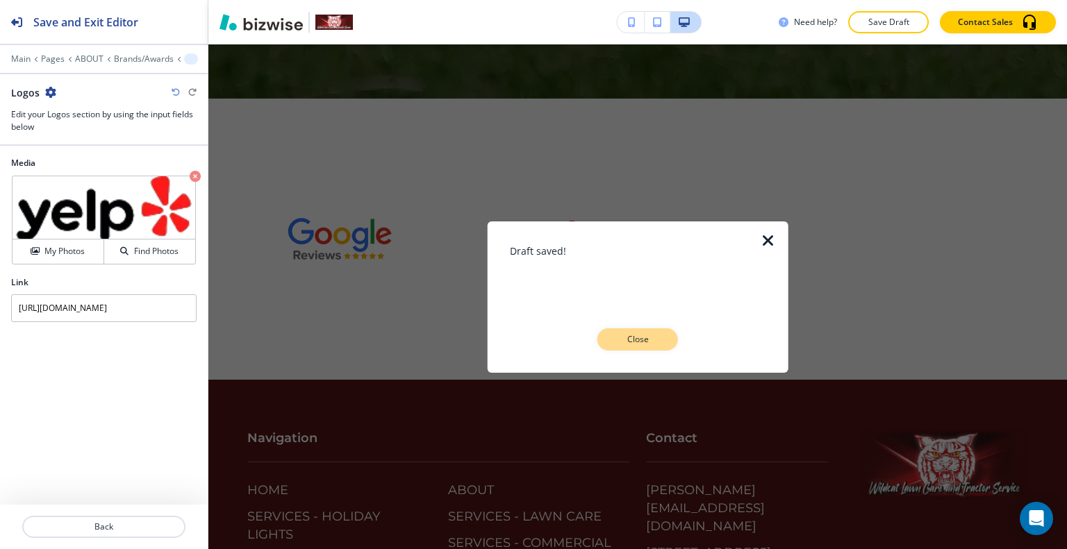
click at [651, 338] on p "Close" at bounding box center [637, 339] width 44 height 13
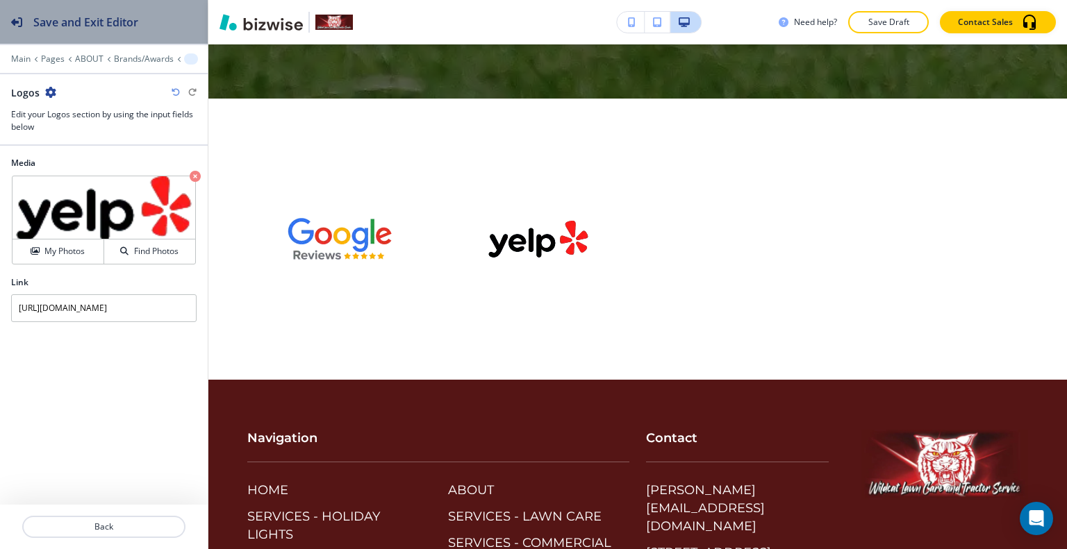
click at [162, 20] on button "Save and Exit Editor" at bounding box center [104, 22] width 208 height 44
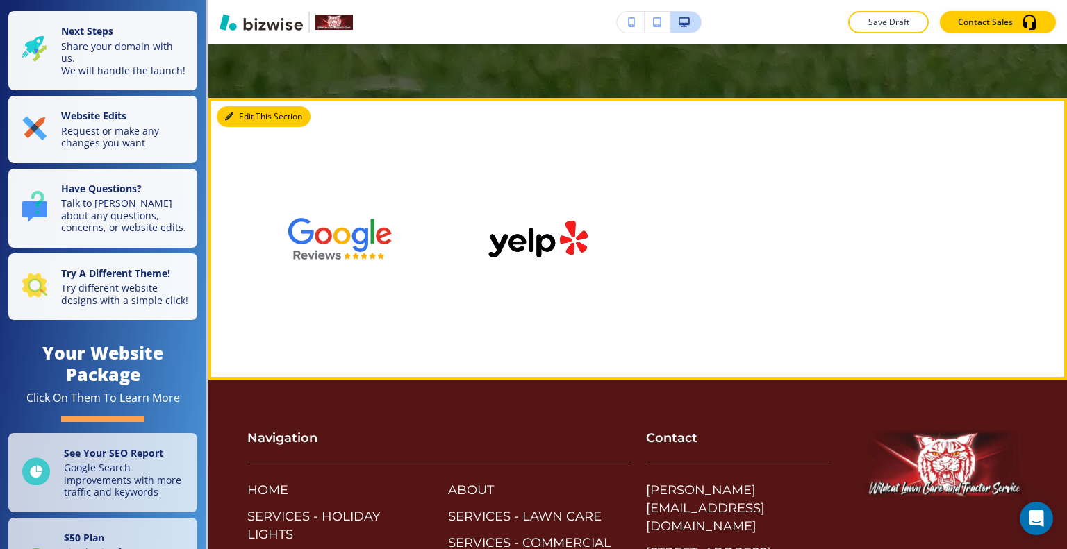
click at [250, 106] on button "Edit This Section" at bounding box center [264, 116] width 94 height 21
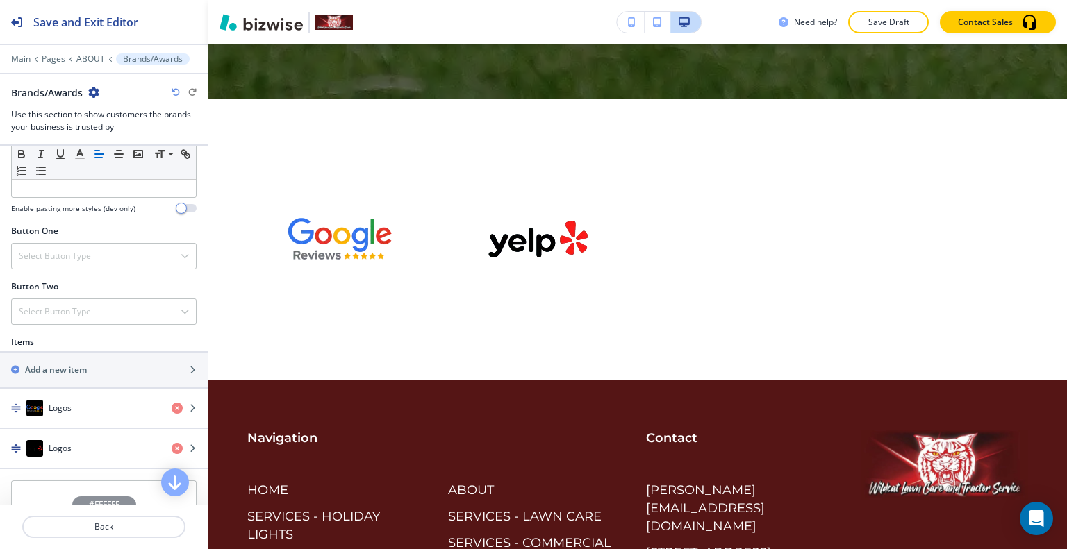
scroll to position [556, 0]
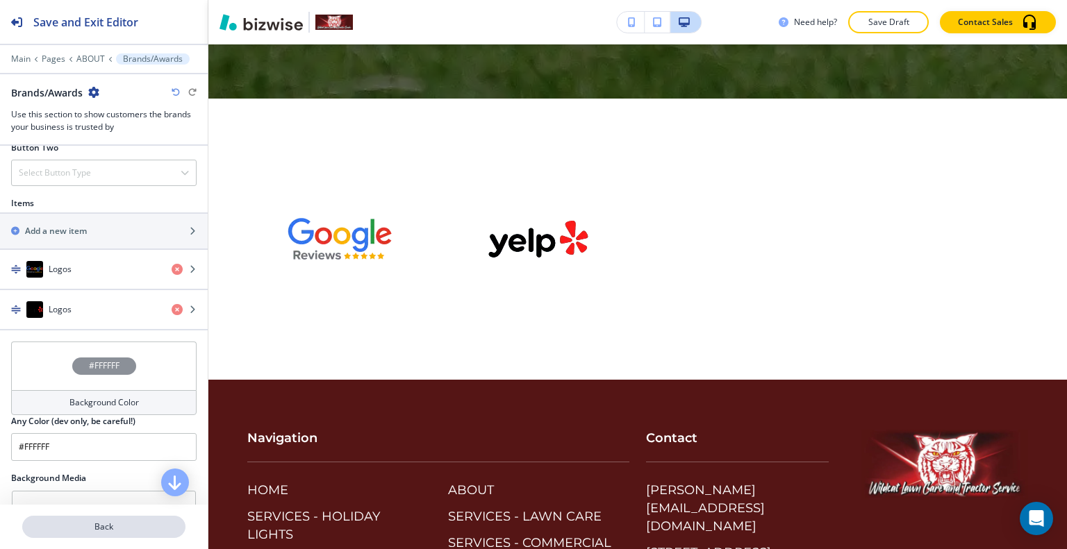
click at [97, 531] on p "Back" at bounding box center [104, 527] width 160 height 13
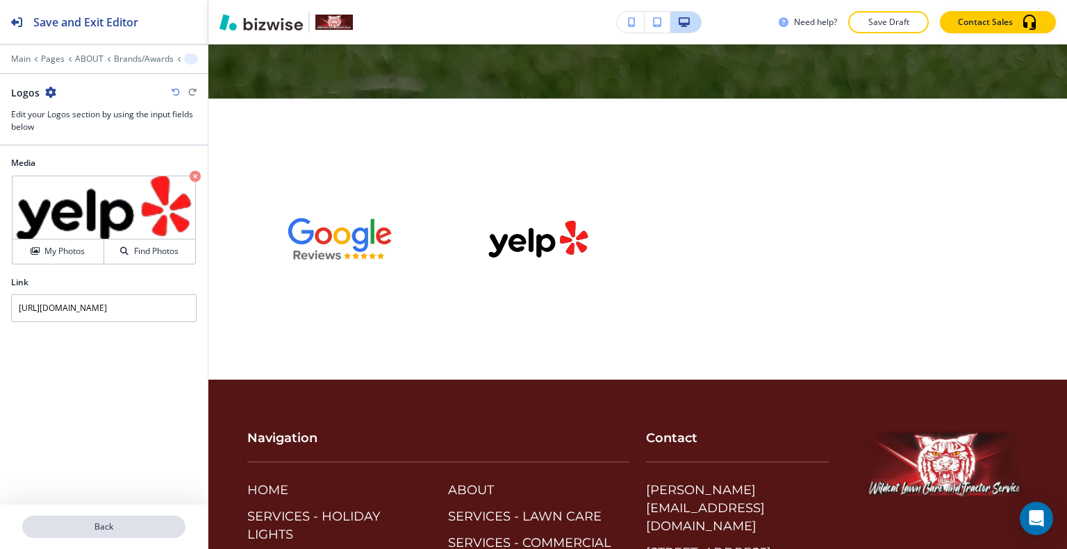
click at [108, 524] on p "Back" at bounding box center [104, 527] width 160 height 13
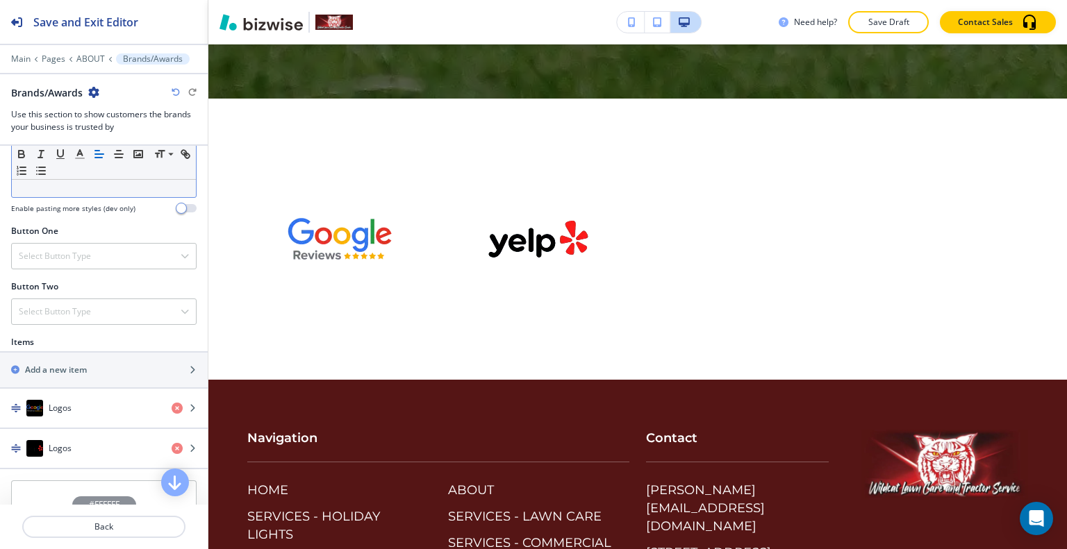
scroll to position [486, 0]
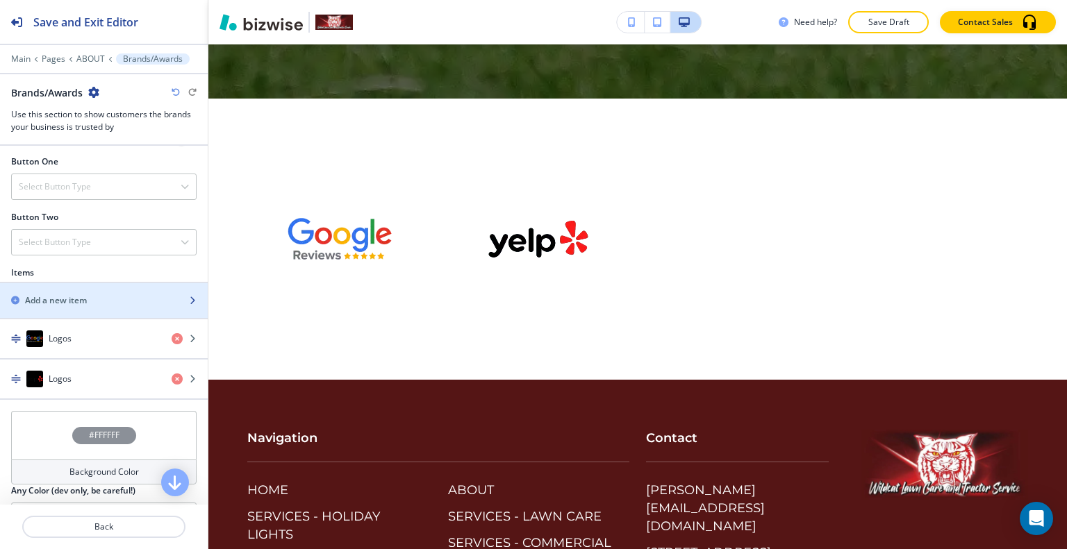
click at [107, 296] on div "Add a new item" at bounding box center [88, 300] width 177 height 13
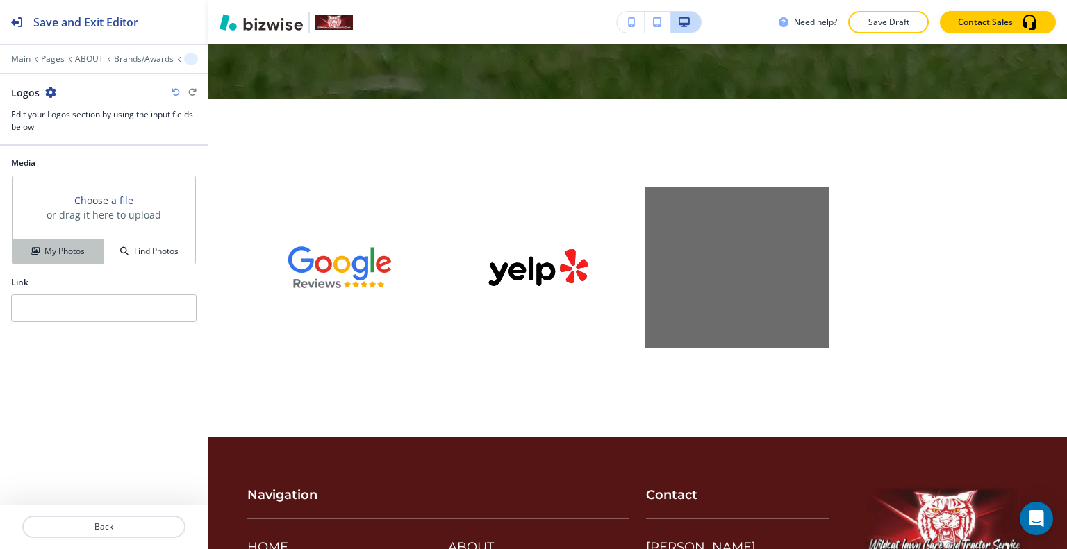
click at [83, 251] on h4 "My Photos" at bounding box center [64, 251] width 40 height 13
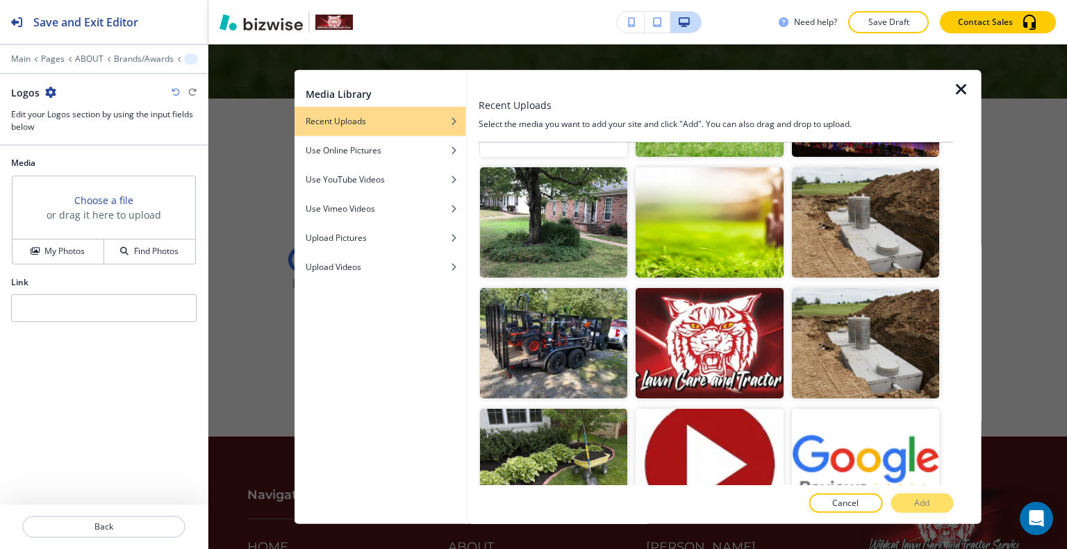
scroll to position [2030, 0]
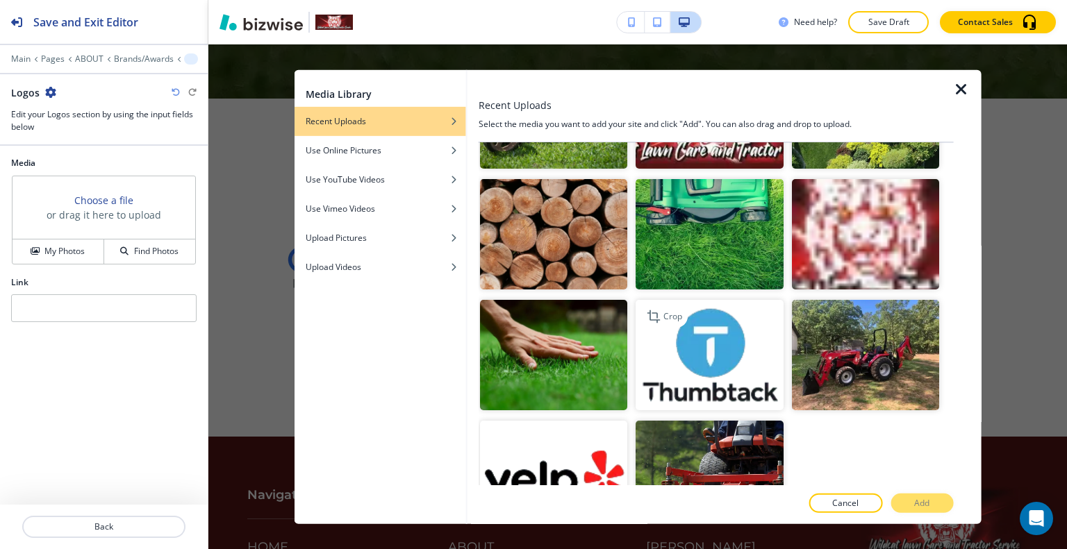
click at [703, 307] on img "button" at bounding box center [708, 355] width 147 height 110
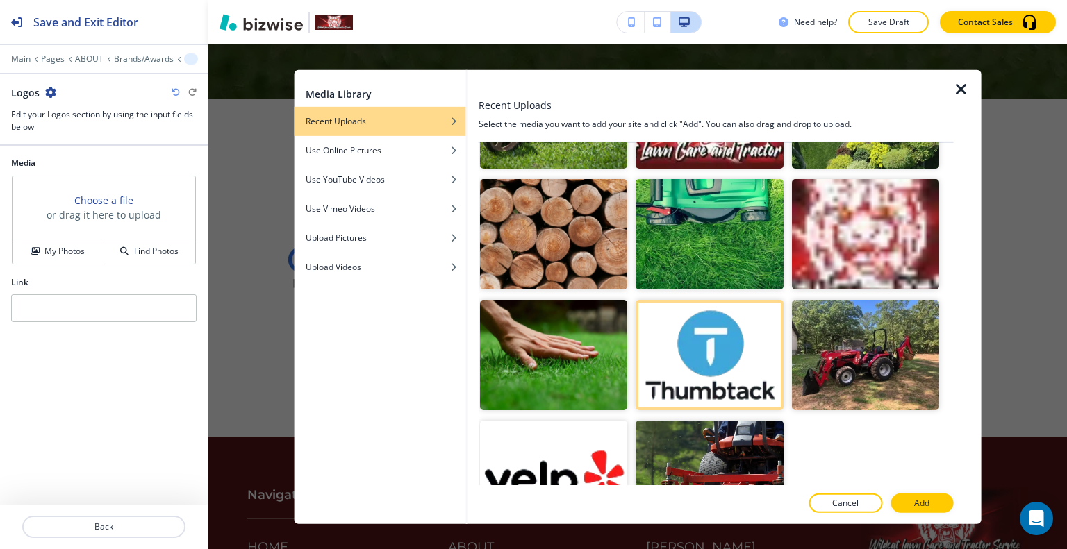
click at [910, 497] on button "Add" at bounding box center [921, 503] width 63 height 19
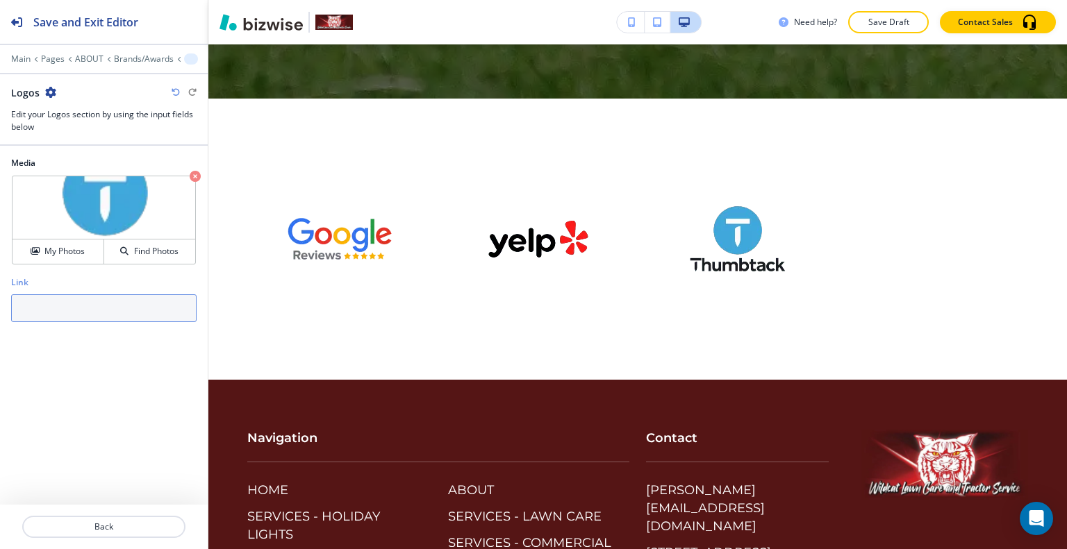
paste input "[URL][DOMAIN_NAME]"
type input "[URL][DOMAIN_NAME]"
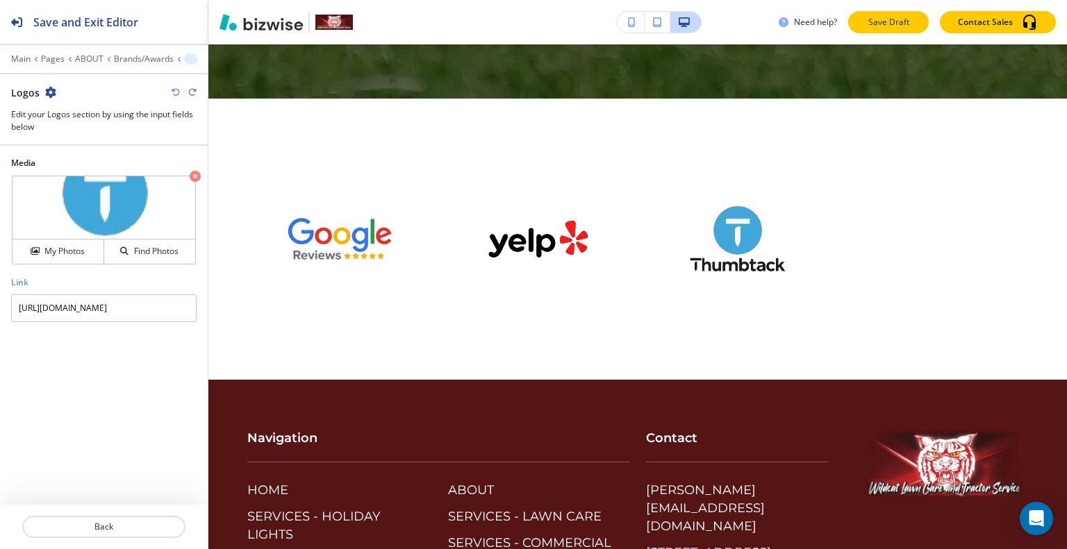
scroll to position [0, 0]
click at [872, 21] on p "Save Draft" at bounding box center [888, 22] width 44 height 13
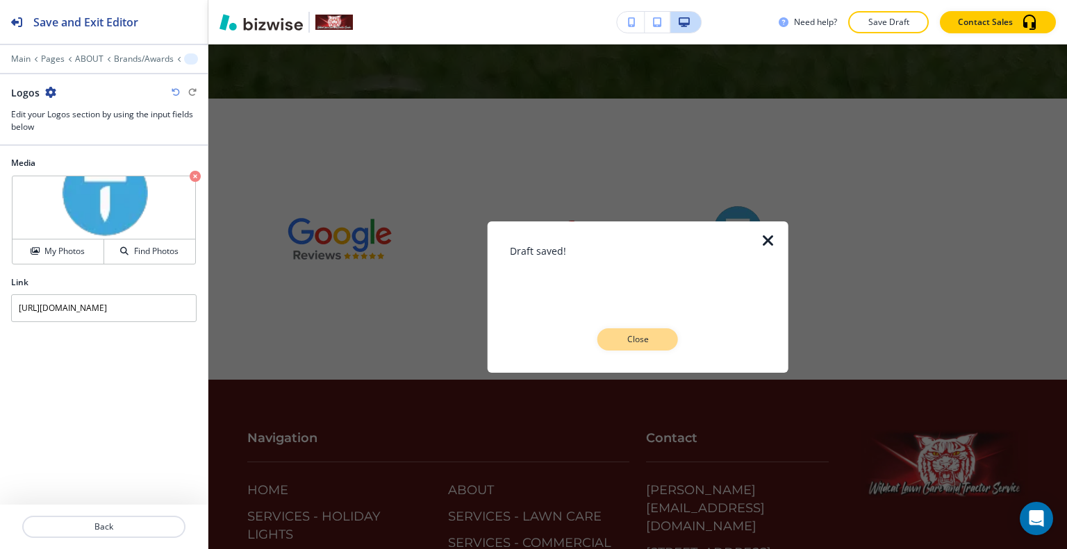
click at [633, 339] on p "Close" at bounding box center [637, 339] width 44 height 13
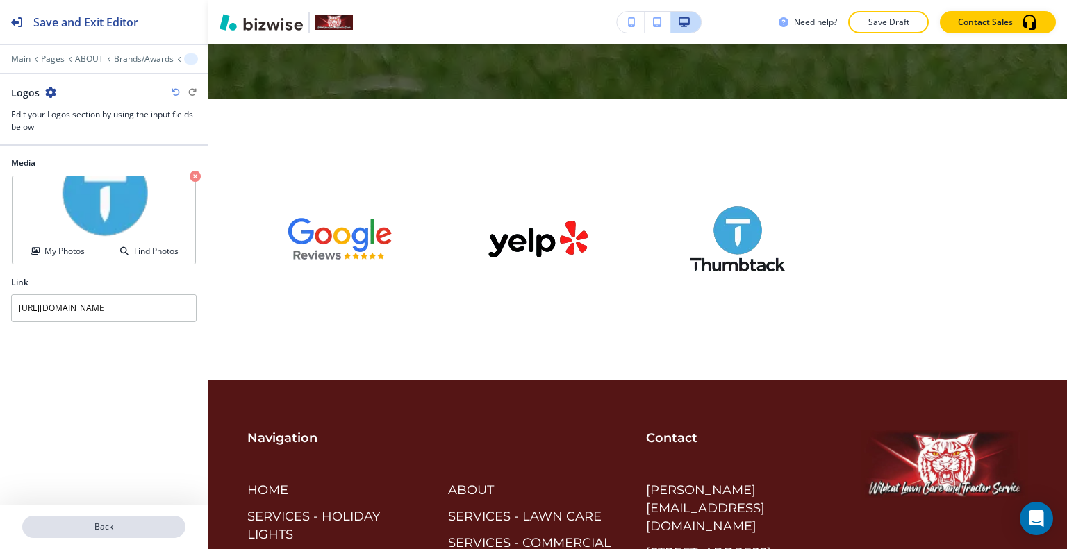
click at [167, 519] on button "Back" at bounding box center [103, 527] width 163 height 22
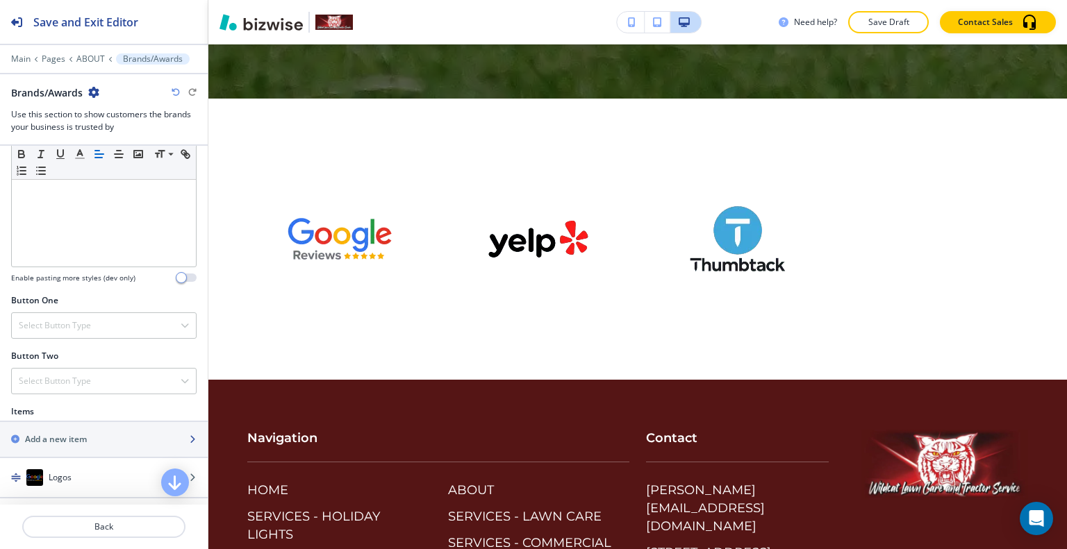
scroll to position [417, 0]
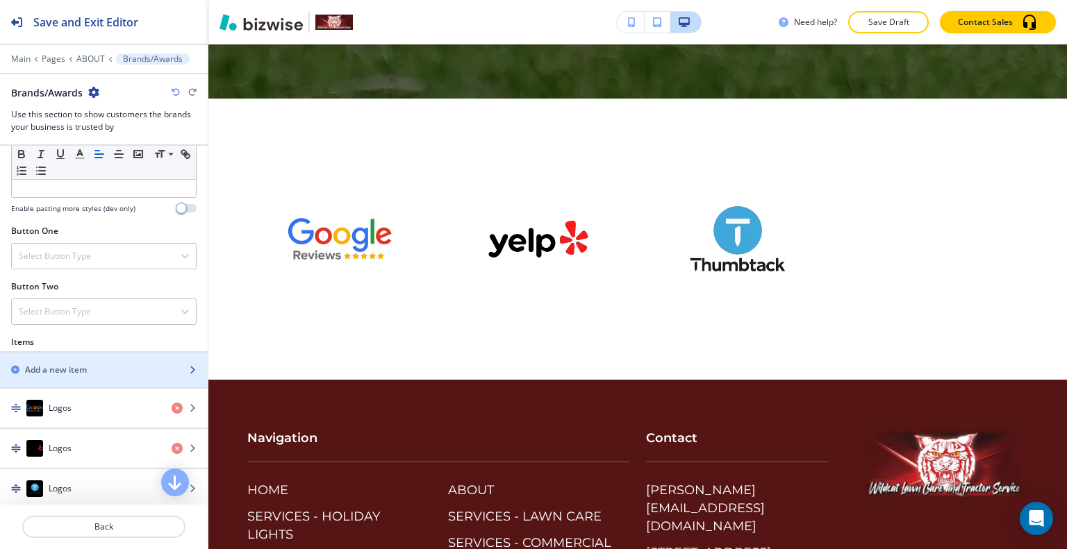
click at [75, 364] on h2 "Add a new item" at bounding box center [56, 370] width 62 height 13
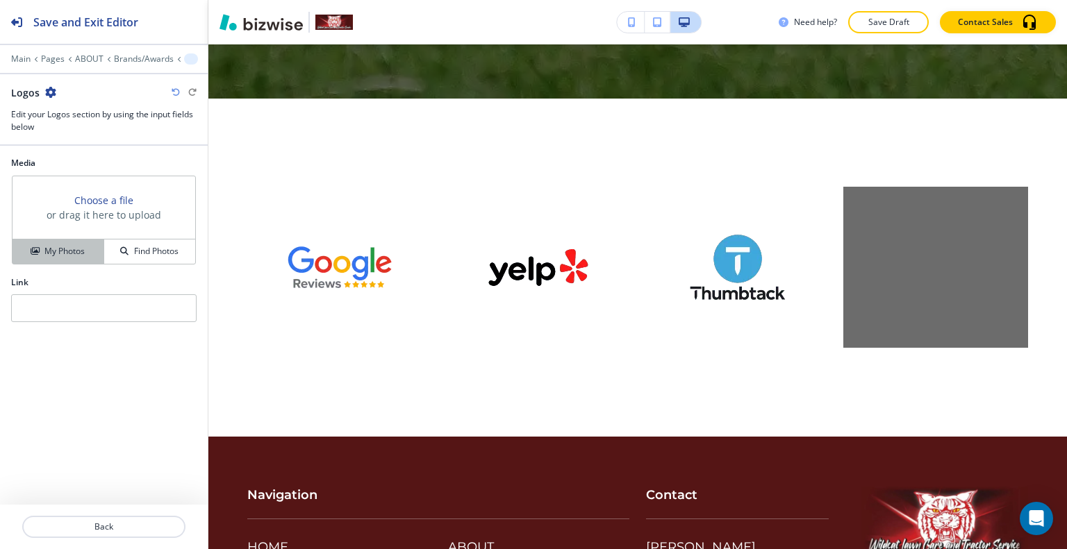
click at [81, 256] on h4 "My Photos" at bounding box center [64, 251] width 40 height 13
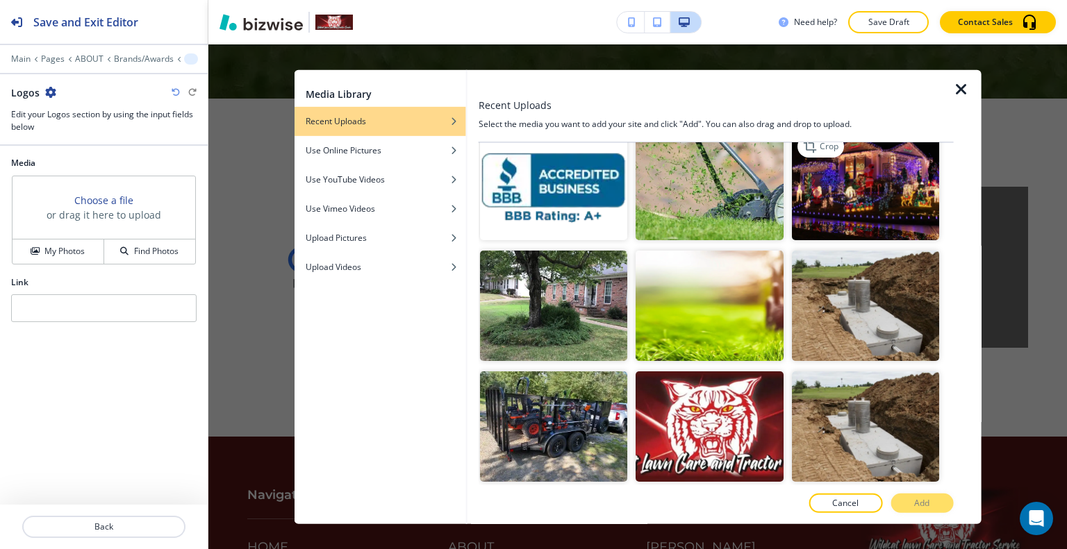
scroll to position [1266, 0]
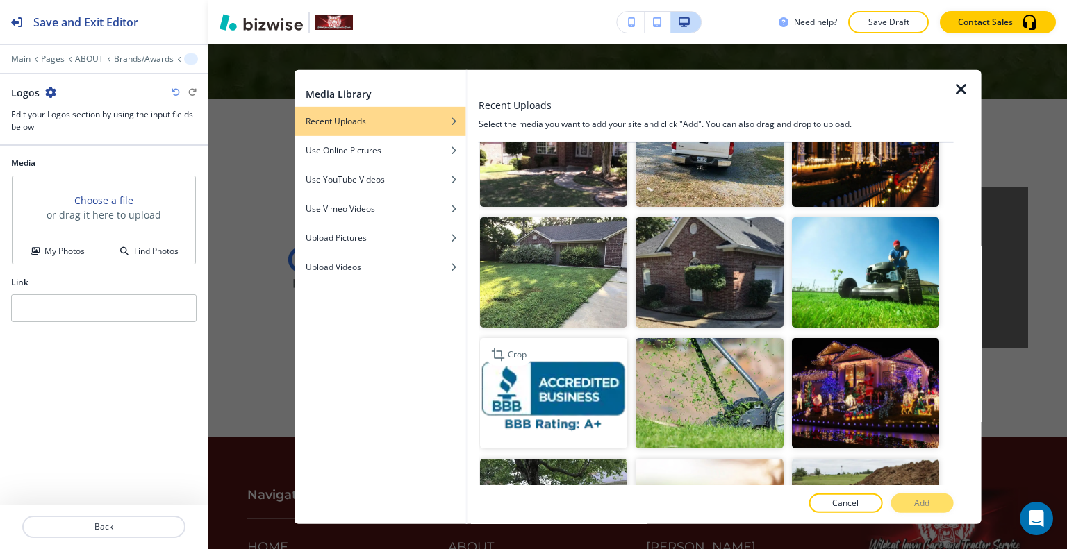
click at [594, 358] on img "button" at bounding box center [553, 393] width 147 height 110
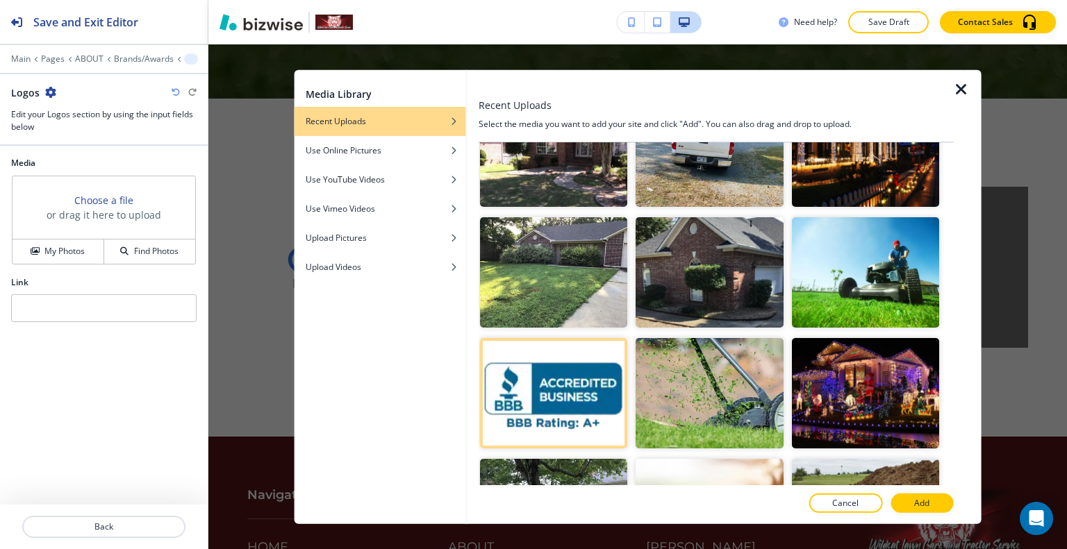
click at [925, 498] on p "Add" at bounding box center [921, 503] width 15 height 13
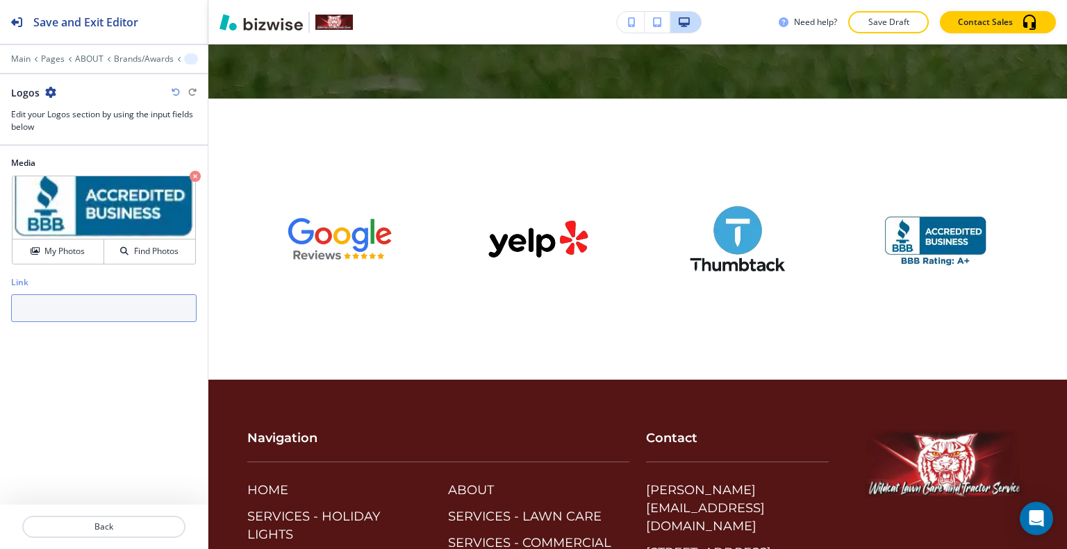
paste input "[URL][DOMAIN_NAME]"
type input "[URL][DOMAIN_NAME]"
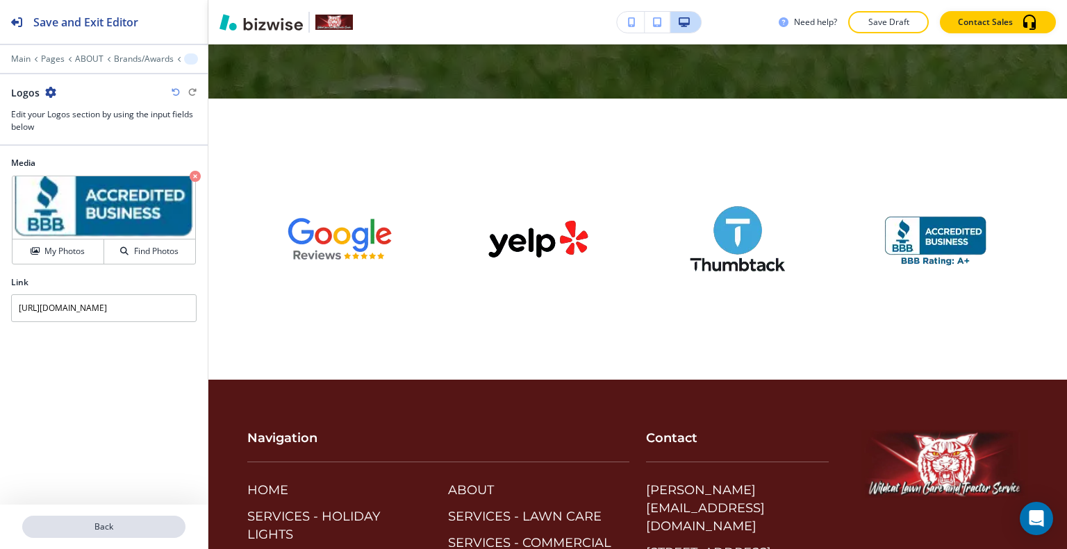
click at [136, 520] on button "Back" at bounding box center [103, 527] width 163 height 22
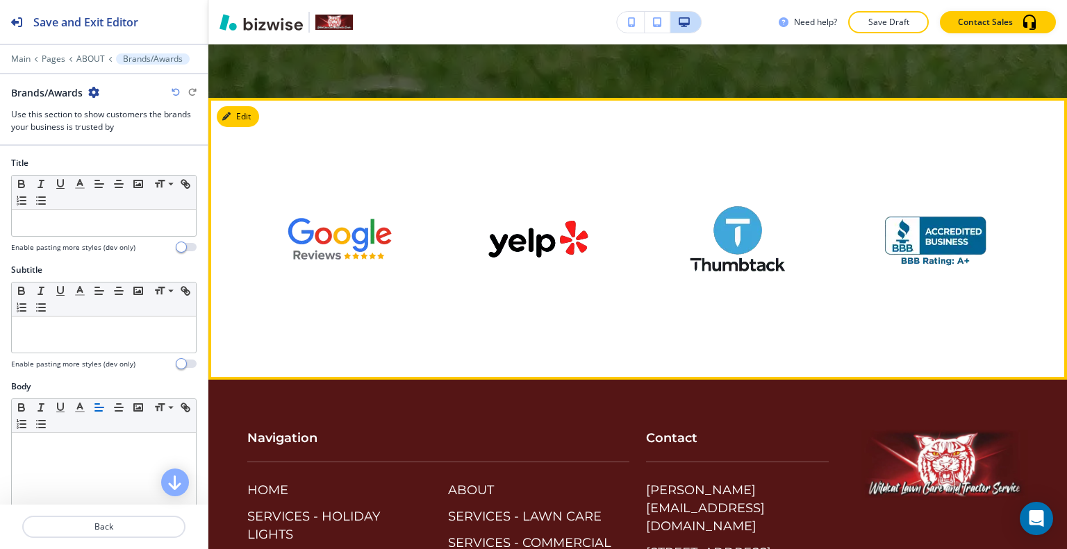
scroll to position [3185, 0]
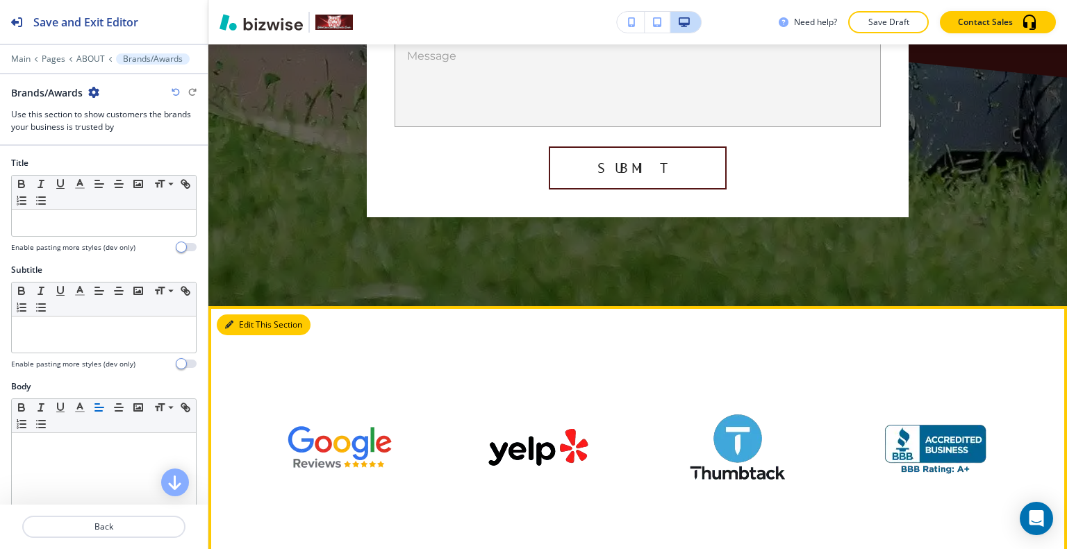
click at [241, 315] on button "Edit This Section" at bounding box center [264, 325] width 94 height 21
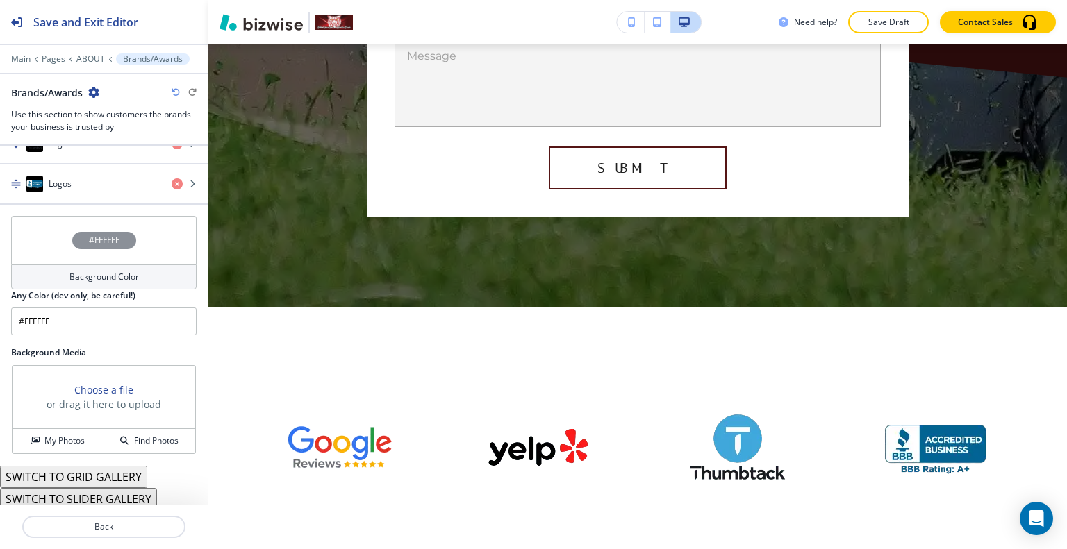
click at [39, 227] on div "#FFFFFF" at bounding box center [103, 240] width 185 height 49
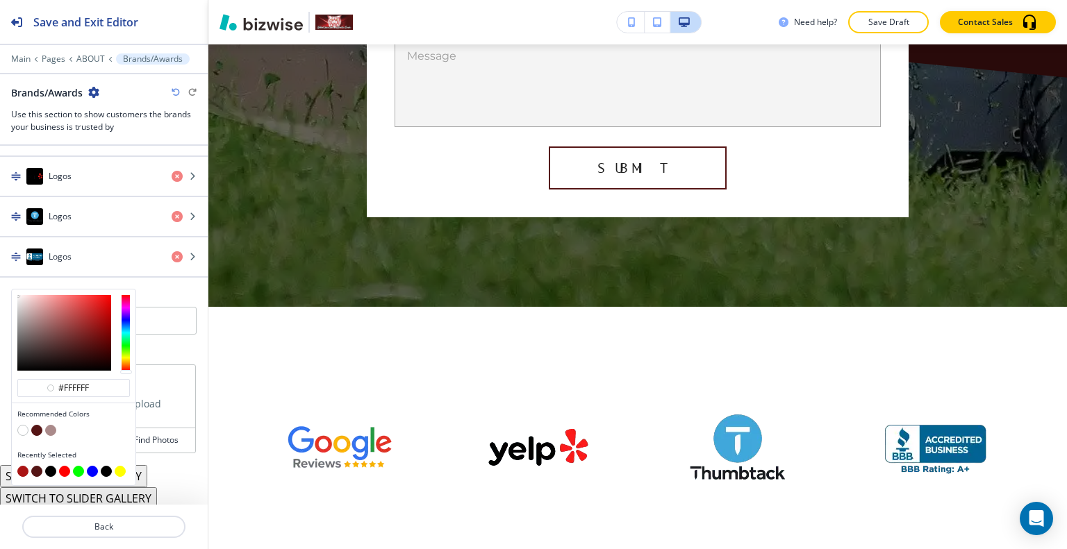
click at [50, 425] on button "button" at bounding box center [50, 430] width 11 height 11
type input "#aa8a8a"
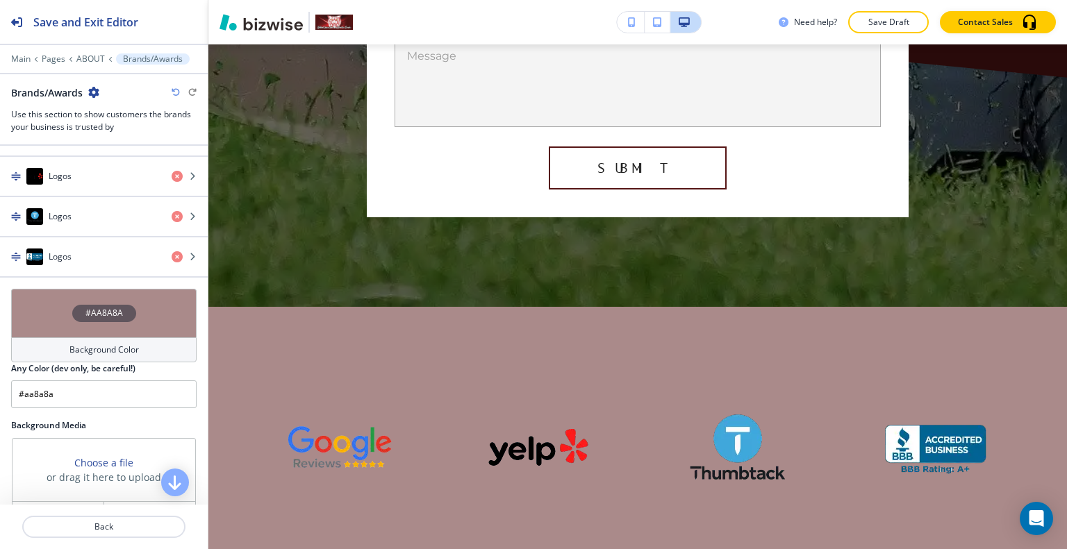
click at [58, 303] on div "#AA8A8A" at bounding box center [103, 313] width 185 height 49
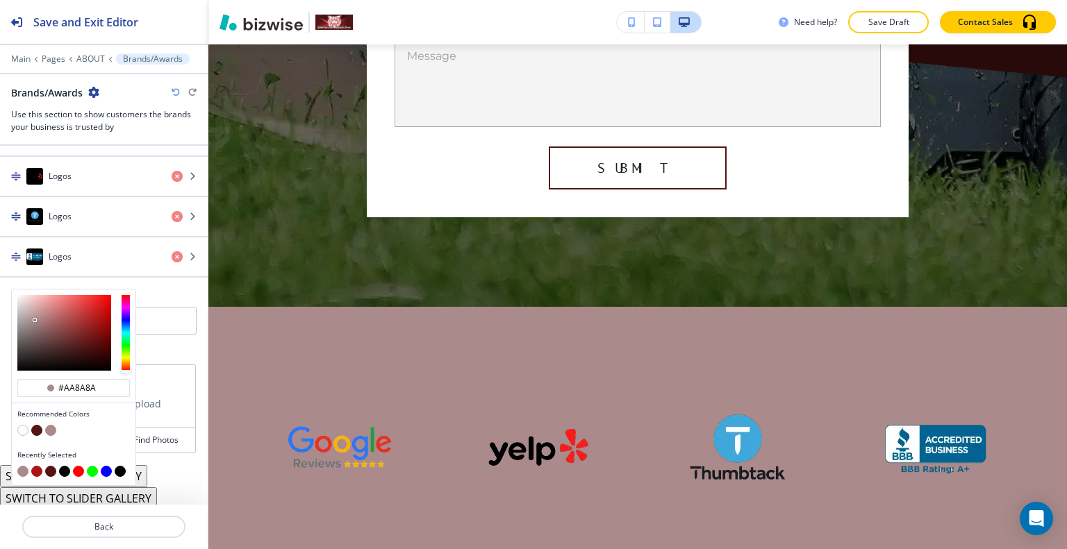
type input "#f4ebeb"
click at [21, 295] on div at bounding box center [64, 333] width 94 height 76
type input "#f4ebeb"
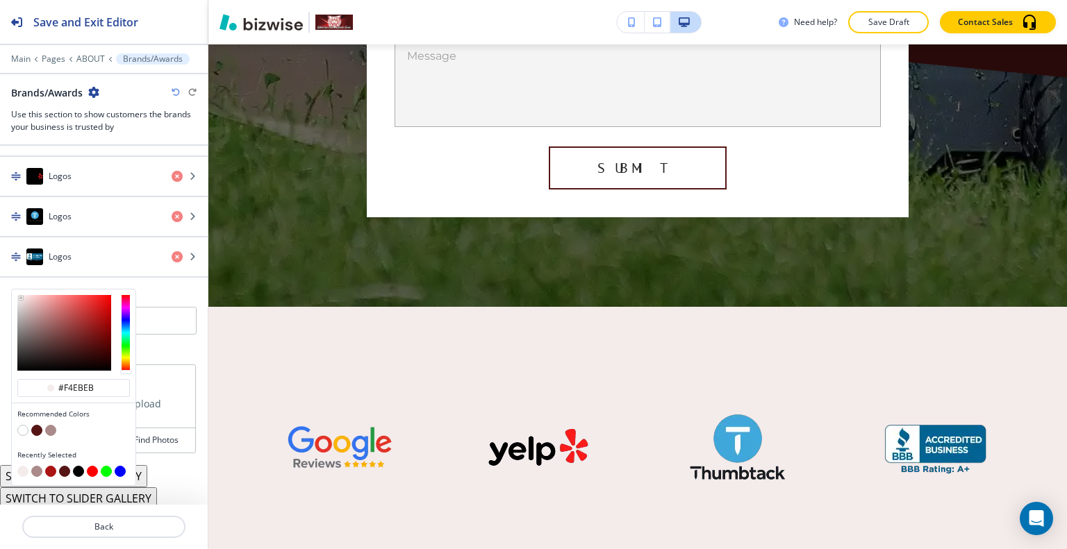
type input "#f7f1f1"
click at [19, 296] on div at bounding box center [19, 297] width 3 height 3
type input "#f7f1f1"
type input "#e2cfcf"
click at [25, 299] on div at bounding box center [64, 333] width 94 height 76
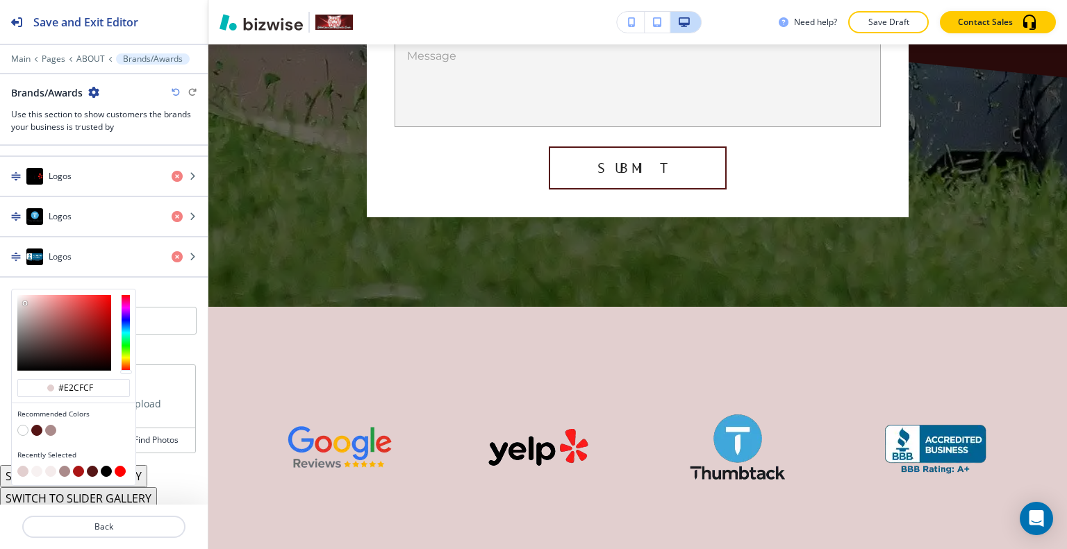
click at [26, 425] on button "button" at bounding box center [22, 430] width 11 height 11
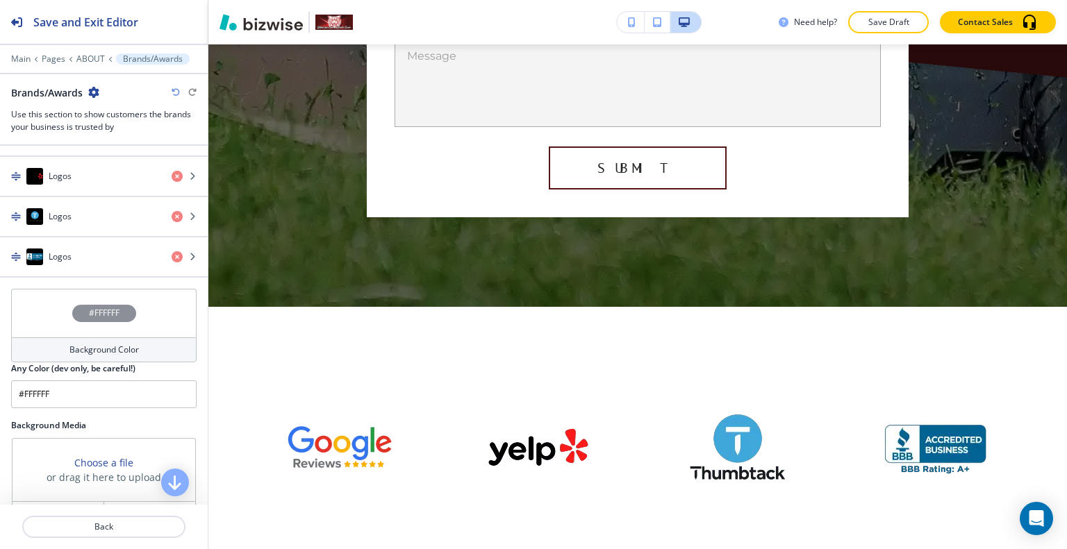
click at [53, 319] on div "#FFFFFF" at bounding box center [103, 313] width 185 height 49
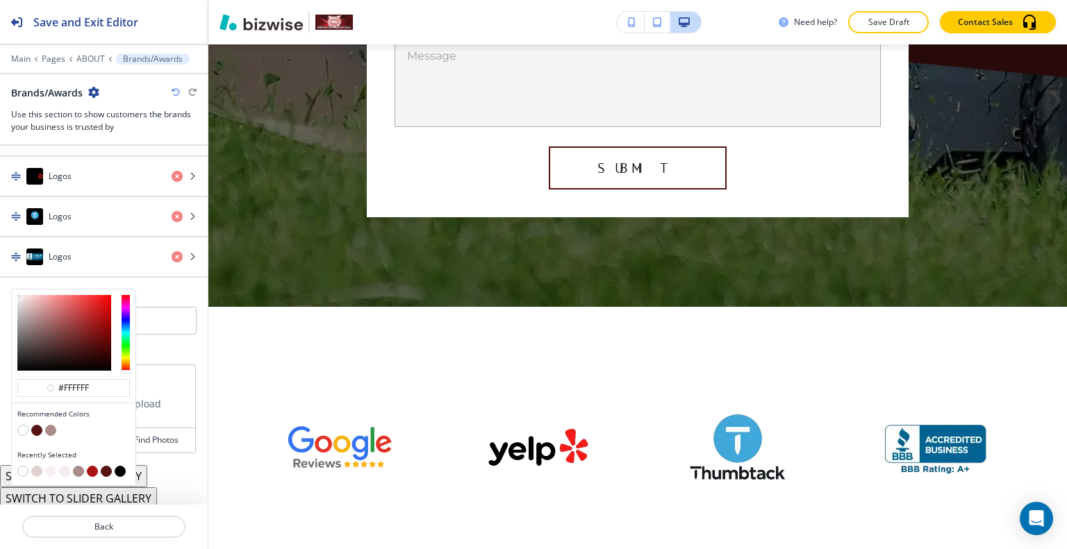
click at [53, 466] on button "button" at bounding box center [50, 471] width 11 height 11
type input "#f7f1f1"
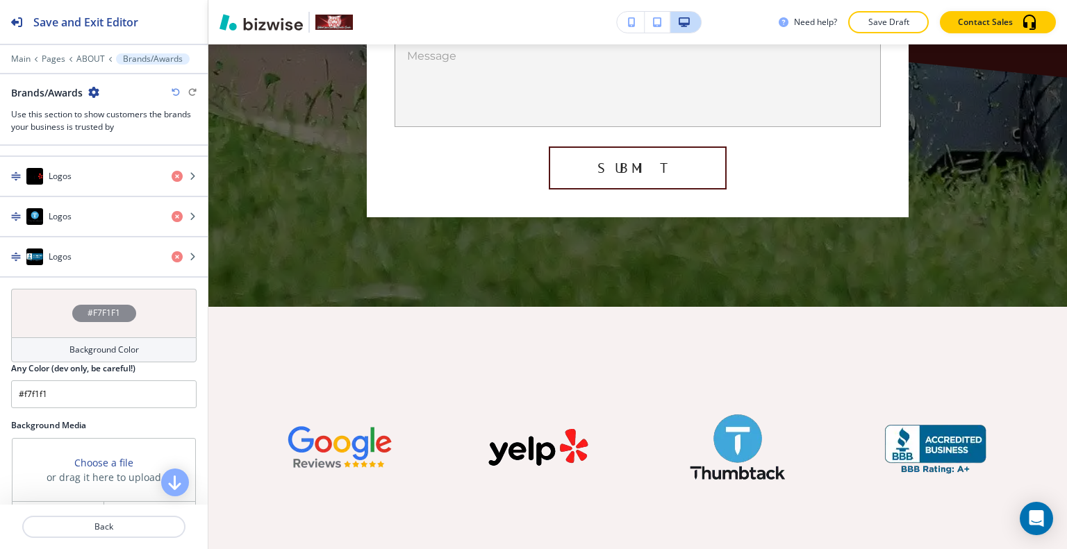
click at [33, 305] on div "#F7F1F1" at bounding box center [103, 313] width 185 height 49
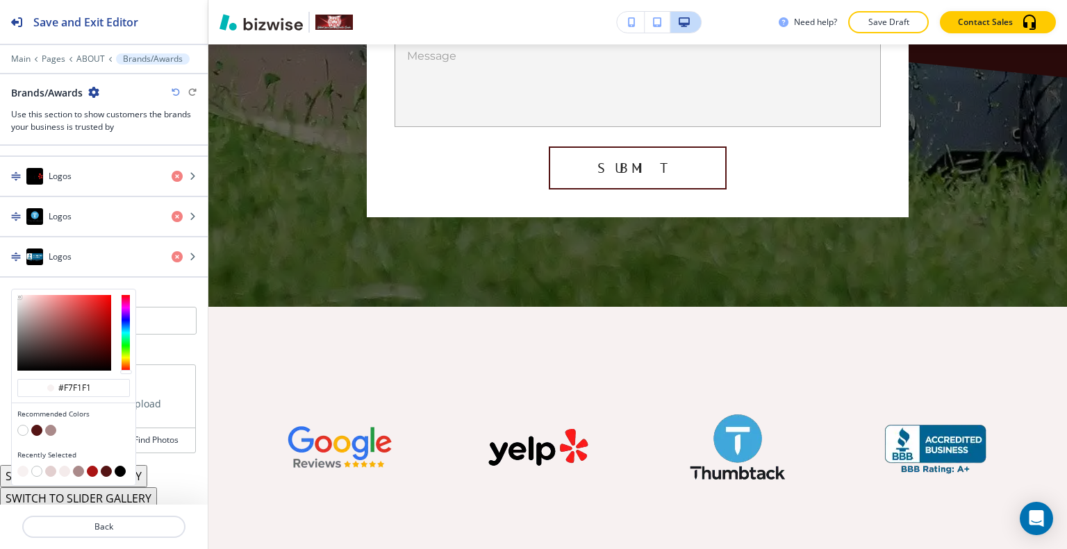
type input "#fef6f6"
click at [20, 294] on div at bounding box center [20, 295] width 3 height 3
type input "#fef6f6"
type input "#f2dcdc"
click at [26, 295] on div at bounding box center [64, 333] width 94 height 76
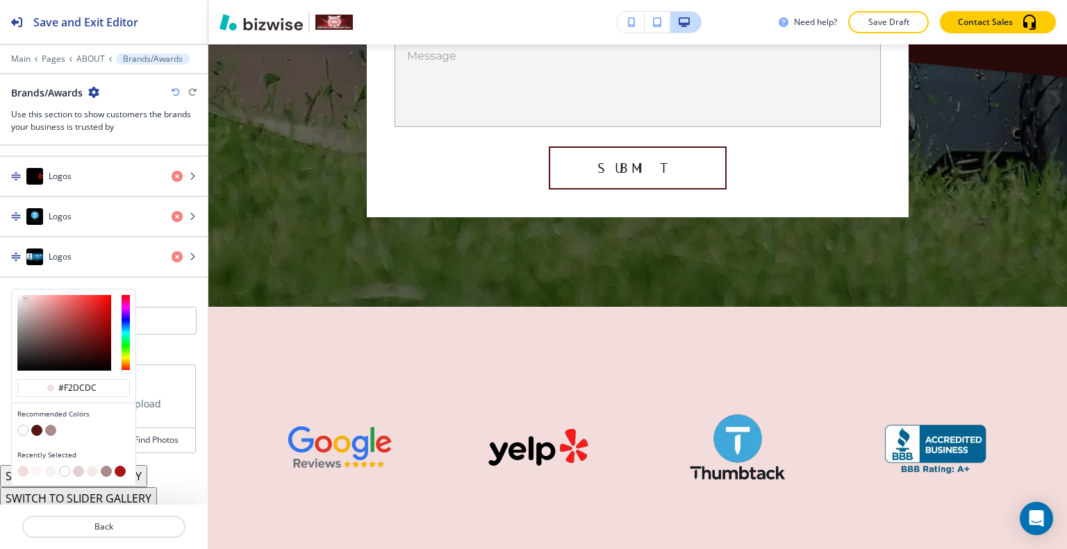
click at [37, 469] on button "button" at bounding box center [36, 471] width 11 height 11
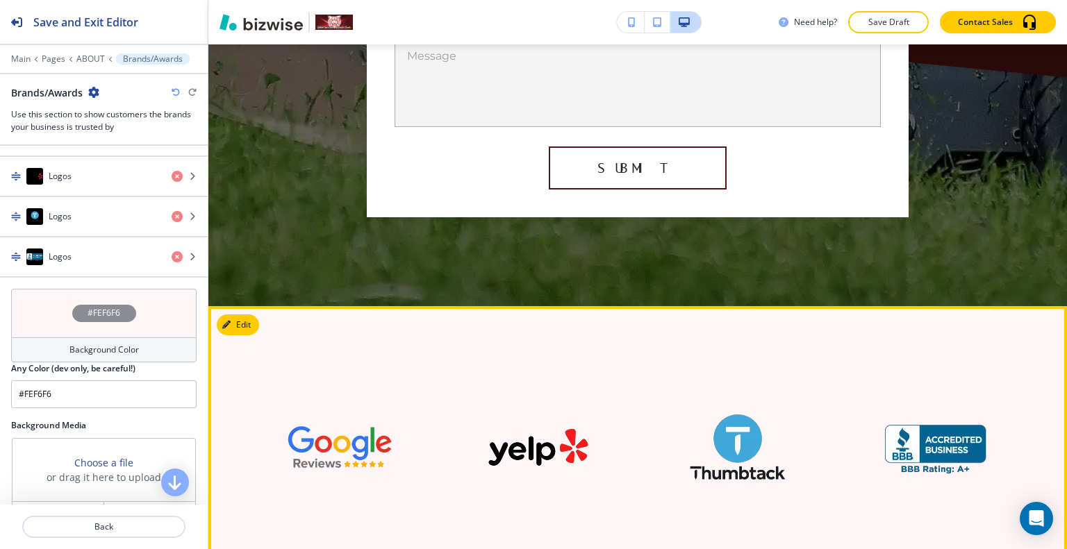
scroll to position [3324, 0]
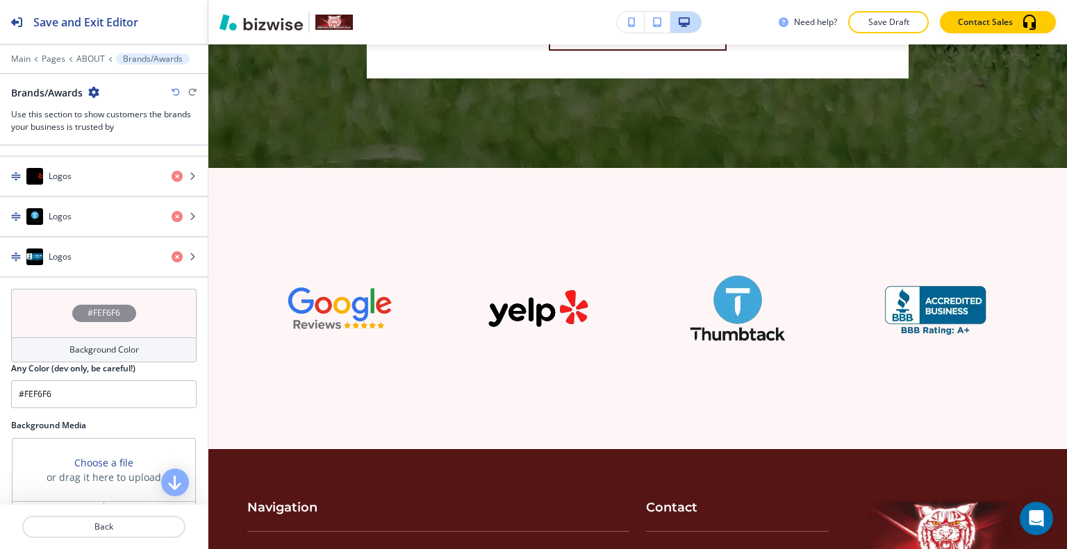
click at [64, 301] on div "#FEF6F6" at bounding box center [103, 313] width 185 height 49
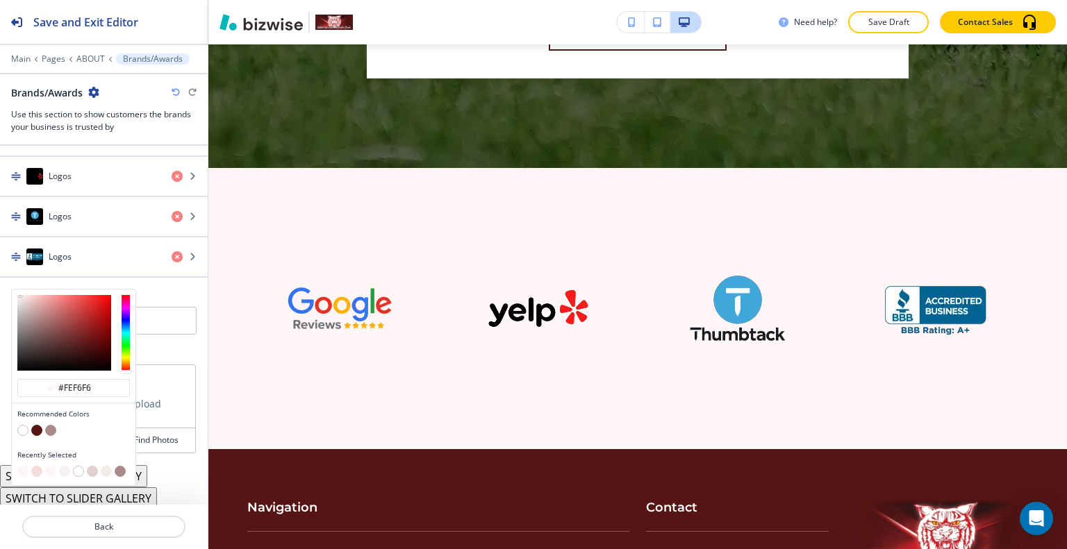
drag, startPoint x: 97, startPoint y: 383, endPoint x: 0, endPoint y: 380, distance: 96.6
click at [0, 380] on div "Title Small Normal Large Huge Enable pasting more styles (dev only) Subtitle Sm…" at bounding box center [104, 325] width 208 height 359
paste input "F6F6F"
type input "#F6F6F6"
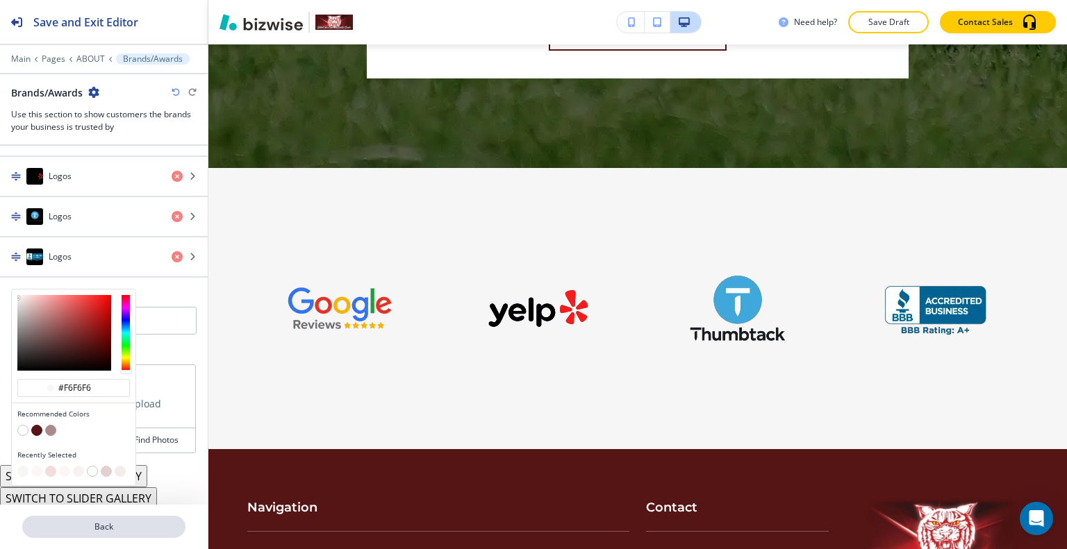
type input "#f6f6f6"
click at [128, 531] on p "Back" at bounding box center [104, 527] width 160 height 13
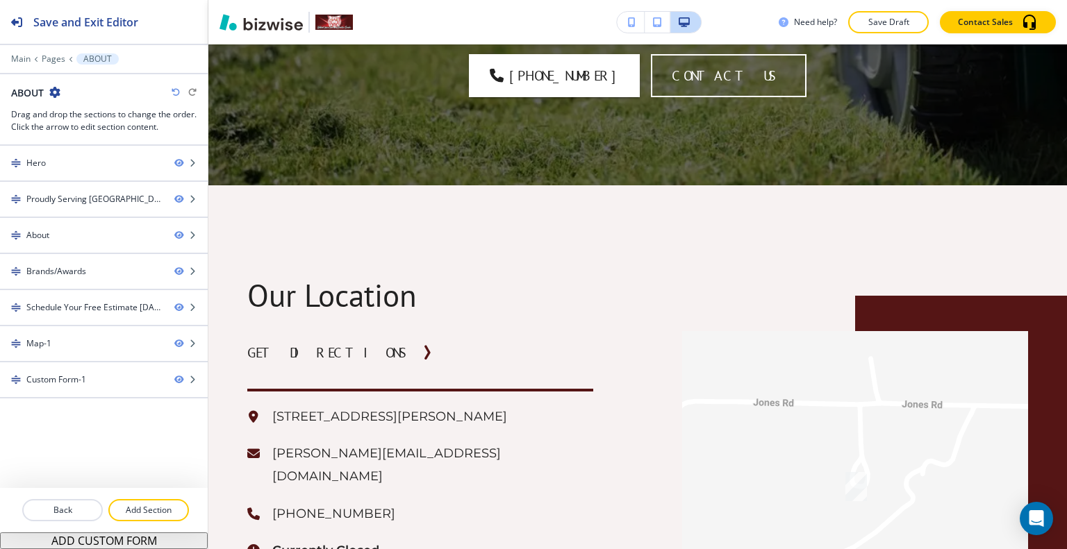
scroll to position [0, 0]
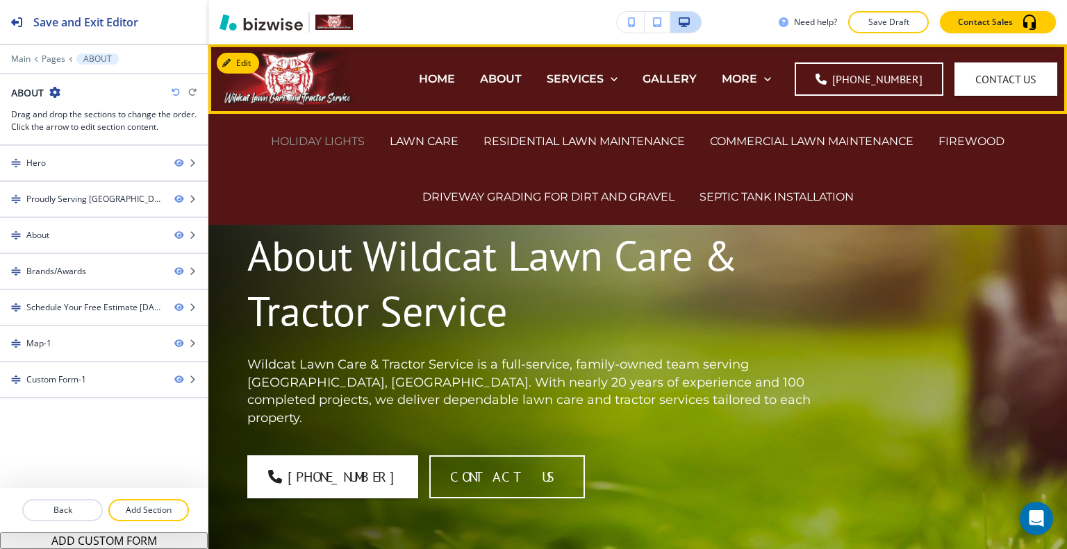
click at [292, 138] on p "HOLIDAY LIGHTS" at bounding box center [318, 141] width 94 height 16
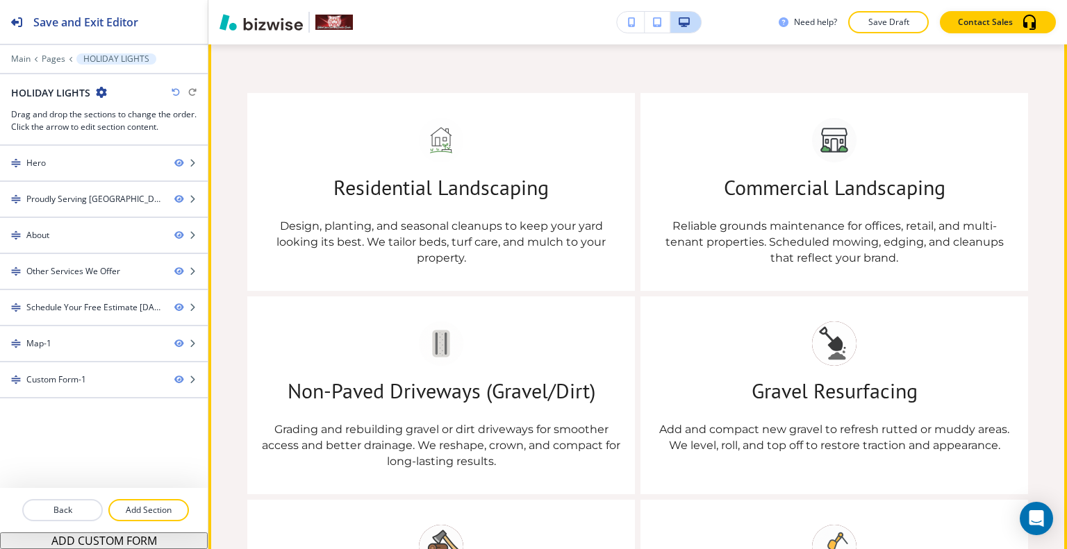
scroll to position [1042, 0]
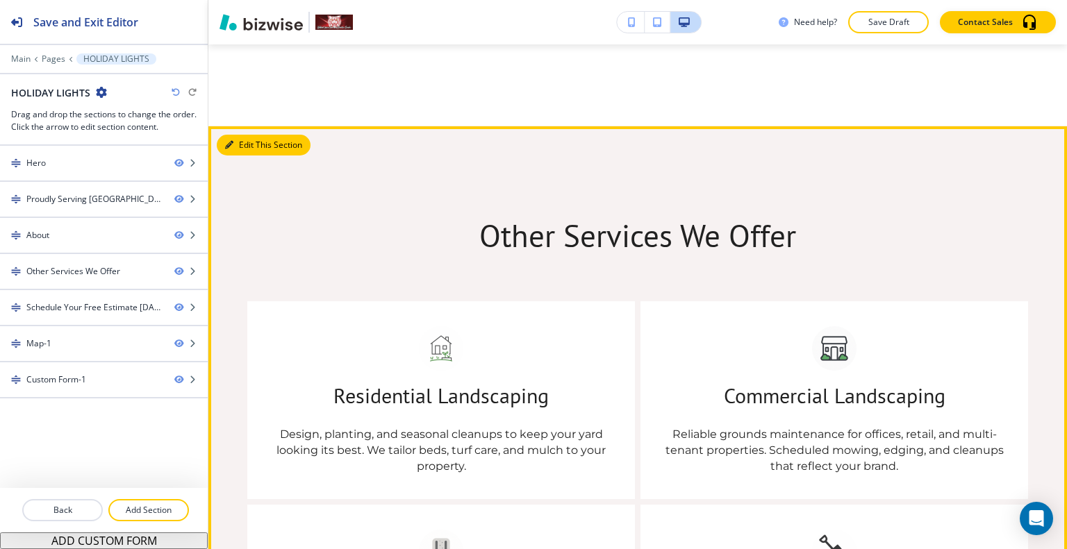
click at [244, 142] on button "Edit This Section" at bounding box center [264, 145] width 94 height 21
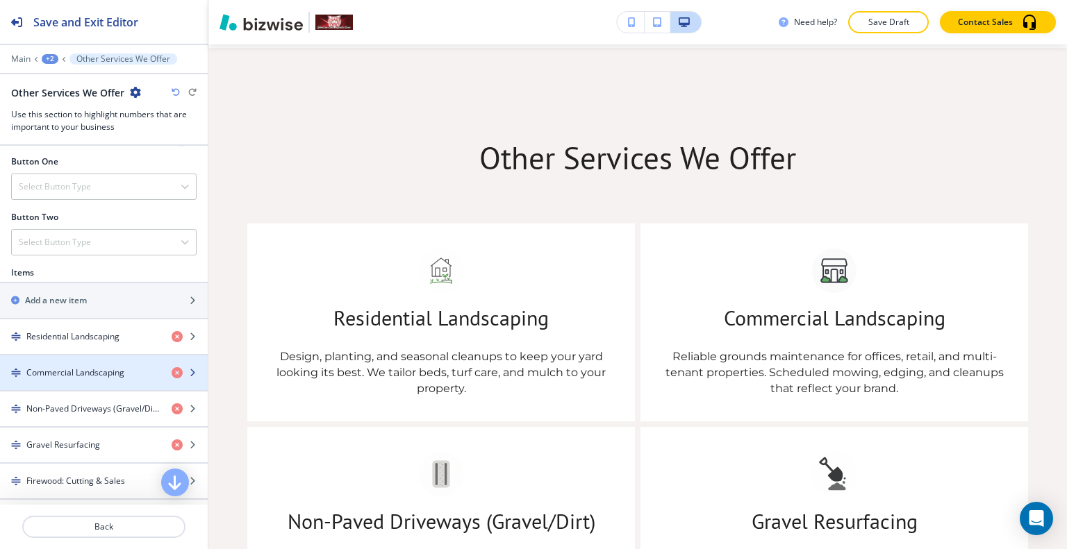
scroll to position [833, 0]
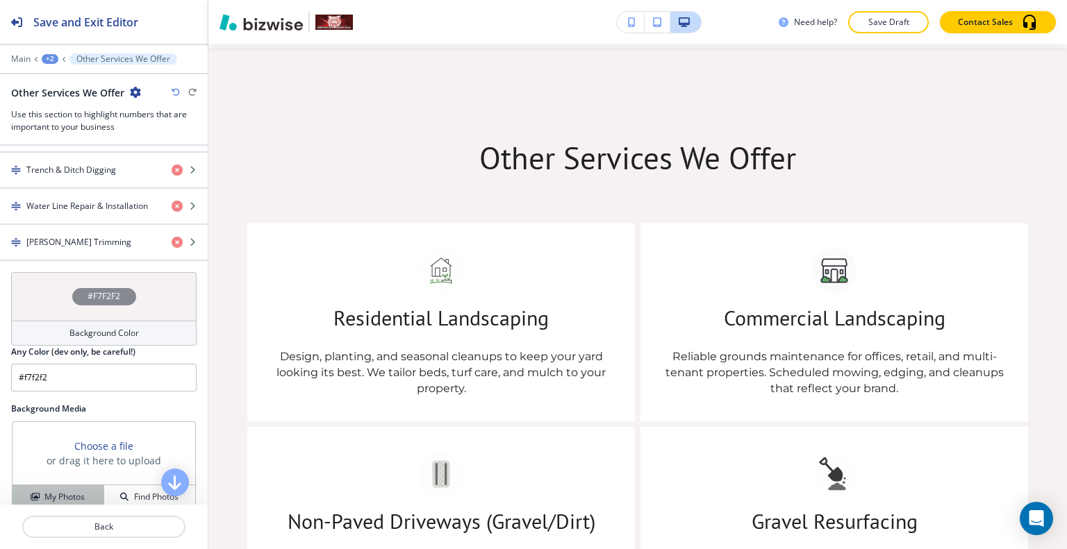
click at [75, 485] on button "My Photos" at bounding box center [59, 497] width 92 height 24
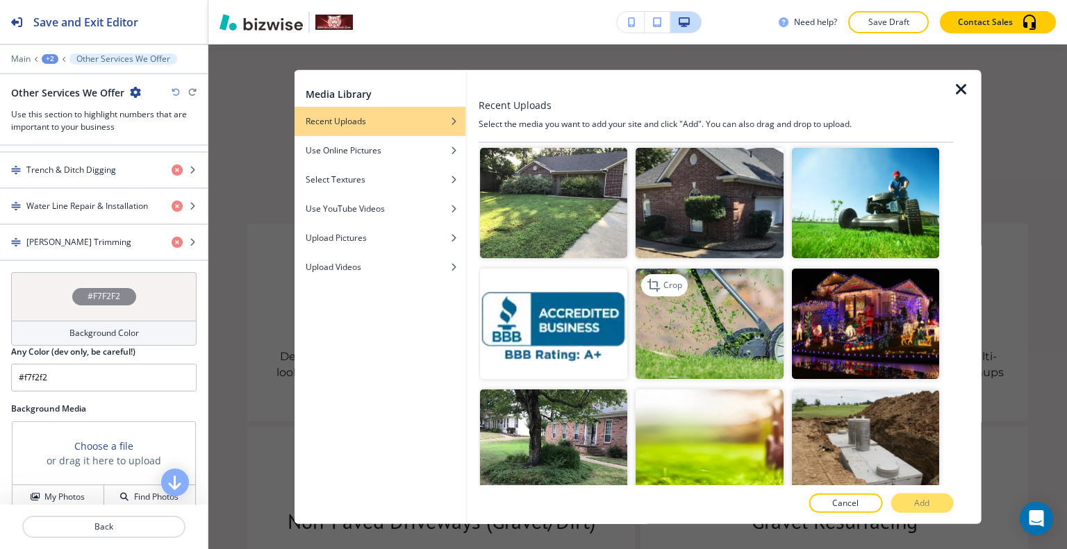
scroll to position [1127, 0]
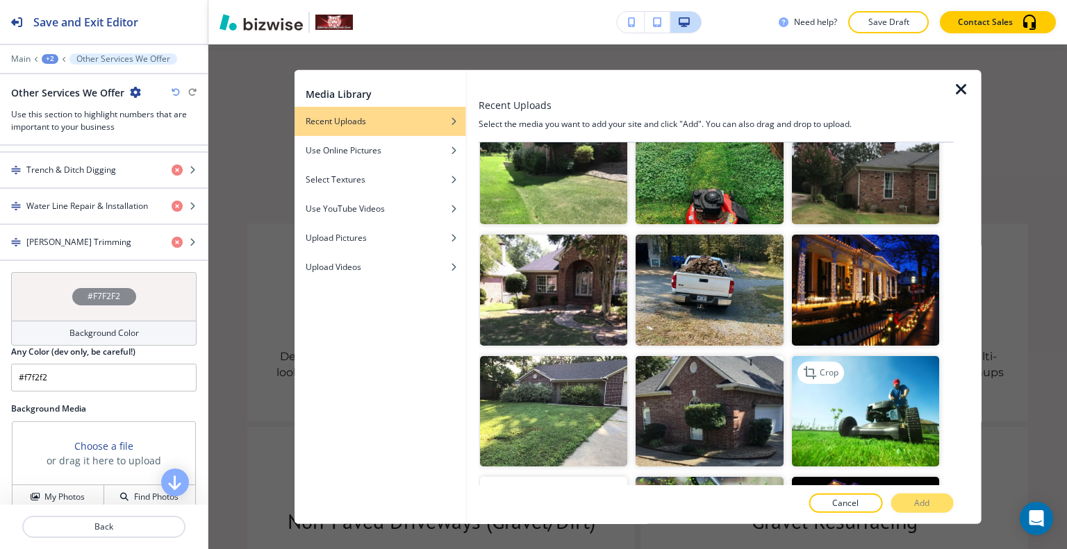
click at [810, 361] on img "button" at bounding box center [864, 411] width 147 height 110
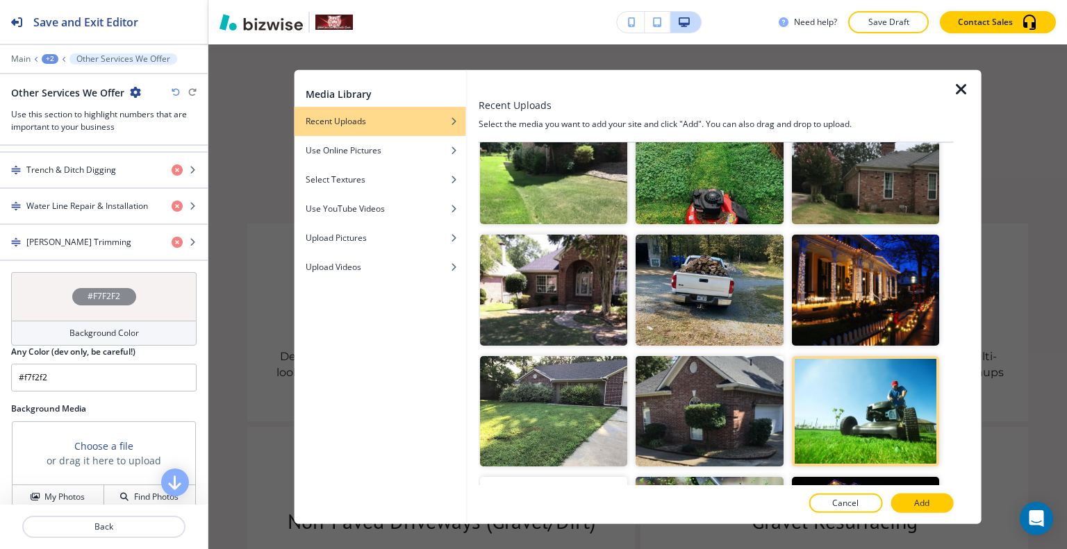
click at [931, 494] on button "Add" at bounding box center [921, 503] width 63 height 19
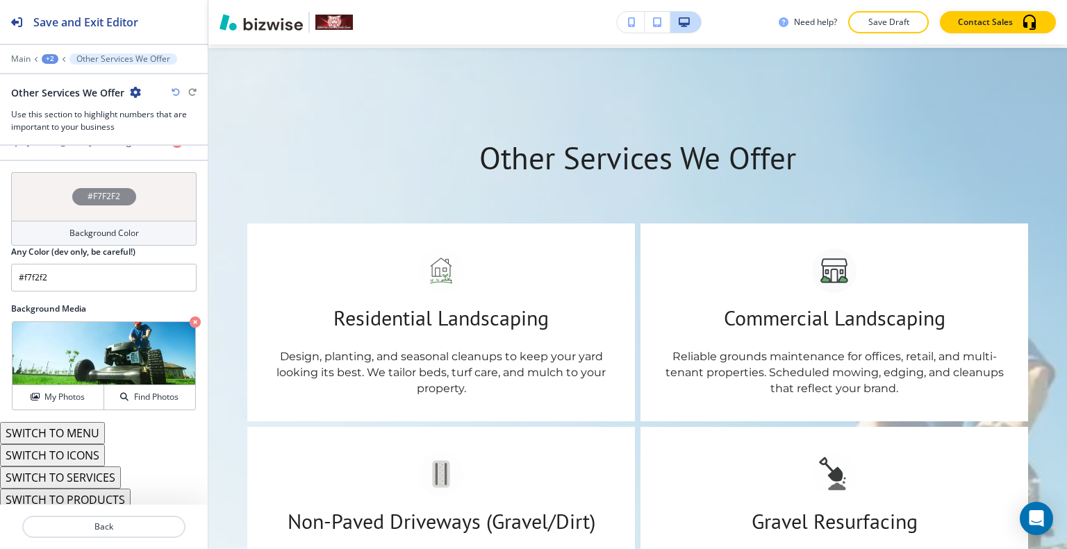
click at [63, 192] on div "#F7F2F2" at bounding box center [103, 196] width 185 height 49
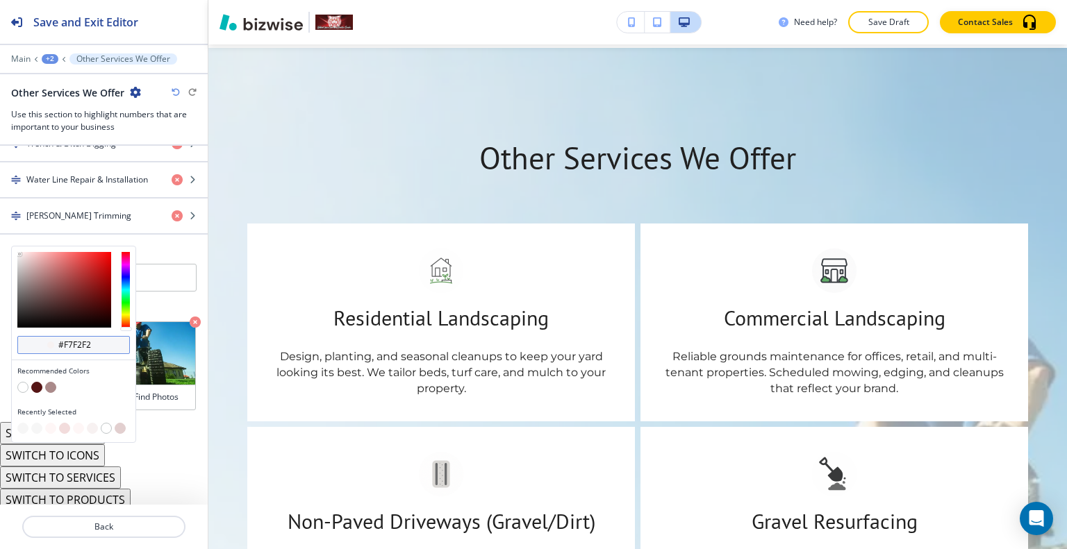
click at [102, 342] on input "#f7f2f2" at bounding box center [81, 345] width 49 height 11
type input "#00000"
type input "#000000"
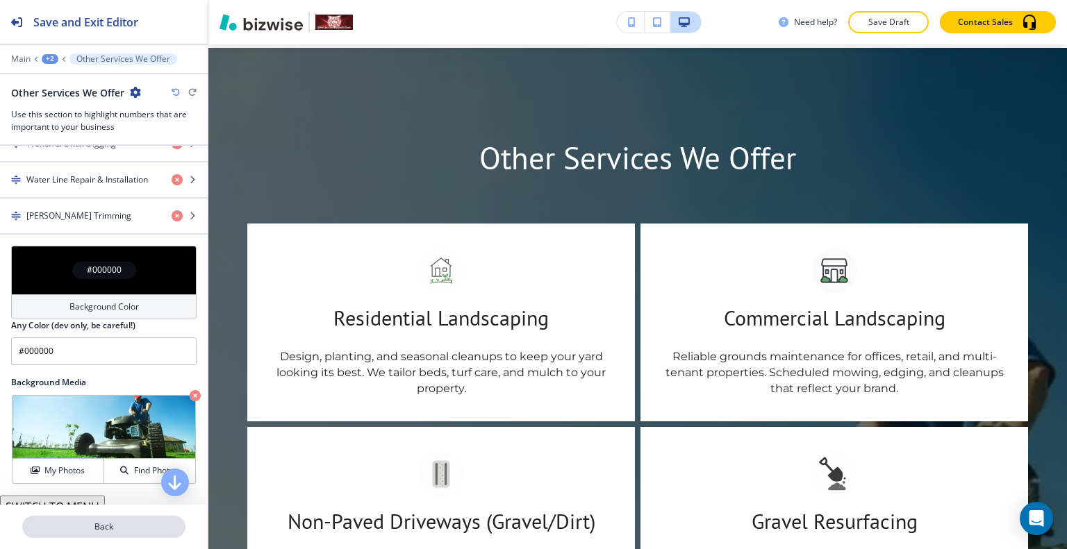
click at [144, 524] on p "Back" at bounding box center [104, 527] width 160 height 13
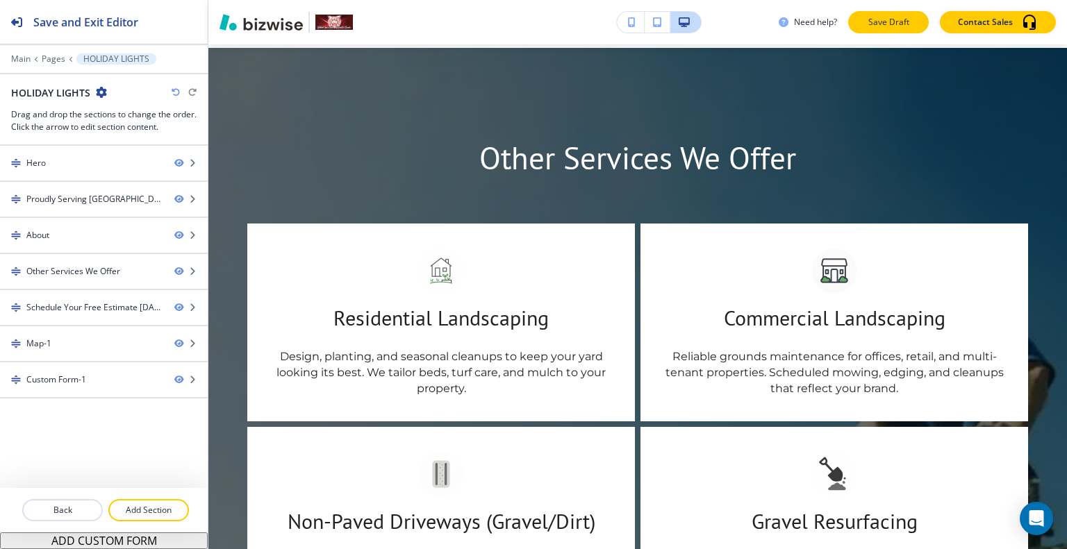
click at [909, 20] on p "Save Draft" at bounding box center [888, 22] width 44 height 13
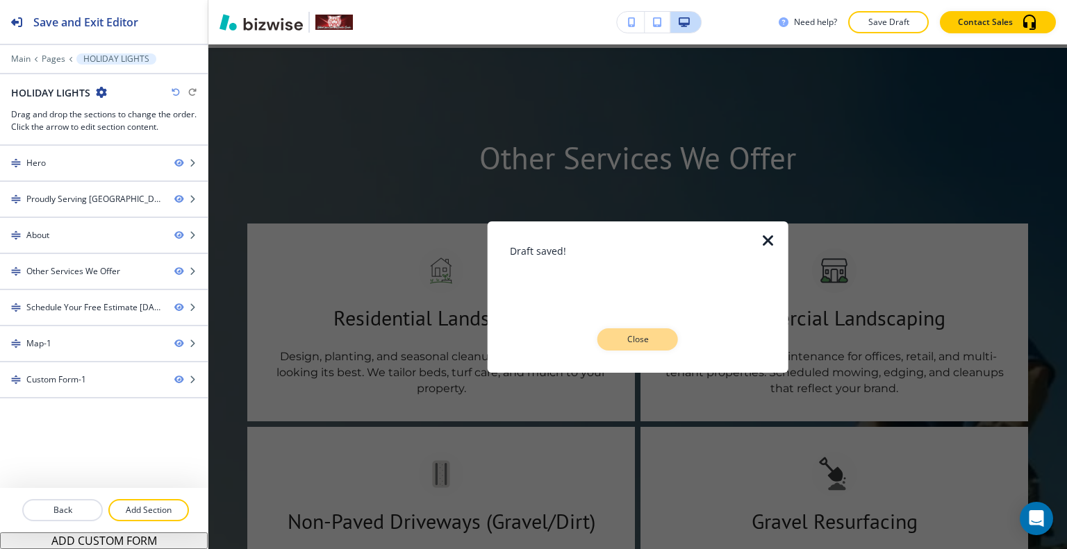
click at [643, 333] on p "Close" at bounding box center [637, 339] width 44 height 13
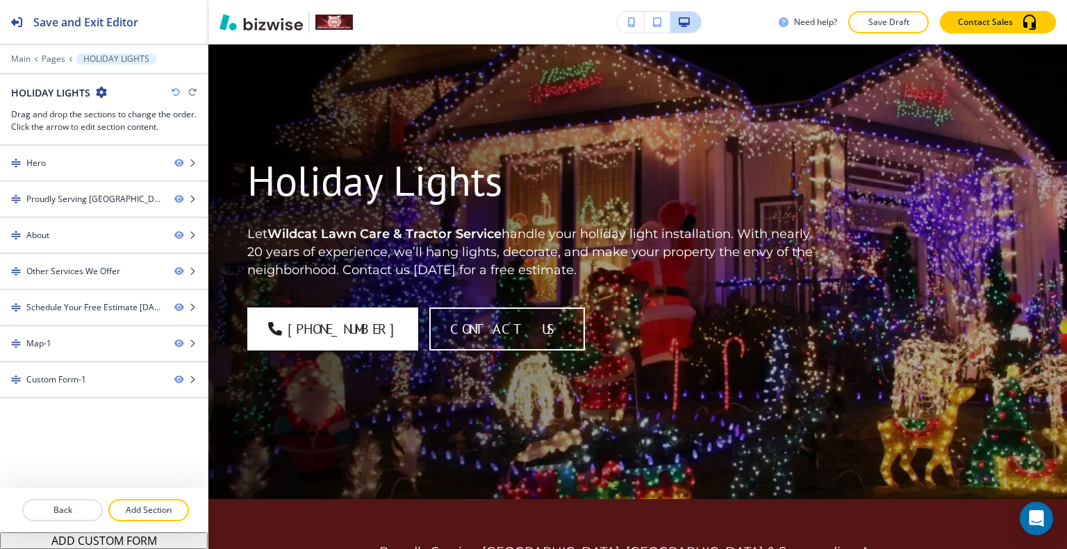
scroll to position [0, 0]
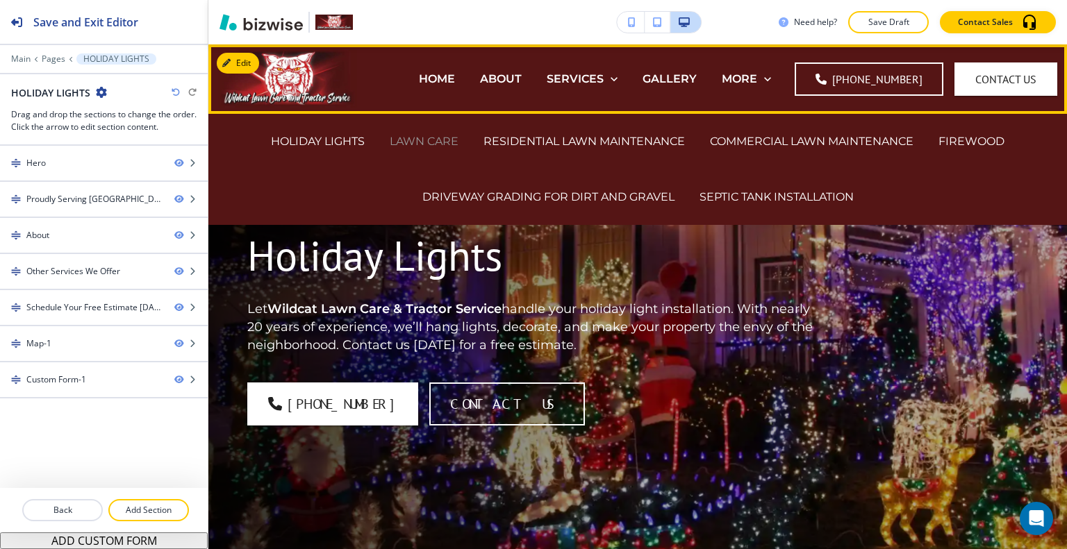
click at [438, 138] on p "LAWN CARE" at bounding box center [424, 141] width 69 height 16
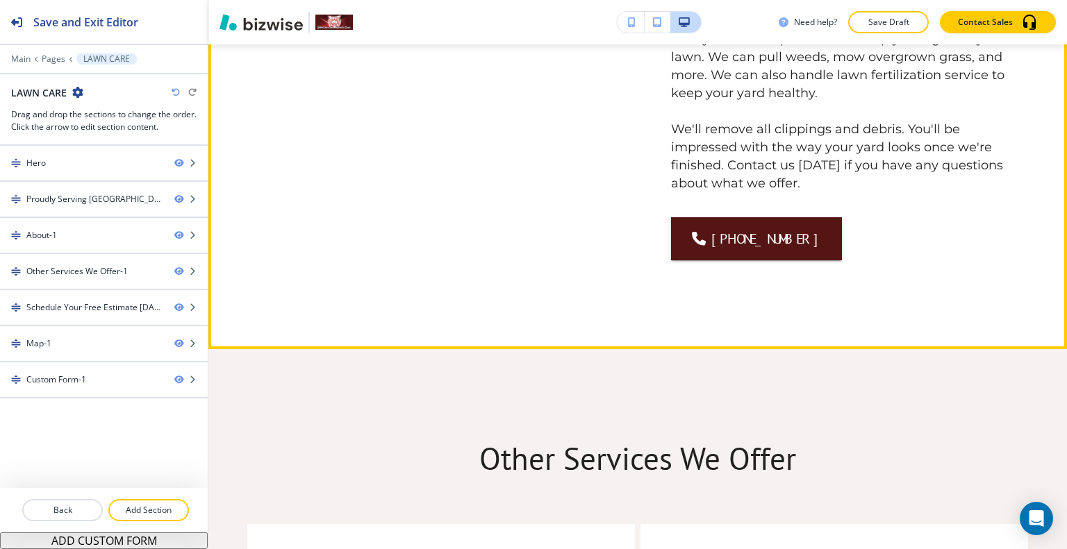
scroll to position [1250, 0]
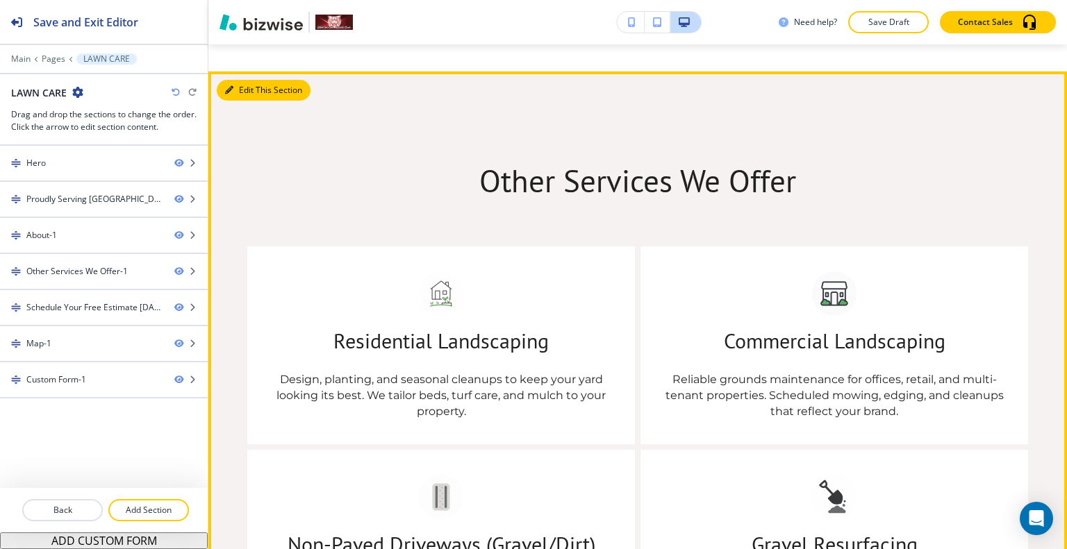
click at [237, 101] on button "Edit This Section" at bounding box center [264, 90] width 94 height 21
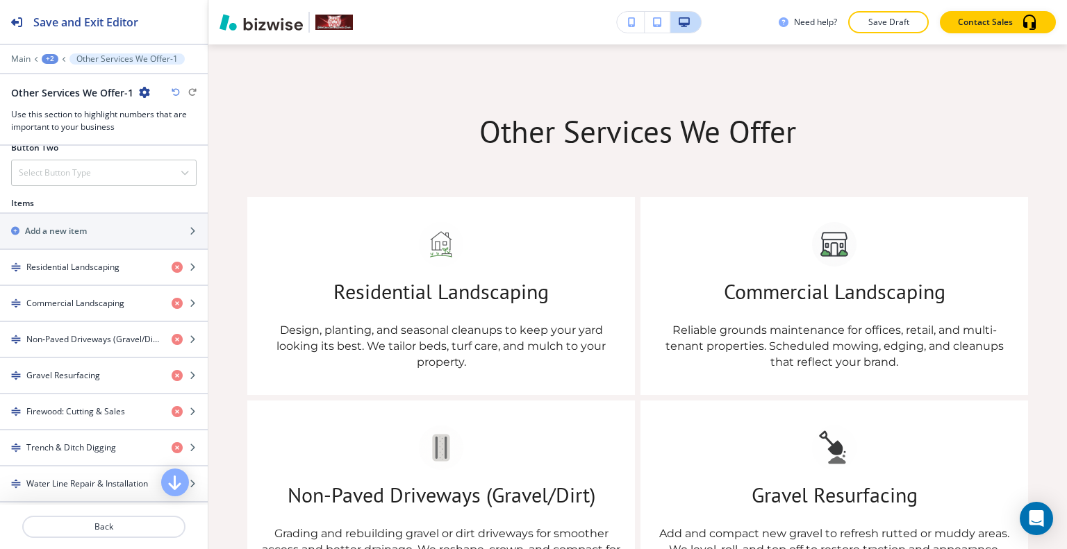
scroll to position [933, 0]
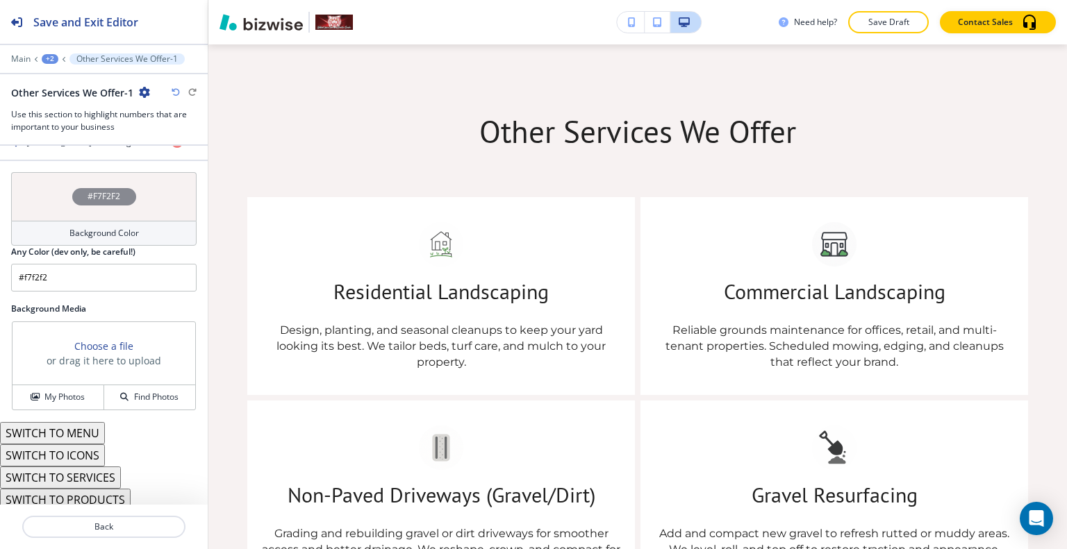
click at [67, 385] on div "My Photos Find Photos" at bounding box center [104, 397] width 183 height 25
click at [67, 391] on h4 "My Photos" at bounding box center [64, 397] width 40 height 13
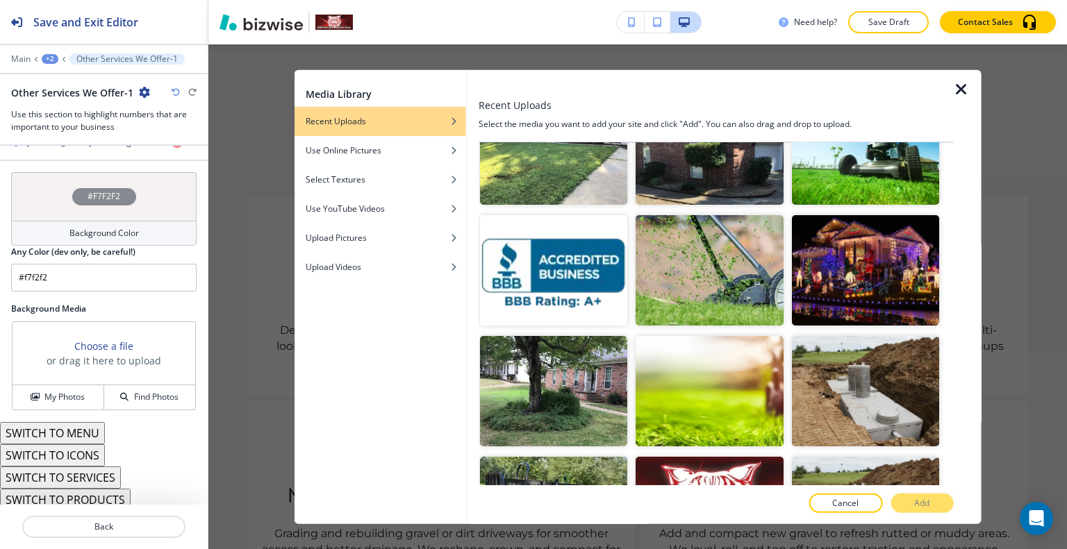
scroll to position [1181, 0]
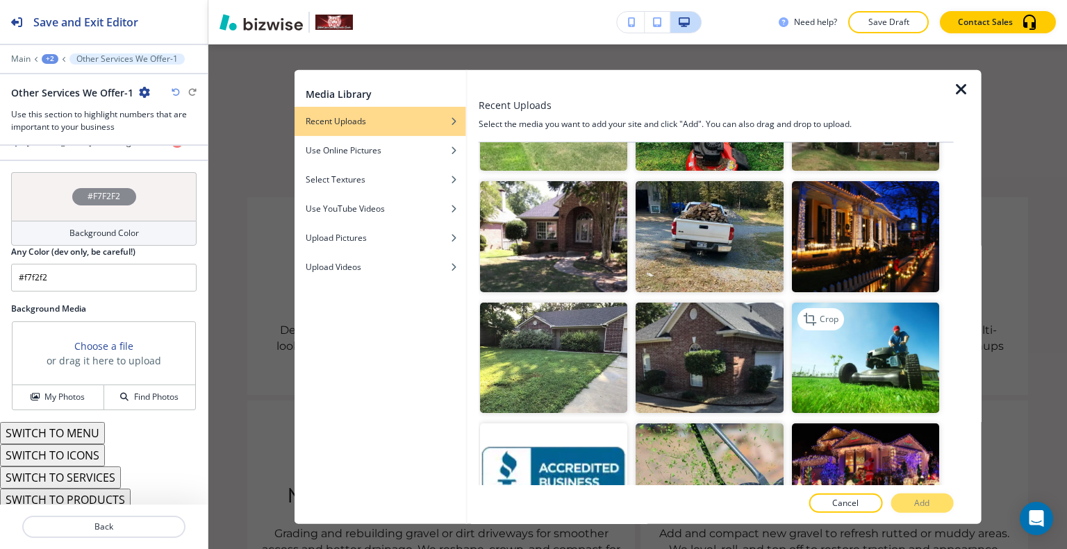
click at [886, 332] on img "button" at bounding box center [864, 357] width 147 height 110
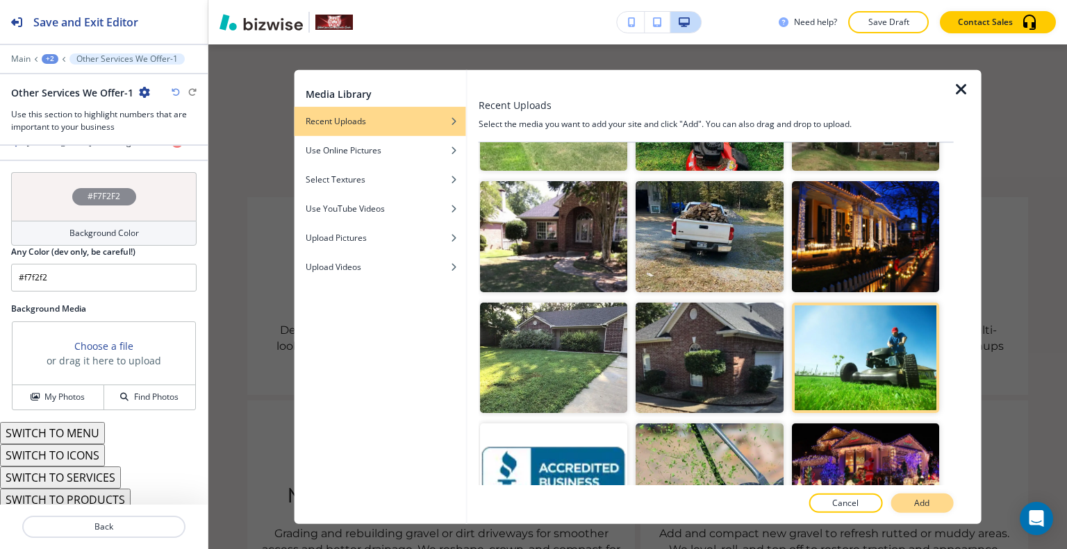
click at [914, 502] on p "Add" at bounding box center [921, 503] width 15 height 13
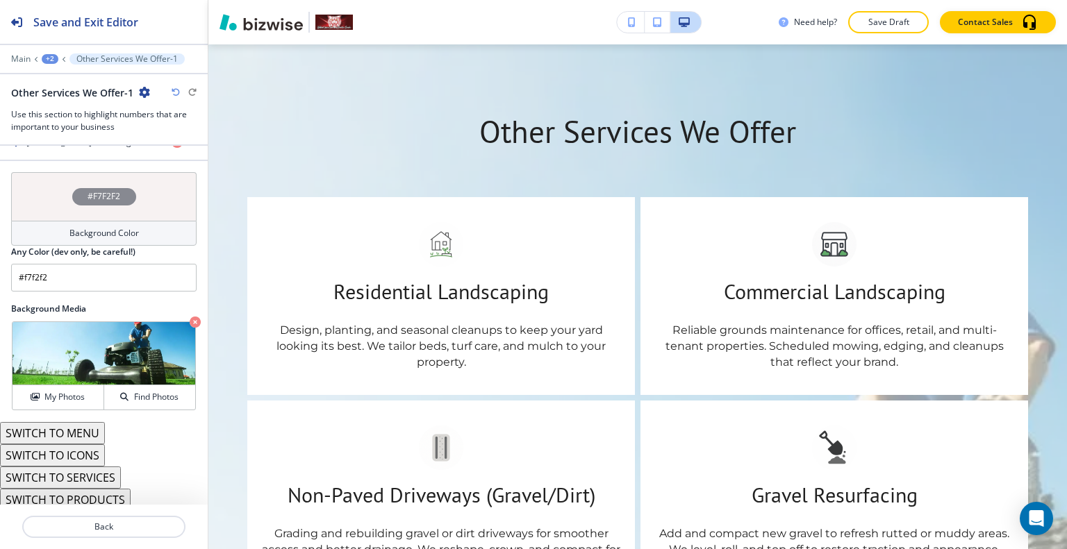
click at [62, 183] on div "#F7F2F2" at bounding box center [103, 196] width 185 height 49
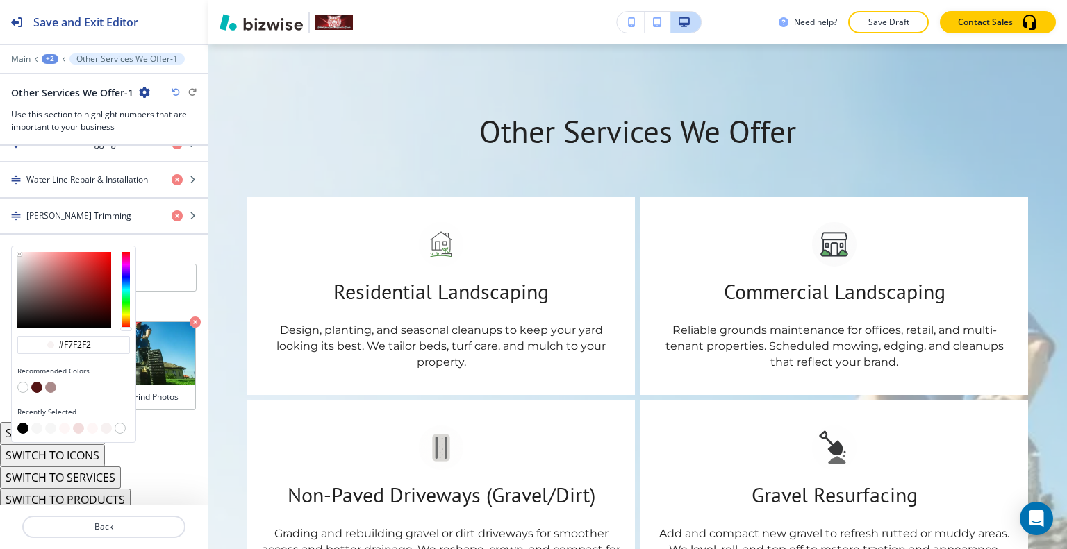
click at [24, 423] on button "button" at bounding box center [22, 428] width 11 height 11
type input "#000000"
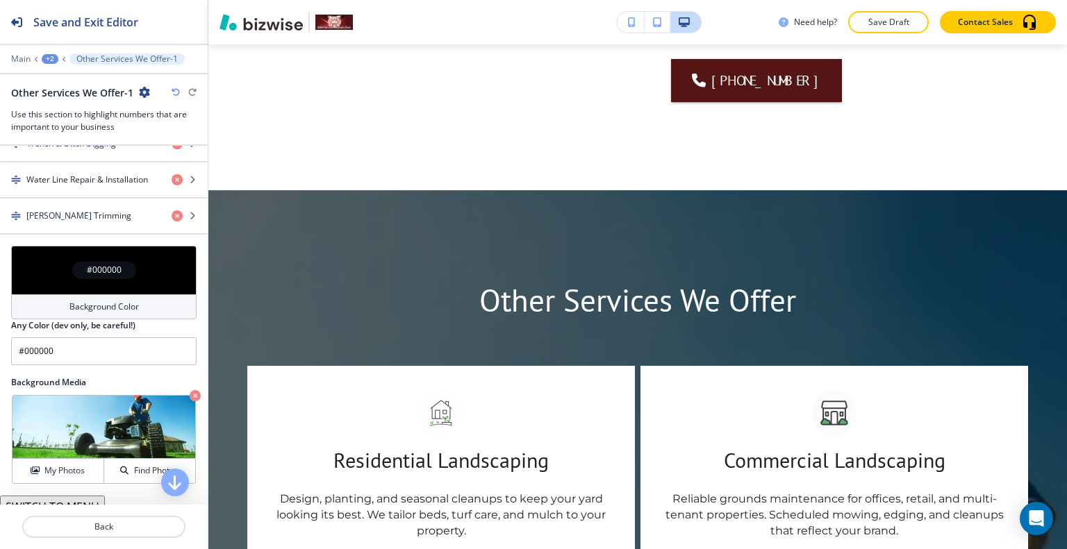
scroll to position [0, 0]
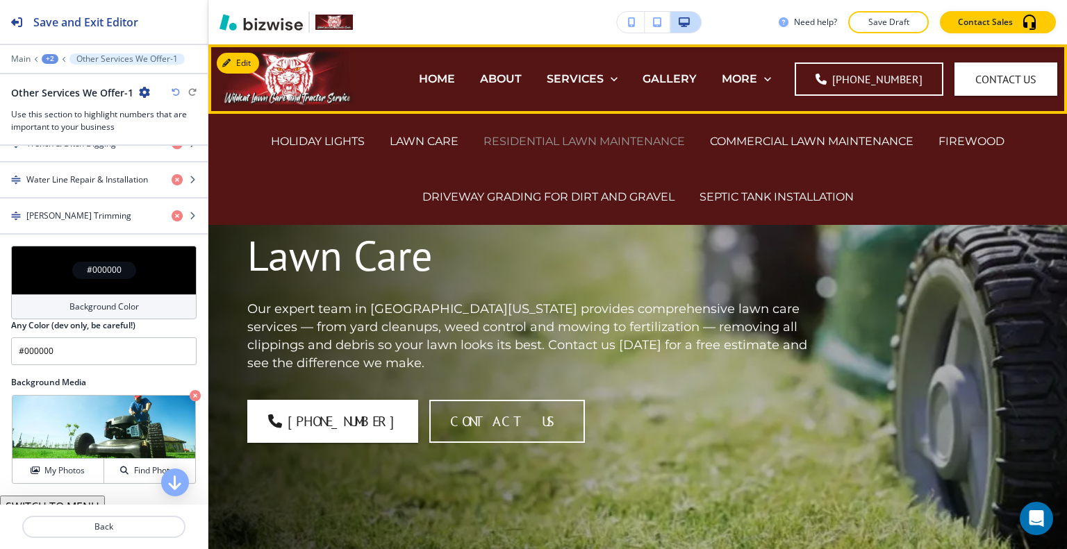
click at [628, 147] on p "RESIDENTIAL LAWN MAINTENANCE" at bounding box center [583, 141] width 201 height 16
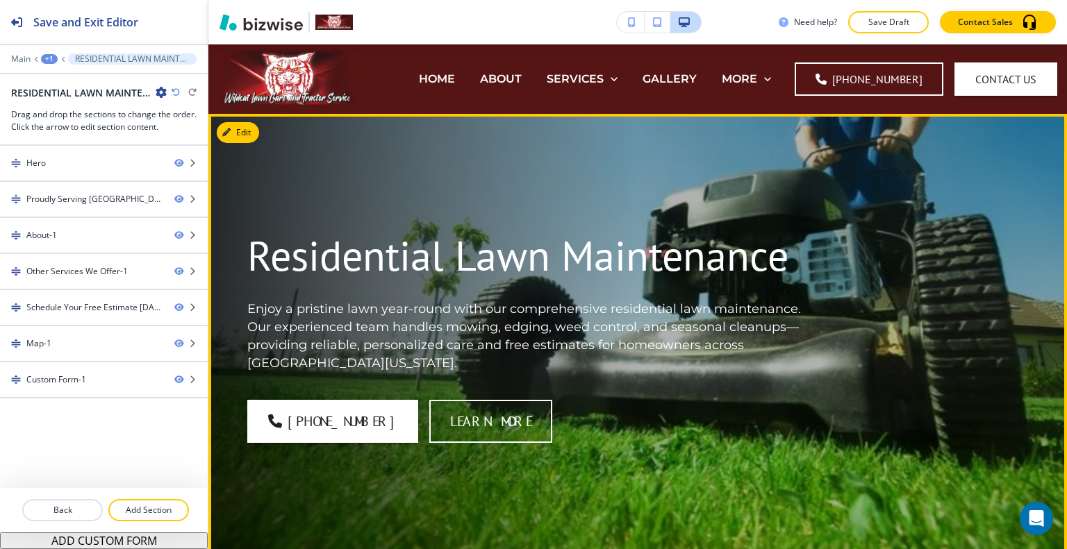
click at [803, 364] on p "Enjoy a pristine lawn year-round with our comprehensive residential lawn mainte…" at bounding box center [535, 337] width 577 height 72
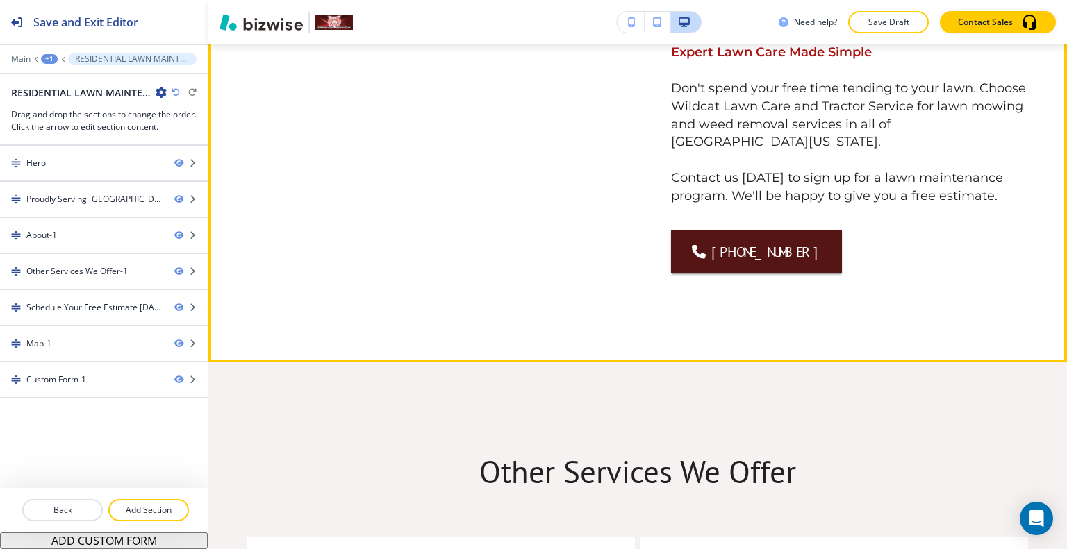
scroll to position [625, 0]
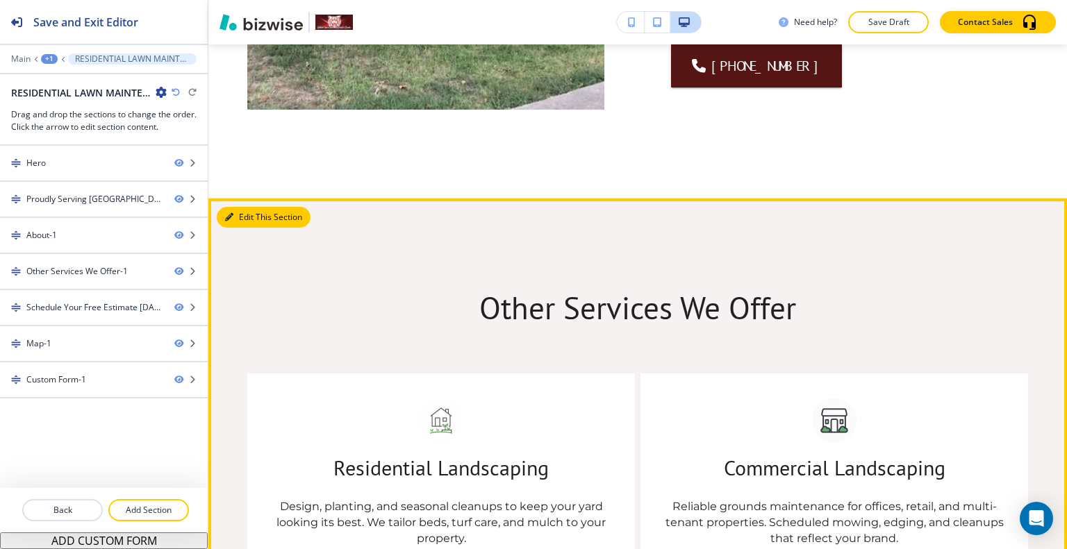
click at [231, 213] on icon "button" at bounding box center [229, 217] width 8 height 8
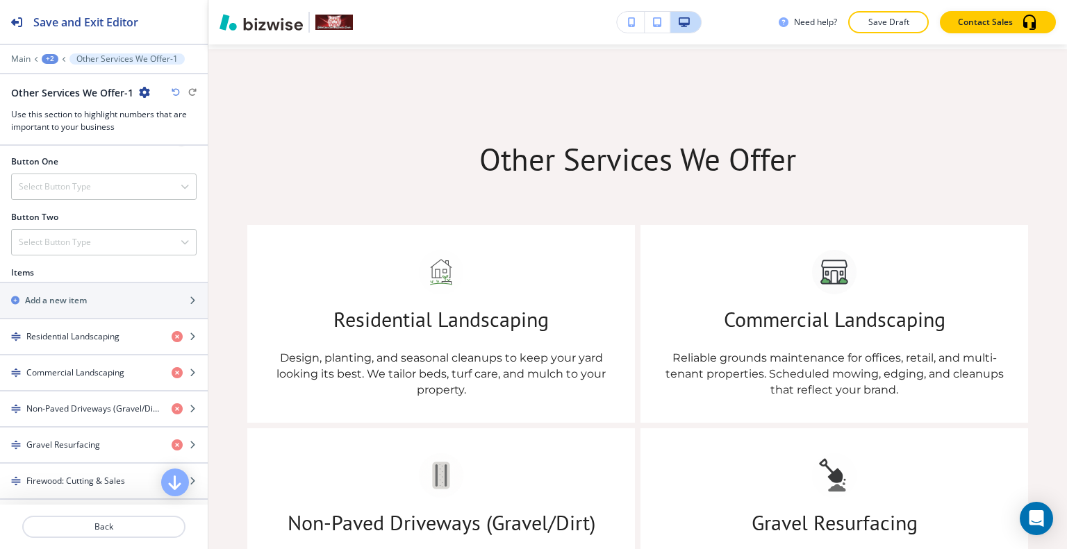
scroll to position [833, 0]
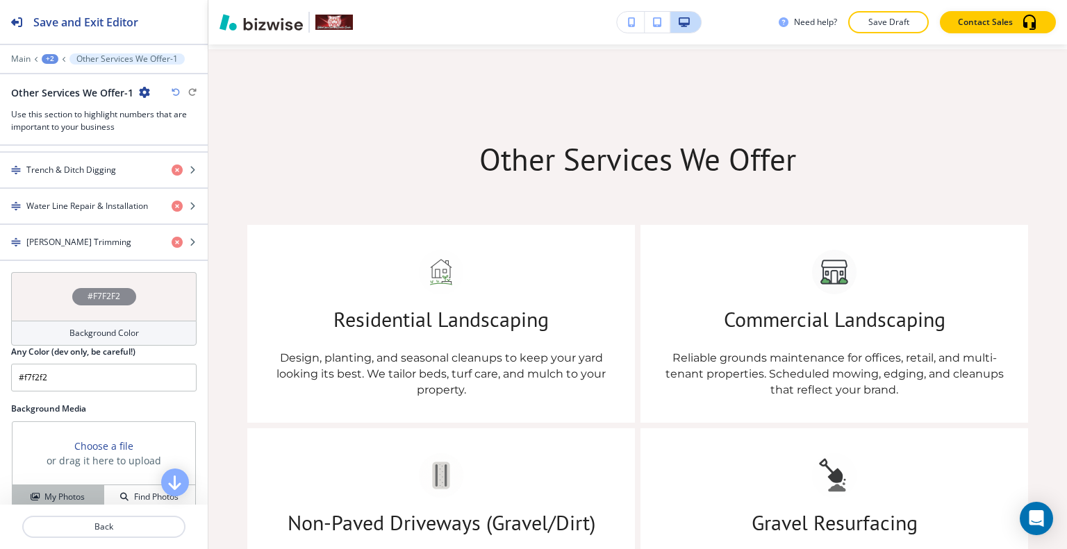
click at [70, 485] on button "My Photos" at bounding box center [59, 497] width 92 height 24
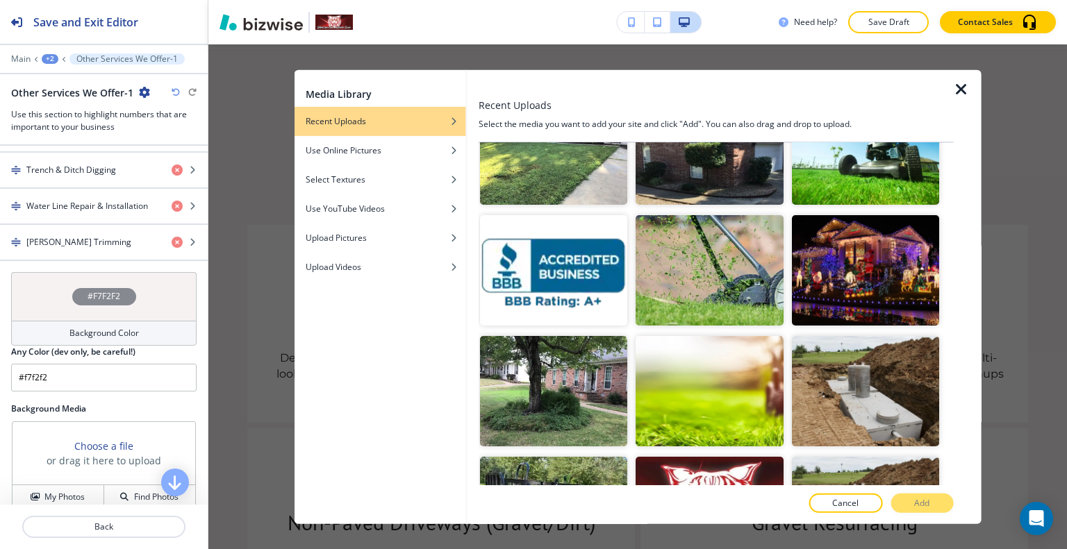
scroll to position [1250, 0]
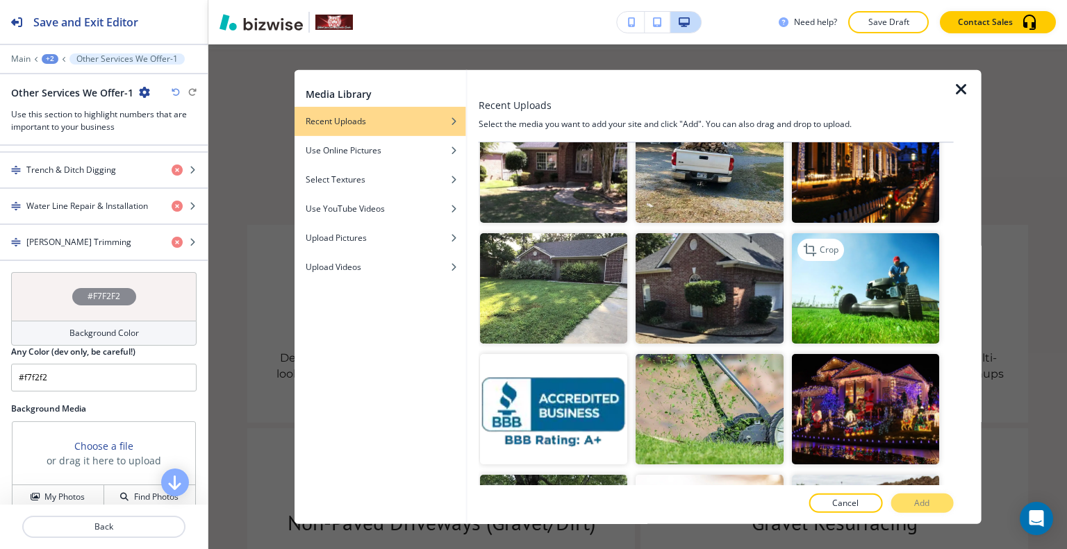
click at [842, 265] on img "button" at bounding box center [864, 288] width 147 height 110
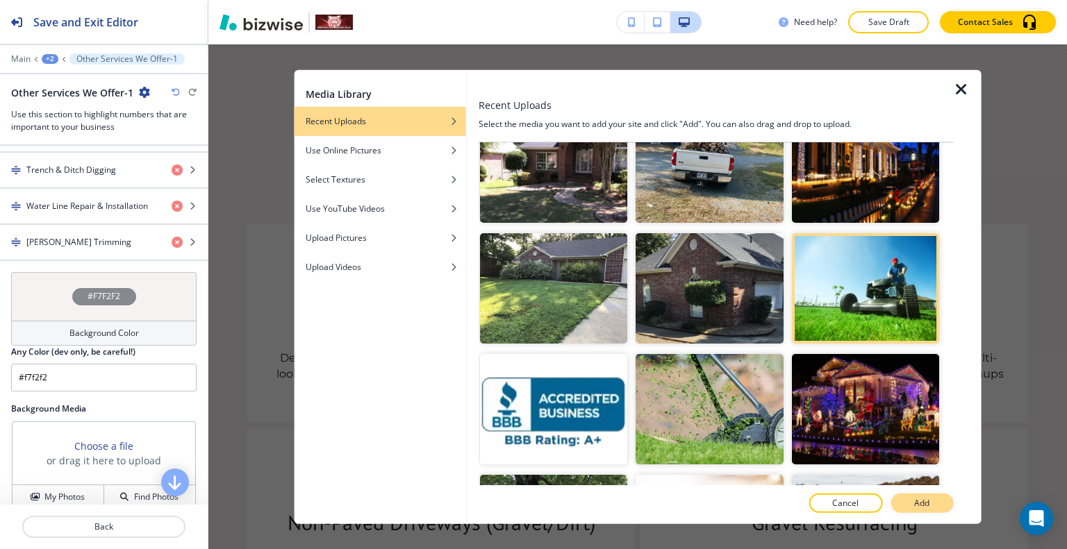
click at [917, 501] on p "Add" at bounding box center [921, 503] width 15 height 13
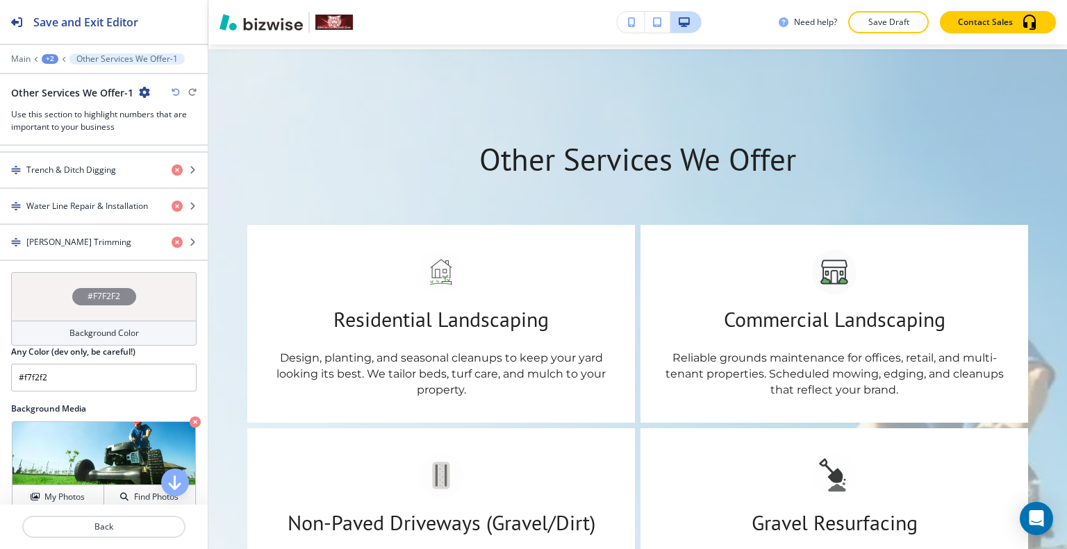
click at [49, 309] on div "#F7F2F2" at bounding box center [103, 296] width 185 height 49
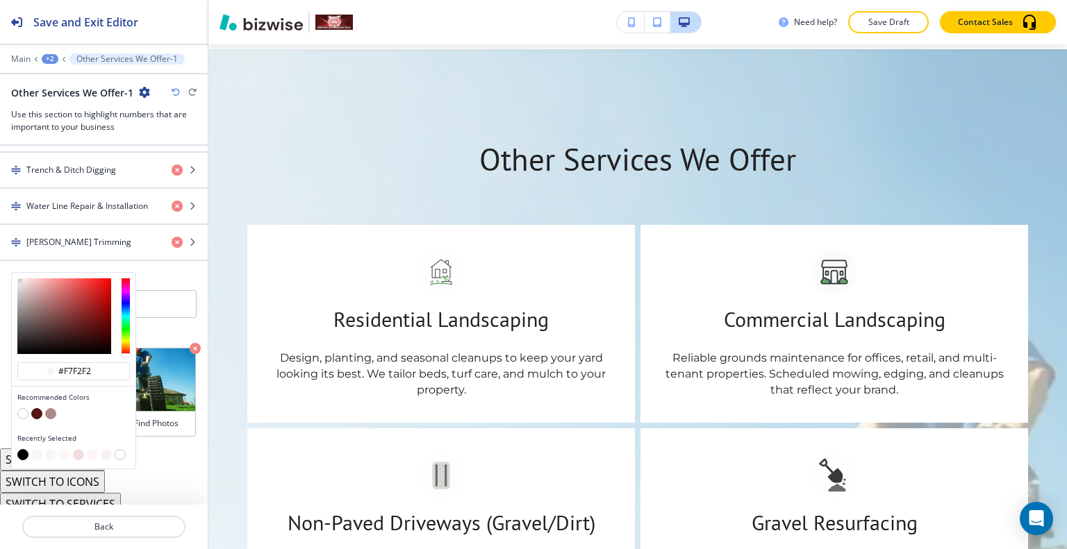
scroll to position [860, 0]
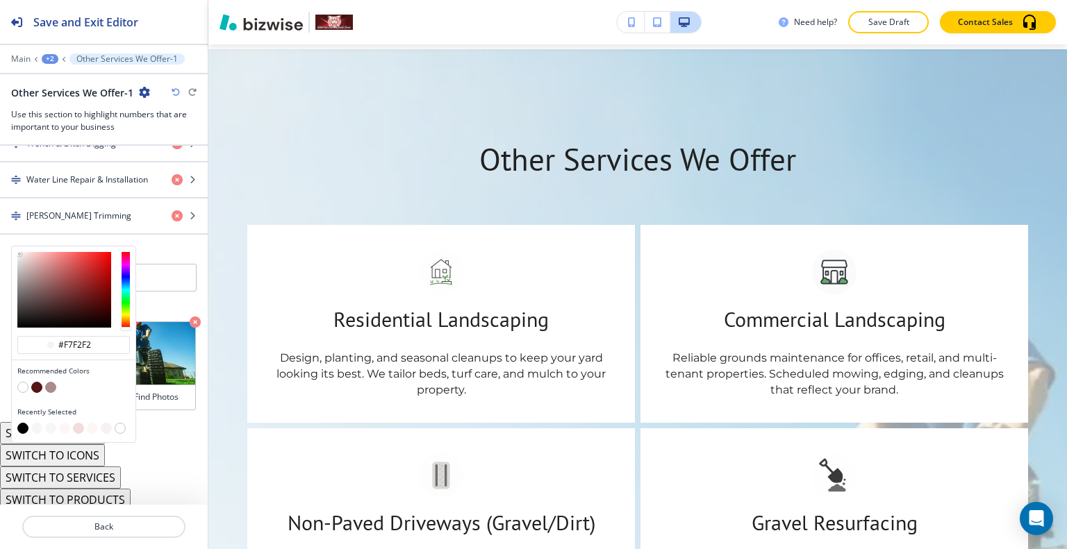
click at [22, 425] on button "button" at bounding box center [22, 428] width 11 height 11
type input "#000000"
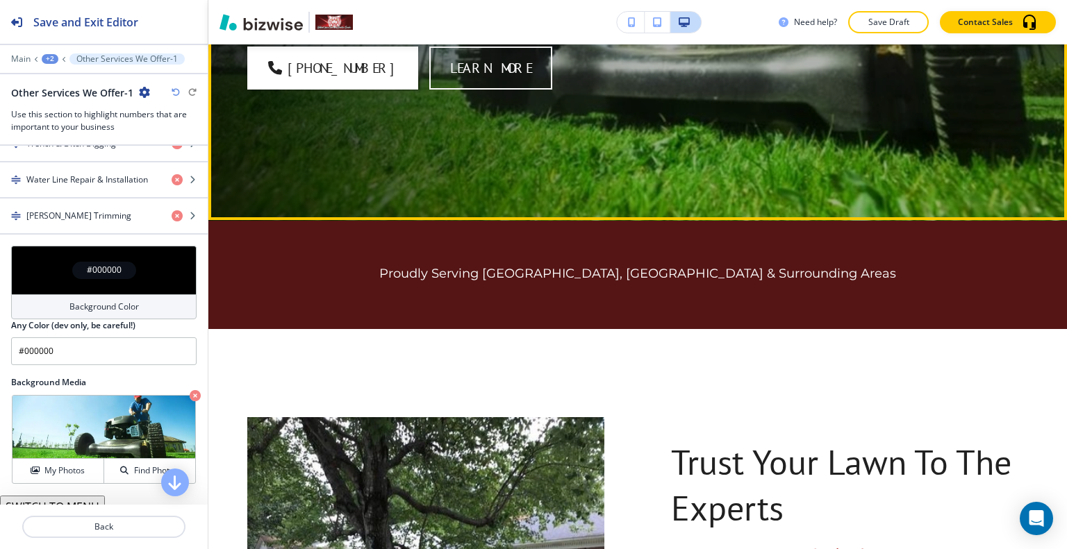
scroll to position [6, 0]
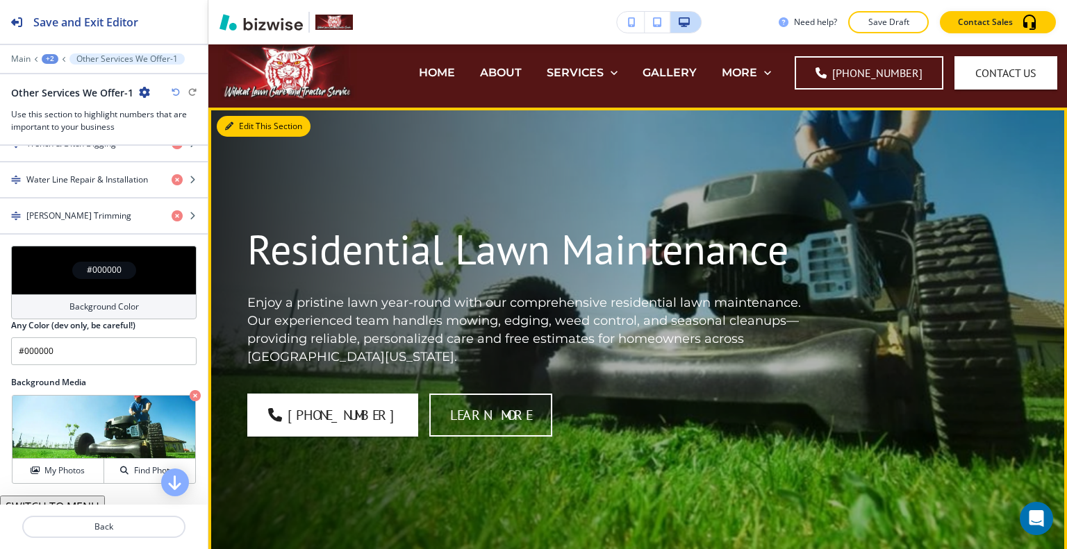
click at [238, 121] on button "Edit This Section" at bounding box center [264, 126] width 94 height 21
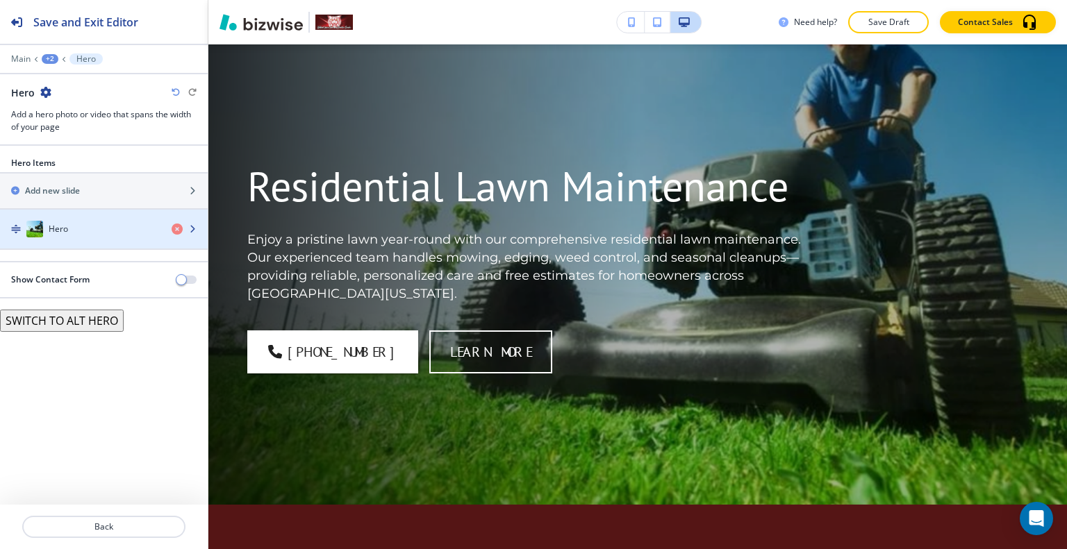
click at [83, 210] on div "button" at bounding box center [104, 215] width 208 height 11
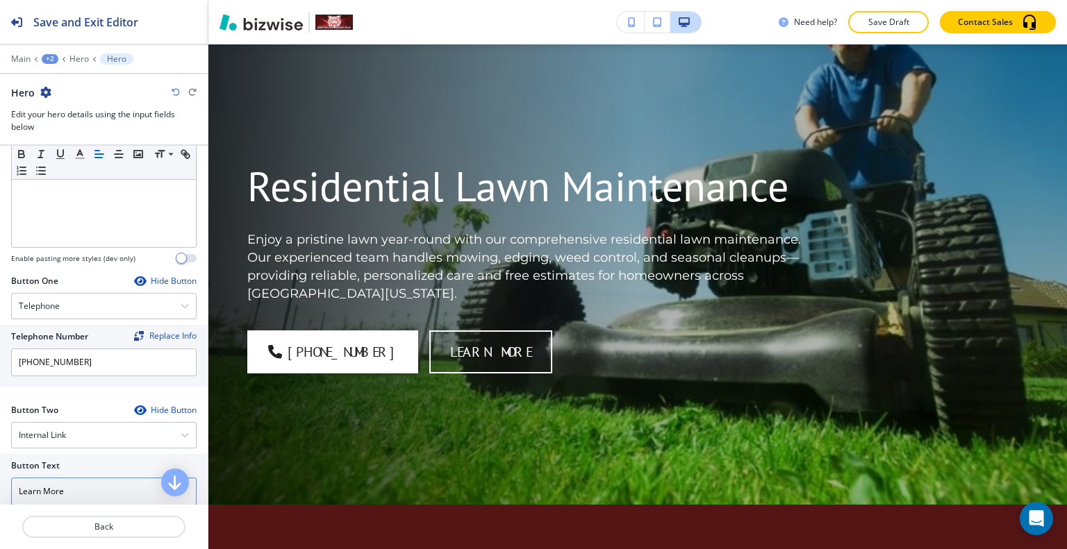
scroll to position [625, 0]
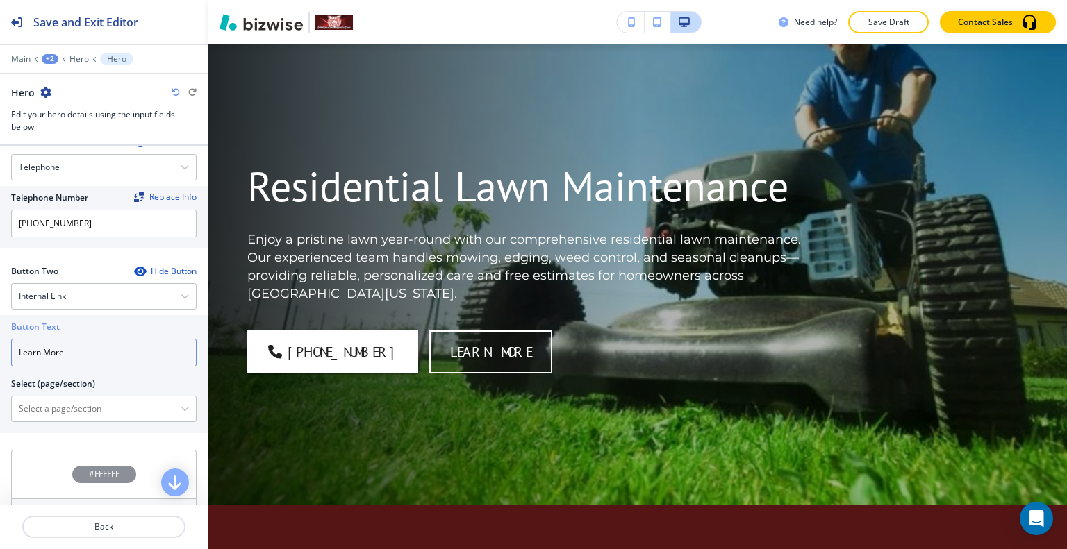
drag, startPoint x: 85, startPoint y: 357, endPoint x: 2, endPoint y: 331, distance: 87.2
click at [0, 331] on div "Button Text Learn More Select (page/section) HOME HOME | Hero HOME | Proudly Se…" at bounding box center [104, 374] width 208 height 118
type input "contact us"
click at [45, 408] on \(page\/section\) "Manual Input" at bounding box center [96, 409] width 169 height 24
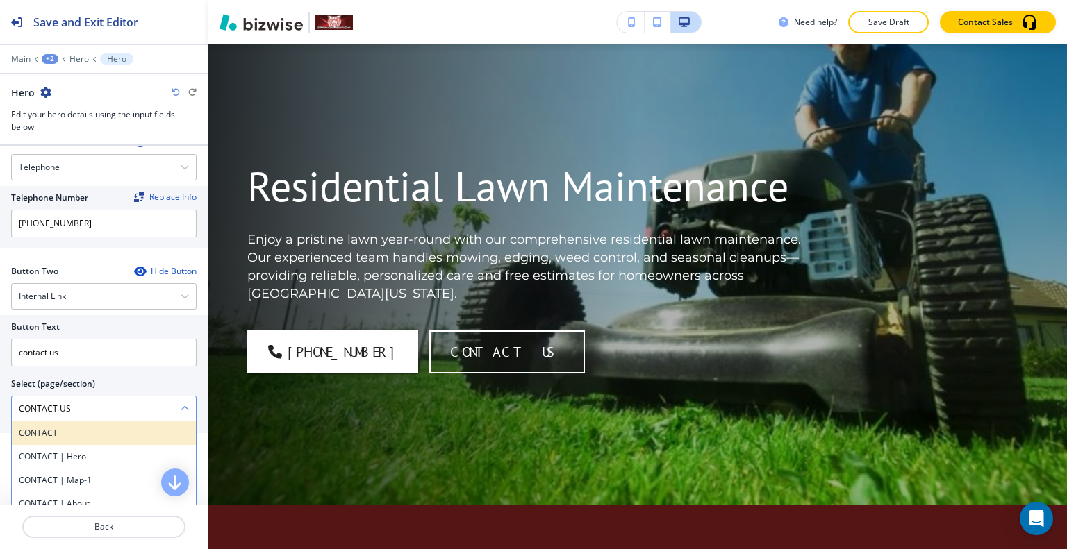
click at [72, 433] on h4 "CONTACT" at bounding box center [104, 433] width 170 height 13
type \(page\/section\) "CONTACT"
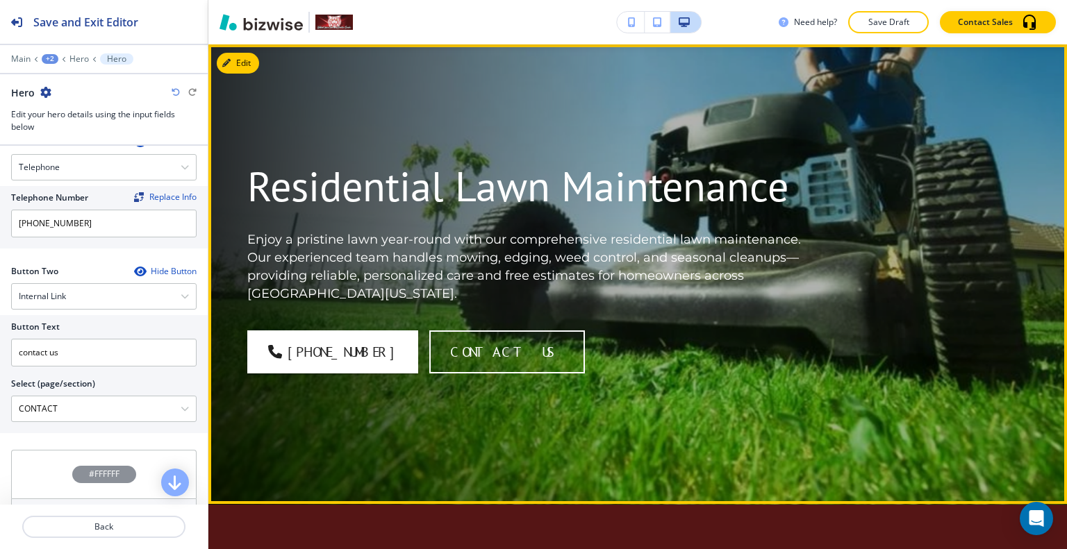
scroll to position [0, 0]
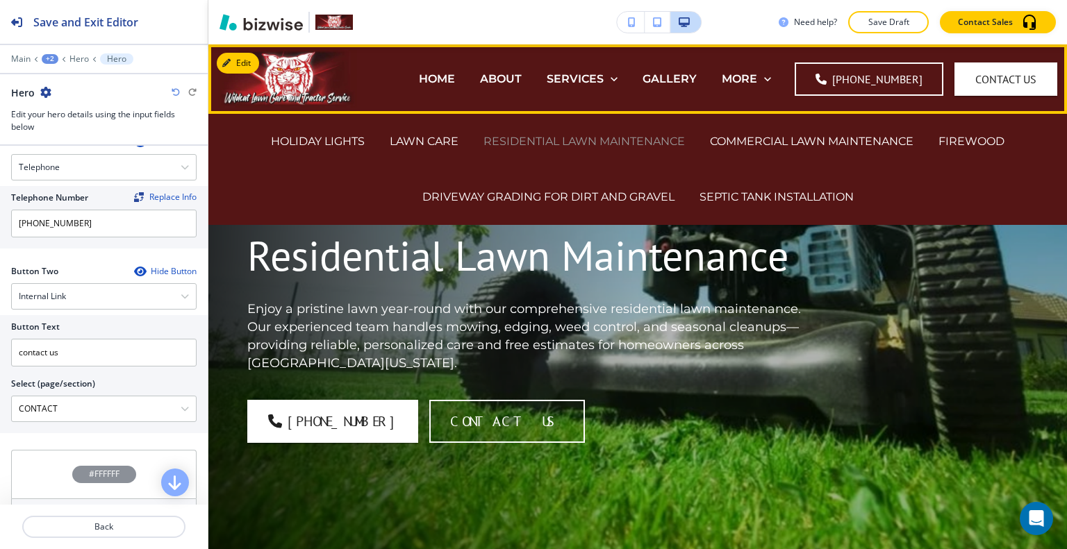
click at [550, 145] on p "RESIDENTIAL LAWN MAINTENANCE" at bounding box center [583, 141] width 201 height 16
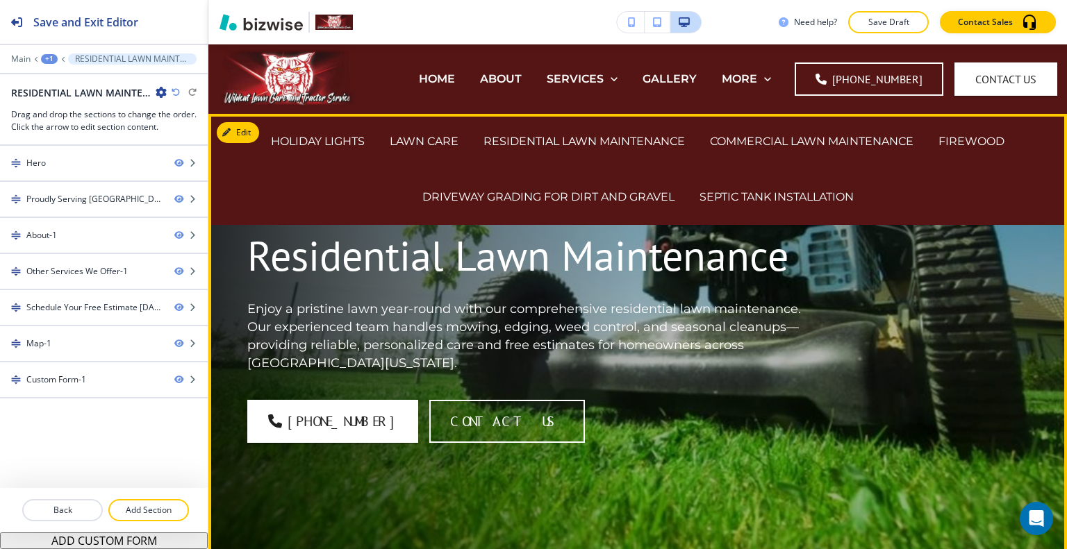
click at [597, 383] on div "Residential Lawn Maintenance Enjoy a pristine lawn year-round with our comprehe…" at bounding box center [535, 335] width 577 height 215
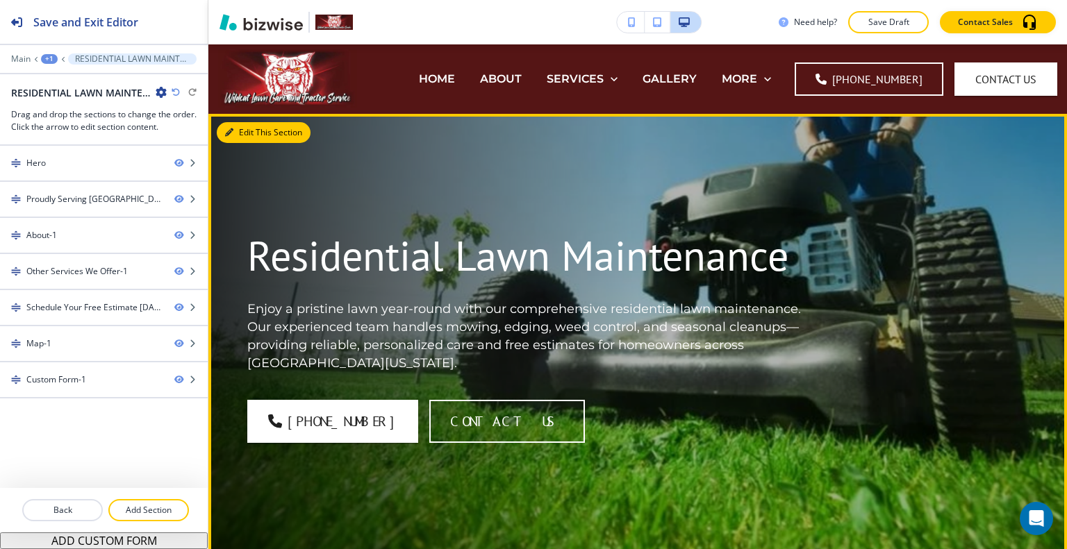
drag, startPoint x: 252, startPoint y: 133, endPoint x: 240, endPoint y: 154, distance: 24.6
click at [252, 133] on button "Edit This Section" at bounding box center [264, 132] width 94 height 21
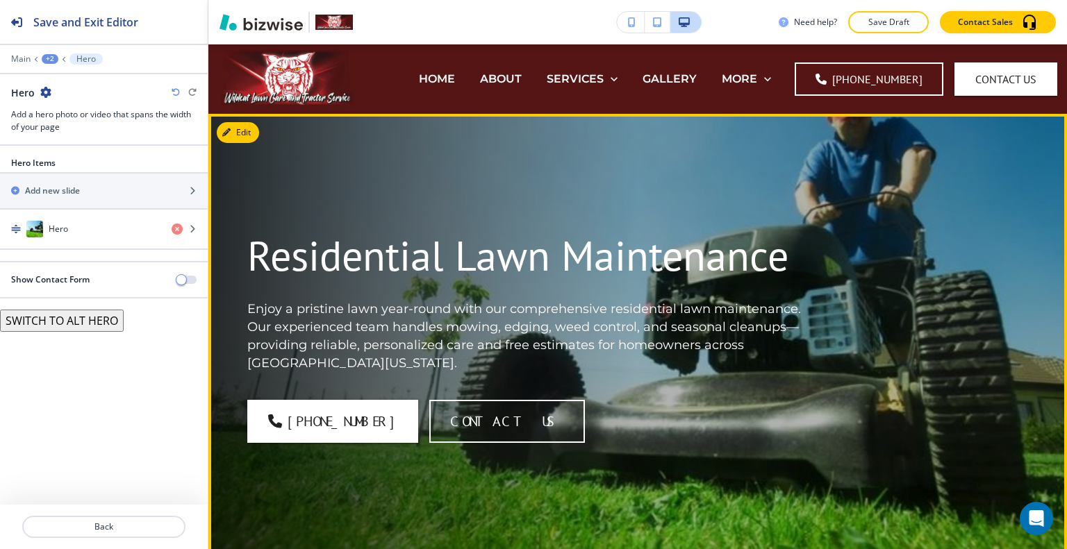
scroll to position [69, 0]
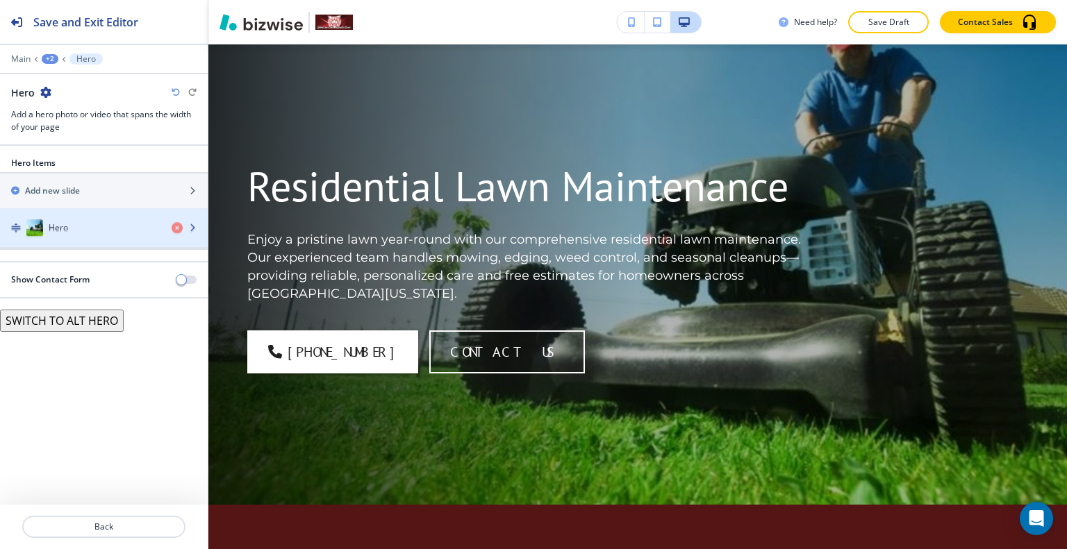
click at [88, 215] on div "button" at bounding box center [104, 215] width 208 height 11
click at [83, 221] on div "Hero" at bounding box center [80, 229] width 160 height 17
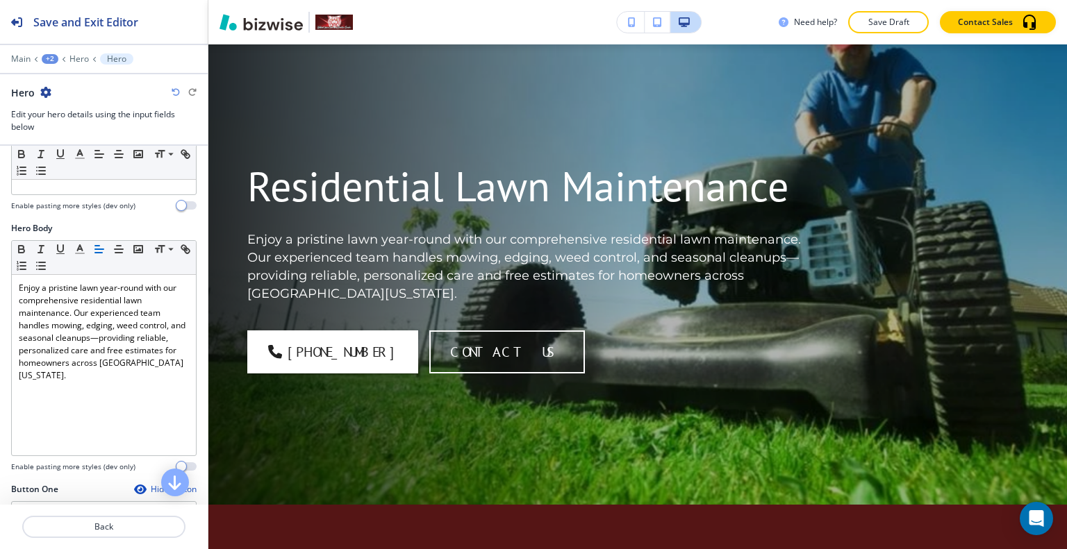
scroll to position [0, 0]
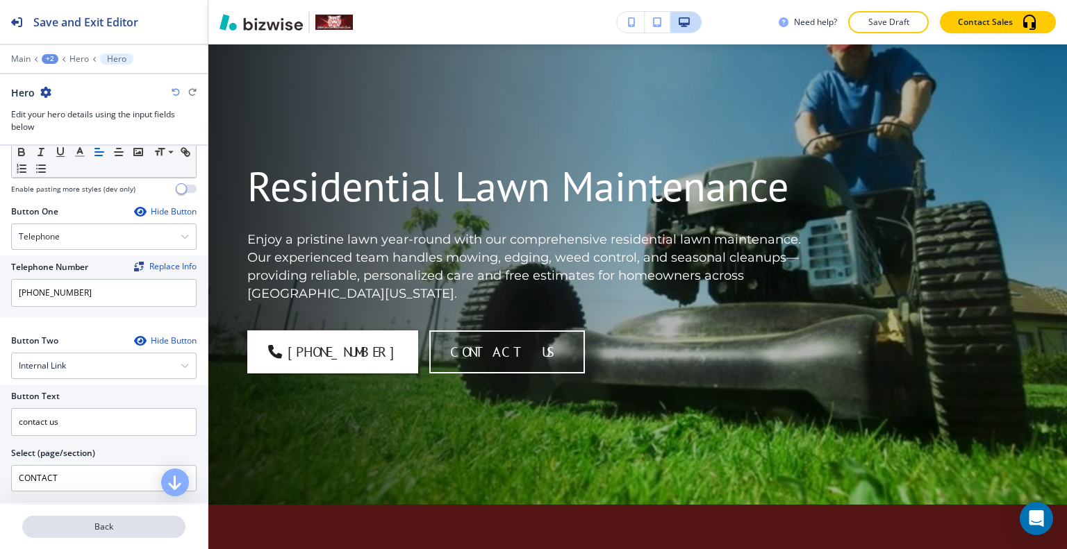
click at [78, 530] on p "Back" at bounding box center [104, 527] width 160 height 13
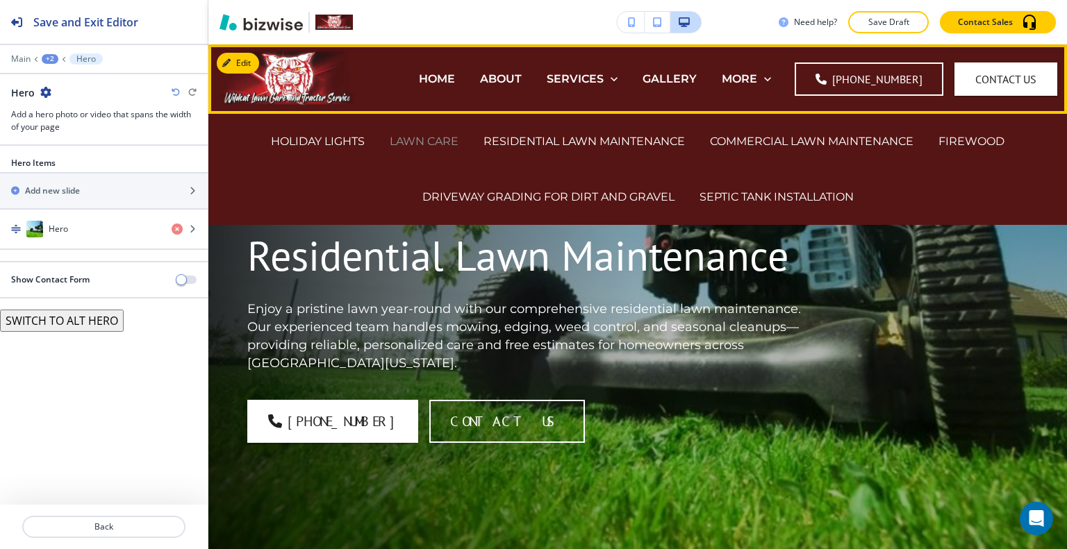
click at [436, 133] on p "LAWN CARE" at bounding box center [424, 141] width 69 height 16
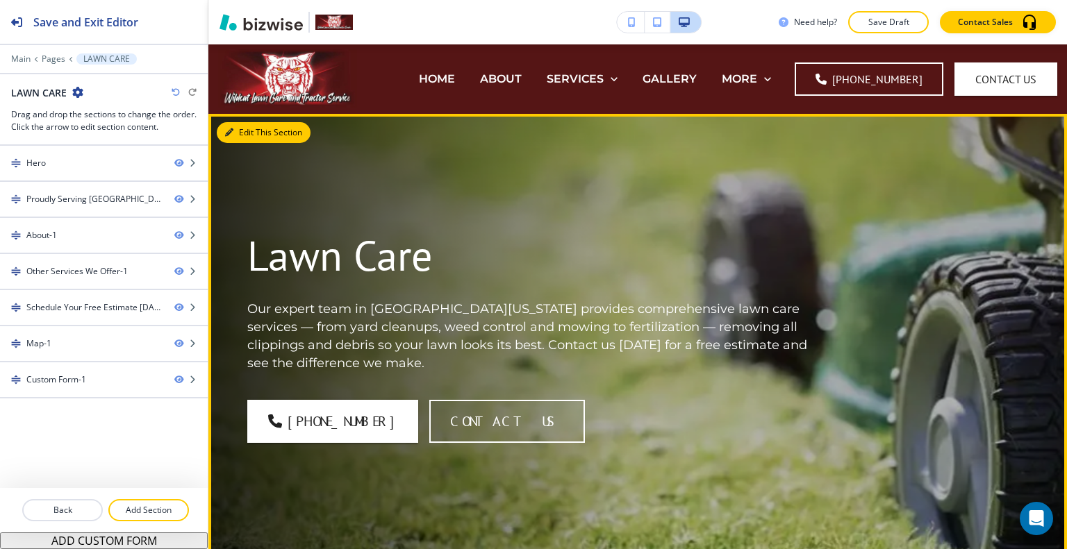
click at [244, 128] on button "Edit This Section" at bounding box center [264, 132] width 94 height 21
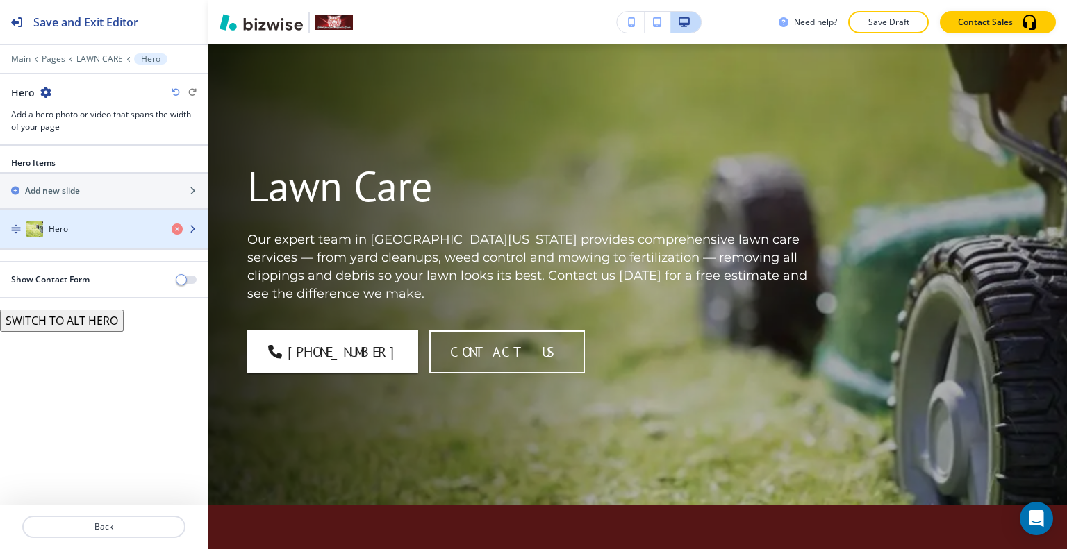
click at [50, 227] on h4 "Hero" at bounding box center [58, 229] width 19 height 13
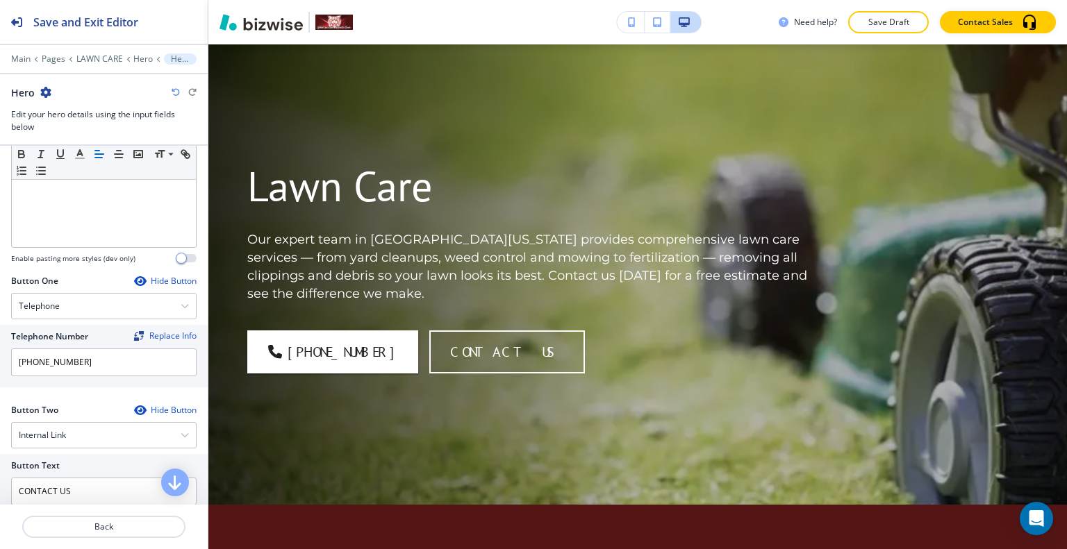
scroll to position [556, 0]
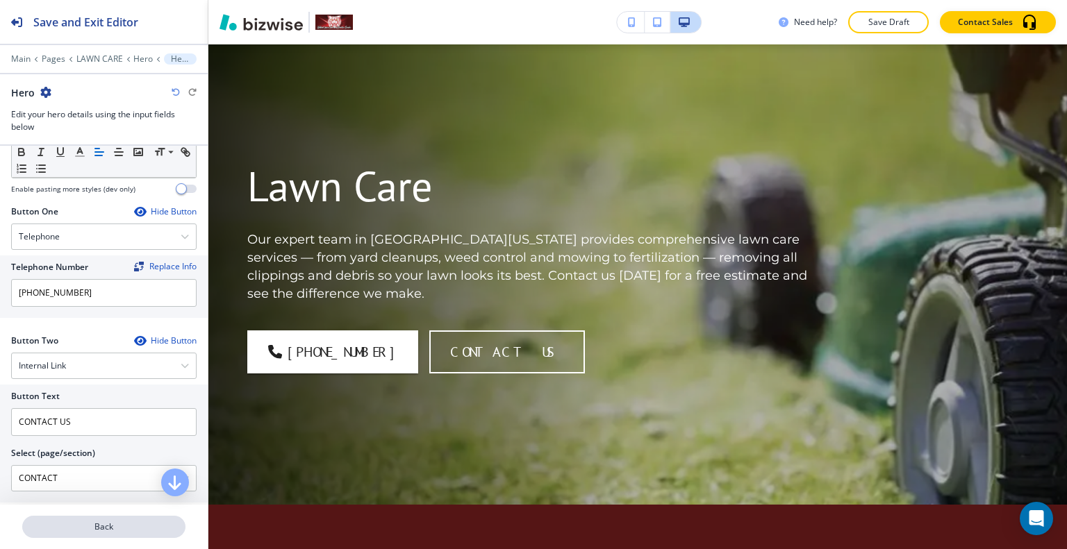
click at [85, 522] on button "Back" at bounding box center [103, 527] width 163 height 22
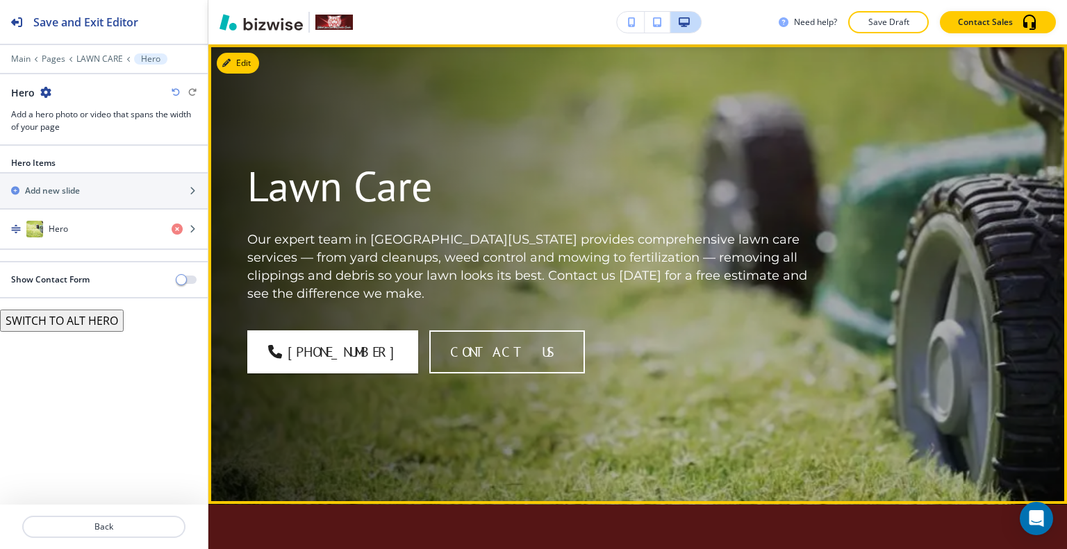
scroll to position [0, 0]
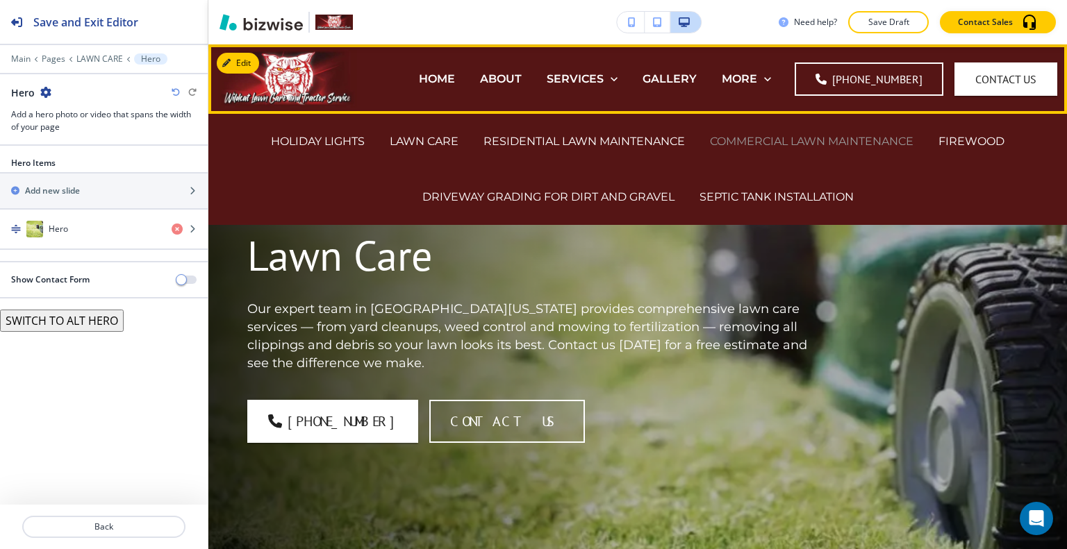
click at [774, 135] on p "COMMERCIAL LAWN MAINTENANCE" at bounding box center [811, 141] width 203 height 16
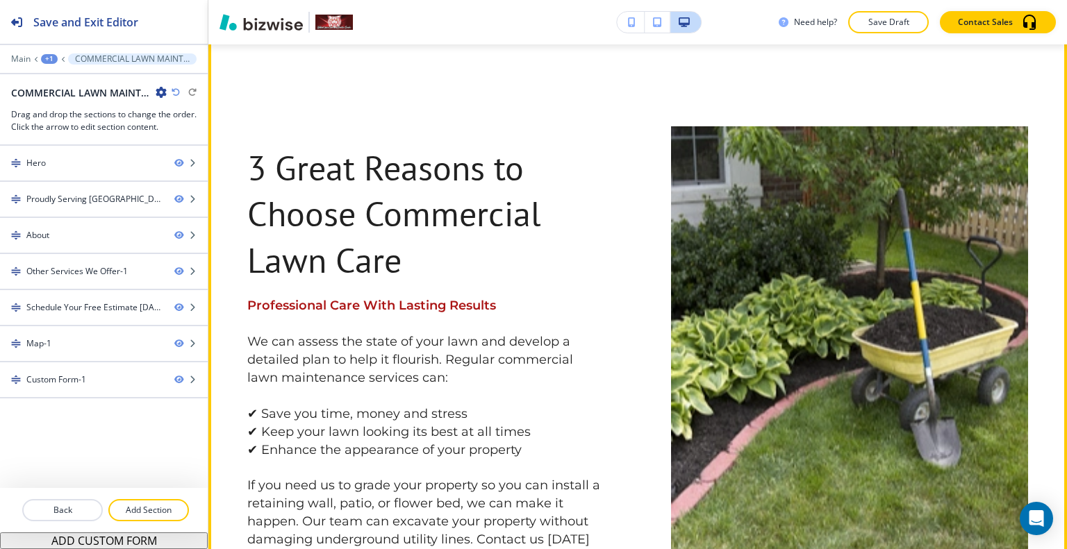
scroll to position [1389, 0]
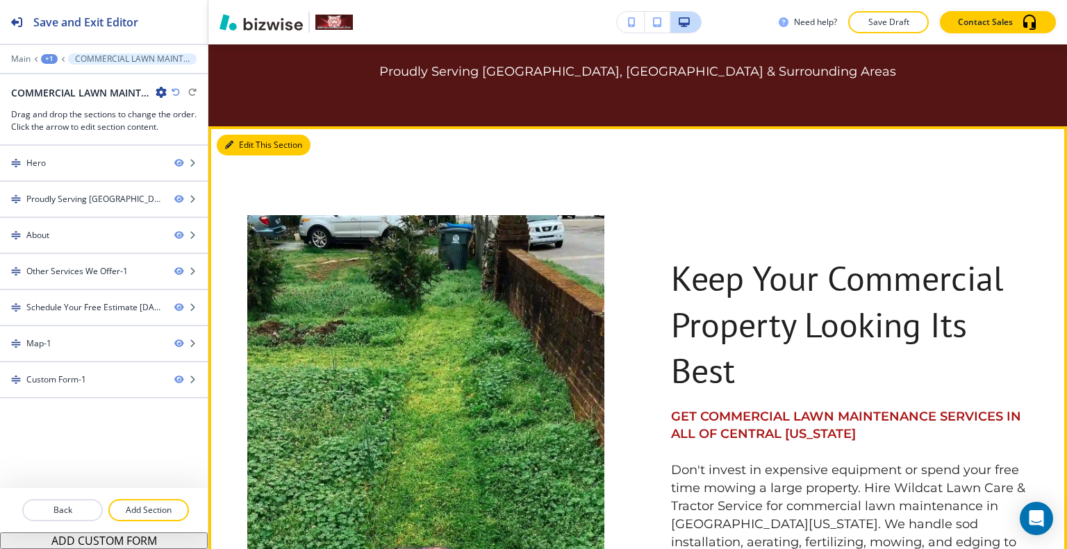
click at [238, 141] on button "Edit This Section" at bounding box center [264, 145] width 94 height 21
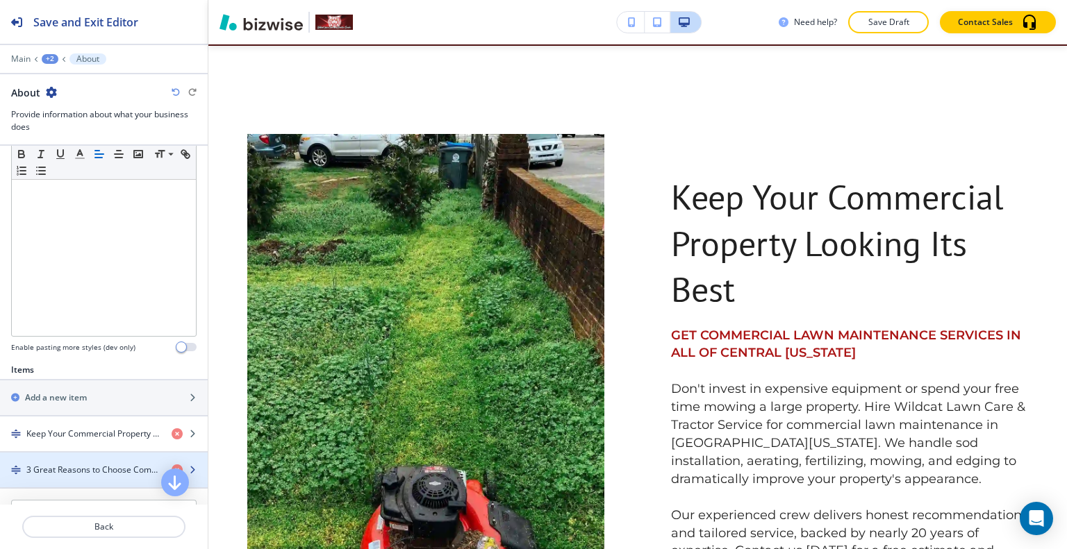
scroll to position [417, 0]
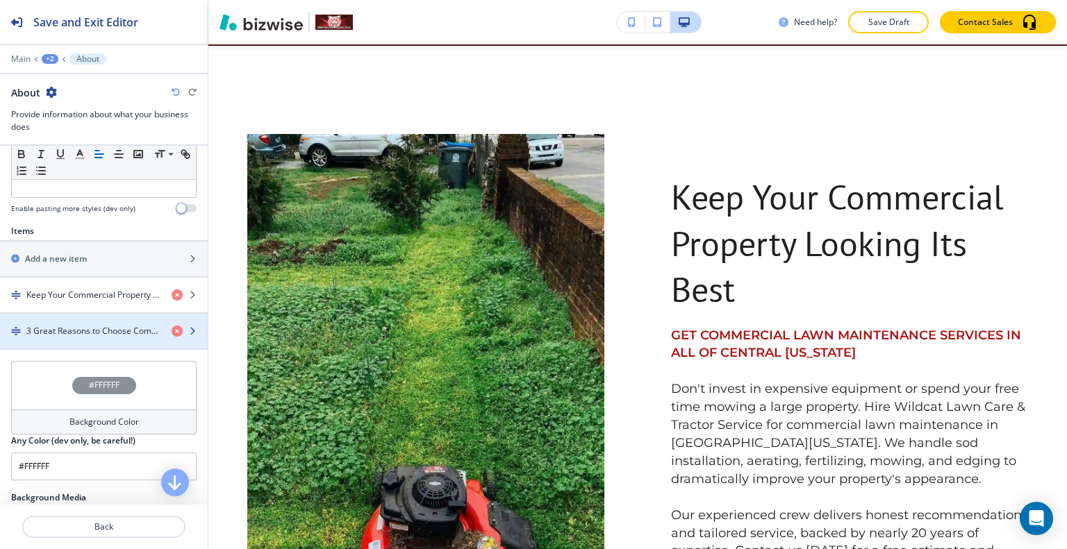
click at [88, 327] on h4 "3 Great Reasons to Choose Commercial Lawn Care" at bounding box center [93, 331] width 134 height 13
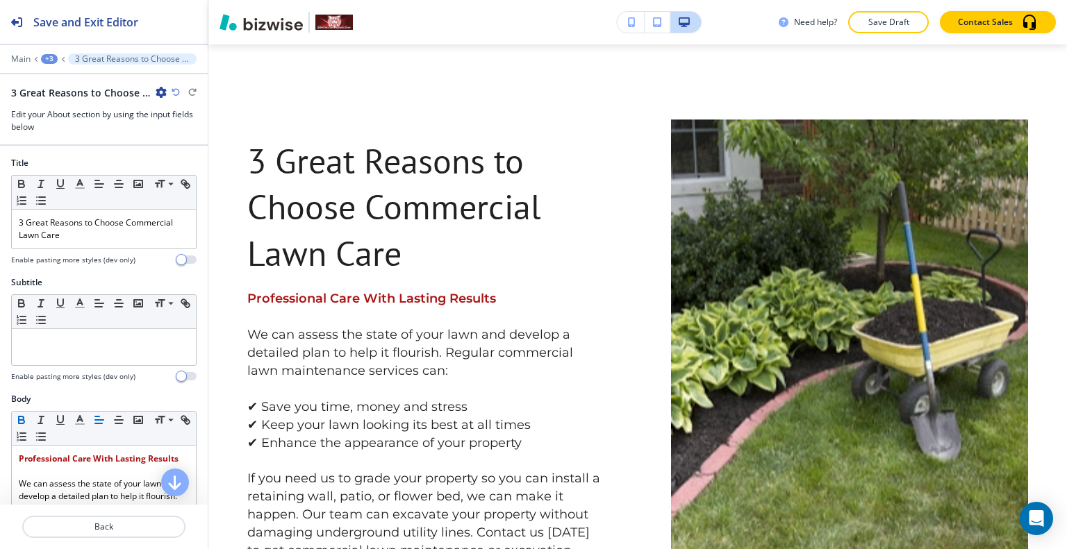
scroll to position [460, 0]
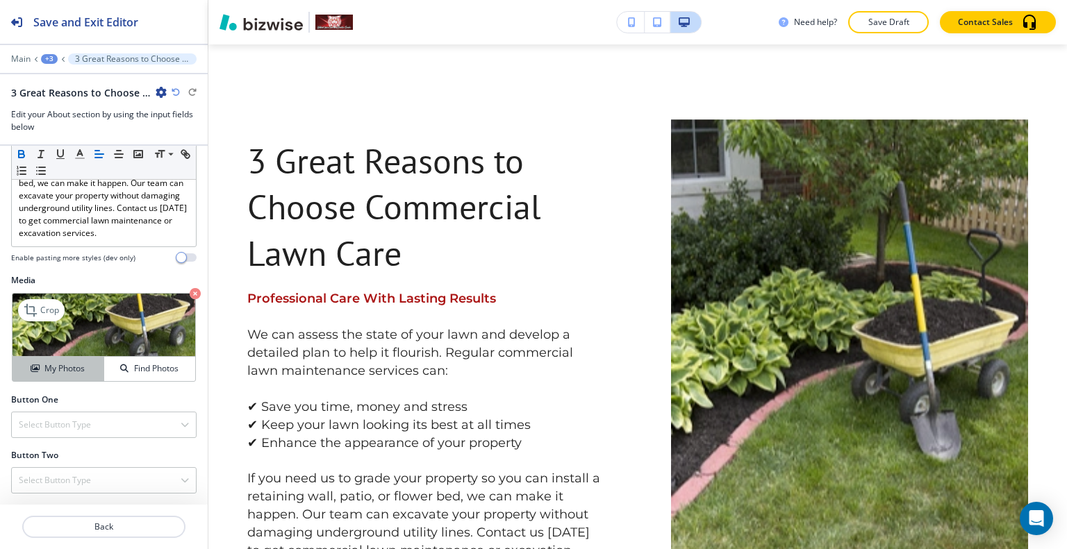
click at [70, 366] on h4 "My Photos" at bounding box center [64, 369] width 40 height 13
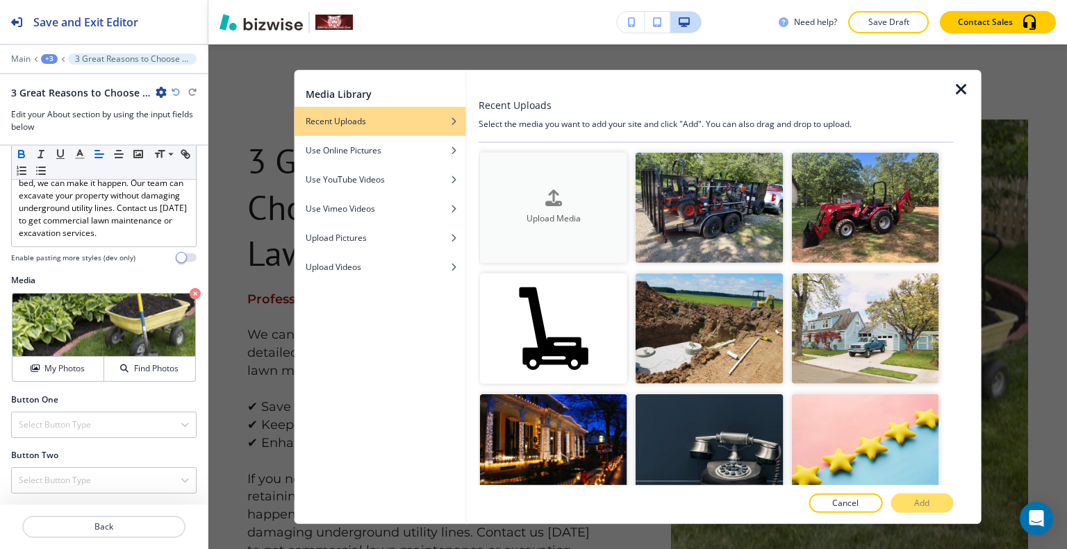
click at [567, 176] on button "Upload Media" at bounding box center [553, 207] width 147 height 110
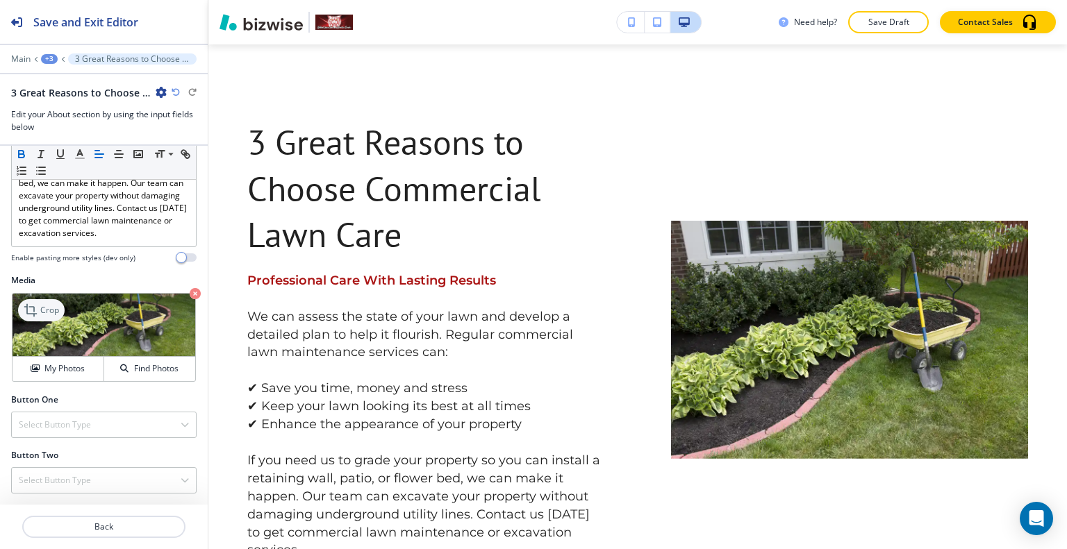
click at [53, 309] on p "Crop" at bounding box center [49, 310] width 19 height 13
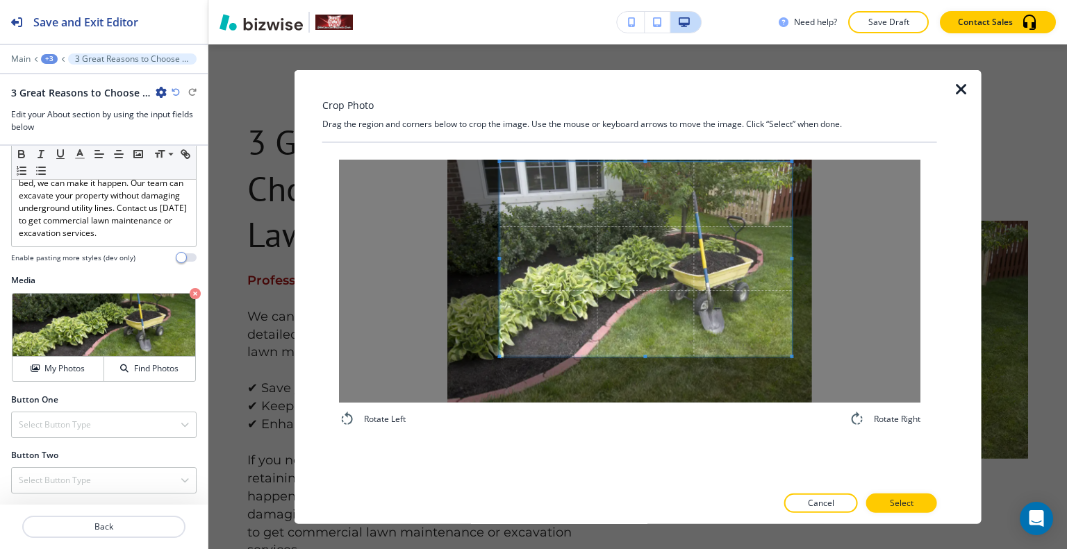
click at [683, 201] on span at bounding box center [645, 259] width 292 height 194
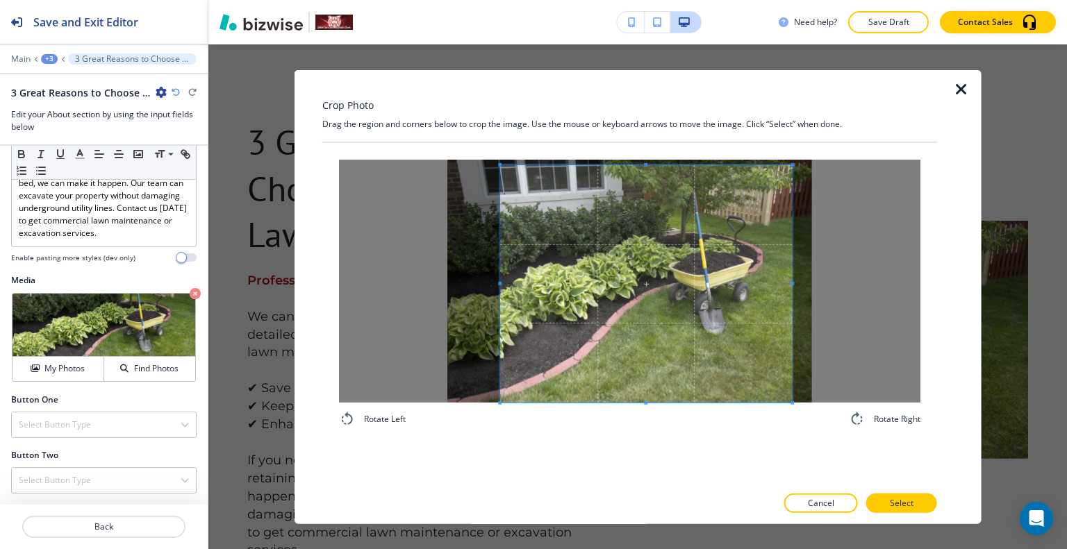
click at [638, 472] on div "Rotate Left Rotate Right" at bounding box center [629, 313] width 615 height 342
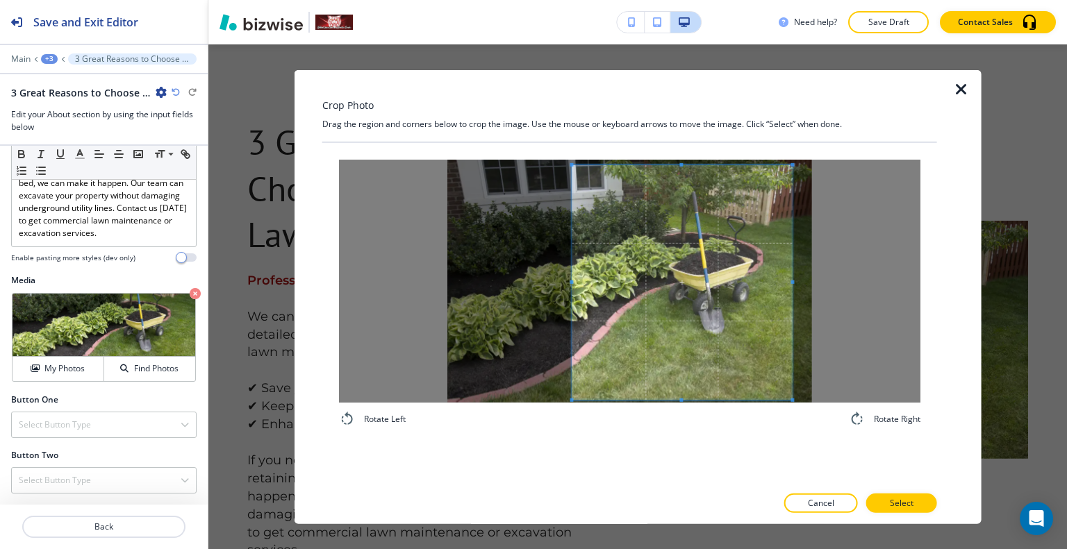
click at [572, 279] on div at bounding box center [682, 282] width 220 height 235
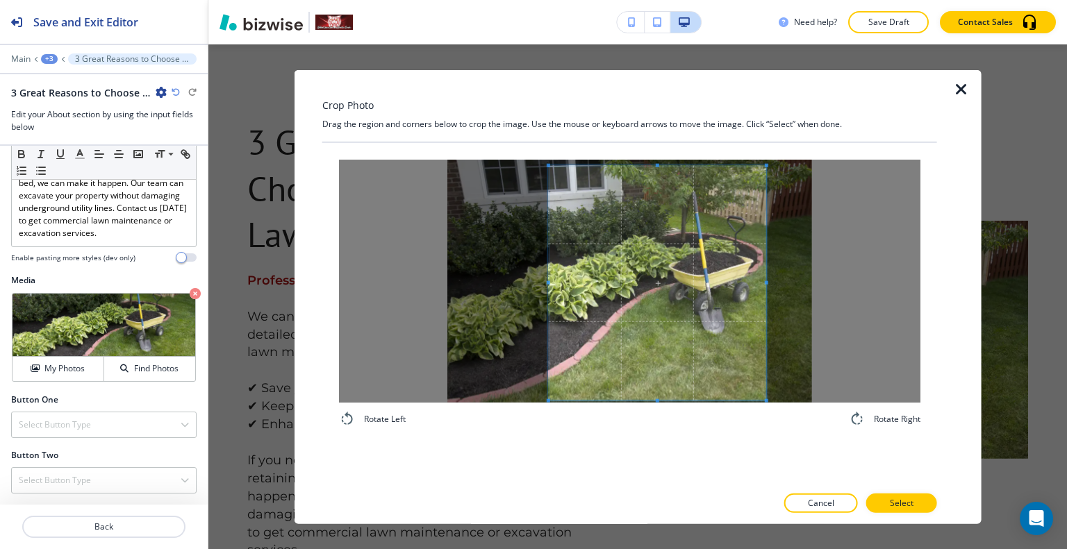
click at [598, 294] on span at bounding box center [657, 282] width 217 height 235
click at [900, 501] on button "Select" at bounding box center [901, 503] width 71 height 19
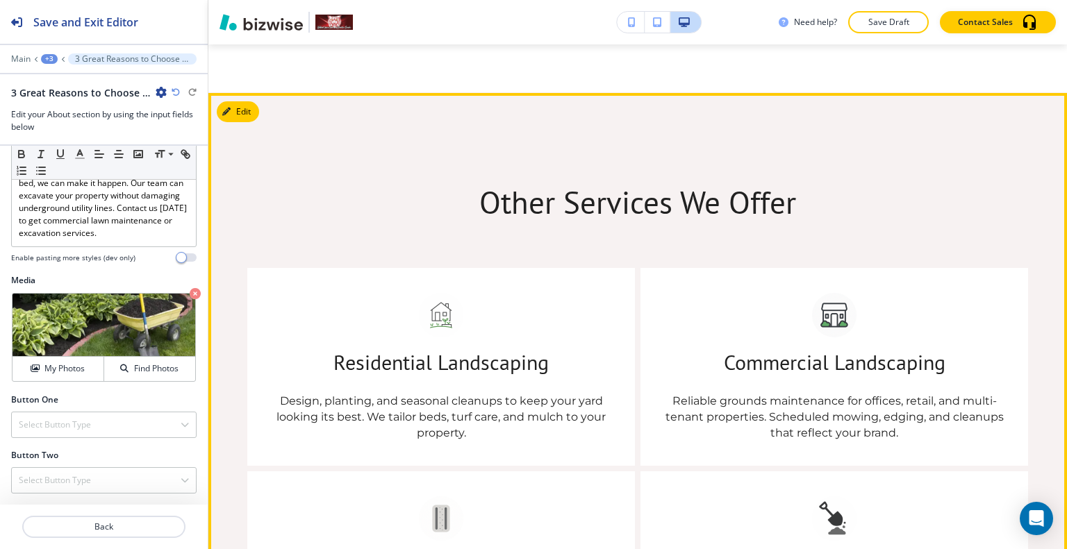
scroll to position [2032, 0]
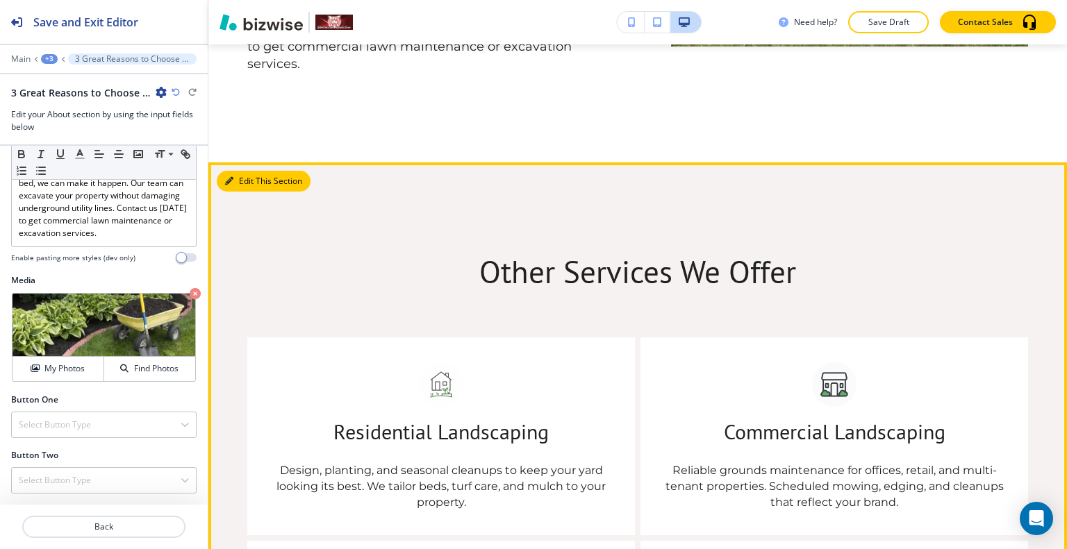
click at [242, 176] on button "Edit This Section" at bounding box center [264, 181] width 94 height 21
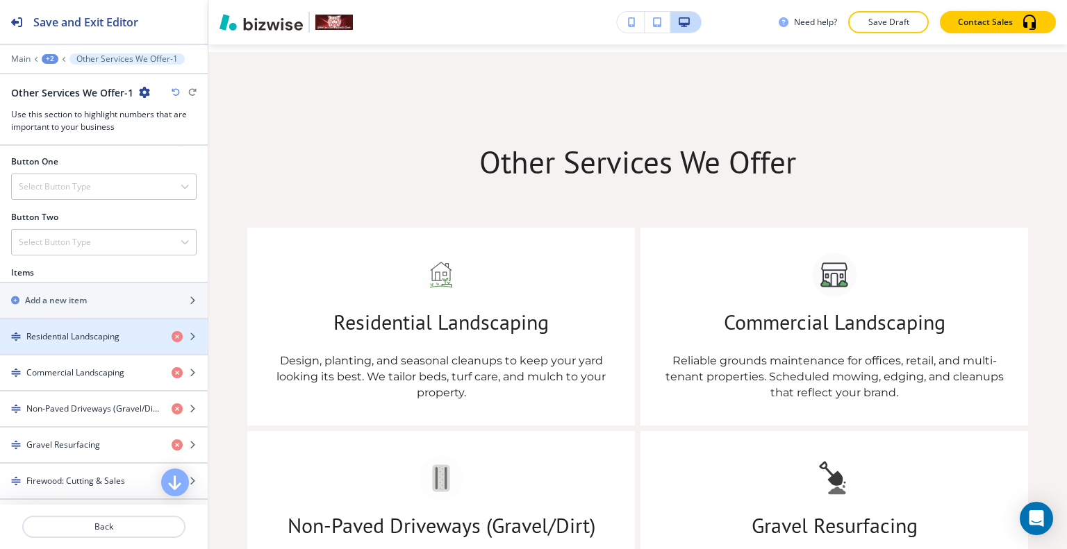
scroll to position [903, 0]
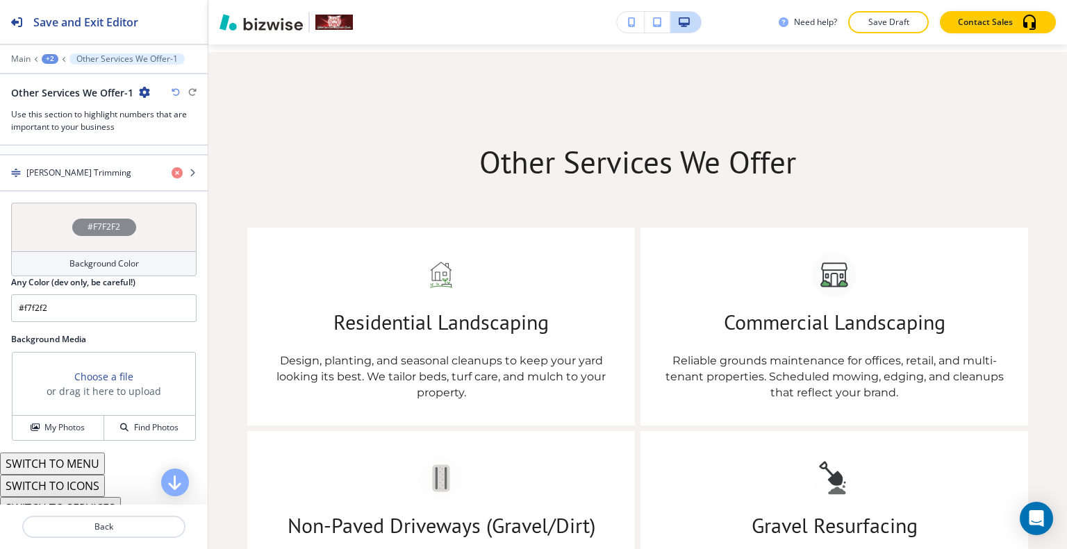
click at [59, 405] on div "Choose a file or drag it here to upload" at bounding box center [104, 384] width 183 height 63
click at [58, 422] on h4 "My Photos" at bounding box center [64, 428] width 40 height 13
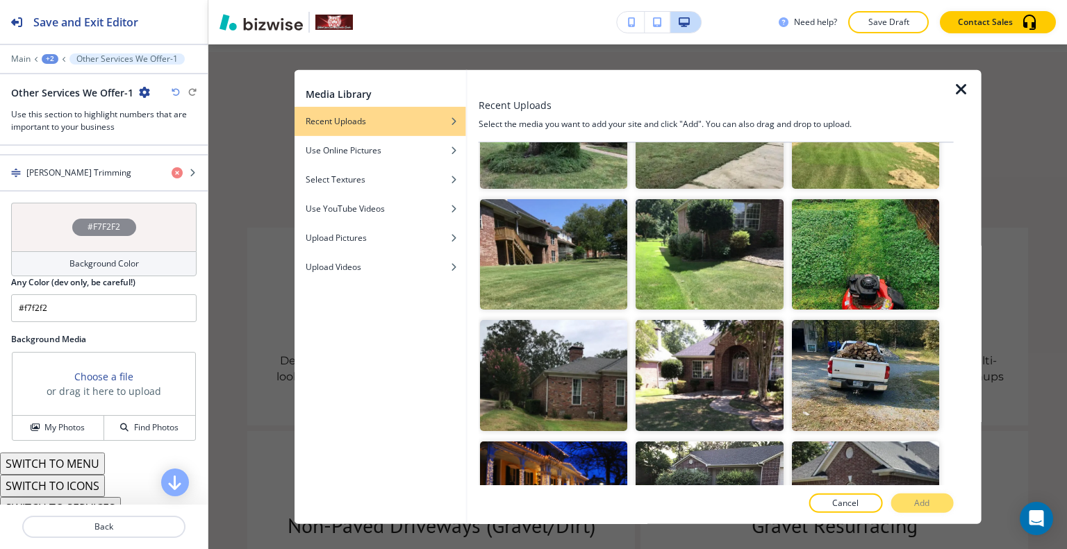
scroll to position [1320, 0]
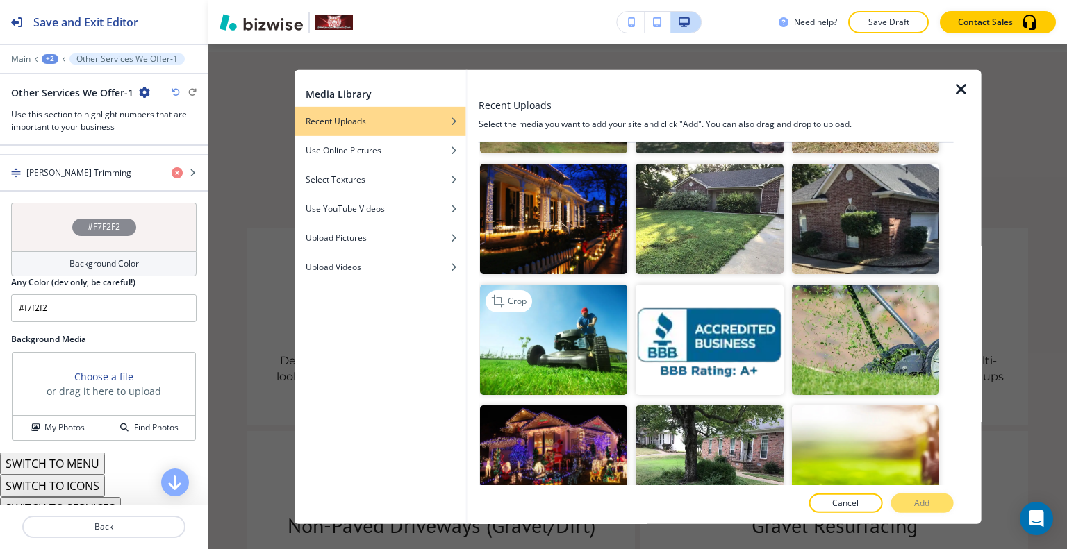
click at [592, 293] on img "button" at bounding box center [553, 340] width 147 height 110
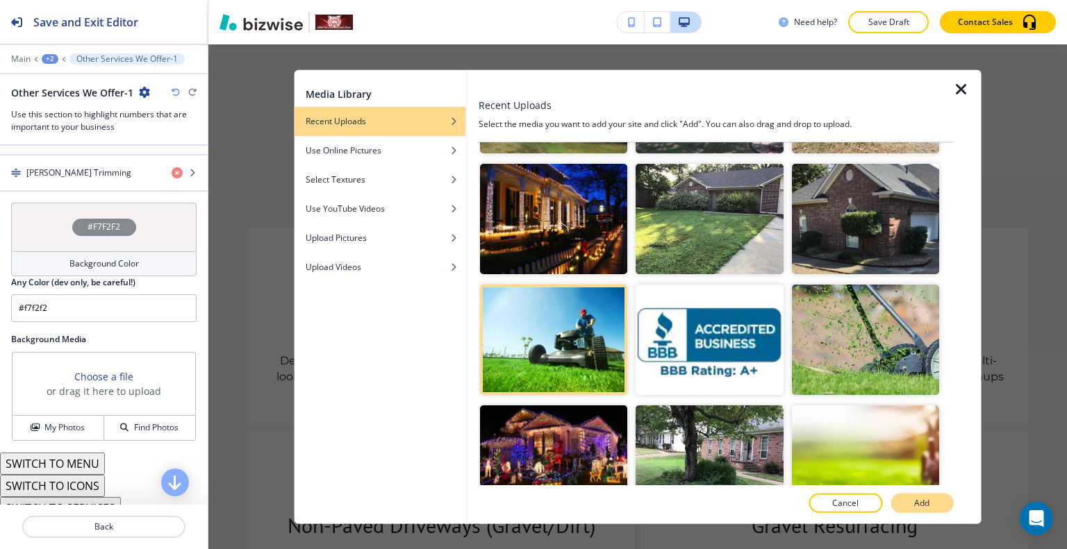
click at [922, 502] on p "Add" at bounding box center [921, 503] width 15 height 13
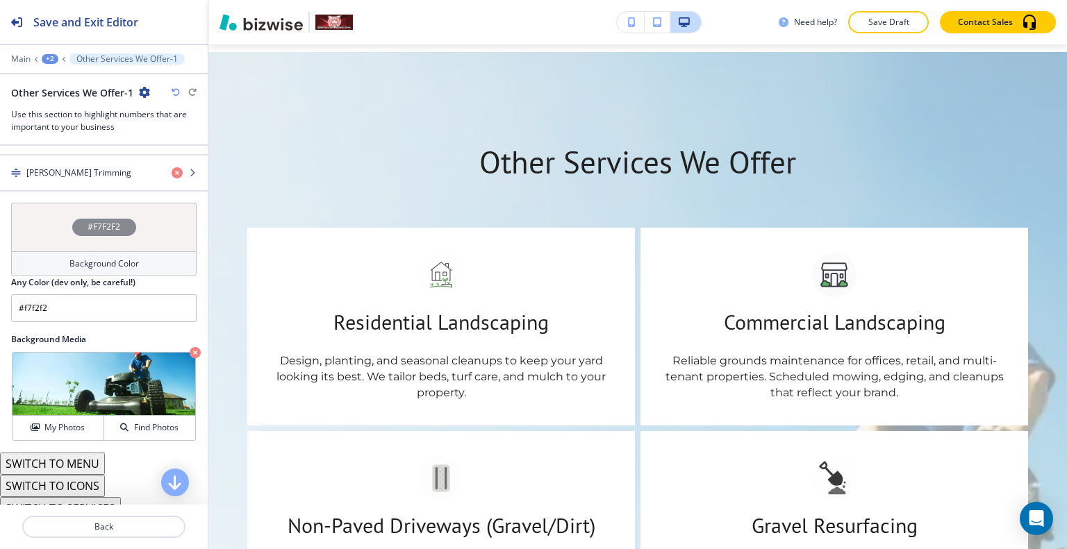
click at [56, 224] on div "#F7F2F2" at bounding box center [103, 227] width 185 height 49
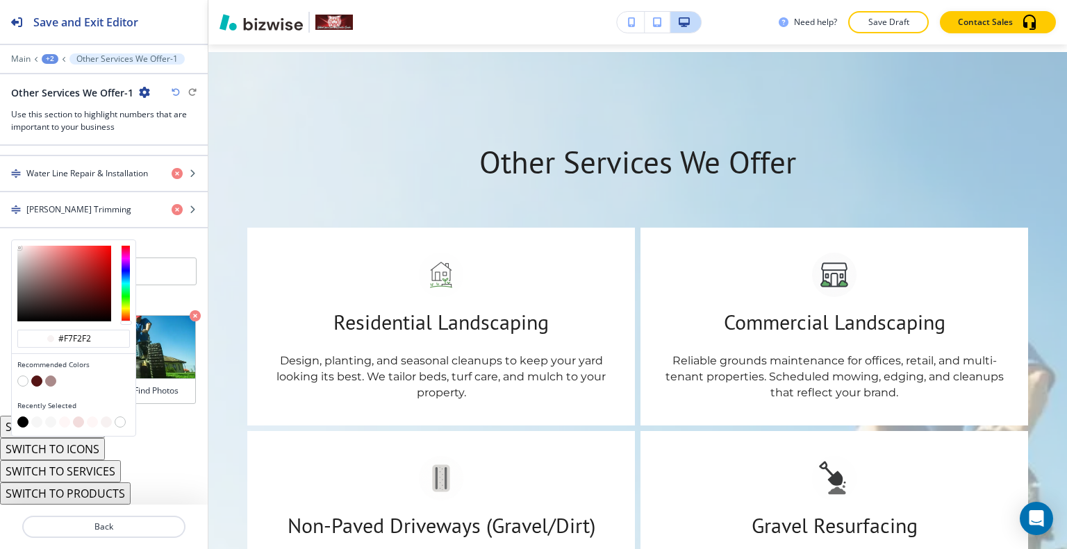
scroll to position [860, 0]
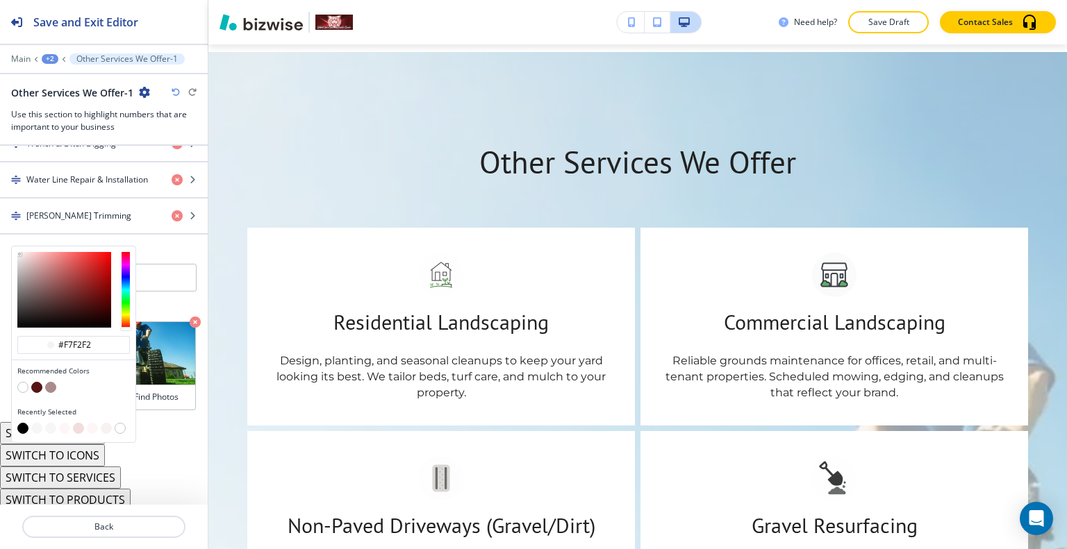
click at [22, 423] on button "button" at bounding box center [22, 428] width 11 height 11
type input "#000000"
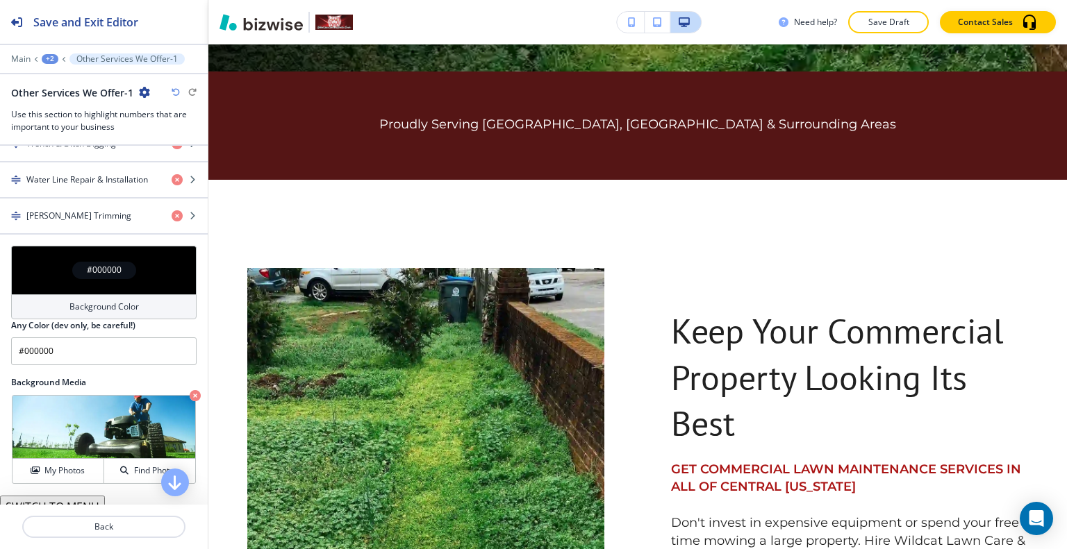
scroll to position [0, 0]
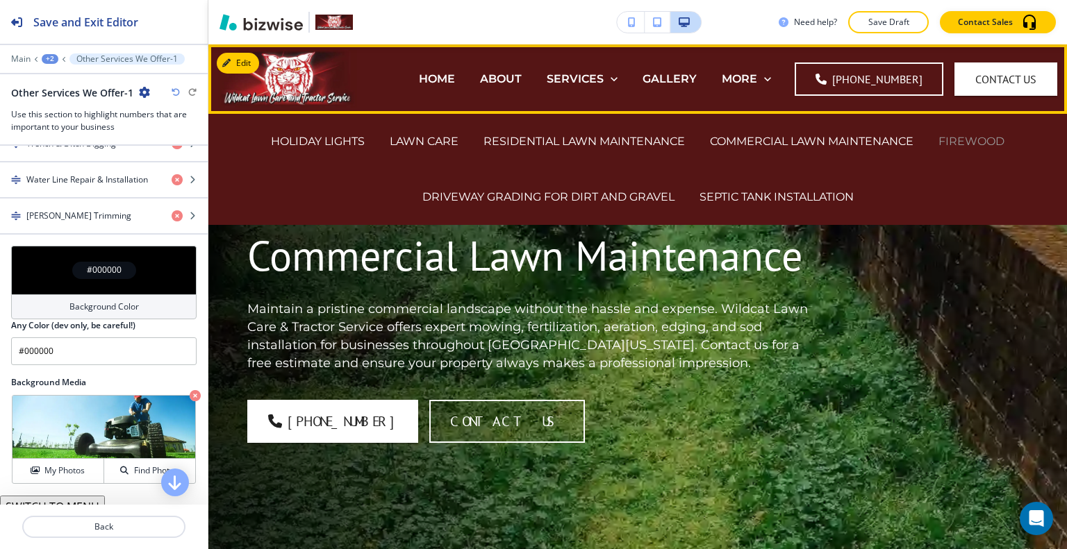
click at [967, 141] on p "FIREWOOD" at bounding box center [971, 141] width 66 height 16
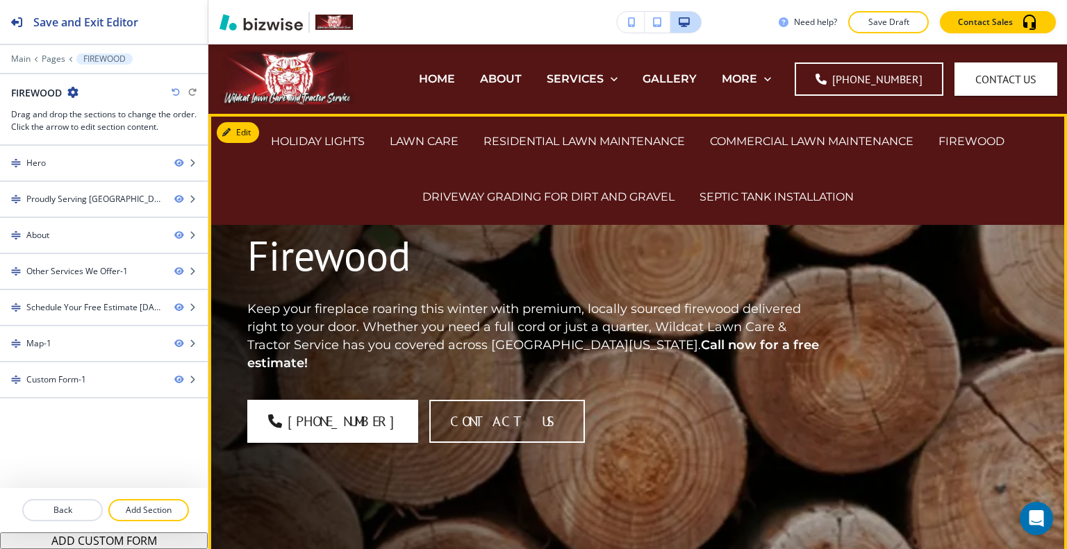
click at [917, 351] on div "Firewood Keep your fireplace roaring this winter with premium, locally sourced …" at bounding box center [621, 327] width 814 height 375
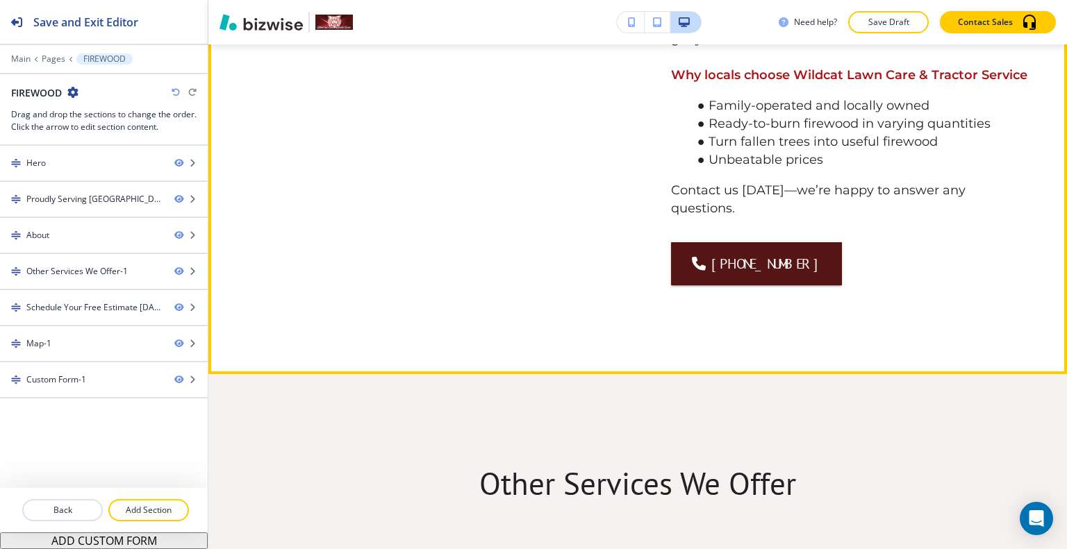
scroll to position [903, 0]
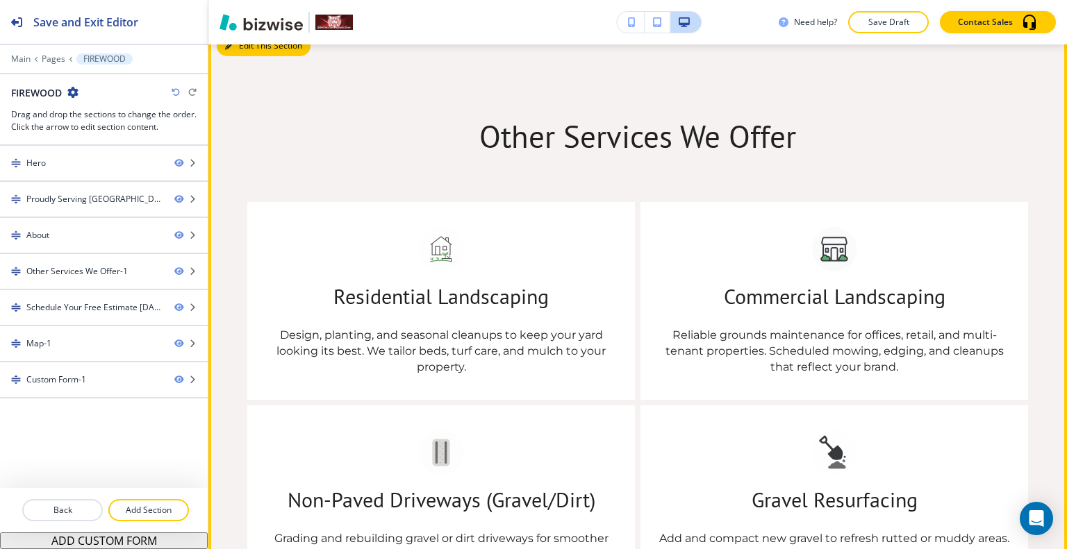
click at [242, 56] on button "Edit This Section" at bounding box center [264, 45] width 94 height 21
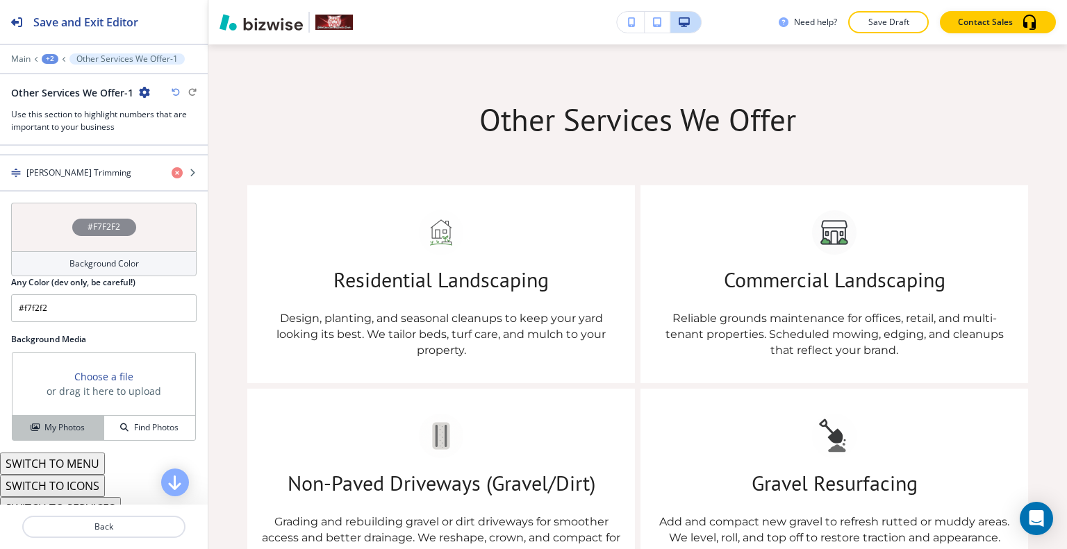
click at [60, 433] on button "My Photos" at bounding box center [59, 428] width 92 height 24
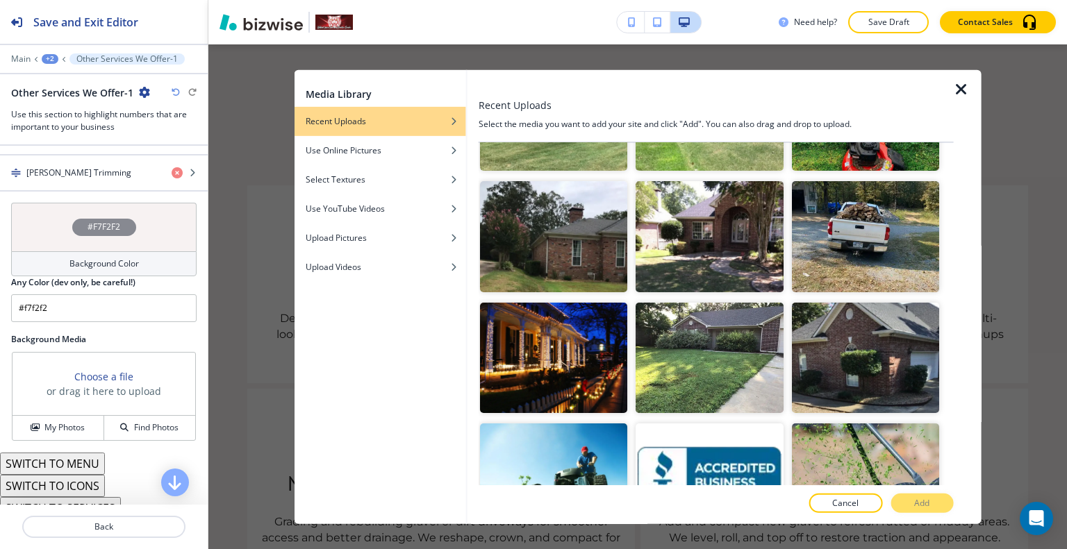
scroll to position [1389, 0]
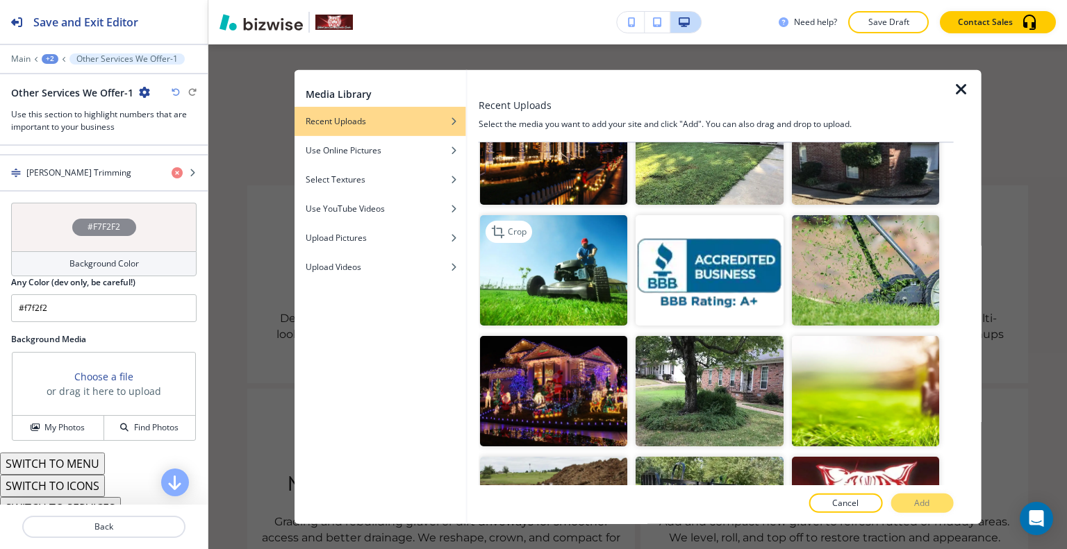
click at [575, 277] on img "button" at bounding box center [553, 270] width 147 height 110
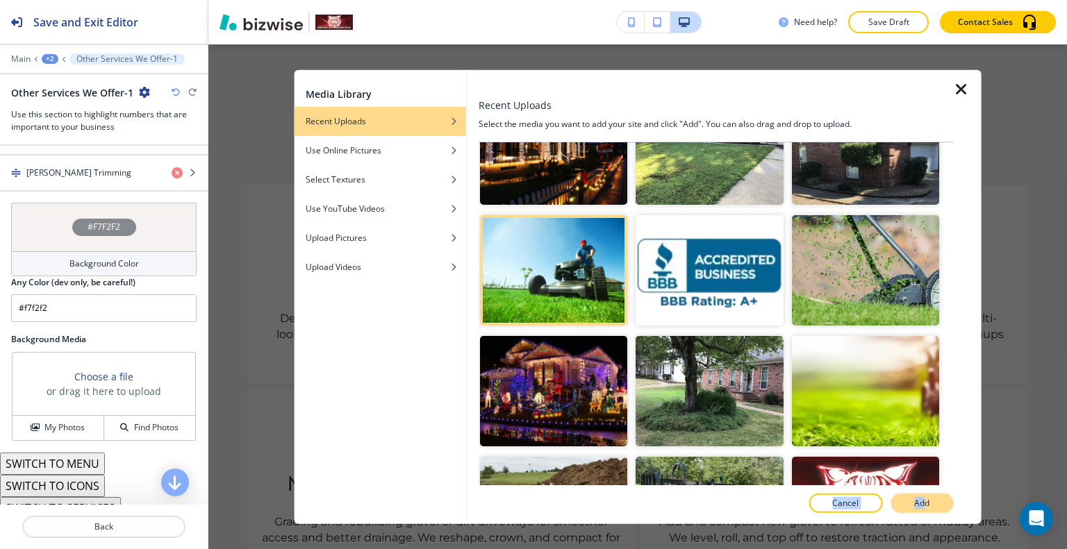
click at [924, 493] on div "Recent Uploads Select the media you want to add your site and click "Add". You …" at bounding box center [716, 296] width 475 height 454
click at [924, 494] on button "Add" at bounding box center [921, 503] width 63 height 19
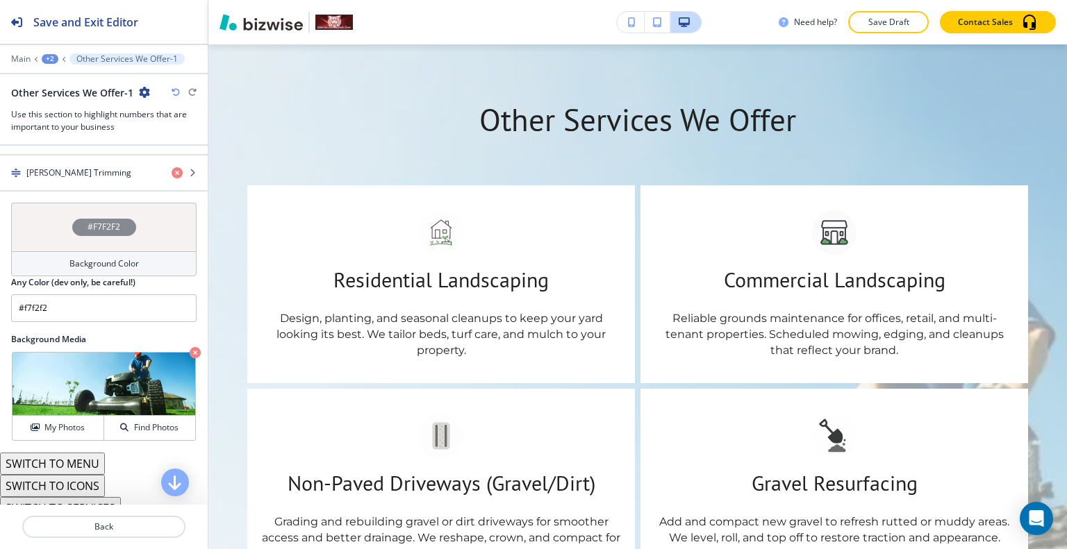
click at [68, 229] on div "#F7F2F2" at bounding box center [103, 227] width 185 height 49
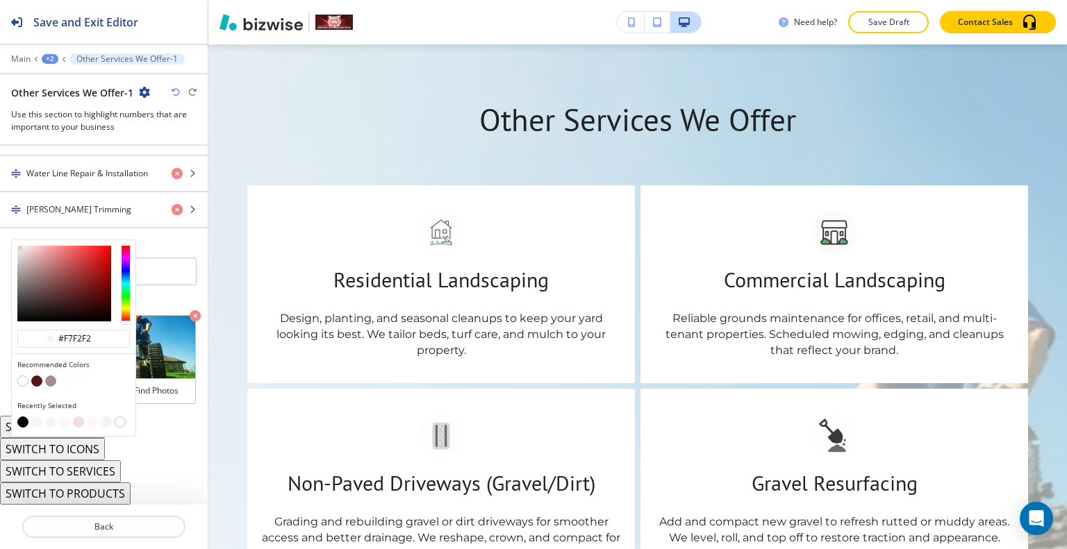
scroll to position [860, 0]
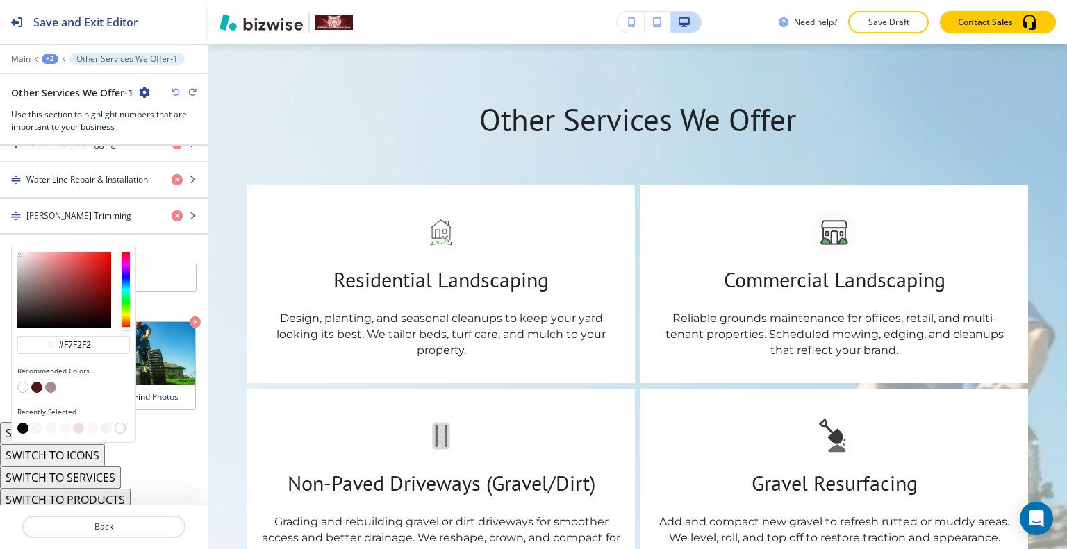
click at [24, 423] on button "button" at bounding box center [22, 428] width 11 height 11
type input "#000000"
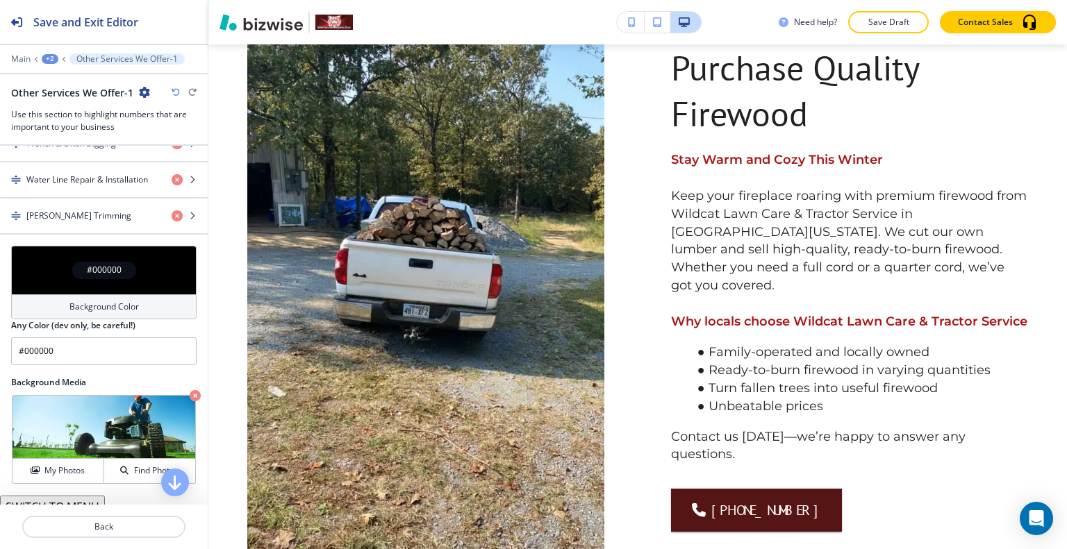
scroll to position [0, 0]
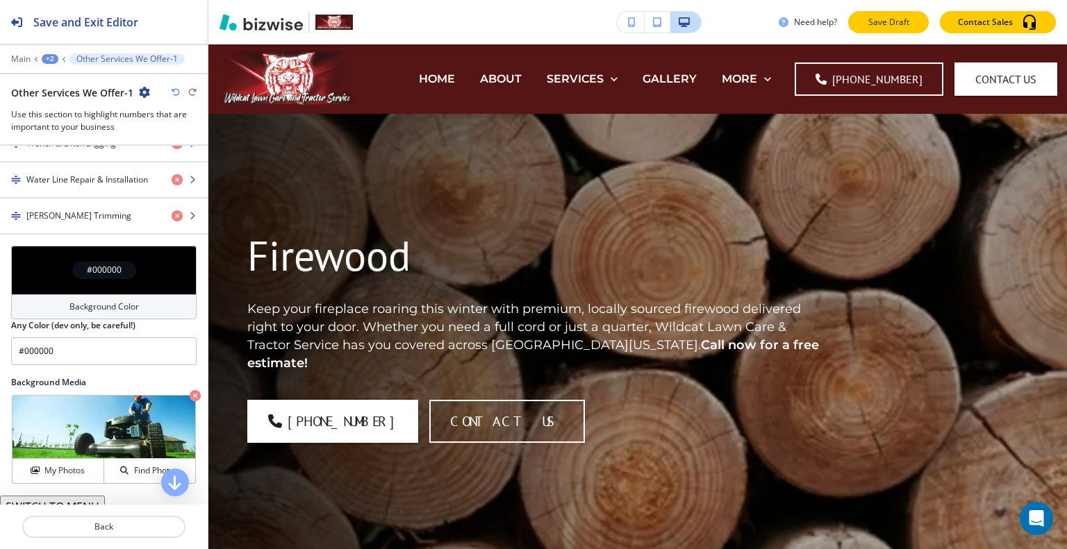
click at [902, 27] on p "Save Draft" at bounding box center [888, 22] width 44 height 13
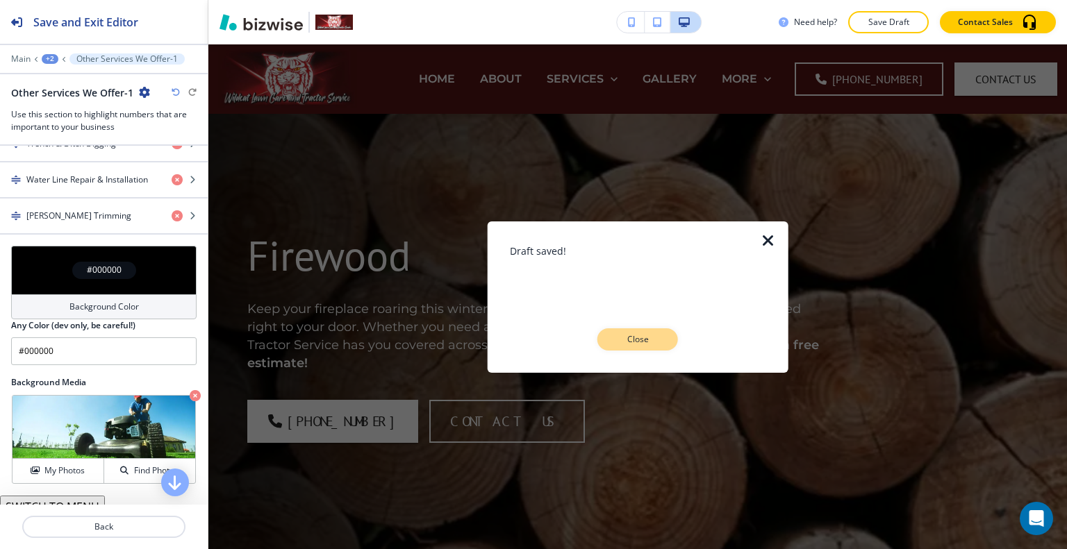
click at [645, 331] on button "Close" at bounding box center [637, 340] width 81 height 22
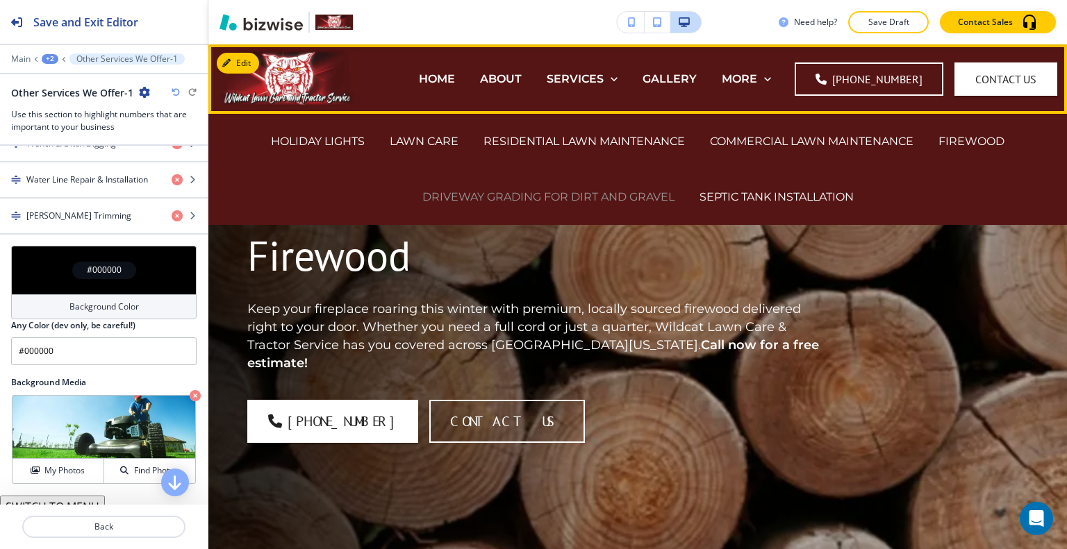
click at [591, 197] on p "DRIVEWAY GRADING FOR DIRT AND GRAVEL" at bounding box center [548, 197] width 252 height 16
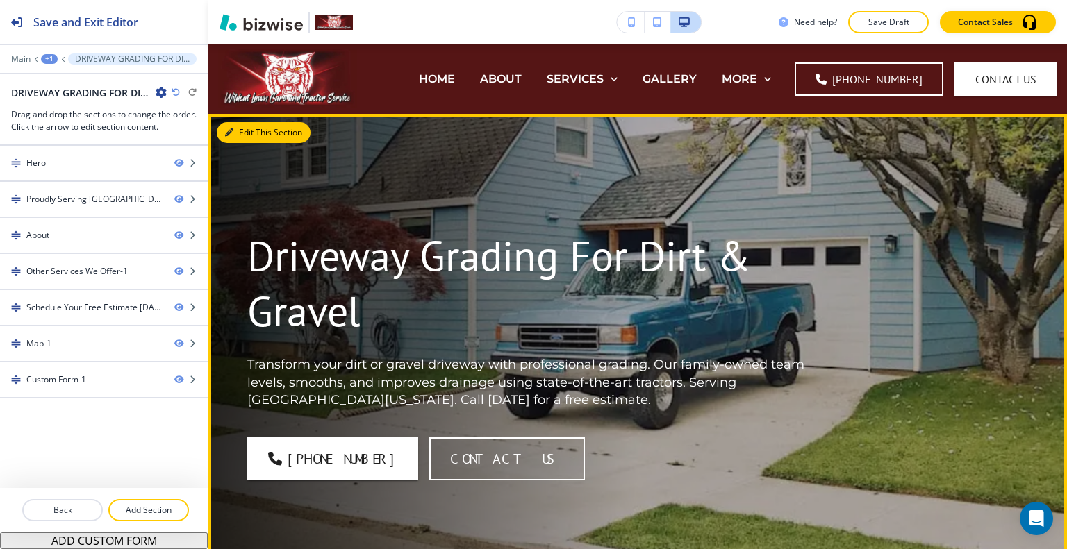
click at [253, 130] on button "Edit This Section" at bounding box center [264, 132] width 94 height 21
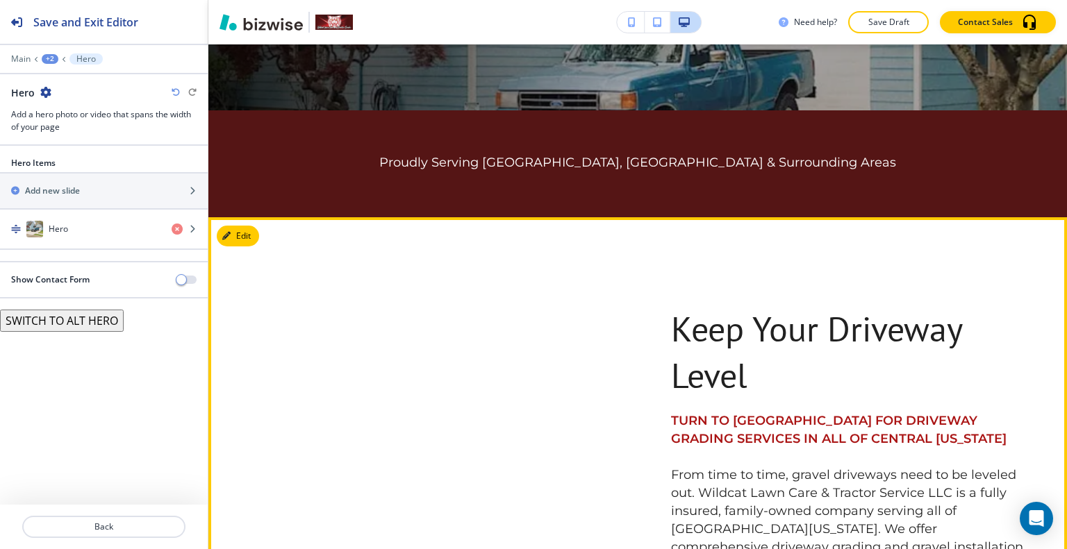
scroll to position [695, 0]
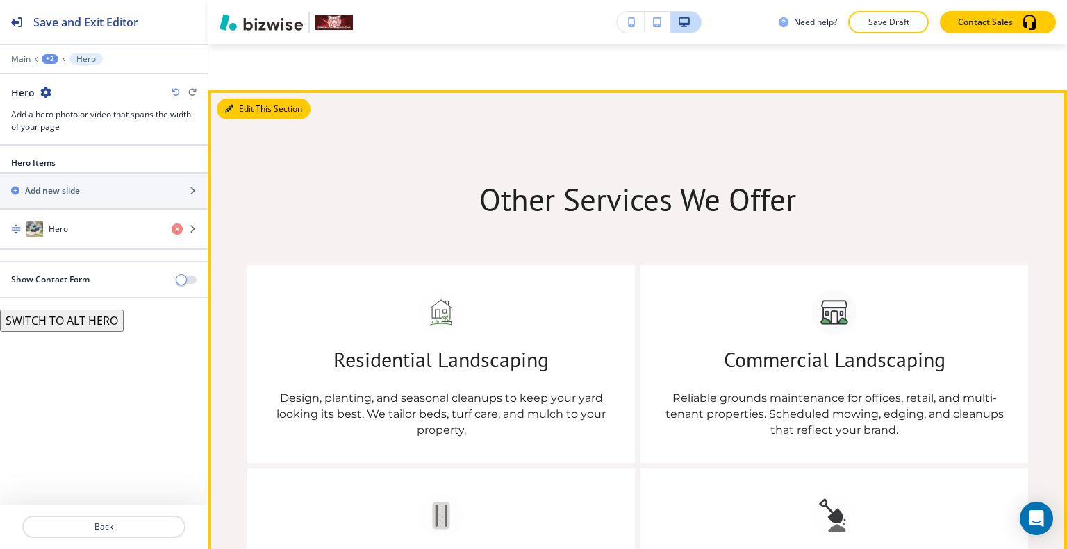
click at [241, 106] on button "Edit This Section" at bounding box center [264, 109] width 94 height 21
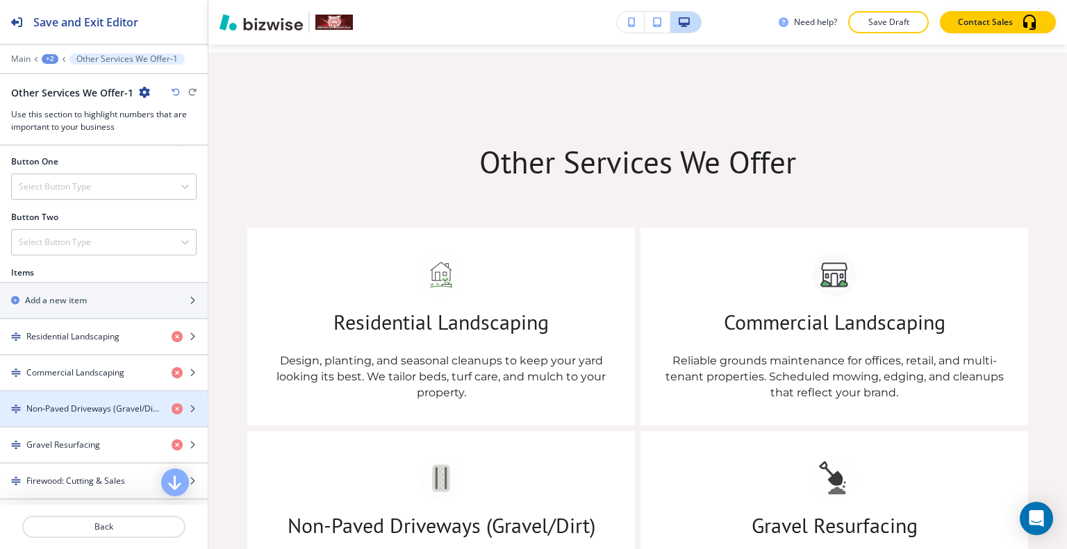
scroll to position [933, 0]
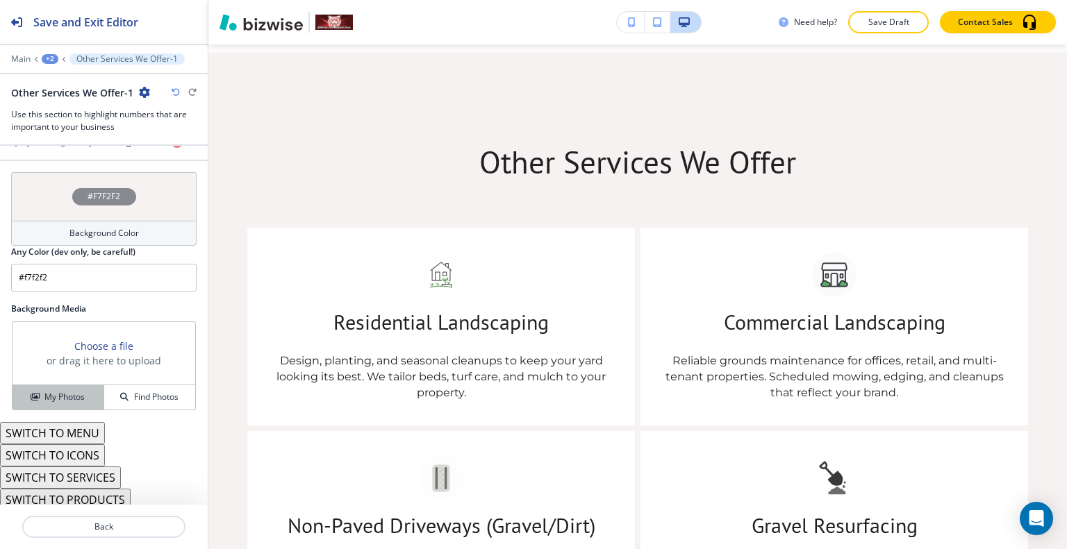
click at [38, 394] on div "My Photos" at bounding box center [58, 397] width 91 height 13
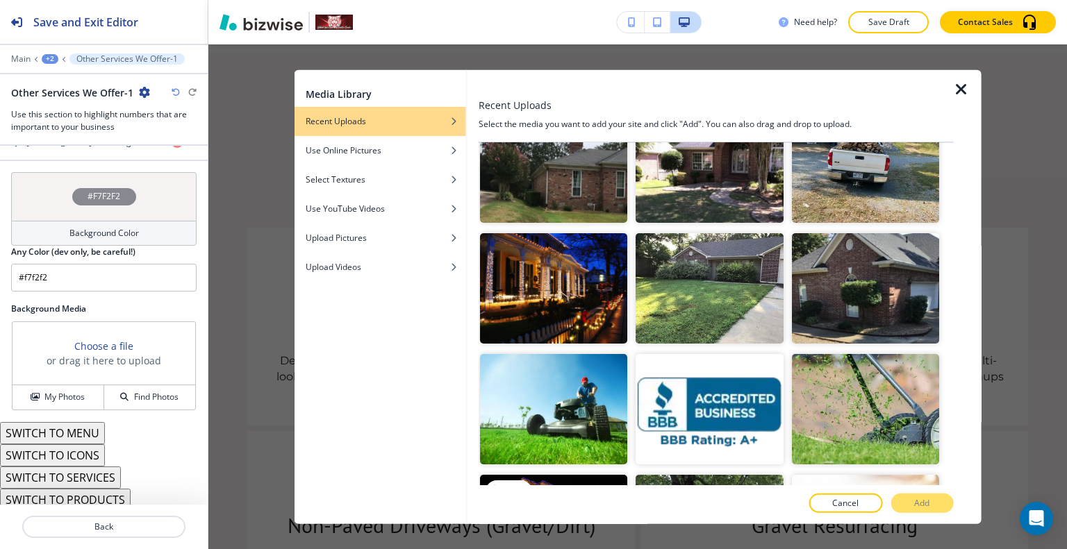
scroll to position [1320, 0]
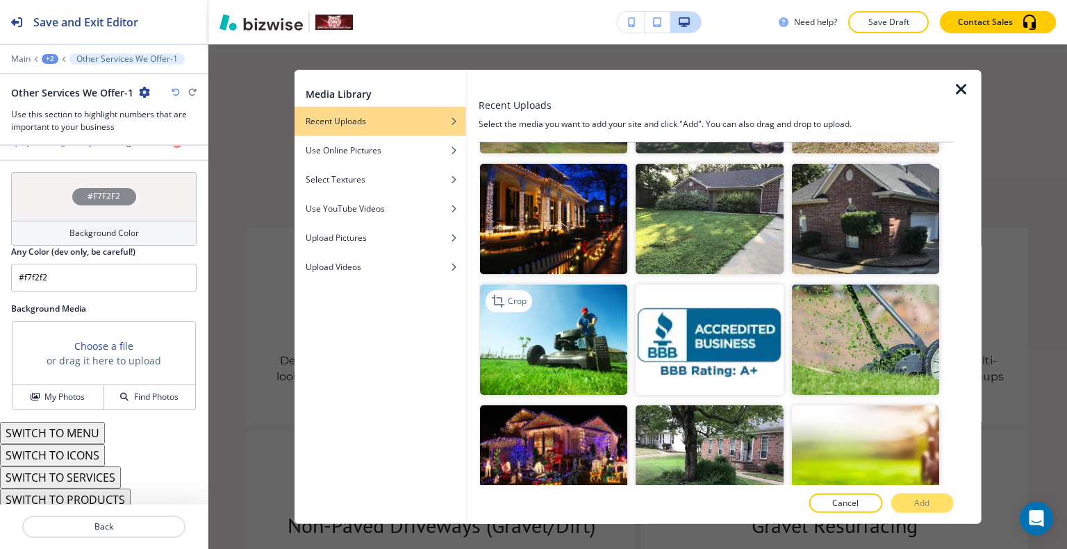
click at [569, 343] on img "button" at bounding box center [553, 340] width 147 height 110
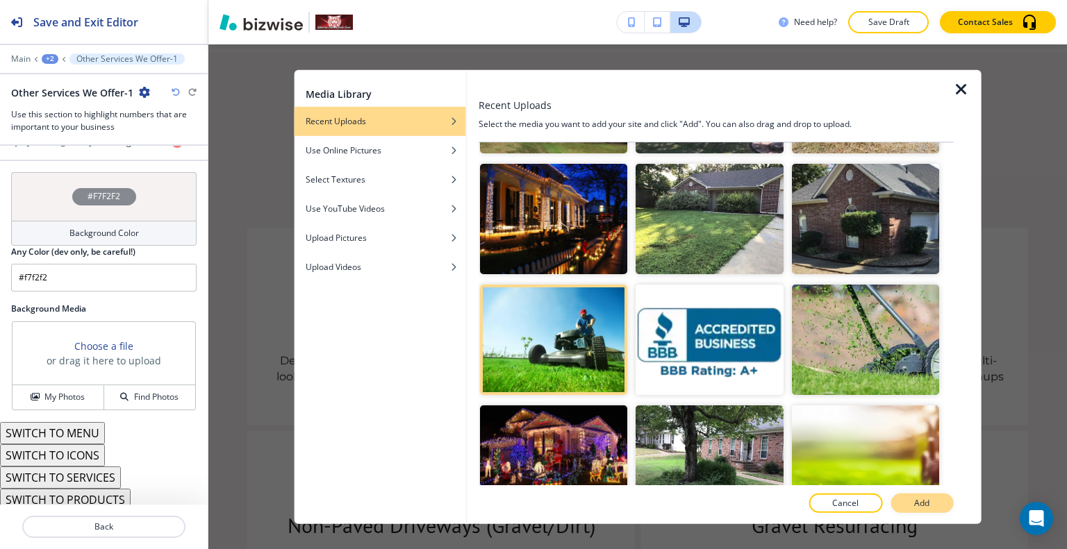
click at [900, 505] on button "Add" at bounding box center [921, 503] width 63 height 19
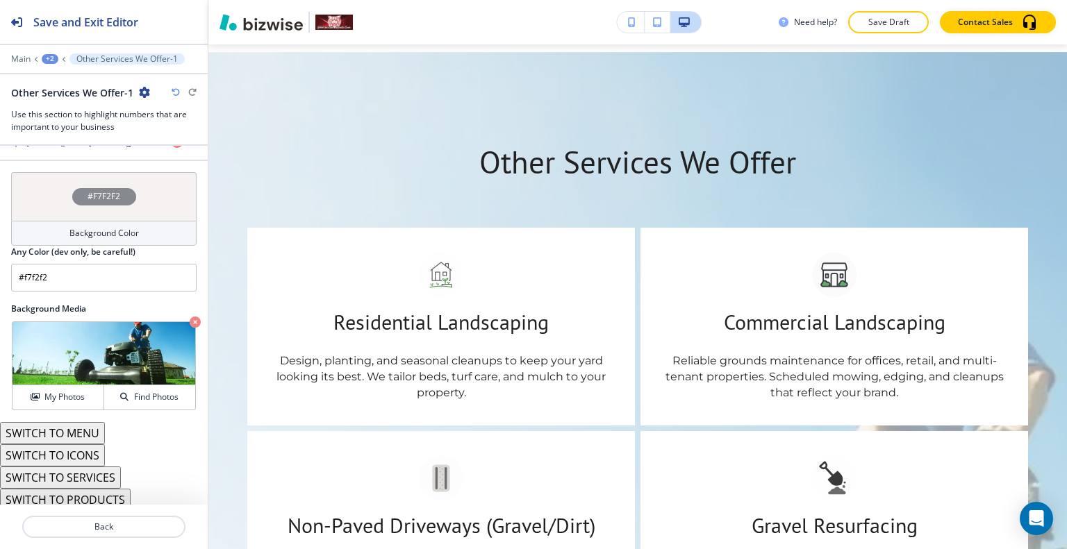
click at [64, 190] on div "#F7F2F2" at bounding box center [103, 196] width 185 height 49
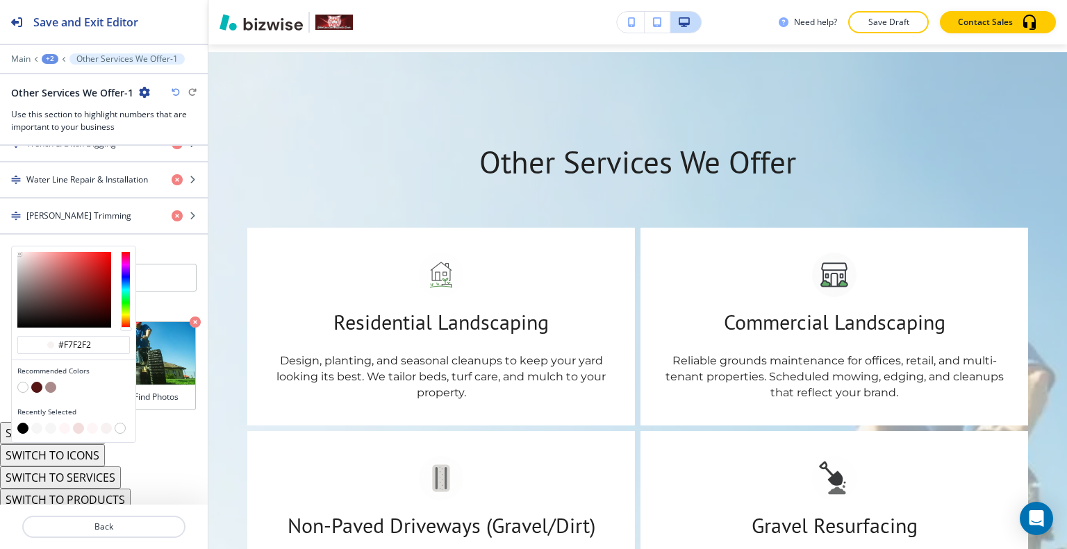
click at [24, 426] on button "button" at bounding box center [22, 428] width 11 height 11
type input "#000000"
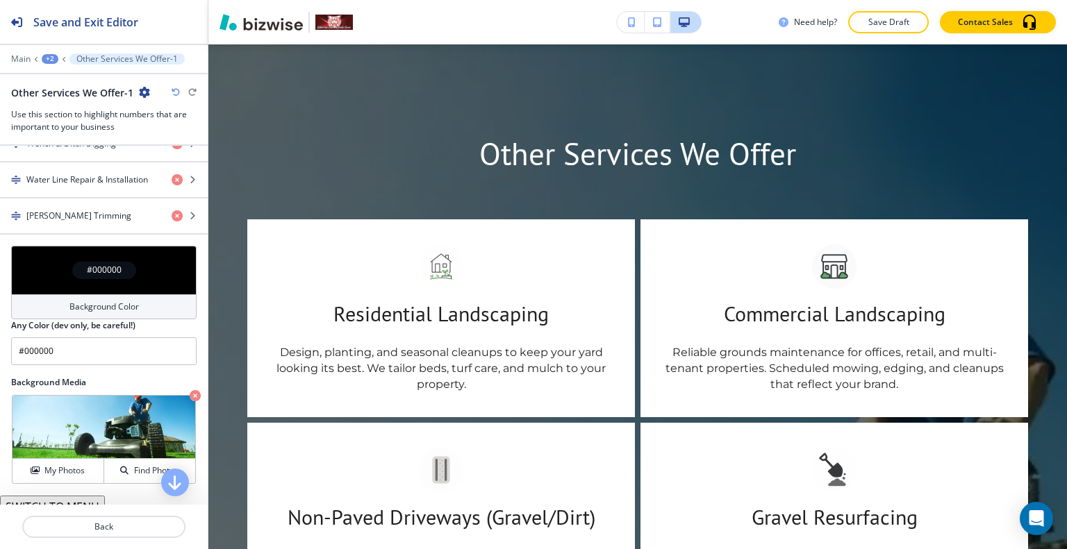
scroll to position [0, 0]
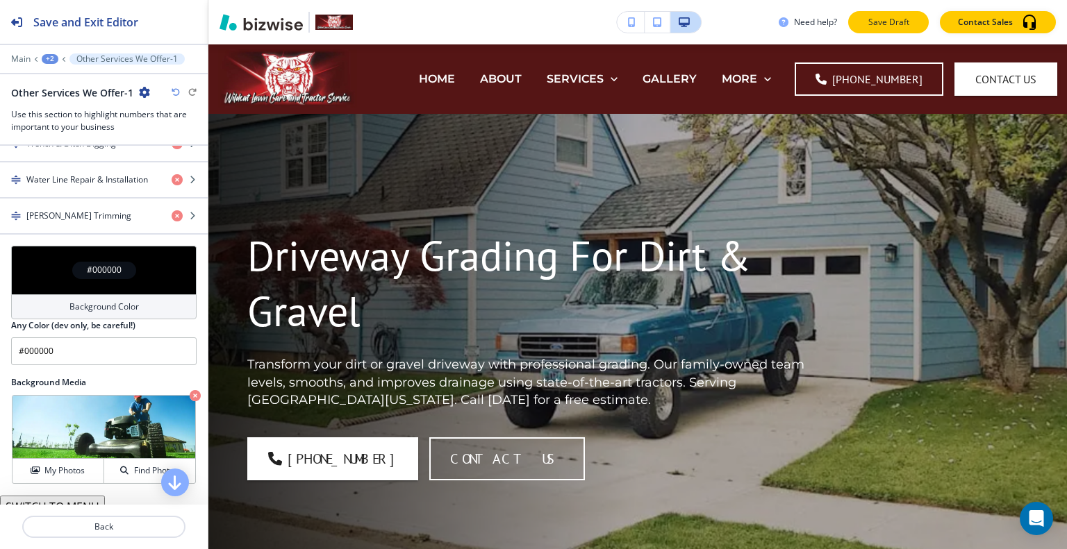
click at [893, 25] on p "Save Draft" at bounding box center [888, 22] width 44 height 13
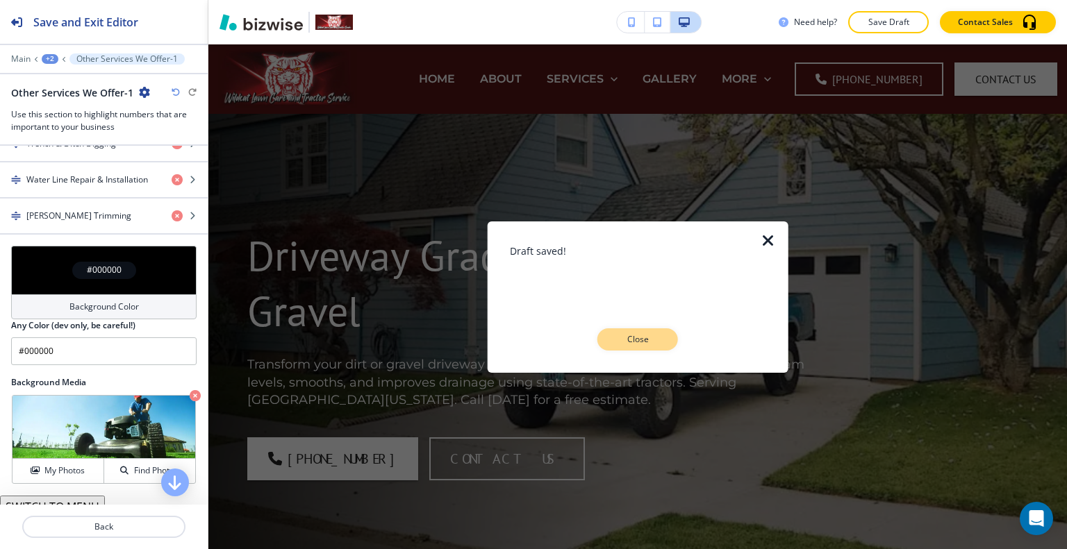
click at [626, 335] on p "Close" at bounding box center [637, 339] width 44 height 13
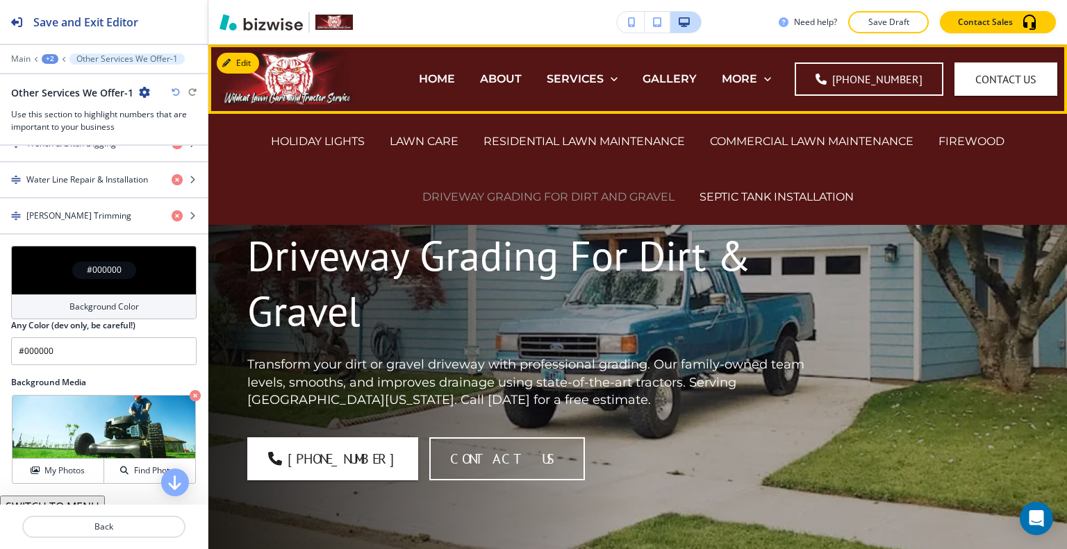
click at [567, 194] on p "DRIVEWAY GRADING FOR DIRT AND GRAVEL" at bounding box center [548, 197] width 252 height 16
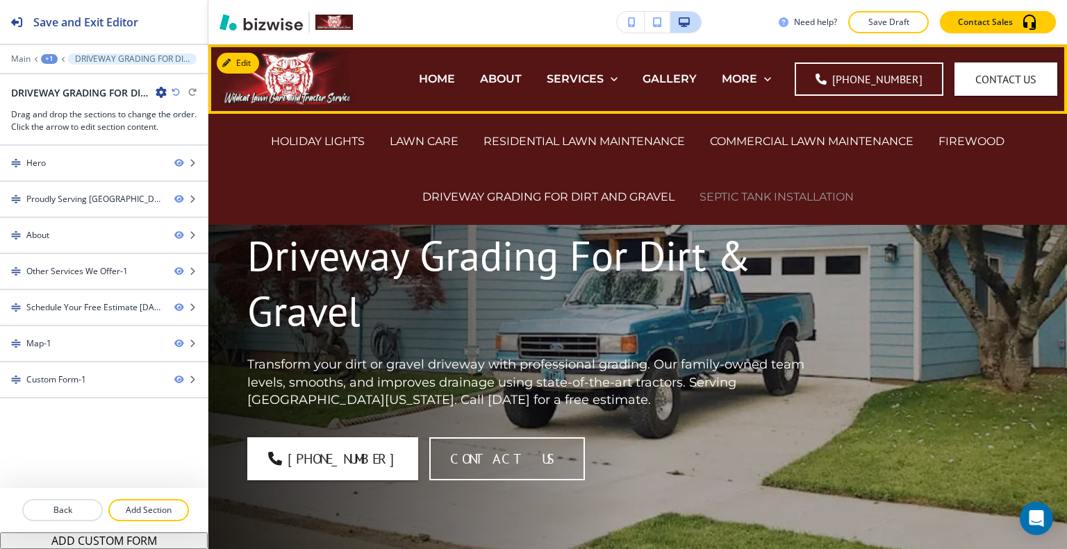
click at [767, 190] on p "SEPTIC TANK INSTALLATION" at bounding box center [776, 197] width 154 height 16
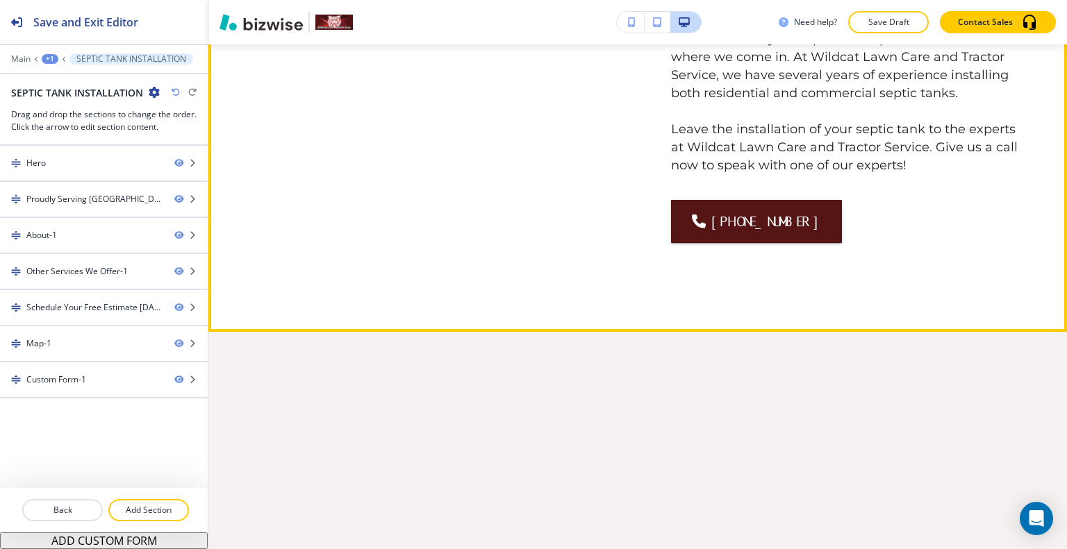
scroll to position [1181, 0]
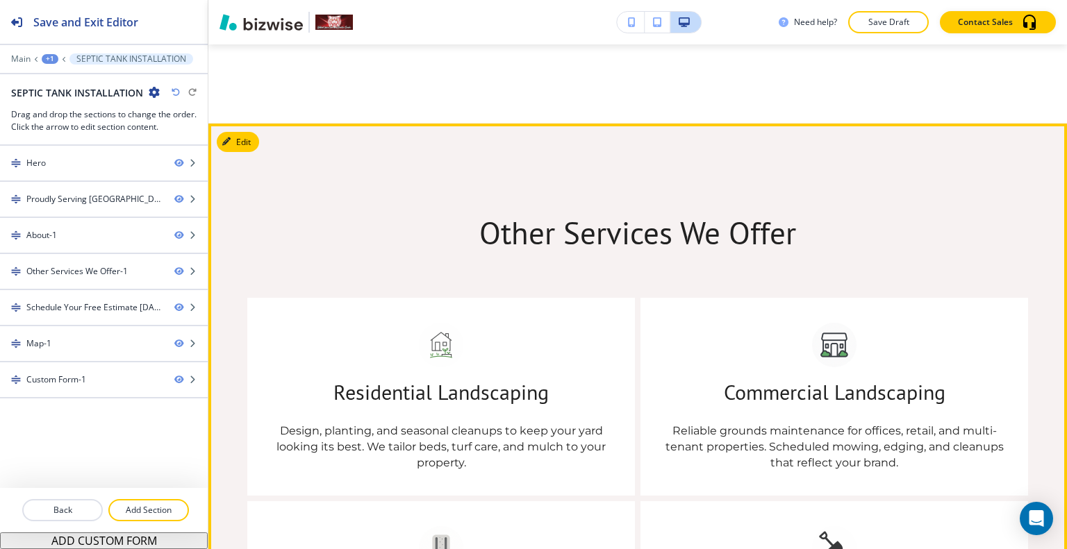
click at [253, 153] on button "Edit" at bounding box center [238, 142] width 42 height 21
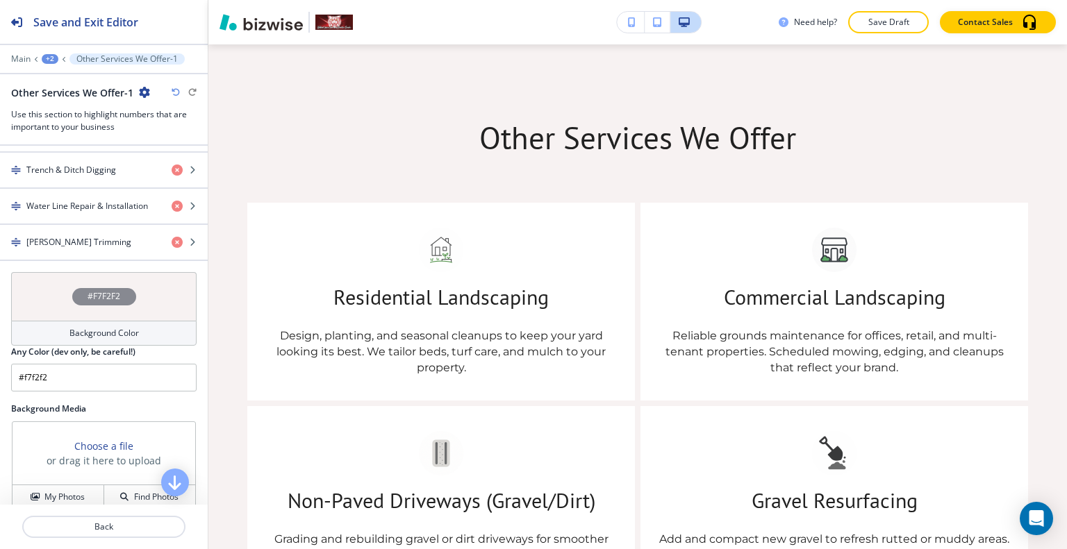
scroll to position [903, 0]
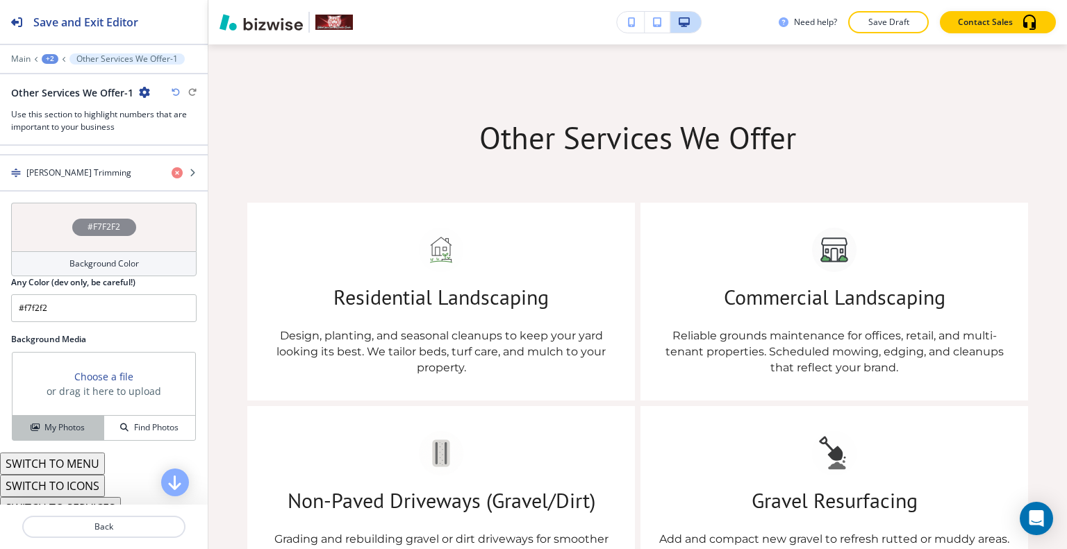
click at [47, 416] on button "My Photos" at bounding box center [59, 428] width 92 height 24
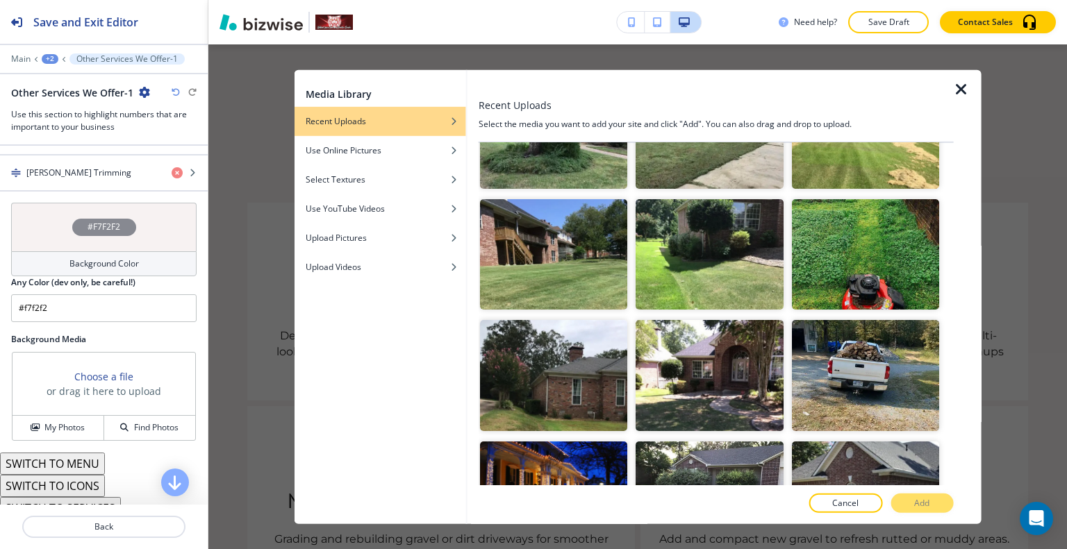
scroll to position [1320, 0]
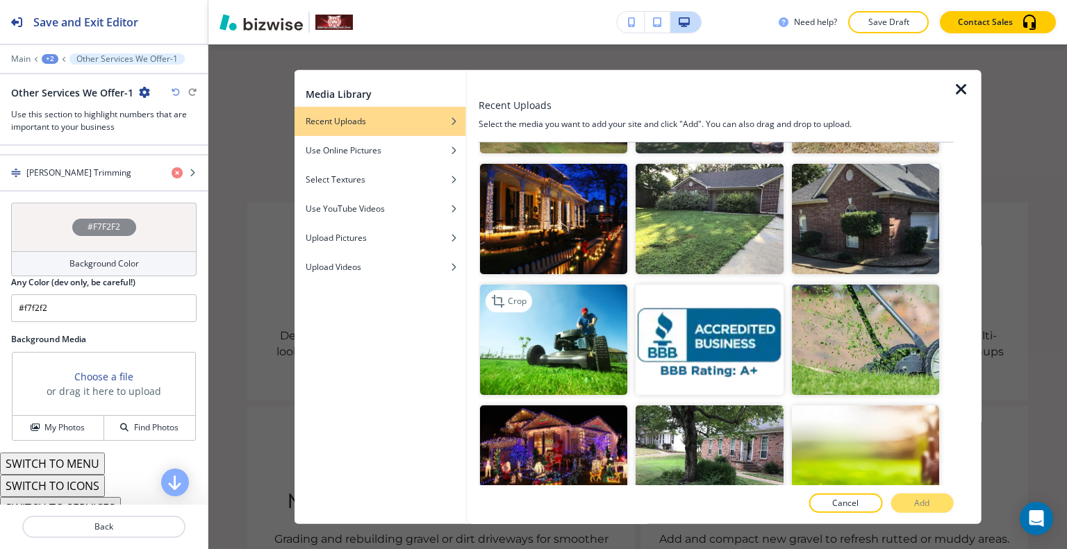
click at [571, 316] on img "button" at bounding box center [553, 340] width 147 height 110
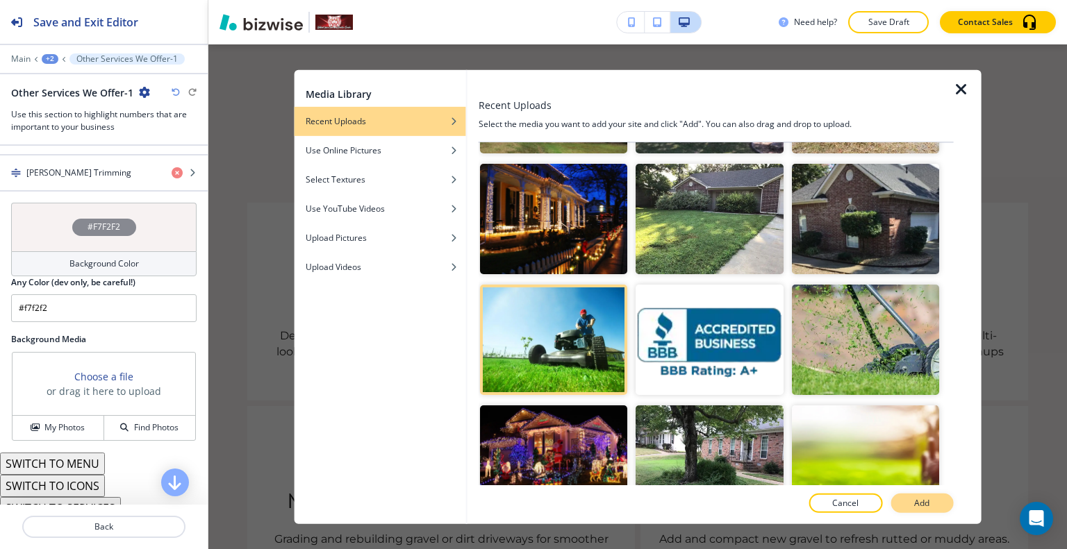
click at [930, 505] on button "Add" at bounding box center [921, 503] width 63 height 19
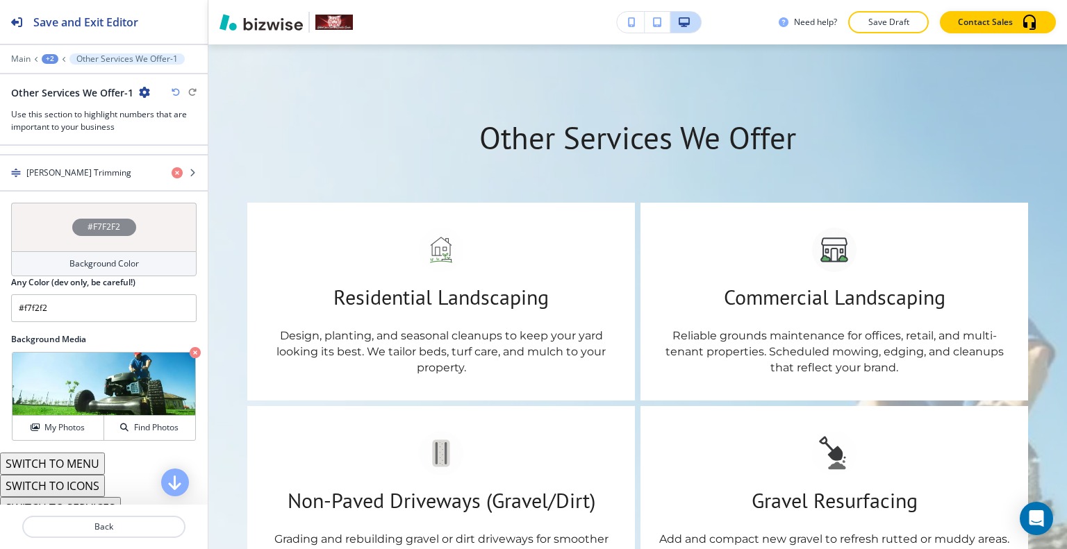
click at [16, 222] on div "#F7F2F2" at bounding box center [103, 227] width 185 height 49
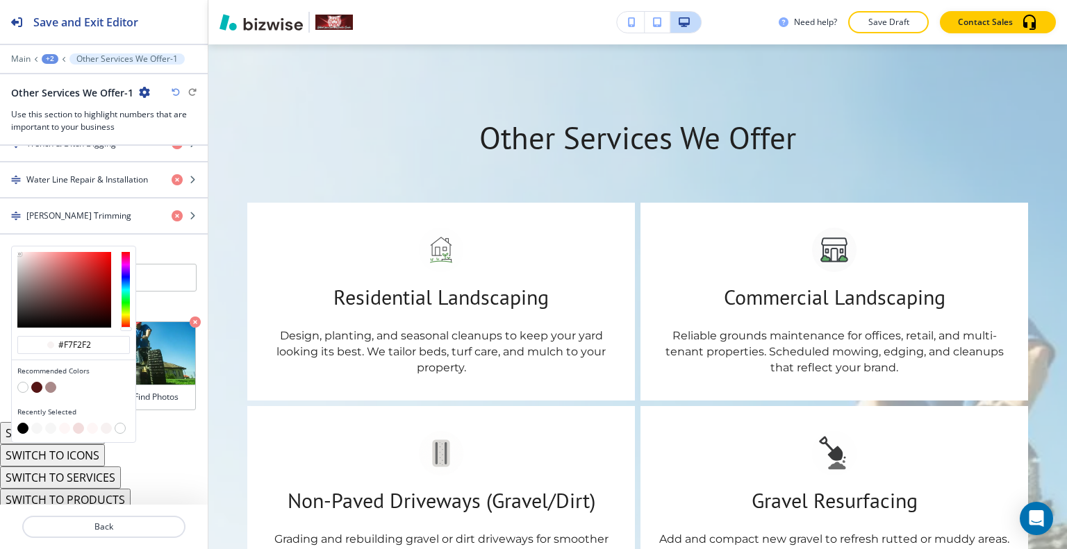
click at [22, 423] on button "button" at bounding box center [22, 428] width 11 height 11
type input "#000000"
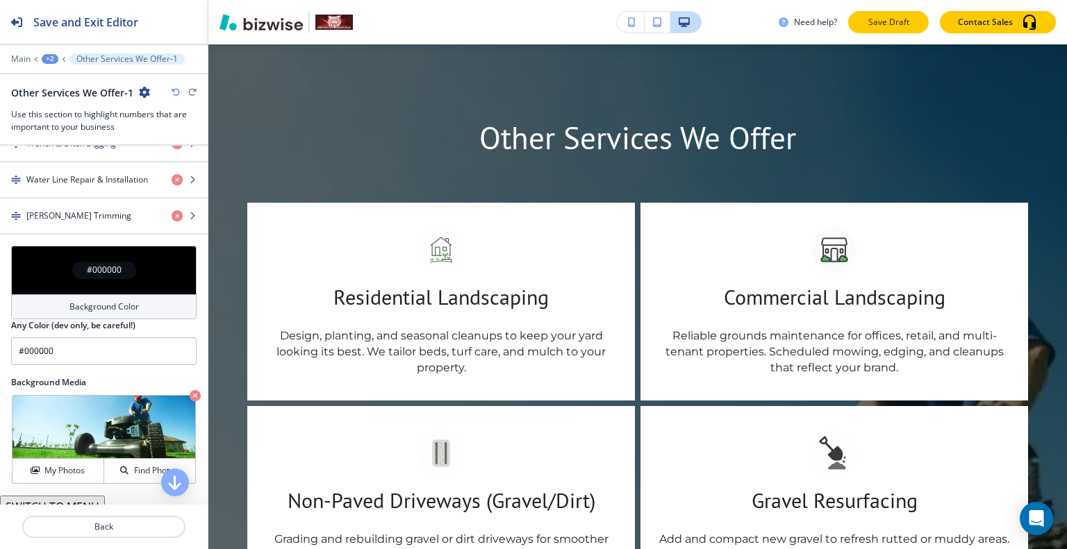
click at [859, 17] on button "Save Draft" at bounding box center [888, 22] width 81 height 22
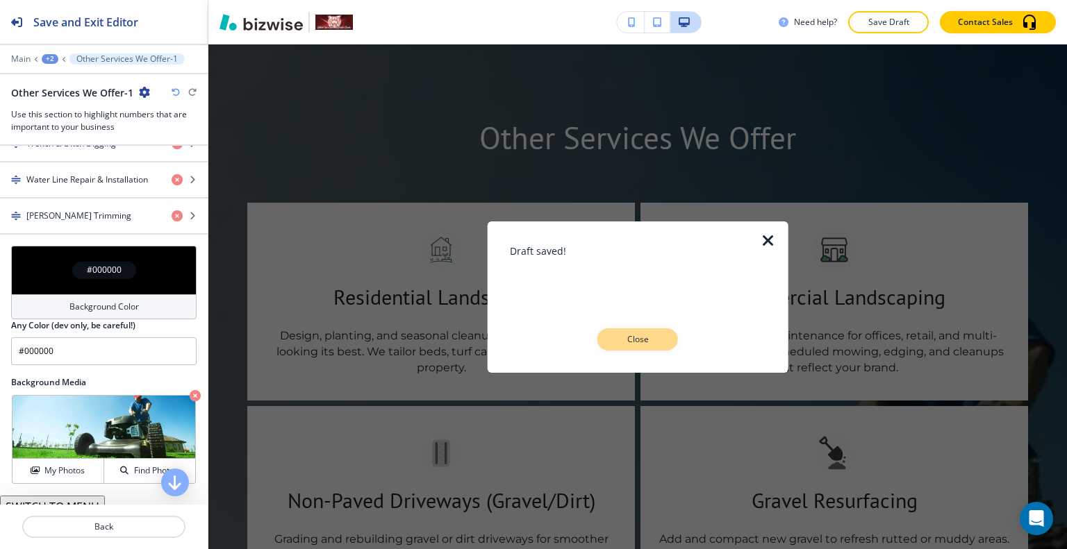
click at [658, 340] on p "Close" at bounding box center [637, 339] width 44 height 13
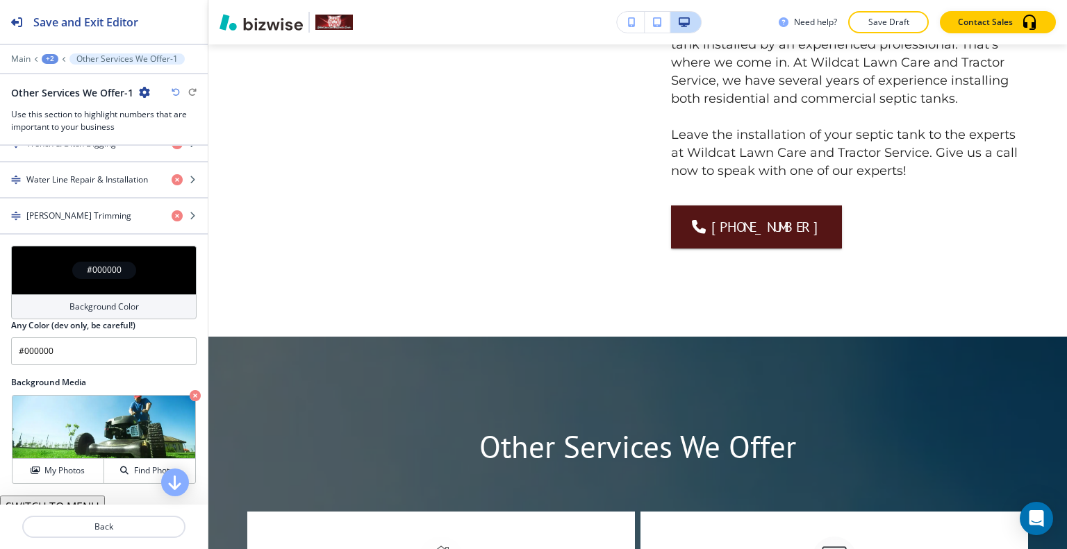
scroll to position [0, 0]
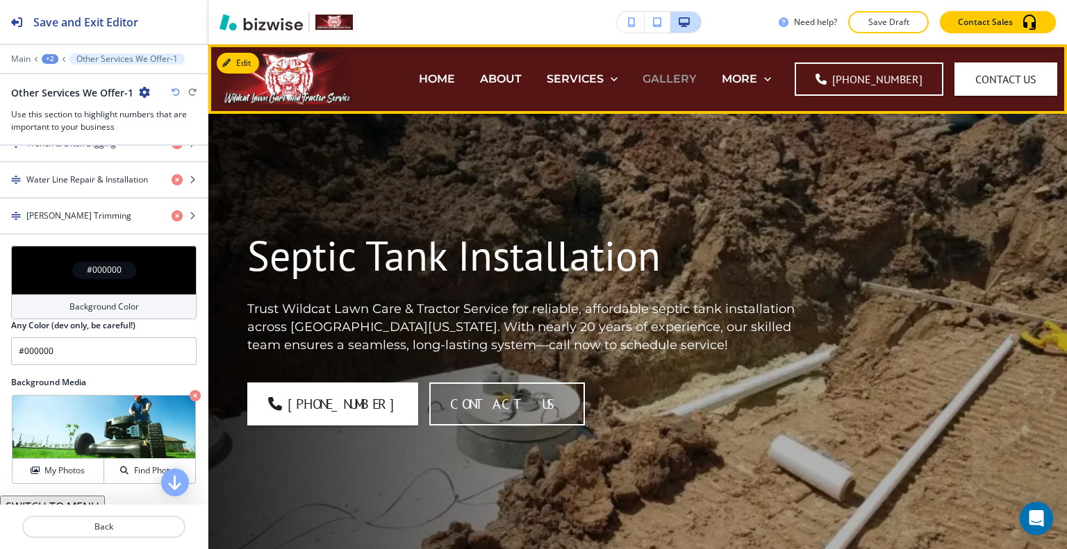
click at [697, 77] on p "GALLERY" at bounding box center [669, 79] width 54 height 16
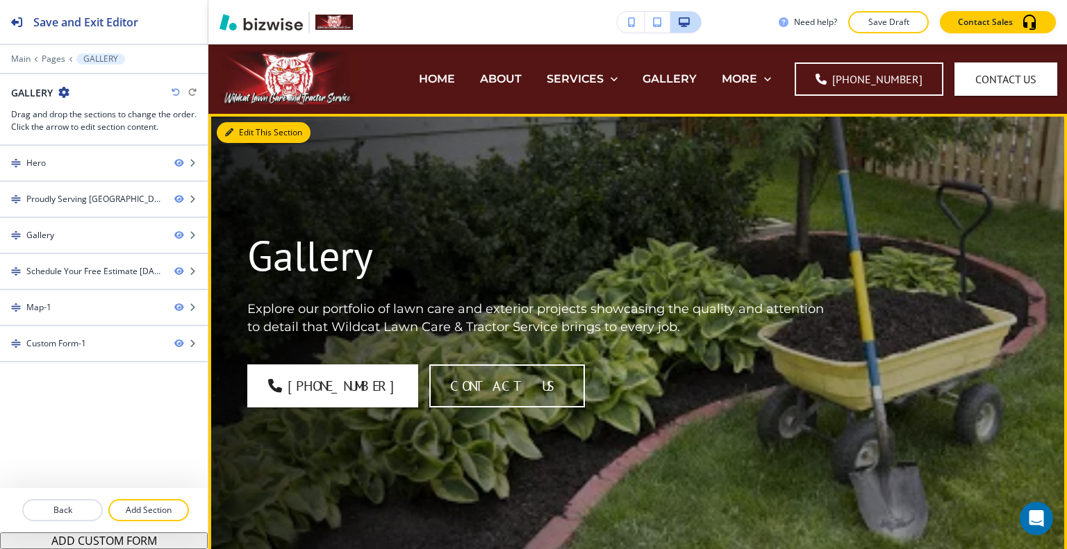
click at [242, 129] on button "Edit This Section" at bounding box center [264, 132] width 94 height 21
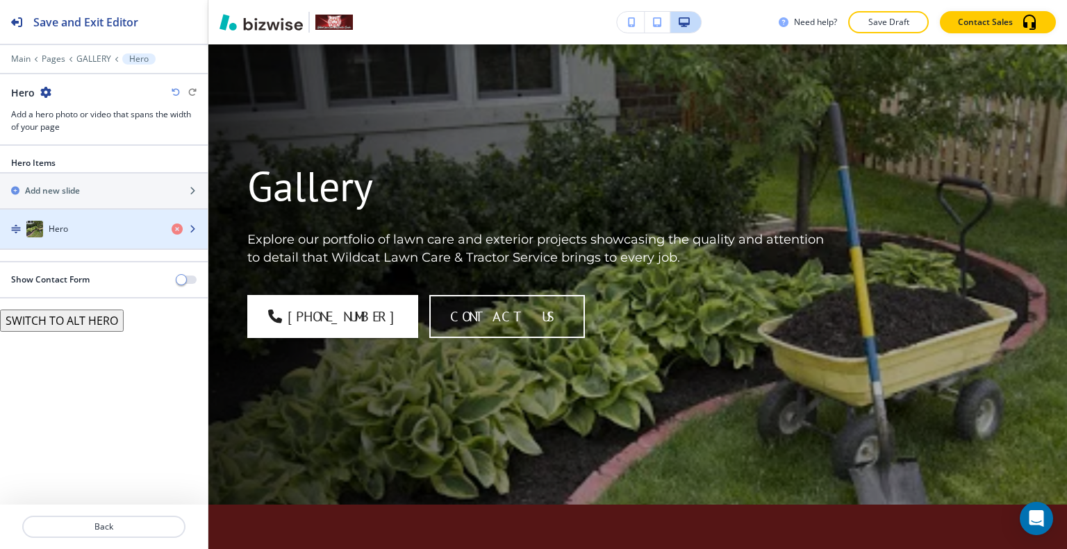
click at [115, 233] on div "Hero" at bounding box center [80, 229] width 160 height 17
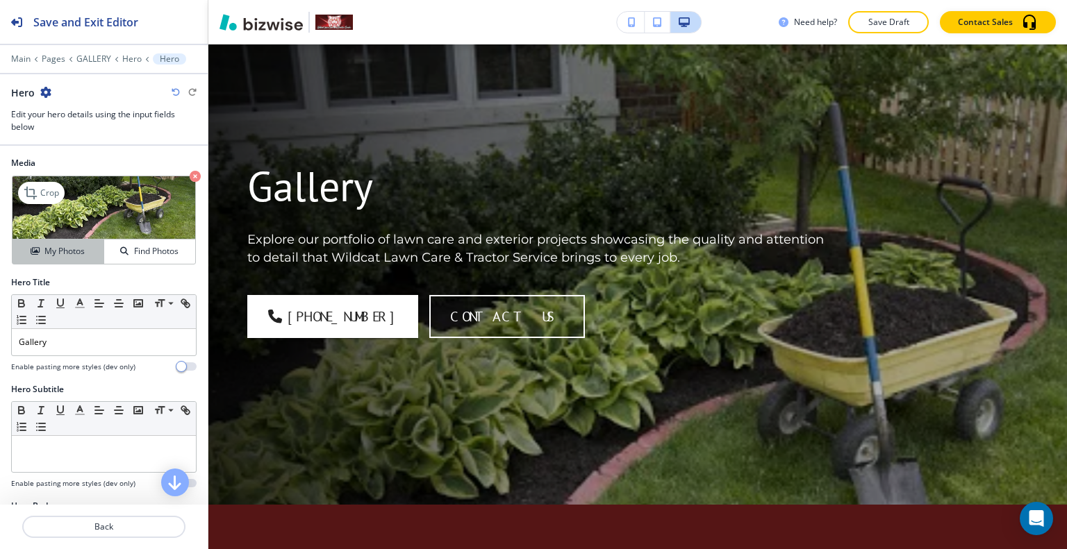
click at [92, 254] on div "My Photos" at bounding box center [58, 251] width 91 height 13
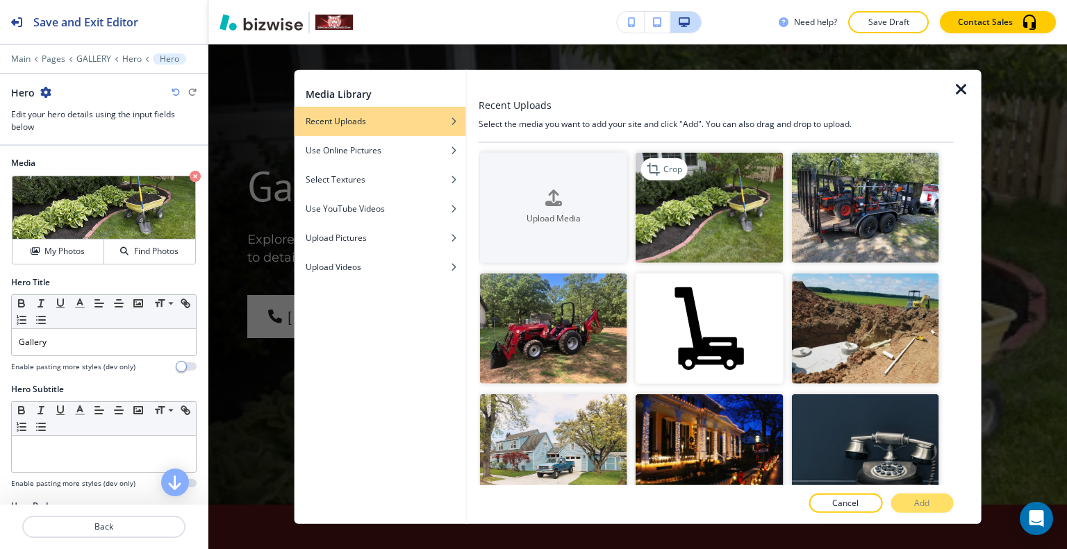
click at [670, 229] on img "button" at bounding box center [708, 207] width 147 height 110
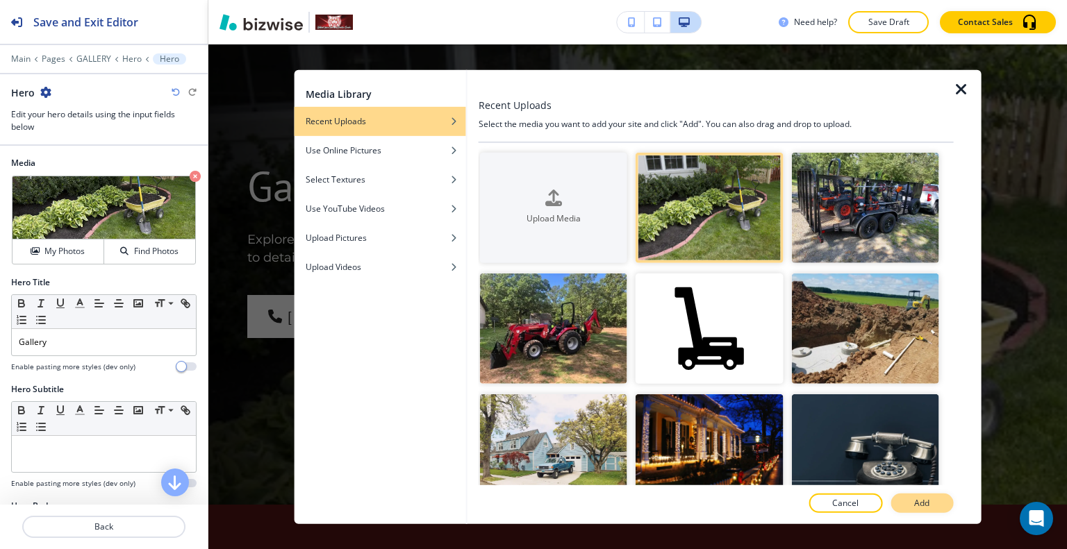
click at [922, 499] on p "Add" at bounding box center [921, 503] width 15 height 13
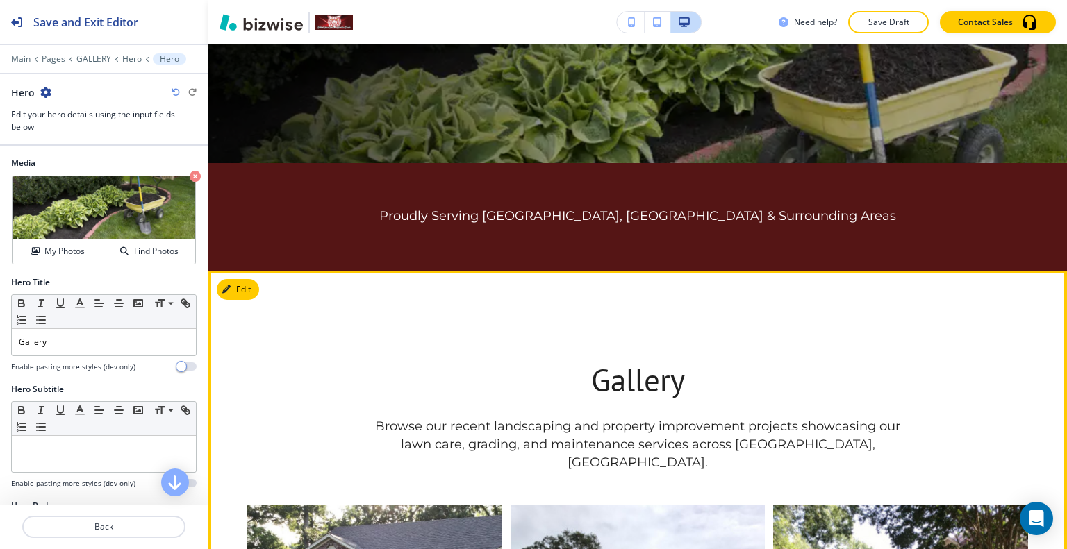
scroll to position [0, 0]
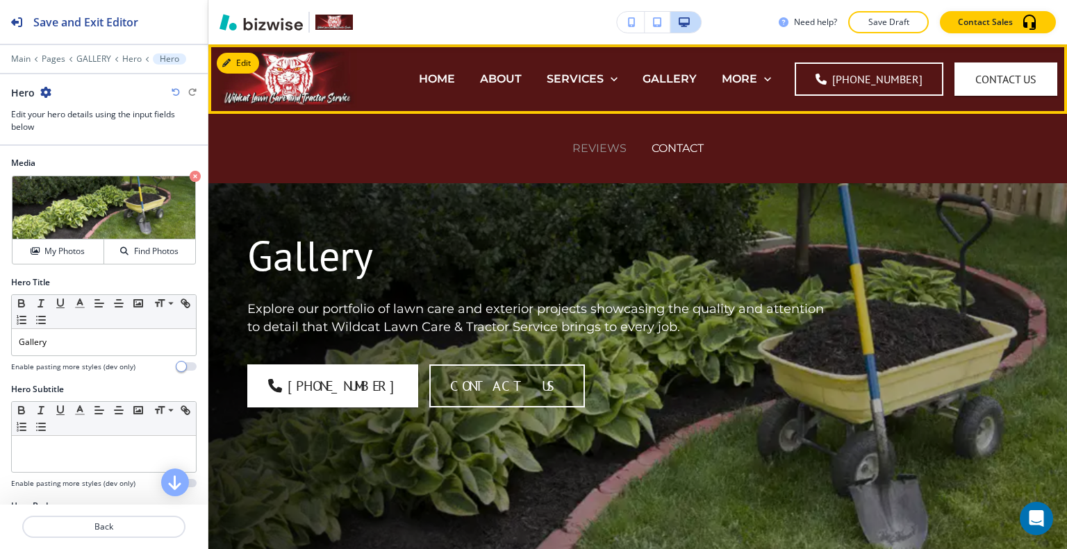
click at [589, 142] on p "REVIEWS" at bounding box center [599, 148] width 54 height 16
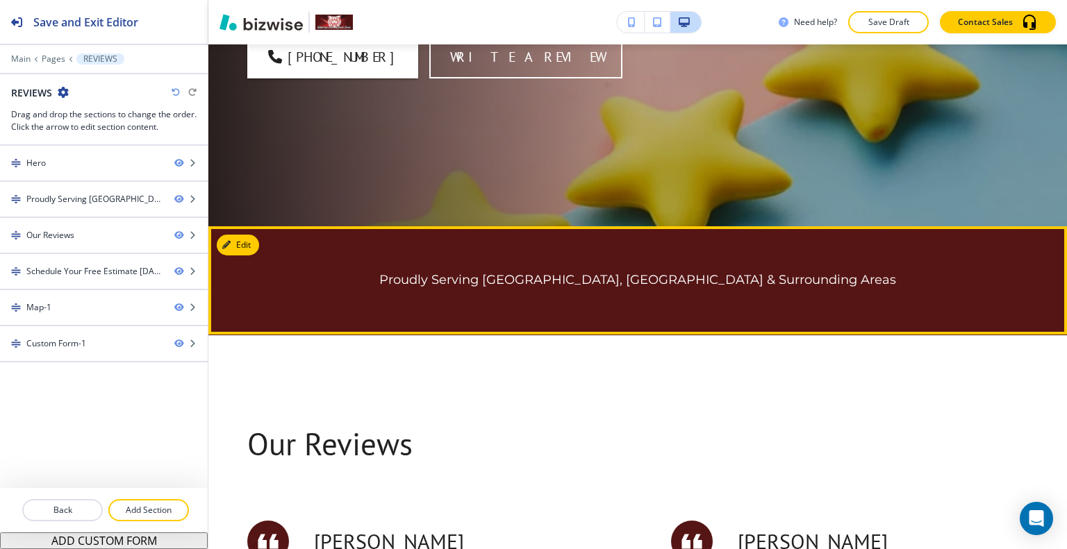
scroll to position [556, 0]
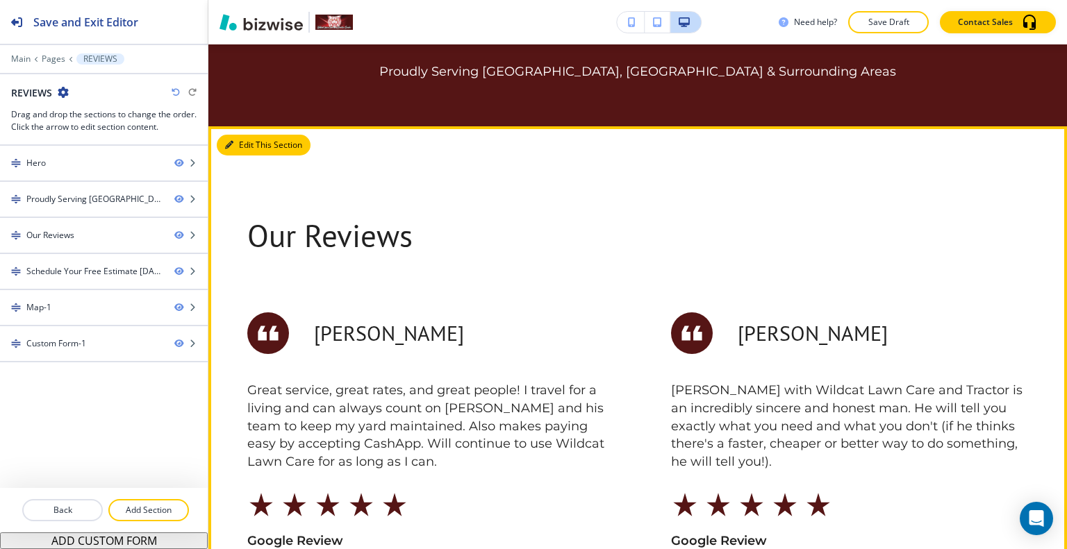
click at [249, 144] on button "Edit This Section" at bounding box center [264, 145] width 94 height 21
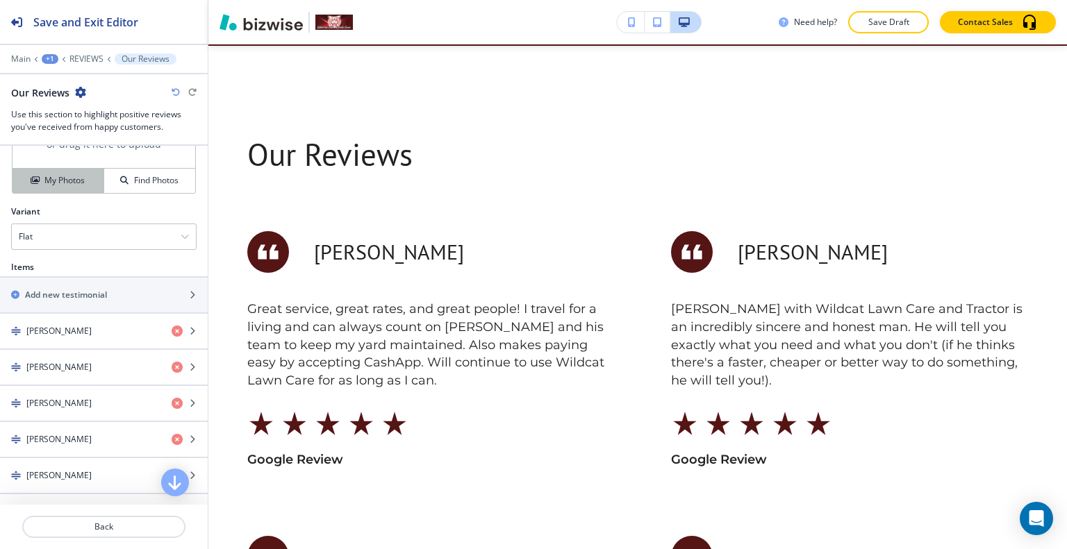
click at [69, 177] on h4 "My Photos" at bounding box center [64, 180] width 40 height 13
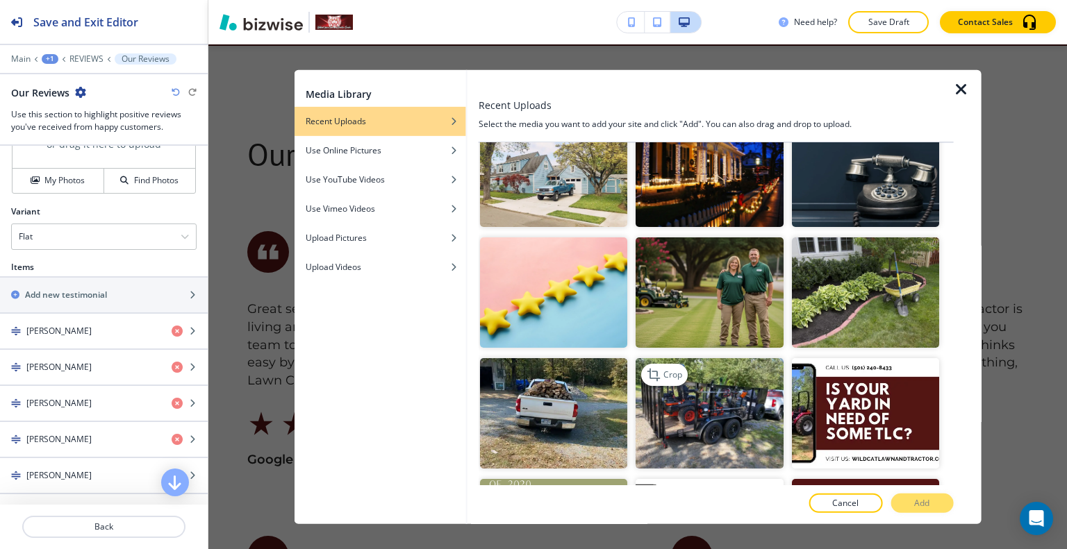
scroll to position [347, 0]
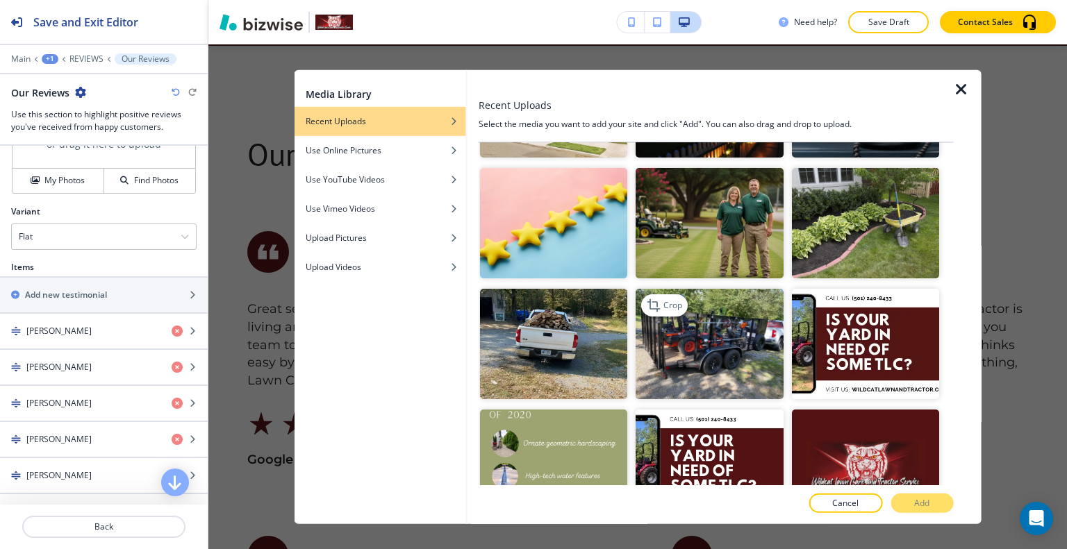
click at [738, 339] on img "button" at bounding box center [708, 344] width 147 height 110
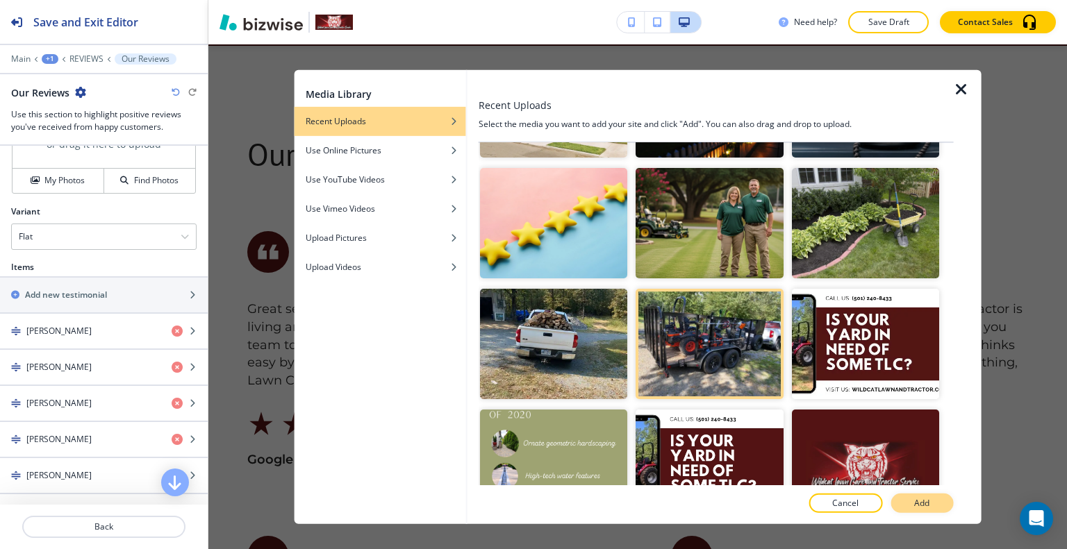
click at [908, 509] on button "Add" at bounding box center [921, 503] width 63 height 19
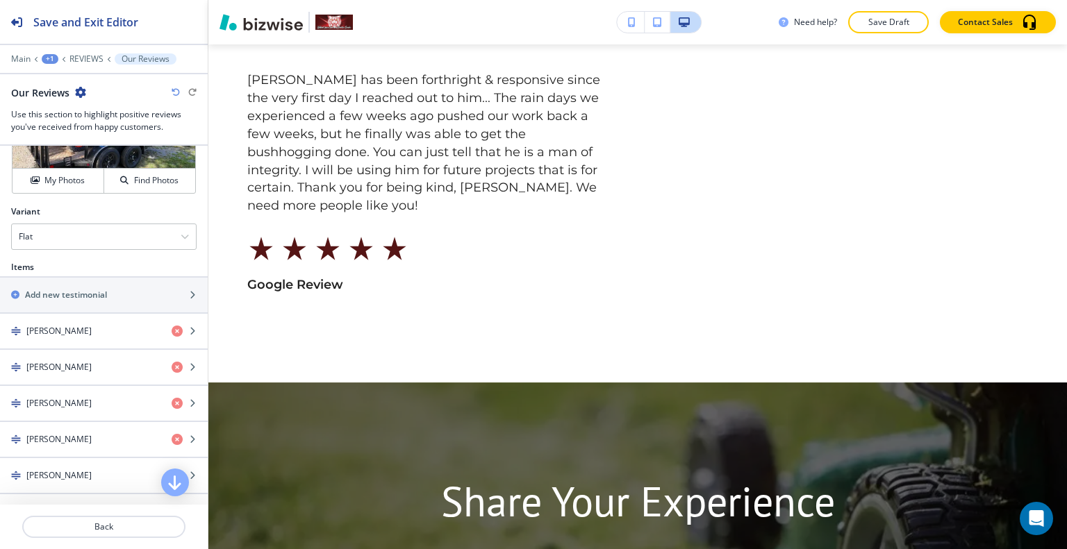
scroll to position [2512, 0]
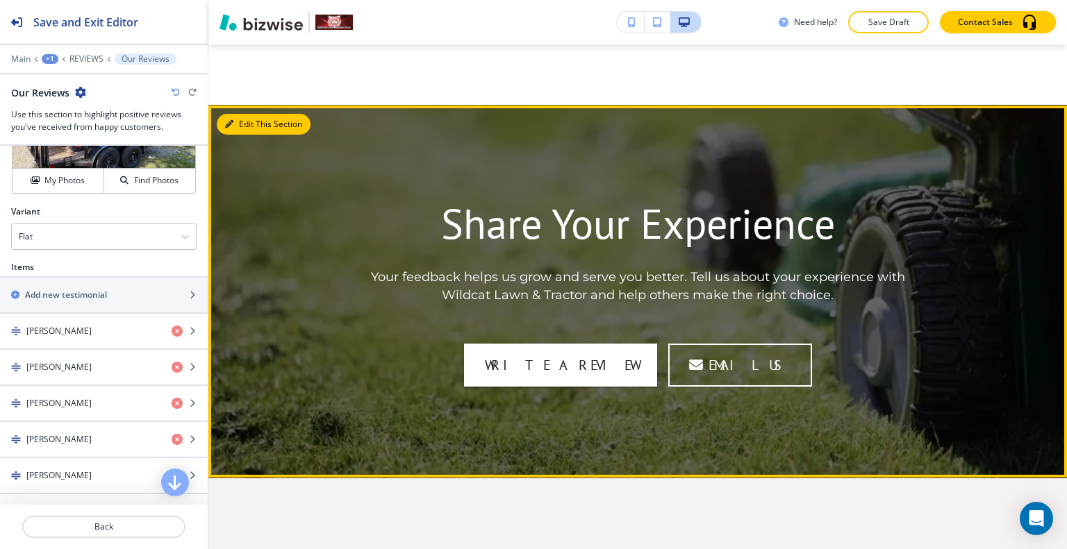
click at [235, 114] on button "Edit This Section" at bounding box center [264, 124] width 94 height 21
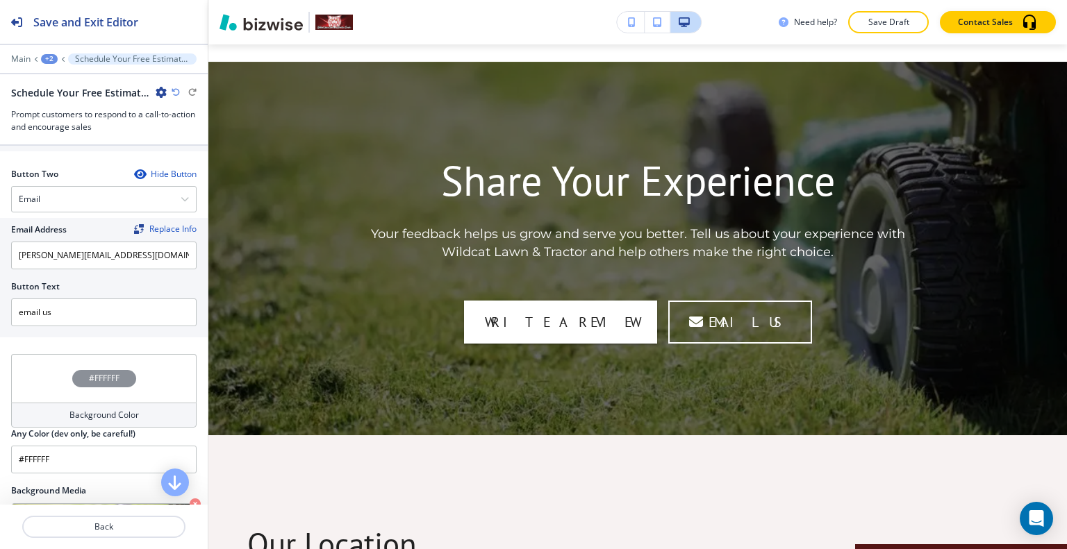
scroll to position [521, 0]
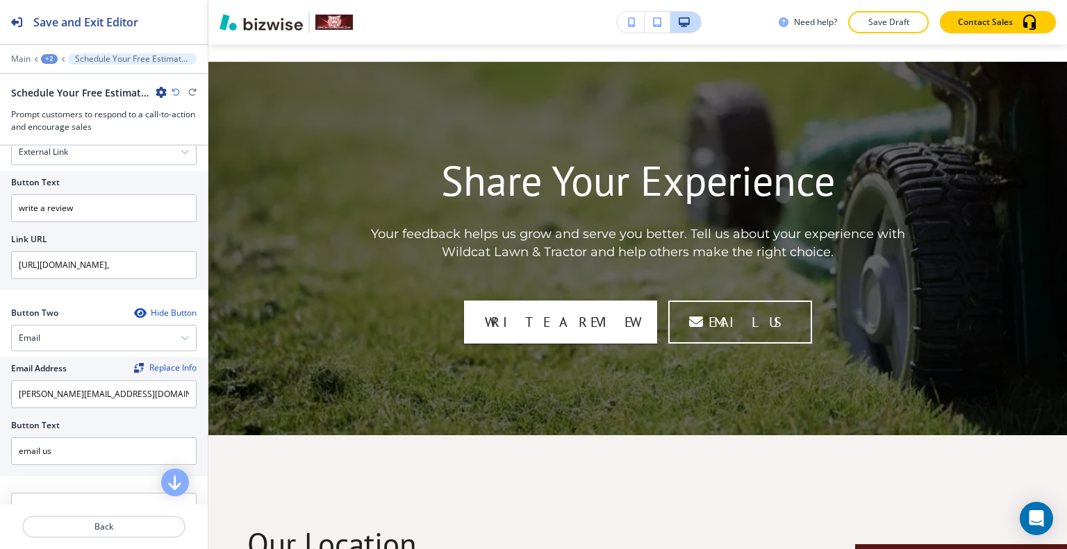
click at [168, 309] on div "Hide Button" at bounding box center [165, 313] width 63 height 11
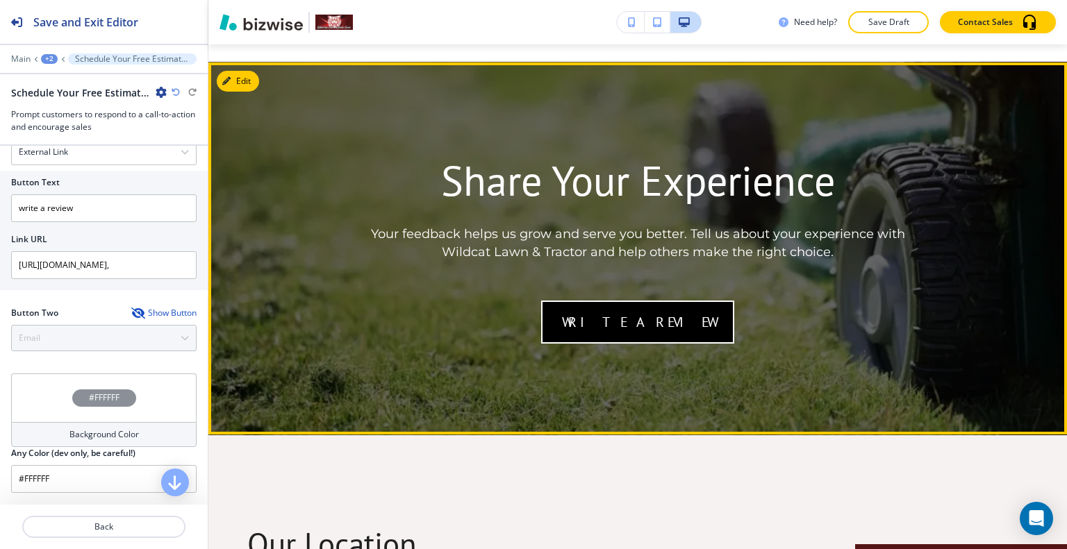
click at [663, 310] on link "write a review" at bounding box center [637, 322] width 193 height 43
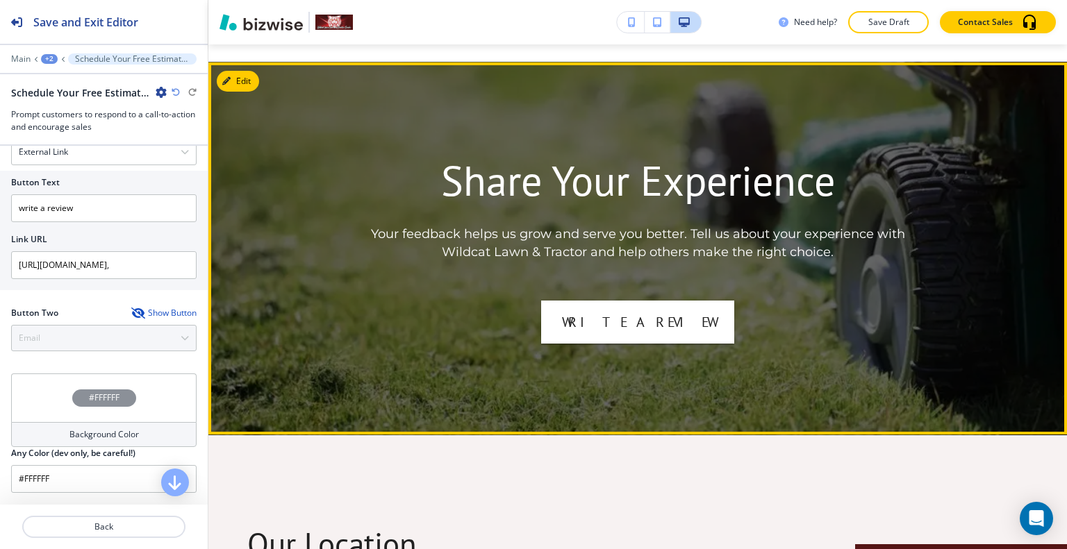
scroll to position [2486, 0]
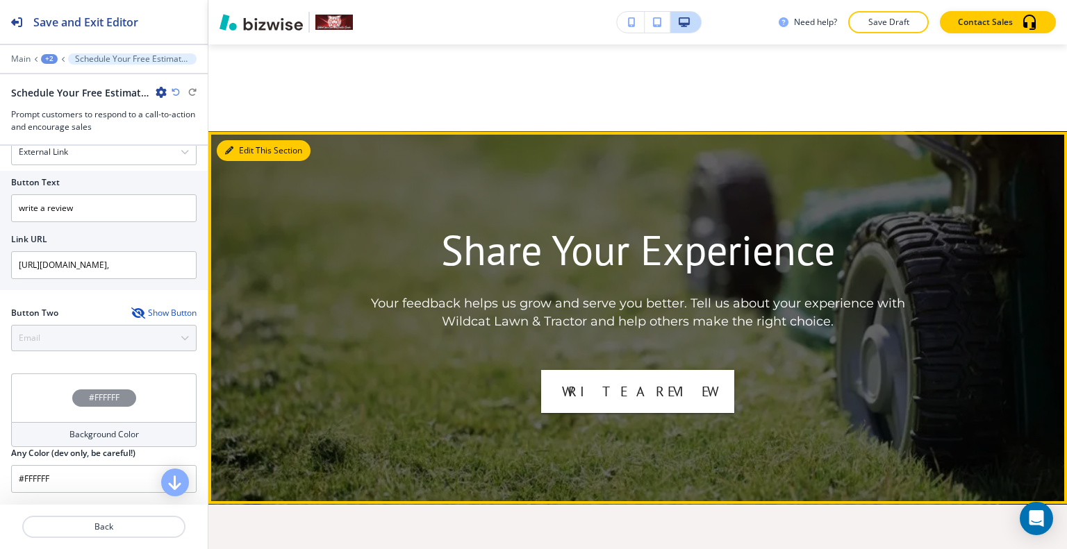
click at [235, 132] on div "Edit This Section Share Your Experience Your feedback helps us grow and serve y…" at bounding box center [637, 318] width 858 height 372
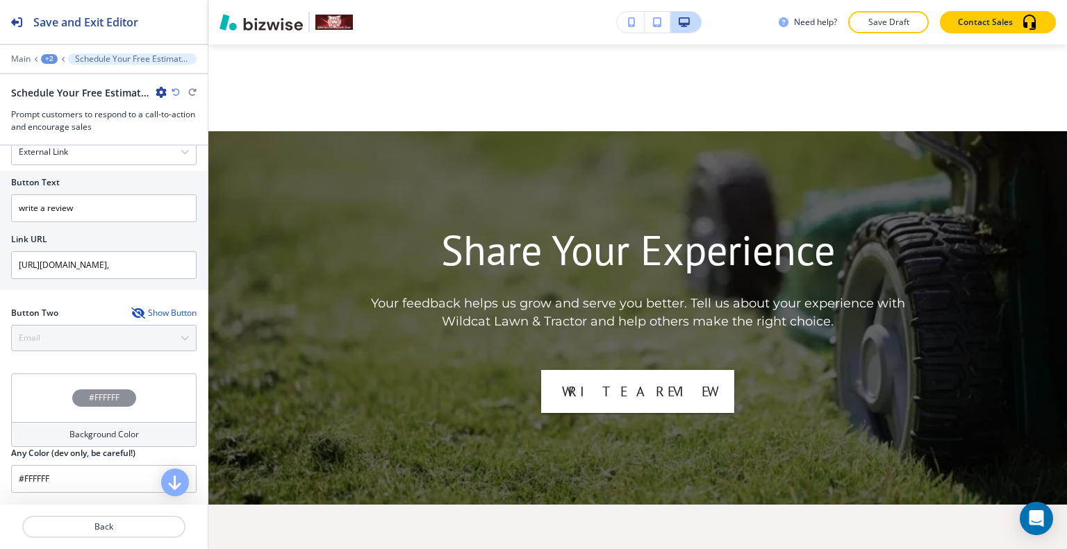
scroll to position [680, 0]
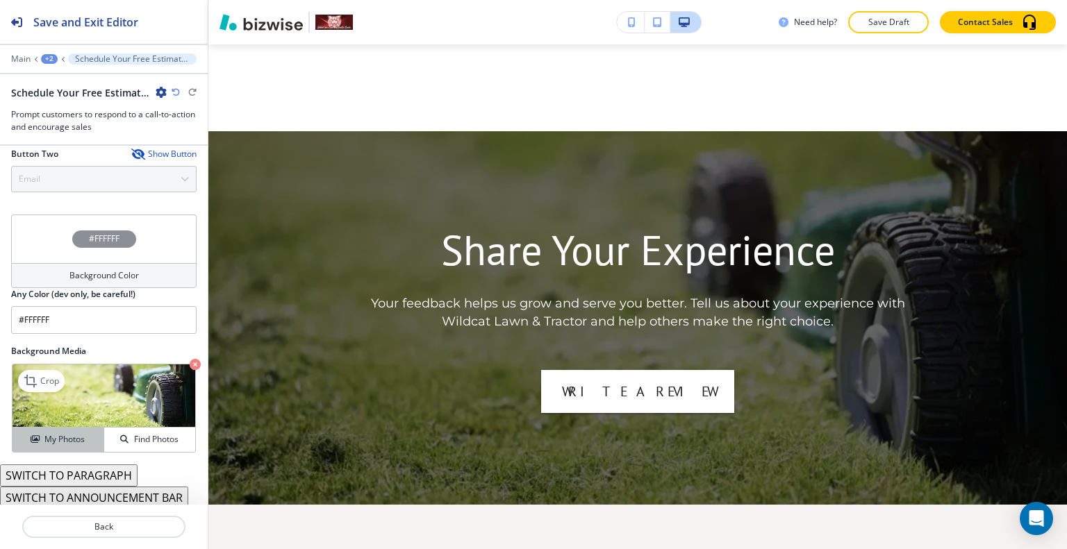
click at [47, 439] on h4 "My Photos" at bounding box center [64, 439] width 40 height 13
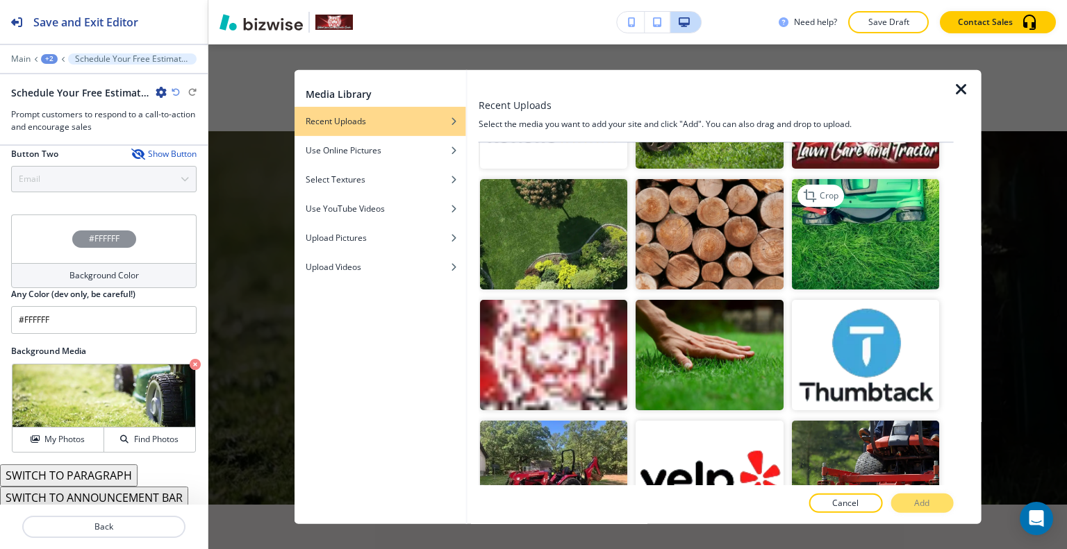
scroll to position [1891, 0]
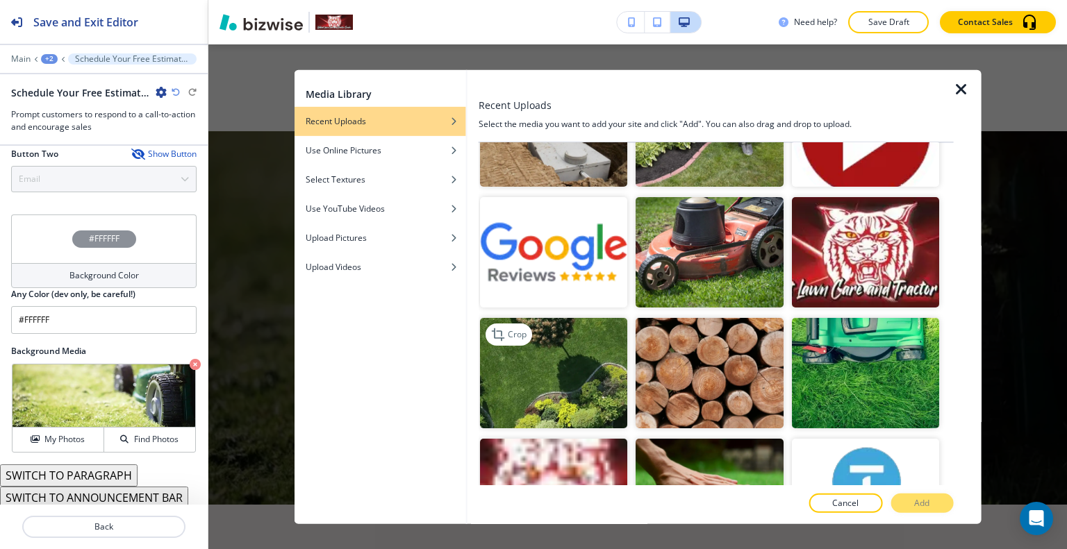
click at [552, 340] on img "button" at bounding box center [553, 373] width 147 height 110
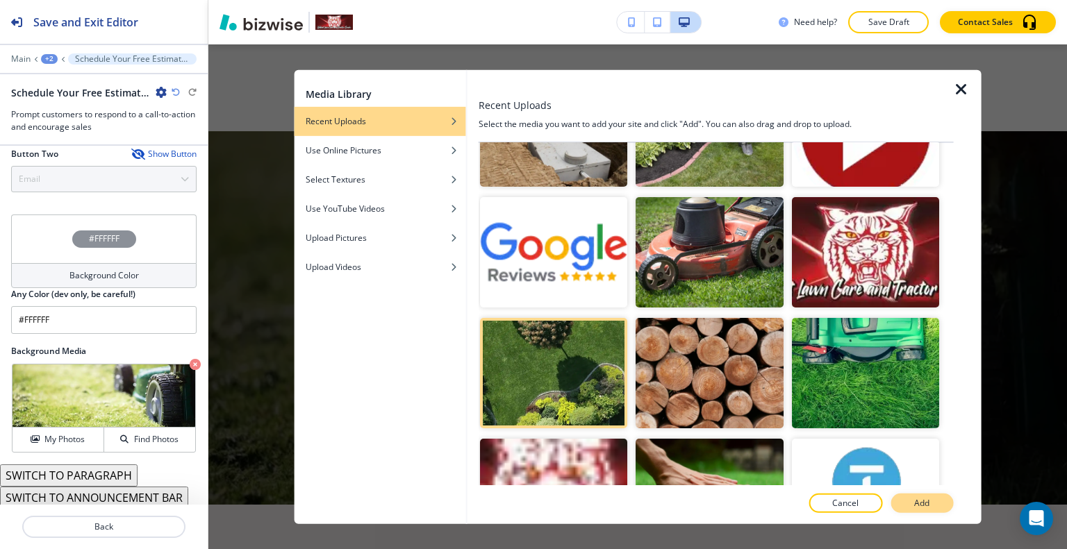
click at [922, 507] on p "Add" at bounding box center [921, 503] width 15 height 13
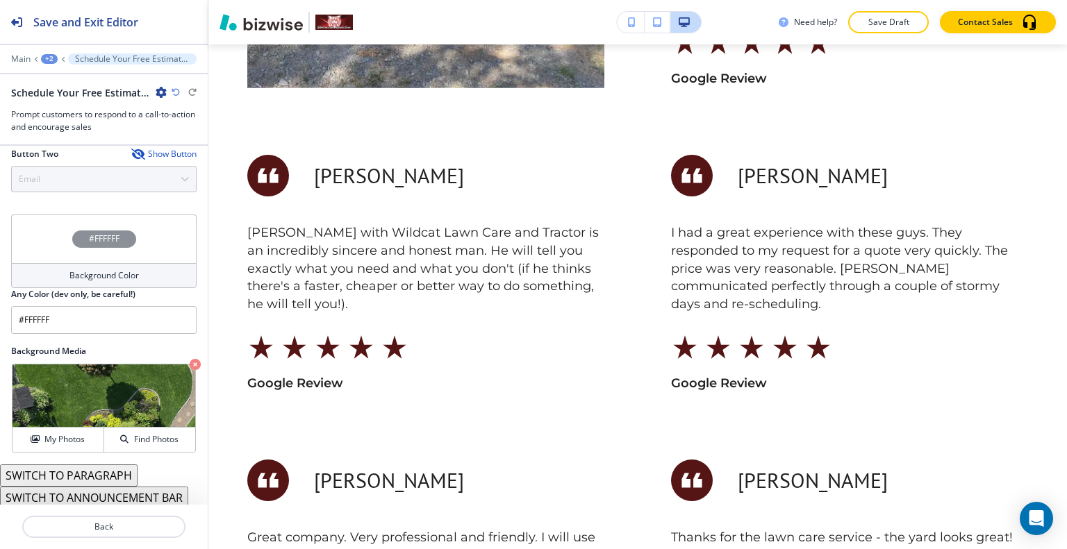
scroll to position [0, 0]
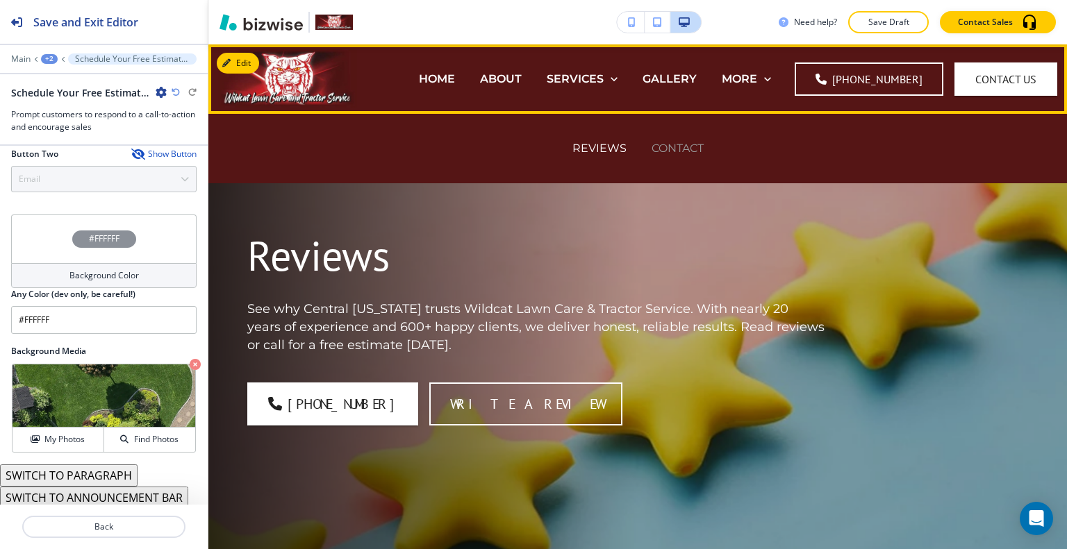
click at [651, 153] on p "CONTACT" at bounding box center [677, 148] width 52 height 16
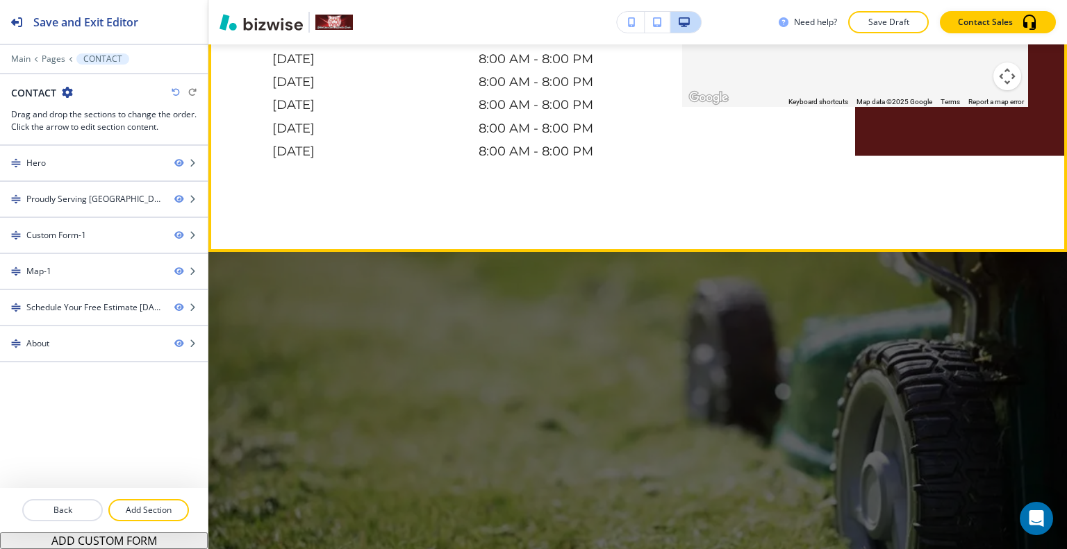
scroll to position [1945, 0]
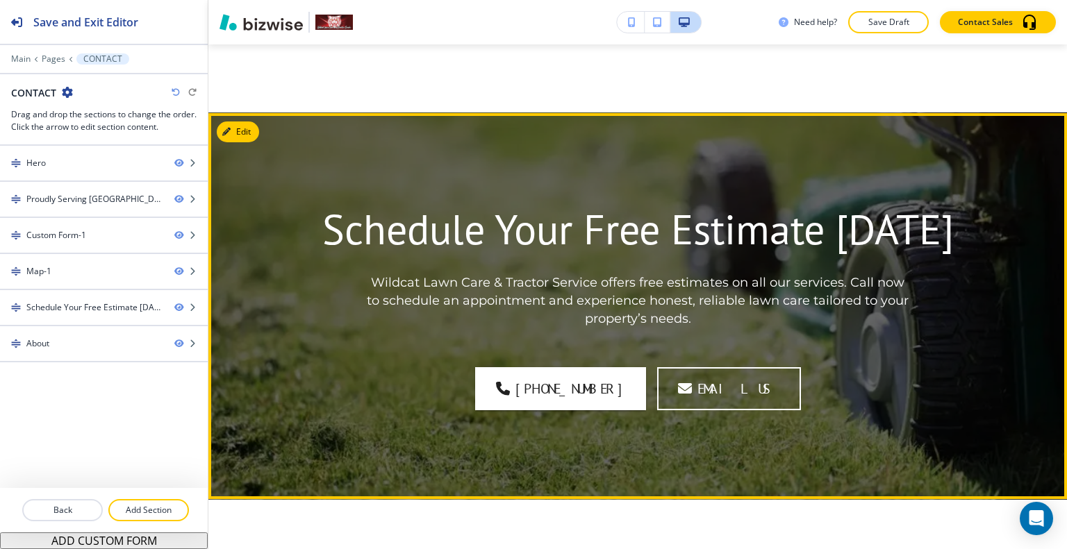
click at [242, 122] on button "Edit" at bounding box center [238, 132] width 42 height 21
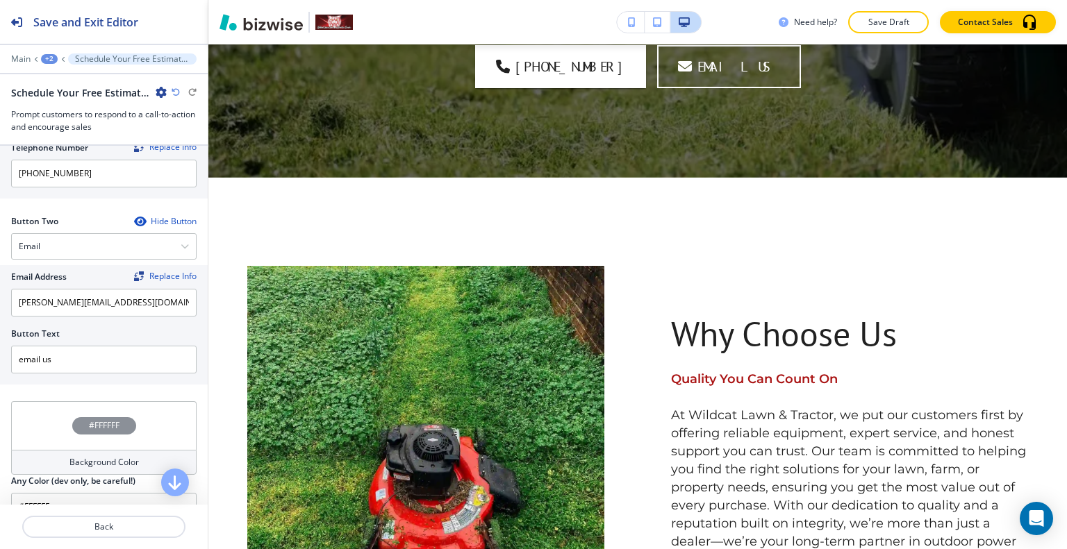
scroll to position [742, 0]
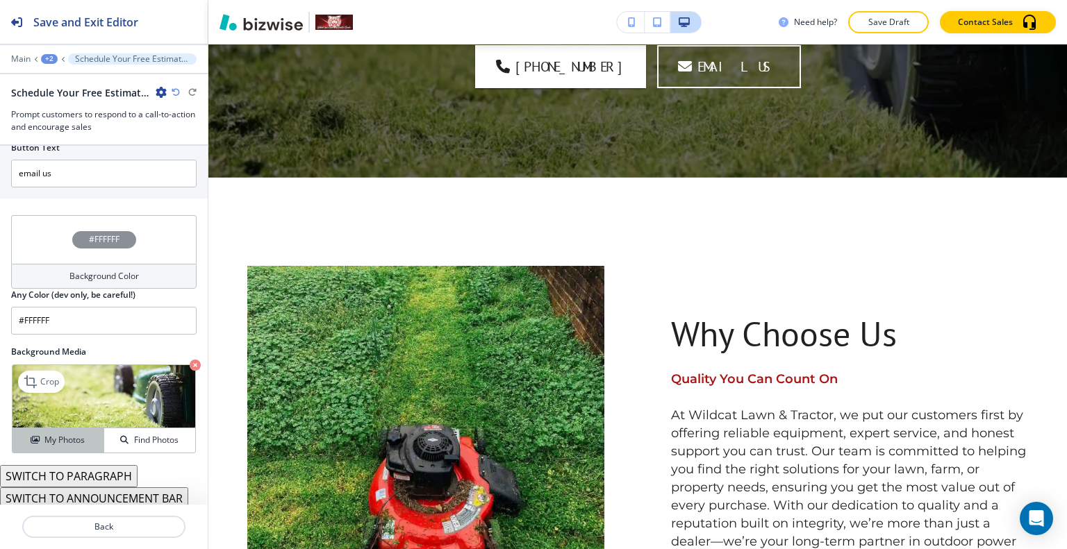
drag, startPoint x: 56, startPoint y: 435, endPoint x: 59, endPoint y: 424, distance: 12.3
click at [58, 429] on button "My Photos" at bounding box center [59, 441] width 92 height 24
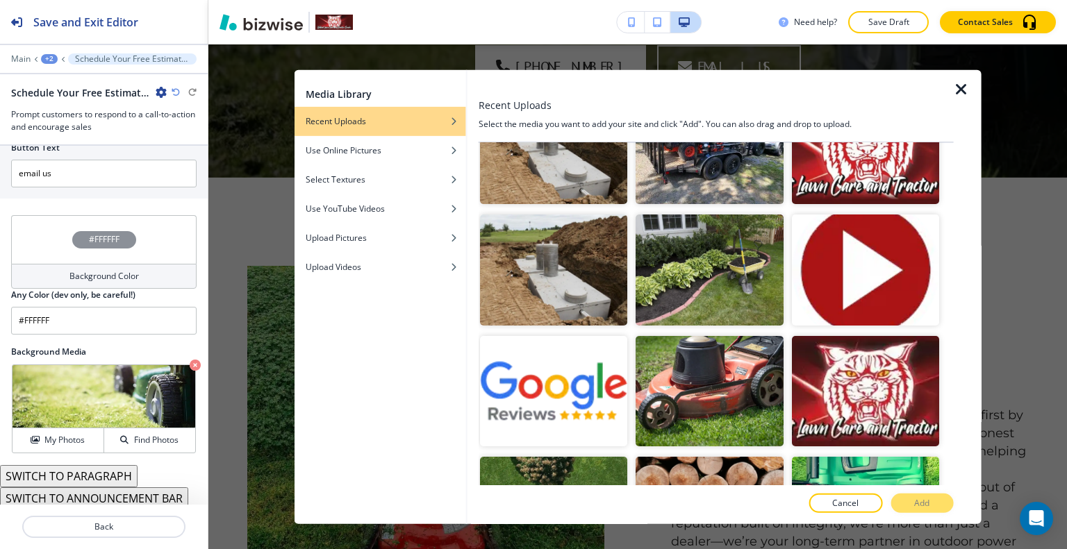
scroll to position [1822, 0]
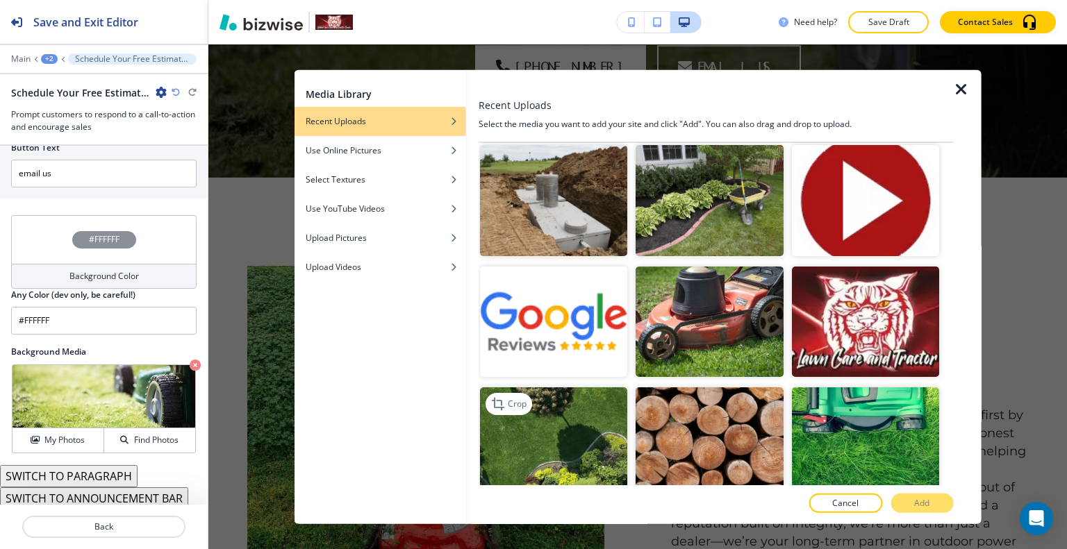
click at [569, 417] on img "button" at bounding box center [553, 443] width 147 height 110
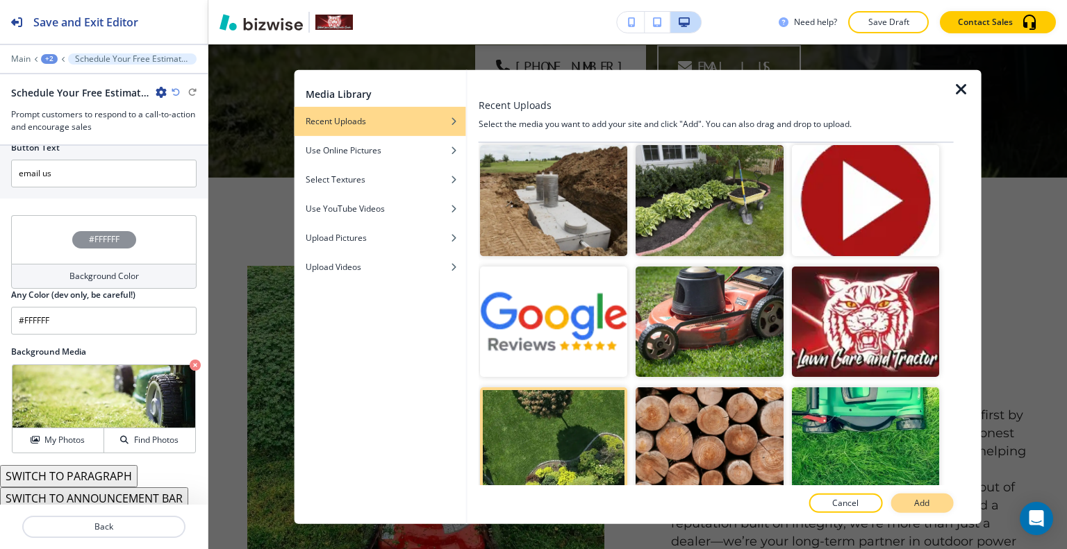
click at [924, 512] on button "Add" at bounding box center [921, 503] width 63 height 19
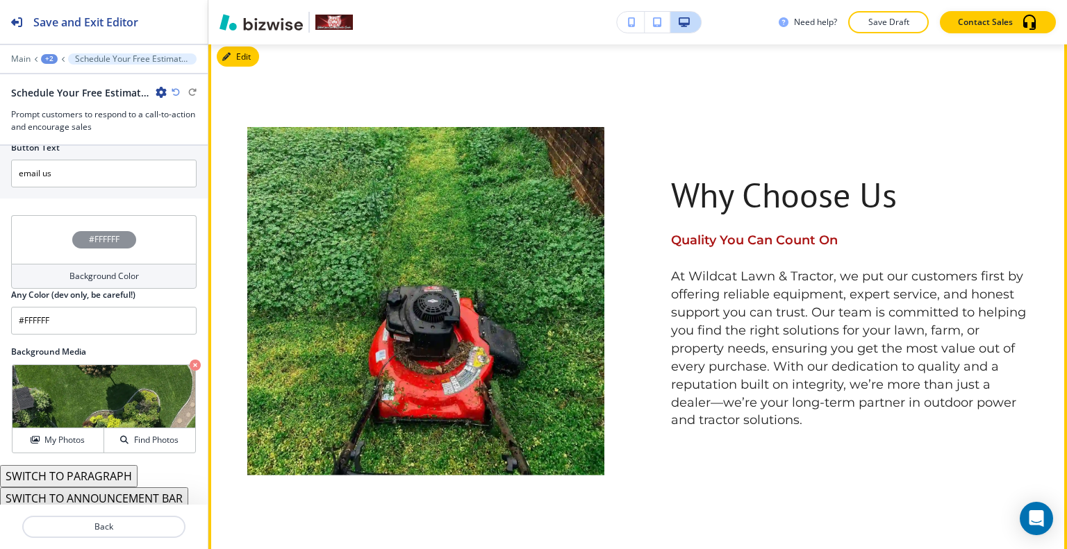
scroll to position [2747, 0]
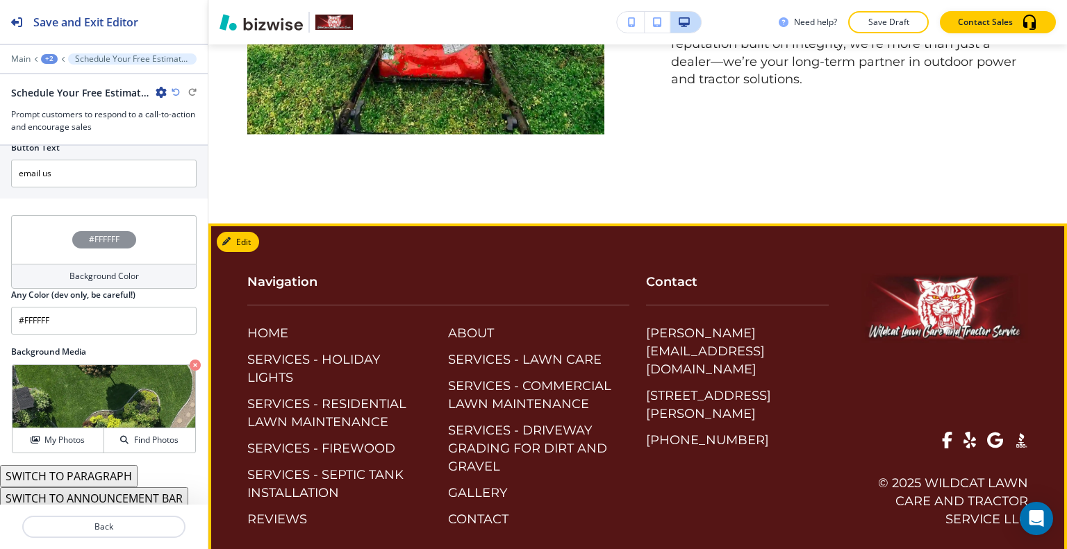
click at [942, 432] on div ".st0{fill:#015A75;}" at bounding box center [936, 441] width 183 height 18
click at [942, 432] on span at bounding box center [947, 440] width 10 height 17
click at [963, 432] on span at bounding box center [969, 440] width 13 height 17
click at [987, 432] on span at bounding box center [995, 440] width 16 height 17
click at [1017, 427] on icon ".st0{fill:#015A75;}" at bounding box center [1021, 441] width 28 height 28
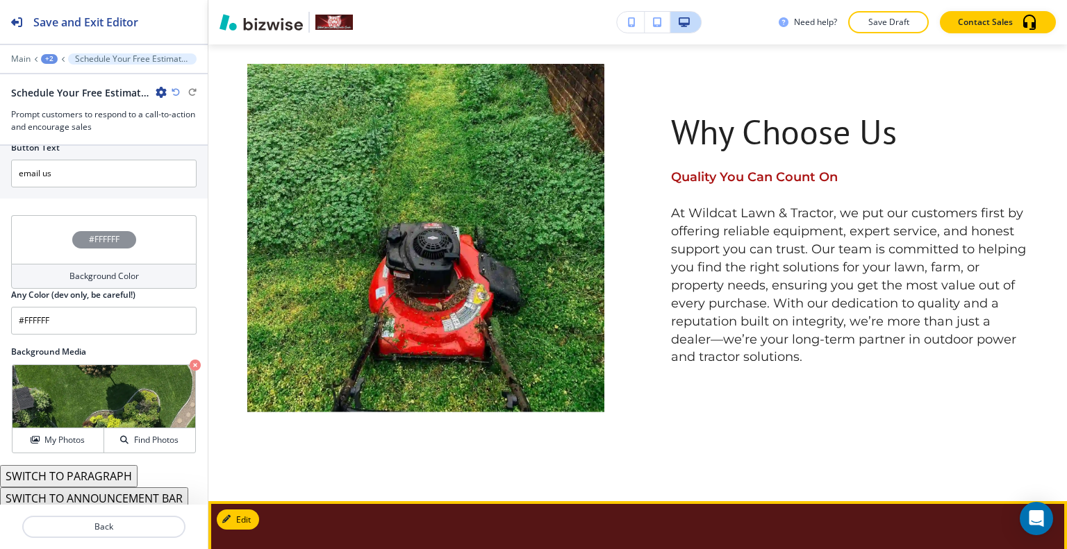
scroll to position [2191, 0]
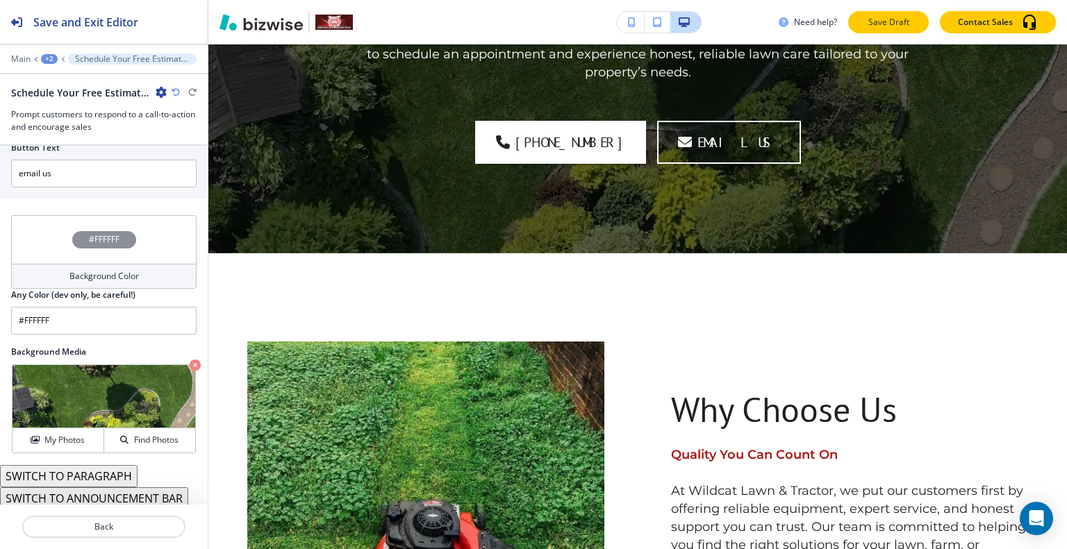
click at [912, 21] on button "Save Draft" at bounding box center [888, 22] width 81 height 22
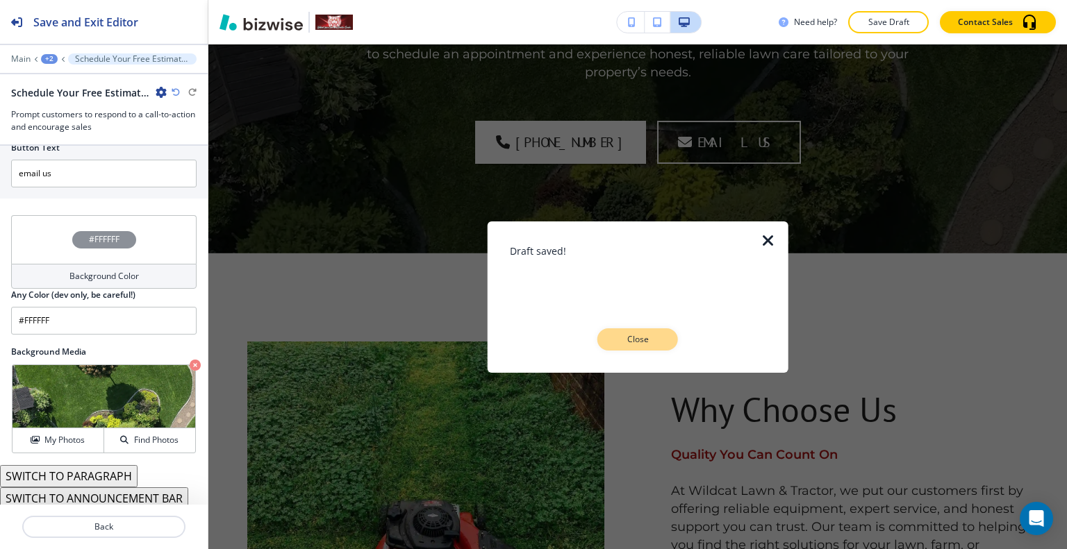
click at [662, 347] on button "Close" at bounding box center [637, 340] width 81 height 22
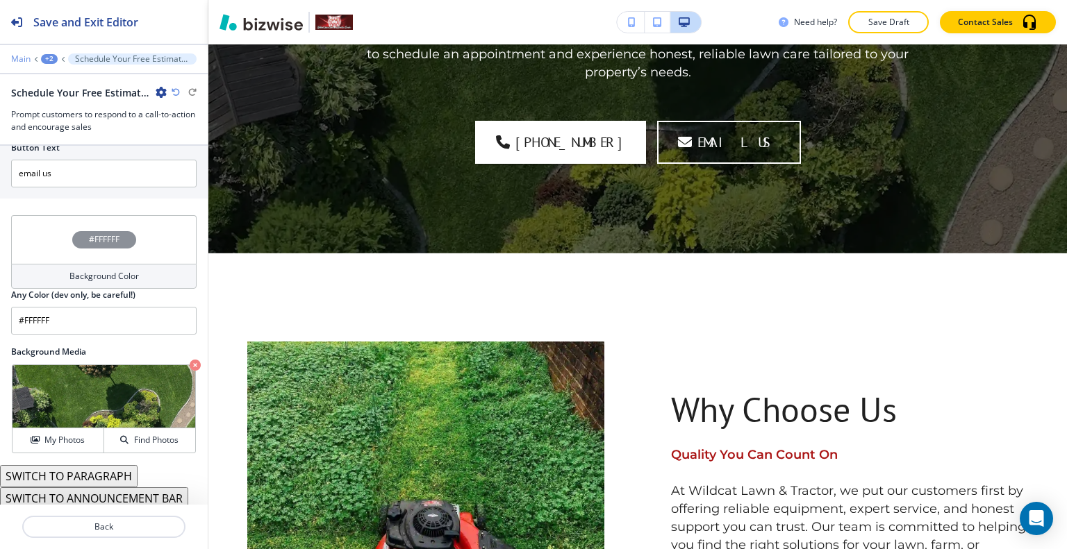
click at [19, 60] on p "Main" at bounding box center [20, 59] width 19 height 10
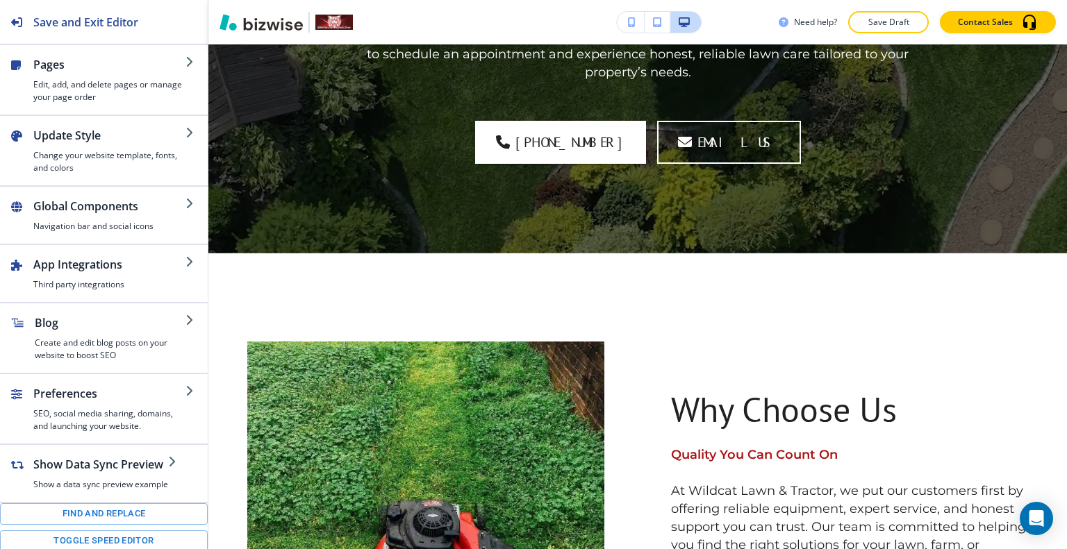
scroll to position [213, 0]
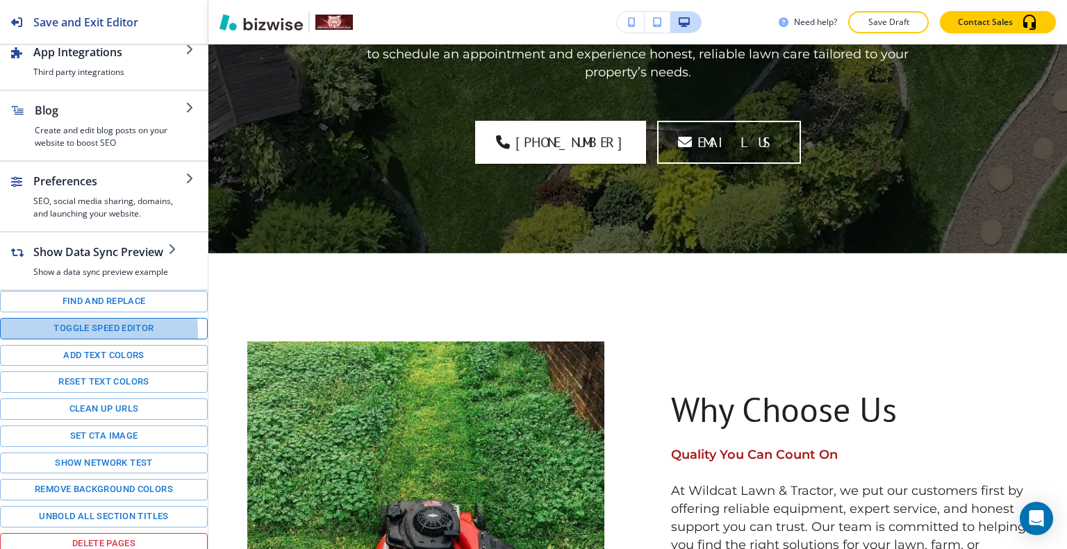
click at [81, 329] on button "Toggle speed editor" at bounding box center [104, 329] width 208 height 22
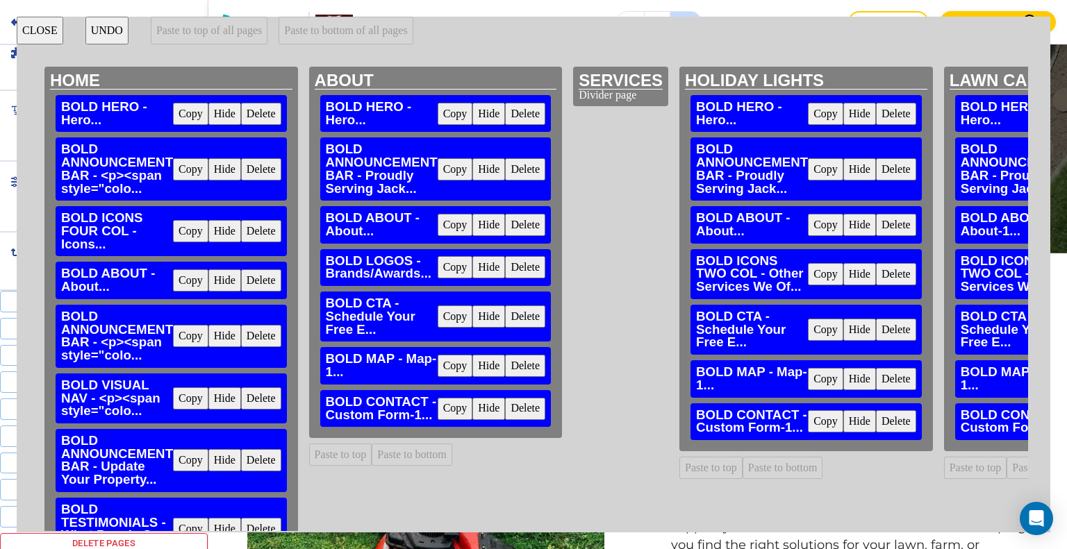
click at [456, 270] on button "Copy" at bounding box center [455, 267] width 35 height 22
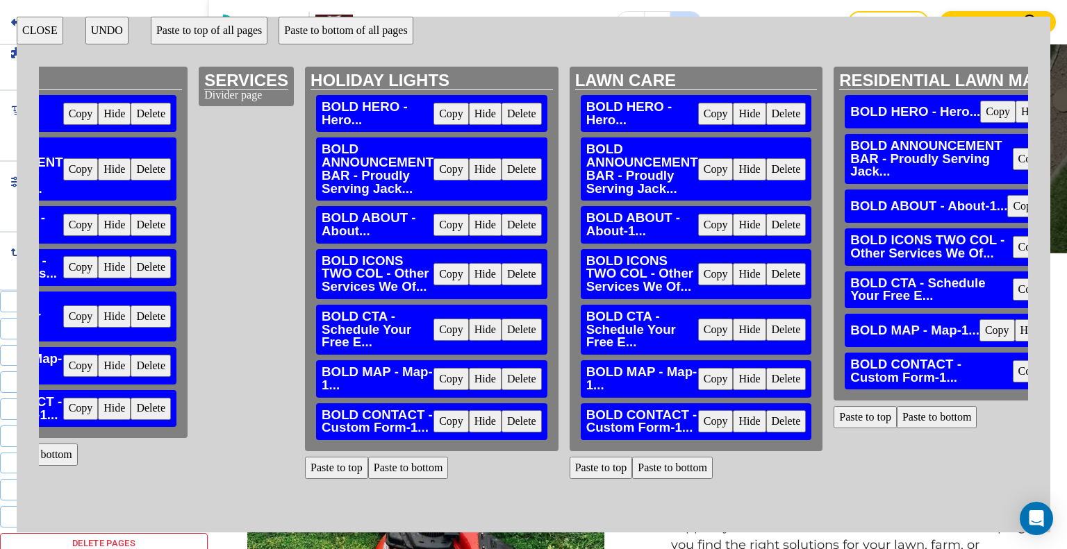
scroll to position [0, 390]
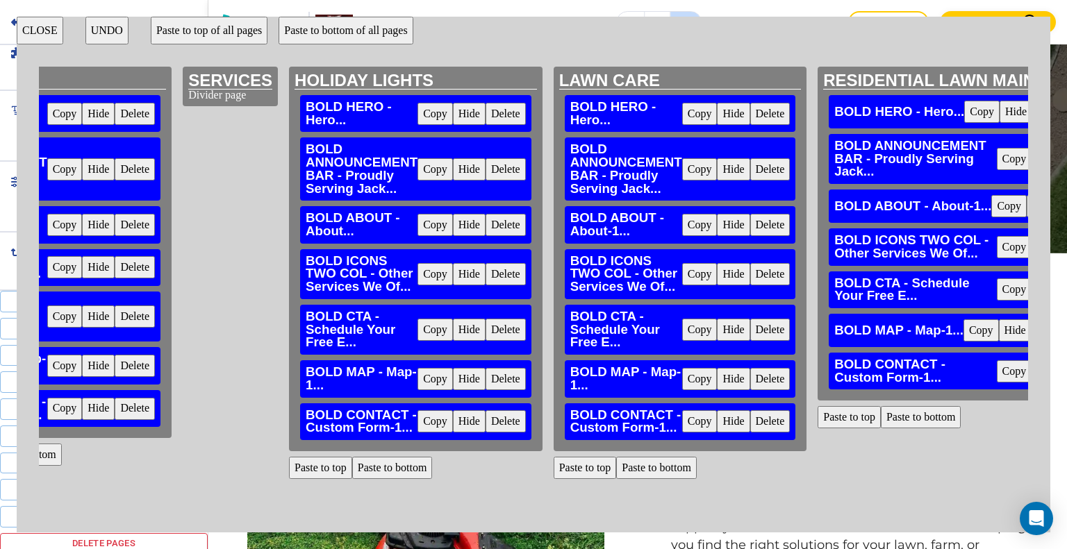
click at [385, 463] on button "Paste to bottom" at bounding box center [392, 468] width 81 height 22
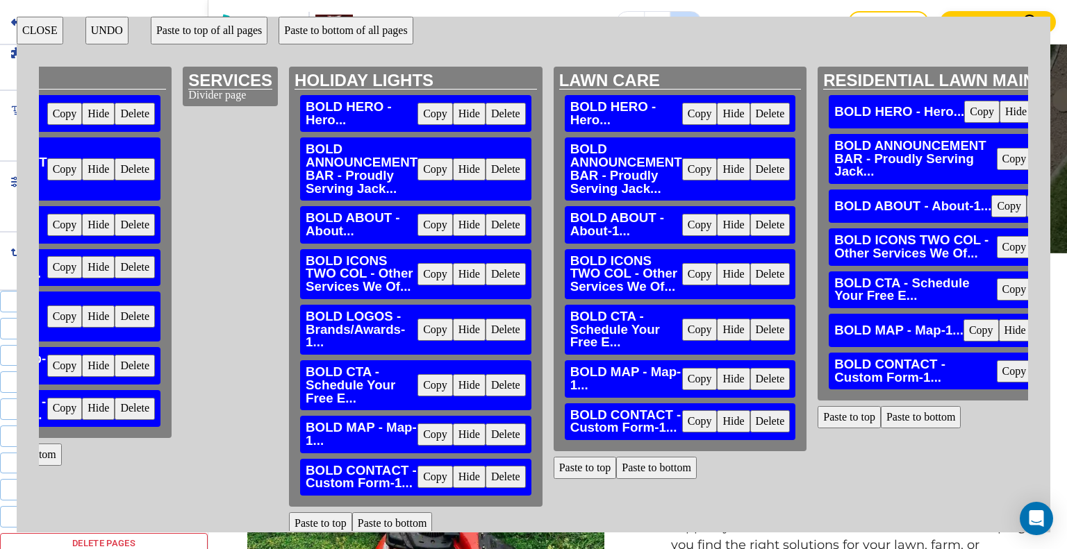
click at [644, 472] on button "Paste to bottom" at bounding box center [656, 468] width 81 height 22
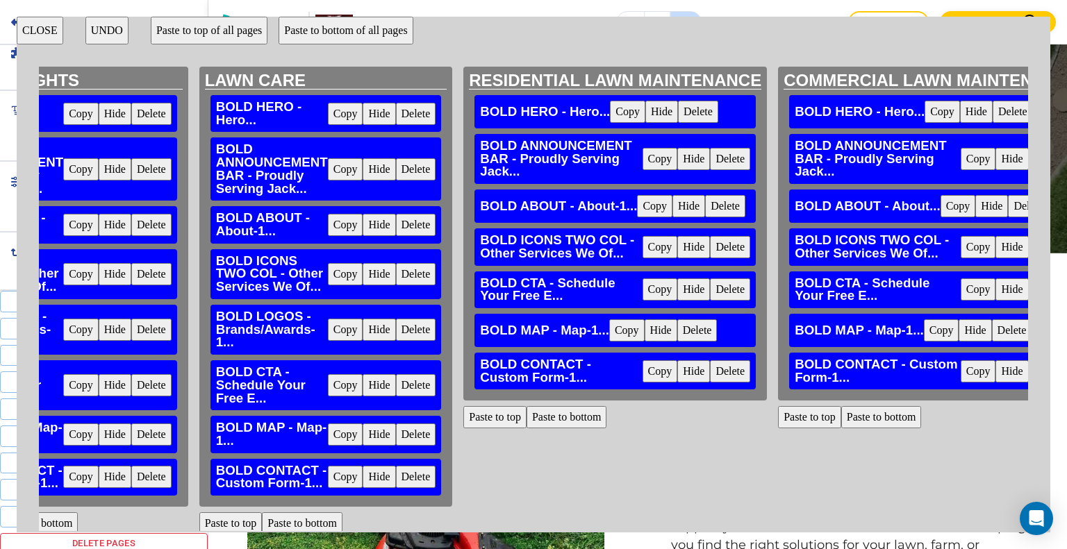
scroll to position [0, 816]
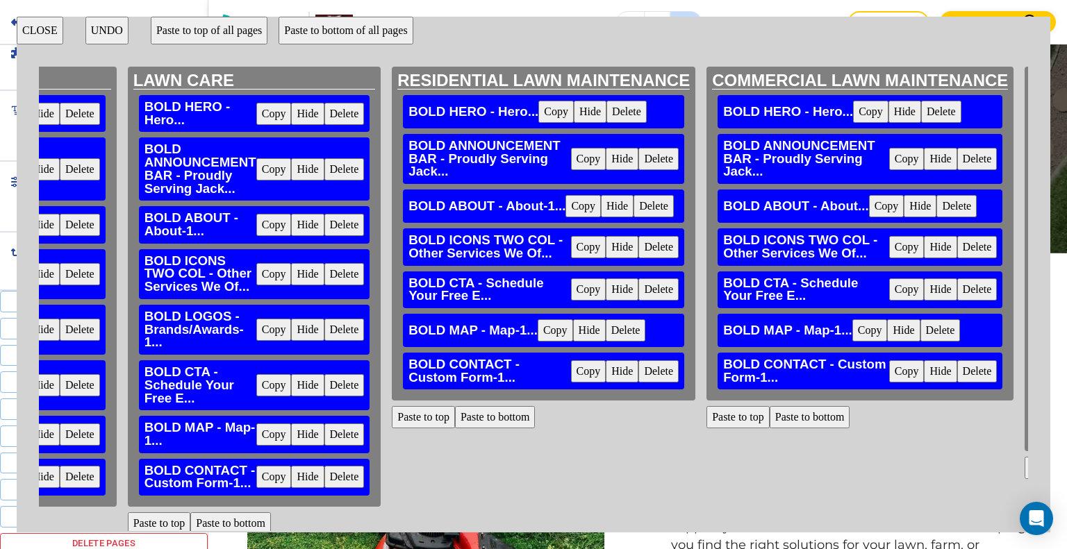
click at [503, 418] on button "Paste to bottom" at bounding box center [495, 417] width 81 height 22
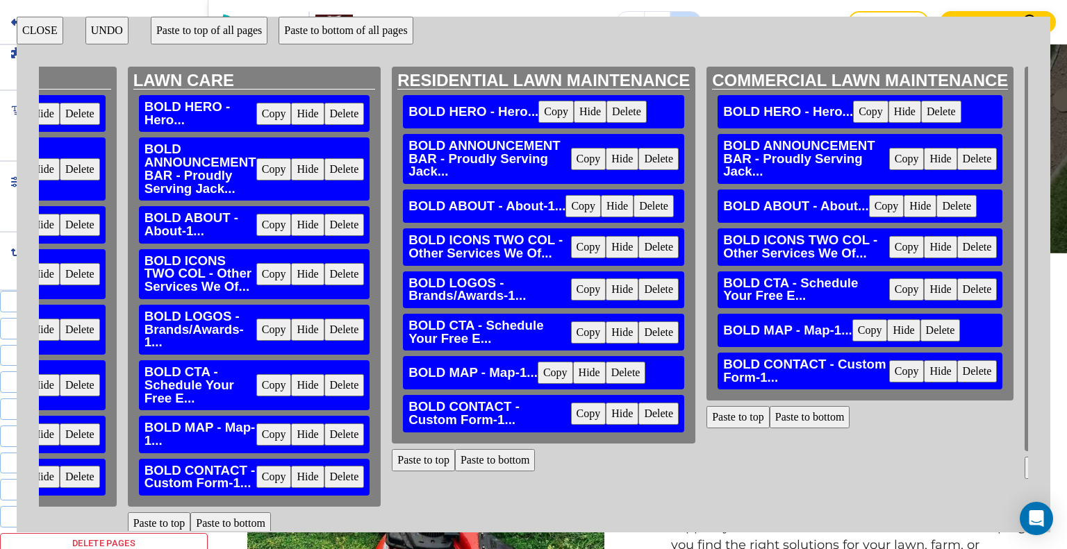
click at [816, 423] on button "Paste to bottom" at bounding box center [810, 417] width 81 height 22
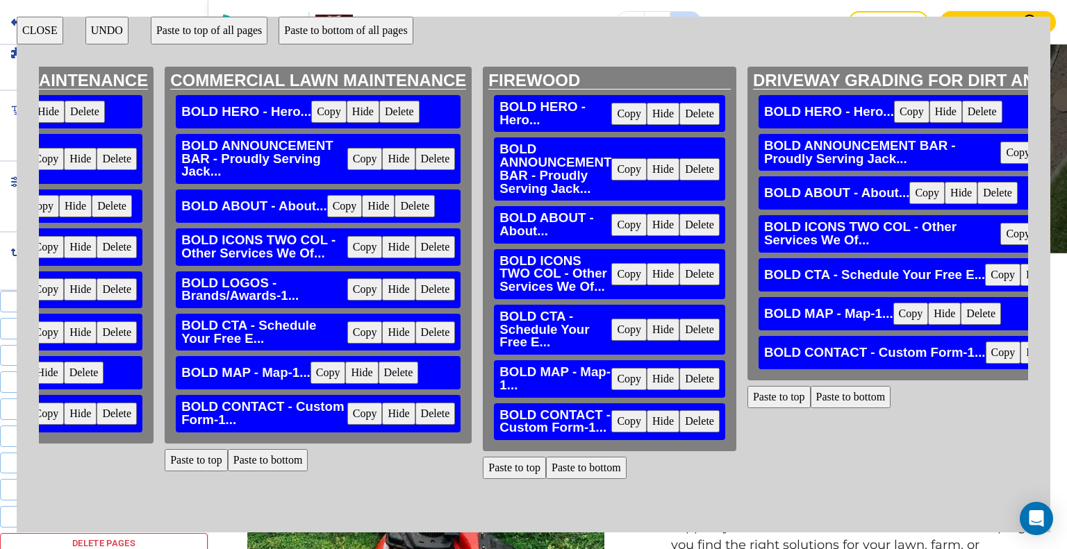
scroll to position [0, 1386]
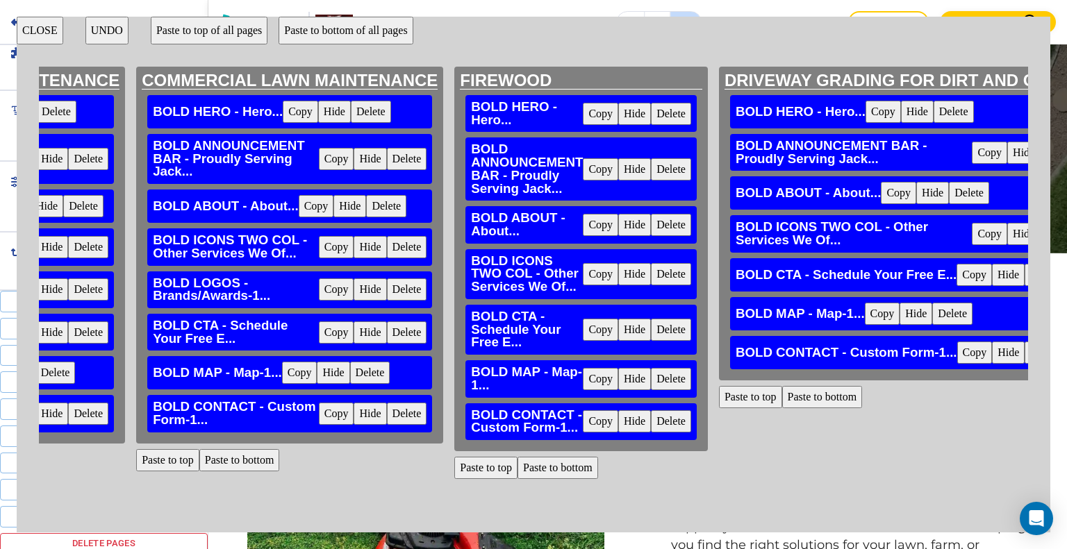
click at [577, 470] on button "Paste to bottom" at bounding box center [557, 468] width 81 height 22
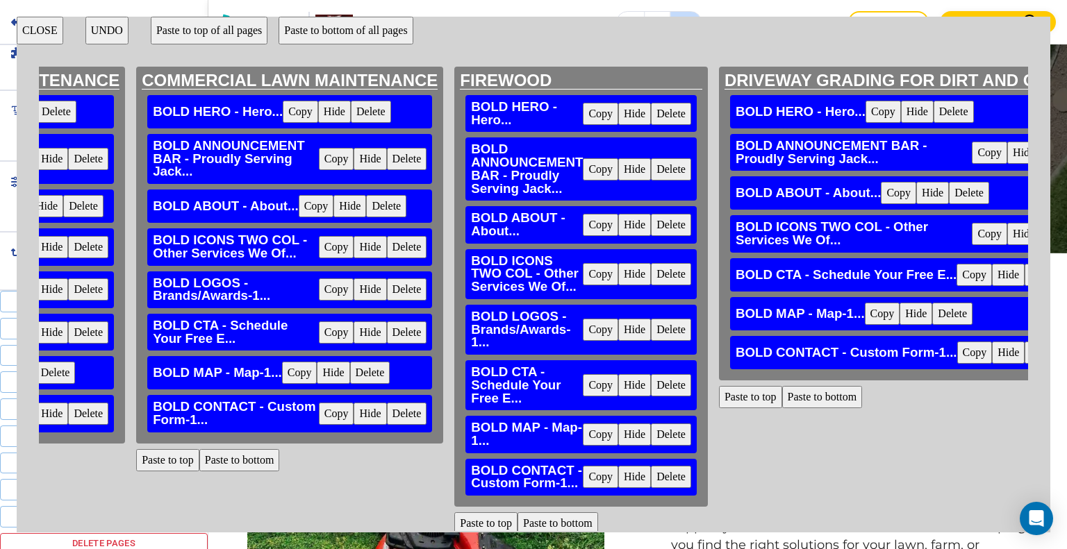
click at [822, 397] on button "Paste to bottom" at bounding box center [822, 397] width 81 height 22
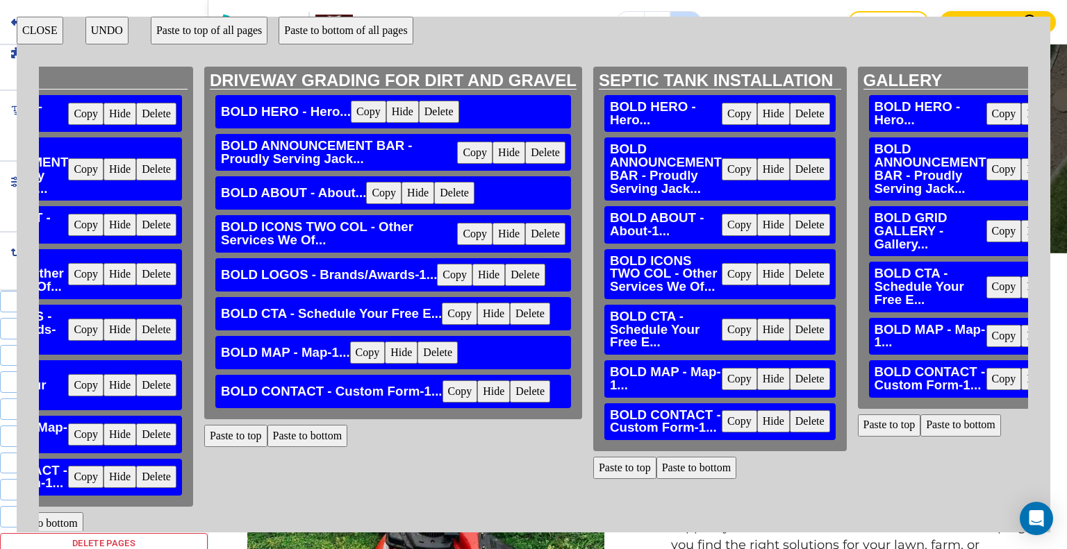
scroll to position [0, 1960]
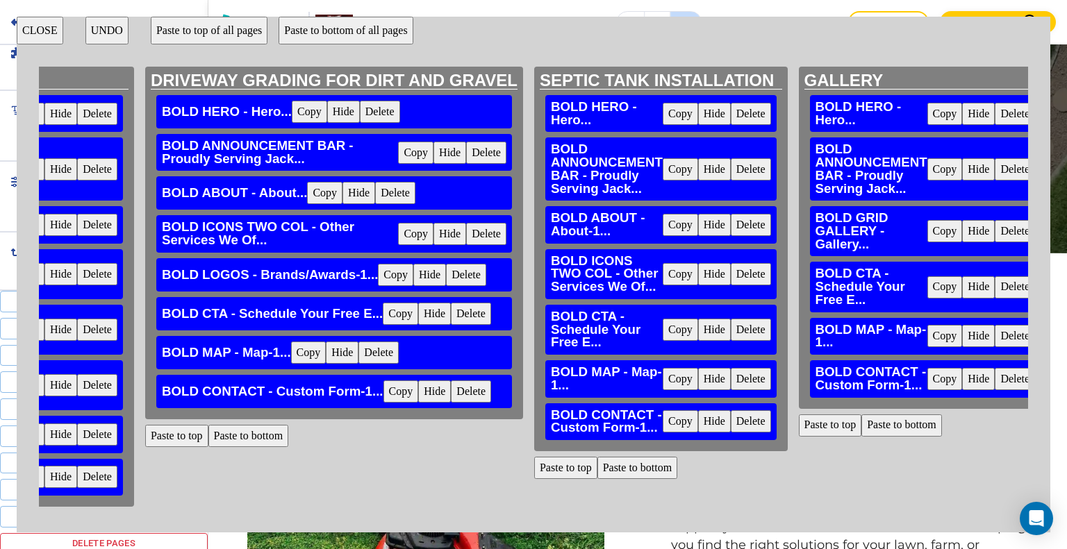
click at [635, 462] on button "Paste to bottom" at bounding box center [637, 468] width 81 height 22
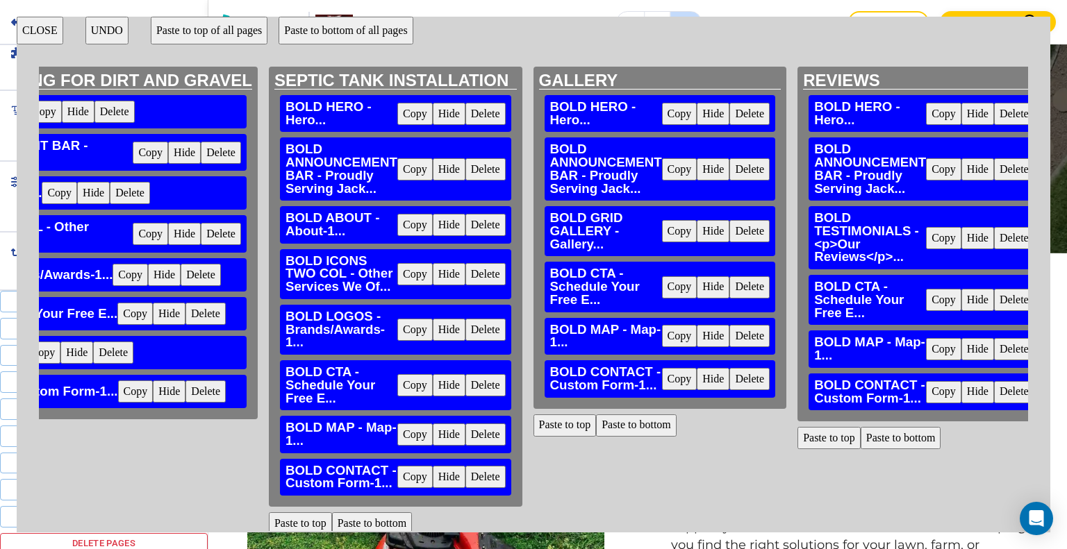
scroll to position [0, 2363]
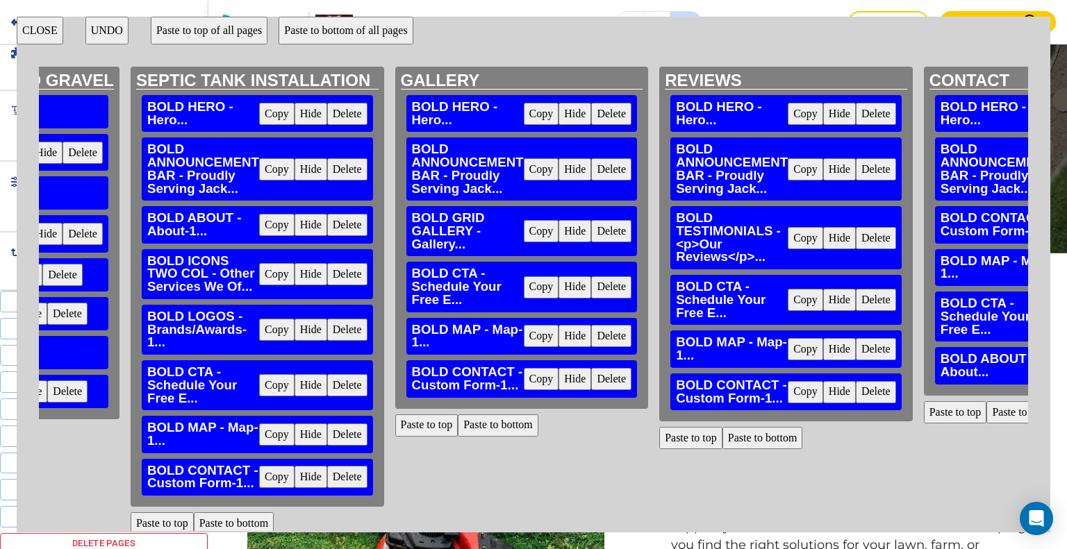
click at [498, 428] on button "Paste to bottom" at bounding box center [498, 426] width 81 height 22
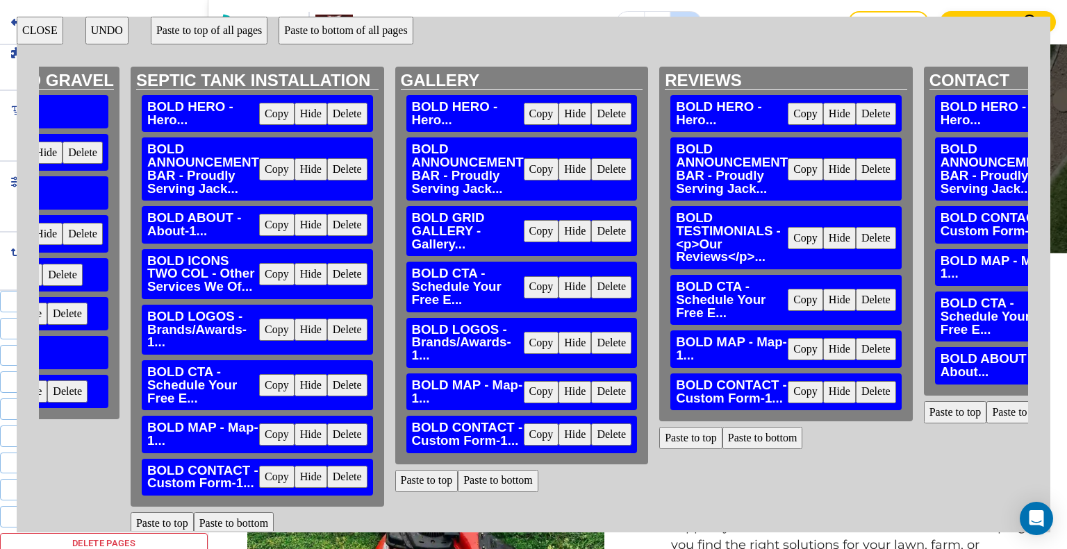
click at [763, 443] on button "Paste to bottom" at bounding box center [762, 438] width 81 height 22
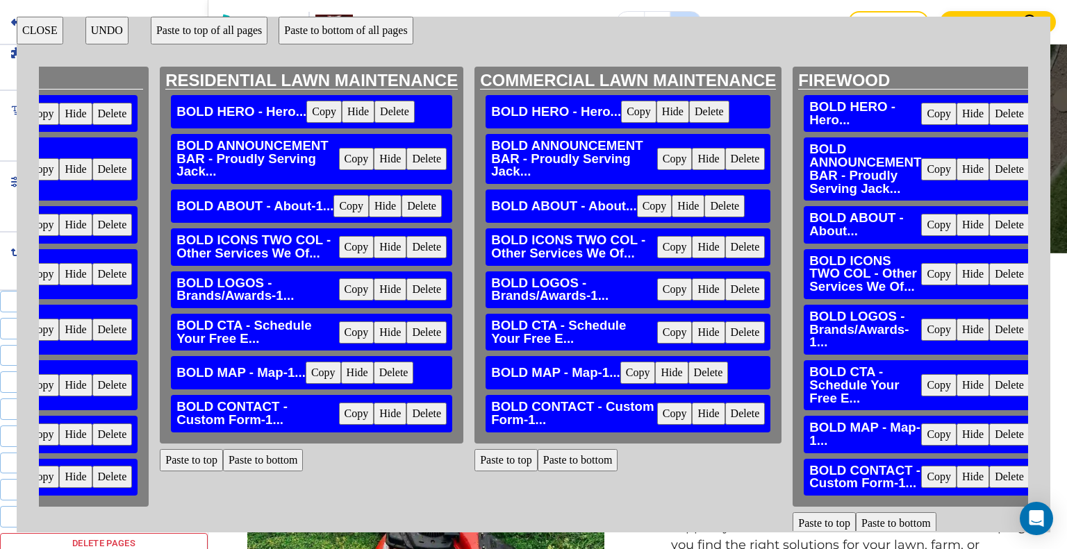
scroll to position [0, 788]
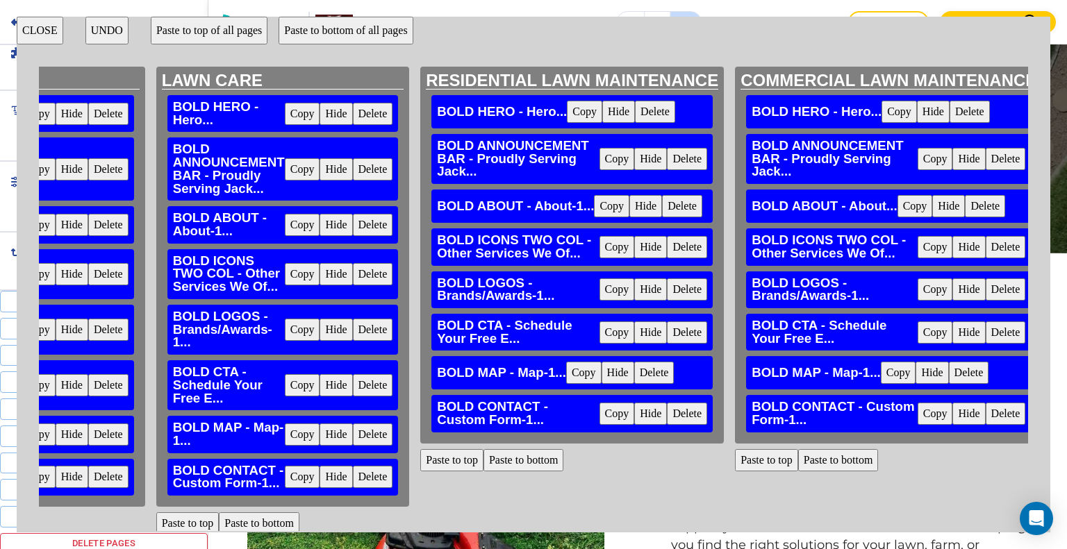
click at [848, 465] on button "Paste to bottom" at bounding box center [838, 460] width 81 height 22
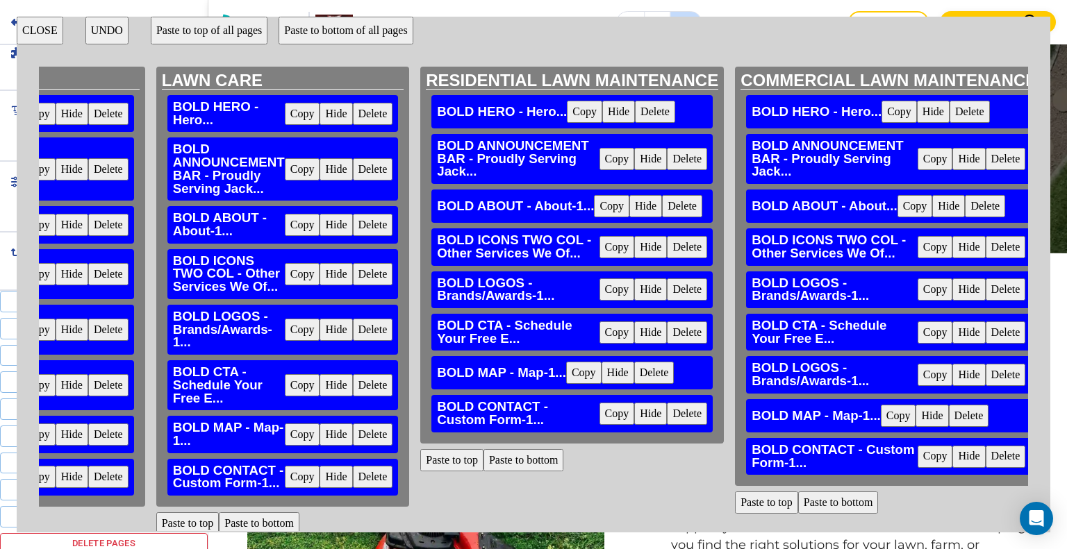
drag, startPoint x: 38, startPoint y: 30, endPoint x: 315, endPoint y: 53, distance: 278.8
click at [38, 31] on button "CLOSE" at bounding box center [40, 31] width 47 height 28
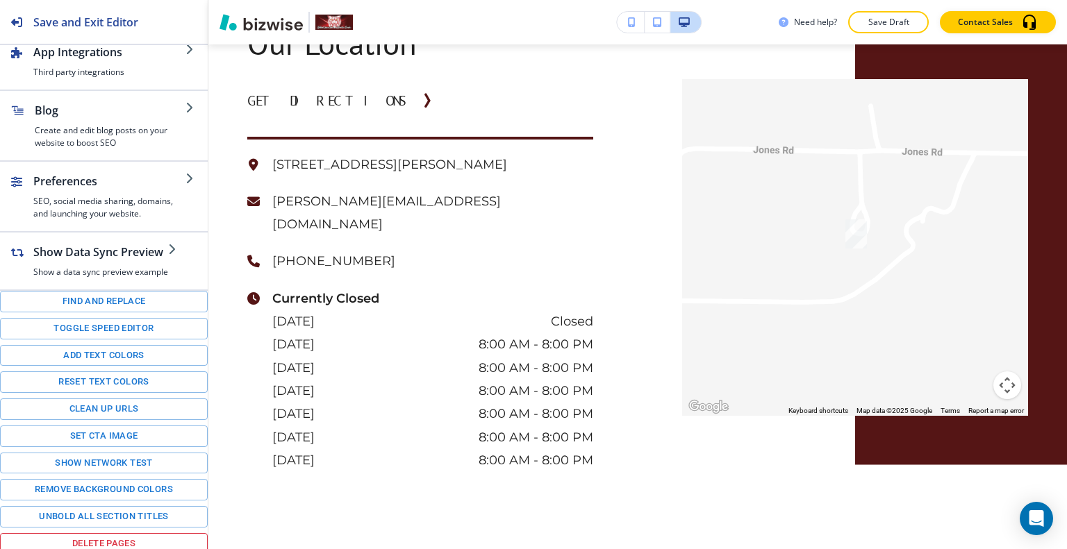
scroll to position [0, 0]
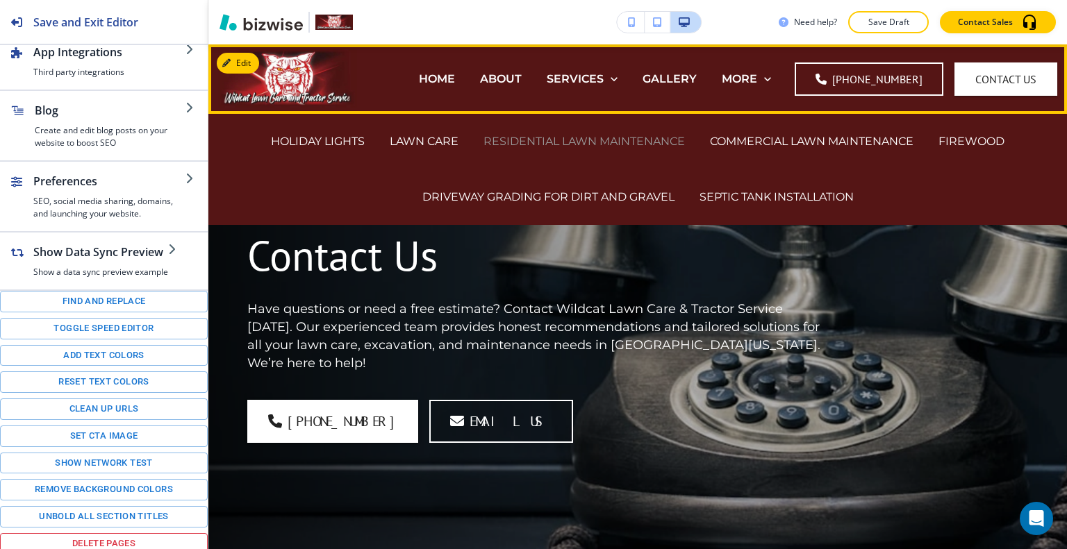
click at [581, 147] on p "RESIDENTIAL LAWN MAINTENANCE" at bounding box center [583, 141] width 201 height 16
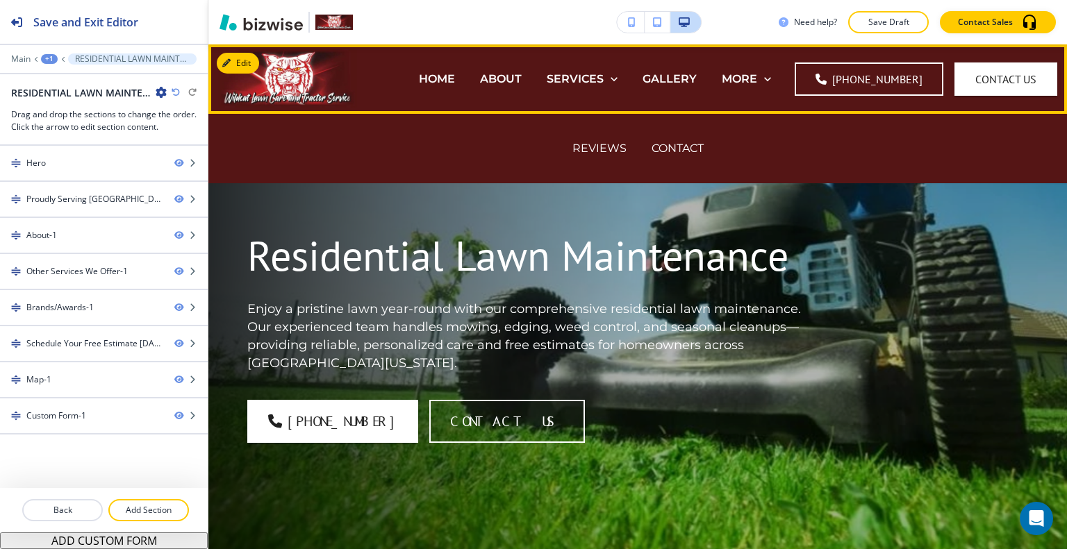
click at [693, 78] on p "GALLERY" at bounding box center [669, 79] width 54 height 16
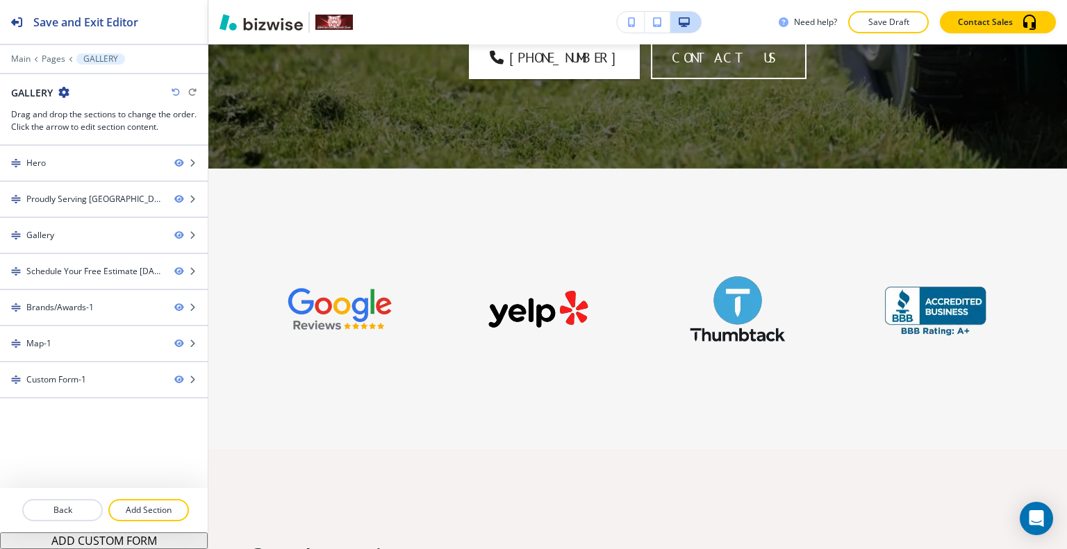
scroll to position [2262, 0]
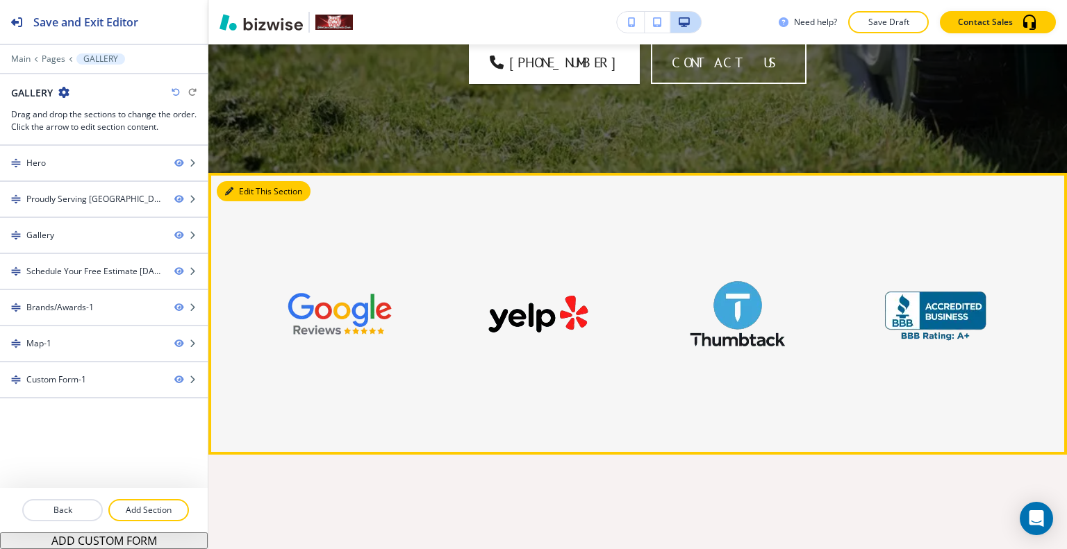
click at [248, 181] on button "Edit This Section" at bounding box center [264, 191] width 94 height 21
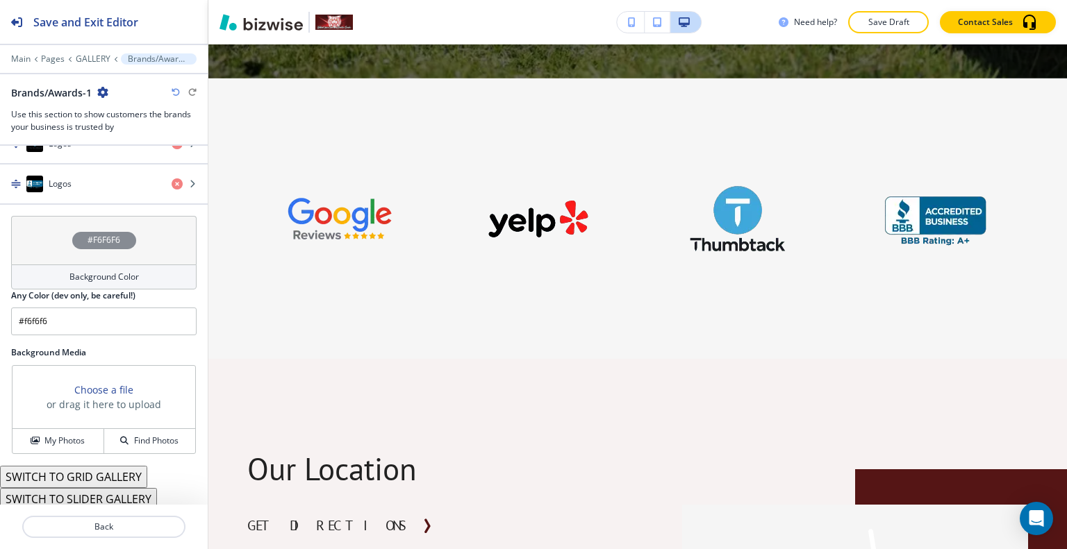
click at [42, 244] on div "#F6F6F6" at bounding box center [103, 240] width 185 height 49
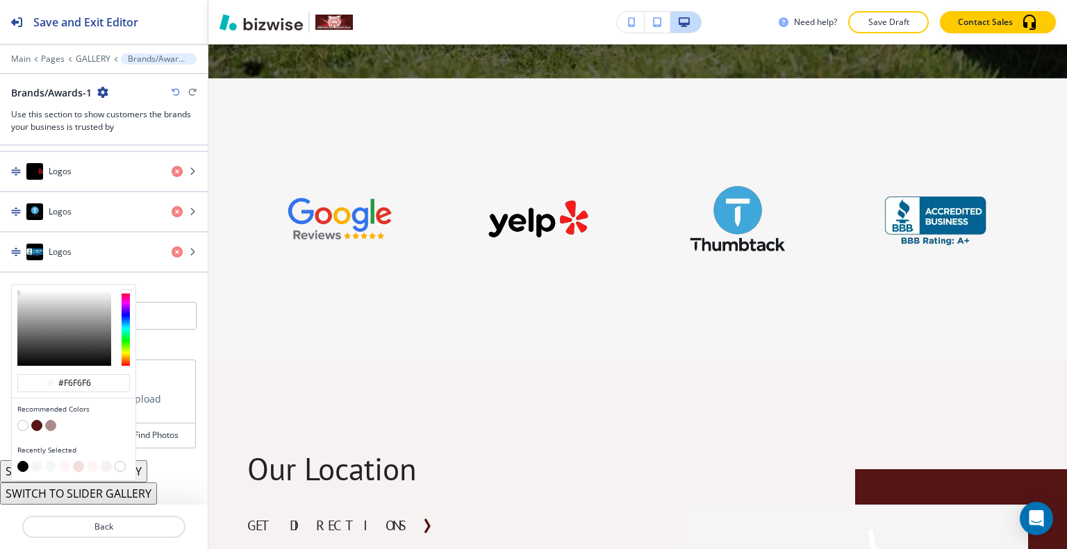
scroll to position [689, 0]
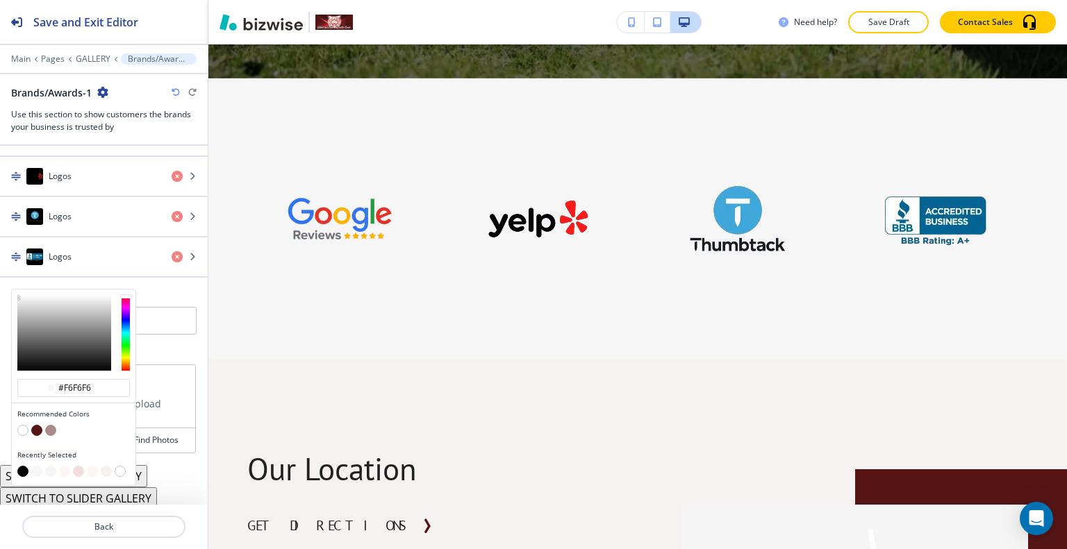
click at [48, 426] on button "button" at bounding box center [50, 430] width 11 height 11
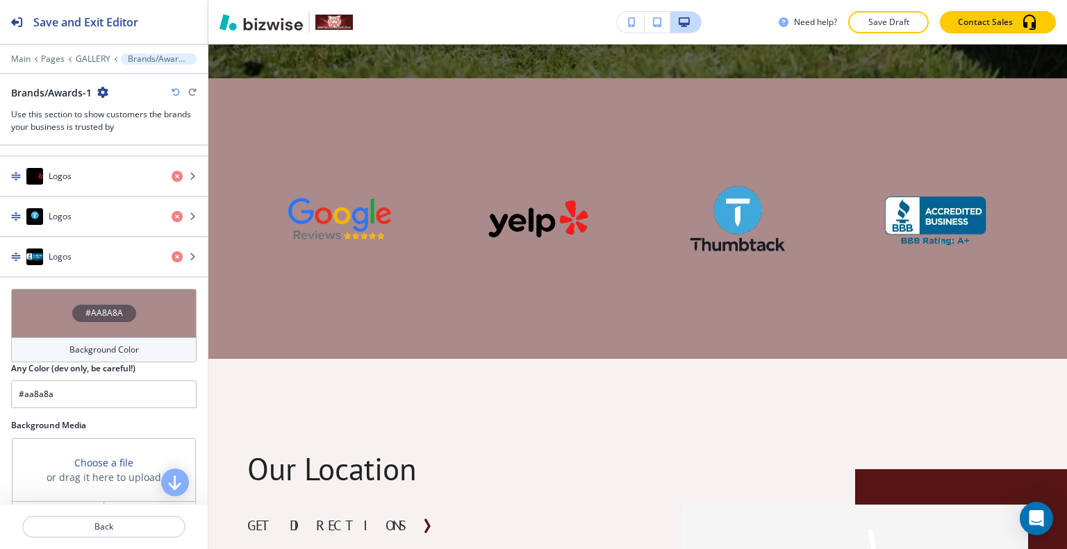
click at [24, 308] on div "#AA8A8A" at bounding box center [103, 313] width 185 height 49
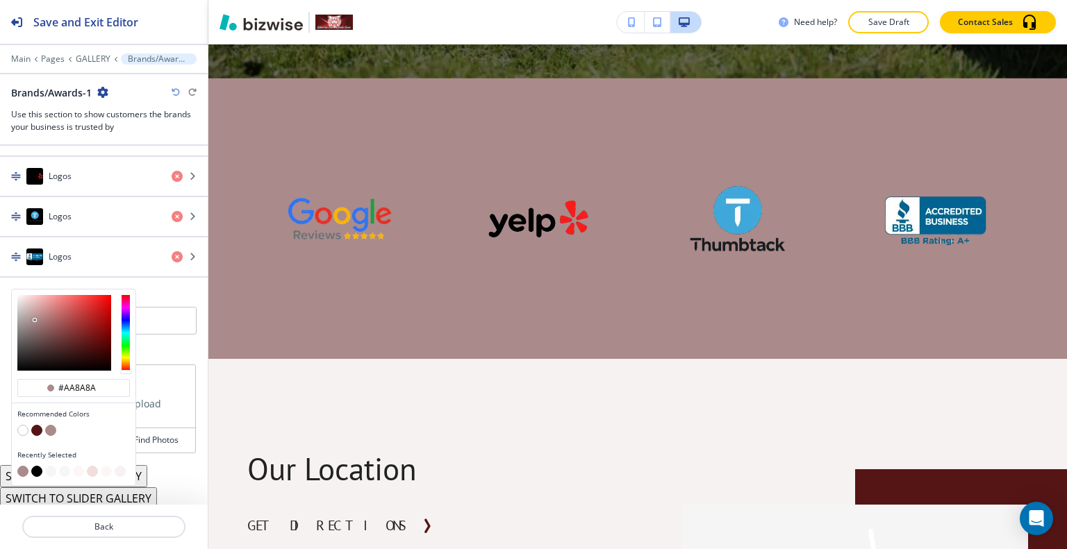
click at [87, 469] on button "button" at bounding box center [92, 471] width 11 height 11
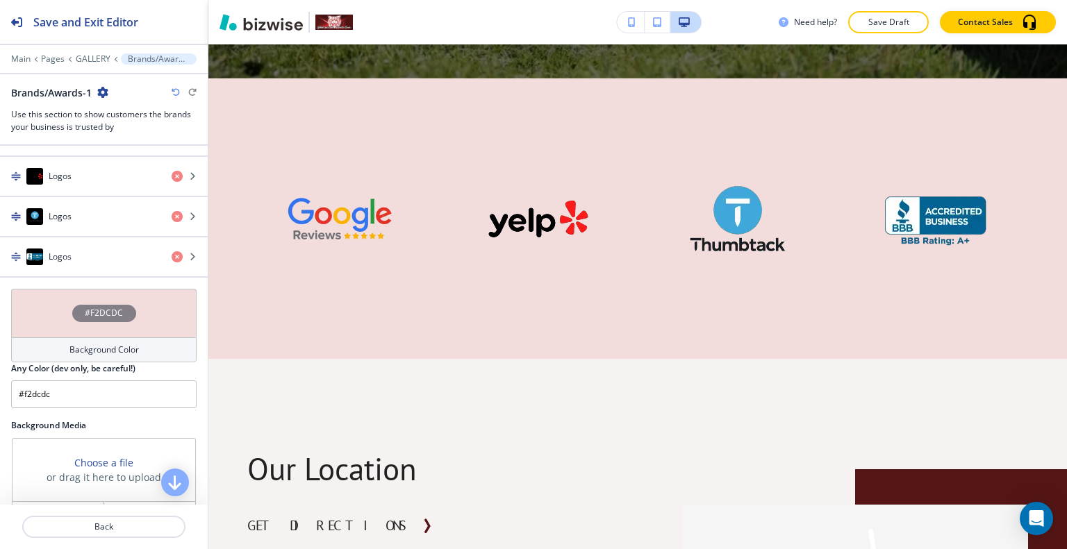
click at [42, 302] on div "#F2DCDC" at bounding box center [103, 313] width 185 height 49
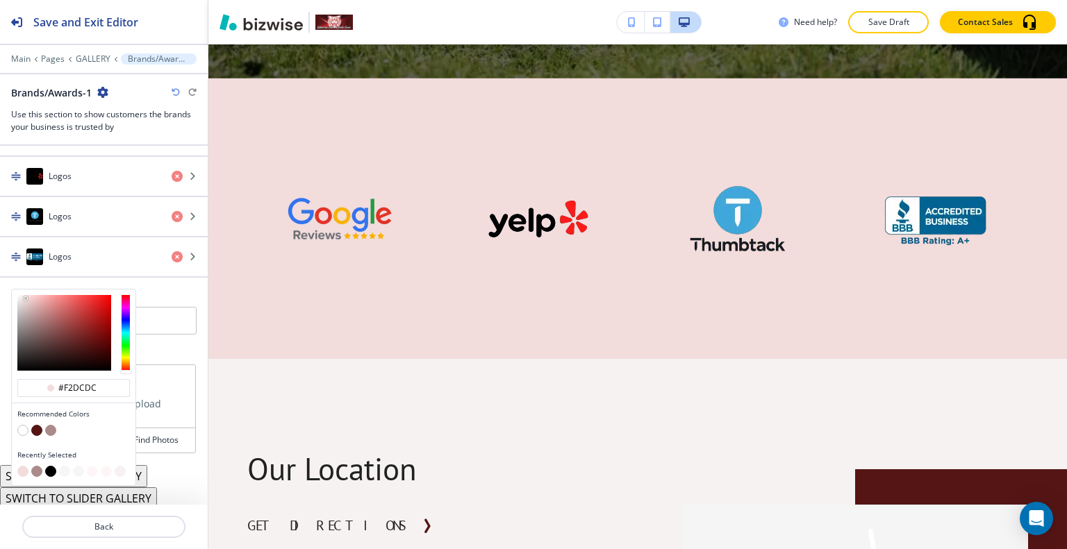
click at [78, 467] on button "button" at bounding box center [78, 471] width 11 height 11
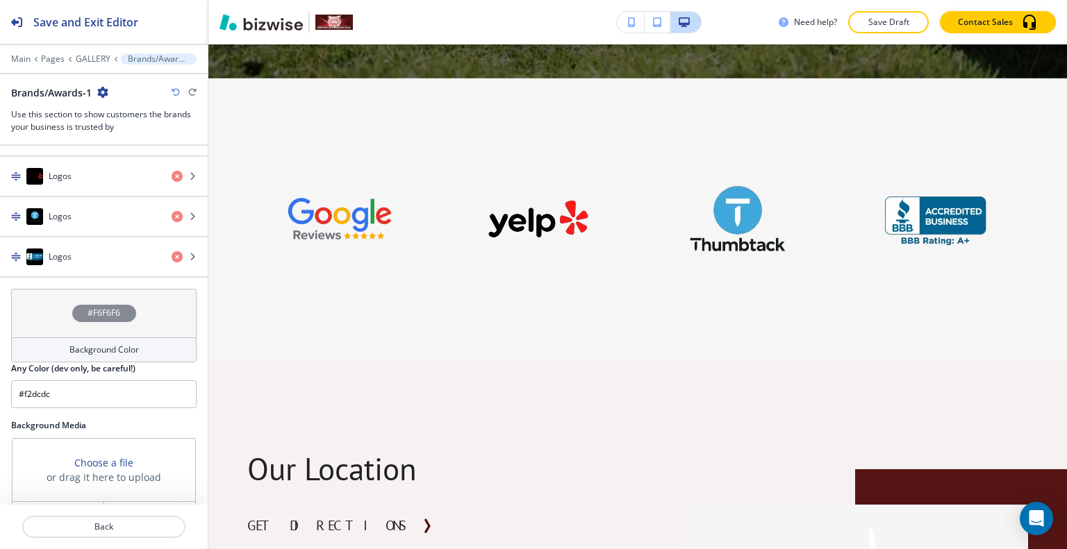
type input "#F6F6F6"
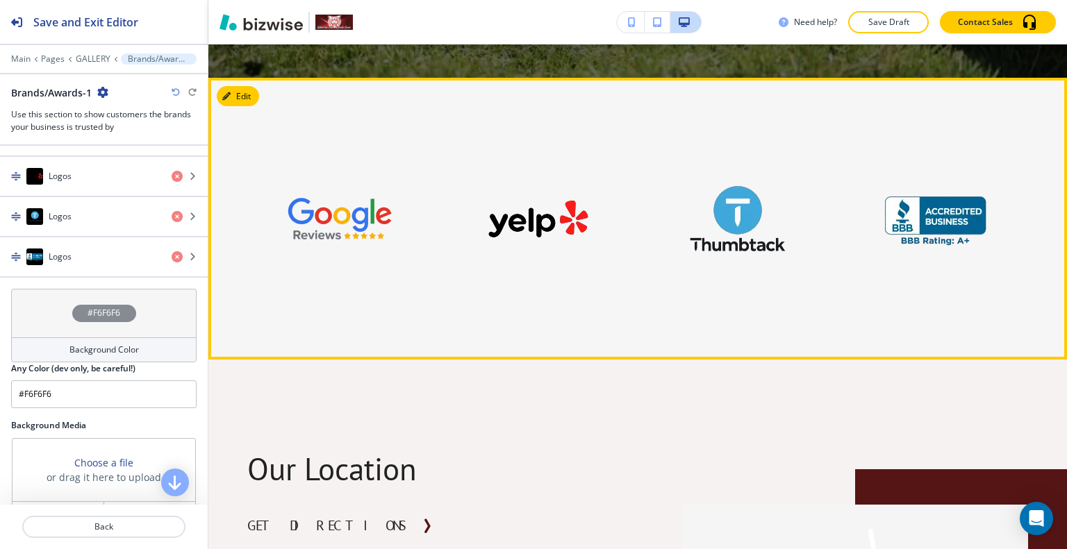
scroll to position [2496, 0]
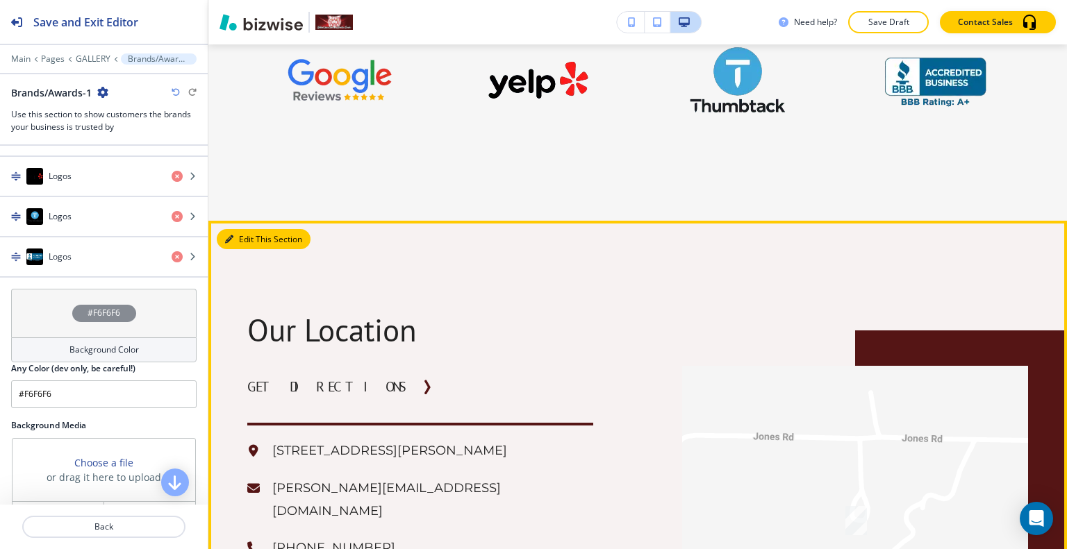
click at [257, 229] on button "Edit This Section" at bounding box center [264, 239] width 94 height 21
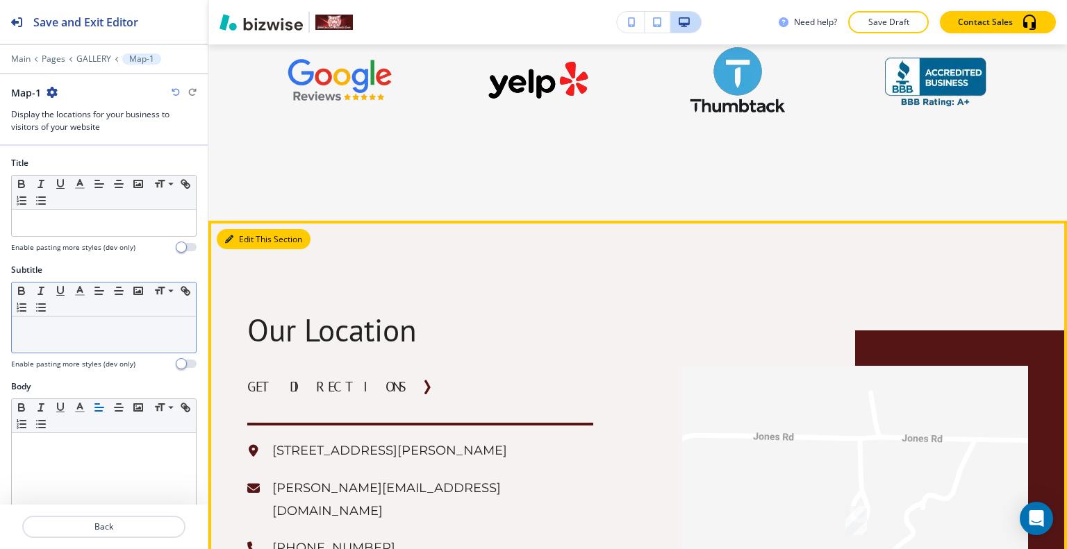
scroll to position [2639, 0]
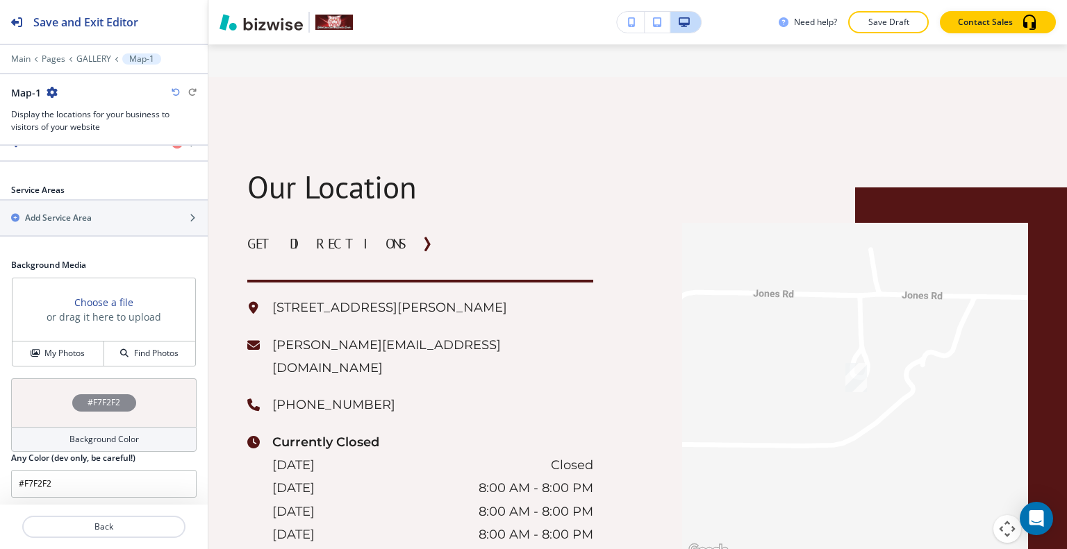
click at [60, 413] on div "#F7F2F2" at bounding box center [103, 403] width 185 height 49
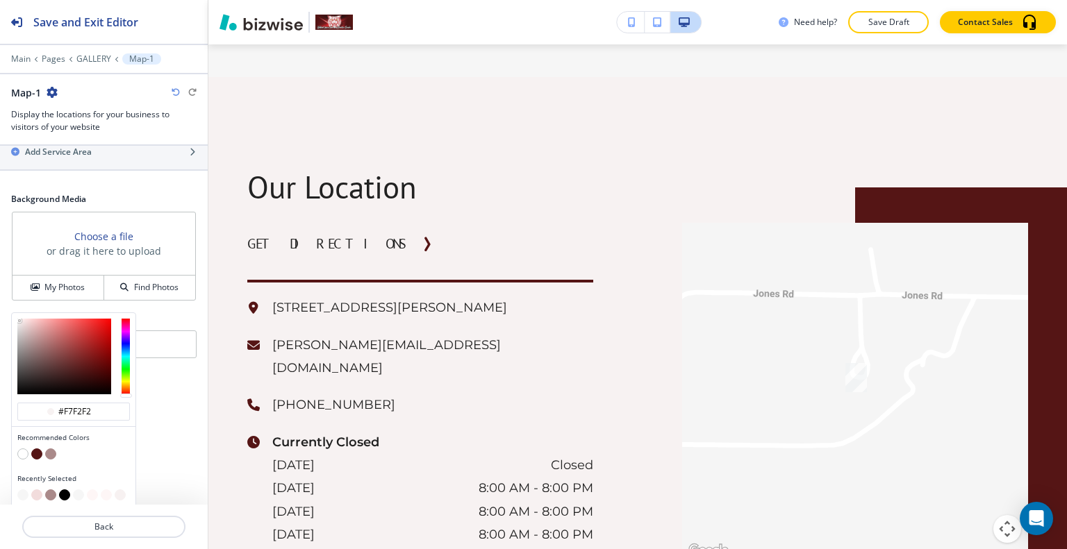
click at [25, 449] on button "button" at bounding box center [22, 454] width 11 height 11
type input "#FFFFFF"
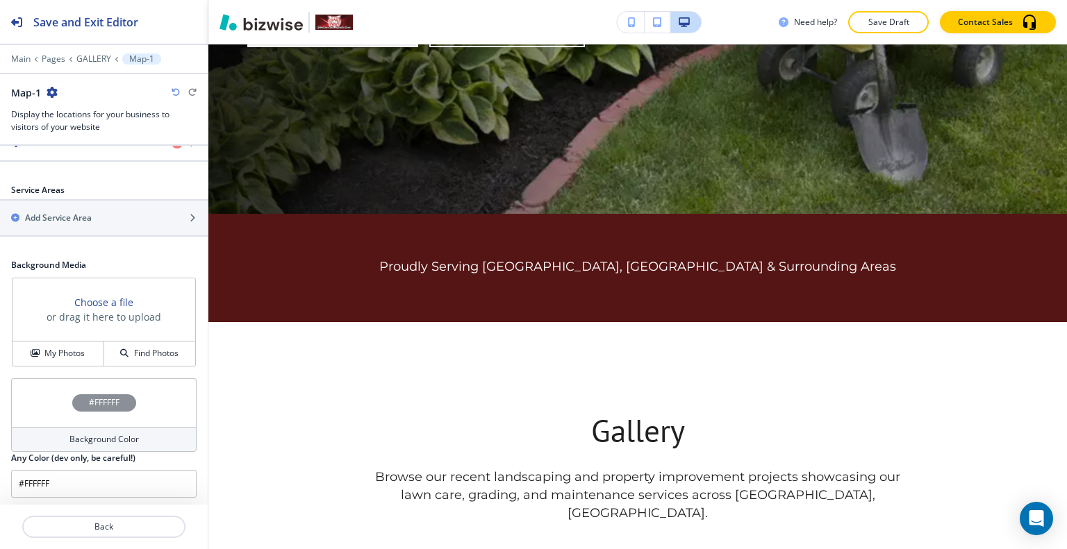
scroll to position [0, 0]
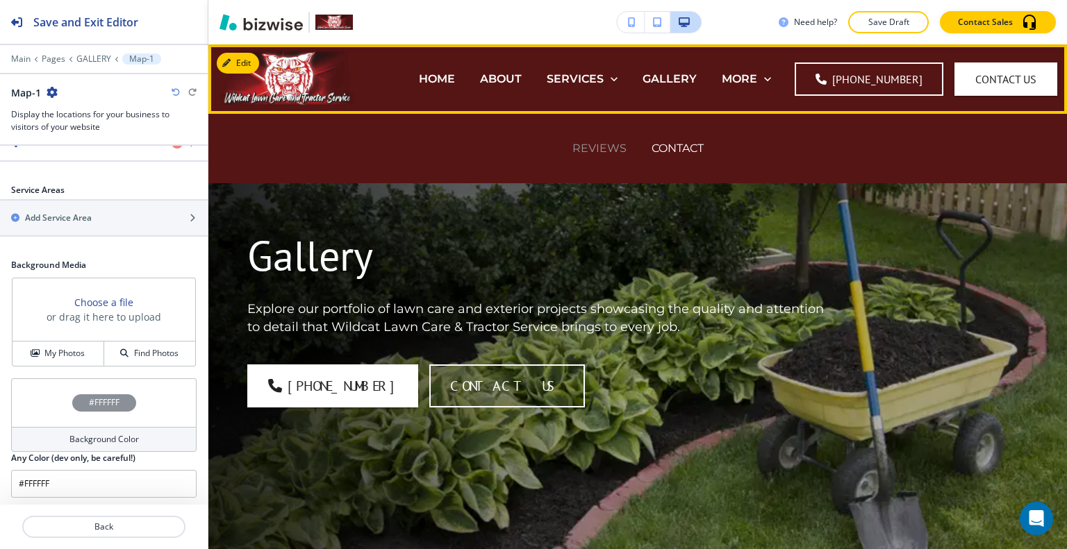
click at [575, 153] on p "REVIEWS" at bounding box center [599, 148] width 54 height 16
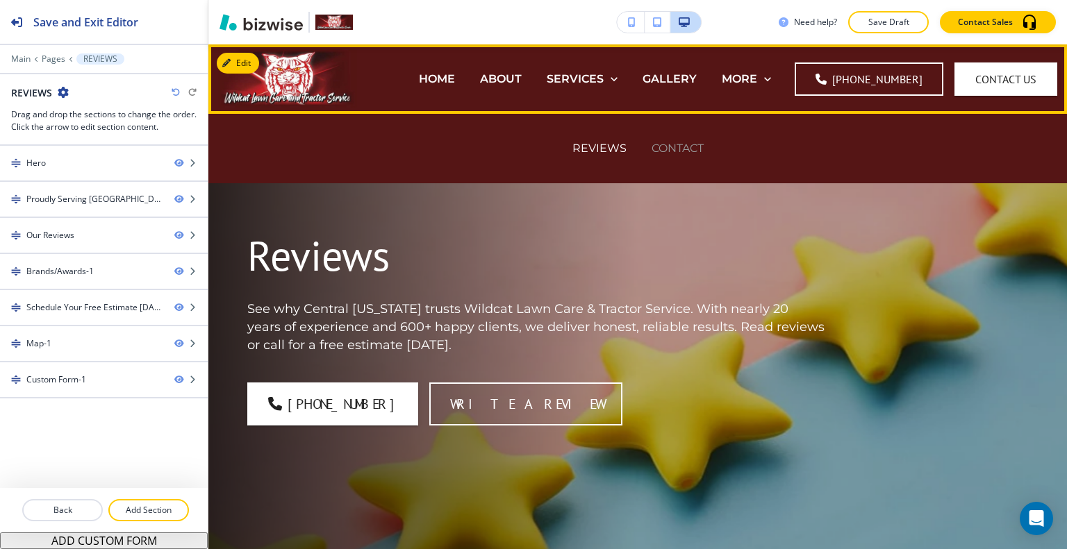
click at [681, 153] on p "CONTACT" at bounding box center [677, 148] width 52 height 16
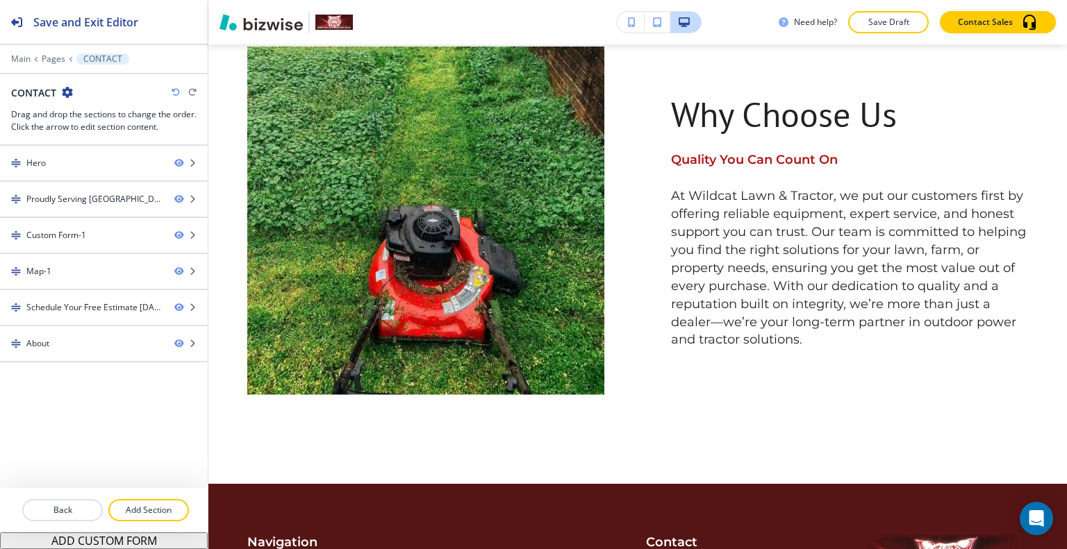
scroll to position [2403, 0]
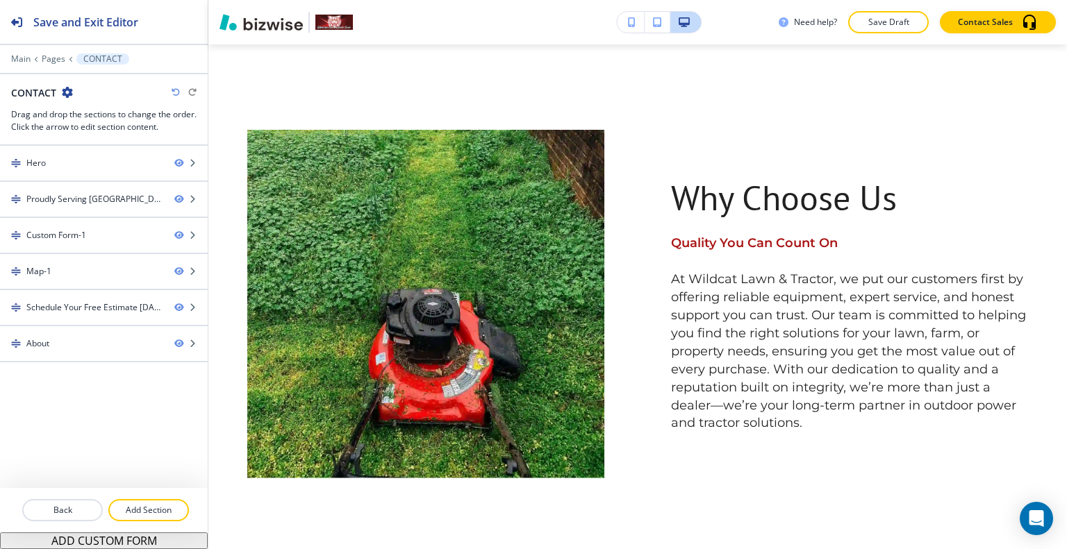
click at [630, 19] on icon "button" at bounding box center [632, 22] width 8 height 10
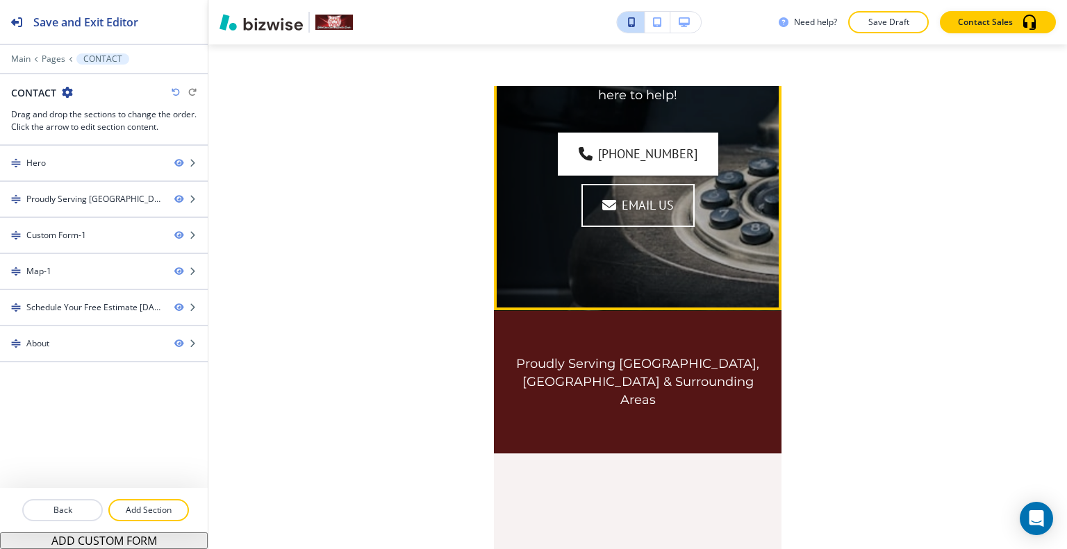
scroll to position [35, 0]
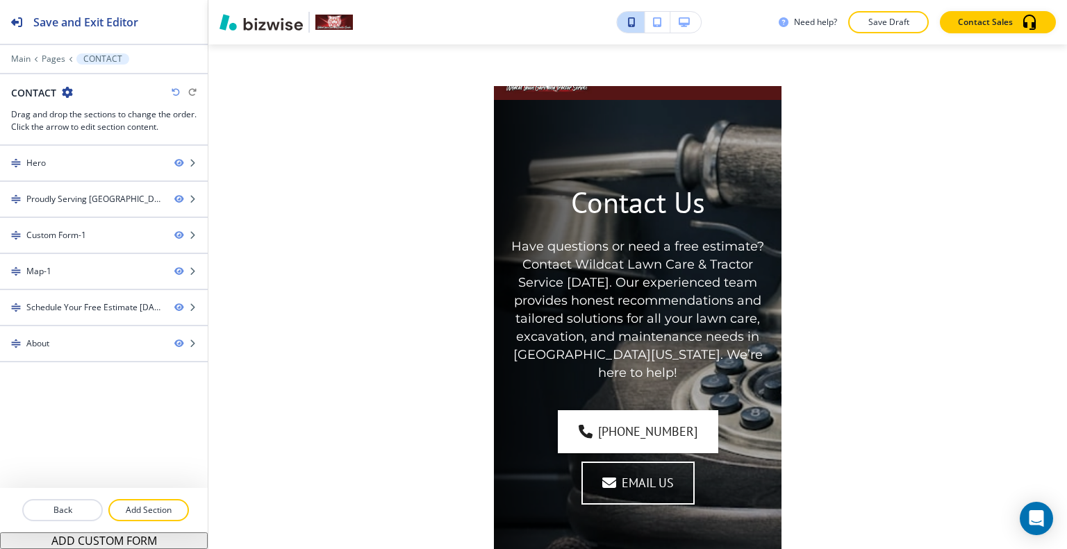
click at [891, 22] on p "Save Draft" at bounding box center [888, 22] width 44 height 13
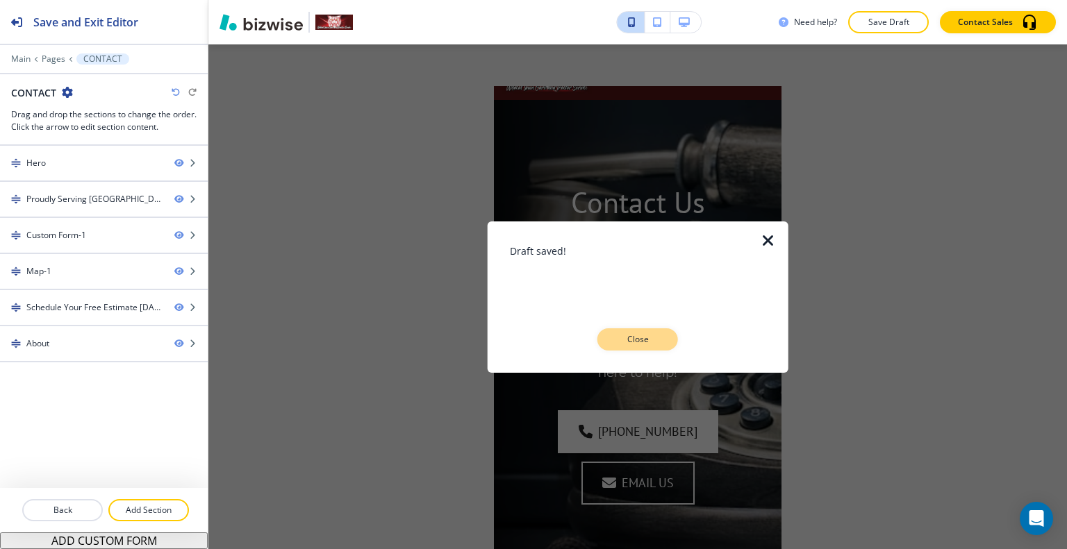
click at [660, 338] on button "Close" at bounding box center [637, 340] width 81 height 22
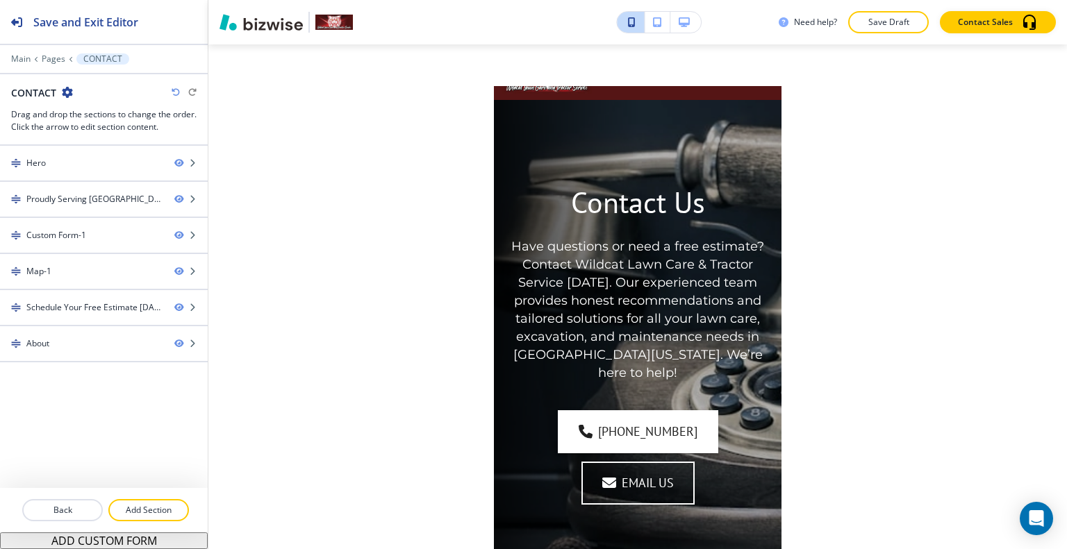
click at [695, 33] on div "Need help? Save Draft Contact Sales" at bounding box center [637, 22] width 858 height 22
click at [687, 27] on button "button" at bounding box center [685, 22] width 31 height 21
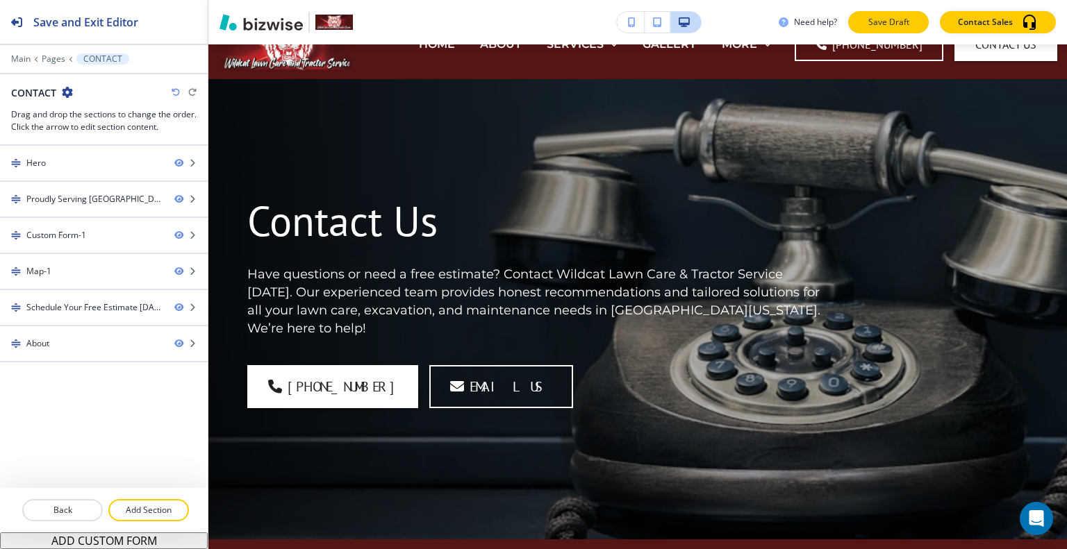
click at [900, 23] on p "Save Draft" at bounding box center [888, 22] width 44 height 13
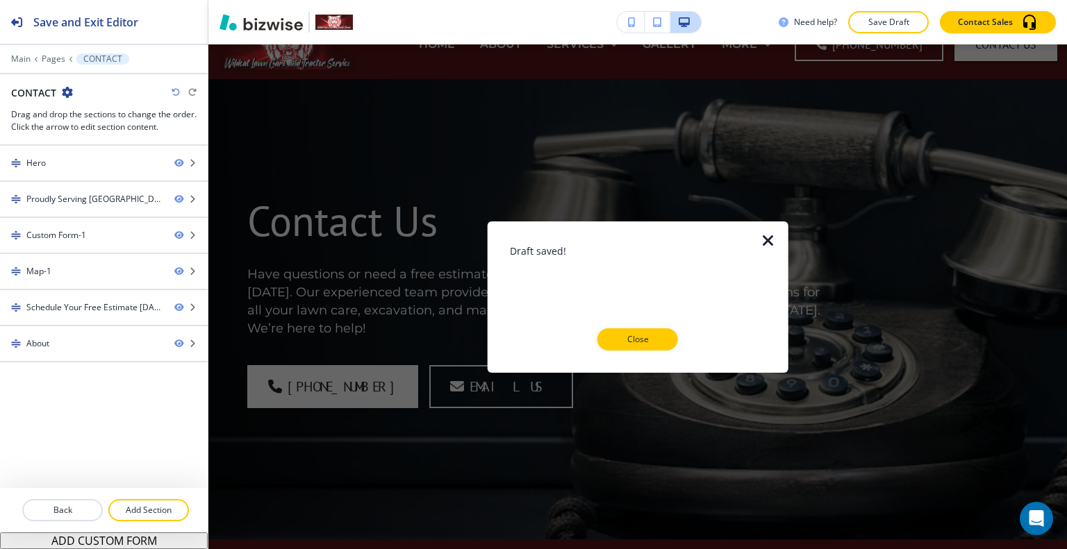
click at [686, 335] on div "Close" at bounding box center [638, 340] width 256 height 22
click at [656, 342] on p "Close" at bounding box center [637, 339] width 44 height 13
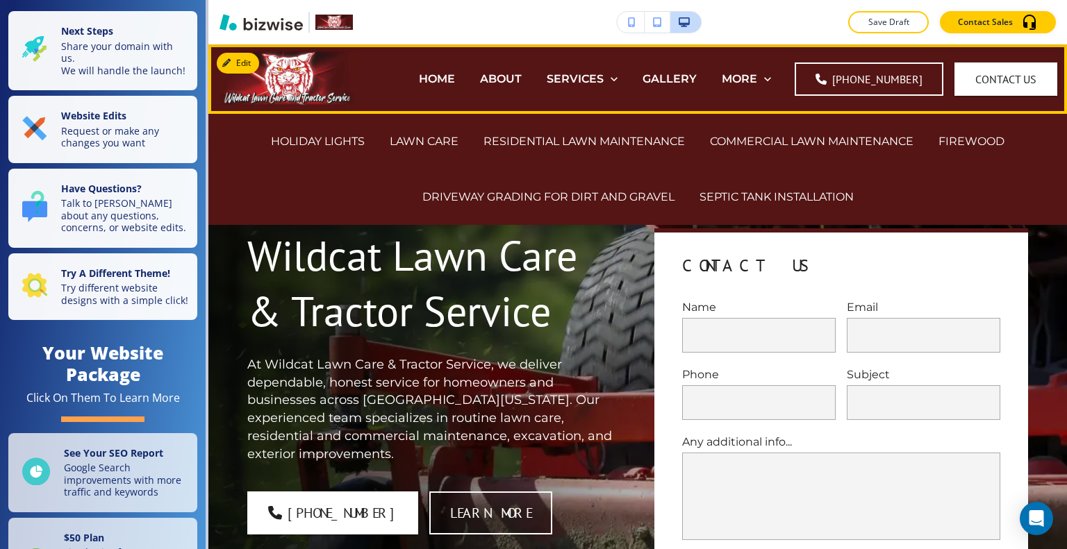
click at [633, 125] on div "RESIDENTIAL LAWN MAINTENANCE" at bounding box center [584, 142] width 226 height 56
click at [633, 129] on div "RESIDENTIAL LAWN MAINTENANCE" at bounding box center [584, 142] width 226 height 56
click at [790, 199] on p "SEPTIC TANK INSTALLATION" at bounding box center [776, 197] width 154 height 16
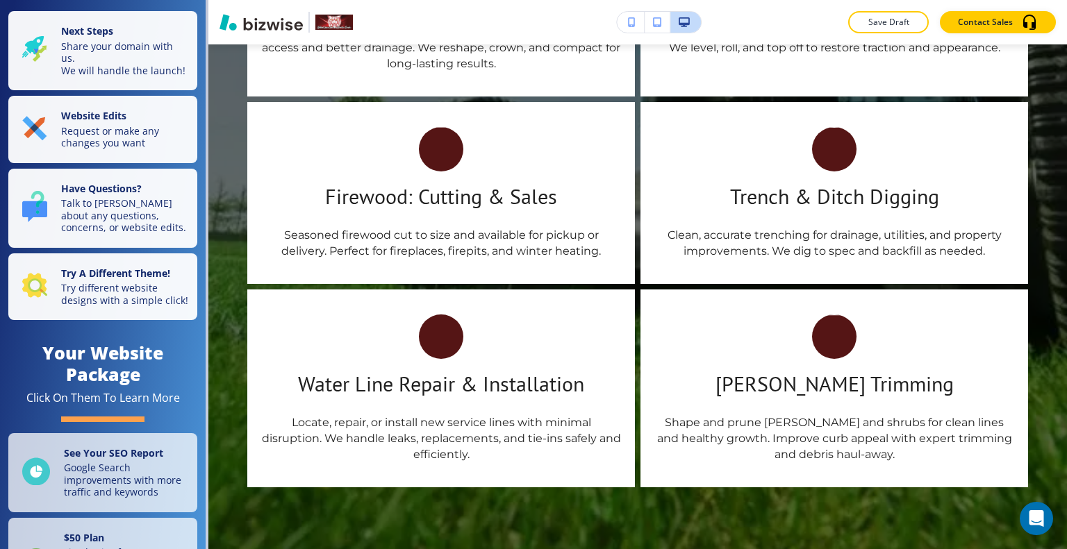
scroll to position [2396, 0]
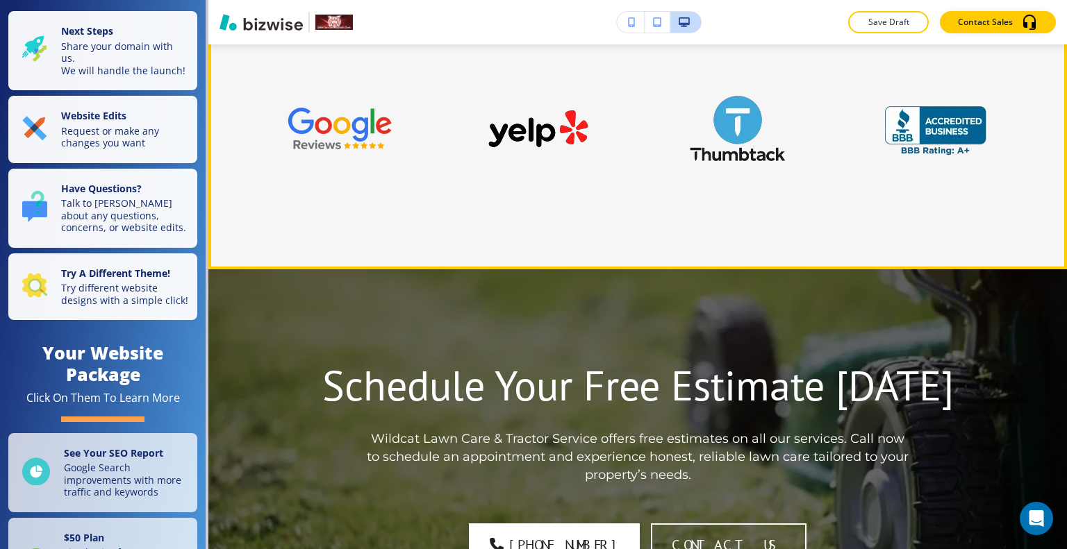
click at [737, 117] on img at bounding box center [737, 128] width 104 height 104
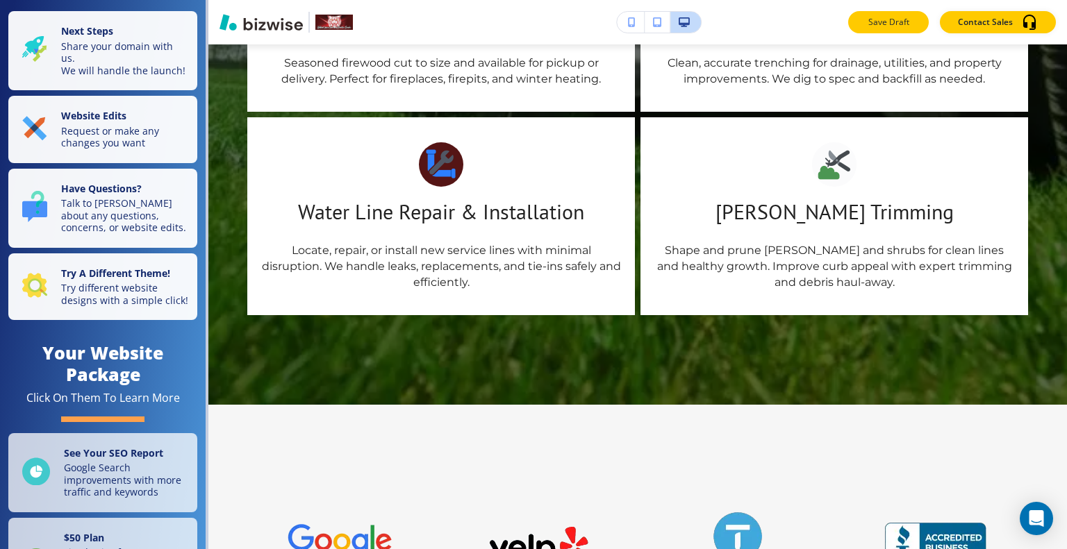
drag, startPoint x: 879, startPoint y: 22, endPoint x: 807, endPoint y: 24, distance: 72.3
click at [879, 23] on p "Save Draft" at bounding box center [888, 22] width 44 height 13
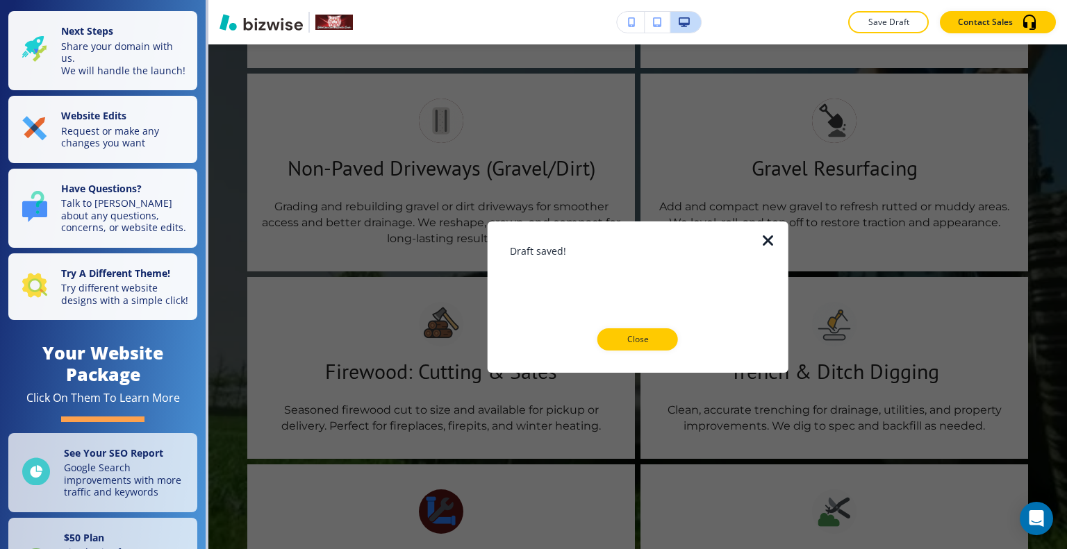
scroll to position [1563, 0]
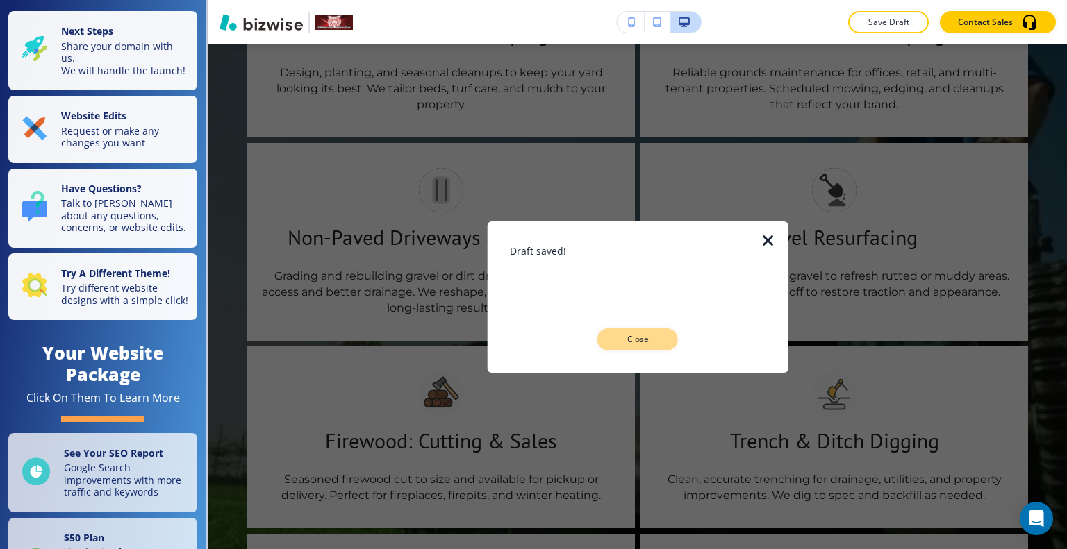
click at [647, 344] on p "Close" at bounding box center [637, 339] width 44 height 13
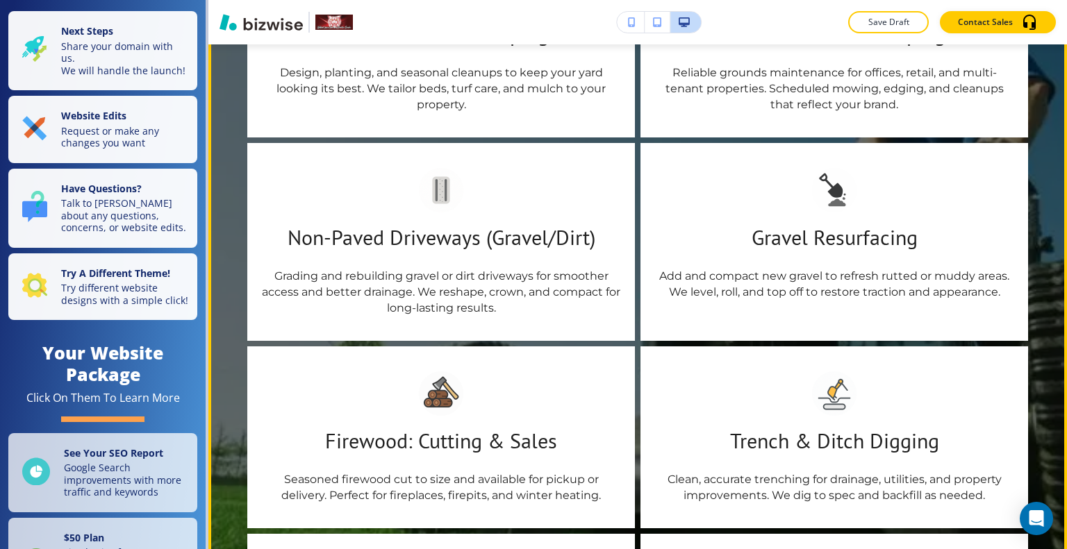
scroll to position [1493, 0]
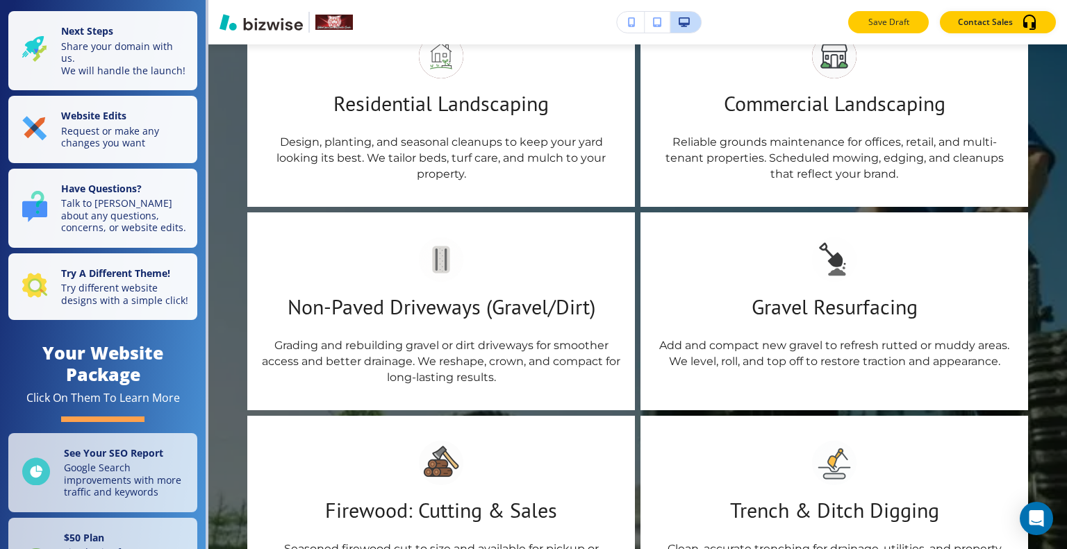
click at [878, 20] on p "Save Draft" at bounding box center [888, 22] width 44 height 13
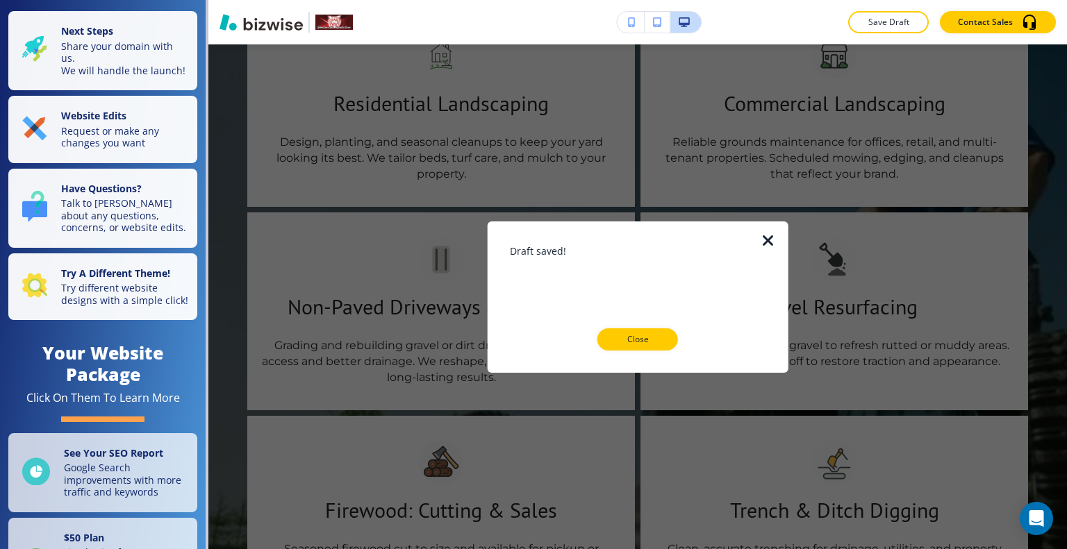
click at [636, 326] on div "Draft saved! Close" at bounding box center [638, 296] width 256 height 107
click at [622, 338] on p "Close" at bounding box center [637, 339] width 44 height 13
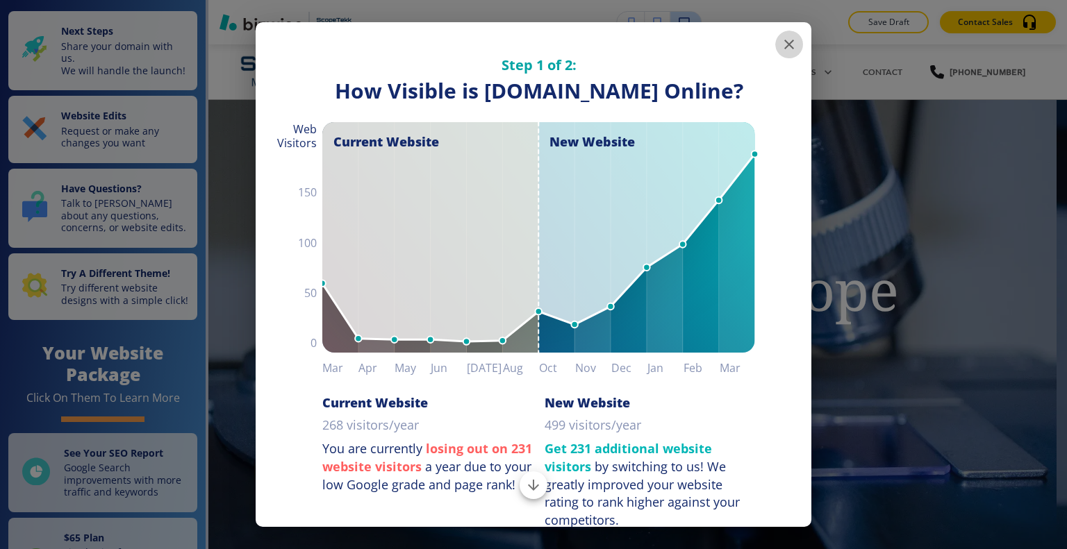
click at [781, 40] on icon "button" at bounding box center [789, 44] width 17 height 17
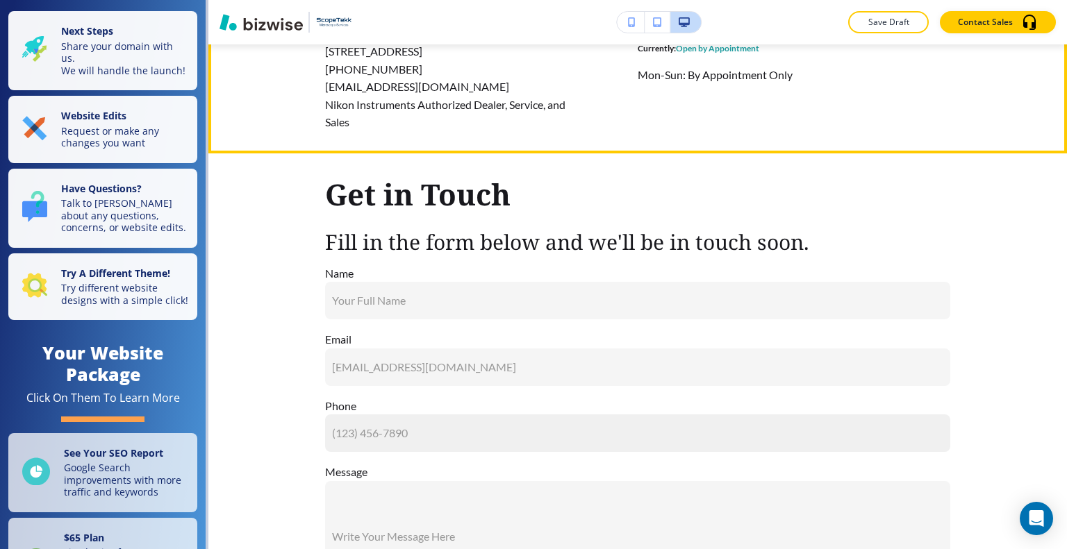
scroll to position [6303, 0]
